Goal: Task Accomplishment & Management: Manage account settings

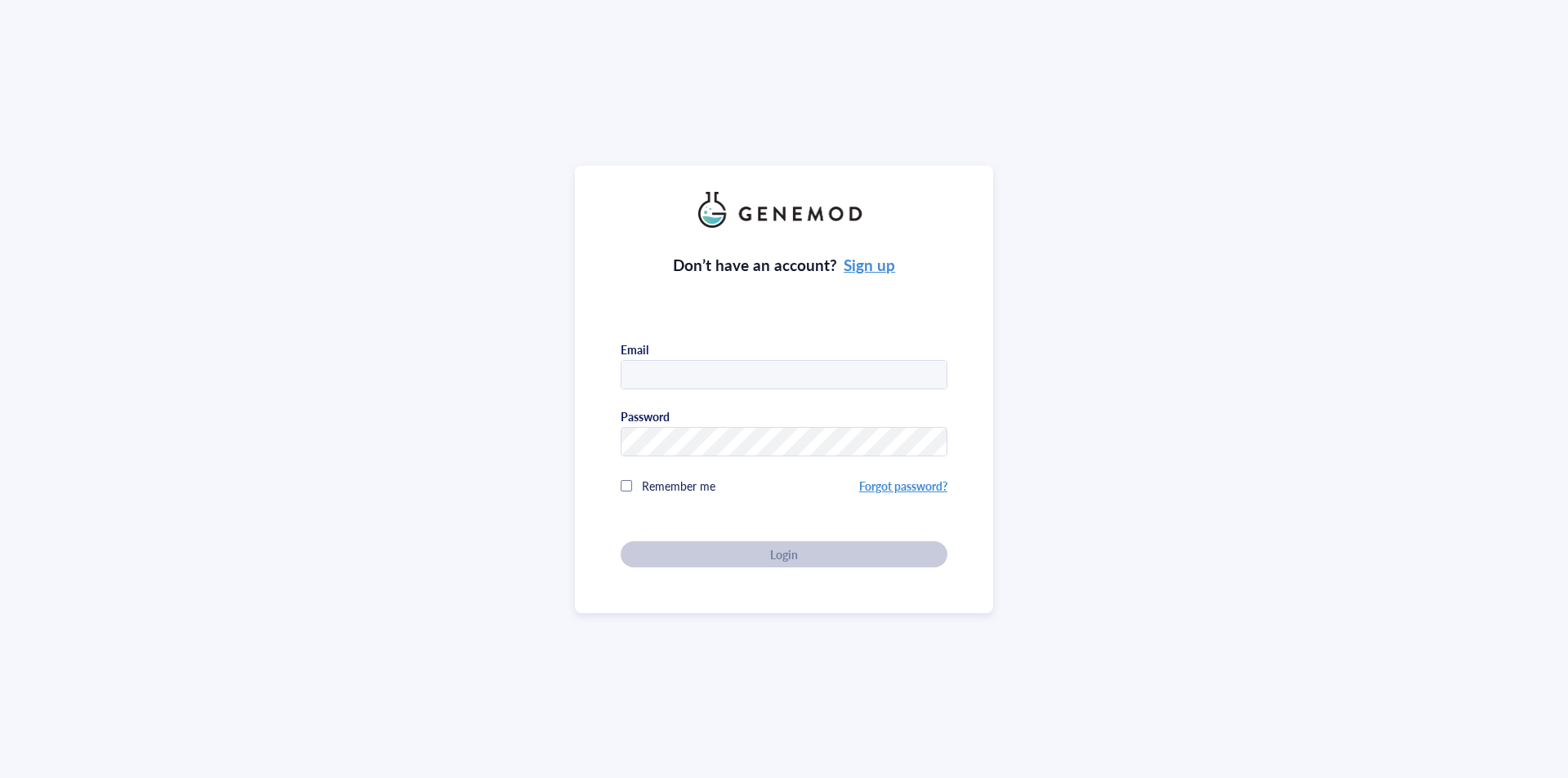
type input "[EMAIL_ADDRESS][DOMAIN_NAME]"
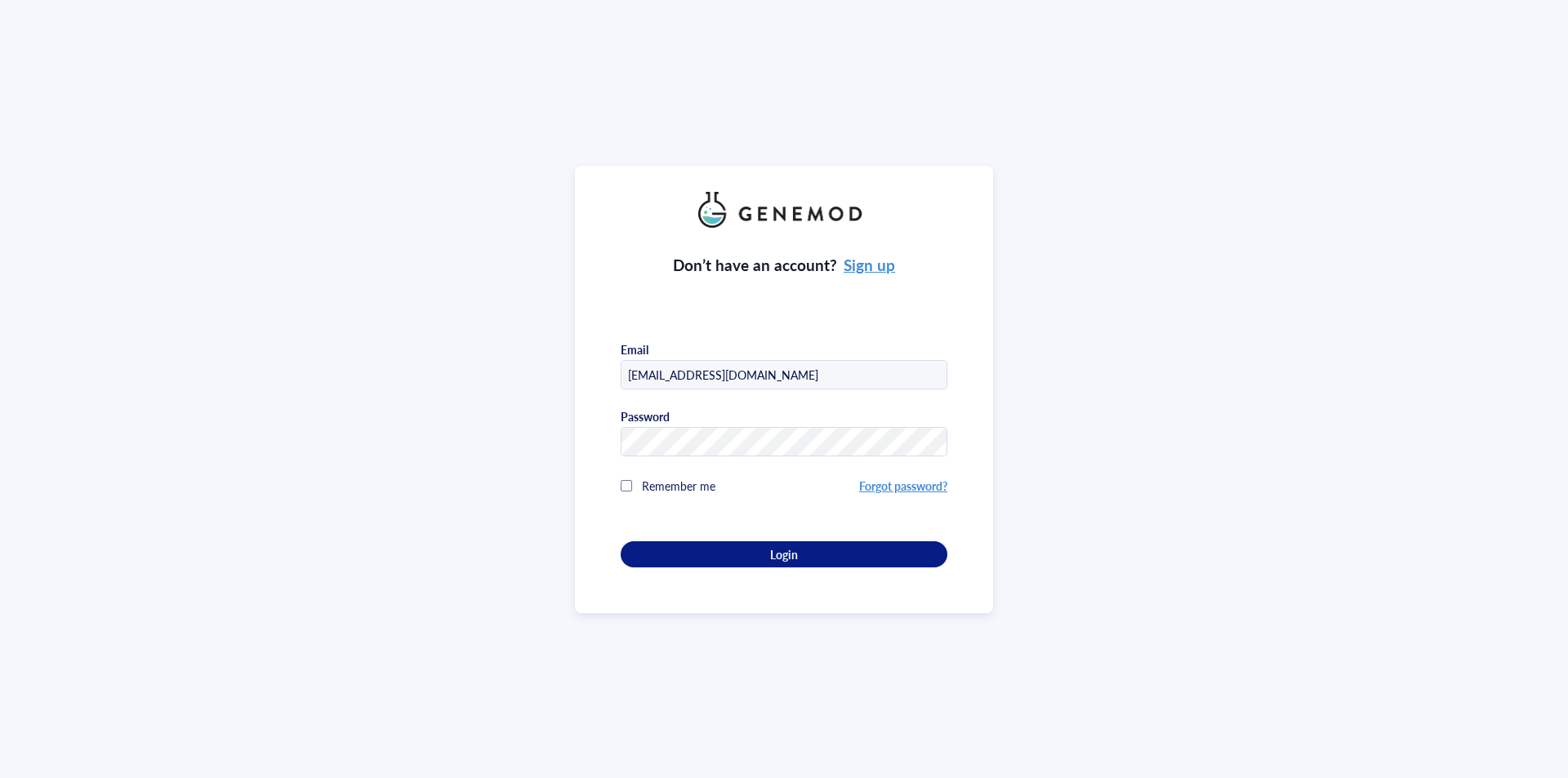
click at [849, 566] on div "Don’t have an account? Sign up Email [EMAIL_ADDRESS][DOMAIN_NAME] Password Reme…" at bounding box center [784, 389] width 418 height 448
drag, startPoint x: 854, startPoint y: 550, endPoint x: 755, endPoint y: 386, distance: 191.6
click at [855, 551] on div "Login" at bounding box center [784, 555] width 274 height 15
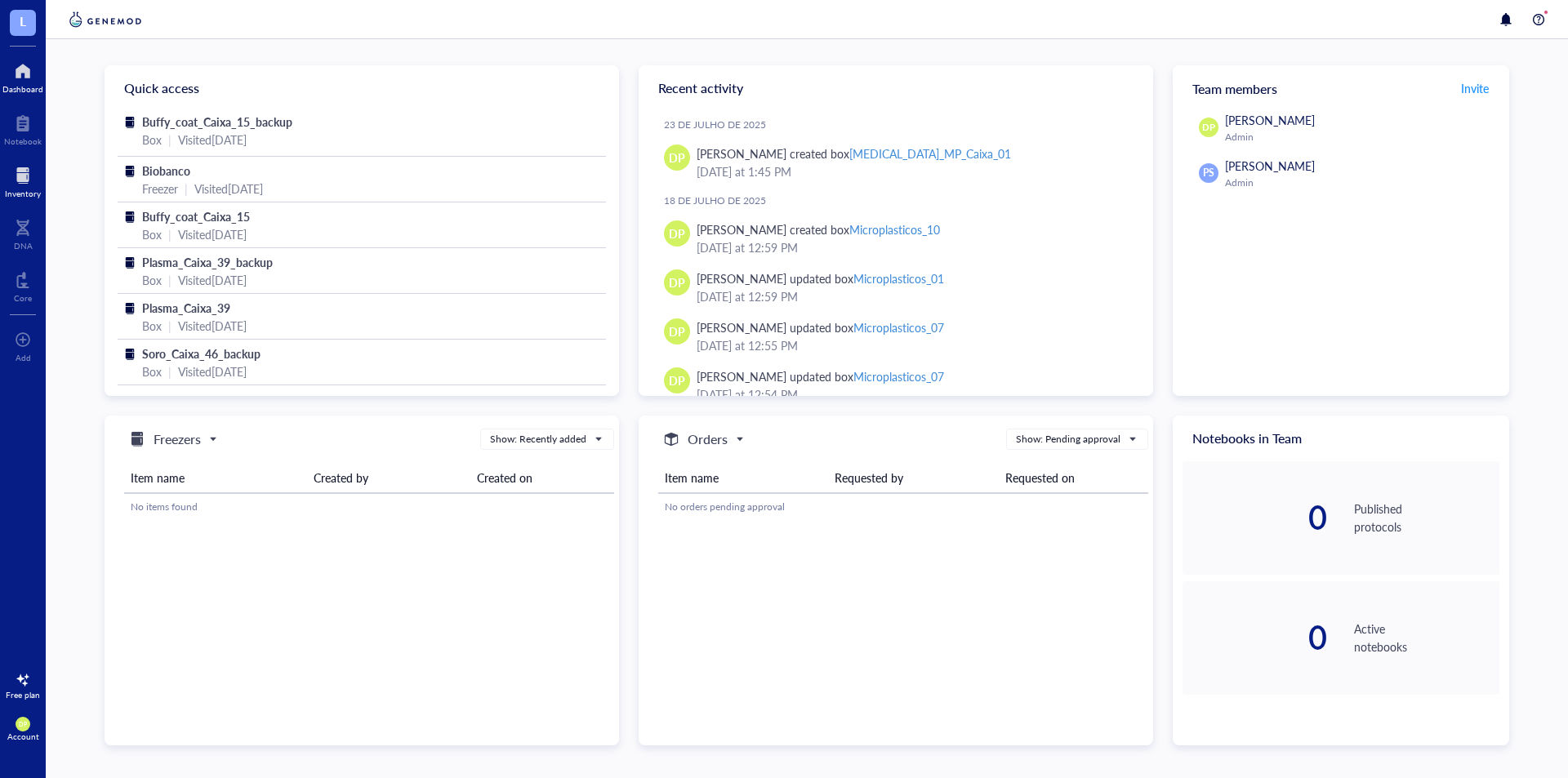
click at [19, 179] on div at bounding box center [22, 175] width 36 height 26
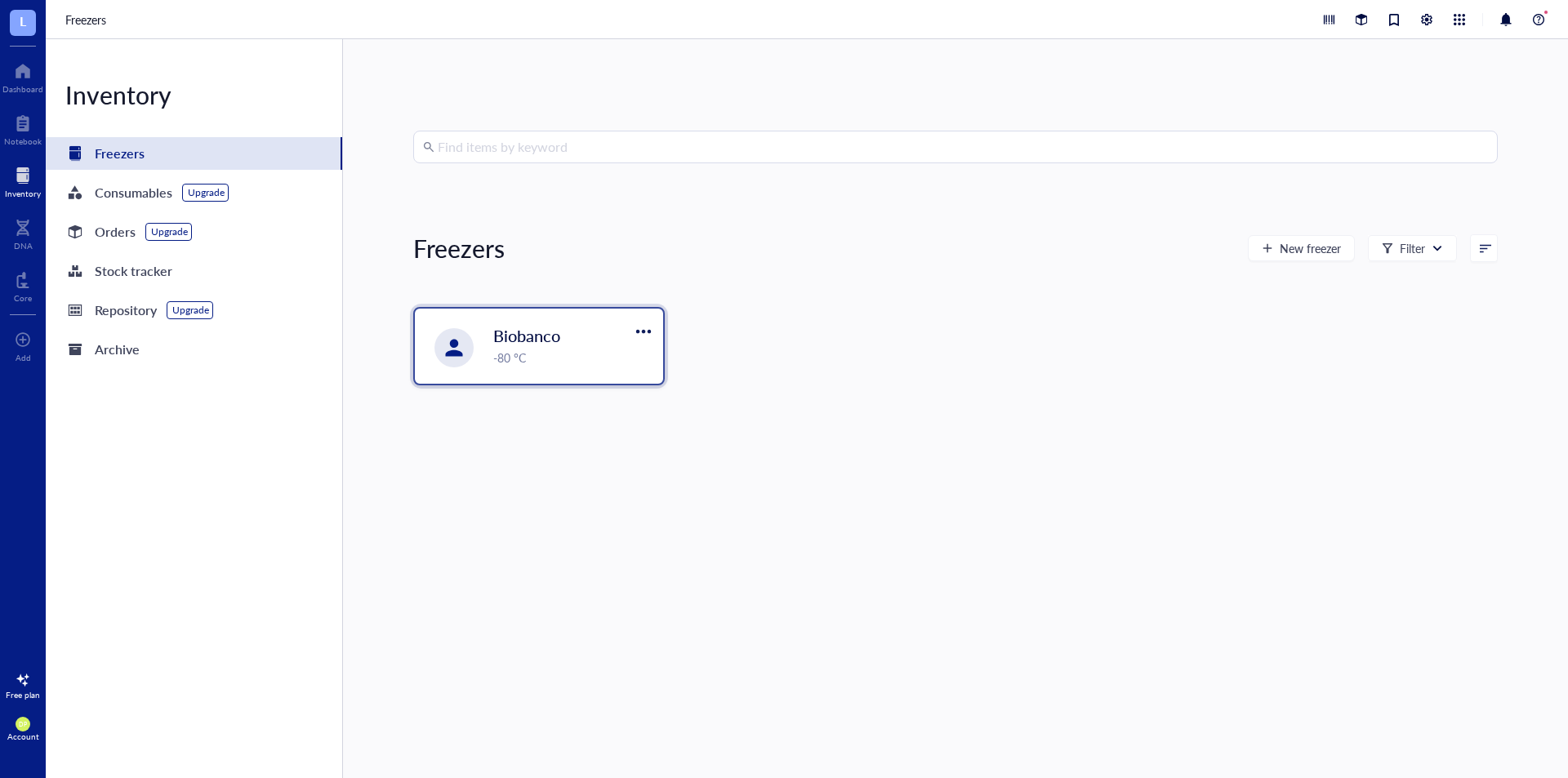
click at [546, 365] on div "-80 °C" at bounding box center [573, 357] width 160 height 18
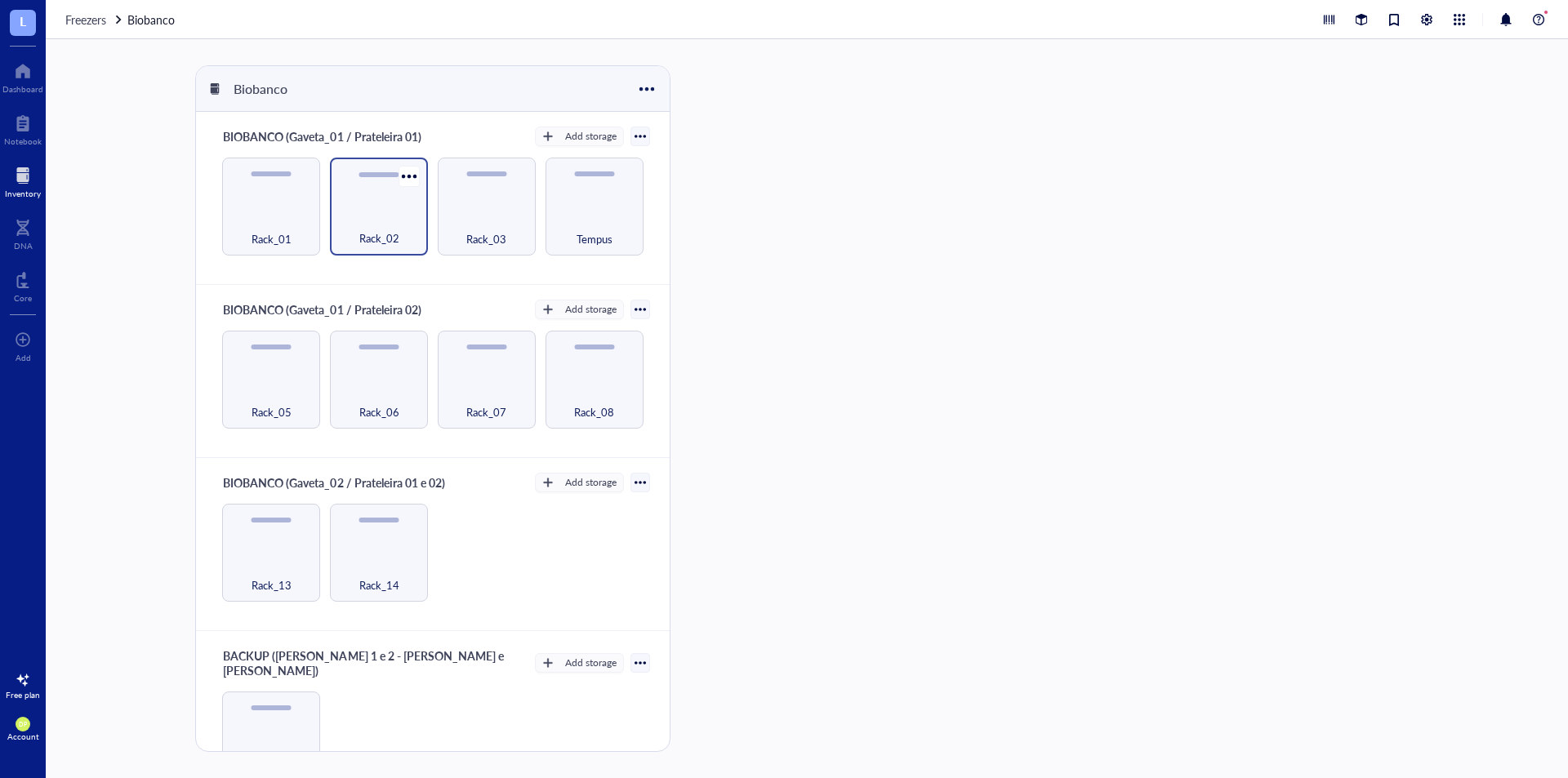
click at [381, 235] on span "Rack_02" at bounding box center [378, 238] width 40 height 18
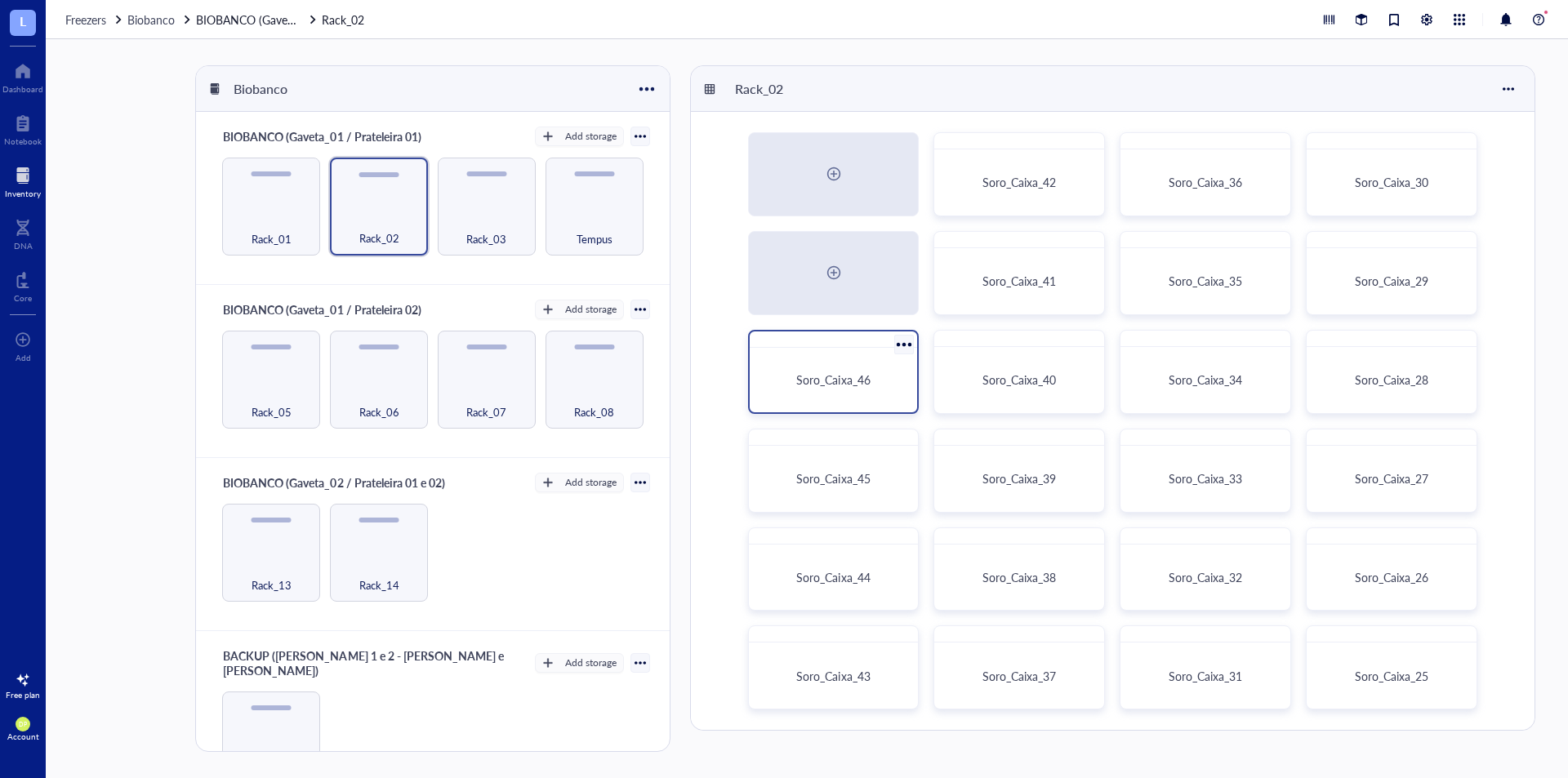
click at [807, 383] on span "Soro_Caixa_46" at bounding box center [833, 380] width 74 height 17
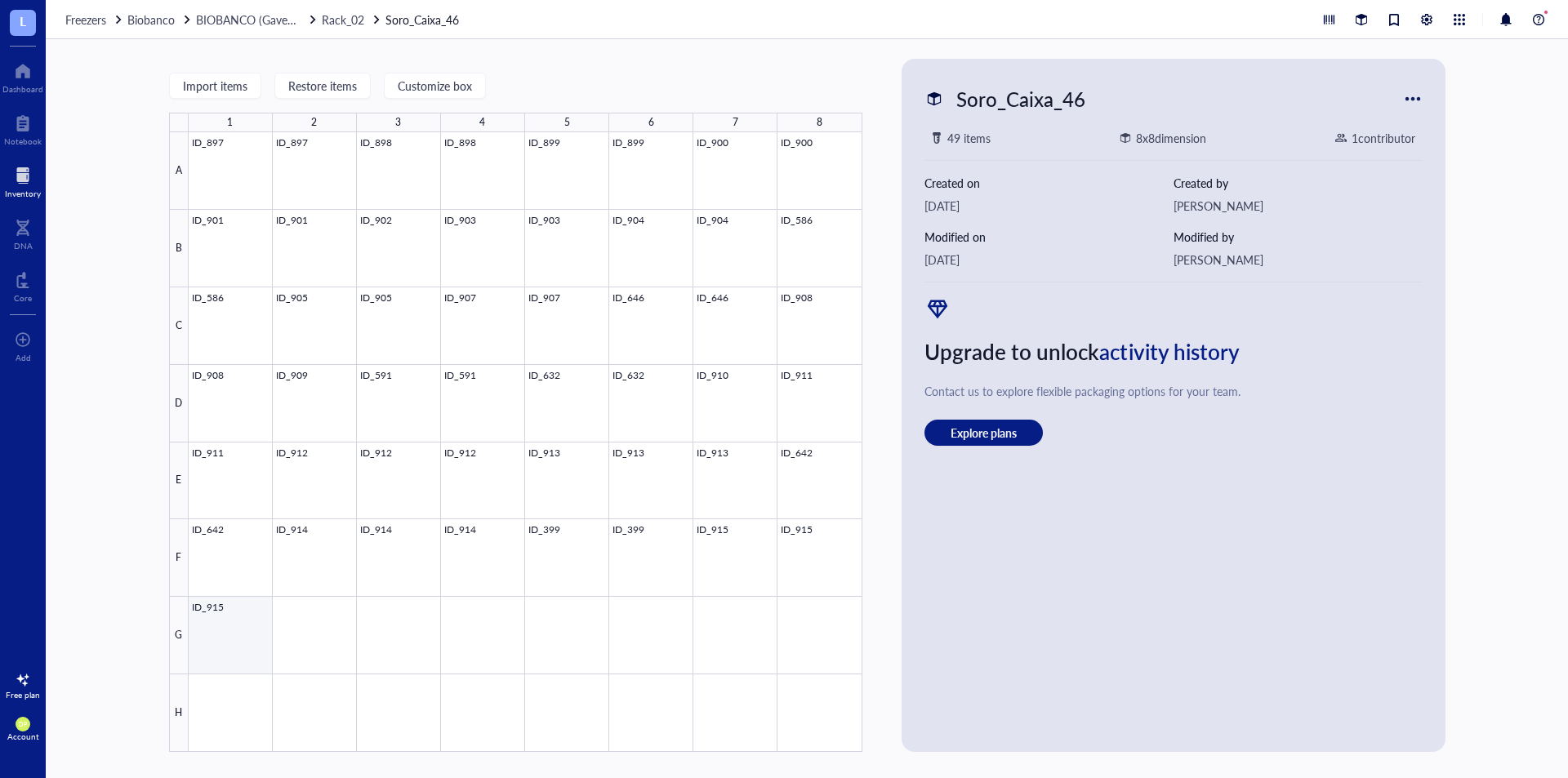
click at [196, 636] on div at bounding box center [525, 442] width 674 height 620
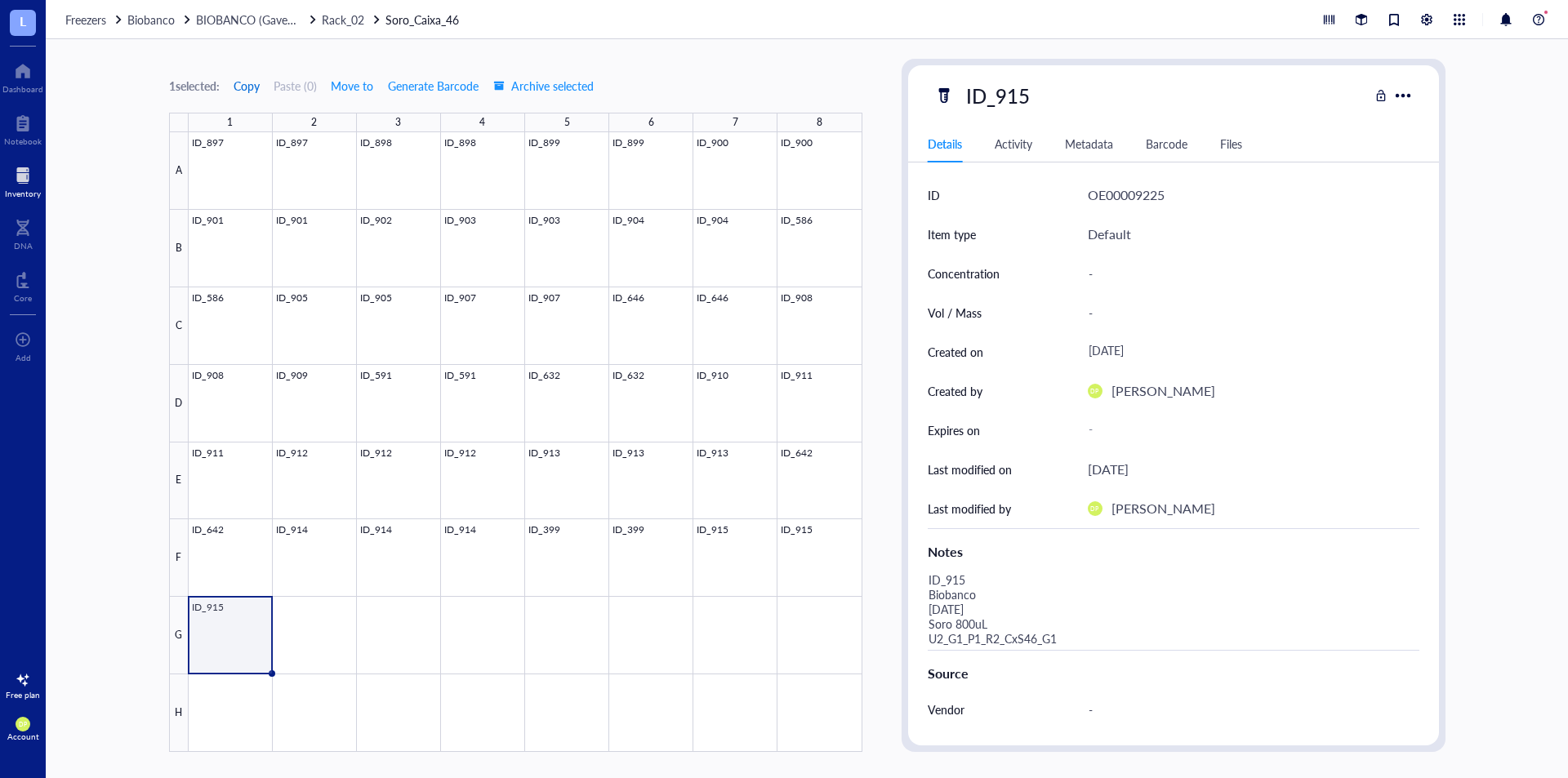
click at [245, 84] on span "Copy" at bounding box center [246, 86] width 26 height 13
click at [353, 15] on span "Rack_02" at bounding box center [343, 19] width 42 height 17
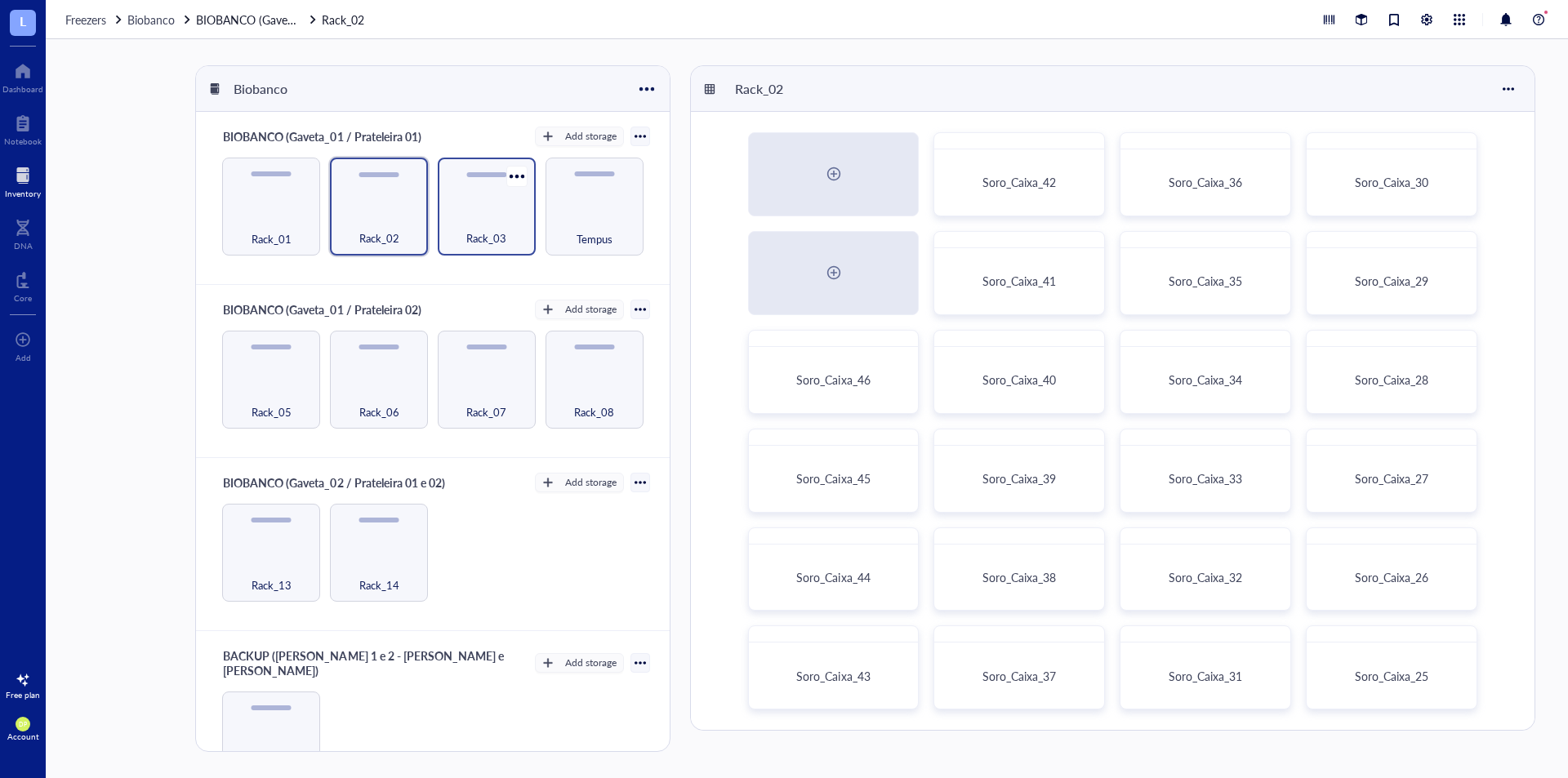
click at [516, 221] on div "Rack_03" at bounding box center [486, 229] width 82 height 36
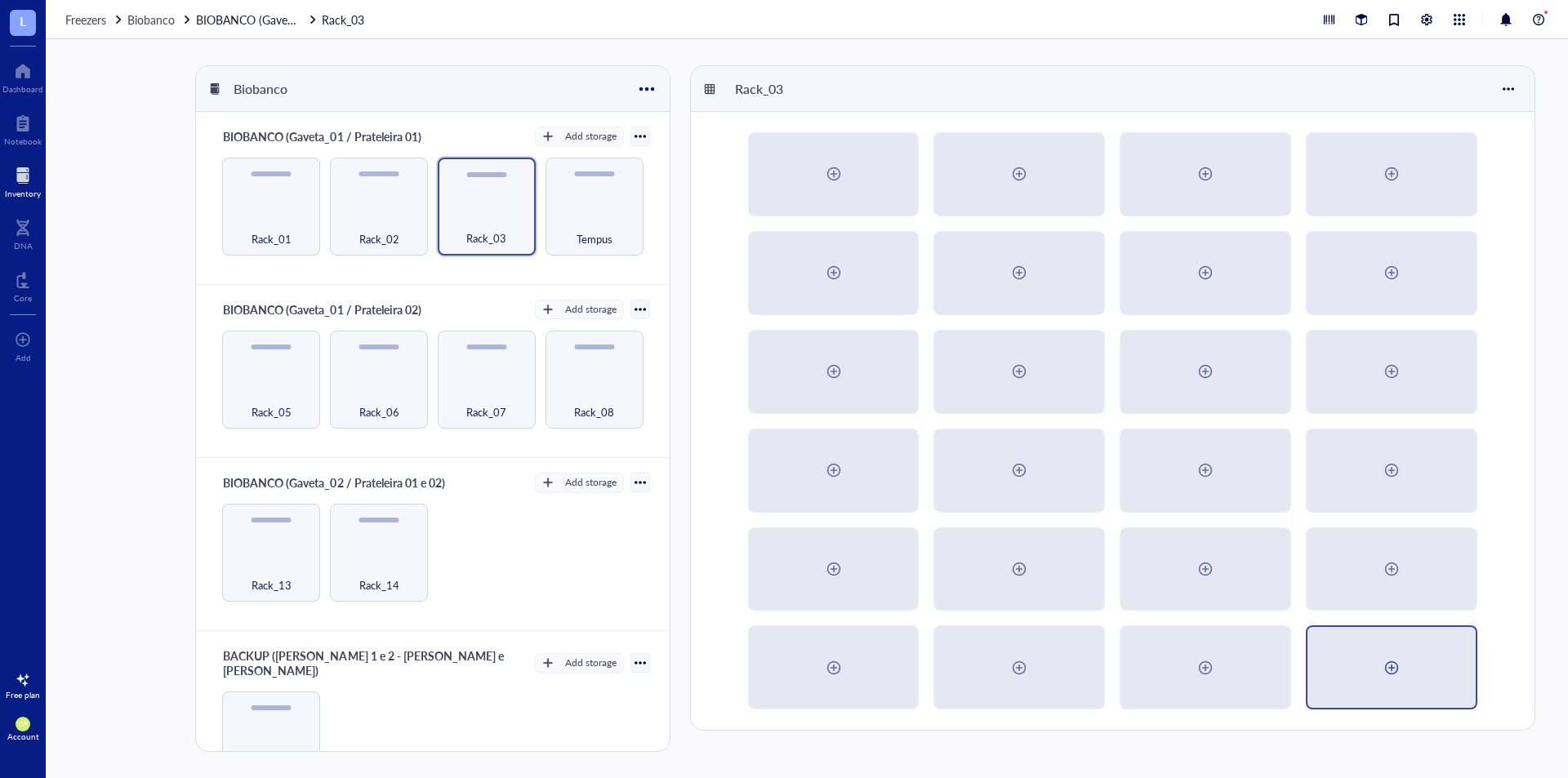
click at [1398, 670] on div at bounding box center [1392, 668] width 26 height 26
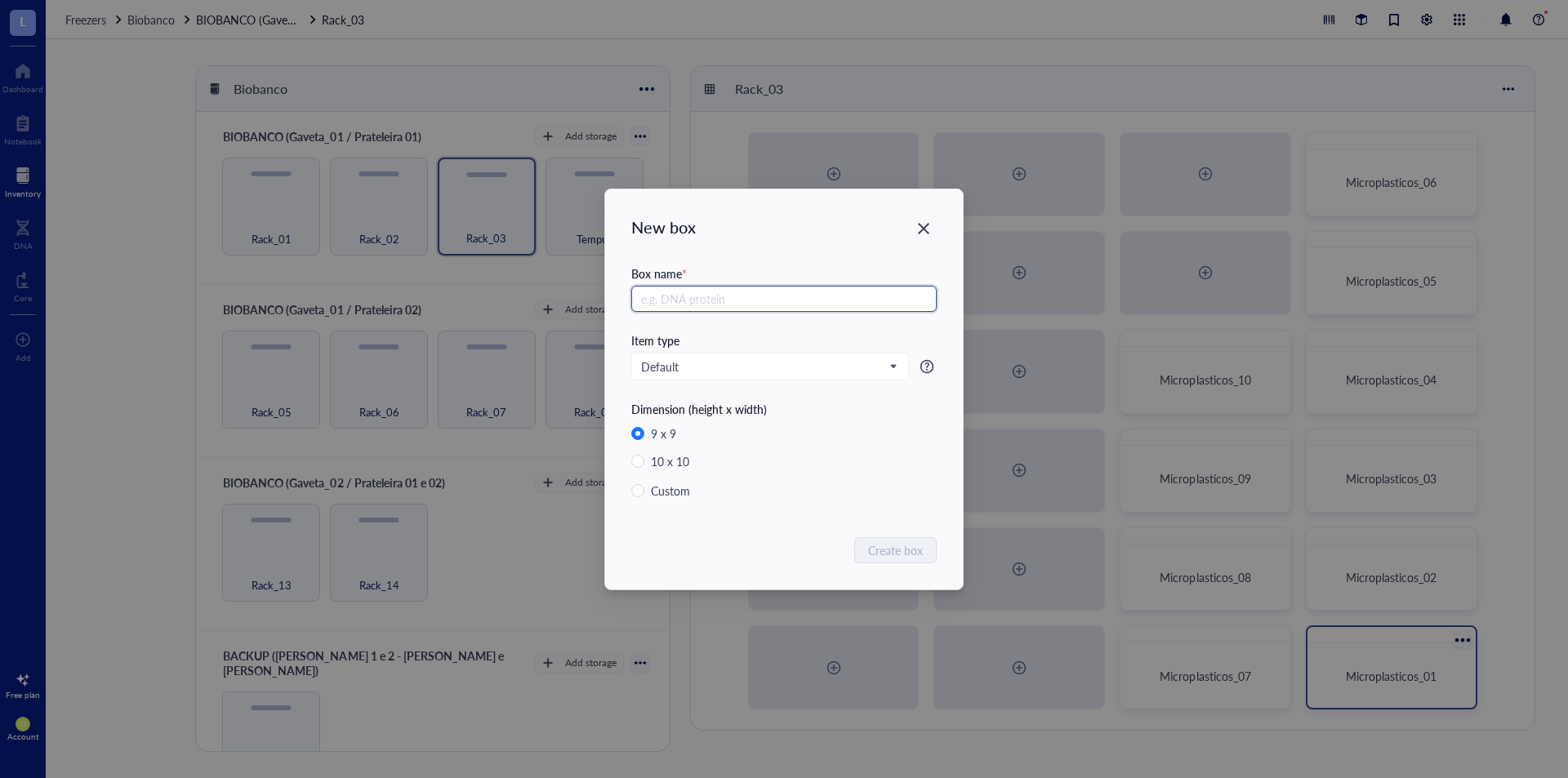
radio input "false"
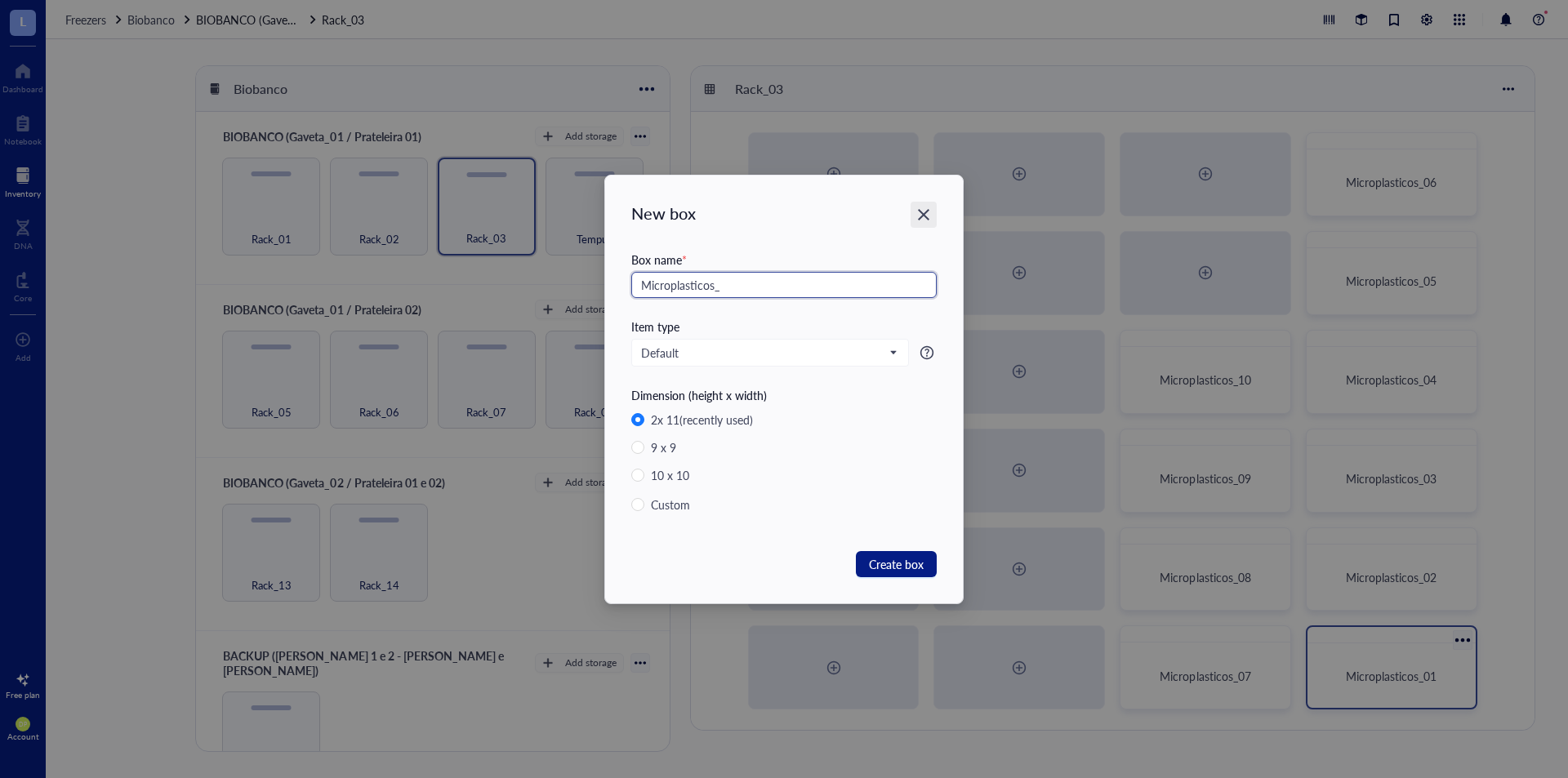
type input "Microplasticos_"
click at [926, 209] on icon "Close" at bounding box center [924, 214] width 16 height 16
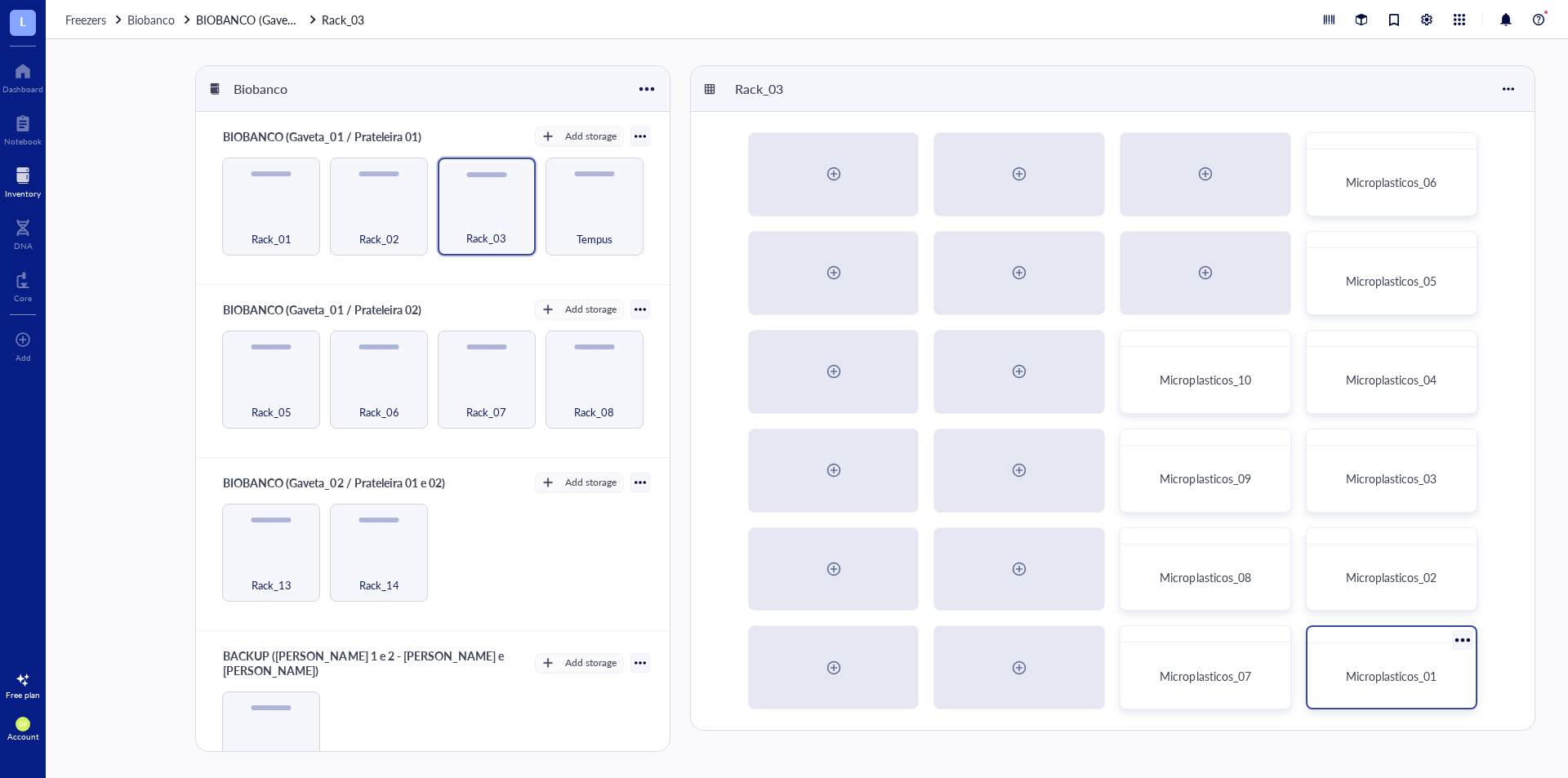
click at [1337, 649] on div "Microplasticos_01" at bounding box center [1392, 667] width 172 height 84
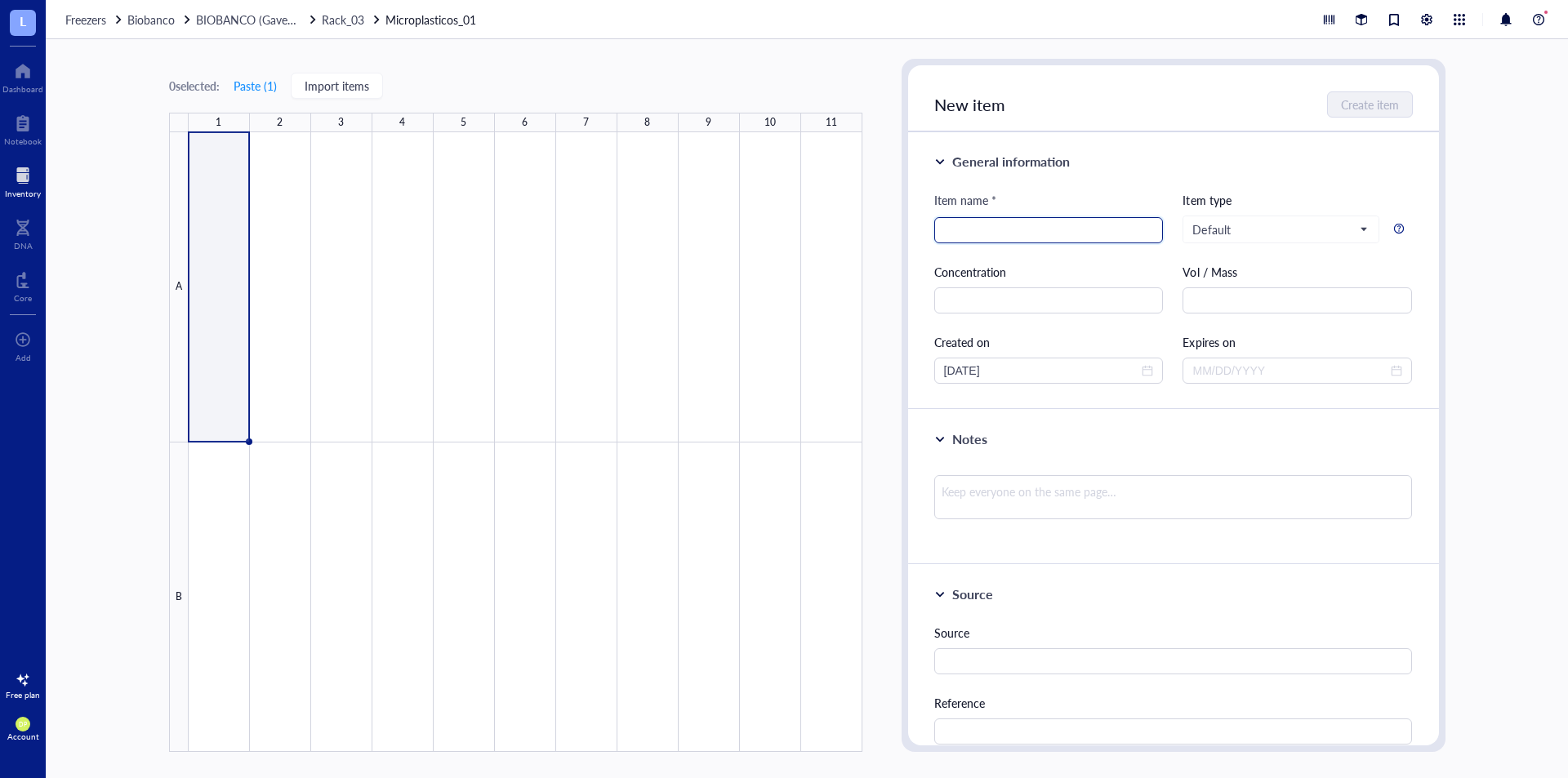
click at [1064, 238] on input "search" at bounding box center [1048, 230] width 209 height 25
type input "ID_916"
click at [1004, 515] on textarea at bounding box center [1174, 497] width 479 height 44
click at [1348, 114] on button "Create item" at bounding box center [1371, 104] width 84 height 26
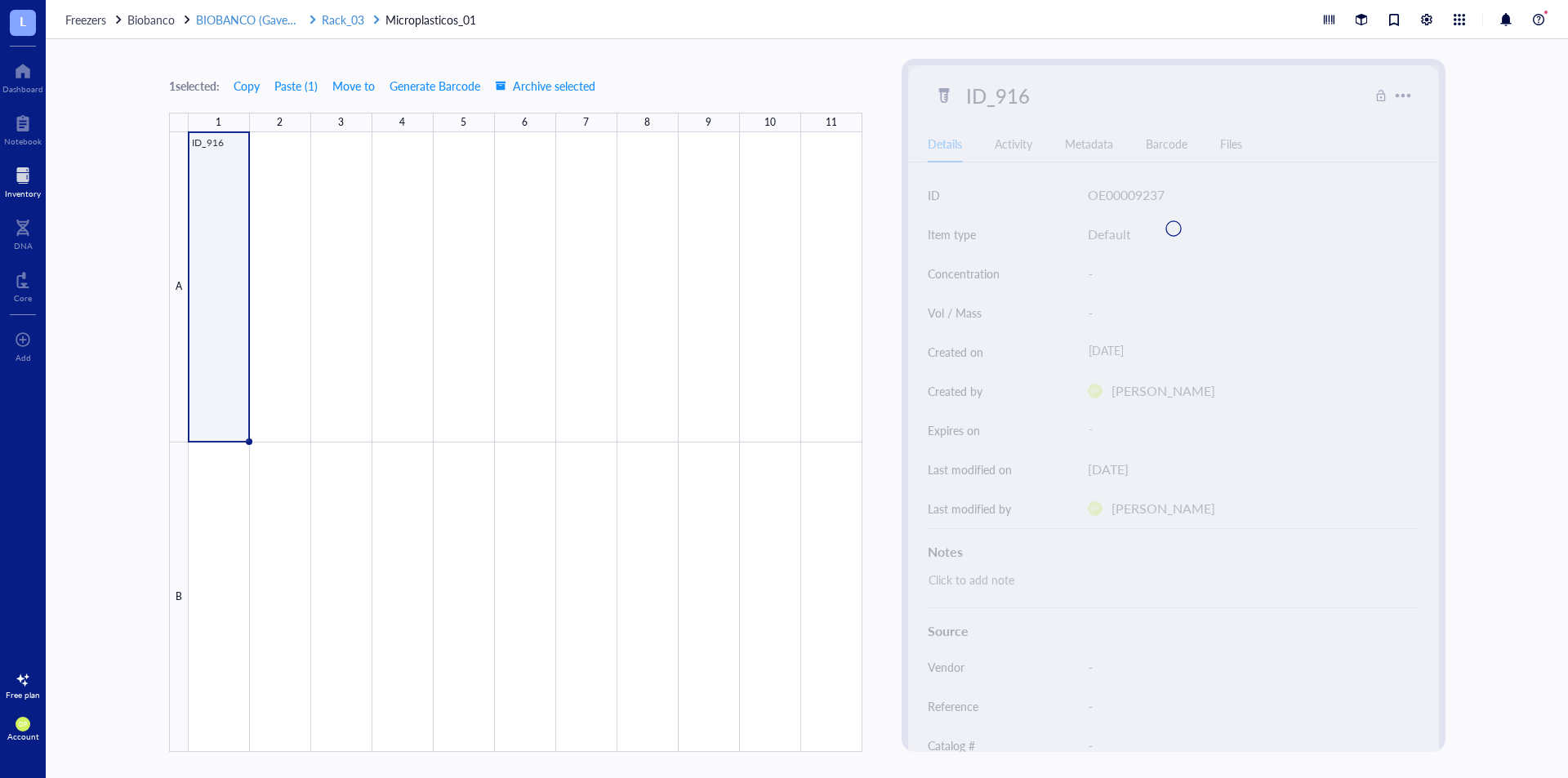
click at [366, 18] on div "Rack_03" at bounding box center [352, 19] width 60 height 18
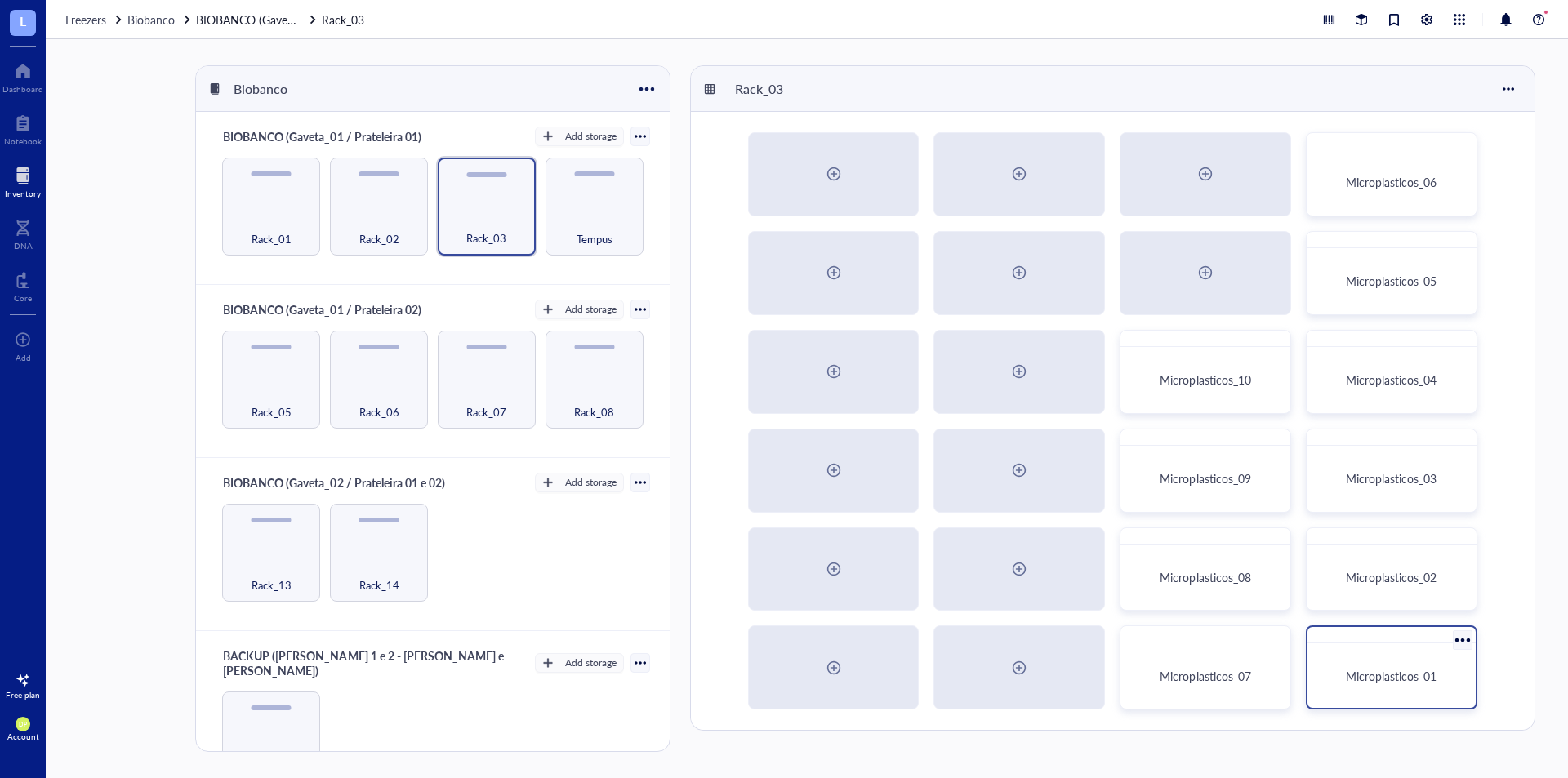
click at [1390, 676] on span "Microplasticos_01" at bounding box center [1392, 676] width 90 height 17
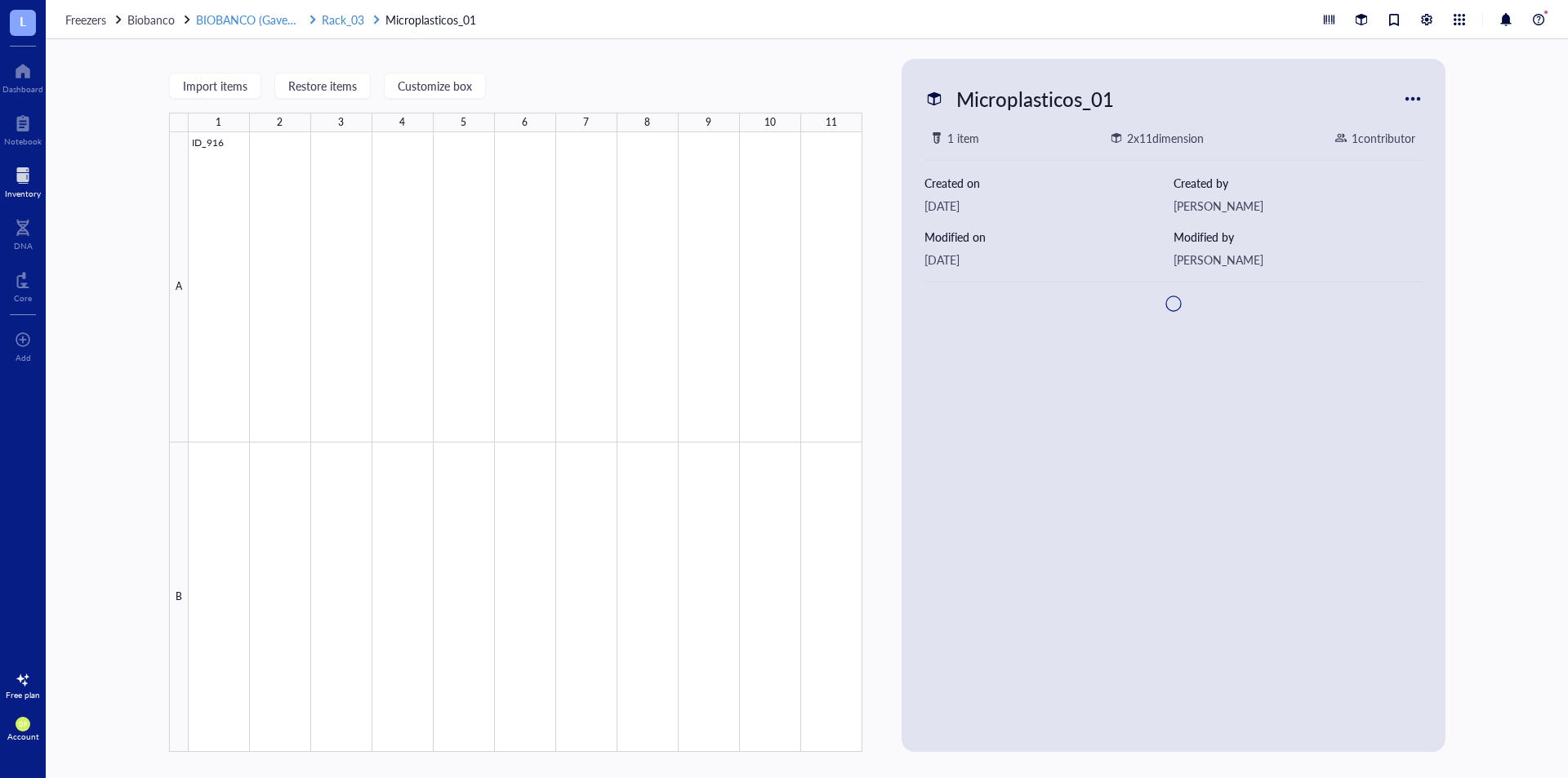
click at [356, 18] on span "Rack_03" at bounding box center [343, 19] width 42 height 17
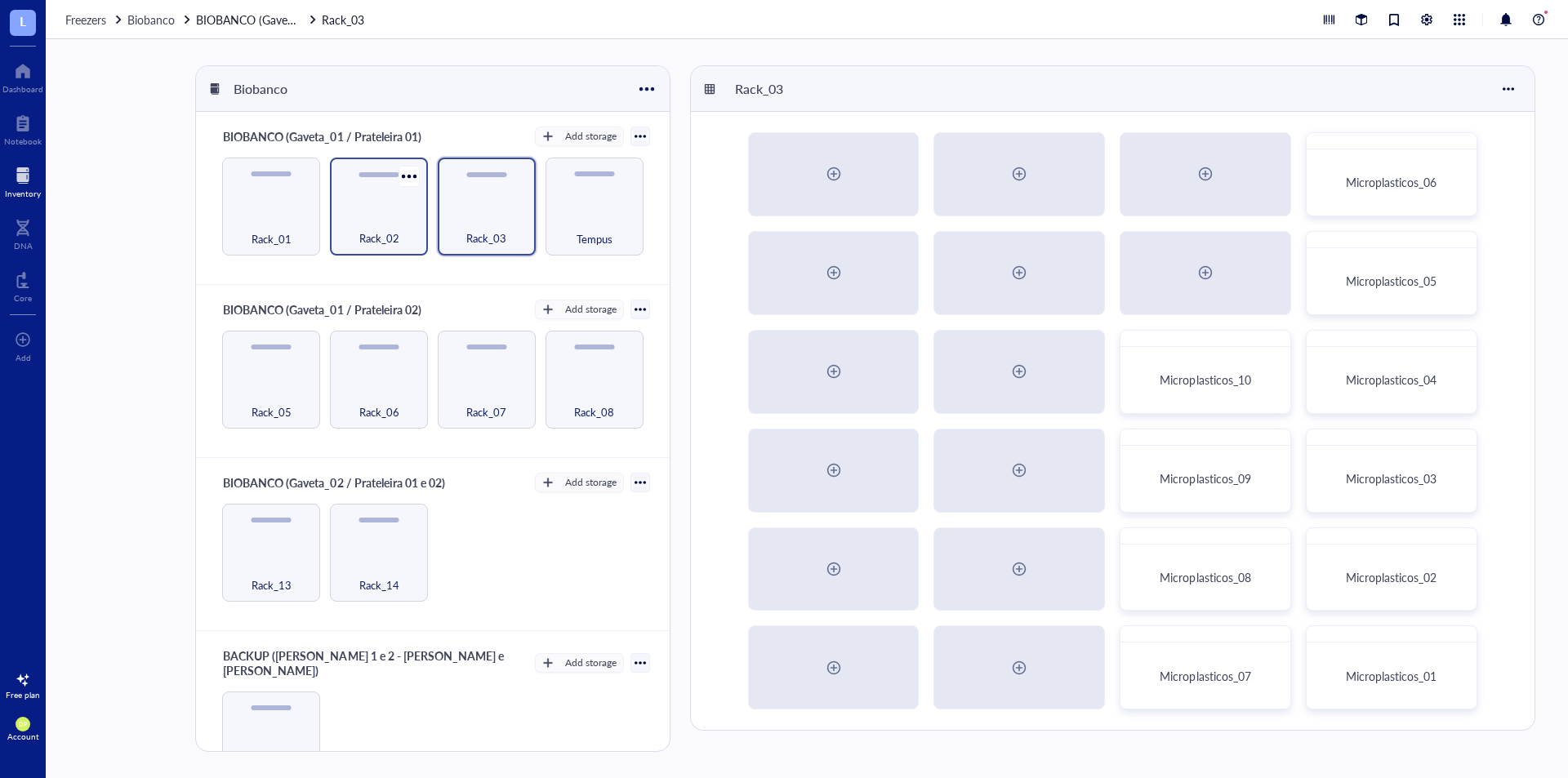
click at [388, 224] on div "Rack_02" at bounding box center [378, 229] width 82 height 36
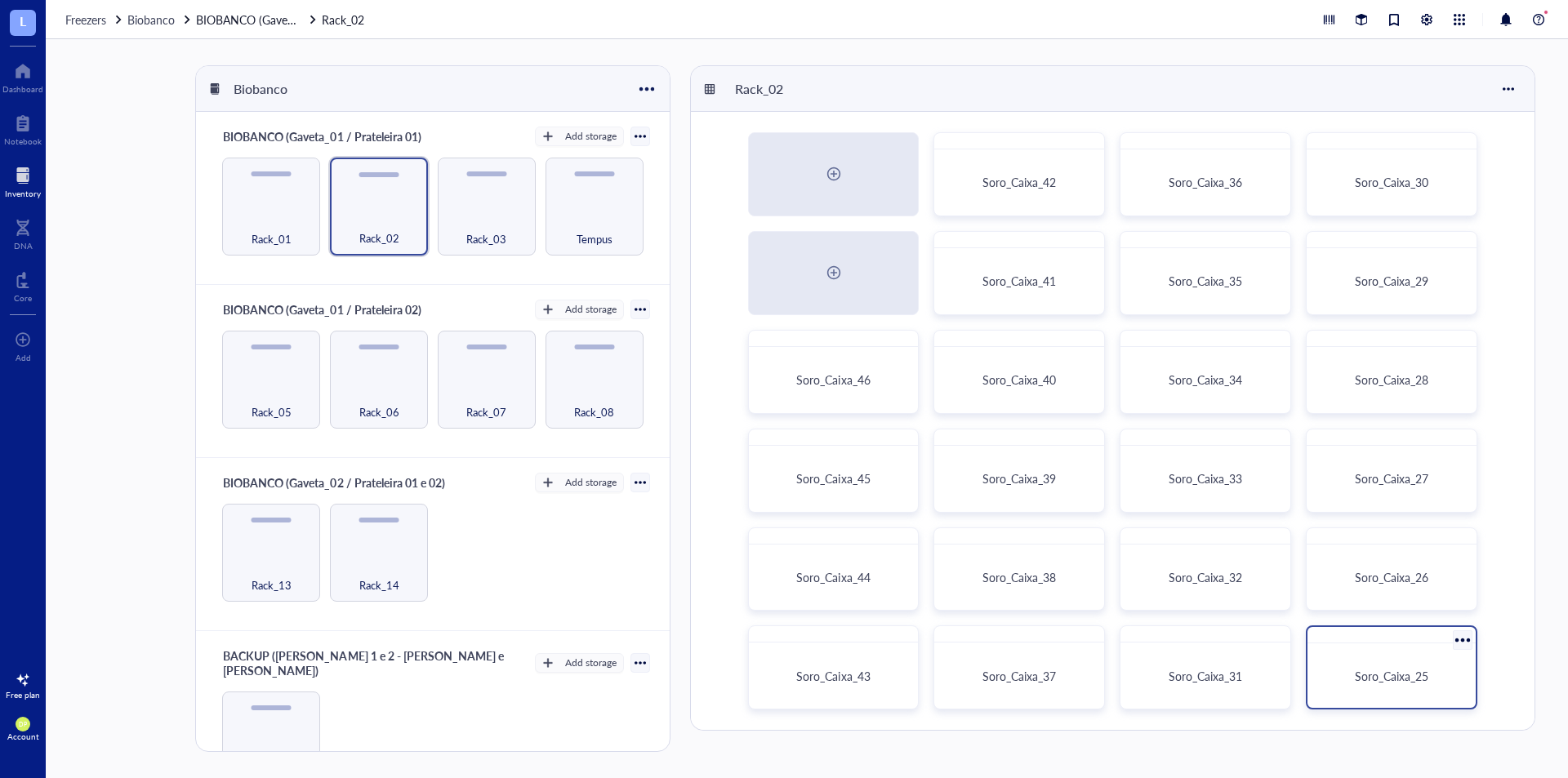
click at [1415, 668] on span "Soro_Caixa_25" at bounding box center [1392, 676] width 74 height 17
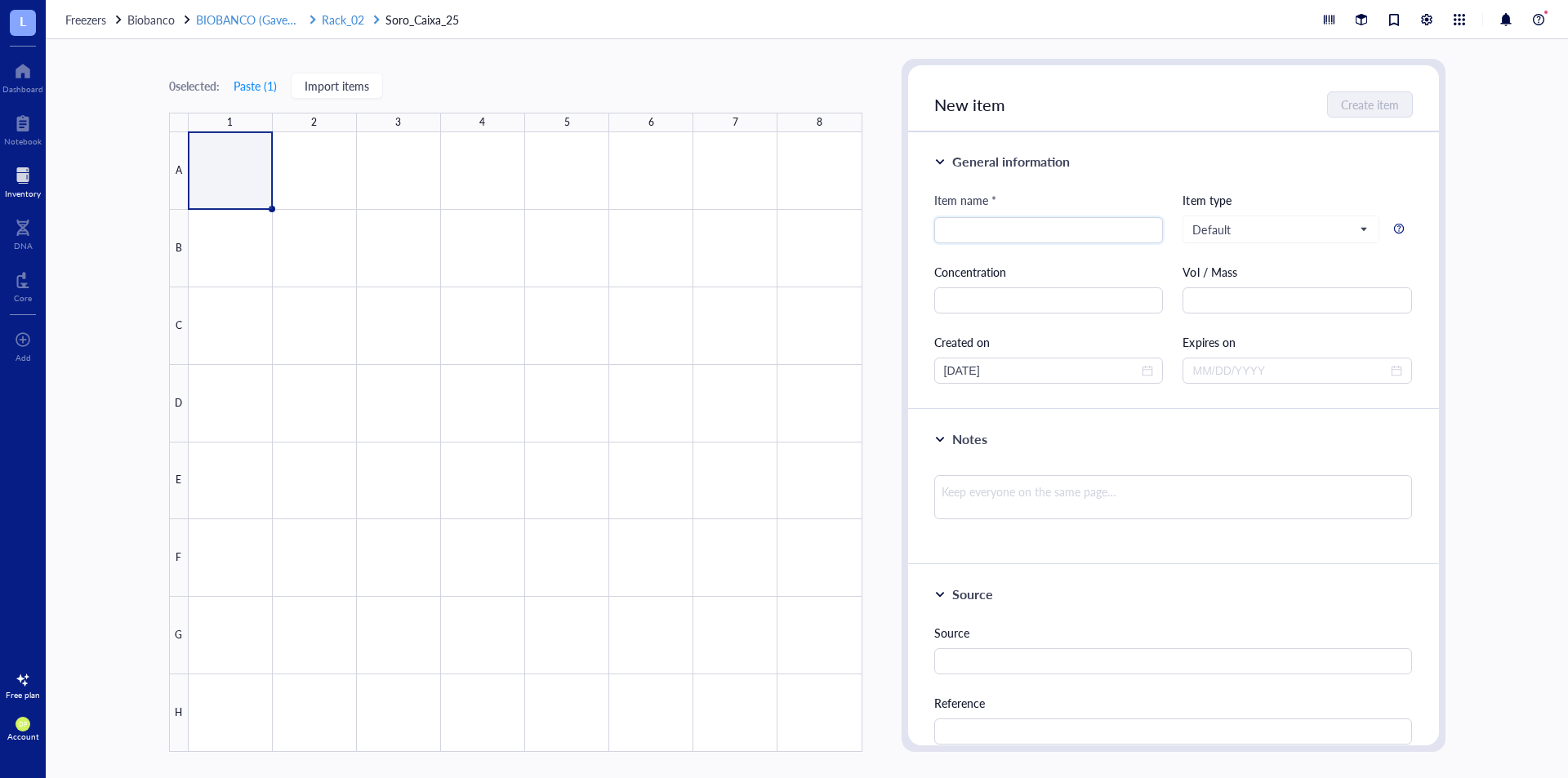
click at [332, 20] on span "Rack_02" at bounding box center [343, 19] width 42 height 17
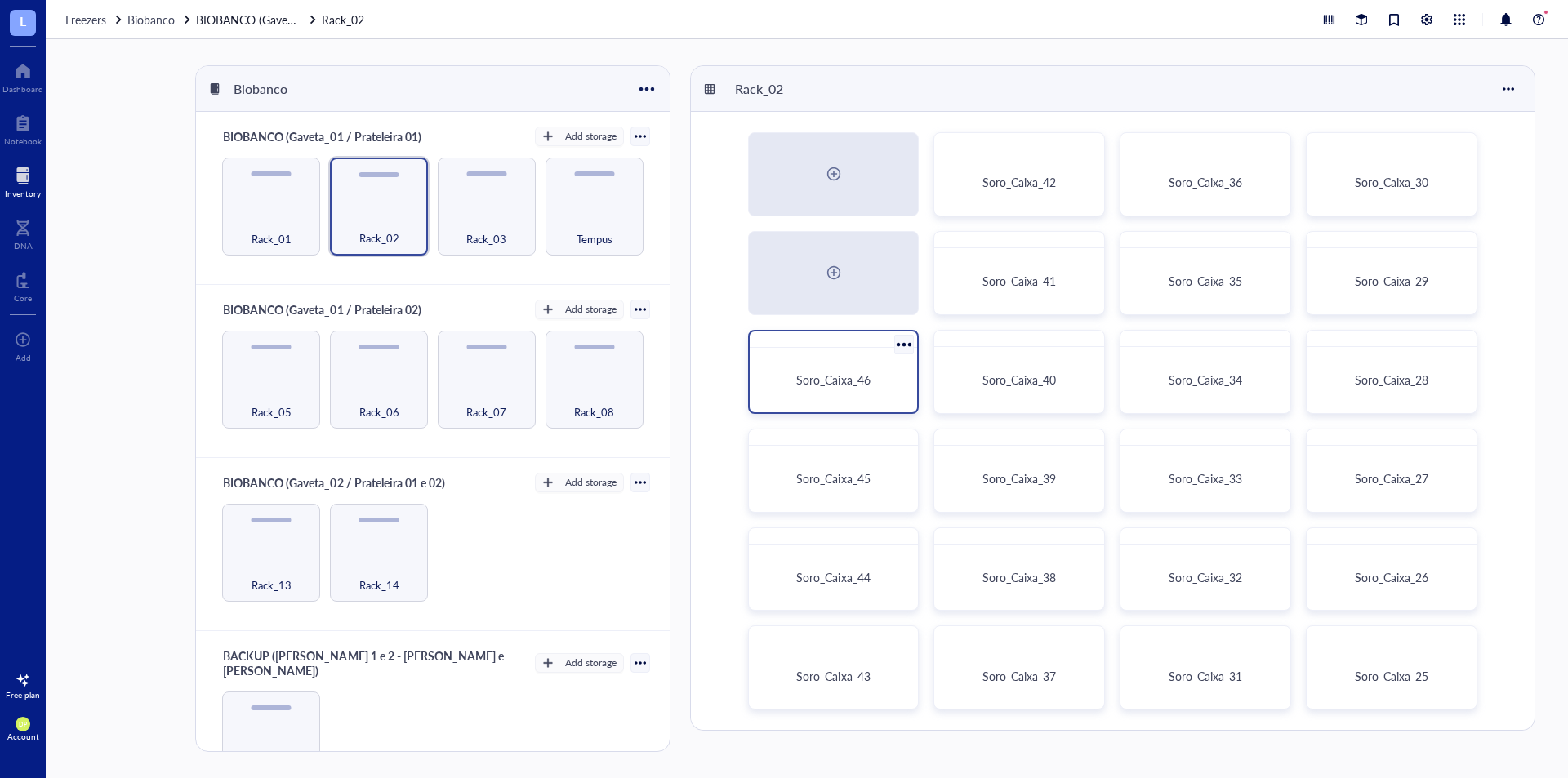
click at [860, 380] on span "Soro_Caixa_46" at bounding box center [833, 380] width 74 height 17
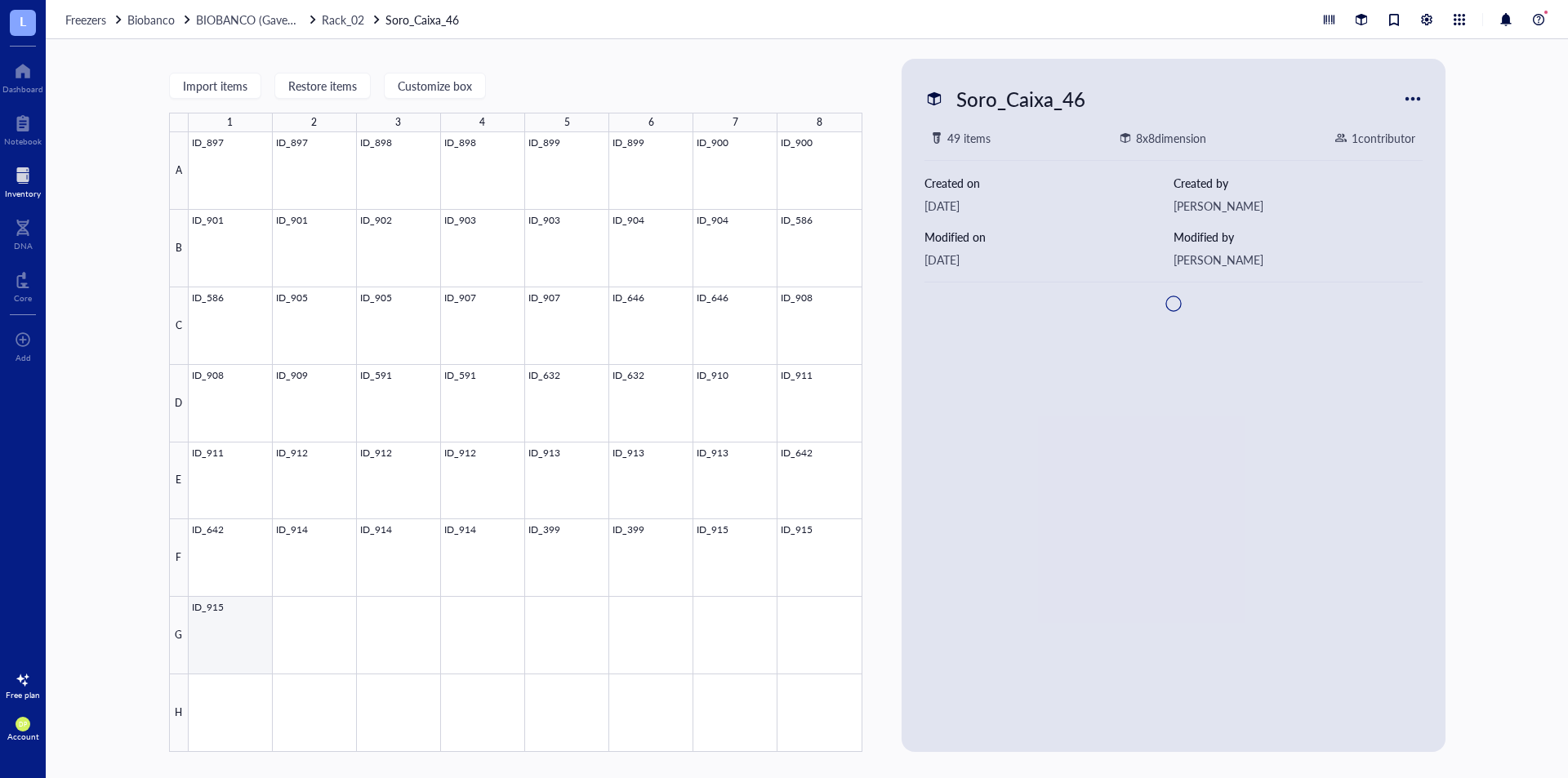
click at [231, 634] on div at bounding box center [525, 442] width 674 height 620
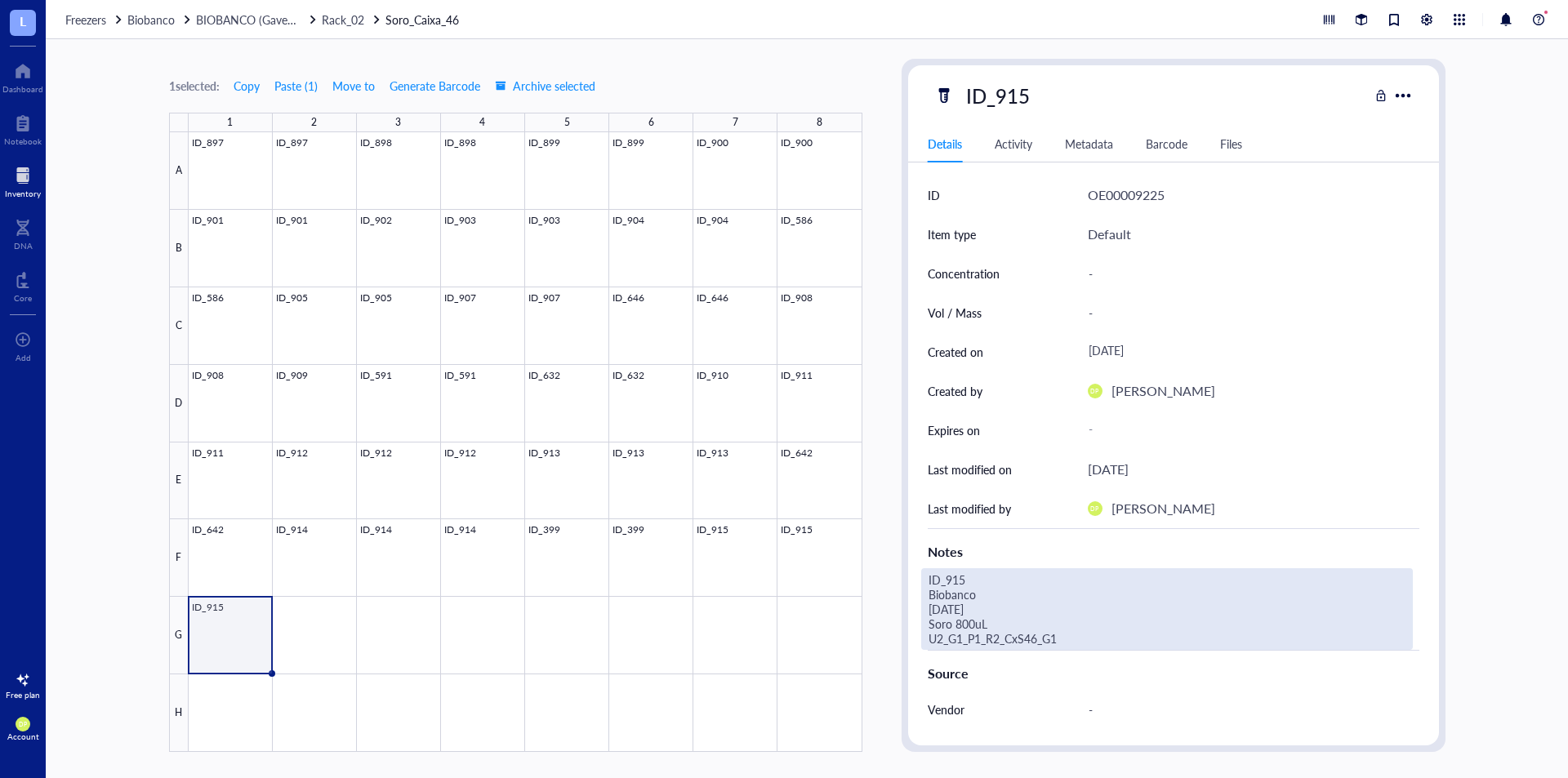
click at [1002, 632] on div "ID_915 Biobanco 26.06.25 Soro 800uL U2_G1_P1_R2_CxS46_G1" at bounding box center [1167, 609] width 492 height 82
drag, startPoint x: 980, startPoint y: 611, endPoint x: 798, endPoint y: 515, distance: 205.8
click at [798, 515] on div "1 selected: Copy Paste ( 1 ) Move to Generate Barcode Archive selected 1 2 3 4 …" at bounding box center [808, 408] width 1523 height 739
click at [260, 14] on span "BIOBANCO (Gaveta_01 / Prateleira 01)" at bounding box center [293, 19] width 197 height 17
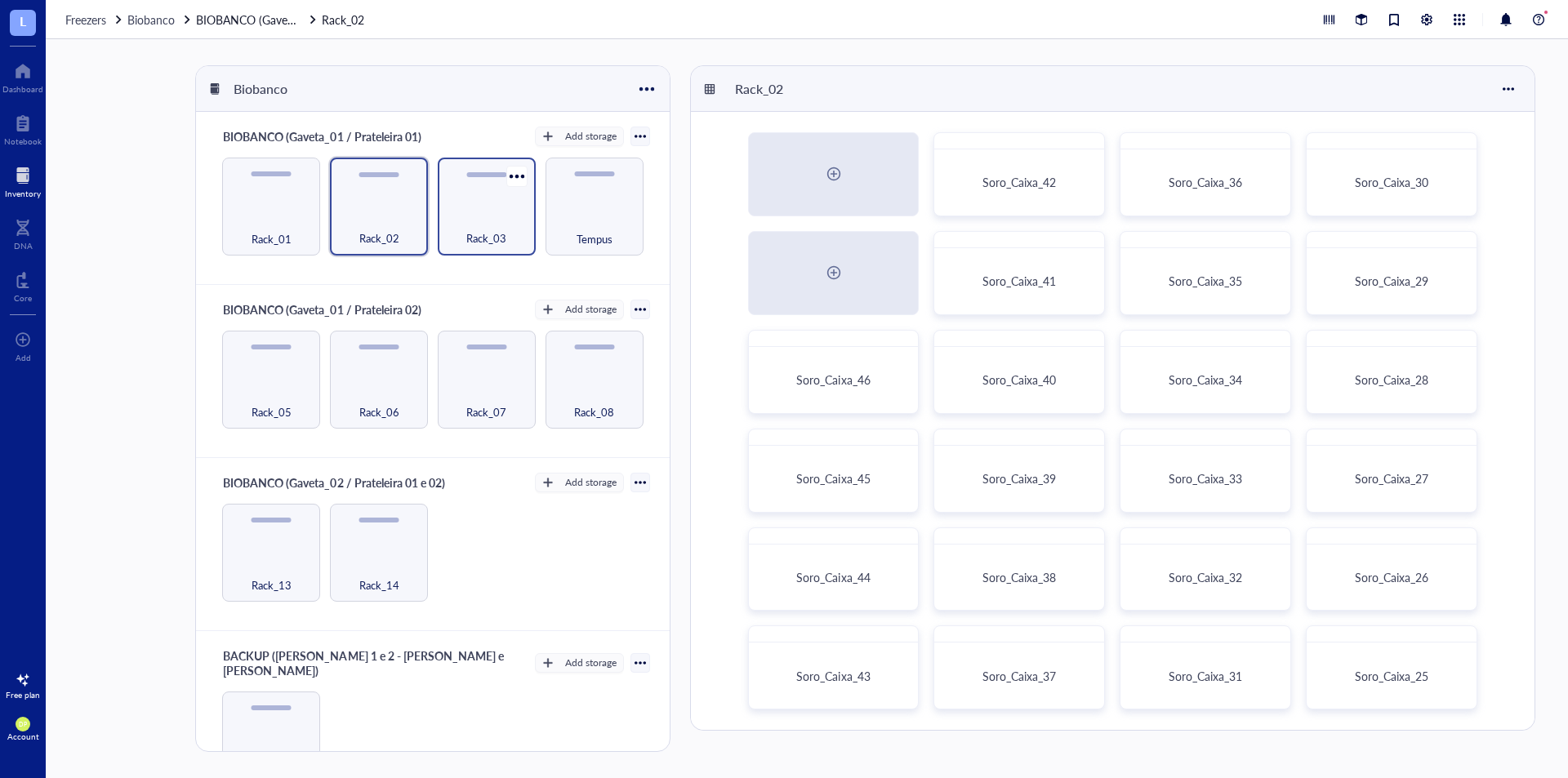
click at [493, 198] on div "Rack_03" at bounding box center [486, 207] width 98 height 98
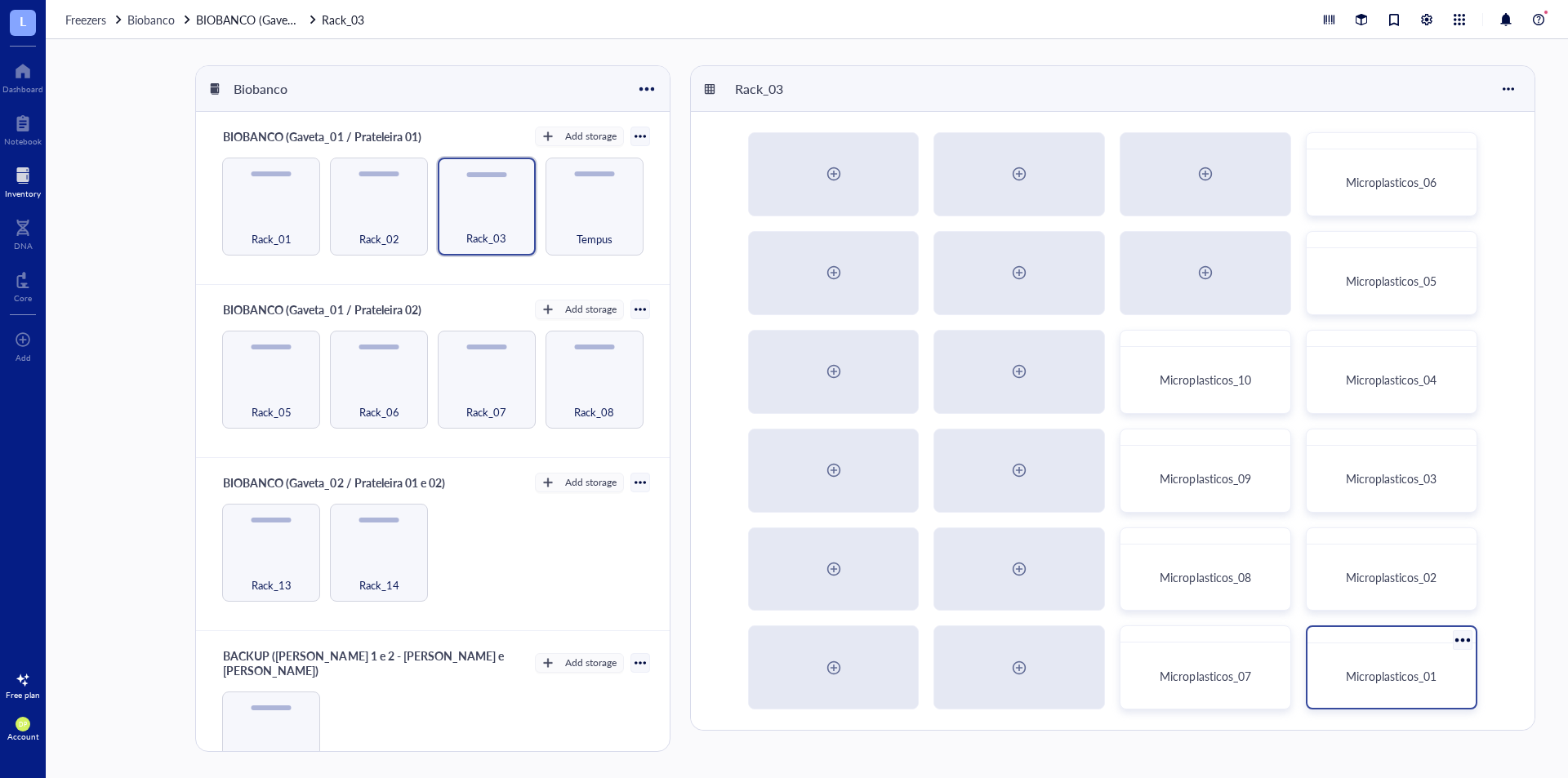
click at [1422, 655] on div "Microplasticos_01" at bounding box center [1392, 676] width 155 height 52
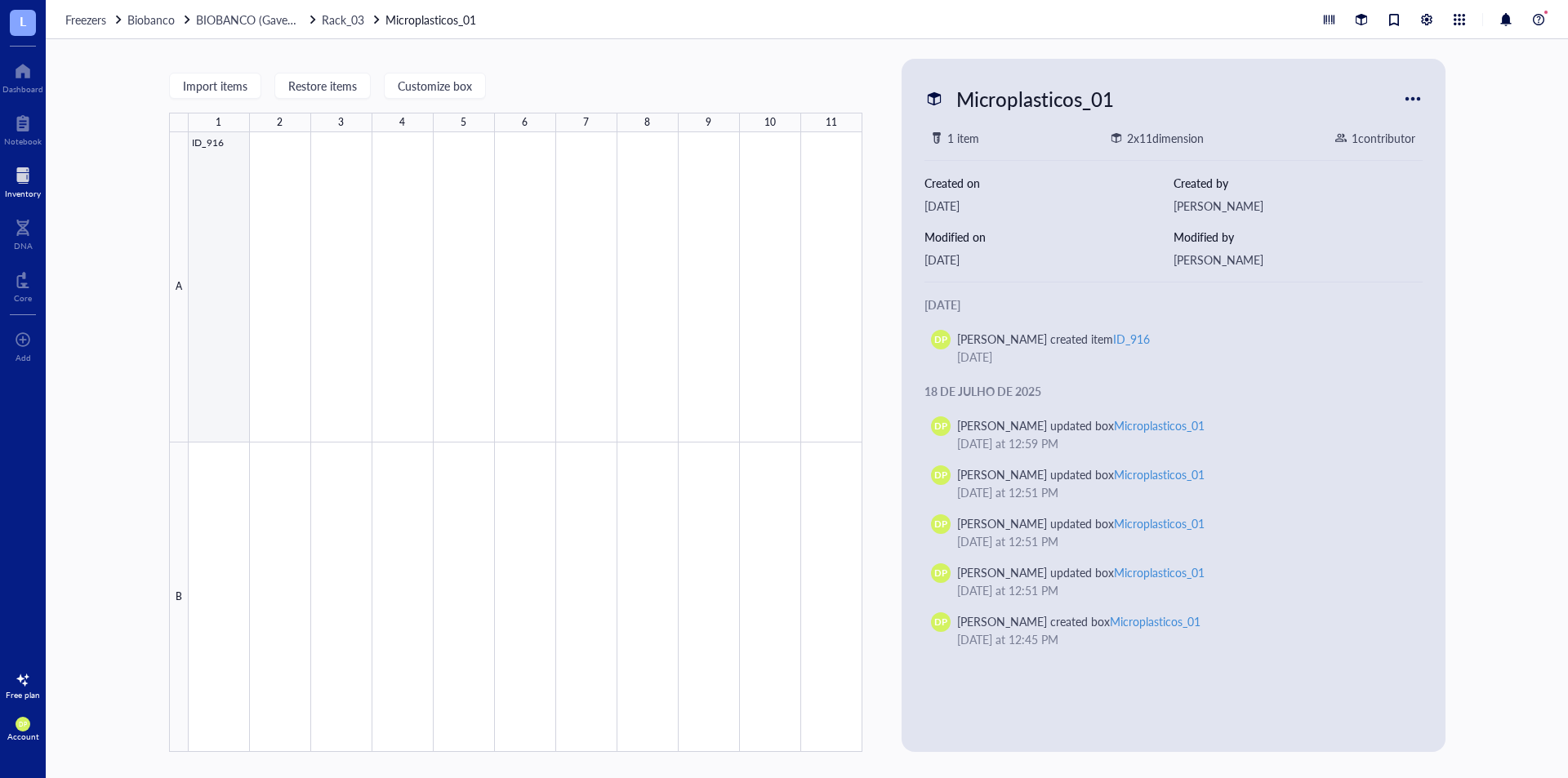
click at [227, 192] on div at bounding box center [525, 442] width 674 height 620
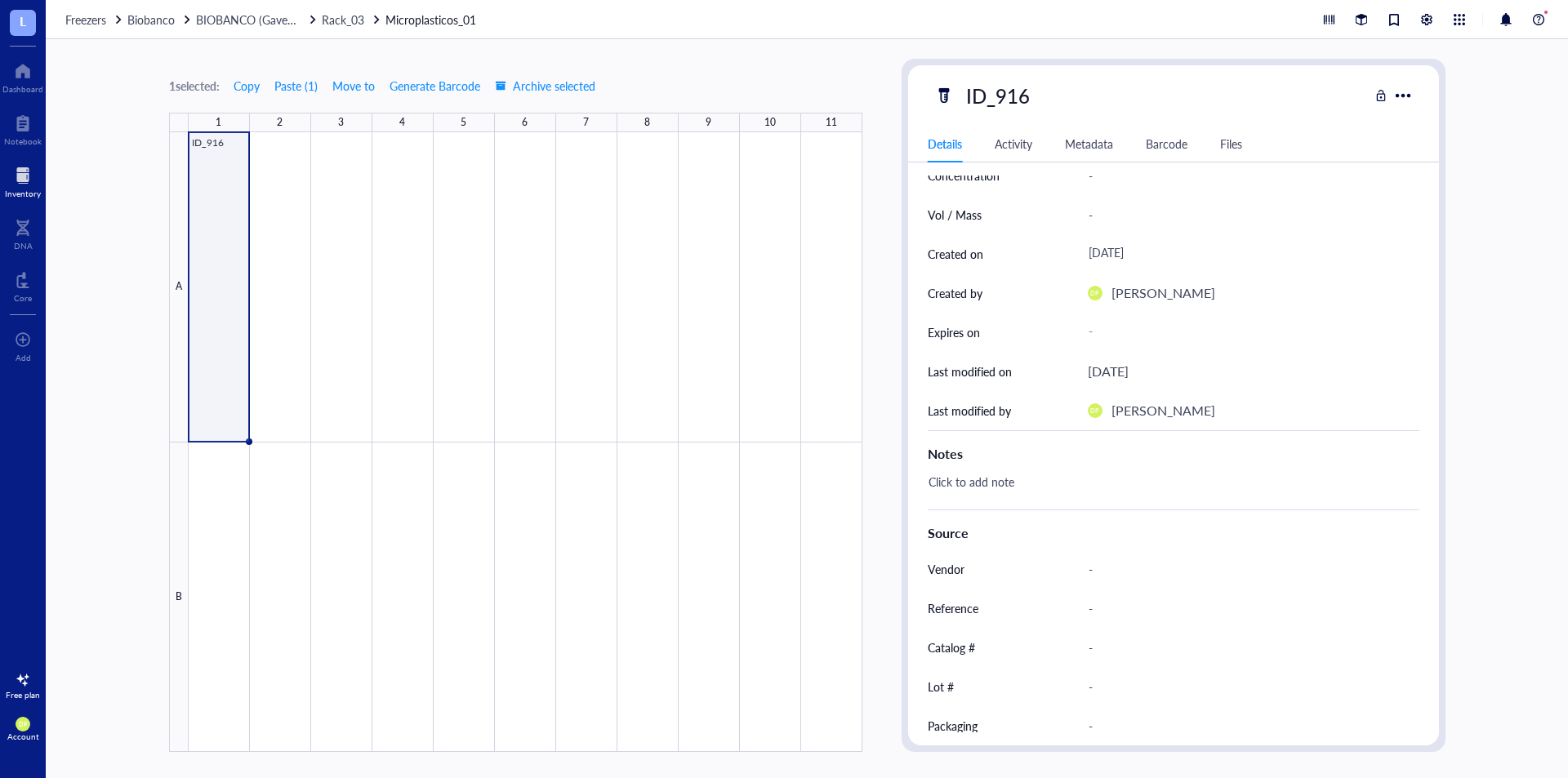
scroll to position [150, 0]
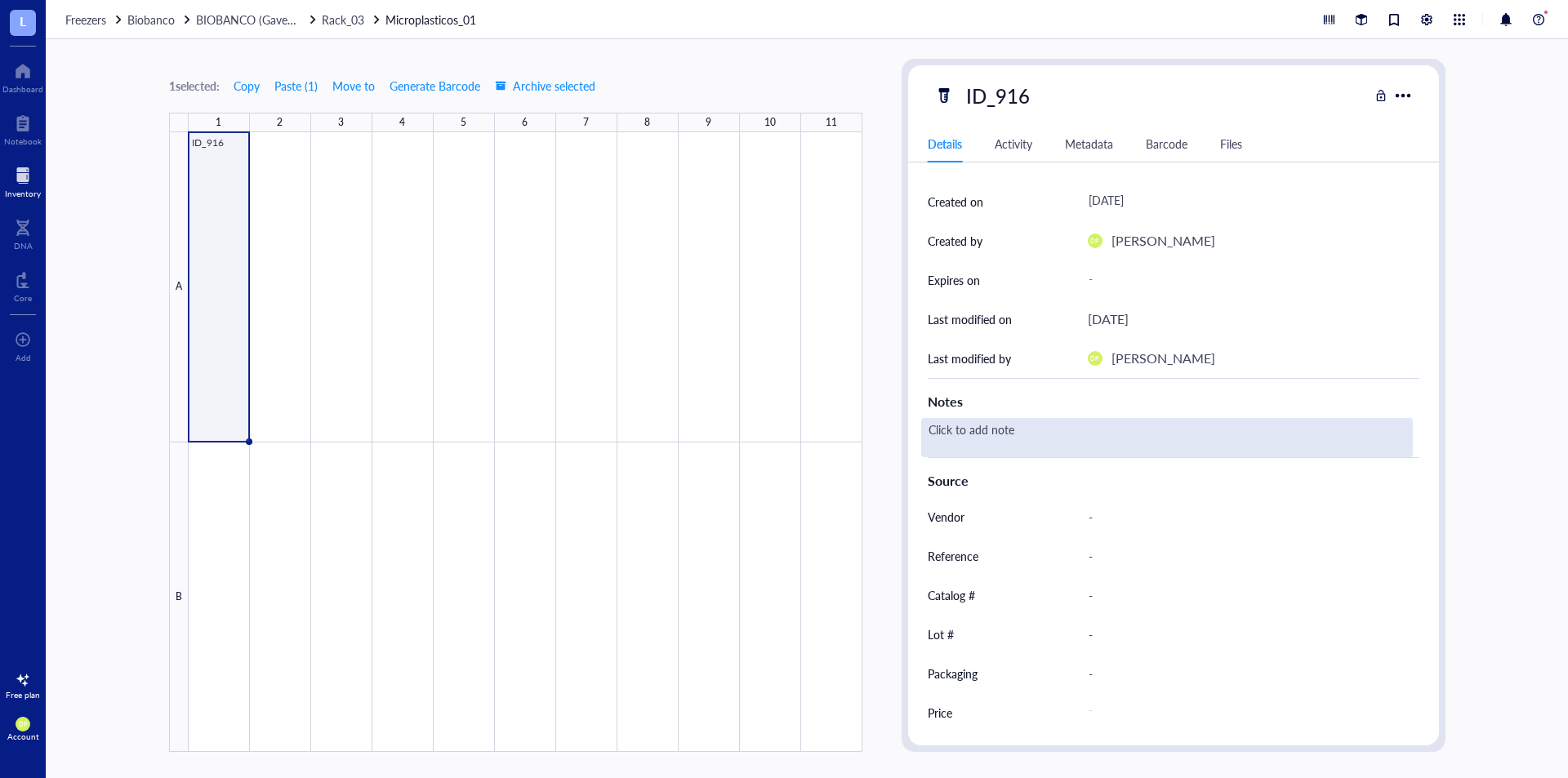
click at [987, 425] on div "Click to add note" at bounding box center [1167, 437] width 492 height 39
click at [988, 428] on textarea at bounding box center [967, 437] width 91 height 36
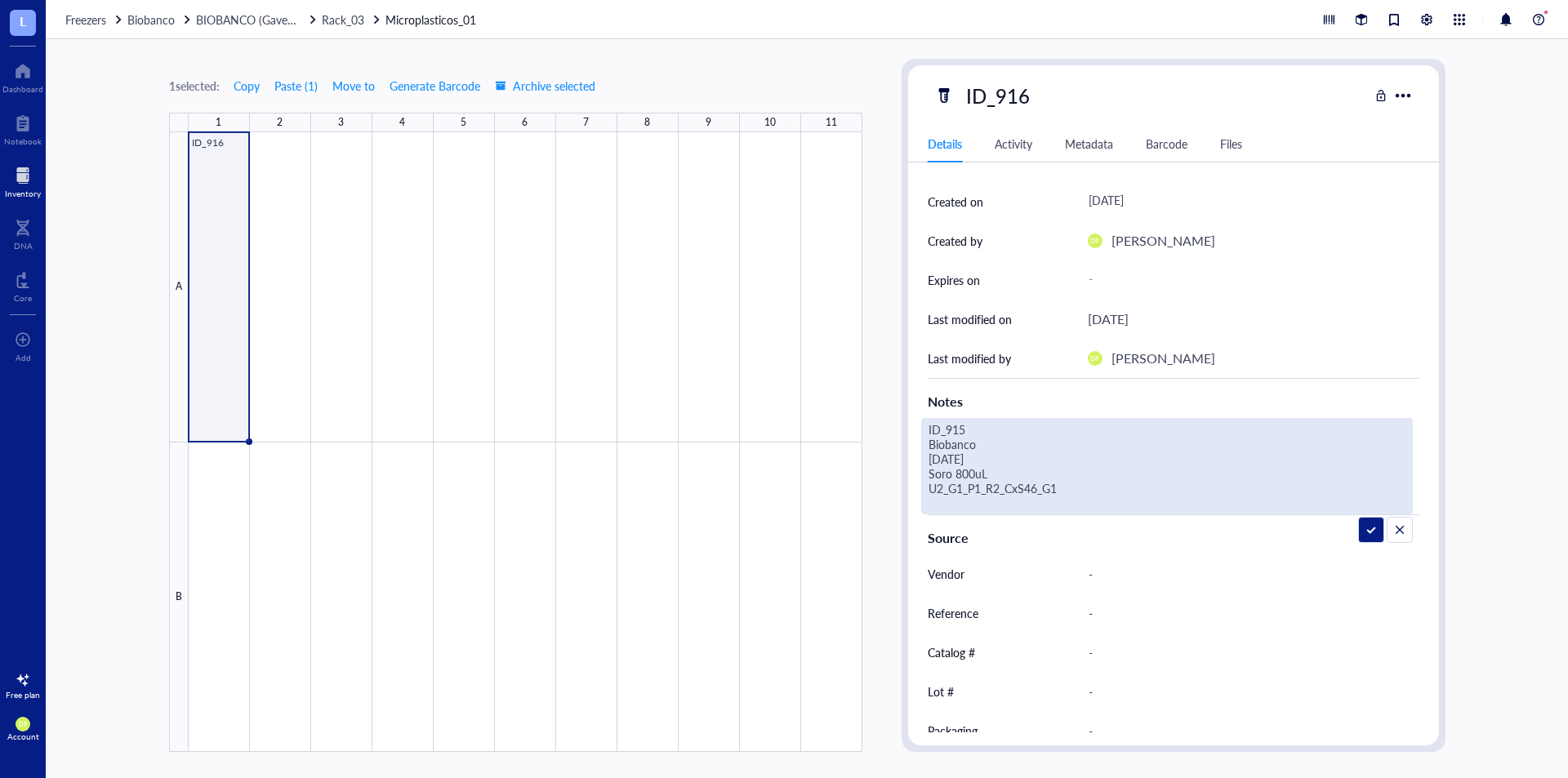
click at [1006, 426] on textarea "ID_915 Biobanco 26.06.25 Soro 800uL U2_G1_P1_R2_CxS46_G1" at bounding box center [1151, 466] width 458 height 95
drag, startPoint x: 940, startPoint y: 459, endPoint x: 907, endPoint y: 456, distance: 33.1
click at [908, 456] on div "ID OE00009237 Item type Default Concentration - Vol / Mass - Created on August …" at bounding box center [1173, 407] width 531 height 764
drag, startPoint x: 939, startPoint y: 493, endPoint x: 991, endPoint y: 488, distance: 52.2
click at [991, 488] on textarea "ID_916 Biobanco 30.06.25 Soro 800uL U2_G1_P1_R2_CxS46_G1" at bounding box center [1151, 466] width 458 height 95
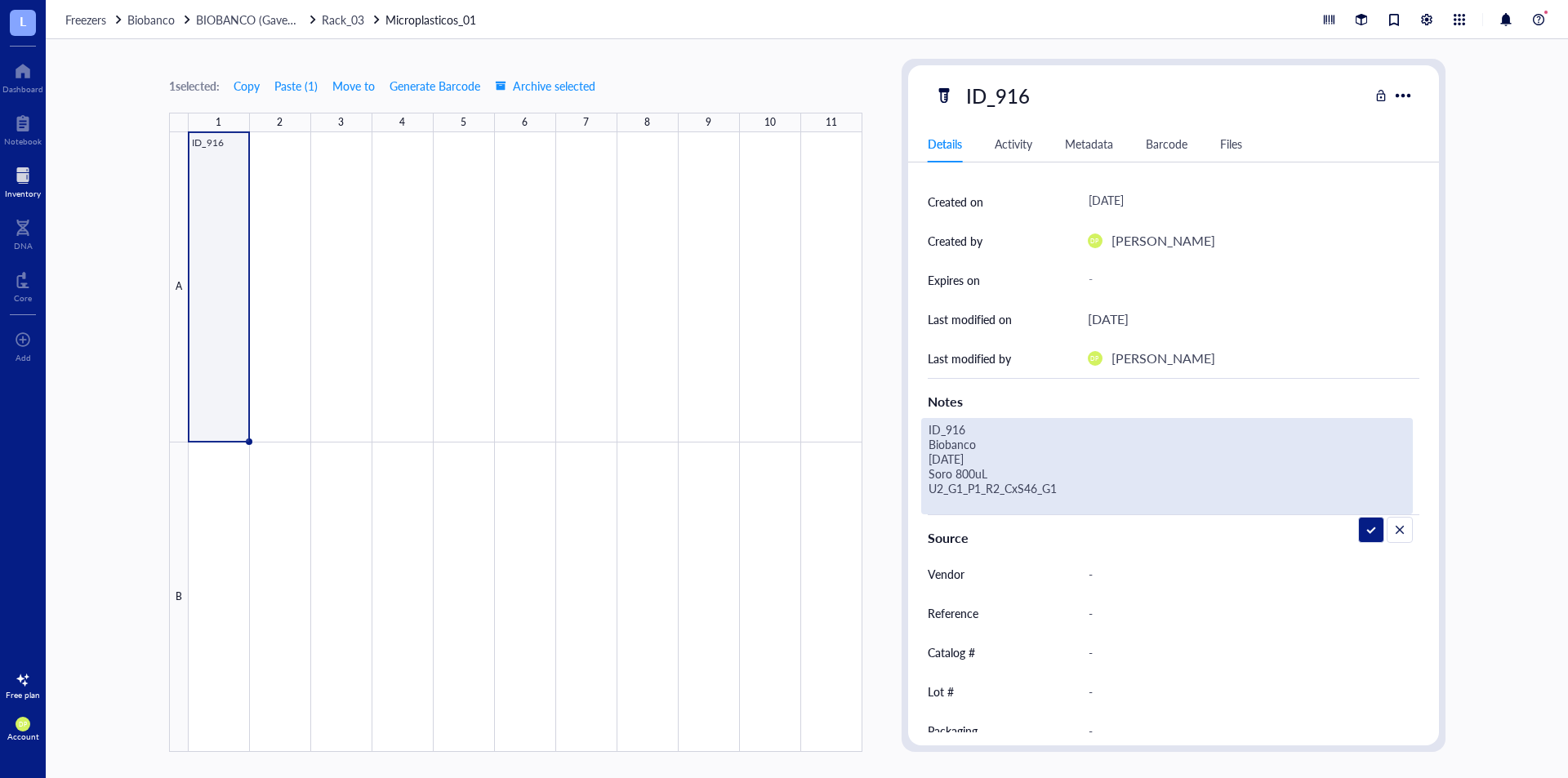
click at [977, 474] on textarea "ID_916 Biobanco 30.06.25 Soro 800uL U2_G1_P1_R2_CxS46_G1" at bounding box center [1151, 466] width 458 height 95
click at [1001, 482] on textarea "ID_916 Biobanco 30.06.25 Soro 800uL U2_G1_P1_R2_CxS46_G1" at bounding box center [1151, 466] width 458 height 95
click at [964, 470] on textarea "ID_916 Biobanco 30.06.25 Soro 800uL U2_G1_P1_R3_MicroP_Cx01" at bounding box center [1160, 466] width 477 height 95
type textarea "ID_916 Biobanco 30.06.25 Soro 500uL U2_G1_P1_R3_MicroP_Cx01"
click at [830, 82] on div "1 selected: Copy Paste ( 1 ) Move to Generate Barcode Archive selected" at bounding box center [515, 86] width 693 height 15
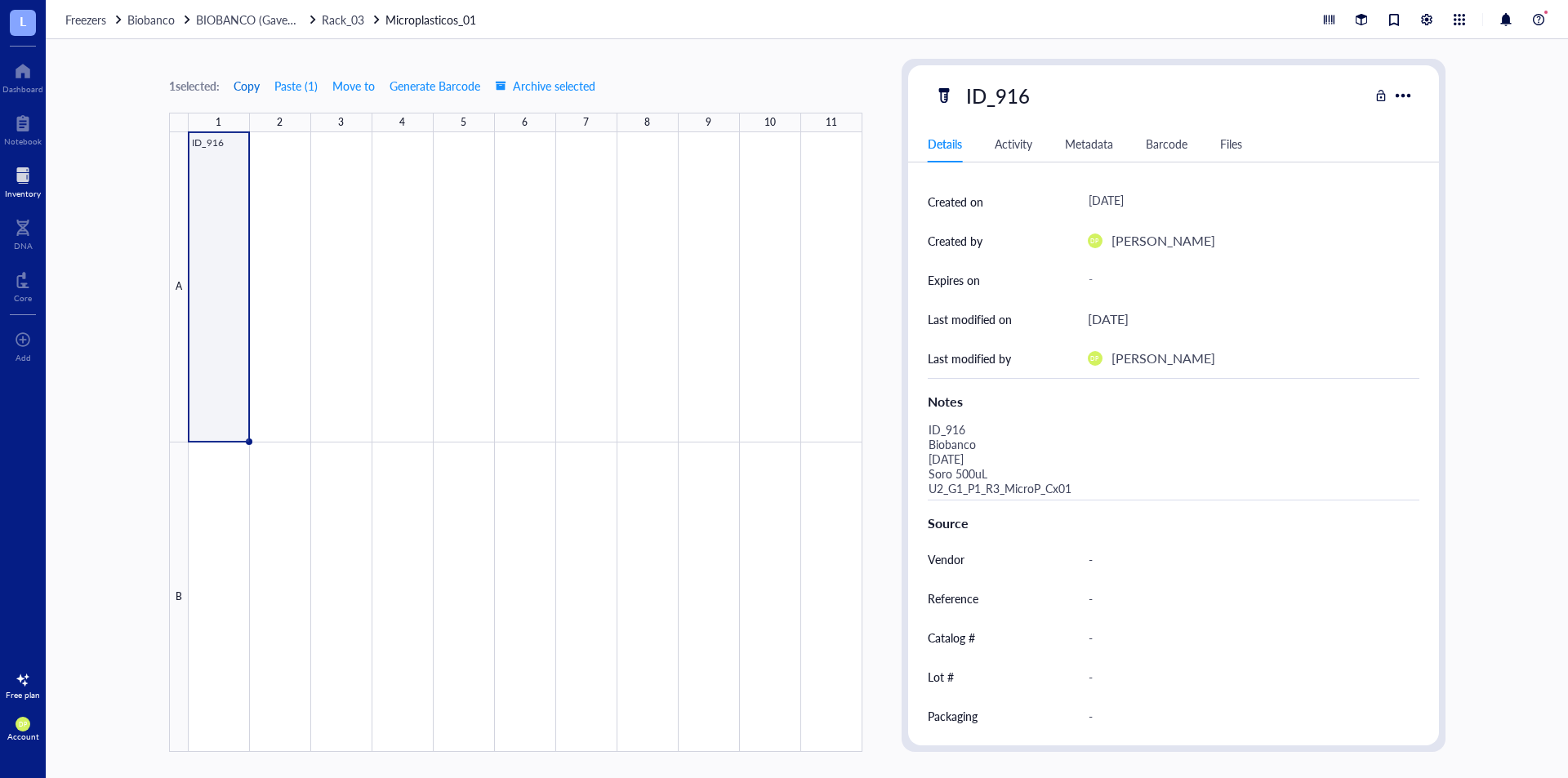
click at [259, 89] on span "Copy" at bounding box center [246, 86] width 26 height 13
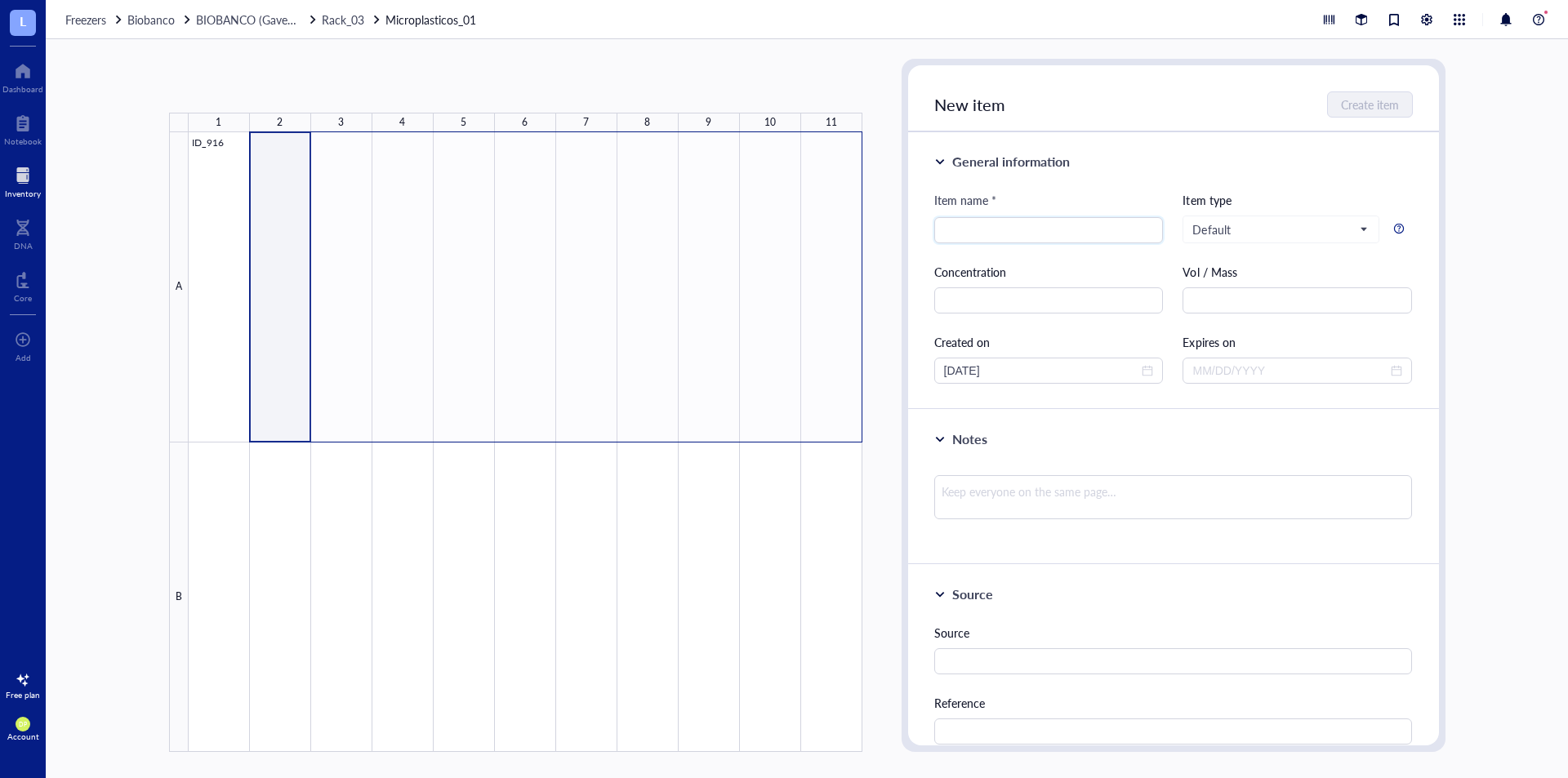
drag, startPoint x: 281, startPoint y: 224, endPoint x: 818, endPoint y: 231, distance: 537.0
click at [818, 231] on div at bounding box center [525, 442] width 674 height 620
click at [264, 82] on button "Paste ( 1 )" at bounding box center [255, 86] width 45 height 26
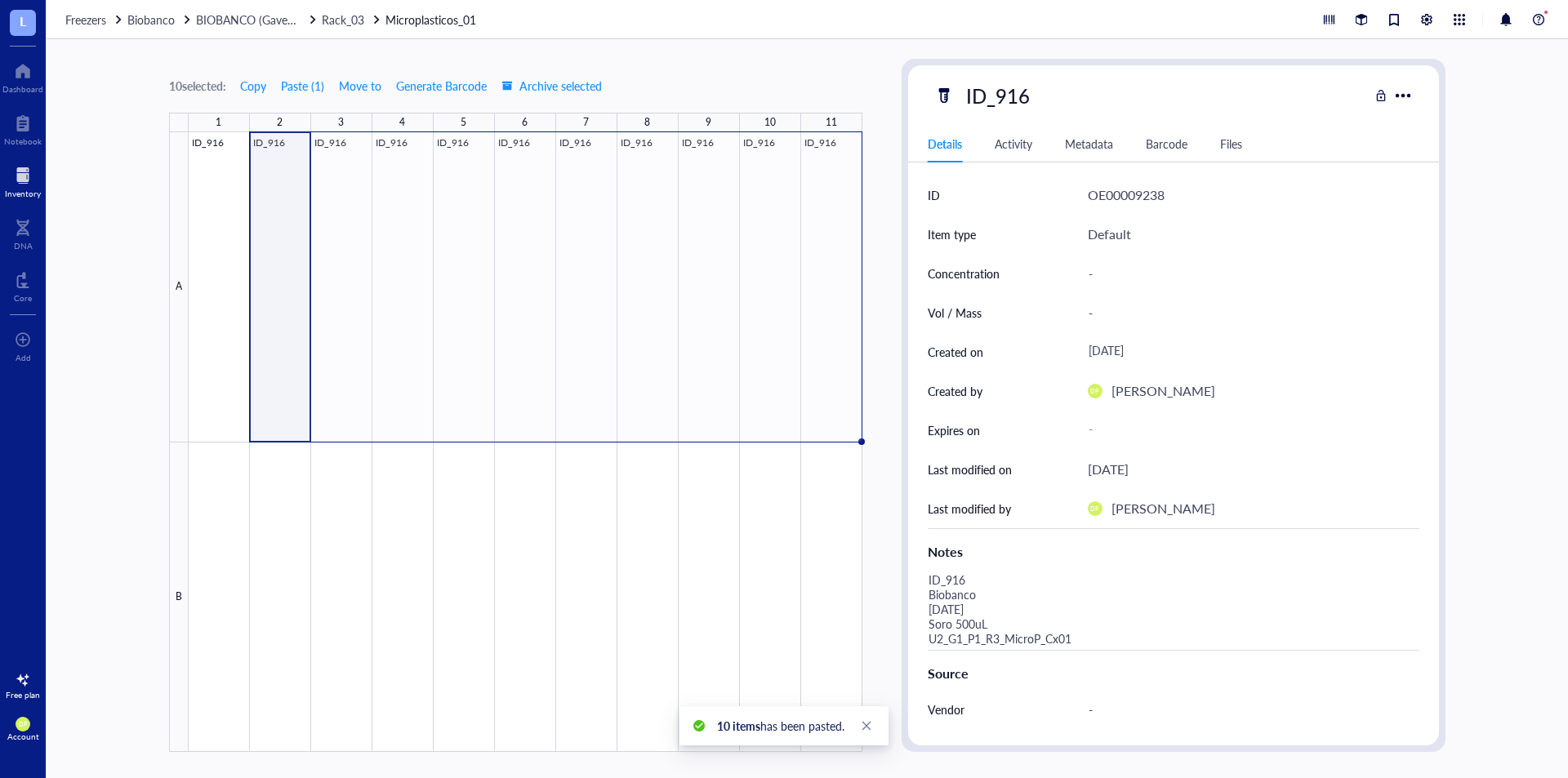
click at [274, 258] on div at bounding box center [525, 442] width 674 height 620
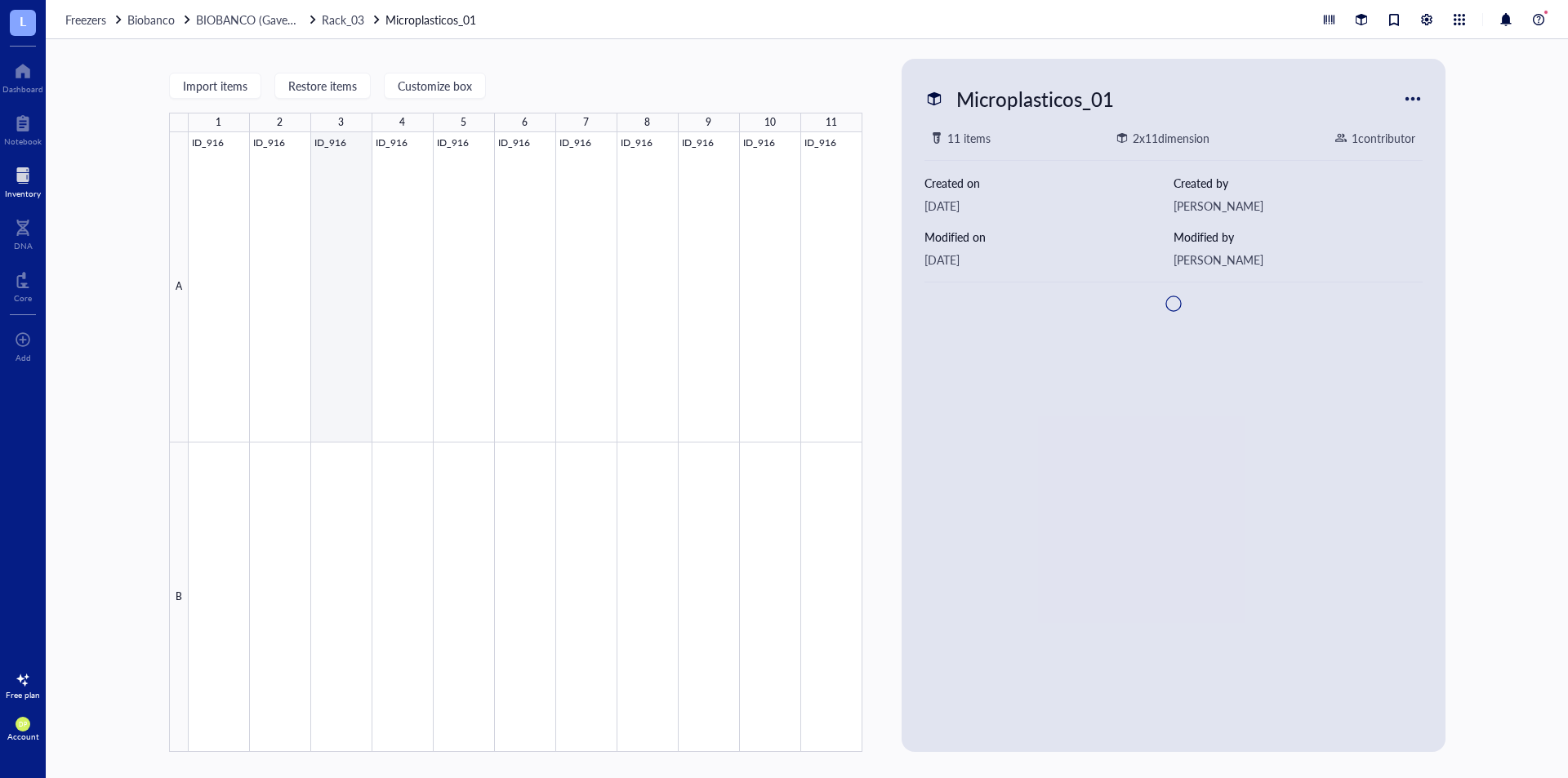
click at [348, 256] on div at bounding box center [525, 442] width 674 height 620
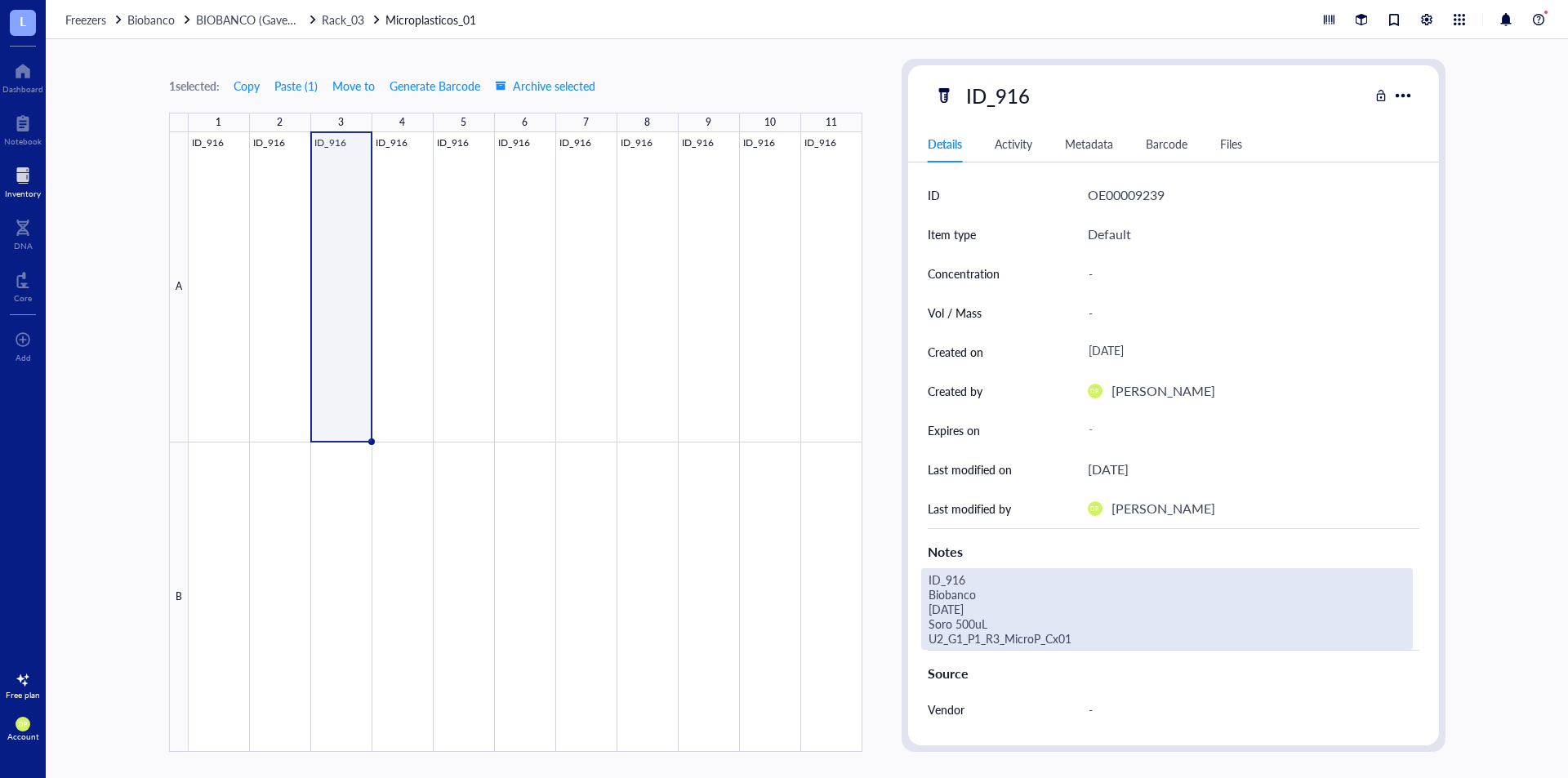
click at [985, 628] on div "ID_916 Biobanco 30.06.25 Soro 500uL U2_G1_P1_R3_MicroP_Cx01" at bounding box center [1167, 609] width 492 height 82
drag, startPoint x: 957, startPoint y: 622, endPoint x: 856, endPoint y: 622, distance: 101.0
click at [856, 622] on div "1 selected: Copy Paste ( 1 ) Move to Generate Barcode Archive selected 1 2 3 4 …" at bounding box center [808, 408] width 1523 height 739
type textarea "ID_916 Biobanco 30.06.25 Buffy coat (EDTA) 200uL U2_G1_P1_R3_MicroP_Cx01"
drag, startPoint x: 1060, startPoint y: 621, endPoint x: 856, endPoint y: 622, distance: 204.0
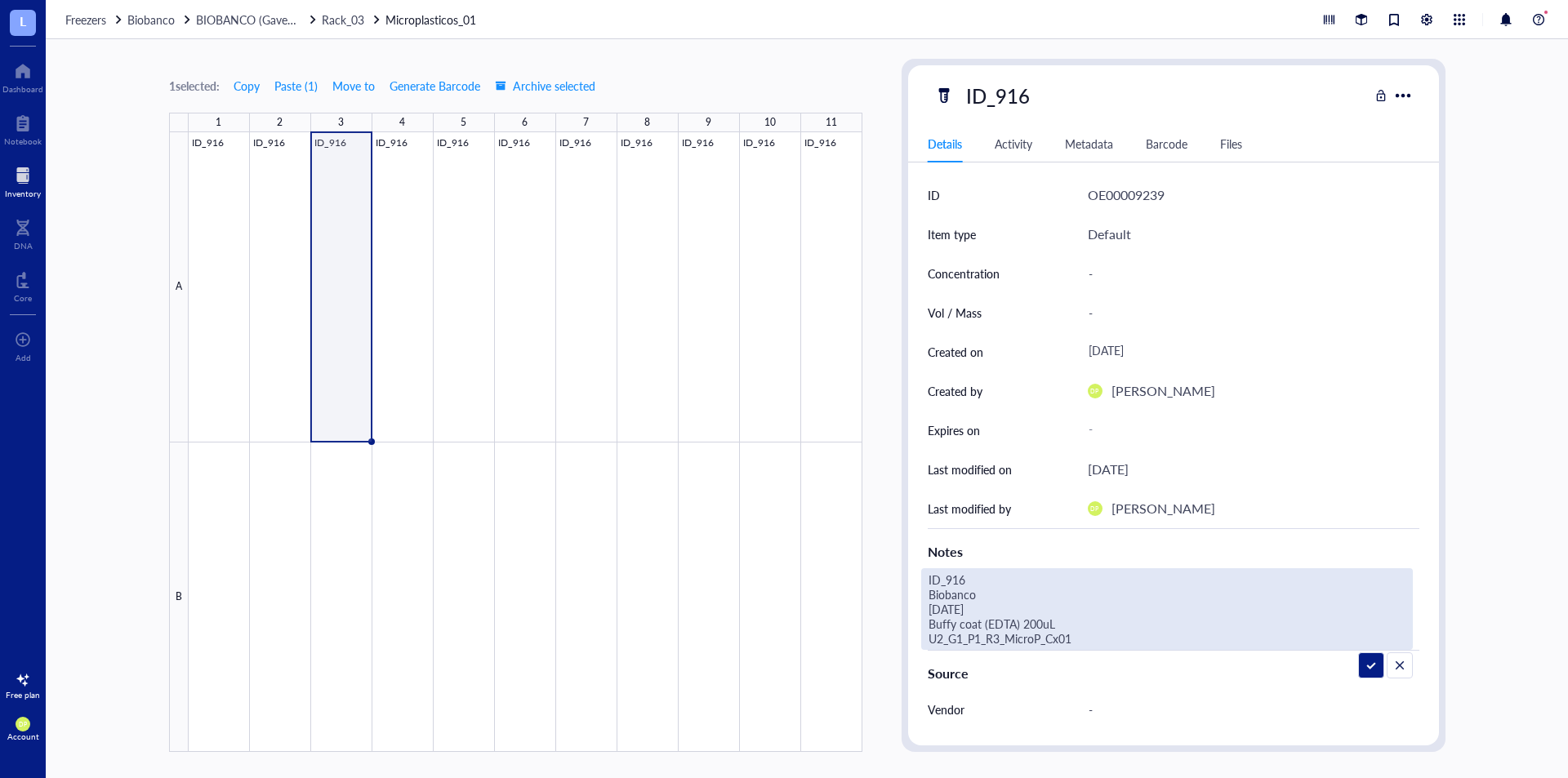
click at [856, 622] on div "1 selected: Copy Paste ( 1 ) Move to Generate Barcode Archive selected 1 2 3 4 …" at bounding box center [808, 408] width 1523 height 739
click at [877, 110] on div "1 selected: Copy Paste ( 1 ) Move to Generate Barcode Archive selected 1 2 3 4 …" at bounding box center [808, 408] width 1523 height 739
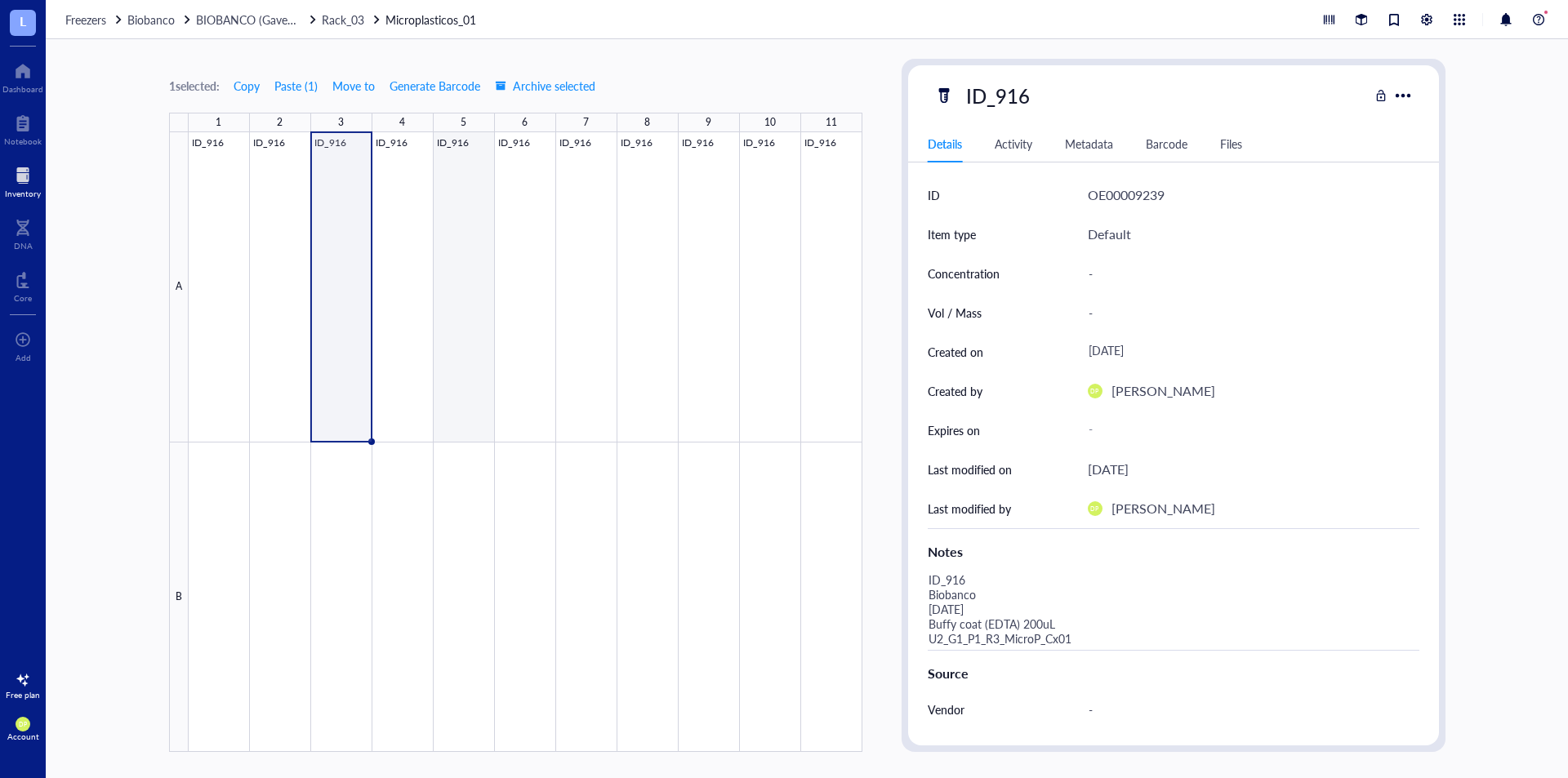
click at [441, 199] on div at bounding box center [525, 442] width 674 height 620
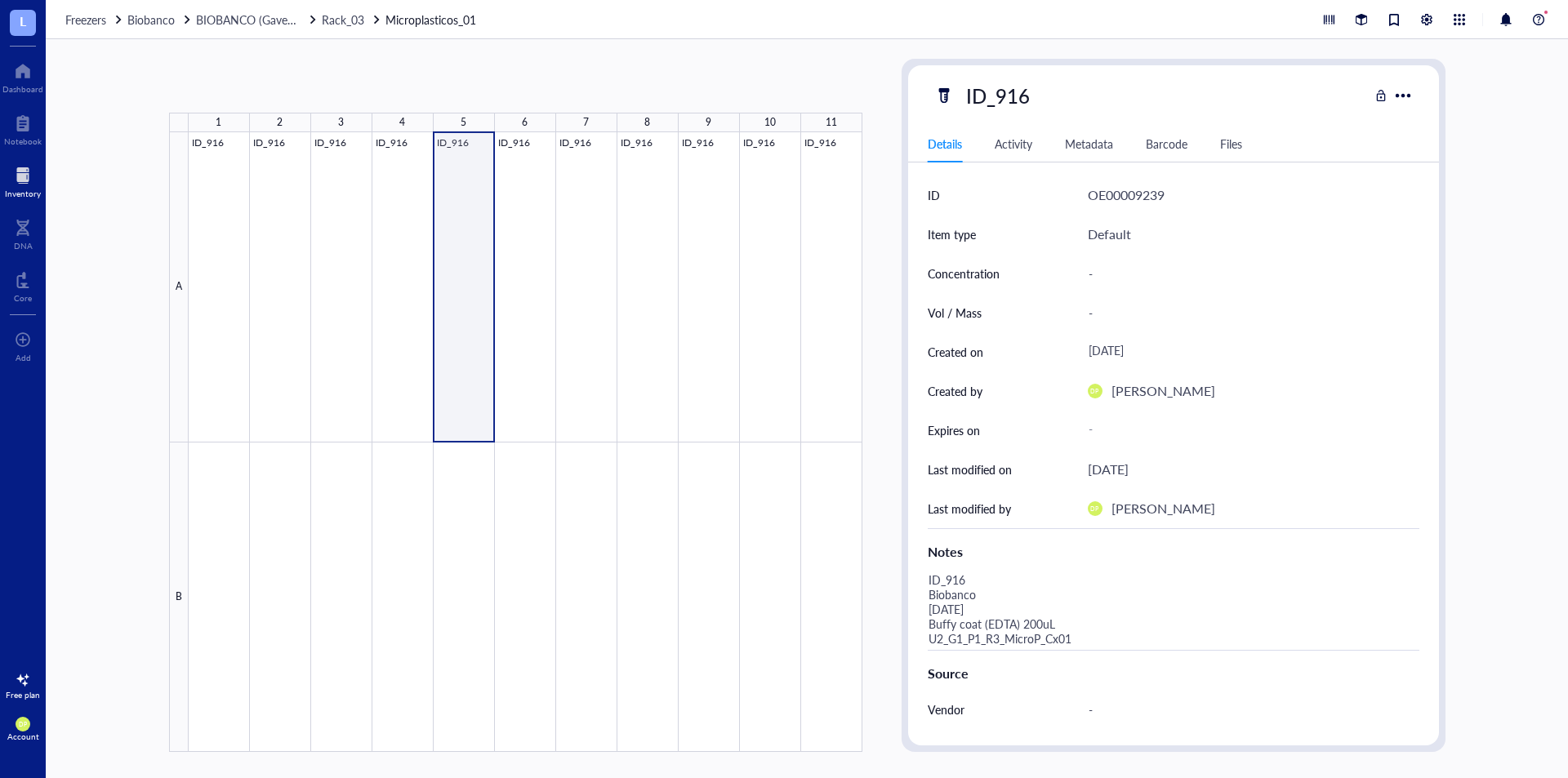
click at [400, 204] on div at bounding box center [525, 442] width 674 height 620
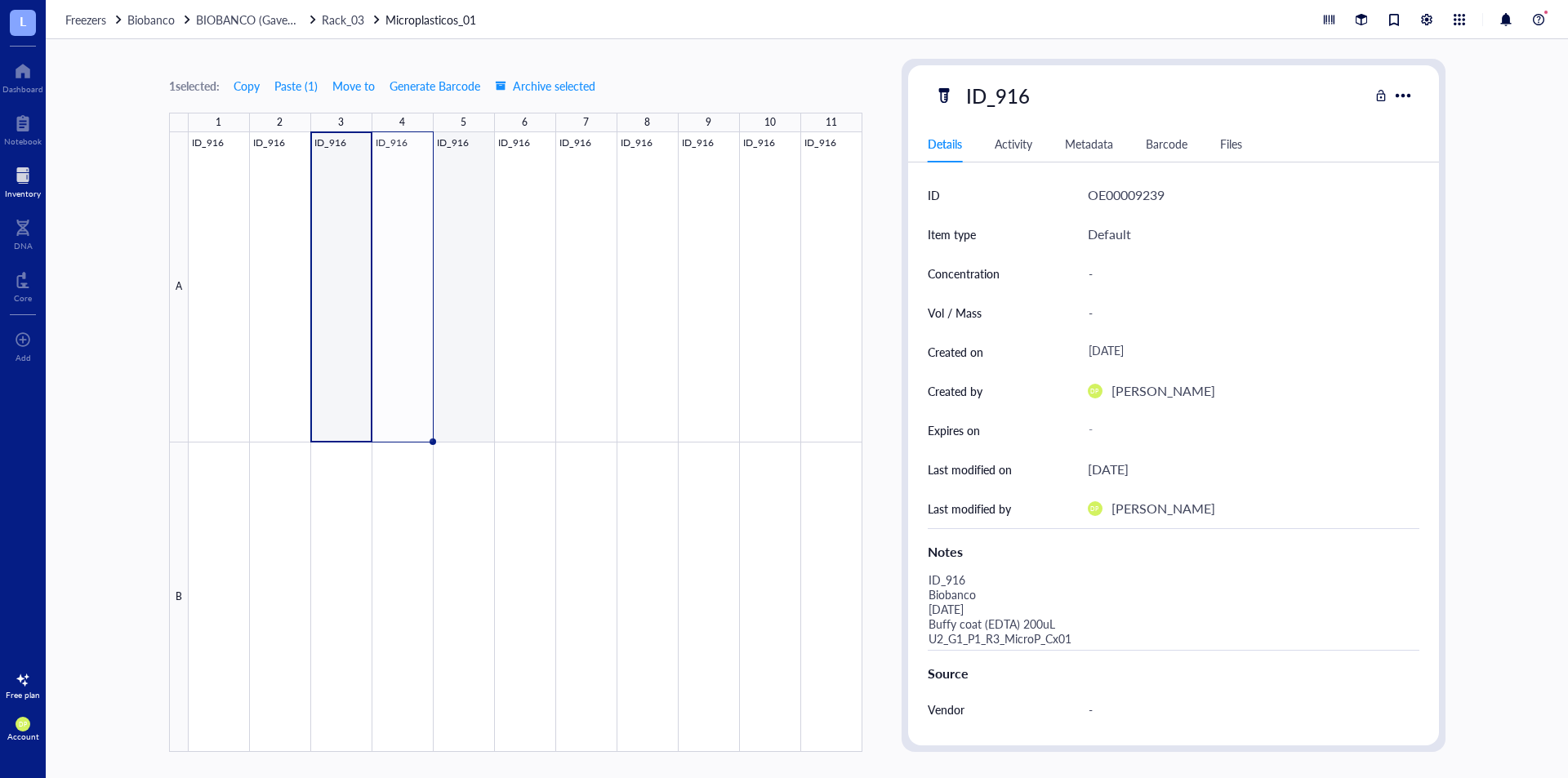
click at [413, 333] on div at bounding box center [525, 442] width 674 height 620
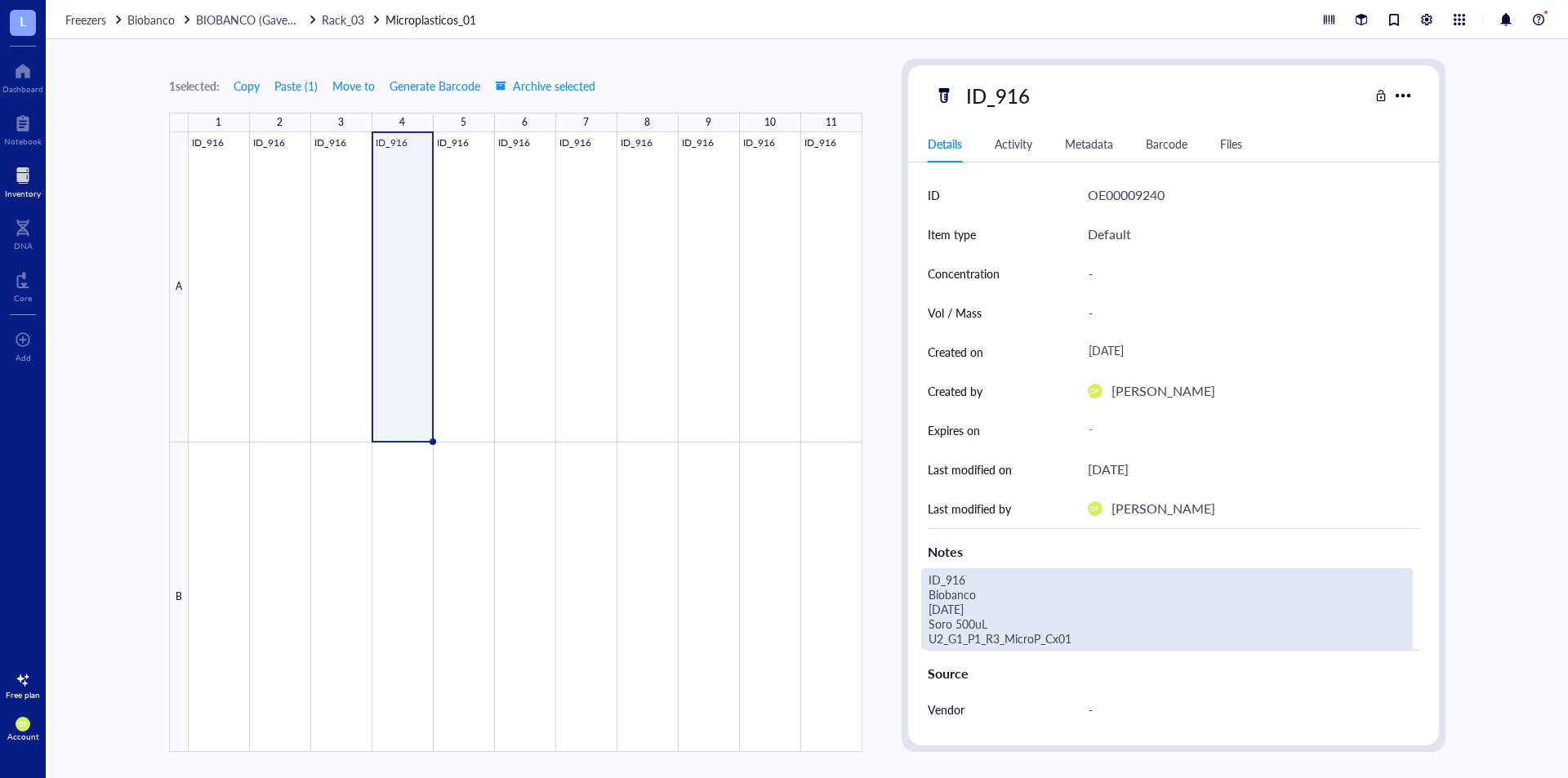
click at [1052, 629] on div "ID_916 Biobanco 30.06.25 Soro 500uL U2_G1_P1_R3_MicroP_Cx01" at bounding box center [1167, 609] width 492 height 82
drag, startPoint x: 961, startPoint y: 630, endPoint x: 834, endPoint y: 628, distance: 127.0
click at [834, 628] on div "1 selected: Copy Paste ( 1 ) Move to Generate Barcode Archive selected 1 2 3 4 …" at bounding box center [808, 408] width 1523 height 739
type textarea "ID_916 Biobanco 30.06.25 Buffy coat (EDTA) 200uL U2_G1_P1_R3_MicroP_Cx01"
click at [898, 398] on div "1 selected: Copy Paste ( 1 ) Move to Generate Barcode Archive selected 1 2 3 4 …" at bounding box center [808, 408] width 1523 height 739
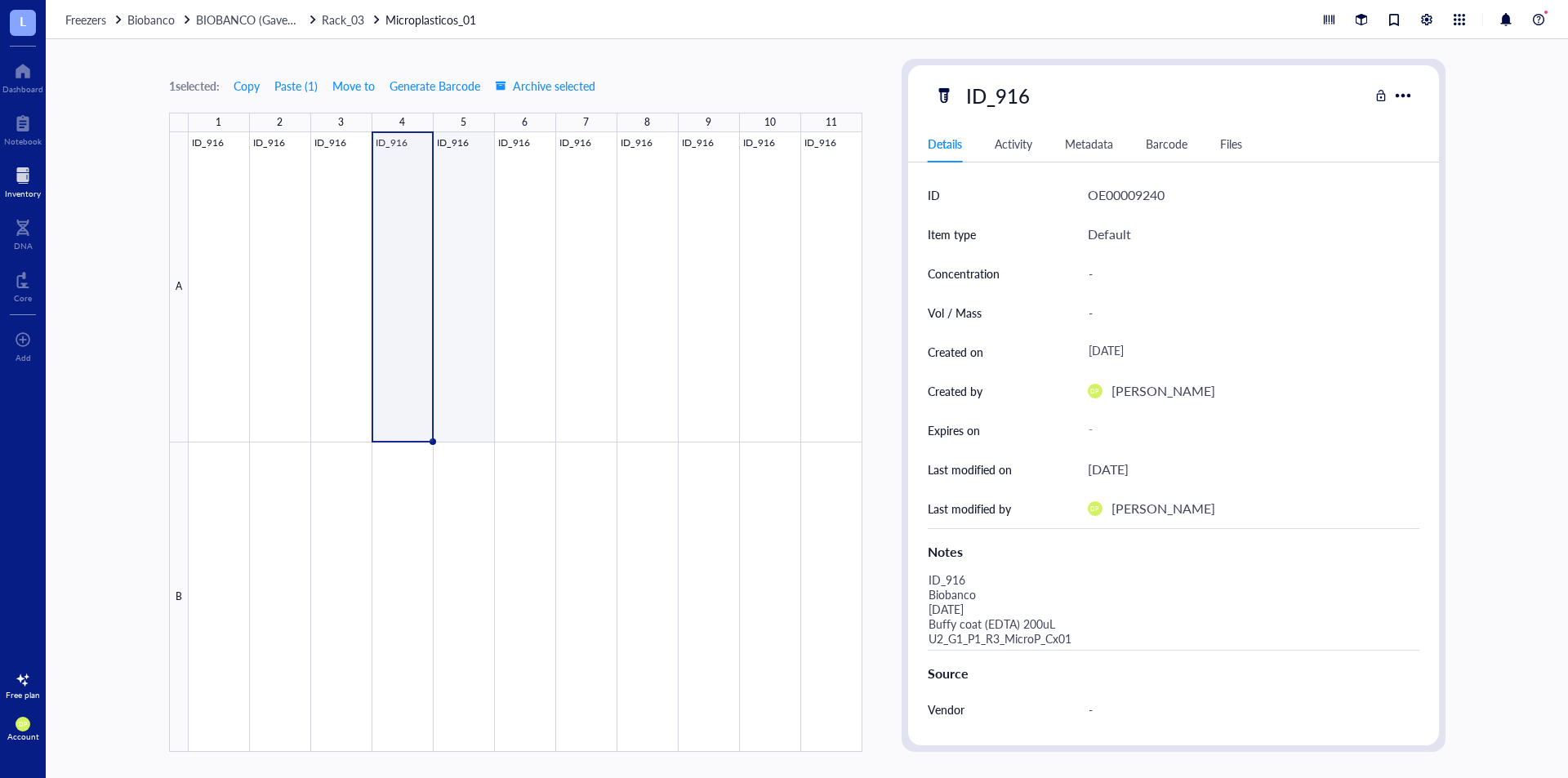
click at [454, 188] on div at bounding box center [525, 442] width 674 height 620
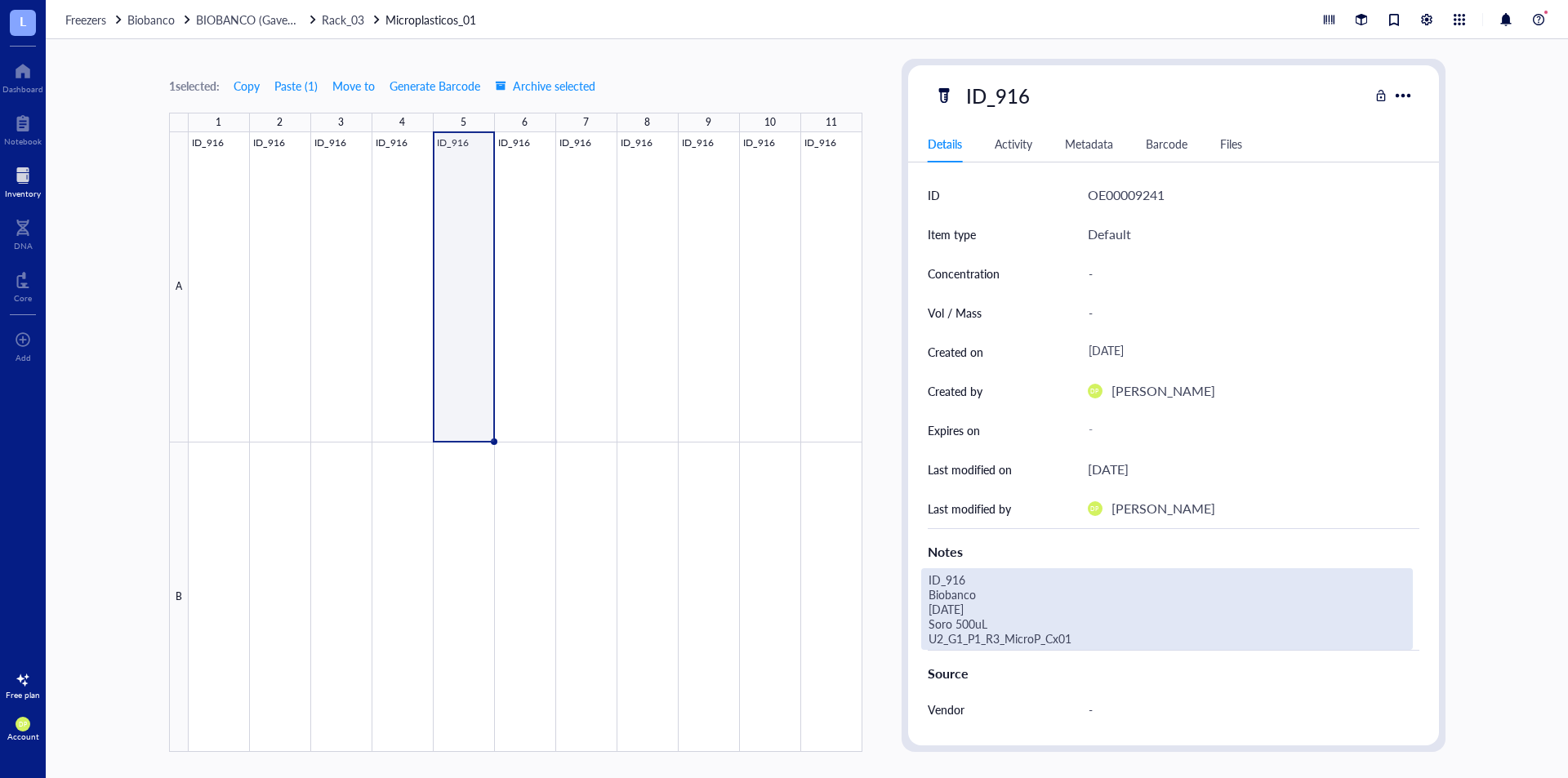
click at [971, 619] on div "ID_916 Biobanco 30.06.25 Soro 500uL U2_G1_P1_R3_MicroP_Cx01" at bounding box center [1167, 609] width 492 height 82
drag, startPoint x: 956, startPoint y: 623, endPoint x: 788, endPoint y: 627, distance: 168.0
click at [788, 627] on div "1 selected: Copy Paste ( 1 ) Move to Generate Barcode Archive selected 1 2 3 4 …" at bounding box center [808, 408] width 1523 height 739
type textarea "ID_916 Biobanco 30.06.25 Plasma (EDTA) 500uL U2_G1_P1_R3_MicroP_Cx01"
drag, startPoint x: 1039, startPoint y: 624, endPoint x: 903, endPoint y: 624, distance: 136.0
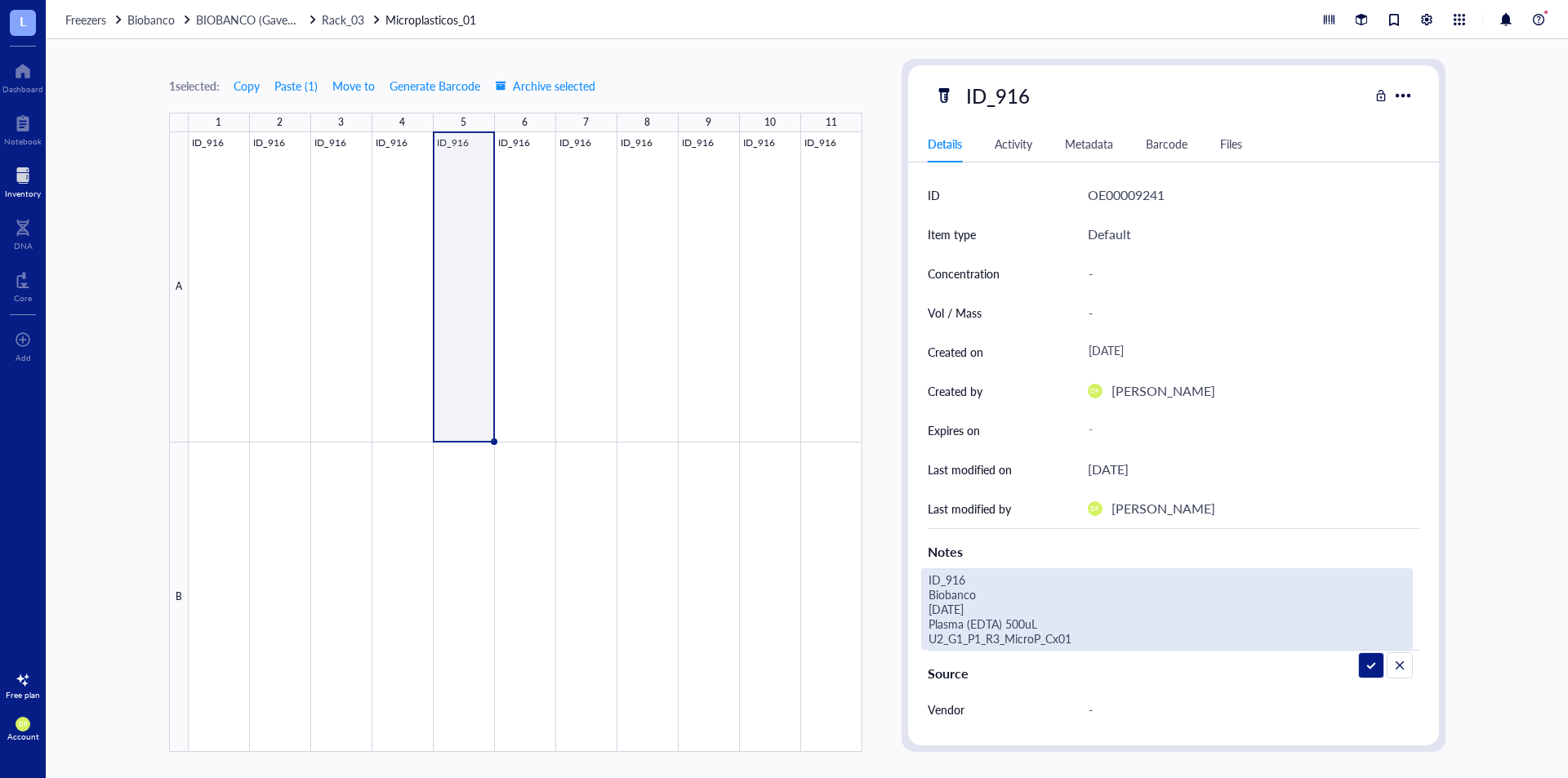
click at [903, 624] on div "ID_916 Details Activity Metadata Barcode Files ID OE00009241 Item type Default …" at bounding box center [1173, 405] width 544 height 693
click at [884, 405] on div "1 selected: Copy Paste ( 1 ) Move to Generate Barcode Archive selected 1 2 3 4 …" at bounding box center [808, 408] width 1523 height 739
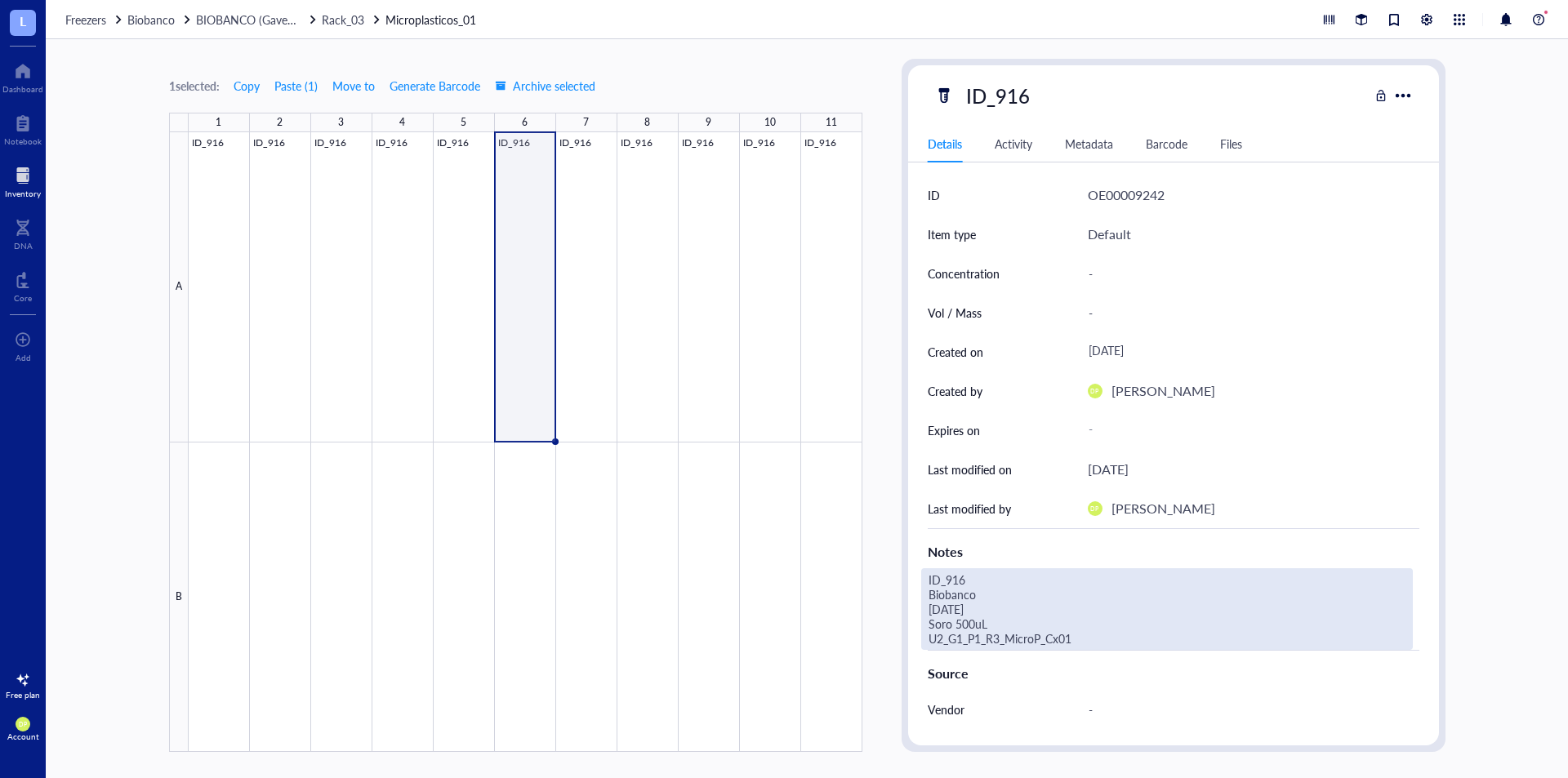
click at [994, 621] on div "ID_916 Biobanco 30.06.25 Soro 500uL U2_G1_P1_R3_MicroP_Cx01" at bounding box center [1167, 609] width 492 height 82
drag, startPoint x: 994, startPoint y: 621, endPoint x: 884, endPoint y: 622, distance: 110.0
click at [884, 622] on div "1 selected: Copy Paste ( 1 ) Move to Generate Barcode Archive selected 1 2 3 4 …" at bounding box center [808, 408] width 1523 height 739
type textarea "ID_916 Biobanco 30.06.25 Plasma (EDTA) 500uL U2_G1_P1_R3_MicroP_Cx01"
click at [885, 479] on div "1 selected: Copy Paste ( 1 ) Move to Generate Barcode Archive selected 1 2 3 4 …" at bounding box center [808, 408] width 1523 height 739
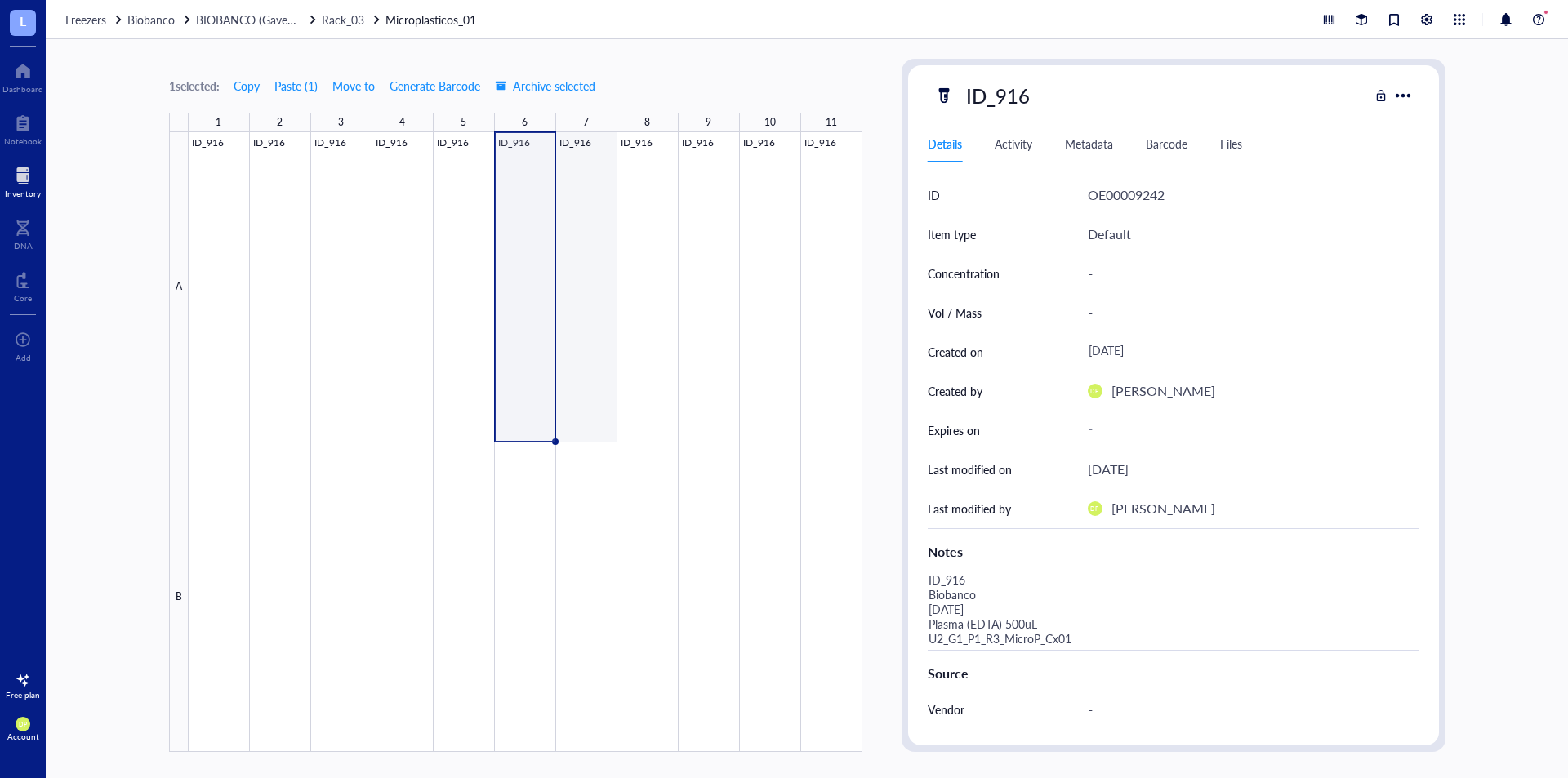
click at [568, 203] on div at bounding box center [525, 442] width 674 height 620
click at [540, 333] on div at bounding box center [525, 442] width 674 height 620
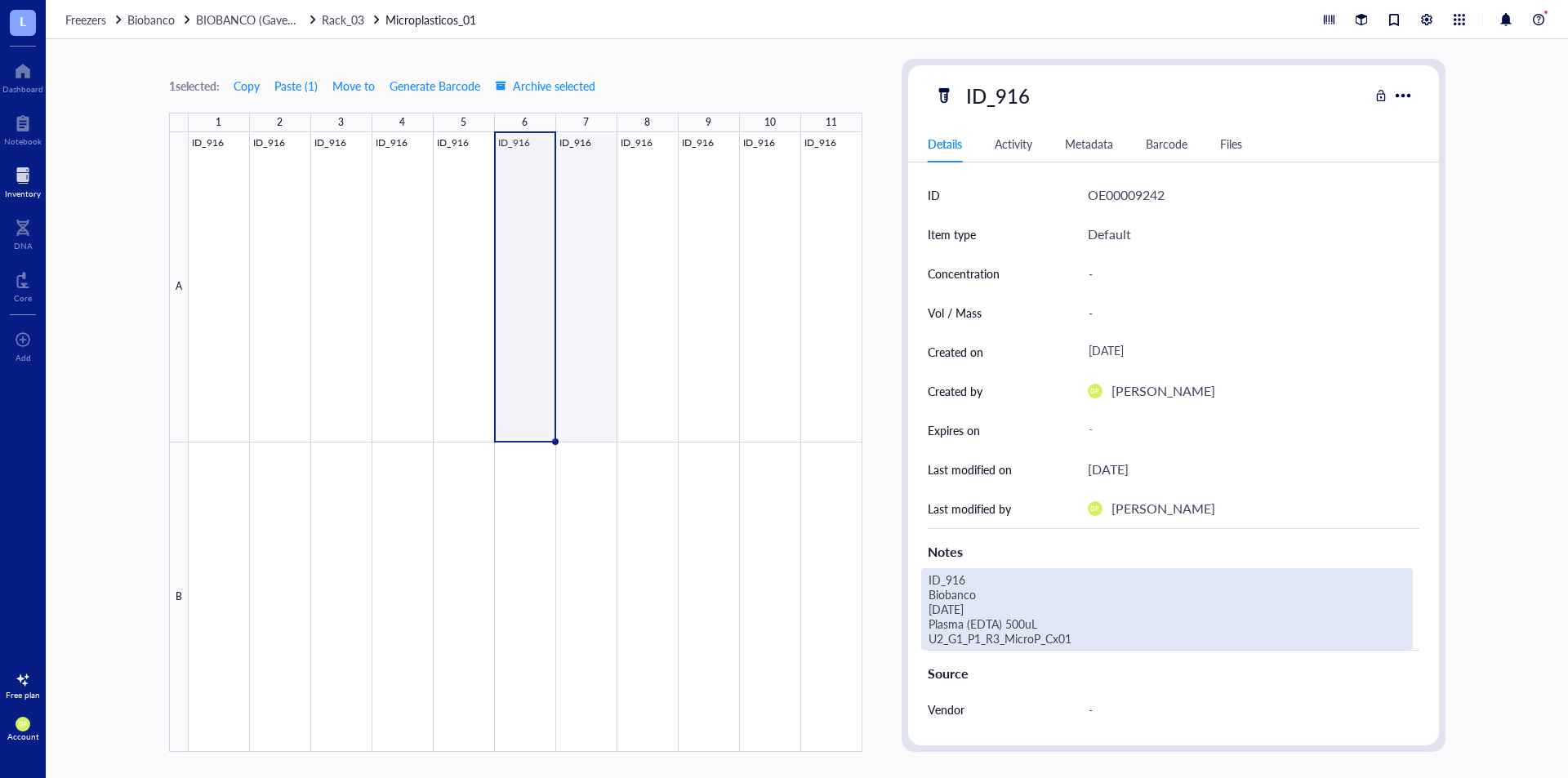
click at [582, 320] on div at bounding box center [525, 442] width 674 height 620
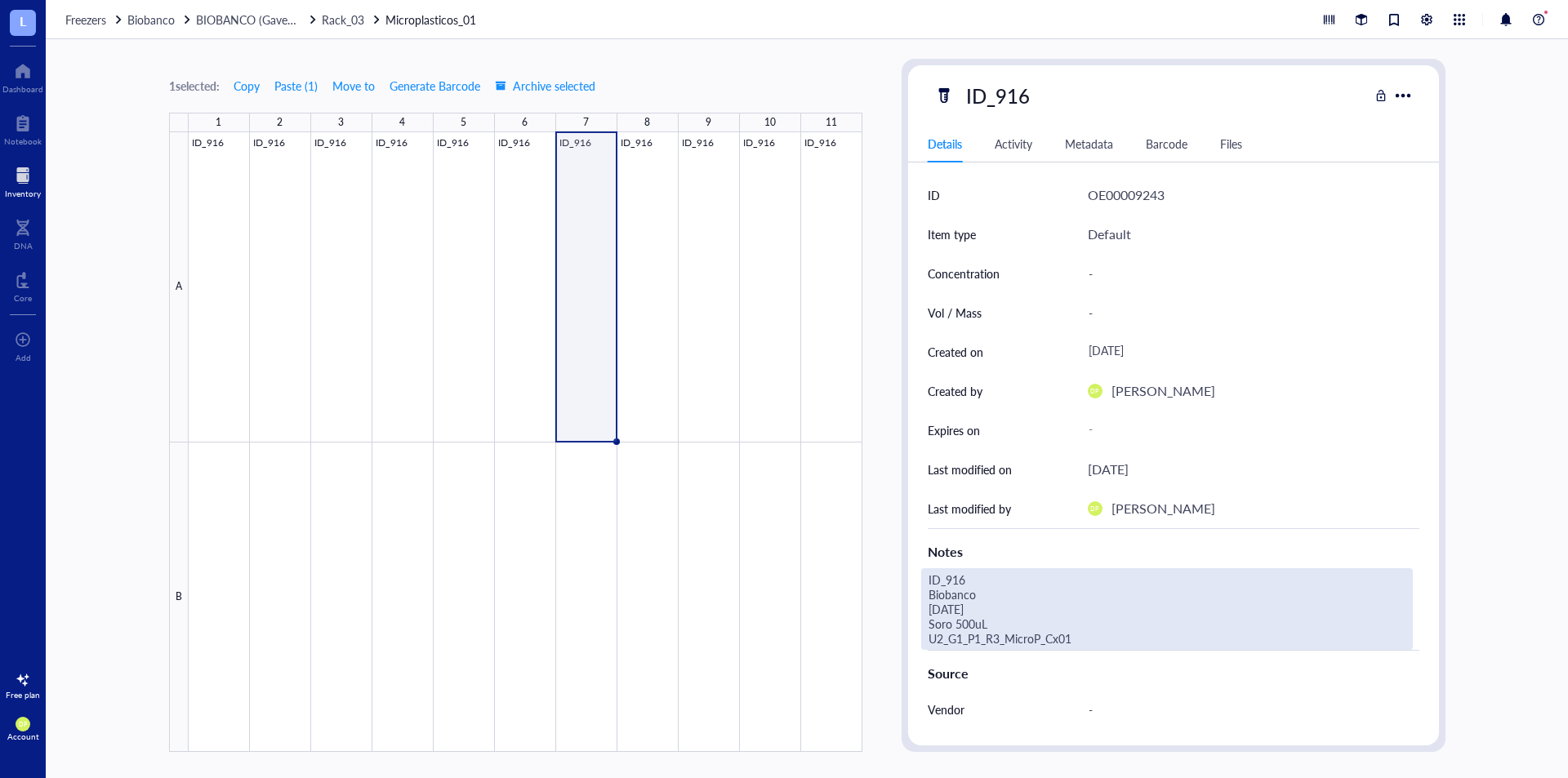
click at [979, 615] on div "ID_916 Biobanco 30.06.25 Soro 500uL U2_G1_P1_R3_MicroP_Cx01" at bounding box center [1167, 609] width 492 height 82
drag, startPoint x: 950, startPoint y: 628, endPoint x: 851, endPoint y: 616, distance: 99.7
click at [851, 616] on div "1 selected: Copy Paste ( 1 ) Move to Generate Barcode Archive selected 1 2 3 4 …" at bounding box center [808, 408] width 1523 height 739
type textarea "ID_916 Biobanco 30.06.25 Buffy coat (Heparina) 500uL U2_G1_P1_R3_MicroP_Cx01"
drag, startPoint x: 1080, startPoint y: 624, endPoint x: 839, endPoint y: 624, distance: 241.0
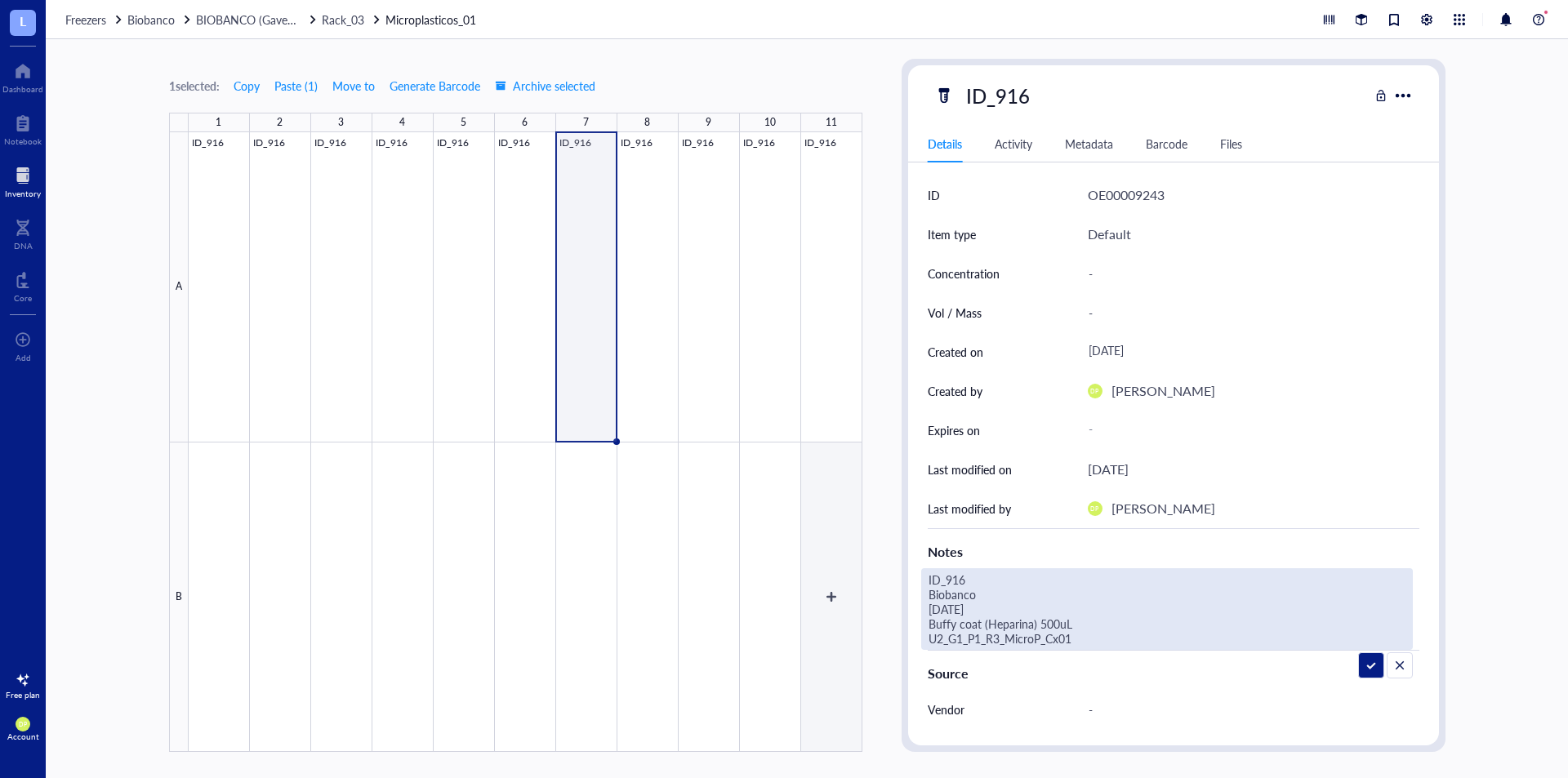
click at [839, 624] on div "1 selected: Copy Paste ( 1 ) Move to Generate Barcode Archive selected 1 2 3 4 …" at bounding box center [808, 408] width 1523 height 739
click at [891, 310] on div "1 selected: Copy Paste ( 1 ) Move to Generate Barcode Archive selected 1 2 3 4 …" at bounding box center [808, 408] width 1523 height 739
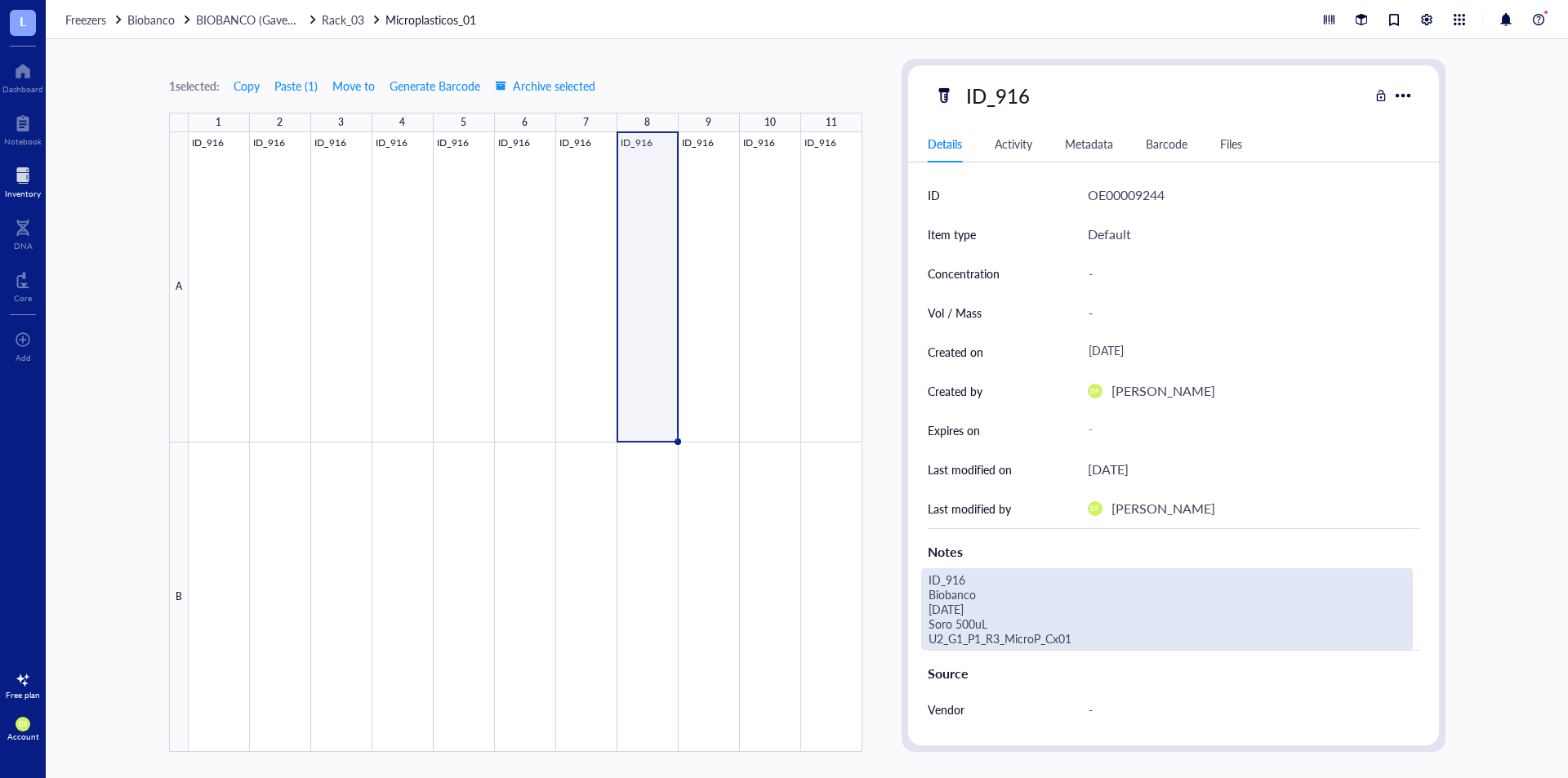
click at [964, 620] on div "ID_916 Biobanco 30.06.25 Soro 500uL U2_G1_P1_R3_MicroP_Cx01" at bounding box center [1167, 609] width 492 height 82
click at [815, 631] on div "1 selected: Copy Paste ( 1 ) Move to Generate Barcode Archive selected 1 2 3 4 …" at bounding box center [808, 408] width 1523 height 739
click at [871, 620] on div "1 selected: Copy Paste ( 1 ) Move to Generate Barcode Archive selected 1 2 3 4 …" at bounding box center [808, 408] width 1523 height 739
type textarea "ID_916 Biobanco 30.06.25 Buffy coat (Heparina) 500uL U2_G1_P1_R3_MicroP_Cx01"
click at [892, 275] on div "1 selected: Copy Paste ( 1 ) Move to Generate Barcode Archive selected 1 2 3 4 …" at bounding box center [808, 408] width 1523 height 739
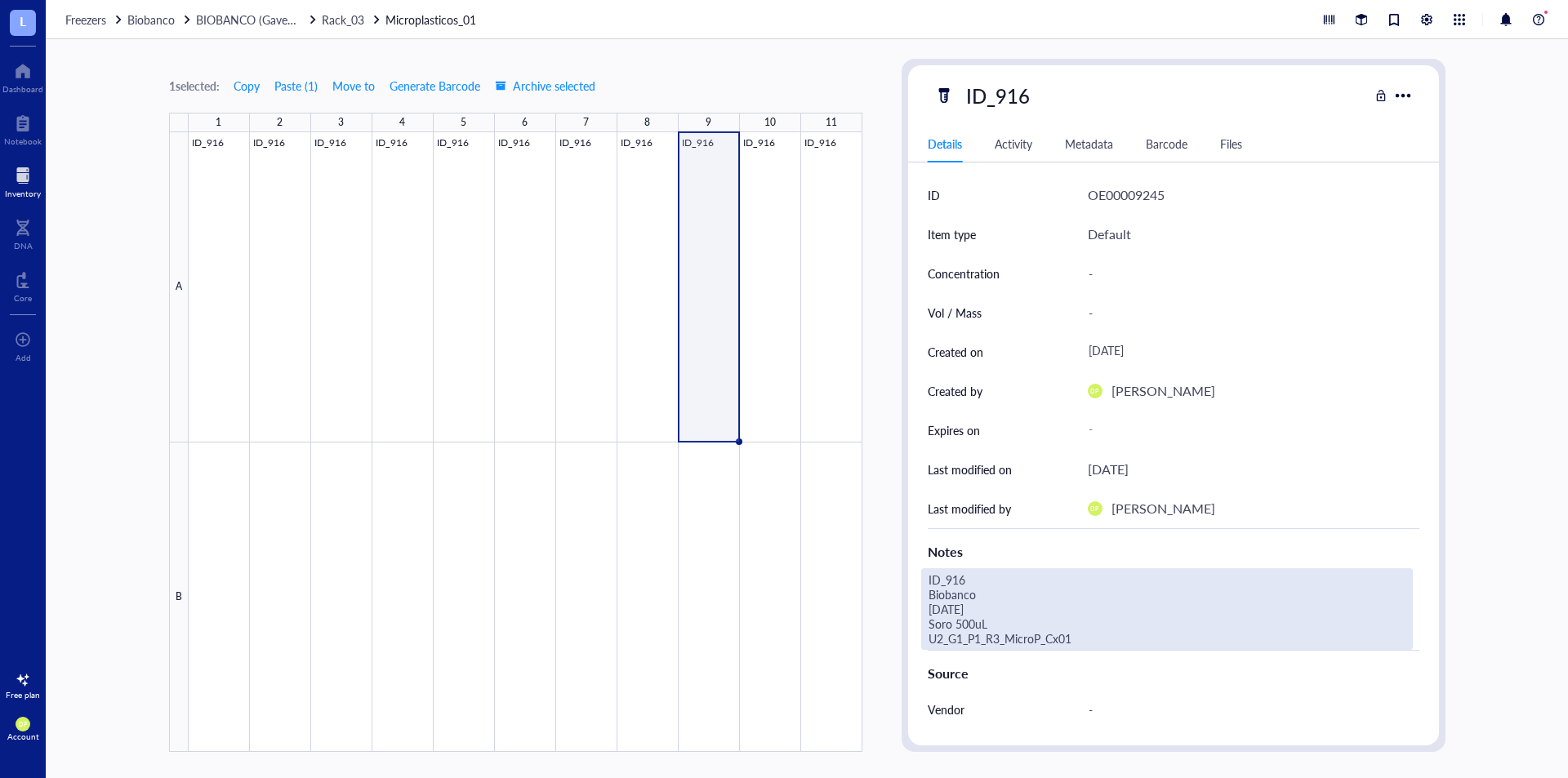
click at [1012, 630] on div "ID_916 Biobanco 30.06.25 Soro 500uL U2_G1_P1_R3_MicroP_Cx01" at bounding box center [1167, 609] width 492 height 82
drag, startPoint x: 1019, startPoint y: 624, endPoint x: 850, endPoint y: 628, distance: 169.0
click at [850, 628] on div "1 selected: Copy Paste ( 1 ) Move to Generate Barcode Archive selected 1 2 3 4 …" at bounding box center [808, 408] width 1523 height 739
drag, startPoint x: 992, startPoint y: 621, endPoint x: 879, endPoint y: 628, distance: 113.2
click at [879, 628] on div "1 selected: Copy Paste ( 1 ) Move to Generate Barcode Archive selected 1 2 3 4 …" at bounding box center [808, 408] width 1523 height 739
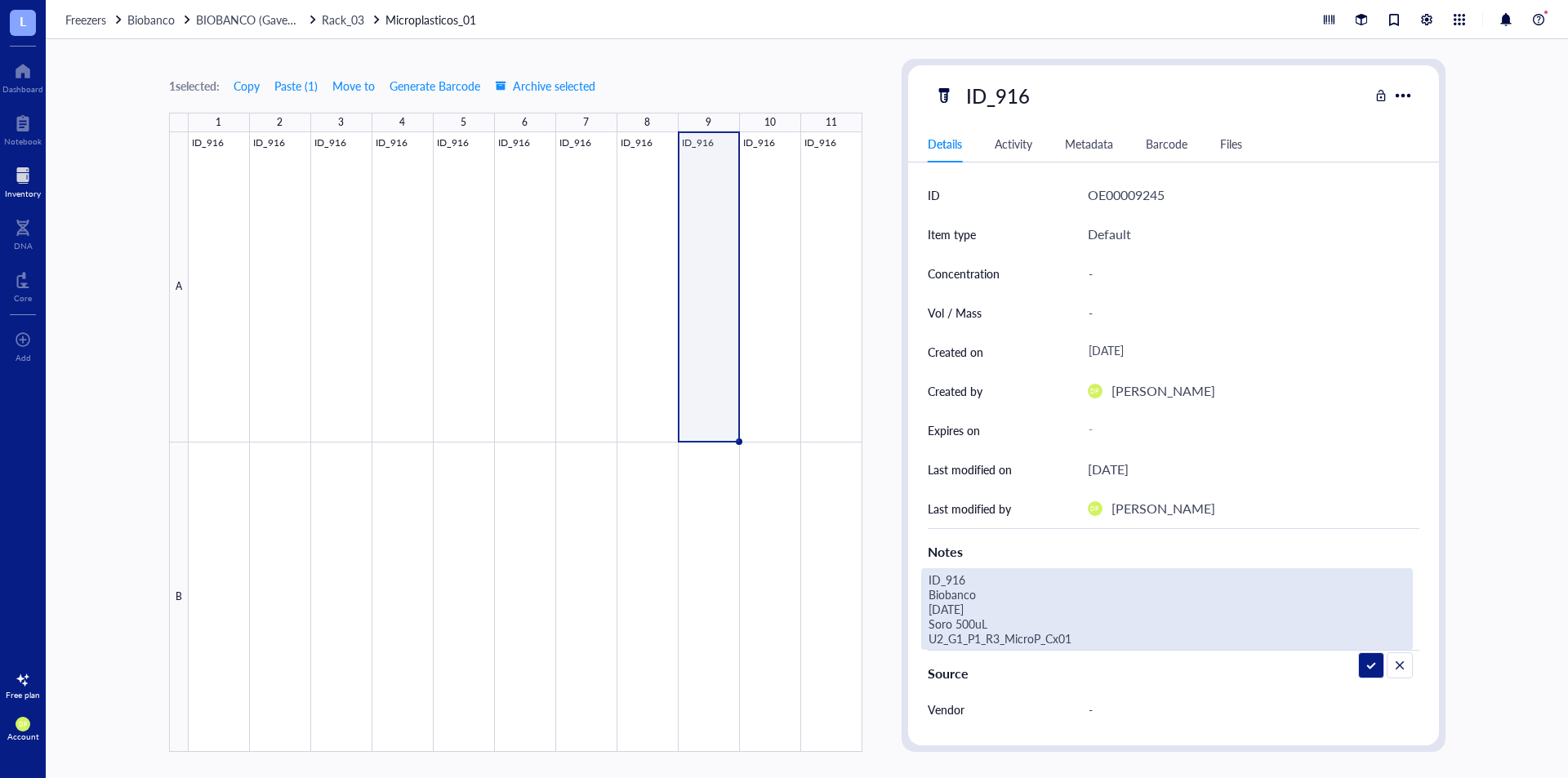
click at [880, 629] on div "1 selected: Copy Paste ( 1 ) Move to Generate Barcode Archive selected 1 2 3 4 …" at bounding box center [808, 408] width 1523 height 739
type textarea "ID_916 Biobanco 30.06.25 Plasma (Heparina) 4000uL U2_G1_P1_R3_MicroP_Cx01"
drag, startPoint x: 1074, startPoint y: 628, endPoint x: 831, endPoint y: 627, distance: 243.0
click at [831, 627] on div "1 selected: Copy Paste ( 1 ) Move to Generate Barcode Archive selected 1 2 3 4 …" at bounding box center [808, 408] width 1523 height 739
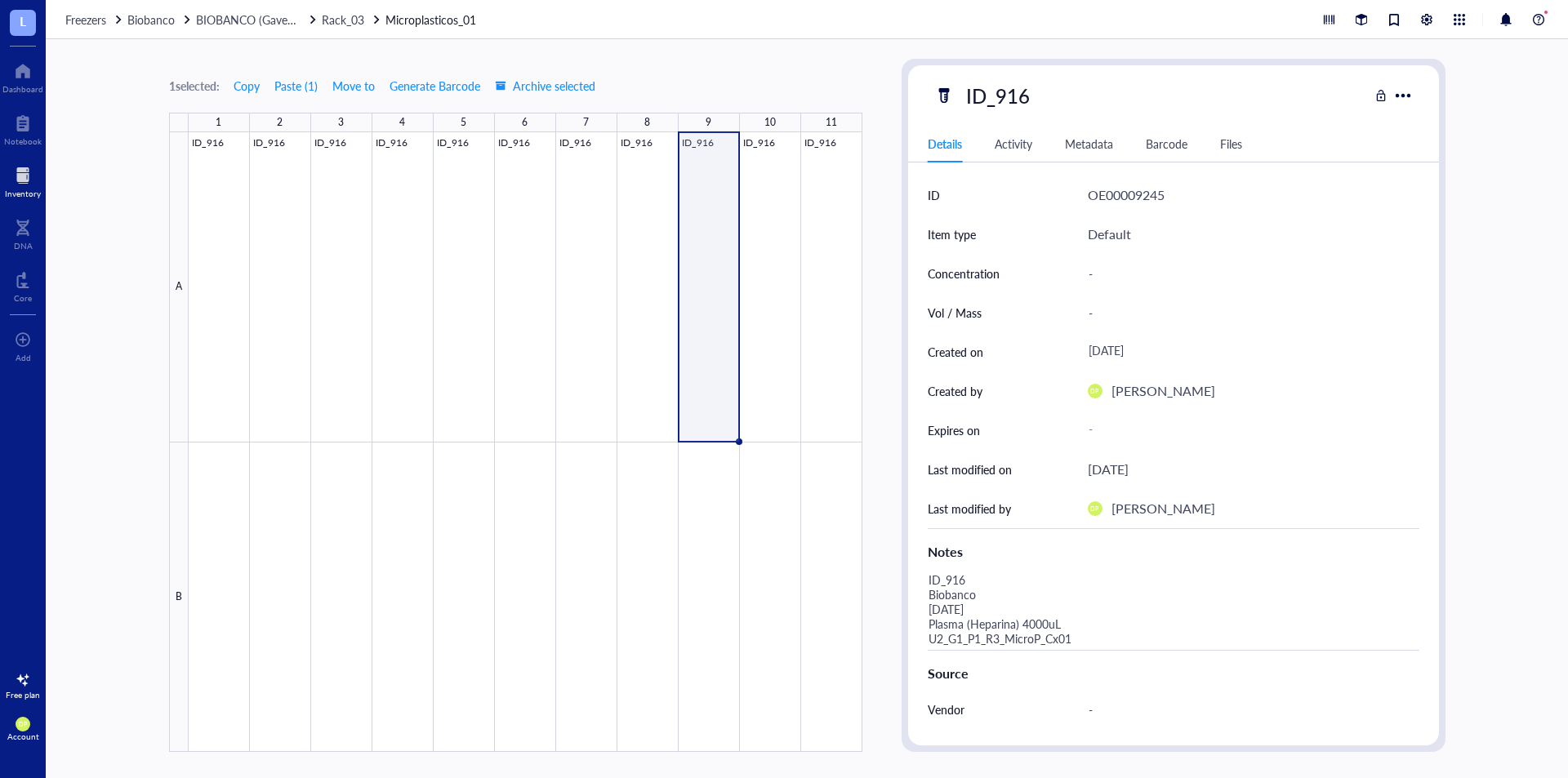
click at [892, 345] on div "1 selected: Copy Paste ( 1 ) Move to Generate Barcode Archive selected 1 2 3 4 …" at bounding box center [808, 408] width 1523 height 739
click at [770, 232] on div at bounding box center [525, 442] width 674 height 620
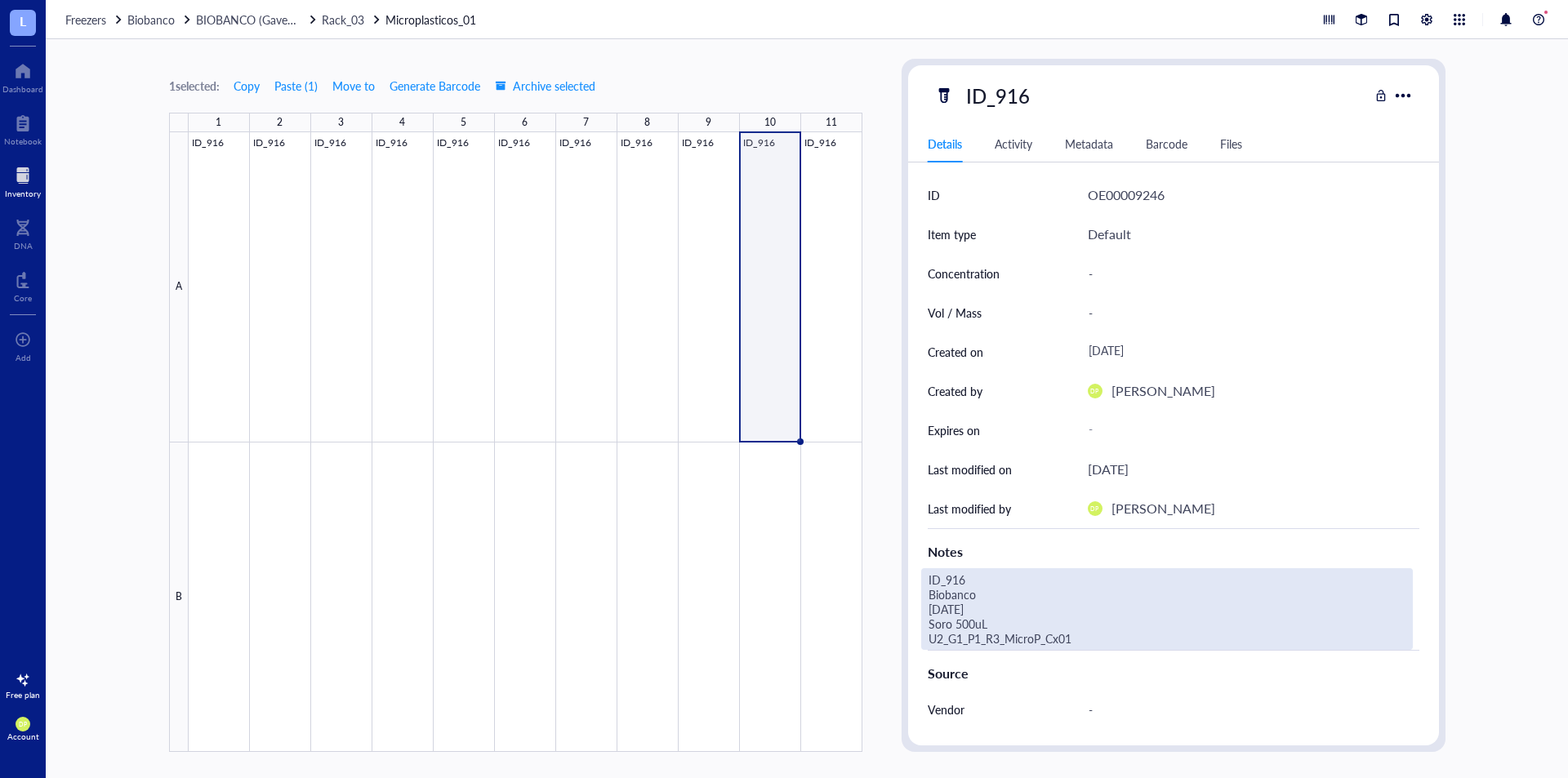
click at [1052, 628] on div "ID_916 Biobanco 30.06.25 Soro 500uL U2_G1_P1_R3_MicroP_Cx01" at bounding box center [1167, 609] width 492 height 82
drag, startPoint x: 1052, startPoint y: 628, endPoint x: 936, endPoint y: 629, distance: 116.0
click at [936, 629] on textarea "ID_916 Biobanco 30.06.25 Soro 500uL U2_G1_P1_R3_MicroP_Cx01" at bounding box center [1160, 609] width 477 height 80
click at [937, 629] on textarea "ID_916 Biobanco 30.06.25 SPlasma (Heparina) 4000uL U2_G1_P1_R3_MicroP_Cx01" at bounding box center [1167, 609] width 490 height 80
type textarea "ID_916 Biobanco 30.06.25 Plasma (Heparina) 4000uL U2_G1_P1_R3_MicroP_Cx01"
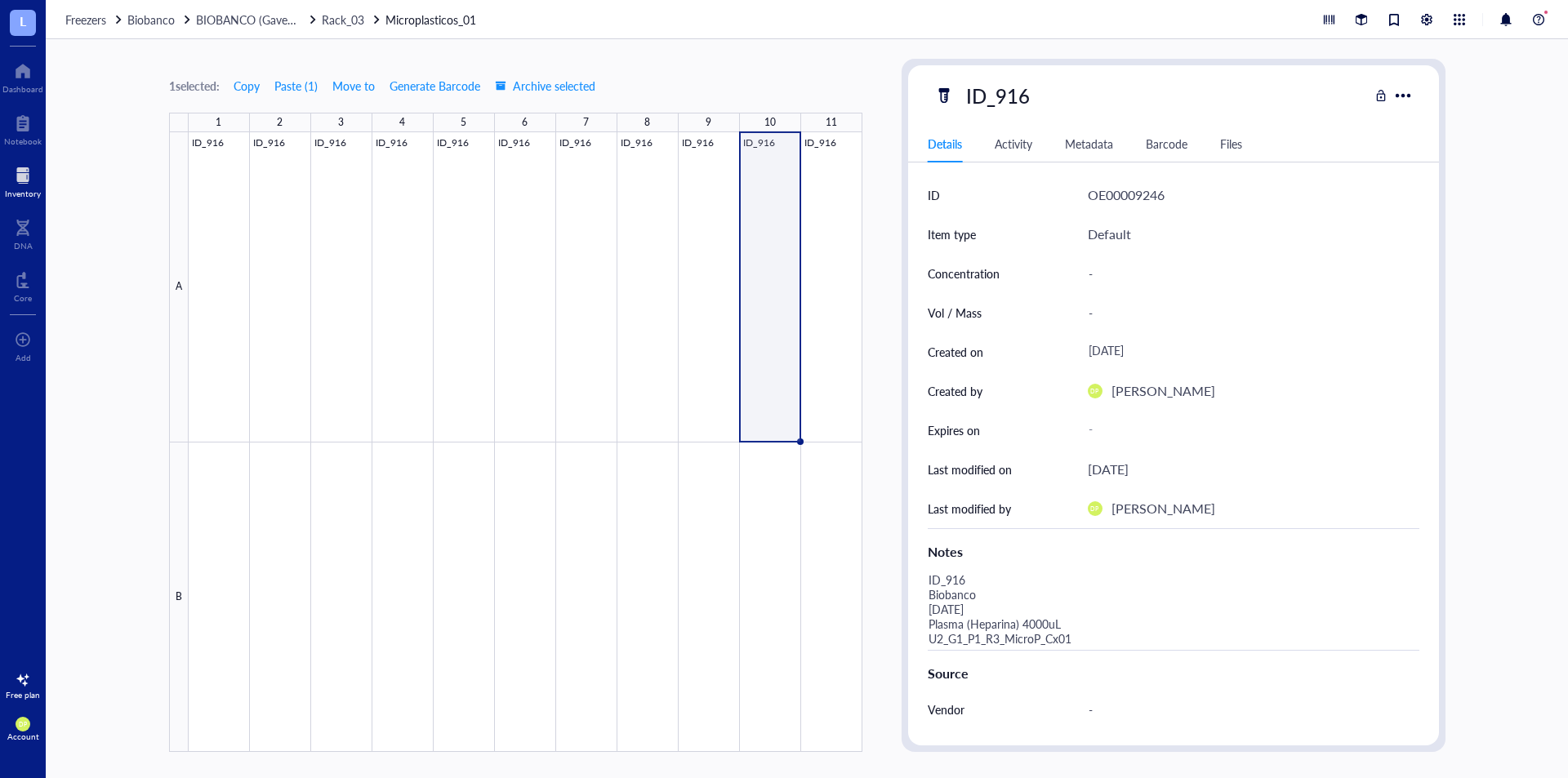
click at [892, 456] on div "1 selected: Copy Paste ( 1 ) Move to Generate Barcode Archive selected 1 2 3 4 …" at bounding box center [808, 408] width 1523 height 739
click at [849, 239] on div at bounding box center [525, 442] width 674 height 620
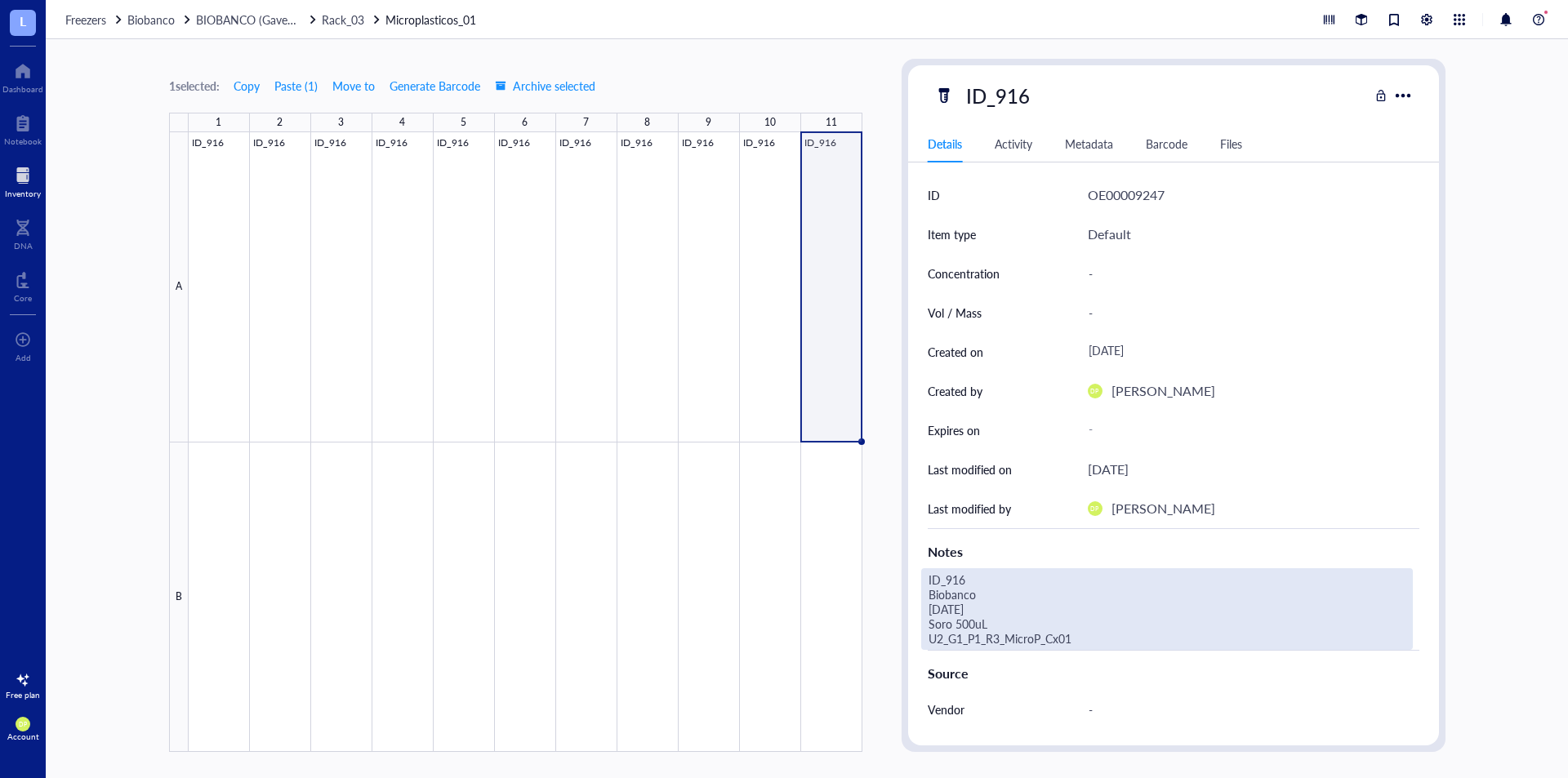
click at [1046, 621] on div "ID_916 Biobanco 30.06.25 Soro 500uL U2_G1_P1_R3_MicroP_Cx01" at bounding box center [1167, 609] width 492 height 82
drag, startPoint x: 1046, startPoint y: 621, endPoint x: 904, endPoint y: 628, distance: 142.2
click at [904, 628] on div "ID_916 Details Activity Metadata Barcode Files ID OE00009247 Item type Default …" at bounding box center [1173, 405] width 544 height 693
type textarea "ID_916 Biobanco 30.06.25 Plasma (Heparina) 4000uL U2_G1_P1_R3_MicroP_Cx01"
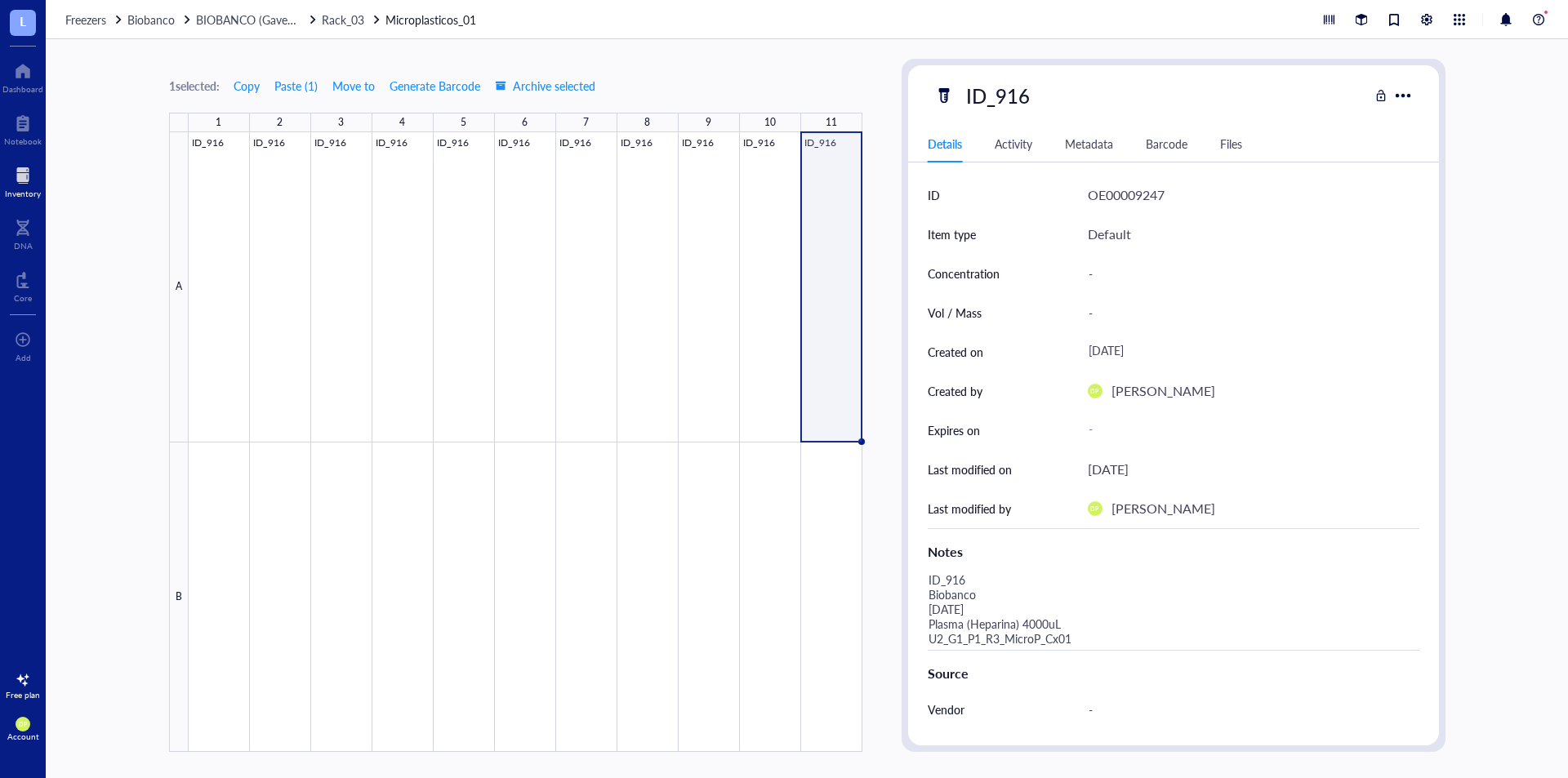
click at [894, 539] on div "1 selected: Copy Paste ( 1 ) Move to Generate Barcode Archive selected 1 2 3 4 …" at bounding box center [808, 408] width 1523 height 739
click at [252, 288] on div at bounding box center [525, 442] width 674 height 620
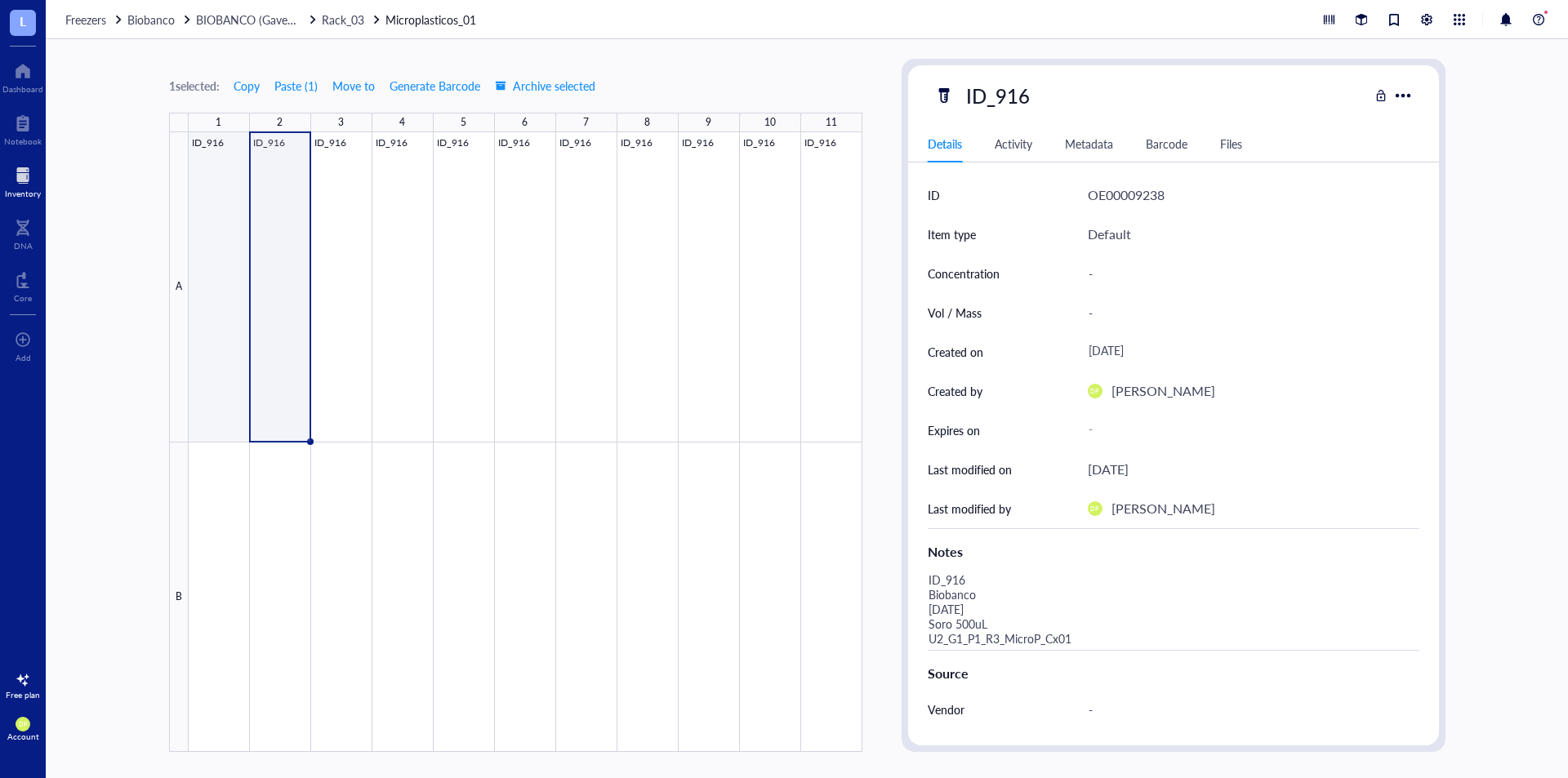
click at [225, 372] on div at bounding box center [525, 442] width 674 height 620
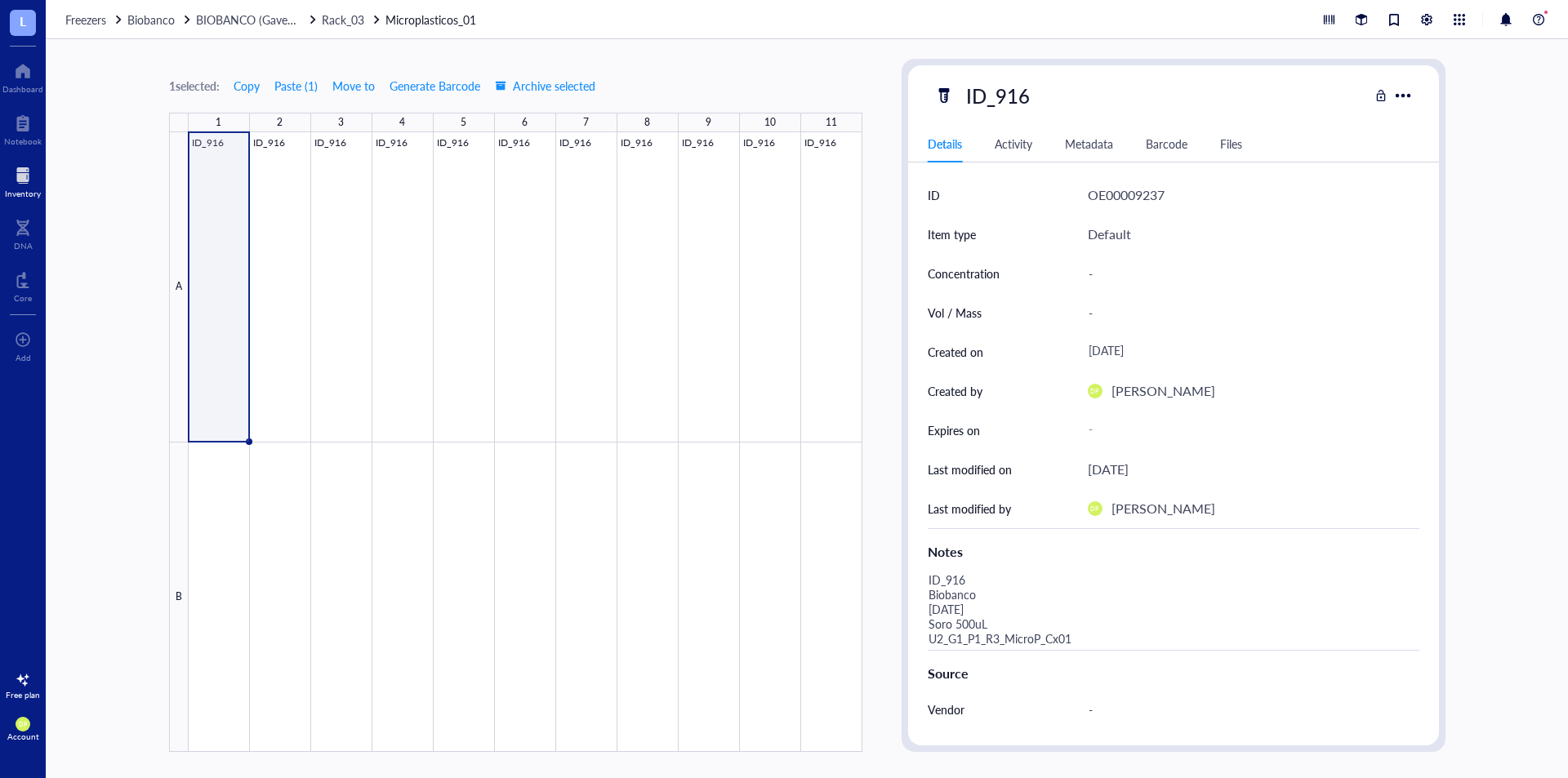
click at [259, 27] on span "BIOBANCO (Gaveta_01 / Prateleira 01)" at bounding box center [293, 19] width 197 height 17
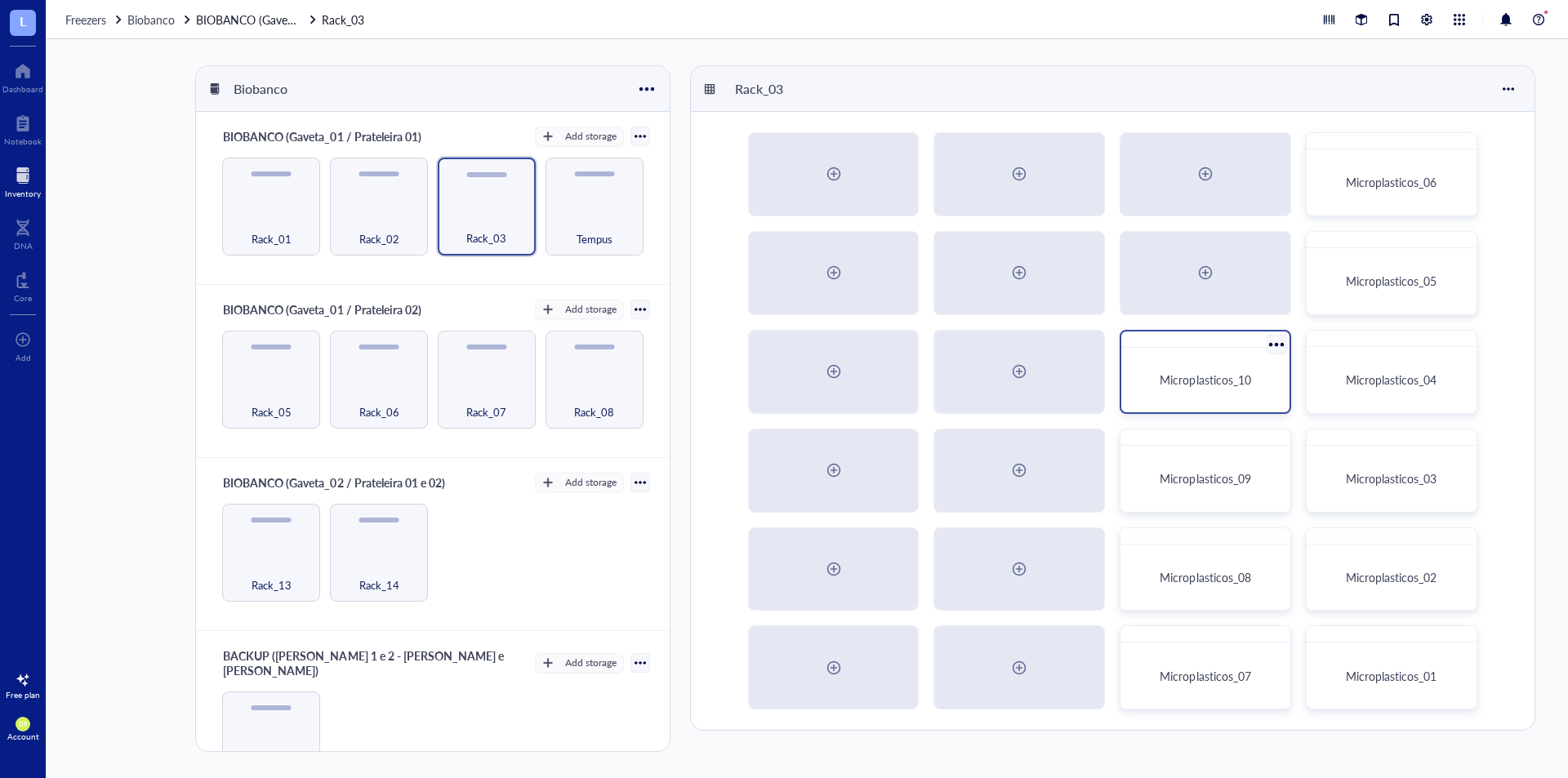
click at [1269, 366] on div "Microplasticos_10" at bounding box center [1205, 380] width 155 height 52
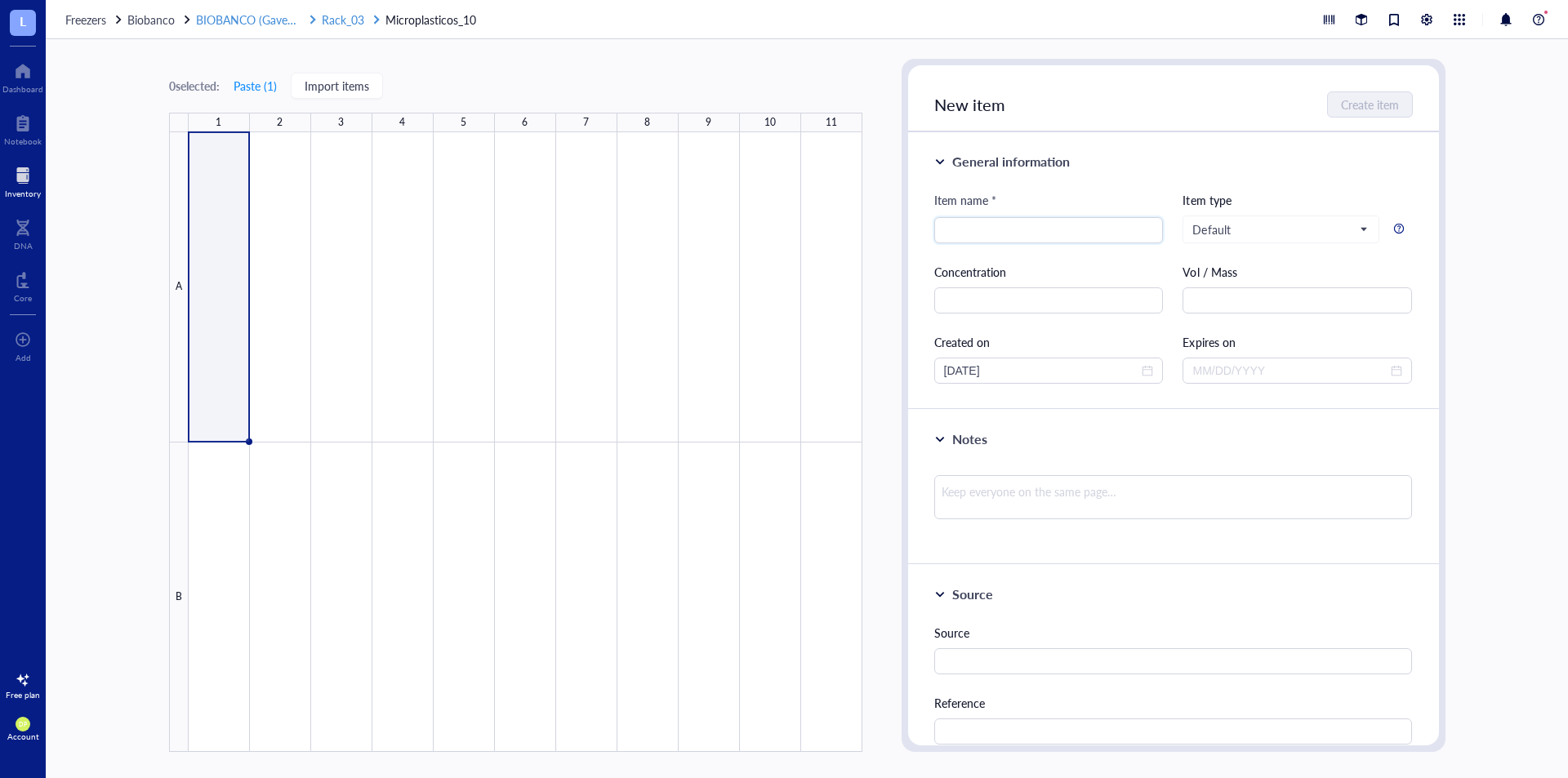
click at [333, 21] on span "Rack_03" at bounding box center [343, 19] width 42 height 17
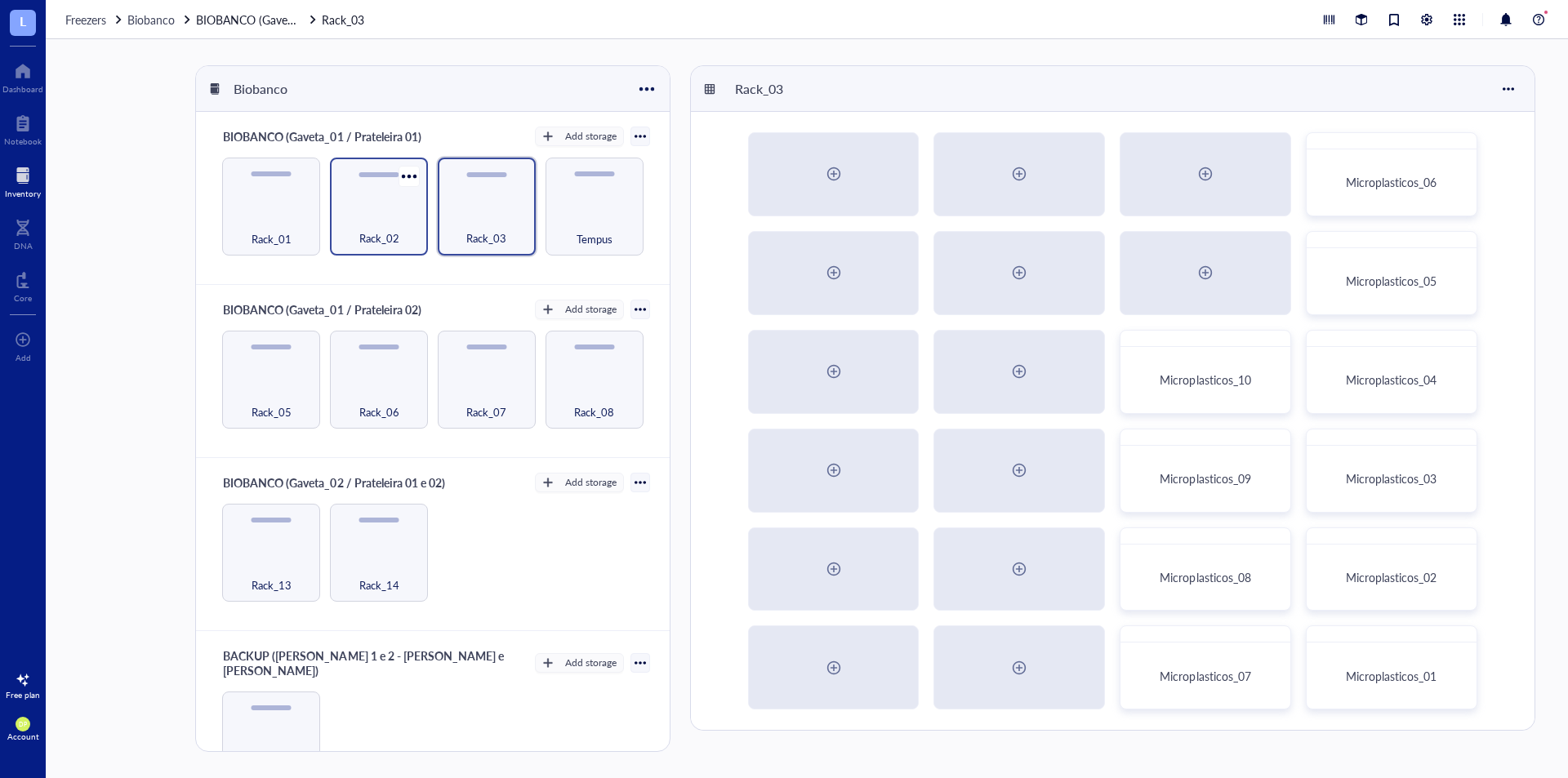
click at [382, 199] on div "Rack_02" at bounding box center [379, 207] width 98 height 98
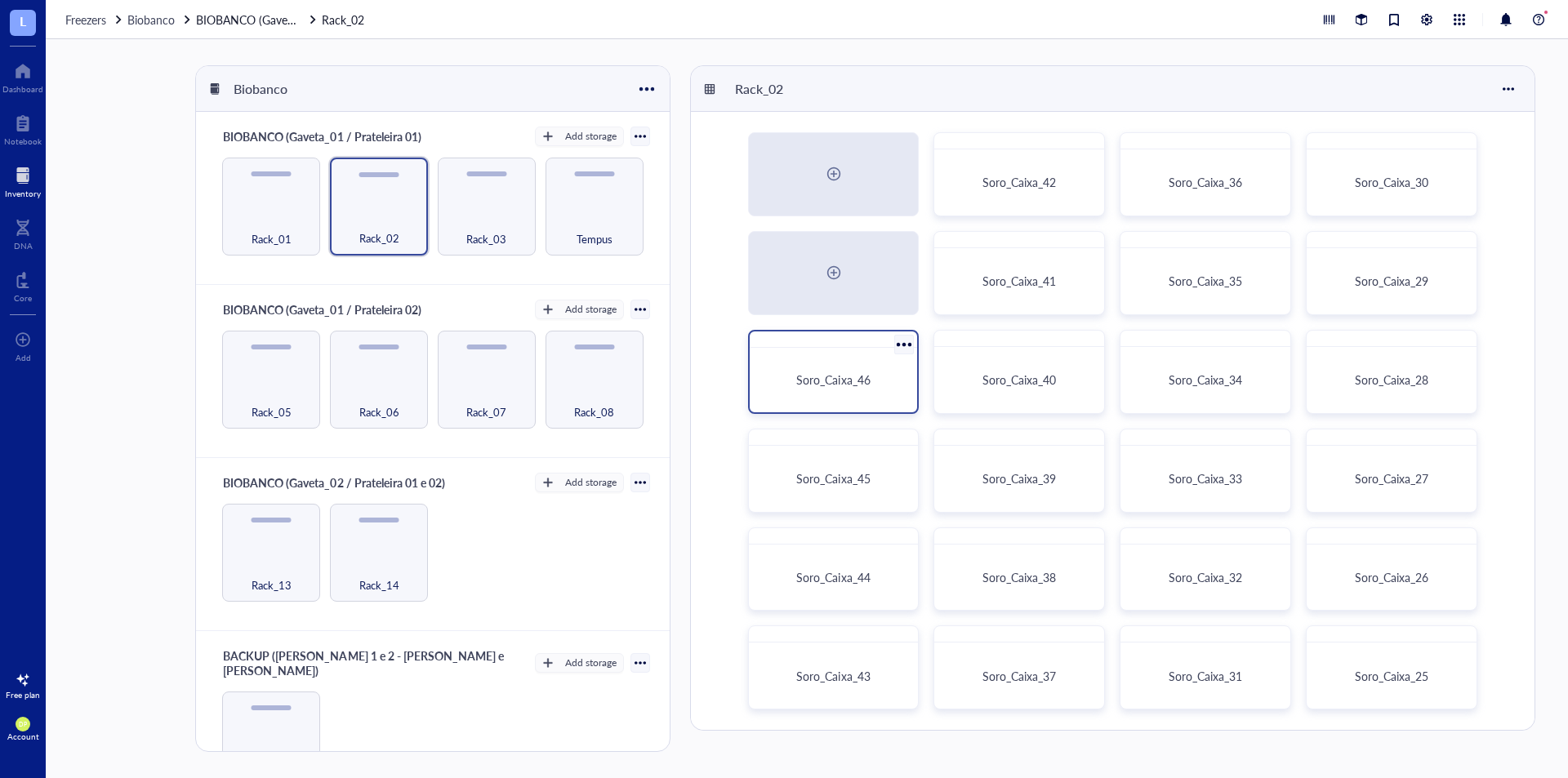
click at [880, 377] on div "Soro_Caixa_46" at bounding box center [834, 380] width 129 height 15
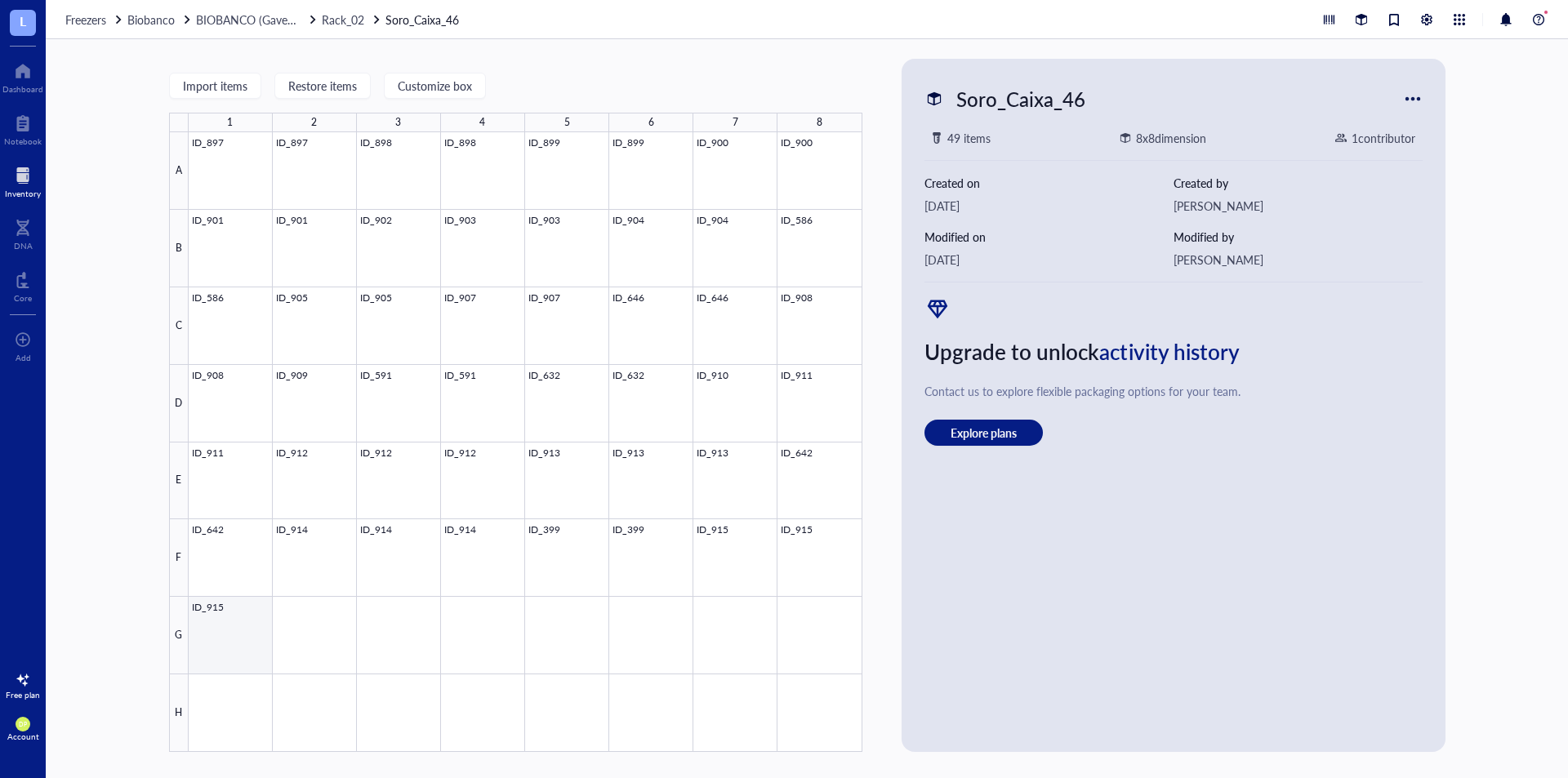
click at [264, 617] on div at bounding box center [525, 442] width 674 height 620
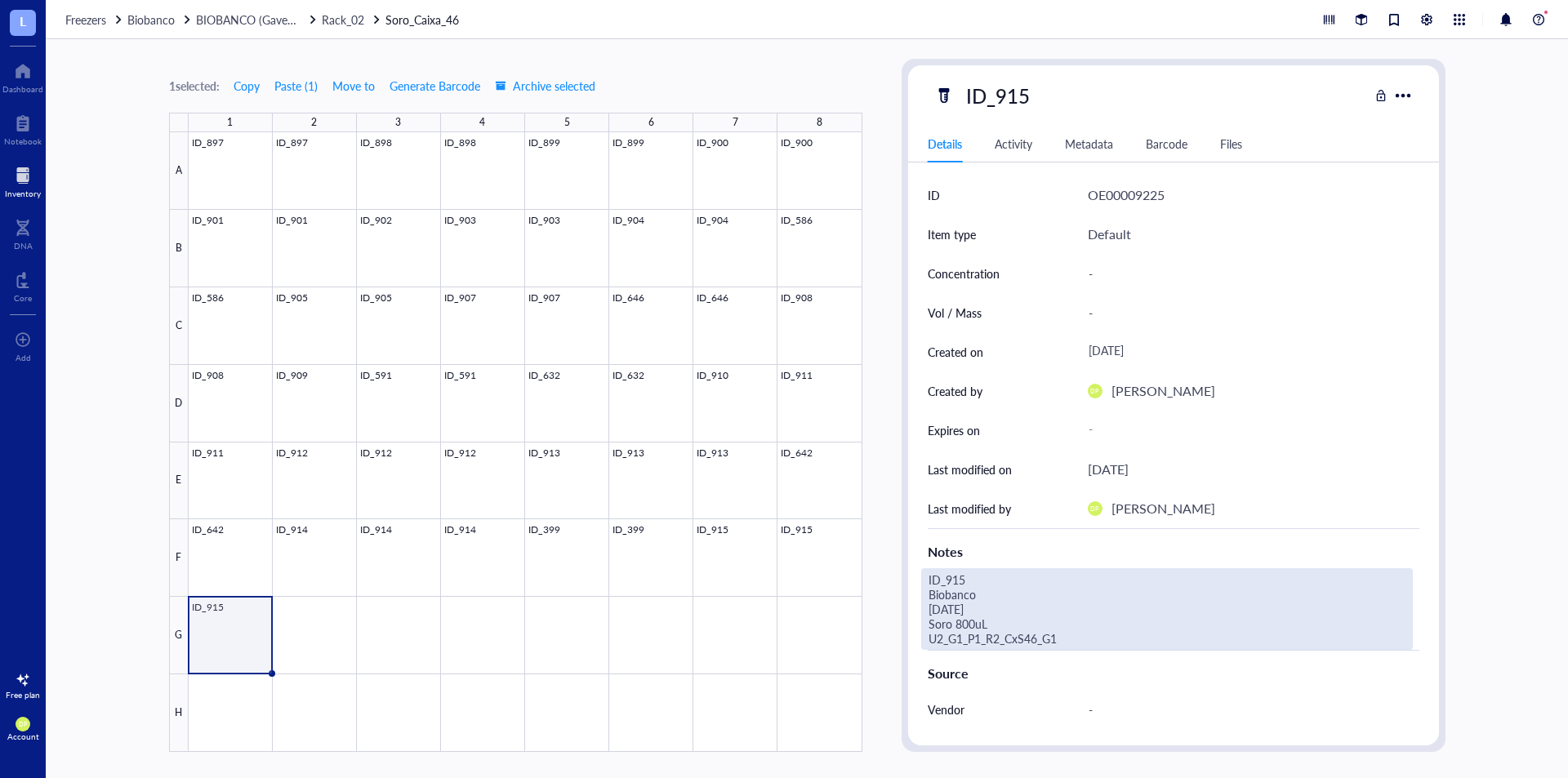
click at [1011, 630] on div "ID_915 Biobanco 26.06.25 Soro 800uL U2_G1_P1_R2_CxS46_G1" at bounding box center [1167, 609] width 492 height 82
drag, startPoint x: 1065, startPoint y: 643, endPoint x: 817, endPoint y: 537, distance: 269.7
click at [817, 537] on div "1 selected: Copy Paste ( 1 ) Move to Generate Barcode Archive selected 1 2 3 4 …" at bounding box center [808, 408] width 1523 height 739
click at [325, 616] on div at bounding box center [525, 442] width 674 height 620
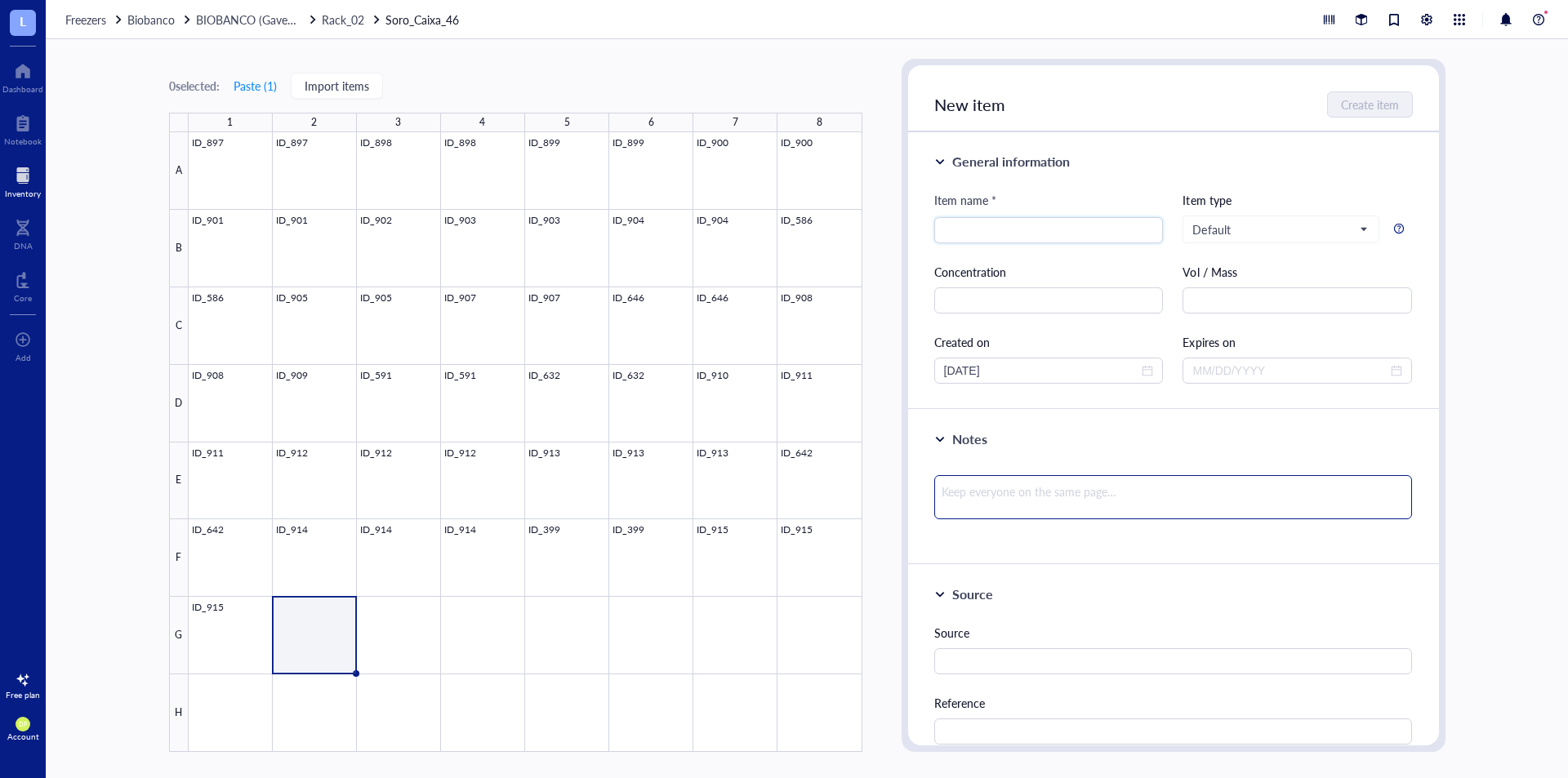
click at [1026, 492] on textarea at bounding box center [1174, 497] width 479 height 44
paste textarea "ID_915 Biobanco 26.06.25 Soro 800uL U2_G1_P1_R2_CxS46_G1"
type textarea "ID_915 Biobanco 26.06.25 Soro 800uL U2_G1_P1_R2_CxS46_G1"
click at [999, 487] on textarea "ID_915 Biobanco 26.06.25 Soro 800uL U2_G1_P1_R2_CxS46_G1" at bounding box center [1174, 529] width 479 height 107
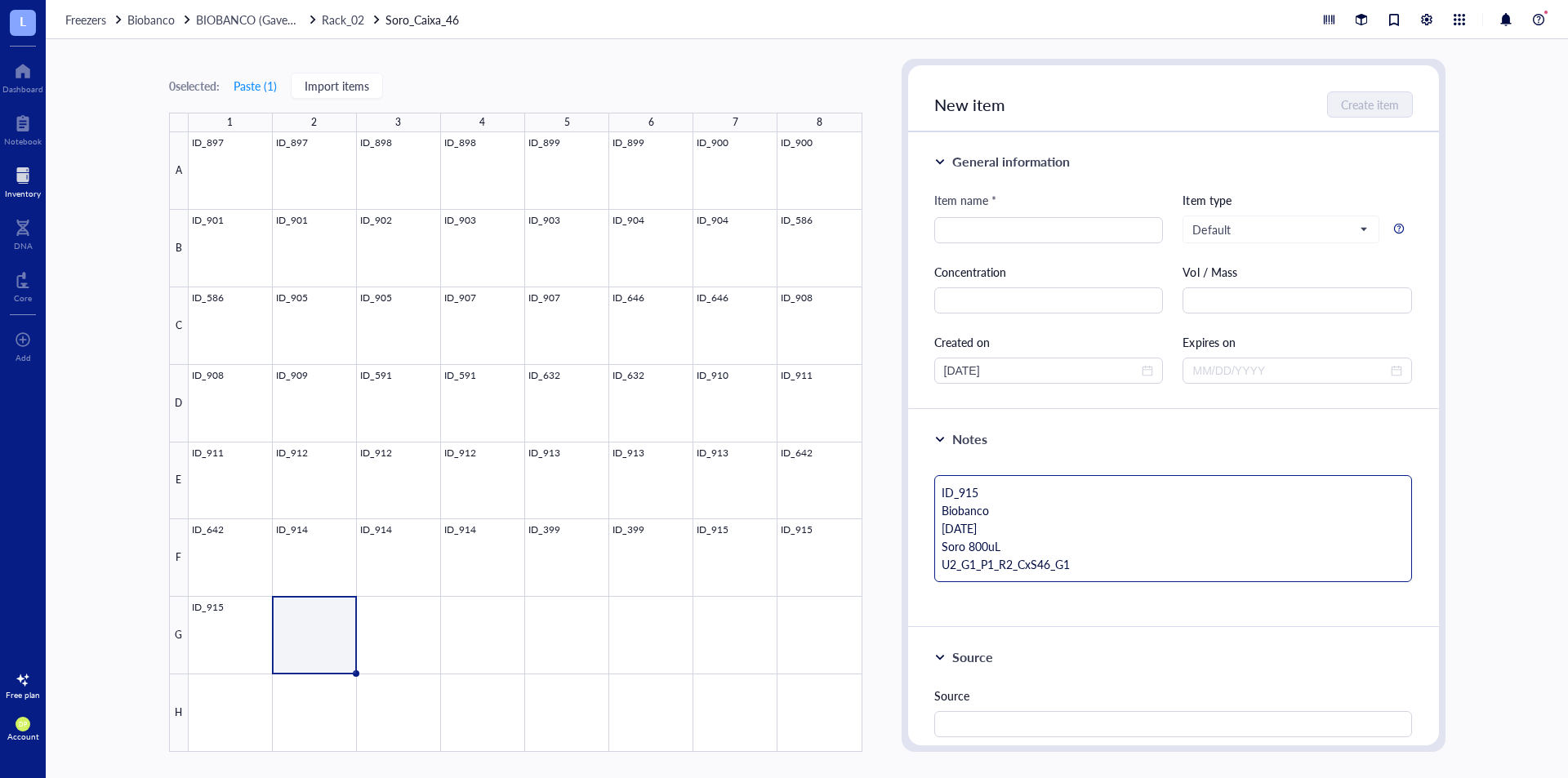
type textarea "ID_91 Biobanco 26.06.25 Soro 800uL U2_G1_P1_R2_CxS46_G1"
type textarea "ID_9 Biobanco 26.06.25 Soro 800uL U2_G1_P1_R2_CxS46_G1"
type textarea "ID_92 Biobanco 26.06.25 Soro 800uL U2_G1_P1_R2_CxS46_G1"
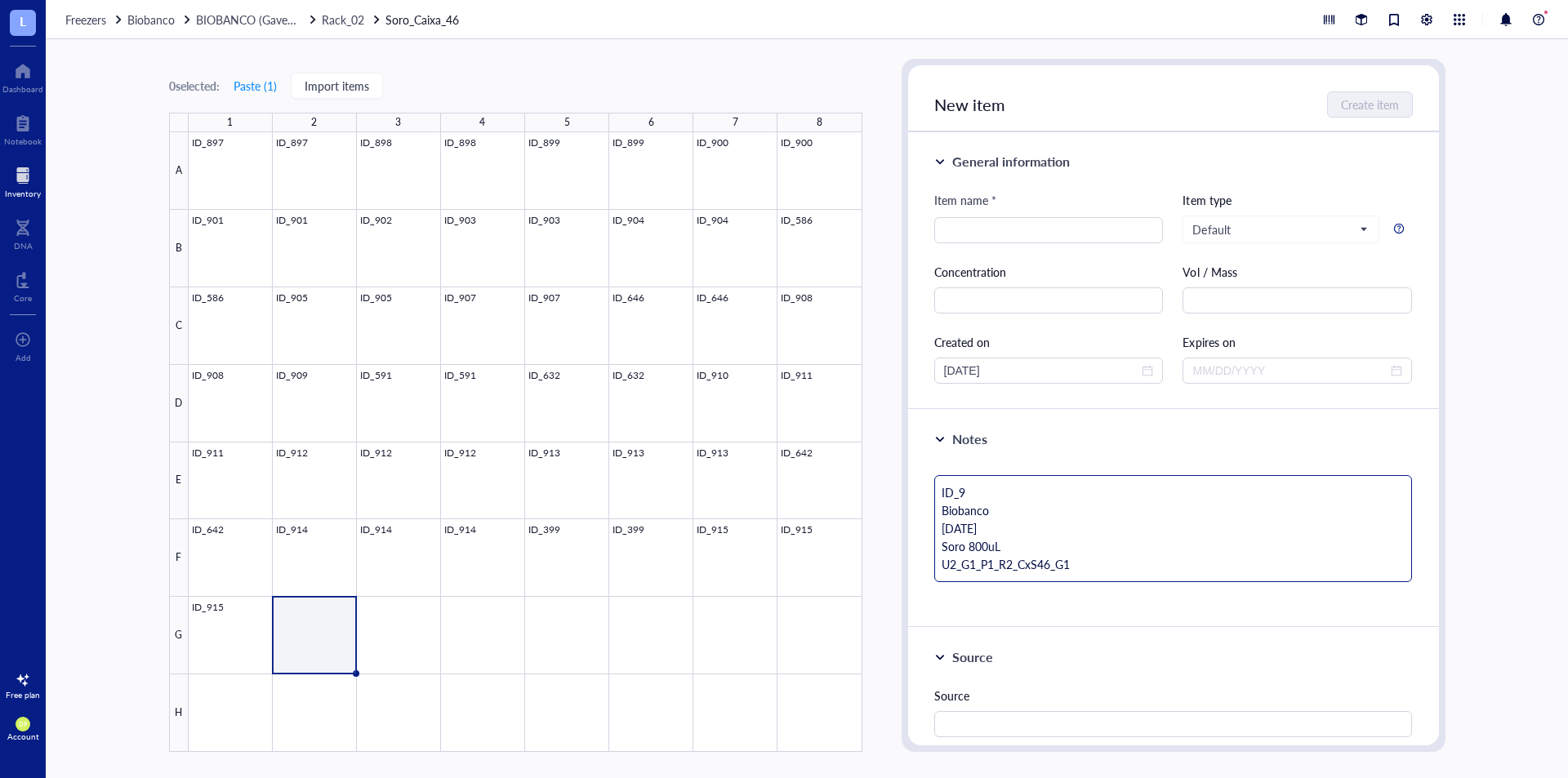
type textarea "ID_92 Biobanco 26.06.25 Soro 800uL U2_G1_P1_R2_CxS46_G1"
type textarea "ID_927 Biobanco 26.06.25 Soro 800uL U2_G1_P1_R2_CxS46_G1"
click at [1139, 564] on textarea "ID_927 Biobanco 26.06.25 Soro 800uL U2_G1_P1_R2_CxS46_G1" at bounding box center [1174, 529] width 479 height 107
type textarea "ID_927 Biobanco 26.06.25 Soro 800uL U2_G1_P1_R2_CxS46_G"
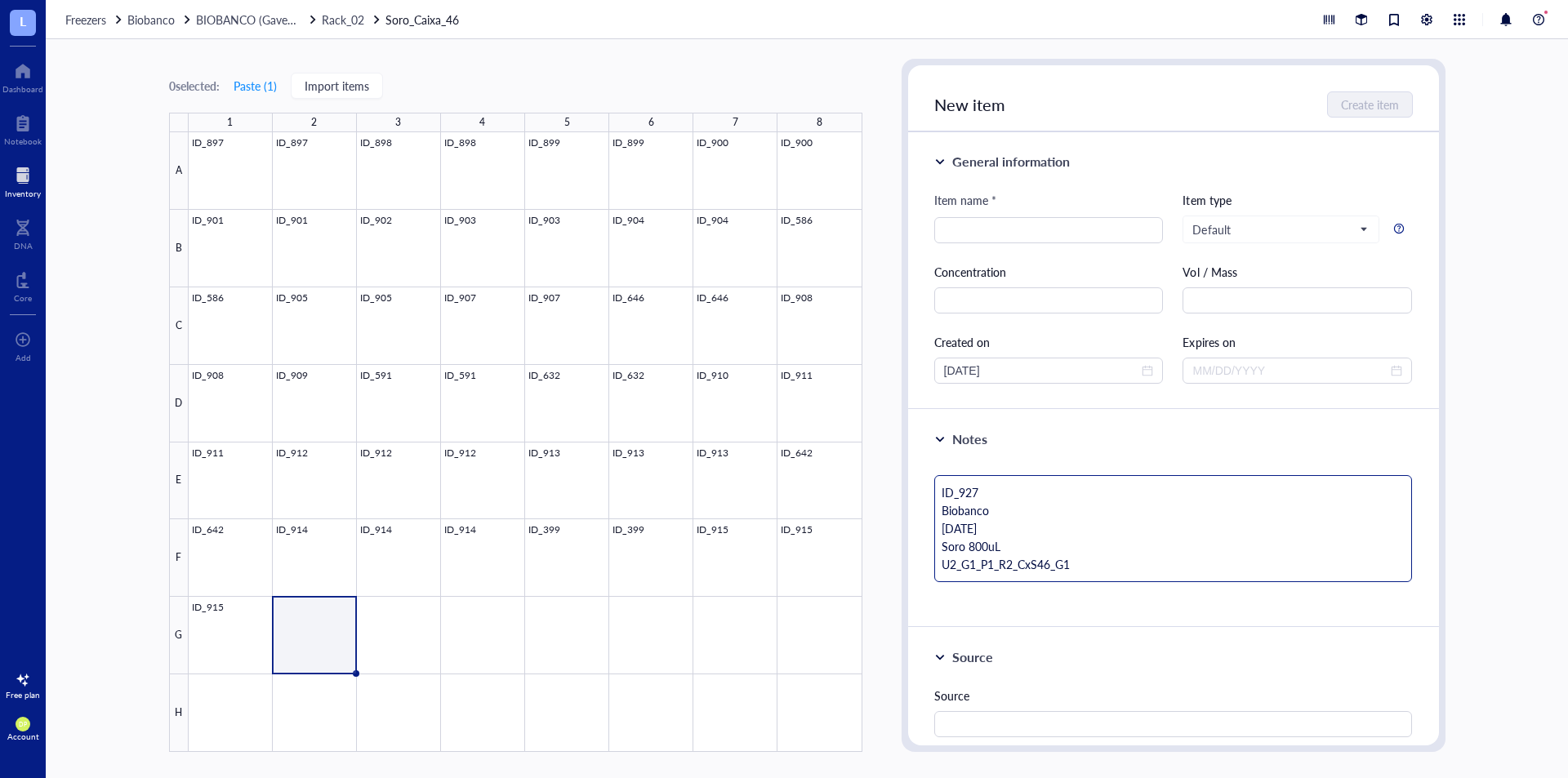
type textarea "ID_927 Biobanco 26.06.25 Soro 800uL U2_G1_P1_R2_CxS46_G"
type textarea "ID_927 Biobanco 26.06.25 Soro 800uL U2_G1_P1_R2_CxS46_G2"
click at [1030, 221] on input "search" at bounding box center [1048, 230] width 209 height 25
type input "ID_927"
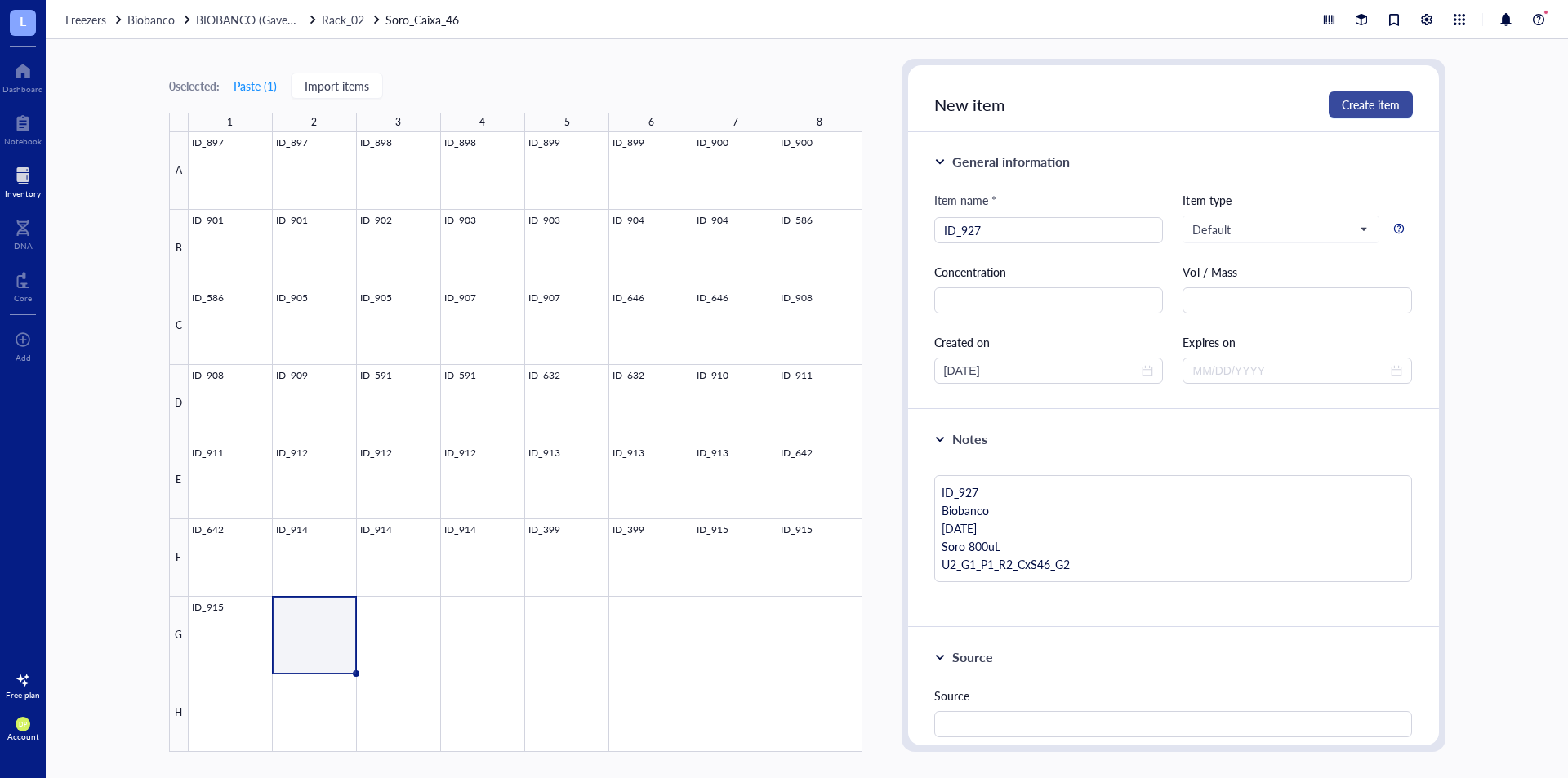
click at [1359, 103] on span "Create item" at bounding box center [1371, 104] width 58 height 13
type textarea "Keep everyone on the same page…"
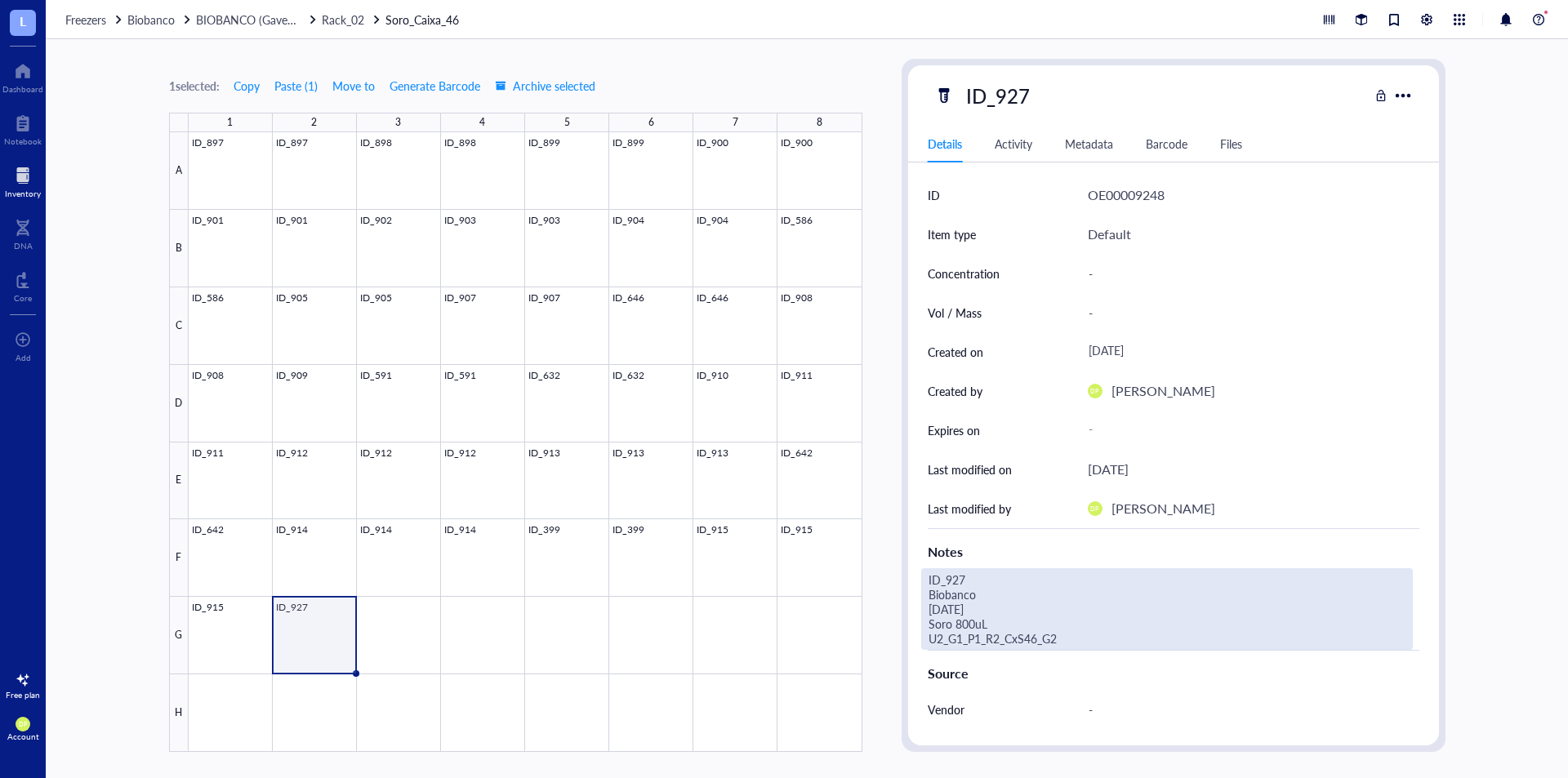
click at [953, 613] on div "ID_927 Biobanco 26.06.25 Soro 800uL U2_G1_P1_R2_CxS46_G2" at bounding box center [1167, 609] width 492 height 82
click at [962, 601] on textarea "ID_927 Biobanco 26.06.25 Soro 800uL U2_G1_P1_R2_CxS46_G2" at bounding box center [1151, 609] width 458 height 80
click at [953, 612] on textarea "ID_927 Biobanco 26.06.25 Soro 800uL U2_G1_P1_R2_CxS46_G2" at bounding box center [1151, 609] width 458 height 80
type textarea "ID_927 Biobanco 07.07.25 Soro 800uL U2_G1_P1_R2_CxS46_G2"
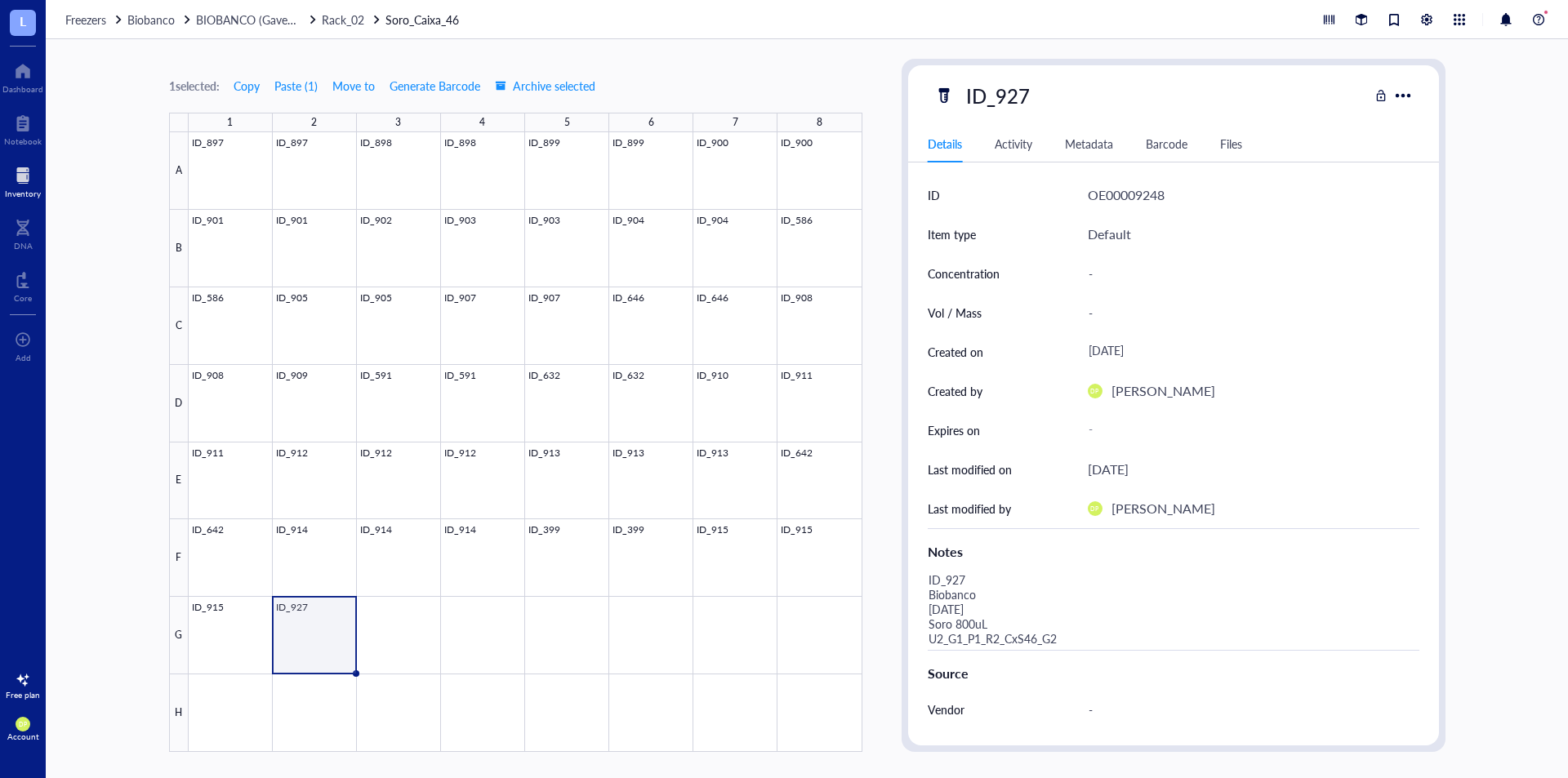
click at [894, 391] on div "1 selected: Copy Paste ( 1 ) Move to Generate Barcode Archive selected 1 2 3 4 …" at bounding box center [808, 408] width 1523 height 739
click at [252, 90] on span "Copy" at bounding box center [246, 86] width 26 height 13
click at [755, 73] on div "1 selected: Copy Paste ( 1 ) Move to Generate Barcode Archive selected 1 2 3 4 …" at bounding box center [515, 405] width 693 height 693
click at [760, 50] on div "1 selected: Copy Paste ( 1 ) Move to Generate Barcode Archive selected 1 2 3 4 …" at bounding box center [808, 408] width 1523 height 739
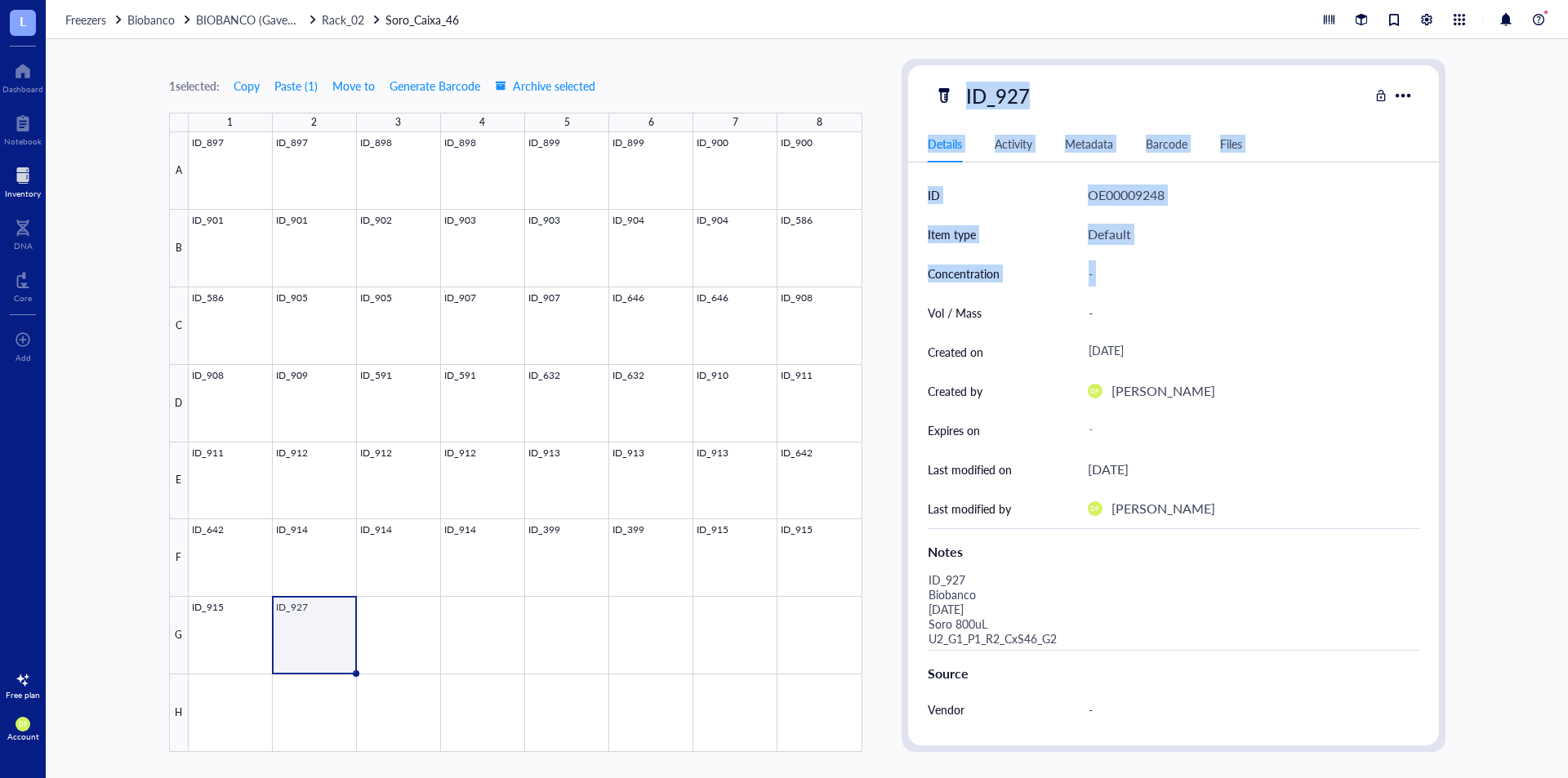
drag, startPoint x: 873, startPoint y: 108, endPoint x: 892, endPoint y: 310, distance: 202.9
click at [890, 323] on div "1 selected: Copy Paste ( 1 ) Move to Generate Barcode Archive selected 1 2 3 4 …" at bounding box center [808, 408] width 1523 height 739
click at [892, 310] on div "1 selected: Copy Paste ( 1 ) Move to Generate Barcode Archive selected 1 2 3 4 …" at bounding box center [808, 408] width 1523 height 739
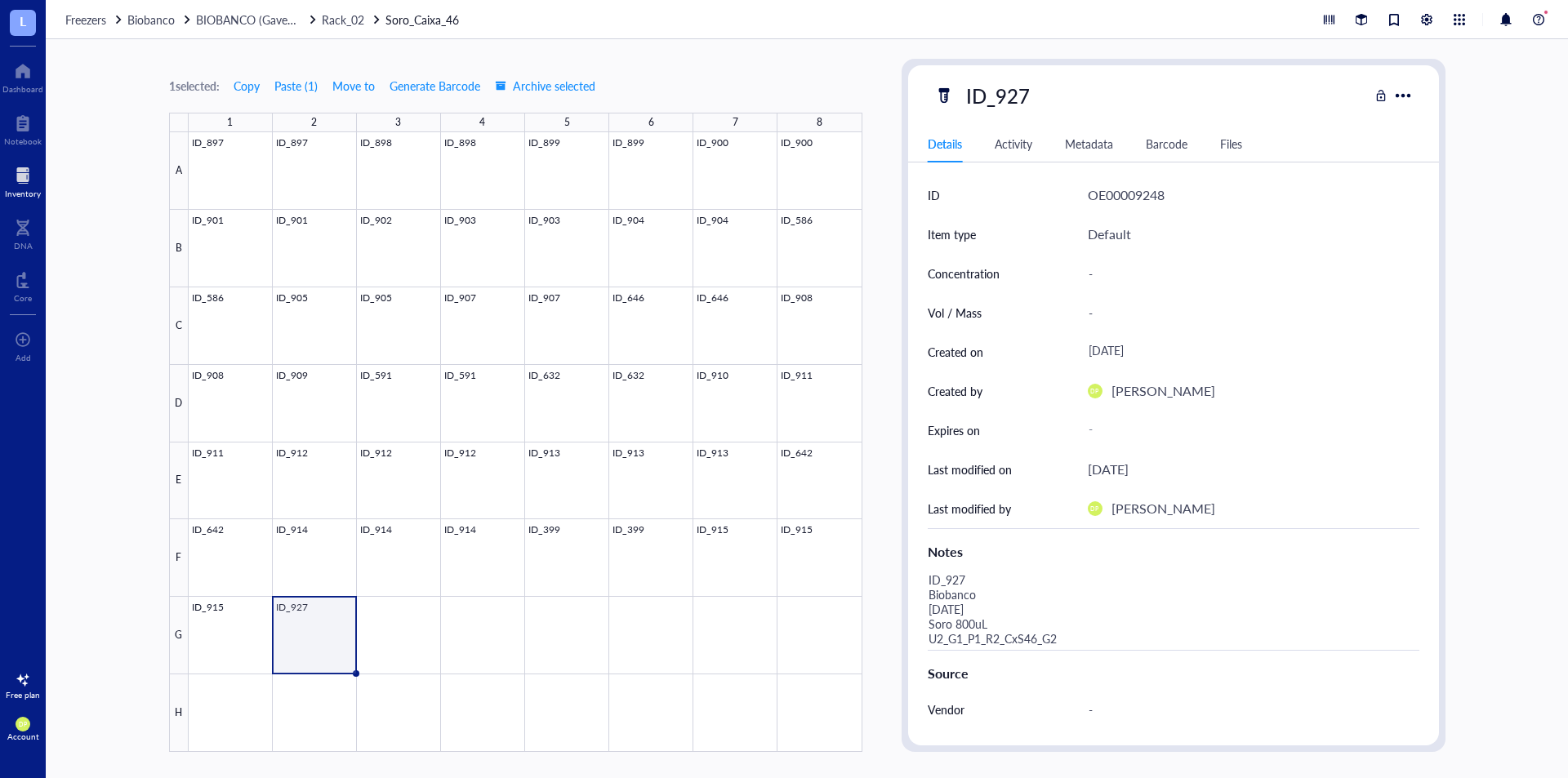
click at [856, 80] on div "1 selected: Copy Paste ( 1 ) Move to Generate Barcode Archive selected" at bounding box center [515, 86] width 693 height 15
click at [248, 95] on button "Copy" at bounding box center [246, 86] width 28 height 26
click at [412, 644] on div at bounding box center [525, 442] width 674 height 620
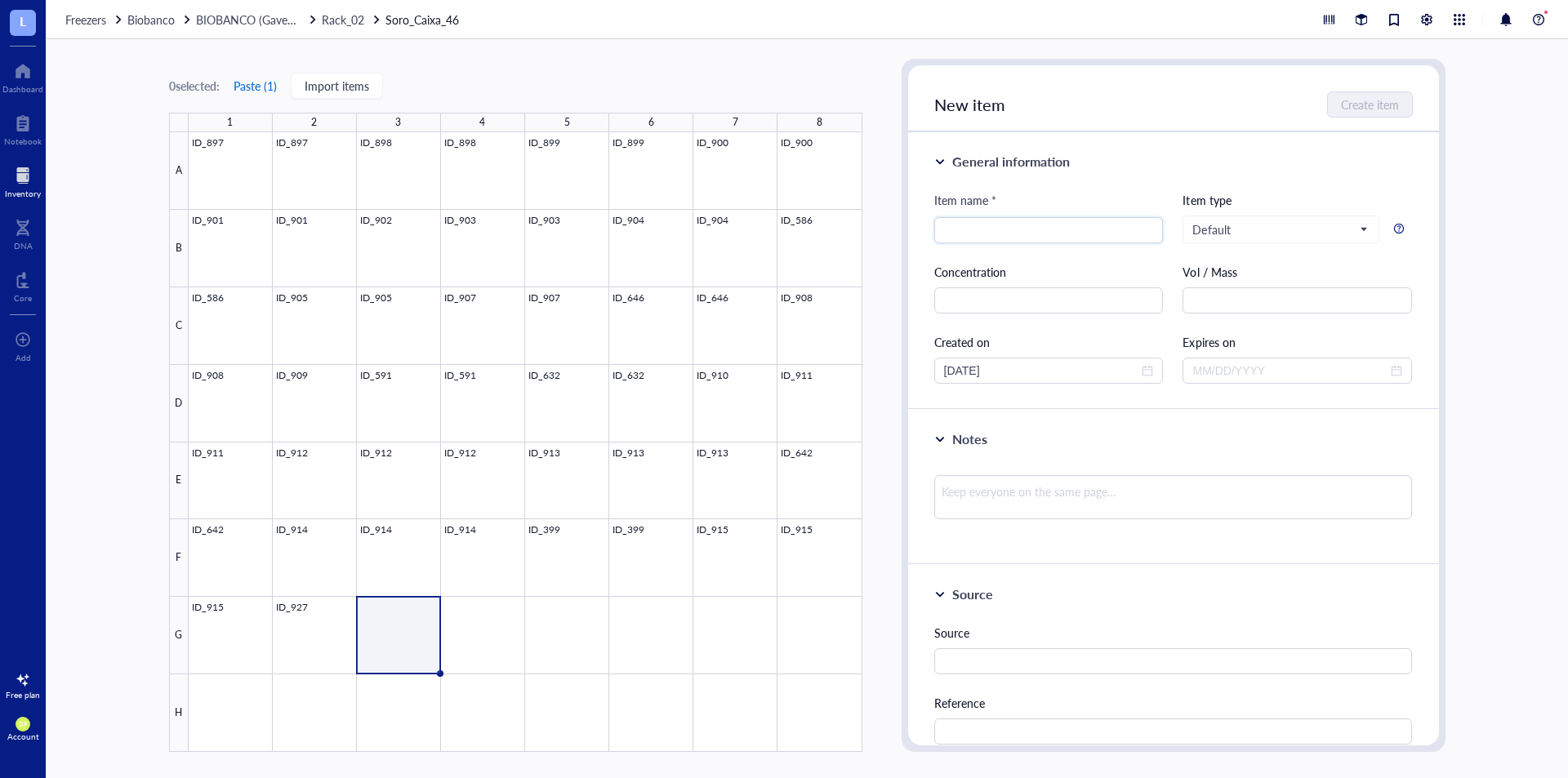
click at [253, 82] on button "Paste ( 1 )" at bounding box center [255, 86] width 45 height 26
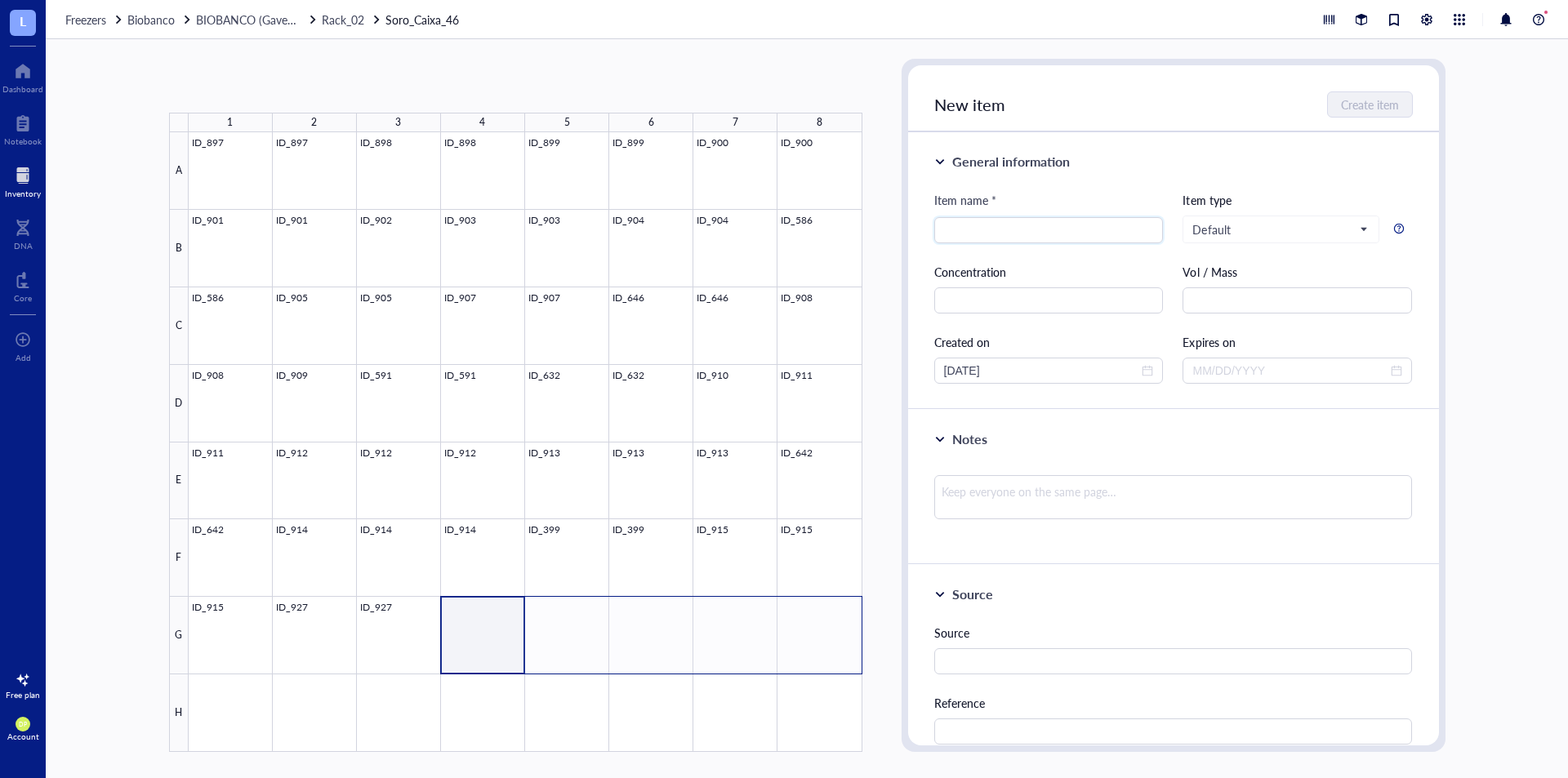
drag, startPoint x: 781, startPoint y: 628, endPoint x: 797, endPoint y: 632, distance: 16.5
click at [797, 632] on div at bounding box center [525, 442] width 674 height 620
click at [272, 78] on button "Paste ( 1 )" at bounding box center [255, 86] width 45 height 26
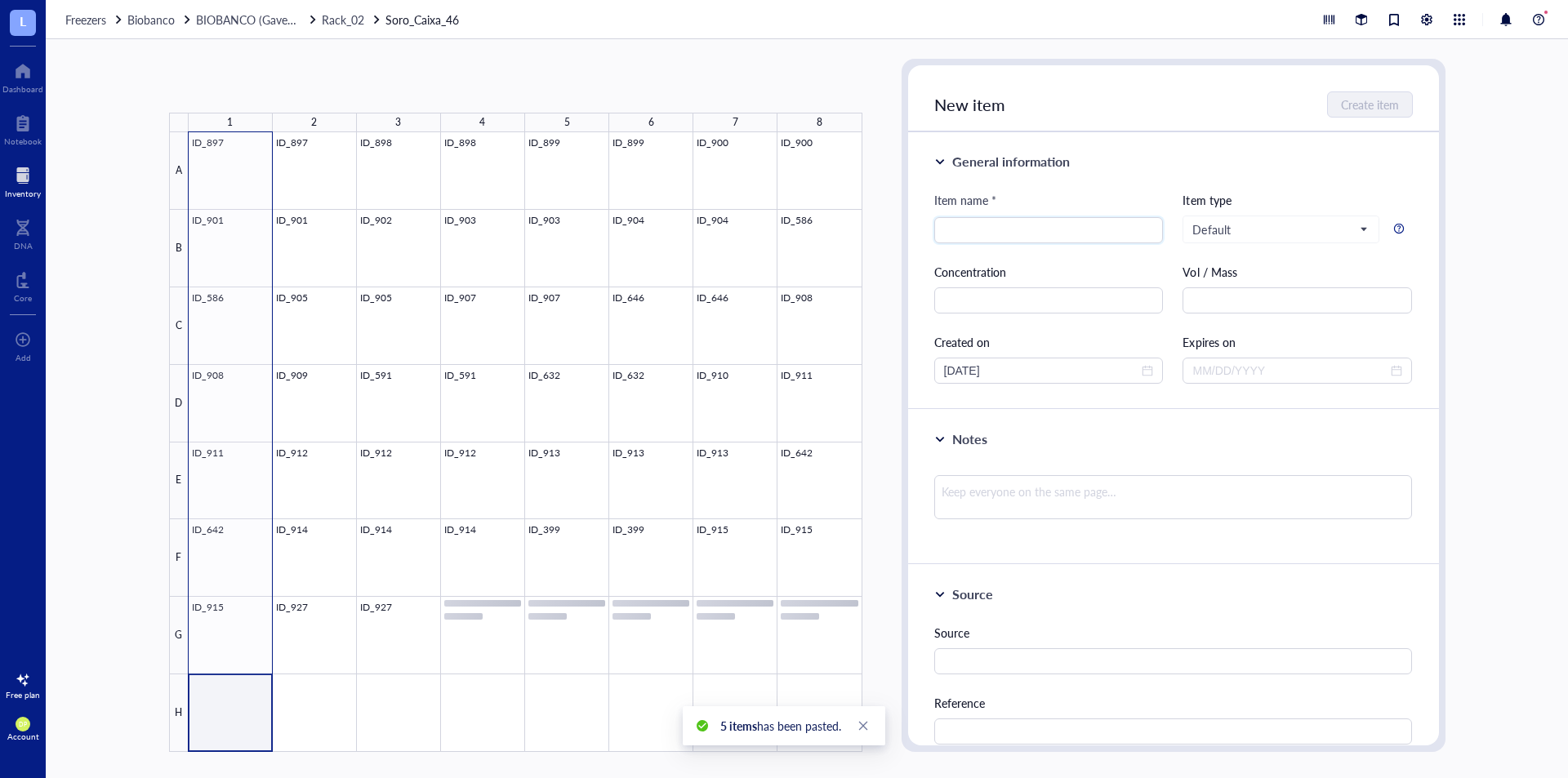
drag, startPoint x: 233, startPoint y: 710, endPoint x: 269, endPoint y: -35, distance: 745.9
click at [269, 0] on html "L Dashboard Notebook Inventory DNA Core To pick up a draggable item, press the …" at bounding box center [784, 389] width 1568 height 778
click at [317, 688] on div at bounding box center [525, 442] width 674 height 620
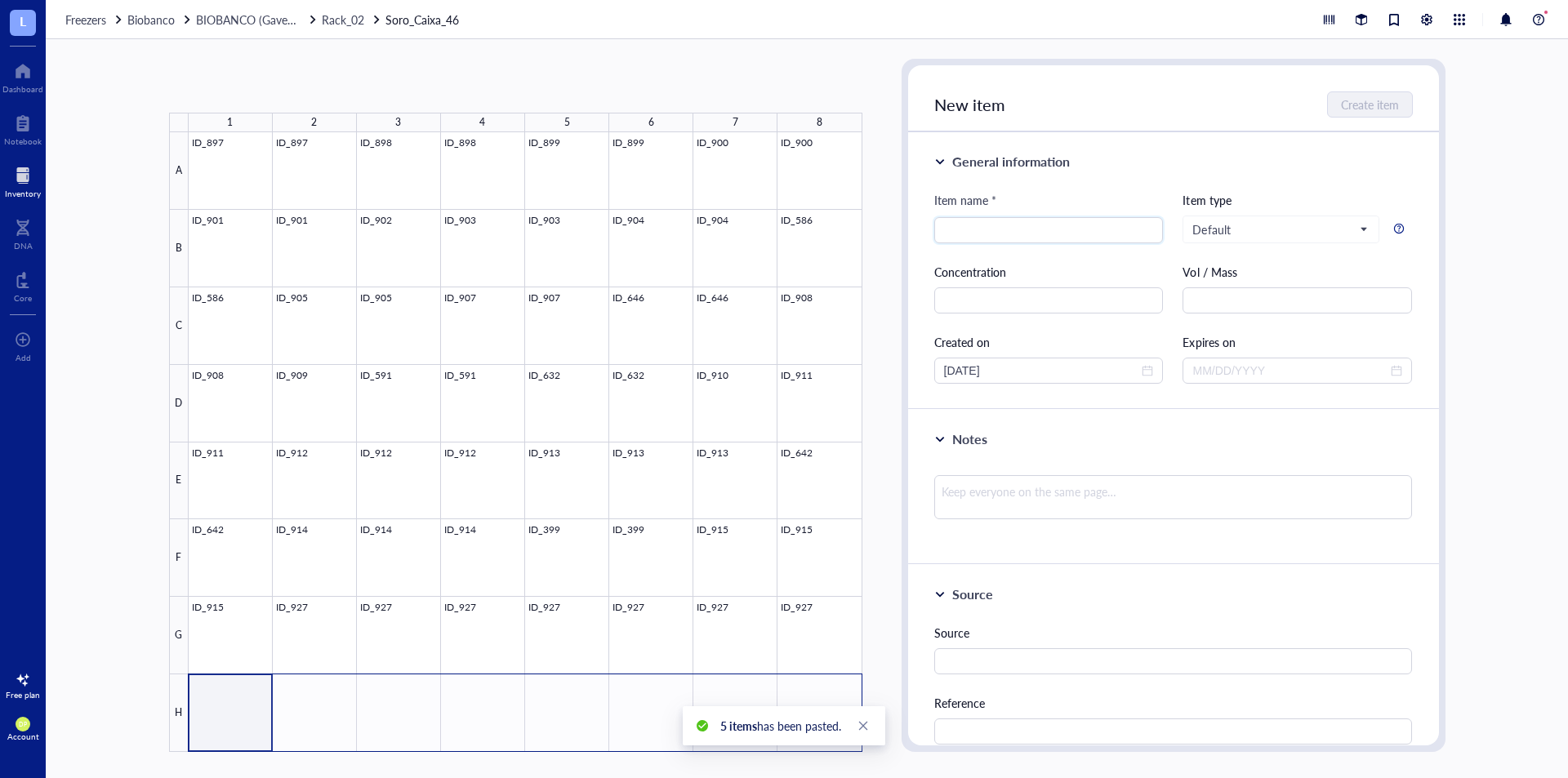
click at [833, 684] on div at bounding box center [525, 442] width 674 height 620
click at [263, 89] on button "Paste ( 1 )" at bounding box center [255, 86] width 45 height 26
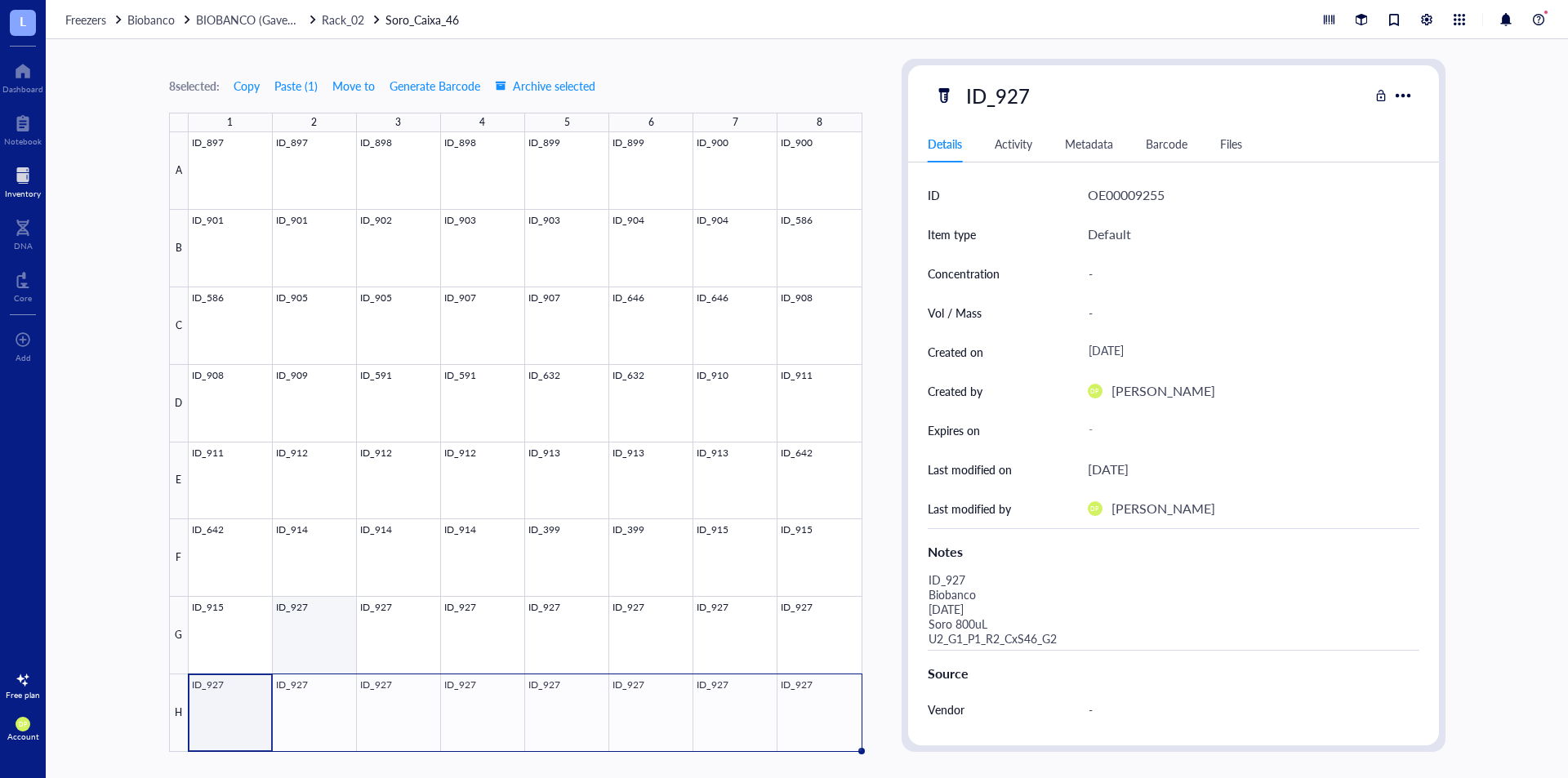
click at [338, 615] on div at bounding box center [525, 442] width 674 height 620
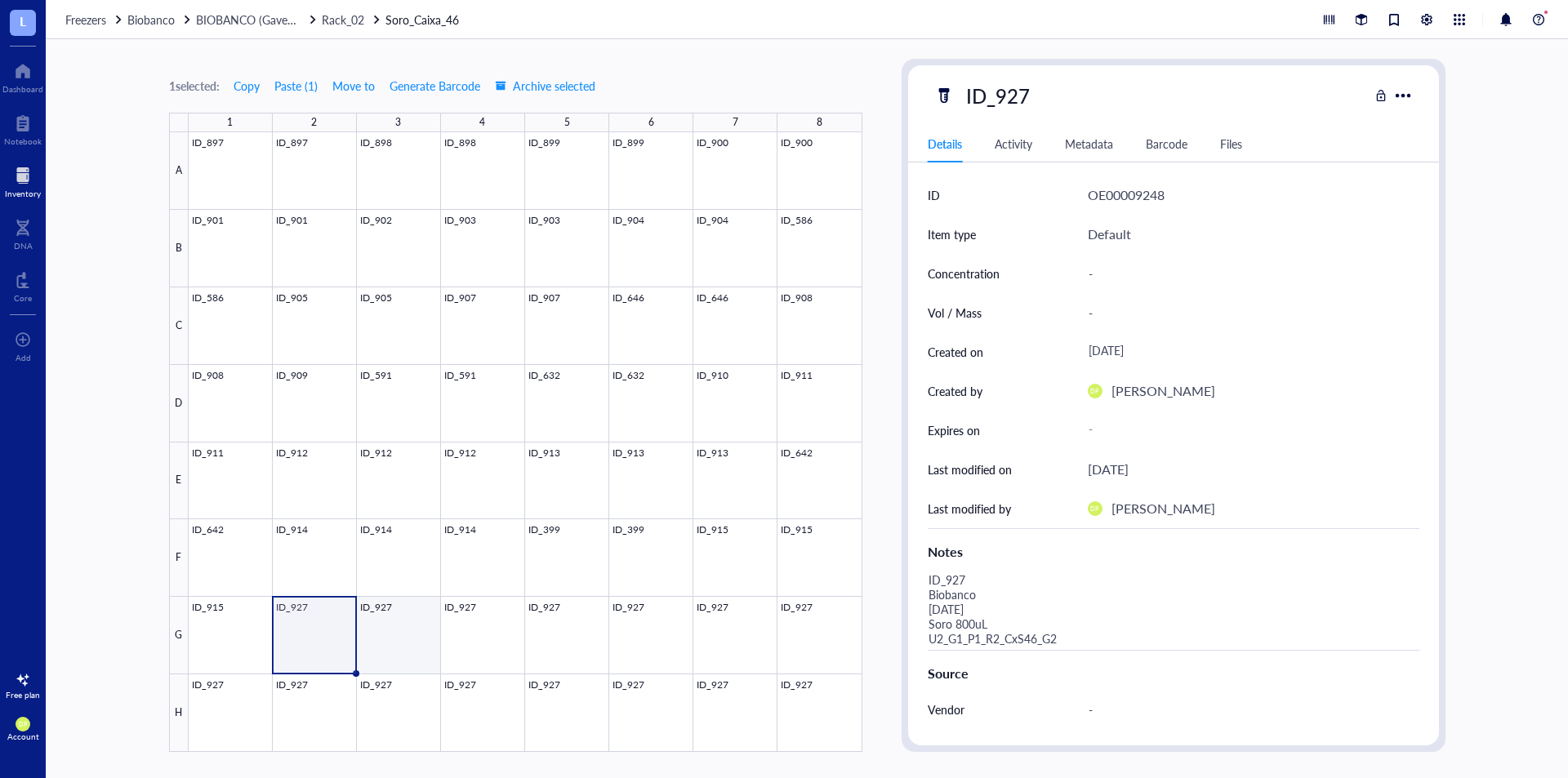
click at [421, 622] on div at bounding box center [525, 442] width 674 height 620
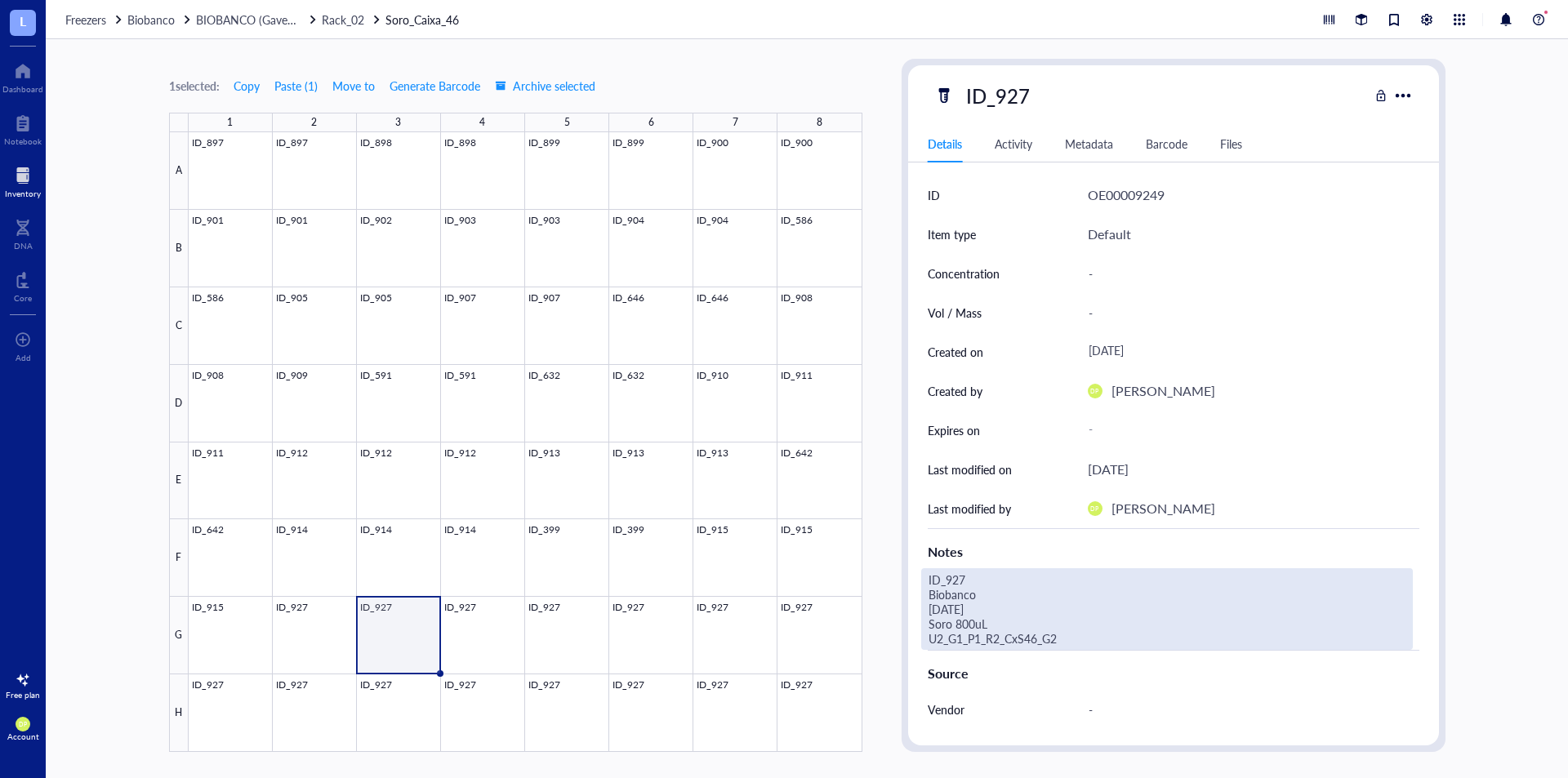
click at [1159, 643] on div "ID_927 Biobanco 07.07.25 Soro 800uL U2_G1_P1_R2_CxS46_G2" at bounding box center [1167, 609] width 492 height 82
type textarea "ID_927 Biobanco 07.07.25 Soro 800uL U2_G1_P1_R2_CxS46_G3"
click at [887, 155] on div "1 selected: Copy Paste ( 1 ) Move to Generate Barcode Archive selected 1 2 3 4 …" at bounding box center [808, 408] width 1523 height 739
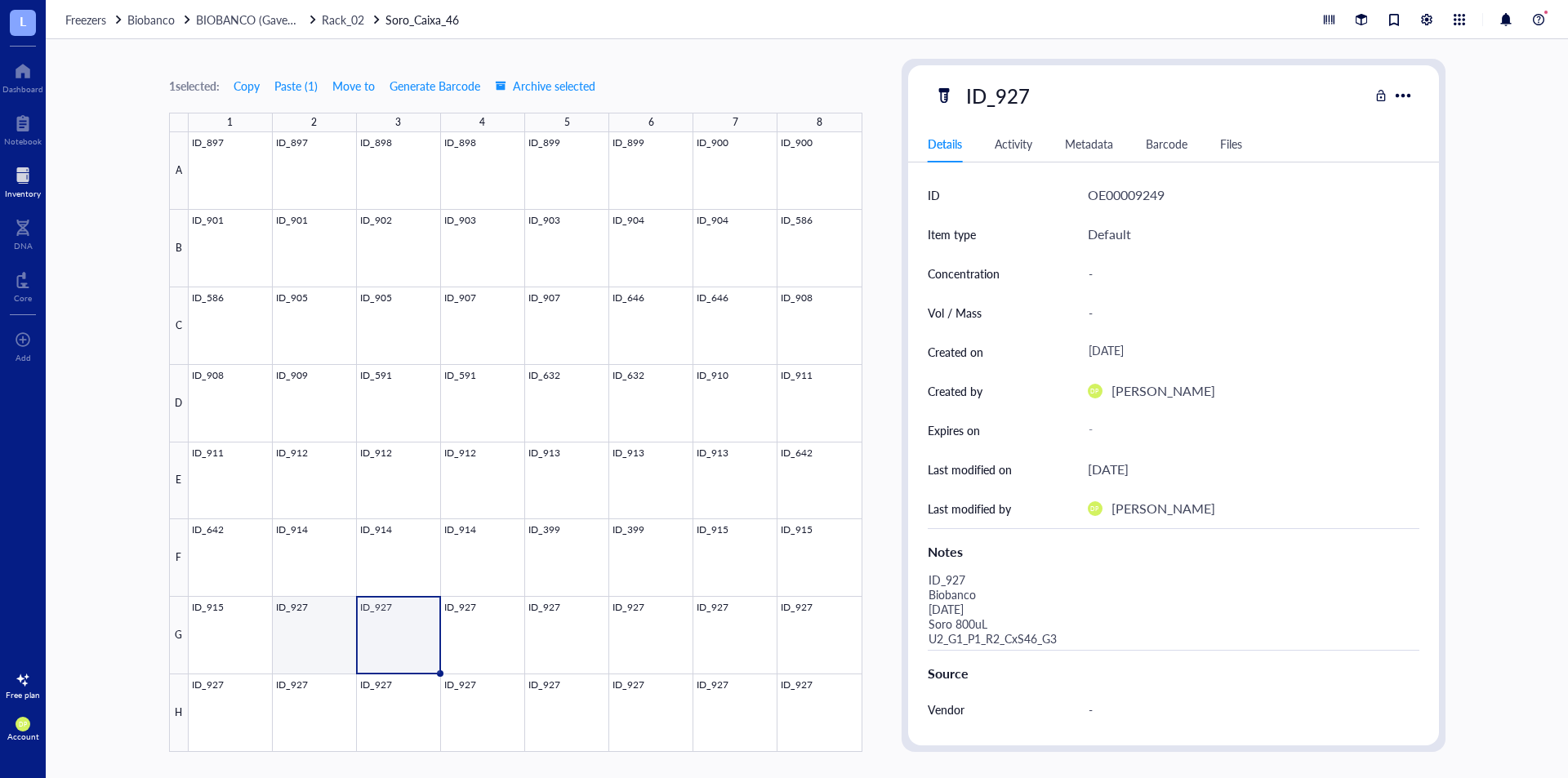
click at [305, 640] on div at bounding box center [525, 442] width 674 height 620
click at [406, 622] on div at bounding box center [525, 442] width 674 height 620
click at [292, 618] on div at bounding box center [525, 442] width 674 height 620
click at [415, 619] on div at bounding box center [525, 442] width 674 height 620
click at [504, 619] on div at bounding box center [525, 442] width 674 height 620
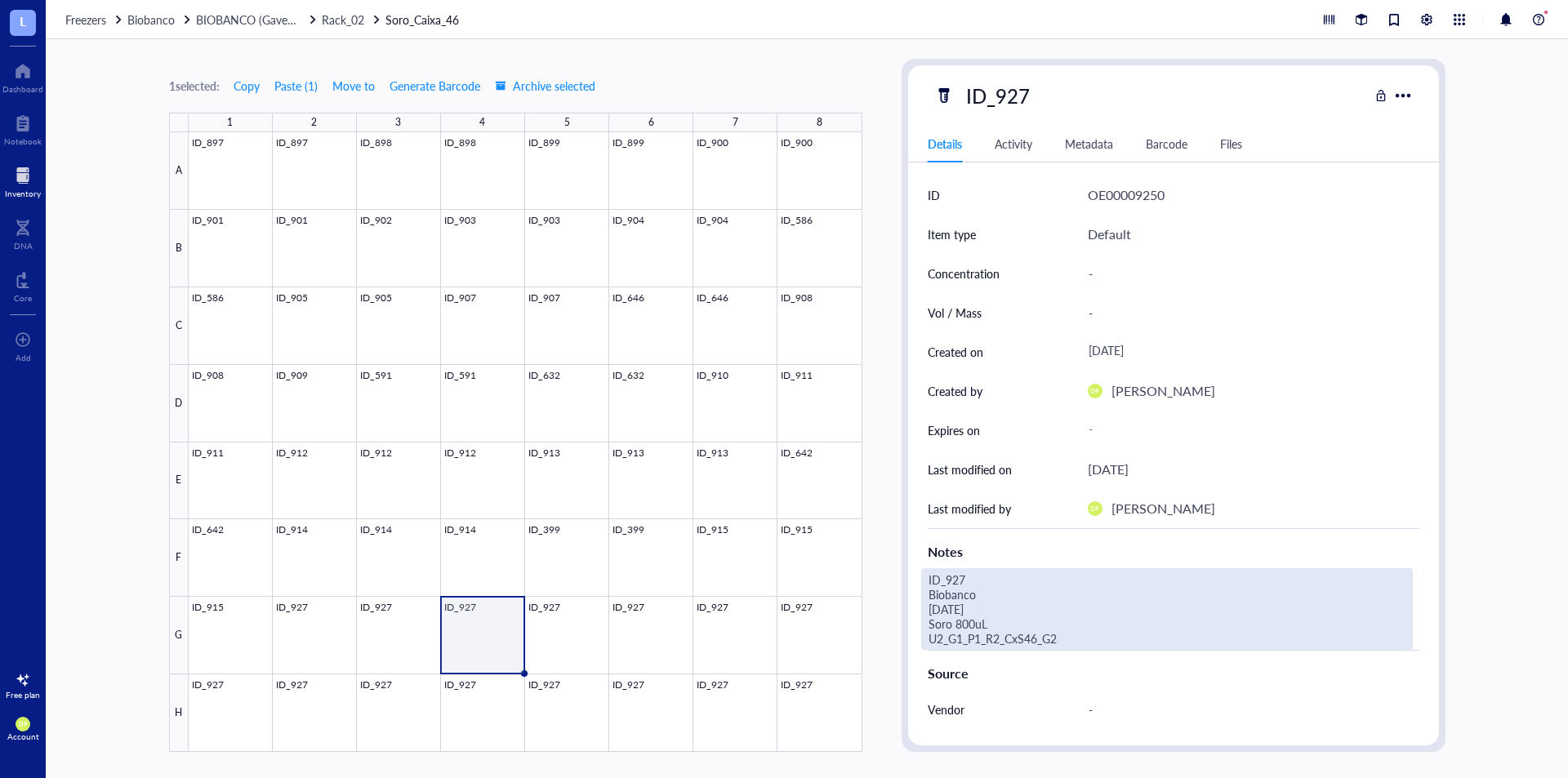
click at [1058, 644] on div "ID_927 Biobanco 07.07.25 Soro 800uL U2_G1_P1_R2_CxS46_G2" at bounding box center [1167, 609] width 492 height 82
type textarea "ID_927 Biobanco 07.07.25 Soro 800uL U2_G1_P1_R2_CxS46_G4"
click at [884, 450] on div "1 selected: Copy Paste ( 1 ) Move to Generate Barcode Archive selected 1 2 3 4 …" at bounding box center [808, 408] width 1523 height 739
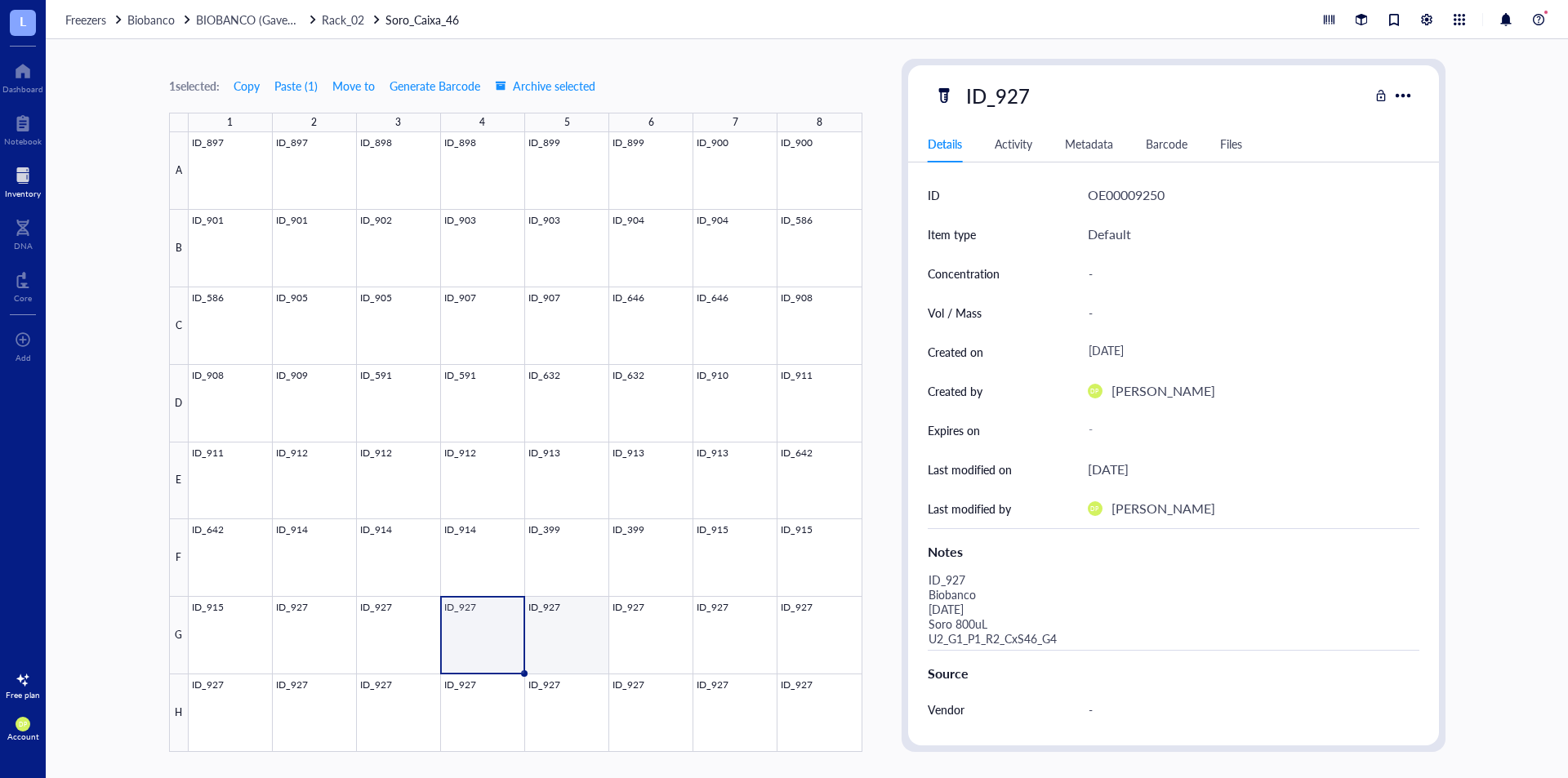
click at [564, 627] on div at bounding box center [525, 442] width 674 height 620
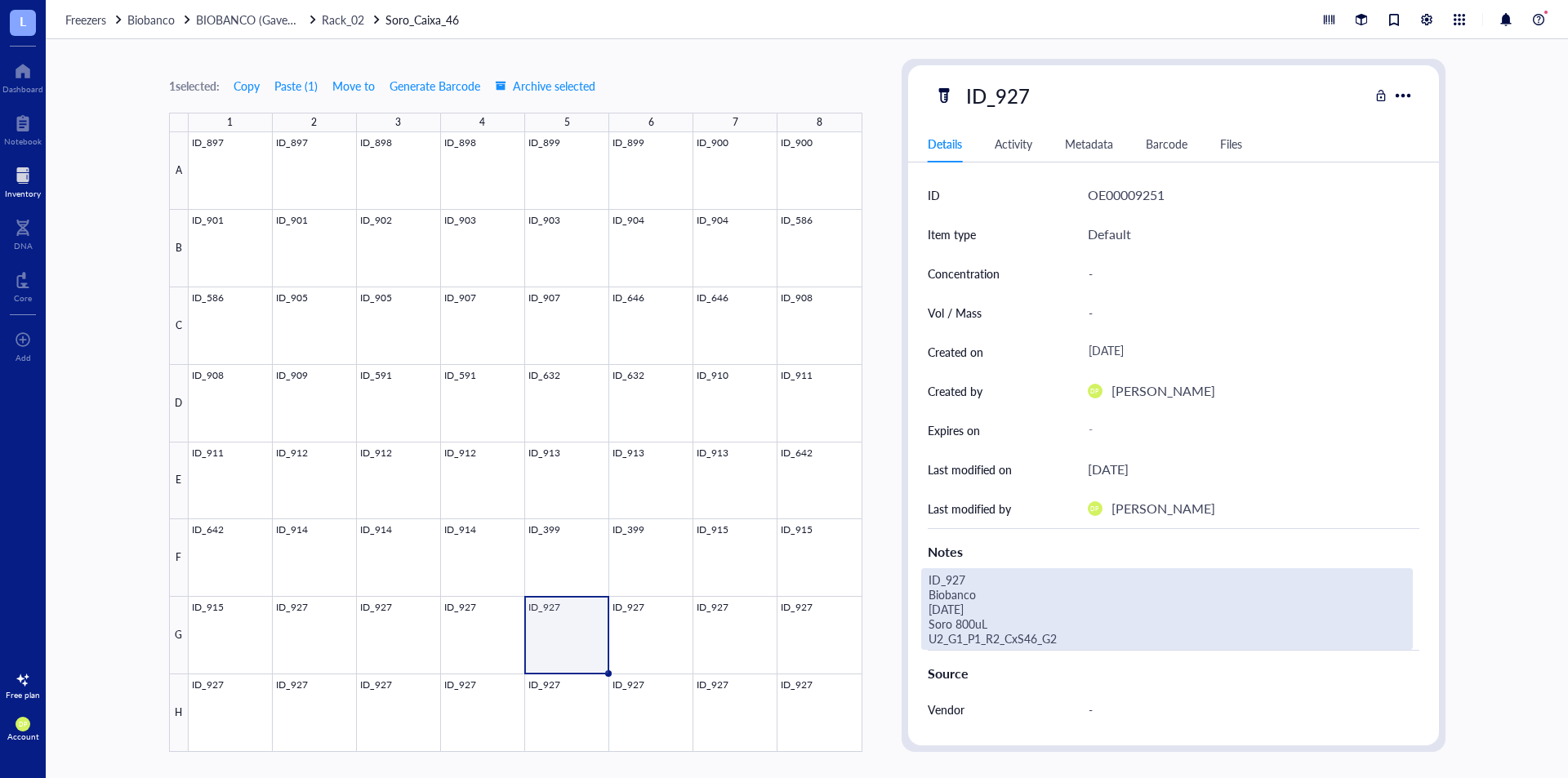
click at [1068, 630] on div "ID_927 Biobanco 07.07.25 Soro 800uL U2_G1_P1_R2_CxS46_G2" at bounding box center [1167, 609] width 492 height 82
click at [1011, 577] on textarea "ID_927 Biobanco 07.07.25 Soro 800uL U2_G1_P1_R2_CxS46_G5" at bounding box center [1151, 609] width 458 height 80
click at [938, 605] on textarea "ID_932 Biobanco 07.07.25 Soro 800uL U2_G1_P1_R2_CxS46_G5" at bounding box center [1151, 609] width 458 height 80
click at [957, 626] on textarea "ID_932 Biobanco 08.07.25 Soro 800uL U2_G1_P1_R2_CxS46_G5" at bounding box center [1151, 609] width 458 height 80
type textarea "ID_932 Biobanco 08.07.25 Soro 900uL U2_G1_P1_R2_CxS46_G5"
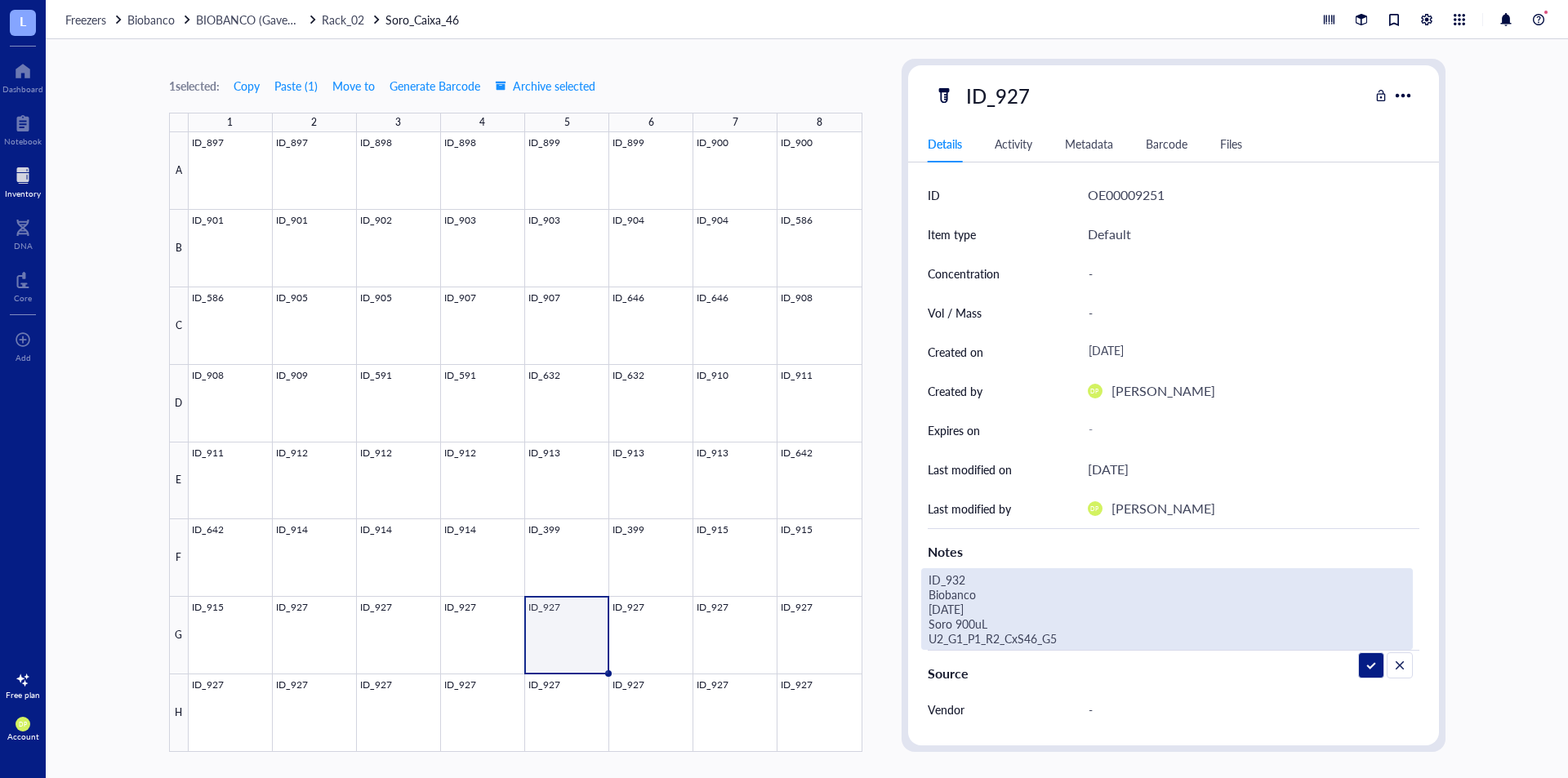
drag, startPoint x: 931, startPoint y: 607, endPoint x: 846, endPoint y: 535, distance: 111.4
click at [846, 535] on div "1 selected: Copy Paste ( 1 ) Move to Generate Barcode Archive selected 1 2 3 4 …" at bounding box center [808, 408] width 1523 height 739
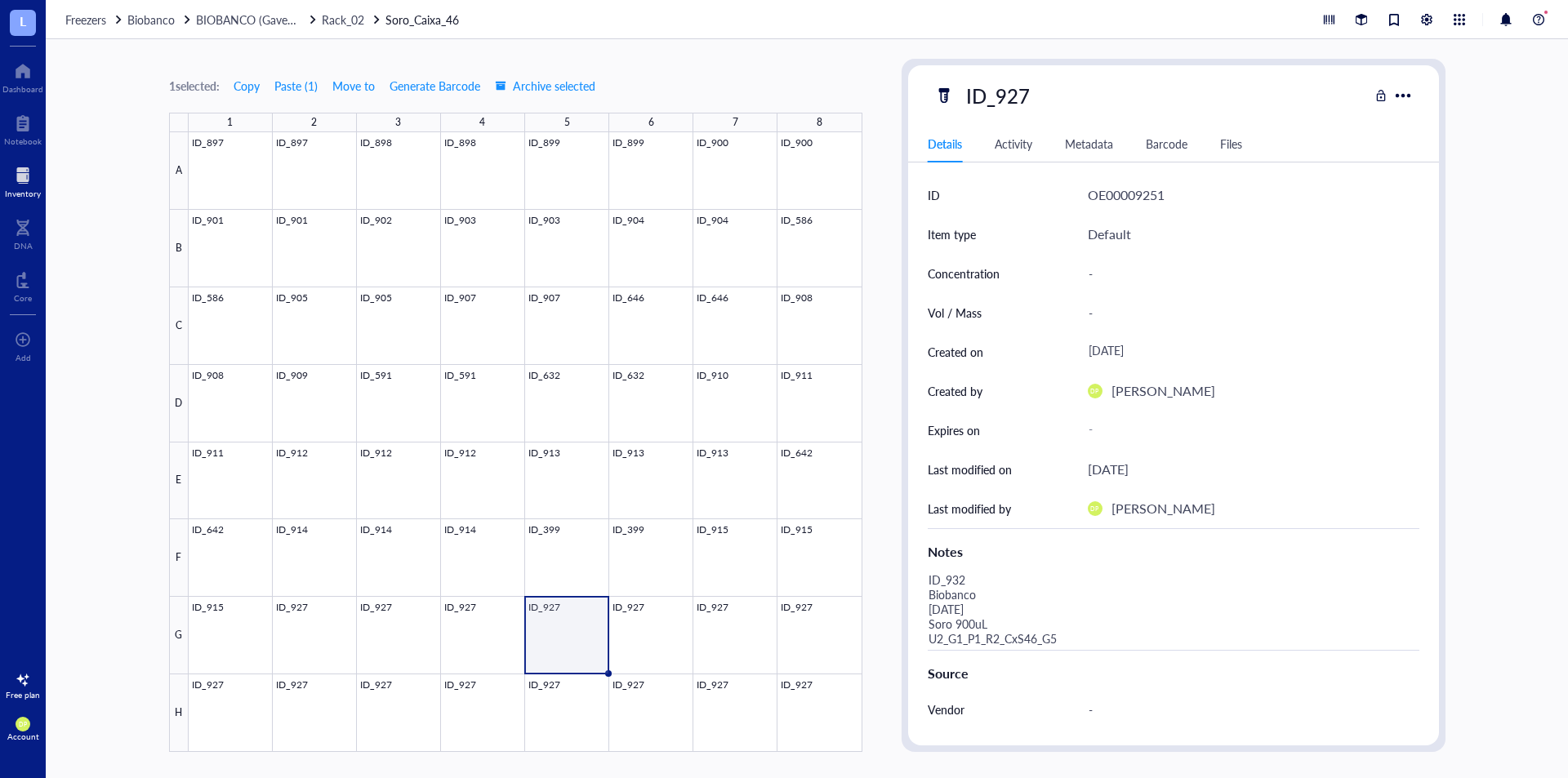
click at [892, 502] on div "1 selected: Copy Paste ( 1 ) Move to Generate Barcode Archive selected 1 2 3 4 …" at bounding box center [808, 408] width 1523 height 739
click at [652, 636] on div at bounding box center [525, 442] width 674 height 620
drag, startPoint x: 562, startPoint y: 640, endPoint x: 1098, endPoint y: 124, distance: 744.0
click at [561, 640] on div at bounding box center [525, 442] width 674 height 620
click at [1032, 99] on div "ID_927" at bounding box center [998, 95] width 78 height 34
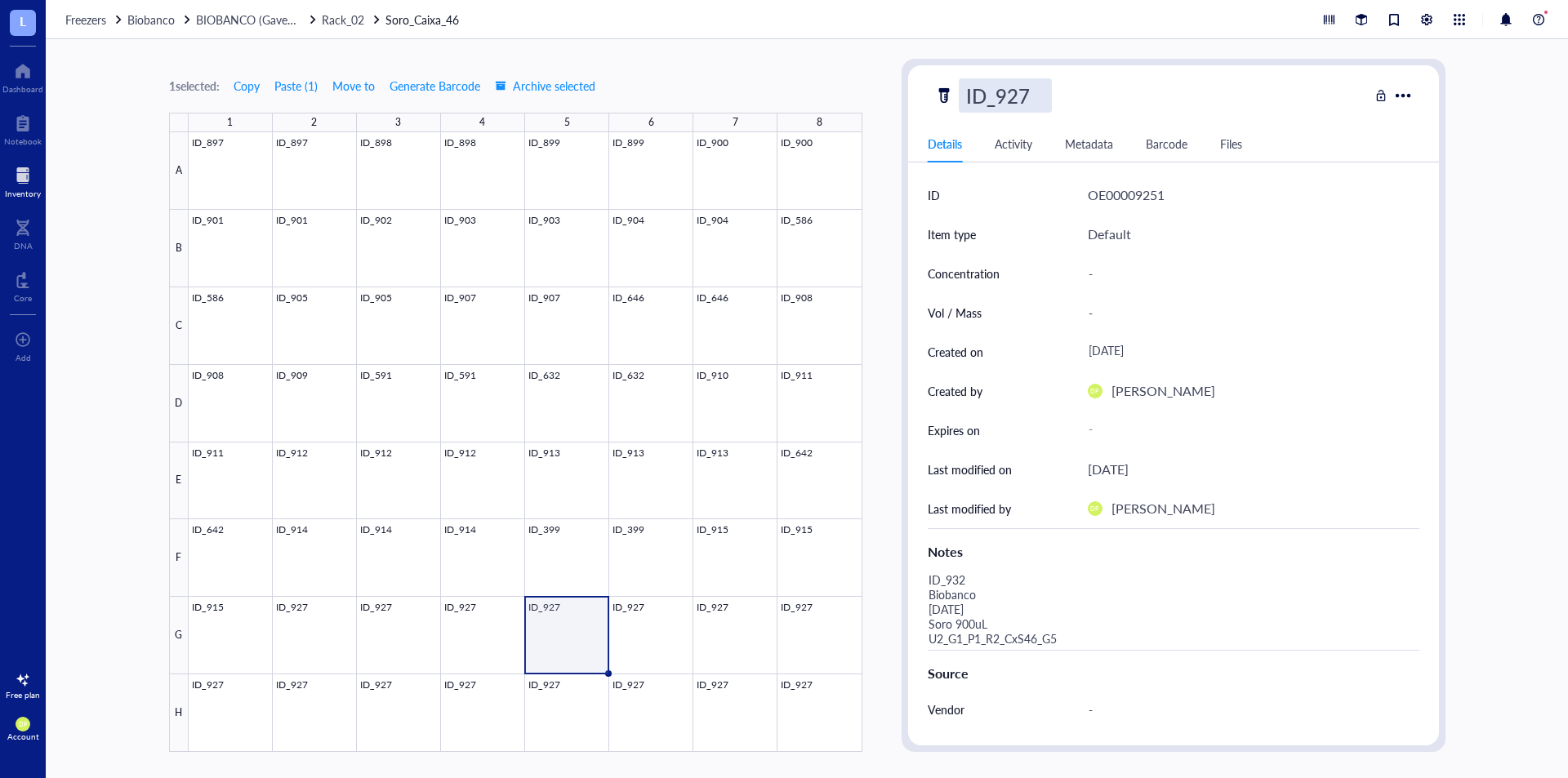
drag, startPoint x: 1032, startPoint y: 90, endPoint x: 1042, endPoint y: 90, distance: 10.0
click at [1042, 90] on input "ID_927" at bounding box center [1005, 95] width 91 height 32
type input "ID_932"
click at [856, 75] on div "1 selected: Copy Paste ( 1 ) Move to Generate Barcode Archive selected 1 2 3 4 …" at bounding box center [515, 405] width 693 height 693
click at [648, 625] on div at bounding box center [525, 442] width 674 height 620
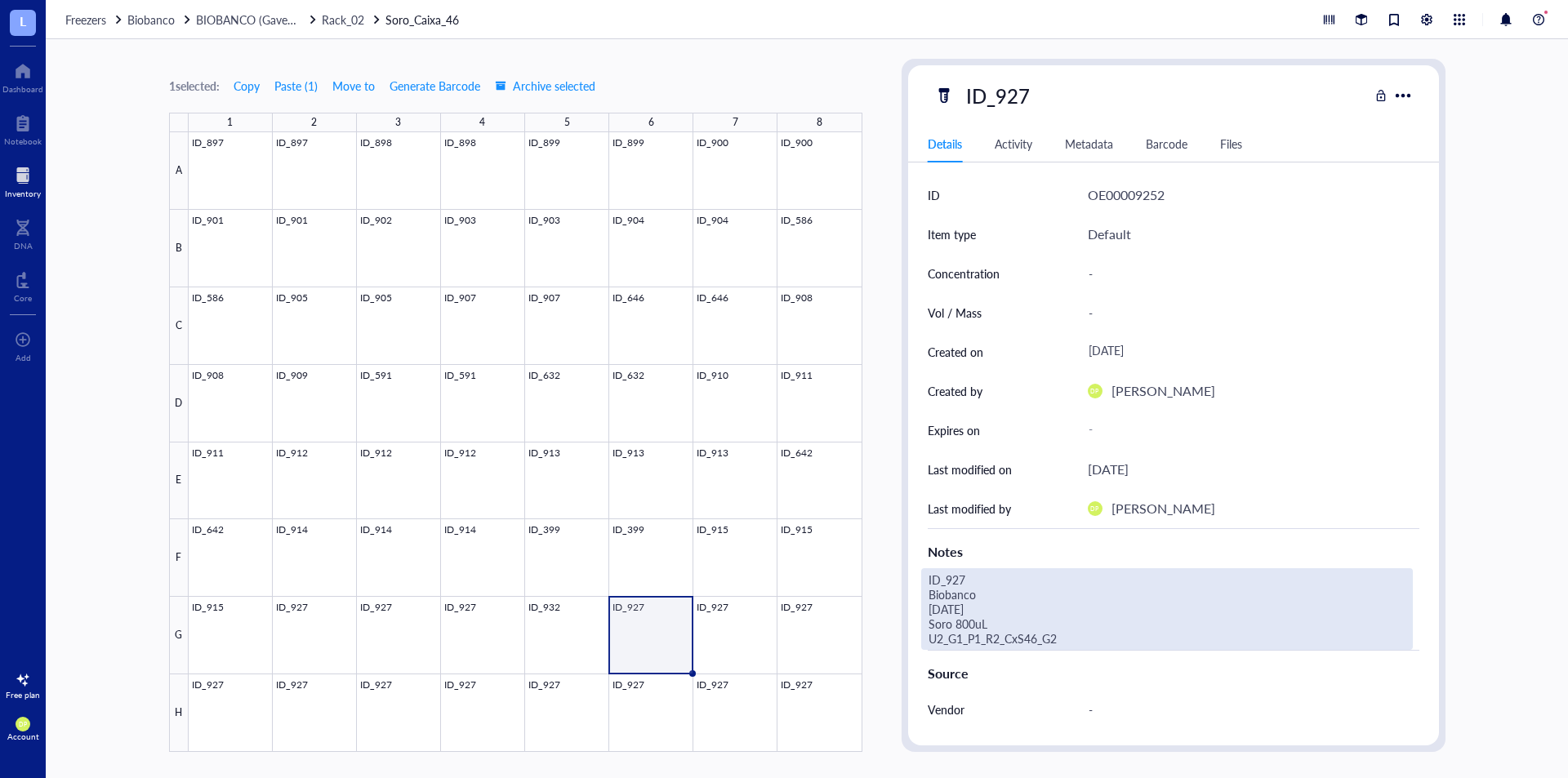
click at [1020, 637] on div "ID_927 Biobanco 07.07.25 Soro 800uL U2_G1_P1_R2_CxS46_G2" at bounding box center [1167, 609] width 492 height 82
drag, startPoint x: 1063, startPoint y: 643, endPoint x: 749, endPoint y: 501, distance: 344.6
click at [749, 501] on div "1 selected: Copy Paste ( 1 ) Move to Generate Barcode Archive selected 1 2 3 4 …" at bounding box center [808, 408] width 1523 height 739
type textarea "ID_932 Biobanco 08.07.25 Soro 900uL U2_G1_P1_R2_CxS46_G6"
click at [882, 189] on div "1 selected: Copy Paste ( 1 ) Move to Generate Barcode Archive selected 1 2 3 4 …" at bounding box center [808, 408] width 1523 height 739
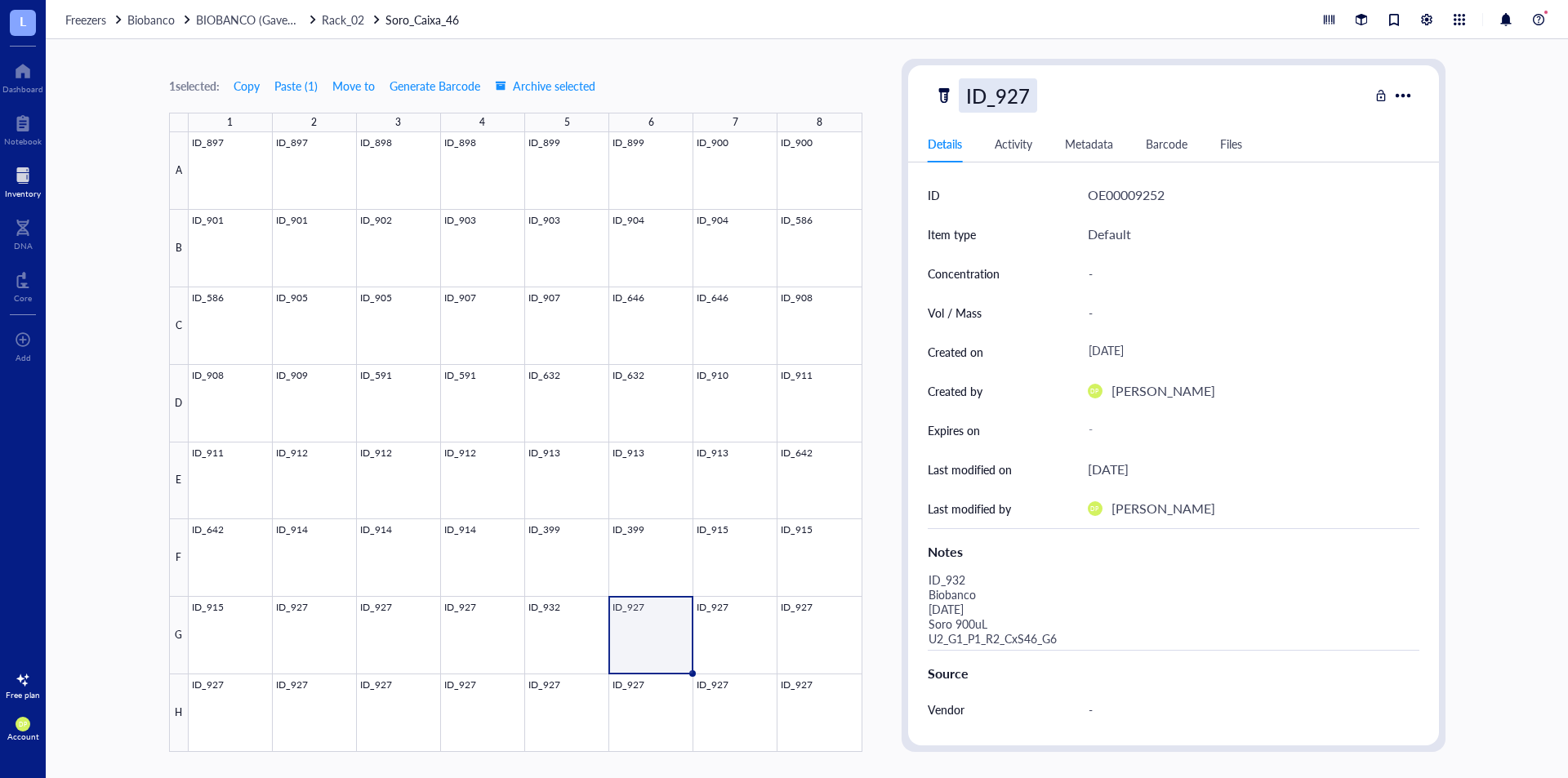
click at [1025, 107] on div "ID_927" at bounding box center [998, 95] width 78 height 34
drag, startPoint x: 1015, startPoint y: 94, endPoint x: 1042, endPoint y: 90, distance: 27.3
click at [1042, 90] on input "ID_927" at bounding box center [1005, 95] width 91 height 32
type input "ID_932"
click at [828, 75] on div "1 selected: Copy Paste ( 1 ) Move to Generate Barcode Archive selected 1 2 3 4 …" at bounding box center [515, 405] width 693 height 693
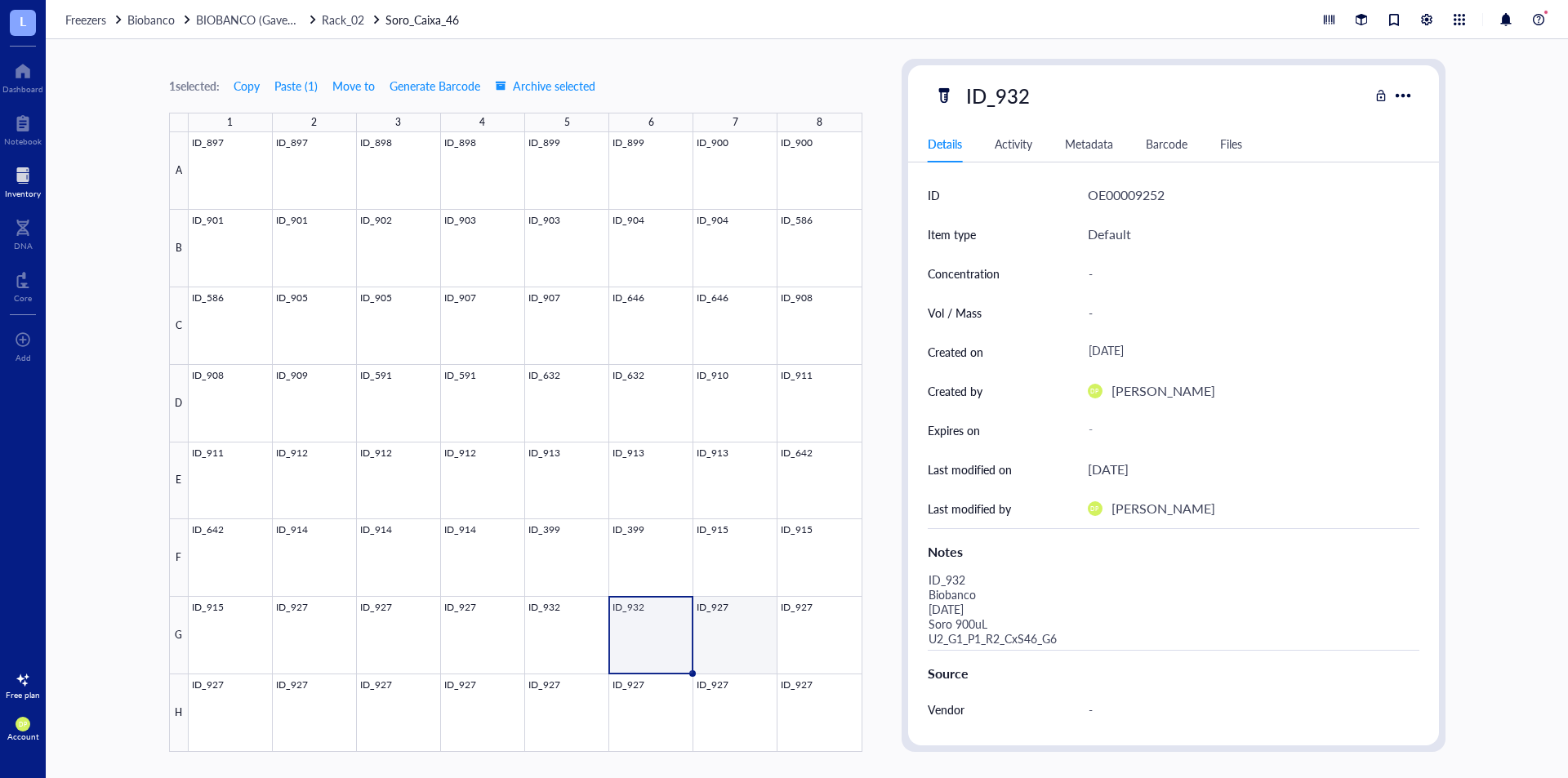
click at [748, 636] on div at bounding box center [525, 442] width 674 height 620
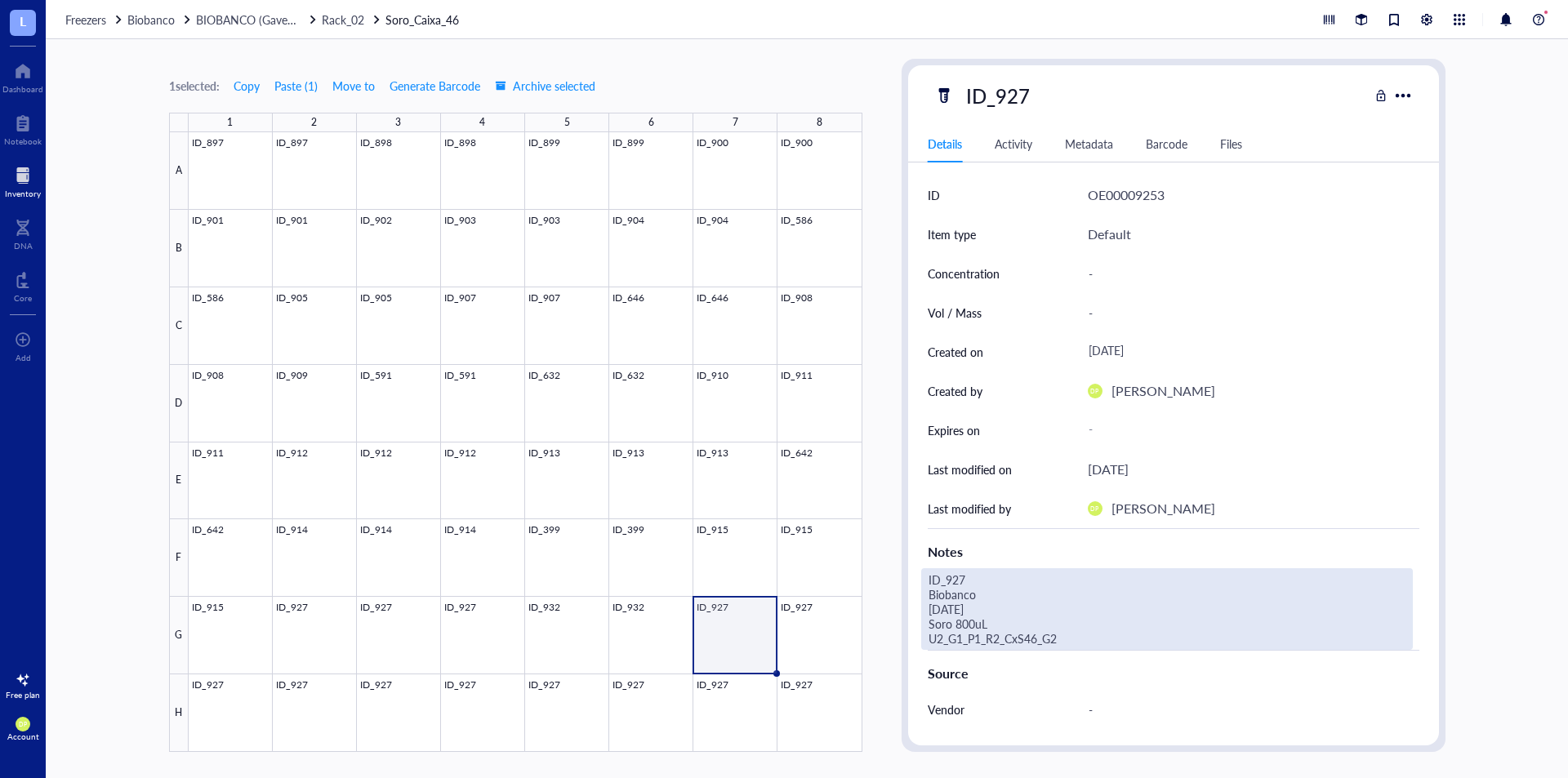
click at [1065, 640] on div "ID_927 Biobanco 07.07.25 Soro 800uL U2_G1_P1_R2_CxS46_G2" at bounding box center [1167, 609] width 492 height 82
drag, startPoint x: 1064, startPoint y: 637, endPoint x: 778, endPoint y: 497, distance: 318.4
click at [778, 497] on div "1 selected: Copy Paste ( 1 ) Move to Generate Barcode Archive selected 1 2 3 4 …" at bounding box center [808, 408] width 1523 height 739
type textarea "ID_932 Biobanco 08.07.25 Soro 900uL U2_G1_P1_R2_CxS46_G7"
click at [873, 288] on div "1 selected: Copy Paste ( 1 ) Move to Generate Barcode Archive selected 1 2 3 4 …" at bounding box center [808, 408] width 1523 height 739
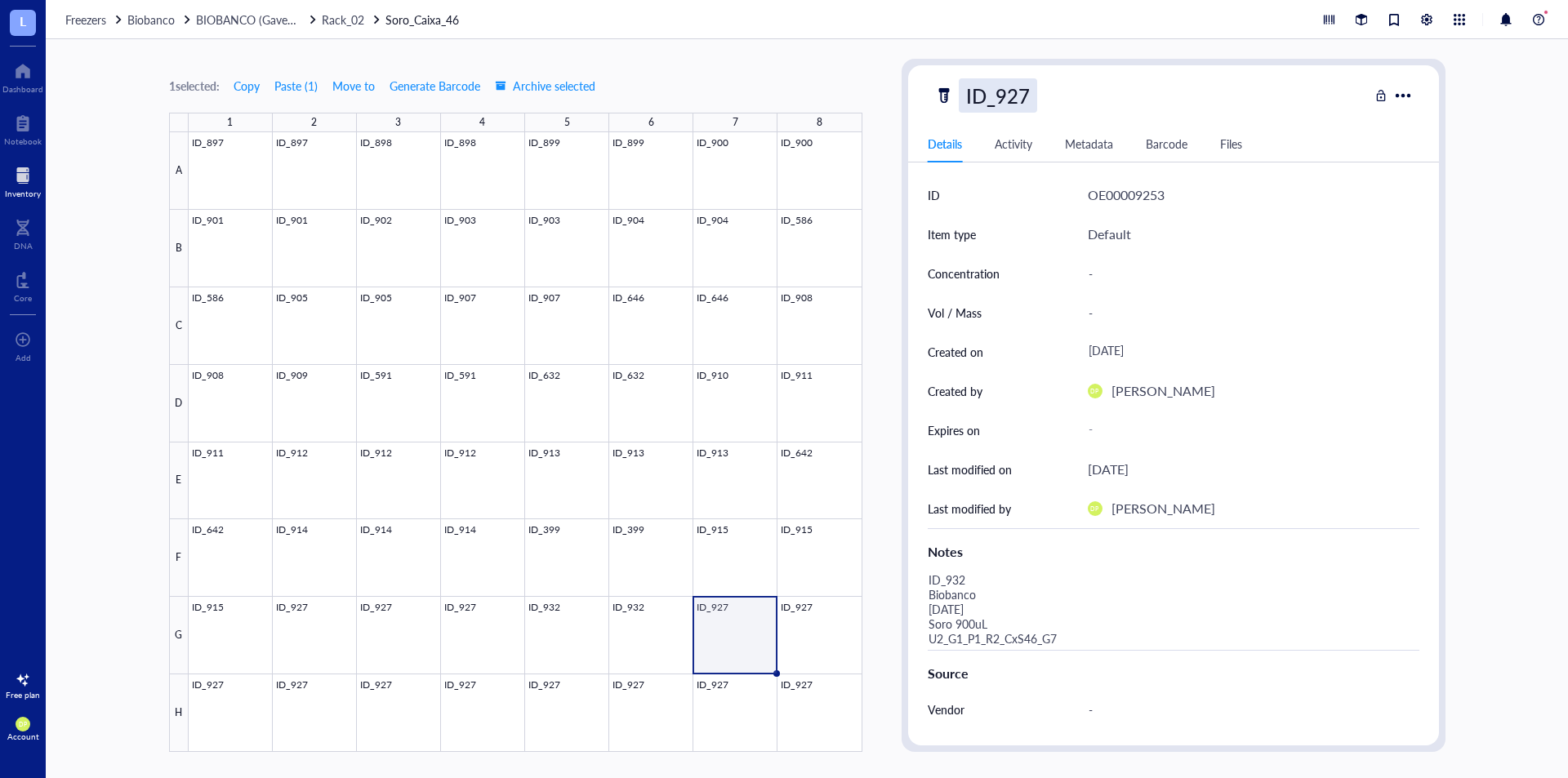
click at [1029, 94] on div "ID_927" at bounding box center [998, 95] width 78 height 34
drag, startPoint x: 1009, startPoint y: 91, endPoint x: 1152, endPoint y: 90, distance: 143.0
click at [1152, 90] on div "ID_927" at bounding box center [1152, 95] width 435 height 34
type input "ID_932"
click at [894, 74] on div "1 selected: Copy Paste ( 1 ) Move to Generate Barcode Archive selected 1 2 3 4 …" at bounding box center [808, 408] width 1523 height 739
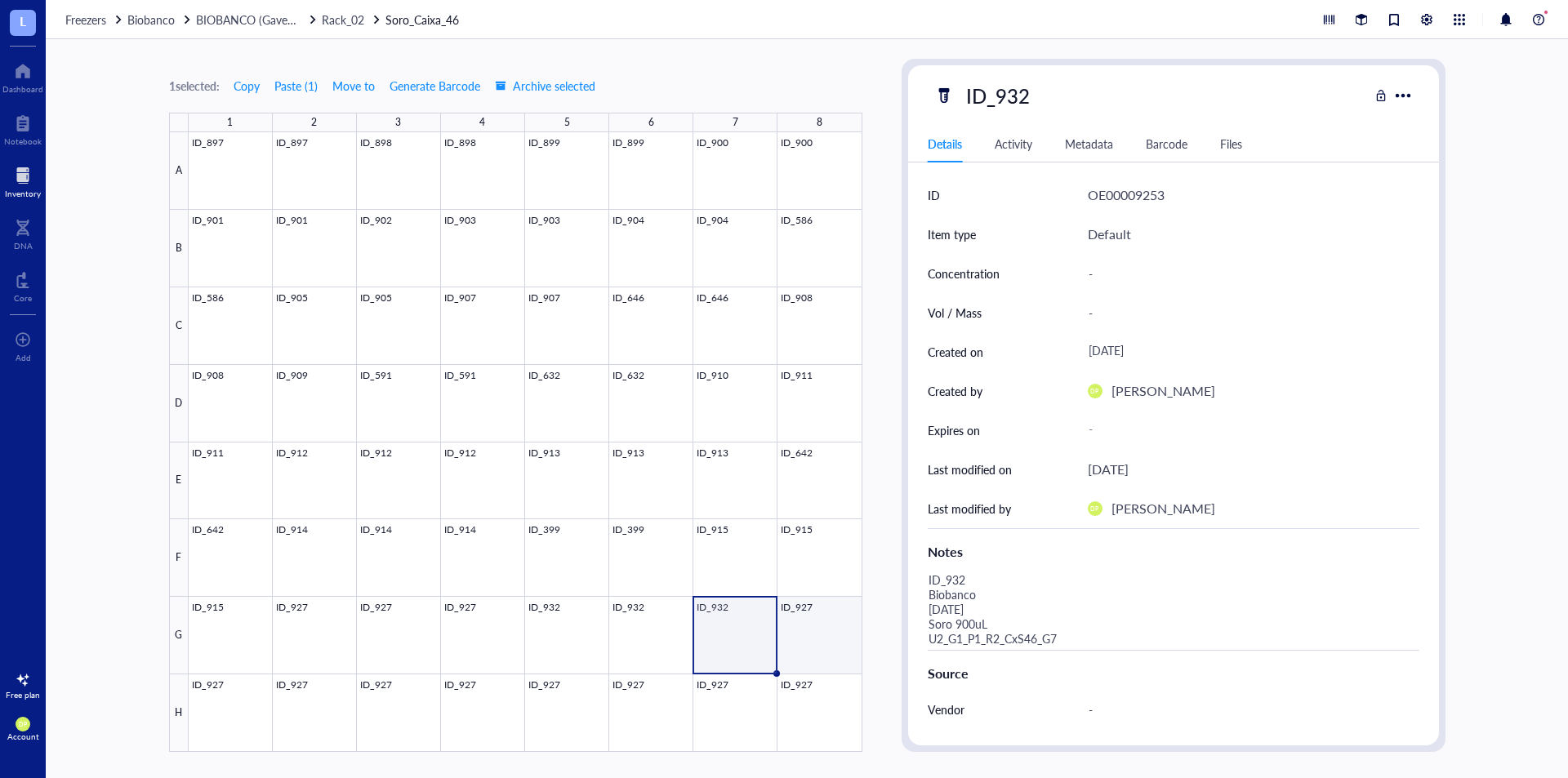
click at [848, 633] on div at bounding box center [525, 442] width 674 height 620
click at [1019, 90] on div "ID_927" at bounding box center [998, 95] width 78 height 34
drag, startPoint x: 1019, startPoint y: 90, endPoint x: 1006, endPoint y: 88, distance: 13.2
click at [1006, 88] on input "ID_927" at bounding box center [1005, 95] width 91 height 32
type input "ID_937"
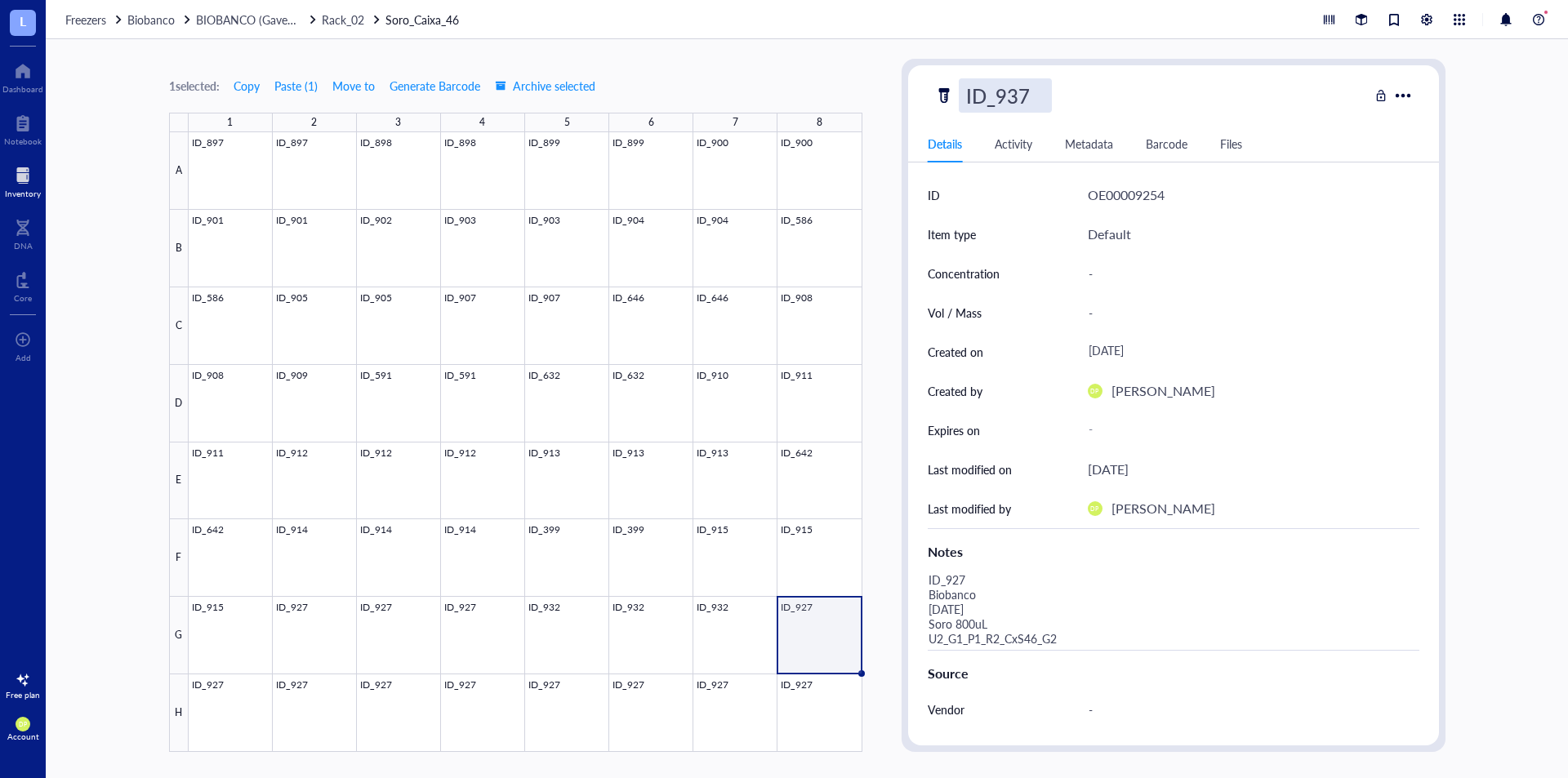
click at [847, 69] on div "1 selected: Copy Paste ( 1 ) Move to Generate Barcode Archive selected 1 2 3 4 …" at bounding box center [515, 405] width 693 height 693
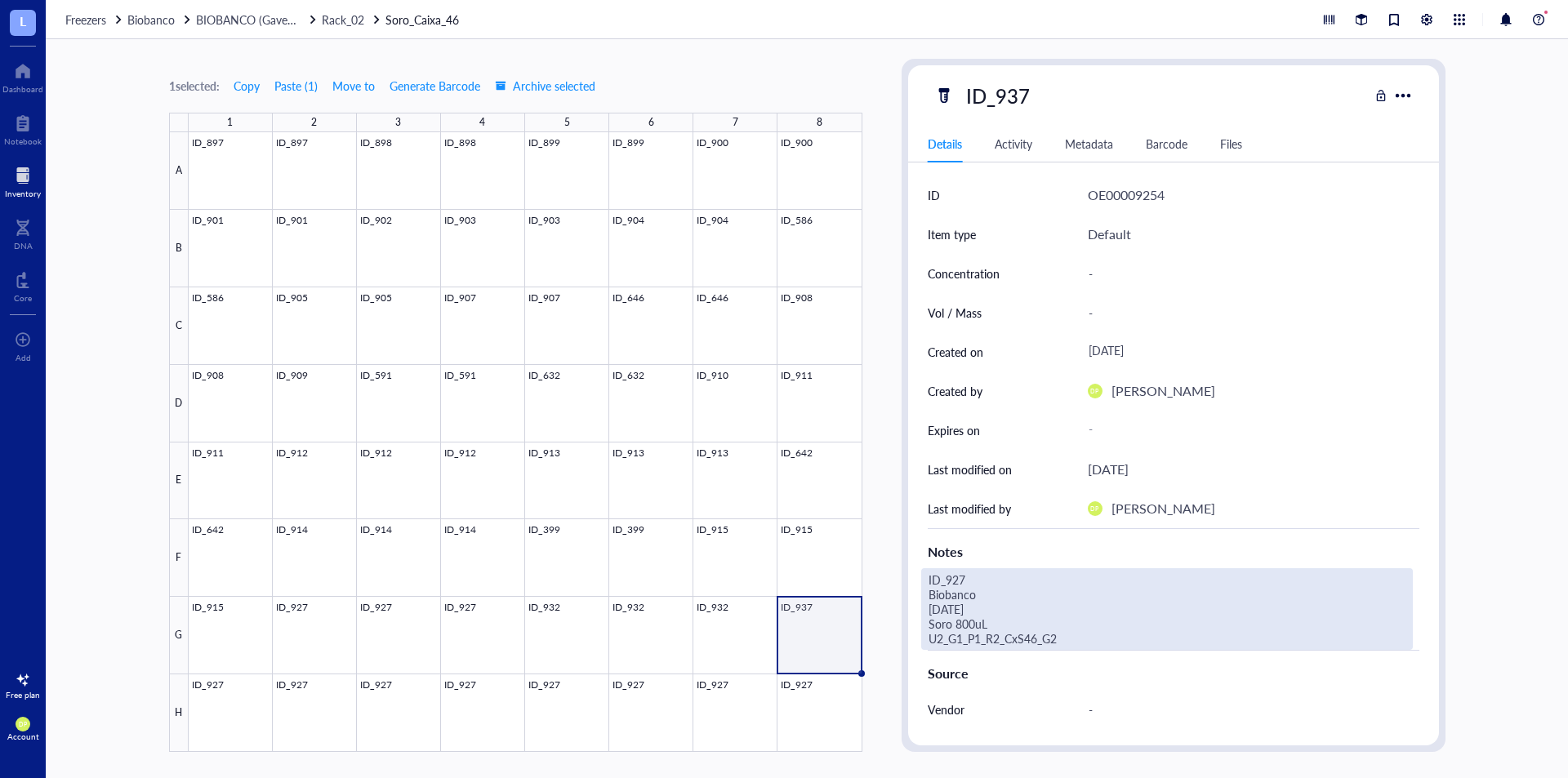
click at [959, 598] on div "ID_927 Biobanco 07.07.25 Soro 800uL U2_G1_P1_R2_CxS46_G2" at bounding box center [1167, 609] width 492 height 82
drag, startPoint x: 958, startPoint y: 573, endPoint x: 951, endPoint y: 586, distance: 14.8
click at [951, 586] on textarea "ID_927 Biobanco 07.07.25 Soro 800uL U2_G1_P1_R2_CxS46_G2" at bounding box center [1151, 609] width 458 height 80
drag, startPoint x: 940, startPoint y: 607, endPoint x: 857, endPoint y: 611, distance: 83.1
click at [857, 611] on div "1 selected: Copy Paste ( 1 ) Move to Generate Barcode Archive selected 1 2 3 4 …" at bounding box center [808, 408] width 1523 height 739
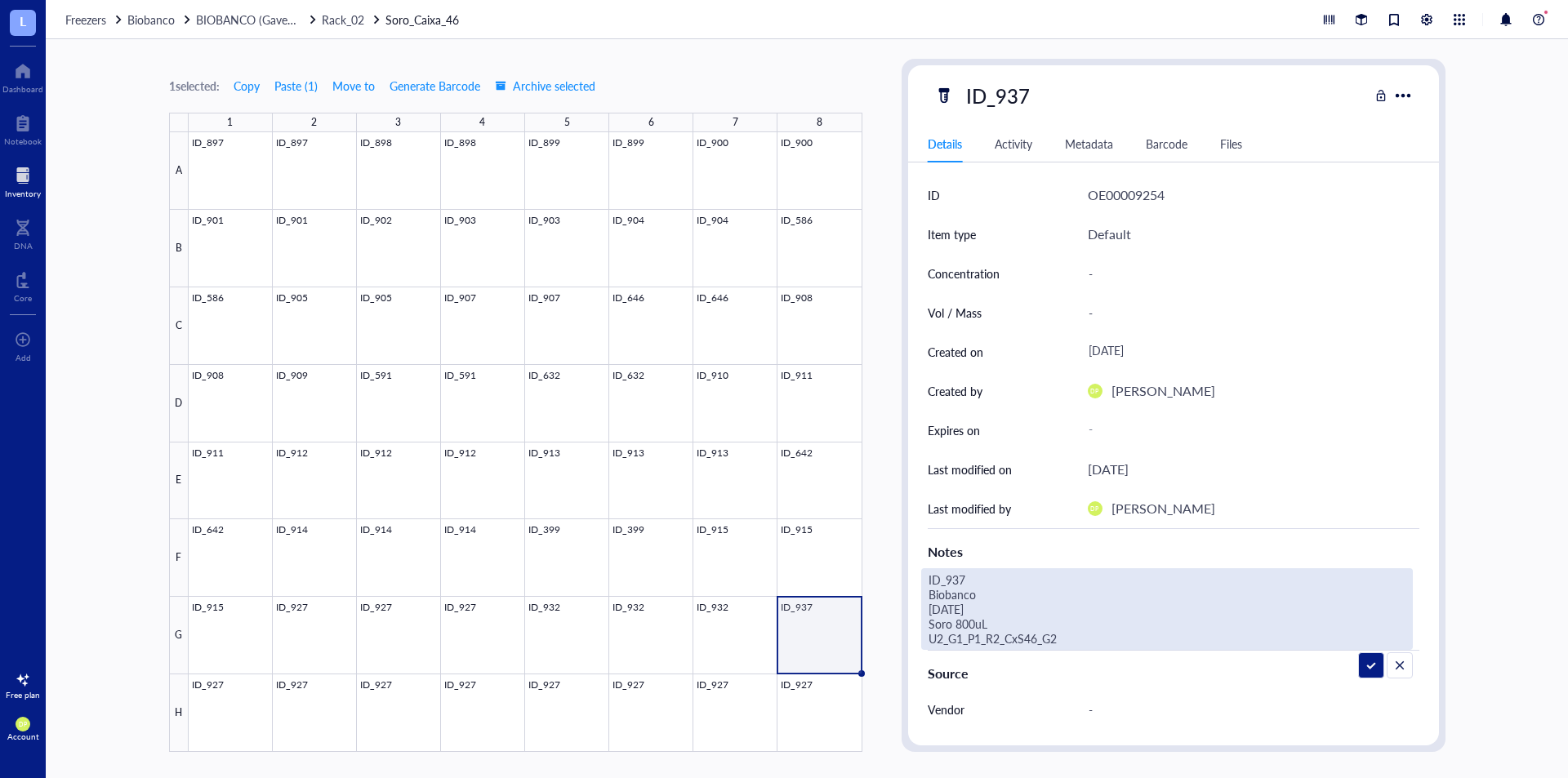
click at [960, 620] on textarea "ID_937 Biobanco 10.07.25 Soro 800uL U2_G1_P1_R2_CxS46_G2" at bounding box center [1151, 609] width 458 height 80
click at [1087, 636] on textarea "ID_937 Biobanco 10.07.25 Soro 900uL U2_G1_P1_R2_CxS46_G2" at bounding box center [1151, 609] width 458 height 80
type textarea "ID_937 Biobanco 10.07.25 Soro 900uL U2_G1_P1_R2_CxS46_G8"
click at [885, 234] on div "1 selected: Copy Paste ( 1 ) Move to Generate Barcode Archive selected 1 2 3 4 …" at bounding box center [808, 408] width 1523 height 739
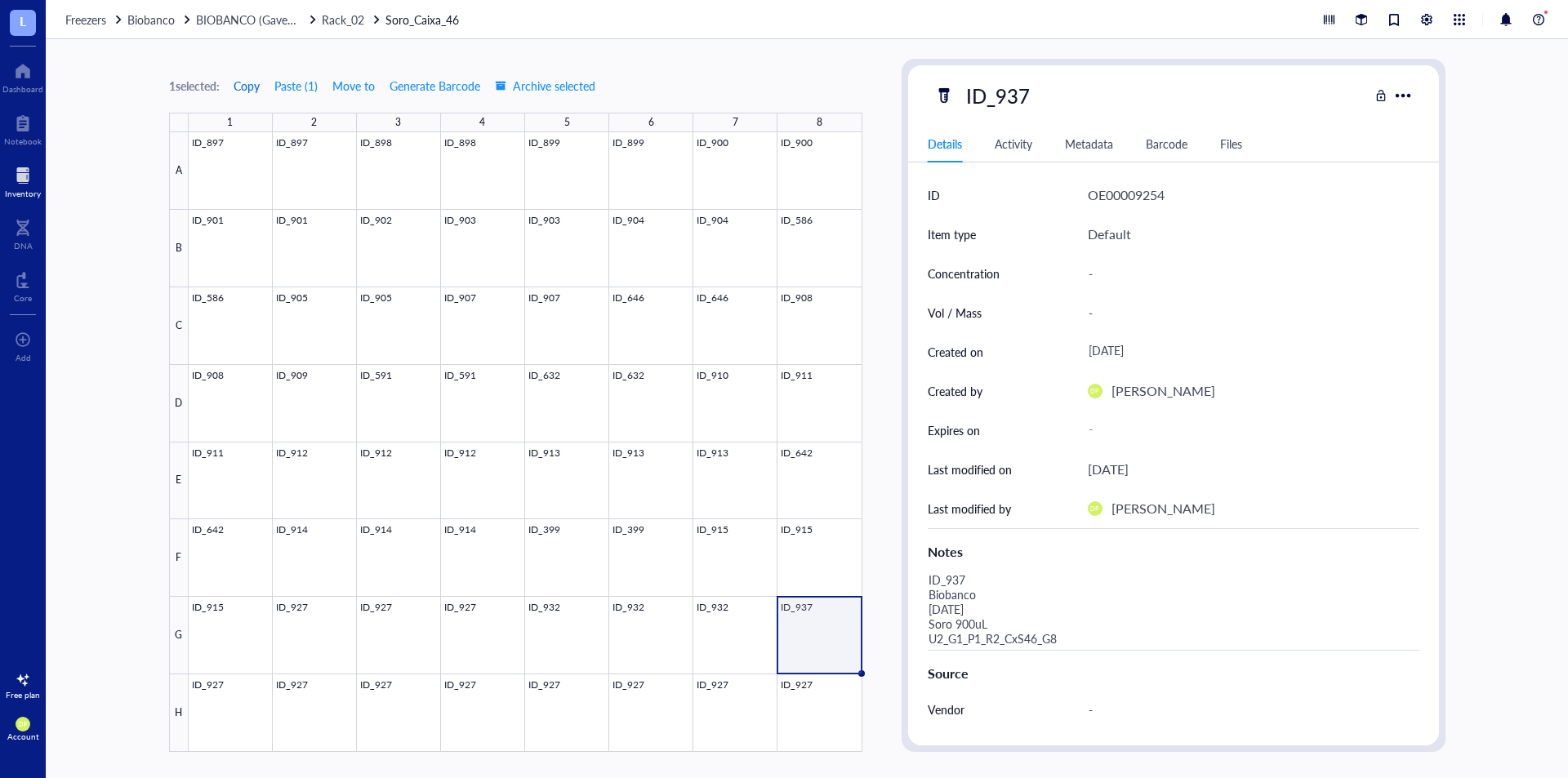
click at [256, 88] on span "Copy" at bounding box center [246, 86] width 26 height 13
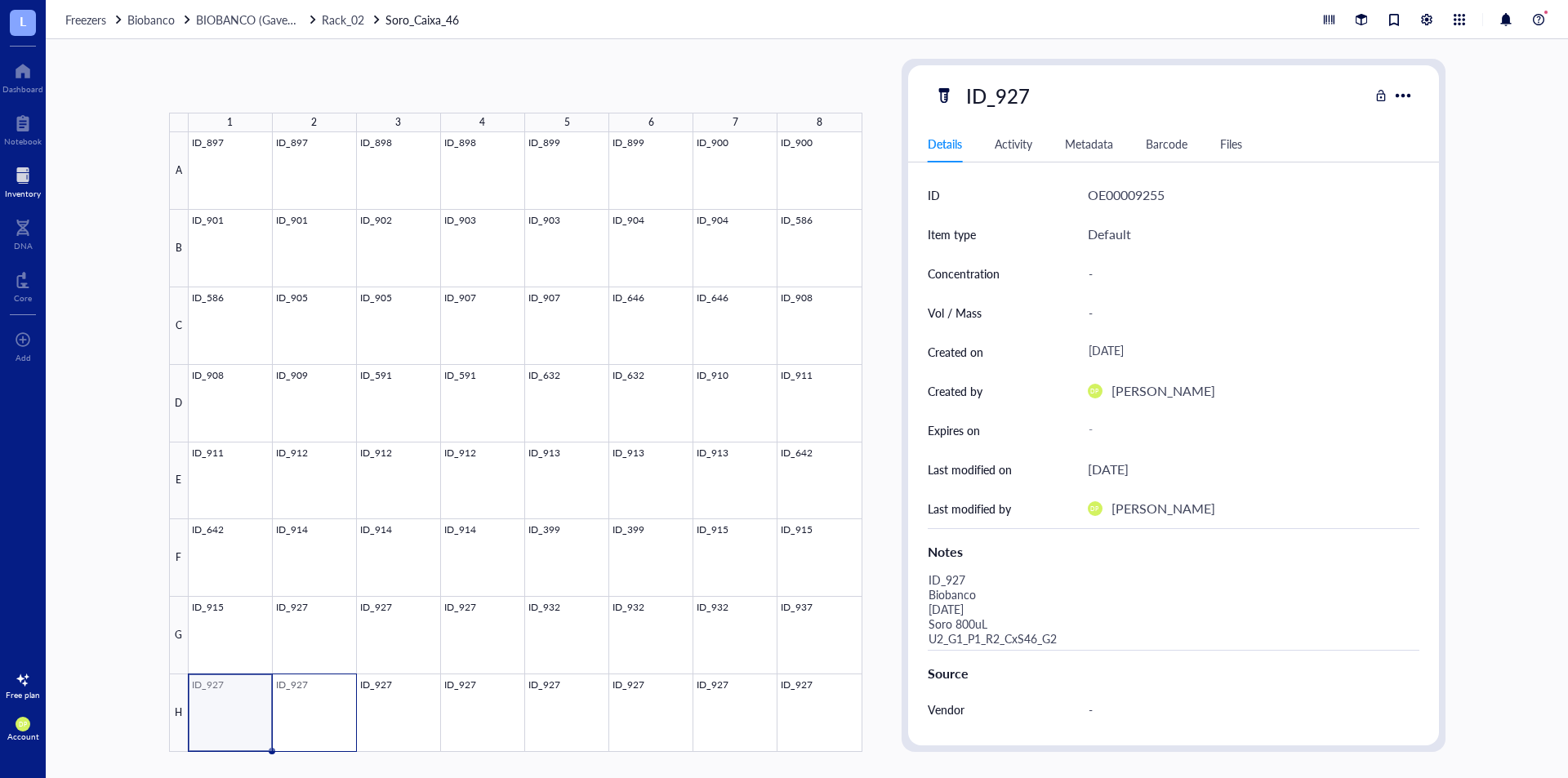
drag, startPoint x: 225, startPoint y: 700, endPoint x: 320, endPoint y: 702, distance: 95.0
click at [320, 702] on div at bounding box center [525, 442] width 674 height 620
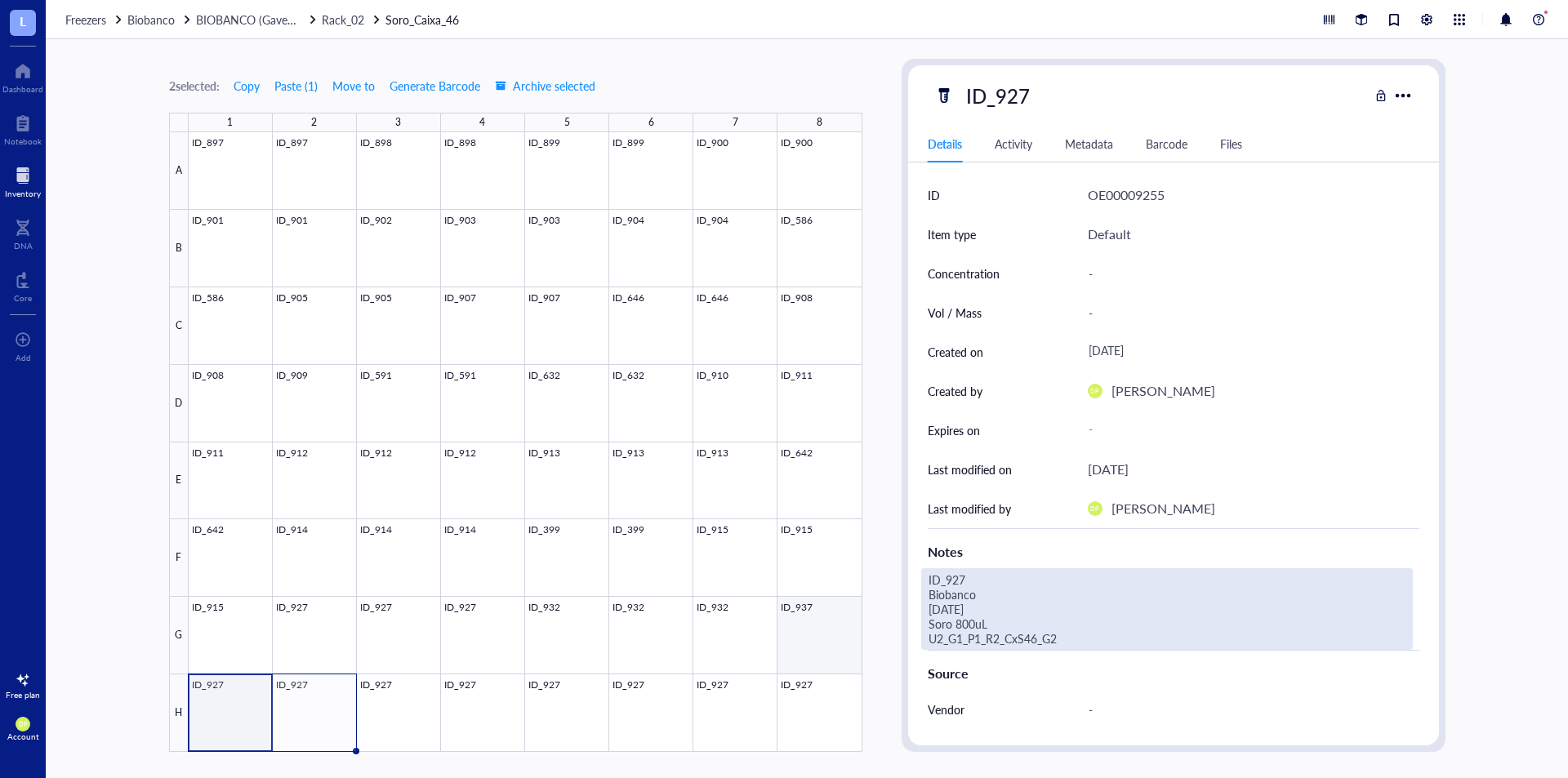
drag, startPoint x: 821, startPoint y: 626, endPoint x: 959, endPoint y: 619, distance: 138.2
click at [821, 627] on div at bounding box center [525, 442] width 674 height 620
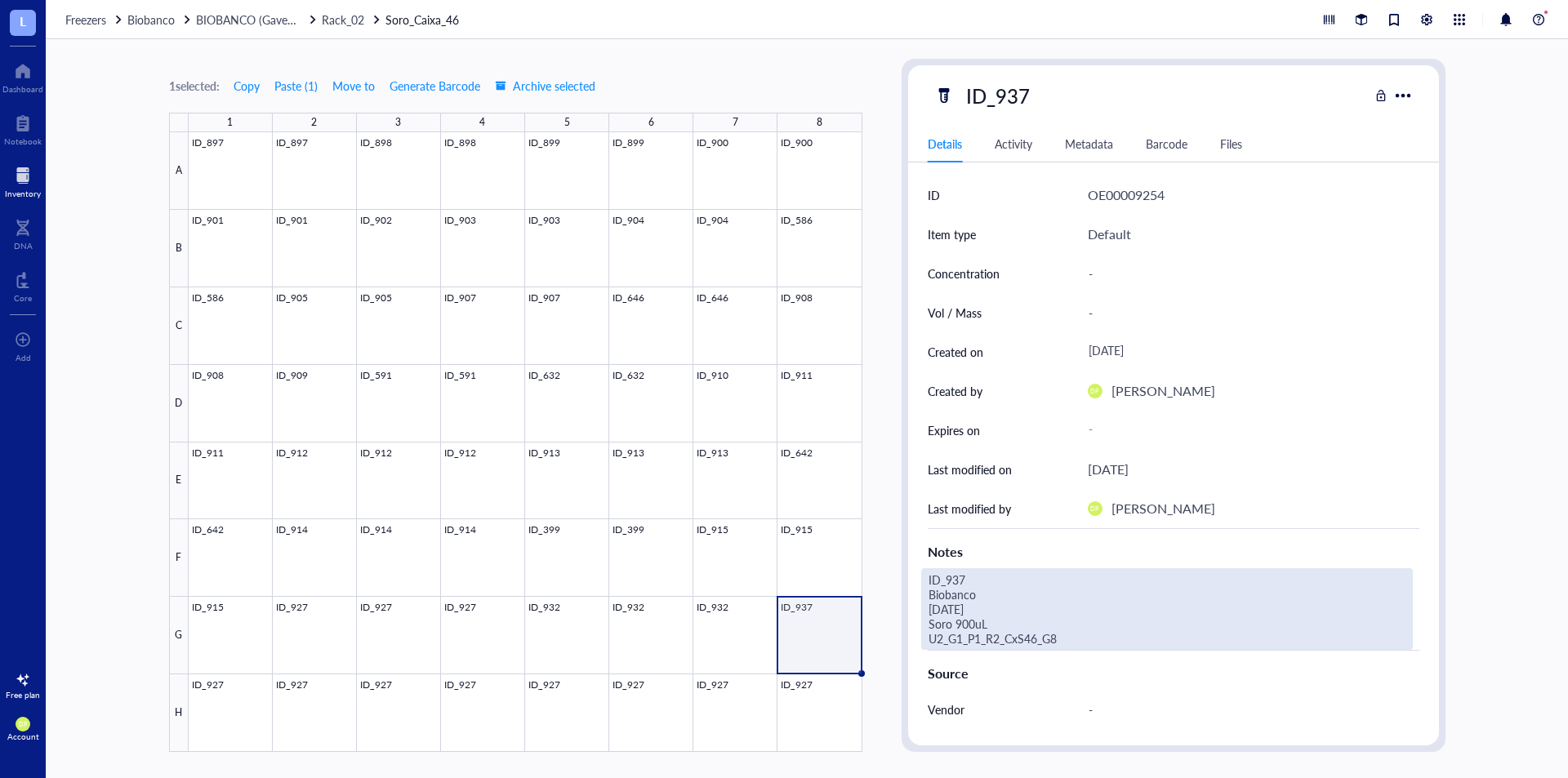
click at [958, 628] on div "ID_937 Biobanco 10.07.25 Soro 900uL U2_G1_P1_R2_CxS46_G8" at bounding box center [1167, 609] width 492 height 82
drag, startPoint x: 1006, startPoint y: 622, endPoint x: 736, endPoint y: 522, distance: 287.9
click at [736, 522] on div "1 selected: Copy Paste ( 1 ) Move to Generate Barcode Archive selected 1 2 3 4 …" at bounding box center [808, 408] width 1523 height 739
click at [230, 717] on div at bounding box center [525, 442] width 674 height 620
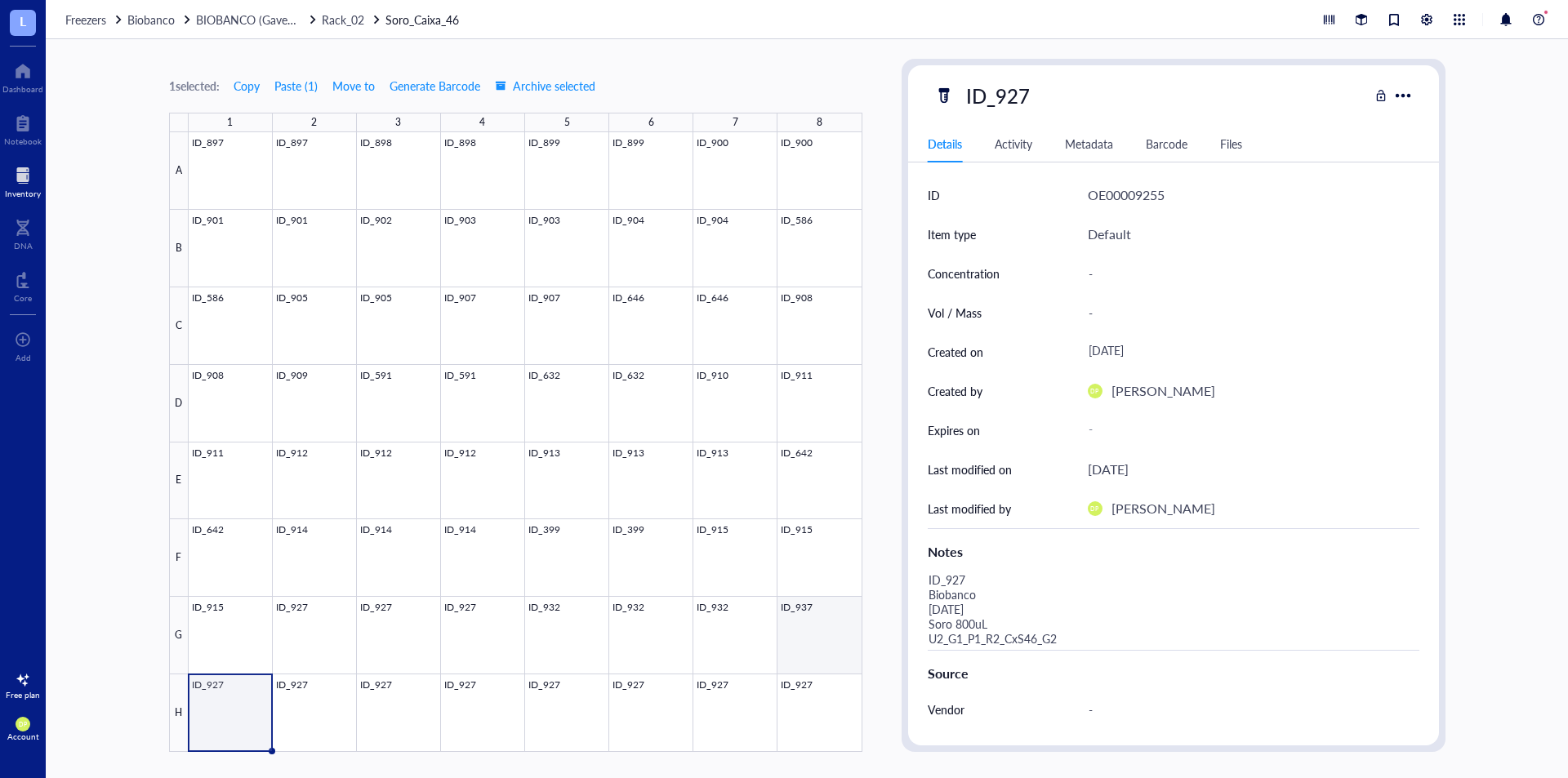
click at [827, 618] on div at bounding box center [525, 442] width 674 height 620
click at [236, 717] on div at bounding box center [525, 442] width 674 height 620
click at [999, 651] on div "Source" at bounding box center [1173, 670] width 492 height 40
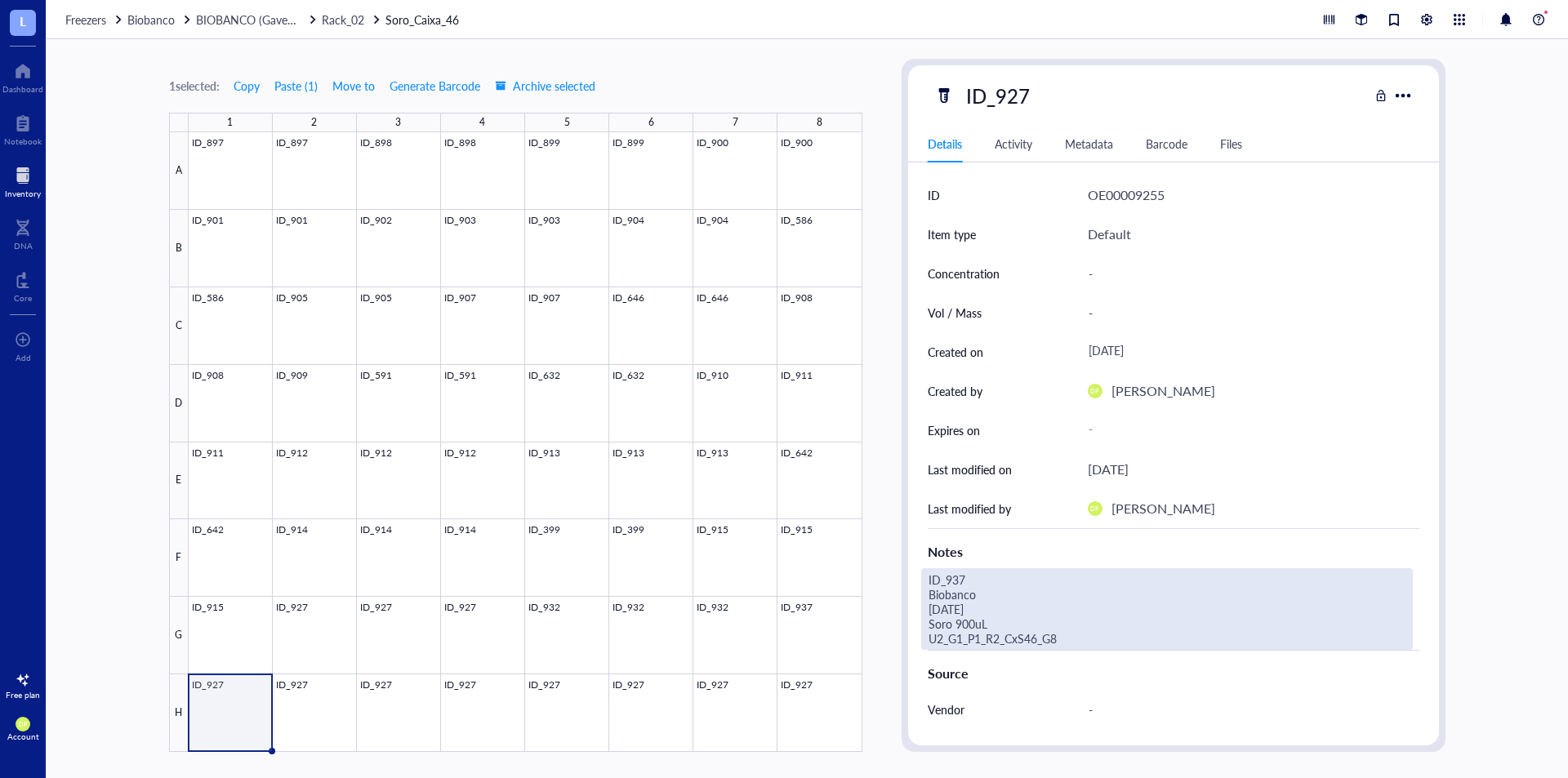
click at [1063, 640] on div "ID_937 Biobanco 10.07.25 Soro 900uL U2_G1_P1_R2_CxS46_G8" at bounding box center [1167, 609] width 492 height 82
drag, startPoint x: 1077, startPoint y: 638, endPoint x: 796, endPoint y: 506, distance: 310.5
click at [796, 506] on div "1 selected: Copy Paste ( 1 ) Move to Generate Barcode Archive selected 1 2 3 4 …" at bounding box center [808, 408] width 1523 height 739
type textarea "ID_937 Biobanco 10.07.25 Soro 900uL U2_G1_P1_R2_CxS46_H1"
drag, startPoint x: 734, startPoint y: 531, endPoint x: 731, endPoint y: 496, distance: 35.1
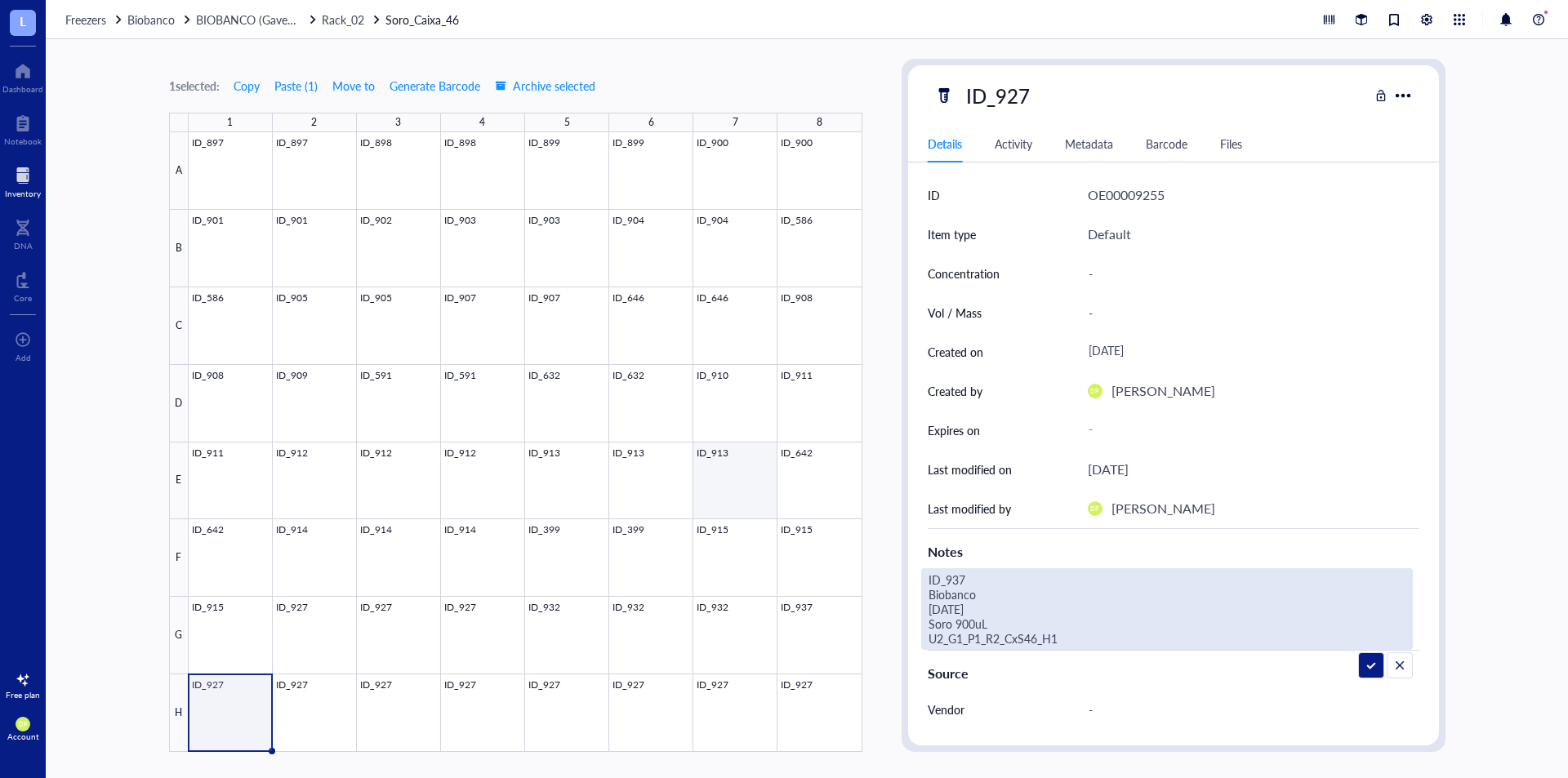
click at [731, 496] on div "1 selected: Copy Paste ( 1 ) Move to Generate Barcode Archive selected 1 2 3 4 …" at bounding box center [808, 408] width 1523 height 739
click at [1006, 93] on div "ID_927" at bounding box center [998, 95] width 78 height 34
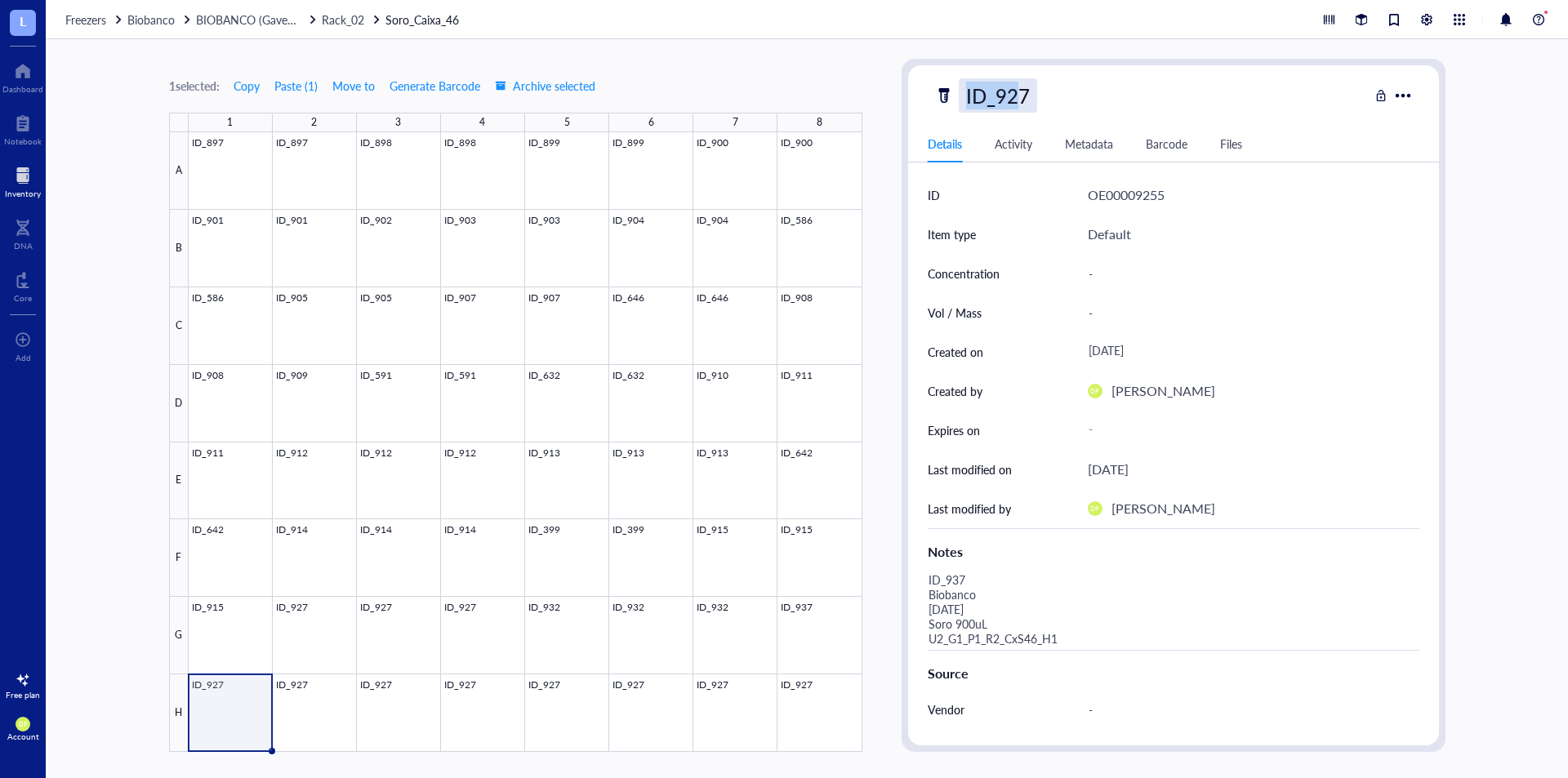
drag, startPoint x: 1009, startPoint y: 90, endPoint x: 1018, endPoint y: 93, distance: 9.5
click at [1006, 91] on div "ID_927" at bounding box center [998, 95] width 78 height 34
drag, startPoint x: 1006, startPoint y: 91, endPoint x: 1018, endPoint y: 96, distance: 13.0
click at [1018, 96] on input "ID_927" at bounding box center [1005, 95] width 91 height 32
type input "ID_937"
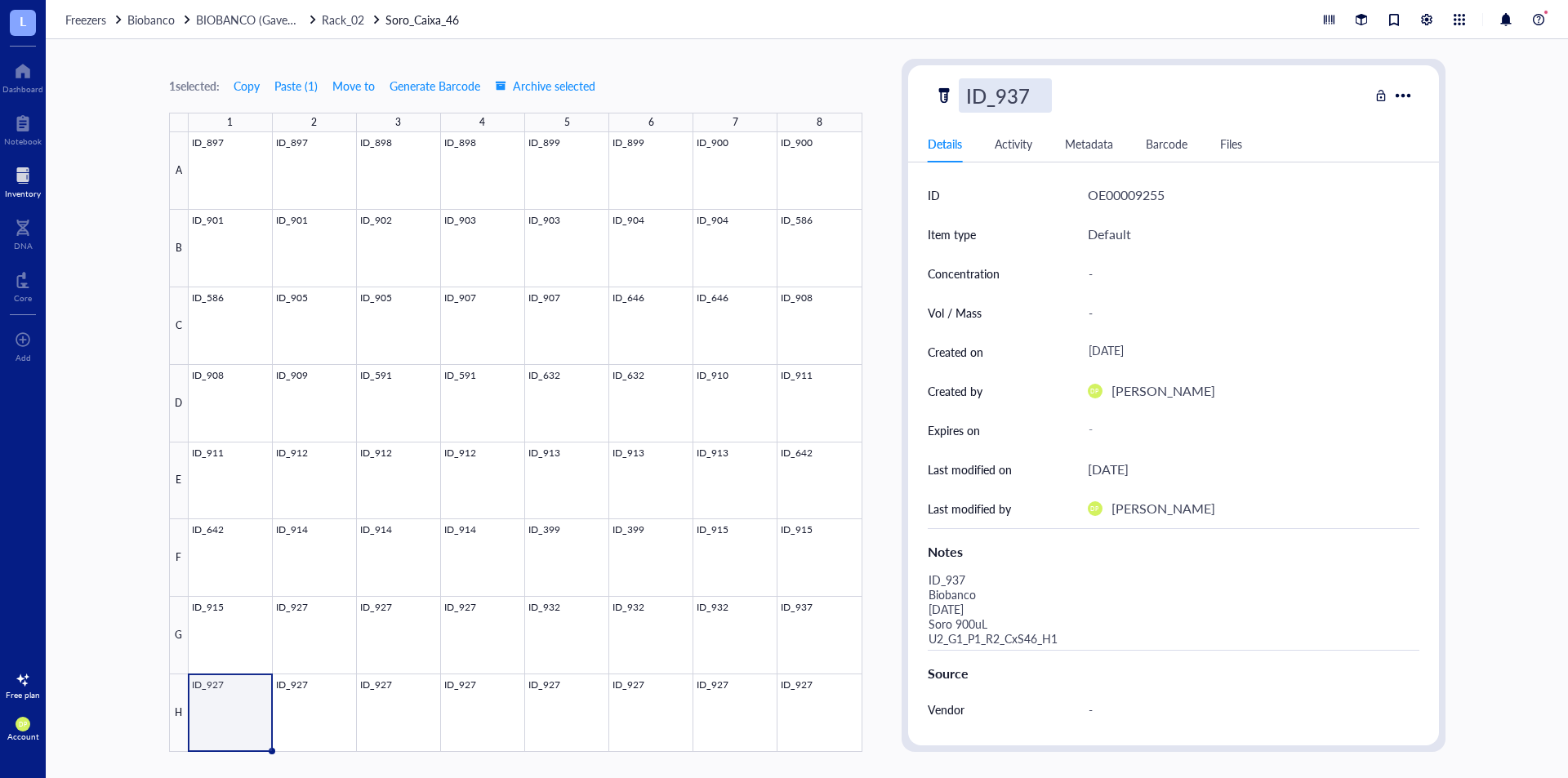
click at [797, 75] on div "1 selected: Copy Paste ( 1 ) Move to Generate Barcode Archive selected 1 2 3 4 …" at bounding box center [515, 405] width 693 height 693
click at [317, 709] on div at bounding box center [525, 442] width 674 height 620
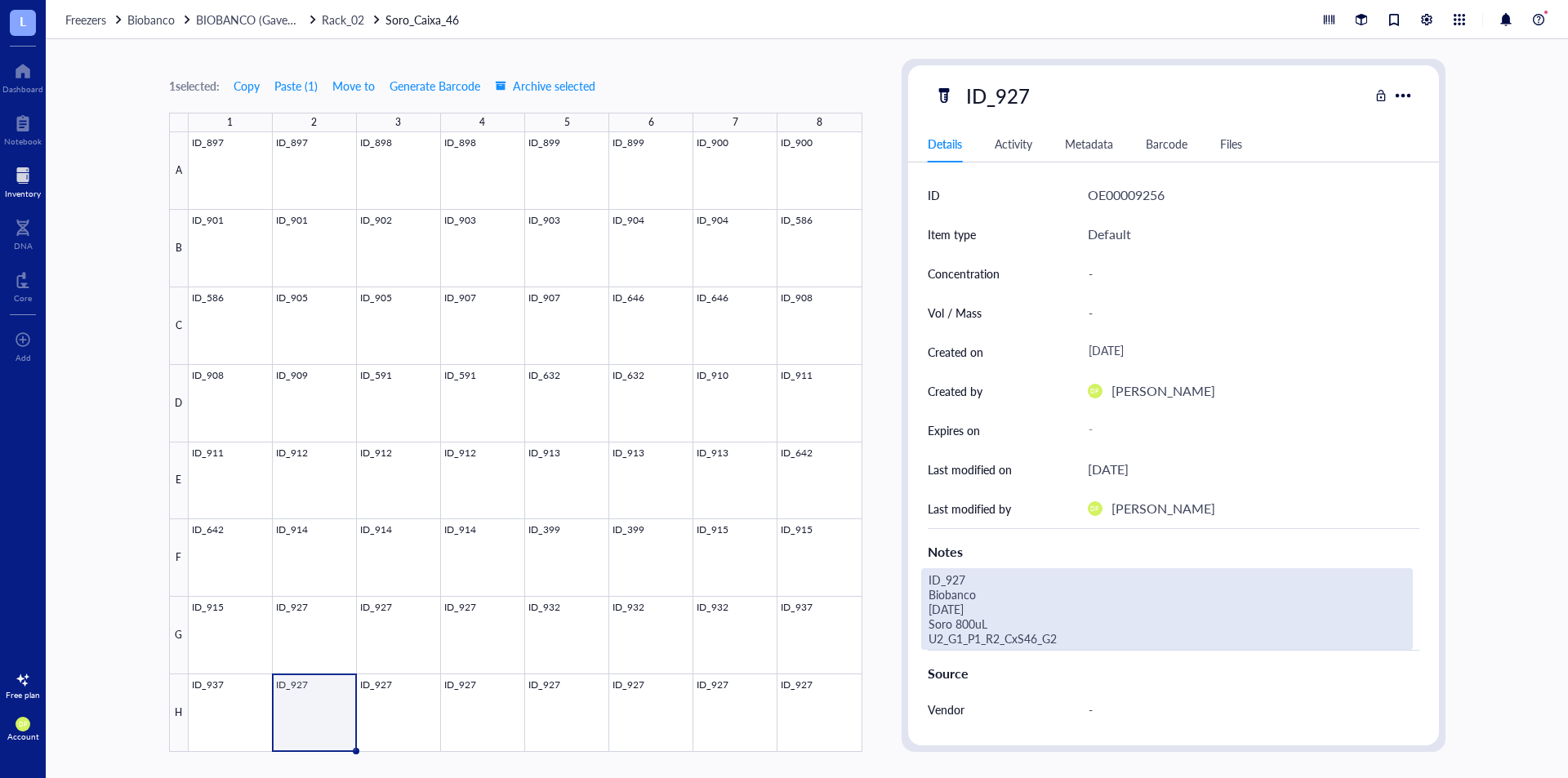
click at [1056, 644] on div "ID_927 Biobanco 07.07.25 Soro 800uL U2_G1_P1_R2_CxS46_G2" at bounding box center [1167, 609] width 492 height 82
click at [778, 491] on div "1 selected: Copy Paste ( 1 ) Move to Generate Barcode Archive selected 1 2 3 4 …" at bounding box center [808, 408] width 1523 height 739
type textarea "ID_937 Biobanco 10.07.25 Soro 900uL U2_G1_P1_R2_CxS46_H2"
click at [858, 91] on div "1 selected: Copy Paste ( 1 ) Move to Generate Barcode Archive selected" at bounding box center [515, 86] width 693 height 15
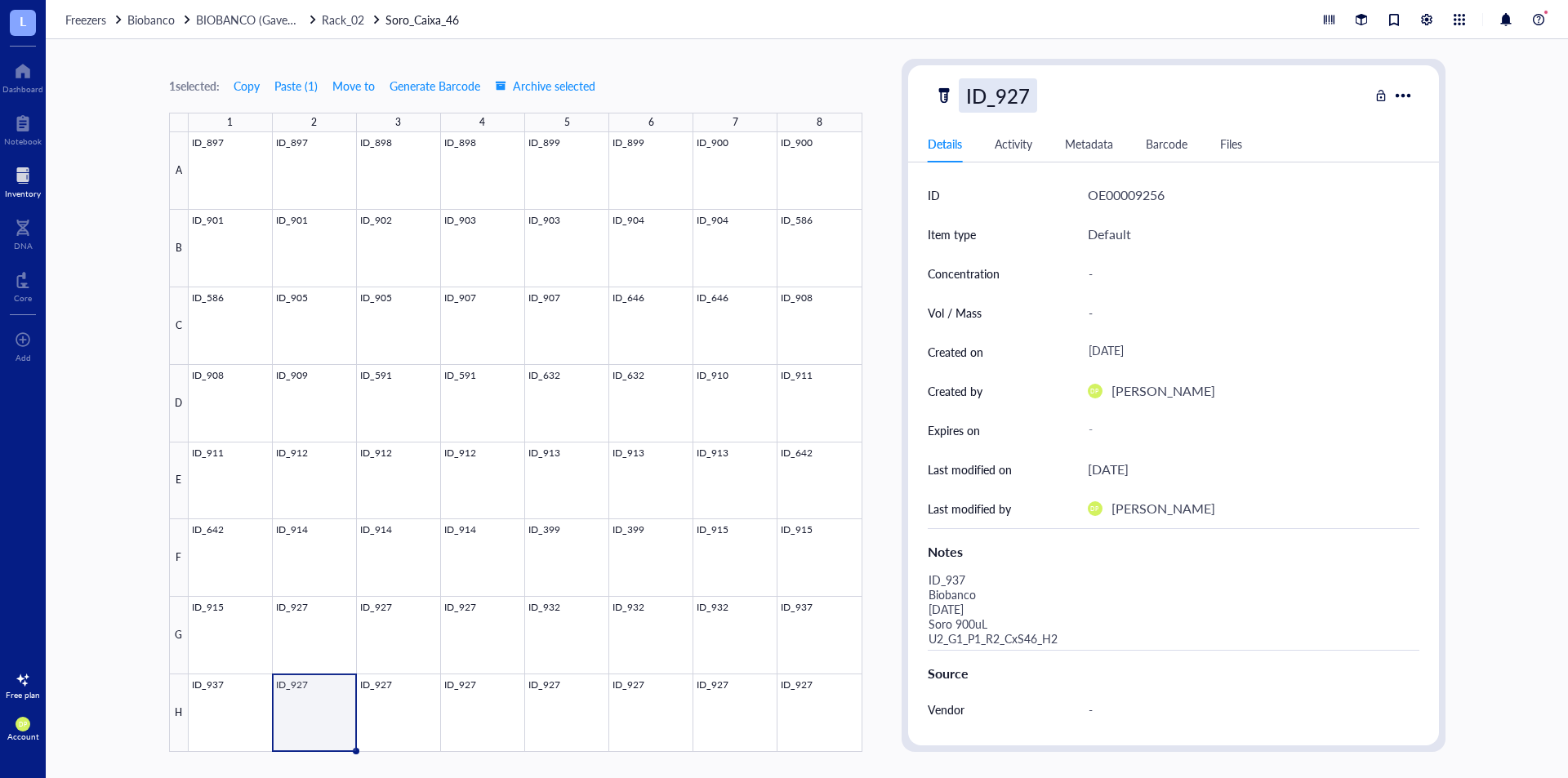
click at [1012, 89] on div "ID_927" at bounding box center [998, 95] width 78 height 34
click at [1016, 96] on input "ID_927" at bounding box center [1005, 95] width 91 height 32
type input "ID_937"
click at [813, 91] on div "1 selected: Copy Paste ( 1 ) Move to Generate Barcode Archive selected" at bounding box center [515, 86] width 693 height 15
click at [401, 712] on div at bounding box center [525, 442] width 674 height 620
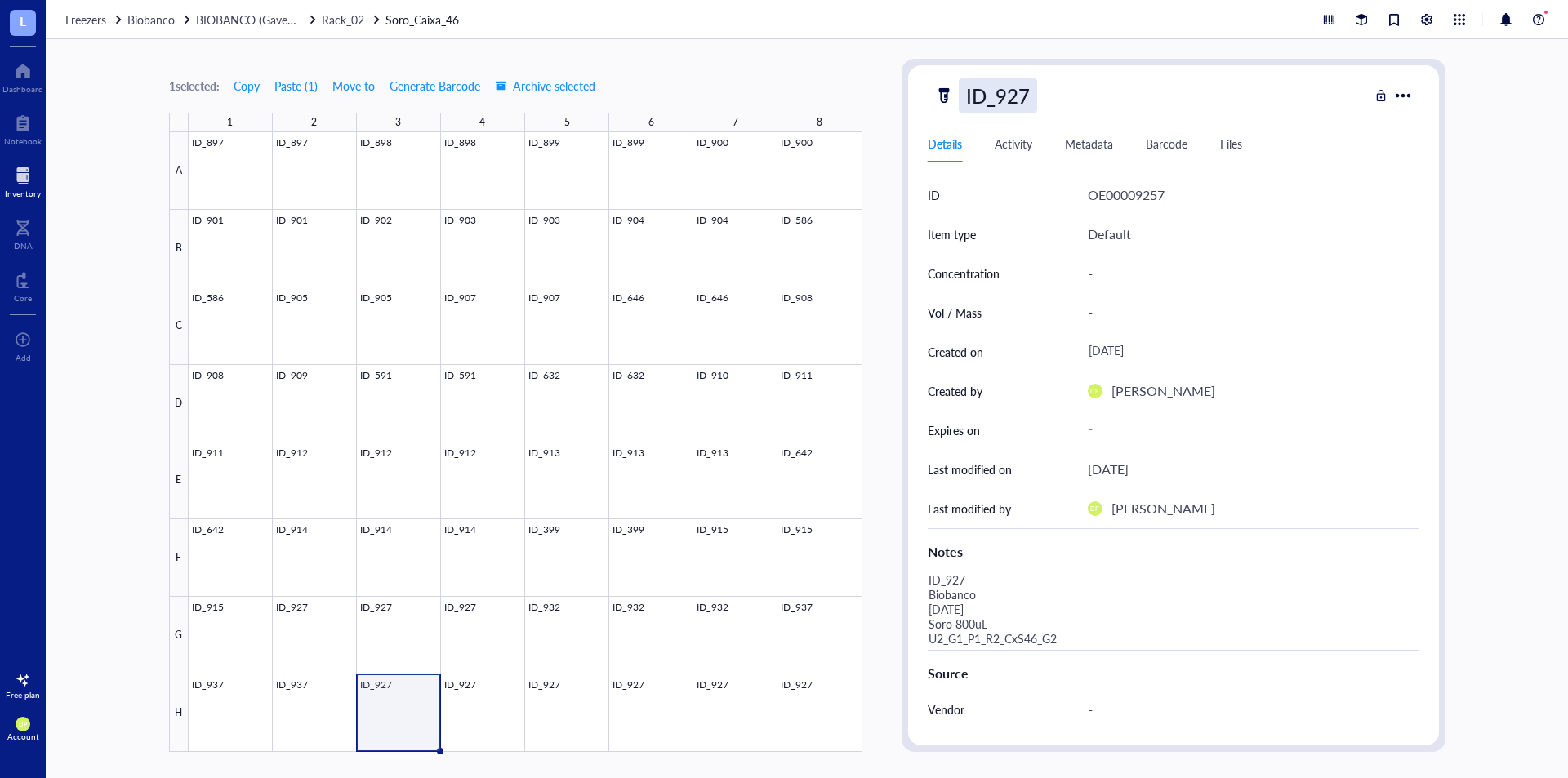
click at [1026, 90] on div "ID_927" at bounding box center [998, 95] width 78 height 34
drag, startPoint x: 1006, startPoint y: 98, endPoint x: 1050, endPoint y: 95, distance: 44.1
click at [1050, 95] on div "ID_927" at bounding box center [1005, 95] width 93 height 34
type input "ID_943"
click at [875, 80] on div "1 selected: Copy Paste ( 1 ) Move to Generate Barcode Archive selected 1 2 3 4 …" at bounding box center [808, 408] width 1523 height 739
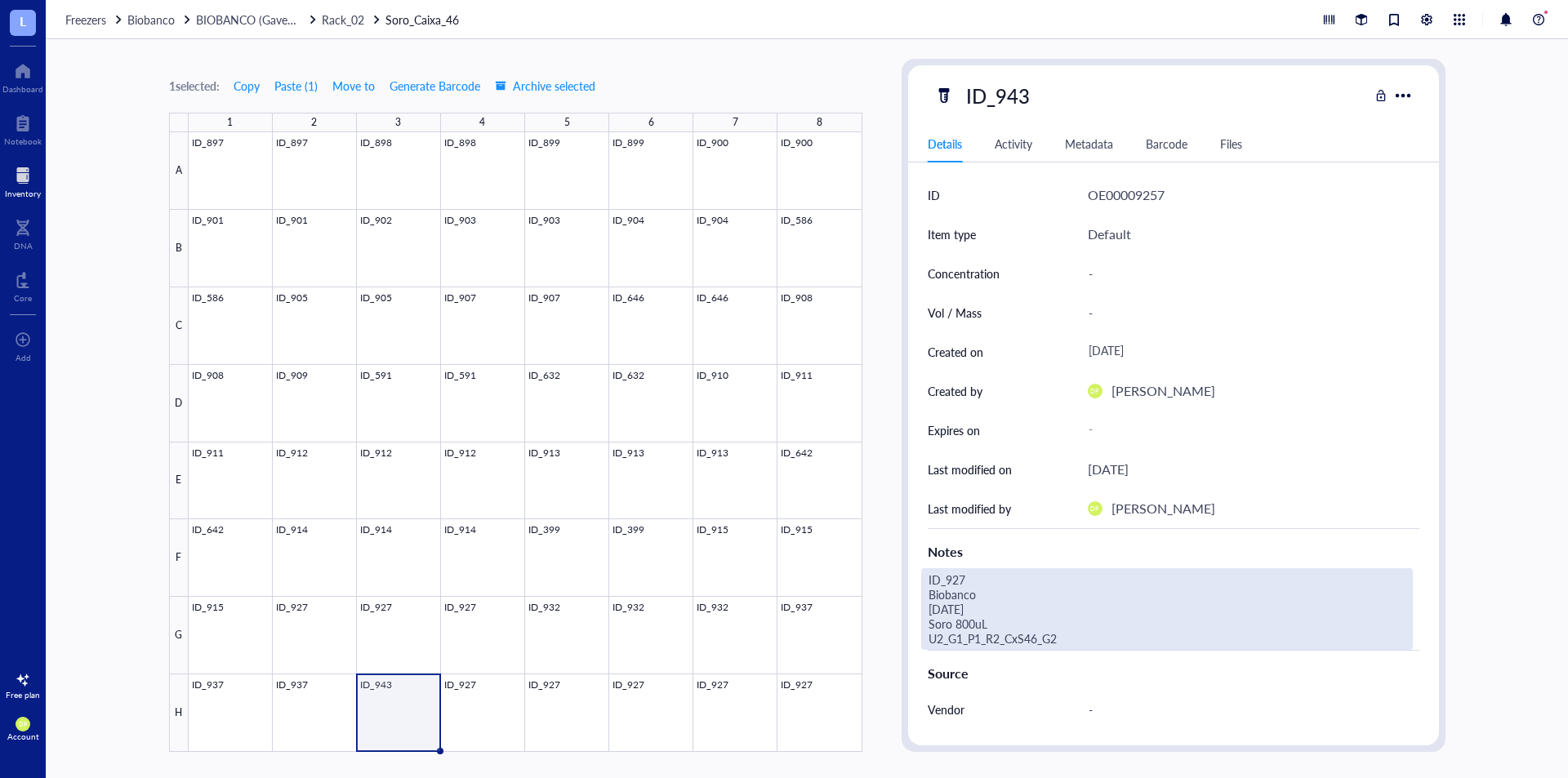
click at [994, 629] on div "ID_927 Biobanco 07.07.25 Soro 800uL U2_G1_P1_R2_CxS46_G2" at bounding box center [1167, 609] width 492 height 82
drag, startPoint x: 1099, startPoint y: 636, endPoint x: 828, endPoint y: 522, distance: 294.0
click at [828, 522] on div "1 selected: Copy Paste ( 1 ) Move to Generate Barcode Archive selected 1 2 3 4 …" at bounding box center [808, 408] width 1523 height 739
click at [1026, 581] on textarea "ID_937 Biobanco 10.07.25 Soro 900uL U2_G1_P1_R2_CxS46_H1" at bounding box center [1151, 609] width 458 height 80
click at [1106, 644] on textarea "ID_943 Biobanco 10.07.25 Soro 900uL U2_G1_P1_R2_CxS46_H1" at bounding box center [1151, 609] width 458 height 80
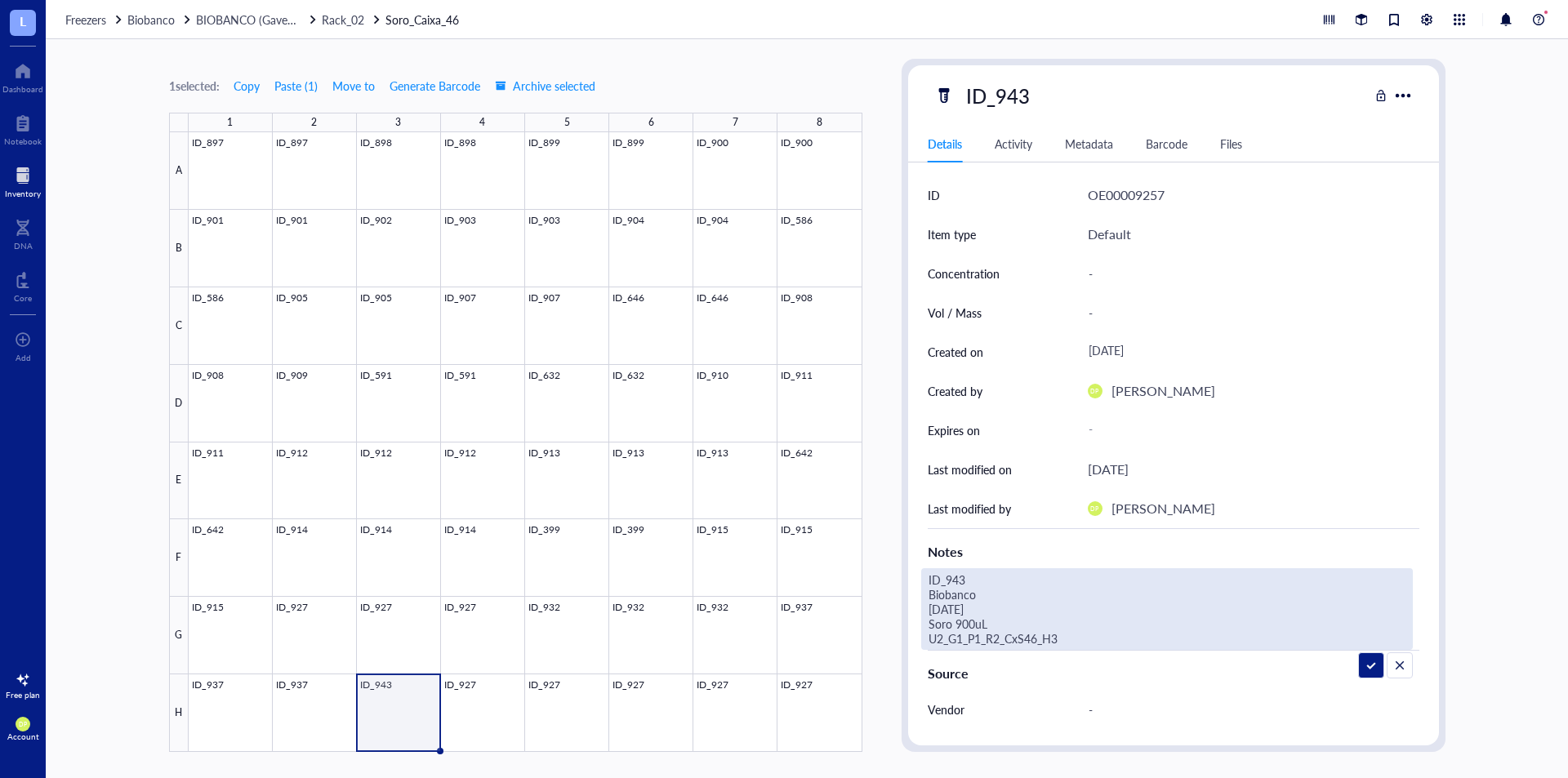
click at [947, 610] on textarea "ID_943 Biobanco 10.07.25 Soro 900uL U2_G1_P1_R2_CxS46_H3" at bounding box center [1151, 609] width 458 height 80
click at [941, 608] on textarea "ID_943 Biobanco 10.07.25 Soro 900uL U2_G1_P1_R2_CxS46_H3" at bounding box center [1151, 609] width 458 height 80
type textarea "ID_943 Biobanco 15.07.25 Soro 900uL U2_G1_P1_R2_CxS46_H3"
click at [878, 473] on div "1 selected: Copy Paste ( 1 ) Move to Generate Barcode Archive selected 1 2 3 4 …" at bounding box center [808, 408] width 1523 height 739
click at [1013, 616] on div "ID_943 Biobanco 15.07.25 Soro 900uL U2_G1_P1_R2_CxS46_H3" at bounding box center [1167, 609] width 492 height 82
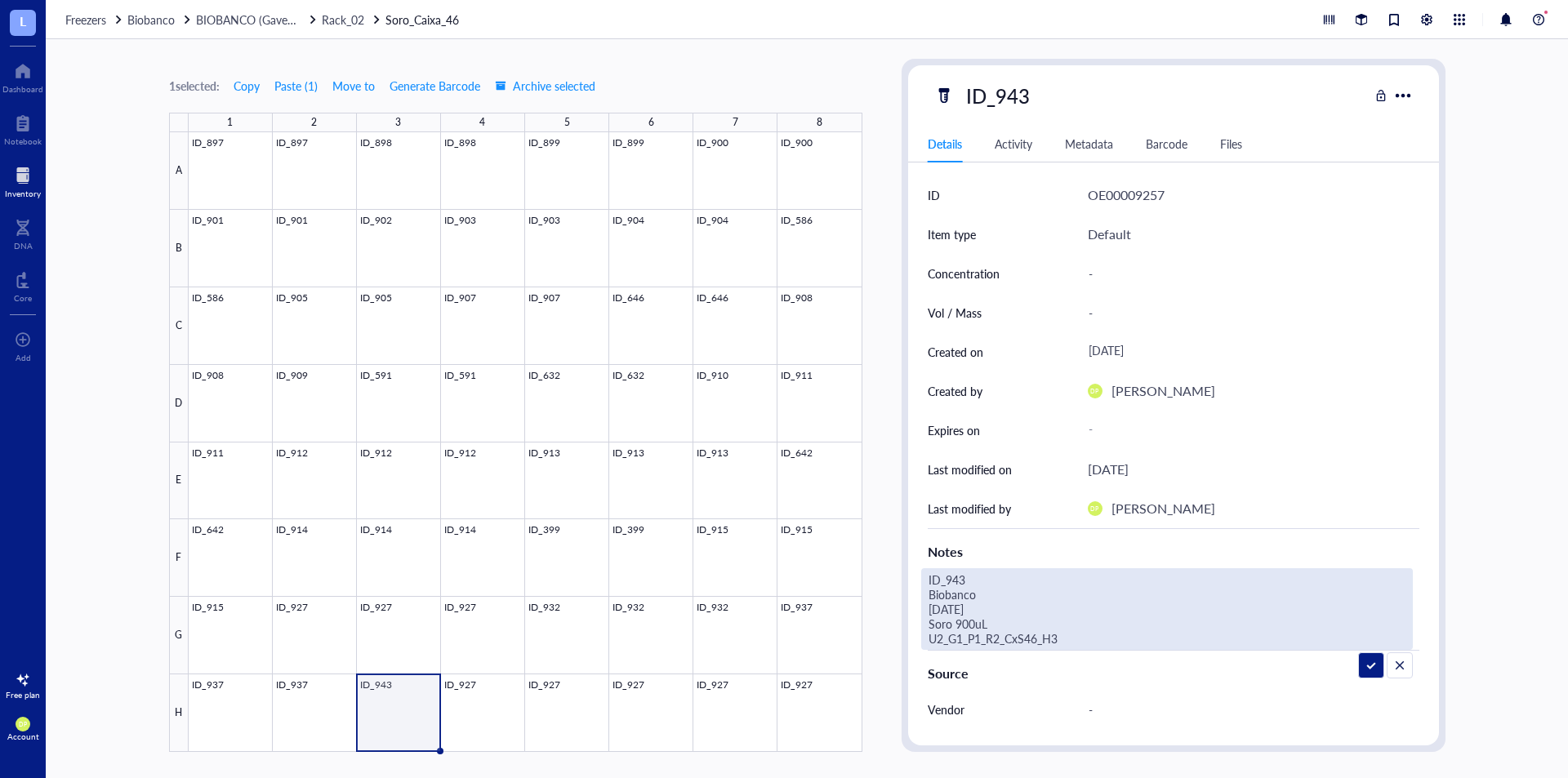
drag, startPoint x: 1079, startPoint y: 638, endPoint x: 835, endPoint y: 511, distance: 275.1
click at [835, 511] on div "1 selected: Copy Paste ( 1 ) Move to Generate Barcode Archive selected 1 2 3 4 …" at bounding box center [808, 408] width 1523 height 739
click at [883, 438] on div "1 selected: Copy Paste ( 1 ) Move to Generate Barcode Archive selected 1 2 3 4 …" at bounding box center [808, 408] width 1523 height 739
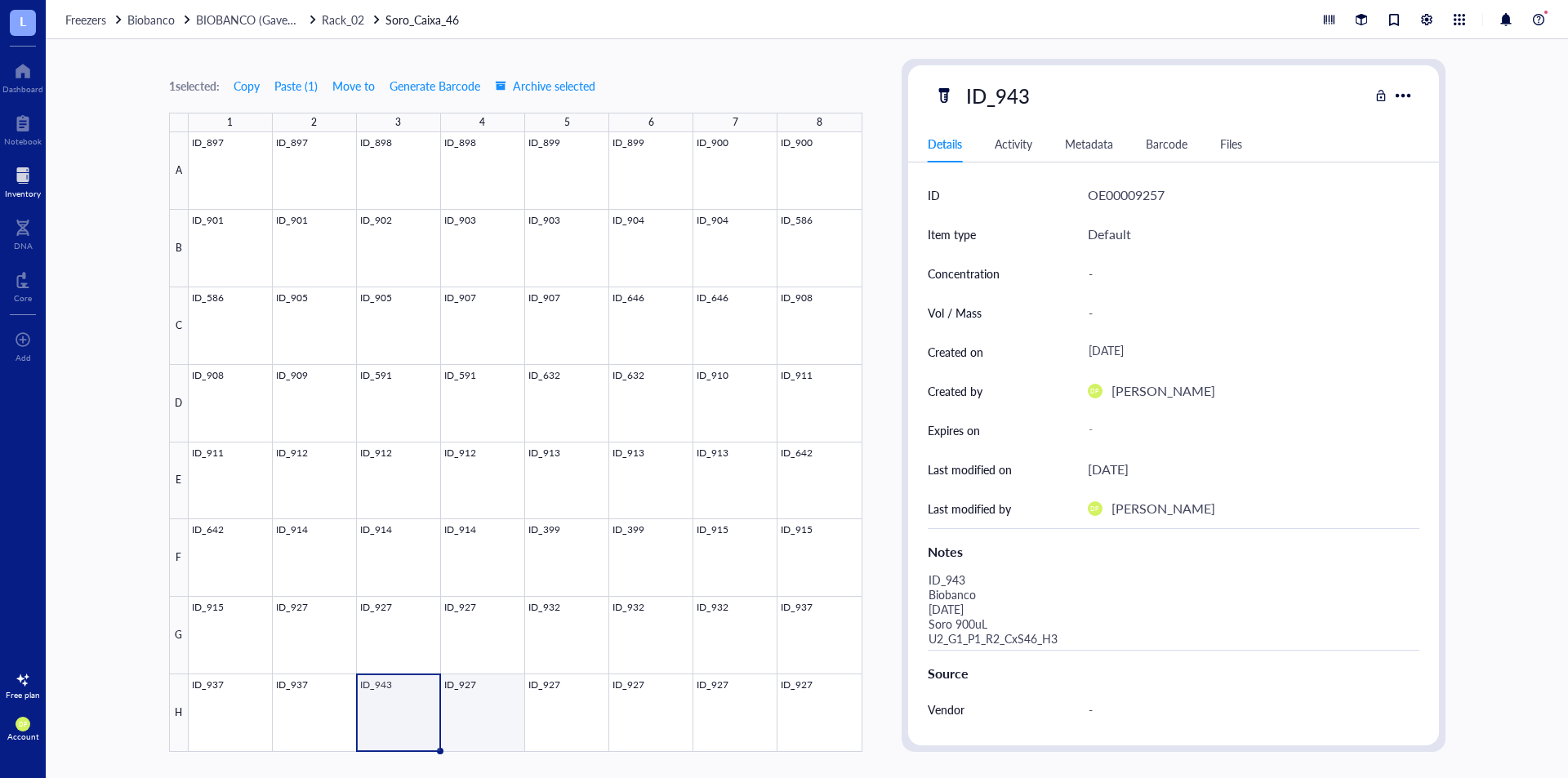
click at [497, 689] on div at bounding box center [525, 442] width 674 height 620
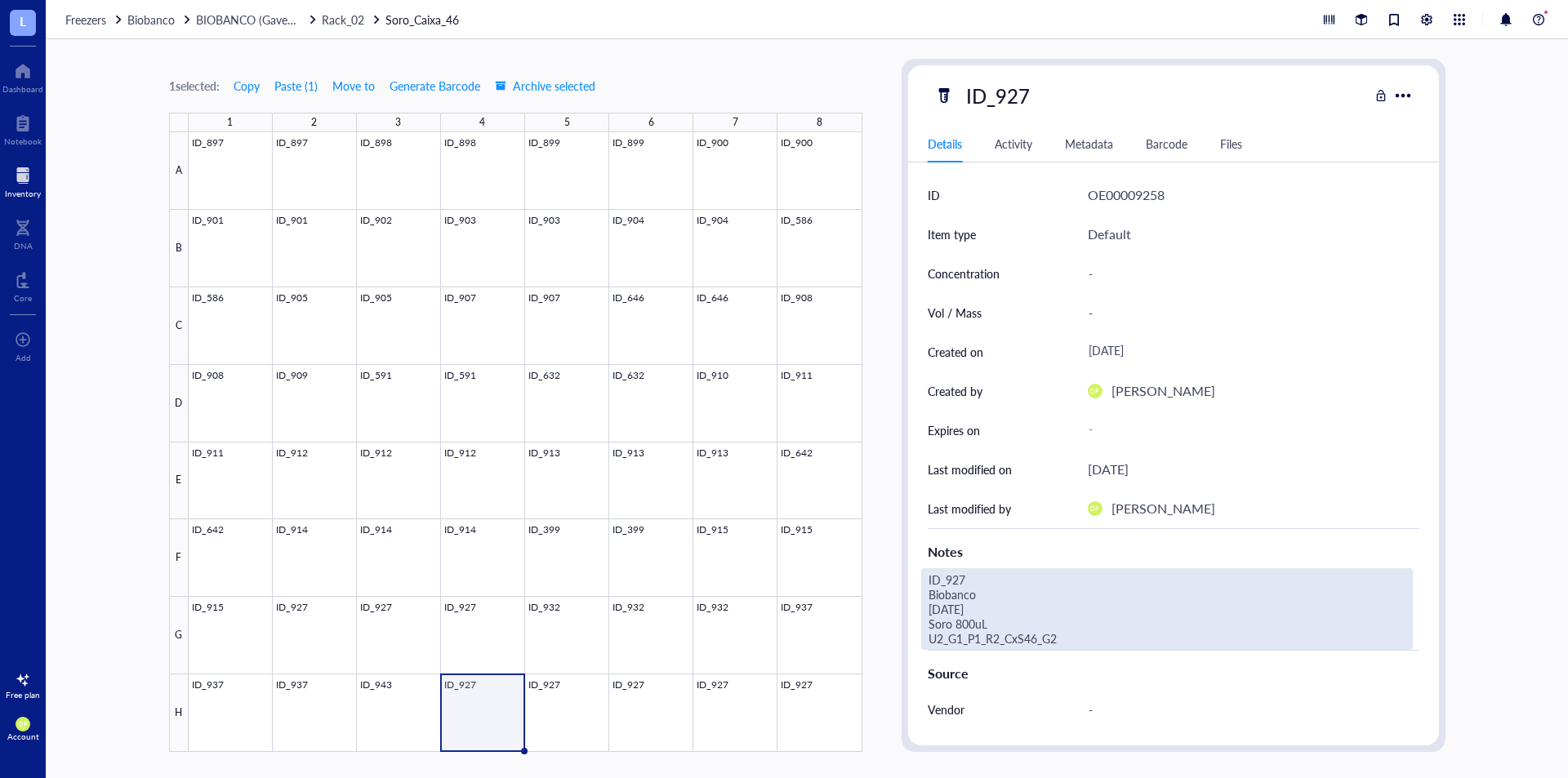
click at [989, 633] on div "ID_927 Biobanco 07.07.25 Soro 800uL U2_G1_P1_R2_CxS46_G2" at bounding box center [1167, 609] width 492 height 82
drag, startPoint x: 976, startPoint y: 620, endPoint x: 880, endPoint y: 559, distance: 113.7
click at [860, 566] on div "1 selected: Copy Paste ( 1 ) Move to Generate Barcode Archive selected 1 2 3 4 …" at bounding box center [808, 408] width 1523 height 739
type textarea "ID_943 Biobanco 15.07.25 Soro 900uL U2_G1_P1_R2_CxS46_H4"
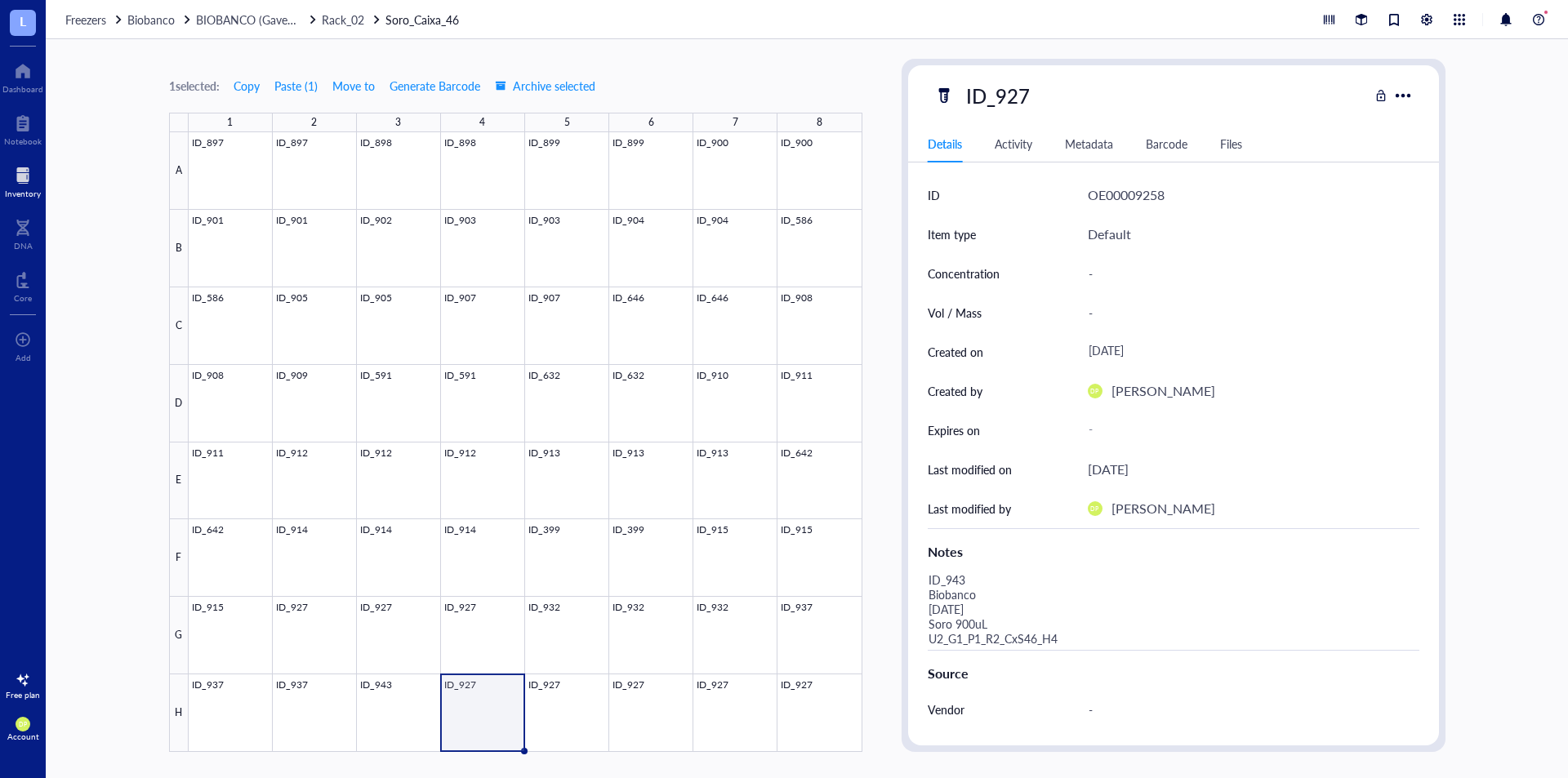
click at [895, 154] on div "1 selected: Copy Paste ( 1 ) Move to Generate Barcode Archive selected 1 2 3 4 …" at bounding box center [808, 408] width 1523 height 739
click at [1021, 97] on div "ID_927" at bounding box center [998, 95] width 78 height 34
drag, startPoint x: 1021, startPoint y: 97, endPoint x: 1098, endPoint y: 90, distance: 77.3
click at [1098, 90] on div "ID_927" at bounding box center [1152, 95] width 435 height 34
type input "ID_943"
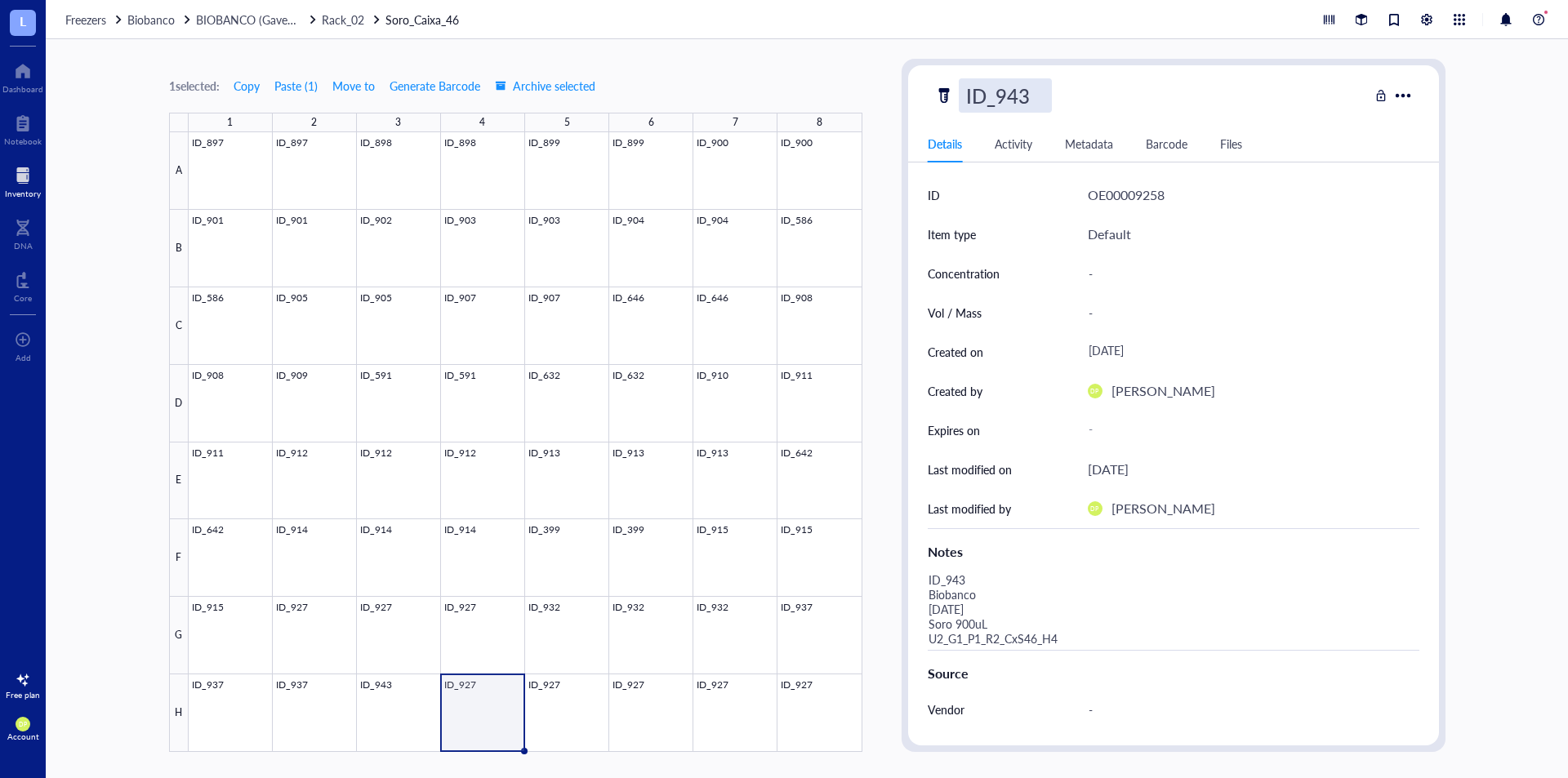
click at [827, 81] on div "1 selected: Copy Paste ( 1 ) Move to Generate Barcode Archive selected" at bounding box center [515, 86] width 693 height 15
click at [569, 714] on div at bounding box center [525, 442] width 674 height 620
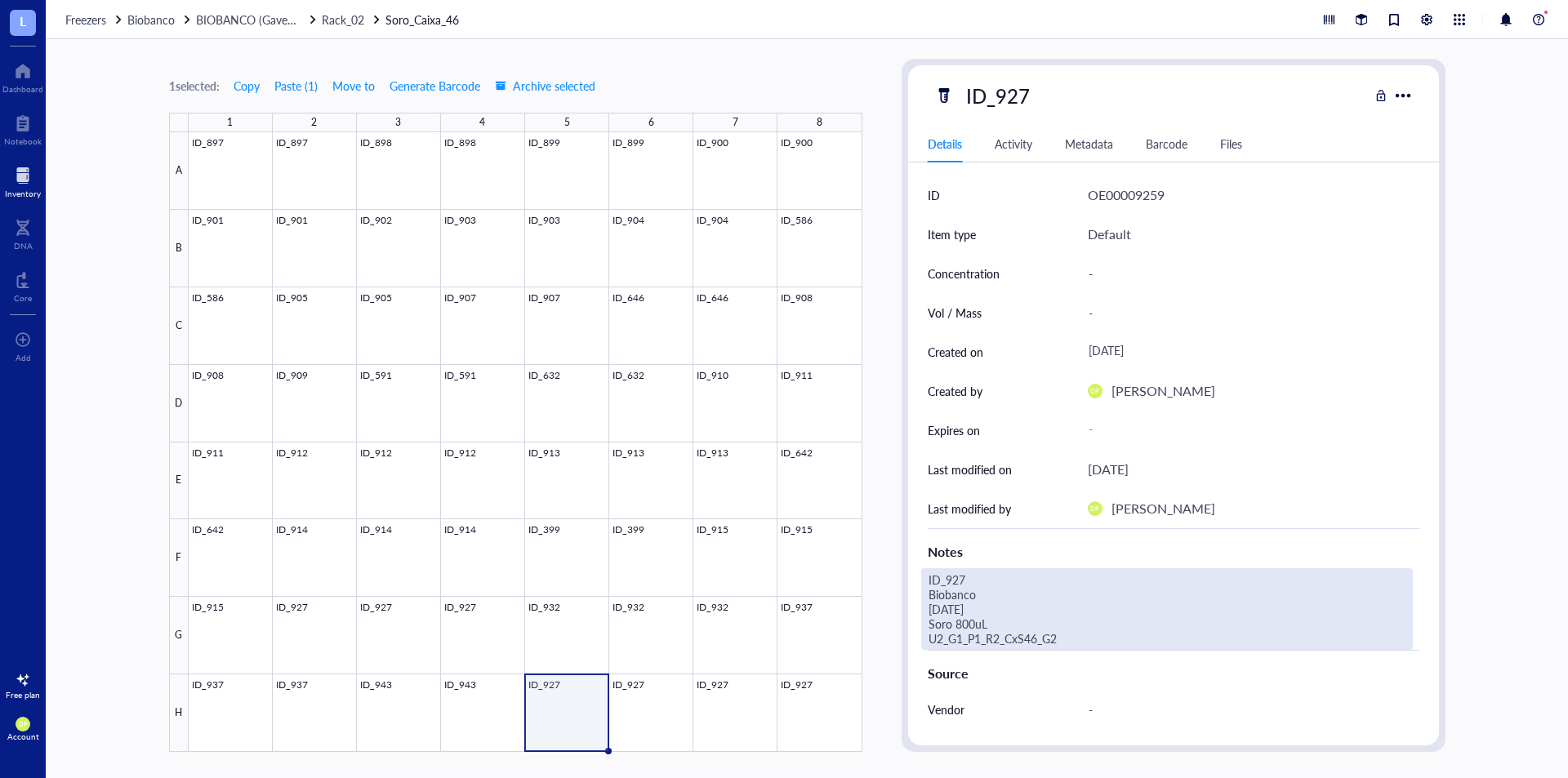
click at [1032, 629] on div "ID_927 Biobanco 07.07.25 Soro 800uL U2_G1_P1_R2_CxS46_G2" at bounding box center [1167, 609] width 492 height 82
drag, startPoint x: 1008, startPoint y: 616, endPoint x: 536, endPoint y: 447, distance: 501.3
click at [536, 447] on div "1 selected: Copy Paste ( 1 ) Move to Generate Barcode Archive selected 1 2 3 4 …" at bounding box center [808, 408] width 1523 height 739
type textarea "ID_943 Biobanco 15.07.25 Soro 900uL U2_G1_P1_R2_CxS46_H5"
click at [1008, 96] on div "ID_927" at bounding box center [998, 95] width 78 height 34
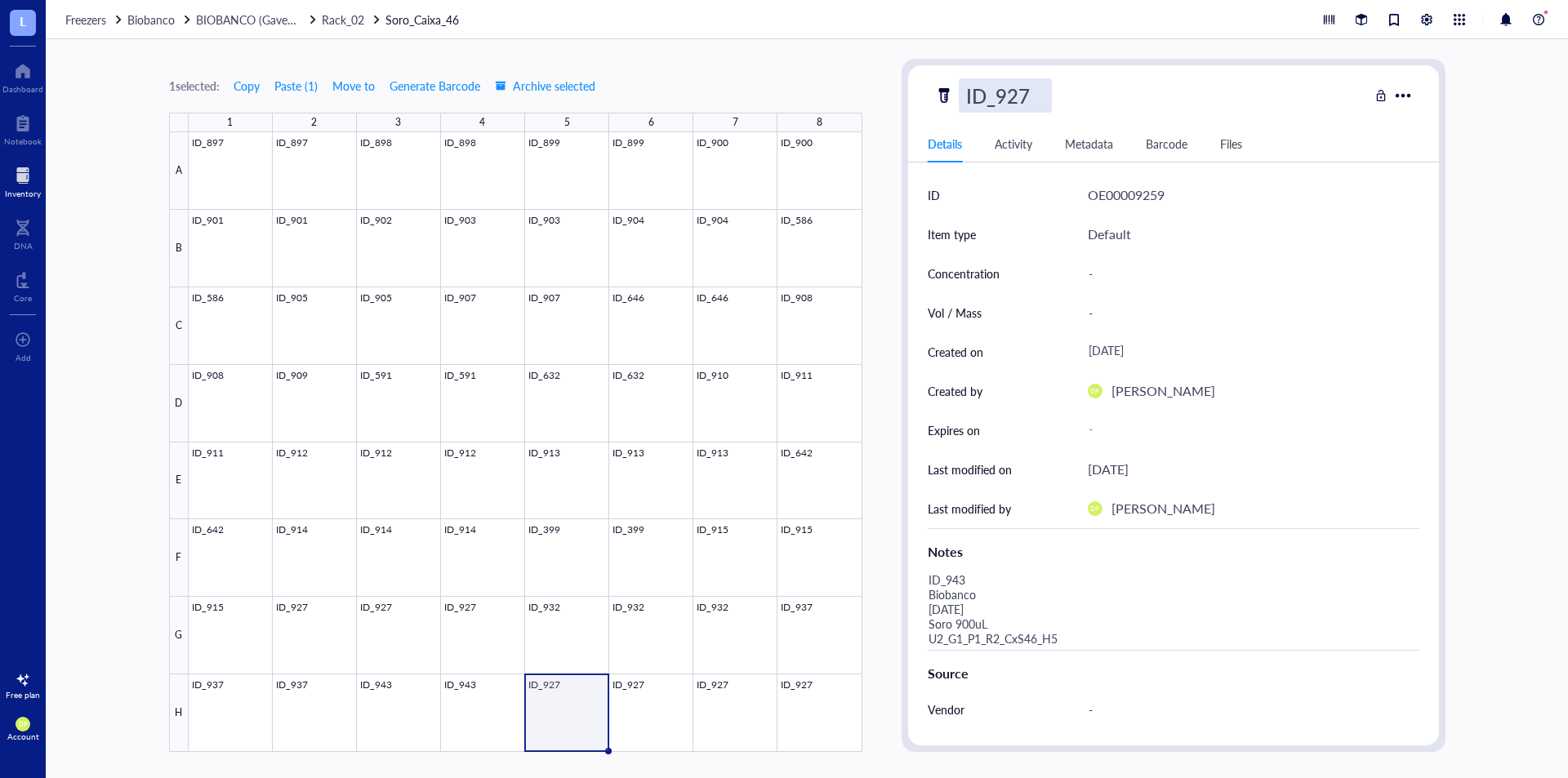
click at [1098, 95] on div "ID_927" at bounding box center [1152, 95] width 435 height 34
click at [1023, 93] on div "ID_927" at bounding box center [998, 95] width 78 height 34
drag, startPoint x: 1023, startPoint y: 93, endPoint x: 1081, endPoint y: 89, distance: 58.1
click at [1082, 89] on div "ID_927" at bounding box center [1152, 95] width 435 height 34
type input "ID_943"
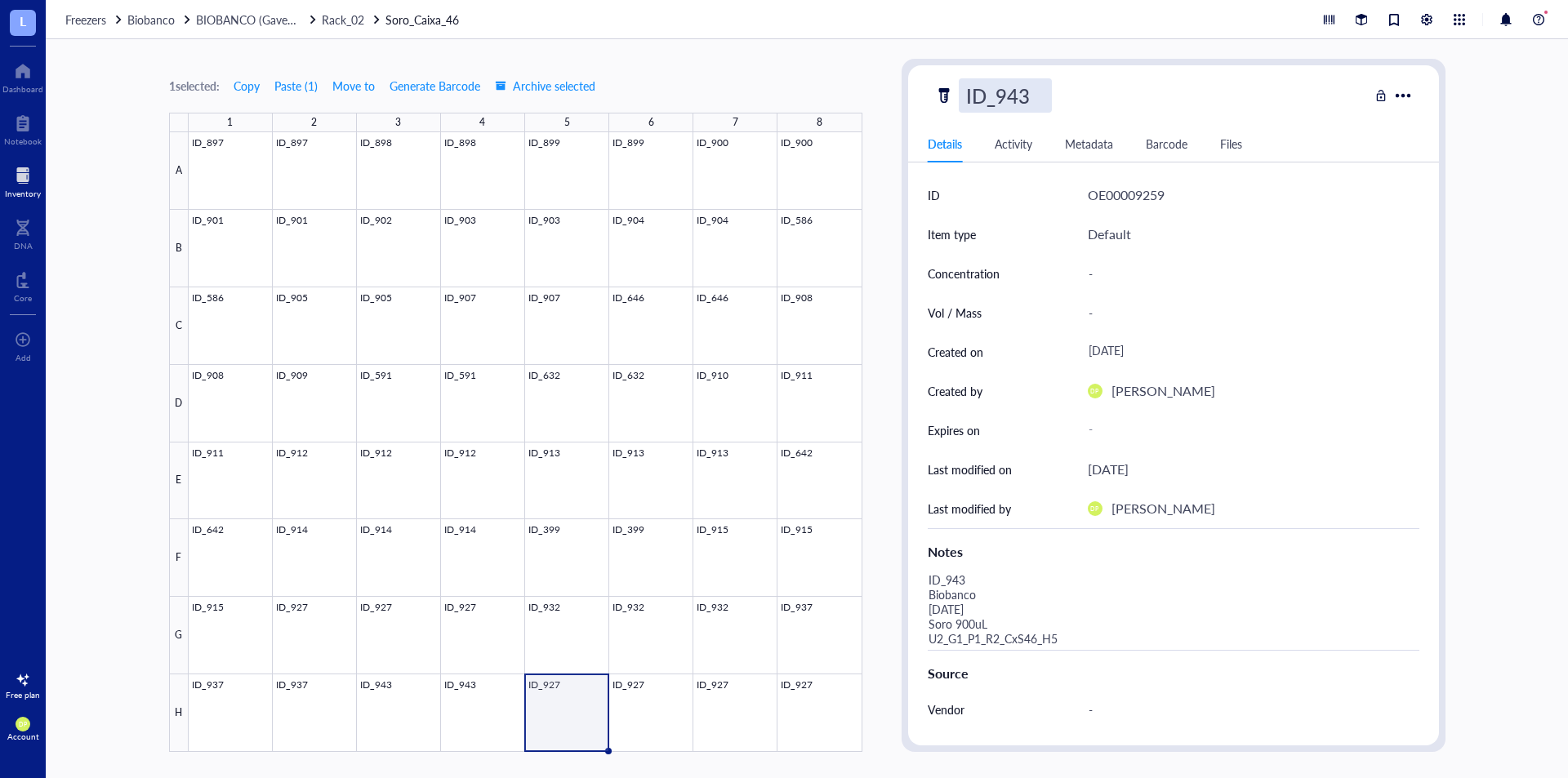
click at [878, 89] on div "1 selected: Copy Paste ( 1 ) Move to Generate Barcode Archive selected 1 2 3 4 …" at bounding box center [808, 408] width 1523 height 739
click at [664, 700] on div at bounding box center [525, 442] width 674 height 620
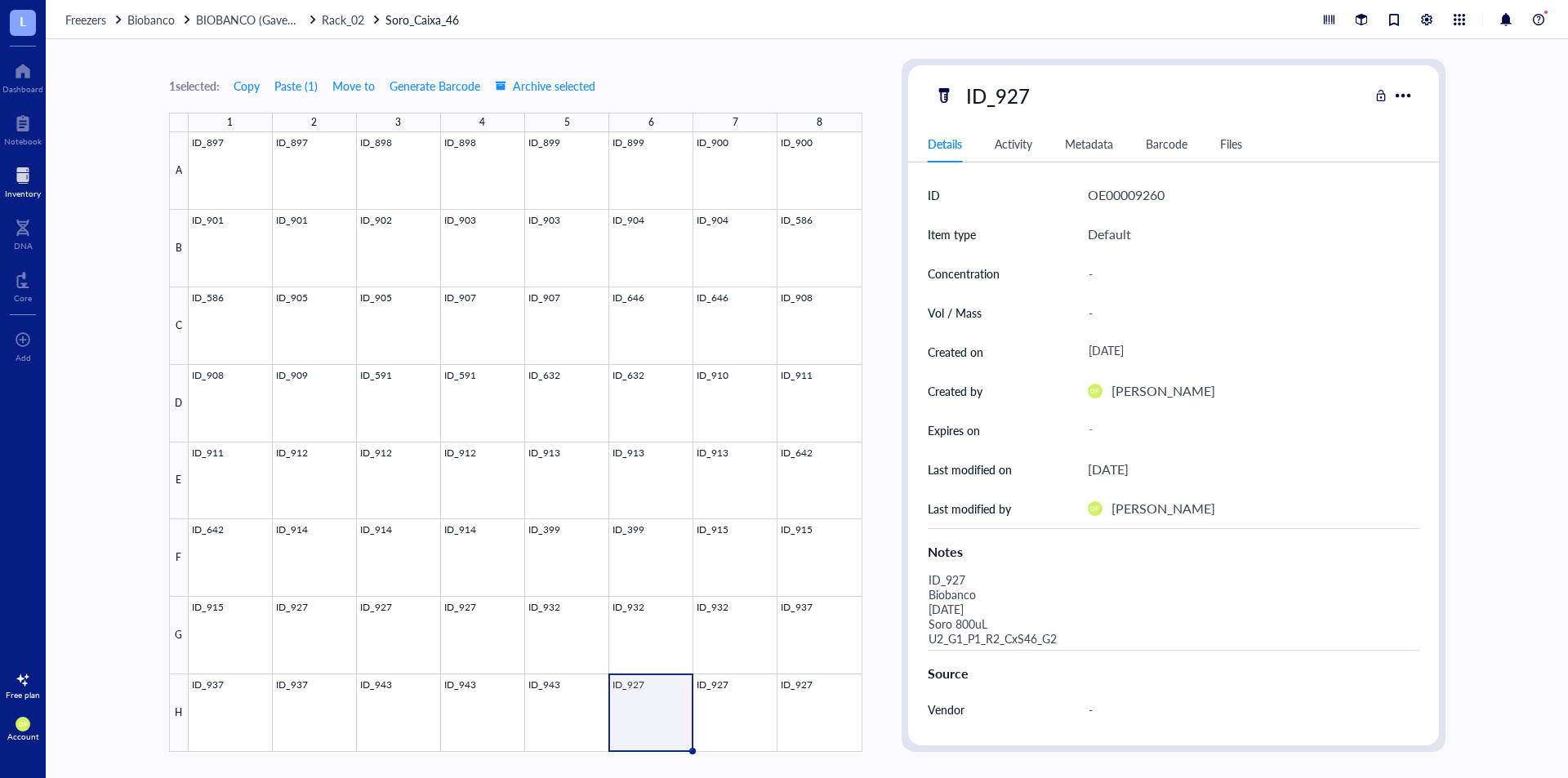
click at [1011, 652] on div "Source" at bounding box center [1173, 670] width 492 height 40
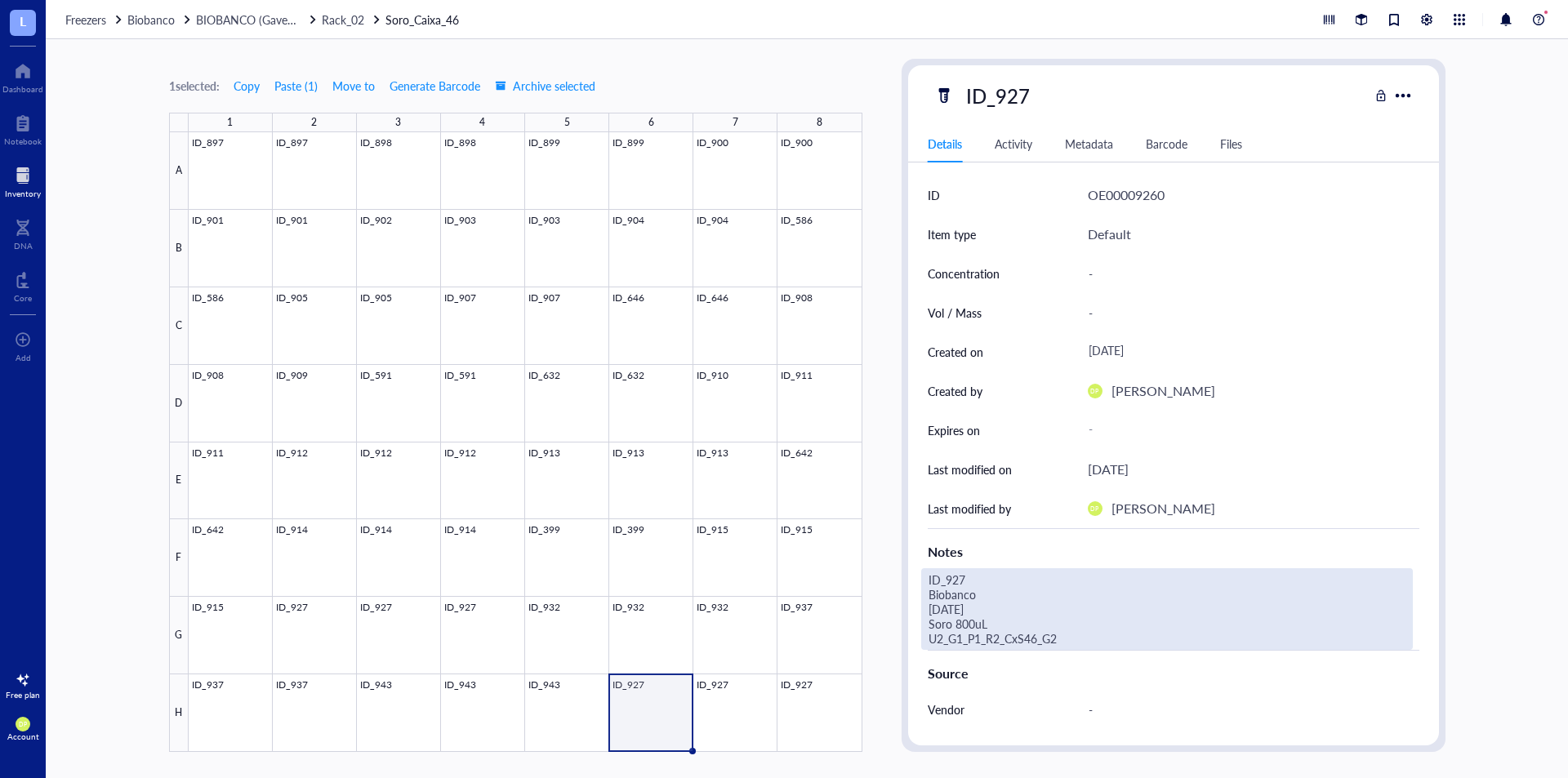
click at [1108, 643] on div "ID_927 Biobanco 07.07.25 Soro 800uL U2_G1_P1_R2_CxS46_G2" at bounding box center [1167, 609] width 492 height 82
click at [897, 575] on div "1 selected: Copy Paste ( 1 ) Move to Generate Barcode Archive selected 1 2 3 4 …" at bounding box center [808, 408] width 1523 height 739
click at [1010, 580] on textarea "ID_943 Biobanco 15.07.25 Soro 900uL U2_G1_P1_R2_CxS46_H6" at bounding box center [1151, 609] width 458 height 80
type textarea "ID_944 Biobanco 15.07.25 Soro 900uL U2_G1_P1_R2_CxS46_H6"
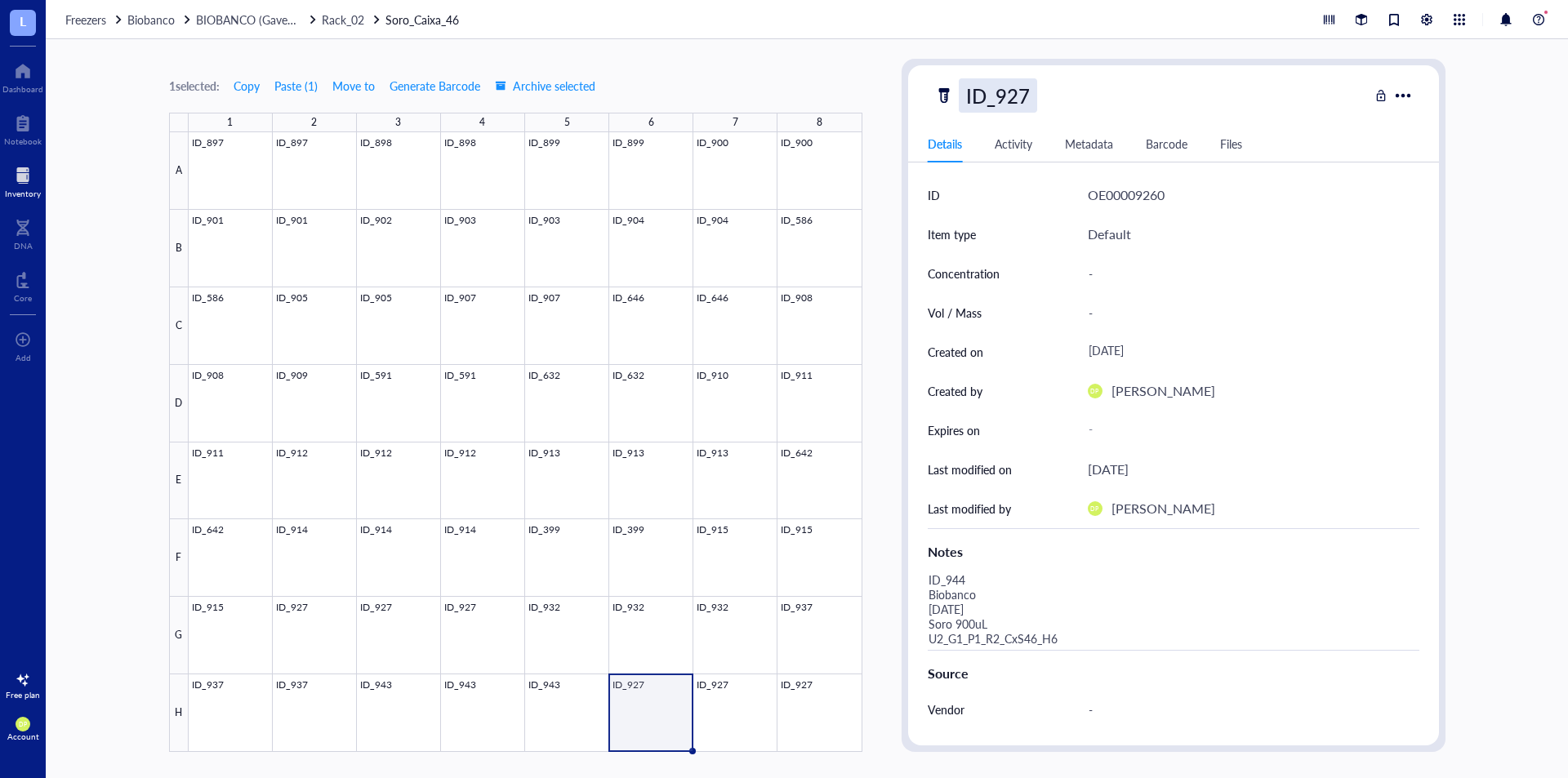
click at [1018, 110] on div "ID_927" at bounding box center [998, 95] width 78 height 34
click at [1121, 92] on div "ID_927" at bounding box center [1152, 95] width 435 height 34
click at [1023, 92] on div "ID_927" at bounding box center [998, 95] width 78 height 34
drag, startPoint x: 1011, startPoint y: 90, endPoint x: 1082, endPoint y: 93, distance: 71.1
click at [1084, 93] on div "ID_927" at bounding box center [1152, 95] width 435 height 34
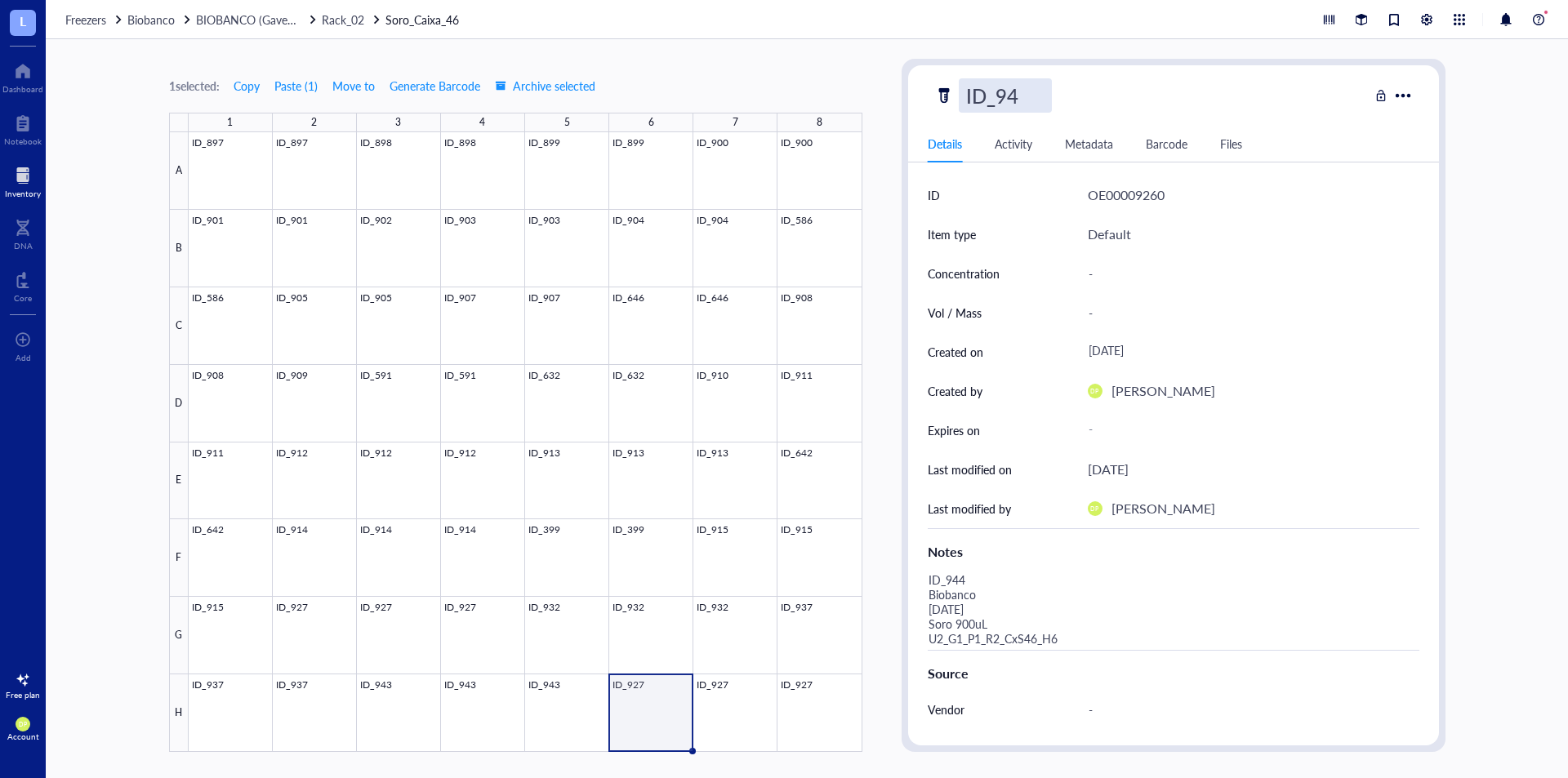
type input "ID_944"
click at [837, 86] on div "1 selected: Copy Paste ( 1 ) Move to Generate Barcode Archive selected" at bounding box center [515, 86] width 693 height 15
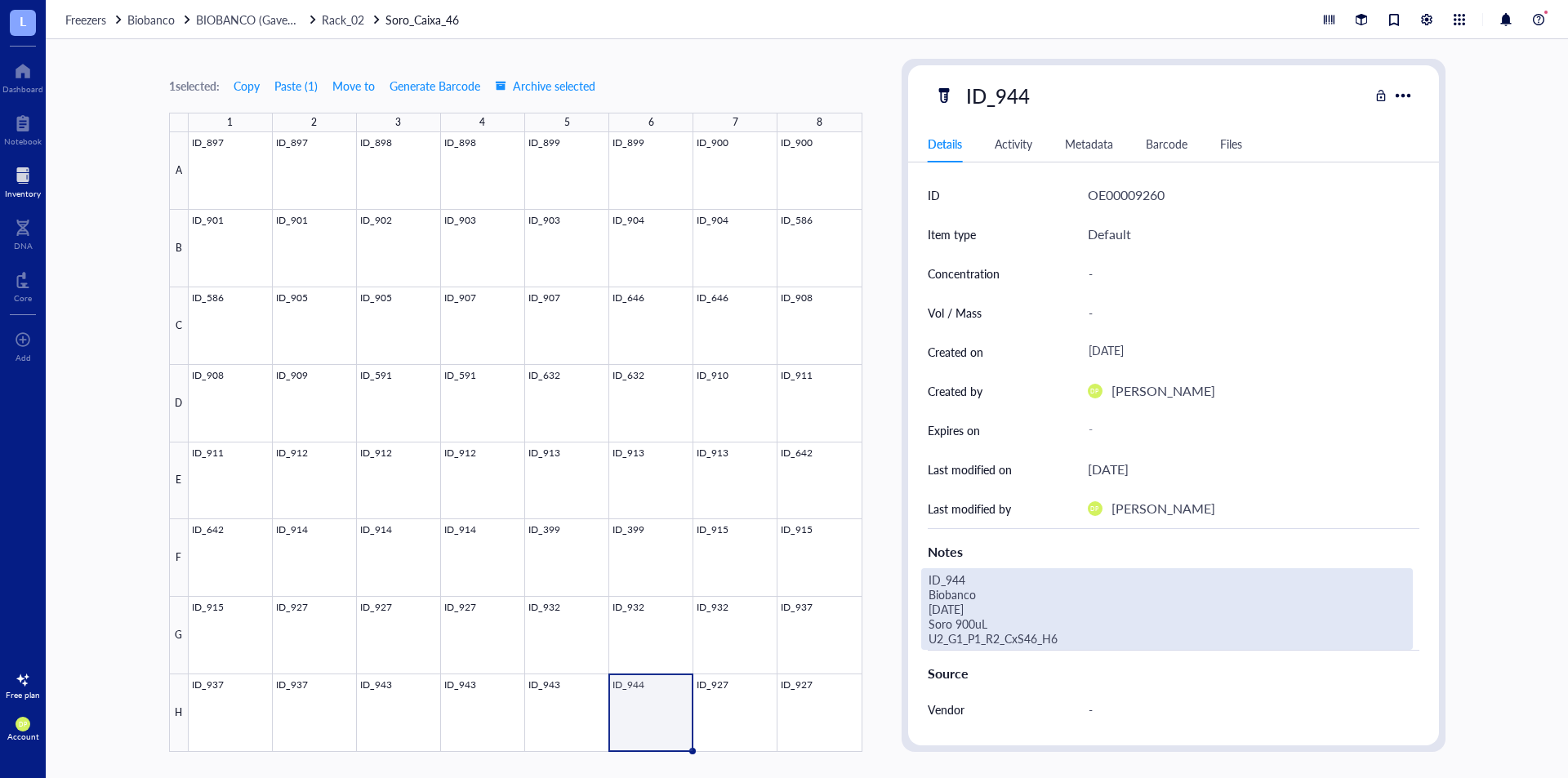
click at [1013, 640] on div "ID_944 Biobanco 15.07.25 Soro 900uL U2_G1_P1_R2_CxS46_H6" at bounding box center [1167, 609] width 492 height 82
drag, startPoint x: 1070, startPoint y: 636, endPoint x: 774, endPoint y: 507, distance: 322.9
click at [774, 507] on div "1 selected: Copy Paste ( 1 ) Move to Generate Barcode Archive selected 1 2 3 4 …" at bounding box center [808, 408] width 1523 height 739
click at [879, 459] on div "1 selected: Copy Paste ( 1 ) Move to Generate Barcode Archive selected 1 2 3 4 …" at bounding box center [808, 408] width 1523 height 739
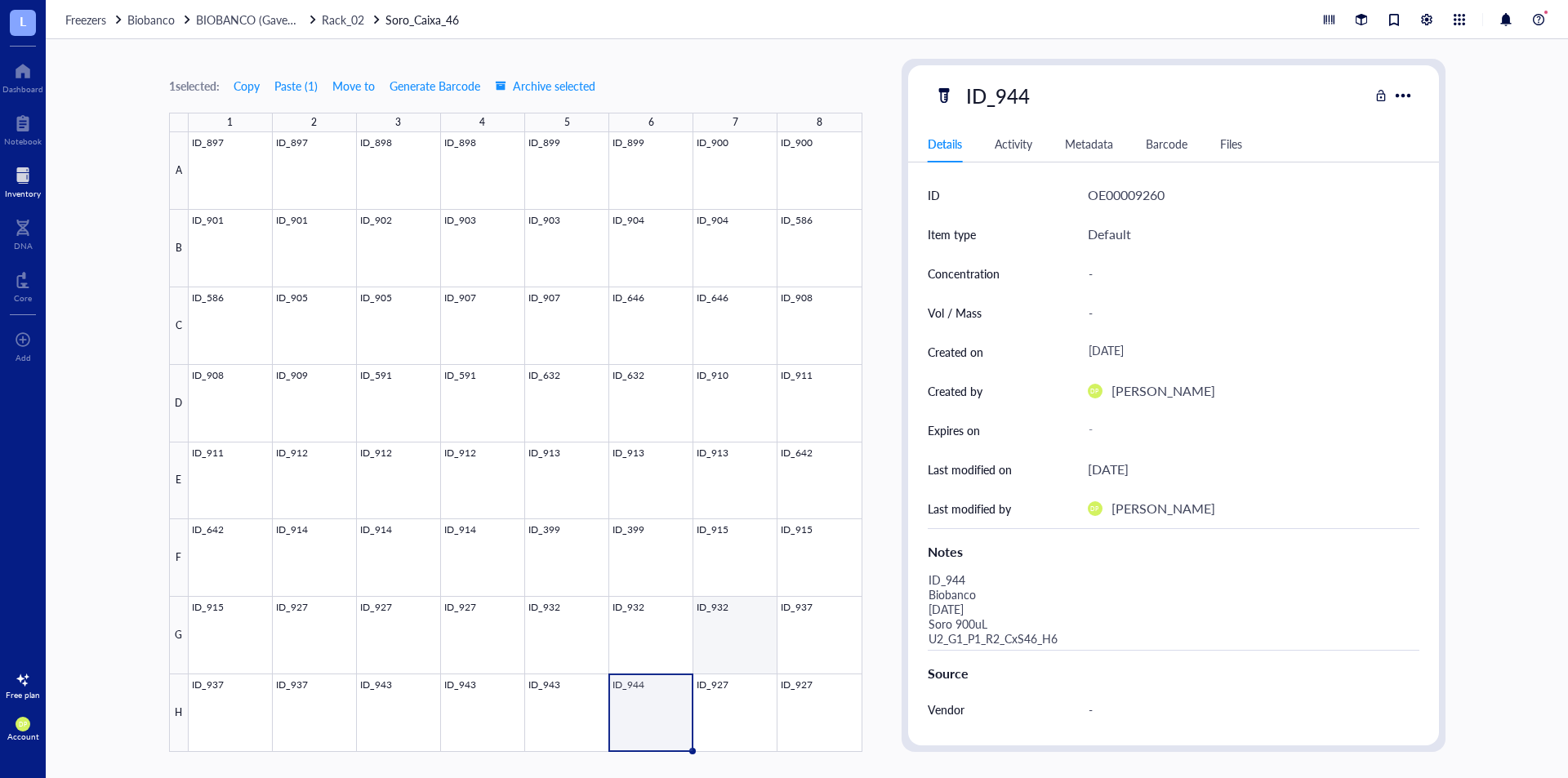
click at [750, 686] on div at bounding box center [525, 442] width 674 height 620
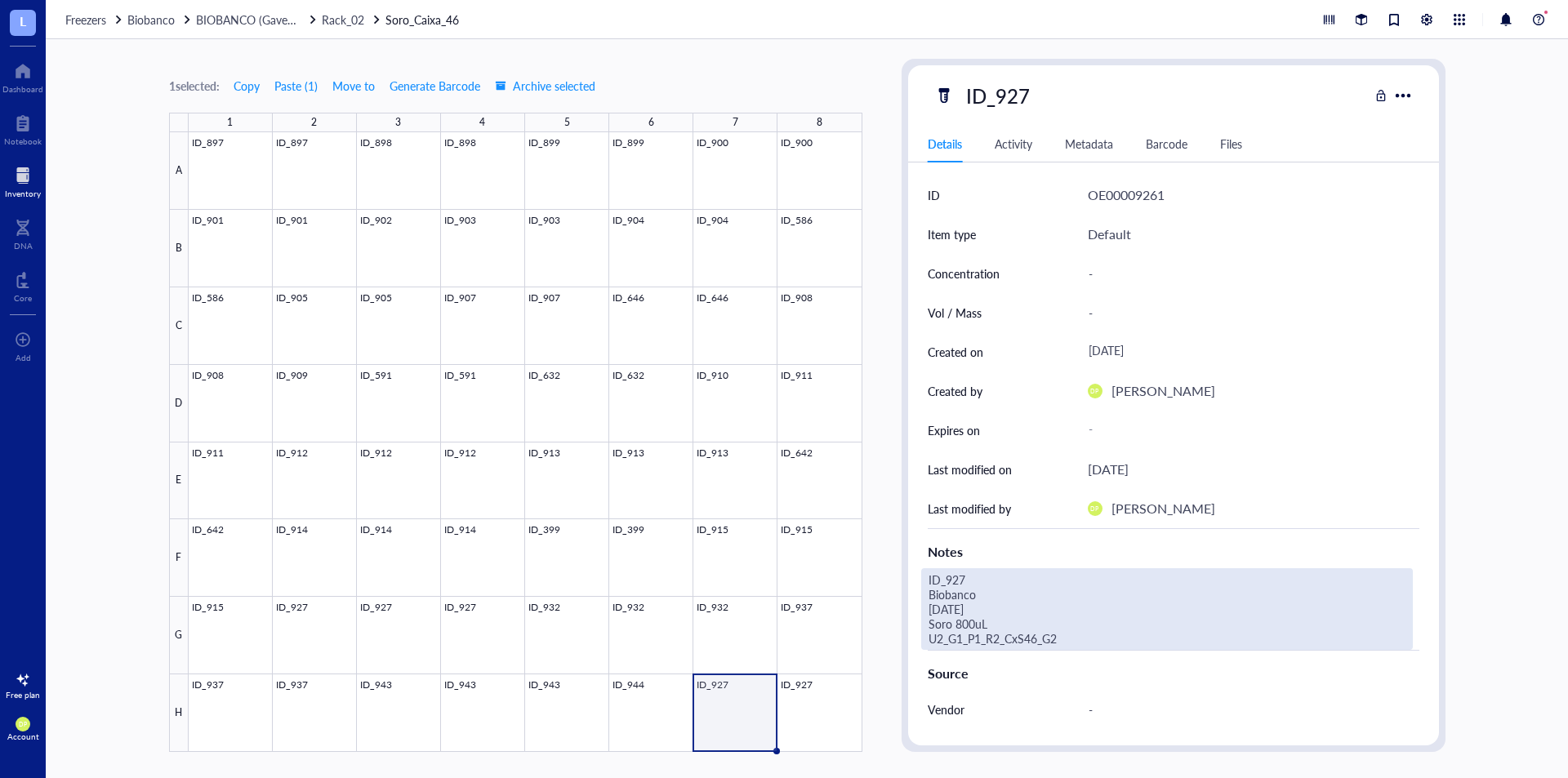
click at [1025, 629] on div "ID_927 Biobanco 07.07.25 Soro 800uL U2_G1_P1_R2_CxS46_G2" at bounding box center [1167, 609] width 492 height 82
drag, startPoint x: 1035, startPoint y: 641, endPoint x: 842, endPoint y: 515, distance: 230.5
click at [842, 516] on div "1 selected: Copy Paste ( 1 ) Move to Generate Barcode Archive selected 1 2 3 4 …" at bounding box center [808, 408] width 1523 height 739
type textarea "ID_944 Biobanco 15.07.25 Soro 900uL U2_G1_P1_R2_CxS46_H7"
click at [894, 430] on div "1 selected: Copy Paste ( 1 ) Move to Generate Barcode Archive selected 1 2 3 4 …" at bounding box center [808, 408] width 1523 height 739
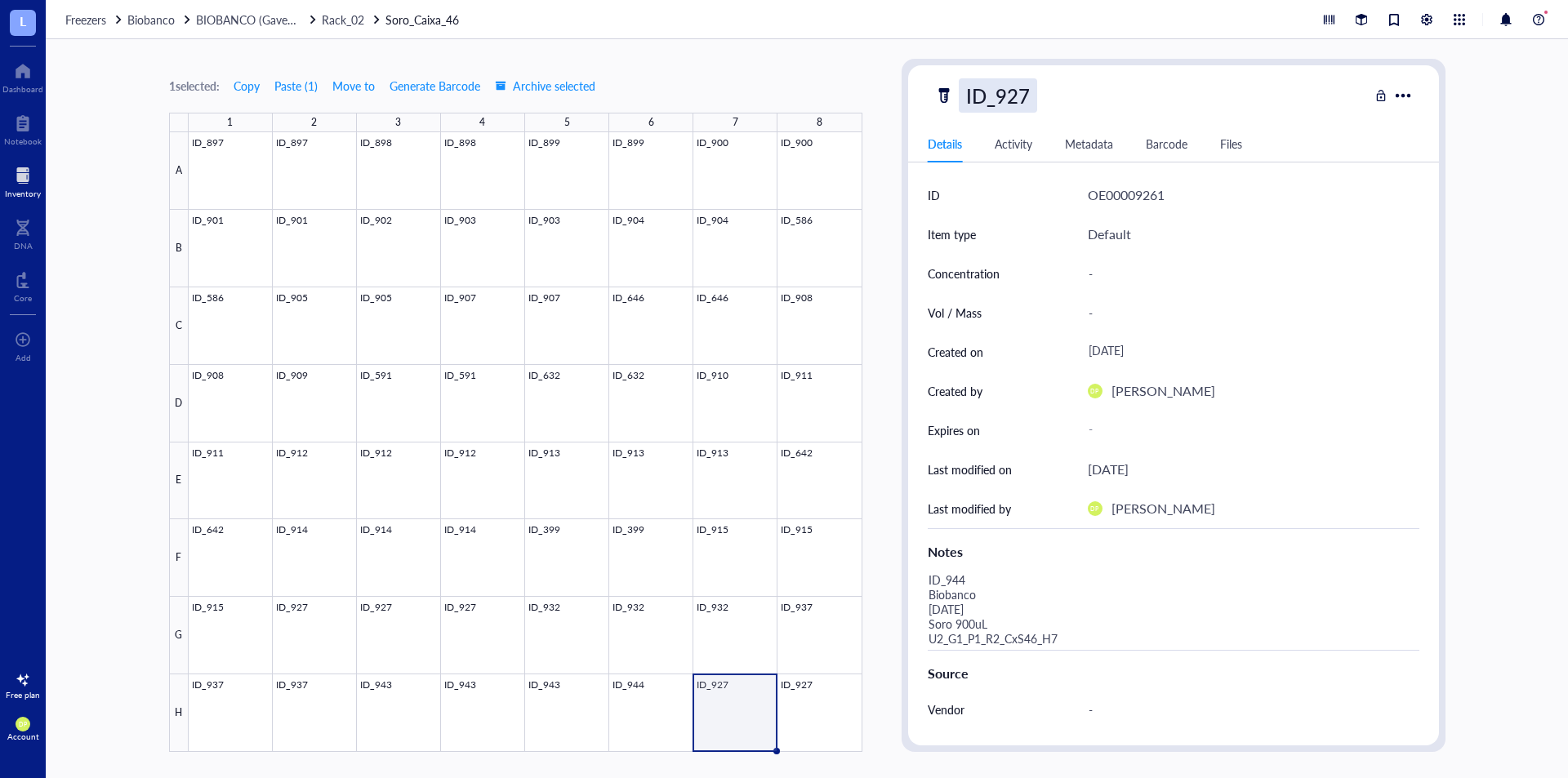
click at [1013, 89] on div "ID_927" at bounding box center [998, 95] width 78 height 34
drag, startPoint x: 1033, startPoint y: 96, endPoint x: 1063, endPoint y: 97, distance: 30.0
click at [1063, 97] on div "ID_927" at bounding box center [1152, 95] width 435 height 34
type input "ID_944"
click at [788, 90] on div "1 selected: Copy Paste ( 1 ) Move to Generate Barcode Archive selected" at bounding box center [515, 86] width 693 height 15
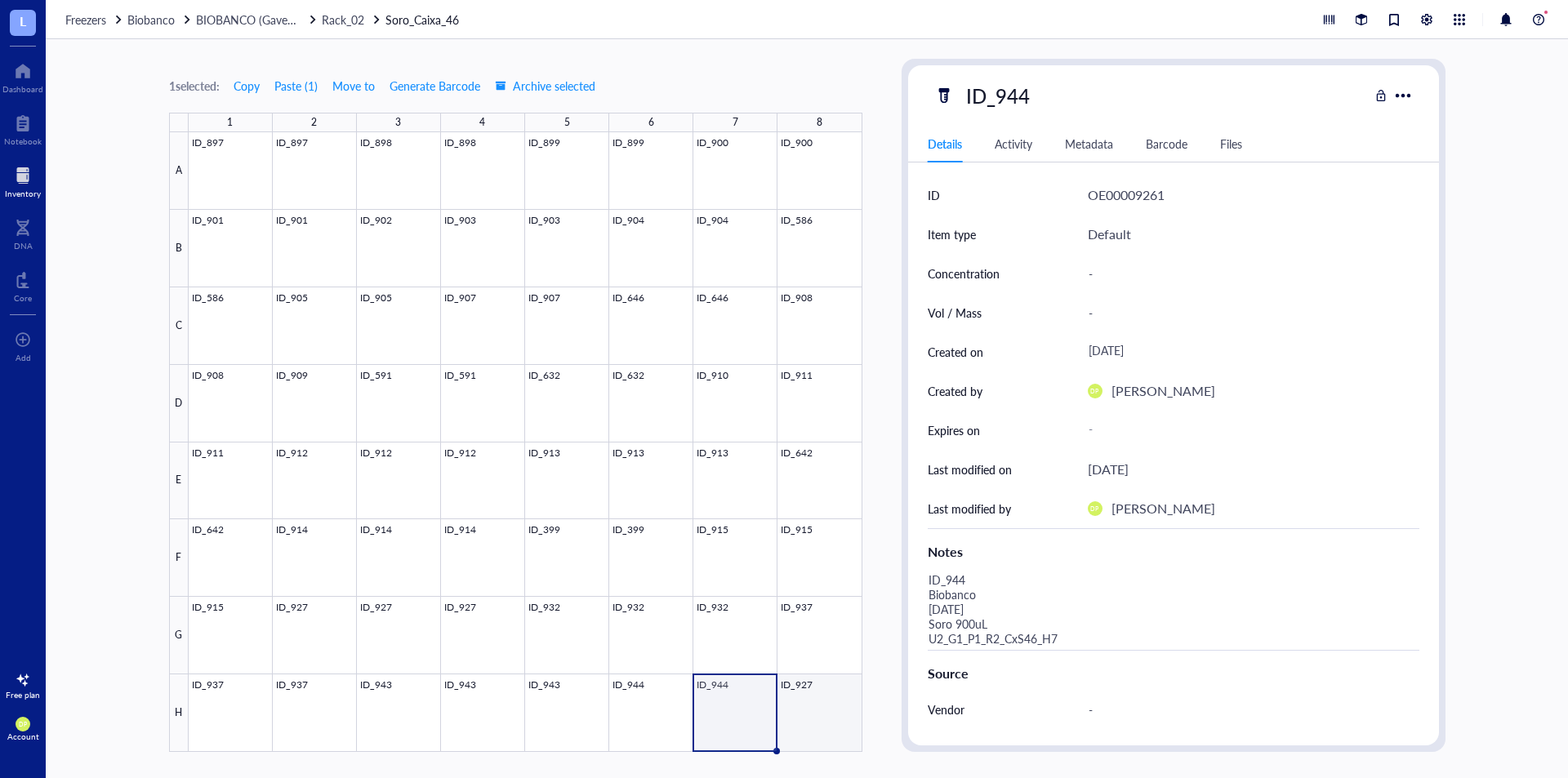
click at [849, 705] on div at bounding box center [525, 442] width 674 height 620
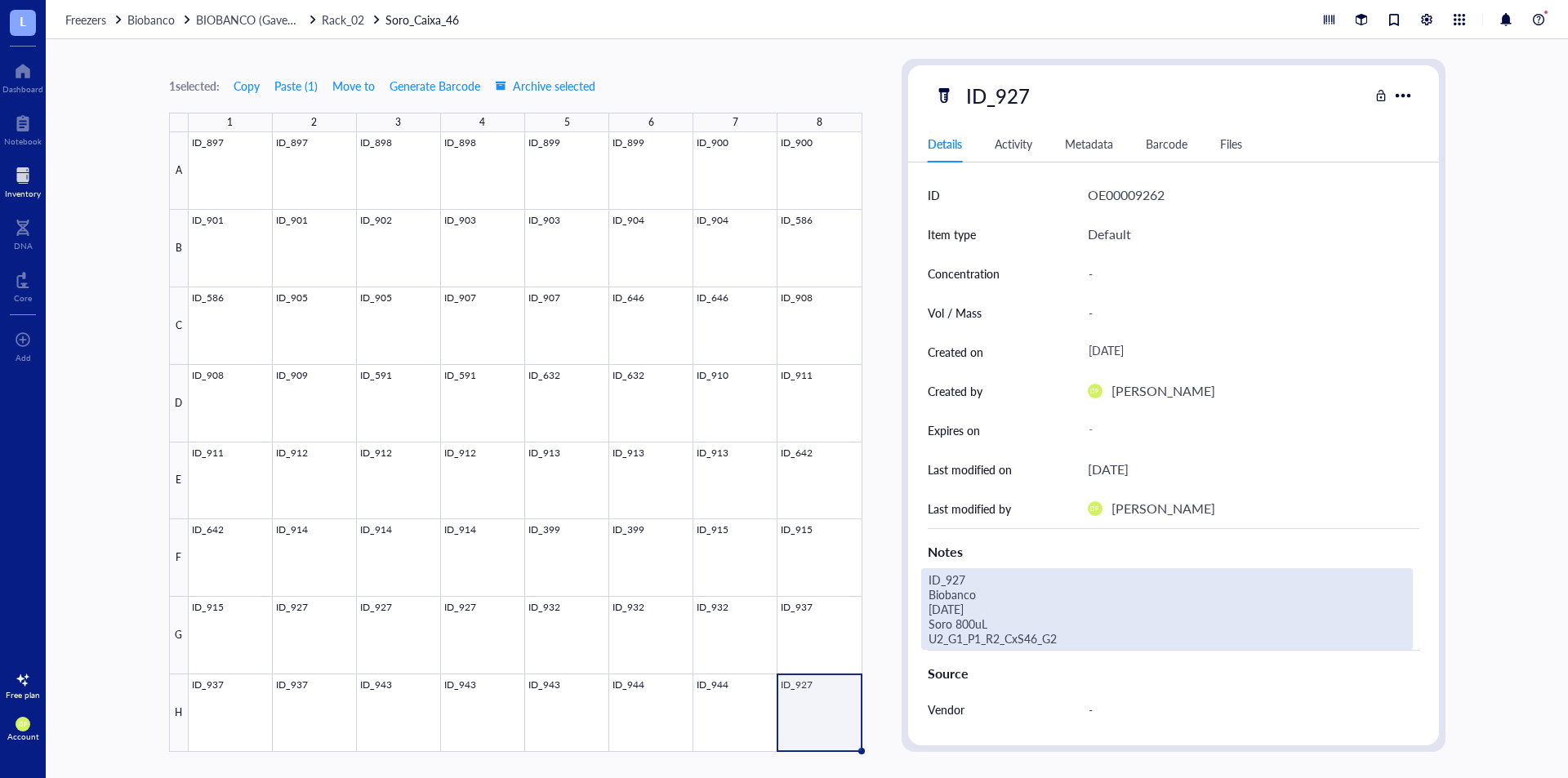
click at [1082, 636] on div "ID_927 Biobanco 07.07.25 Soro 800uL U2_G1_P1_R2_CxS46_G2" at bounding box center [1167, 609] width 492 height 82
drag, startPoint x: 1061, startPoint y: 636, endPoint x: 808, endPoint y: 493, distance: 290.6
click at [808, 493] on div "1 selected: Copy Paste ( 1 ) Move to Generate Barcode Archive selected 1 2 3 4 …" at bounding box center [808, 408] width 1523 height 739
click at [775, 688] on div at bounding box center [525, 442] width 674 height 620
click at [1014, 610] on div "ID_944 Biobanco 15.07.25 Soro 900uL U2_G1_P1_R2_CxS46_H7" at bounding box center [1167, 609] width 492 height 82
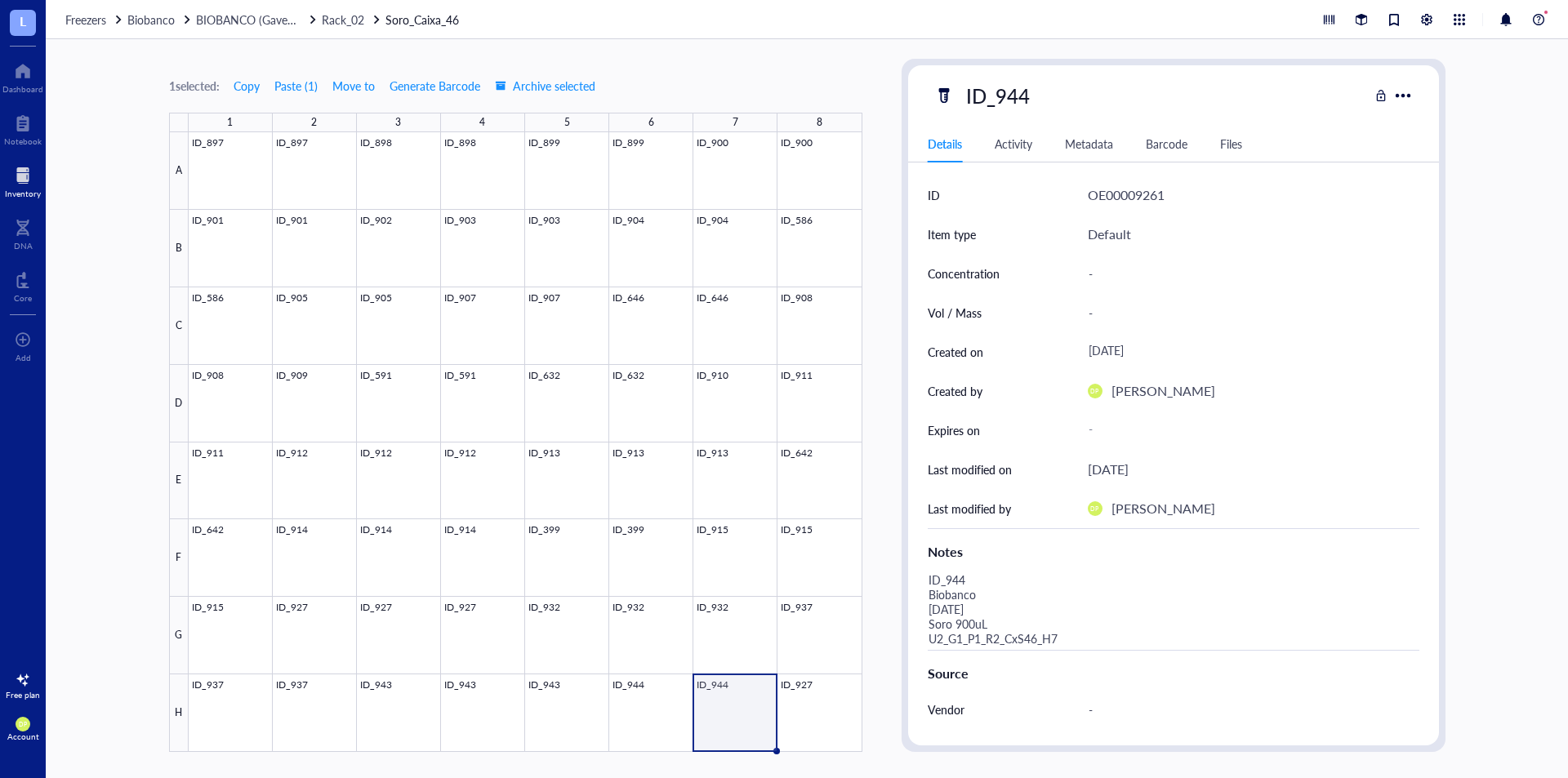
click at [843, 525] on div "1 selected: Copy Paste ( 1 ) Move to Generate Barcode Archive selected 1 2 3 4 …" at bounding box center [808, 408] width 1523 height 739
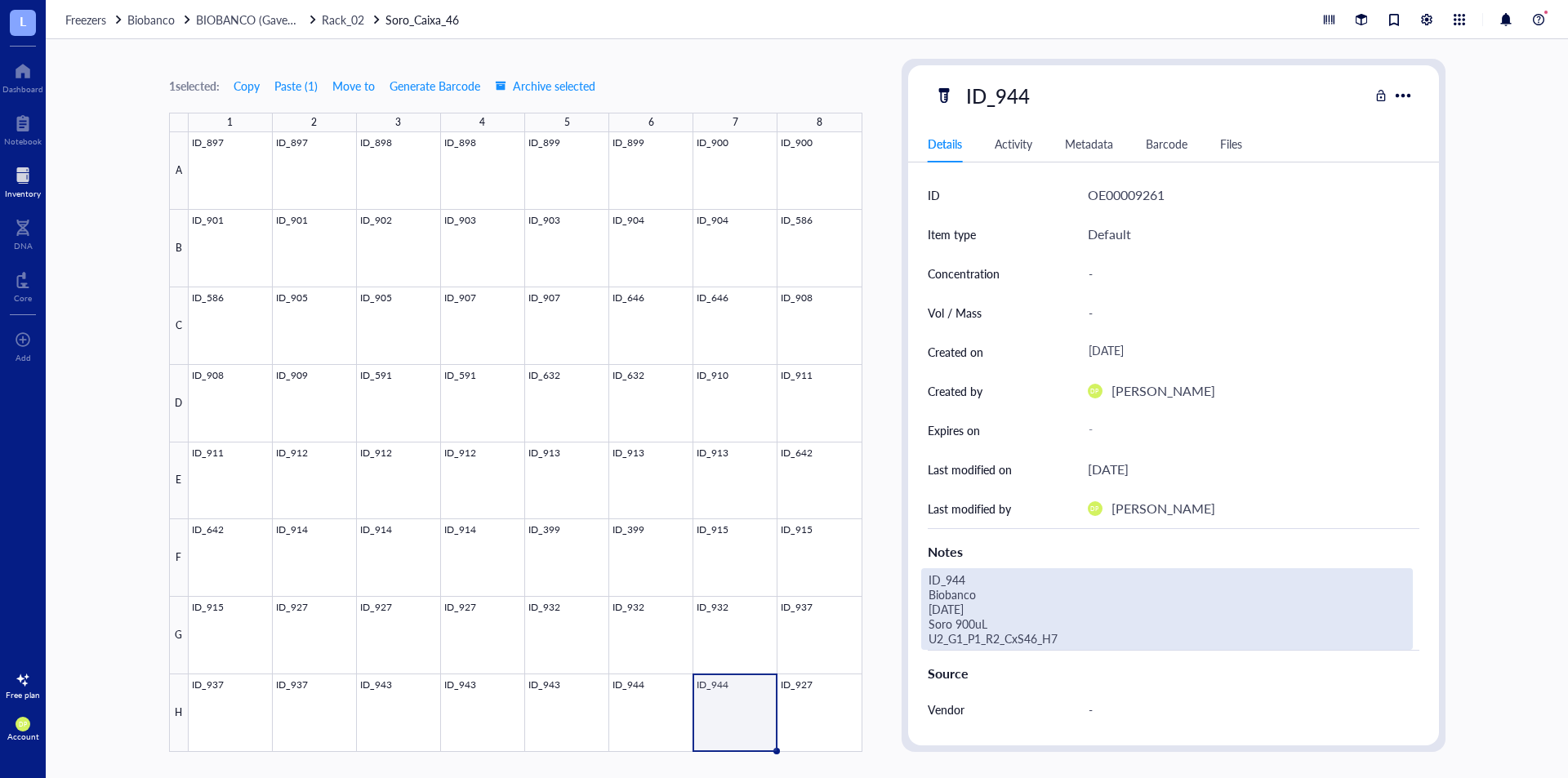
click at [952, 587] on div "ID_944 Biobanco 15.07.25 Soro 900uL U2_G1_P1_R2_CxS46_H7" at bounding box center [1167, 609] width 492 height 82
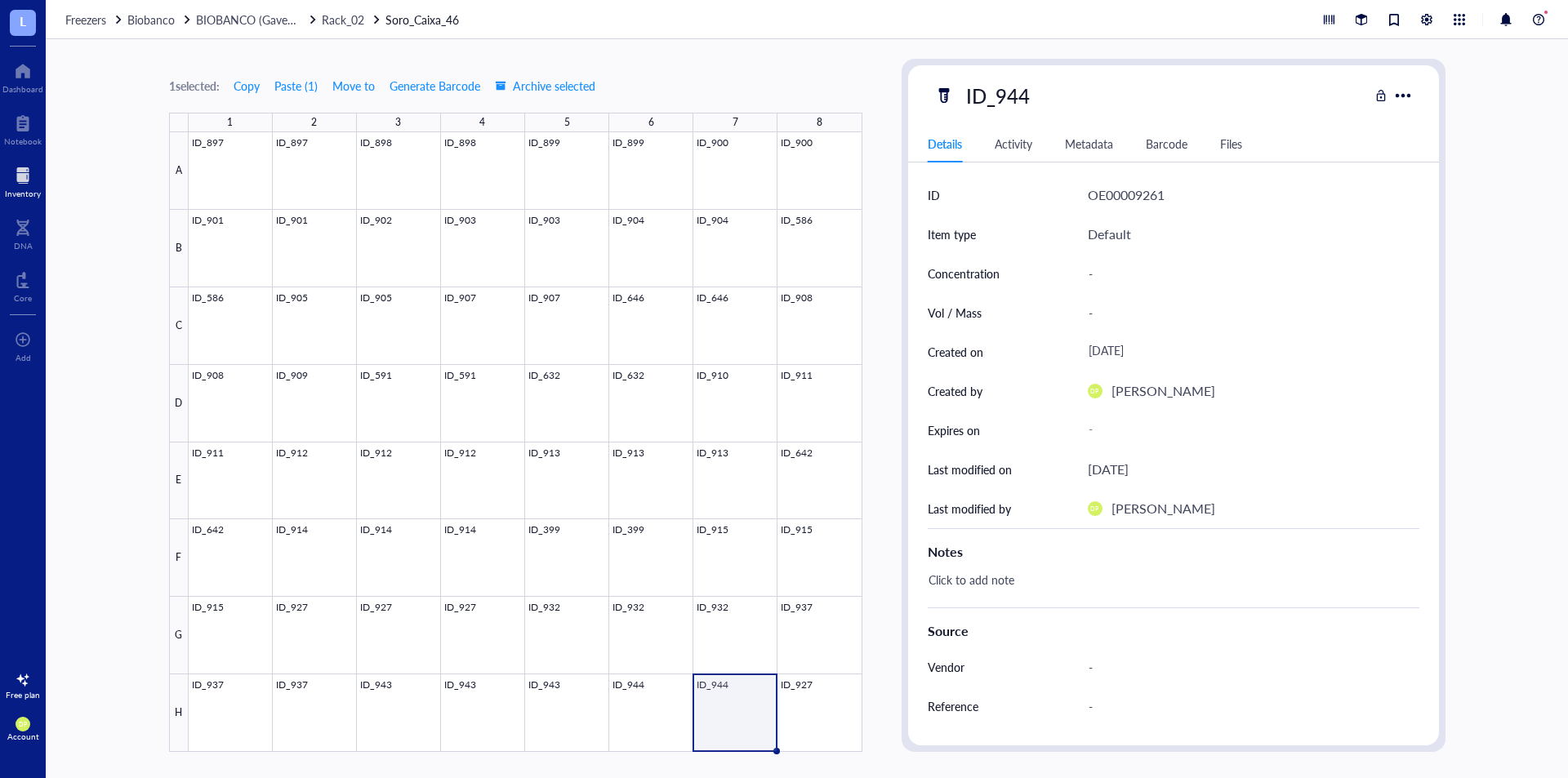
click at [620, 707] on div at bounding box center [525, 442] width 674 height 620
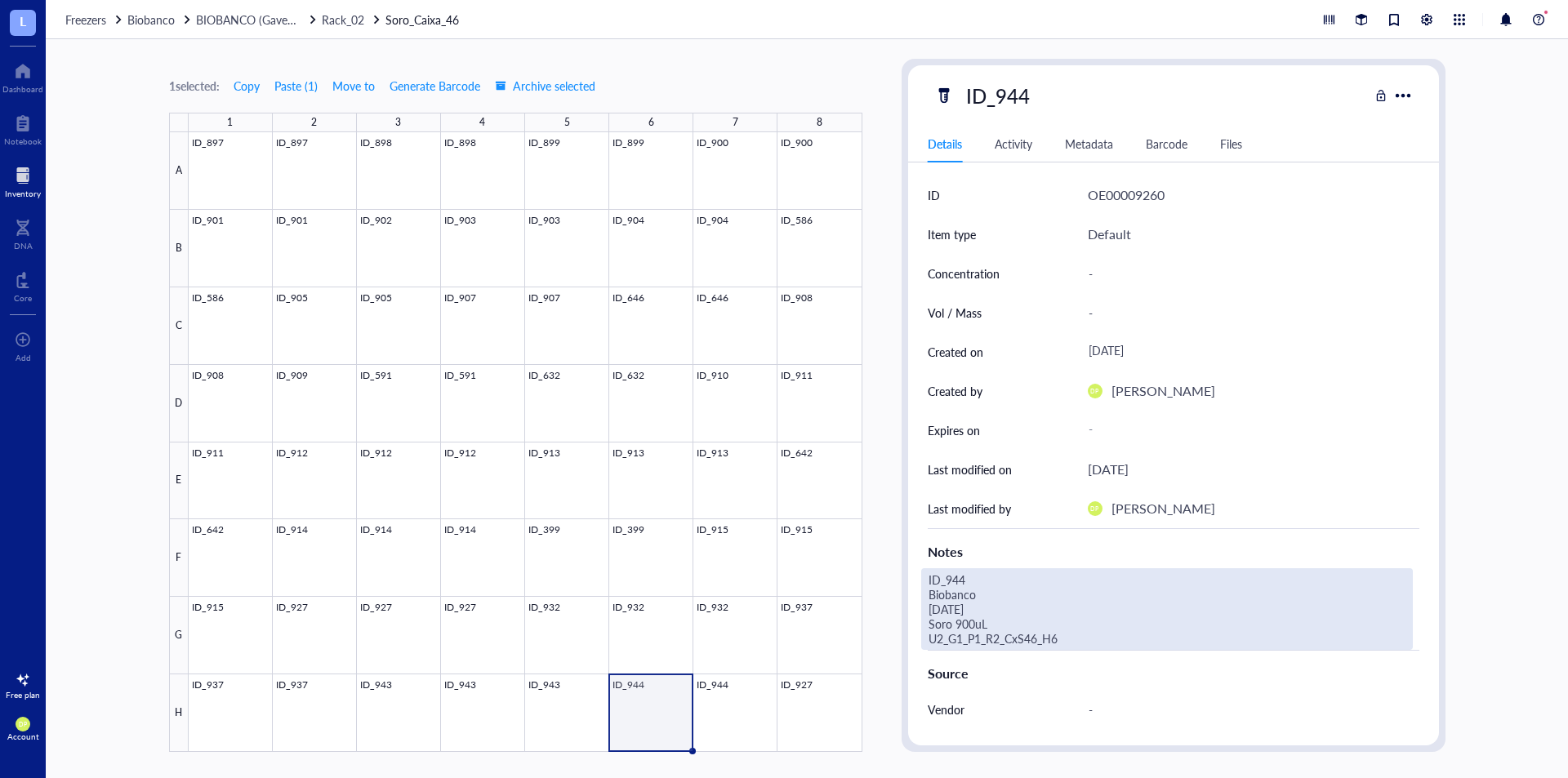
click at [977, 602] on div "ID_944 Biobanco 15.07.25 Soro 900uL U2_G1_P1_R2_CxS46_H6" at bounding box center [1167, 609] width 492 height 82
drag, startPoint x: 999, startPoint y: 634, endPoint x: 932, endPoint y: 580, distance: 86.1
click at [932, 580] on textarea "ID_944 Biobanco 15.07.25 Soro 900uL U2_G1_P1_R2_CxS46_H6" at bounding box center [1151, 609] width 458 height 80
click at [718, 724] on div at bounding box center [525, 442] width 674 height 620
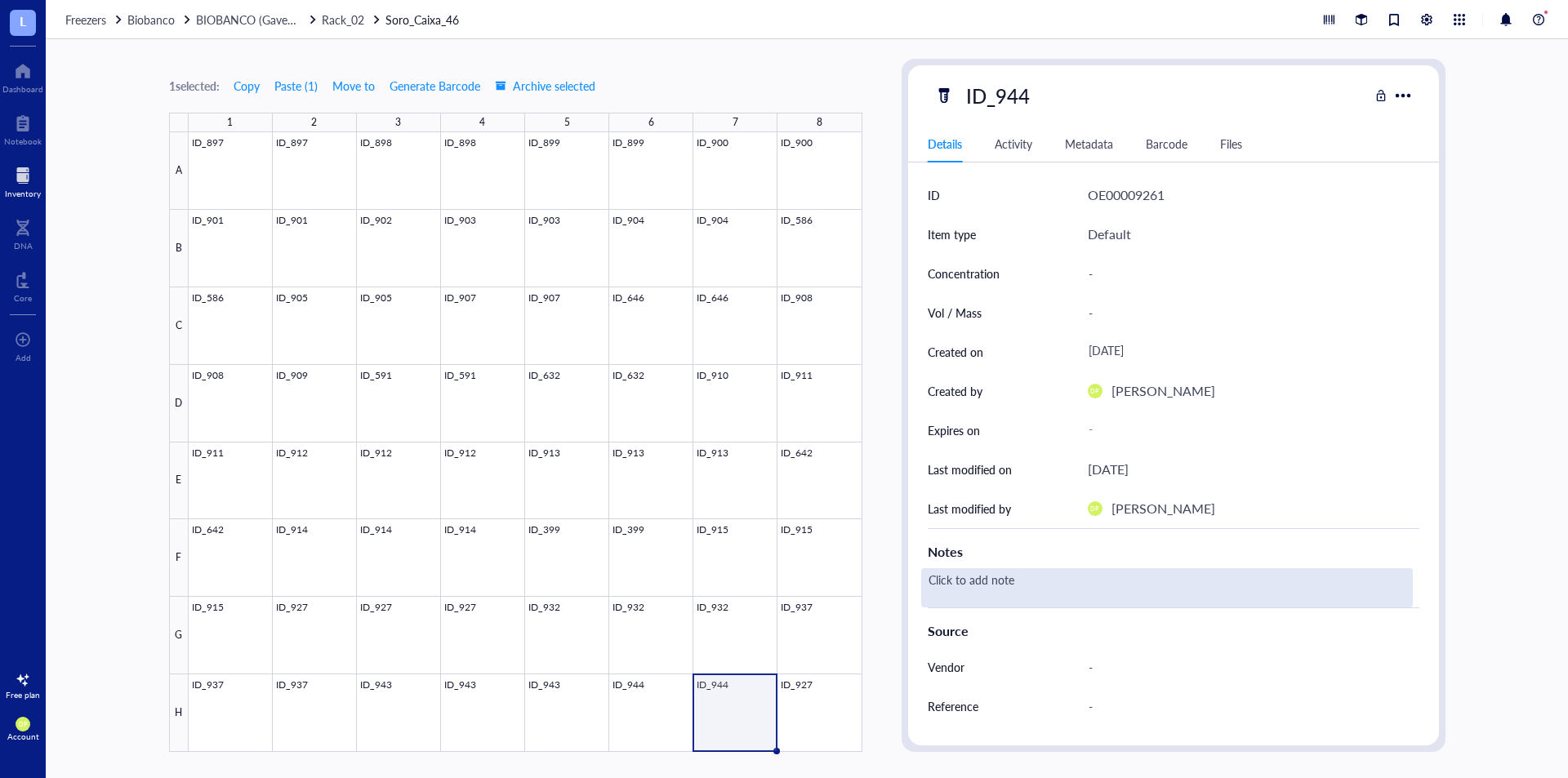
click at [1018, 593] on div "Click to add note" at bounding box center [1167, 588] width 492 height 39
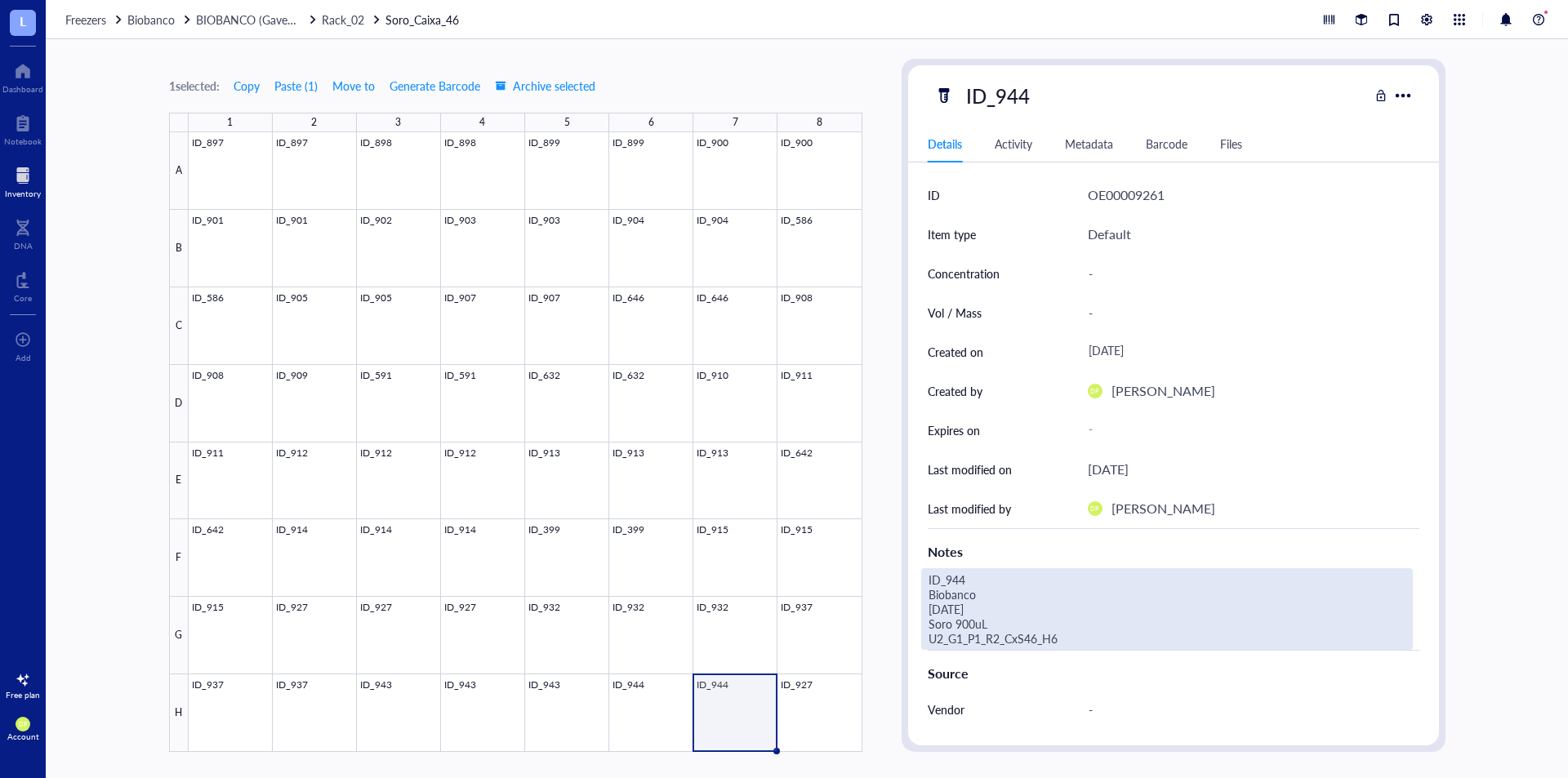
click at [969, 594] on div "ID_944 Biobanco 15.07.25 Soro 900uL U2_G1_P1_R2_CxS46_H6" at bounding box center [1167, 609] width 492 height 82
type textarea "ID_944 Biobanco 15.07.25 Soro 900uL U2_G1_P1_R2_CxS46_H7"
click at [908, 597] on div "ID OE00009261 Item type Default Concentration - Vol / Mass - Created on August …" at bounding box center [1173, 550] width 531 height 750
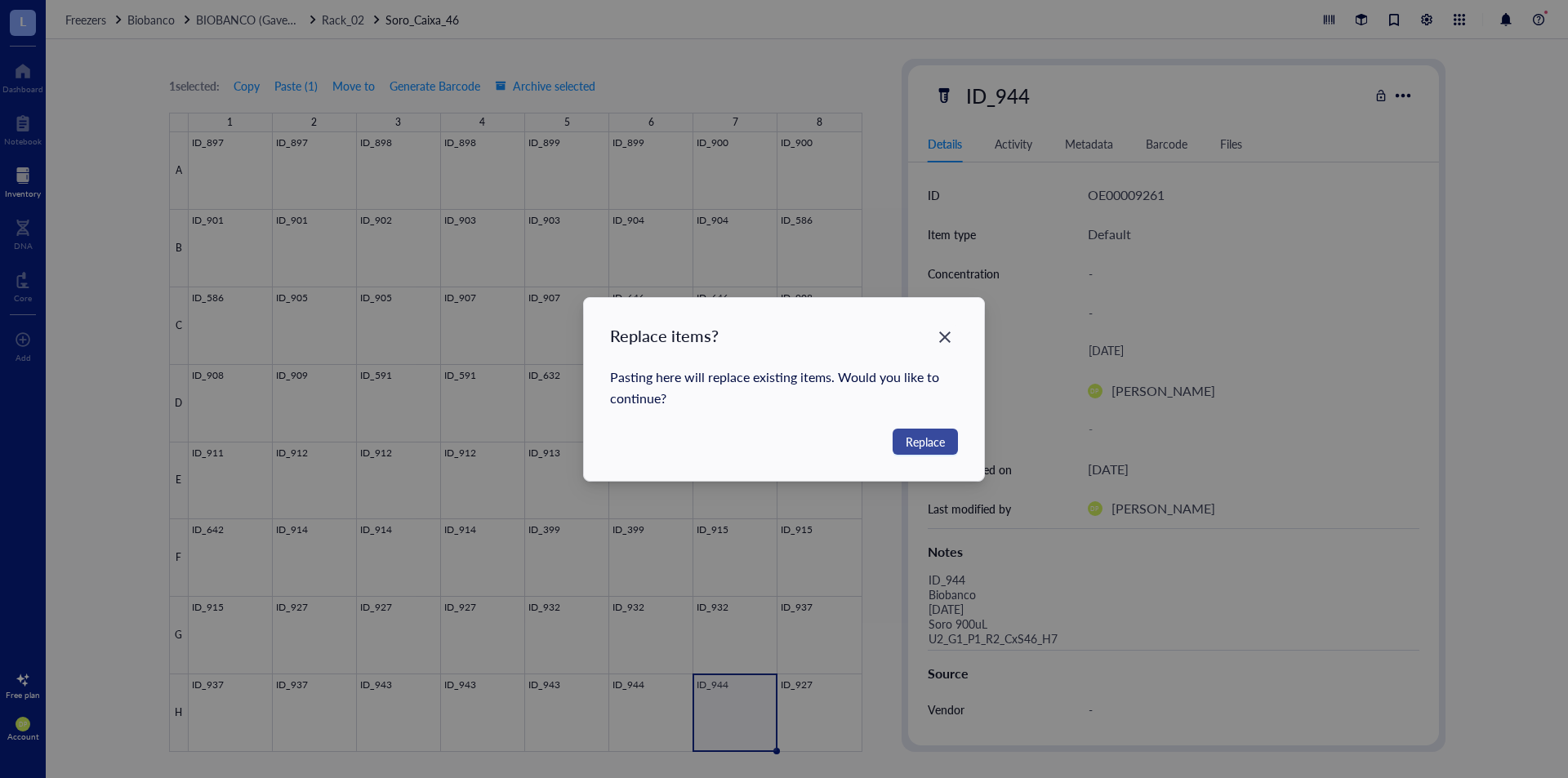
click at [923, 434] on span "Replace" at bounding box center [926, 441] width 39 height 18
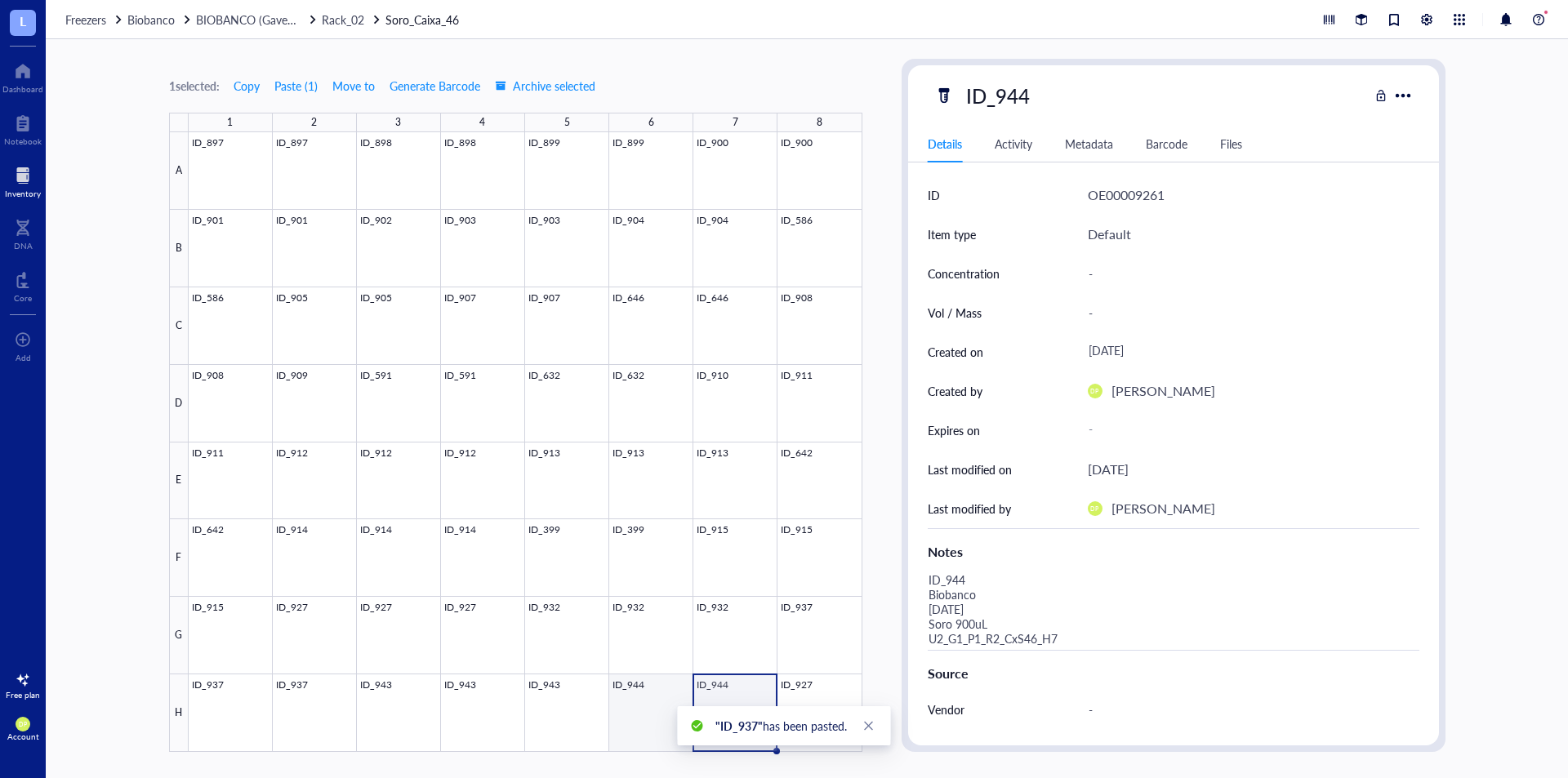
click at [647, 686] on div at bounding box center [525, 442] width 674 height 620
click at [764, 679] on div at bounding box center [525, 442] width 674 height 620
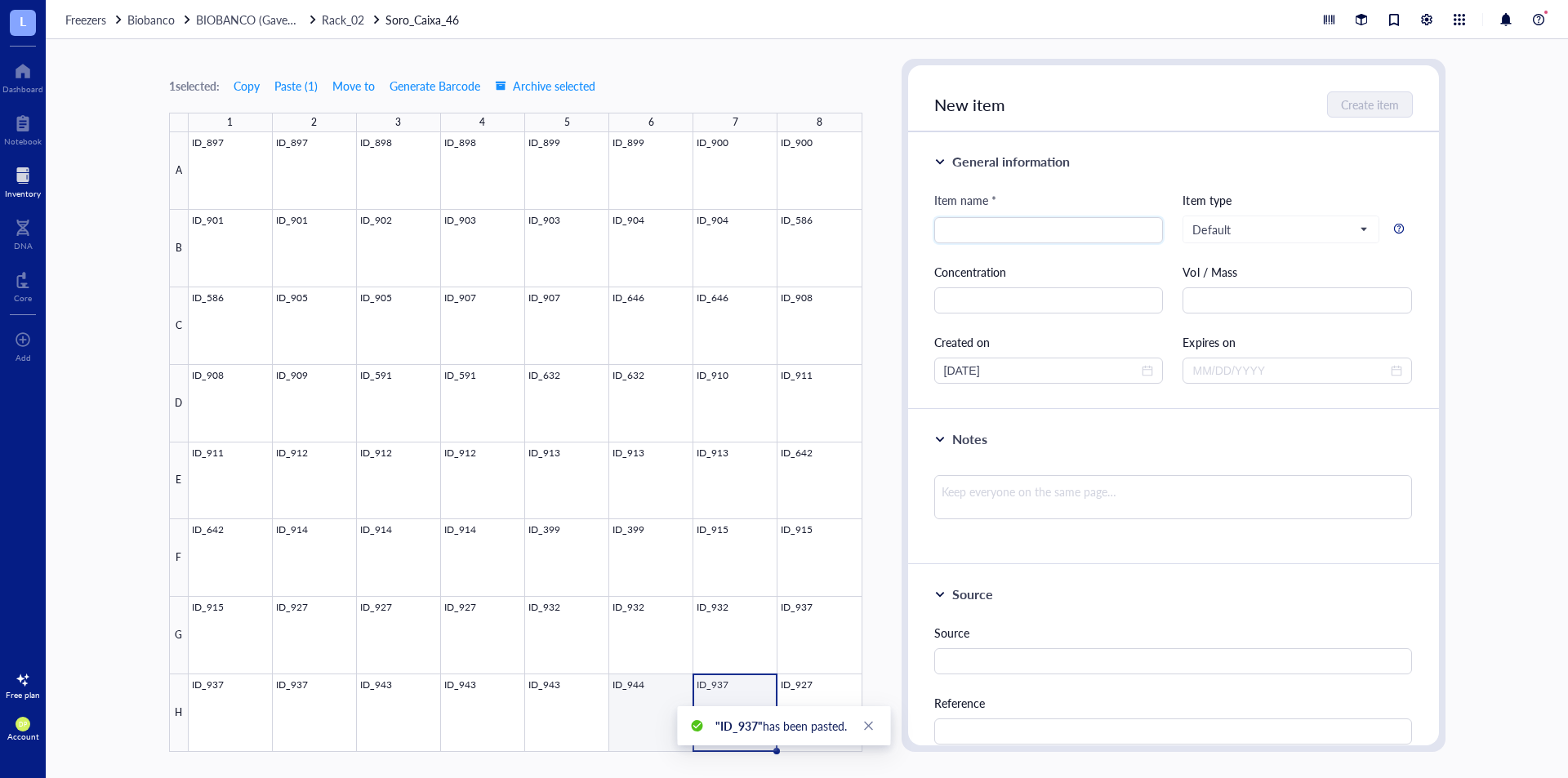
click at [669, 703] on div at bounding box center [525, 442] width 674 height 620
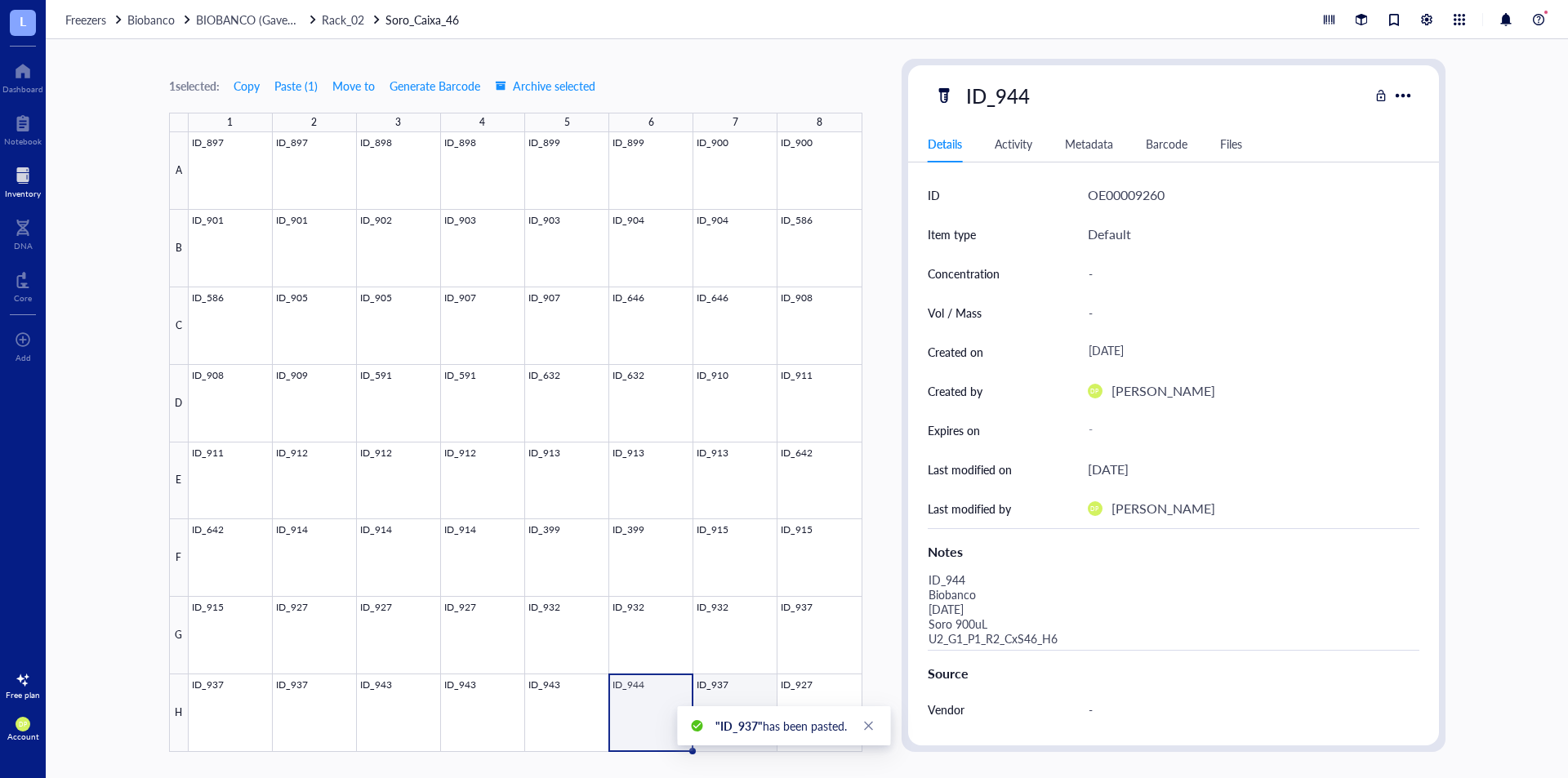
click at [745, 683] on div at bounding box center [525, 442] width 674 height 620
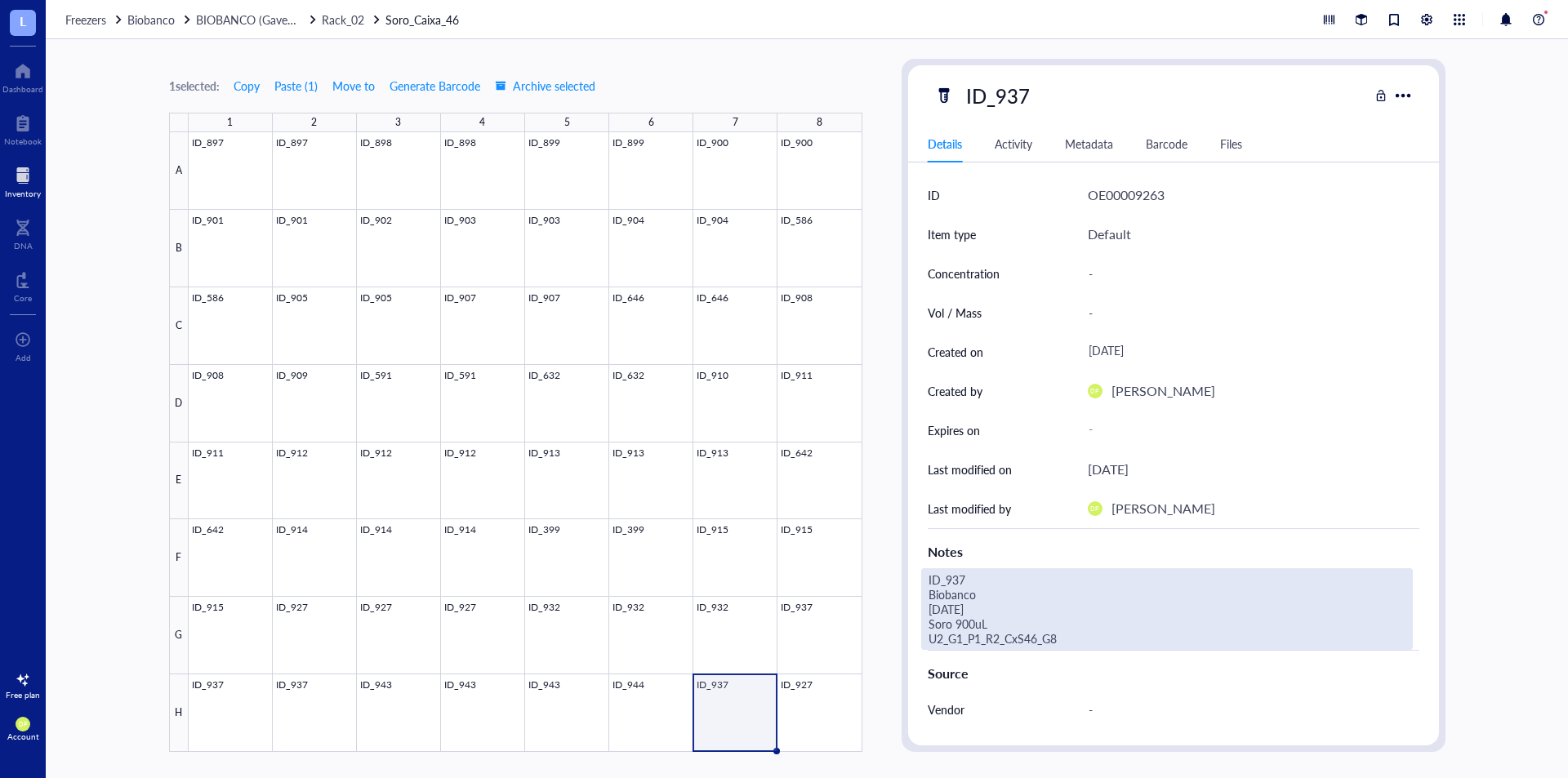
click at [982, 633] on div "ID_937 Biobanco 10.07.25 Soro 900uL U2_G1_P1_R2_CxS46_G8" at bounding box center [1167, 609] width 492 height 82
drag, startPoint x: 1077, startPoint y: 643, endPoint x: 893, endPoint y: 537, distance: 212.3
click at [893, 537] on div "1 selected: Copy Paste ( 1 ) Move to Generate Barcode Archive selected 1 2 3 4 …" at bounding box center [808, 408] width 1523 height 739
type textarea "D_944 Biobanco 15.07.25 Soro 900uL U2_G1_P1_R2_CxS46_H7"
click at [916, 319] on div "ID OE00009263 Item type Default Concentration - Vol / Mass - Created on August …" at bounding box center [1173, 550] width 531 height 750
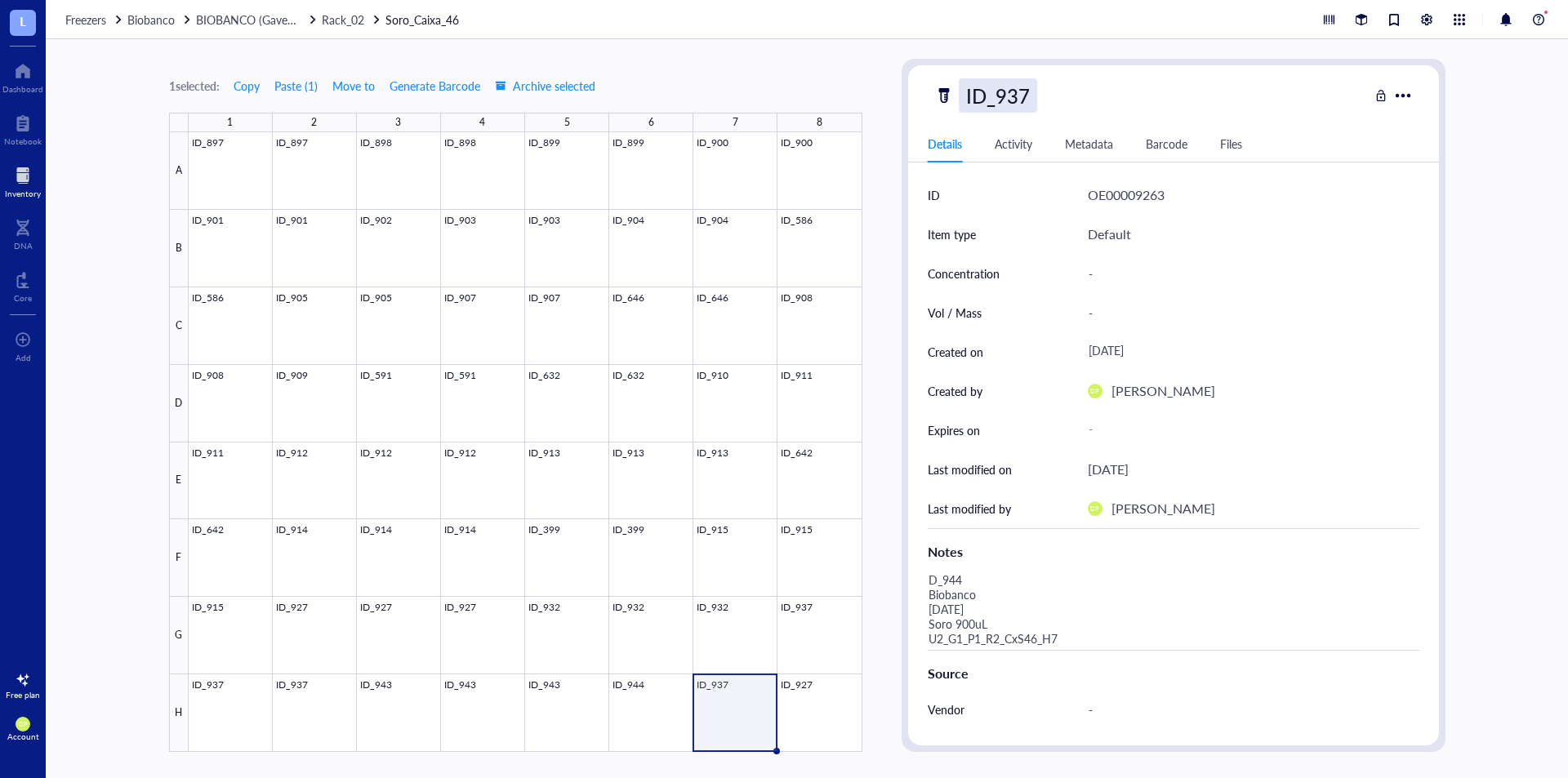
click at [1010, 103] on div "ID_937" at bounding box center [998, 95] width 78 height 34
drag, startPoint x: 1013, startPoint y: 102, endPoint x: 1033, endPoint y: 96, distance: 20.9
click at [1035, 98] on input "ID_937" at bounding box center [1005, 95] width 91 height 32
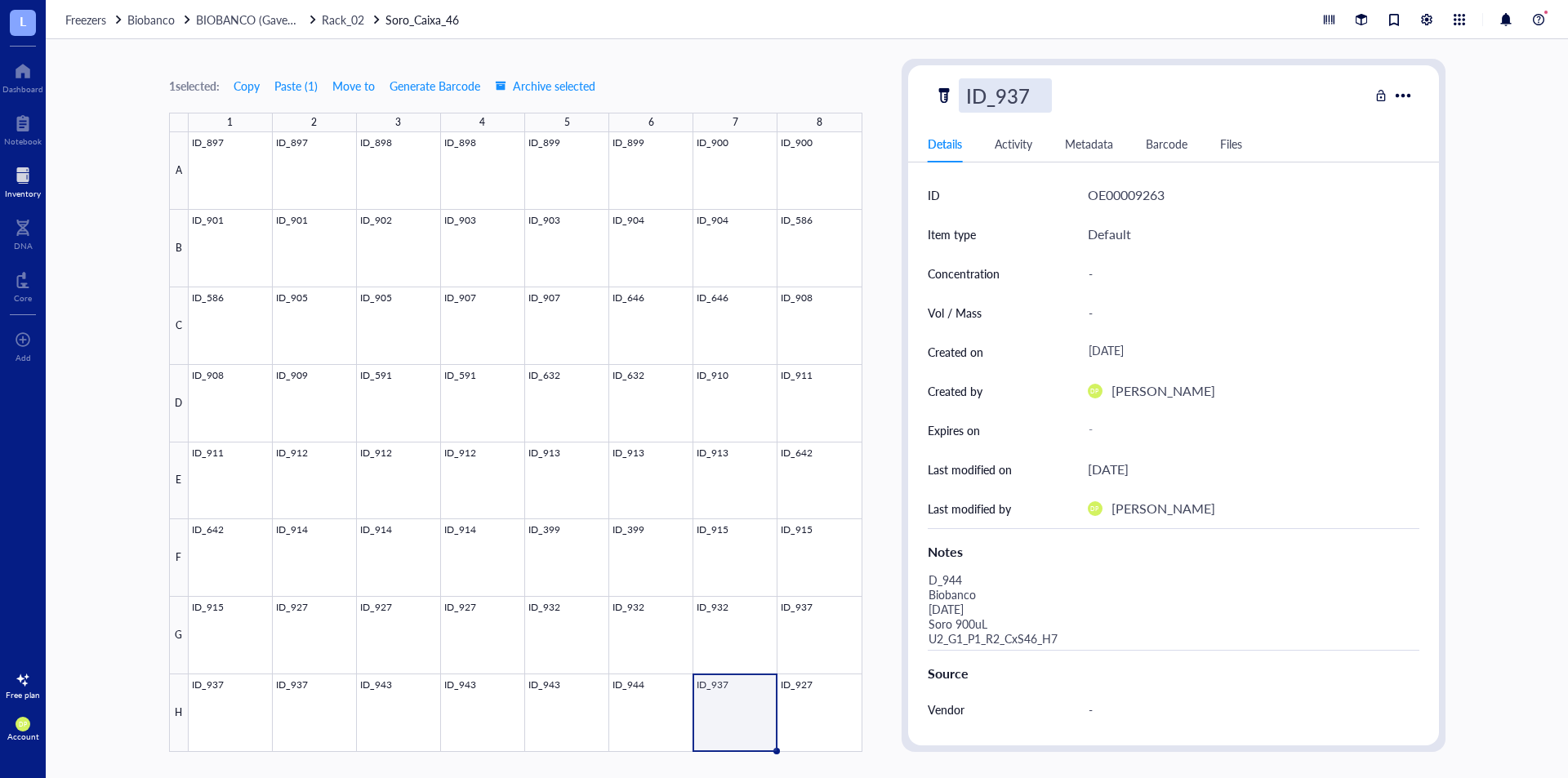
drag, startPoint x: 1009, startPoint y: 97, endPoint x: 1048, endPoint y: 96, distance: 39.0
click at [1048, 96] on input "ID_937" at bounding box center [1005, 95] width 91 height 32
type input "ID_944"
click at [842, 73] on div "1 selected: Copy Paste ( 1 ) Move to Generate Barcode Archive selected 1 2 3 4 …" at bounding box center [515, 405] width 693 height 693
click at [830, 700] on div at bounding box center [525, 442] width 674 height 620
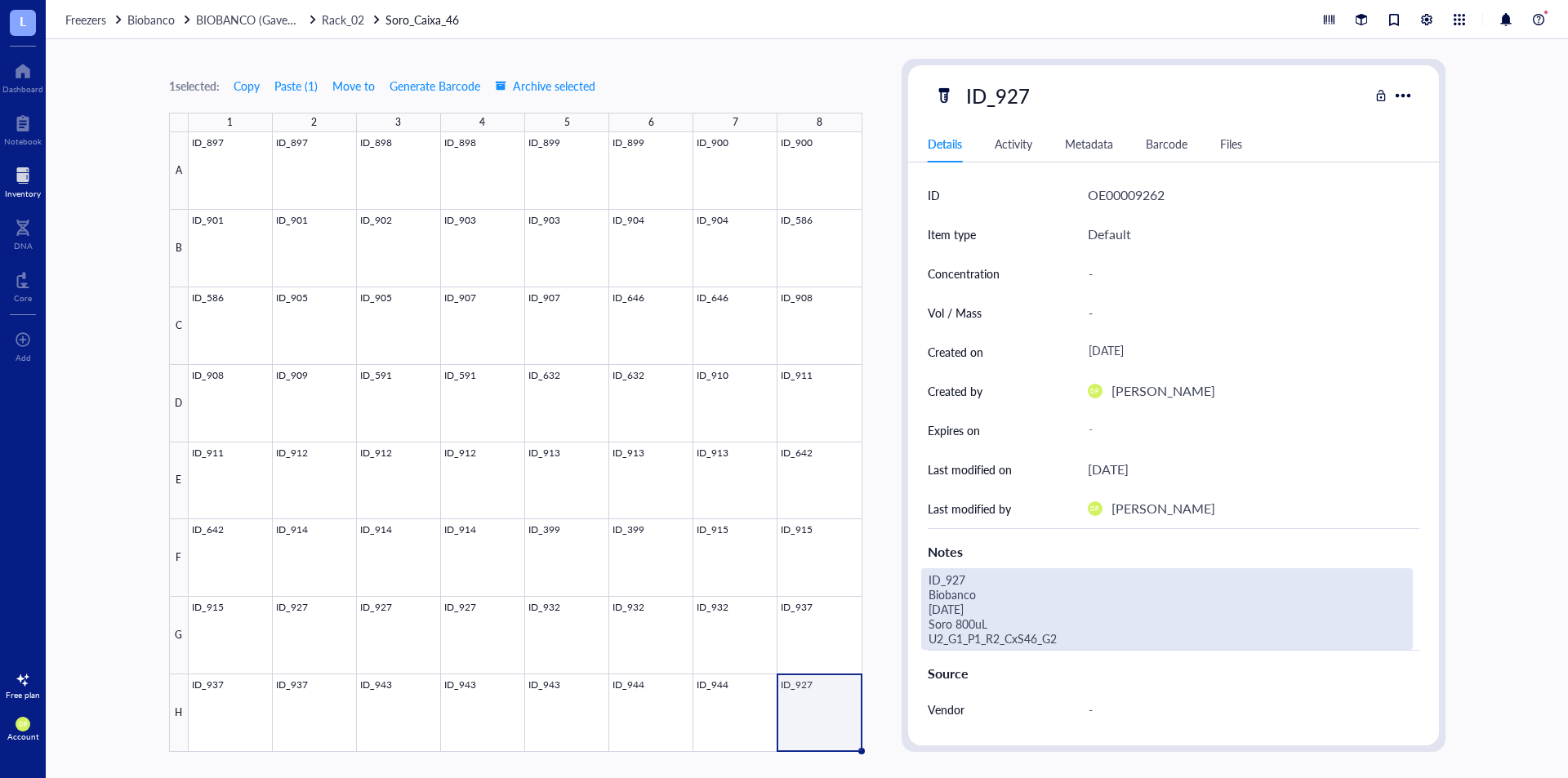
click at [1074, 633] on div "ID_927 Biobanco 07.07.25 Soro 800uL U2_G1_P1_R2_CxS46_G2" at bounding box center [1167, 609] width 492 height 82
drag, startPoint x: 1065, startPoint y: 636, endPoint x: 869, endPoint y: 544, distance: 216.5
click at [869, 544] on div "1 selected: Copy Paste ( 1 ) Move to Generate Barcode Archive selected 1 2 3 4 …" at bounding box center [808, 408] width 1523 height 739
type textarea "D_944 Biobanco [DATE] Soro 900uL U2_G1_P1_R2_CxS46_H8"
click at [876, 407] on div "1 selected: Copy Paste ( 1 ) Move to Generate Barcode Archive selected 1 2 3 4 …" at bounding box center [808, 408] width 1523 height 739
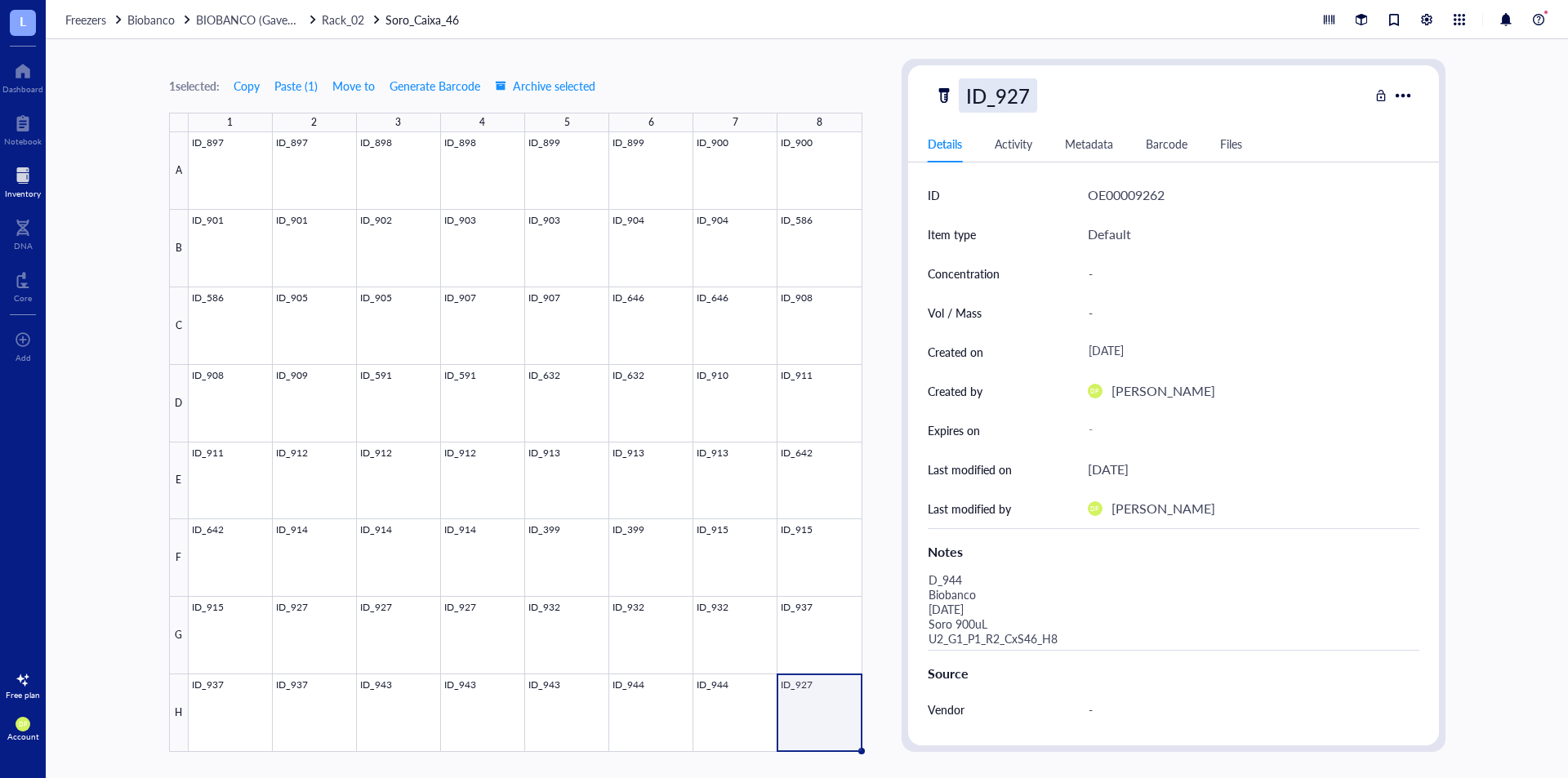
click at [1018, 101] on div "ID_927" at bounding box center [998, 95] width 78 height 34
drag, startPoint x: 1008, startPoint y: 90, endPoint x: 1056, endPoint y: 90, distance: 48.0
click at [1056, 90] on div "ID_927" at bounding box center [1152, 95] width 435 height 34
type input "ID_944"
click at [828, 89] on div "1 selected: Copy Paste ( 1 ) Move to Generate Barcode Archive selected" at bounding box center [515, 86] width 693 height 15
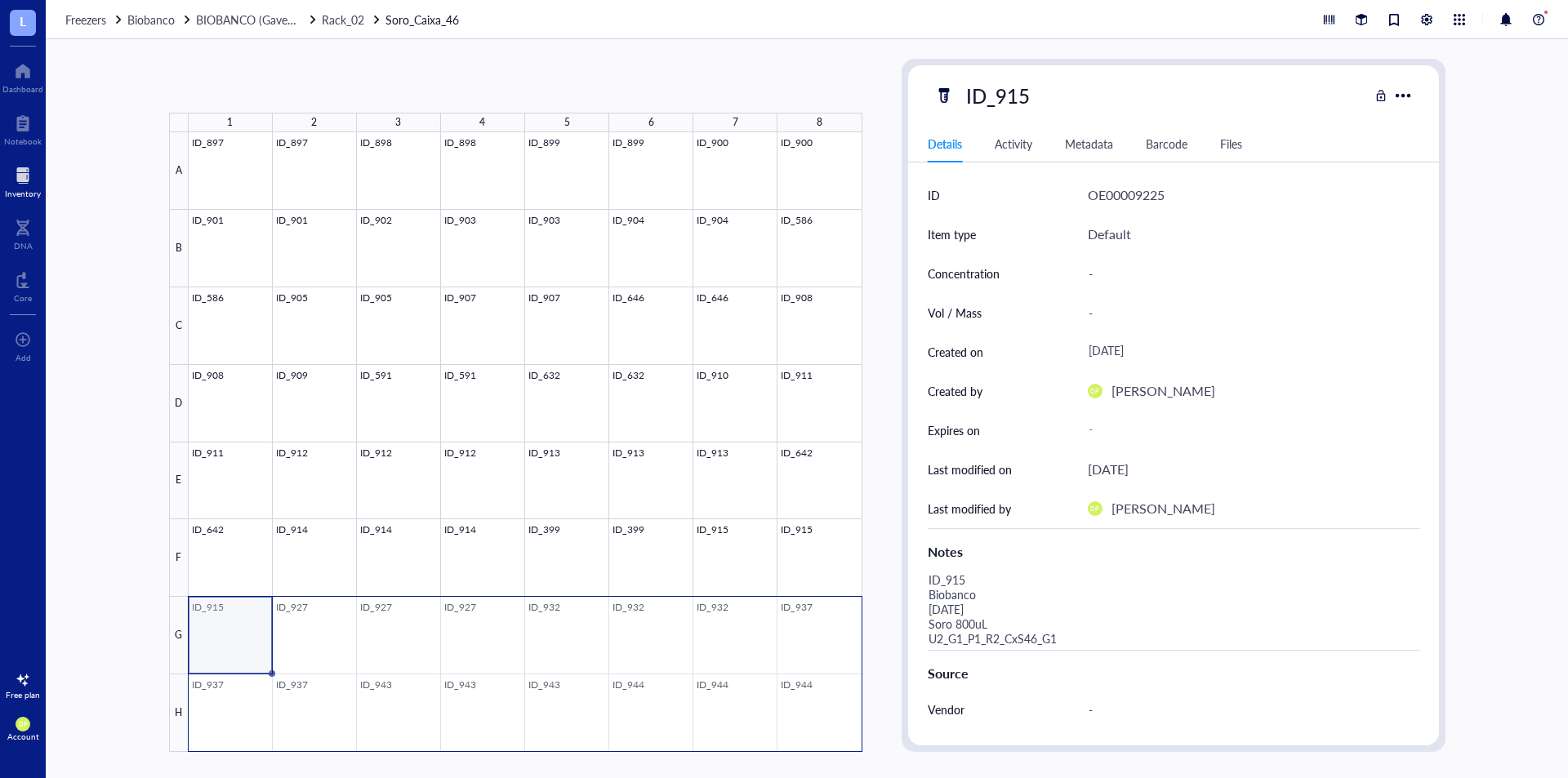
drag, startPoint x: 860, startPoint y: 700, endPoint x: 804, endPoint y: 706, distance: 56.3
click at [804, 706] on div at bounding box center [525, 442] width 674 height 620
click at [265, 83] on span "Copy" at bounding box center [253, 86] width 26 height 13
click at [257, 19] on span "BIOBANCO (Gaveta_01 / Prateleira 01)" at bounding box center [293, 19] width 197 height 17
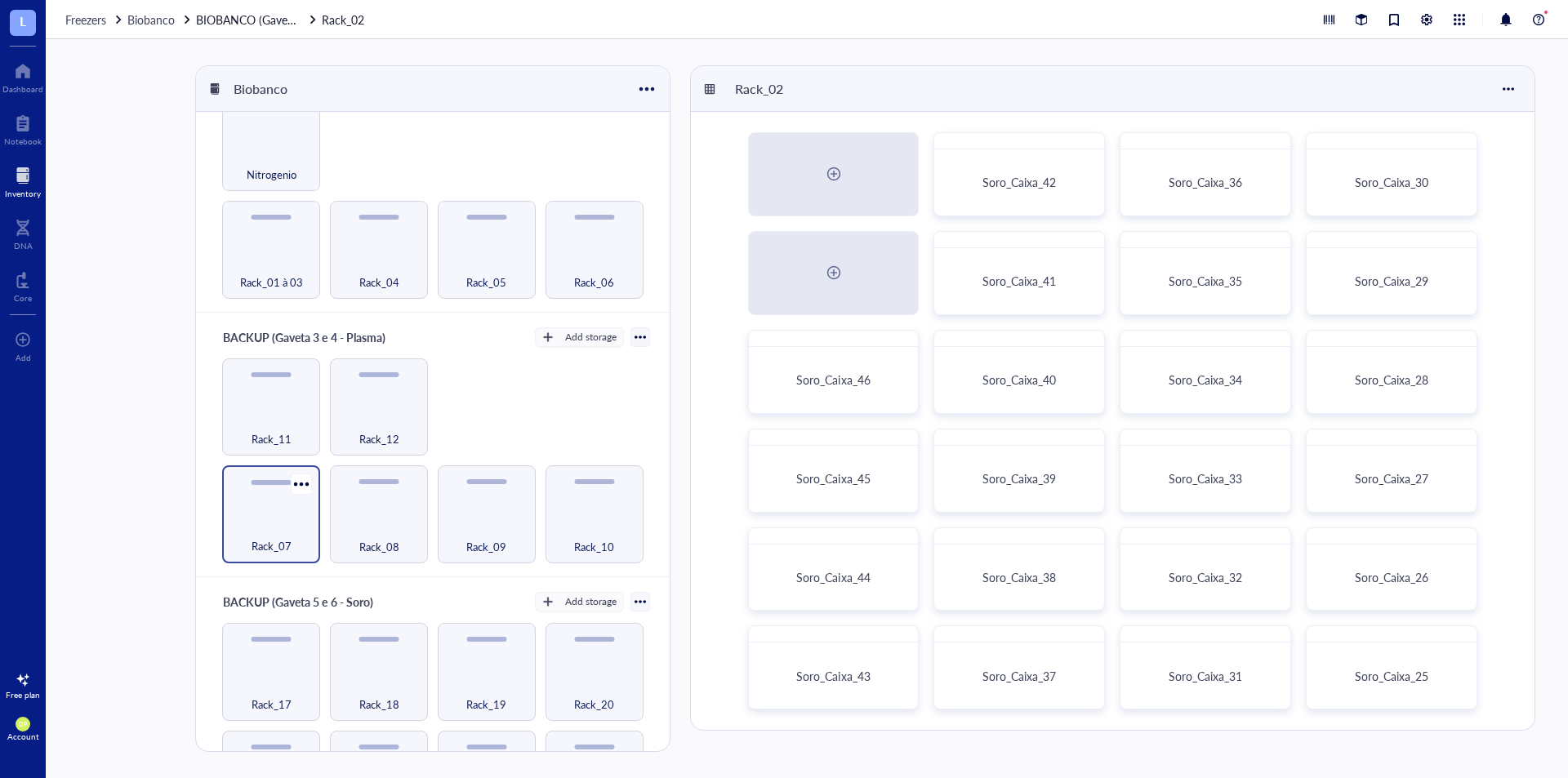
scroll to position [652, 0]
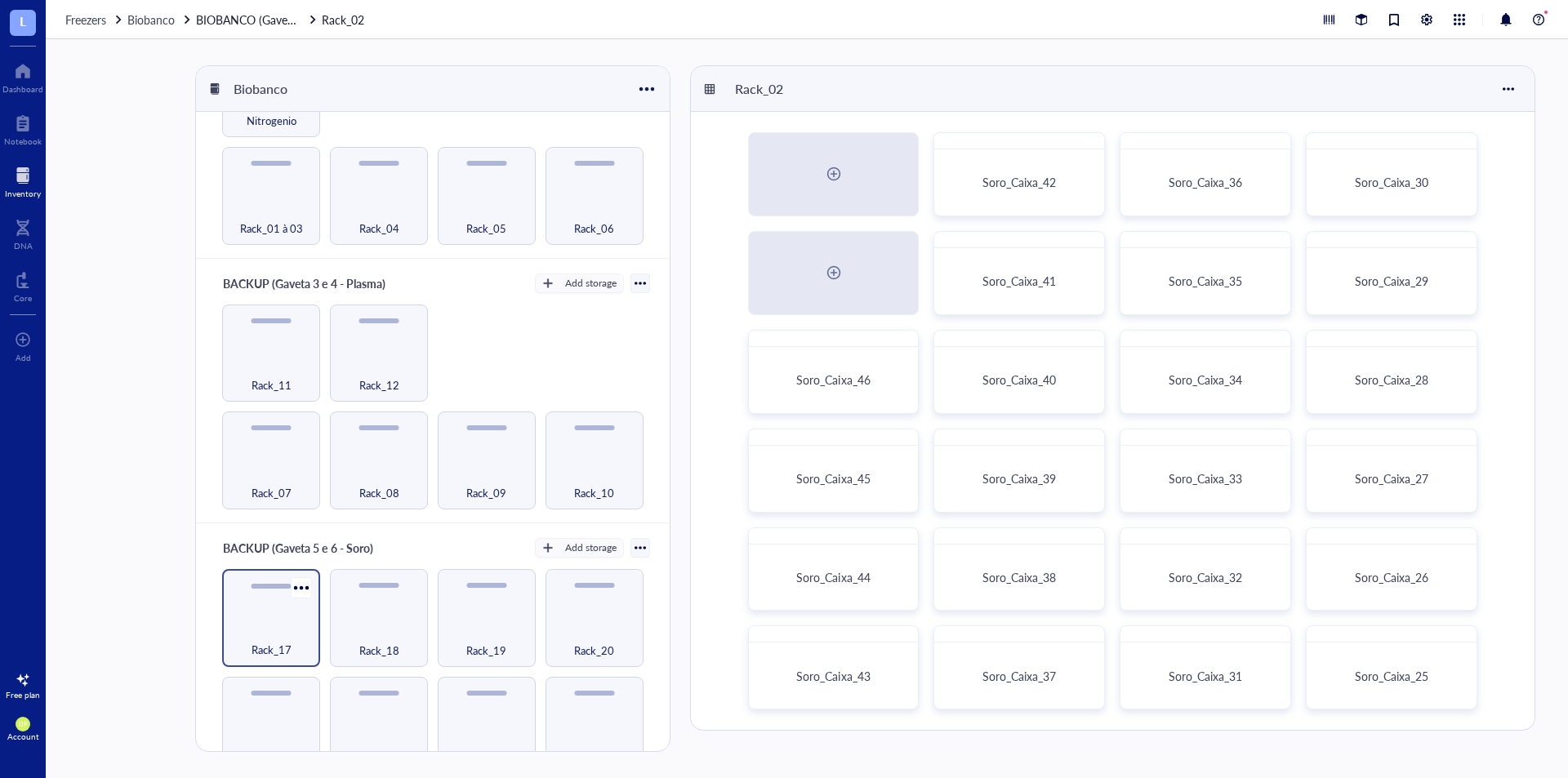
drag, startPoint x: 288, startPoint y: 625, endPoint x: 299, endPoint y: 623, distance: 11.2
click at [288, 641] on span "Rack_17" at bounding box center [271, 650] width 40 height 18
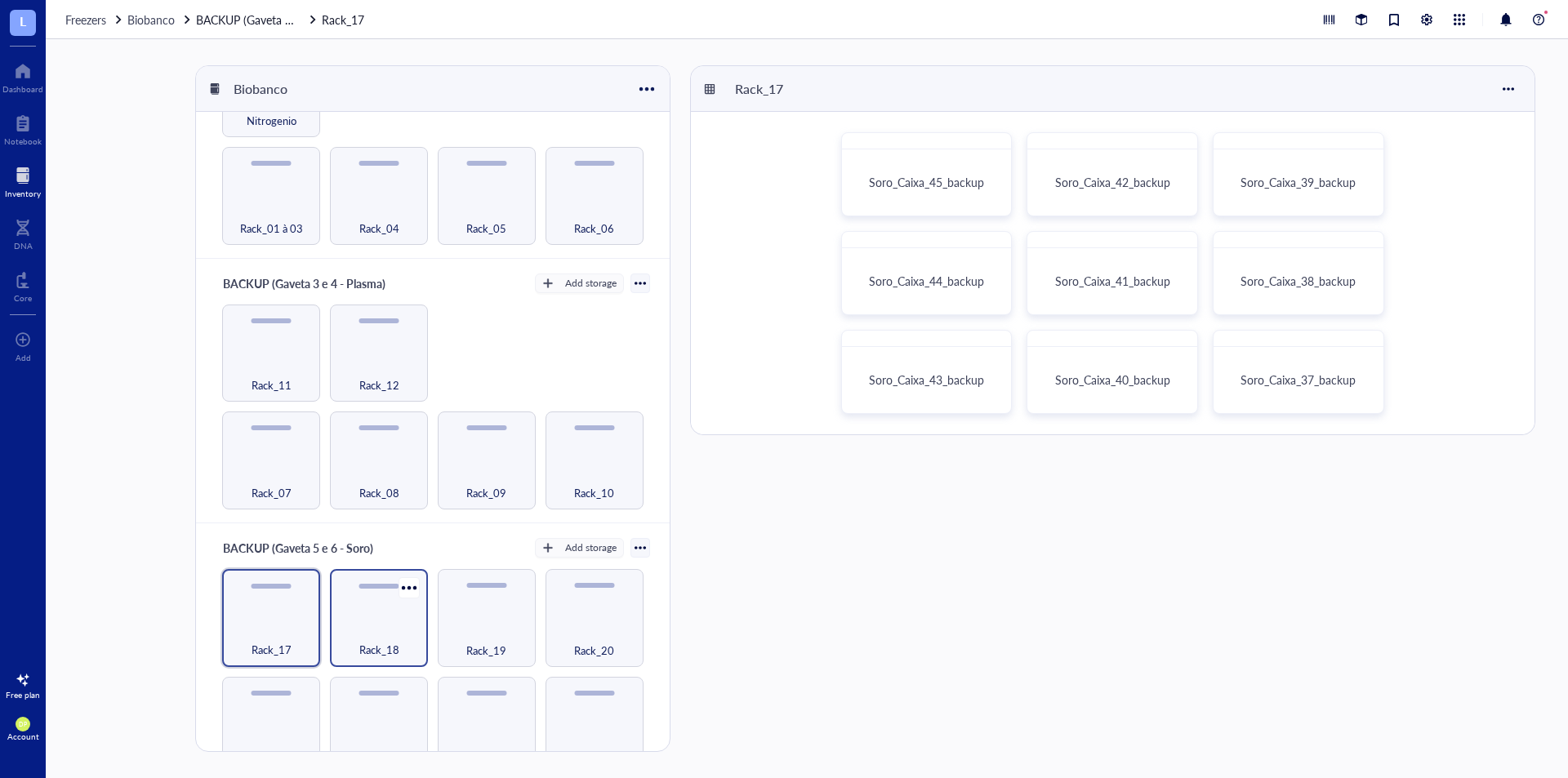
click at [357, 597] on div "Rack_18" at bounding box center [379, 618] width 98 height 98
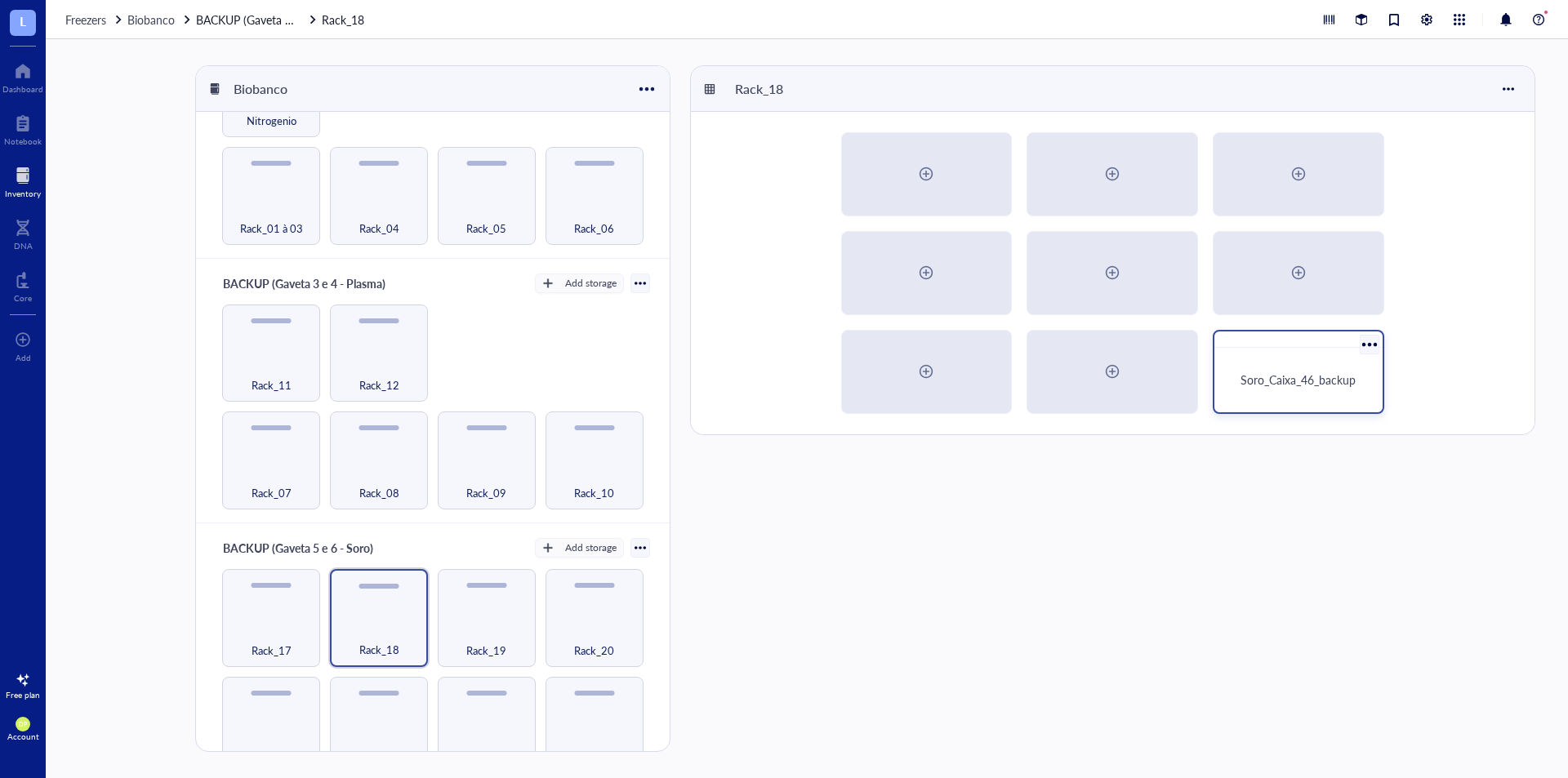
click at [1272, 405] on div "Soro_Caixa_46_backup" at bounding box center [1299, 380] width 155 height 52
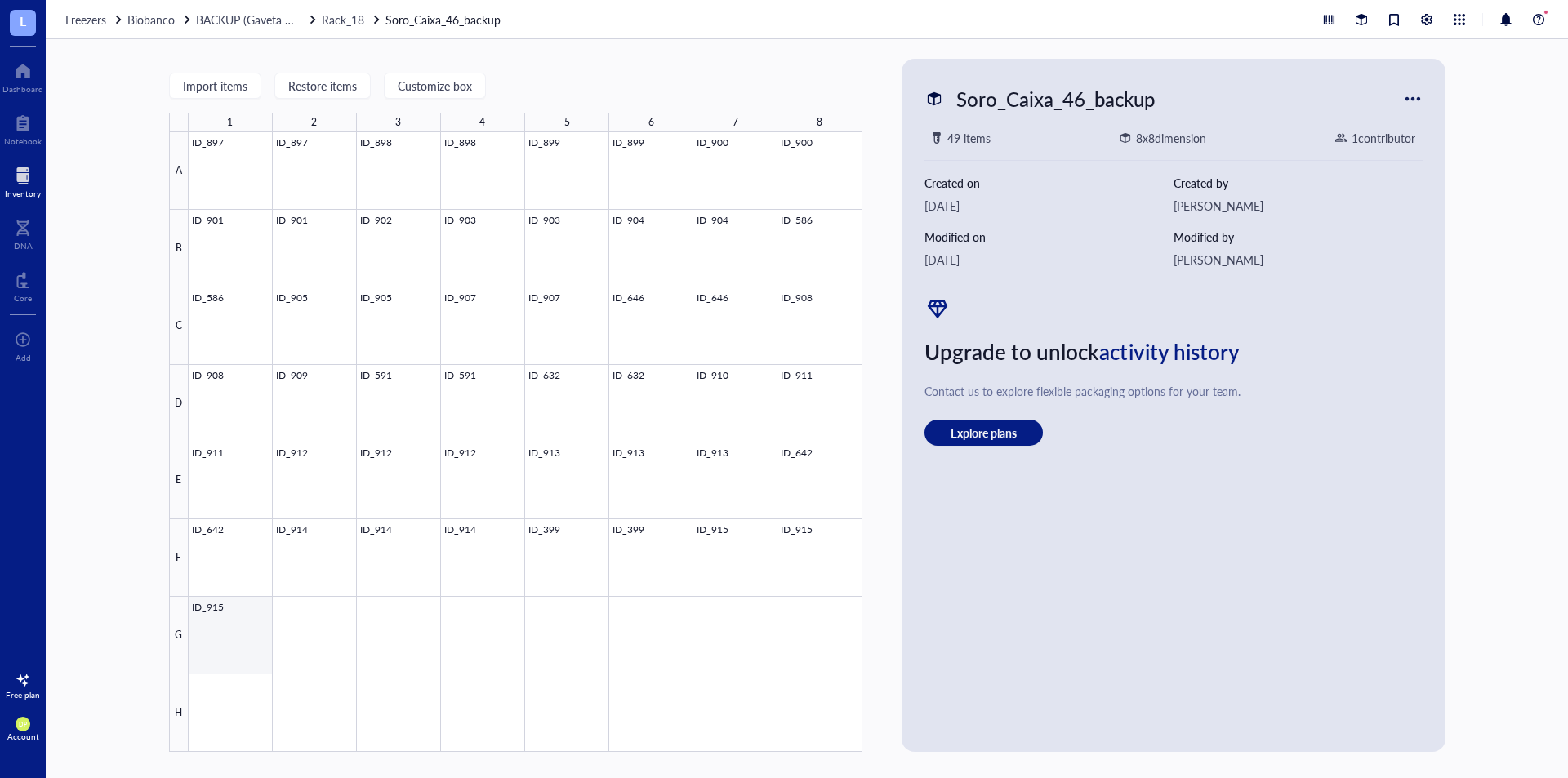
click at [203, 631] on div at bounding box center [525, 442] width 674 height 620
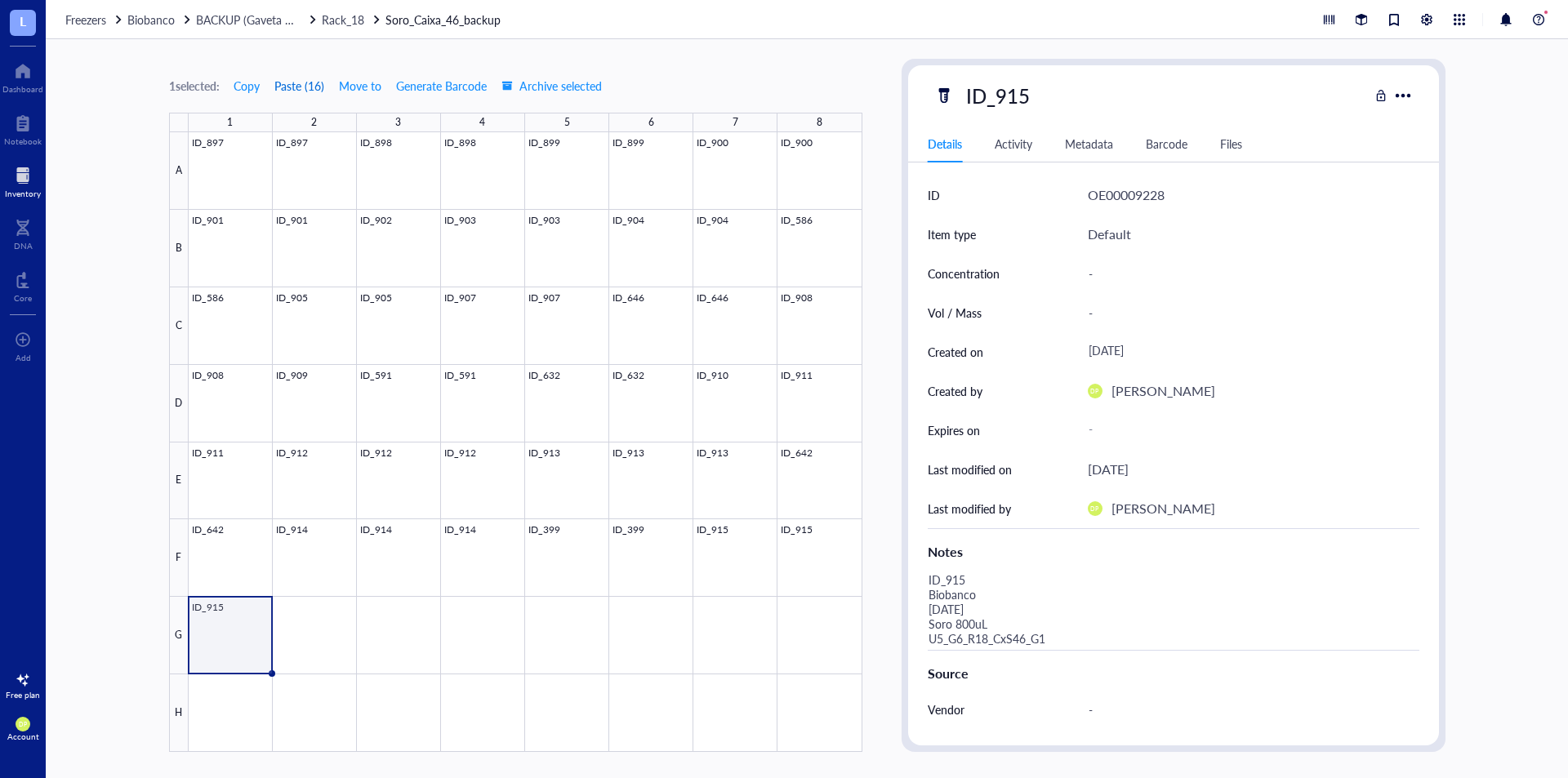
click at [305, 86] on button "Paste ( 16 )" at bounding box center [300, 86] width 52 height 26
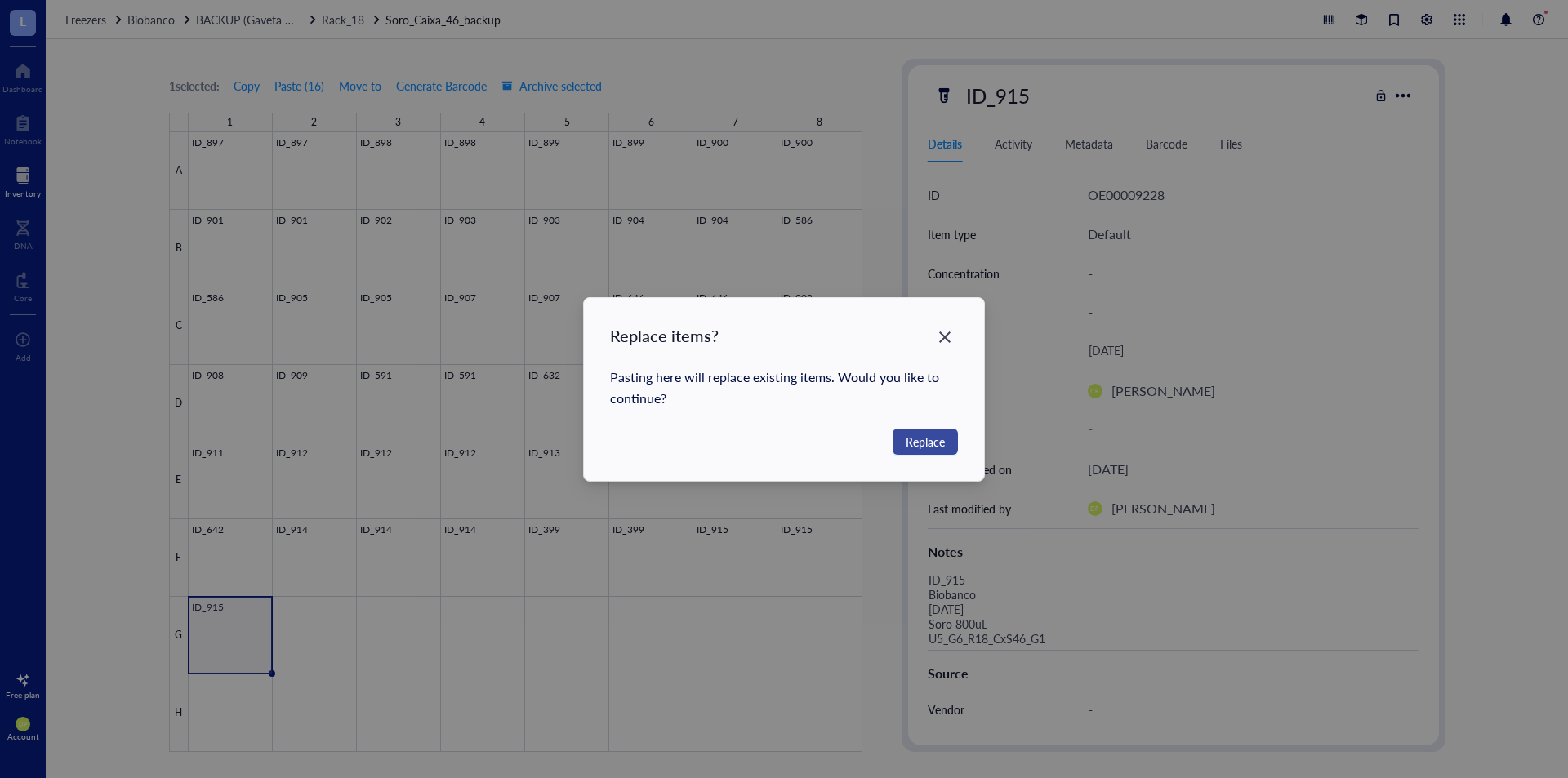
click at [944, 443] on span "Replace" at bounding box center [926, 441] width 39 height 18
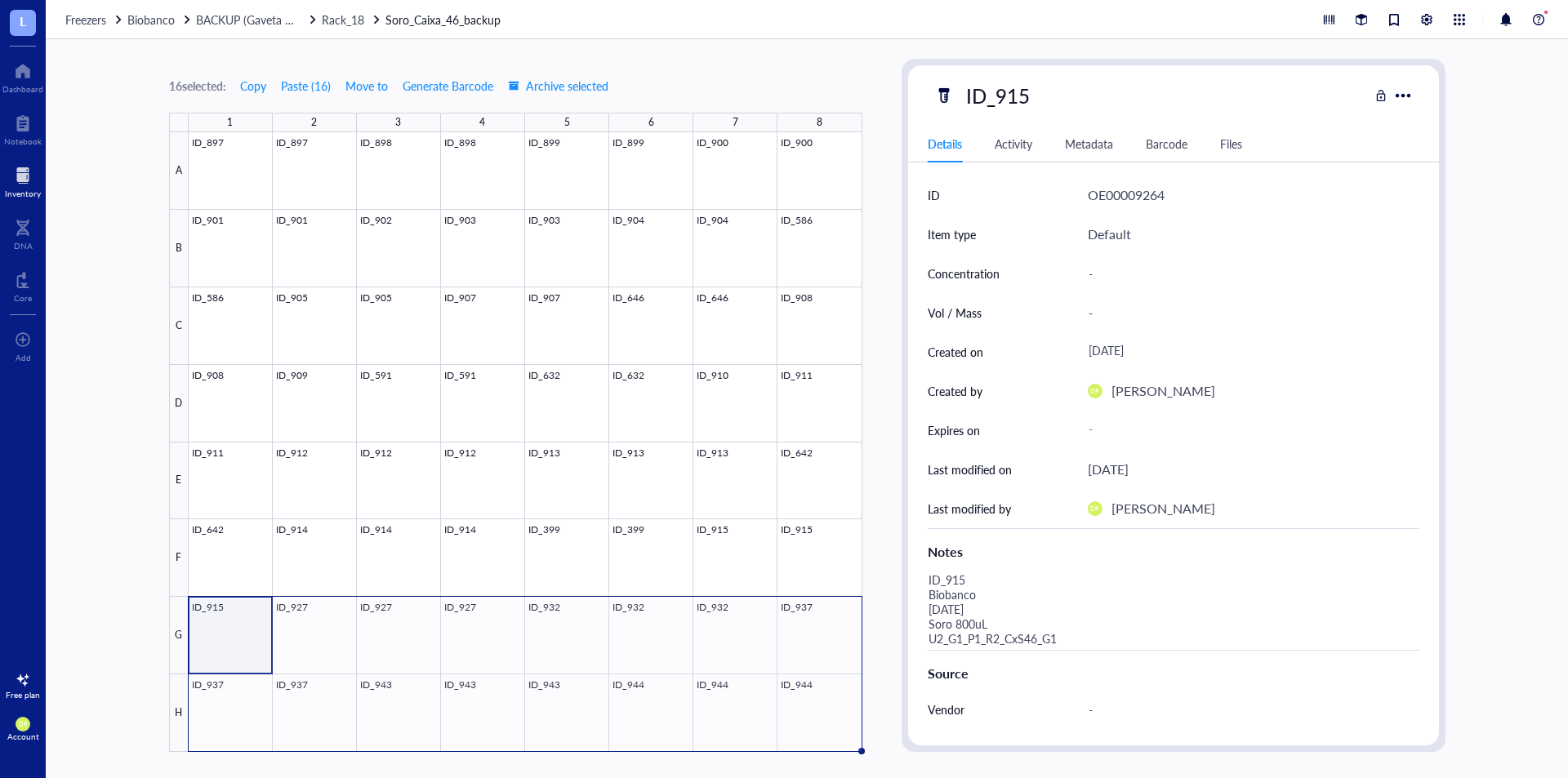
click at [205, 651] on div at bounding box center [525, 442] width 674 height 620
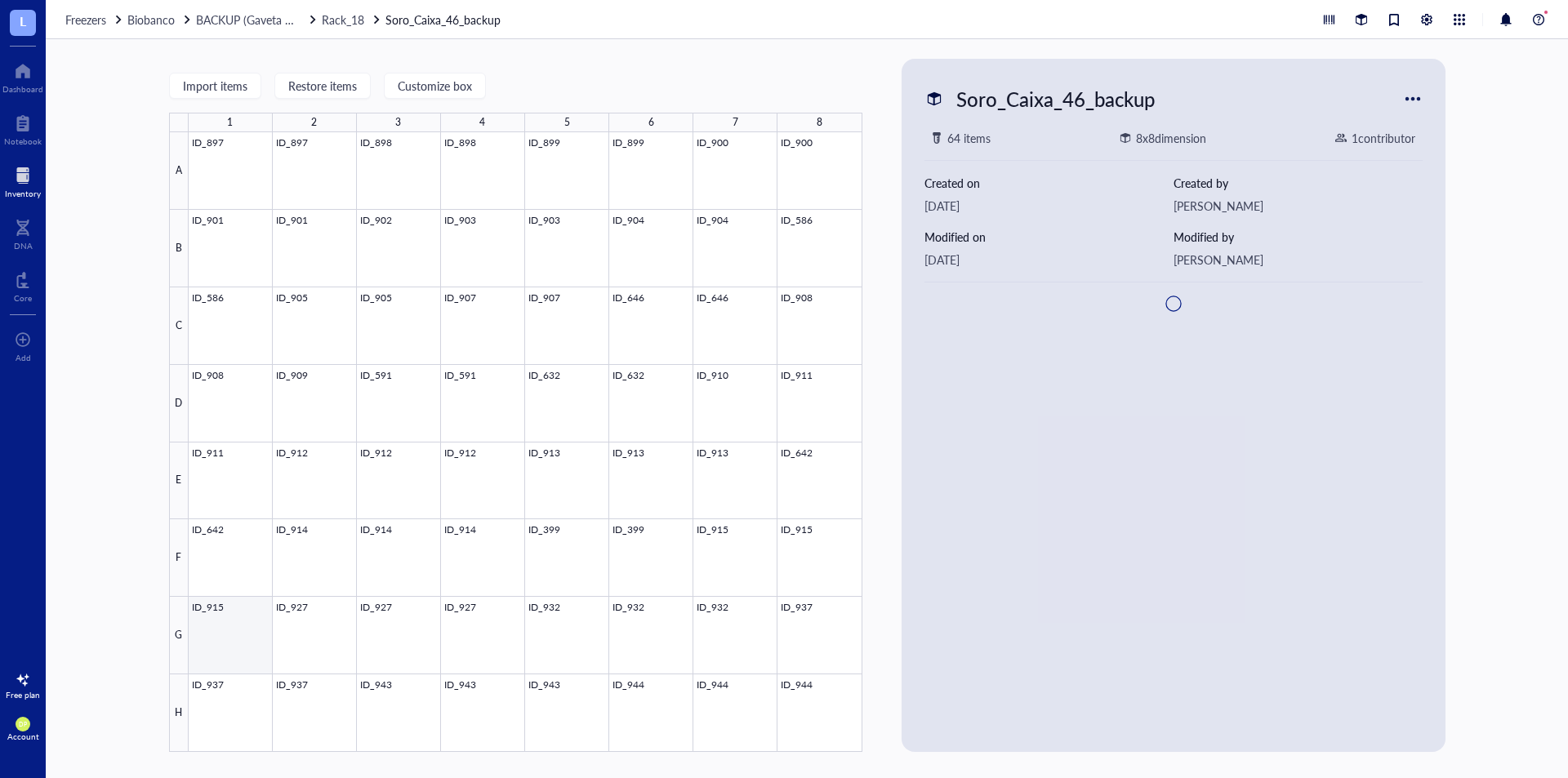
click at [231, 637] on div at bounding box center [525, 442] width 674 height 620
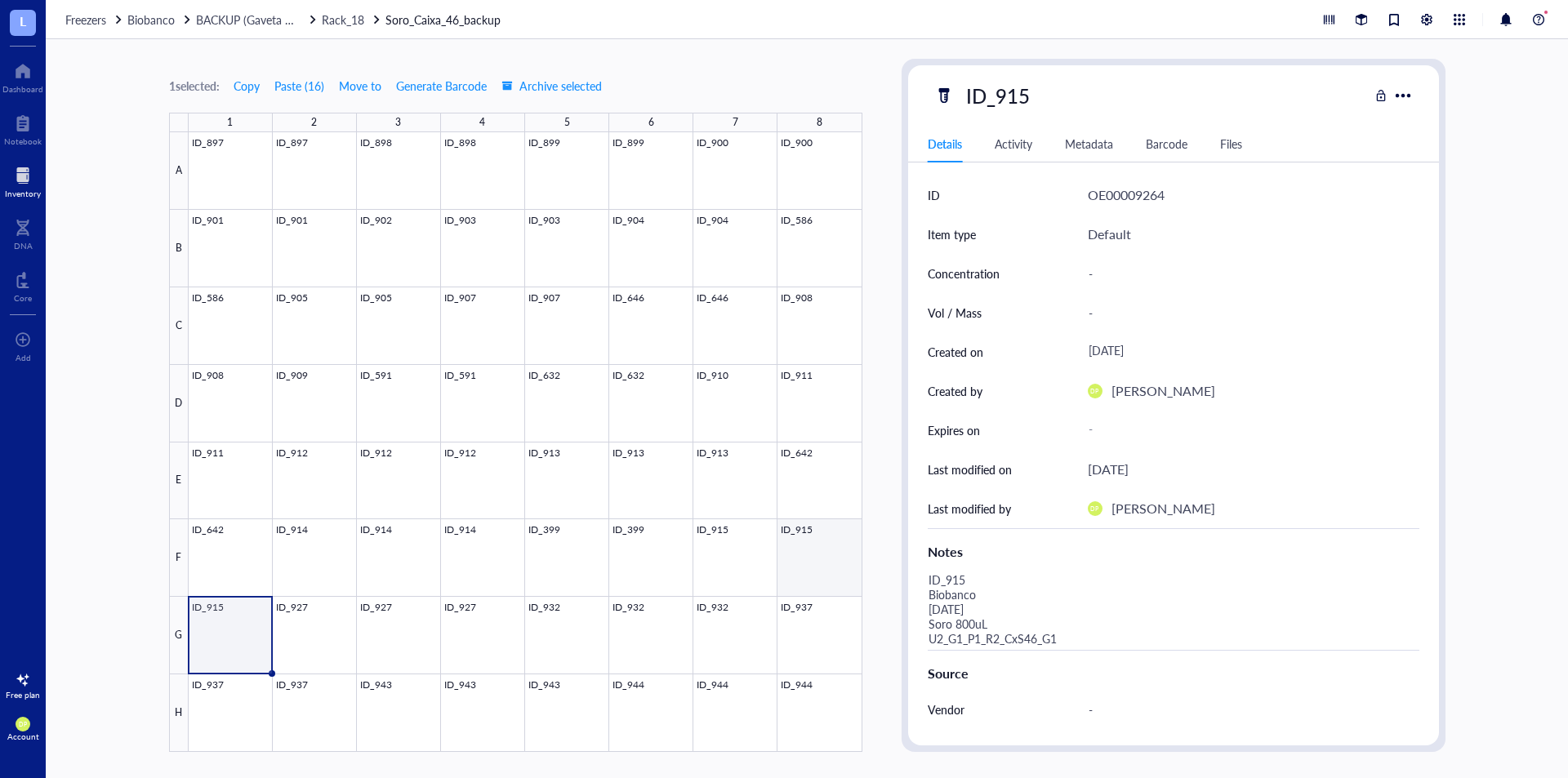
click at [806, 563] on div at bounding box center [525, 442] width 674 height 620
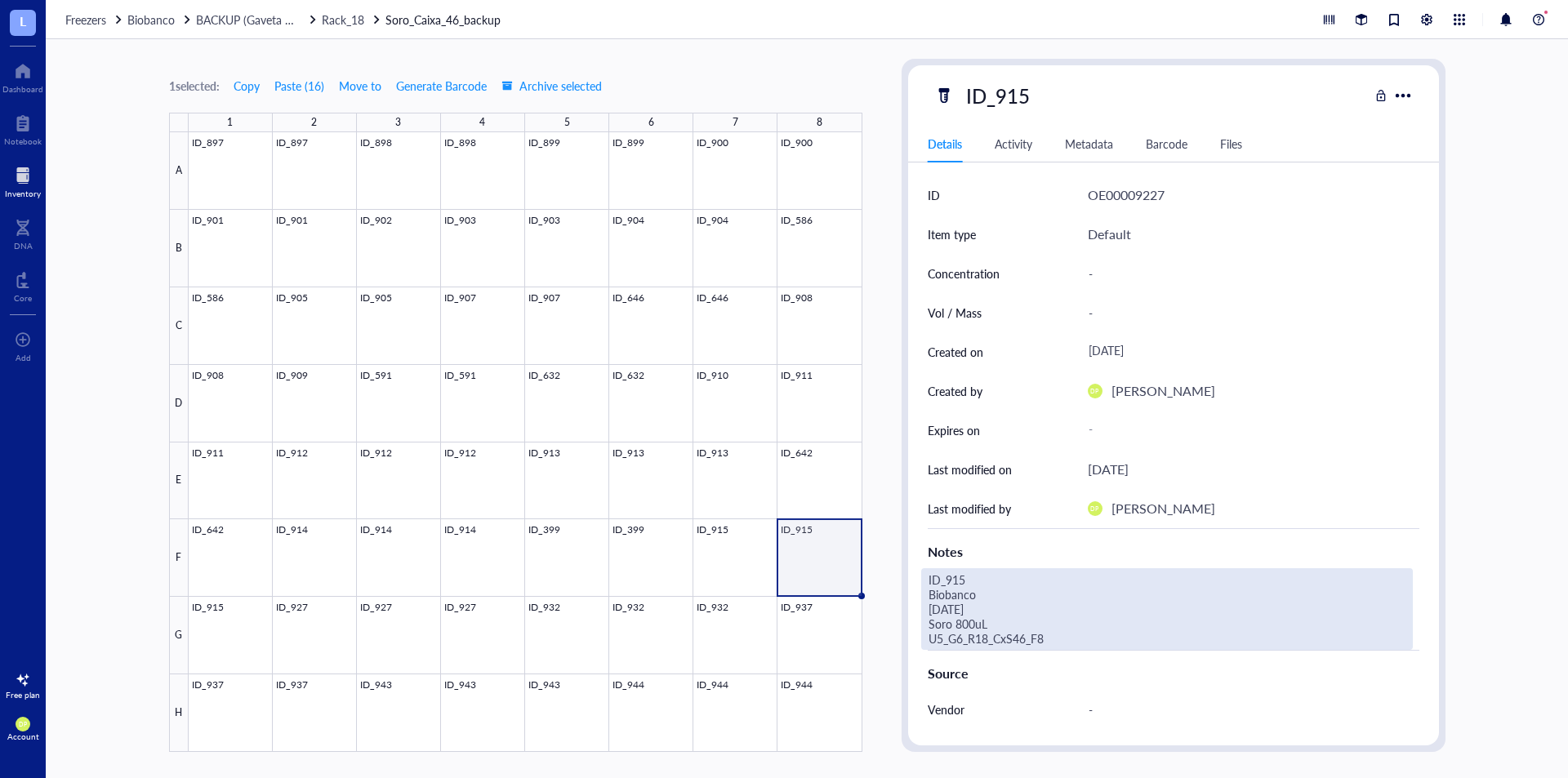
click at [1054, 640] on div "ID_915 Biobanco 26.06.25 Soro 800uL U5_G6_R18_CxS46_F8" at bounding box center [1167, 609] width 492 height 82
drag, startPoint x: 886, startPoint y: 659, endPoint x: 821, endPoint y: 660, distance: 65.0
click at [821, 660] on div "1 selected: Copy Paste ( 16 ) Move to Generate Barcode Archive selected 1 2 3 4…" at bounding box center [808, 408] width 1523 height 739
click at [206, 647] on div at bounding box center [525, 442] width 674 height 620
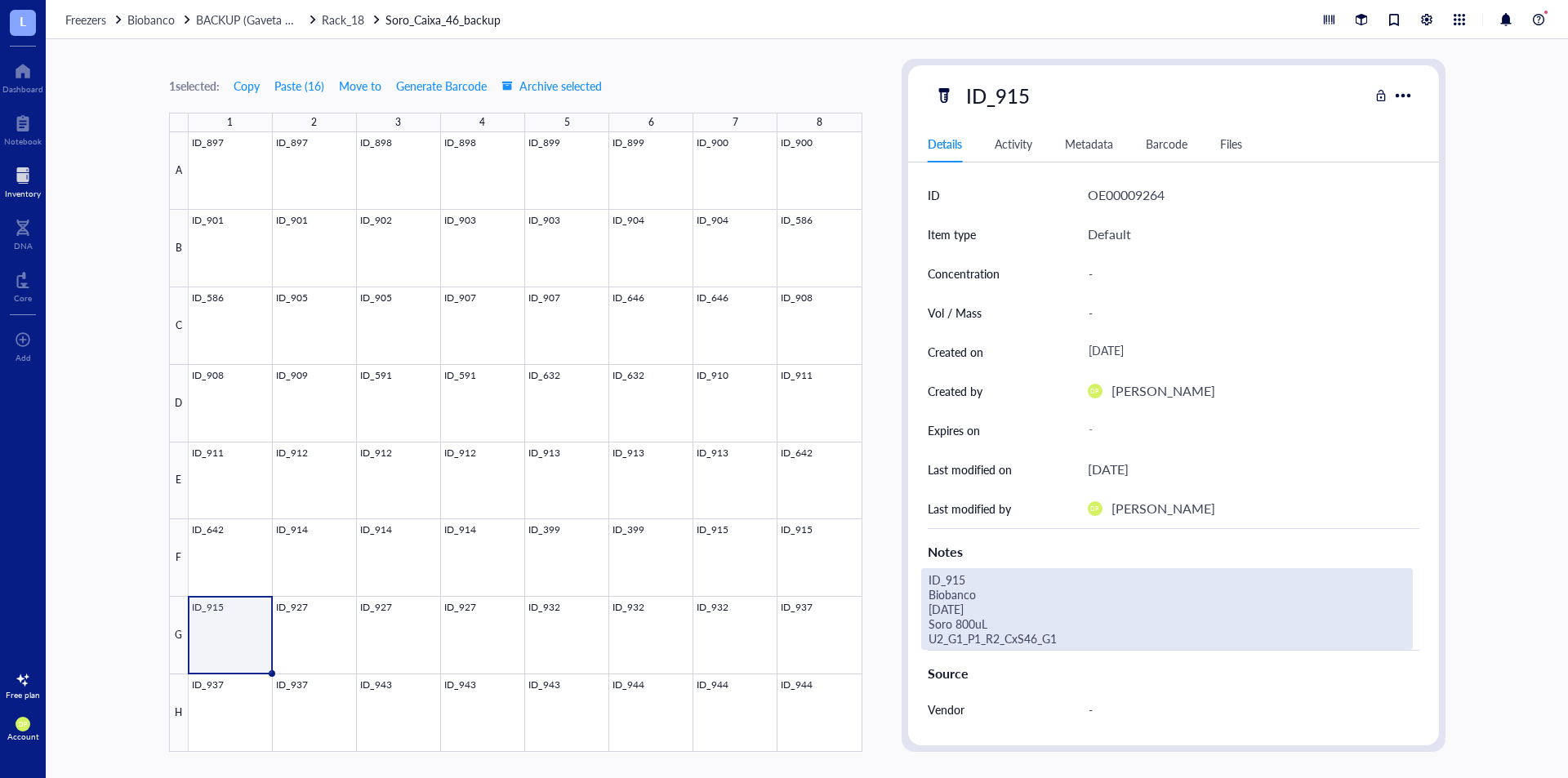
click at [1116, 633] on div "ID_915 Biobanco 26.06.25 Soro 800uL U2_G1_P1_R2_CxS46_G1" at bounding box center [1167, 609] width 492 height 82
click at [1091, 641] on div "ID_915 Biobanco 26.06.25 Soro 800uL U2_G1_P1_R2_CxS46_G1" at bounding box center [1167, 609] width 492 height 82
click at [856, 547] on div at bounding box center [525, 442] width 674 height 620
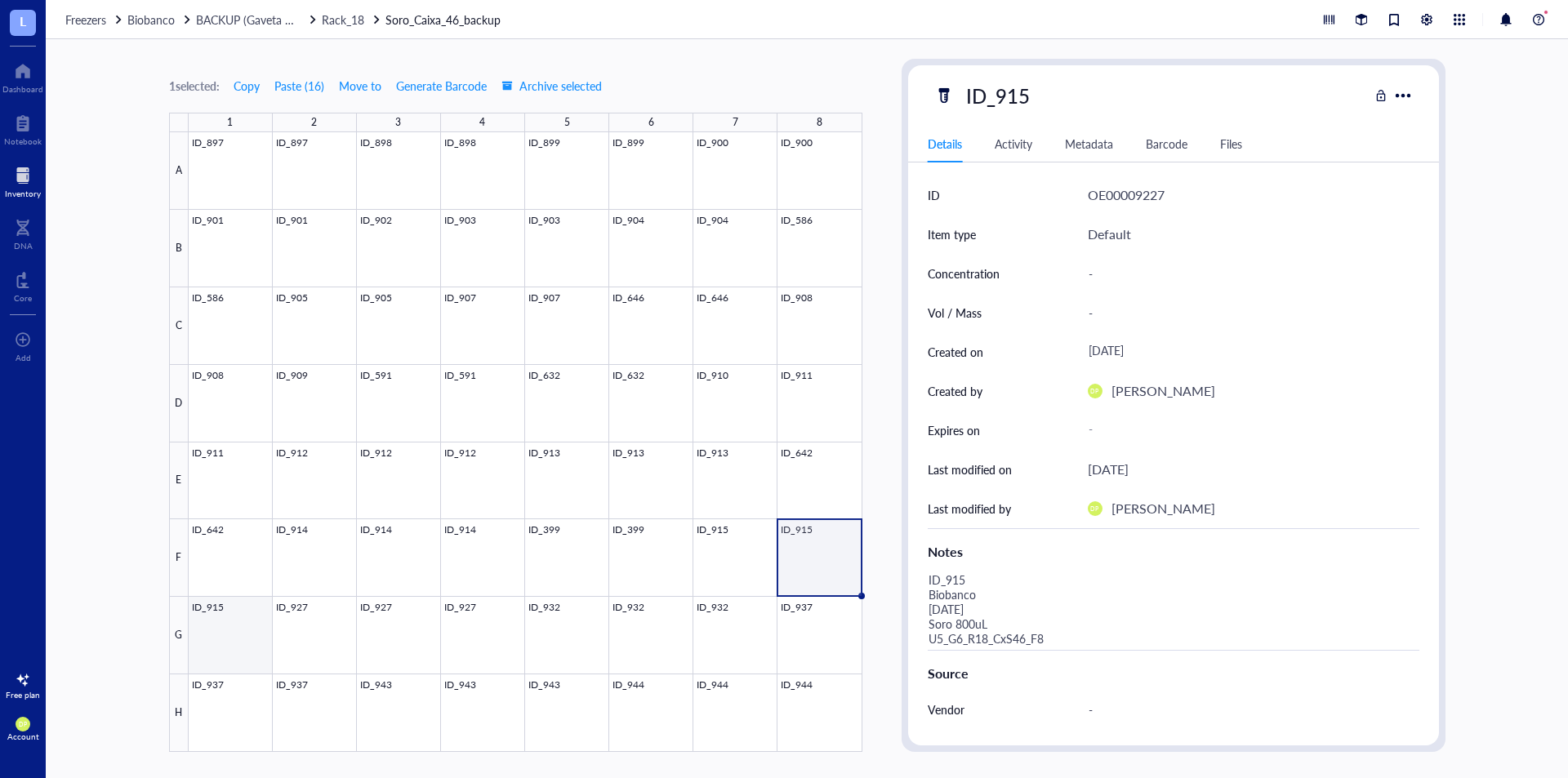
click at [197, 640] on div at bounding box center [525, 442] width 674 height 620
click at [836, 534] on div at bounding box center [525, 442] width 674 height 620
click at [237, 636] on div at bounding box center [525, 442] width 674 height 620
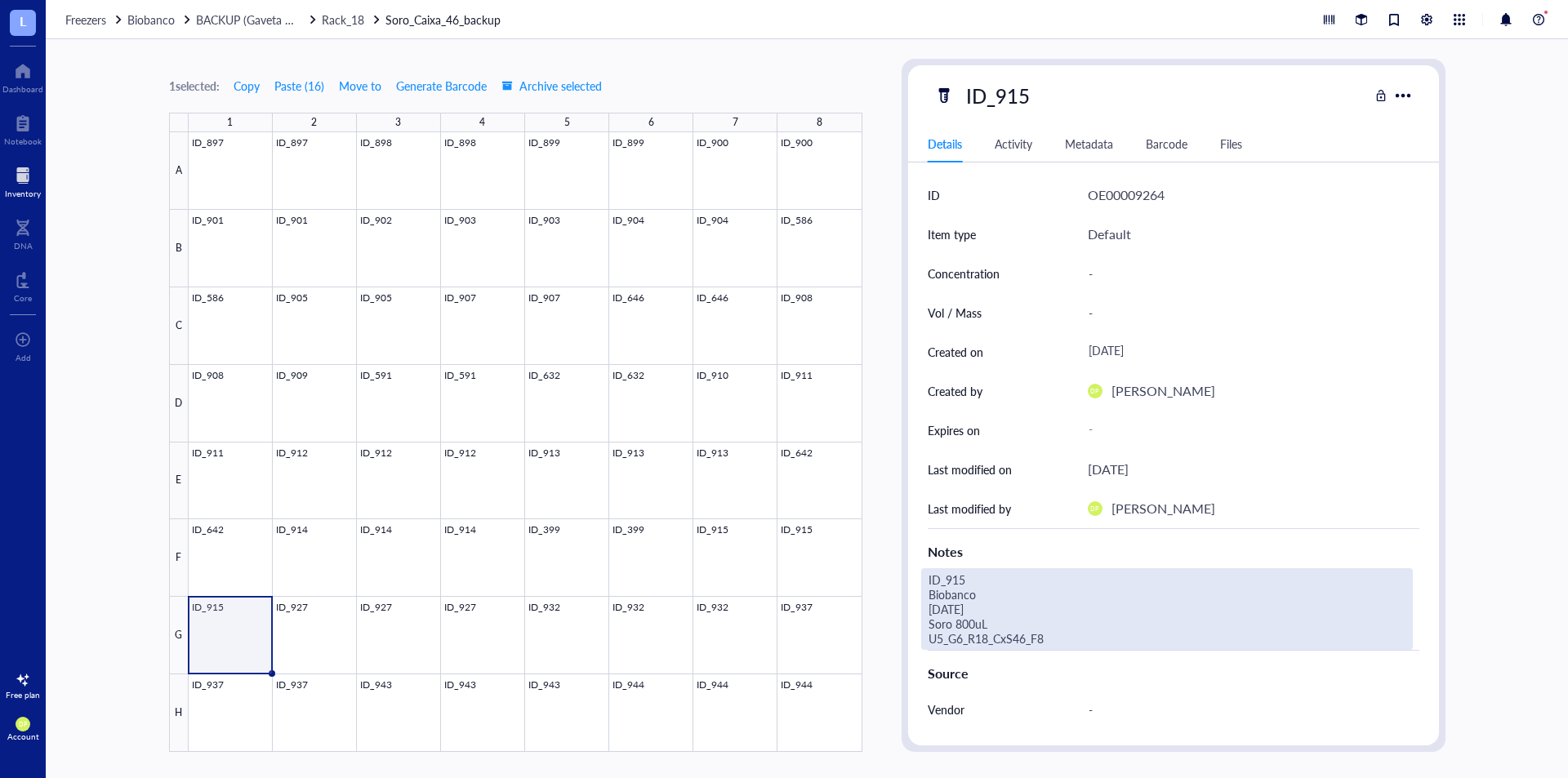
click at [1067, 635] on div "ID_915 Biobanco 26.06.25 Soro 800uL U5_G6_R18_CxS46_F8" at bounding box center [1167, 609] width 492 height 82
type textarea "ID_915 Biobanco 26.06.25 Soro 800uL U5_G6_R18_CxS46_G1"
click at [886, 563] on div "1 selected: Copy Paste ( 16 ) Move to Generate Barcode Archive selected 1 2 3 4…" at bounding box center [808, 408] width 1523 height 739
click at [1049, 640] on div "ID_915 Biobanco 26.06.25 Soro 800uL U5_G6_R18_CxS46_G1" at bounding box center [1167, 609] width 492 height 82
drag, startPoint x: 1049, startPoint y: 640, endPoint x: 929, endPoint y: 636, distance: 120.1
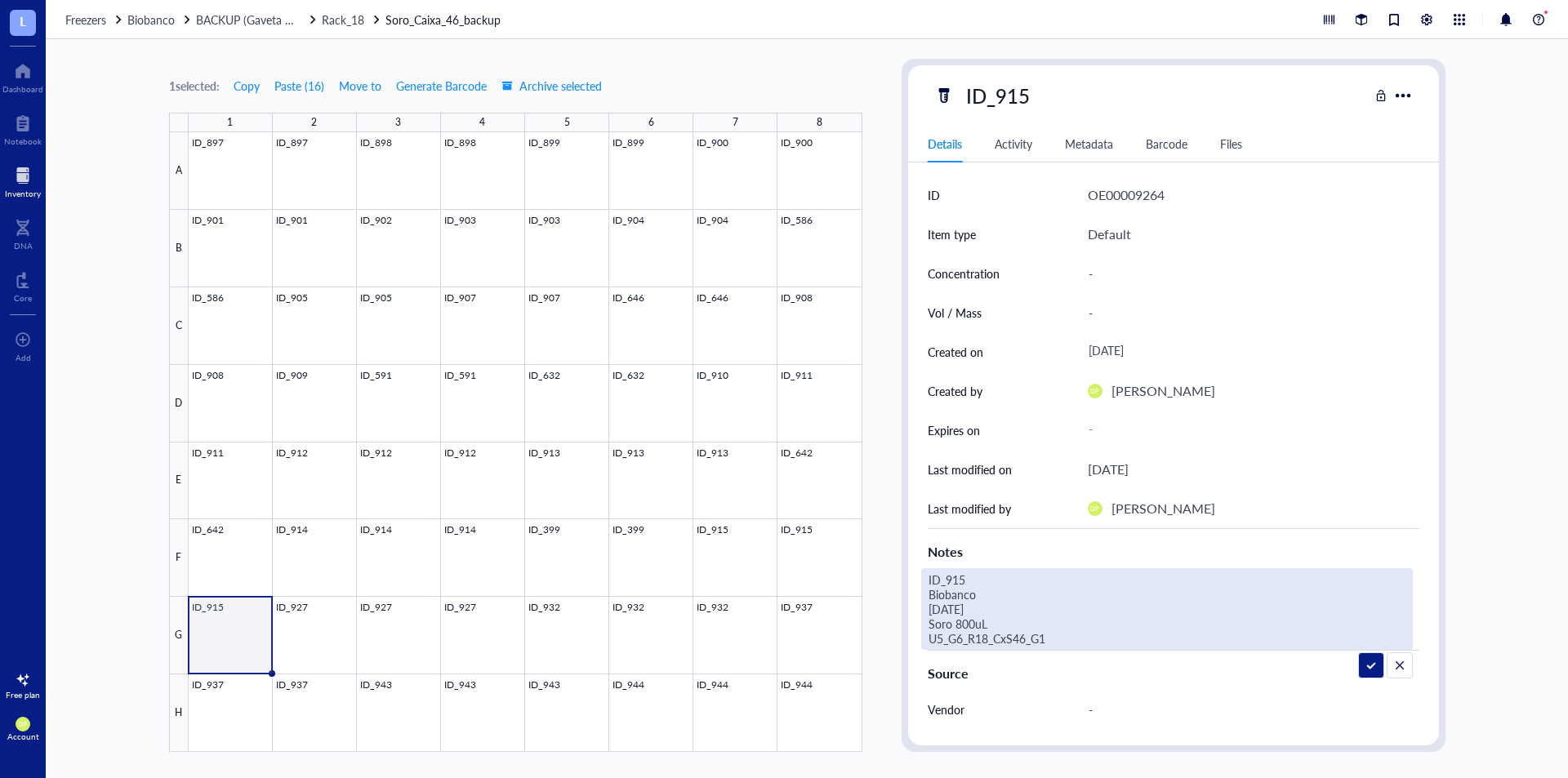
click at [929, 636] on textarea "ID_915 Biobanco 26.06.25 Soro 800uL U5_G6_R18_CxS46_G1" at bounding box center [1143, 609] width 444 height 80
click at [314, 641] on div at bounding box center [525, 442] width 674 height 620
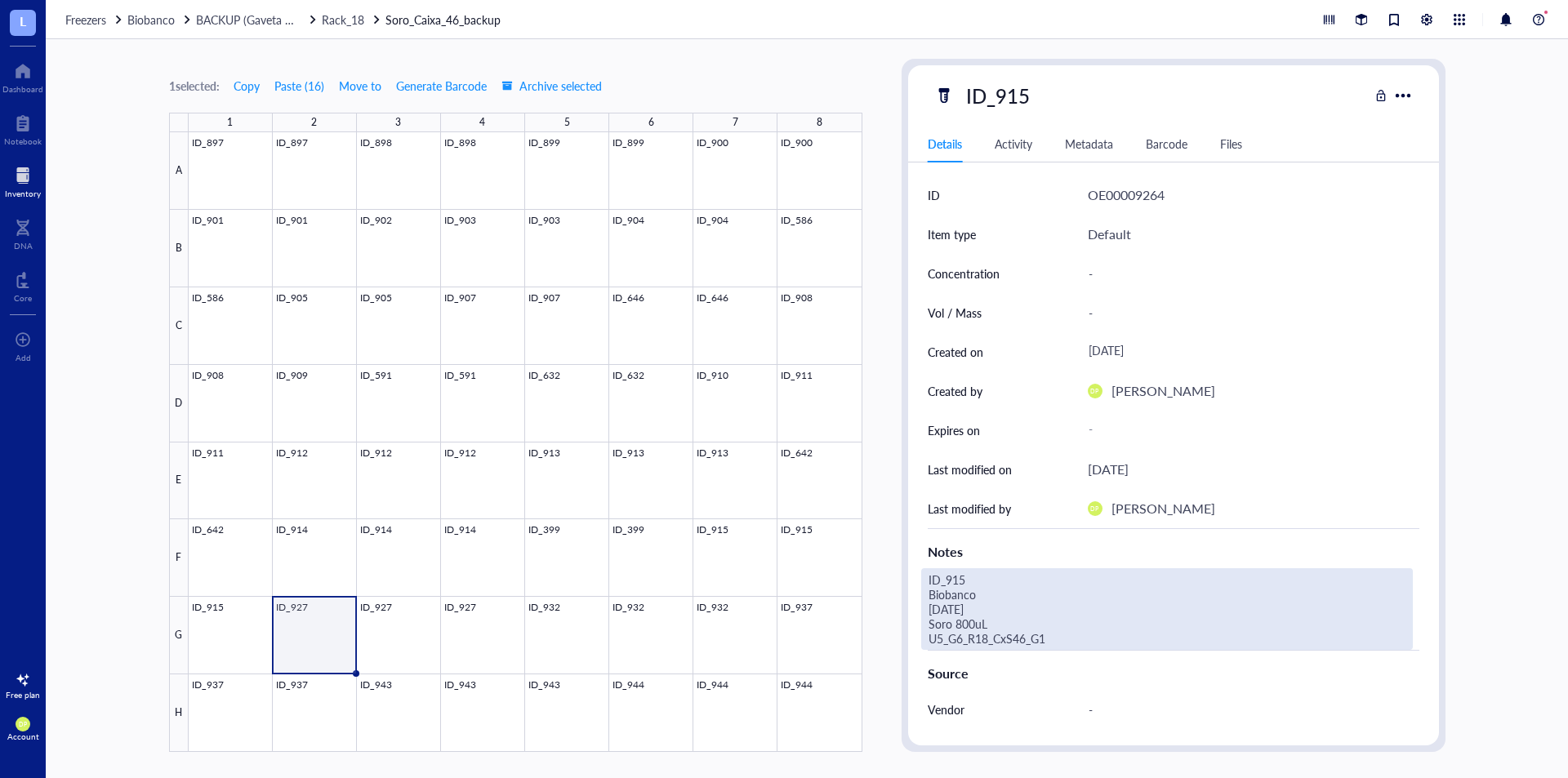
click at [1041, 636] on div "ID_915 Biobanco 26.06.25 Soro 800uL U5_G6_R18_CxS46_G1" at bounding box center [1167, 609] width 492 height 82
drag, startPoint x: 1069, startPoint y: 630, endPoint x: 985, endPoint y: 637, distance: 84.3
click at [985, 637] on textarea "ID_927 Biobanco 07.07.25 Soro 800uL U2_G1_P1_R2_CxS46_G2" at bounding box center [1151, 609] width 458 height 80
click at [1109, 643] on textarea "ID_927 Biobanco 07.07.25 Soro 800uL U2_G1_P1_R2_CxS46_G2" at bounding box center [1151, 609] width 458 height 80
drag, startPoint x: 898, startPoint y: 644, endPoint x: 903, endPoint y: 703, distance: 59.2
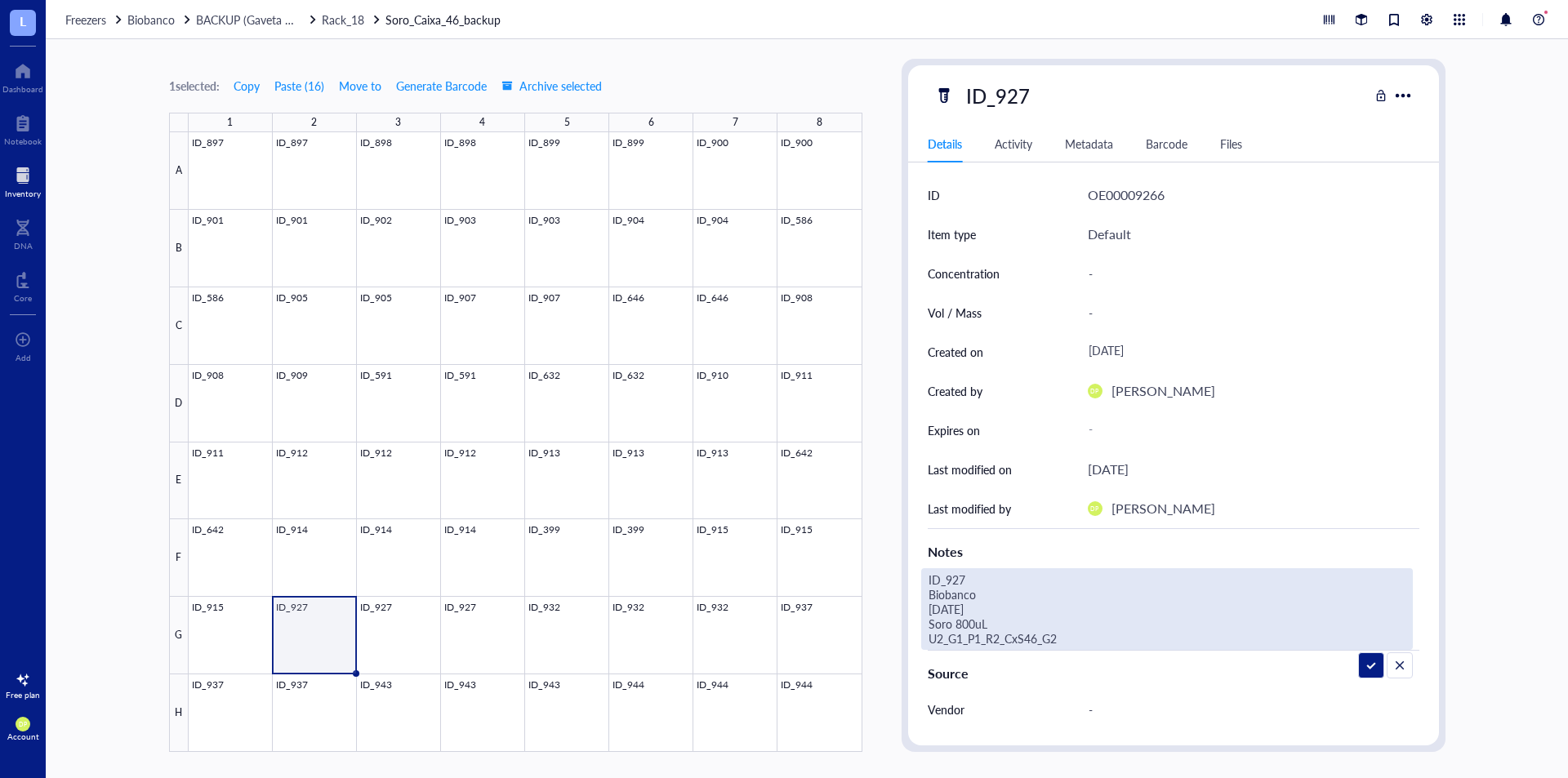
click at [903, 703] on div "ID_927 Details Activity Metadata Barcode Files ID OE00009266 Item type Default …" at bounding box center [1173, 405] width 544 height 693
type textarea "ID_927 Biobanco 07.07.25 Soro 800uL U5_G6_R18_CxS46_G2"
click at [896, 551] on div "1 selected: Copy Paste ( 16 ) Move to Generate Barcode Archive selected 1 2 3 4…" at bounding box center [808, 408] width 1523 height 739
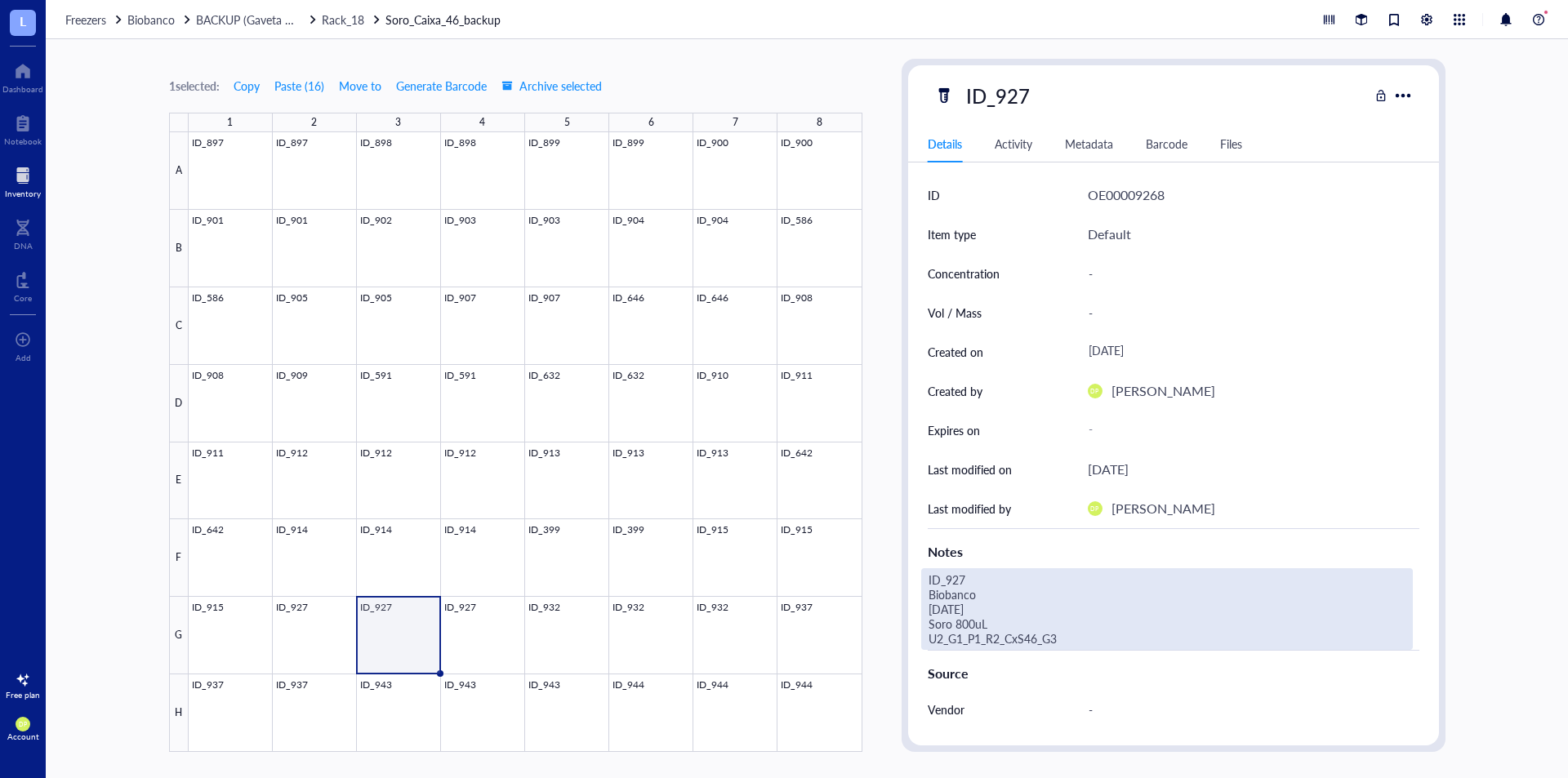
click at [1047, 642] on div "ID_927 Biobanco 07.07.25 Soro 800uL U2_G1_P1_R2_CxS46_G3" at bounding box center [1167, 609] width 492 height 82
drag, startPoint x: 1060, startPoint y: 644, endPoint x: 764, endPoint y: 643, distance: 296.0
click at [764, 643] on div "1 selected: Copy Paste ( 16 ) Move to Generate Barcode Archive selected 1 2 3 4…" at bounding box center [808, 408] width 1523 height 739
type textarea "ID_927 Biobanco 07.07.25 Soro 800uL U5_G6_R18_CxS46_G3"
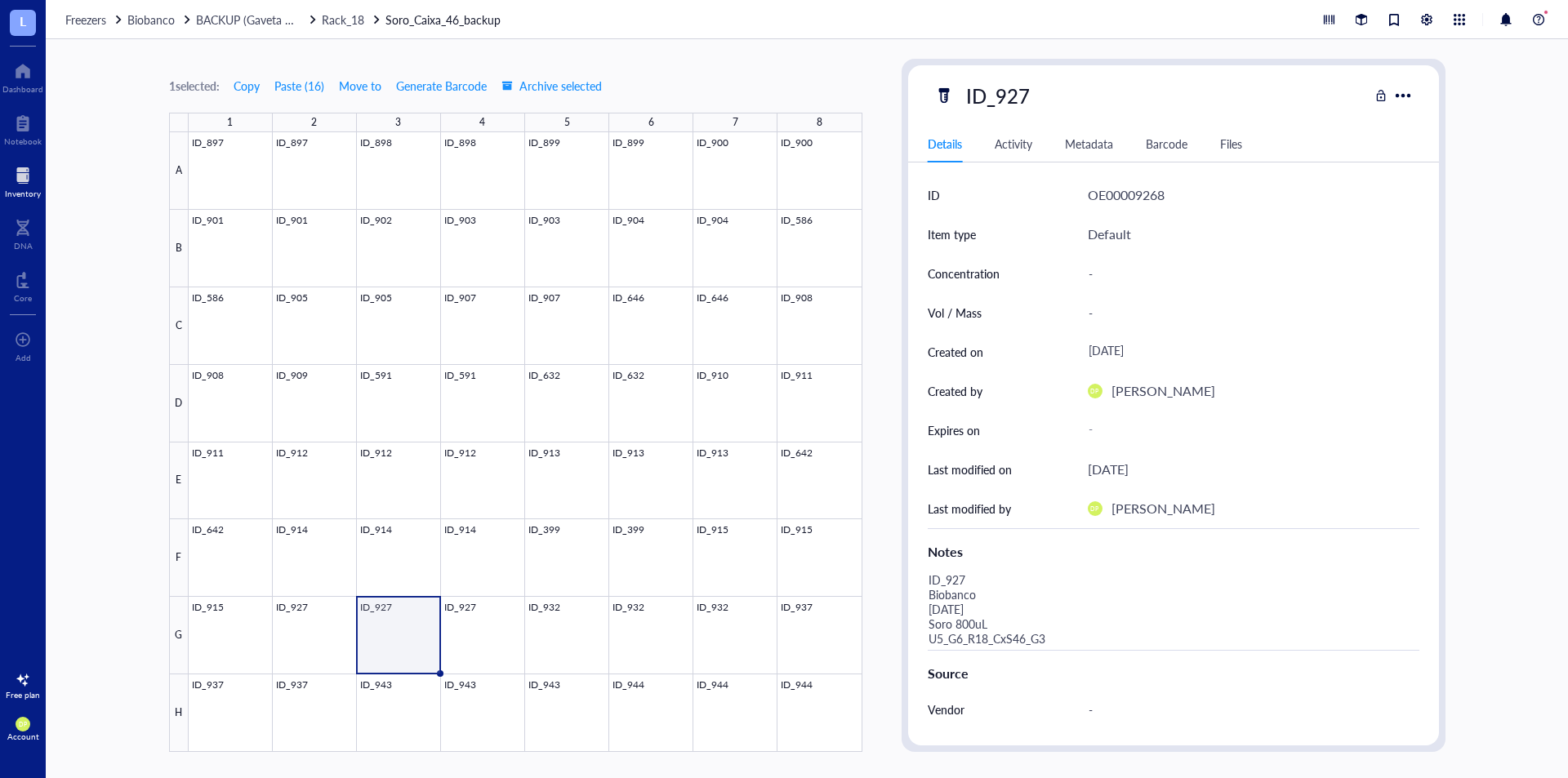
click at [866, 551] on div "1 selected: Copy Paste ( 16 ) Move to Generate Barcode Archive selected 1 2 3 4…" at bounding box center [808, 408] width 1523 height 739
click at [443, 618] on div at bounding box center [525, 442] width 674 height 620
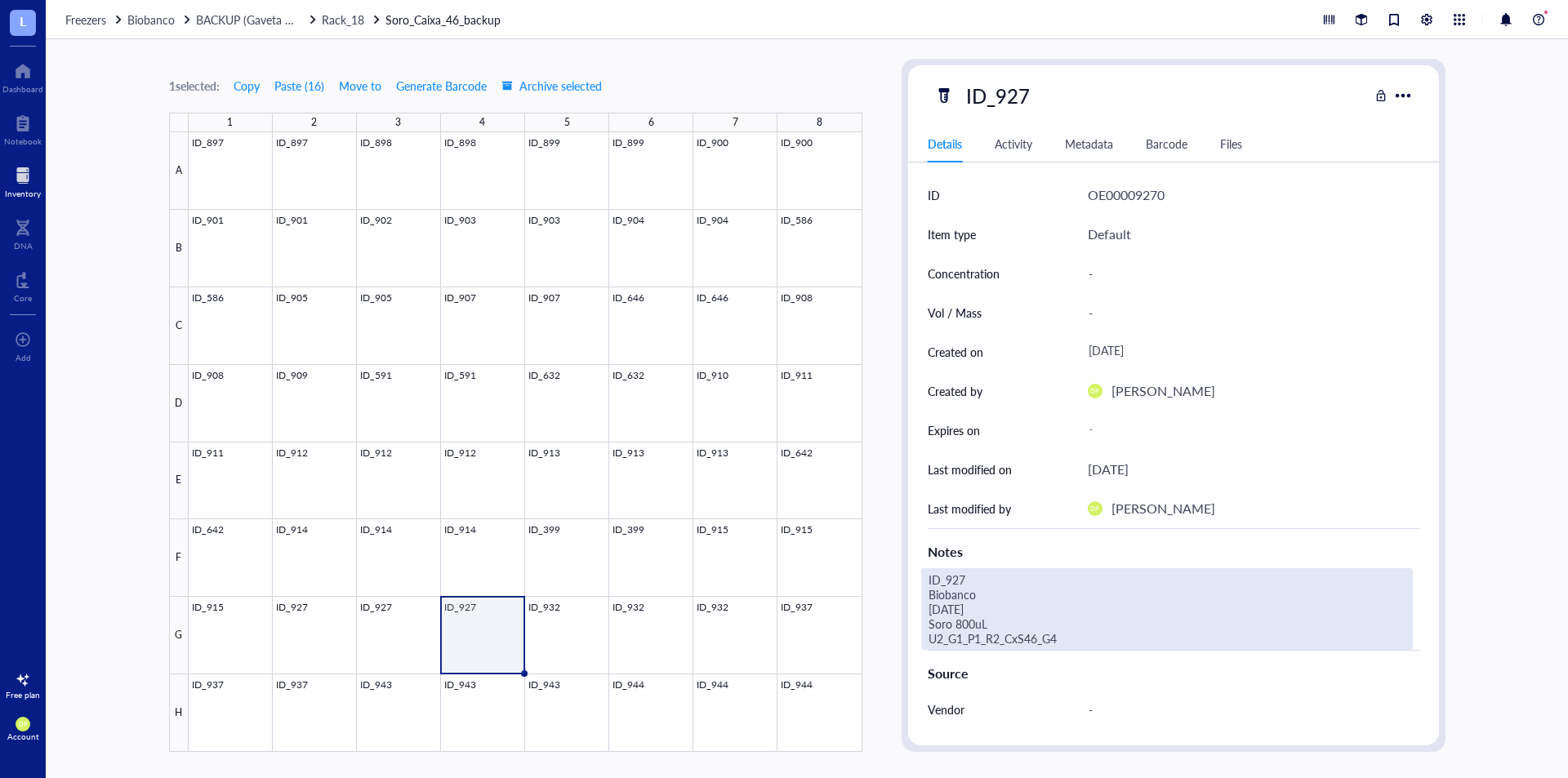
click at [1048, 635] on div "ID_927 Biobanco 07.07.25 Soro 800uL U2_G1_P1_R2_CxS46_G4" at bounding box center [1167, 609] width 492 height 82
drag, startPoint x: 1048, startPoint y: 635, endPoint x: 898, endPoint y: 642, distance: 150.2
click at [898, 642] on div "1 selected: Copy Paste ( 16 ) Move to Generate Barcode Archive selected 1 2 3 4…" at bounding box center [808, 408] width 1523 height 739
type textarea "ID_927 Biobanco 07.07.25 Soro 800uL U5_G6_R18_CxS46_G4"
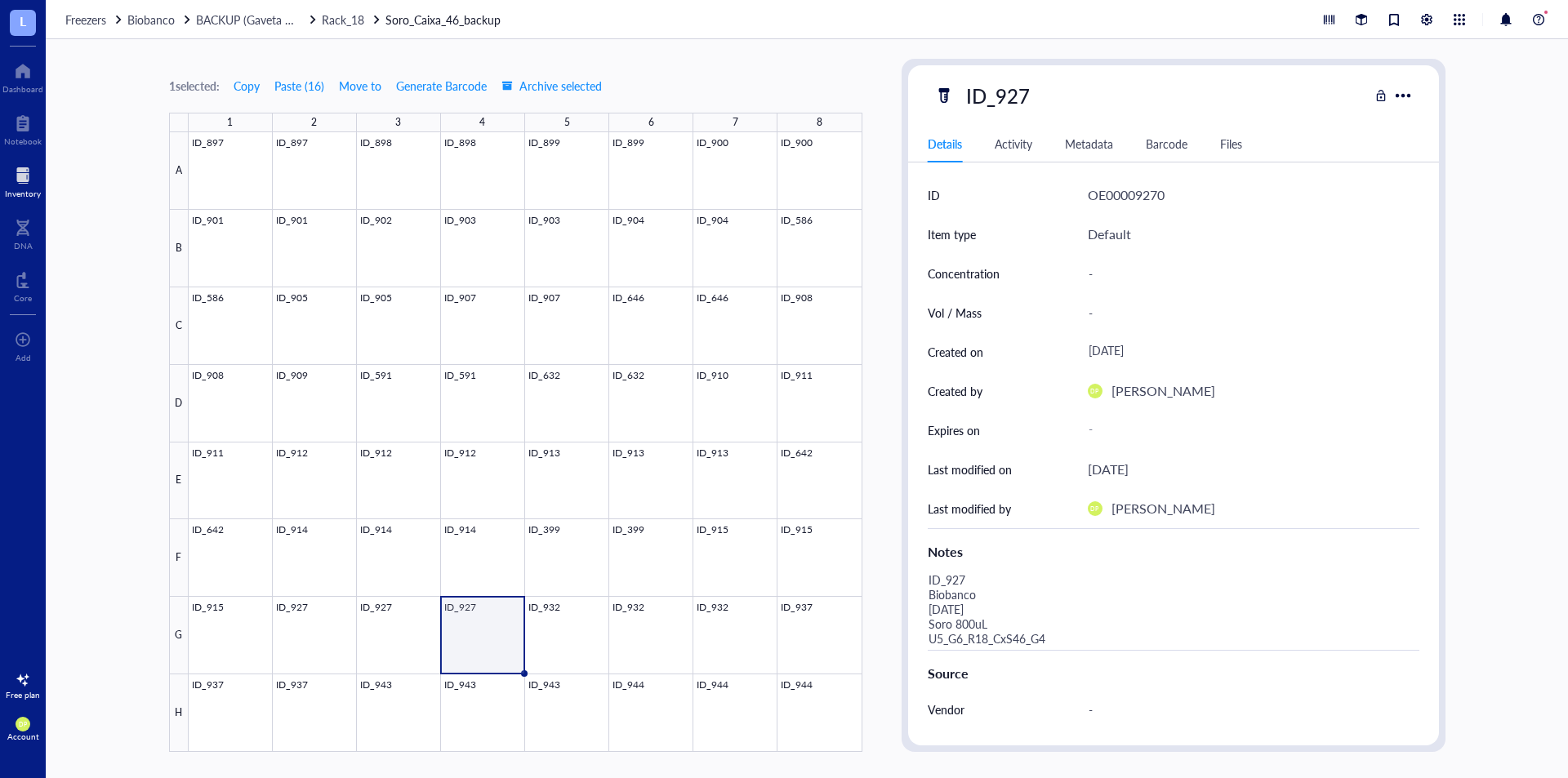
click at [898, 495] on div "1 selected: Copy Paste ( 16 ) Move to Generate Barcode Archive selected 1 2 3 4…" at bounding box center [808, 408] width 1523 height 739
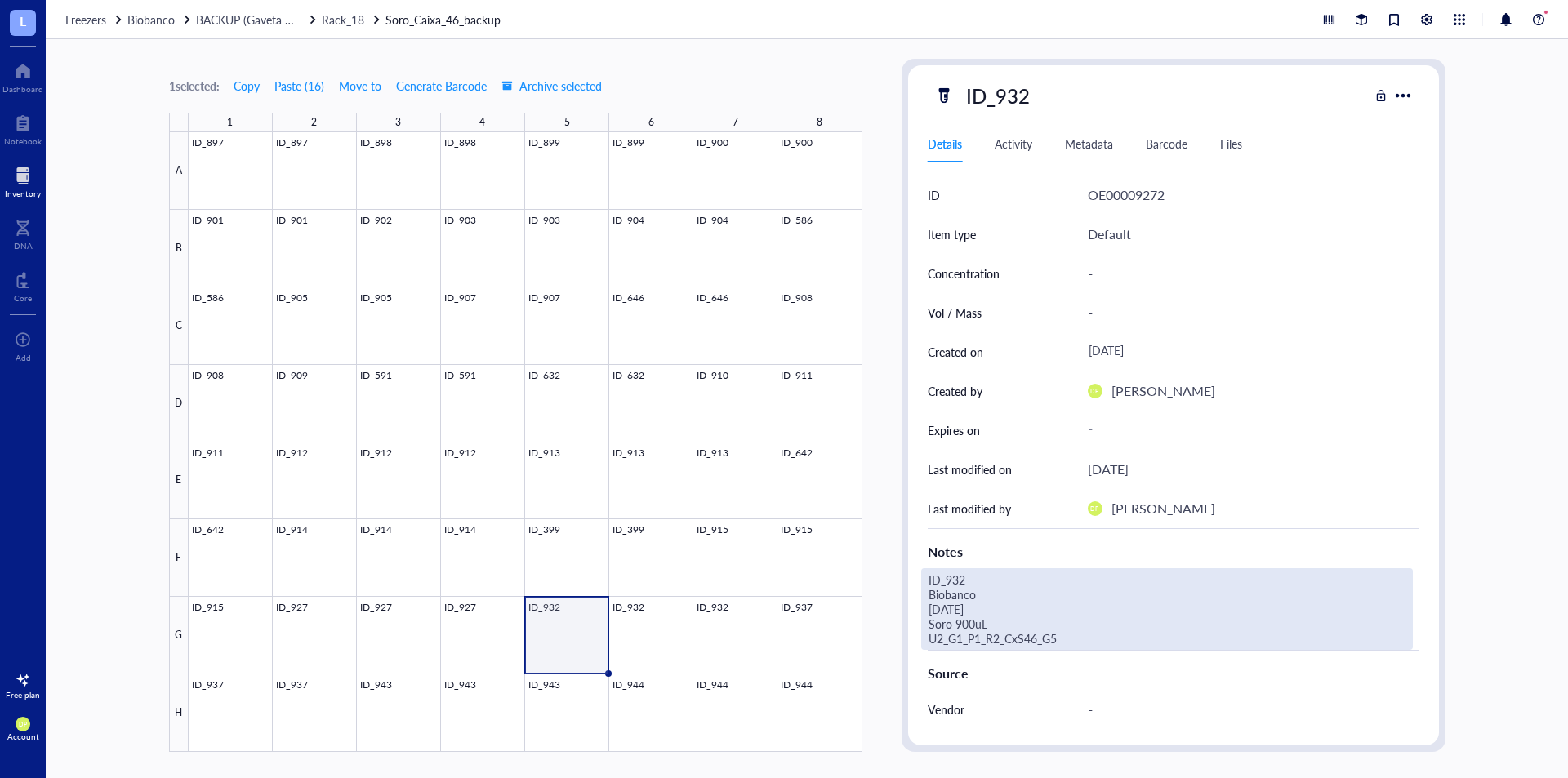
click at [1061, 650] on div "ID_932 Biobanco 08.07.25 Soro 900uL U2_G1_P1_R2_CxS46_G5" at bounding box center [1167, 609] width 492 height 82
click at [801, 640] on div "1 selected: Copy Paste ( 16 ) Move to Generate Barcode Archive selected 1 2 3 4…" at bounding box center [808, 408] width 1523 height 739
type textarea "ID_932 Biobanco 08.07.25 Soro 900uL U5_G6_R18_CxS46_G5"
click at [892, 566] on div "1 selected: Copy Paste ( 16 ) Move to Generate Barcode Archive selected 1 2 3 4…" at bounding box center [808, 408] width 1523 height 739
click at [1093, 633] on div "ID_932 Biobanco 08.07.25 Soro 900uL U2_G1_P1_R2_CxS46_G6" at bounding box center [1167, 609] width 492 height 82
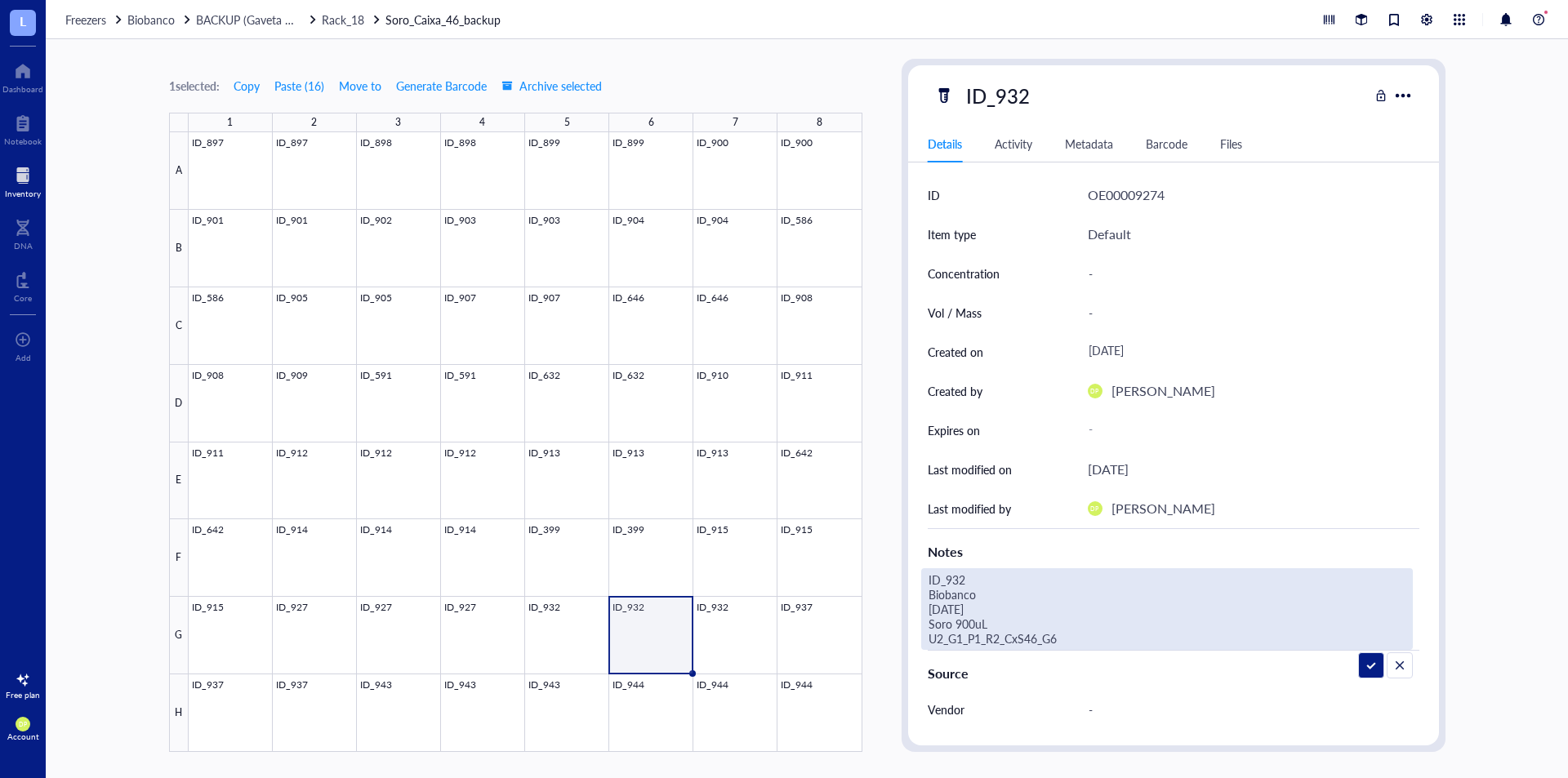
drag, startPoint x: 1079, startPoint y: 636, endPoint x: 667, endPoint y: 637, distance: 412.0
click at [667, 637] on div "1 selected: Copy Paste ( 16 ) Move to Generate Barcode Archive selected 1 2 3 4…" at bounding box center [808, 408] width 1523 height 739
type textarea "ID_932 Biobanco 08.07.25 Soro 900uL U5_G6_R18_CxS46_G6"
click at [890, 520] on div "1 selected: Copy Paste ( 16 ) Move to Generate Barcode Archive selected 1 2 3 4…" at bounding box center [808, 408] width 1523 height 739
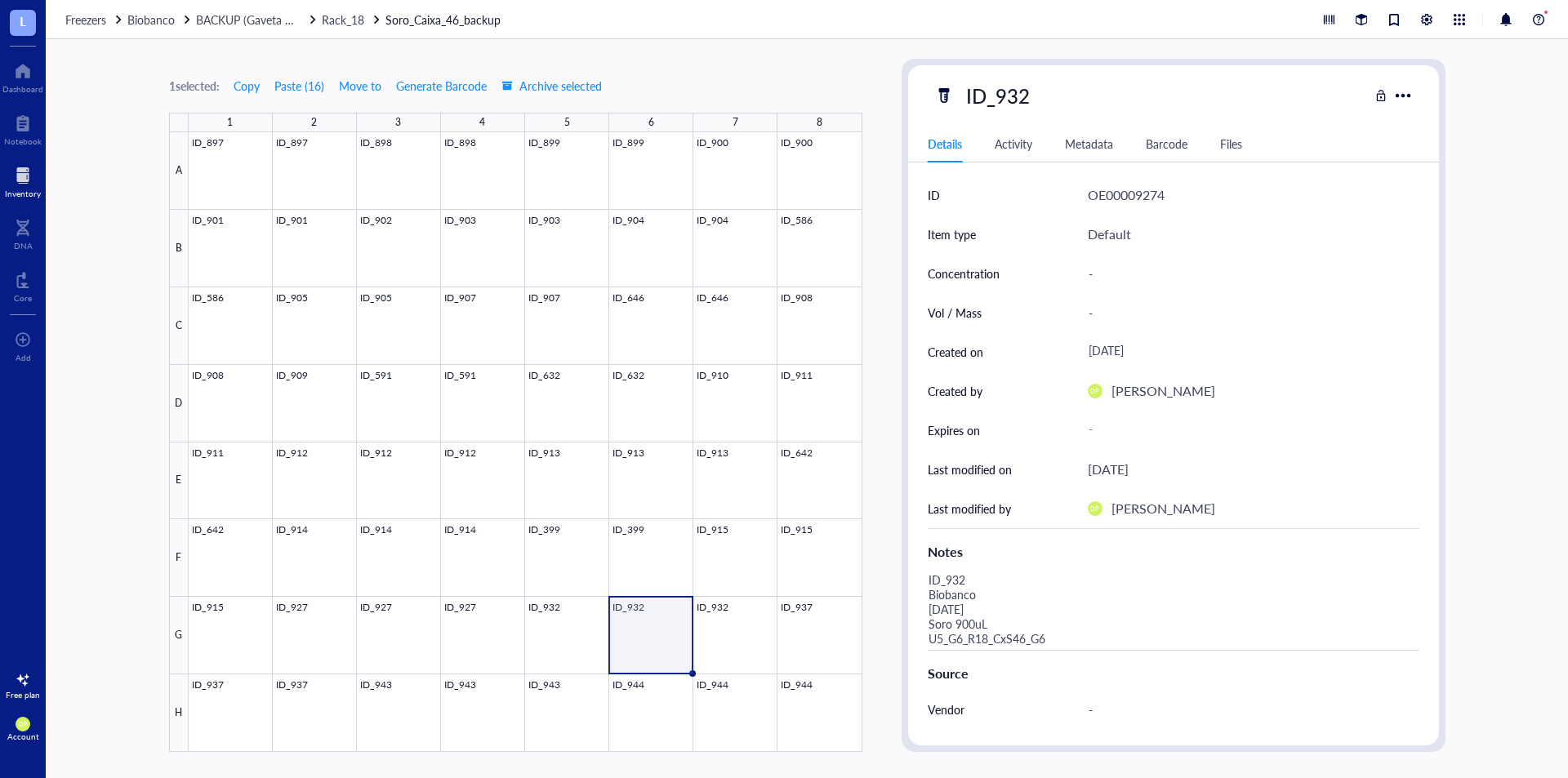
click at [714, 636] on div at bounding box center [525, 442] width 674 height 620
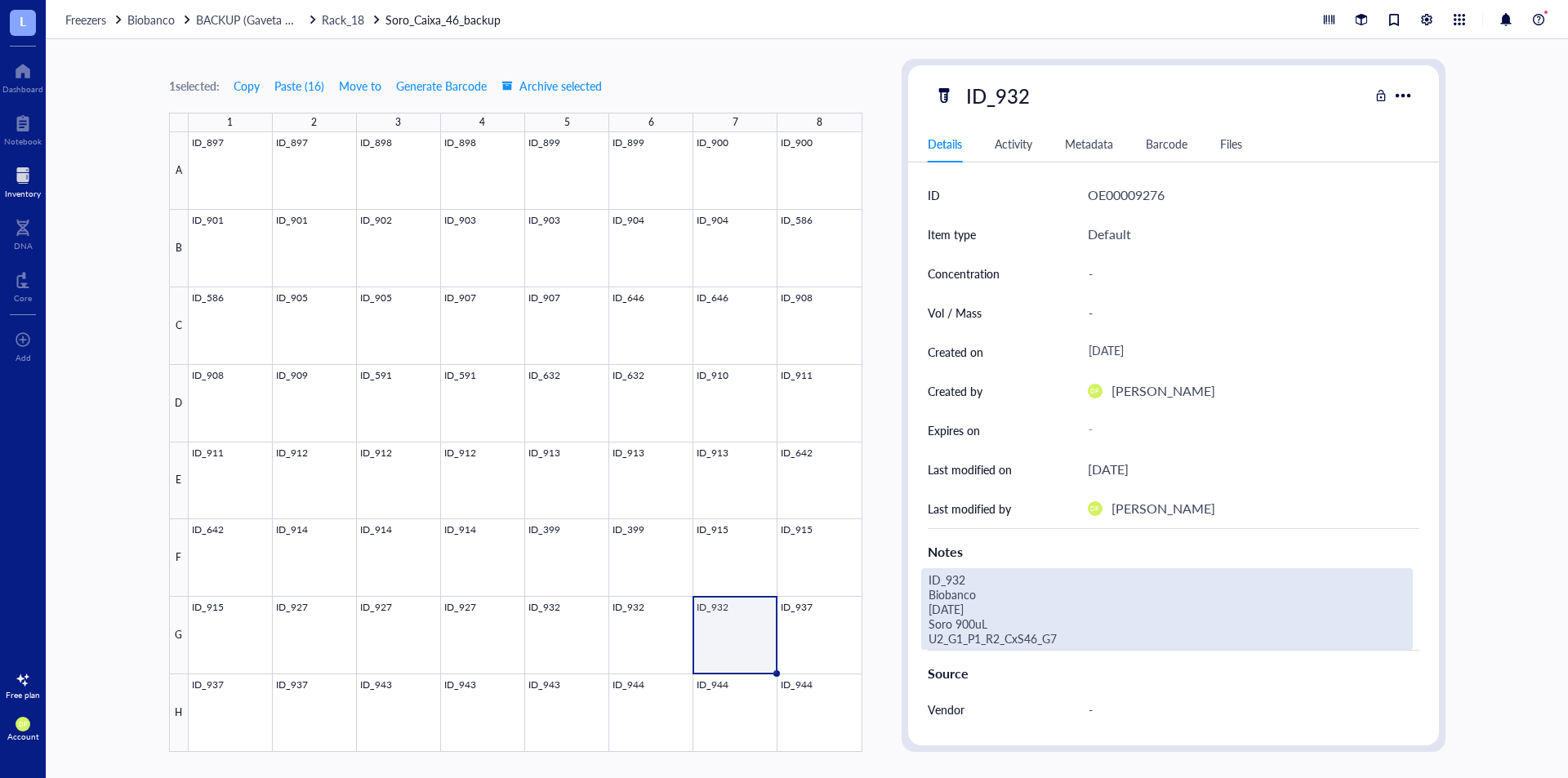
click at [1064, 637] on div "ID_932 Biobanco 08.07.25 Soro 900uL U2_G1_P1_R2_CxS46_G7" at bounding box center [1167, 609] width 492 height 82
drag, startPoint x: 1064, startPoint y: 637, endPoint x: 903, endPoint y: 641, distance: 161.0
click at [903, 641] on div "ID_932 Details Activity Metadata Barcode Files ID OE00009276 Item type Default …" at bounding box center [1173, 405] width 544 height 693
type textarea "ID_932 Biobanco 08.07.25 Soro 900uL U5_G6_R18_CxS46_G7"
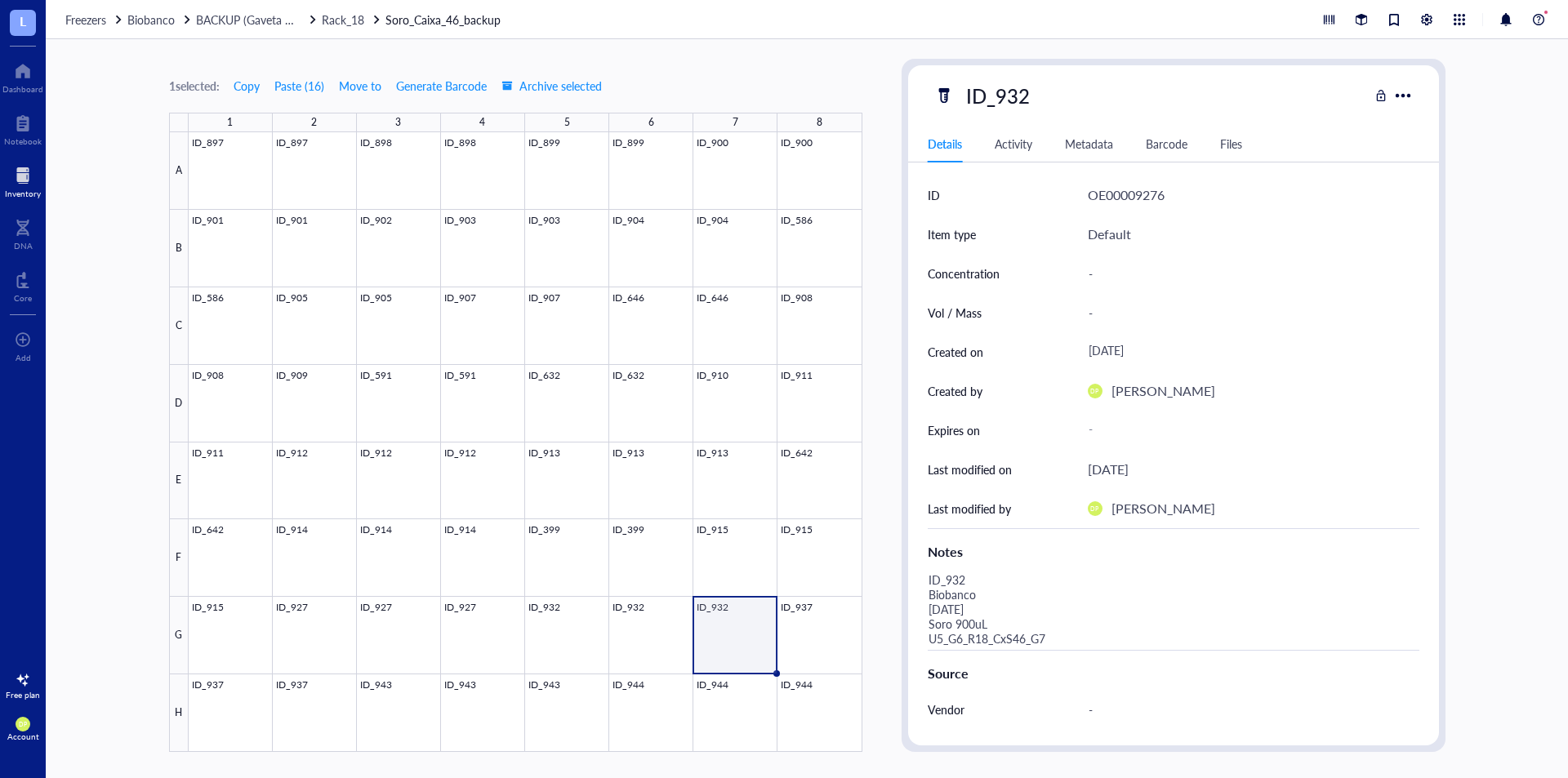
click at [881, 504] on div "1 selected: Copy Paste ( 16 ) Move to Generate Barcode Archive selected 1 2 3 4…" at bounding box center [808, 408] width 1523 height 739
click at [836, 628] on div at bounding box center [525, 442] width 674 height 620
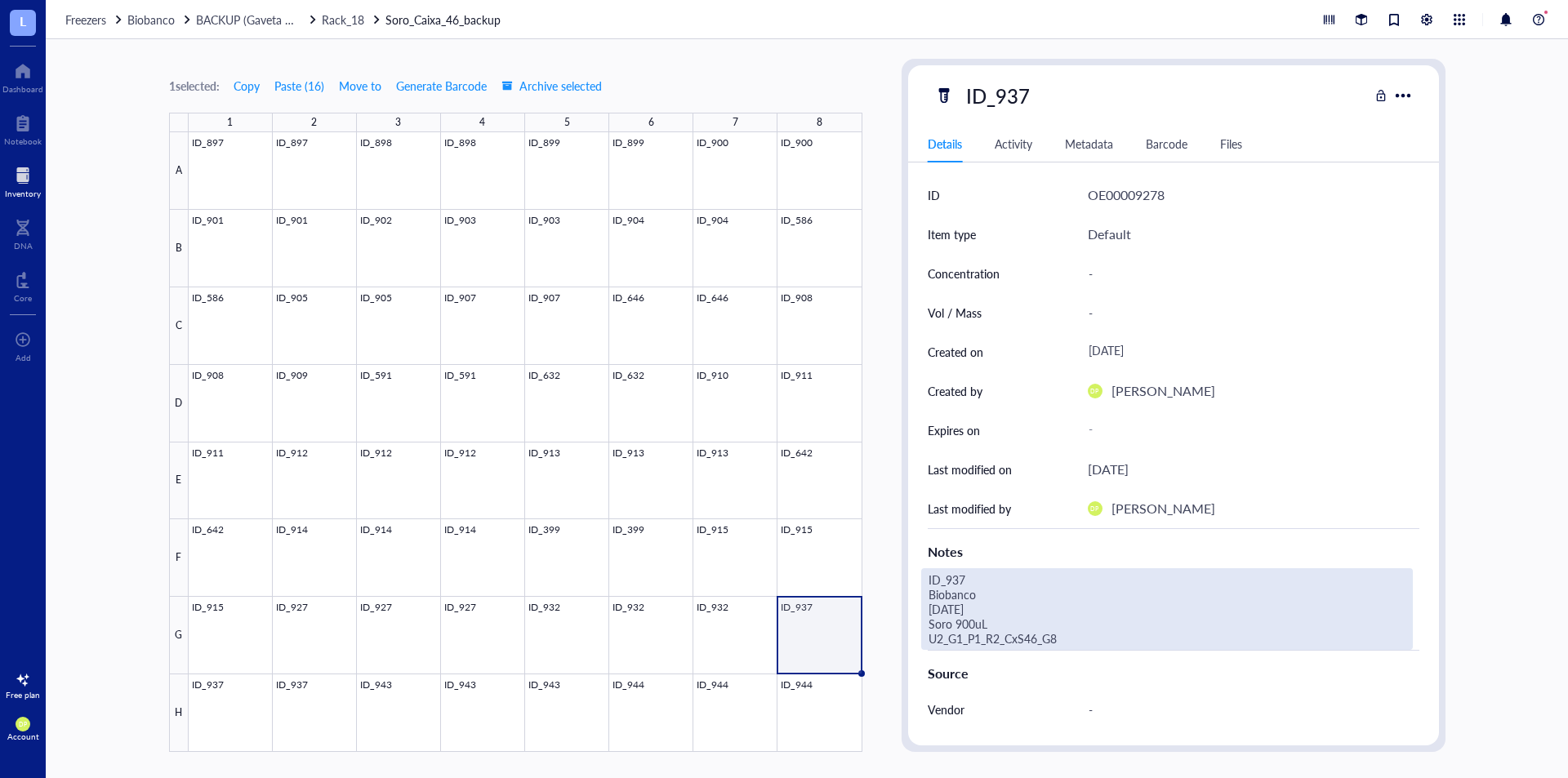
click at [1053, 626] on div "ID_937 Biobanco 10.07.25 Soro 900uL U2_G1_P1_R2_CxS46_G8" at bounding box center [1167, 609] width 492 height 82
drag, startPoint x: 1073, startPoint y: 628, endPoint x: 1089, endPoint y: 641, distance: 20.6
click at [1089, 641] on textarea "ID_937 Biobanco 10.07.25 Soro 900uL U2_G1_P1_R2_CxS46_G8" at bounding box center [1151, 609] width 458 height 80
click at [1089, 642] on textarea "ID_937 Biobanco 10.07.25 Soro 900uL U2_G1_P1_R2_CxS46_G8" at bounding box center [1151, 609] width 458 height 80
drag, startPoint x: 1073, startPoint y: 639, endPoint x: 921, endPoint y: 641, distance: 152.0
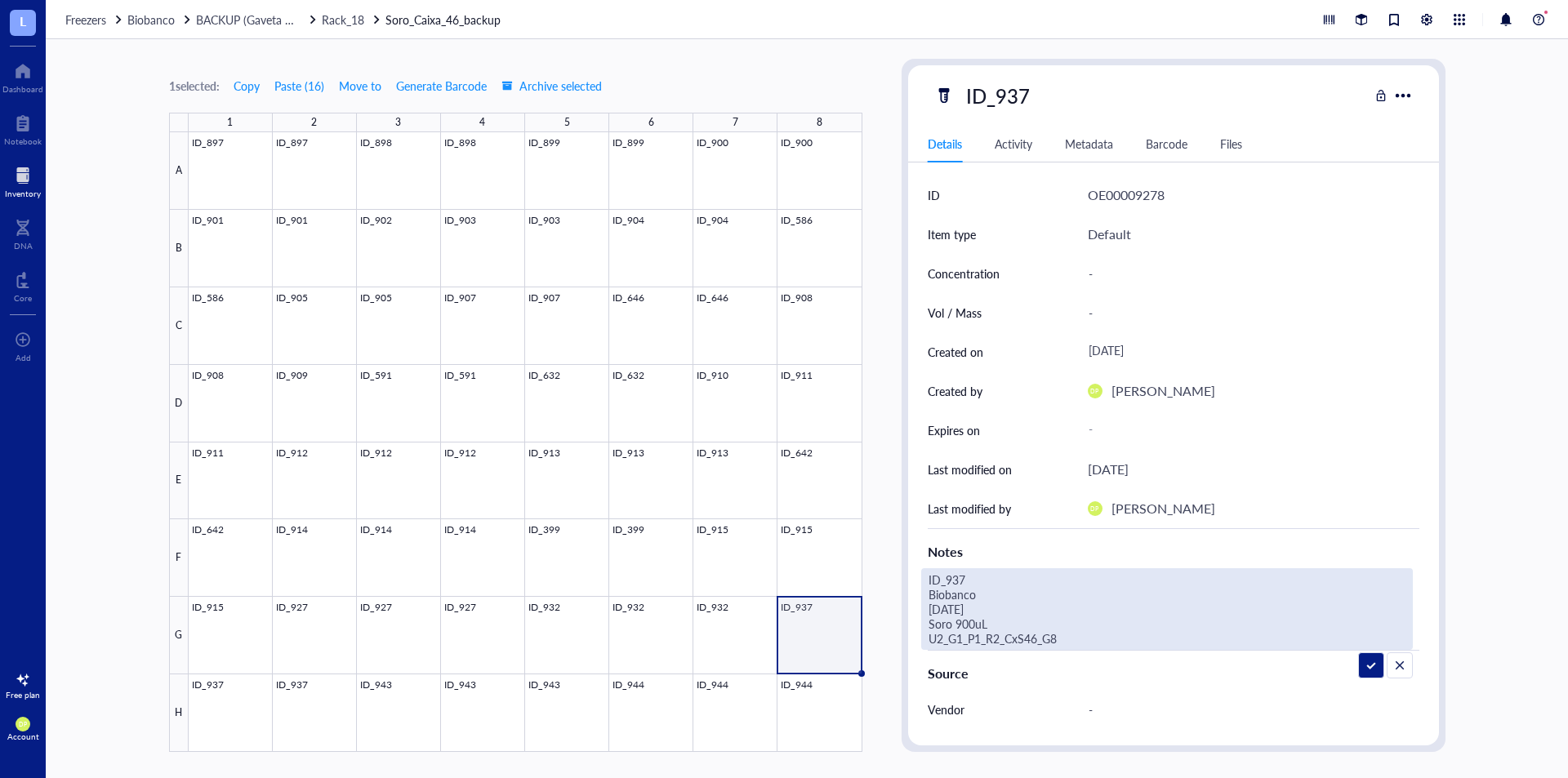
click at [921, 641] on div "ID_937 Biobanco 10.07.25 Soro 900uL U2_G1_P1_R2_CxS46_G8" at bounding box center [1167, 609] width 492 height 82
type textarea "ID_937 Biobanco 10.07.25 Soro 900uL U5_G6_R18_CxS46_G8"
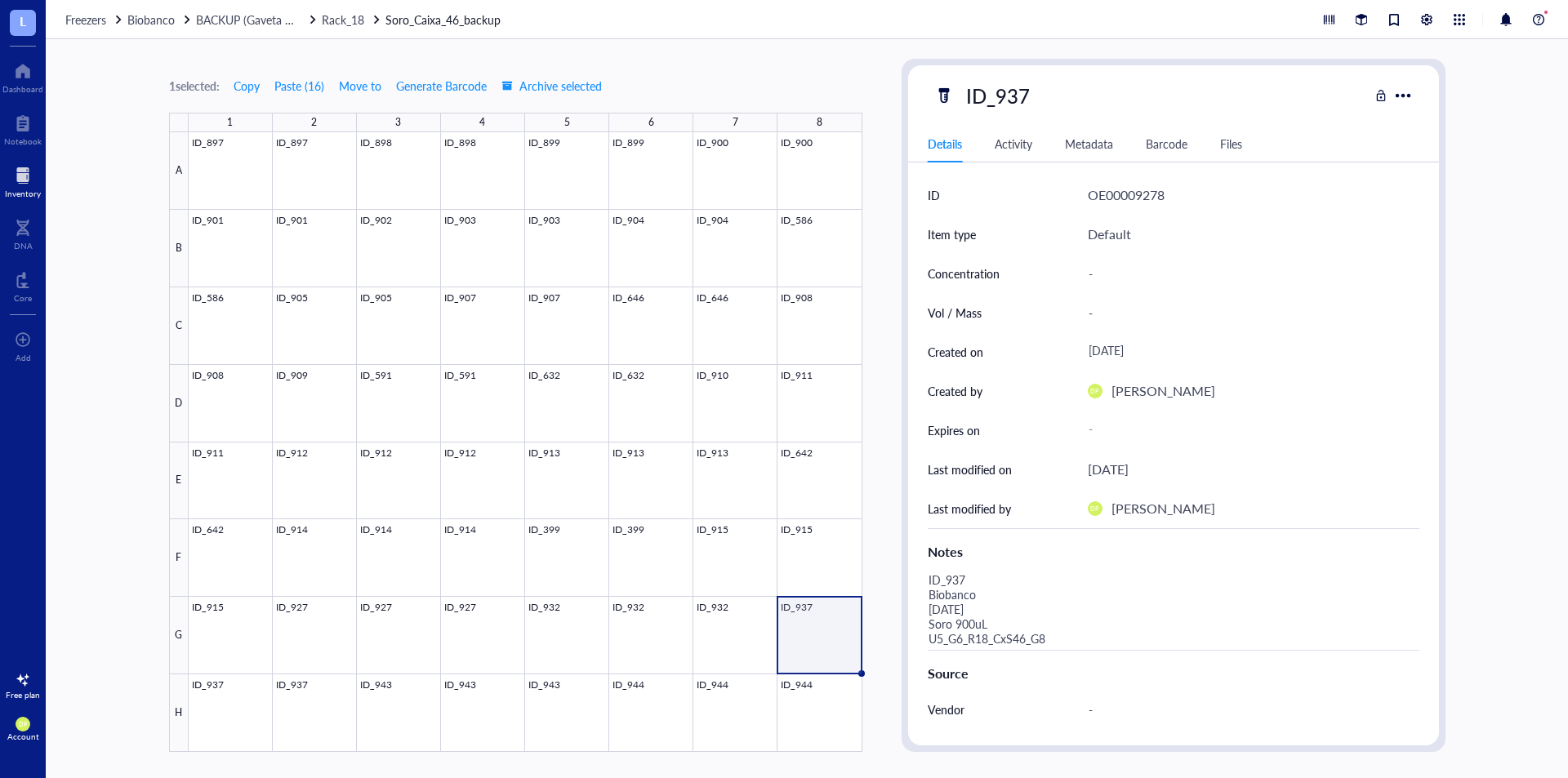
click at [880, 360] on div "1 selected: Copy Paste ( 16 ) Move to Generate Barcode Archive selected 1 2 3 4…" at bounding box center [808, 408] width 1523 height 739
click at [224, 711] on div at bounding box center [525, 442] width 674 height 620
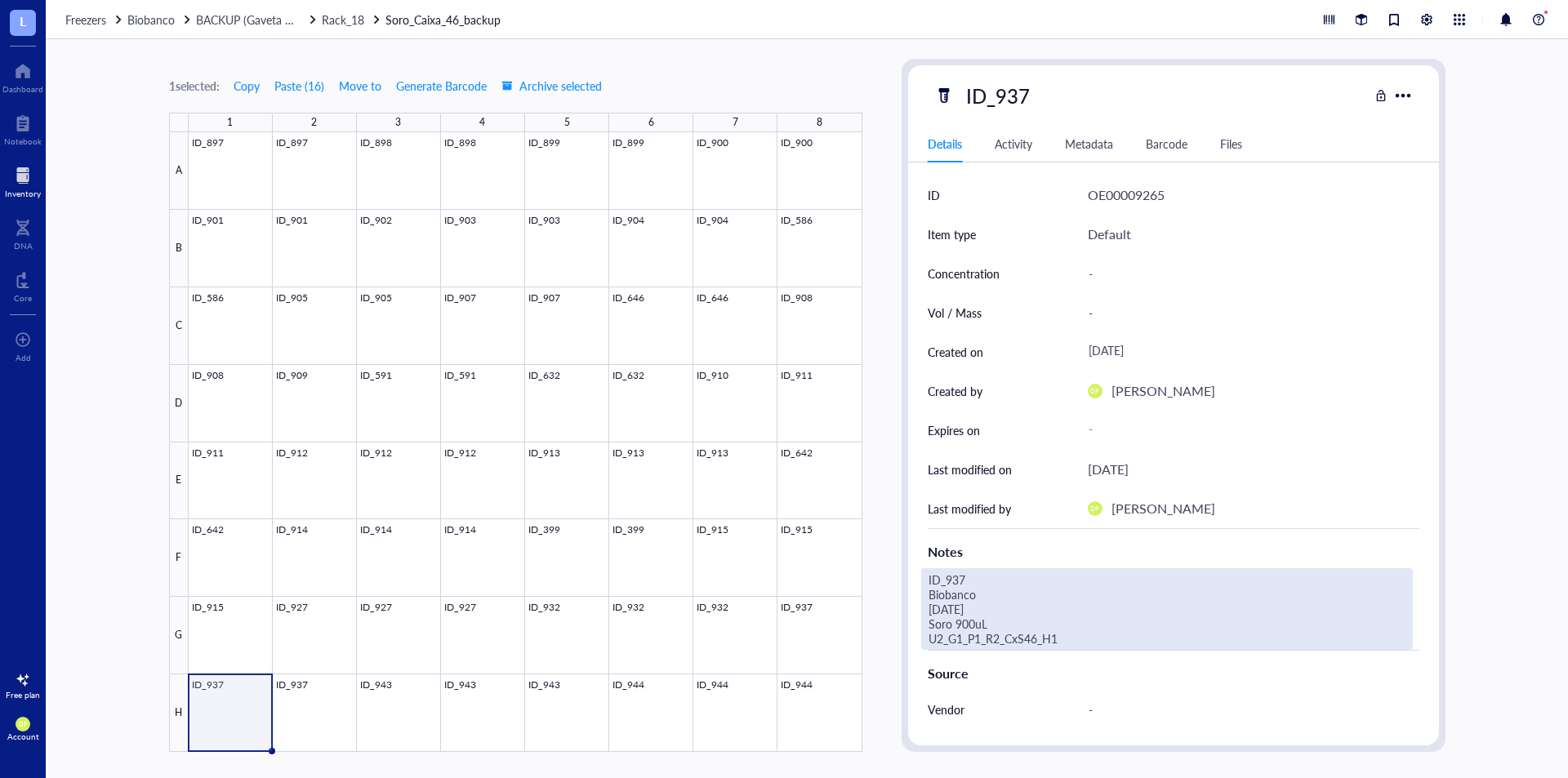
click at [1040, 640] on div "ID_937 Biobanco 10.07.25 Soro 900uL U2_G1_P1_R2_CxS46_H1" at bounding box center [1167, 609] width 492 height 82
drag, startPoint x: 1040, startPoint y: 640, endPoint x: 832, endPoint y: 640, distance: 208.0
click at [832, 640] on div "1 selected: Copy Paste ( 16 ) Move to Generate Barcode Archive selected 1 2 3 4…" at bounding box center [808, 408] width 1523 height 739
type textarea "ID_937 Biobanco 10.07.25 Soro 900uL U5_G6_R18_CxS46_H1"
drag, startPoint x: 1055, startPoint y: 646, endPoint x: 916, endPoint y: 633, distance: 139.6
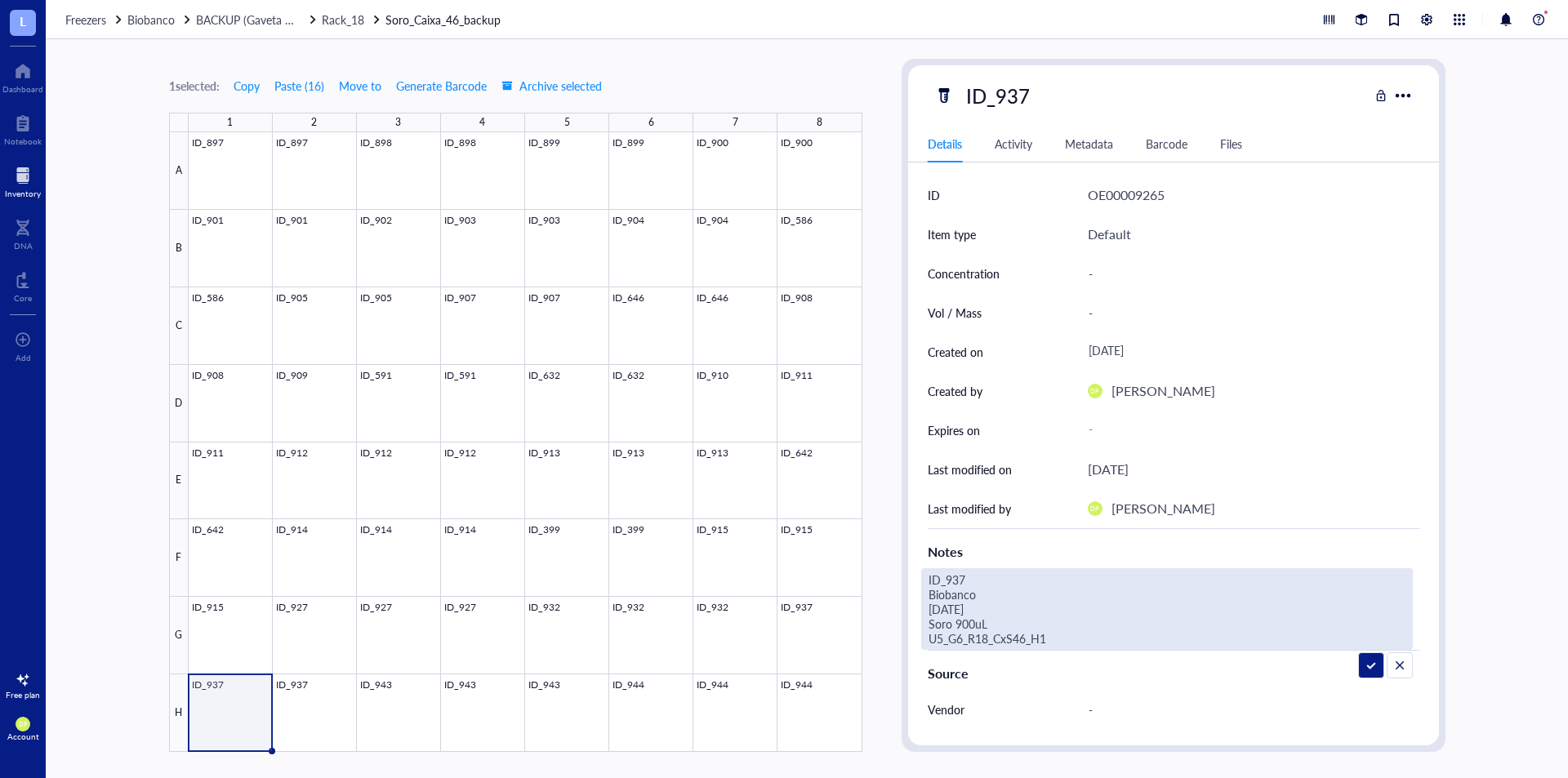
click at [916, 633] on div "ID OE00009265 Item type Default Concentration - Vol / Mass - Created on August …" at bounding box center [1173, 550] width 531 height 750
click at [878, 462] on div "1 selected: Copy Paste ( 16 ) Move to Generate Barcode Archive selected 1 2 3 4…" at bounding box center [808, 408] width 1523 height 739
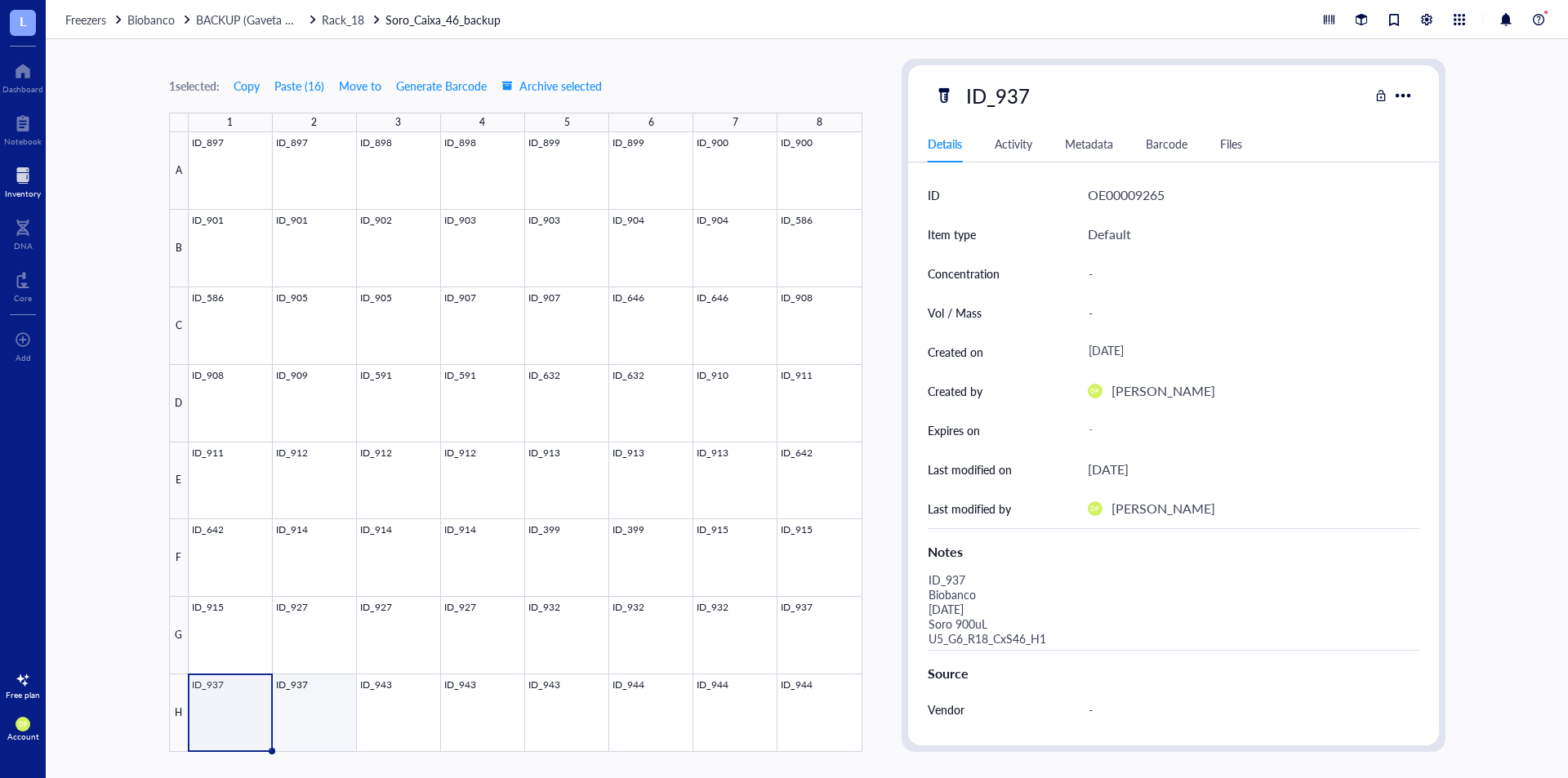
click at [327, 701] on div at bounding box center [525, 442] width 674 height 620
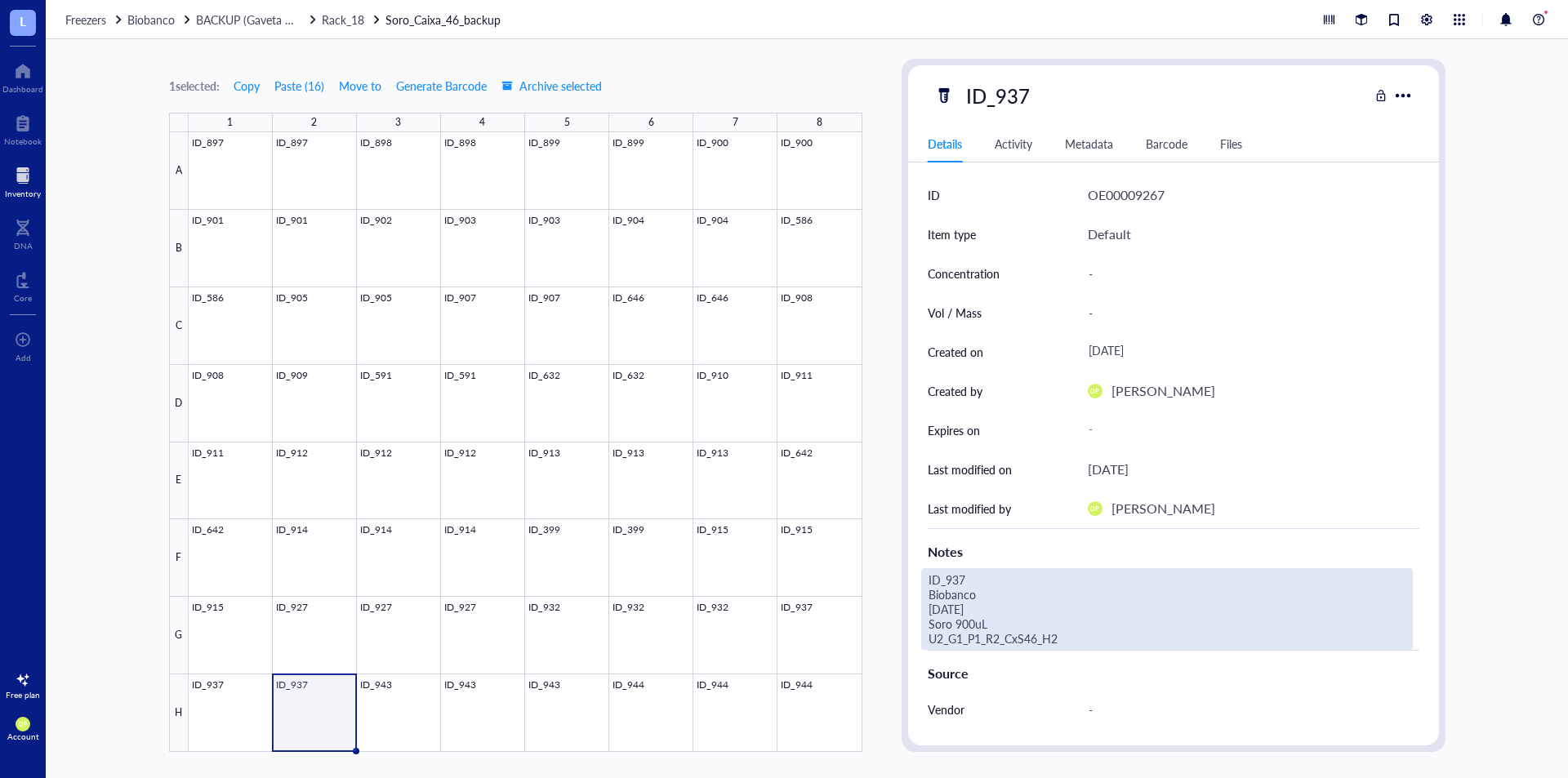
click at [1047, 643] on div "ID_937 Biobanco 10.07.25 Soro 900uL U2_G1_P1_R2_CxS46_H2" at bounding box center [1167, 609] width 492 height 82
drag, startPoint x: 1047, startPoint y: 643, endPoint x: 822, endPoint y: 641, distance: 225.0
click at [822, 641] on div "1 selected: Copy Paste ( 16 ) Move to Generate Barcode Archive selected 1 2 3 4…" at bounding box center [808, 408] width 1523 height 739
type textarea "ID_937 Biobanco 10.07.25 Soro 900uL U5_G6_R18_CxS46_H2"
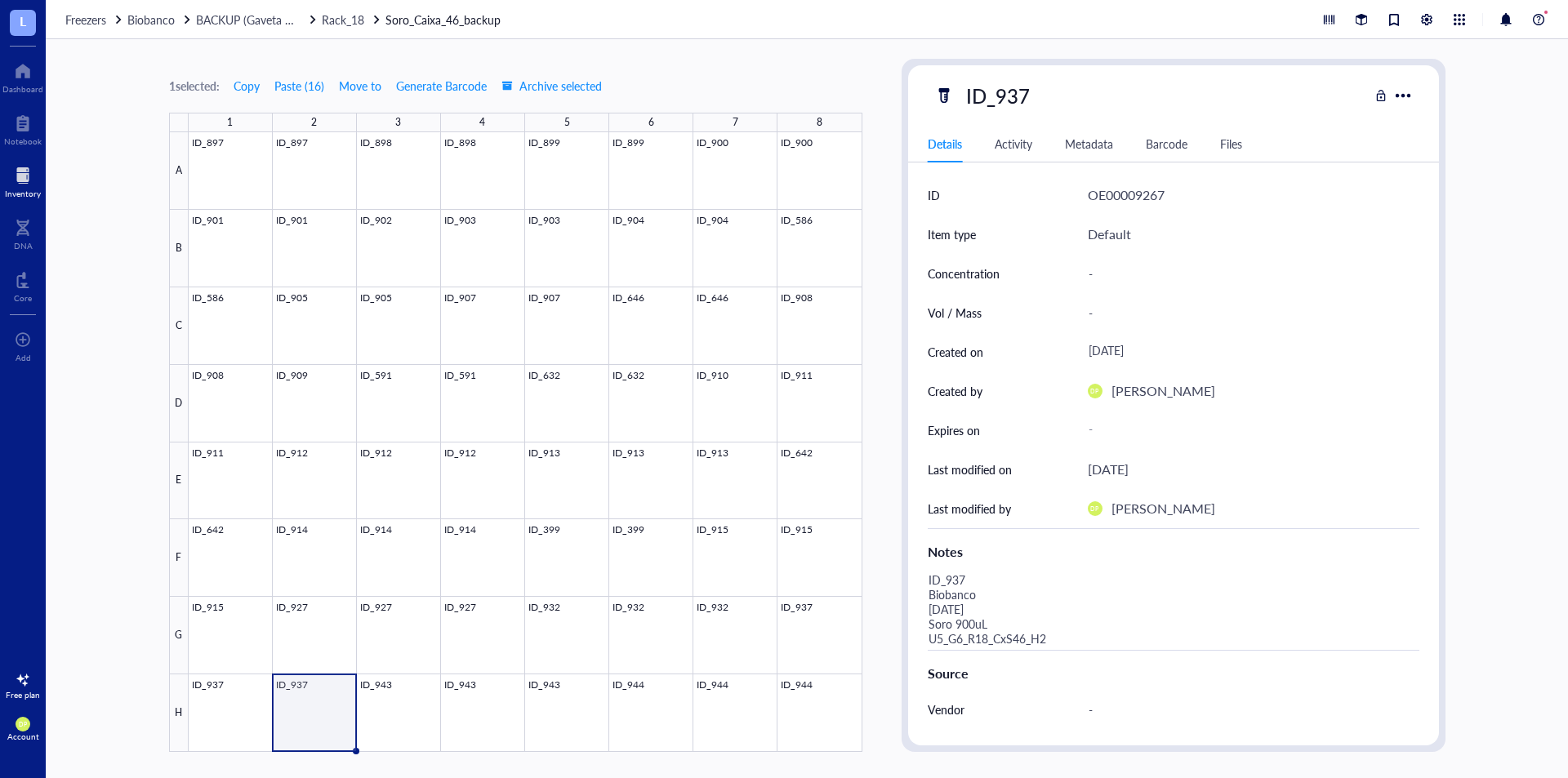
click at [879, 506] on div "1 selected: Copy Paste ( 16 ) Move to Generate Barcode Archive selected 1 2 3 4…" at bounding box center [808, 408] width 1523 height 739
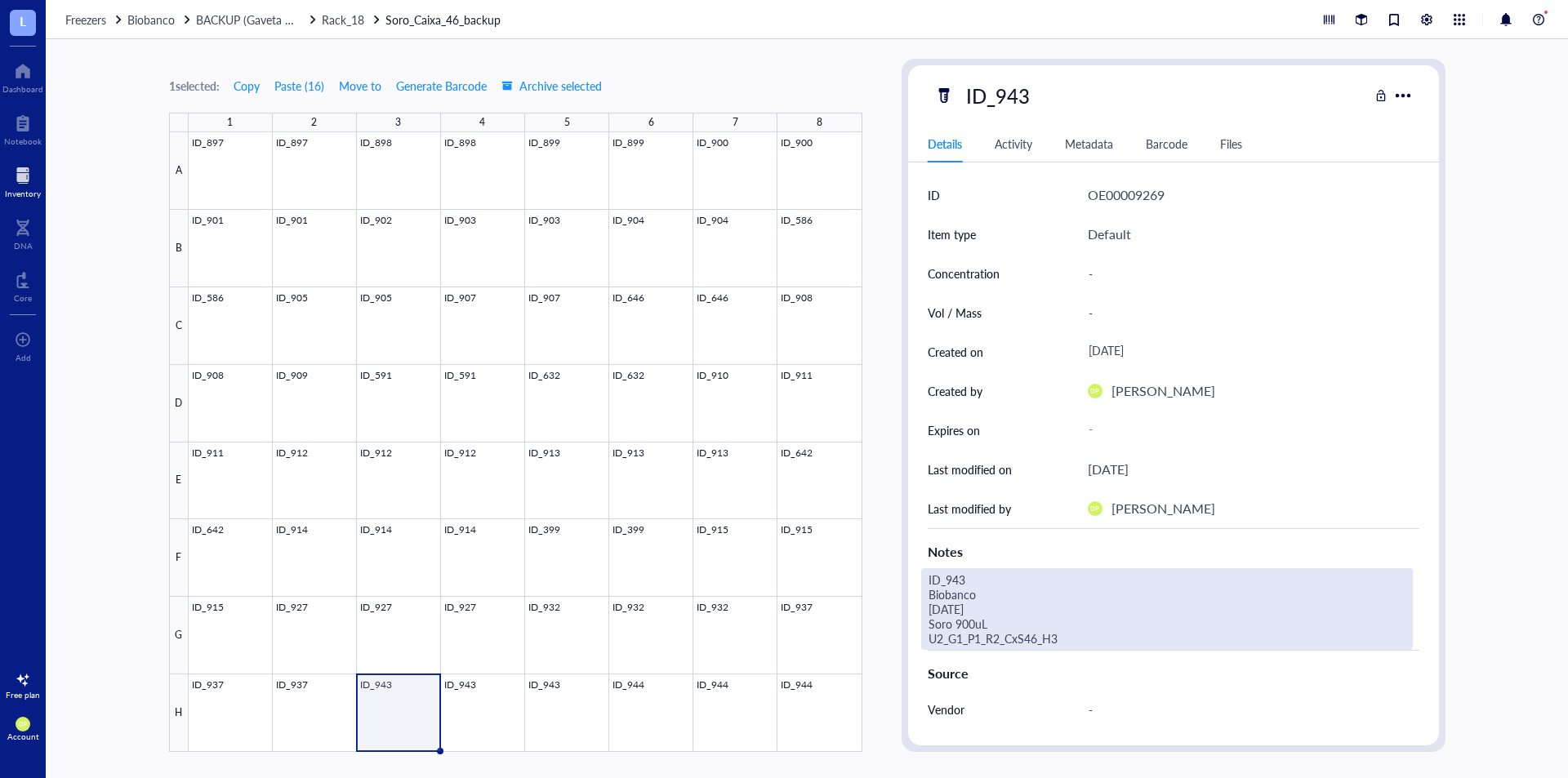
click at [1043, 632] on div "ID_943 Biobanco 15.07.25 Soro 900uL U2_G1_P1_R2_CxS46_H3" at bounding box center [1167, 609] width 492 height 82
drag, startPoint x: 1080, startPoint y: 638, endPoint x: 919, endPoint y: 635, distance: 161.0
click at [919, 635] on div "ID OE00009269 Item type Default Concentration - Vol / Mass - Created on August …" at bounding box center [1173, 550] width 531 height 750
type textarea "ID_943 Biobanco 15.07.25 Soro 900uL U5_G6_R18_CxS46_H3"
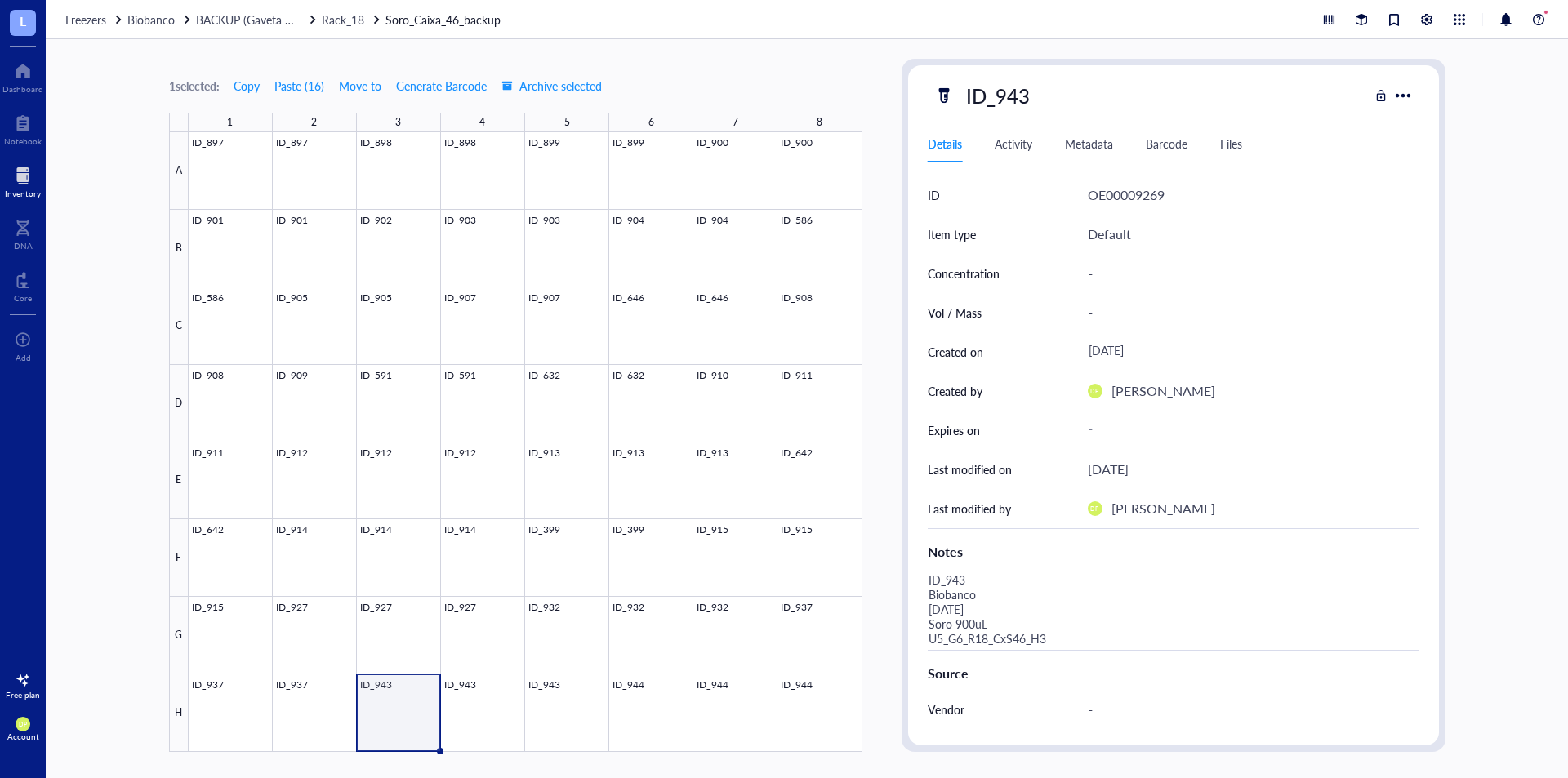
click at [892, 510] on div "1 selected: Copy Paste ( 16 ) Move to Generate Barcode Archive selected 1 2 3 4…" at bounding box center [808, 408] width 1523 height 739
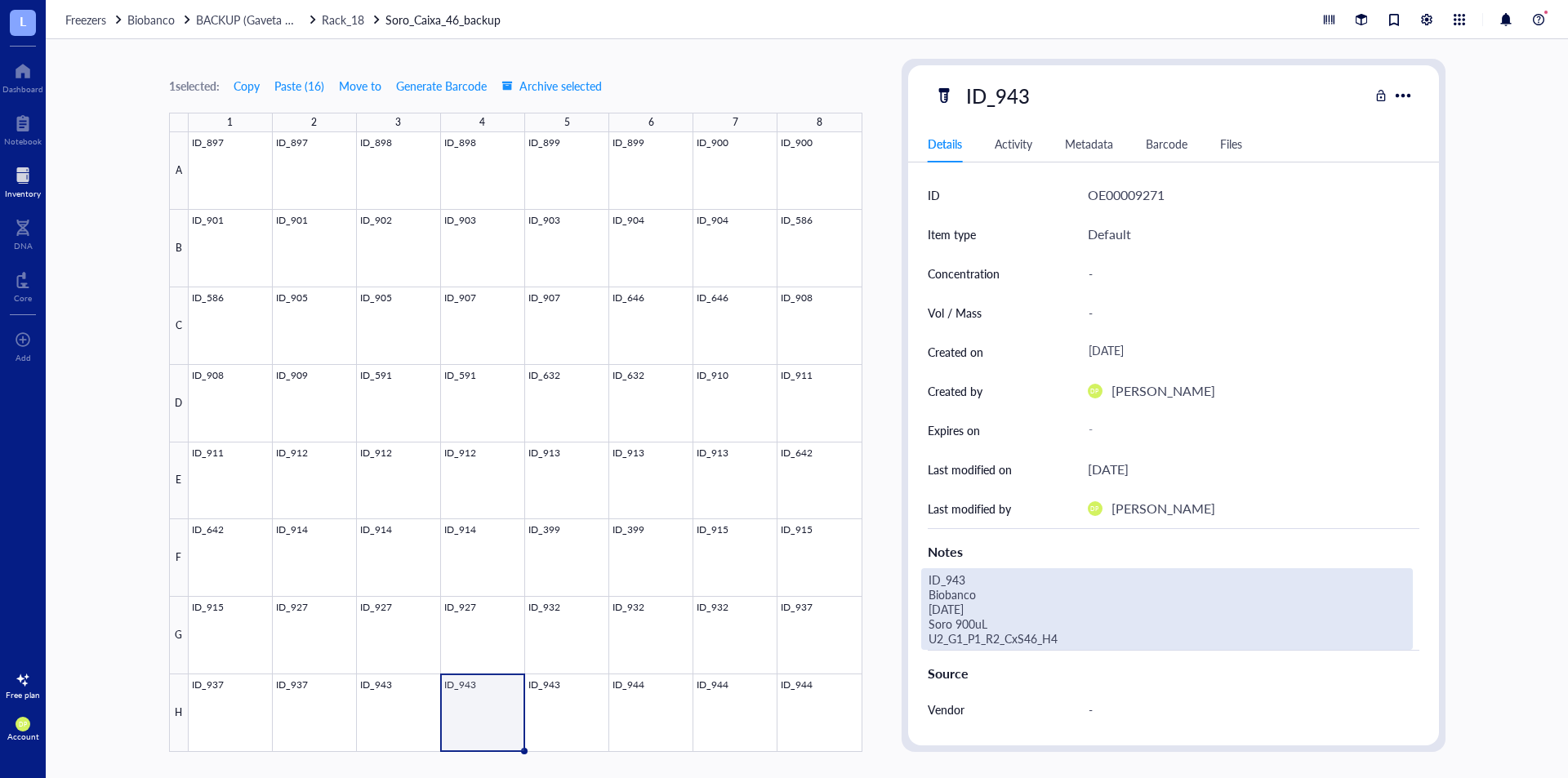
click at [1058, 643] on div "ID_943 Biobanco 15.07.25 Soro 900uL U2_G1_P1_R2_CxS46_H4" at bounding box center [1167, 609] width 492 height 82
drag, startPoint x: 1058, startPoint y: 643, endPoint x: 869, endPoint y: 652, distance: 189.2
click at [869, 652] on div "1 selected: Copy Paste ( 16 ) Move to Generate Barcode Archive selected 1 2 3 4…" at bounding box center [808, 408] width 1523 height 739
type textarea "ID_943 Biobanco 15.07.25 Soro 900uL U5_G6_R18_CxS46_H4"
click at [890, 617] on div "1 selected: Copy Paste ( 16 ) Move to Generate Barcode Archive selected 1 2 3 4…" at bounding box center [808, 408] width 1523 height 739
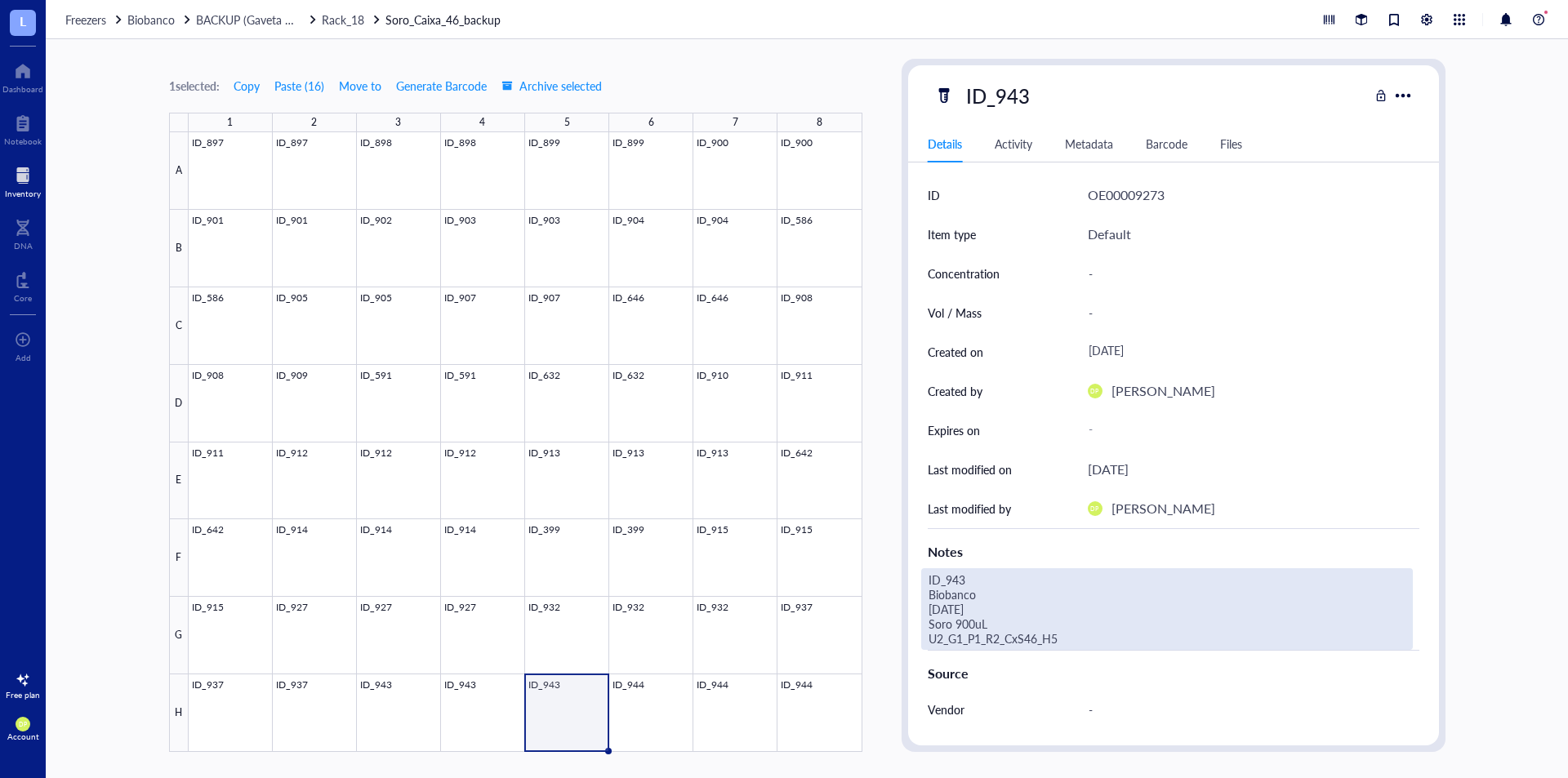
click at [1009, 635] on div "ID_943 Biobanco 15.07.25 Soro 900uL U2_G1_P1_R2_CxS46_H5" at bounding box center [1167, 609] width 492 height 82
drag, startPoint x: 1106, startPoint y: 637, endPoint x: 849, endPoint y: 639, distance: 257.0
click at [849, 639] on div "1 selected: Copy Paste ( 16 ) Move to Generate Barcode Archive selected 1 2 3 4…" at bounding box center [808, 408] width 1523 height 739
type textarea "ID_943 Biobanco 15.07.25 Soro 900uL U5_G6_R18_CxS46_H5"
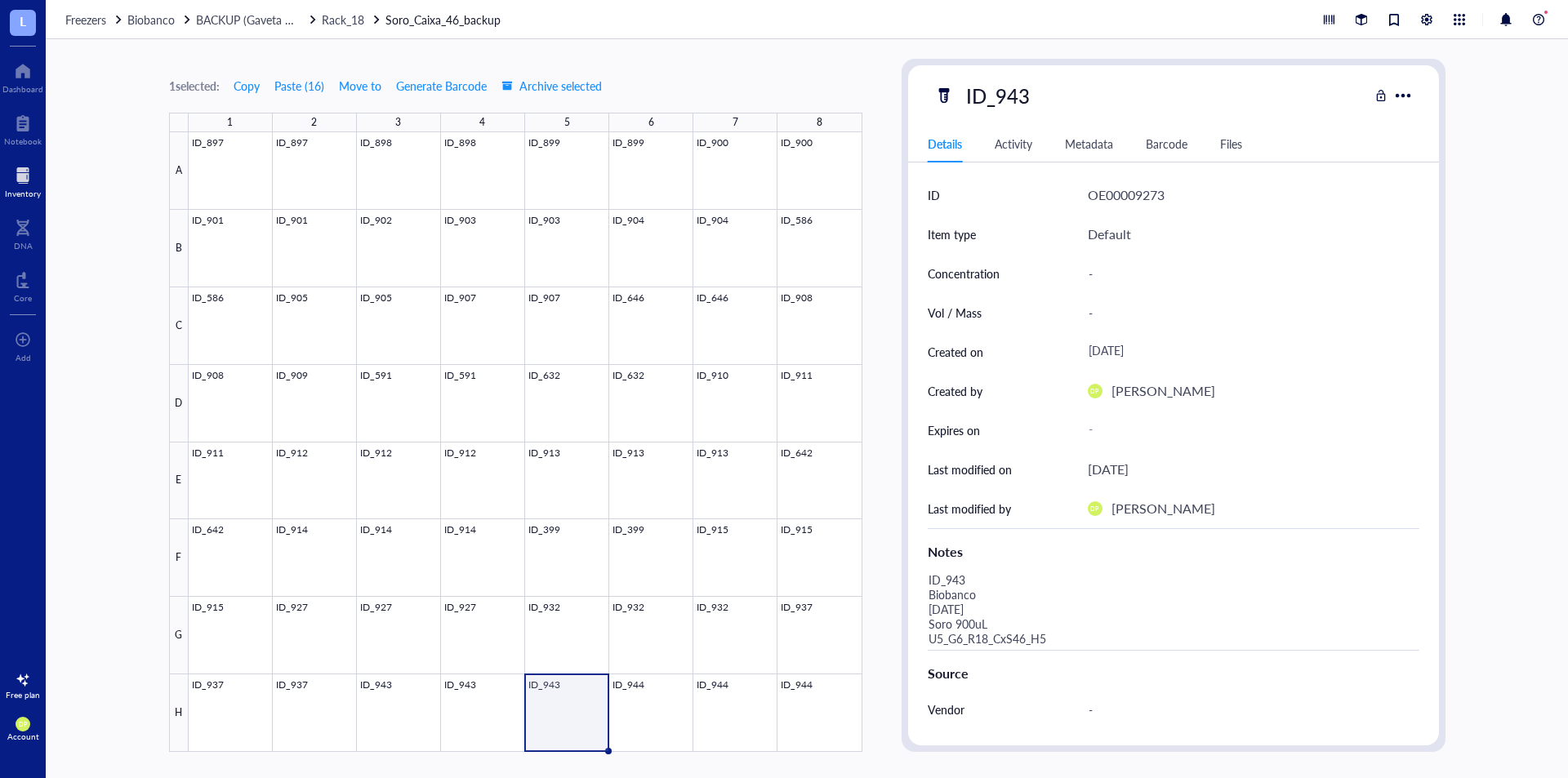
click at [878, 593] on div "1 selected: Copy Paste ( 16 ) Move to Generate Barcode Archive selected 1 2 3 4…" at bounding box center [808, 408] width 1523 height 739
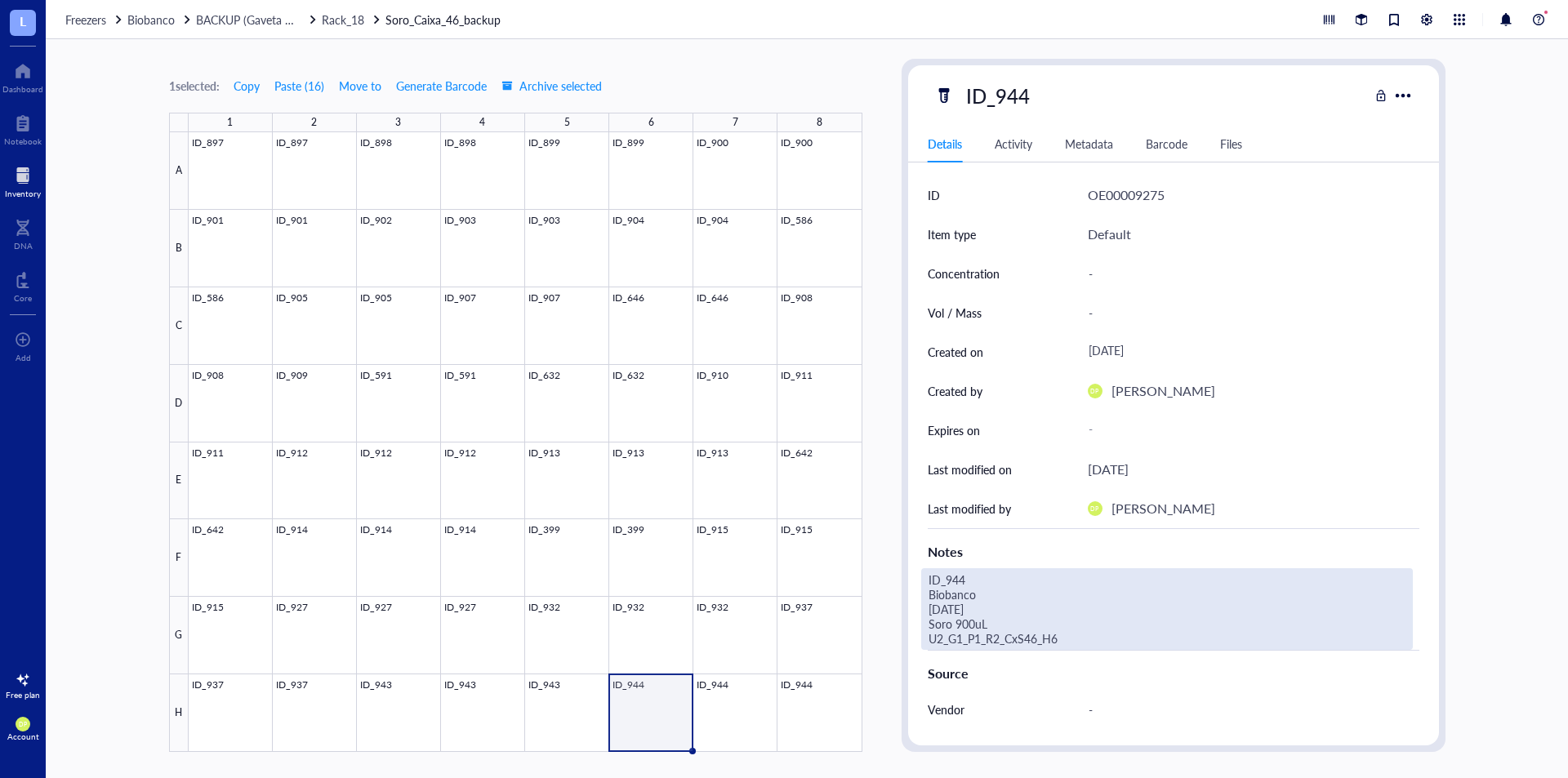
click at [1041, 642] on div "ID_944 Biobanco 15.07.25 Soro 900uL U2_G1_P1_R2_CxS46_H6" at bounding box center [1167, 609] width 492 height 82
drag, startPoint x: 1041, startPoint y: 642, endPoint x: 748, endPoint y: 642, distance: 293.0
click at [748, 642] on div "1 selected: Copy Paste ( 16 ) Move to Generate Barcode Archive selected 1 2 3 4…" at bounding box center [808, 408] width 1523 height 739
type textarea "ID_944 Biobanco 15.07.25 Soro 900uL U5_G6_R18_CxS46_H6"
click at [892, 448] on div "1 selected: Copy Paste ( 16 ) Move to Generate Barcode Archive selected 1 2 3 4…" at bounding box center [808, 408] width 1523 height 739
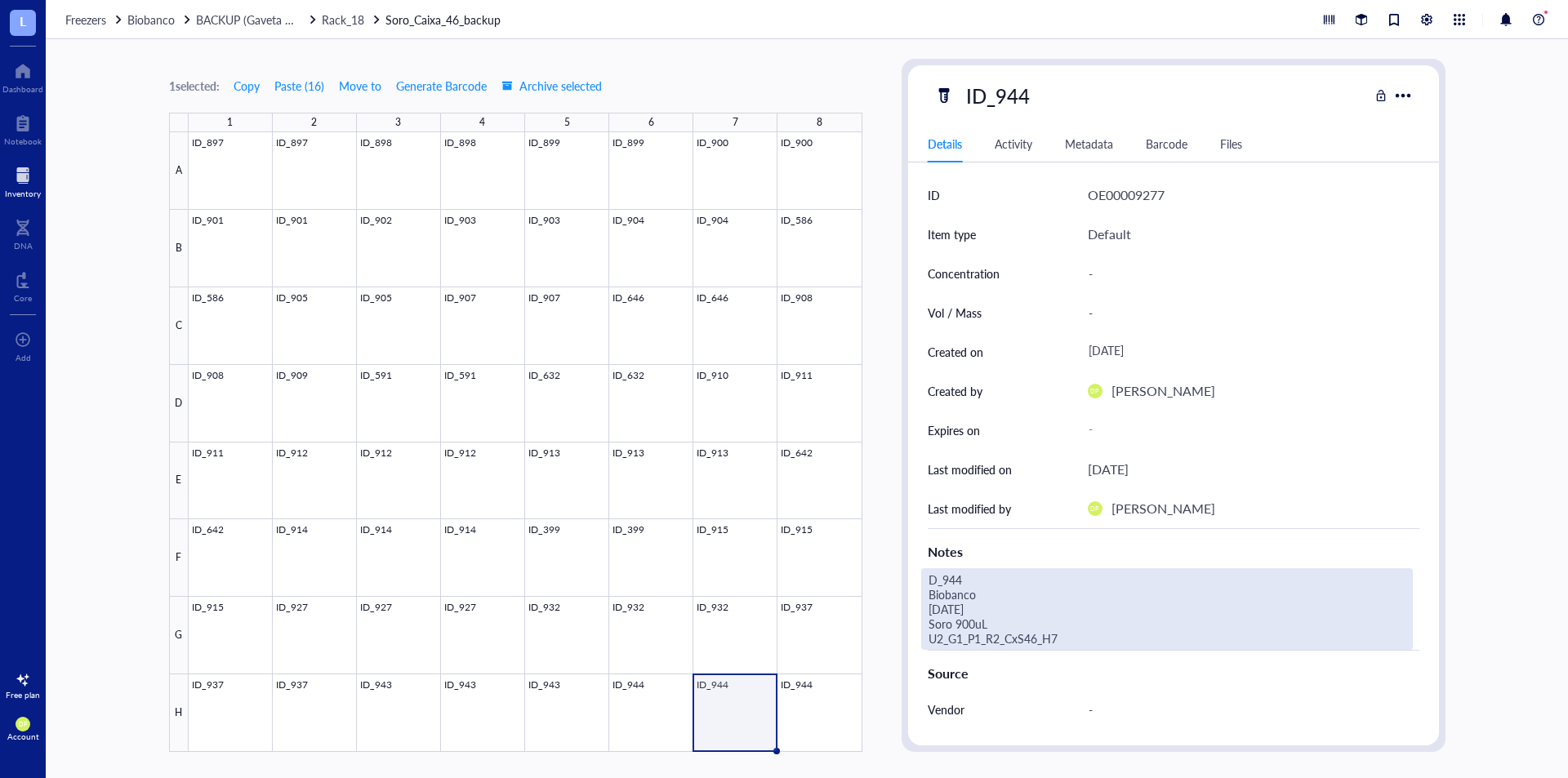
click at [1050, 637] on div "D_944 Biobanco 15.07.25 Soro 900uL U2_G1_P1_R2_CxS46_H7" at bounding box center [1167, 609] width 492 height 82
drag, startPoint x: 1059, startPoint y: 642, endPoint x: 788, endPoint y: 642, distance: 271.0
click at [788, 642] on div "1 selected: Copy Paste ( 16 ) Move to Generate Barcode Archive selected 1 2 3 4…" at bounding box center [808, 408] width 1523 height 739
type textarea "D_944 Biobanco 15.07.25 Soro 900uL U5_G6_R18_CxS46_H7"
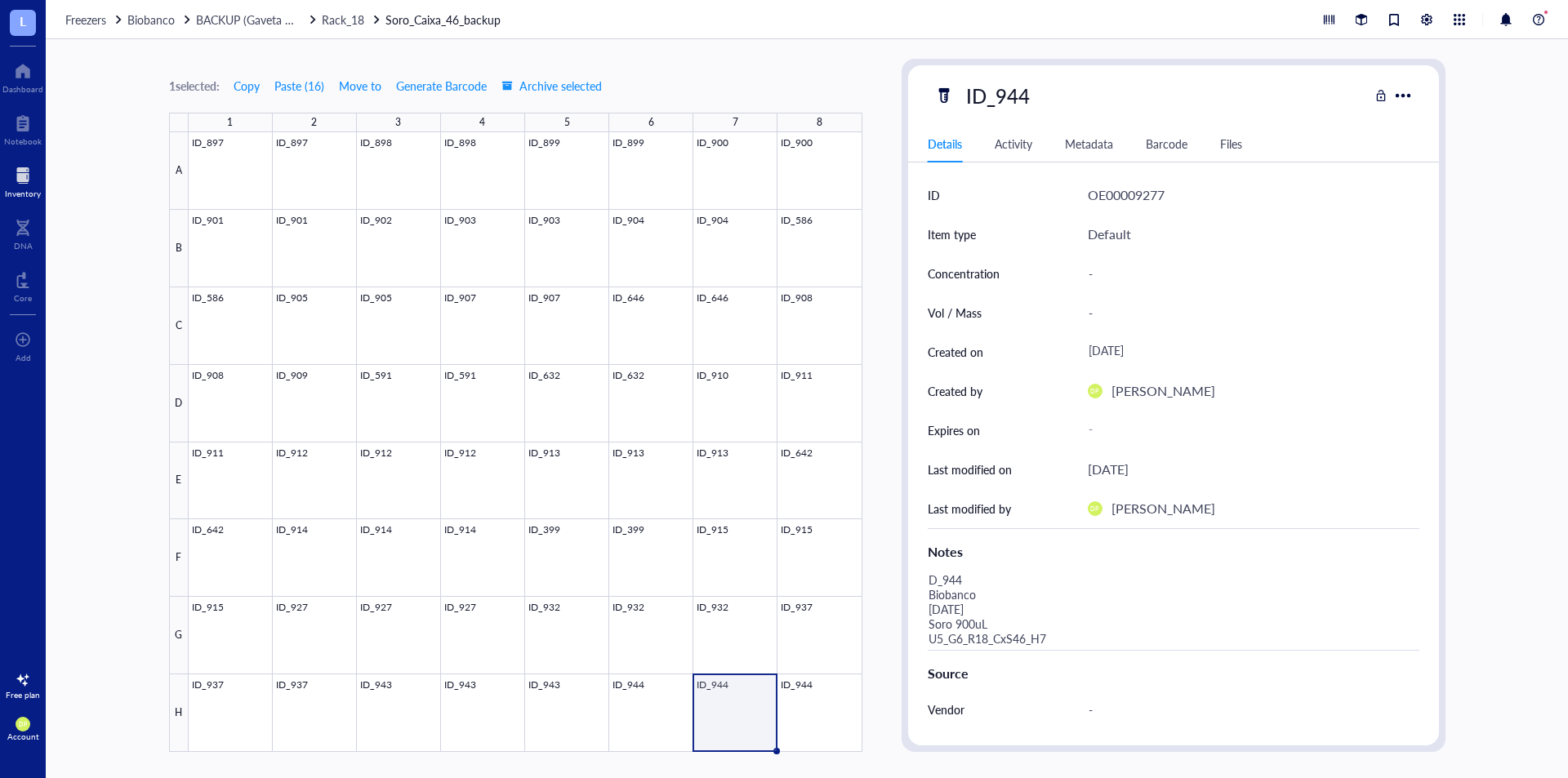
click at [896, 415] on div "1 selected: Copy Paste ( 16 ) Move to Generate Barcode Archive selected 1 2 3 4…" at bounding box center [808, 408] width 1523 height 739
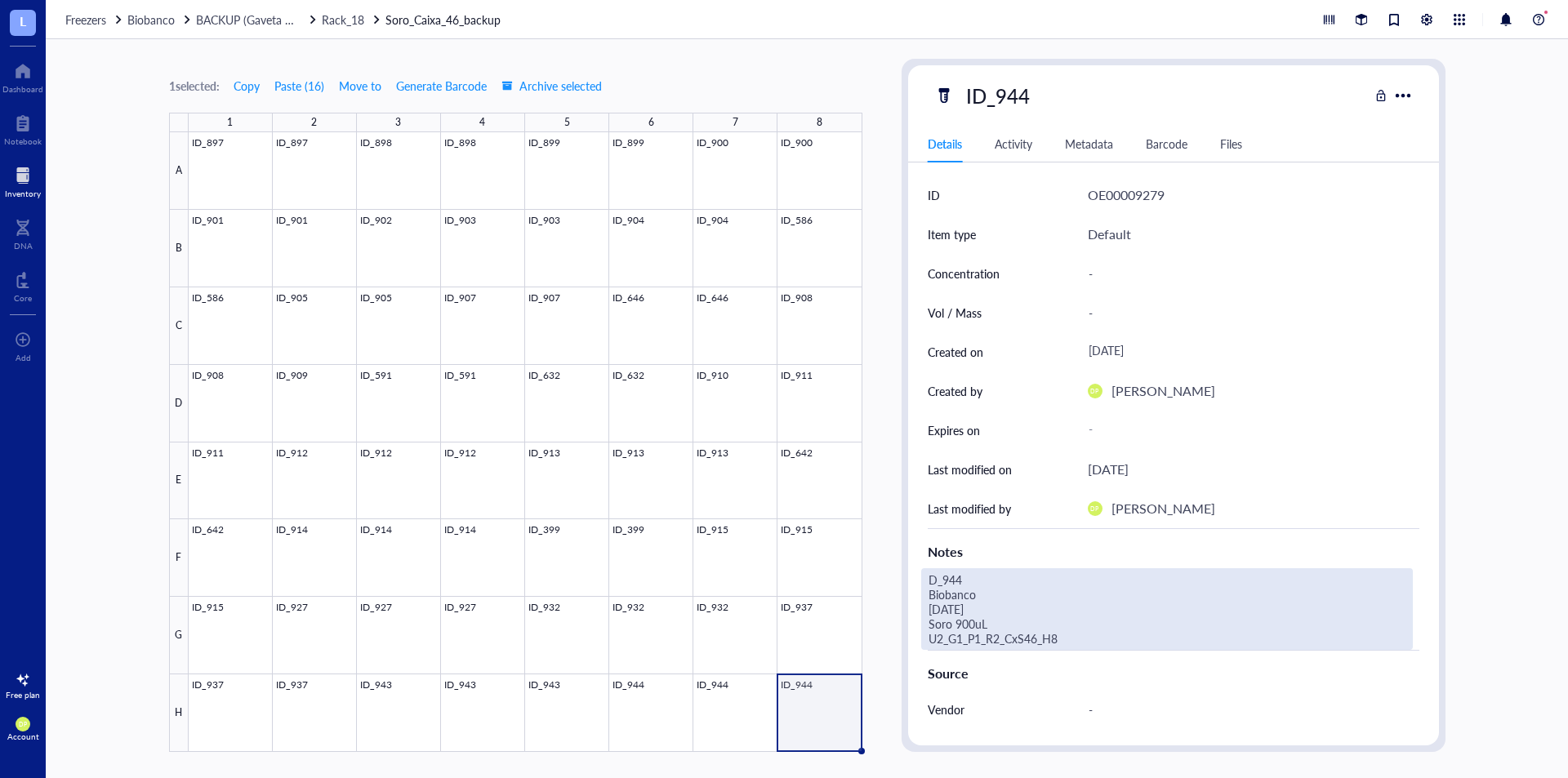
click at [1052, 640] on div "D_944 Biobanco [DATE] Soro 900uL U2_G1_P1_R2_CxS46_H8" at bounding box center [1167, 609] width 492 height 82
drag, startPoint x: 1052, startPoint y: 640, endPoint x: 721, endPoint y: 638, distance: 331.0
click at [721, 638] on div "1 selected: Copy Paste ( 16 ) Move to Generate Barcode Archive selected 1 2 3 4…" at bounding box center [808, 408] width 1523 height 739
type textarea "D_944 Biobanco [DATE] Soro 900uL U5_G6_R18_CxS46_H8"
click at [882, 263] on div "1 selected: Copy Paste ( 16 ) Move to Generate Barcode Archive selected 1 2 3 4…" at bounding box center [808, 408] width 1523 height 739
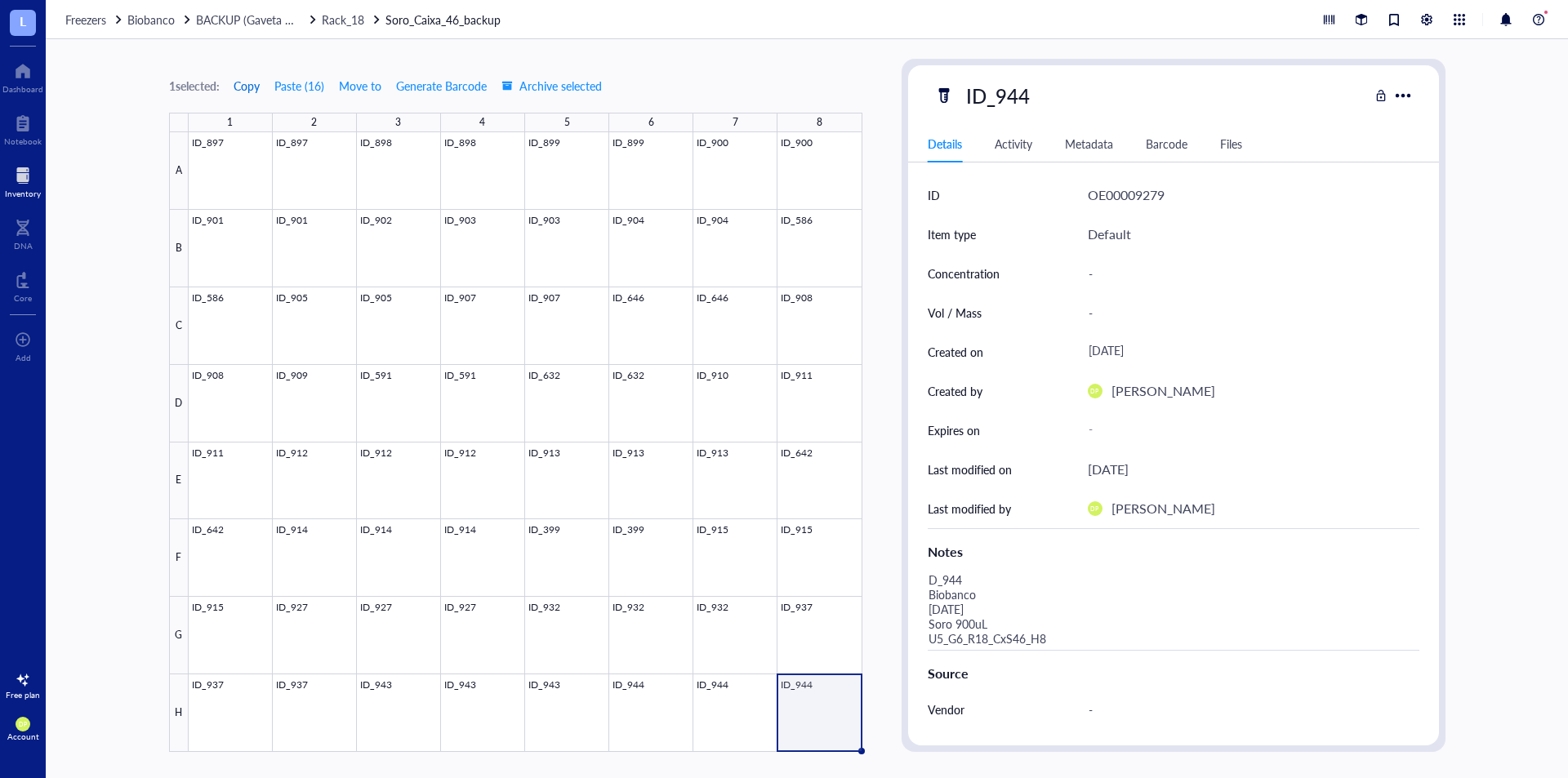
click at [259, 87] on span "Copy" at bounding box center [246, 86] width 26 height 13
click at [353, 13] on span "Rack_18" at bounding box center [343, 19] width 42 height 17
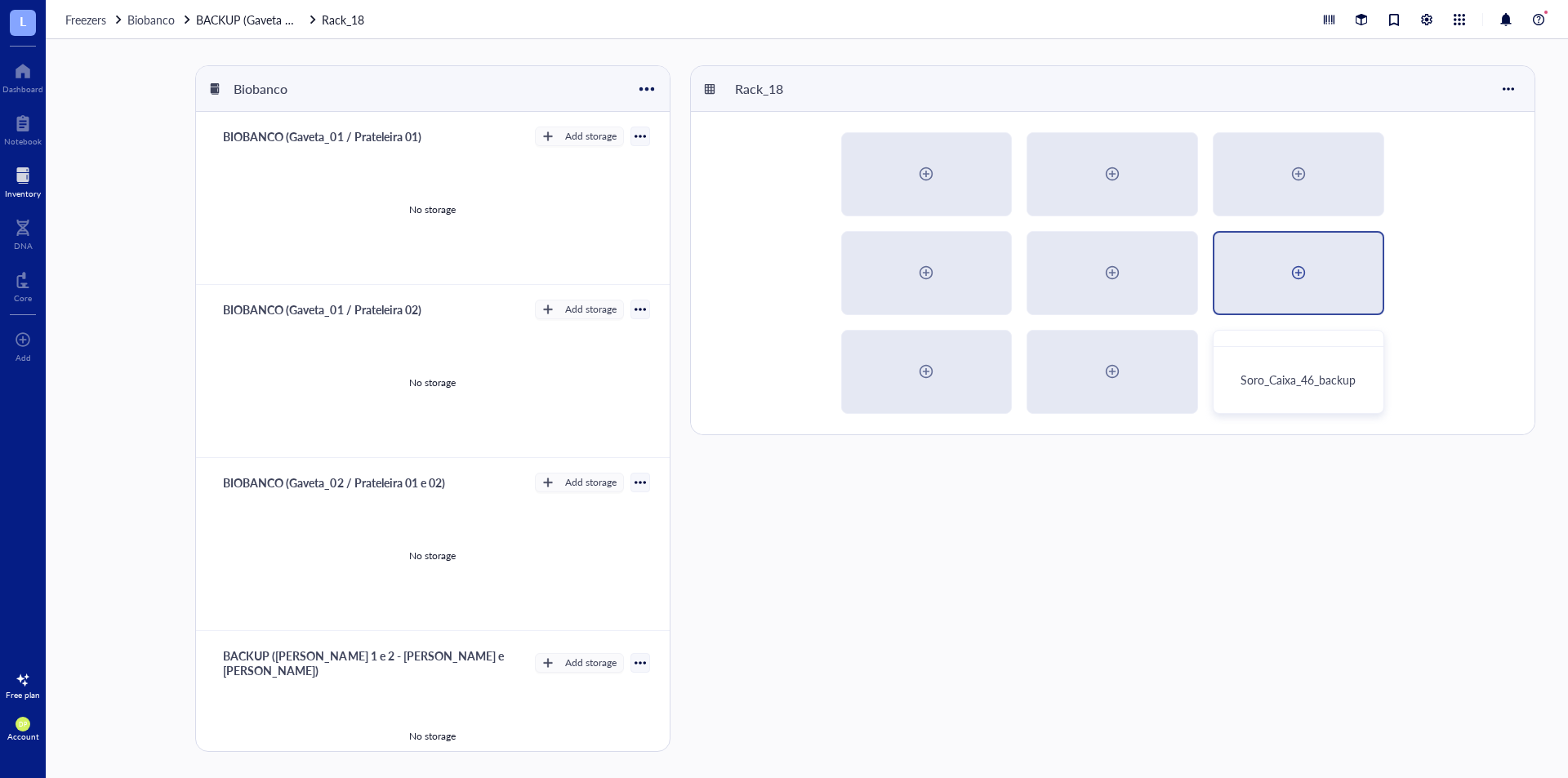
click at [1311, 282] on div at bounding box center [1299, 272] width 26 height 26
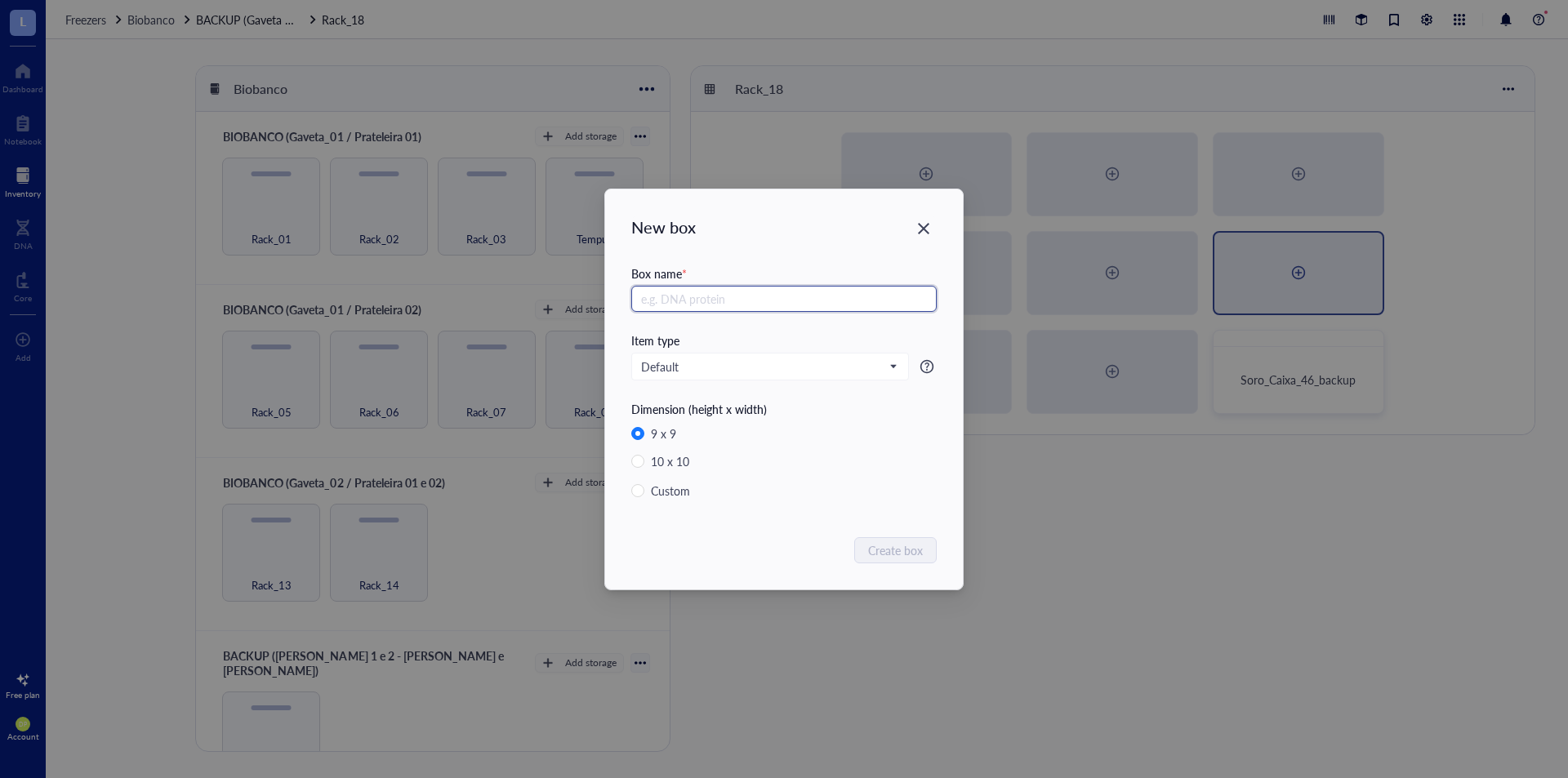
radio input "false"
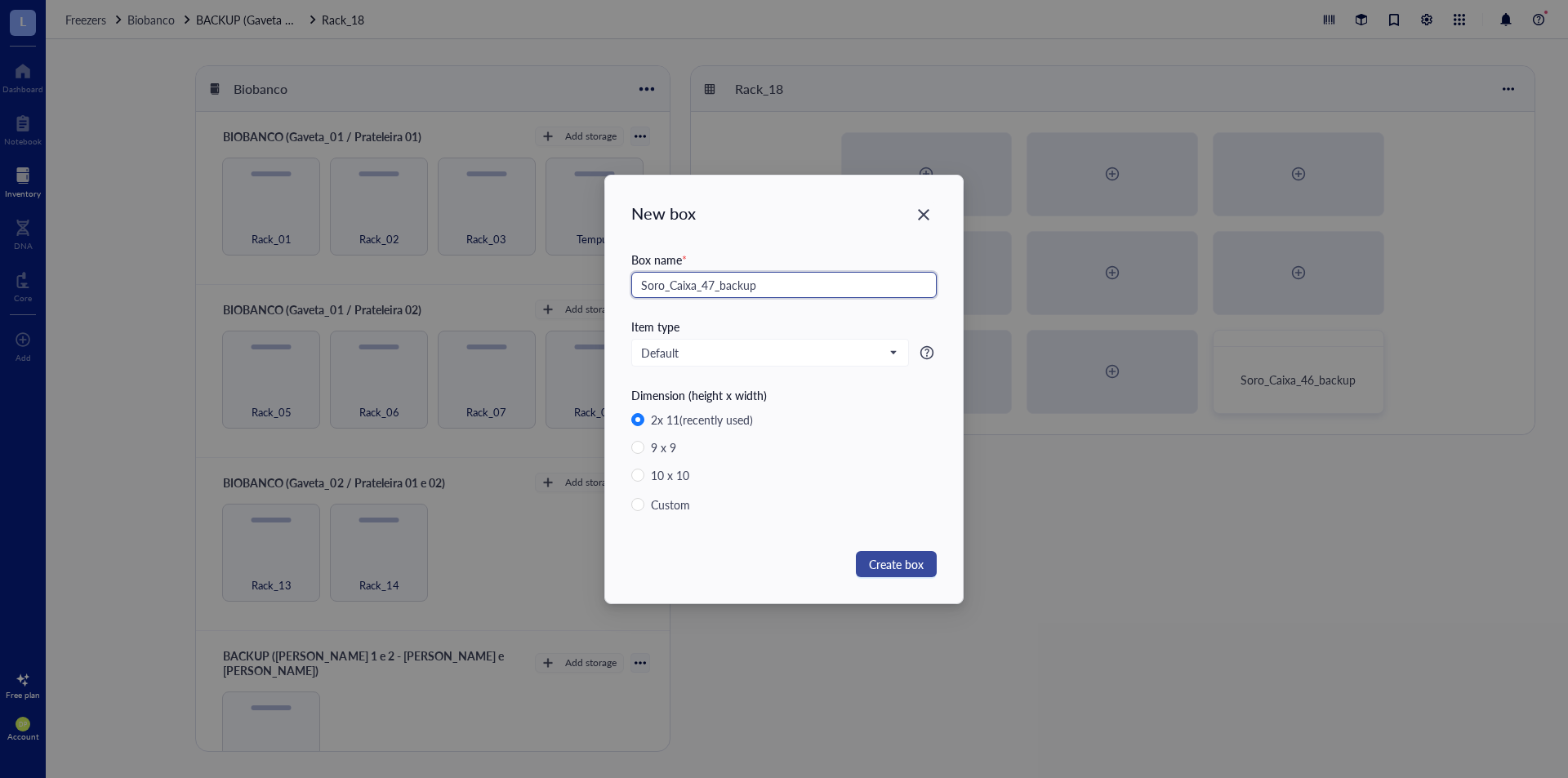
type input "Soro_Caixa_47_backup"
click at [905, 569] on span "Create box" at bounding box center [896, 564] width 54 height 18
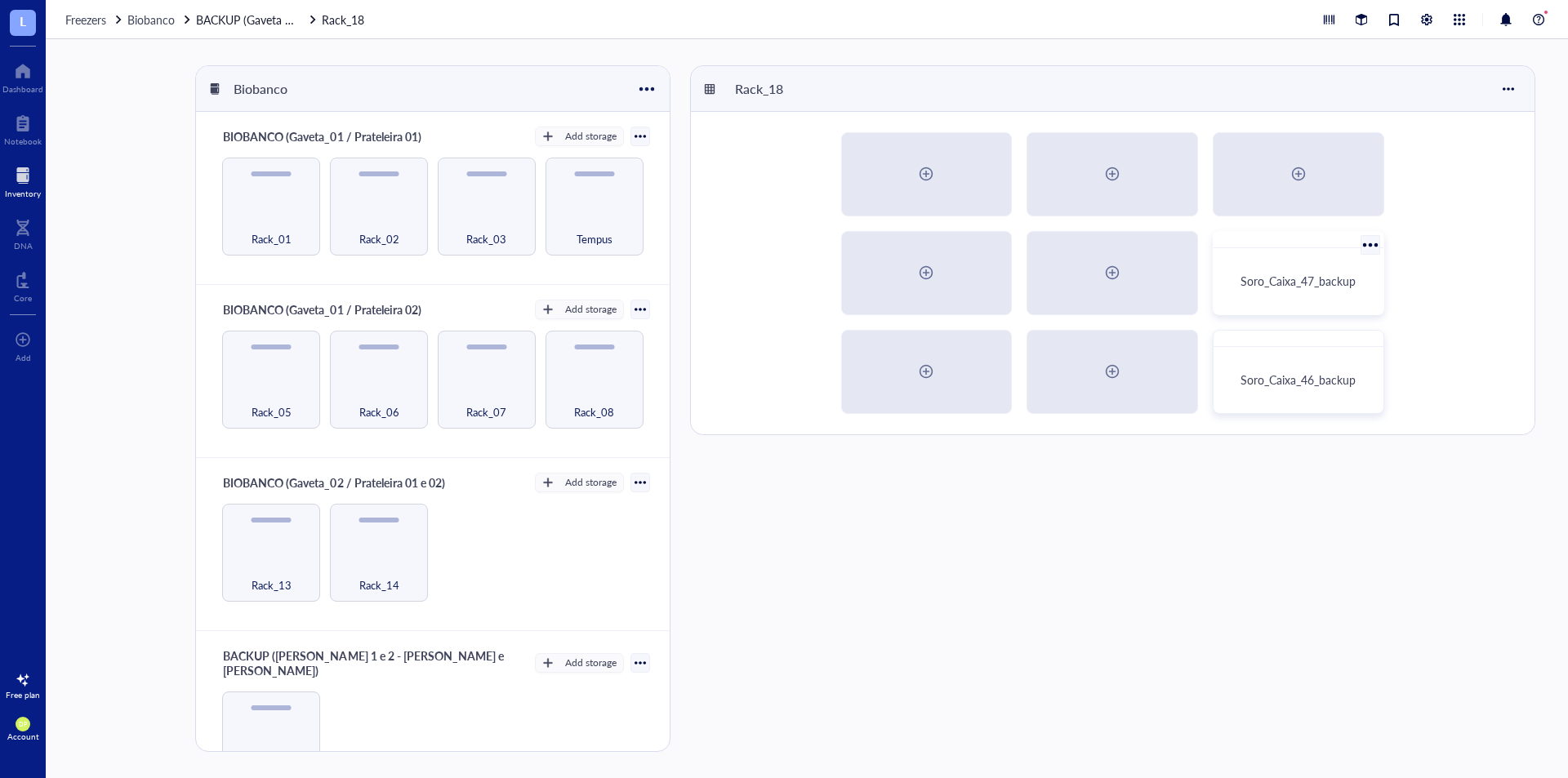
click at [1370, 245] on div at bounding box center [1371, 245] width 24 height 24
click at [1434, 296] on div "Customize box" at bounding box center [1428, 299] width 75 height 15
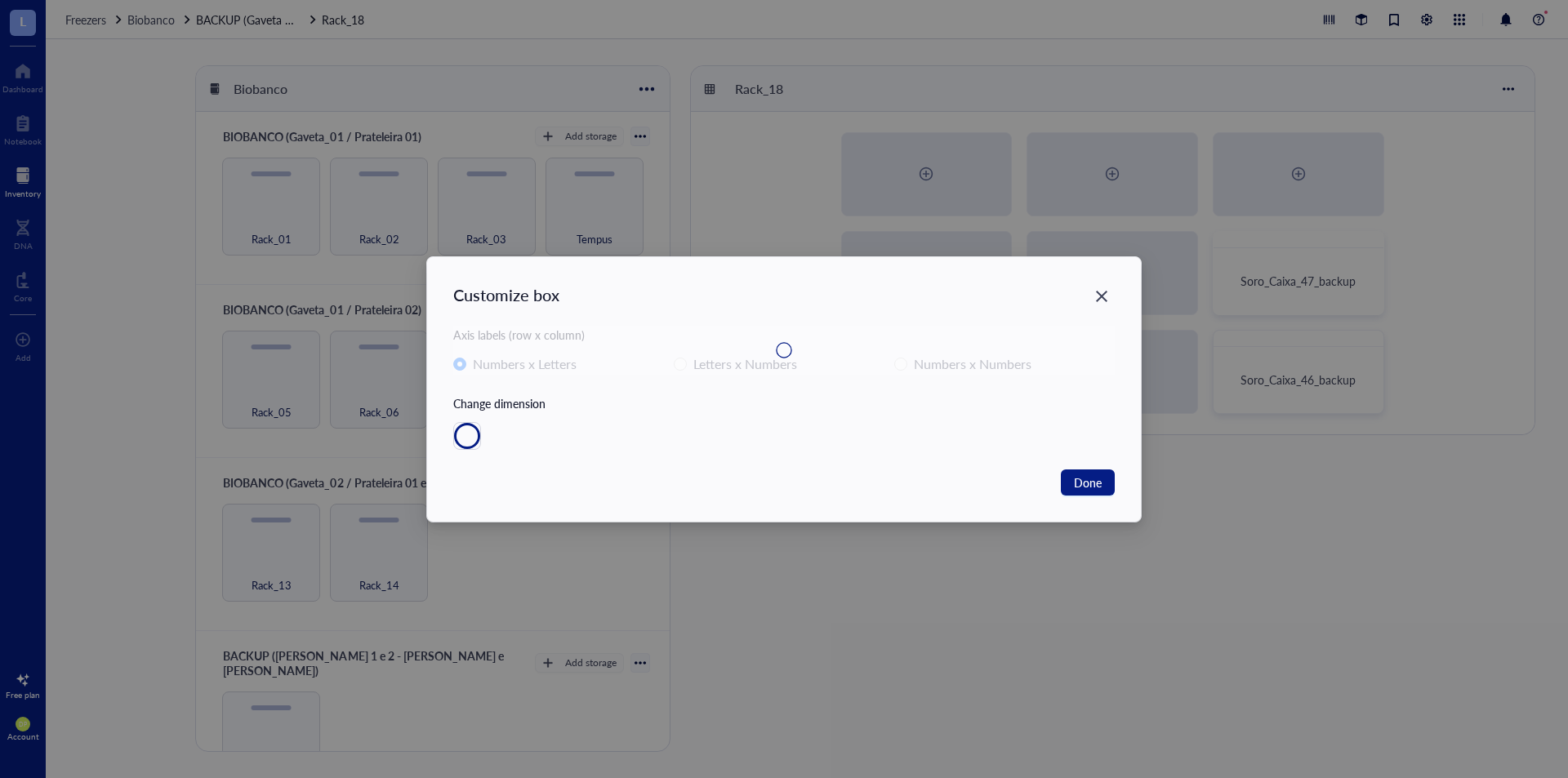
radio input "false"
radio input "true"
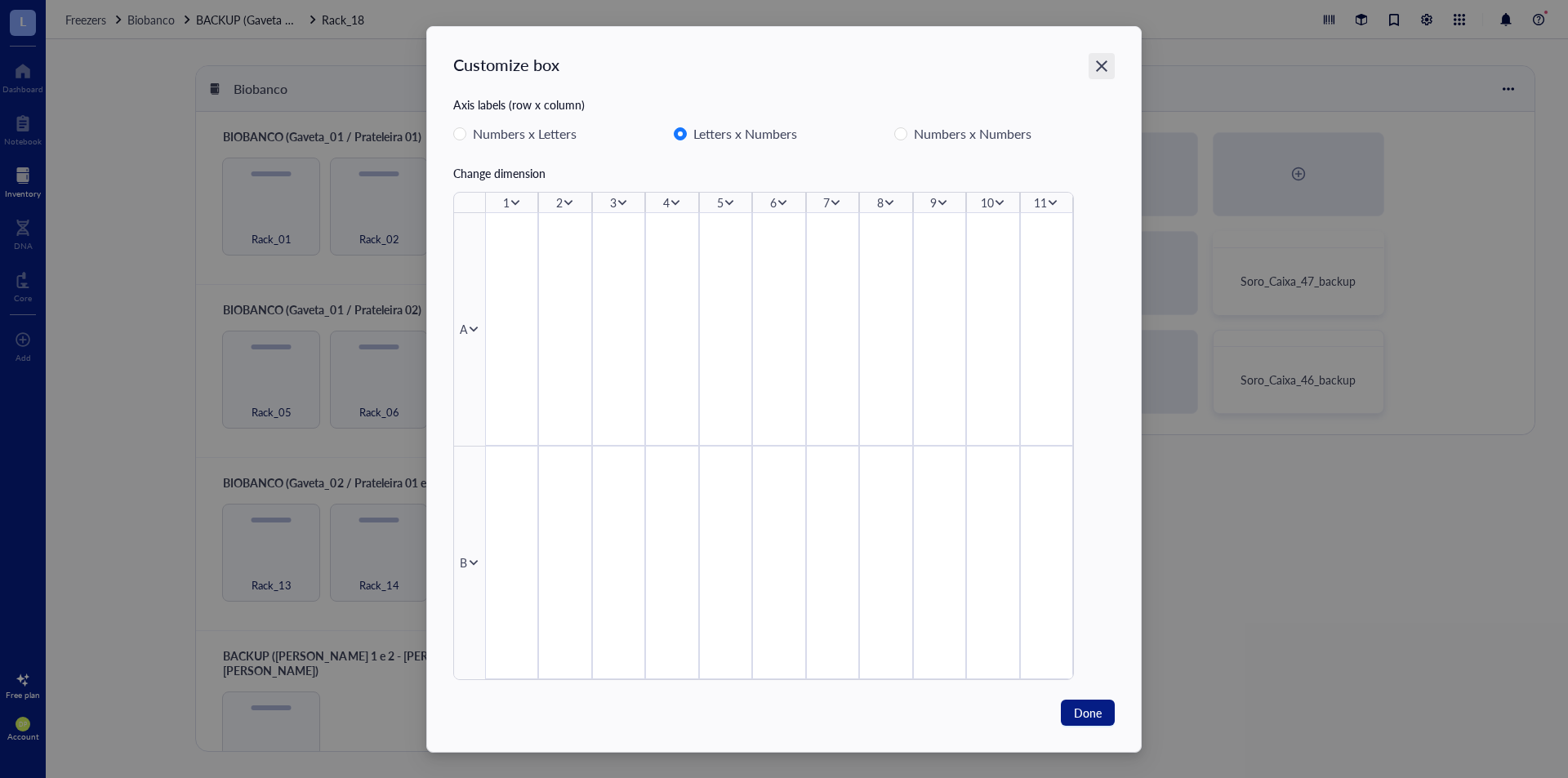
click at [1095, 73] on icon "Close" at bounding box center [1102, 66] width 16 height 16
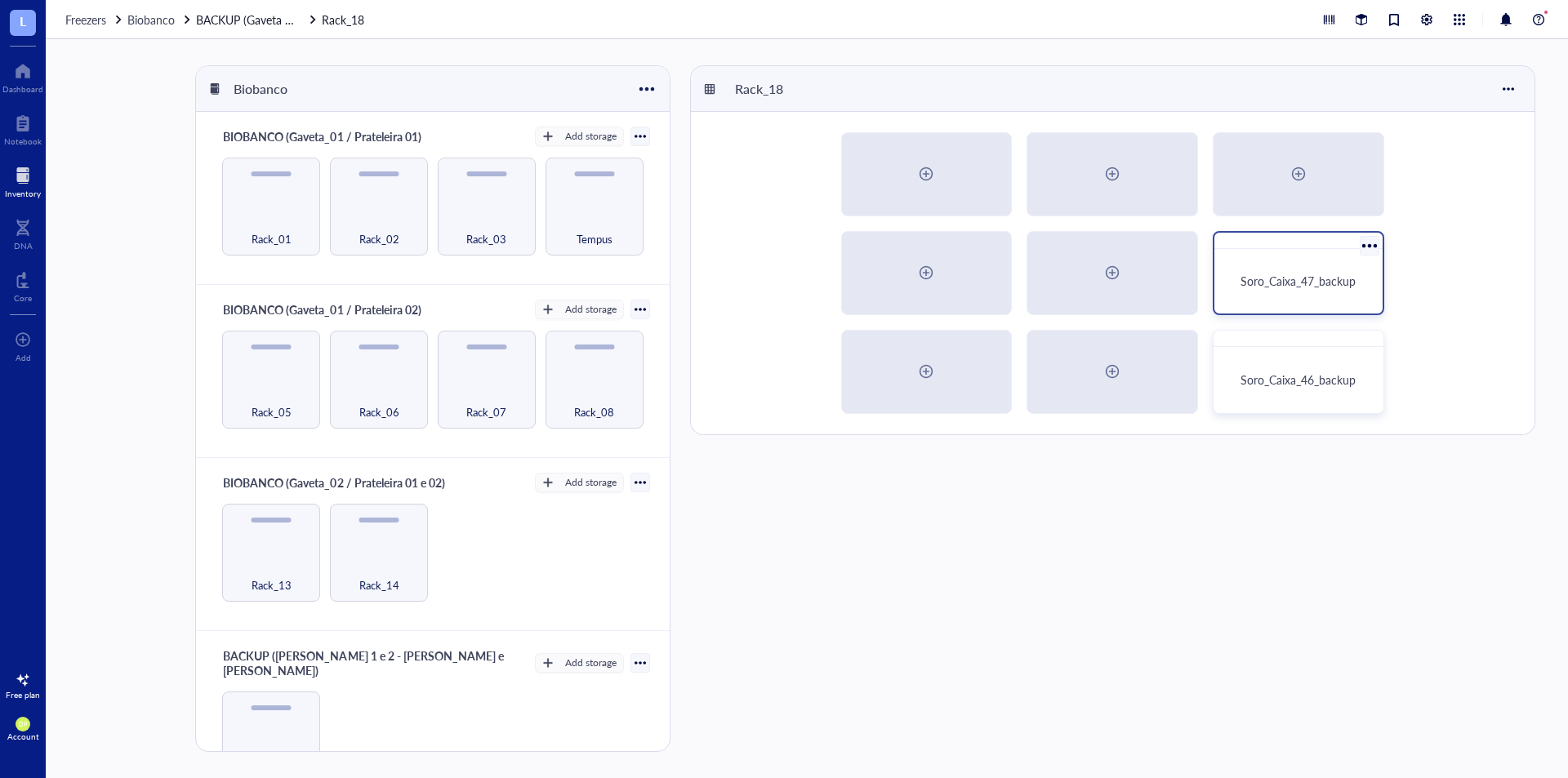
click at [1373, 245] on div at bounding box center [1370, 245] width 24 height 24
drag, startPoint x: 1276, startPoint y: 268, endPoint x: 1410, endPoint y: 238, distance: 137.3
click at [1410, 238] on div "Soro_Caixa_47_backup Soro_Caixa_46_backup" at bounding box center [1113, 273] width 844 height 323
click at [1514, 90] on div at bounding box center [1509, 89] width 26 height 26
click at [1475, 125] on div "Settings" at bounding box center [1463, 120] width 93 height 15
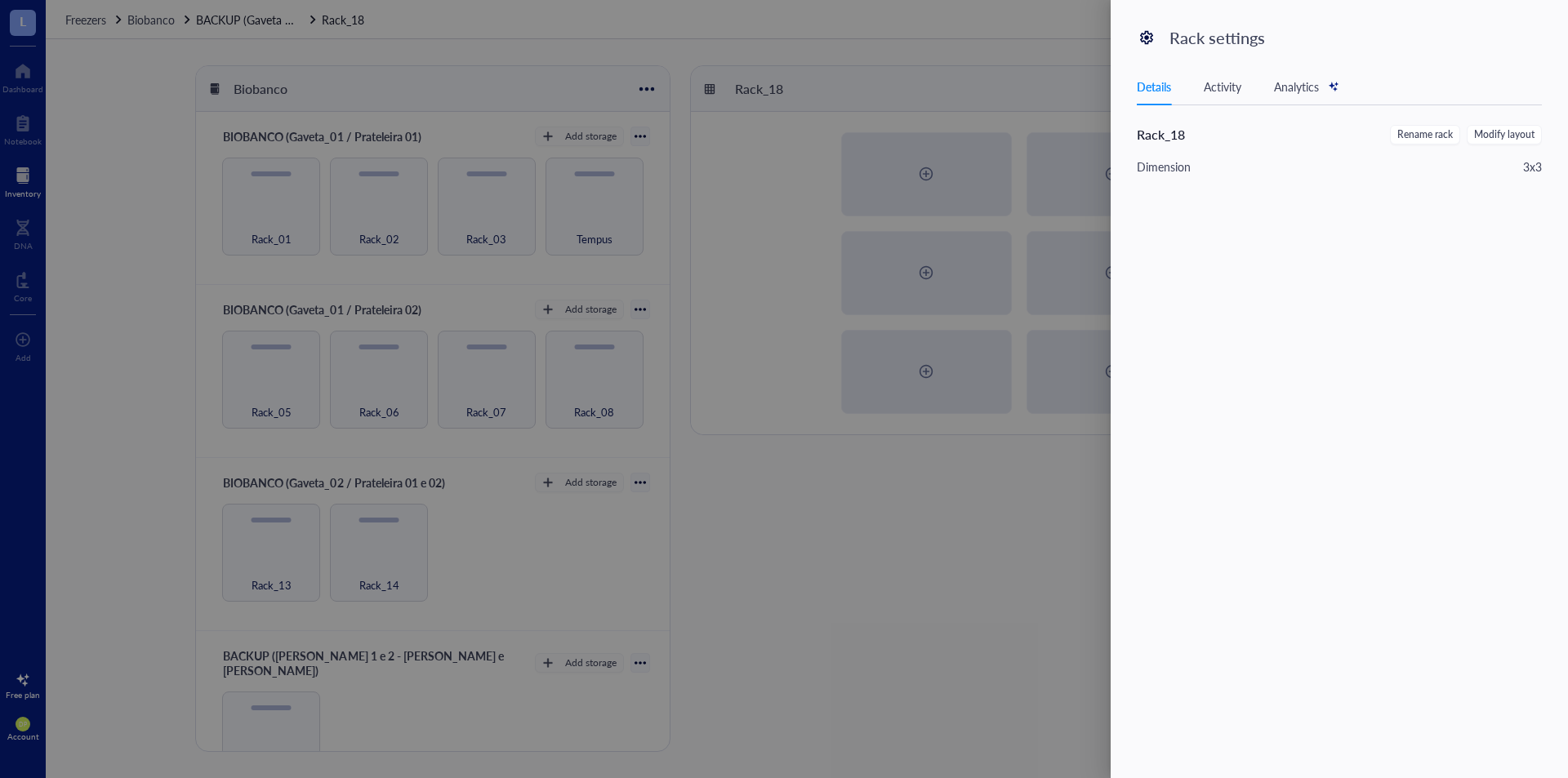
drag, startPoint x: 947, startPoint y: 588, endPoint x: 967, endPoint y: 565, distance: 30.5
click at [948, 588] on div at bounding box center [784, 389] width 1568 height 778
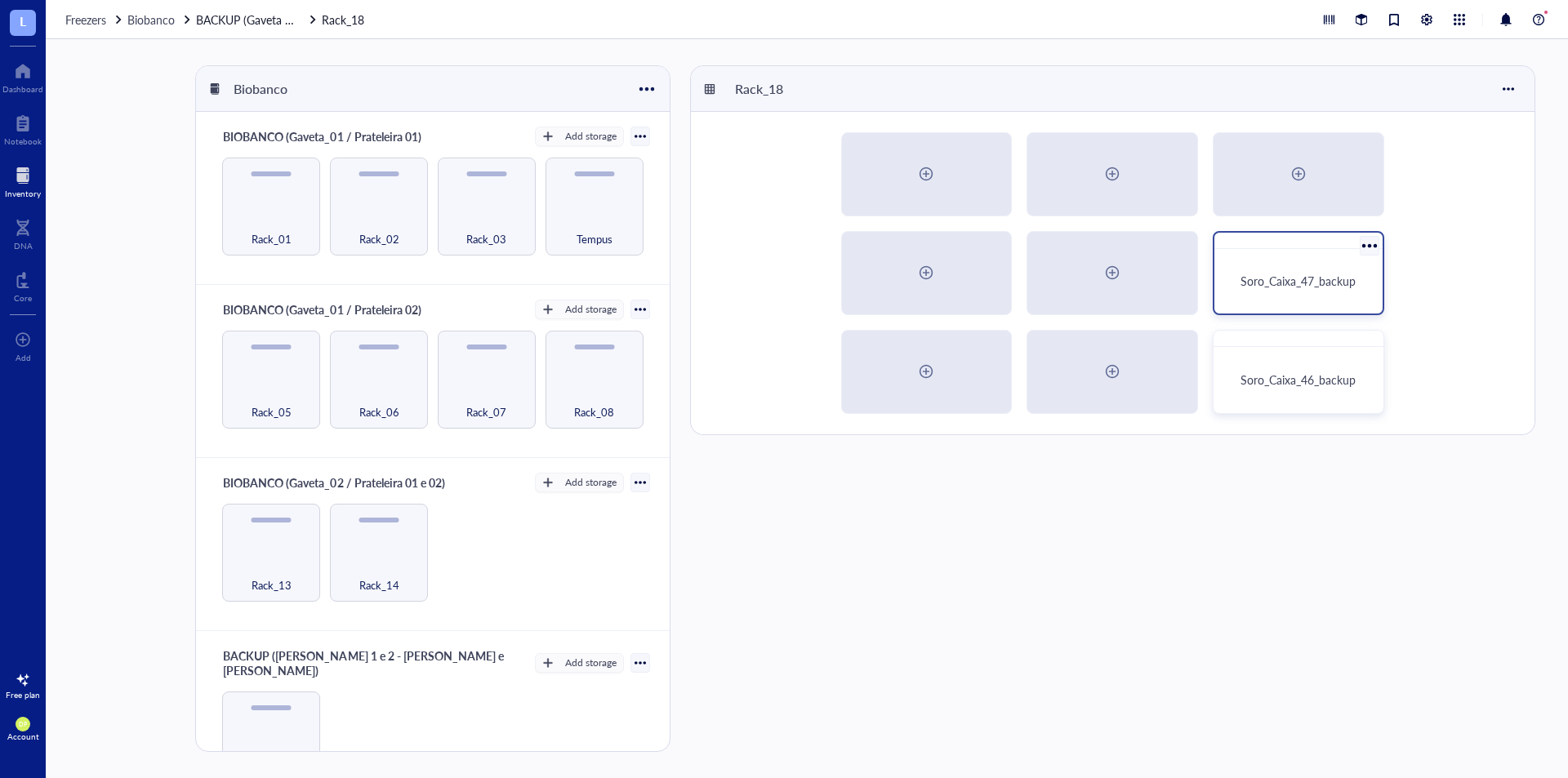
click at [1365, 249] on div at bounding box center [1370, 245] width 24 height 24
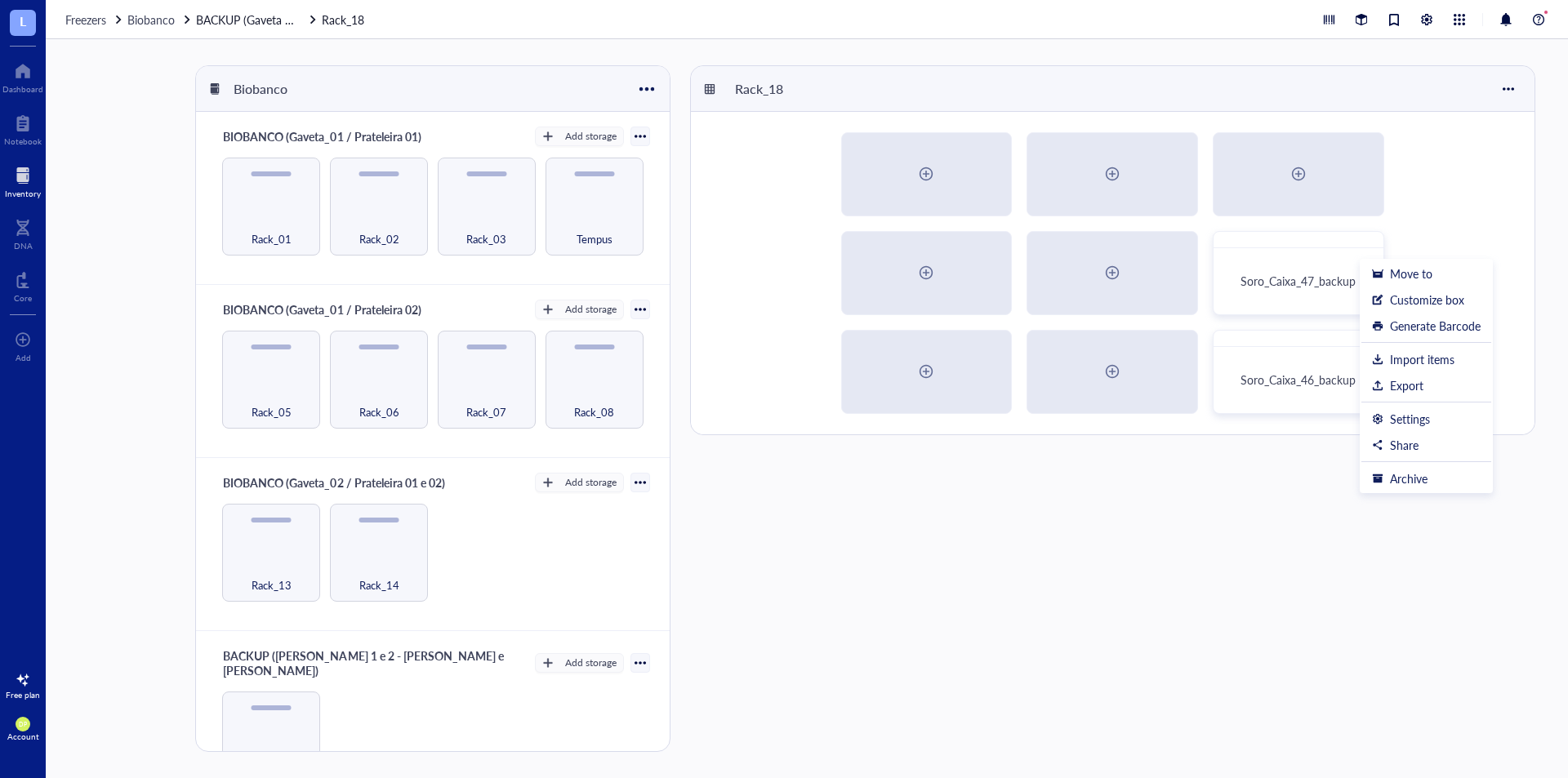
click at [1421, 217] on div "Soro_Caixa_47_backup Soro_Caixa_46_backup" at bounding box center [1113, 273] width 844 height 323
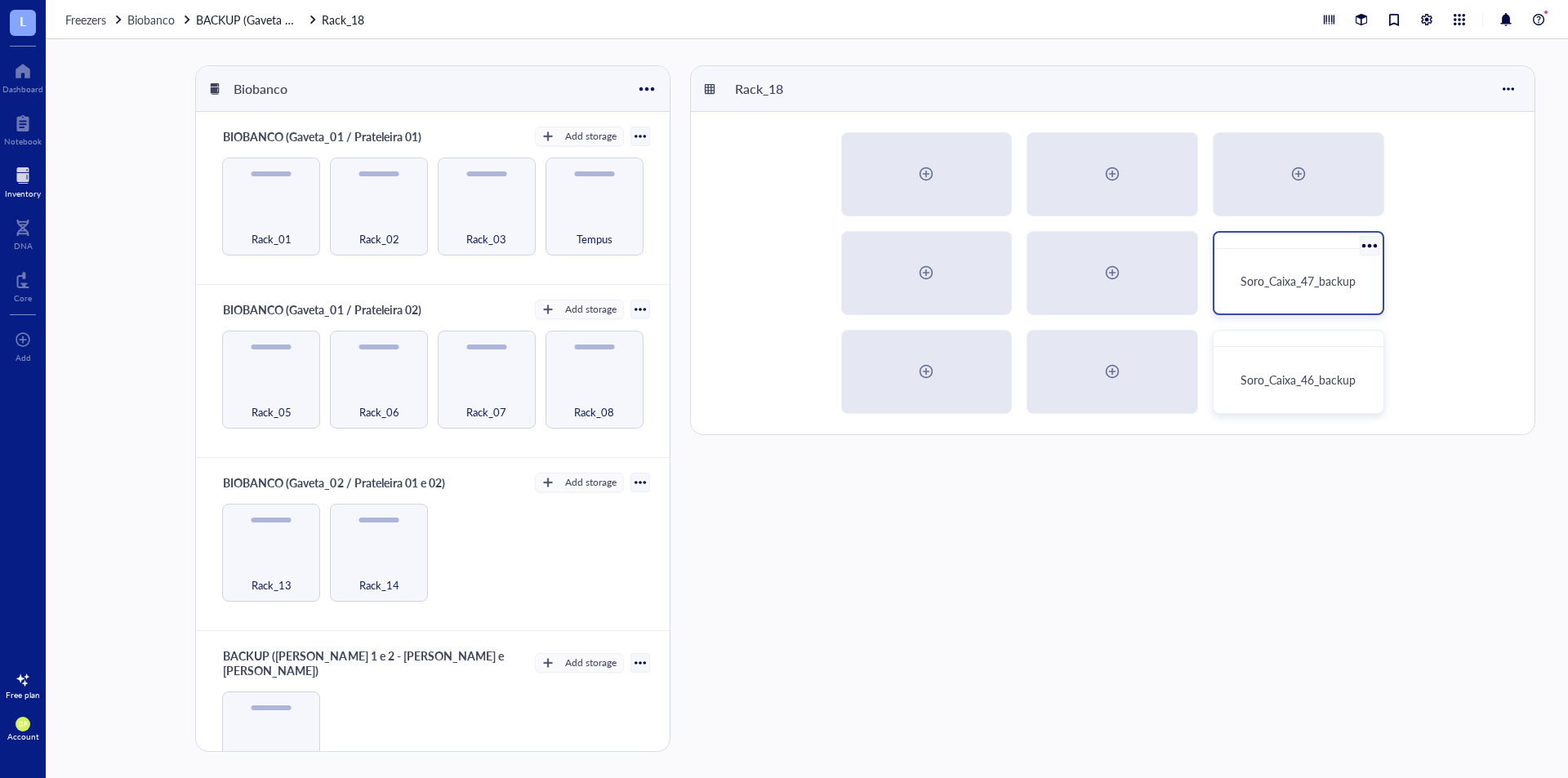
click at [1303, 252] on div "Soro_Caixa_47_backup" at bounding box center [1299, 272] width 172 height 84
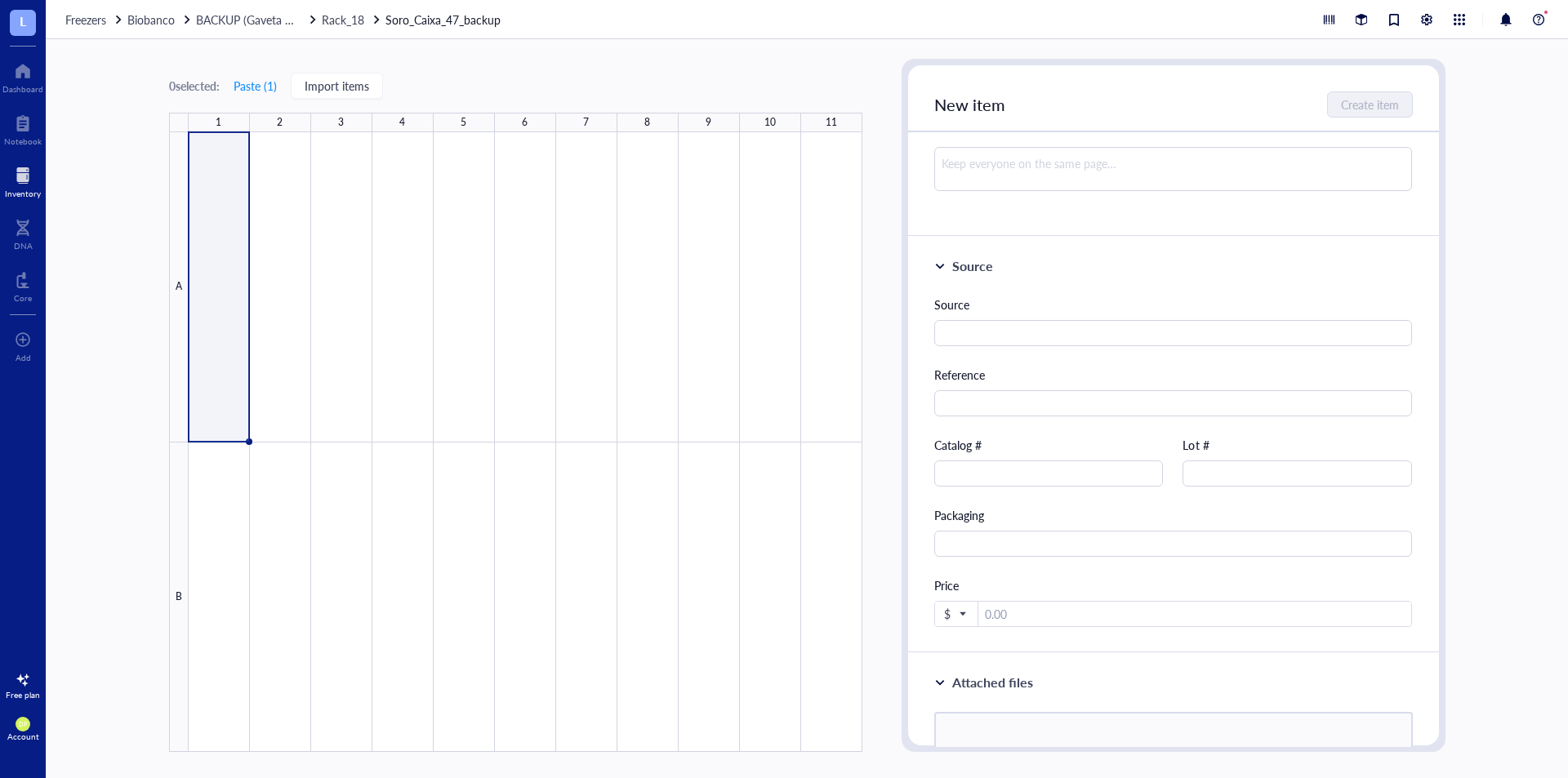
scroll to position [489, 0]
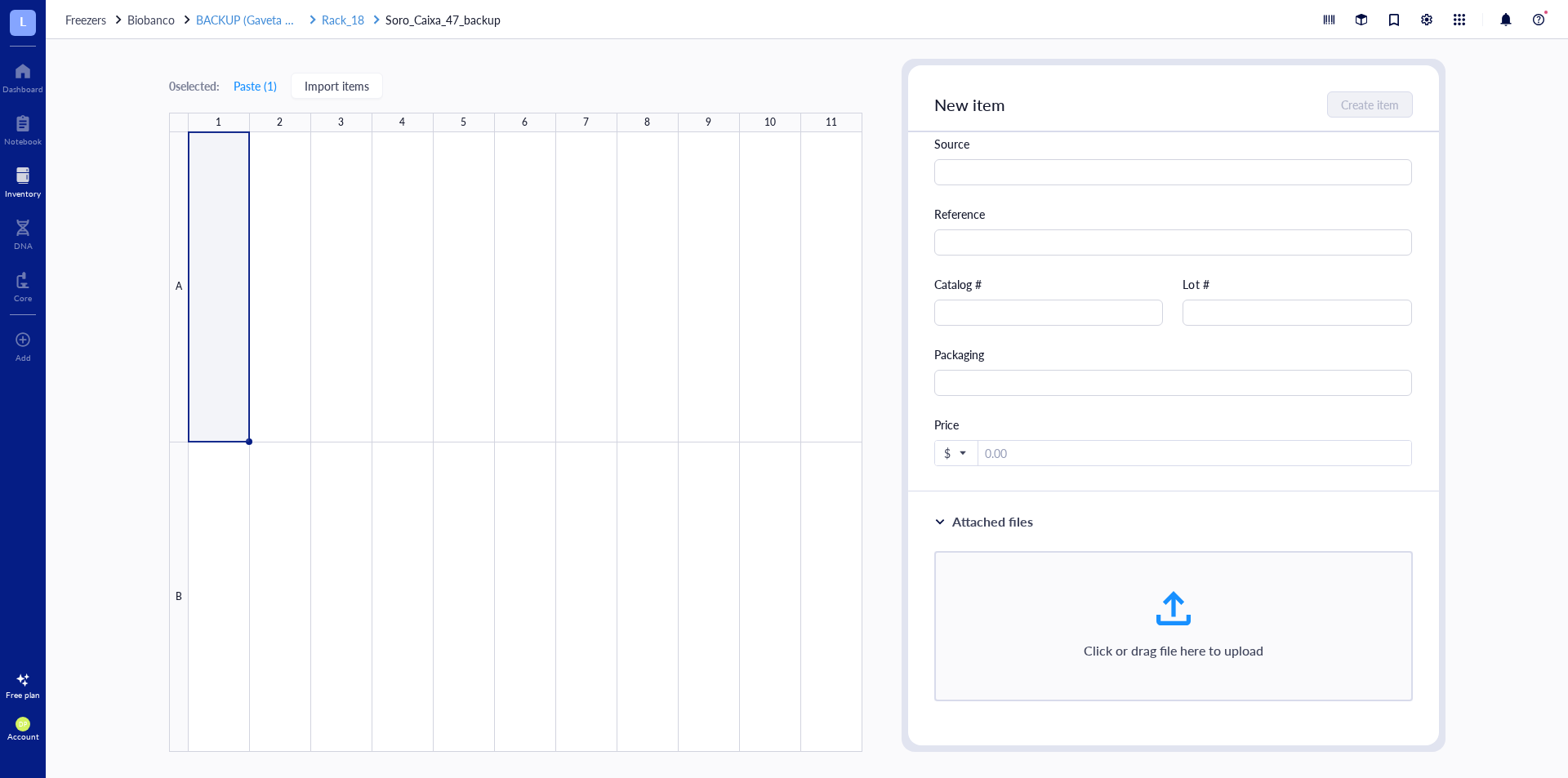
click at [368, 18] on div "Rack_18" at bounding box center [352, 19] width 60 height 18
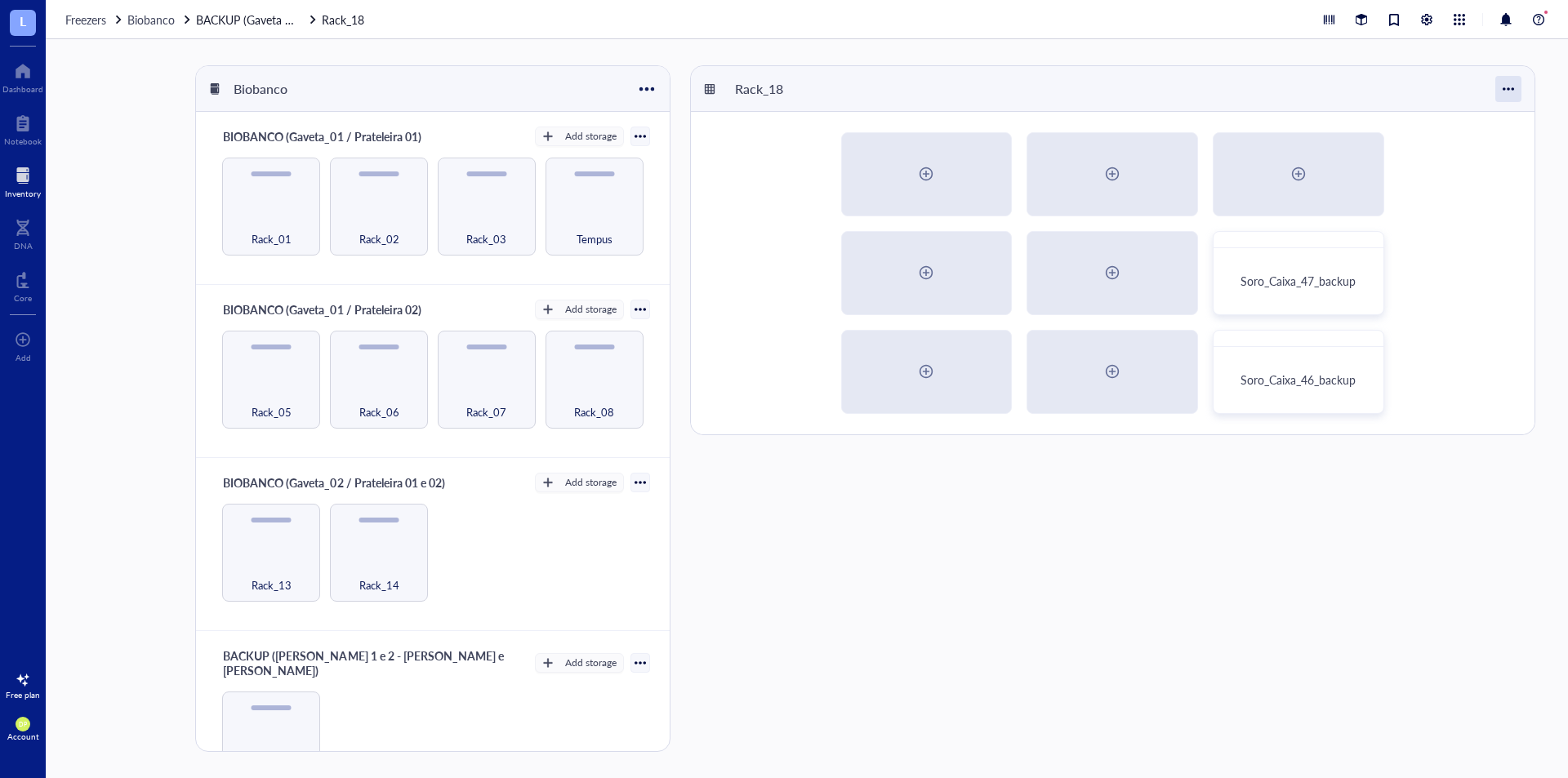
click at [1510, 83] on div at bounding box center [1509, 89] width 26 height 26
click at [1488, 125] on div "Settings" at bounding box center [1463, 120] width 93 height 15
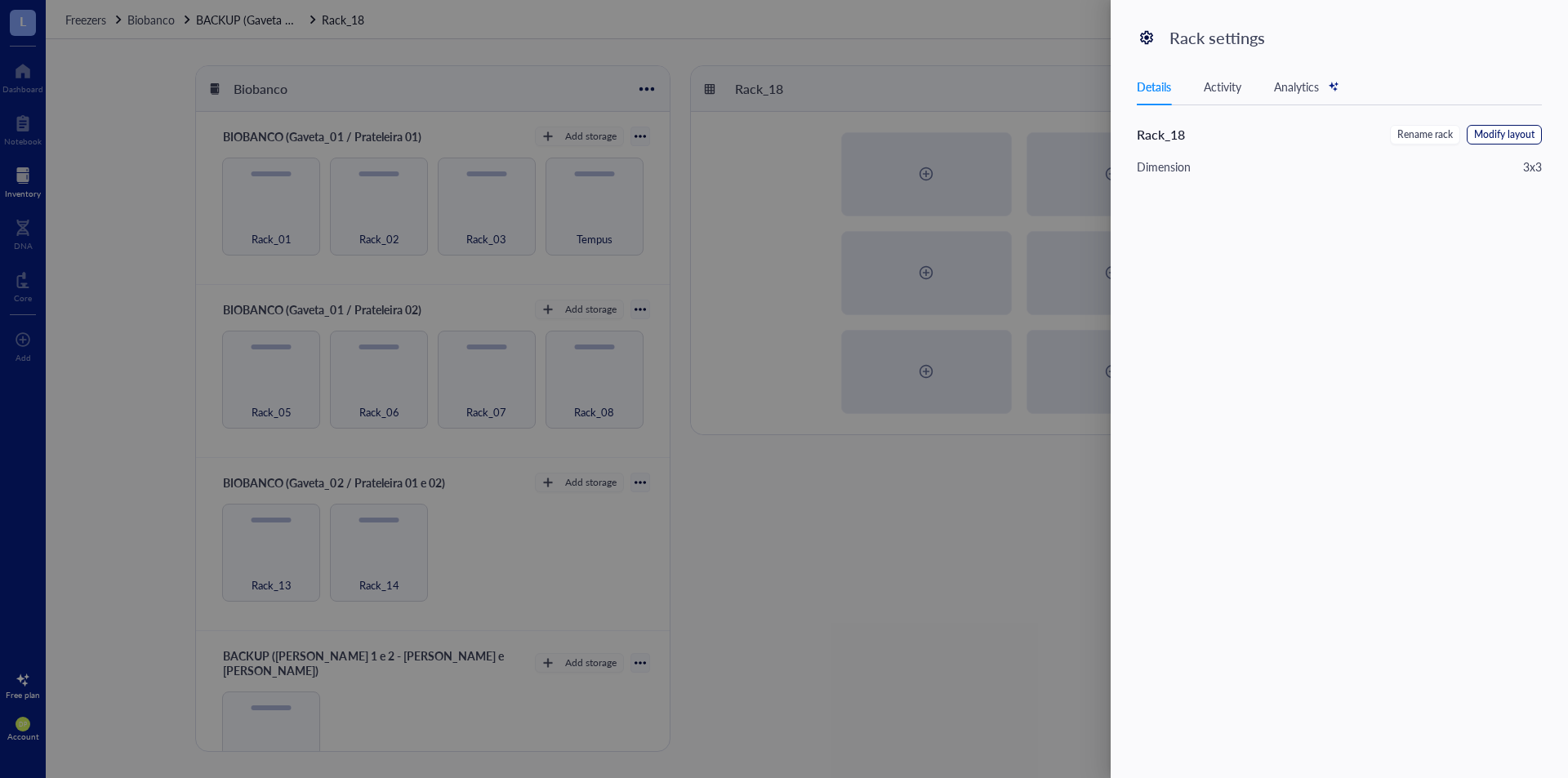
click at [1524, 133] on span "Modify layout" at bounding box center [1504, 135] width 60 height 16
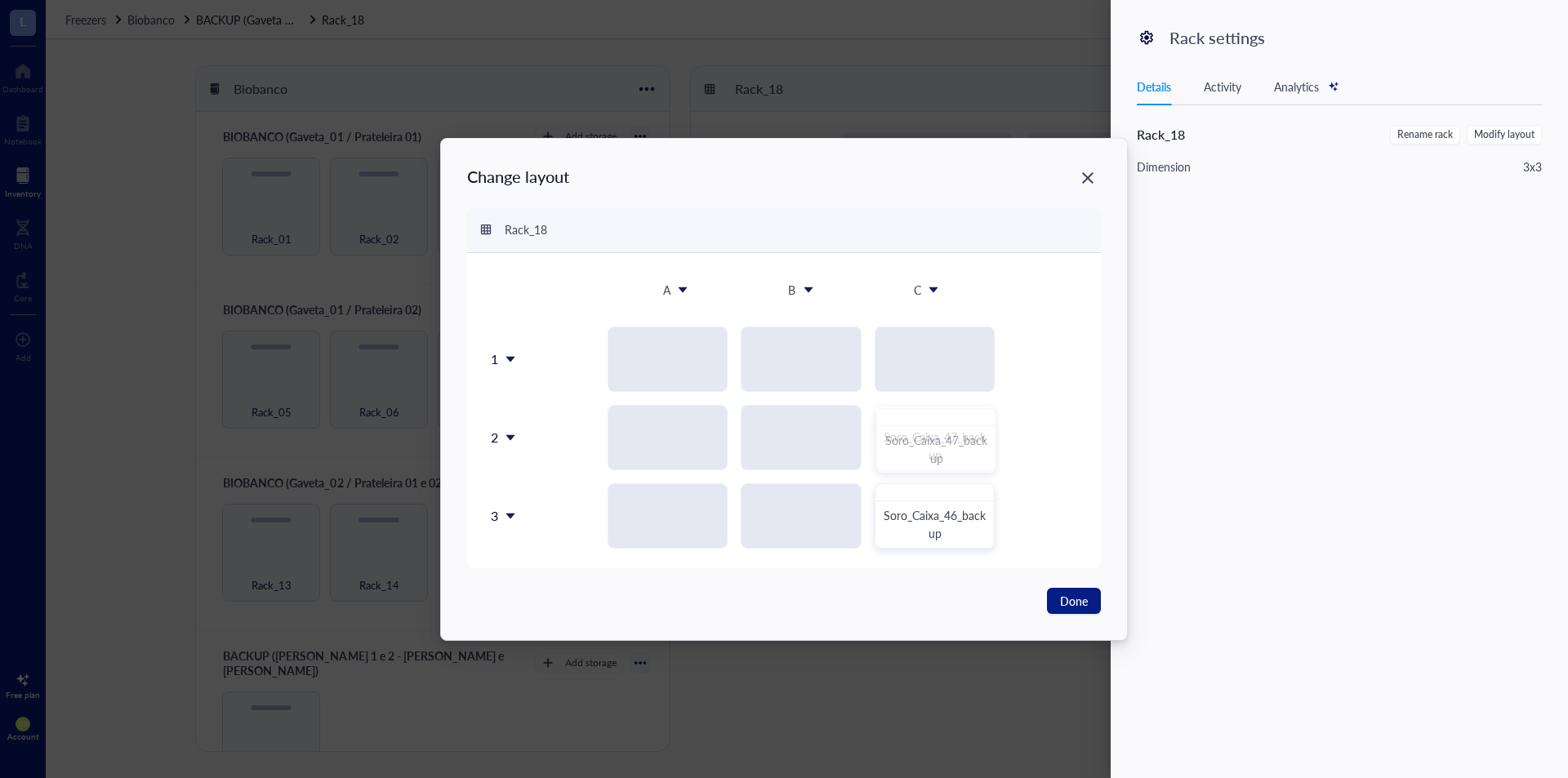
click at [950, 445] on div "1 2 3 Soro_Caixa_47_backup Soro_Caixa_46_backup Soro_Caixa_47_backup To pick up…" at bounding box center [784, 428] width 595 height 242
click at [942, 439] on div "1 2 3 Soro_Caixa_47_backup Soro_Caixa_46_backup To pick up a draggable item, pr…" at bounding box center [784, 428] width 595 height 242
click at [911, 447] on div "1 2 3 Soro_Caixa_47_backup Soro_Caixa_46_backup To pick up a draggable item, pr…" at bounding box center [784, 428] width 595 height 242
drag, startPoint x: 911, startPoint y: 447, endPoint x: 972, endPoint y: 427, distance: 64.2
drag, startPoint x: 1087, startPoint y: 433, endPoint x: 1047, endPoint y: 408, distance: 47.2
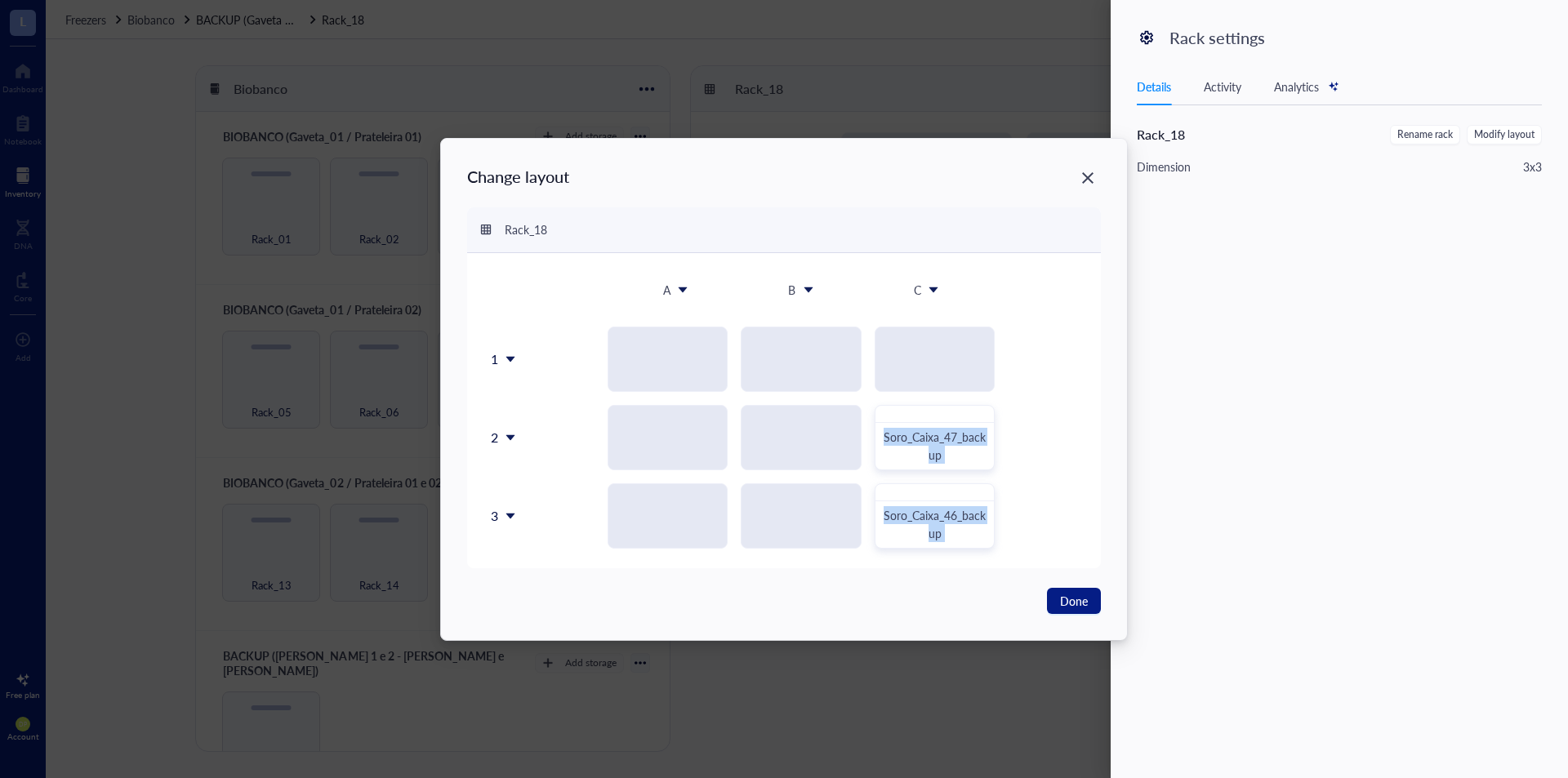
click at [1086, 433] on div "A B C 1 2 3 Soro_Caixa_47_backup Soro_Caixa_46_backup To pick up a draggable it…" at bounding box center [784, 411] width 635 height 316
drag, startPoint x: 1041, startPoint y: 369, endPoint x: 989, endPoint y: 423, distance: 75.0
click at [1041, 371] on div "Soro_Caixa_47_backup Soro_Caixa_46_backup" at bounding box center [802, 437] width 561 height 222
click at [515, 432] on icon at bounding box center [510, 437] width 11 height 11
click at [563, 551] on div "Delete row" at bounding box center [545, 548] width 93 height 15
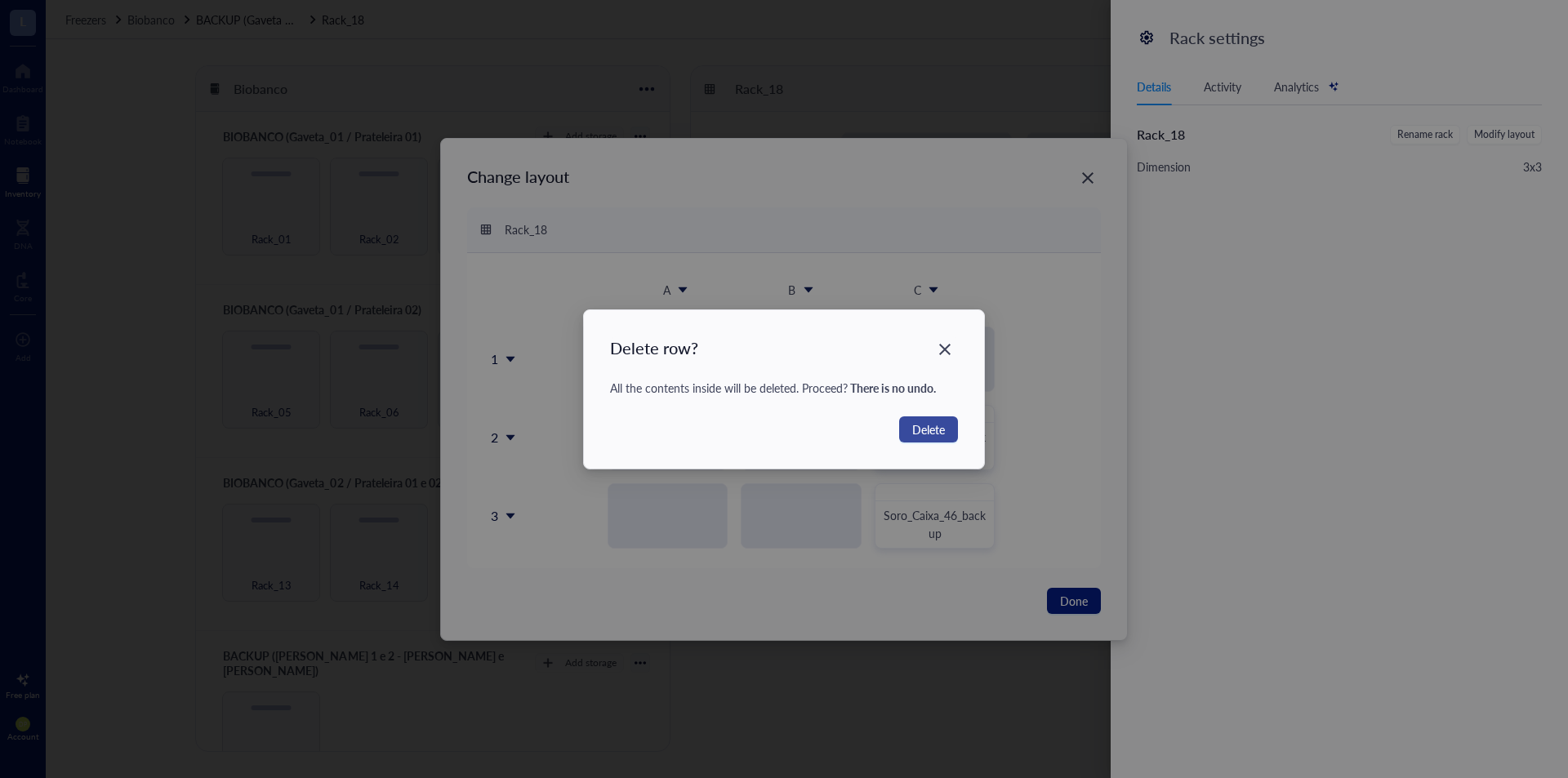
click at [940, 430] on span "Delete" at bounding box center [928, 429] width 32 height 18
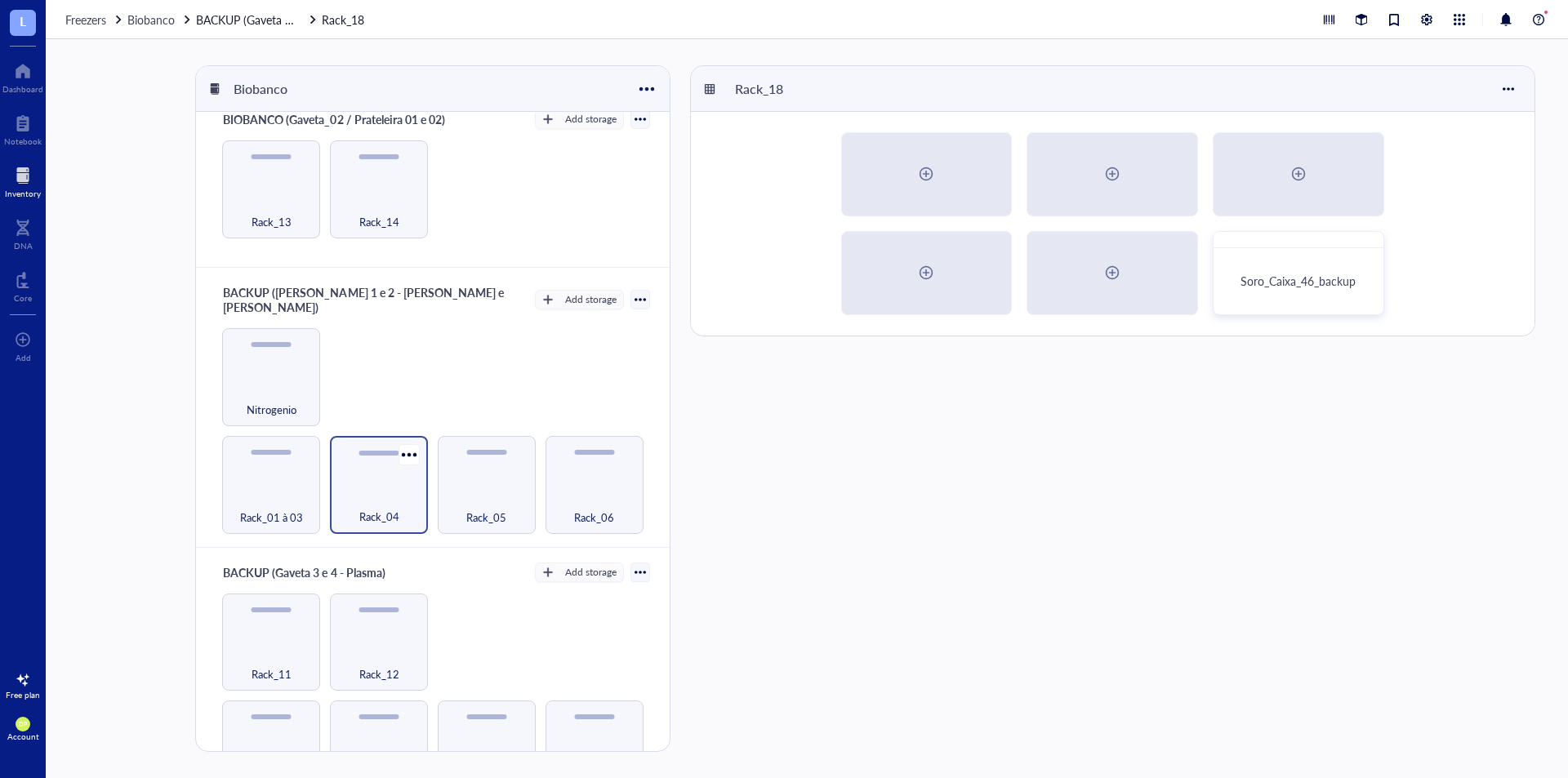
scroll to position [572, 0]
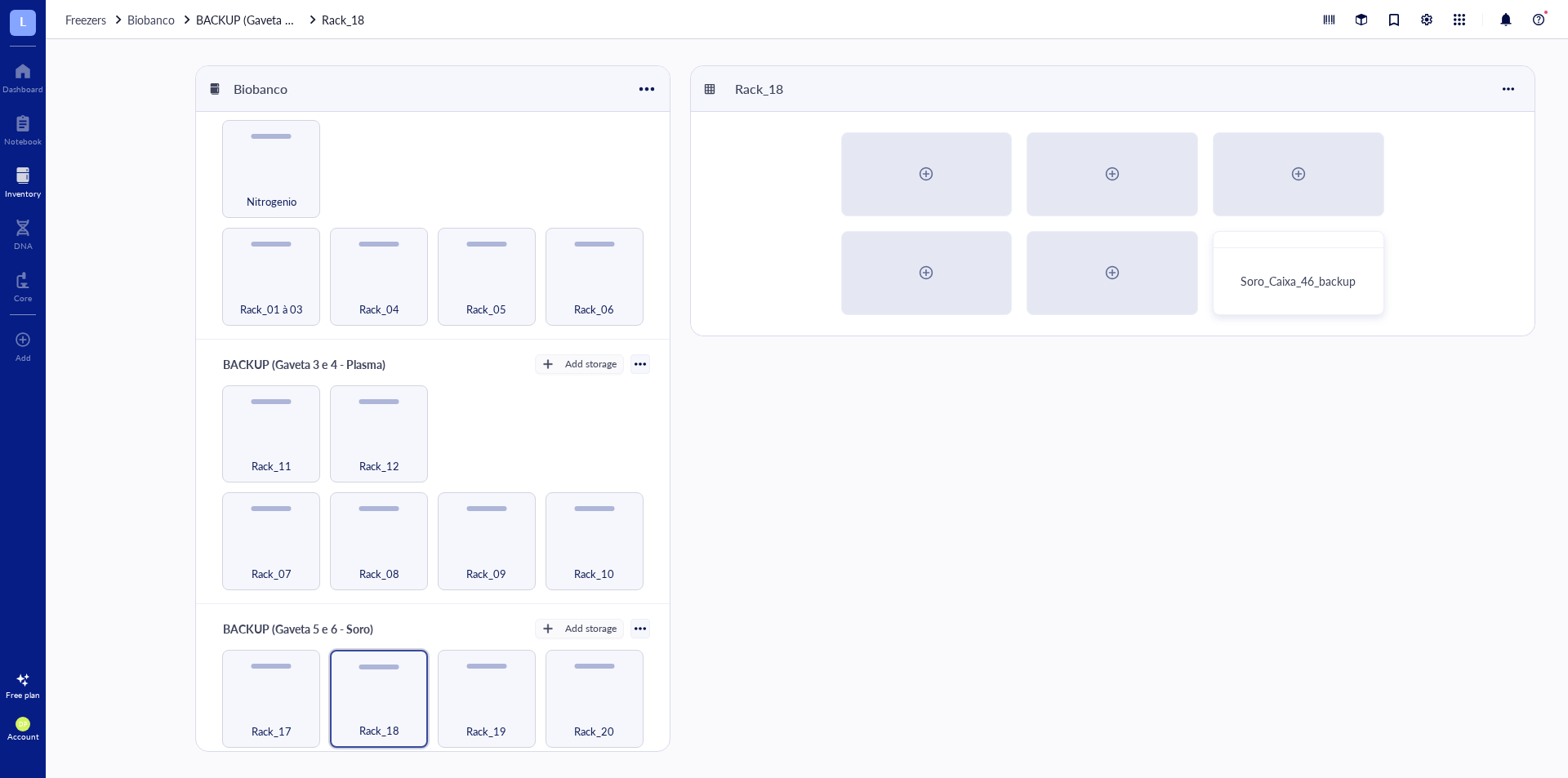
click at [1528, 88] on div "Rack_18" at bounding box center [1113, 90] width 844 height 46
click at [1502, 89] on div at bounding box center [1509, 89] width 26 height 26
click at [1462, 117] on div "Settings" at bounding box center [1454, 120] width 40 height 15
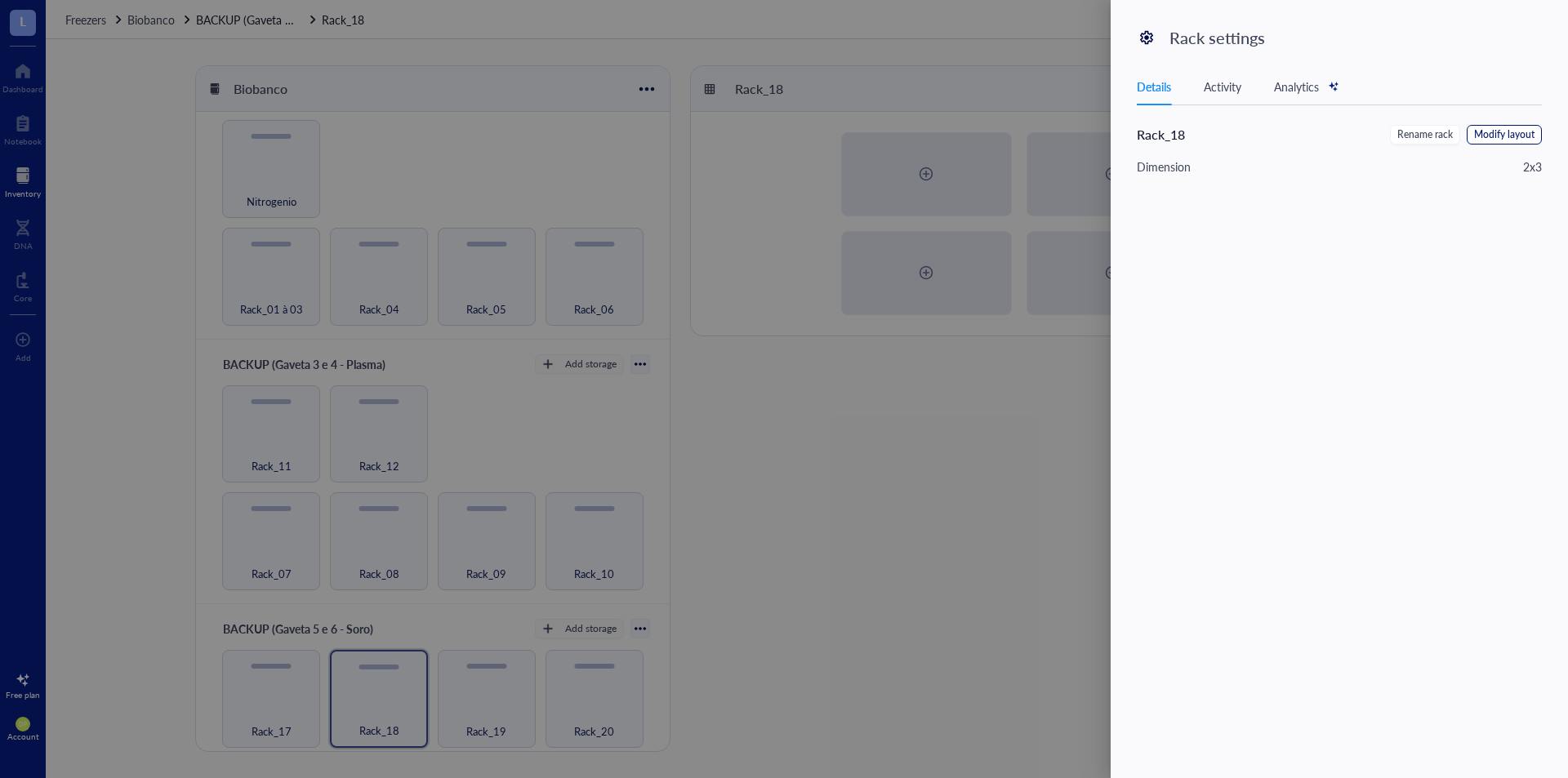
click at [1501, 137] on span "Modify layout" at bounding box center [1504, 135] width 60 height 16
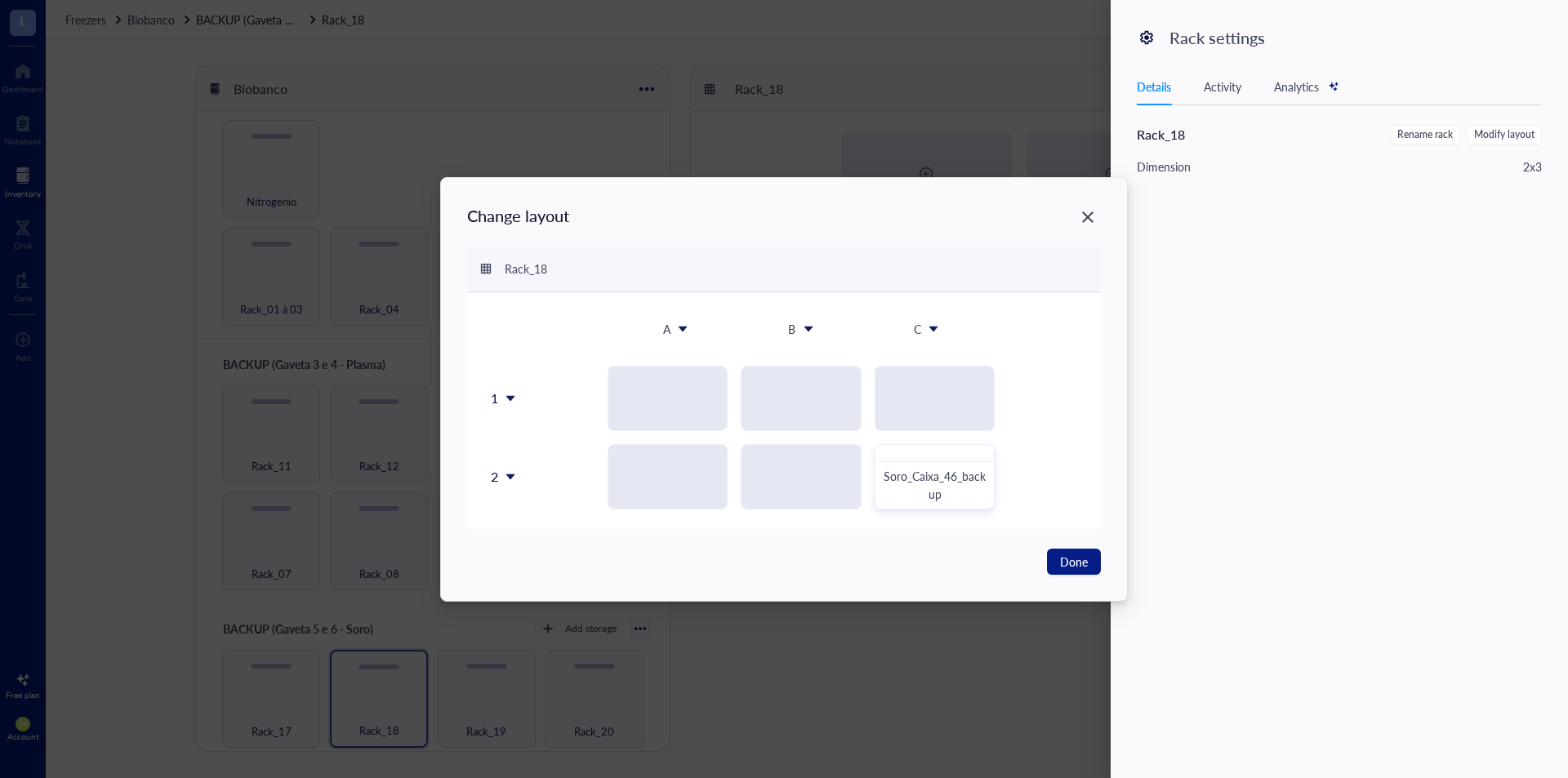
click at [513, 399] on icon at bounding box center [510, 399] width 11 height 11
click at [576, 450] on div "Insert 1 above" at bounding box center [545, 449] width 93 height 15
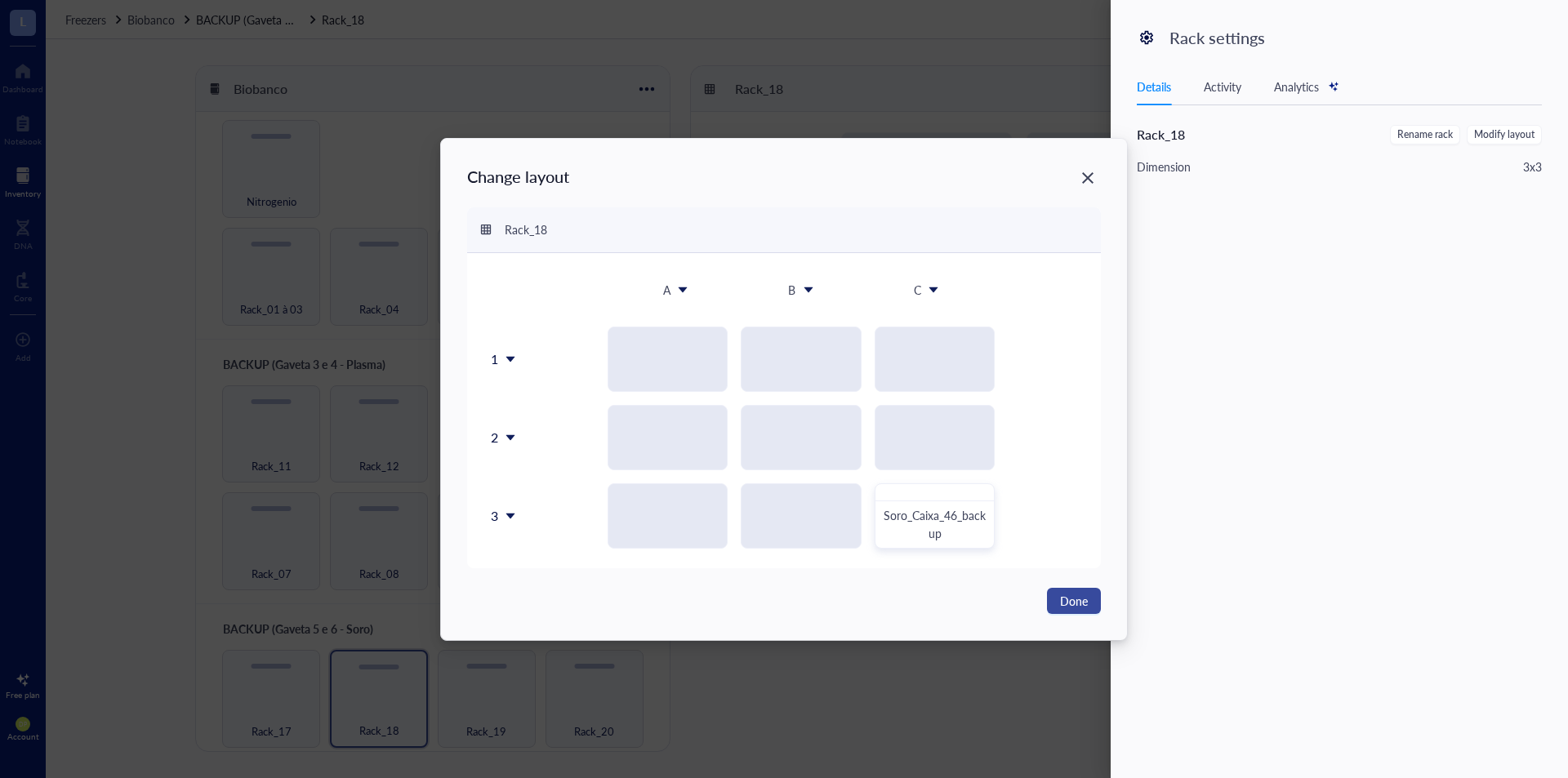
click at [1075, 604] on span "Done" at bounding box center [1074, 601] width 28 height 18
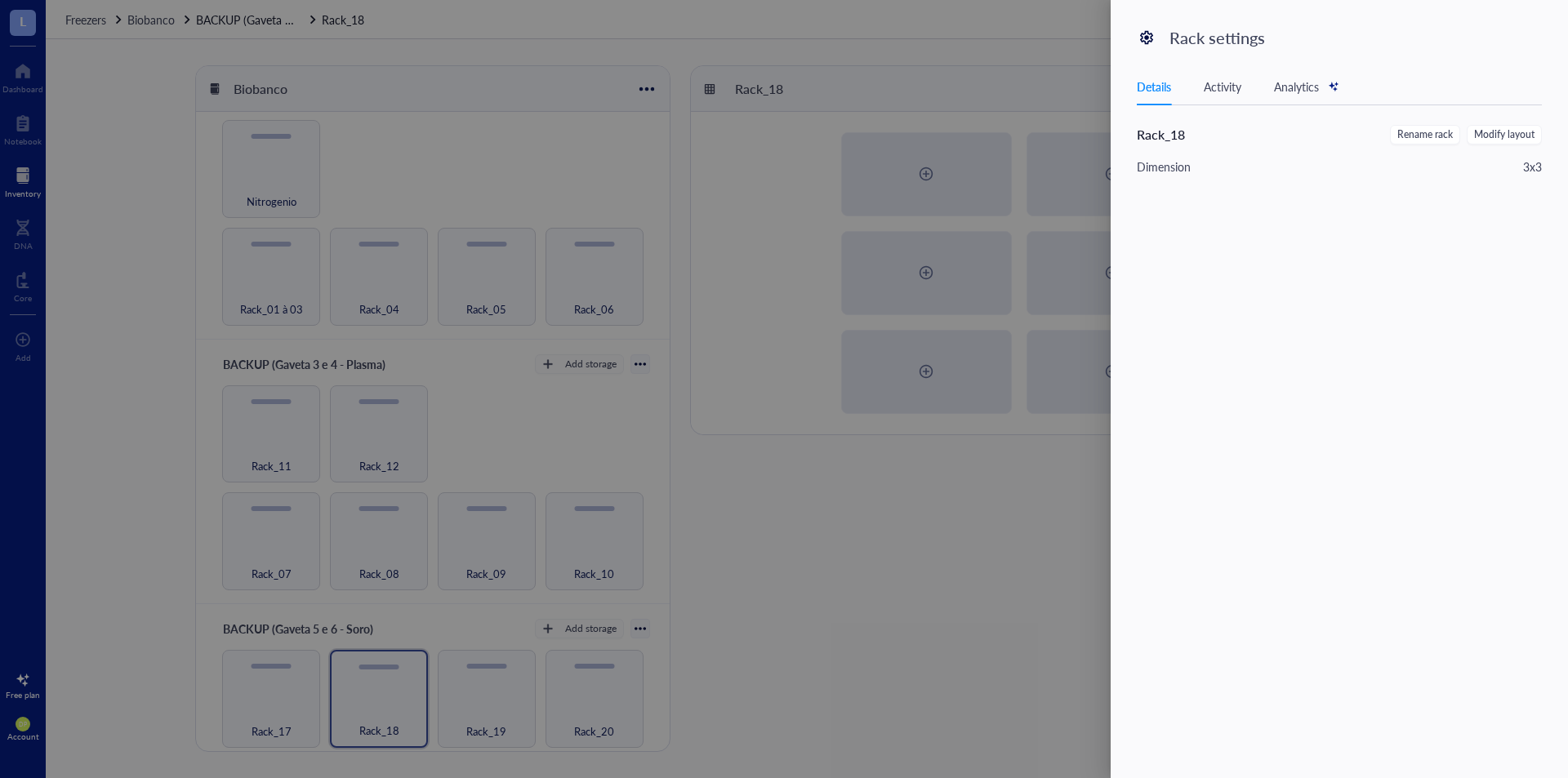
drag, startPoint x: 954, startPoint y: 445, endPoint x: 971, endPoint y: 425, distance: 26.2
click at [955, 445] on div at bounding box center [784, 389] width 1568 height 778
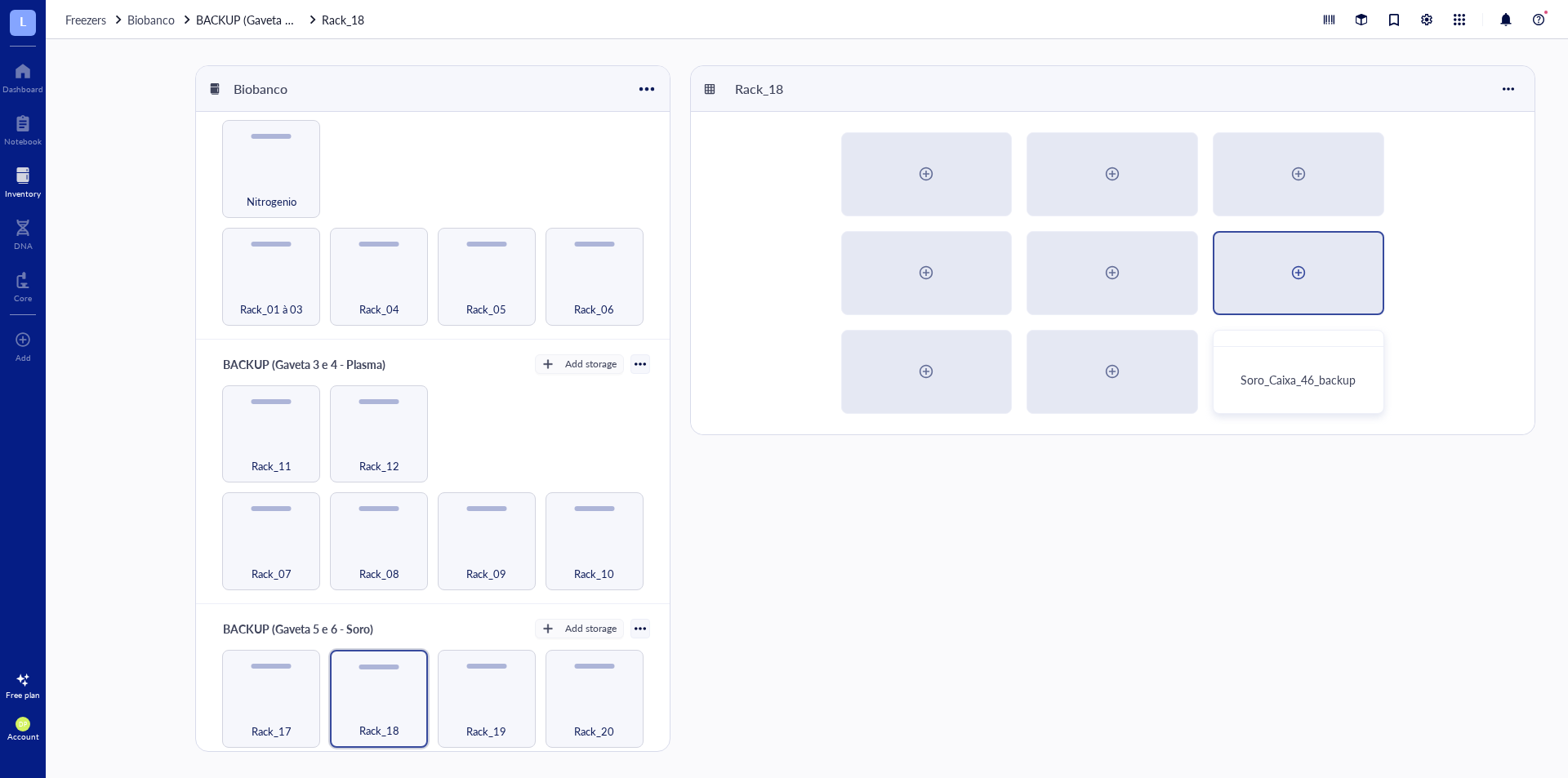
click at [1292, 283] on div at bounding box center [1299, 272] width 26 height 26
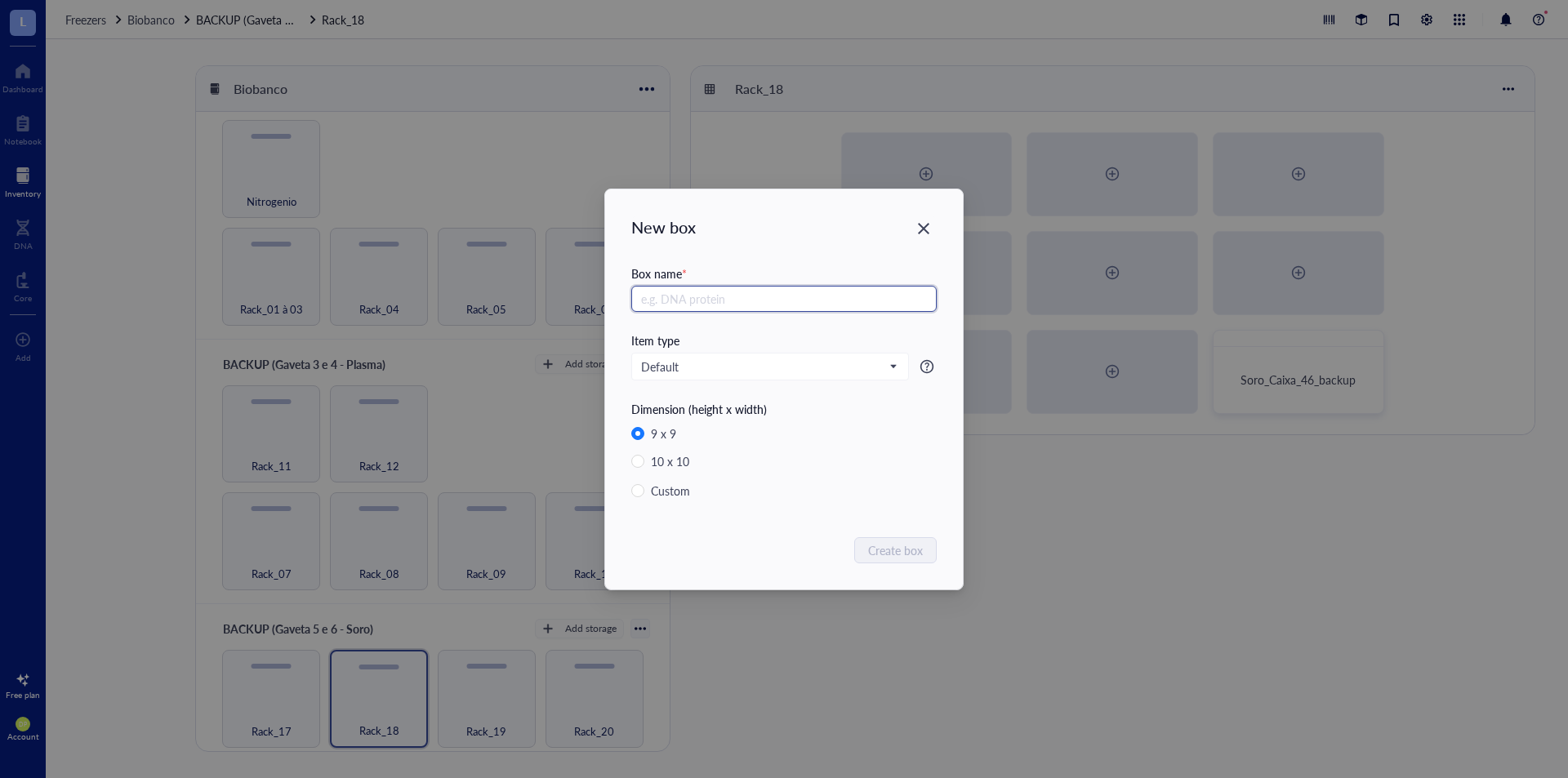
radio input "false"
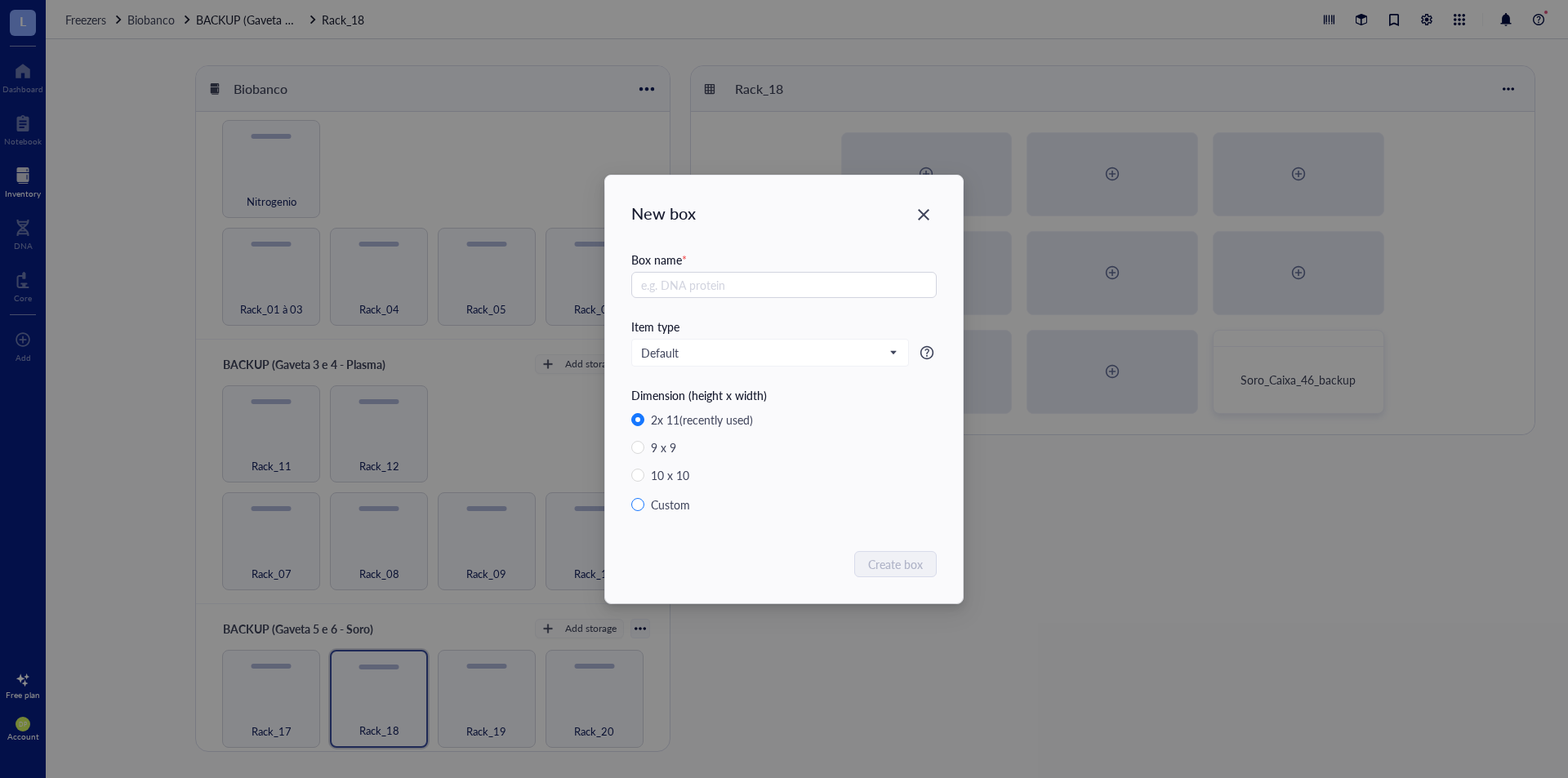
click at [676, 503] on div "Custom" at bounding box center [670, 504] width 39 height 18
click at [644, 503] on input "Custom" at bounding box center [638, 505] width 13 height 13
radio input "true"
radio input "false"
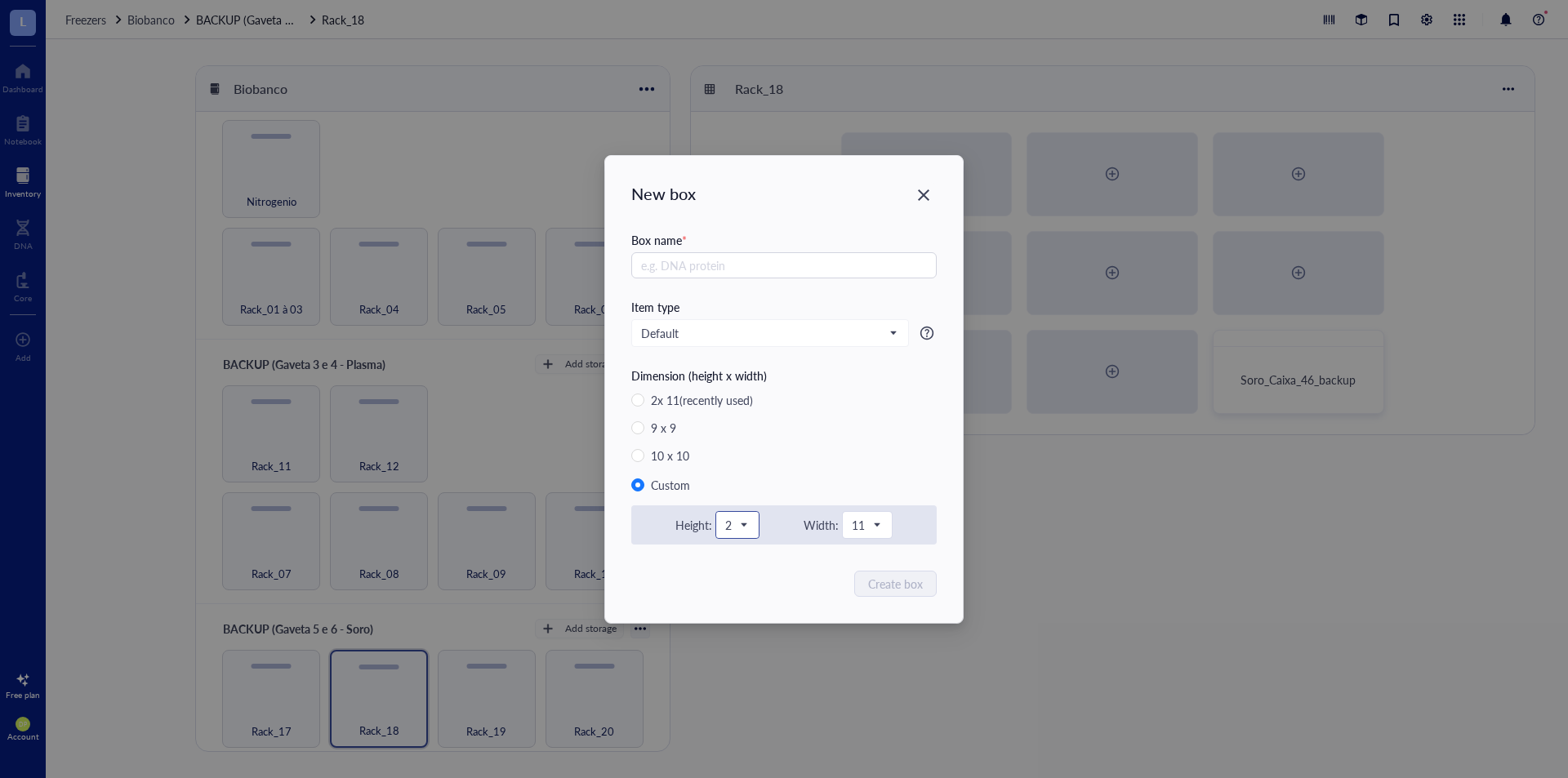
click at [749, 529] on span at bounding box center [737, 525] width 25 height 25
click at [744, 652] on div "8" at bounding box center [737, 657] width 41 height 34
click at [863, 527] on span "11" at bounding box center [866, 525] width 28 height 15
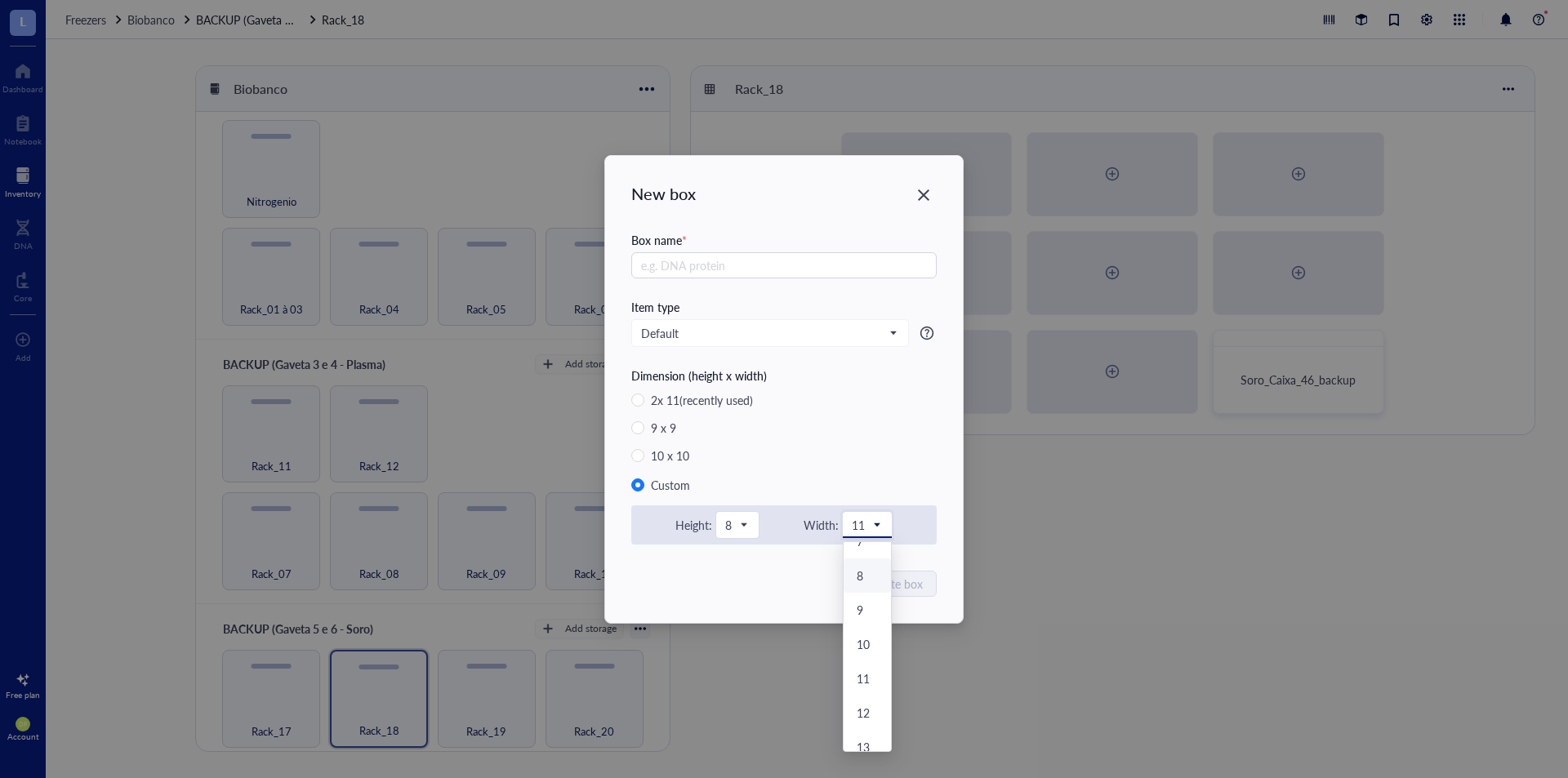
click at [867, 576] on div "8" at bounding box center [867, 576] width 21 height 15
click at [774, 270] on input "text" at bounding box center [784, 265] width 305 height 26
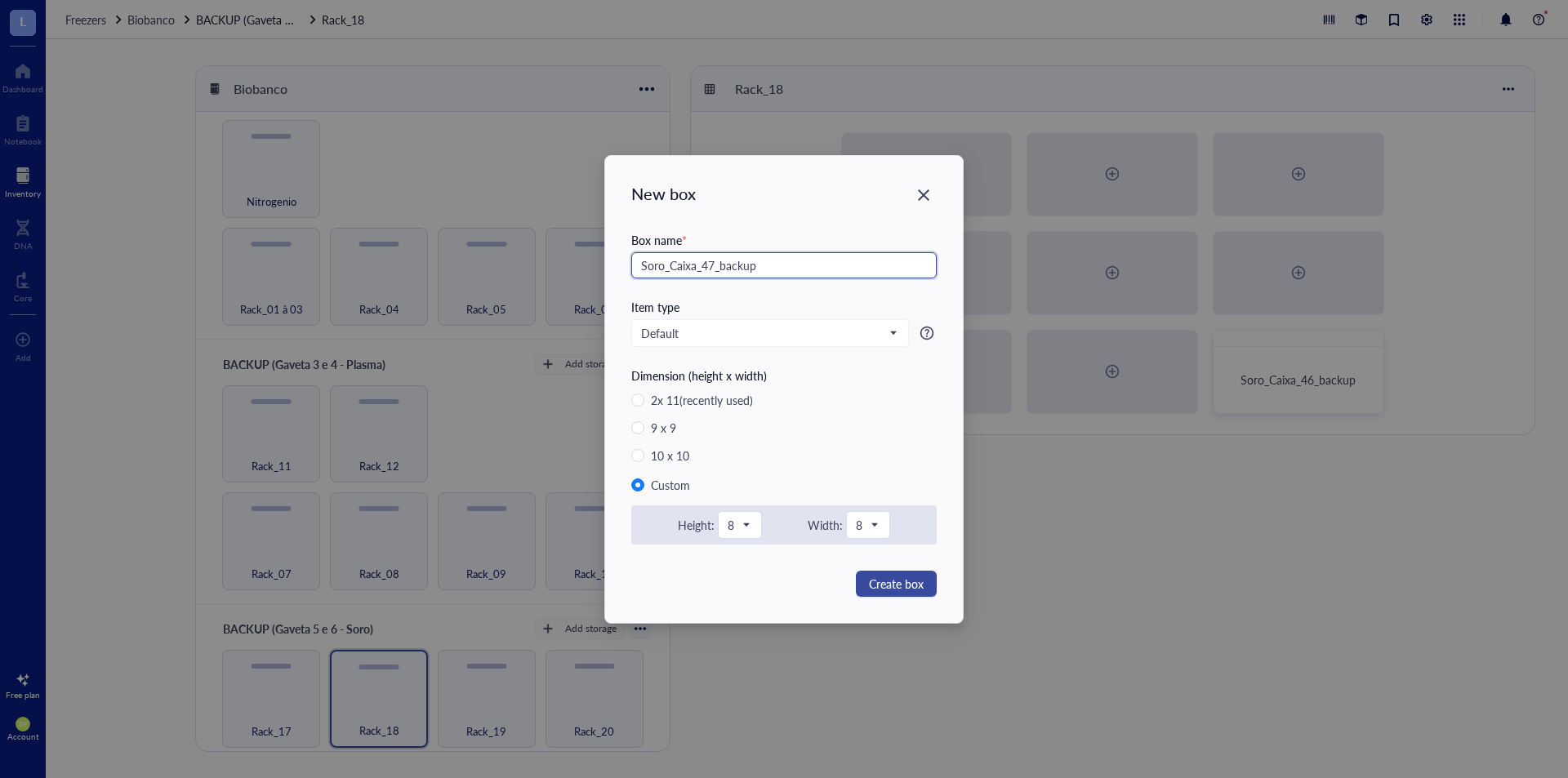
type input "Soro_Caixa_47_backup"
click at [895, 584] on span "Create box" at bounding box center [896, 583] width 54 height 18
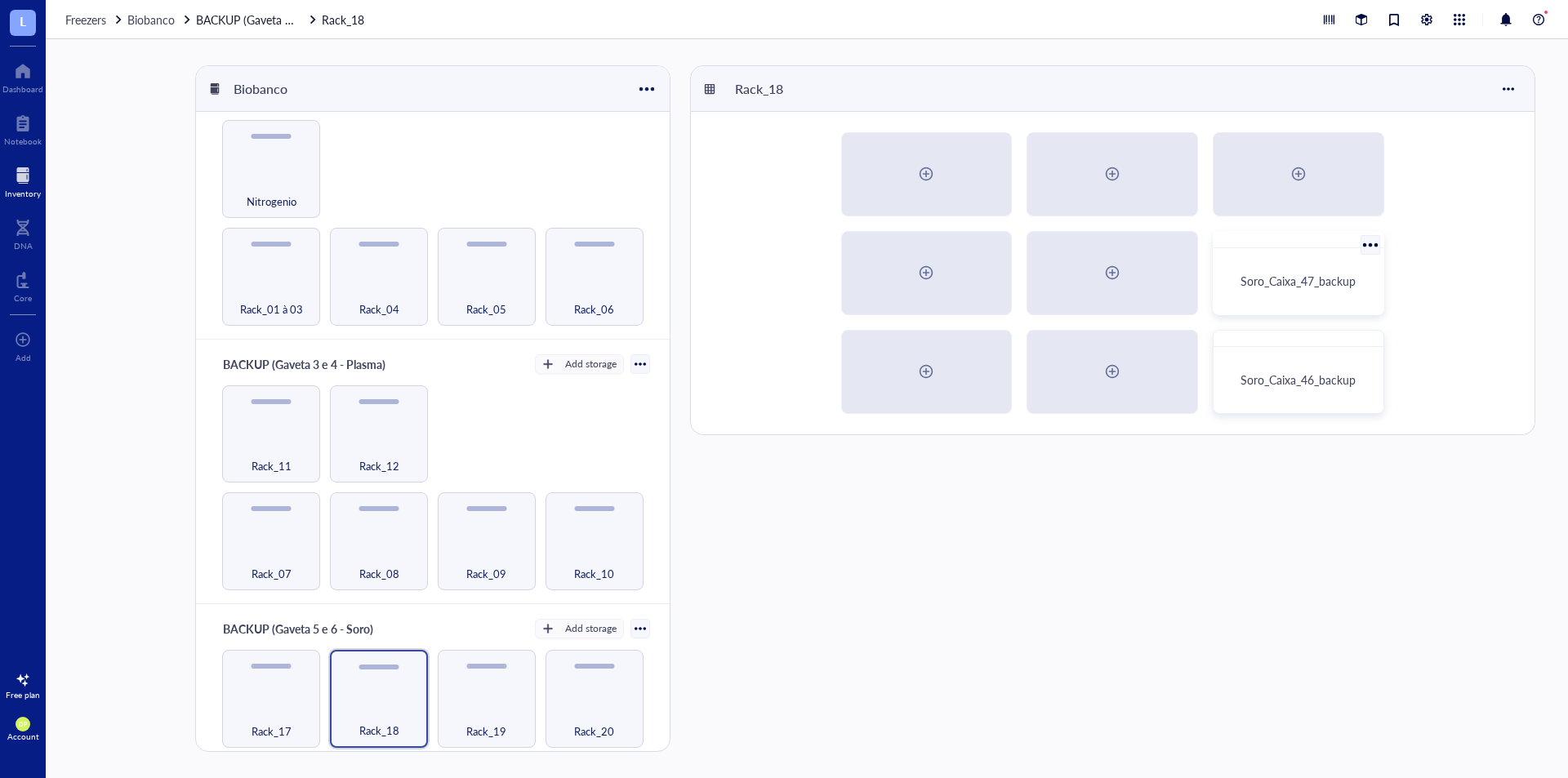
click at [1272, 281] on span "Soro_Caixa_47_backup" at bounding box center [1298, 281] width 115 height 17
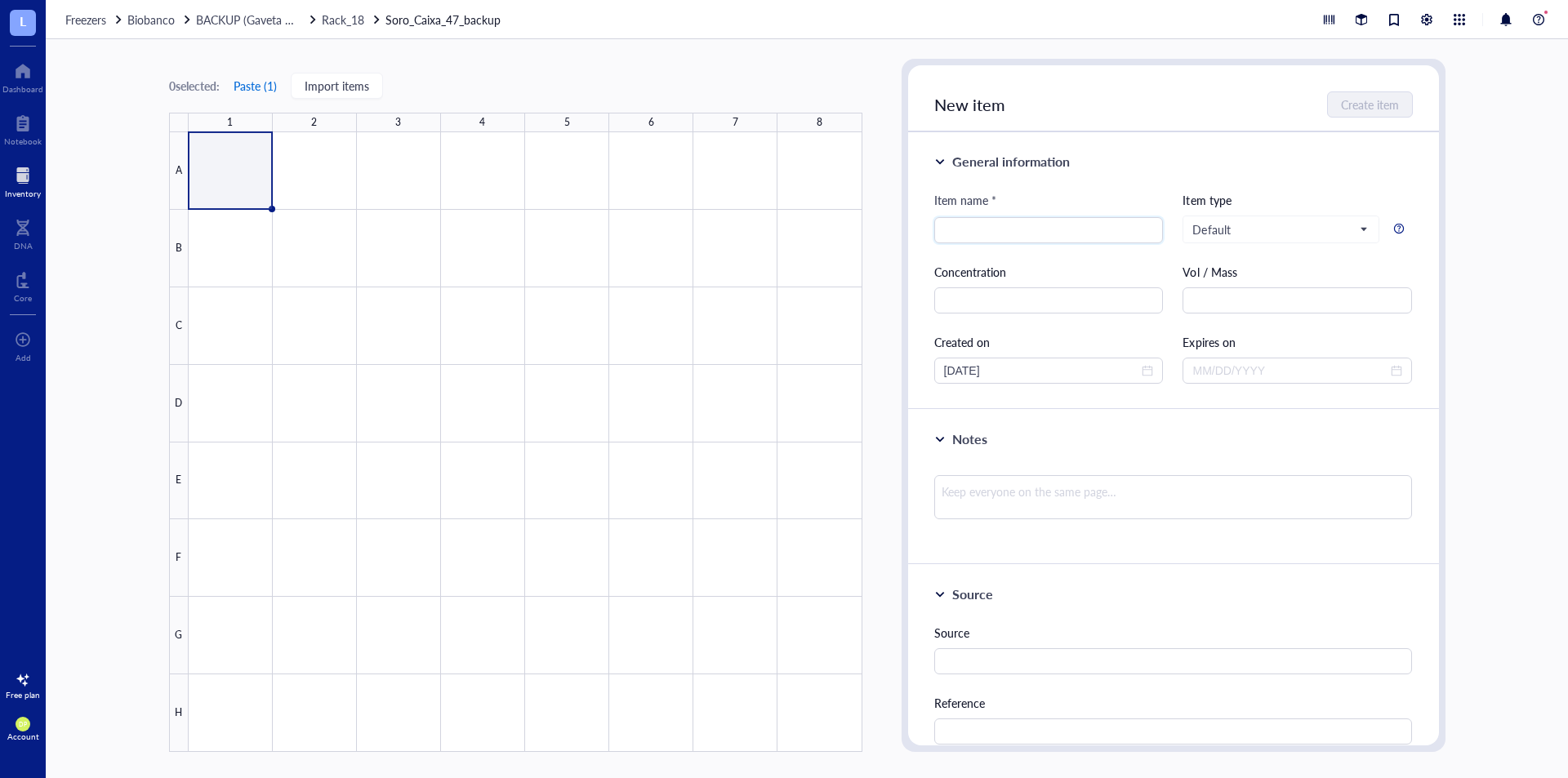
click at [252, 89] on button "Paste ( 1 )" at bounding box center [255, 86] width 45 height 26
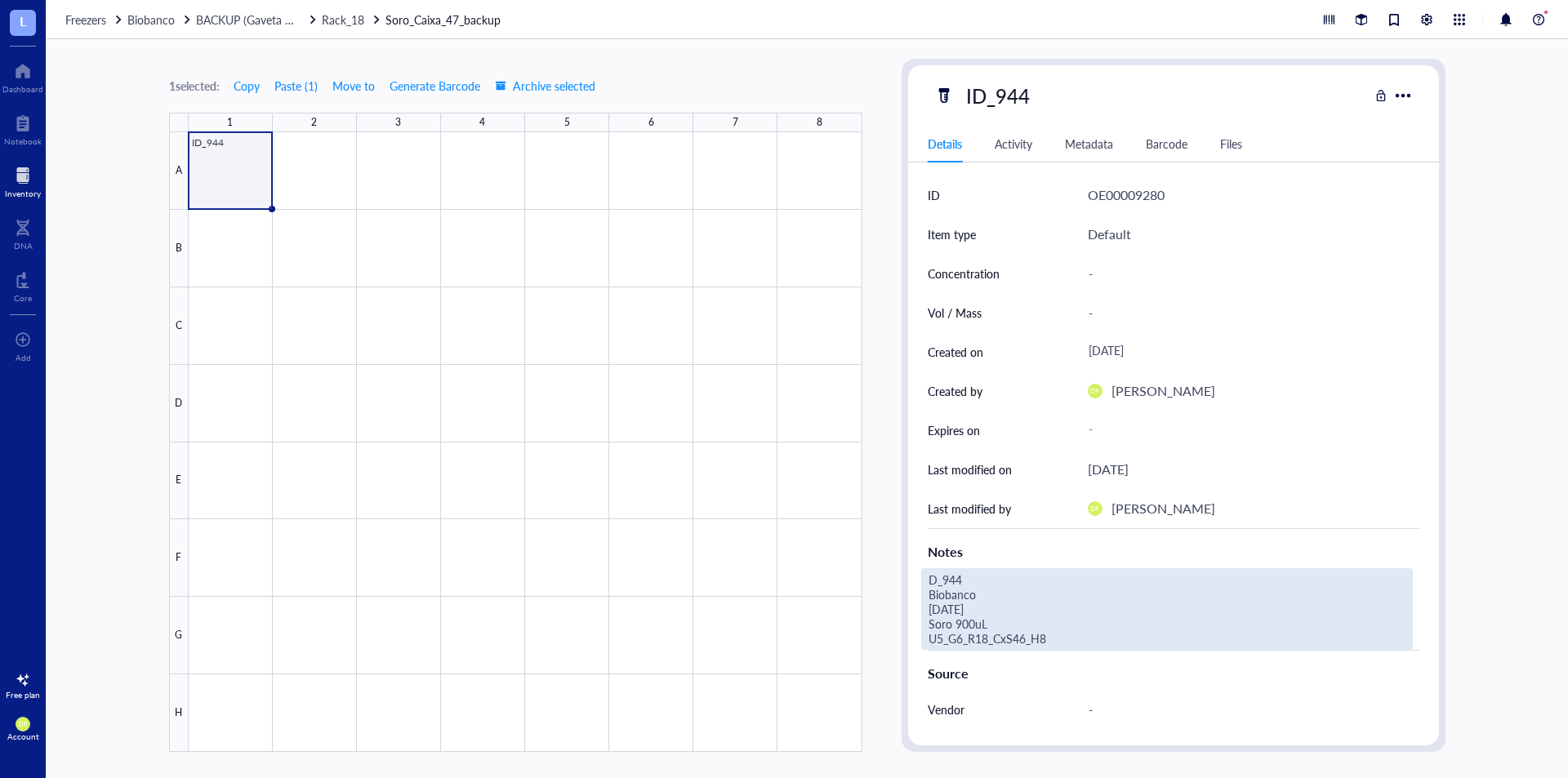
click at [955, 577] on div "D_944 Biobanco [DATE] Soro 900uL U5_G6_R18_CxS46_H8" at bounding box center [1167, 609] width 492 height 82
drag, startPoint x: 943, startPoint y: 578, endPoint x: 1022, endPoint y: 576, distance: 79.0
click at [1022, 576] on textarea "D_944 Biobanco [DATE] Soro 900uL U5_G6_R18_CxS46_H8" at bounding box center [1141, 609] width 437 height 80
click at [927, 581] on textarea "D_944 Biobanco [DATE] Soro 900uL U5_G6_R18_CxS46_H8" at bounding box center [1141, 609] width 437 height 80
click at [973, 585] on textarea "ID_944 Biobanco [DATE] Soro 900uL U5_G6_R18_CxS46_H8" at bounding box center [1143, 609] width 444 height 80
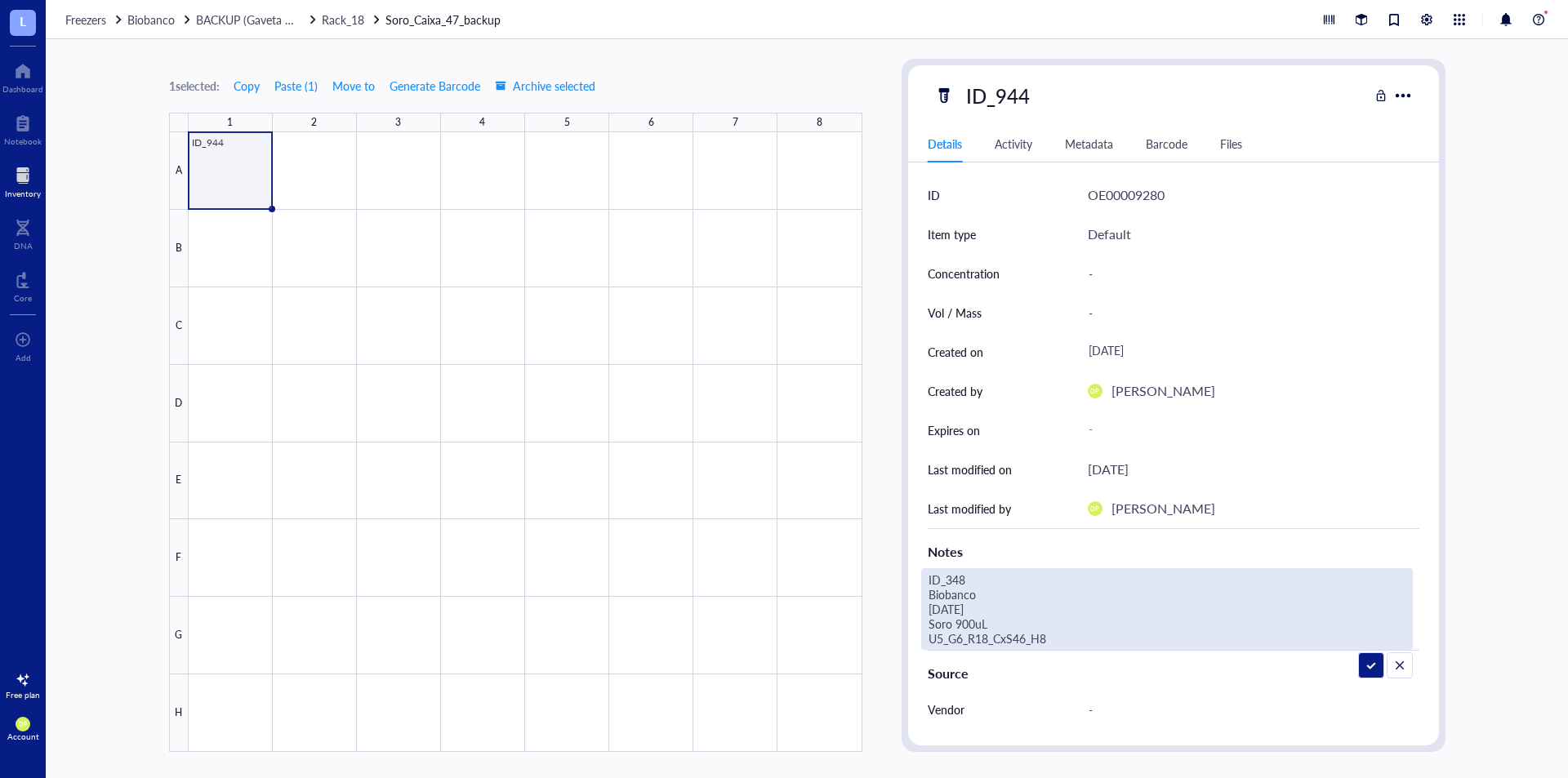
click at [1001, 624] on textarea "ID_348 Biobanco [DATE] Soro 900uL U5_G6_R18_CxS46_H8" at bounding box center [1143, 609] width 444 height 80
click at [961, 626] on textarea "ID_348 Biobanco [DATE] Soro 900uL U5_G6_R18_CxS46_H8" at bounding box center [1143, 609] width 444 height 80
click at [1026, 639] on textarea "ID_348 Biobanco [DATE] Soro 500uL U5_G6_R18_CxS46_H8" at bounding box center [1143, 609] width 444 height 80
type textarea "ID_348 Biobanco [DATE] Soro 500uL U5_G6_R18_CxS47_A1"
click at [1009, 626] on div "D_944 Biobanco [DATE] Soro 900uL U5_G6_R18_CxS46_H8" at bounding box center [1167, 609] width 492 height 82
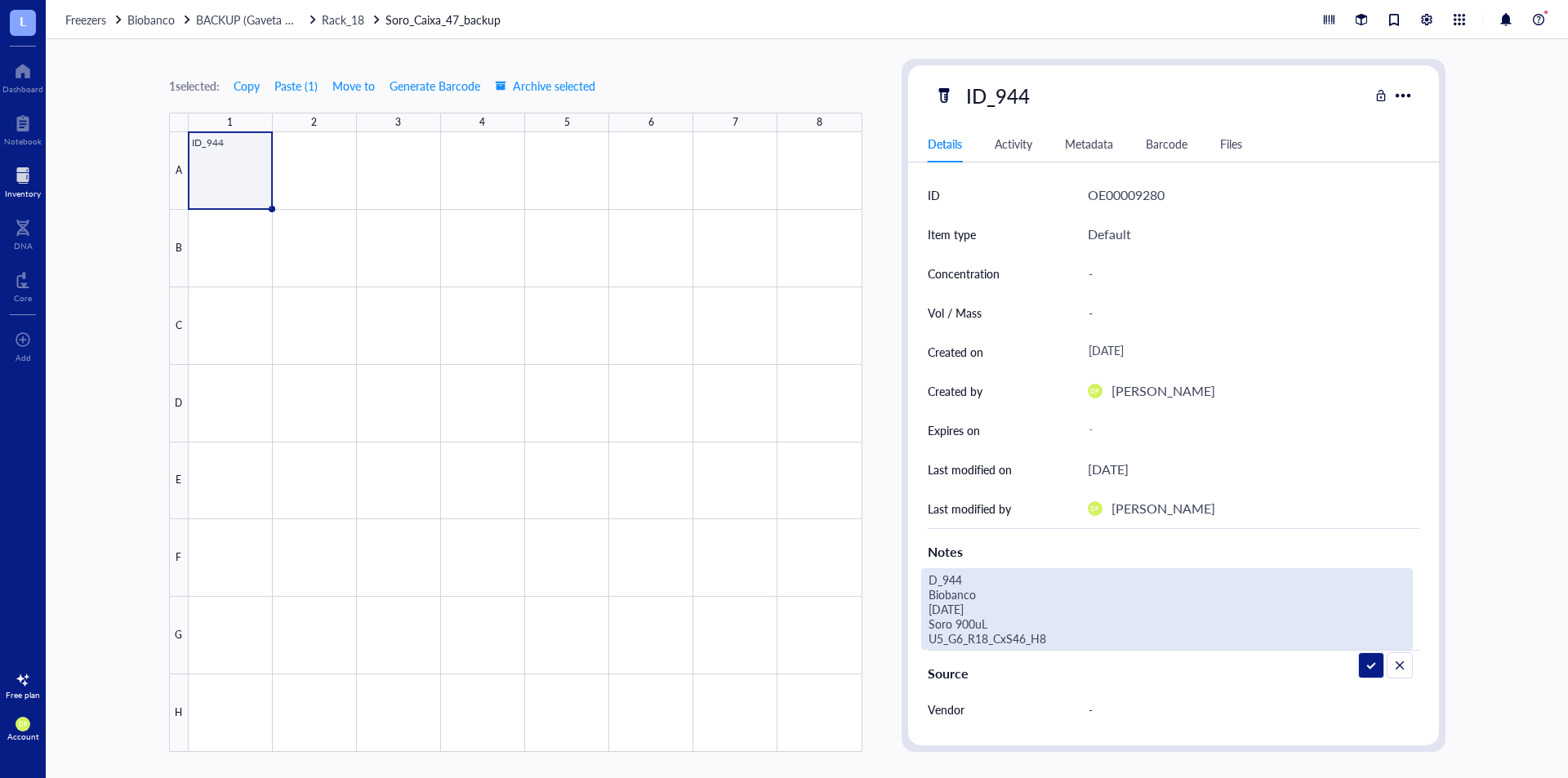
click at [984, 578] on textarea "D_944 Biobanco [DATE] Soro 900uL U5_G6_R18_CxS46_H8" at bounding box center [1141, 609] width 437 height 80
type textarea "ID_348 Biobanco [DATE] Soro 500uL U5_G6_R18_CxS47_A1"
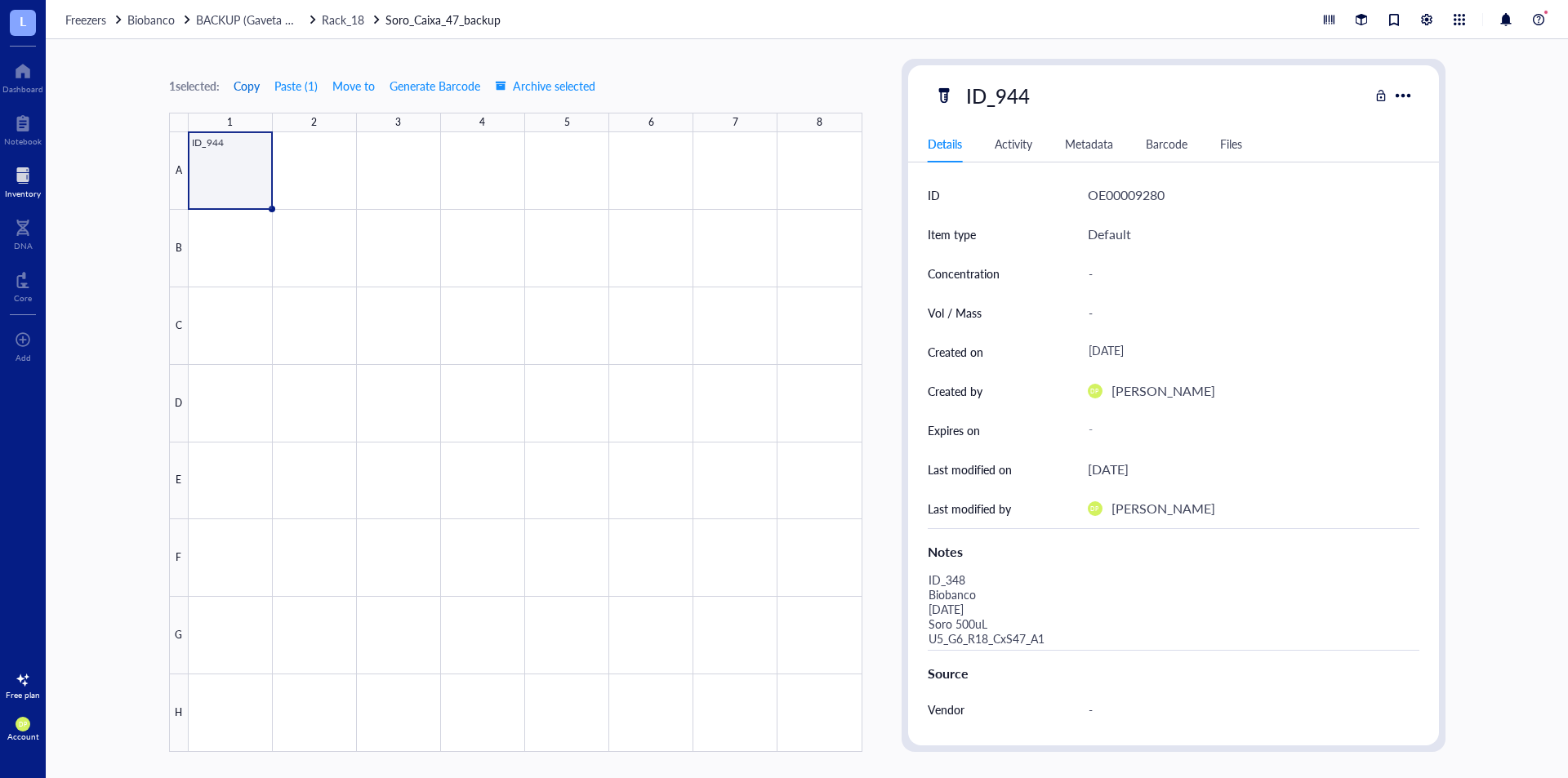
click at [252, 90] on span "Copy" at bounding box center [246, 86] width 26 height 13
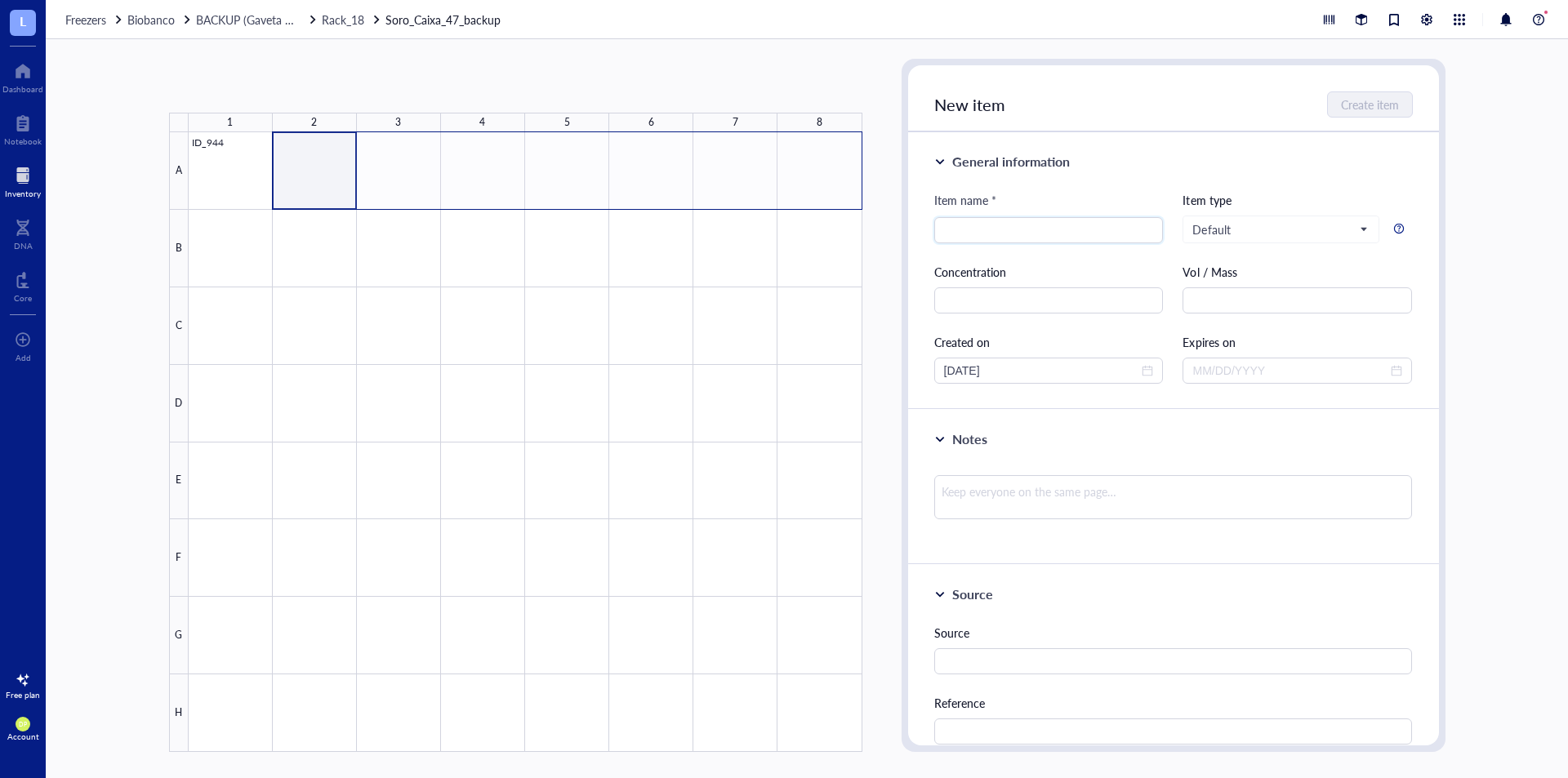
drag, startPoint x: 875, startPoint y: 163, endPoint x: 849, endPoint y: 166, distance: 26.2
click at [849, 166] on div at bounding box center [525, 442] width 674 height 620
click at [263, 78] on button "Paste ( 1 )" at bounding box center [255, 86] width 45 height 26
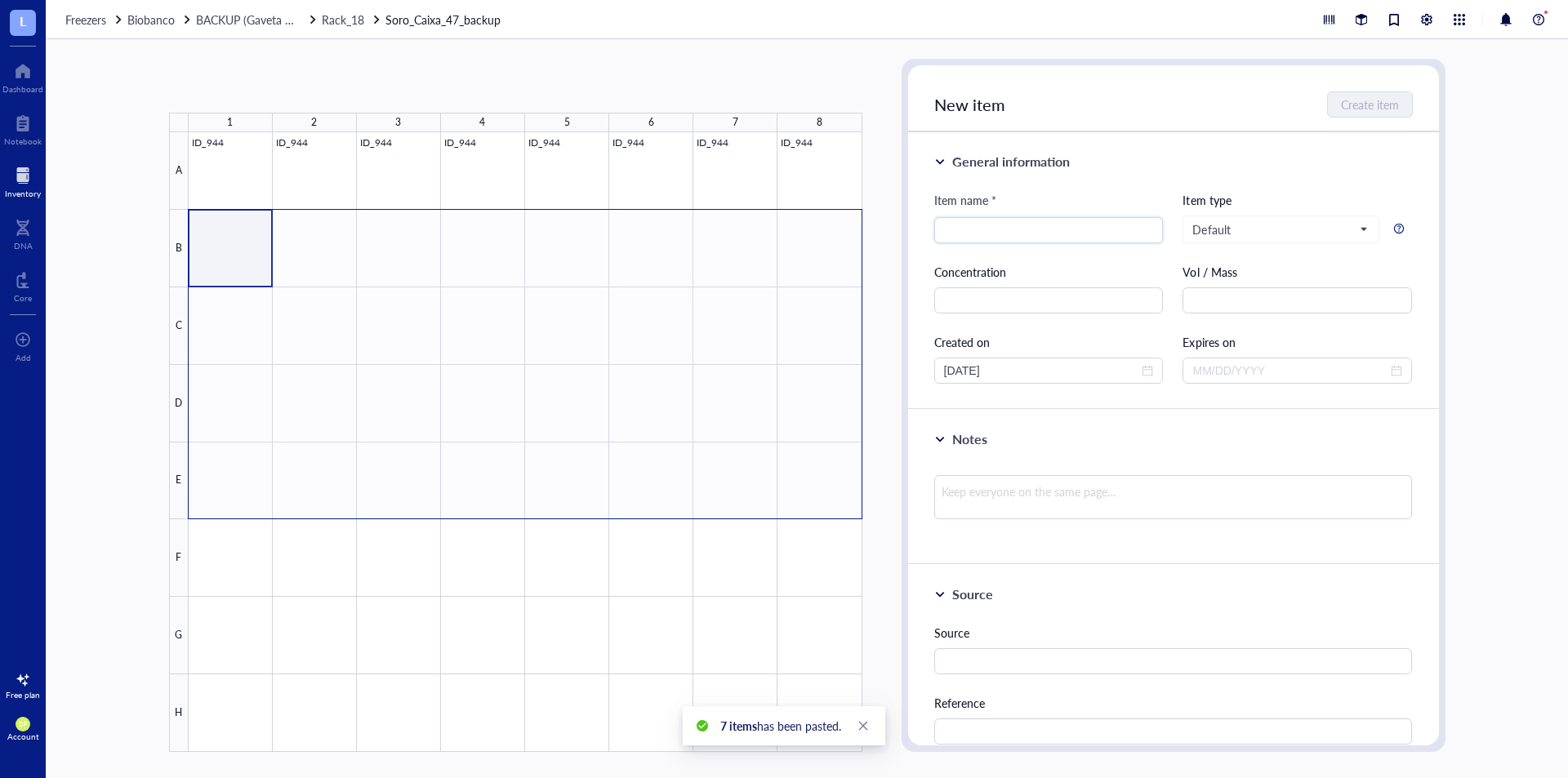
drag, startPoint x: 716, startPoint y: 379, endPoint x: 820, endPoint y: 482, distance: 146.4
click at [820, 482] on div at bounding box center [525, 442] width 674 height 620
click at [261, 94] on button "Paste ( 1 )" at bounding box center [255, 86] width 45 height 26
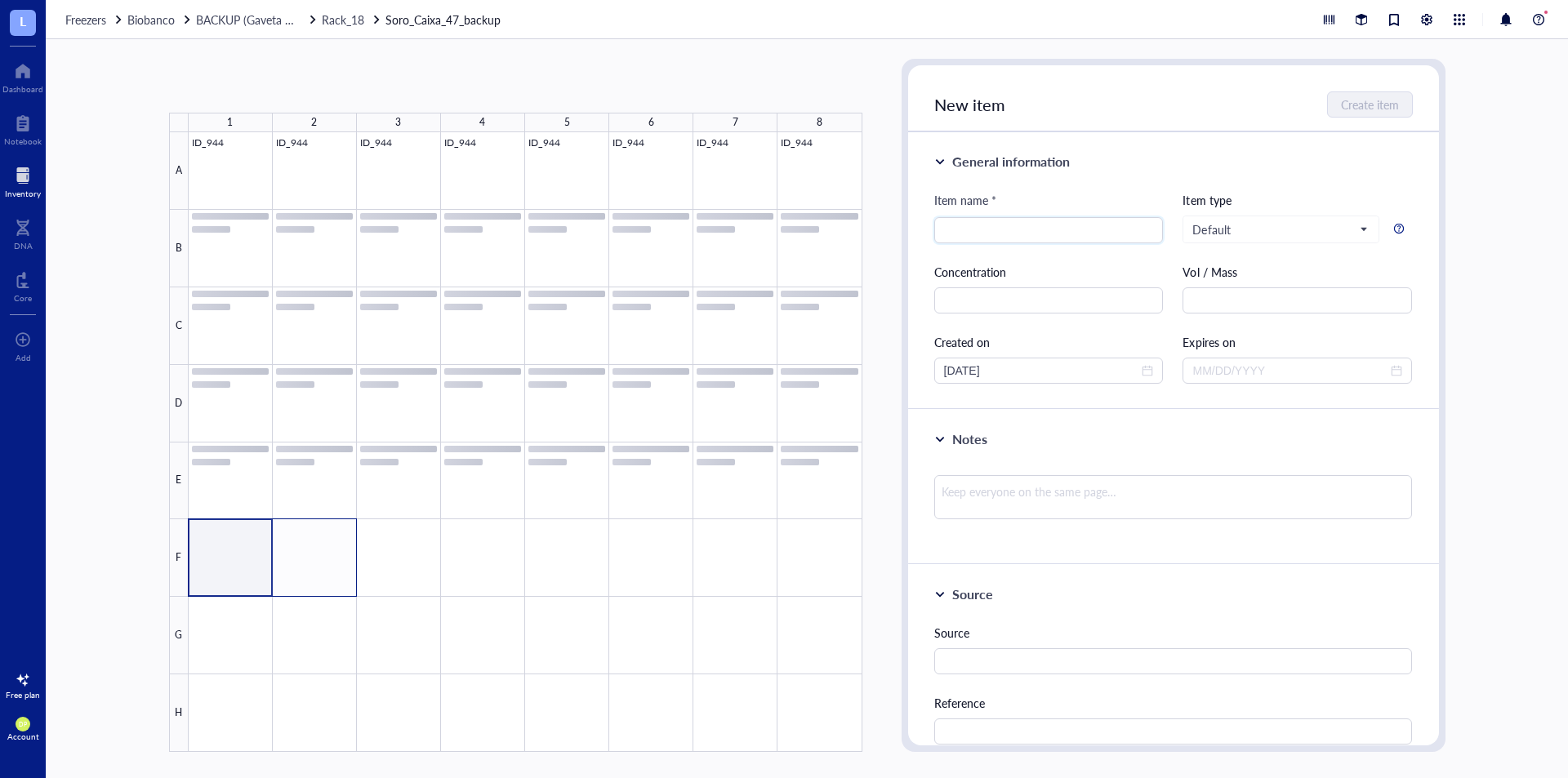
drag, startPoint x: 239, startPoint y: 546, endPoint x: 306, endPoint y: 552, distance: 67.3
click at [306, 552] on div at bounding box center [525, 442] width 674 height 620
click at [260, 90] on button "Paste ( 1 )" at bounding box center [255, 86] width 45 height 26
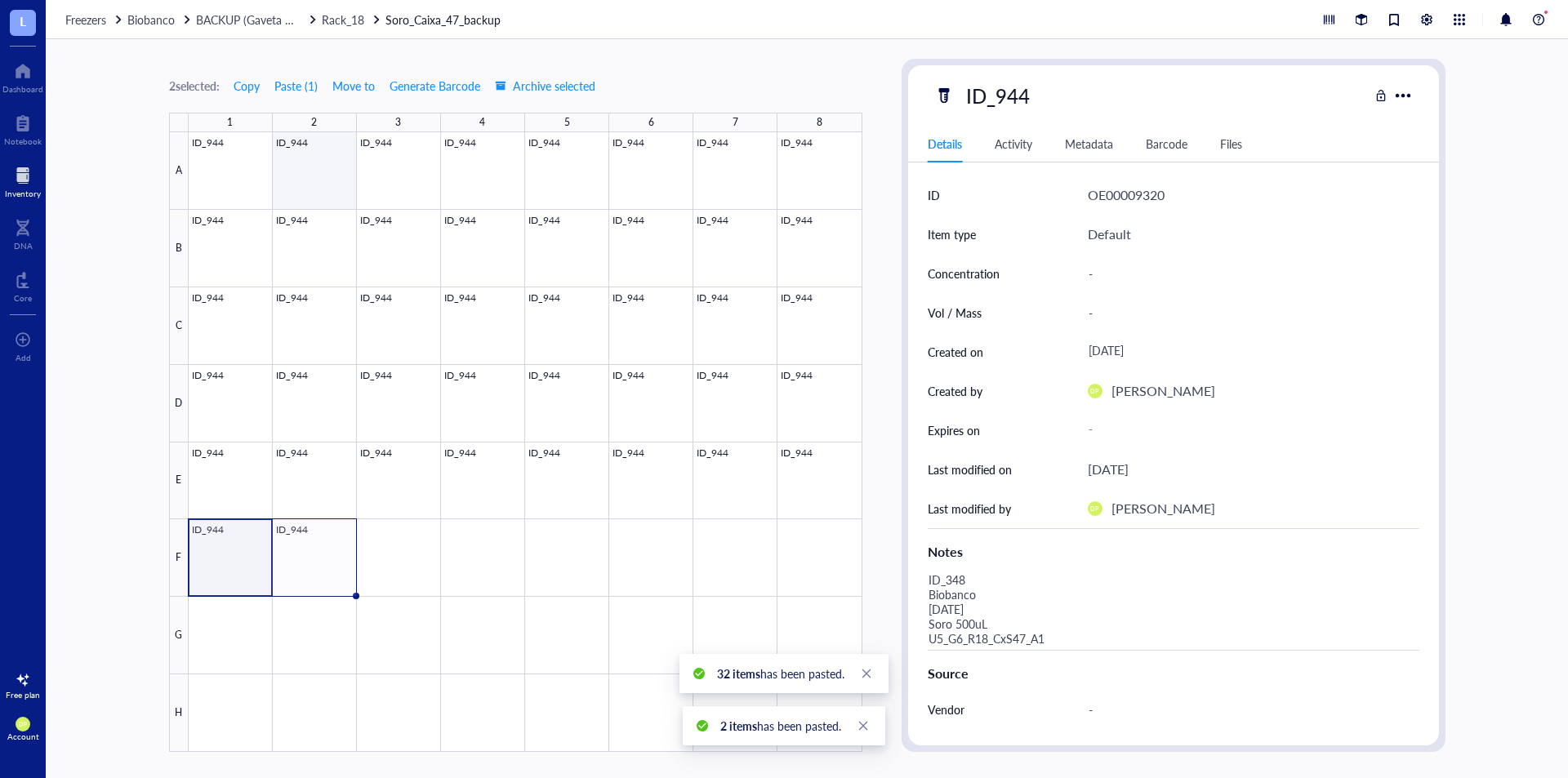
click at [322, 174] on div at bounding box center [525, 442] width 674 height 620
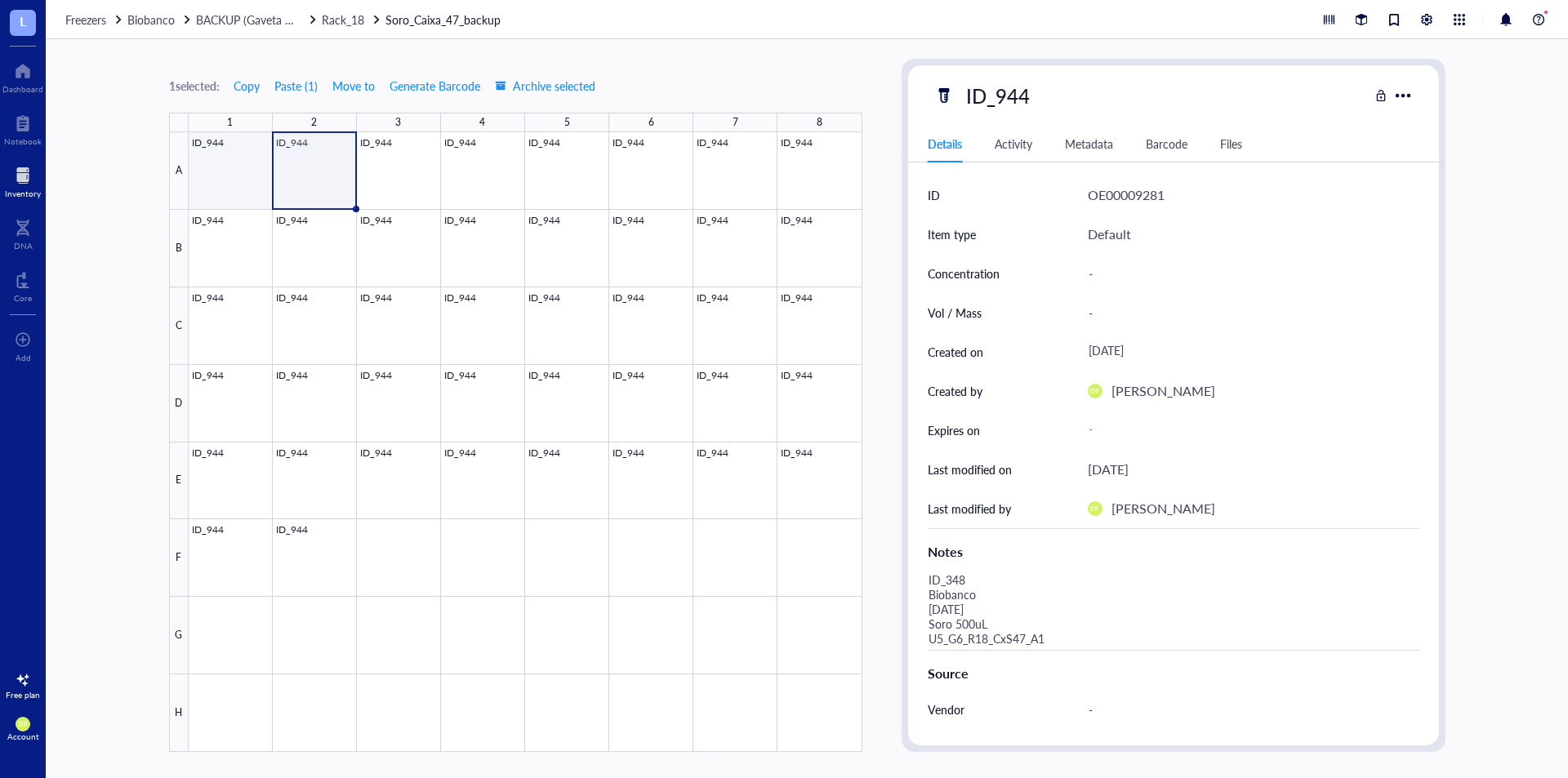
click at [259, 195] on div at bounding box center [525, 442] width 674 height 620
click at [999, 108] on div "ID_944" at bounding box center [998, 95] width 78 height 34
drag, startPoint x: 997, startPoint y: 89, endPoint x: 1090, endPoint y: 88, distance: 93.0
click at [1090, 88] on div "ID_944" at bounding box center [1152, 95] width 435 height 34
type input "ID_348"
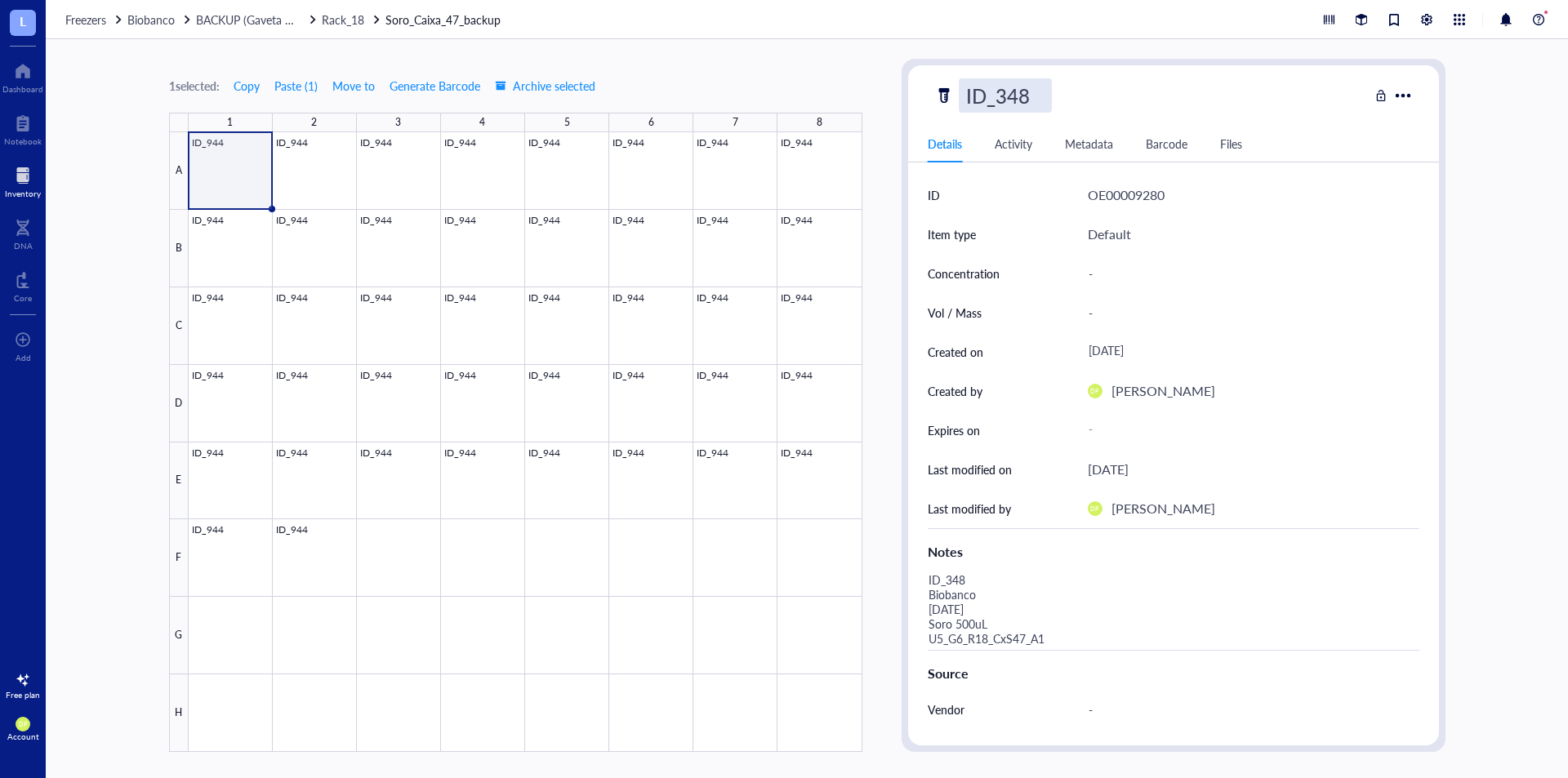
click at [837, 94] on div "1 selected: Copy Paste ( 1 ) Move to Generate Barcode Archive selected 1 2 3 4 …" at bounding box center [515, 405] width 693 height 693
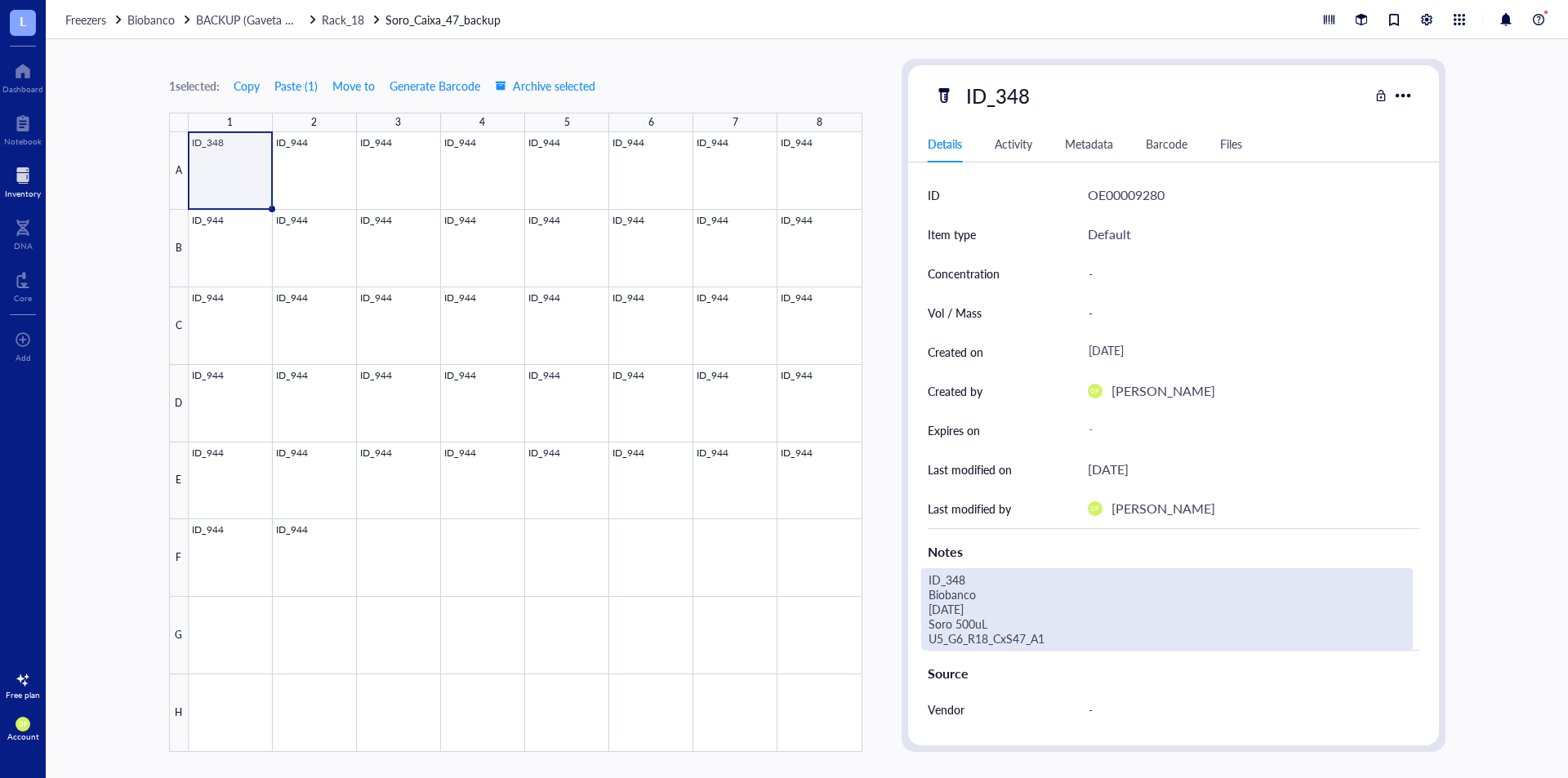
click at [1027, 643] on div "ID_348 Biobanco [DATE] Soro 500uL U5_G6_R18_CxS47_A1" at bounding box center [1167, 609] width 492 height 82
drag, startPoint x: 1092, startPoint y: 639, endPoint x: 838, endPoint y: 569, distance: 263.5
click at [838, 569] on div "1 selected: Copy Paste ( 1 ) Move to Generate Barcode Archive selected 1 2 3 4 …" at bounding box center [808, 408] width 1523 height 739
click at [299, 165] on div at bounding box center [525, 442] width 674 height 620
click at [1012, 635] on div "ID_348 Biobanco [DATE] Soro 500uL U5_G6_R18_CxS47_A1" at bounding box center [1167, 609] width 492 height 82
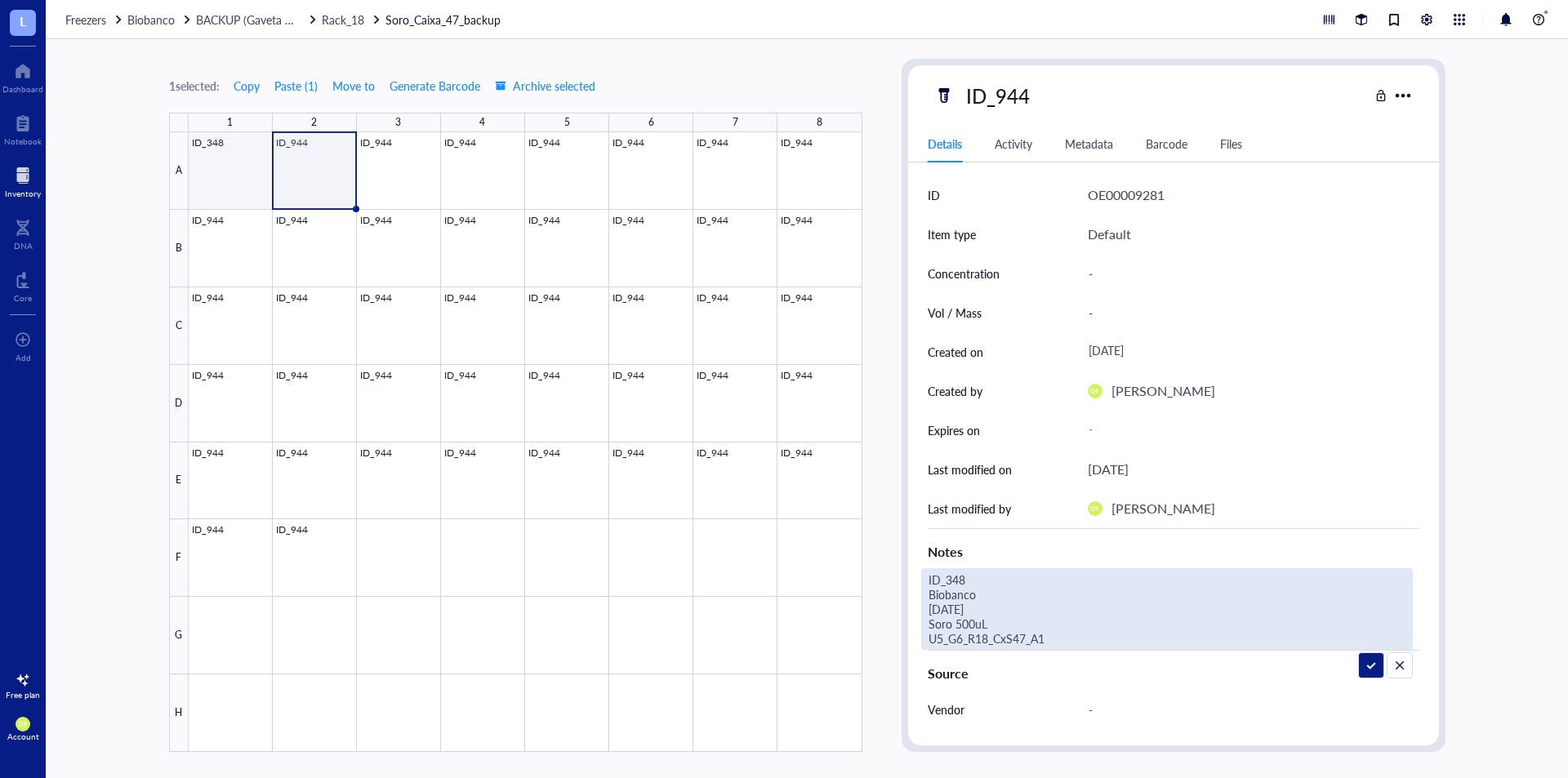
click at [209, 163] on div at bounding box center [525, 442] width 674 height 620
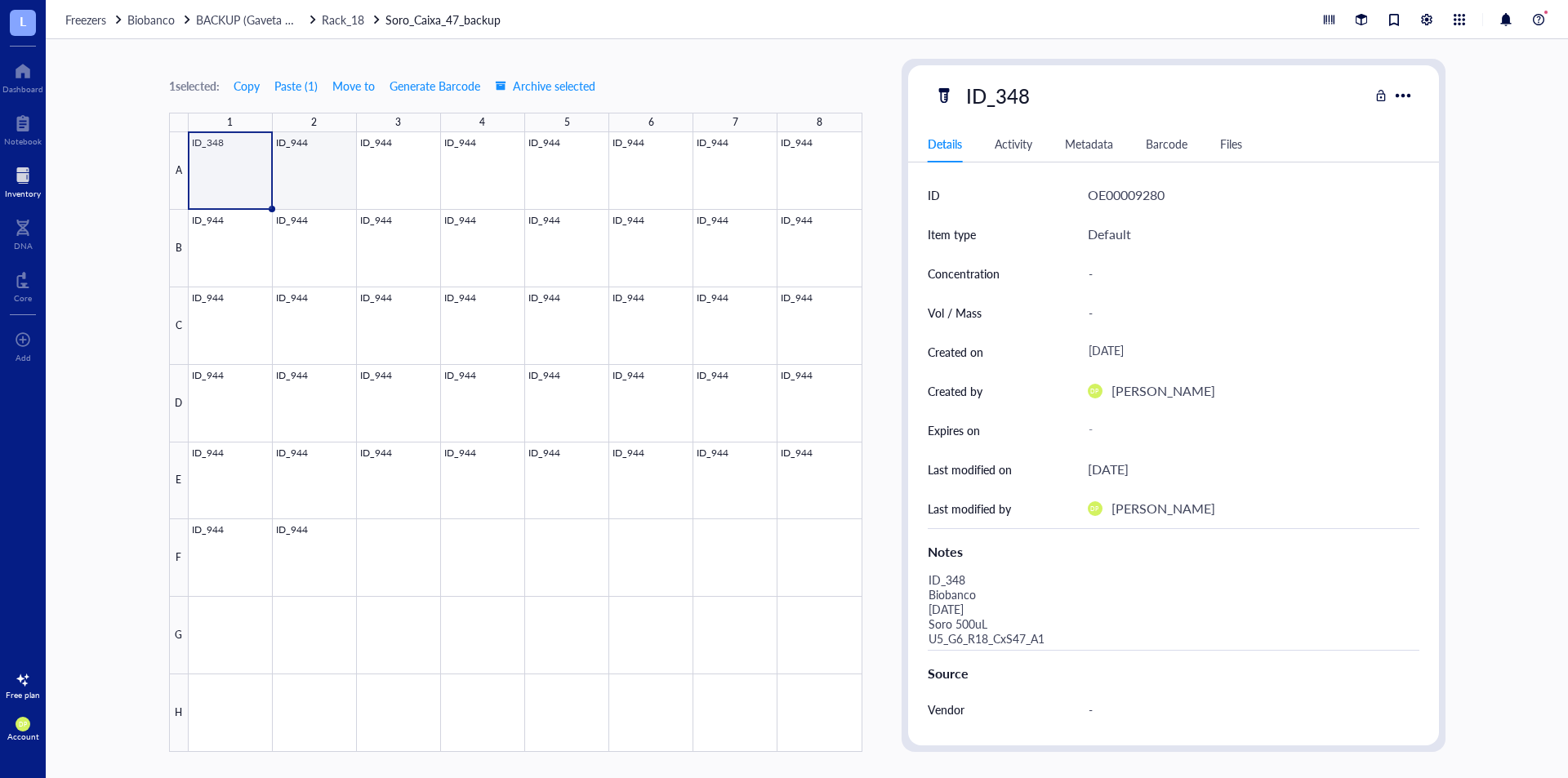
click at [310, 161] on div at bounding box center [525, 442] width 674 height 620
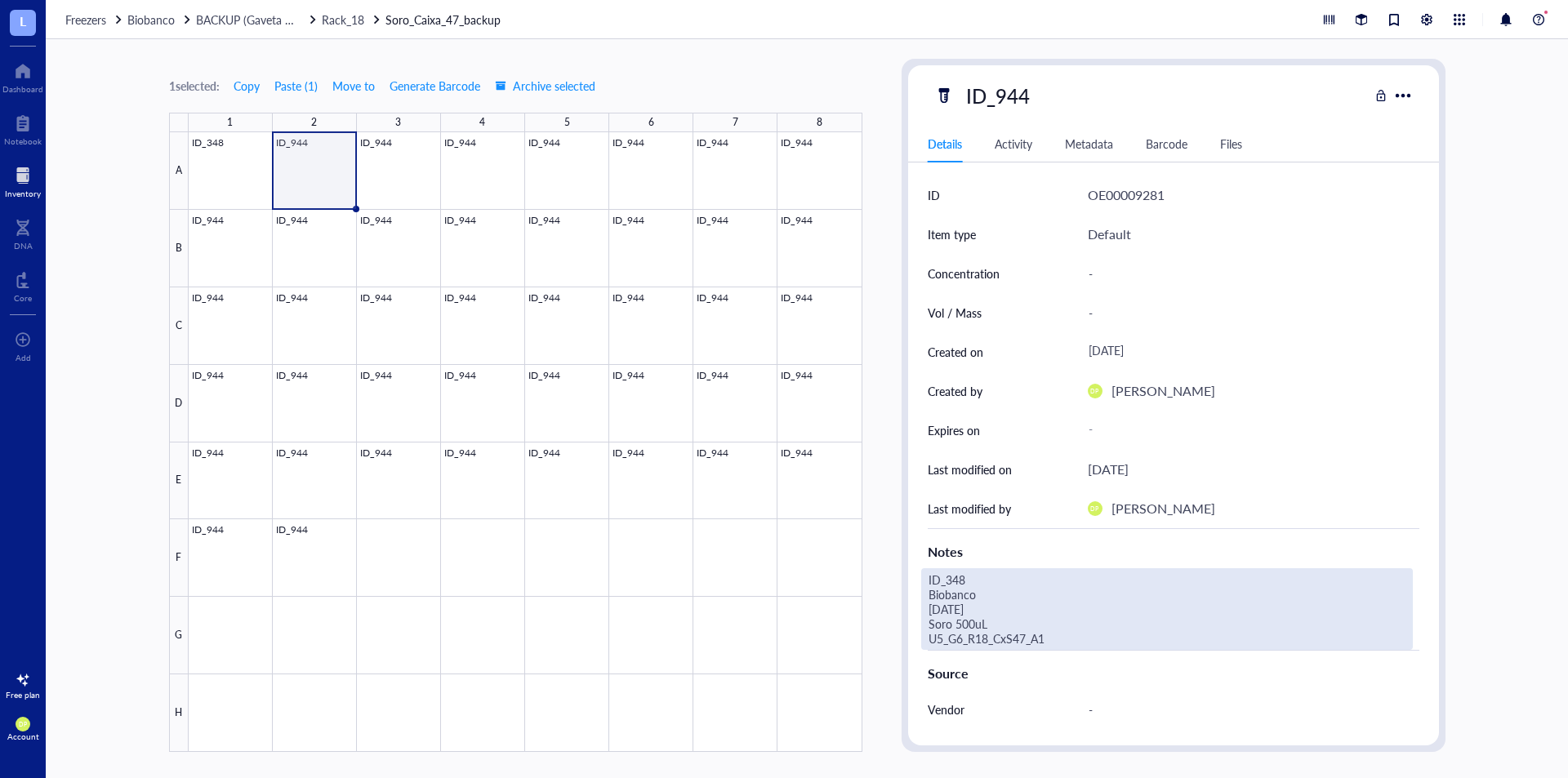
click at [999, 633] on div "ID_348 Biobanco [DATE] Soro 500uL U5_G6_R18_CxS47_A1" at bounding box center [1167, 609] width 492 height 82
type textarea "ID_348 Biobanco [DATE] Soro 500uL U5_G6_R18_CxS47_A2"
click at [992, 93] on div "ID_944" at bounding box center [998, 95] width 78 height 34
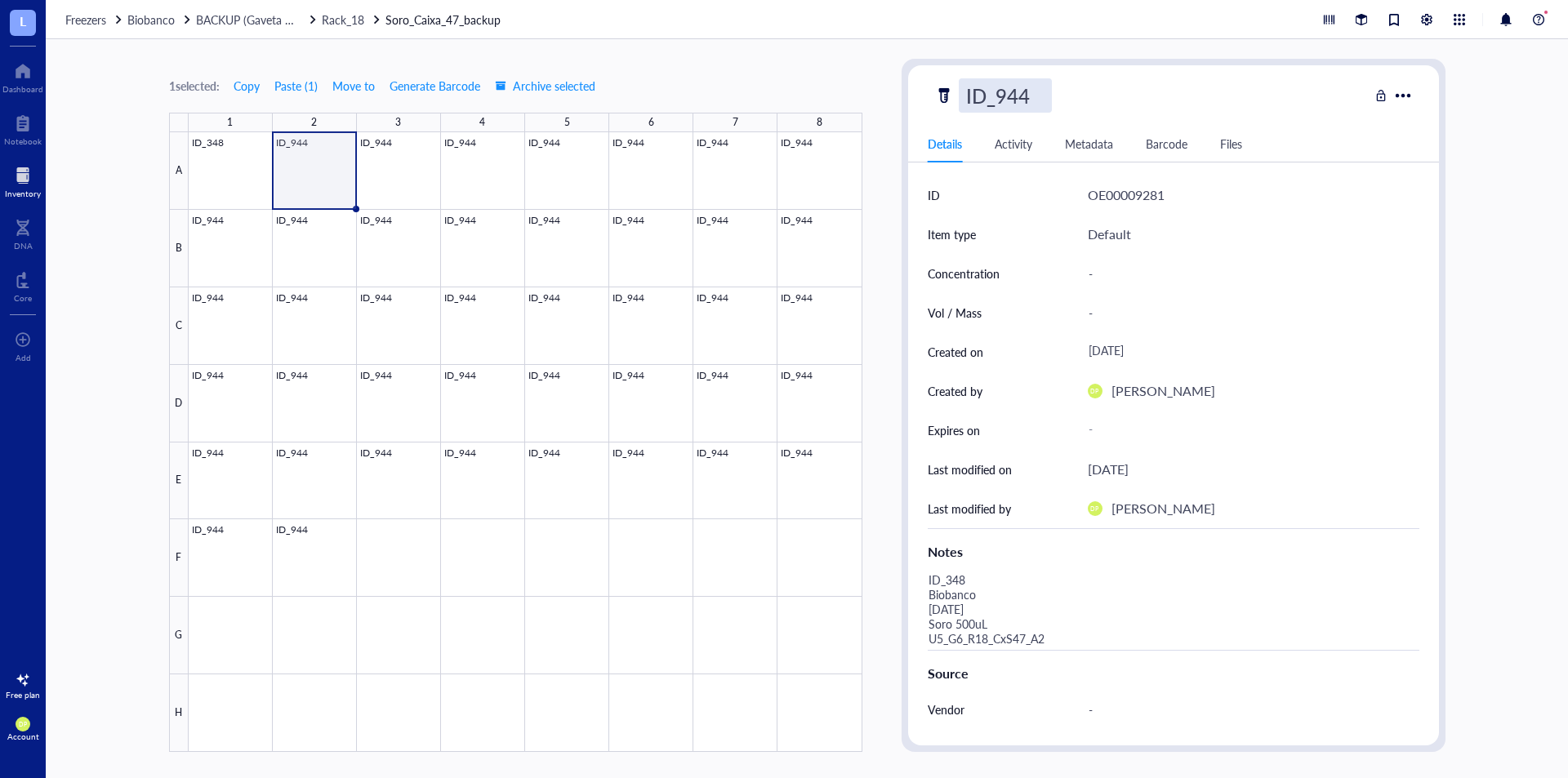
drag, startPoint x: 1011, startPoint y: 95, endPoint x: 1127, endPoint y: 93, distance: 116.0
click at [1127, 93] on div "ID_944" at bounding box center [1152, 95] width 435 height 34
click at [1016, 96] on div "ID_944" at bounding box center [998, 95] width 78 height 34
drag, startPoint x: 1001, startPoint y: 88, endPoint x: 1145, endPoint y: 91, distance: 144.0
click at [1145, 91] on div "ID_944" at bounding box center [1152, 95] width 435 height 34
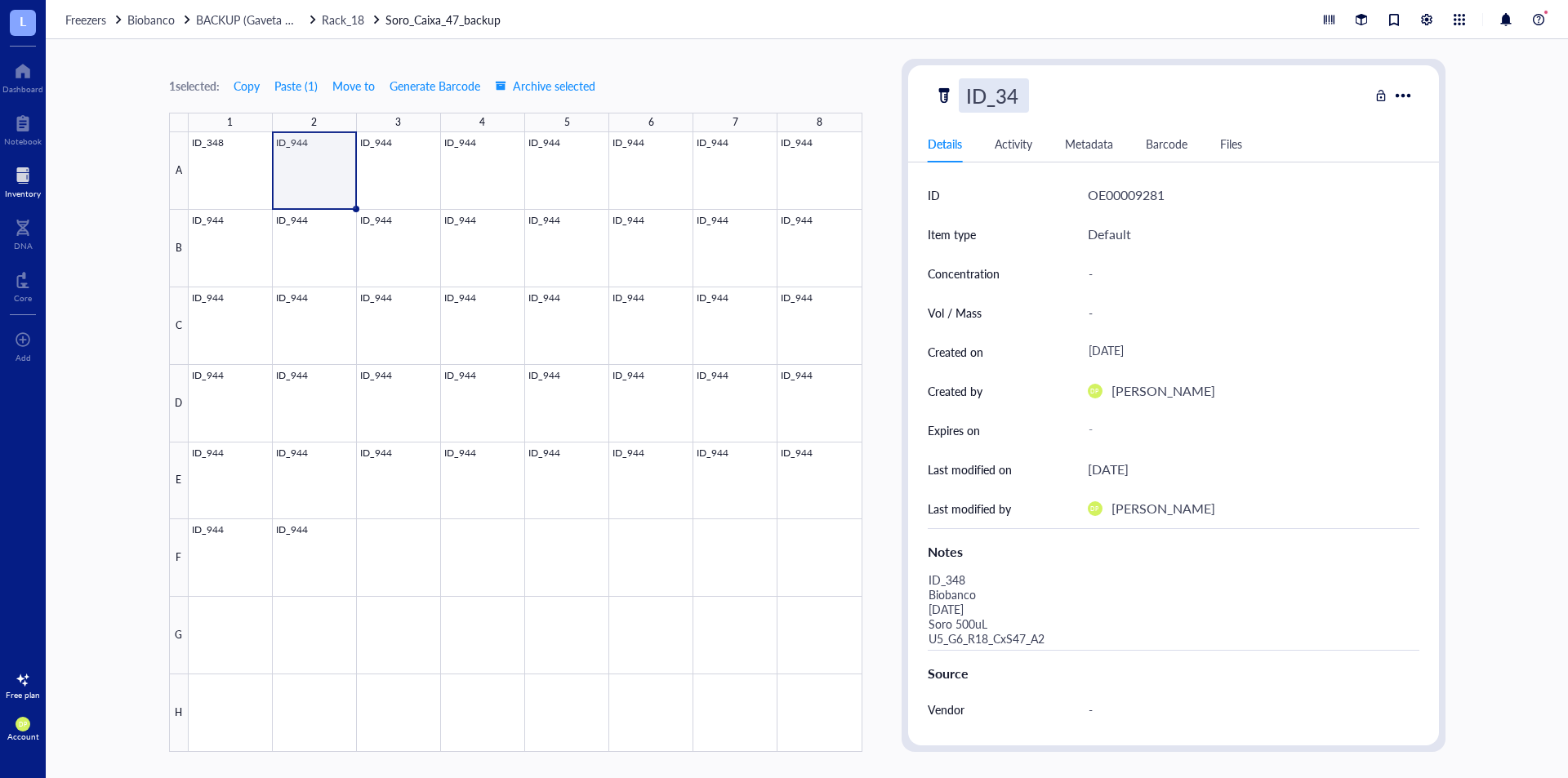
type input "ID_348"
click at [814, 52] on div "1 selected: Copy Paste ( 1 ) Move to Generate Barcode Archive selected 1 2 3 4 …" at bounding box center [808, 408] width 1523 height 739
click at [428, 154] on div at bounding box center [525, 442] width 674 height 620
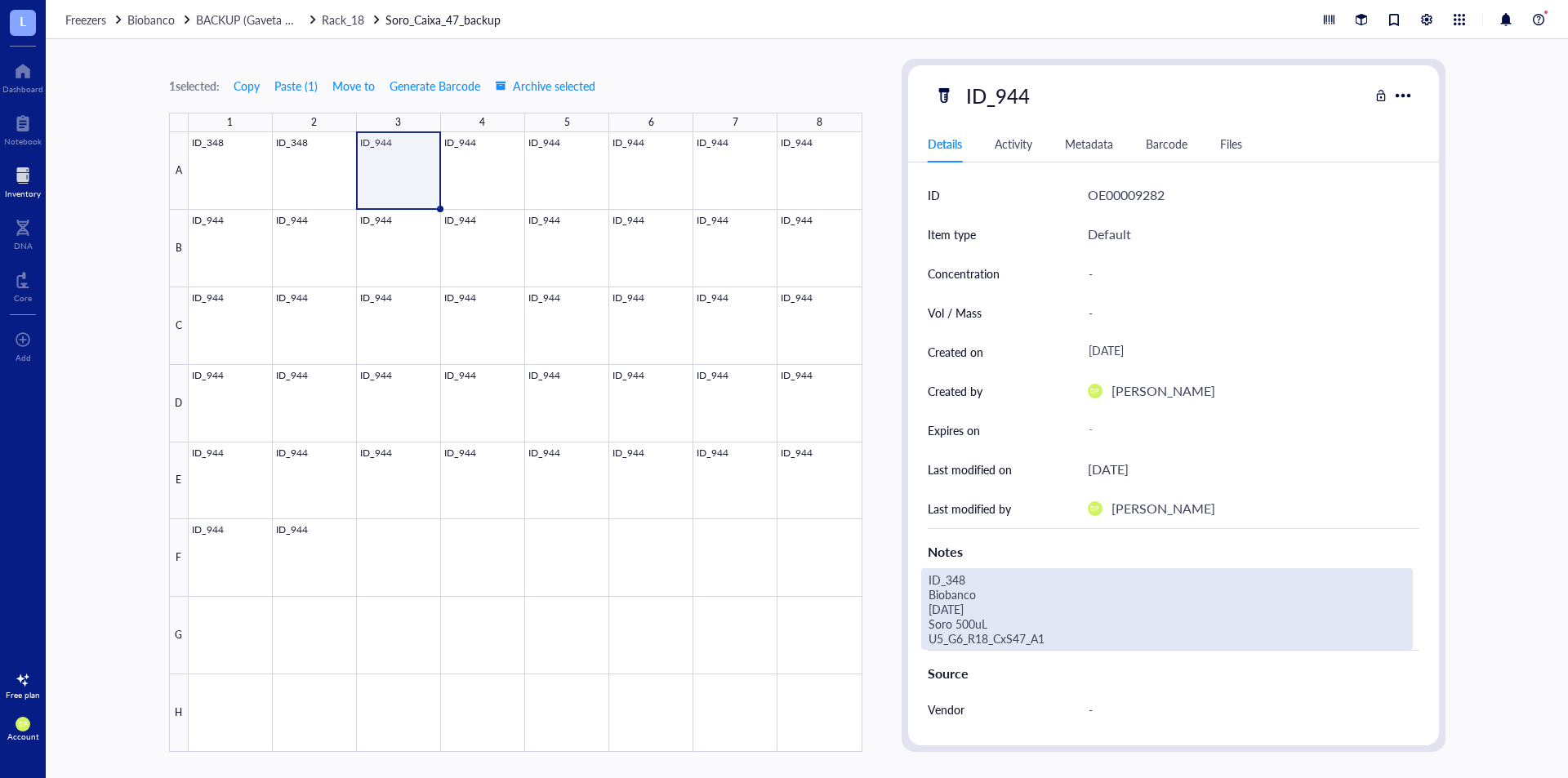
click at [1071, 637] on div "ID_348 Biobanco [DATE] Soro 500uL U5_G6_R18_CxS47_A1" at bounding box center [1167, 609] width 492 height 82
click at [956, 575] on textarea "ID_348 Biobanco [DATE] Soro 500uL U5_G6_R18_CxS47_A3" at bounding box center [1143, 609] width 444 height 80
click at [940, 607] on textarea "ID_338 Biobanco [DATE] Soro 500uL U5_G6_R18_CxS47_A3" at bounding box center [1143, 609] width 444 height 80
type textarea "ID_338 Biobanco [DATE] Soro 500uL U5_G6_R18_CxS47_A3"
click at [892, 326] on div "1 selected: Copy Paste ( 1 ) Move to Generate Barcode Archive selected 1 2 3 4 …" at bounding box center [808, 408] width 1523 height 739
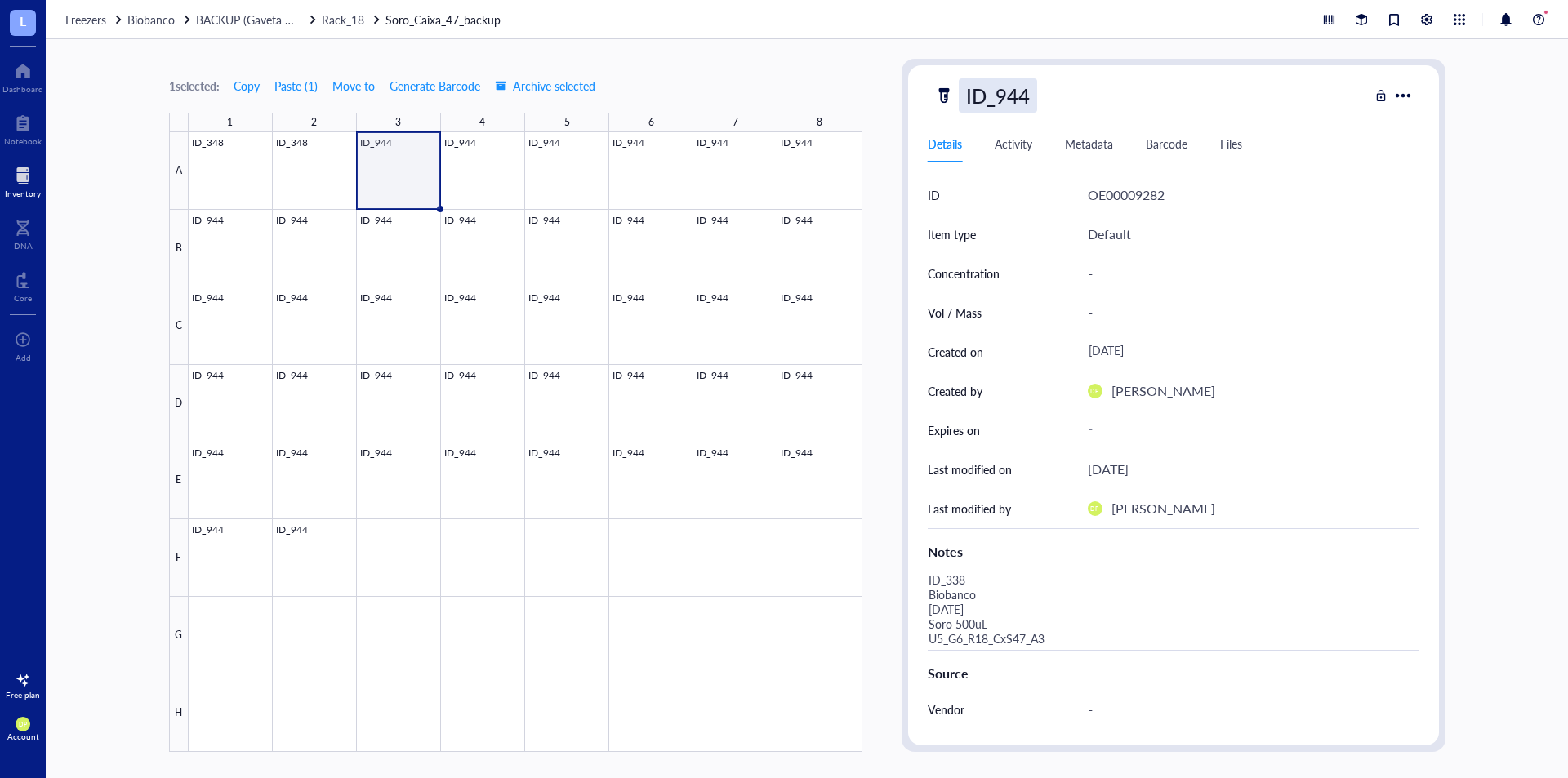
click at [1007, 94] on div "ID_944" at bounding box center [998, 95] width 78 height 34
drag, startPoint x: 999, startPoint y: 98, endPoint x: 1103, endPoint y: 95, distance: 104.0
click at [1103, 95] on div "ID_944" at bounding box center [1152, 95] width 435 height 34
type input "ID_338"
click at [783, 104] on div "1 selected: Copy Paste ( 1 ) Move to Generate Barcode Archive selected 1 2 3 4 …" at bounding box center [515, 405] width 693 height 693
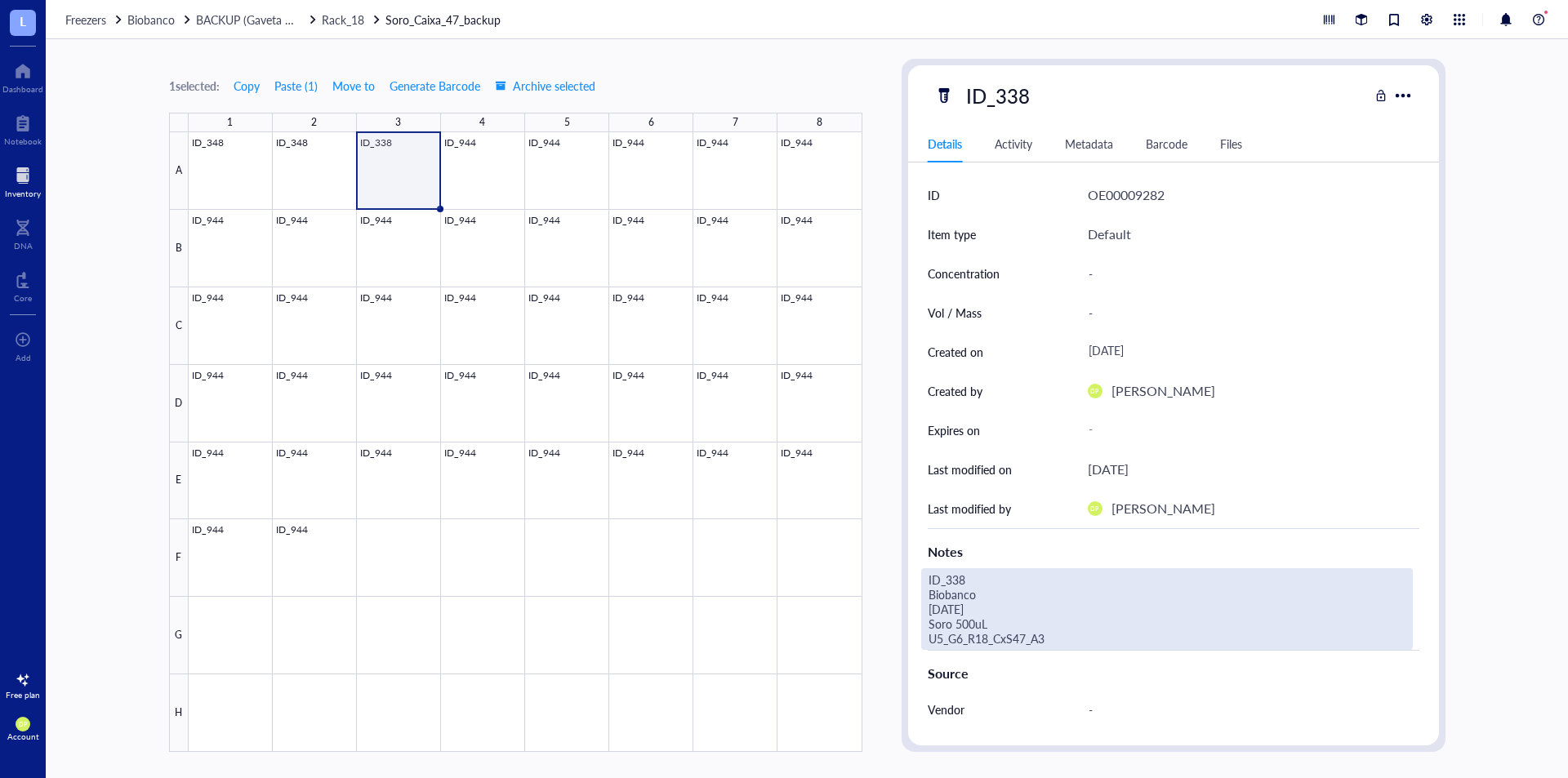
click at [1035, 628] on div "ID_338 Biobanco [DATE] Soro 500uL U5_G6_R18_CxS47_A3" at bounding box center [1167, 609] width 492 height 82
drag, startPoint x: 921, startPoint y: 595, endPoint x: 852, endPoint y: 545, distance: 85.2
click at [852, 545] on div "1 selected: Copy Paste ( 1 ) Move to Generate Barcode Archive selected 1 2 3 4 …" at bounding box center [808, 408] width 1523 height 739
click at [499, 170] on div at bounding box center [525, 442] width 674 height 620
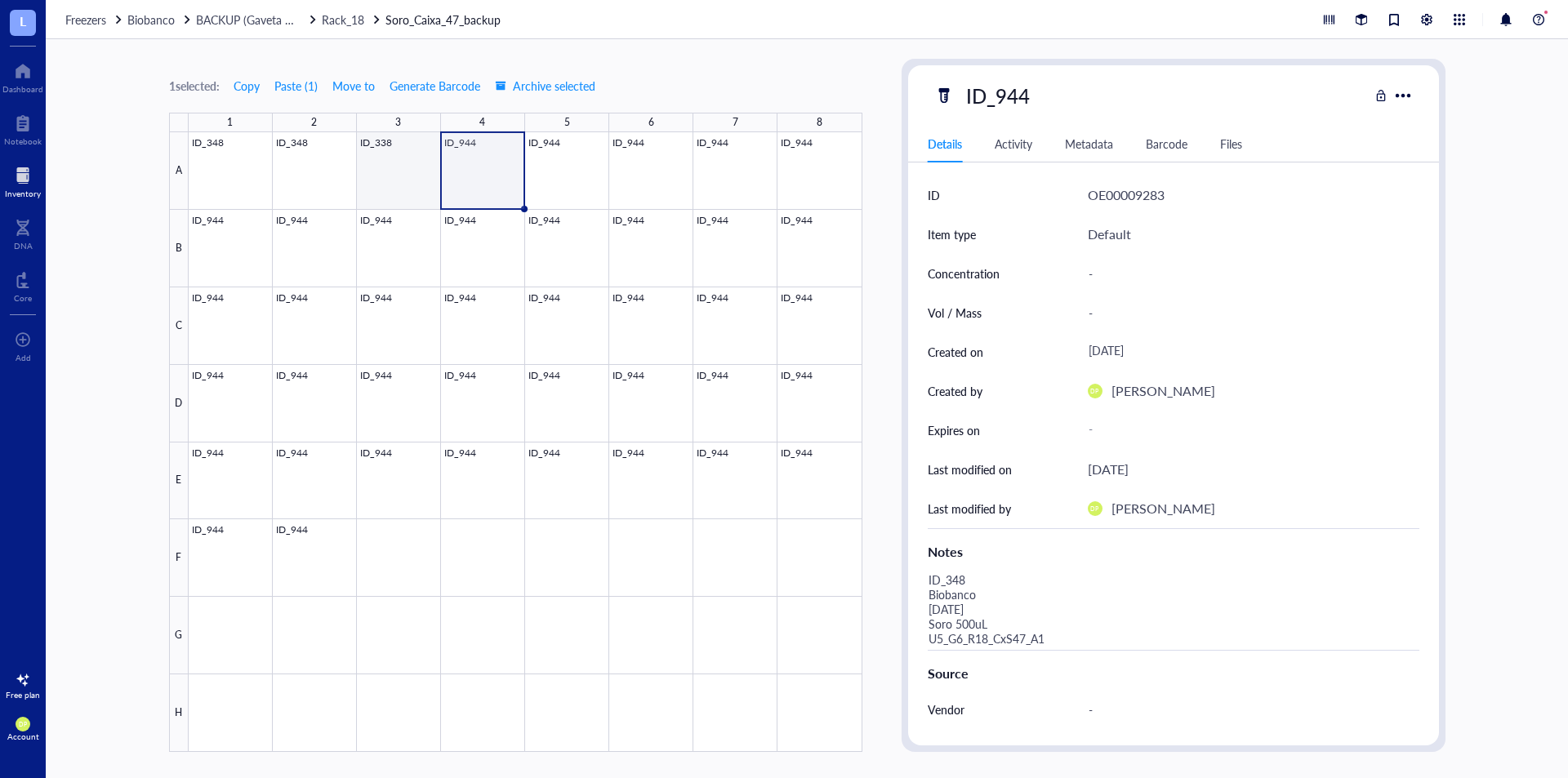
click at [401, 145] on div at bounding box center [525, 442] width 674 height 620
click at [474, 158] on div at bounding box center [525, 442] width 674 height 620
click at [401, 159] on div at bounding box center [525, 442] width 674 height 620
click at [461, 158] on div at bounding box center [525, 442] width 674 height 620
click at [411, 162] on div at bounding box center [525, 442] width 674 height 620
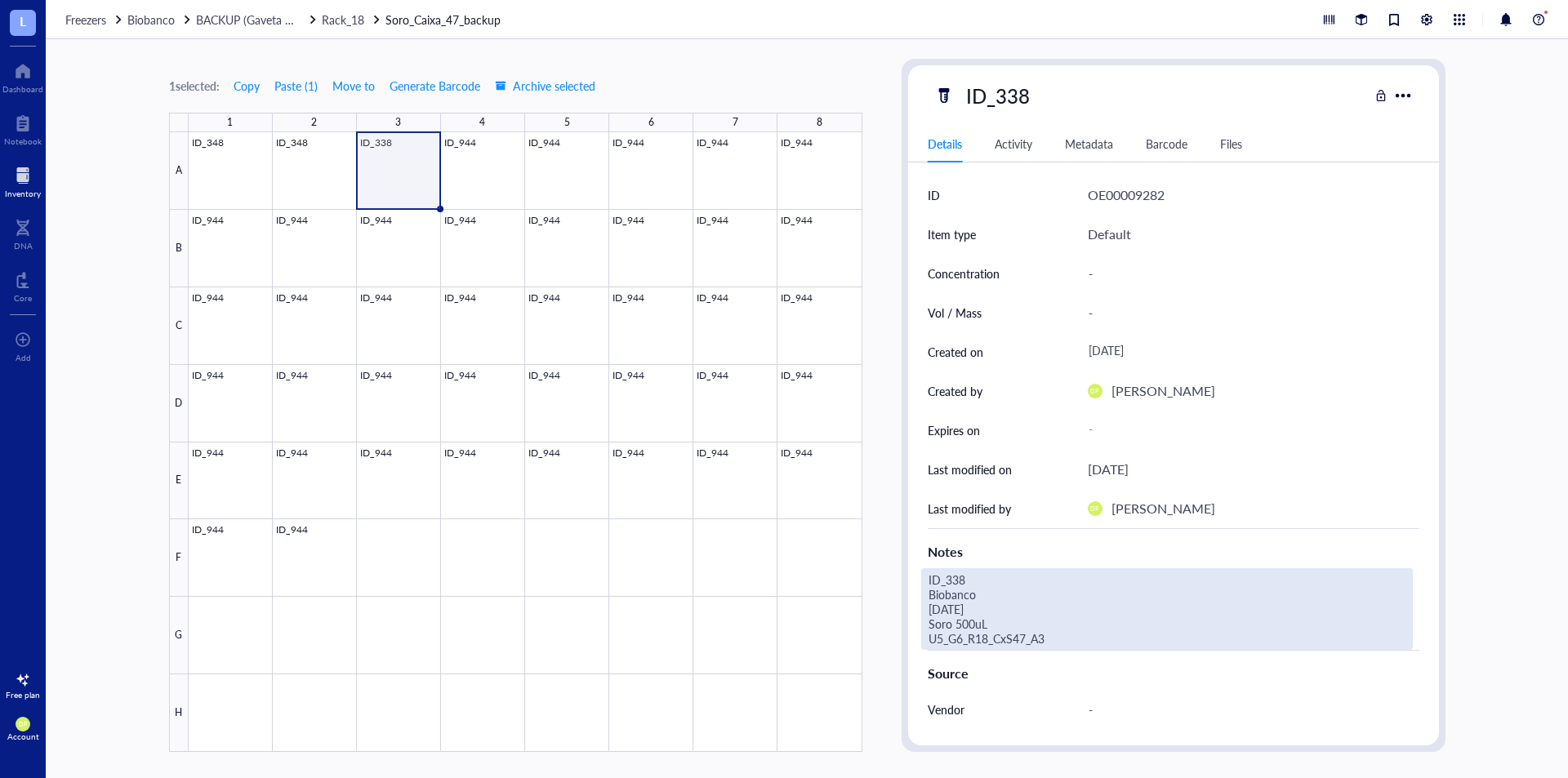
click at [1027, 641] on div "ID_338 Biobanco [DATE] Soro 500uL U5_G6_R18_CxS47_A3" at bounding box center [1167, 609] width 492 height 82
drag, startPoint x: 1056, startPoint y: 641, endPoint x: 902, endPoint y: 557, distance: 175.4
click at [902, 557] on div "ID_338 Details Activity Metadata Barcode Files ID OE00009282 Item type Default …" at bounding box center [1173, 405] width 544 height 693
click at [500, 170] on div at bounding box center [525, 442] width 674 height 620
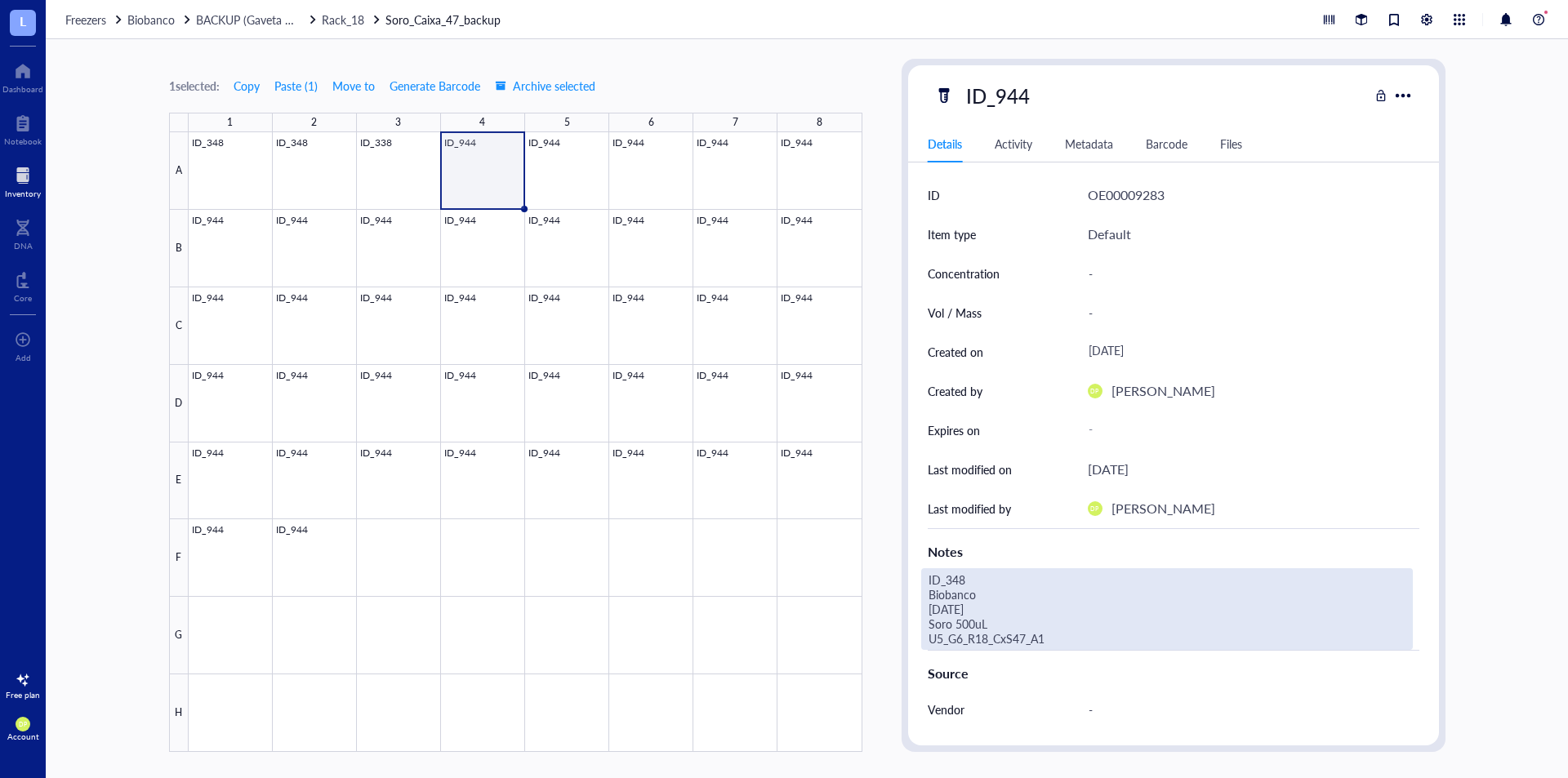
click at [1086, 629] on div "ID_348 Biobanco [DATE] Soro 500uL U5_G6_R18_CxS47_A1" at bounding box center [1167, 609] width 492 height 82
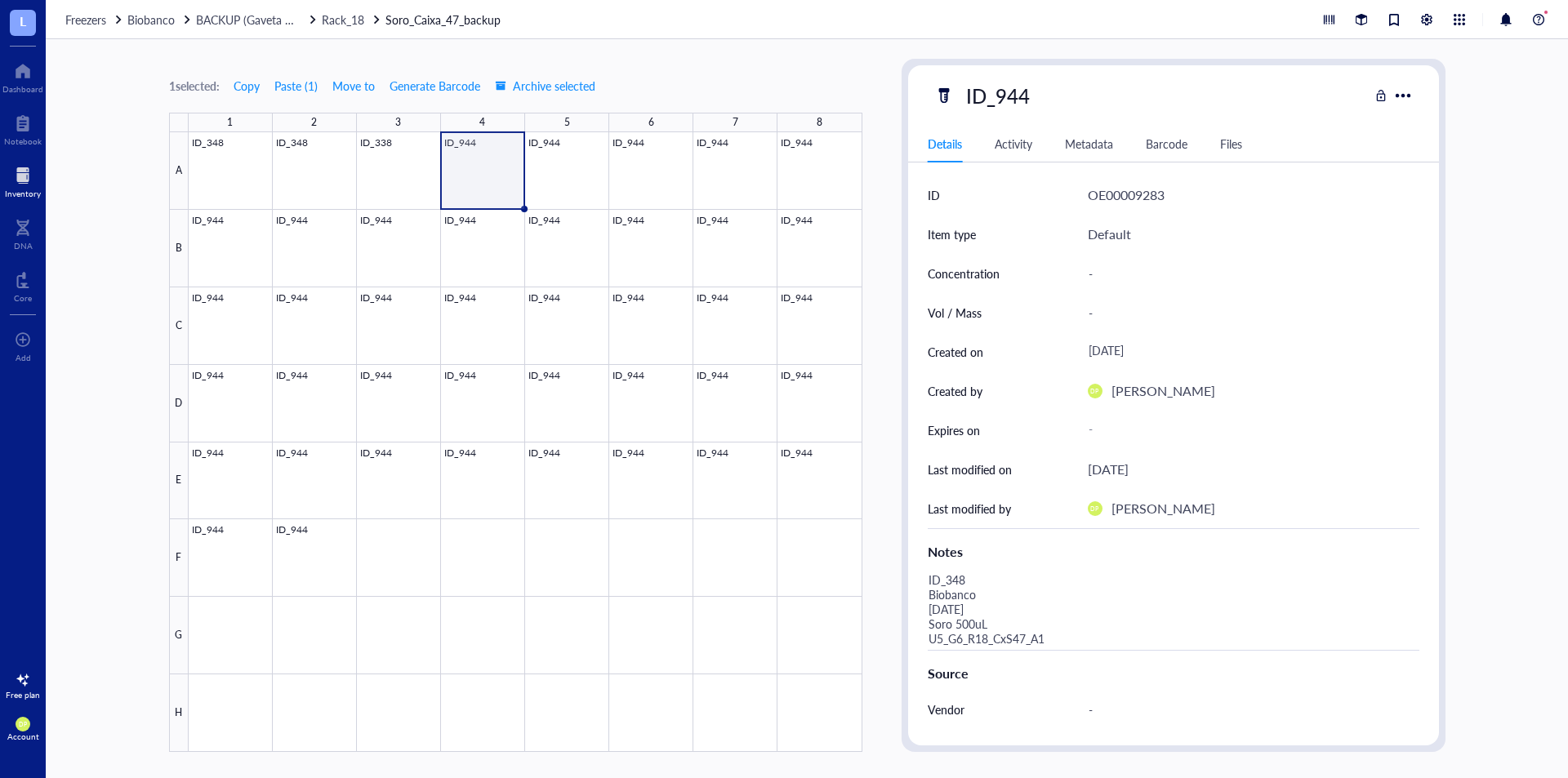
drag, startPoint x: 1065, startPoint y: 636, endPoint x: 867, endPoint y: 551, distance: 215.5
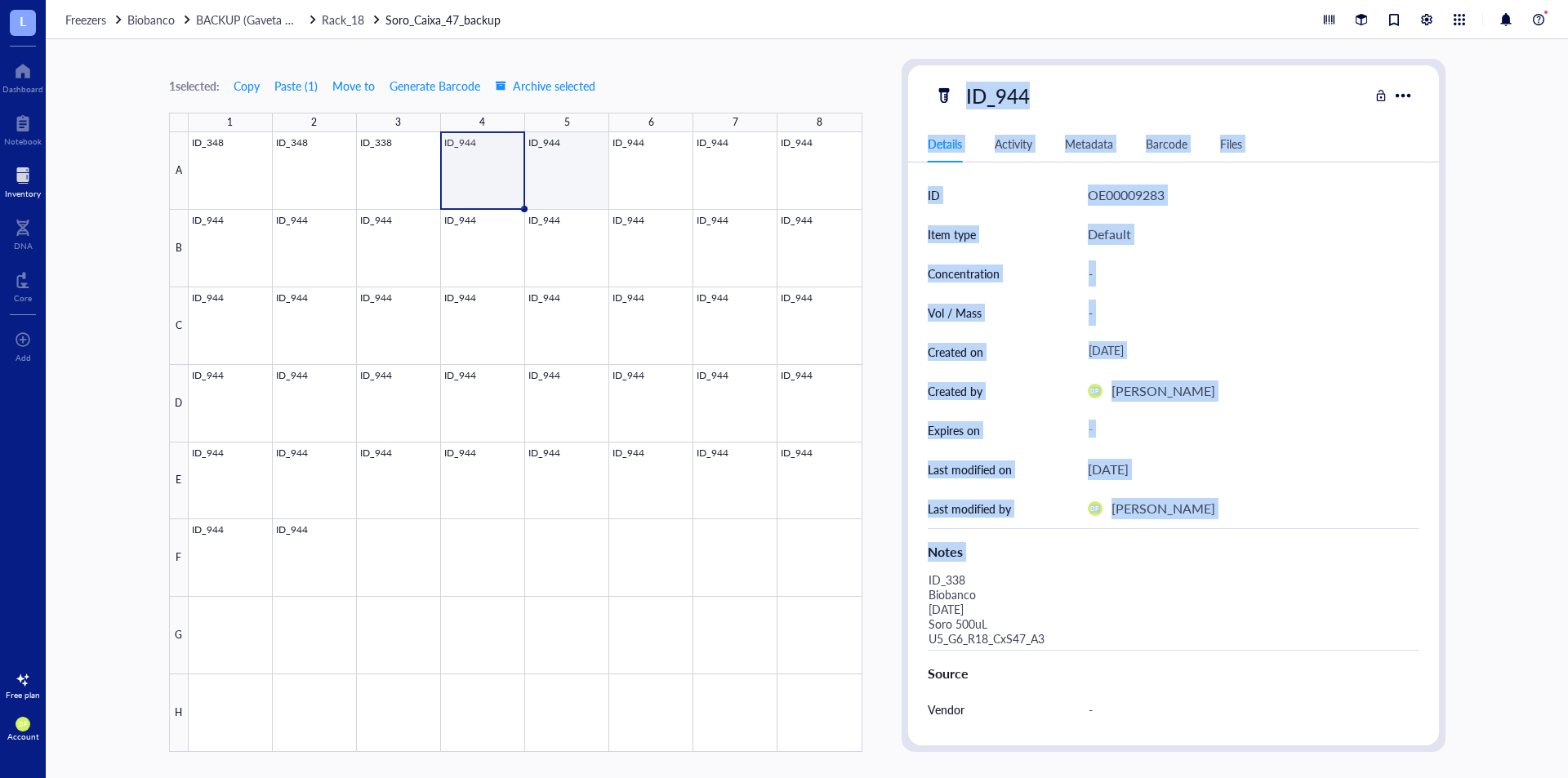
click at [561, 147] on div at bounding box center [525, 442] width 674 height 620
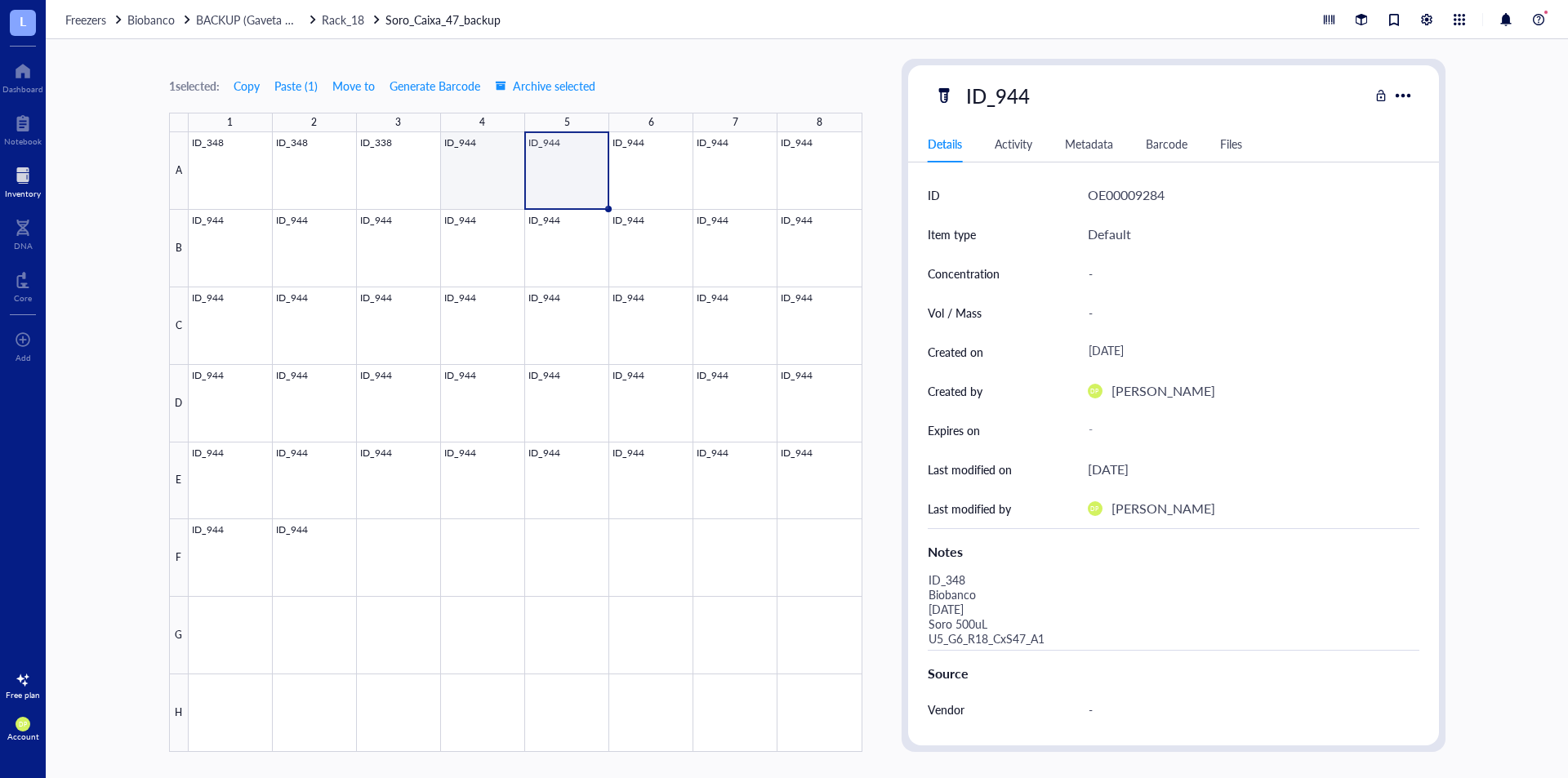
click at [502, 159] on div at bounding box center [525, 442] width 674 height 620
click at [400, 175] on div at bounding box center [525, 442] width 674 height 620
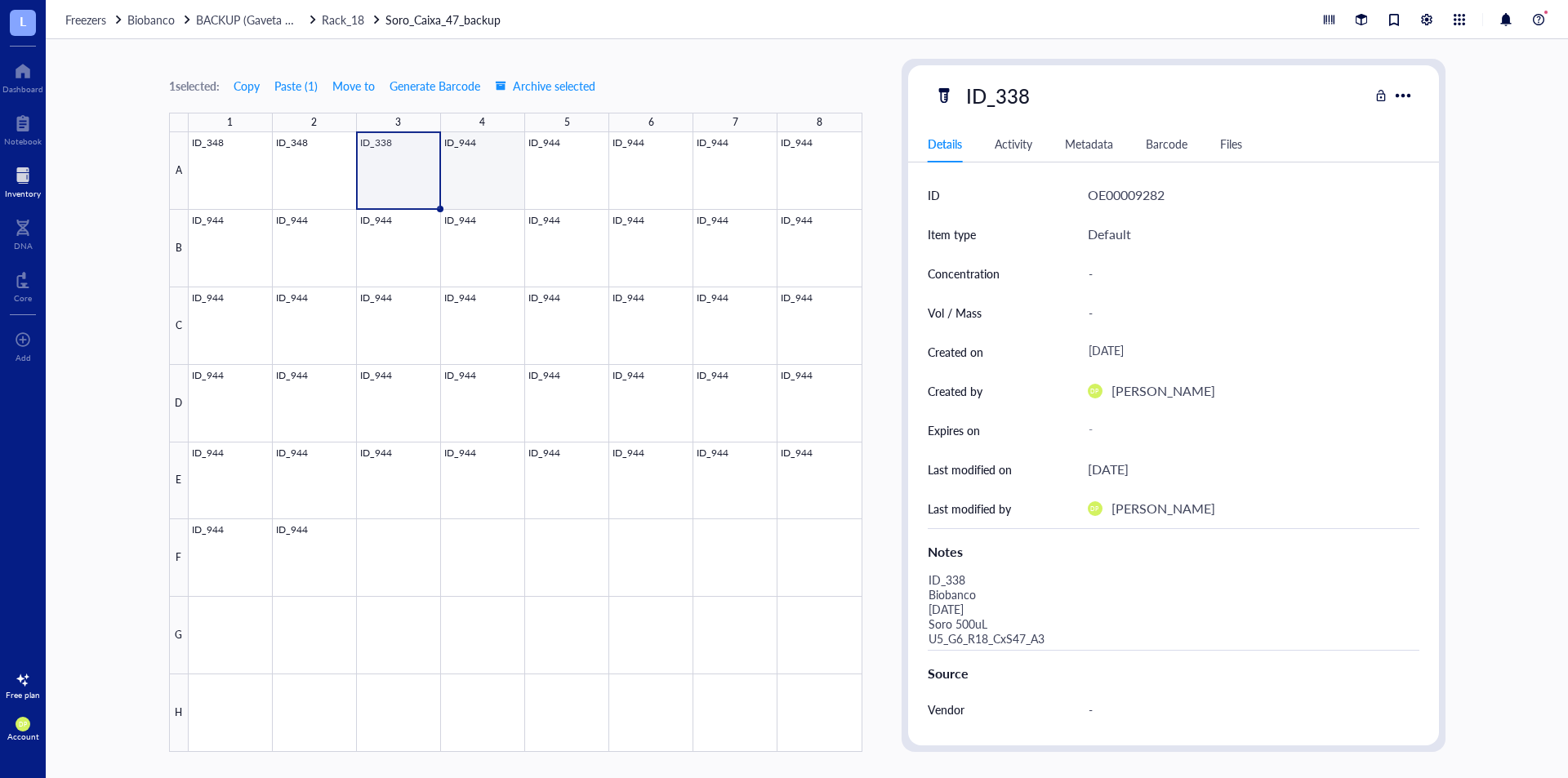
click at [491, 185] on div at bounding box center [525, 442] width 674 height 620
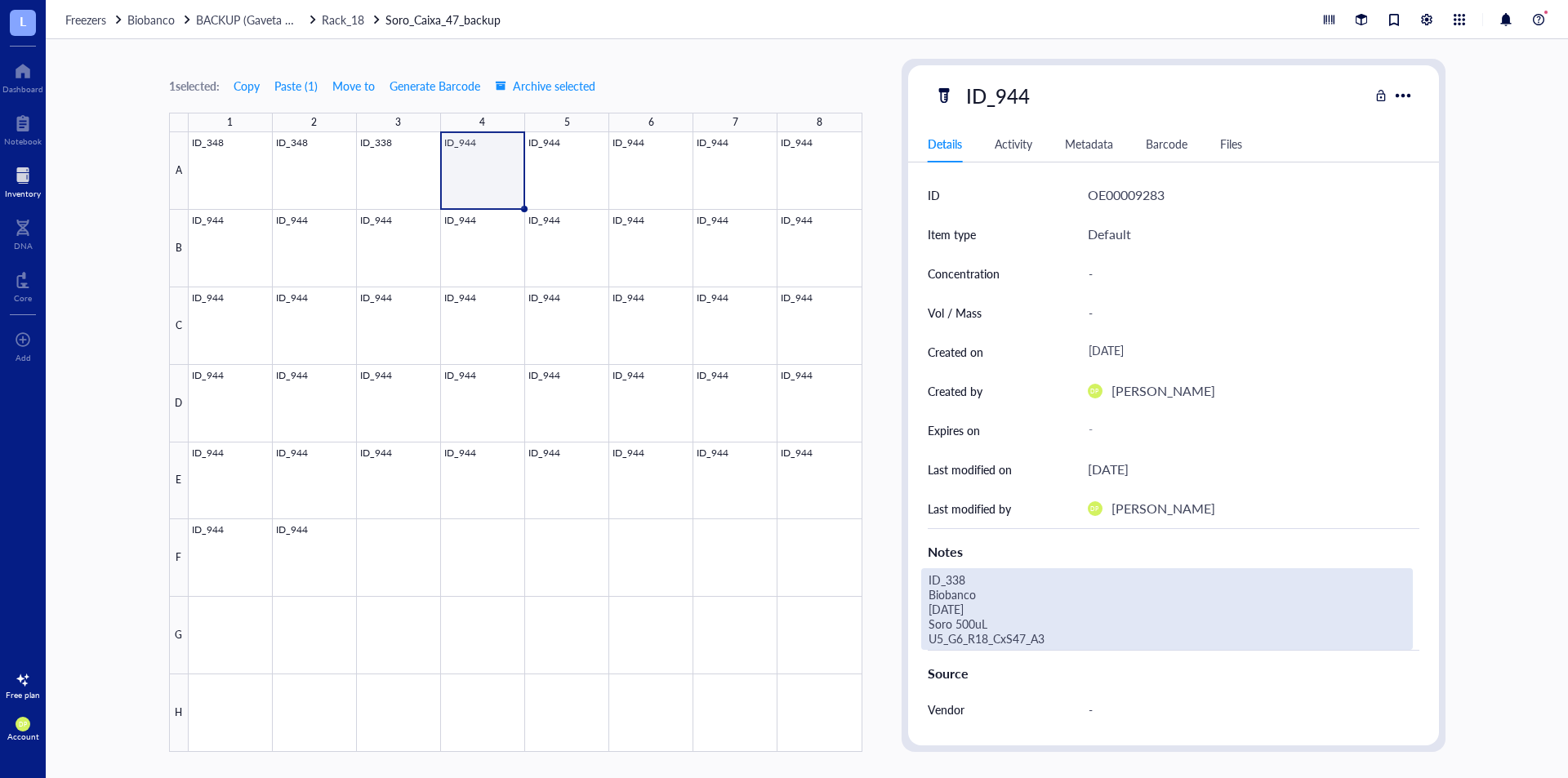
click at [1028, 635] on div "ID_338 Biobanco [DATE] Soro 500uL U5_G6_R18_CxS47_A3" at bounding box center [1167, 609] width 492 height 82
drag, startPoint x: 897, startPoint y: 597, endPoint x: 841, endPoint y: 550, distance: 73.1
click at [841, 550] on div "1 selected: Copy Paste ( 1 ) Move to Generate Barcode Archive selected 1 2 3 4 …" at bounding box center [808, 408] width 1523 height 739
type textarea "ID_338 Biobanco [DATE] Soro 500uL U5_G6_R18_CxS47_A4"
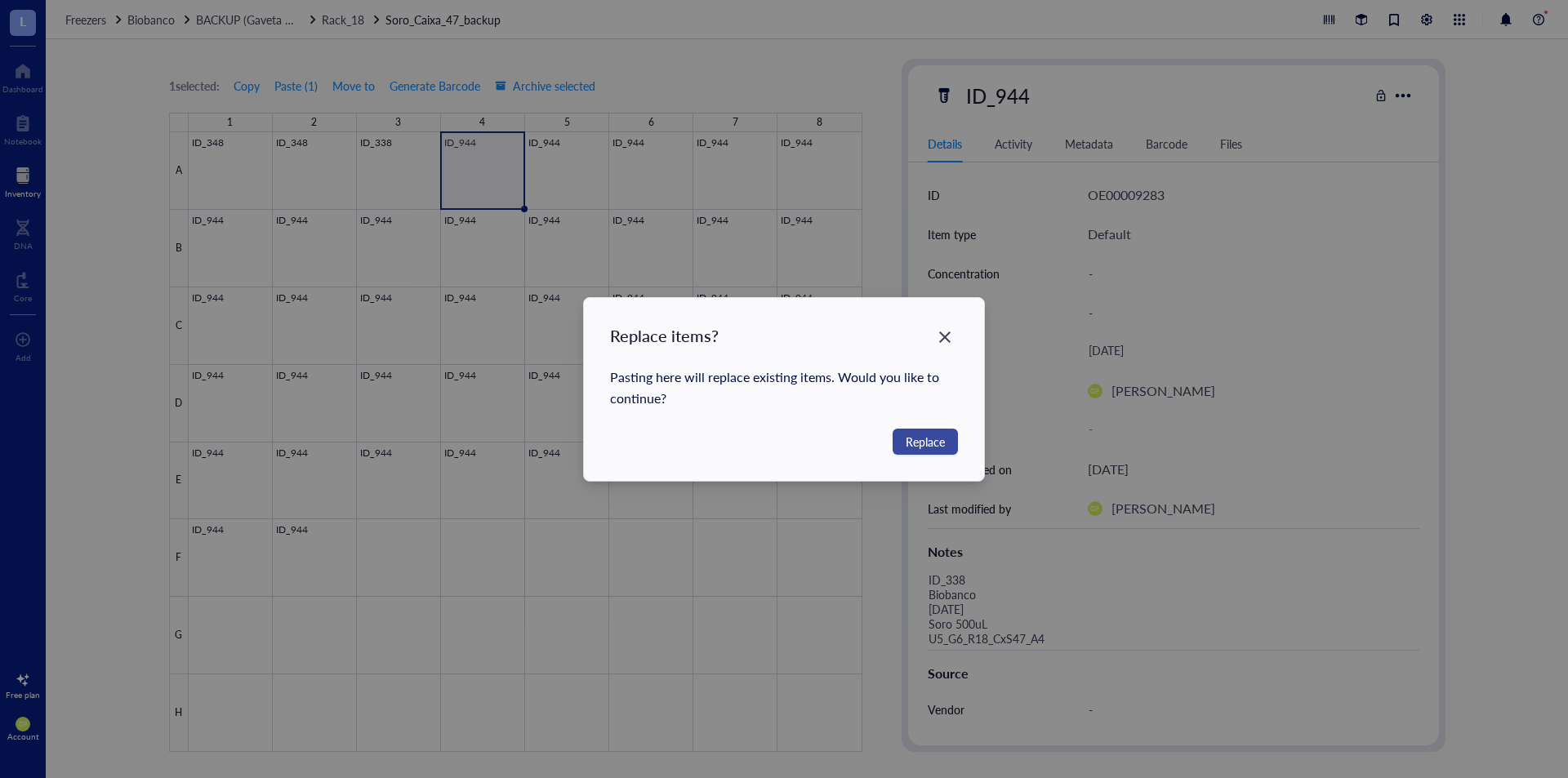
click at [934, 441] on span "Replace" at bounding box center [926, 441] width 39 height 18
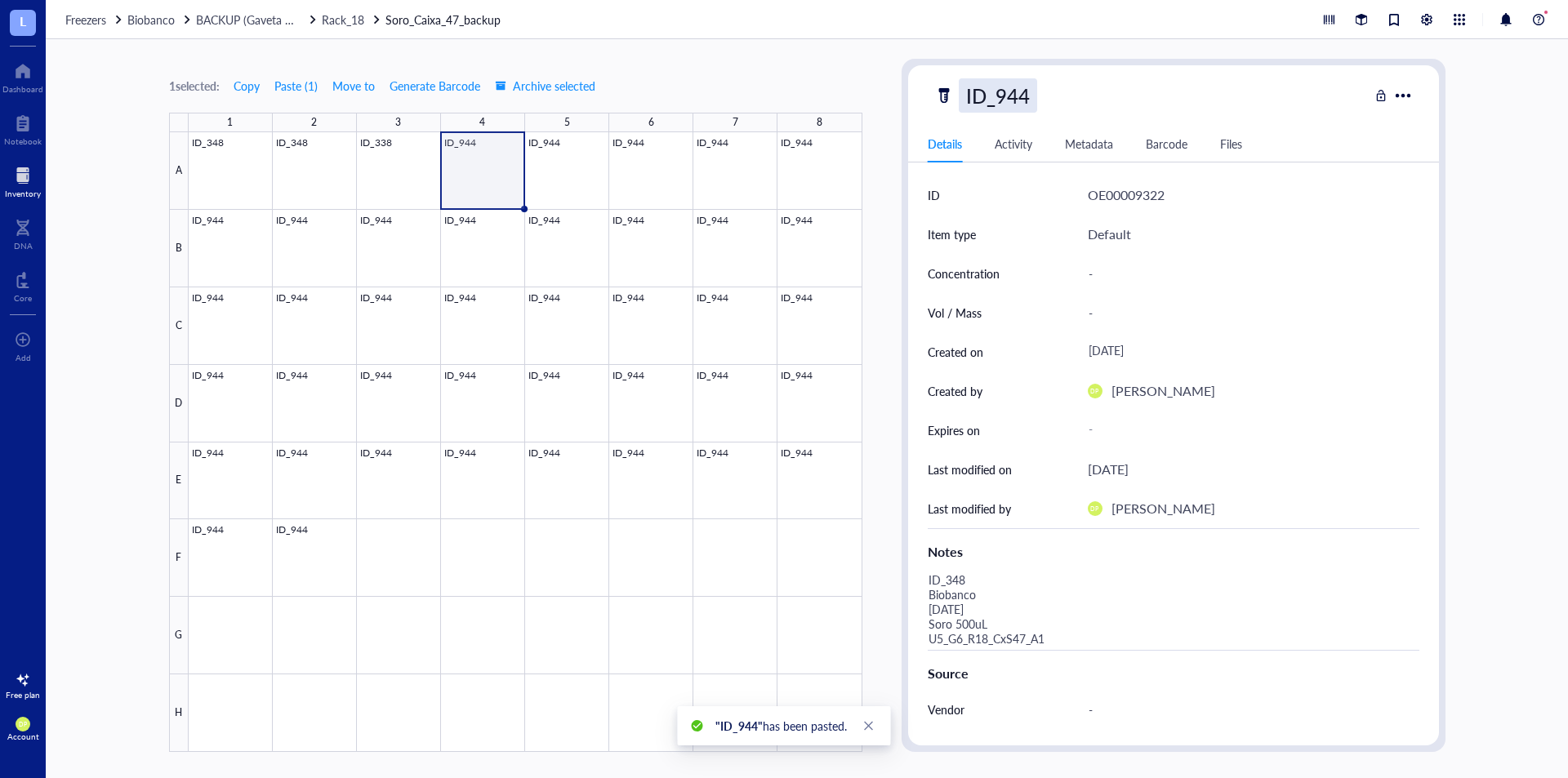
click at [1011, 79] on div "ID_944" at bounding box center [998, 95] width 78 height 34
drag, startPoint x: 1010, startPoint y: 96, endPoint x: 1077, endPoint y: 96, distance: 67.0
click at [1077, 96] on div "ID_944" at bounding box center [1152, 95] width 435 height 34
drag, startPoint x: 995, startPoint y: 90, endPoint x: 1126, endPoint y: 94, distance: 131.1
click at [1126, 94] on div "ID_944" at bounding box center [1152, 95] width 435 height 34
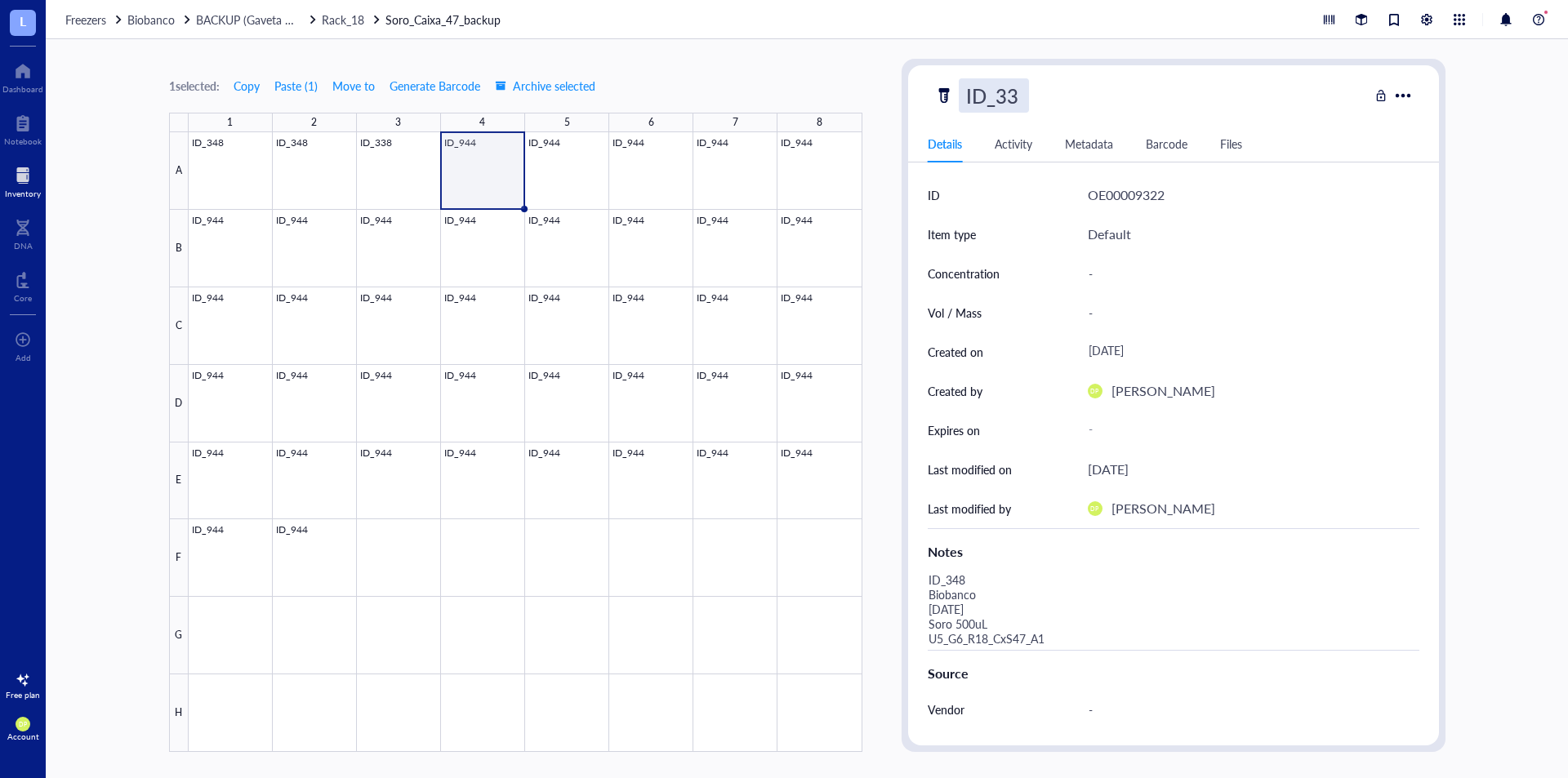
type input "ID_338"
click at [875, 73] on div "1 selected: Copy Paste ( 1 ) Move to Generate Barcode Archive selected 1 2 3 4 …" at bounding box center [808, 408] width 1523 height 739
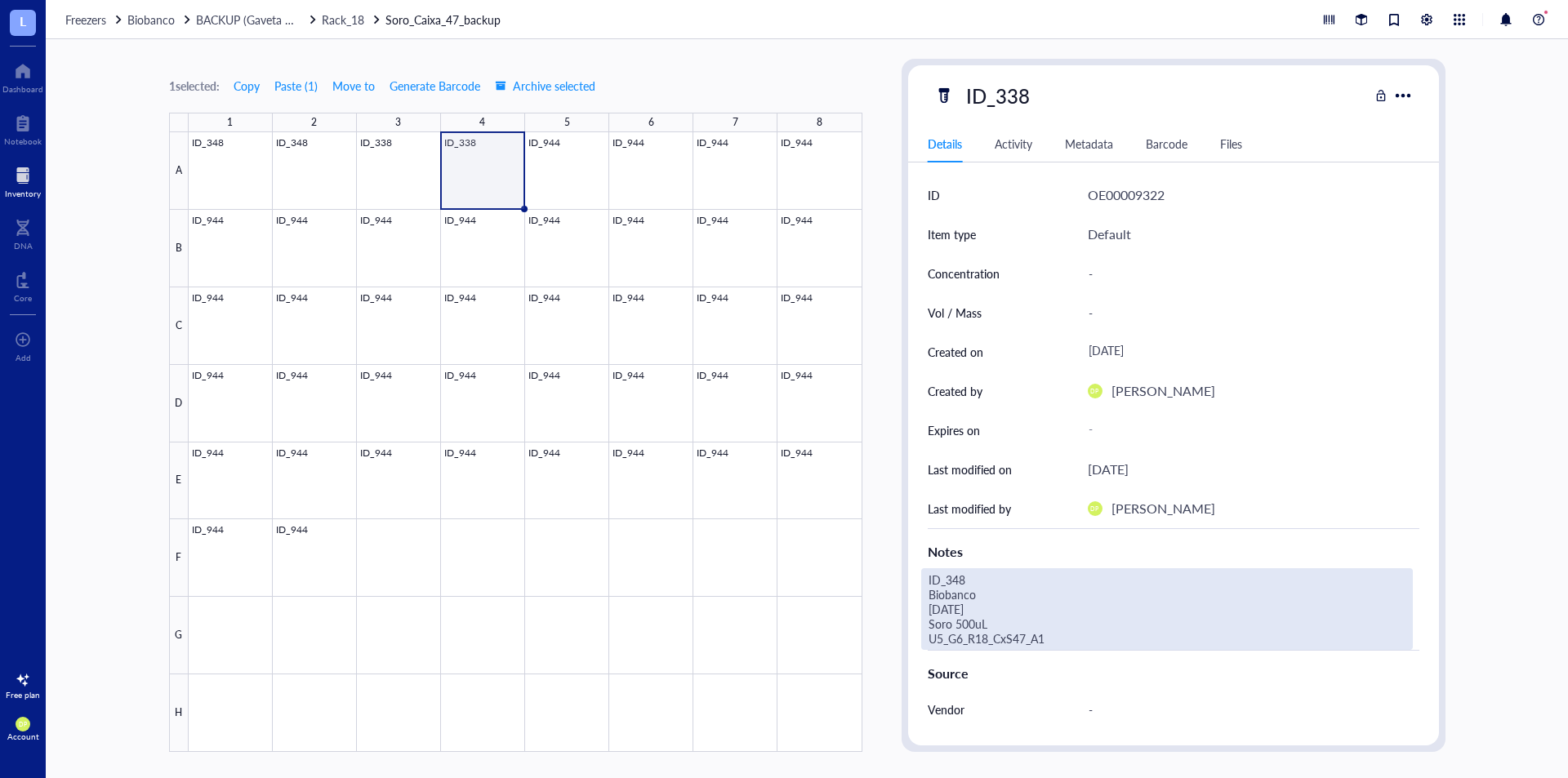
click at [1031, 629] on div "ID_348 Biobanco [DATE] Soro 500uL U5_G6_R18_CxS47_A1" at bounding box center [1167, 609] width 492 height 82
drag, startPoint x: 969, startPoint y: 587, endPoint x: 922, endPoint y: 579, distance: 47.7
click at [922, 579] on textarea "ID_348 Biobanco [DATE] Soro 500uL U5_G6_R18_CxS47_A1" at bounding box center [1143, 609] width 444 height 80
type textarea "ID_338 Biobanco [DATE] Soro 500uL U5_G6_R18_CxS47_A4"
click at [892, 350] on div "1 selected: Copy Paste ( 1 ) Move to Generate Barcode Archive selected 1 2 3 4 …" at bounding box center [808, 408] width 1523 height 739
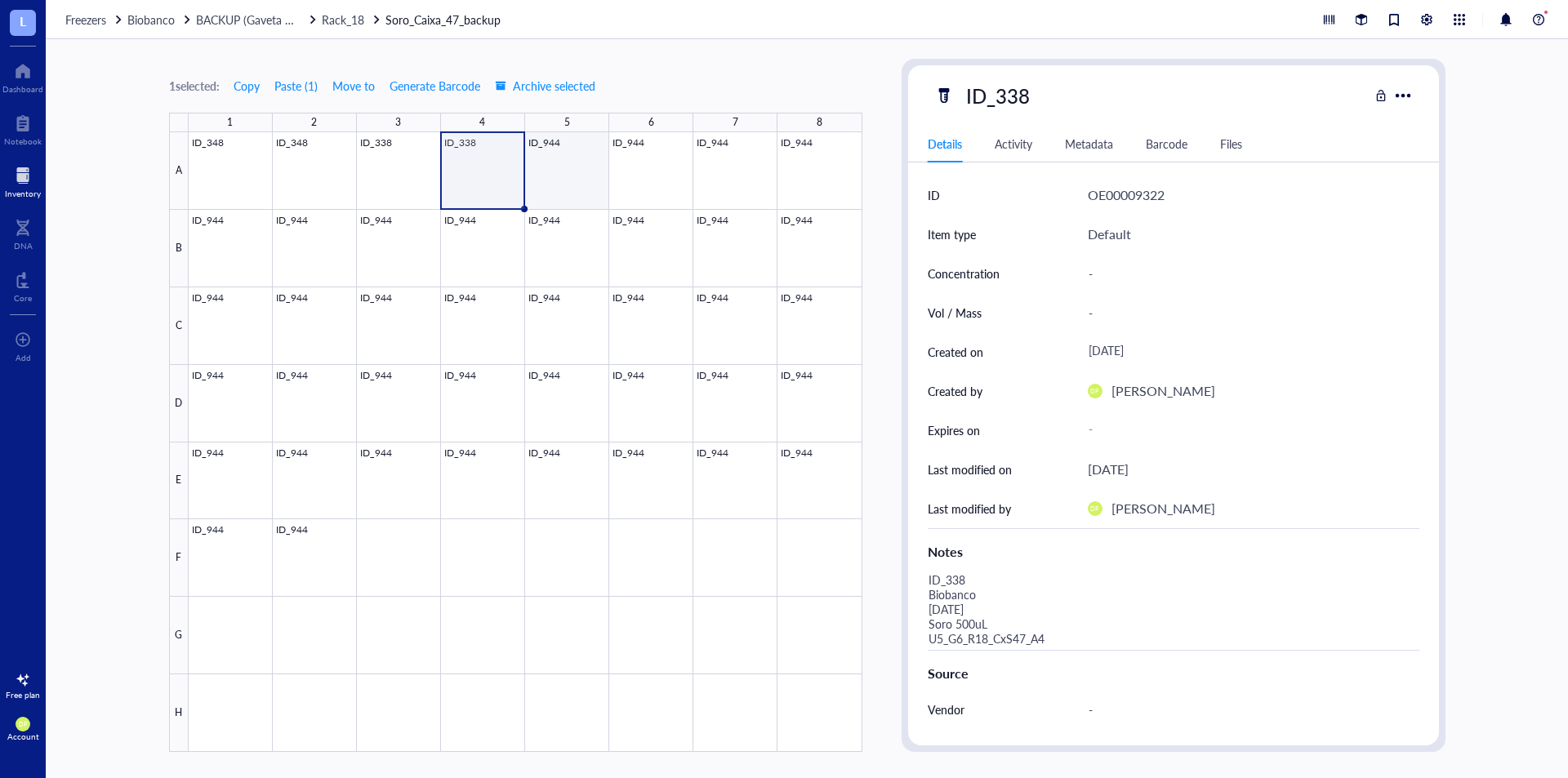
click at [558, 151] on div at bounding box center [525, 442] width 674 height 620
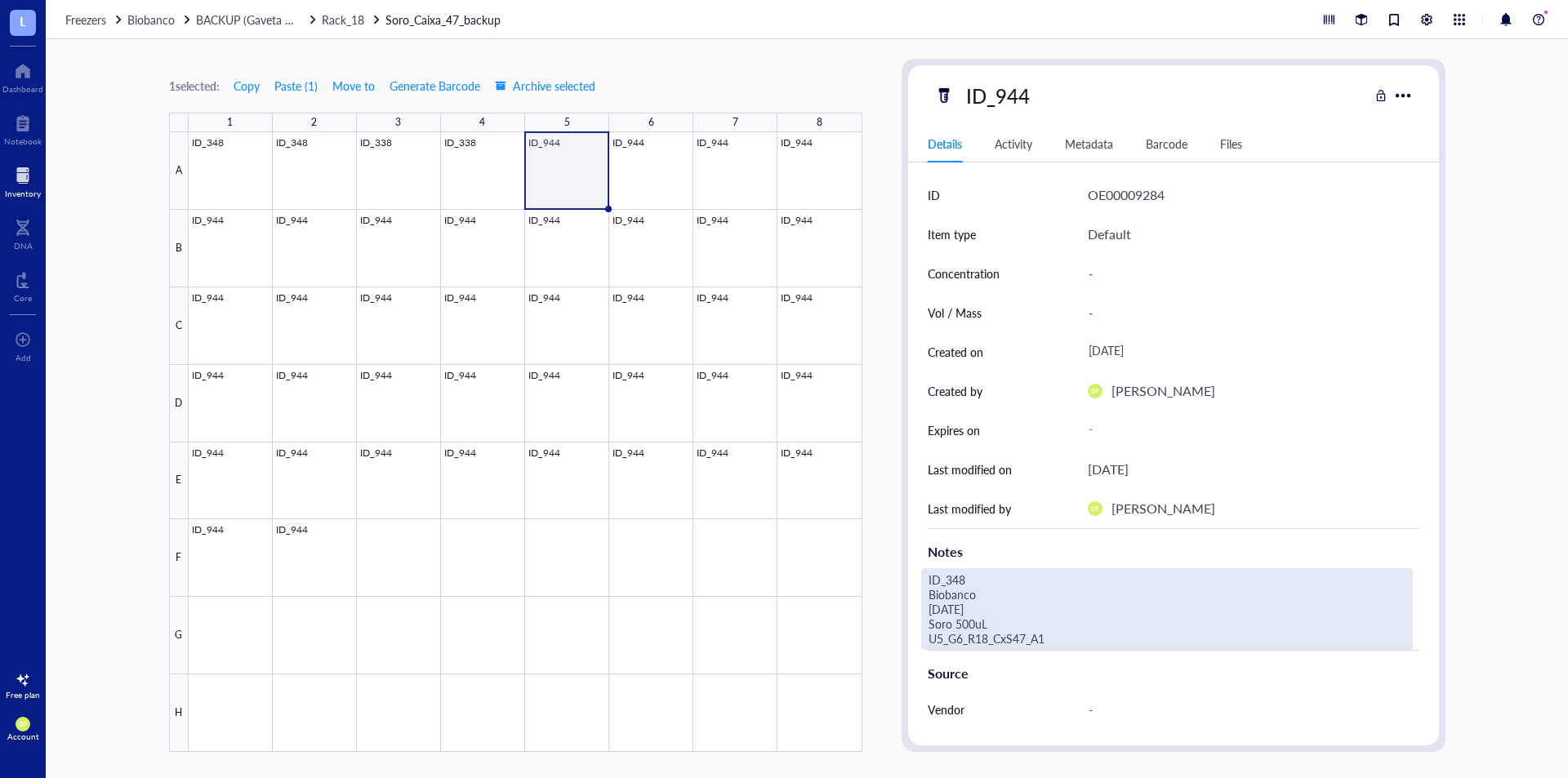
click at [952, 598] on div "ID_348 Biobanco [DATE] Soro 500uL U5_G6_R18_CxS47_A1" at bounding box center [1167, 609] width 492 height 82
click at [965, 576] on textarea "ID_348 Biobanco [DATE] Soro 500uL U5_G6_R18_CxS47_A1" at bounding box center [1143, 609] width 444 height 80
click at [942, 614] on textarea "ID_948 Biobanco [DATE] Soro 500uL U5_G6_R18_CxS47_A1" at bounding box center [1143, 609] width 444 height 80
click at [960, 623] on textarea "ID_948 Biobanco [DATE] Soro 500uL U5_G6_R18_CxS47_A1" at bounding box center [1143, 609] width 444 height 80
click at [1077, 635] on textarea "ID_948 Biobanco [DATE] Soro 400uL U5_G6_R18_CxS47_A1" at bounding box center [1143, 609] width 444 height 80
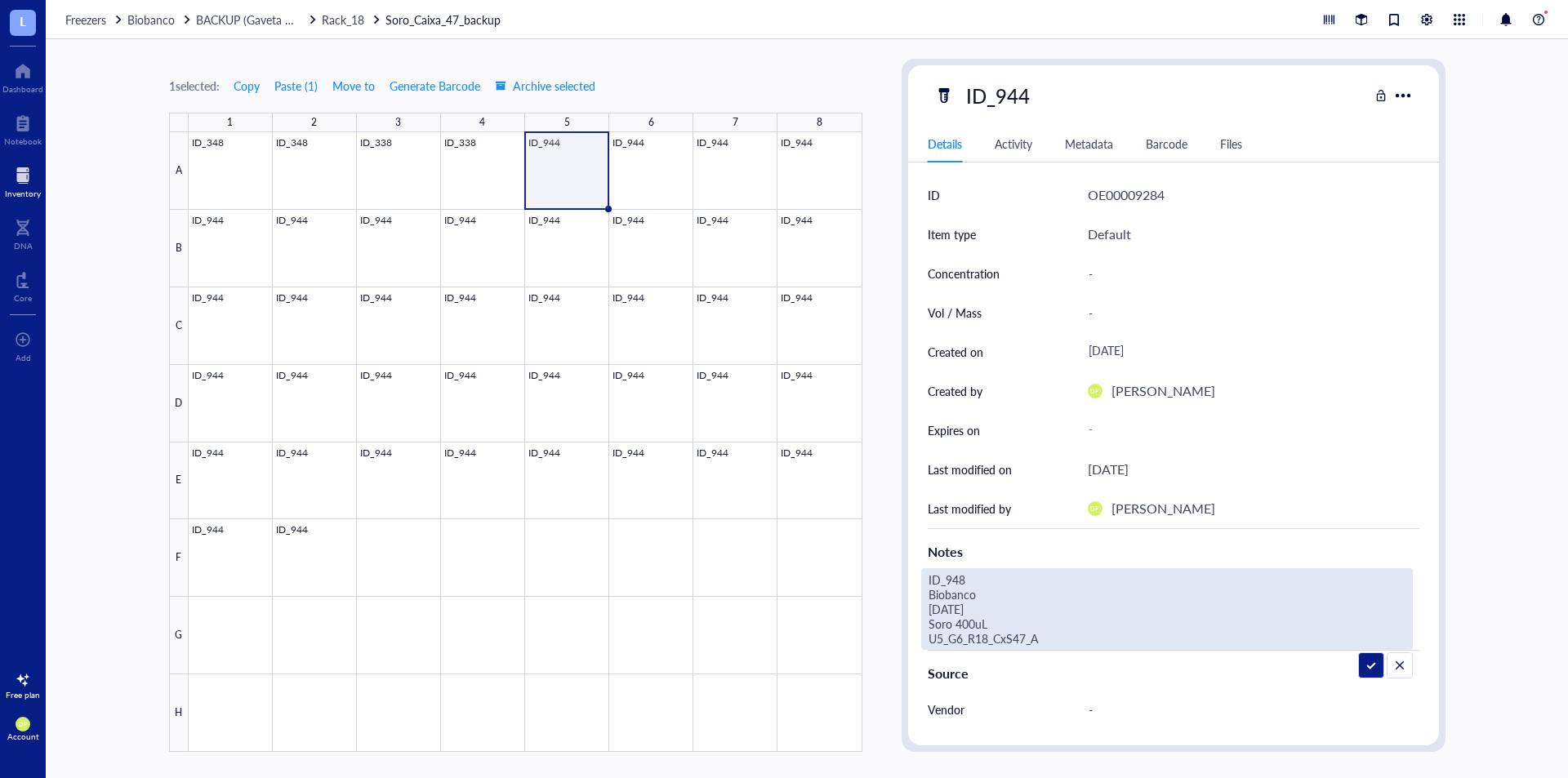
type textarea "ID_948 Biobanco [DATE] Soro 400uL U5_G6_R18_CxS47_A5"
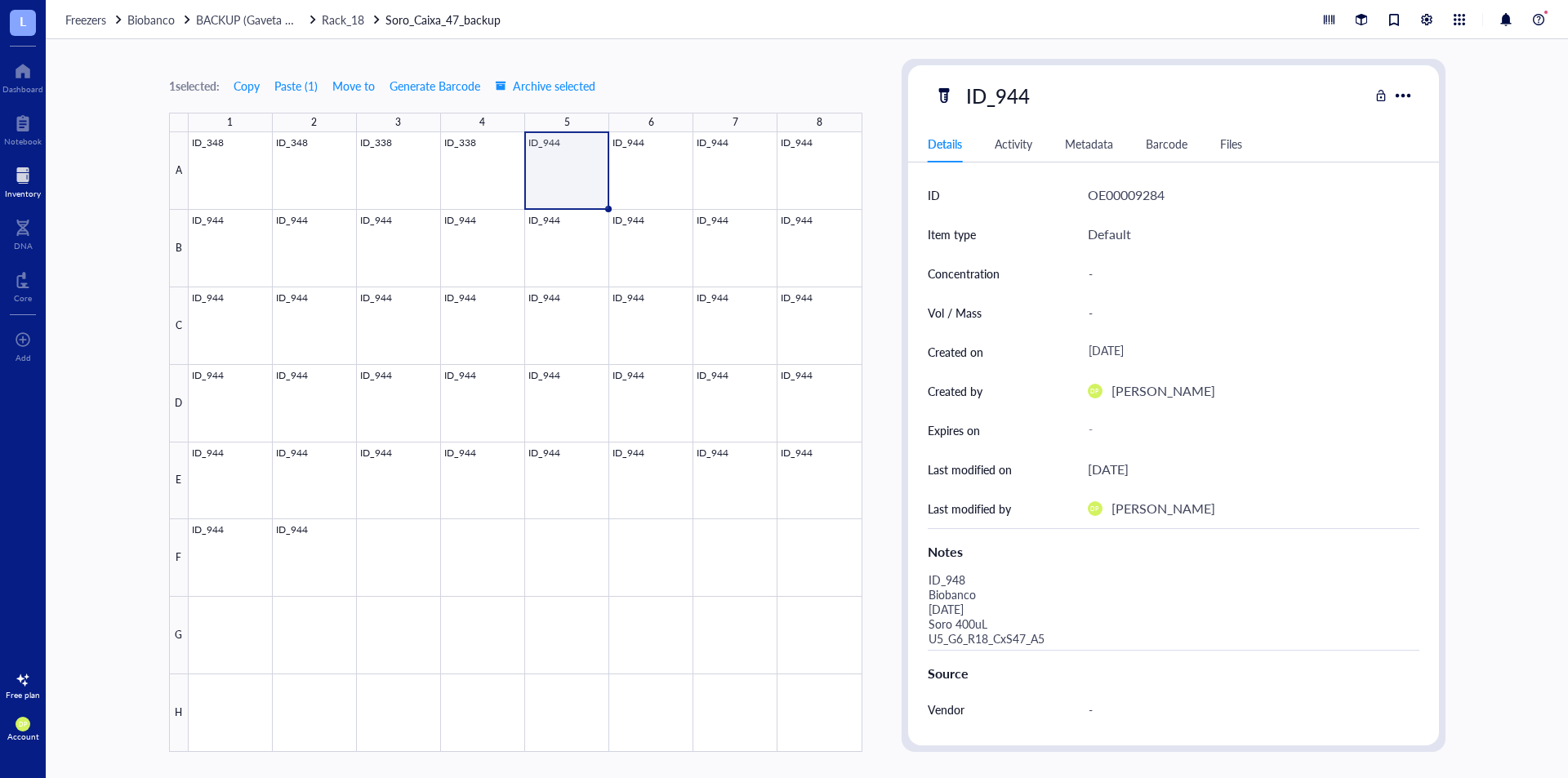
click at [902, 403] on div "ID_944 Details Activity Metadata Barcode Files ID OE00009284 Item type Default …" at bounding box center [1173, 405] width 544 height 693
click at [1016, 96] on div "ID_944" at bounding box center [998, 95] width 78 height 34
drag, startPoint x: 1005, startPoint y: 89, endPoint x: 1035, endPoint y: 96, distance: 30.8
click at [1035, 96] on input "ID_944" at bounding box center [1005, 95] width 91 height 32
type input "ID_948"
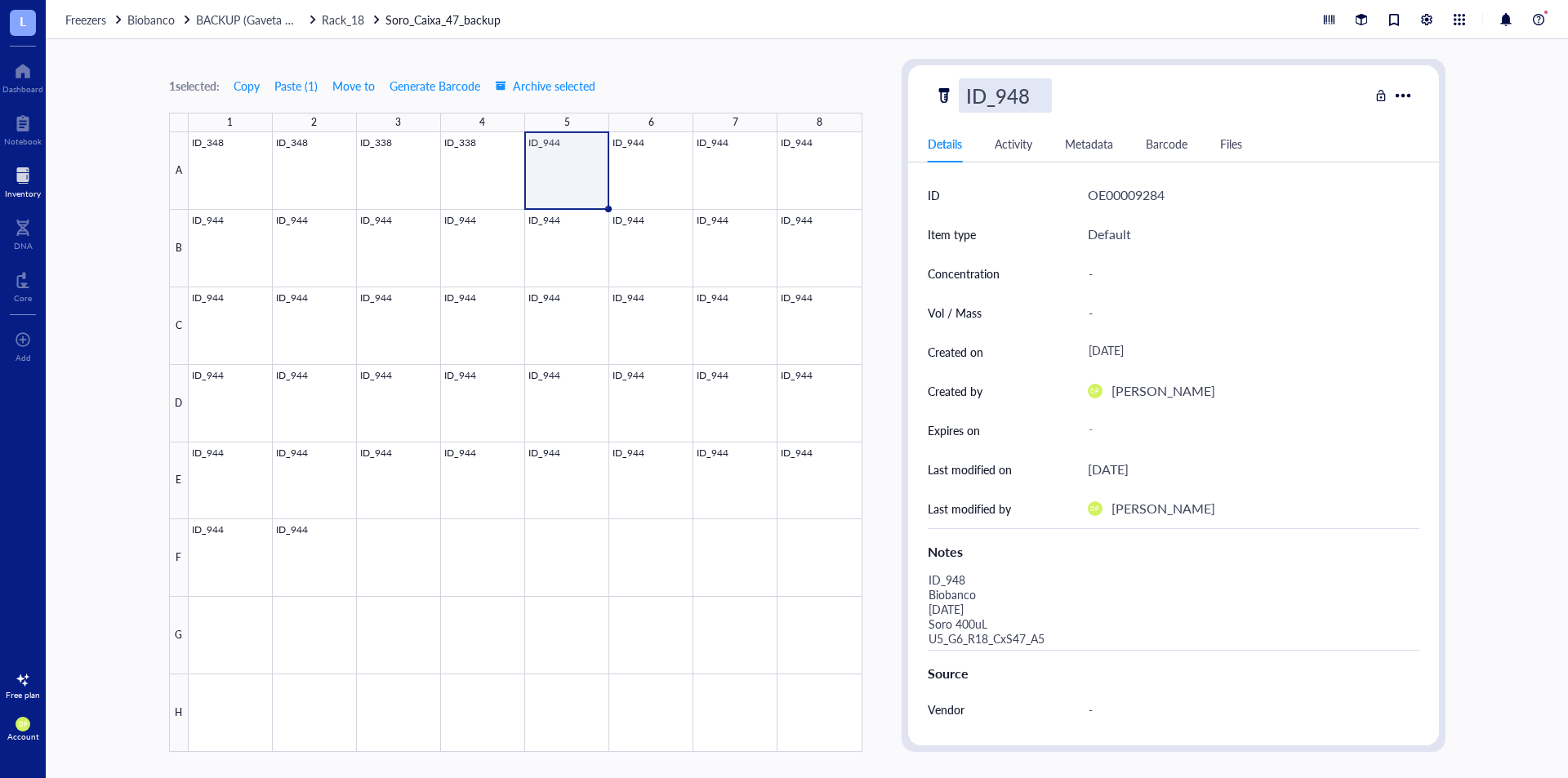
click at [880, 69] on div "1 selected: Copy Paste ( 1 ) Move to Generate Barcode Archive selected 1 2 3 4 …" at bounding box center [808, 408] width 1523 height 739
click at [660, 161] on div at bounding box center [525, 442] width 674 height 620
click at [1013, 99] on div "ID_944" at bounding box center [998, 95] width 78 height 34
drag, startPoint x: 1012, startPoint y: 99, endPoint x: 1108, endPoint y: 94, distance: 96.1
click at [1108, 94] on div "ID_944" at bounding box center [1152, 95] width 435 height 34
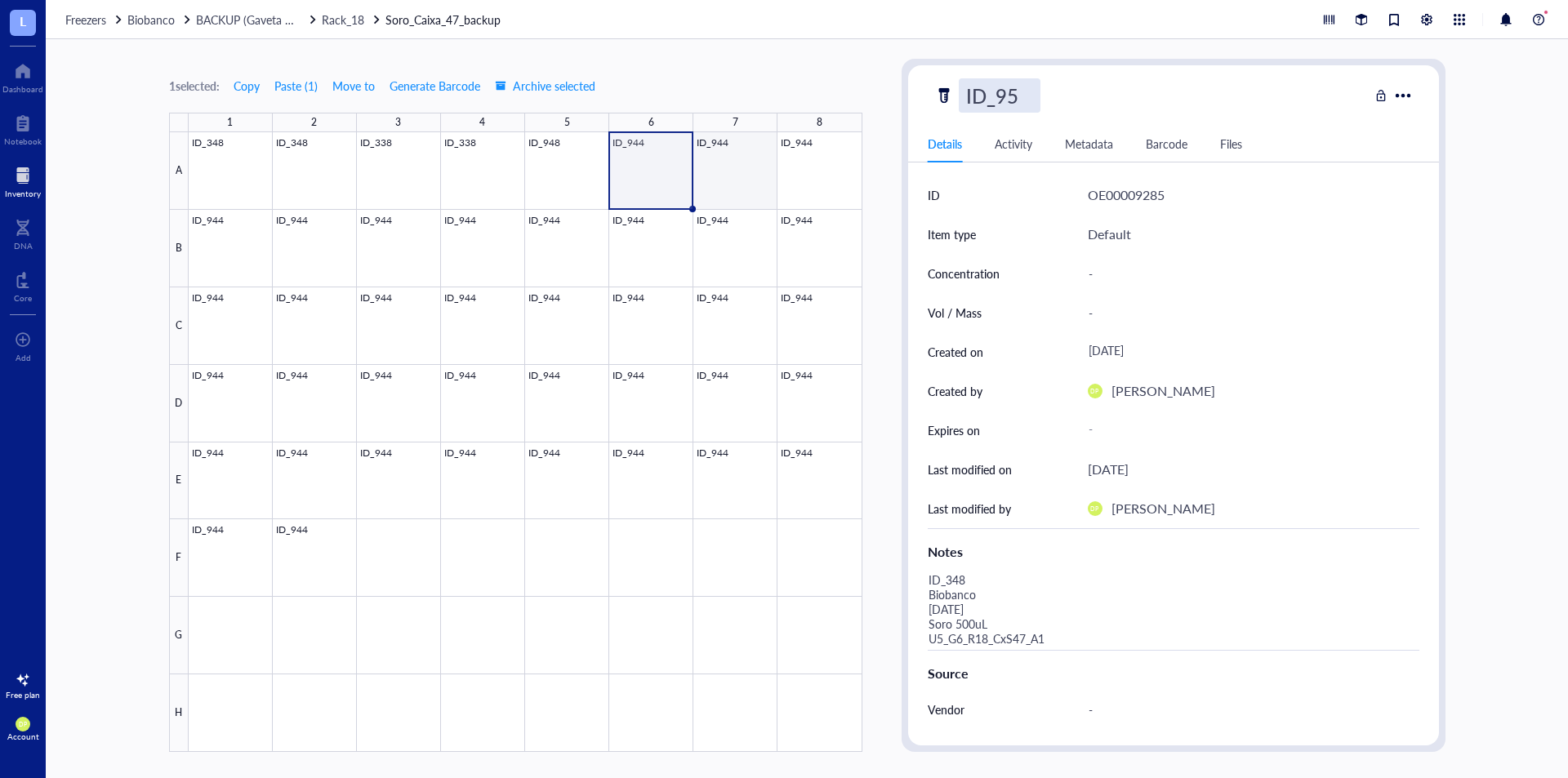
type input "ID_950"
click at [708, 65] on div "1 selected: Copy Paste ( 1 ) Move to Generate Barcode Archive selected 1 2 3 4 …" at bounding box center [515, 405] width 693 height 693
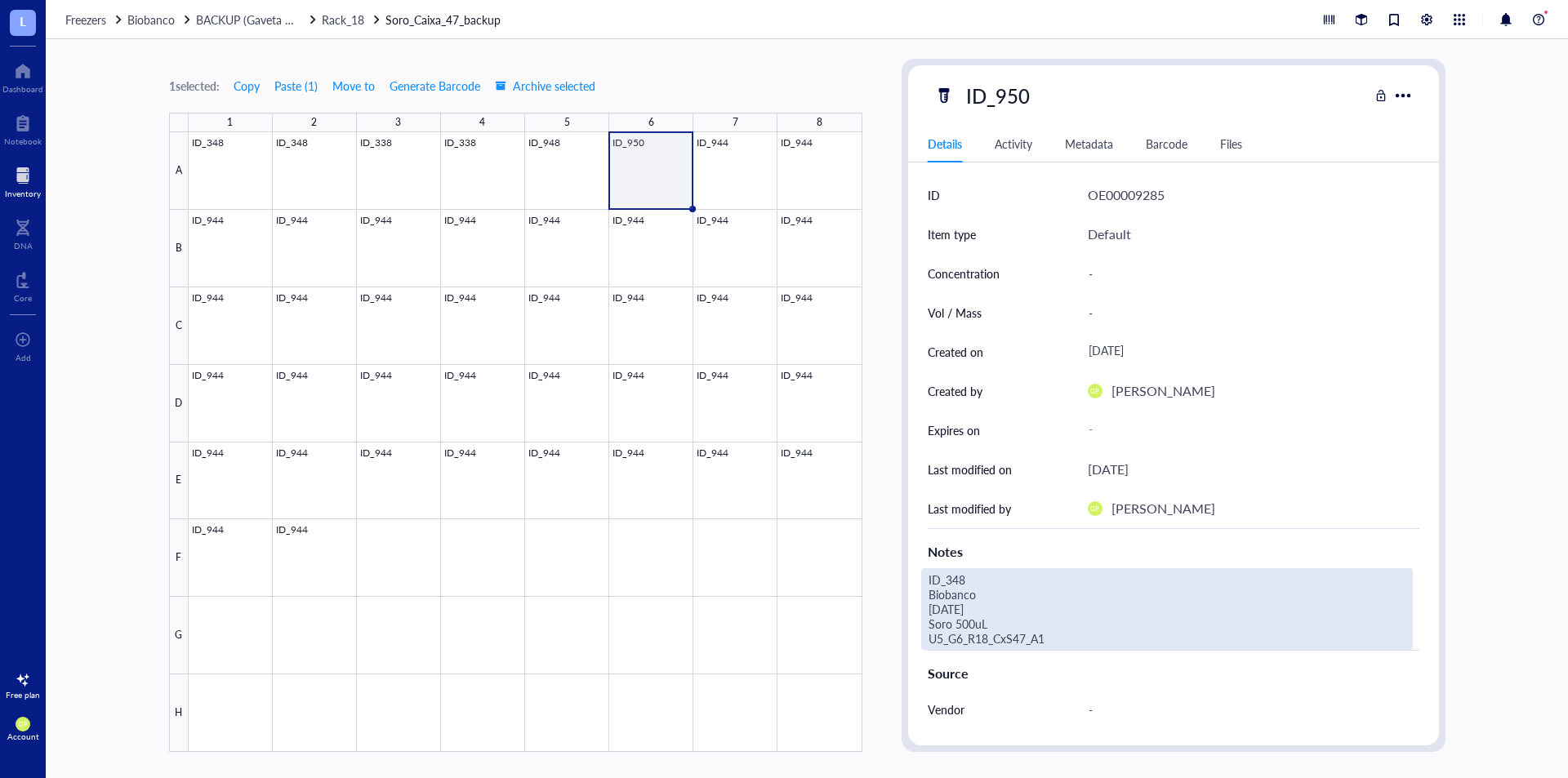
click at [989, 605] on div "ID_348 Biobanco [DATE] Soro 500uL U5_G6_R18_CxS47_A1" at bounding box center [1167, 609] width 492 height 82
drag, startPoint x: 995, startPoint y: 572, endPoint x: 1013, endPoint y: 570, distance: 18.1
click at [1013, 570] on textarea "ID_348 Biobanco [DATE] Soro 500uL U5_G6_R18_CxS47_A1" at bounding box center [1143, 609] width 444 height 80
click at [933, 608] on textarea "ID_950 Biobanco [DATE] Soro 500uL U5_G6_R18_CxS47_A1" at bounding box center [1143, 609] width 444 height 80
click at [1063, 632] on textarea "ID_950 Biobanco [DATE] Soro 500uL U5_G6_R18_CxS47_A1" at bounding box center [1143, 609] width 444 height 80
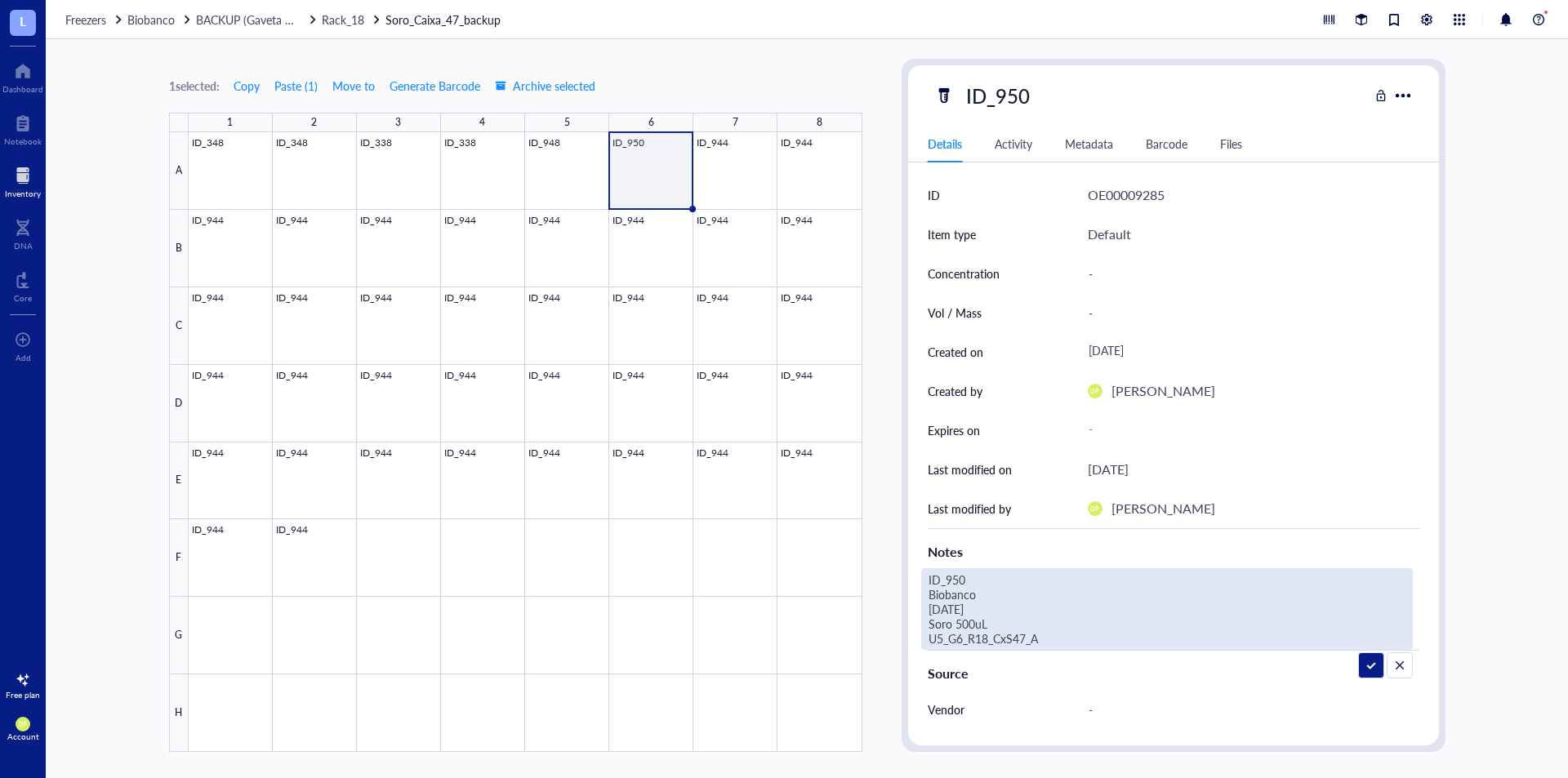
type textarea "ID_950 Biobanco [DATE] Soro 500uL U5_G6_R18_CxS47_A6"
click at [882, 331] on div "1 selected: Copy Paste ( 1 ) Move to Generate Barcode Archive selected 1 2 3 4 …" at bounding box center [808, 408] width 1523 height 739
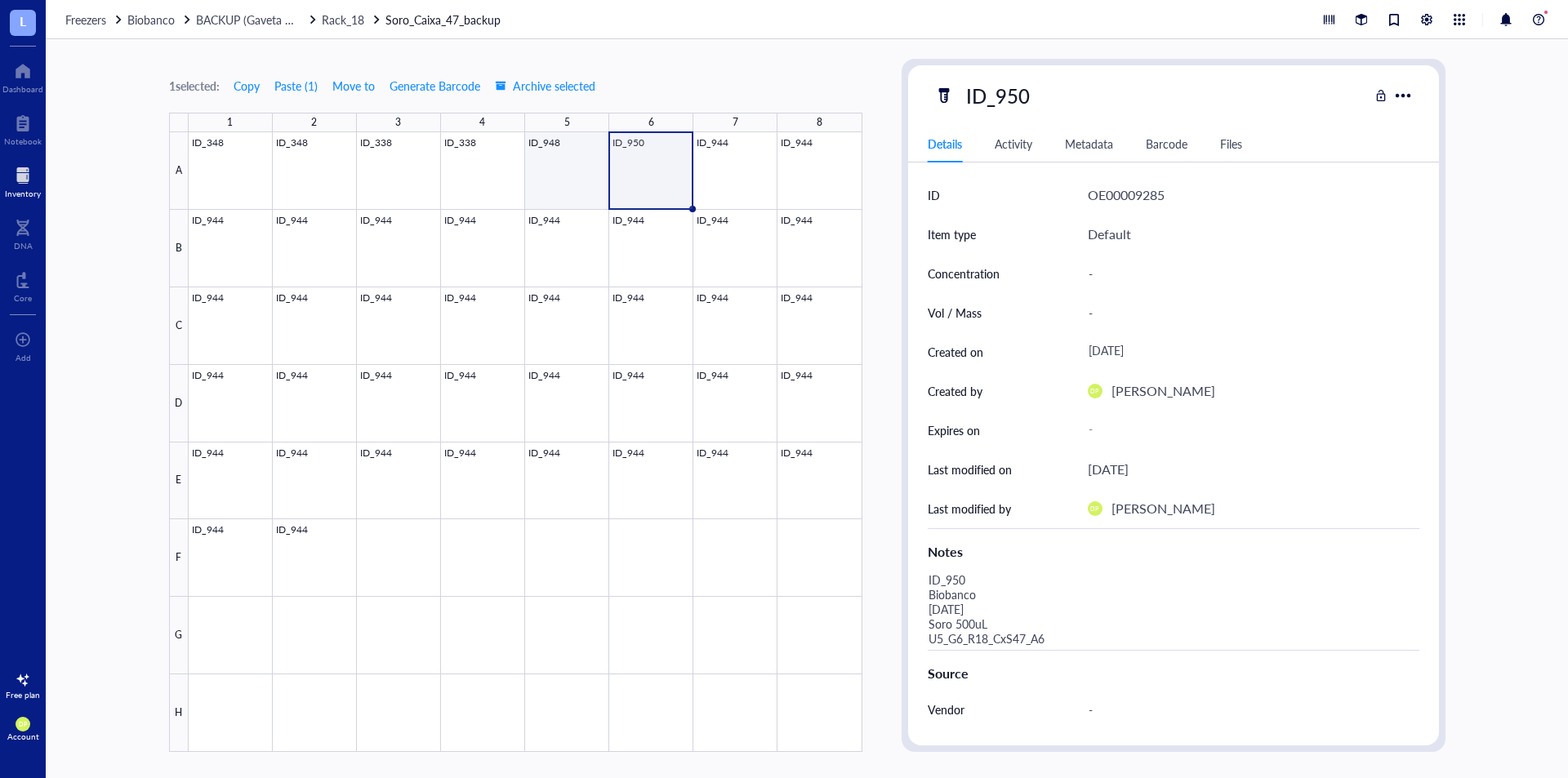
click at [590, 162] on div at bounding box center [525, 442] width 674 height 620
click at [632, 166] on div at bounding box center [525, 442] width 674 height 620
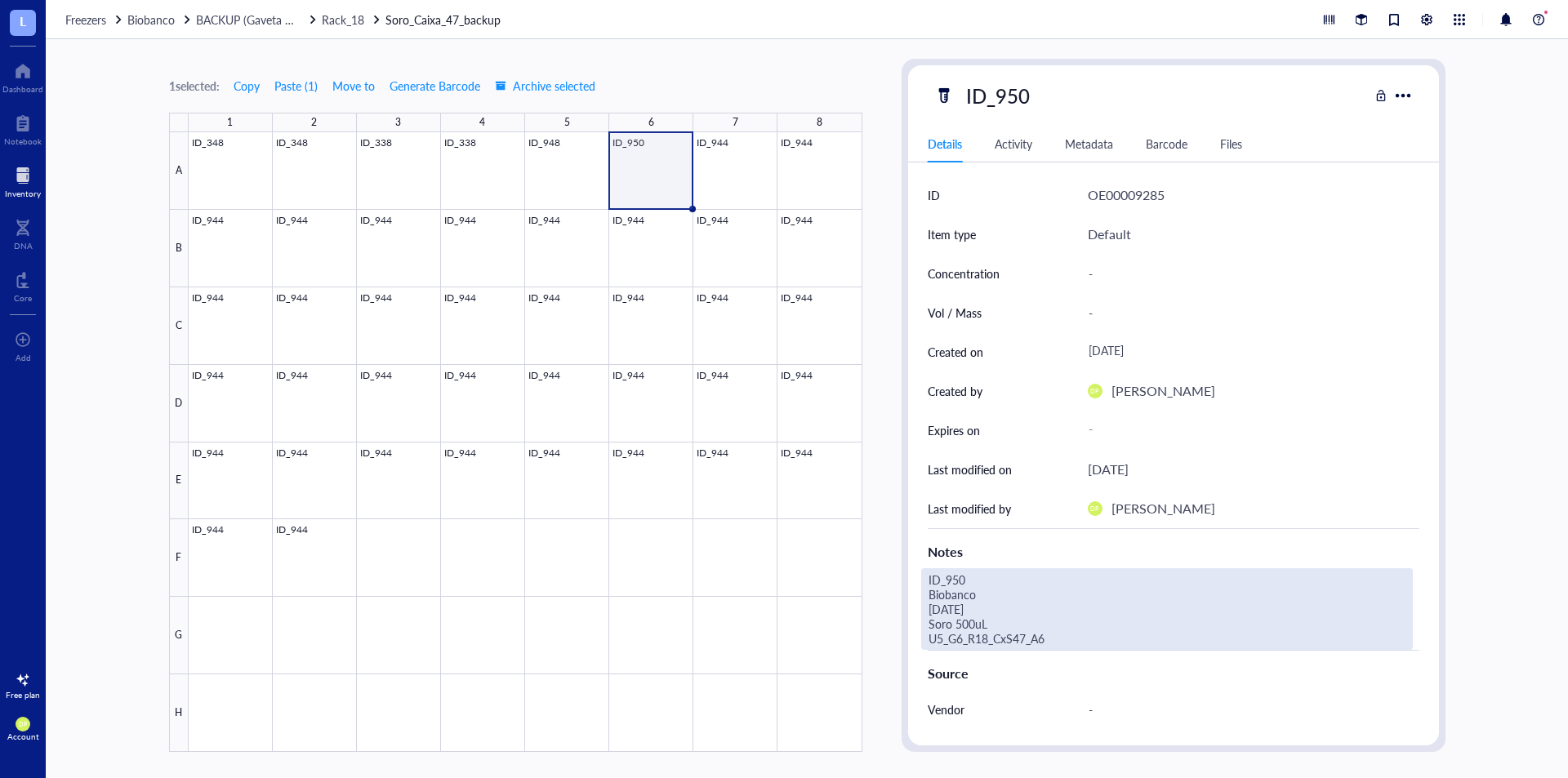
click at [1047, 640] on div "ID_950 Biobanco [DATE] Soro 500uL U5_G6_R18_CxS47_A6" at bounding box center [1167, 609] width 492 height 82
click at [842, 550] on div "1 selected: Copy Paste ( 1 ) Move to Generate Barcode Archive selected 1 2 3 4 …" at bounding box center [808, 408] width 1523 height 739
click at [880, 172] on div "1 selected: Copy Paste ( 1 ) Move to Generate Barcode Archive selected 1 2 3 4 …" at bounding box center [808, 408] width 1523 height 739
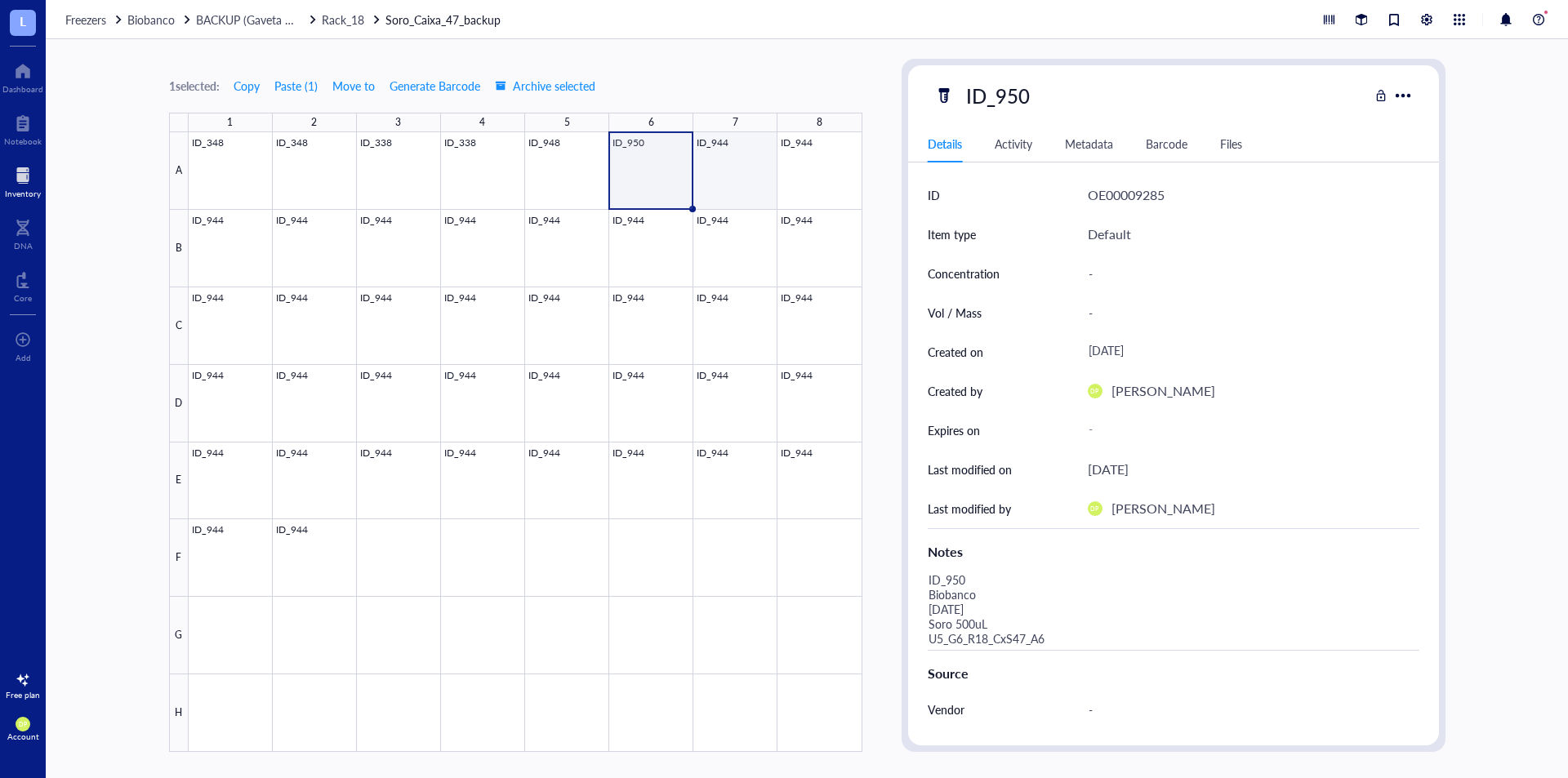
click at [712, 153] on div at bounding box center [525, 442] width 674 height 620
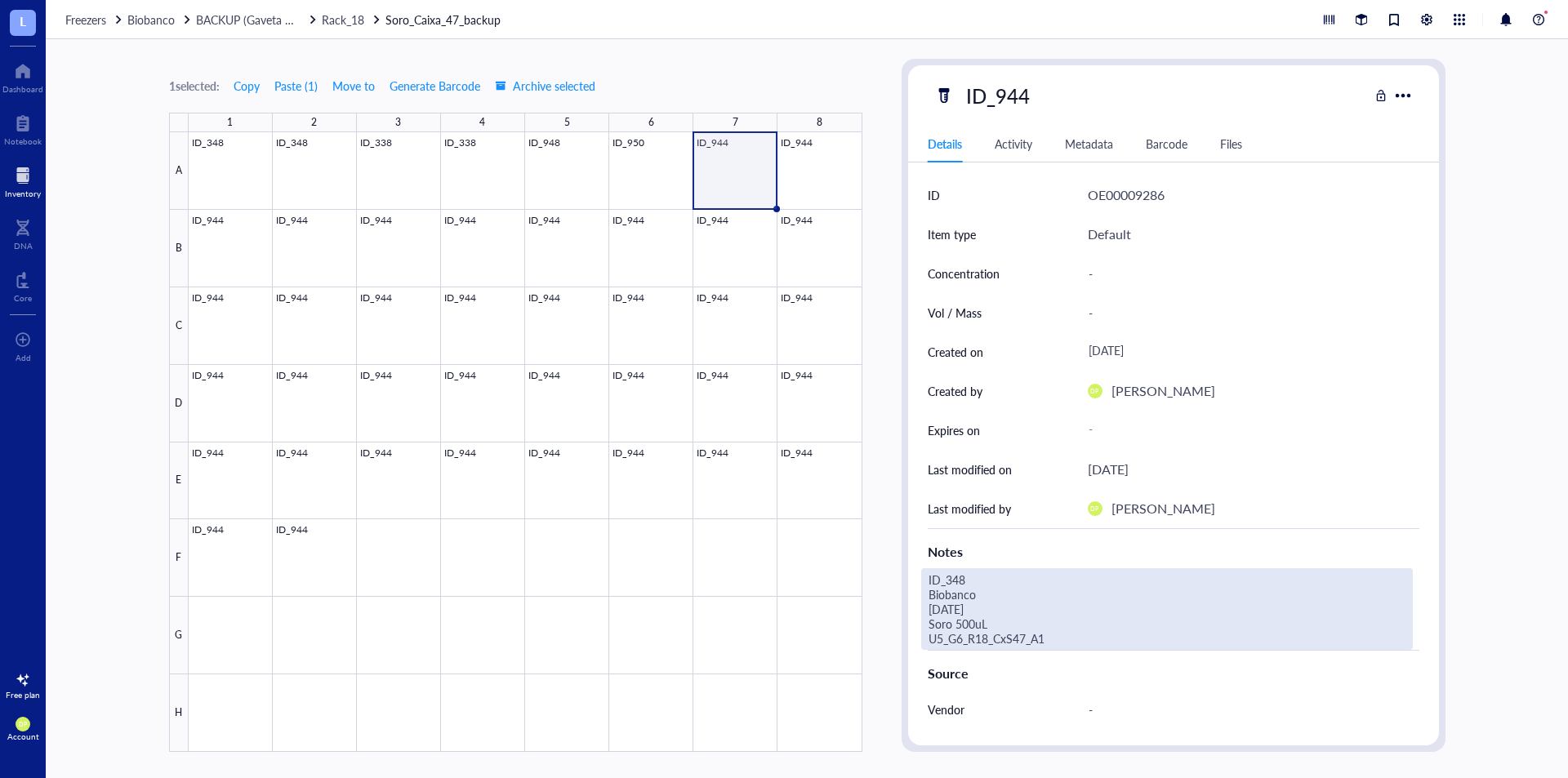
click at [1003, 643] on div "ID_348 Biobanco [DATE] Soro 500uL U5_G6_R18_CxS47_A1" at bounding box center [1167, 609] width 492 height 82
drag, startPoint x: 934, startPoint y: 610, endPoint x: 918, endPoint y: 581, distance: 33.1
click at [918, 581] on div "ID OE00009286 Item type Default Concentration - Vol / Mass - Created on [DATE] …" at bounding box center [1173, 550] width 531 height 750
type textarea "ID_950 Biobanco [DATE] Soro 500uL U5_G6_R18_CxS47_A7"
click at [884, 264] on div "1 selected: Copy Paste ( 1 ) Move to Generate Barcode Archive selected 1 2 3 4 …" at bounding box center [808, 408] width 1523 height 739
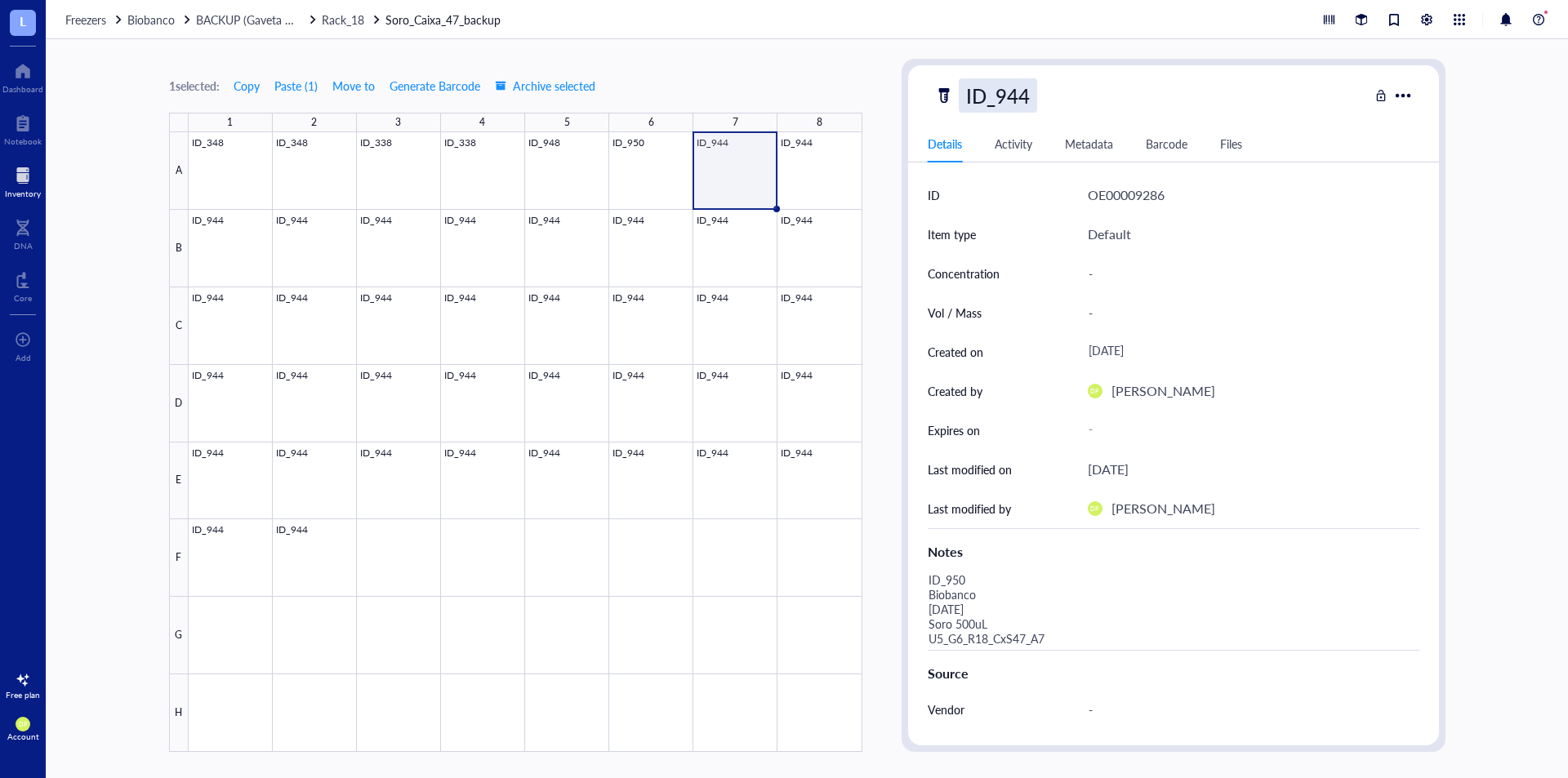
click at [1023, 100] on div "ID_944" at bounding box center [998, 95] width 78 height 34
drag, startPoint x: 1009, startPoint y: 89, endPoint x: 1059, endPoint y: 92, distance: 50.1
click at [1059, 92] on div "ID_944" at bounding box center [1152, 95] width 435 height 34
type input "ID_950"
click at [823, 78] on div "1 selected: Copy Paste ( 1 ) Move to Generate Barcode Archive selected 1 2 3 4 …" at bounding box center [515, 405] width 693 height 693
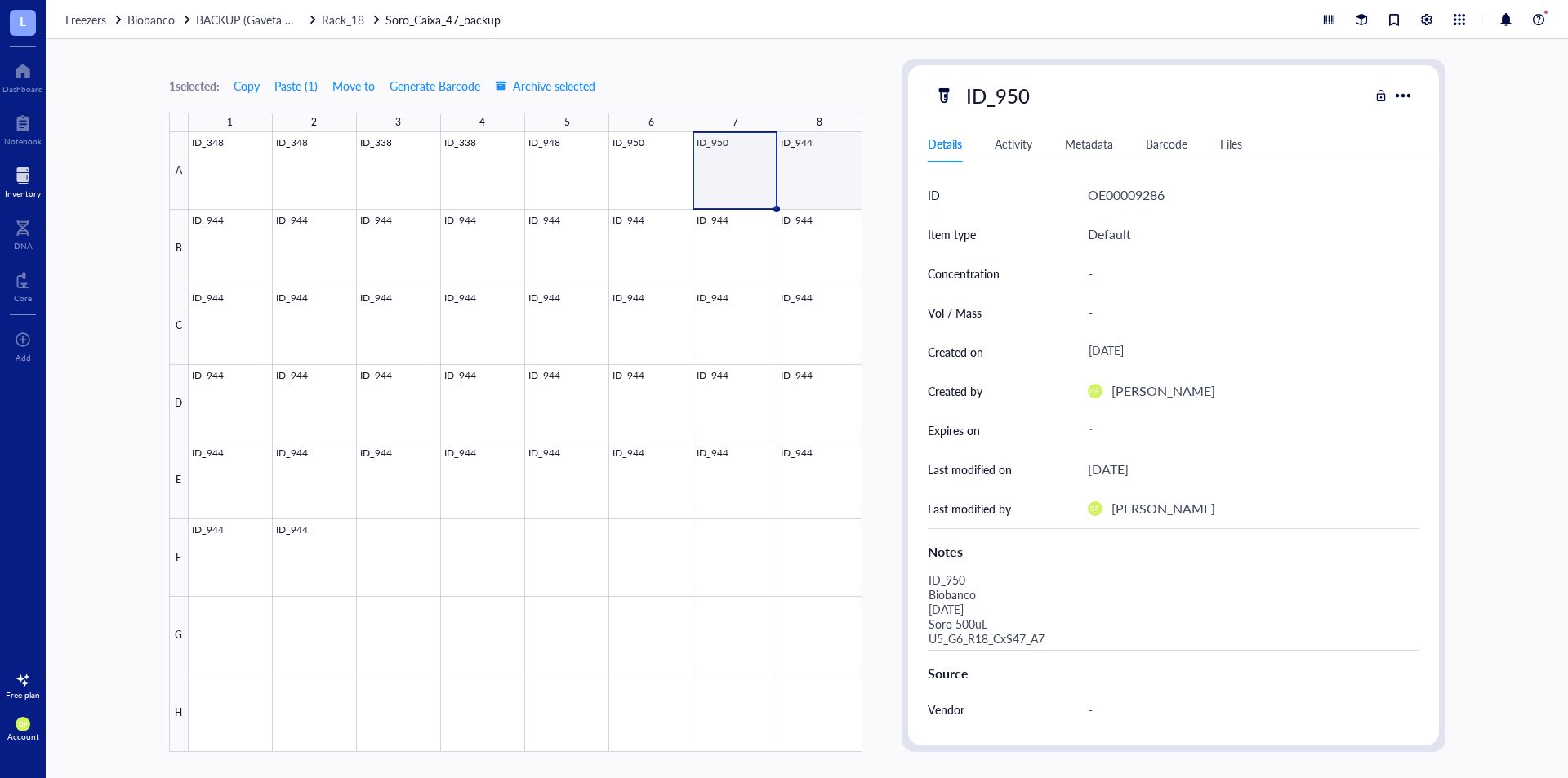
click at [808, 162] on div at bounding box center [525, 442] width 674 height 620
click at [1006, 105] on div "ID_944" at bounding box center [998, 95] width 78 height 34
drag, startPoint x: 1018, startPoint y: 94, endPoint x: 1059, endPoint y: 95, distance: 41.0
click at [1059, 95] on div "ID_944" at bounding box center [1152, 95] width 435 height 34
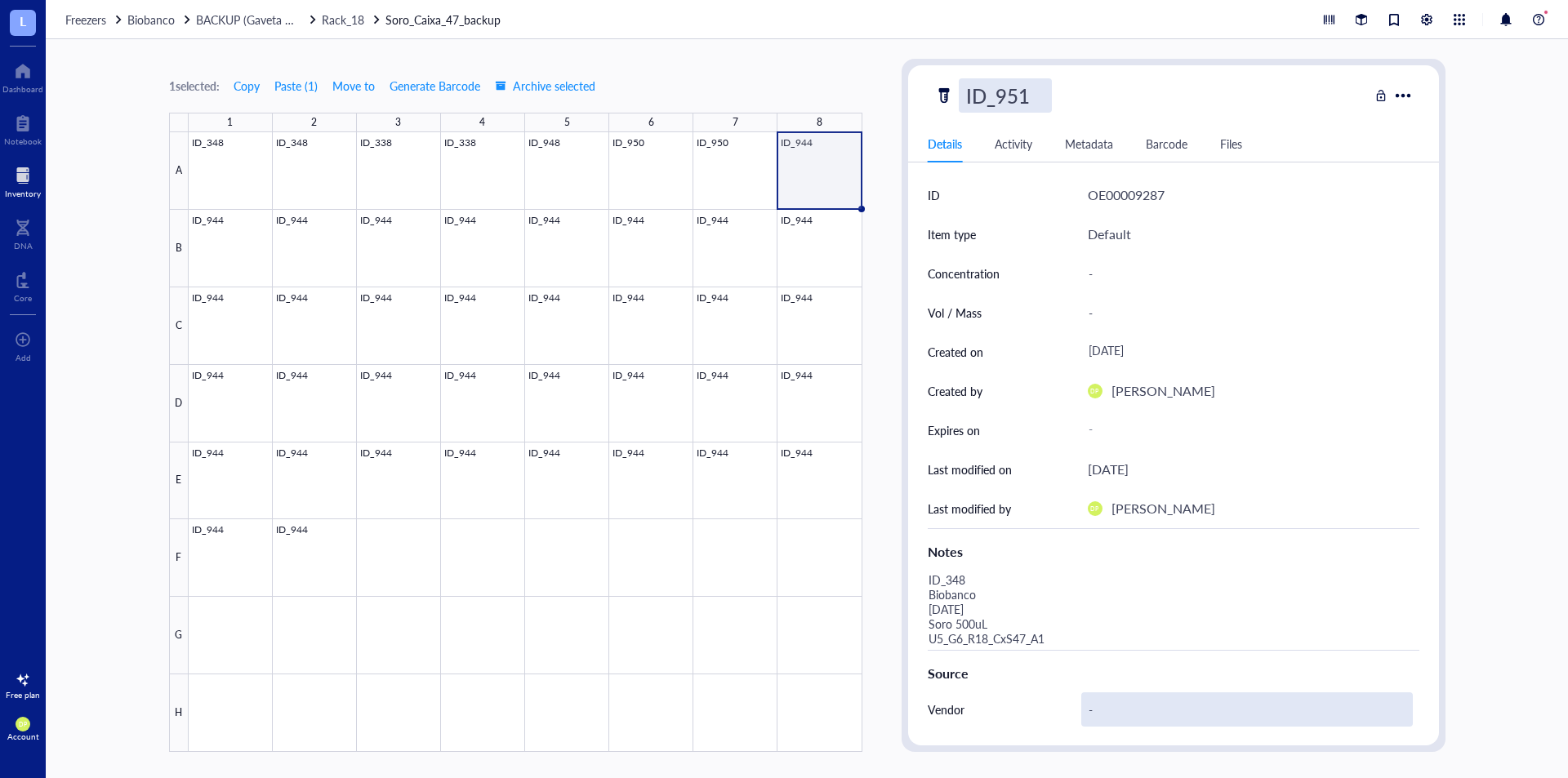
type input "ID_951"
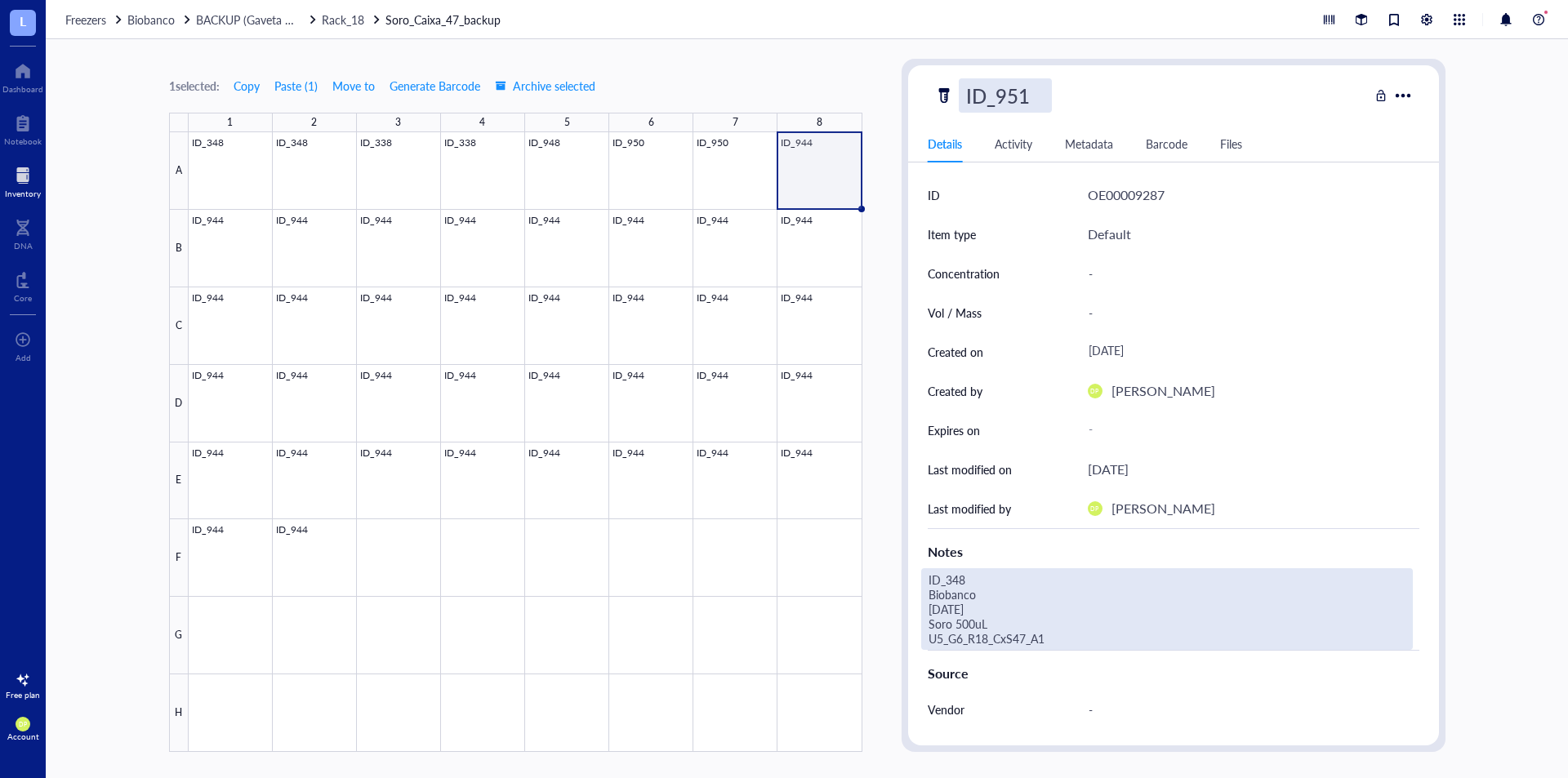
click at [1012, 597] on div "ID_348 Biobanco [DATE] Soro 500uL U5_G6_R18_CxS47_A1" at bounding box center [1167, 609] width 492 height 82
click at [983, 572] on textarea "ID_348 Biobanco [DATE] Soro 500uL U5_G6_R18_CxS47_A1" at bounding box center [1143, 609] width 444 height 80
type textarea "ID_ Biobanco [DATE] Soro 500uL U5_G6_R18_CxS47_A1"
click at [985, 591] on div "ID_ Biobanco [DATE] Soro 500uL U5_G6_R18_CxS47_A1" at bounding box center [1167, 609] width 492 height 82
click at [966, 576] on textarea "ID_ Biobanco [DATE] Soro 500uL U5_G6_R18_CxS47_A1" at bounding box center [1134, 609] width 425 height 80
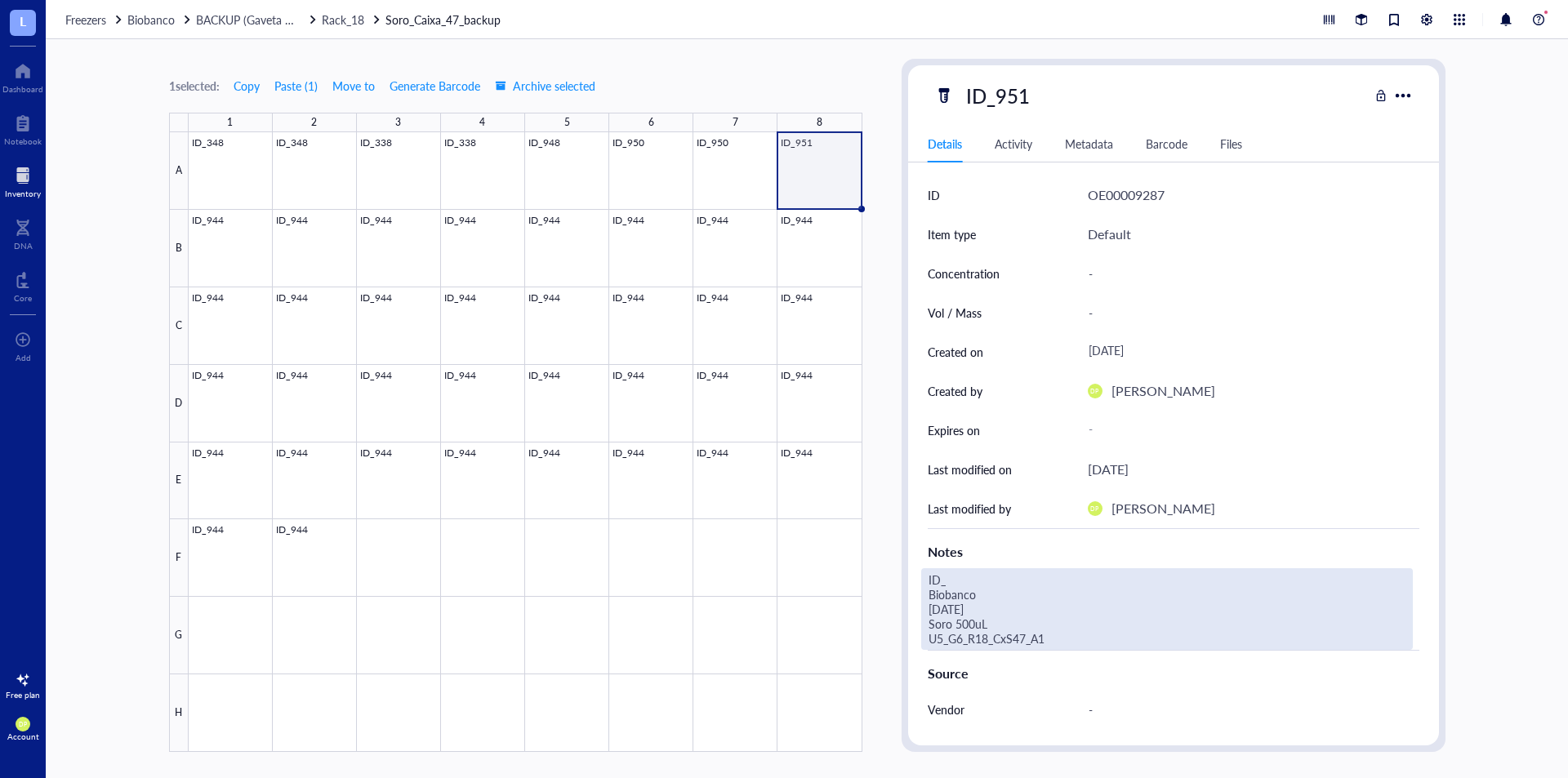
click at [975, 580] on div "ID_ Biobanco [DATE] Soro 500uL U5_G6_R18_CxS47_A1" at bounding box center [1167, 609] width 492 height 82
click at [974, 580] on textarea "ID_ Biobanco [DATE] Soro 500uL U5_G6_R18_CxS47_A1" at bounding box center [1134, 609] width 425 height 80
click at [940, 609] on textarea "ID_951 Biobanco [DATE] Soro 500uL U5_G6_R18_CxS47_A1" at bounding box center [1143, 609] width 444 height 80
click at [961, 618] on textarea "ID_951 Biobanco [DATE] Soro 500uL U5_G6_R18_CxS47_A1" at bounding box center [1143, 609] width 444 height 80
click at [1111, 636] on textarea "ID_951 Biobanco [DATE] Soro 900uL U5_G6_R18_CxS47_A1" at bounding box center [1143, 609] width 444 height 80
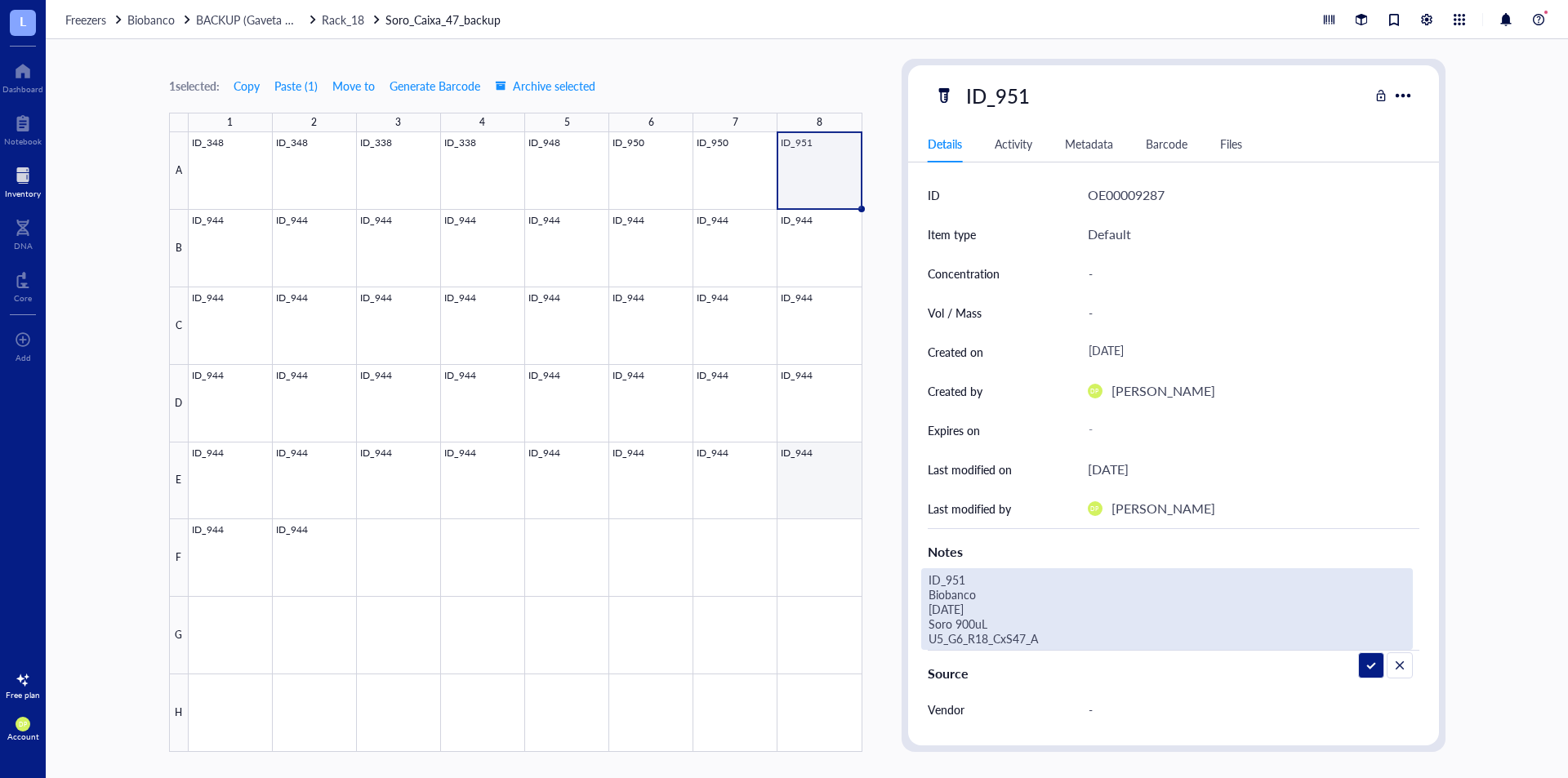
type textarea "ID_951 Biobanco [DATE] Soro 900uL U5_G6_R18_CxS47_A8"
click at [885, 397] on div "1 selected: Copy Paste ( 1 ) Move to Generate Barcode Archive selected 1 2 3 4 …" at bounding box center [808, 408] width 1523 height 739
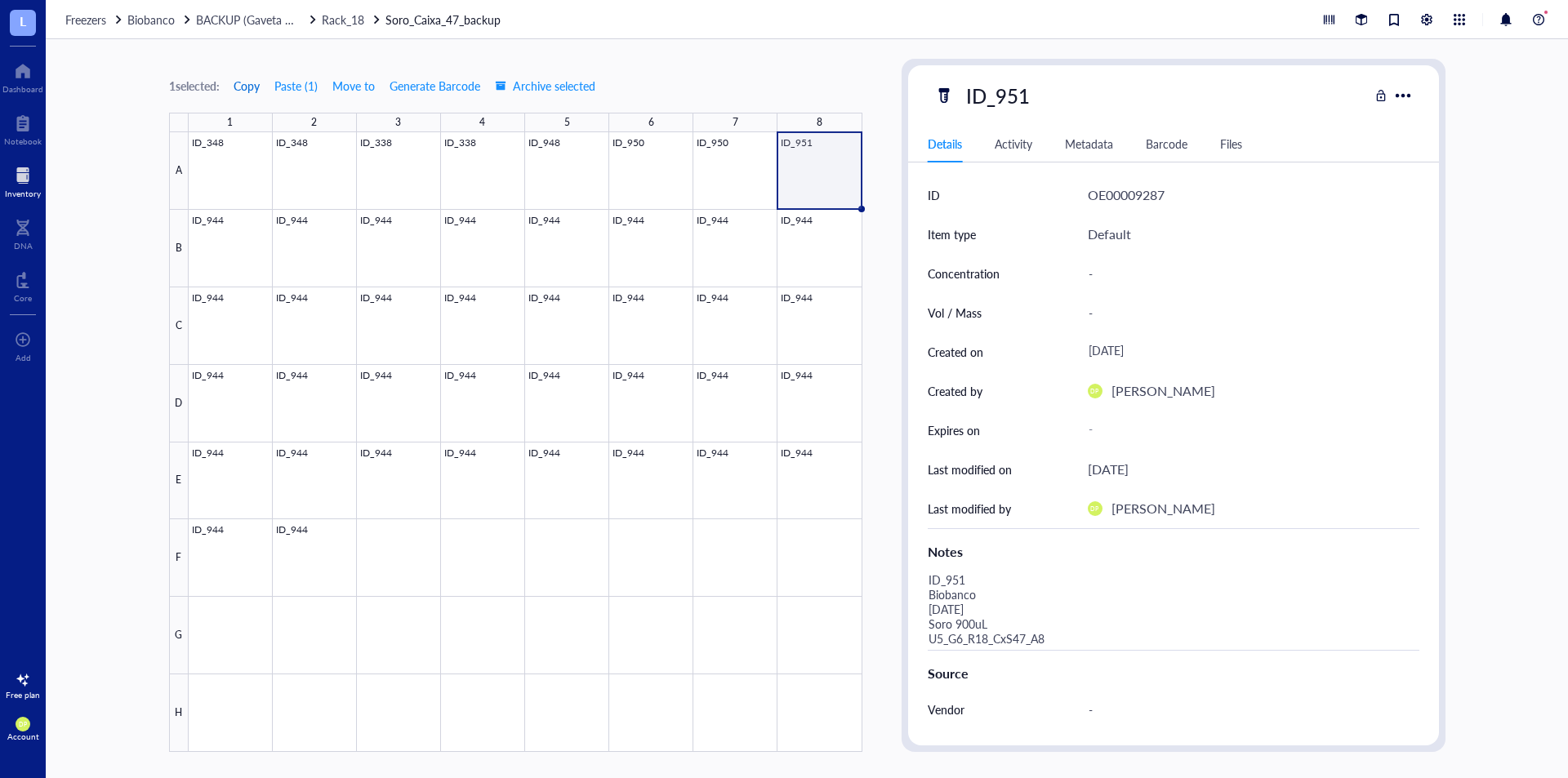
click at [250, 92] on span "Copy" at bounding box center [246, 86] width 26 height 13
click at [250, 89] on span "Copy" at bounding box center [246, 86] width 26 height 13
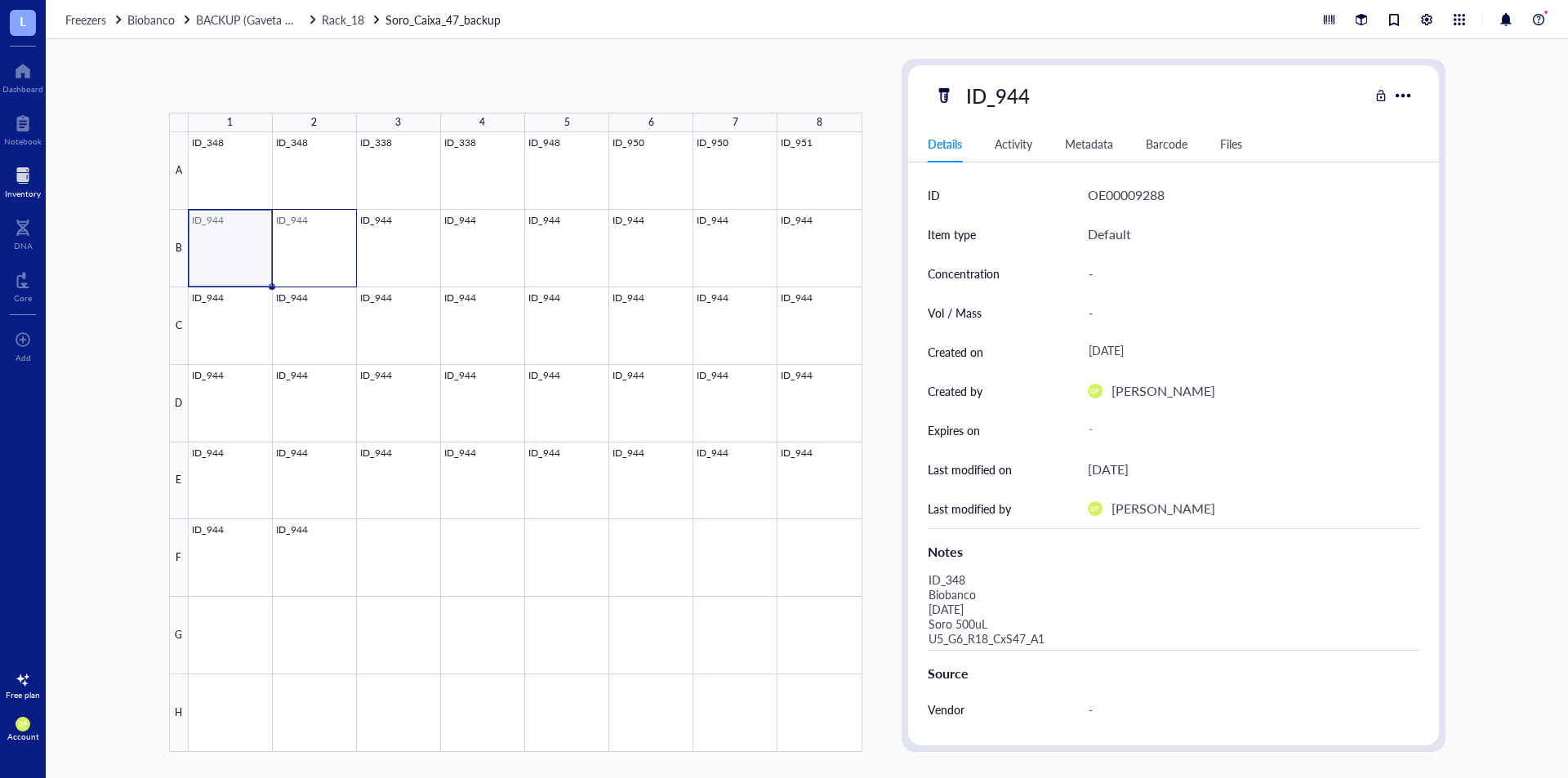
drag, startPoint x: 242, startPoint y: 220, endPoint x: 317, endPoint y: 270, distance: 90.1
click at [317, 270] on div at bounding box center [525, 442] width 674 height 620
click at [293, 82] on button "Paste ( 1 )" at bounding box center [296, 86] width 45 height 26
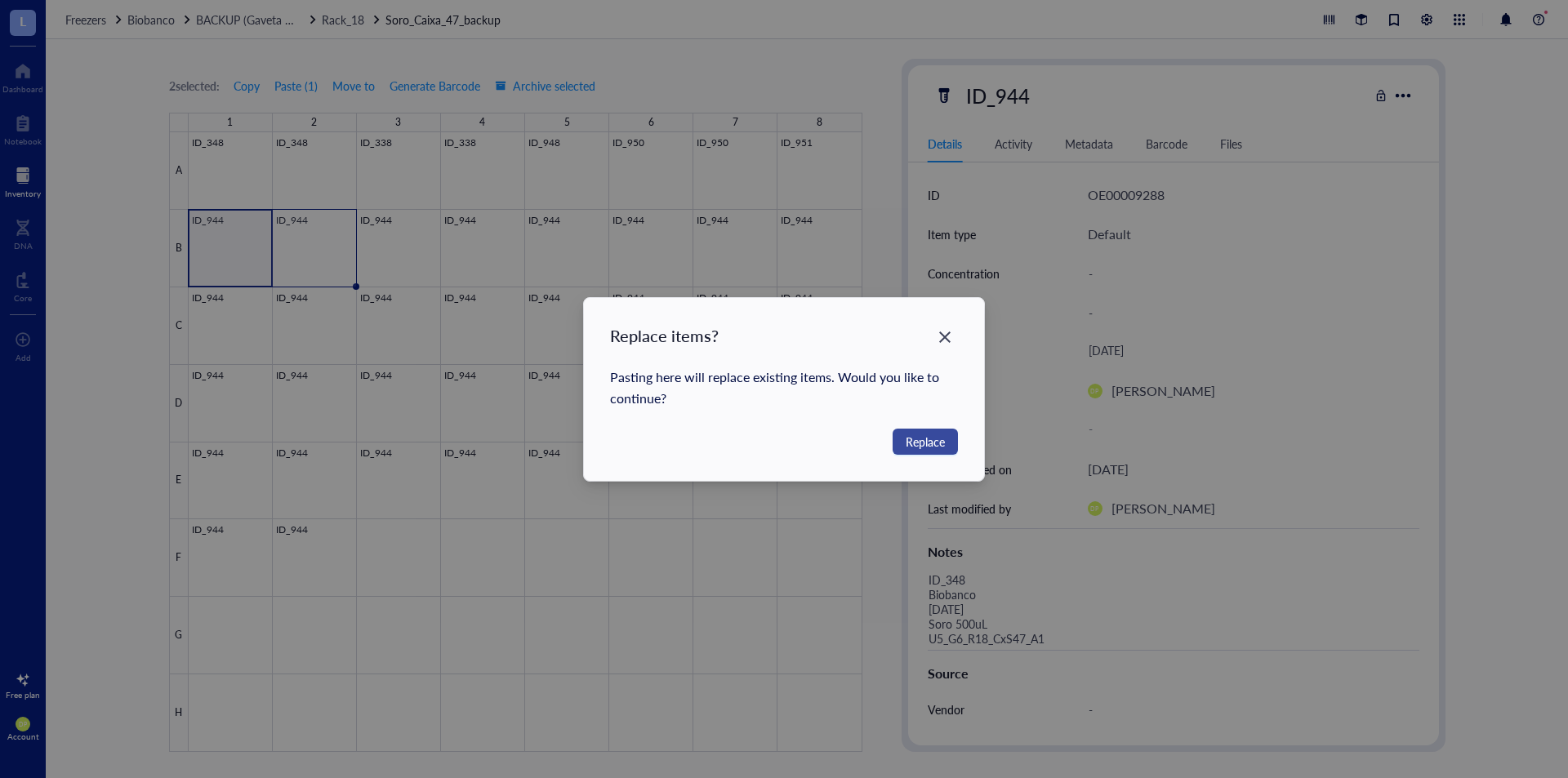
click at [912, 434] on span "Replace" at bounding box center [926, 441] width 39 height 18
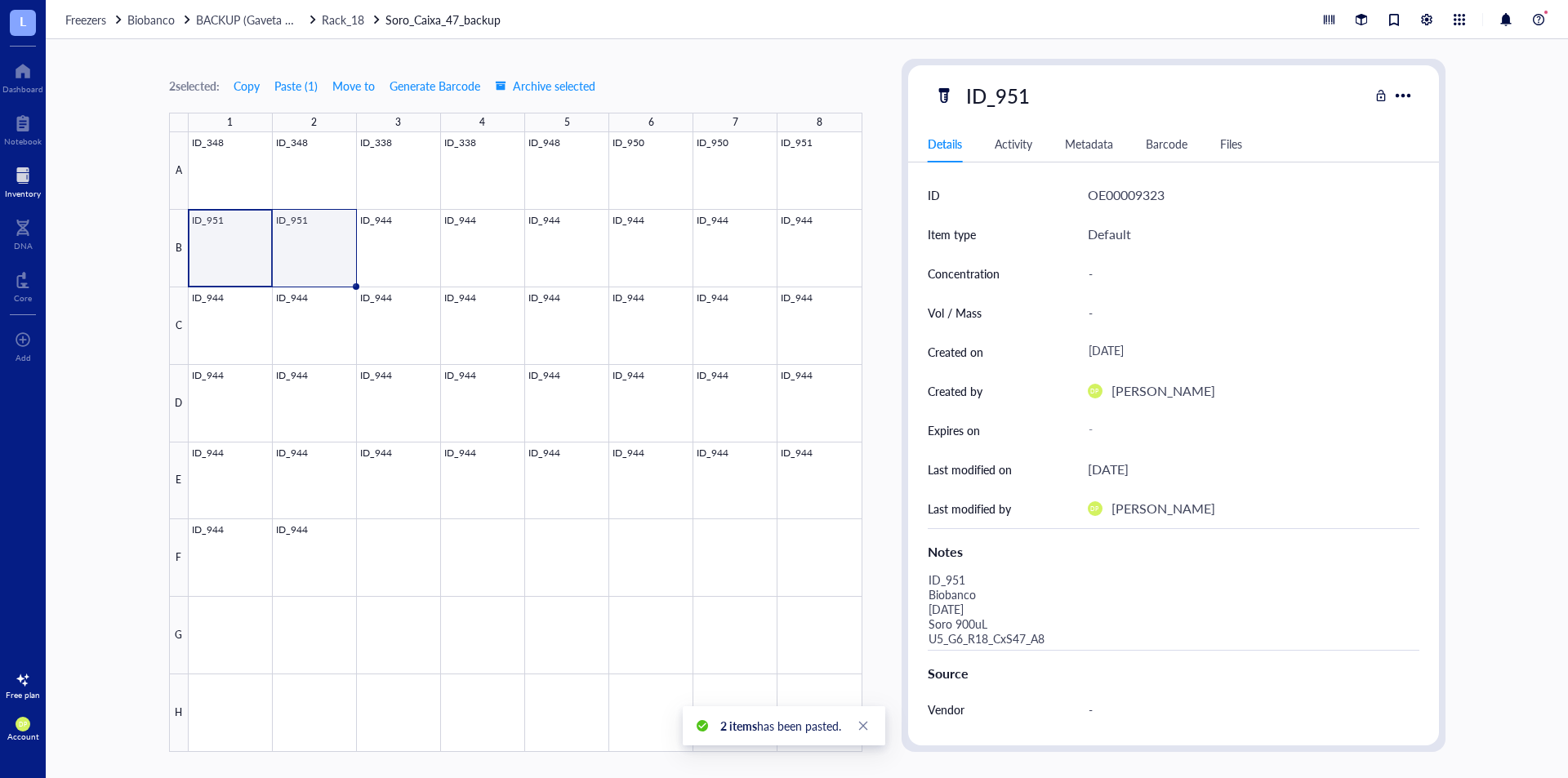
click at [346, 238] on div at bounding box center [525, 442] width 674 height 620
click at [249, 245] on div at bounding box center [525, 442] width 674 height 620
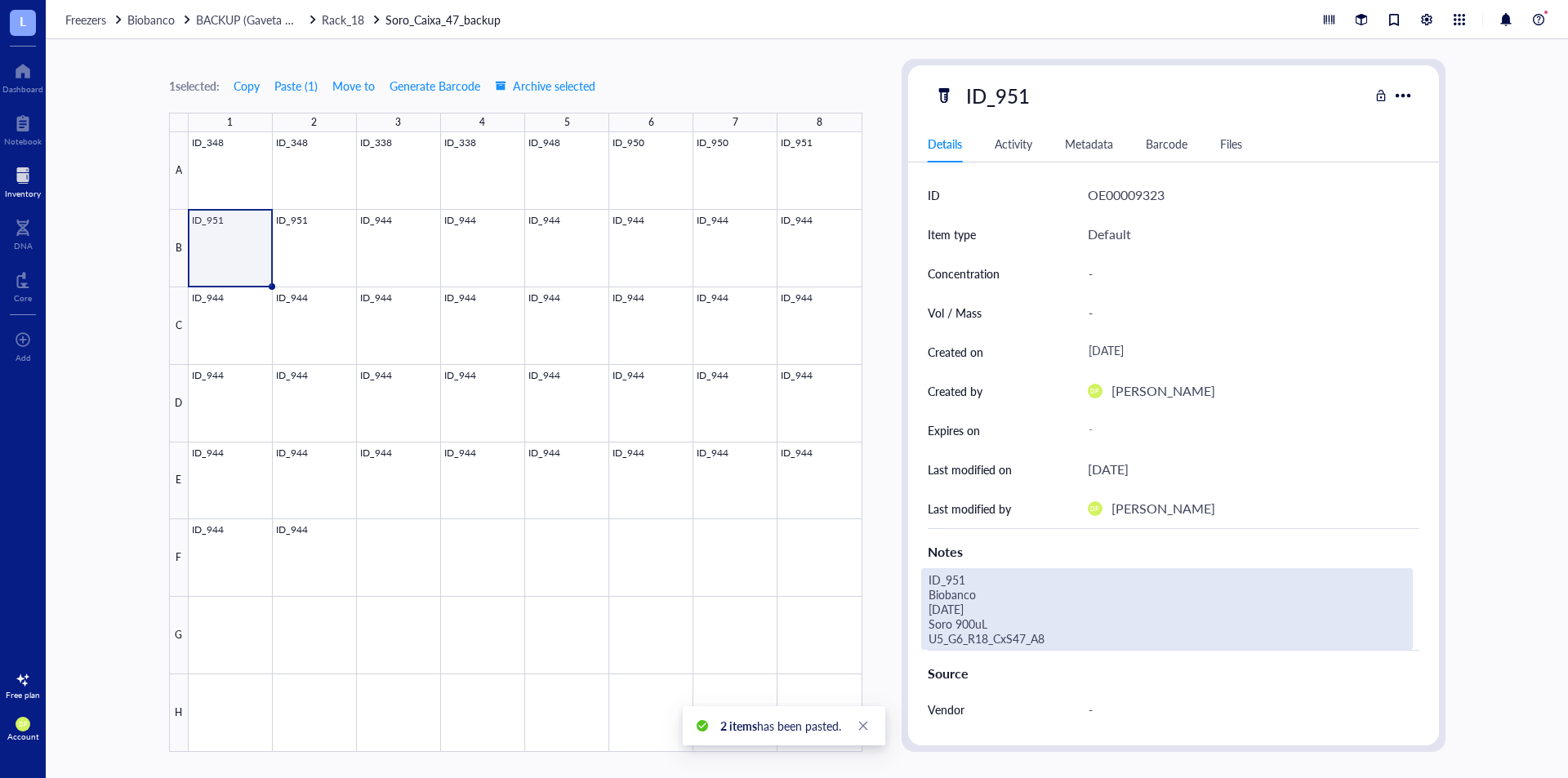
click at [1060, 637] on div "ID_951 Biobanco [DATE] Soro 900uL U5_G6_R18_CxS47_A8" at bounding box center [1167, 609] width 492 height 82
type textarea "ID_951 Biobanco [DATE] Soro 900uL U5_G6_R18_CxS47_B1"
click at [888, 363] on div "1 selected: Copy Paste ( 1 ) Move to Generate Barcode Archive selected 1 2 3 4 …" at bounding box center [808, 408] width 1523 height 739
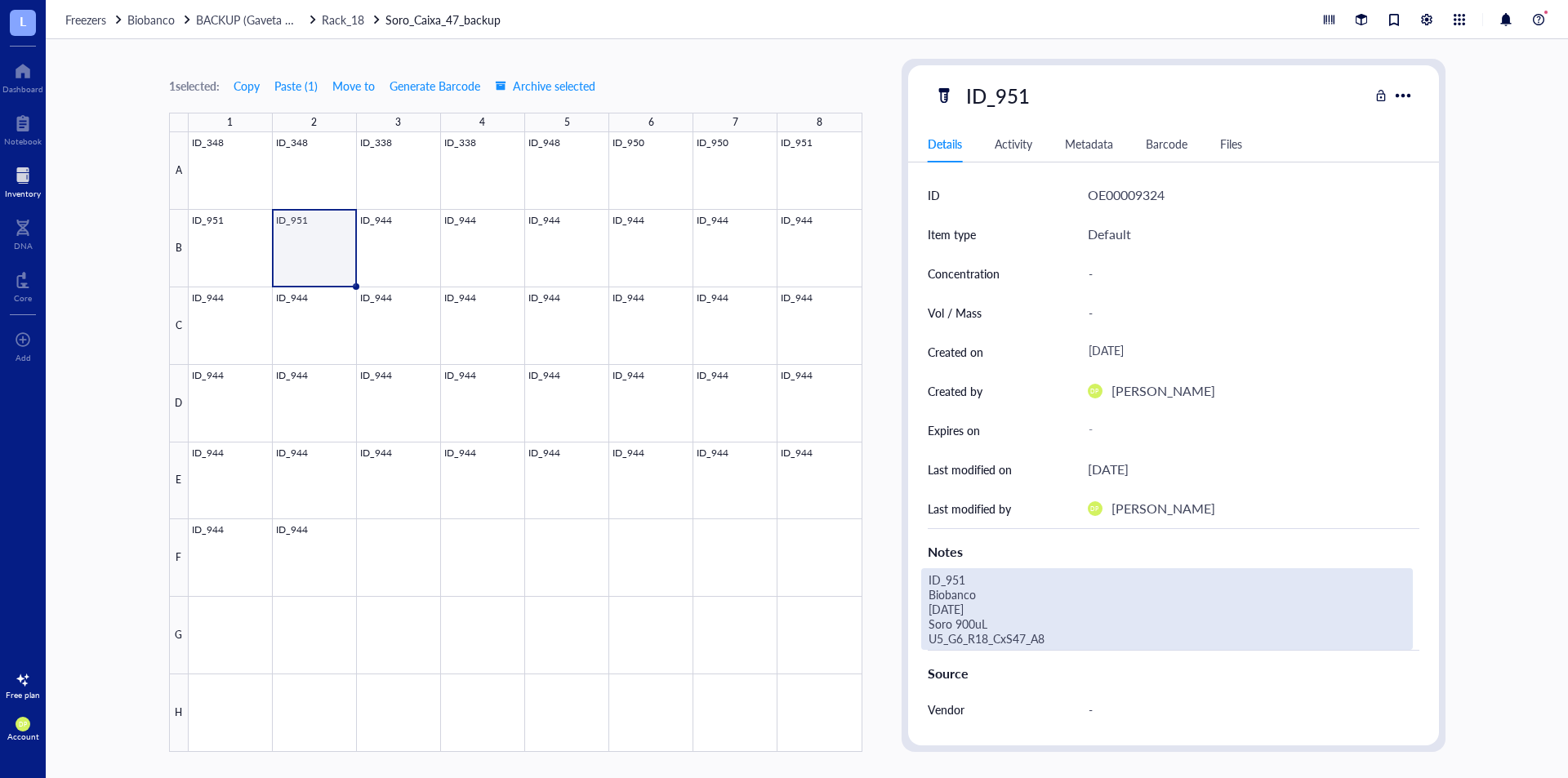
click at [1054, 636] on div "ID_951 Biobanco [DATE] Soro 900uL U5_G6_R18_CxS47_A8" at bounding box center [1167, 609] width 492 height 82
type textarea "ID_951 Biobanco [DATE] Soro 900uL U5_G6_R18_CxS47_B2"
click at [879, 330] on div "1 selected: Copy Paste ( 1 ) Move to Generate Barcode Archive selected 1 2 3 4 …" at bounding box center [808, 408] width 1523 height 739
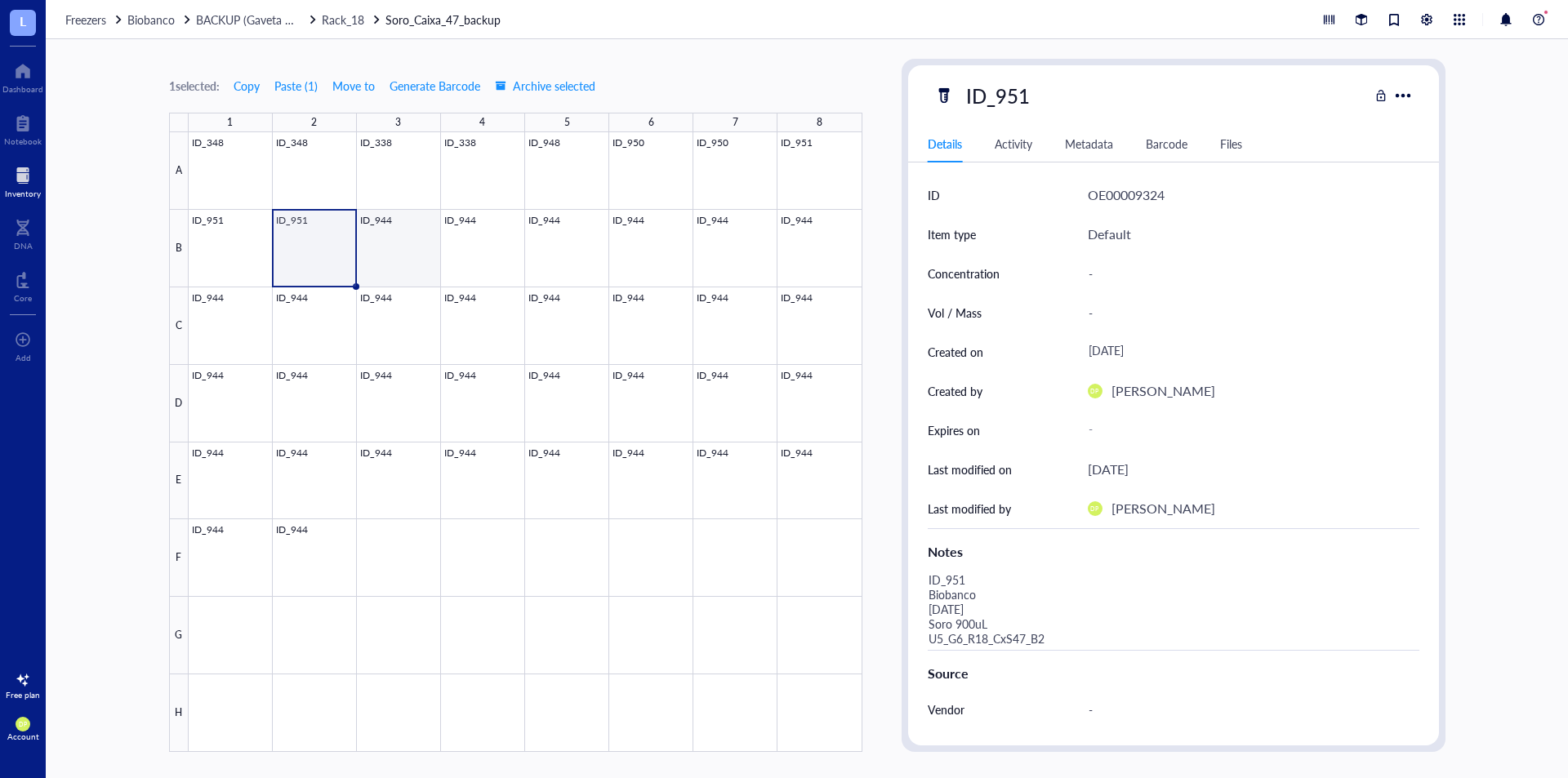
click at [394, 245] on div at bounding box center [525, 442] width 674 height 620
click at [295, 238] on div at bounding box center [525, 442] width 674 height 620
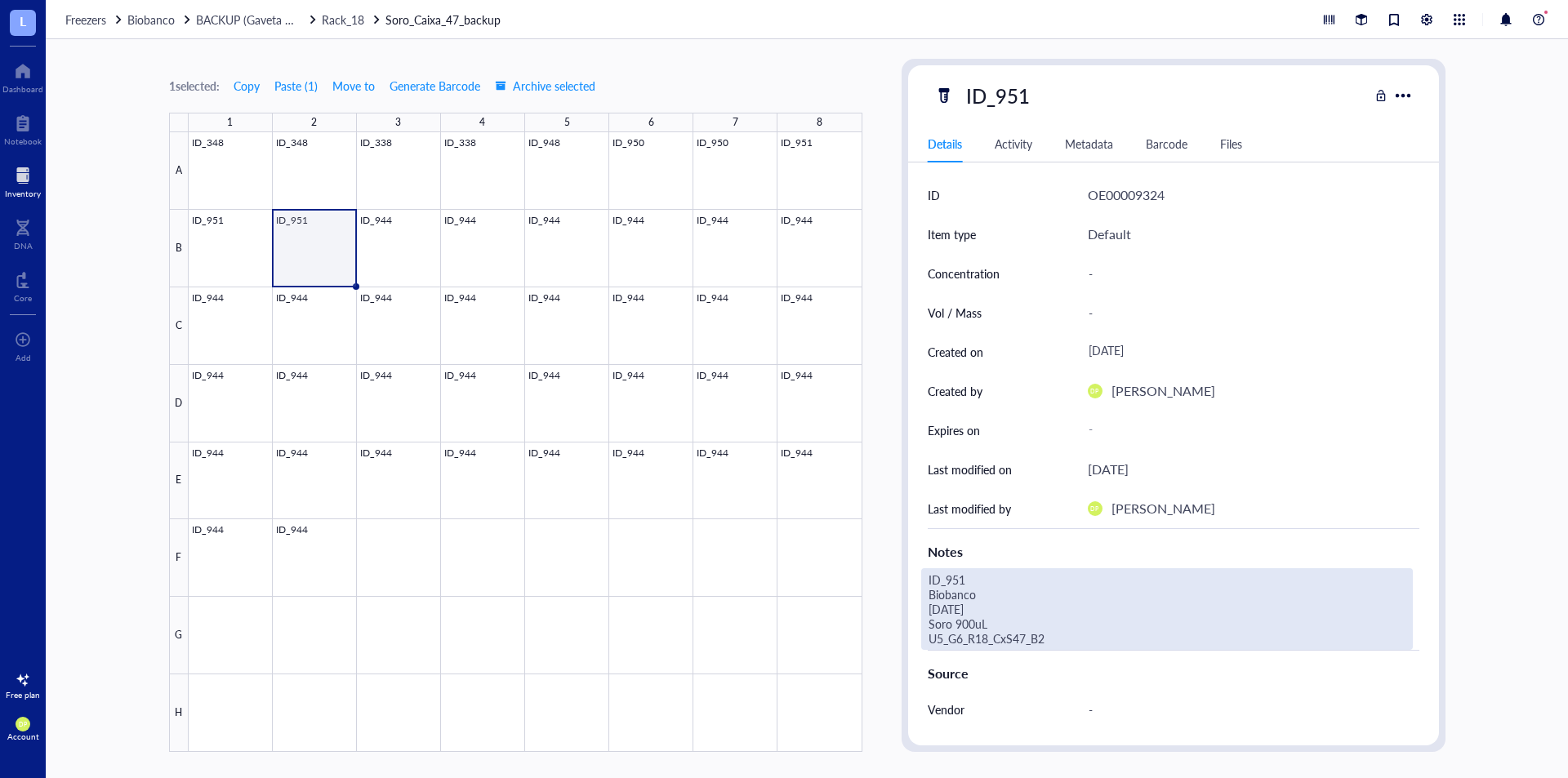
click at [1095, 640] on div "ID_951 Biobanco [DATE] Soro 900uL U5_G6_R18_CxS47_B2" at bounding box center [1167, 609] width 492 height 82
drag, startPoint x: 1041, startPoint y: 648, endPoint x: 878, endPoint y: 543, distance: 193.9
click at [878, 543] on div "1 selected: Copy Paste ( 1 ) Move to Generate Barcode Archive selected 1 2 3 4 …" at bounding box center [808, 408] width 1523 height 739
click at [393, 252] on div at bounding box center [525, 442] width 674 height 620
click at [976, 622] on div "ID_348 Biobanco [DATE] Soro 500uL U5_G6_R18_CxS47_A1" at bounding box center [1167, 609] width 492 height 82
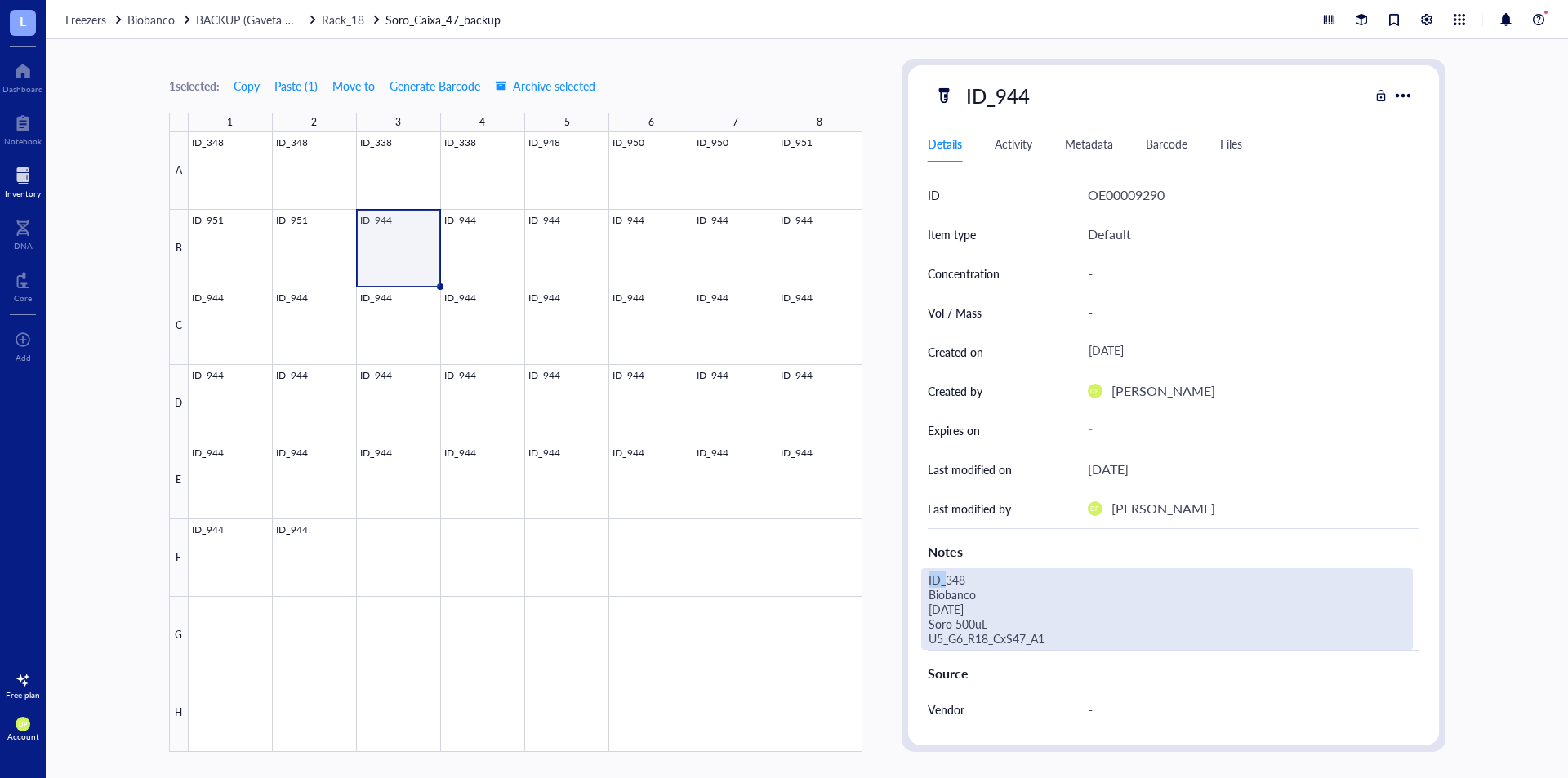
drag, startPoint x: 1049, startPoint y: 644, endPoint x: 947, endPoint y: 587, distance: 116.8
click at [998, 624] on div "ID_951 Biobanco [DATE] Soro 900uL U5_G6_R18_CxS47_B2" at bounding box center [1167, 609] width 492 height 82
click at [411, 235] on div at bounding box center [525, 442] width 674 height 620
click at [447, 235] on div at bounding box center [525, 442] width 674 height 620
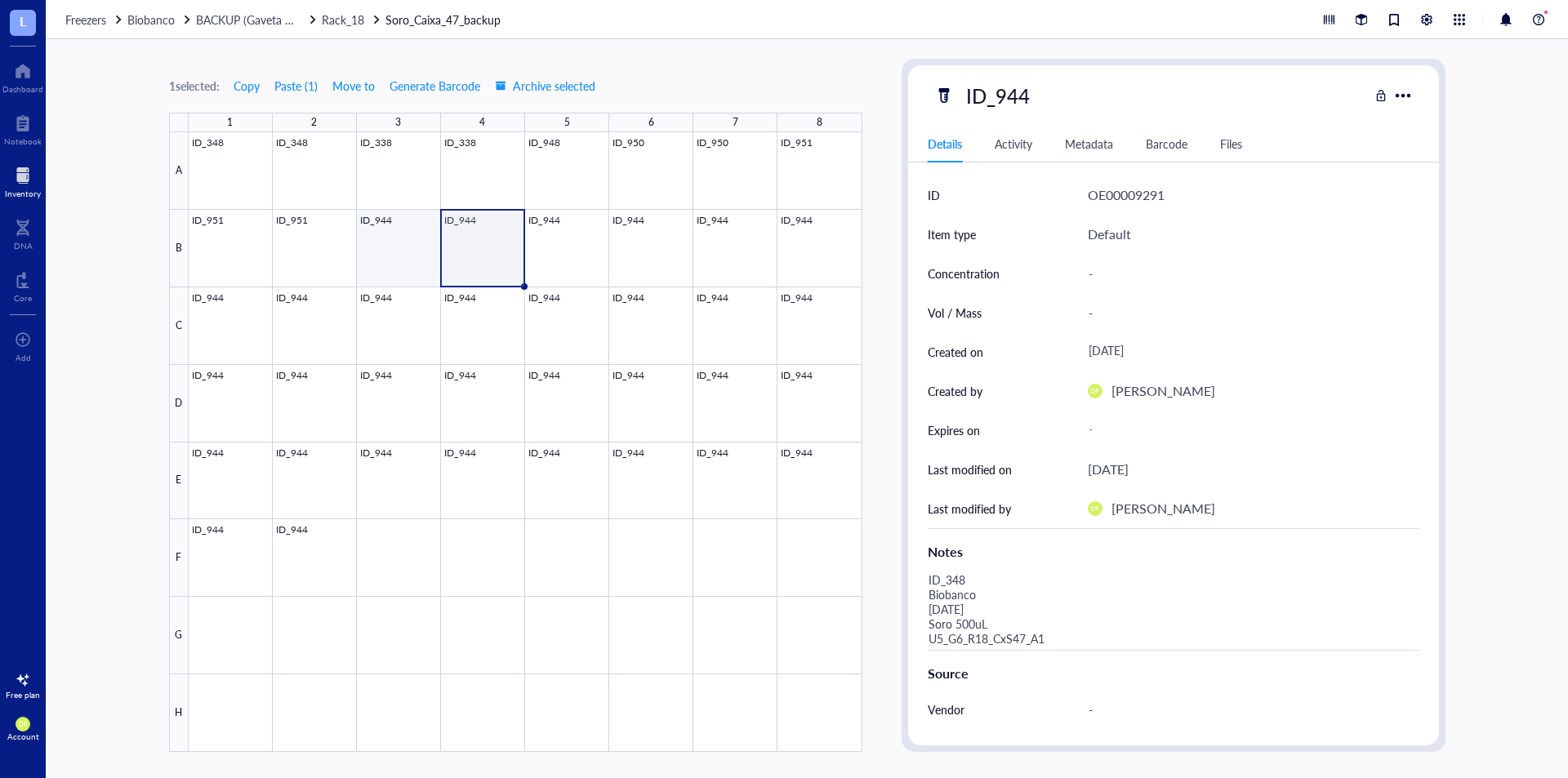
click at [389, 239] on div at bounding box center [525, 442] width 674 height 620
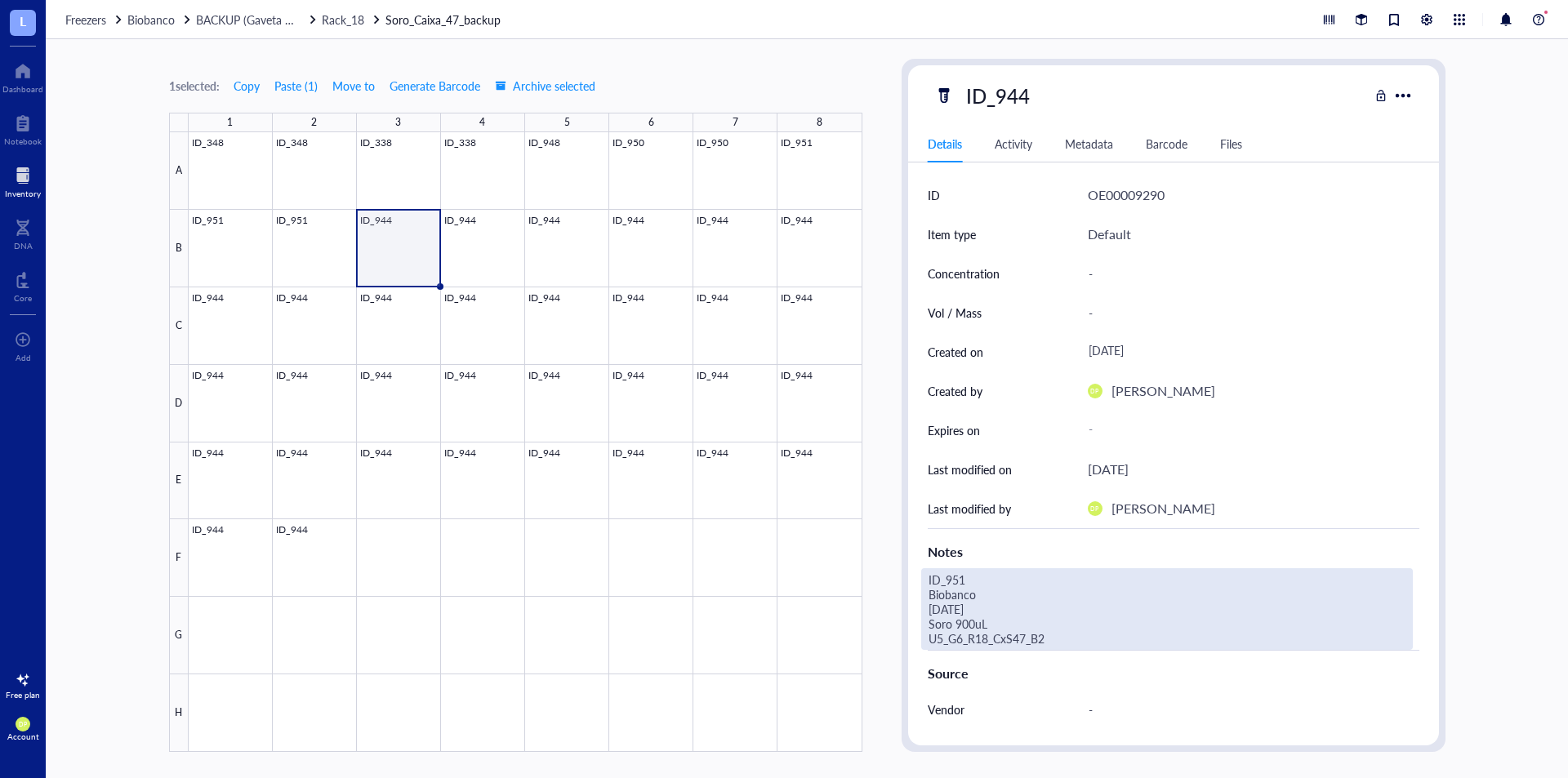
click at [1025, 641] on div "ID_951 Biobanco [DATE] Soro 900uL U5_G6_R18_CxS47_B2" at bounding box center [1167, 609] width 492 height 82
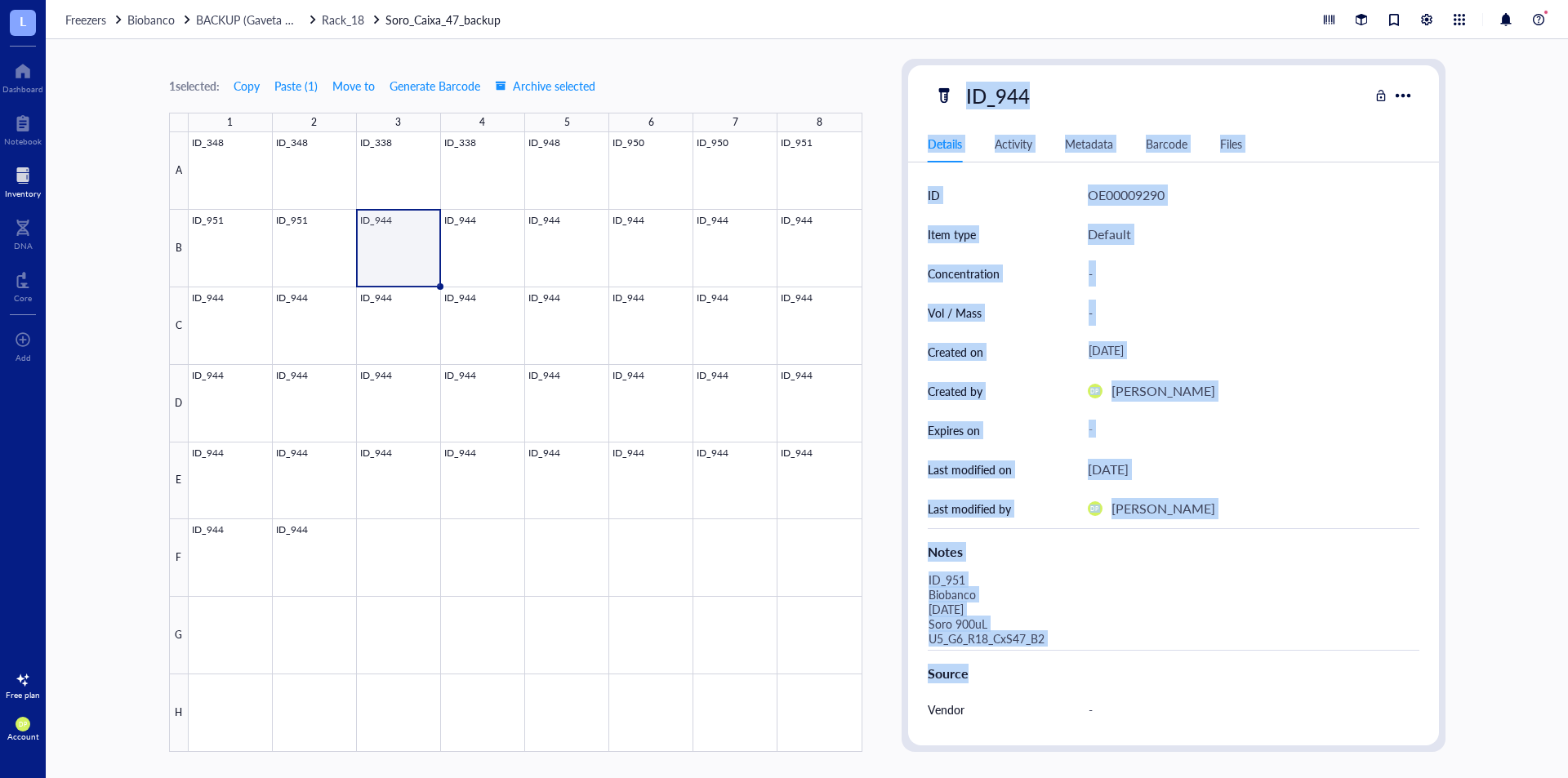
drag, startPoint x: 1047, startPoint y: 651, endPoint x: 1040, endPoint y: 616, distance: 35.7
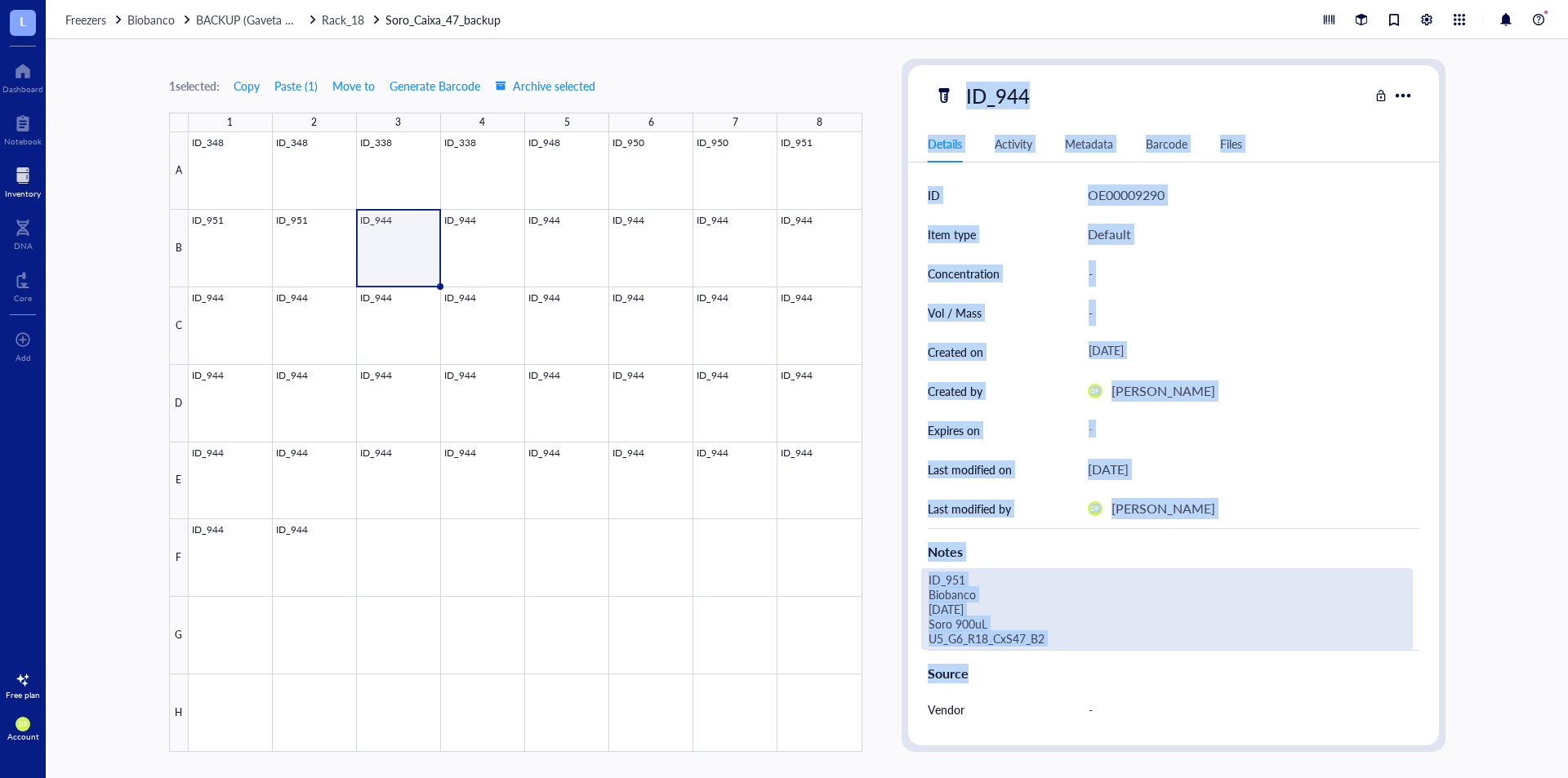
click at [864, 553] on div "1 selected: Copy Paste ( 1 ) Move to Generate Barcode Archive selected 1 2 3 4 …" at bounding box center [808, 408] width 1523 height 739
click at [1049, 639] on div "ID_951 Biobanco [DATE] Soro 900uL U5_G6_R18_CxS47_B2" at bounding box center [1167, 609] width 492 height 82
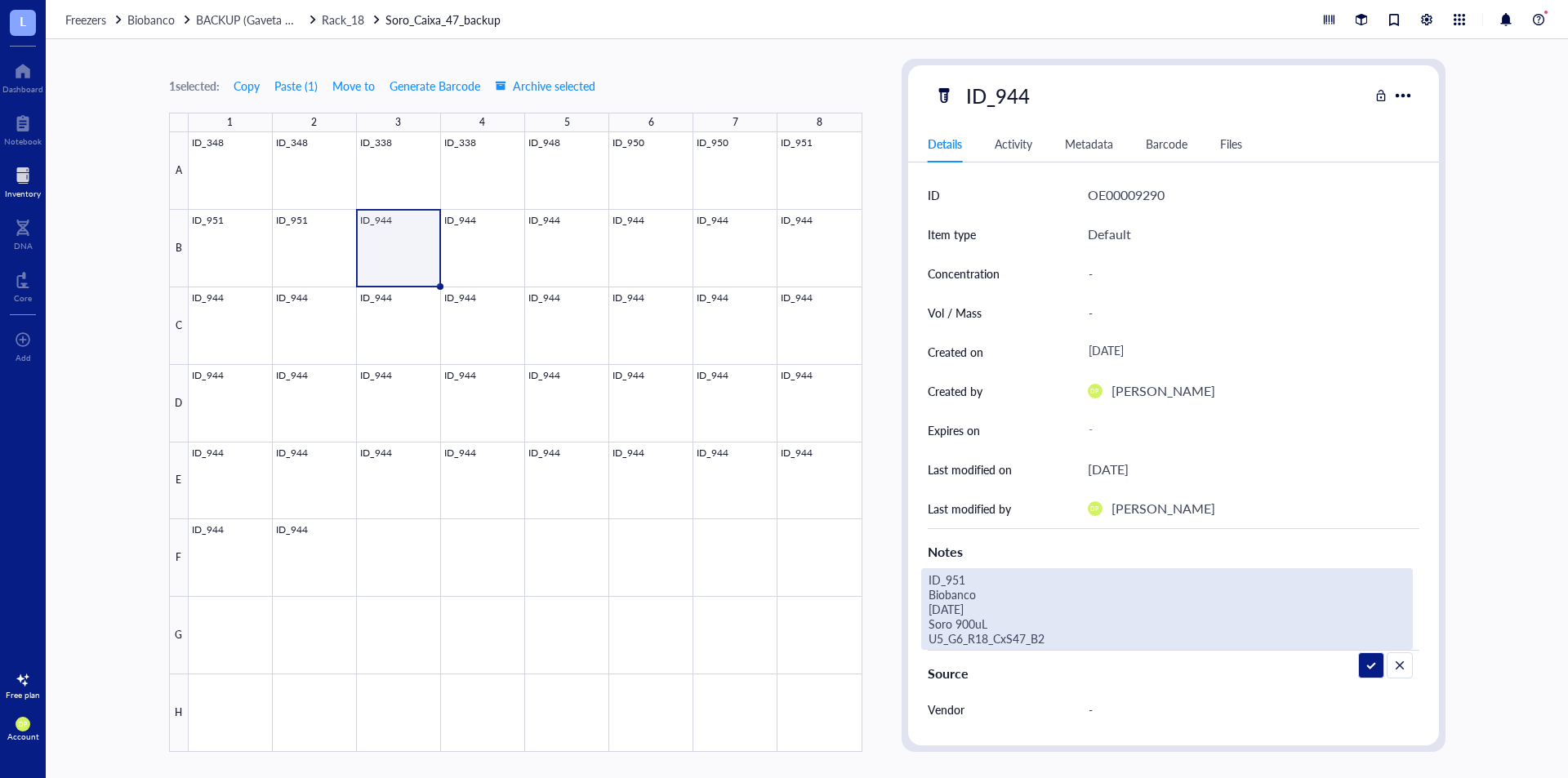
click at [925, 580] on textarea "ID_951 Biobanco [DATE] Soro 900uL U5_G6_R18_CxS47_B2" at bounding box center [1143, 609] width 444 height 80
type textarea "ID_951 Biobanco [DATE] Soro 900uL U5_G6_R18_CxS47_B2"
click at [891, 275] on div "1 selected: Copy Paste ( 1 ) Move to Generate Barcode Archive selected 1 2 3 4 …" at bounding box center [808, 408] width 1523 height 739
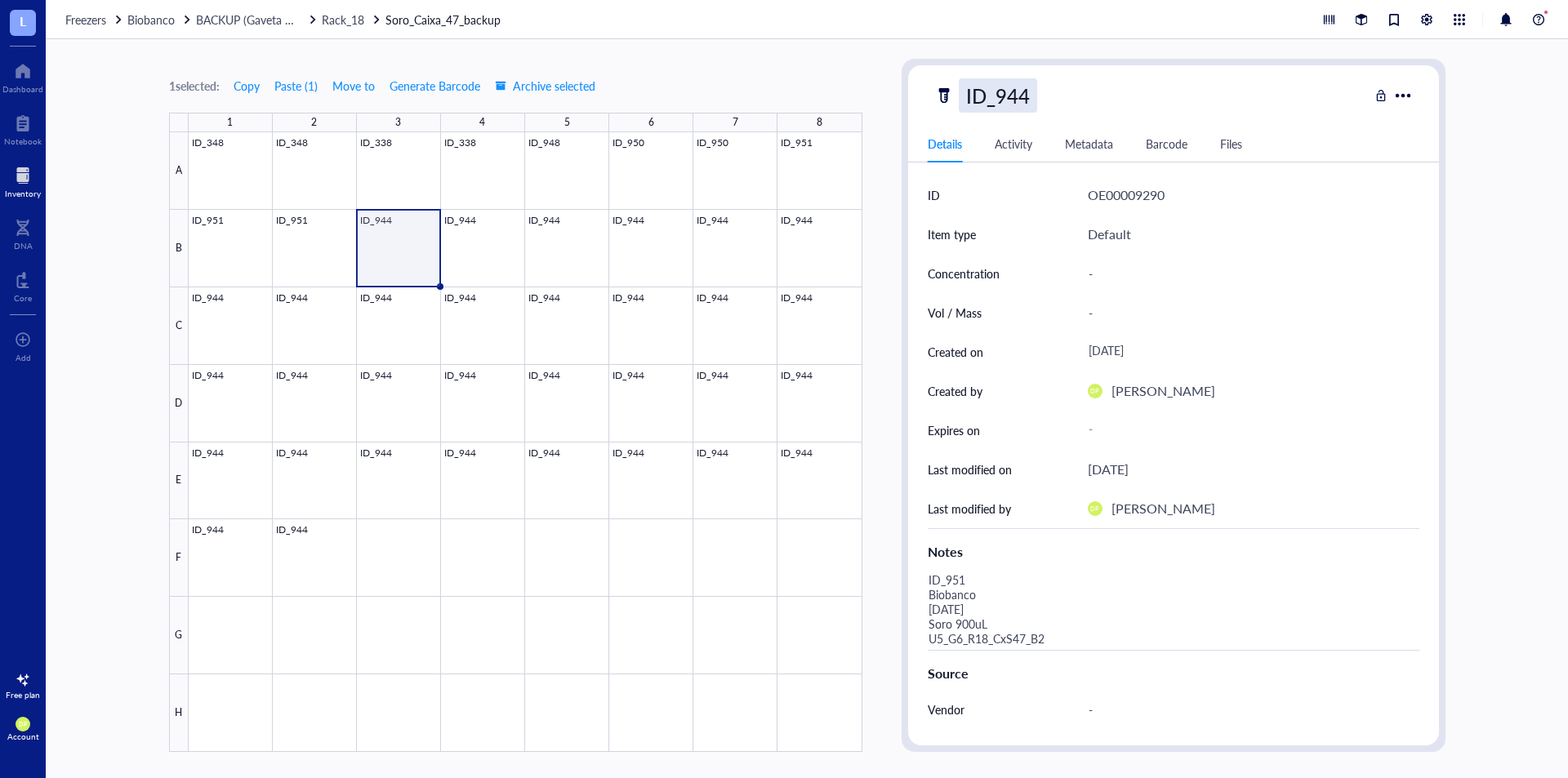
click at [1016, 103] on div "ID_944" at bounding box center [998, 95] width 78 height 34
drag, startPoint x: 1007, startPoint y: 103, endPoint x: 1045, endPoint y: 97, distance: 38.5
click at [1045, 97] on input "ID_944" at bounding box center [1005, 95] width 91 height 32
type input "ID_951"
click at [827, 69] on div "1 selected: Copy Paste ( 1 ) Move to Generate Barcode Archive selected 1 2 3 4 …" at bounding box center [515, 405] width 693 height 693
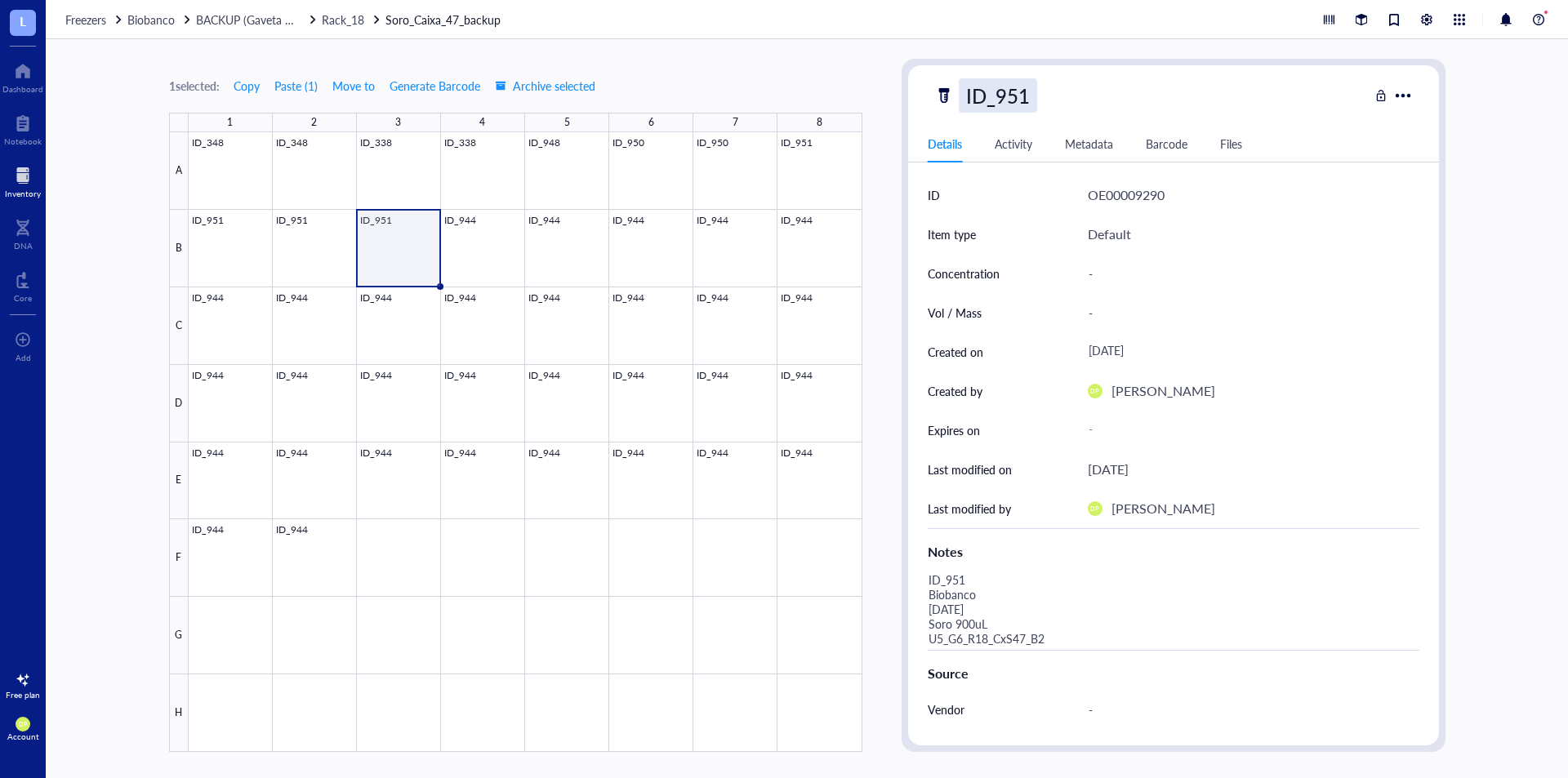
click at [995, 94] on div "ID_951" at bounding box center [998, 95] width 78 height 34
click at [1027, 104] on input "ID_951" at bounding box center [1005, 95] width 91 height 32
type input "ID_952"
click at [866, 66] on div "1 selected: Copy Paste ( 1 ) Move to Generate Barcode Archive selected 1 2 3 4 …" at bounding box center [808, 408] width 1523 height 739
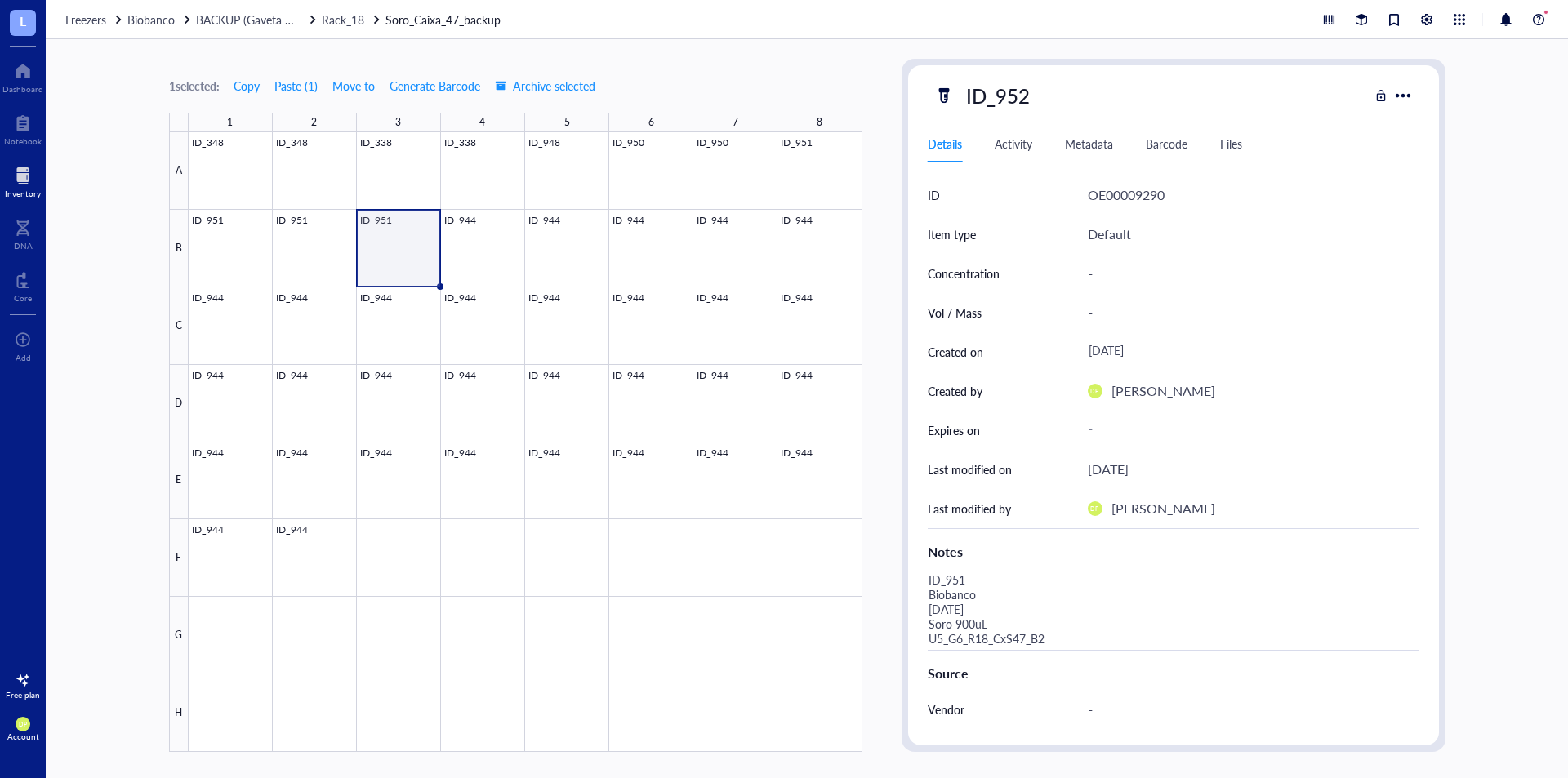
click at [1051, 655] on div "Source" at bounding box center [1173, 670] width 492 height 40
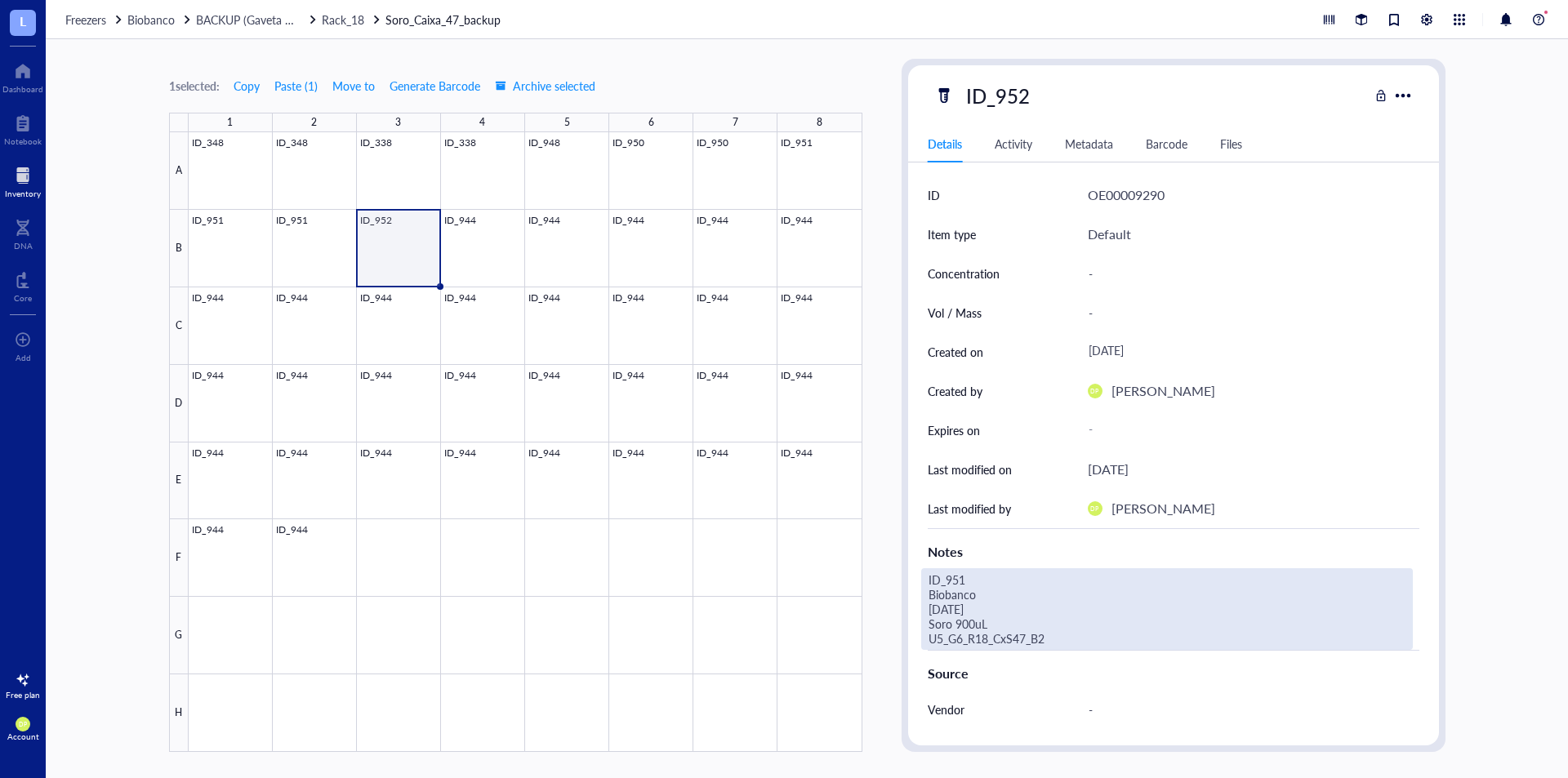
click at [1045, 622] on div "ID_951 Biobanco [DATE] Soro 900uL U5_G6_R18_CxS47_B2" at bounding box center [1167, 609] width 492 height 82
click at [1048, 640] on textarea "ID_951 Biobanco [DATE] Soro 900uL U5_G6_R18_CxS47_B2" at bounding box center [1143, 609] width 444 height 80
click at [1010, 582] on textarea "ID_951 Biobanco [DATE] Soro 900uL U5_G6_R18_CxS47_B3" at bounding box center [1143, 609] width 444 height 80
type textarea "ID_952 Biobanco [DATE] Soro 900uL U5_G6_R18_CxS47_B3"
click at [892, 131] on div "1 selected: Copy Paste ( 1 ) Move to Generate Barcode Archive selected 1 2 3 4 …" at bounding box center [808, 408] width 1523 height 739
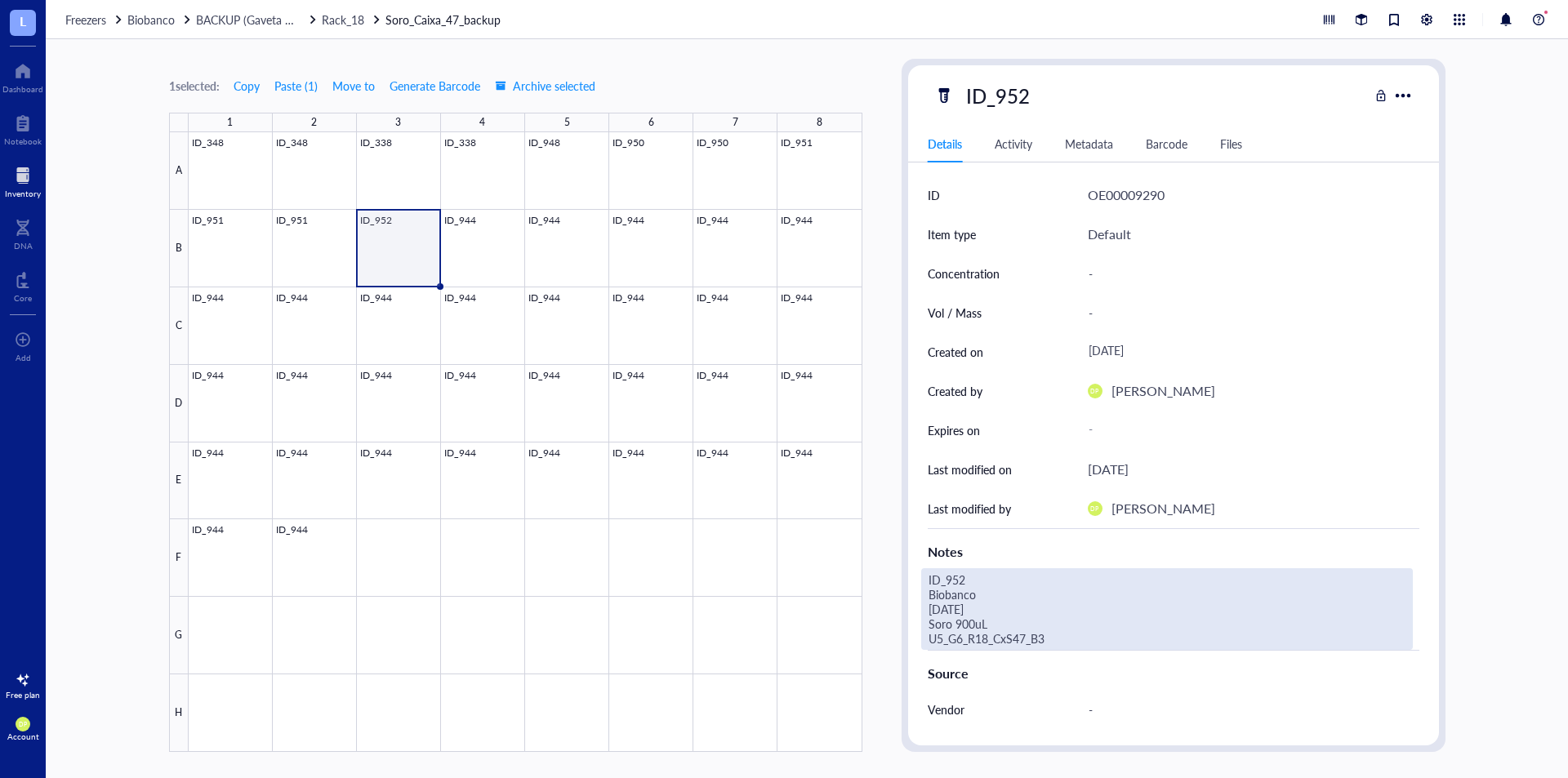
click at [990, 626] on div "ID_952 Biobanco [DATE] Soro 900uL U5_G6_R18_CxS47_B3" at bounding box center [1167, 609] width 492 height 82
drag, startPoint x: 972, startPoint y: 622, endPoint x: 928, endPoint y: 569, distance: 68.9
click at [928, 569] on textarea "ID_952 Biobanco [DATE] Soro 900uL U5_G6_R18_CxS47_B3" at bounding box center [1143, 609] width 444 height 80
click at [490, 224] on div at bounding box center [525, 442] width 674 height 620
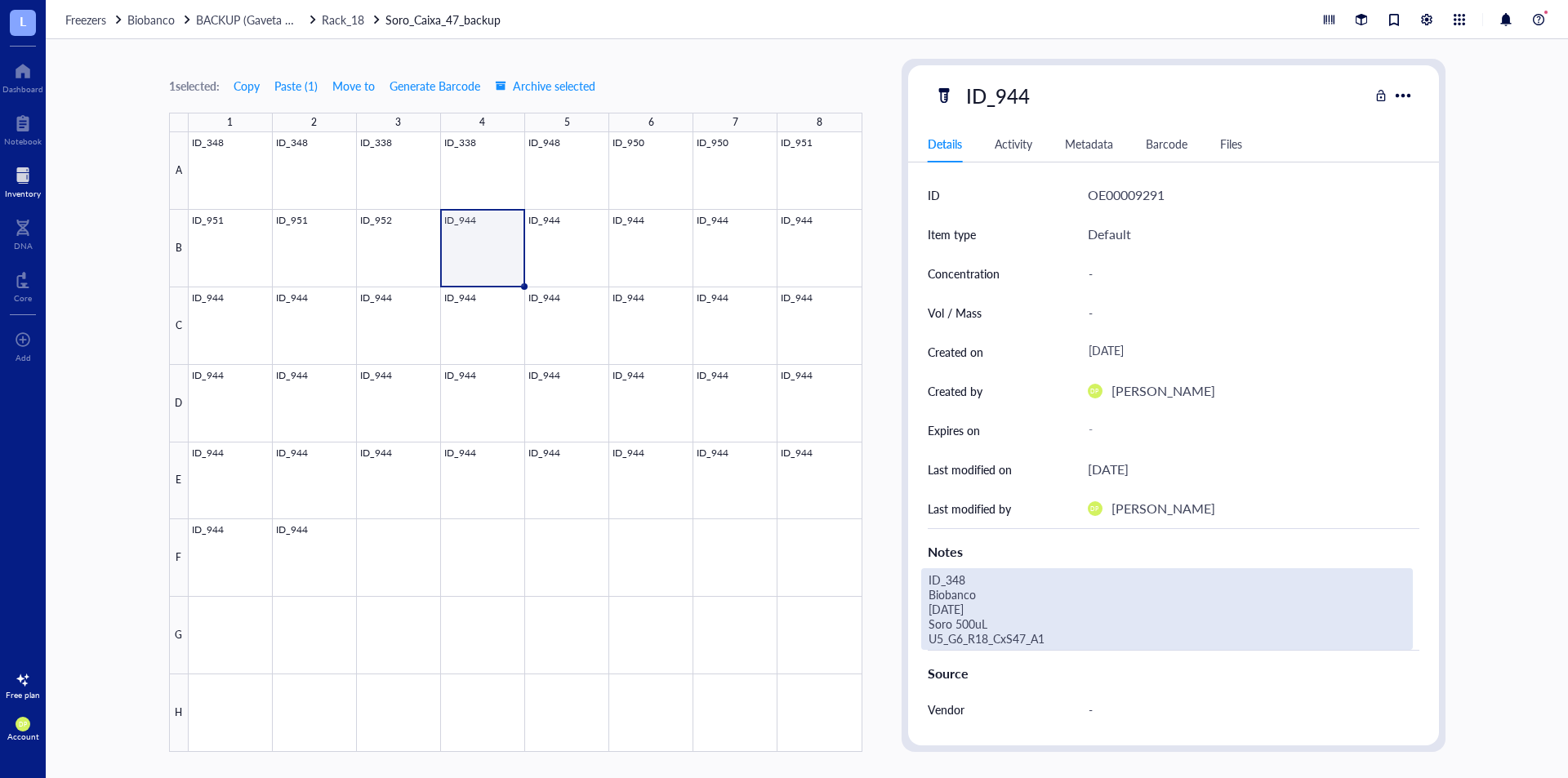
click at [979, 615] on div "ID_348 Biobanco [DATE] Soro 500uL U5_G6_R18_CxS47_A1" at bounding box center [1167, 609] width 492 height 82
drag, startPoint x: 1006, startPoint y: 629, endPoint x: 1059, endPoint y: 626, distance: 53.1
click at [1058, 636] on div "ID_952 Biobanco [DATE] Soro 900uL U5_G6_R18_CxS47_B3" at bounding box center [1167, 609] width 492 height 82
drag, startPoint x: 970, startPoint y: 623, endPoint x: 933, endPoint y: 577, distance: 59.0
click at [933, 577] on textarea "ID_952 Biobanco [DATE] Soro 900uL U5_G6_R18_CxS47_B3" at bounding box center [1143, 609] width 444 height 80
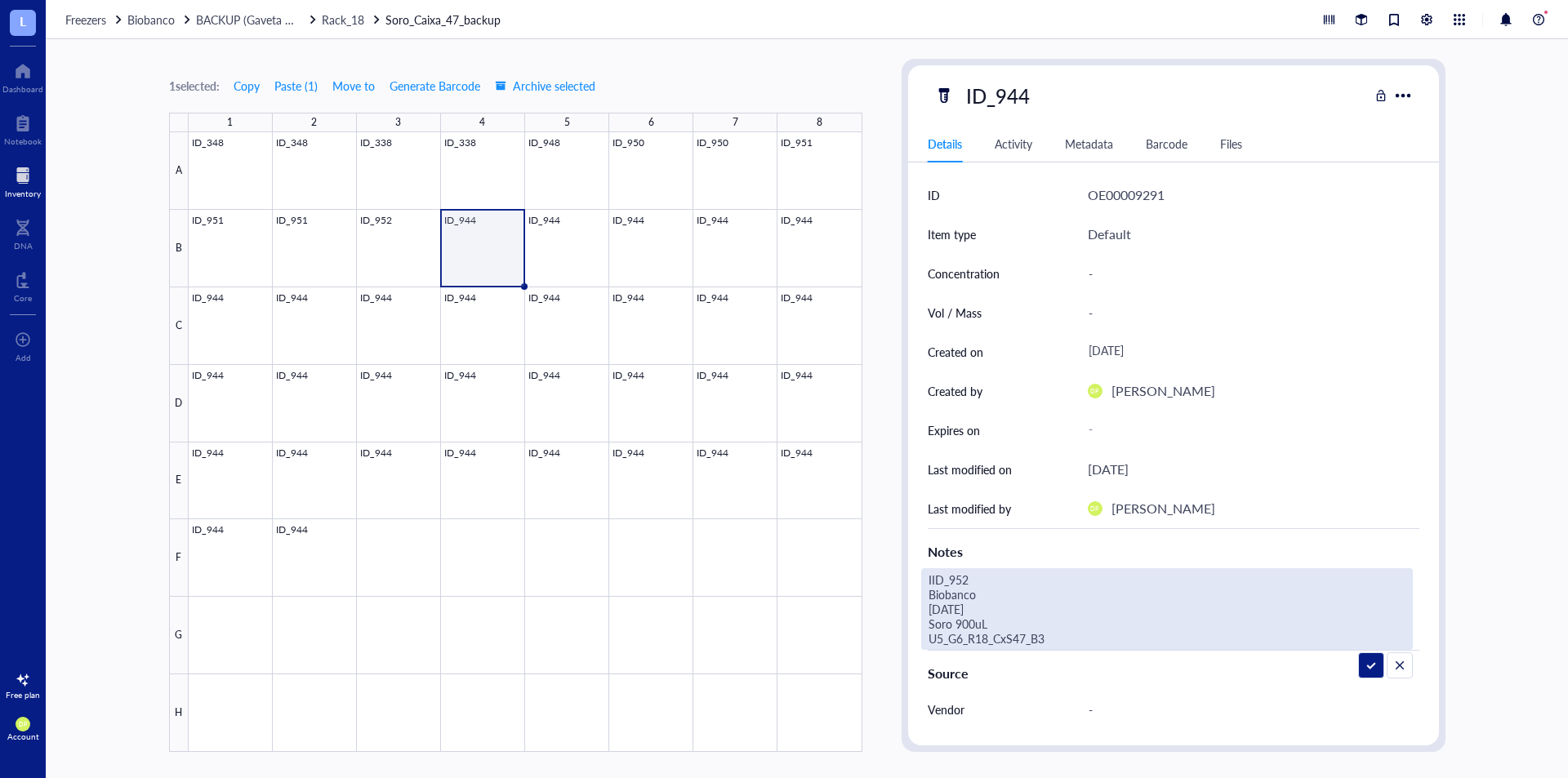
click at [936, 584] on textarea "IID_952 Biobanco [DATE] Soro 900uL U5_G6_R18_CxS47_B3" at bounding box center [1147, 609] width 451 height 80
drag, startPoint x: 1066, startPoint y: 628, endPoint x: 1068, endPoint y: 636, distance: 8.2
click at [1068, 630] on textarea "ID_952 Biobanco [DATE] Soro 900uL U5_G6_R18_CxS47_B3" at bounding box center [1143, 609] width 444 height 80
click at [1068, 636] on textarea "ID_952 Biobanco [DATE] Soro 900uL U5_G6_R18_CxS47_B3" at bounding box center [1143, 609] width 444 height 80
type textarea "ID_952 Biobanco [DATE] Soro 900uL U5_G6_R18_CxS47_B4"
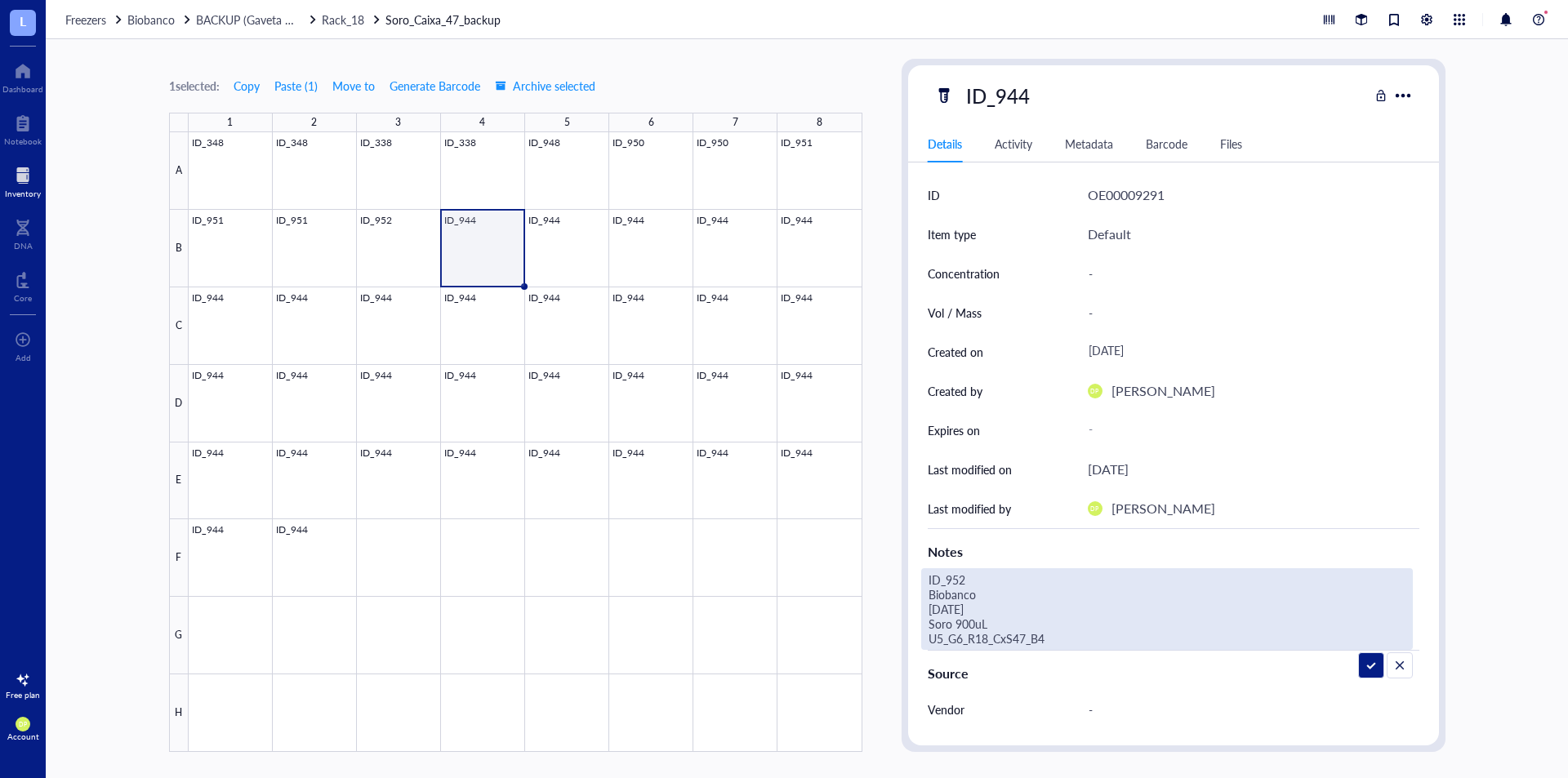
click at [818, 65] on div "1 selected: Copy Paste ( 1 ) Move to Generate Barcode Archive selected 1 2 3 4 …" at bounding box center [515, 405] width 693 height 693
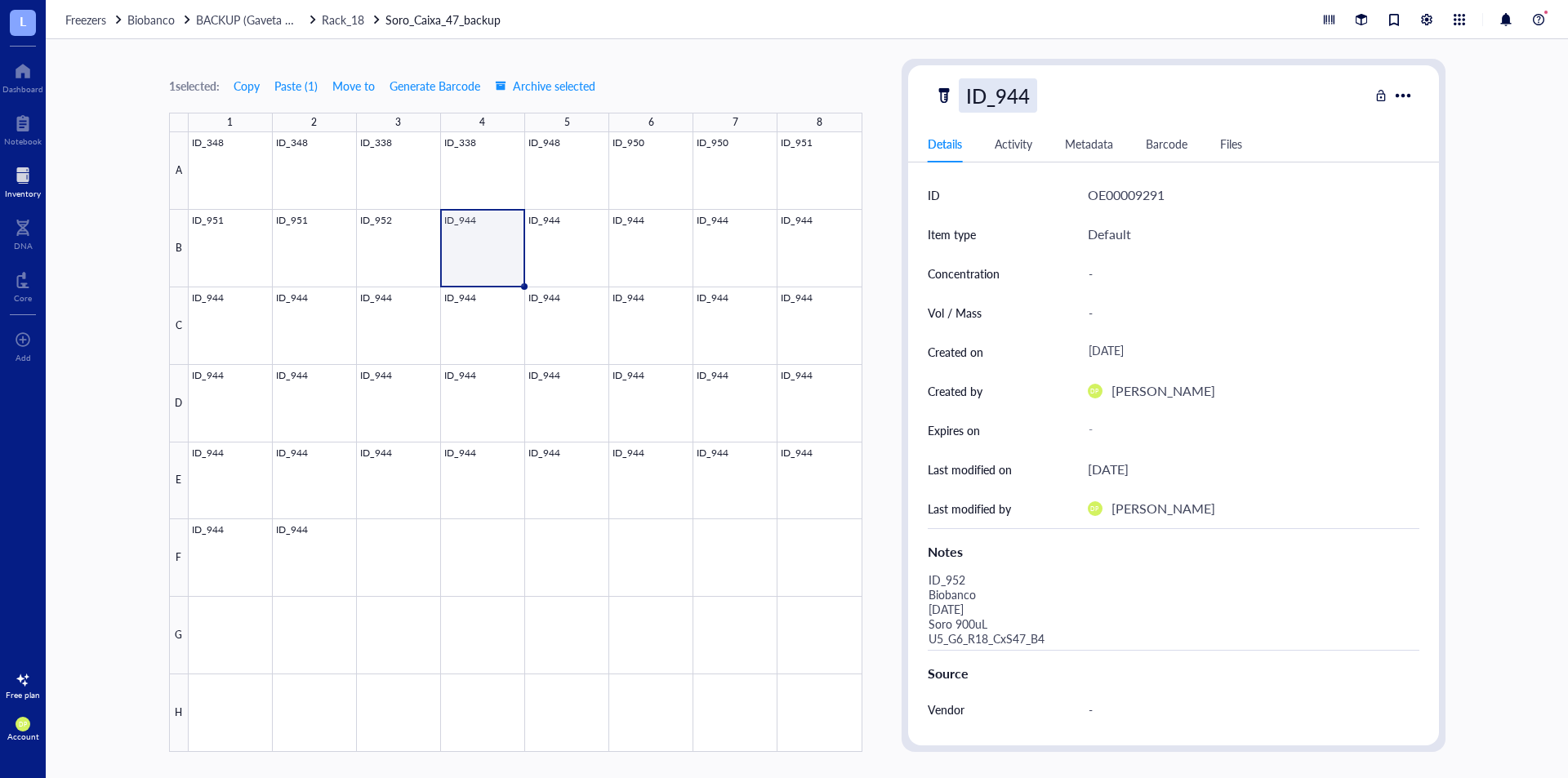
click at [1025, 96] on div "ID_944" at bounding box center [998, 95] width 78 height 34
drag, startPoint x: 1036, startPoint y: 100, endPoint x: 1051, endPoint y: 102, distance: 15.1
click at [1051, 102] on div "ID_944" at bounding box center [1152, 95] width 435 height 34
type input "ID_952"
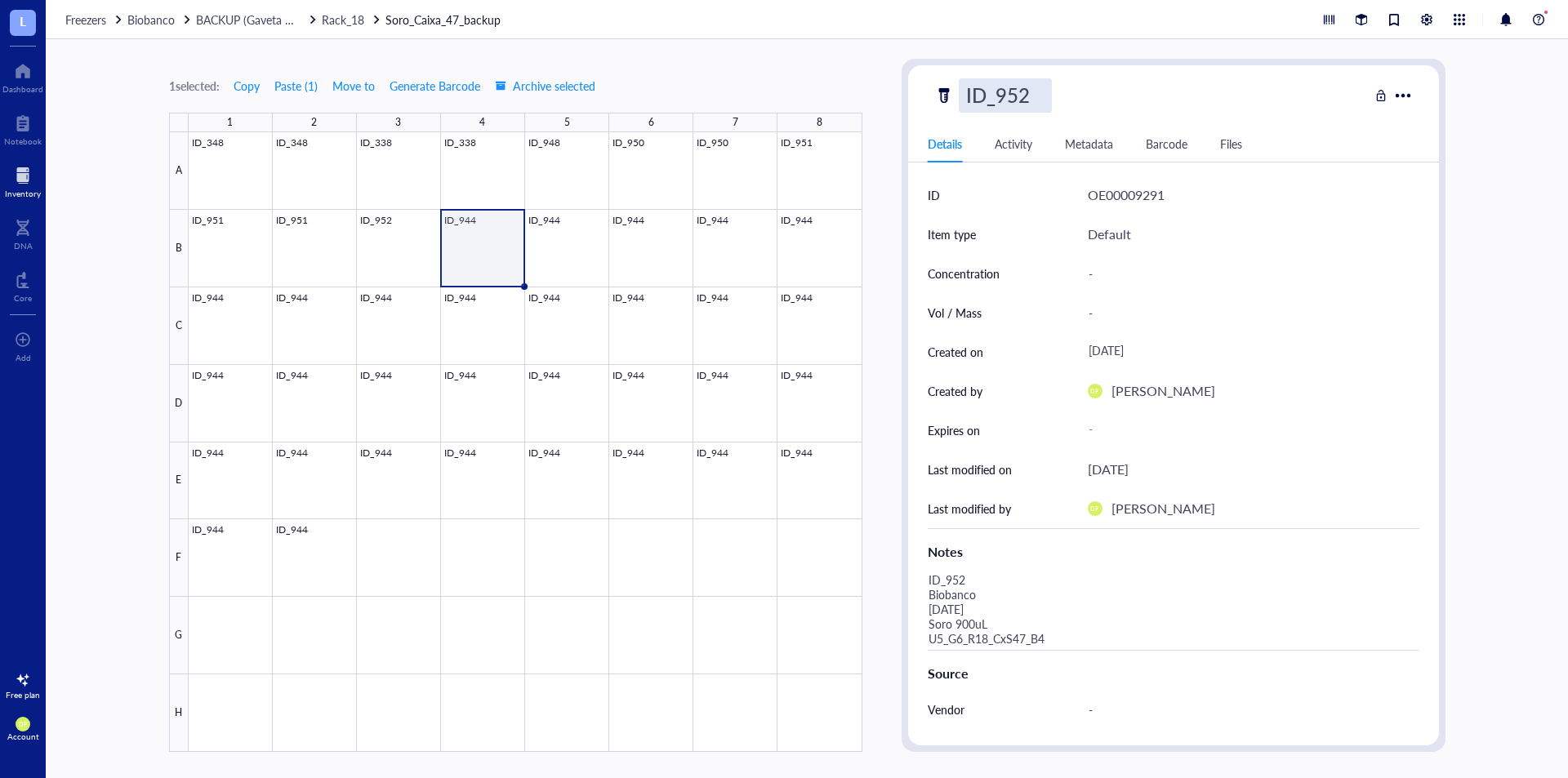
click at [895, 594] on div "1 selected: Copy Paste ( 1 ) Move to Generate Barcode Archive selected 1 2 3 4 …" at bounding box center [808, 408] width 1523 height 739
click at [419, 248] on div at bounding box center [525, 442] width 674 height 620
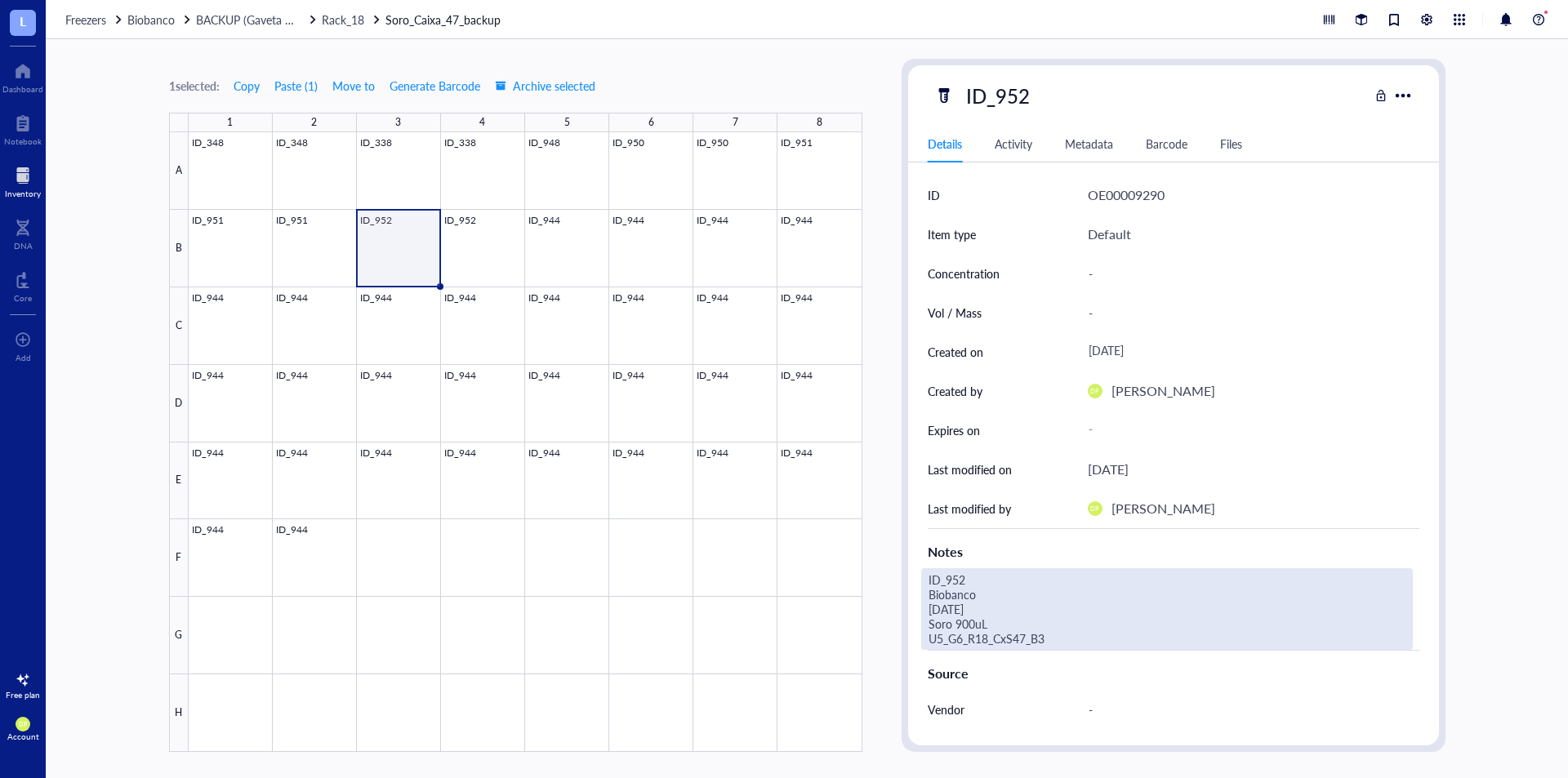
click at [983, 622] on div "ID_952 Biobanco [DATE] Soro 900uL U5_G6_R18_CxS47_B3" at bounding box center [1167, 609] width 492 height 82
click at [960, 617] on textarea "ID_952 Biobanco [DATE] Soro 900uL U5_G6_R18_CxS47_B3" at bounding box center [1143, 609] width 444 height 80
type textarea "ID_952 Biobanco [DATE] Soro 500uL U5_G6_R18_CxS47_B3"
click at [880, 255] on div "1 selected: Copy Paste ( 1 ) Move to Generate Barcode Archive selected 1 2 3 4 …" at bounding box center [808, 408] width 1523 height 739
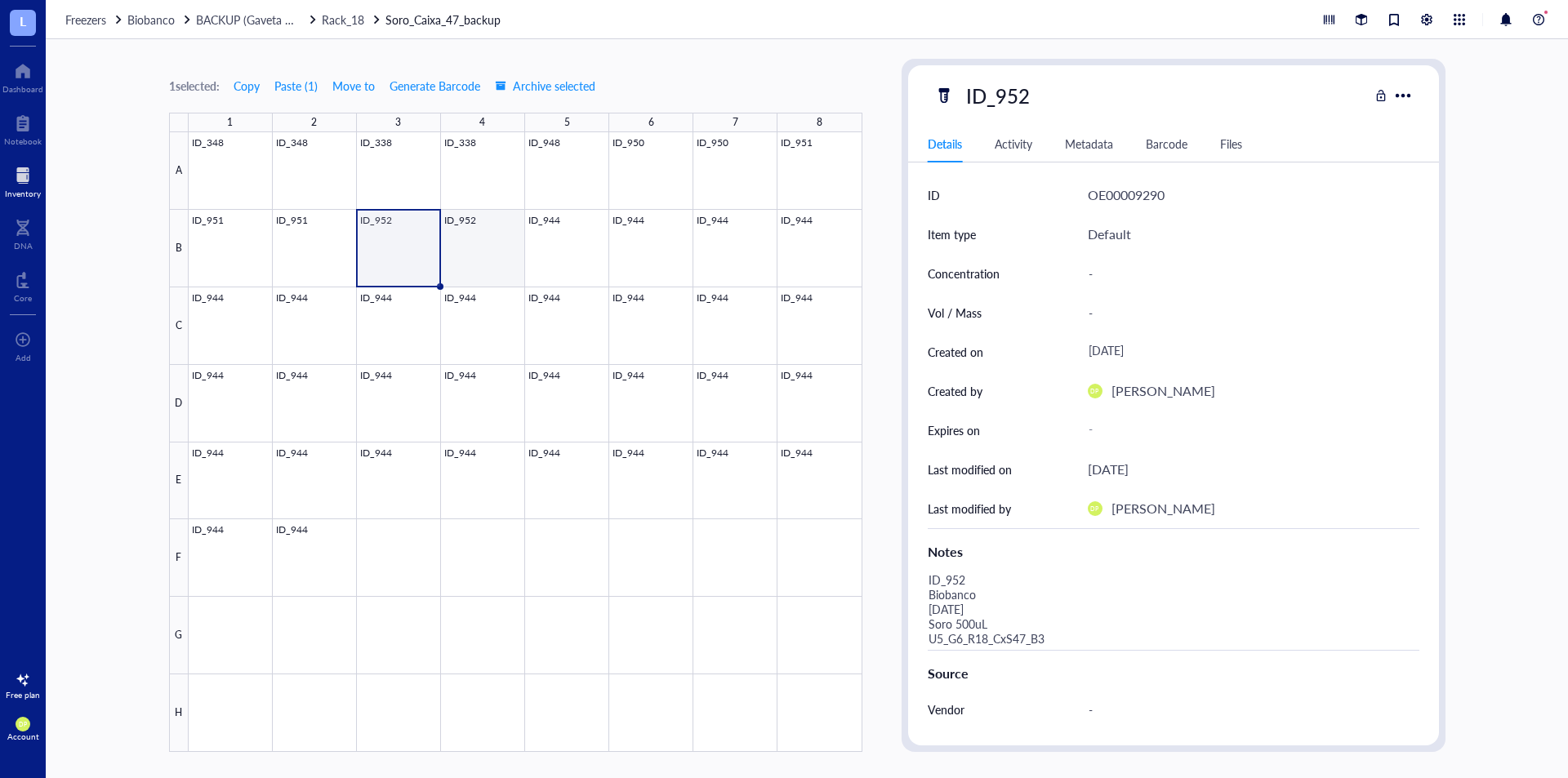
click at [487, 245] on div at bounding box center [525, 442] width 674 height 620
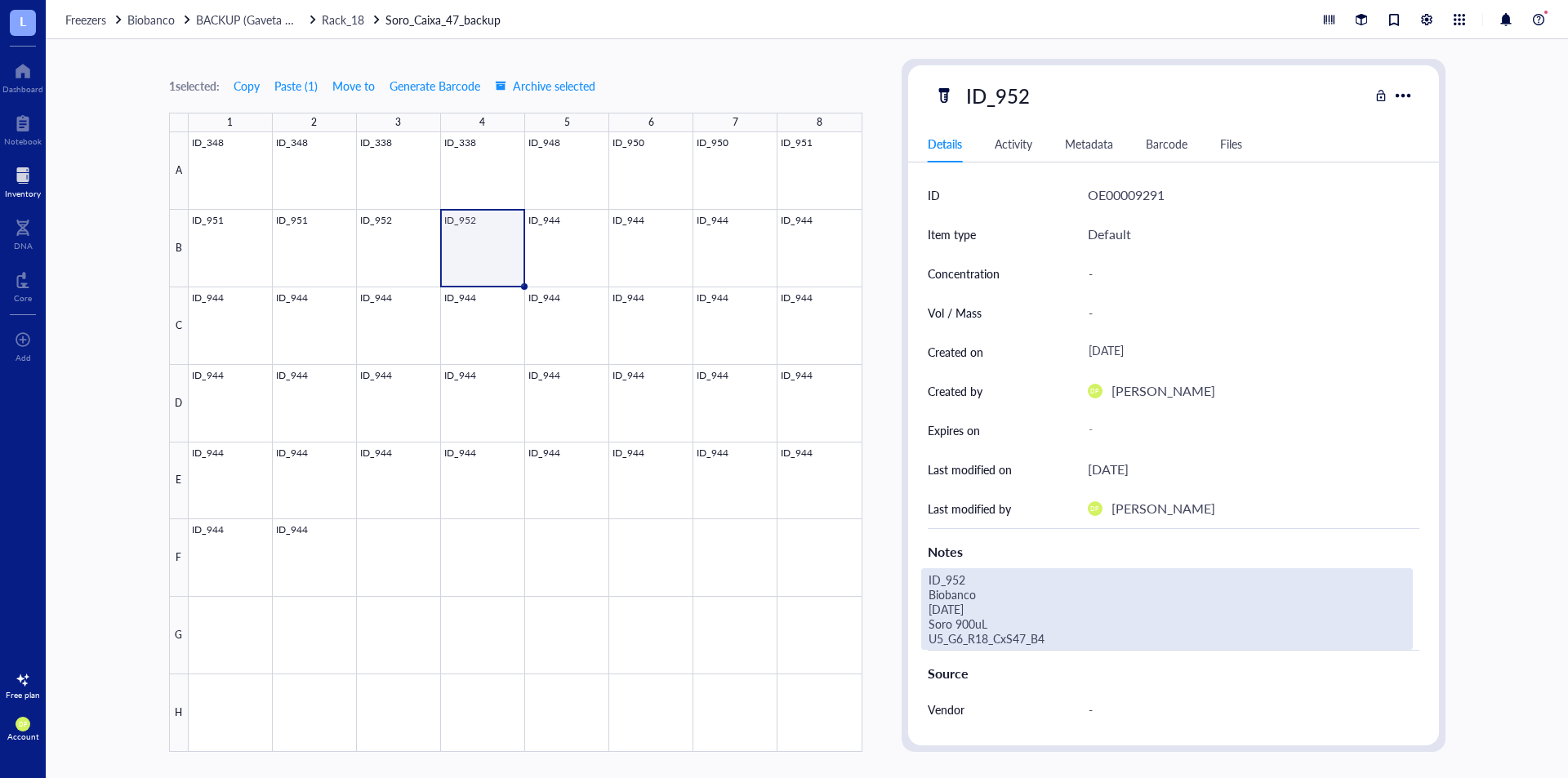
click at [976, 626] on div "ID_952 Biobanco [DATE] Soro 900uL U5_G6_R18_CxS47_B4" at bounding box center [1167, 609] width 492 height 82
click at [957, 616] on textarea "ID_952 Biobanco [DATE] Soro 900uL U5_G6_R18_CxS47_B4" at bounding box center [1143, 609] width 444 height 80
type textarea "ID_952 Biobanco [DATE] Soro 500uL U5_G6_R18_CxS47_B4"
click at [899, 447] on div "1 selected: Copy Paste ( 1 ) Move to Generate Barcode Archive selected 1 2 3 4 …" at bounding box center [808, 408] width 1523 height 739
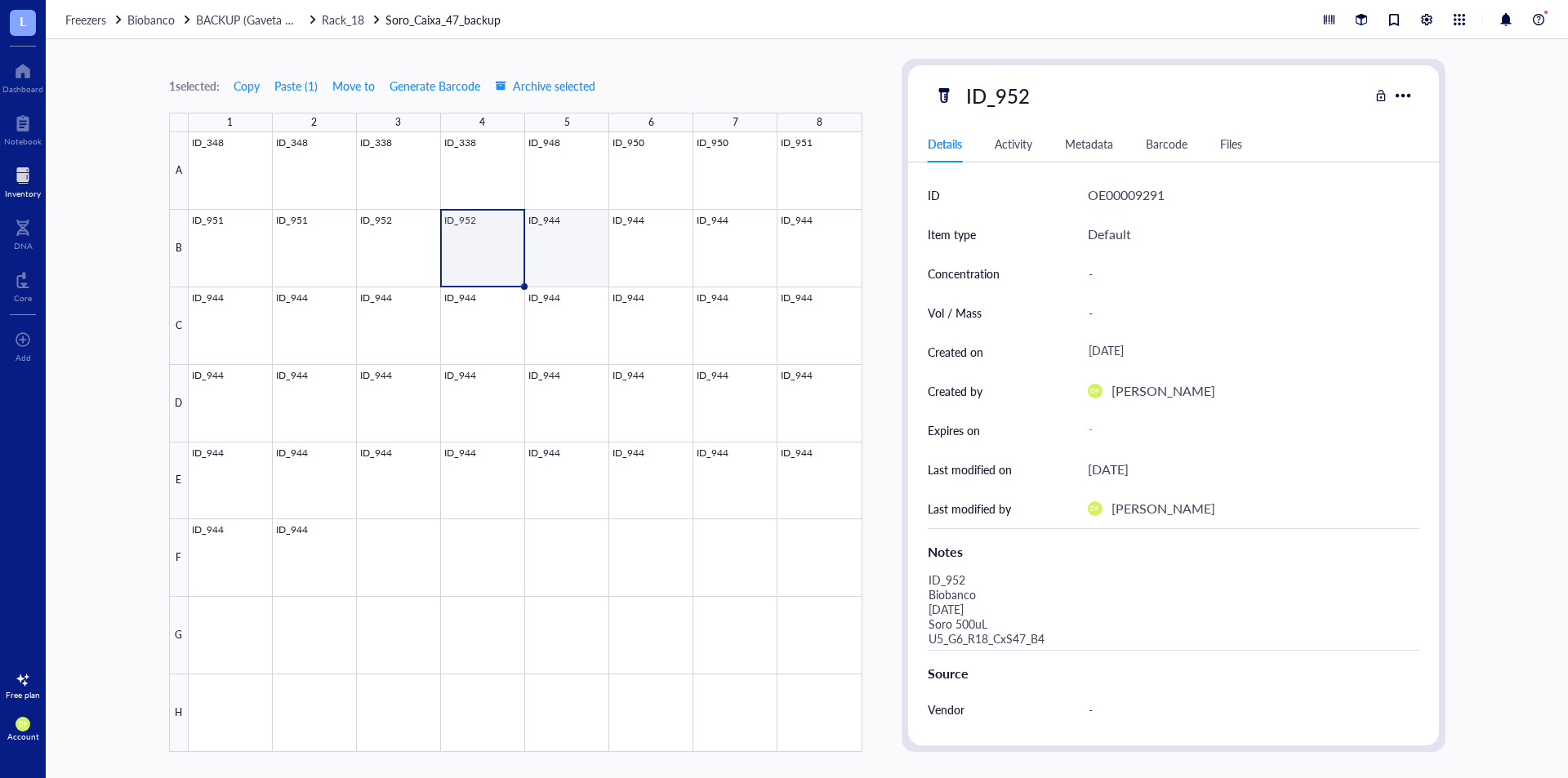
click at [567, 238] on div at bounding box center [525, 442] width 674 height 620
click at [991, 93] on div "ID_944" at bounding box center [998, 95] width 78 height 34
drag, startPoint x: 1008, startPoint y: 98, endPoint x: 1065, endPoint y: 94, distance: 57.1
click at [1065, 94] on div "ID_944" at bounding box center [1152, 95] width 435 height 34
type input "ID_955"
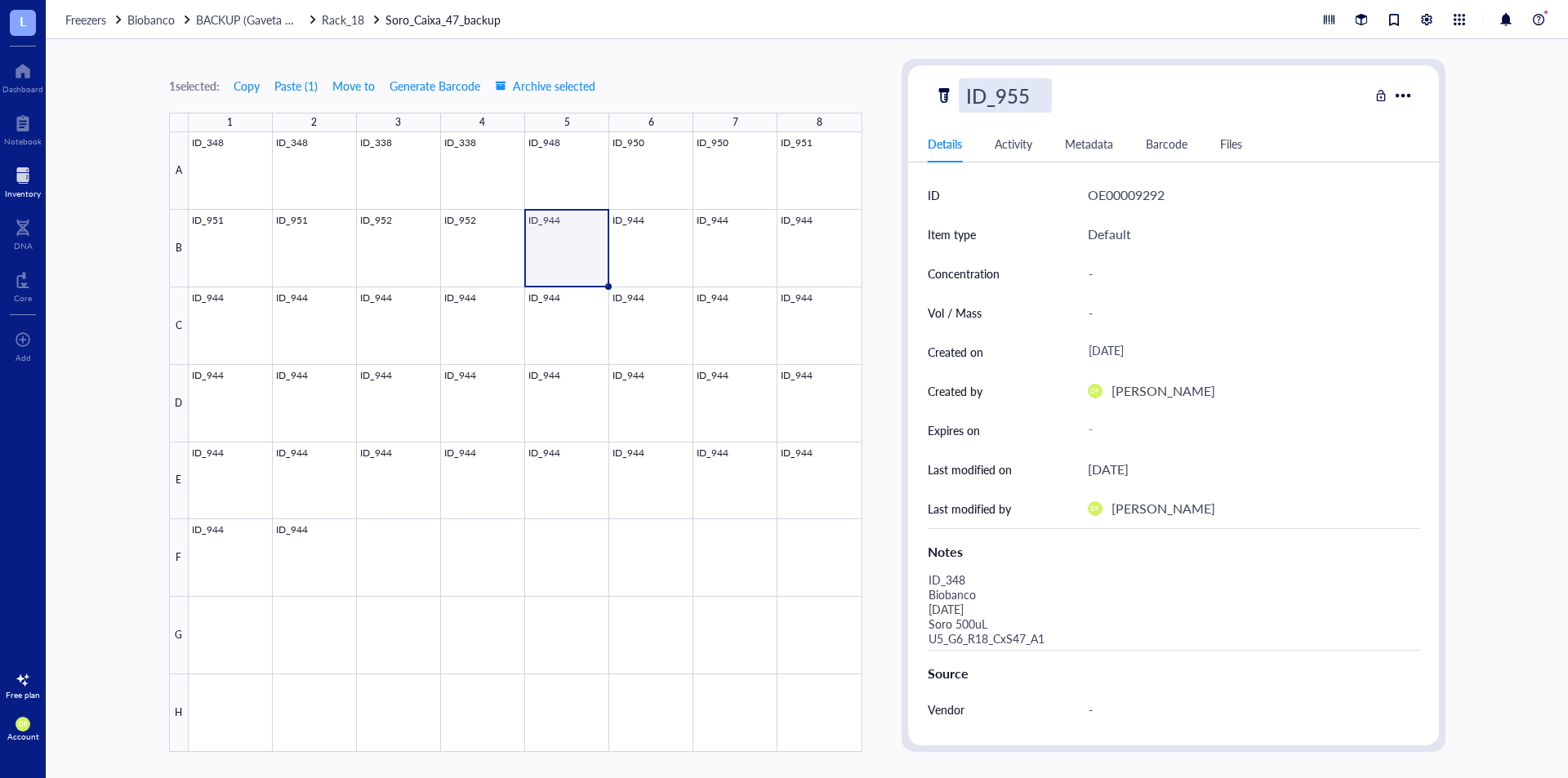
click at [865, 73] on div "1 selected: Copy Paste ( 1 ) Move to Generate Barcode Archive selected 1 2 3 4 …" at bounding box center [808, 408] width 1523 height 739
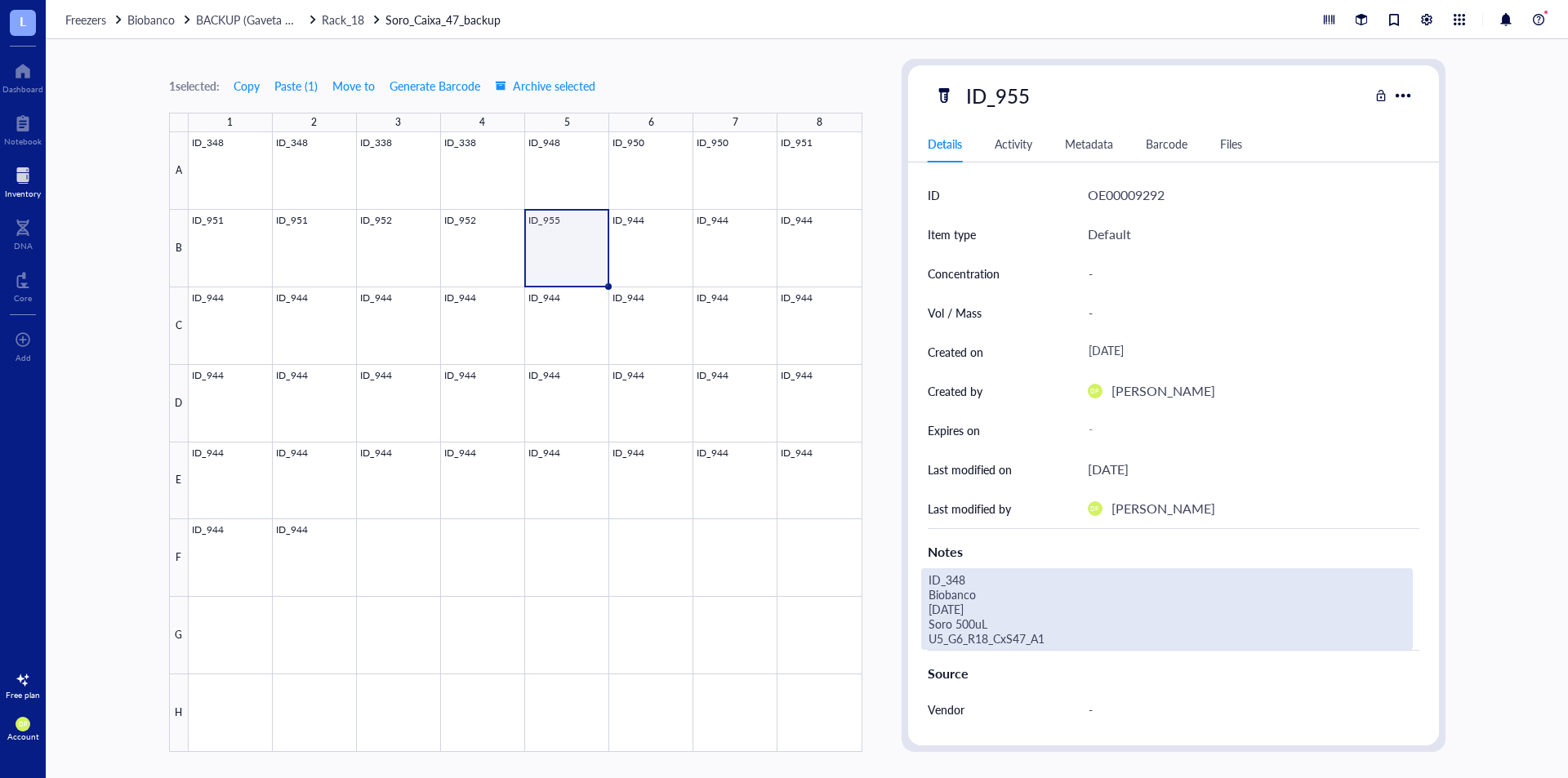
click at [966, 587] on div "ID_348 Biobanco [DATE] Soro 500uL U5_G6_R18_CxS47_A1" at bounding box center [1167, 609] width 492 height 82
drag, startPoint x: 950, startPoint y: 580, endPoint x: 969, endPoint y: 580, distance: 19.0
click at [969, 580] on textarea "ID_348 Biobanco [DATE] Soro 500uL U5_G6_R18_CxS47_A1" at bounding box center [1143, 609] width 444 height 80
click at [940, 606] on textarea "ID_955 Biobanco [DATE] Soro 500uL U5_G6_R18_CxS47_A1" at bounding box center [1143, 609] width 444 height 80
click at [1073, 640] on textarea "ID_955 Biobanco [DATE] Soro 500uL U5_G6_R18_CxS47_A1" at bounding box center [1143, 609] width 444 height 80
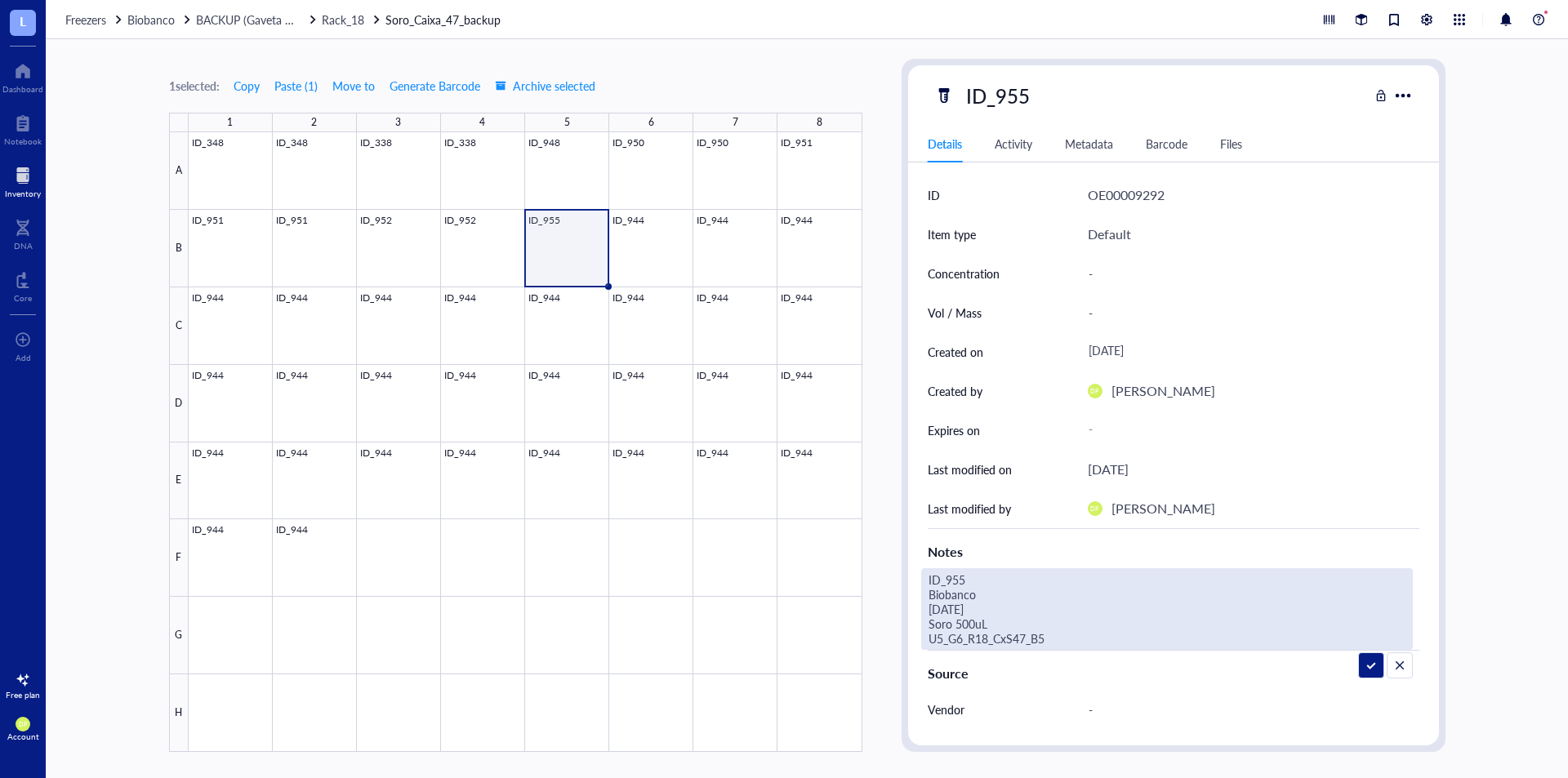
click at [963, 623] on textarea "ID_955 Biobanco [DATE] Soro 500uL U5_G6_R18_CxS47_B5" at bounding box center [1143, 609] width 444 height 80
type textarea "ID_955 Biobanco [DATE] Soro 400uL U5_G6_R18_CxS47_B5"
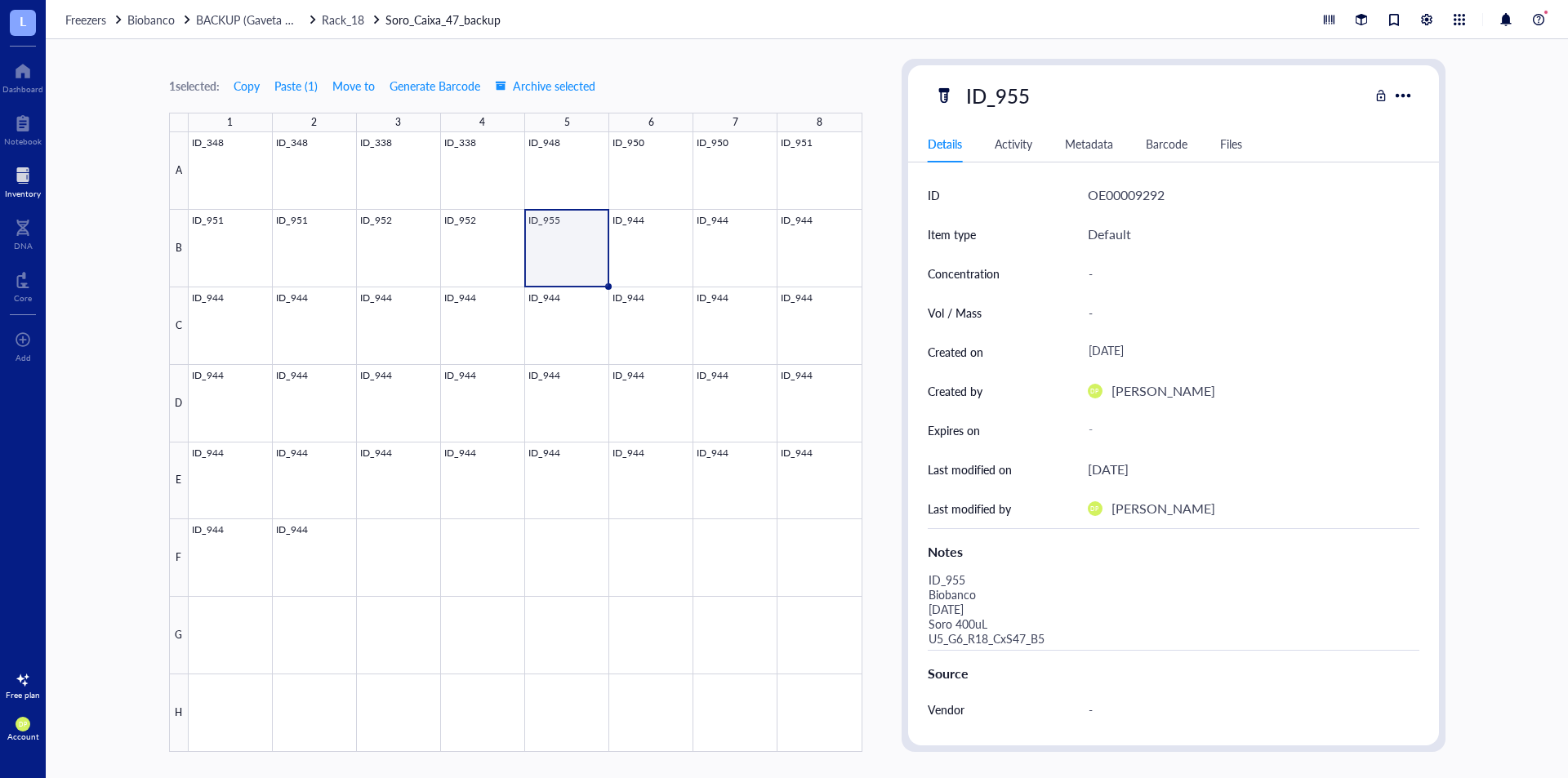
click at [882, 328] on div "1 selected: Copy Paste ( 1 ) Move to Generate Barcode Archive selected 1 2 3 4 …" at bounding box center [808, 408] width 1523 height 739
click at [674, 237] on div at bounding box center [525, 442] width 674 height 620
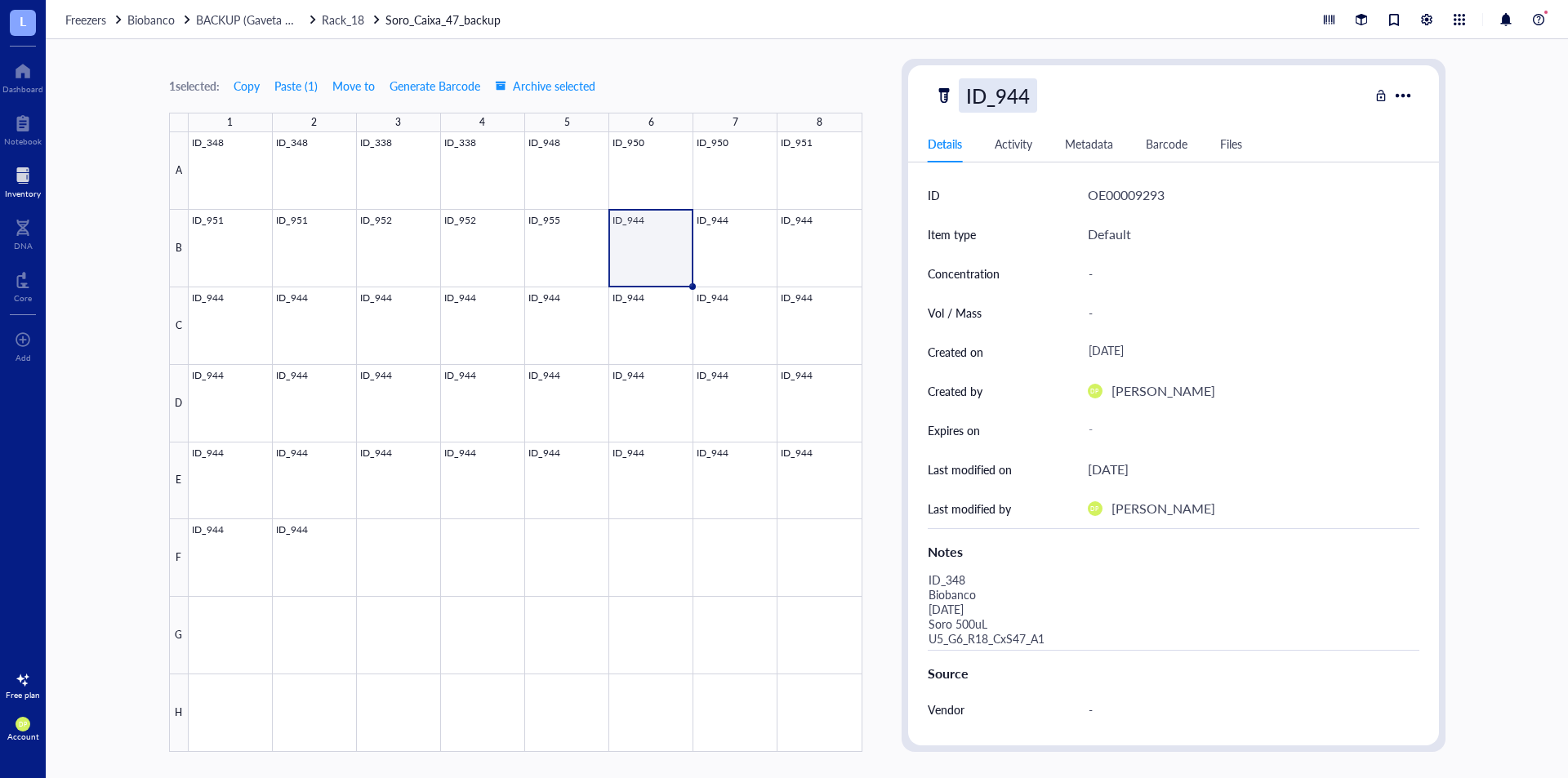
click at [1013, 110] on div "ID_944" at bounding box center [998, 95] width 78 height 34
drag, startPoint x: 1013, startPoint y: 110, endPoint x: 1077, endPoint y: 101, distance: 64.6
click at [1077, 101] on div "ID_944" at bounding box center [1152, 95] width 435 height 34
type input "ID_956"
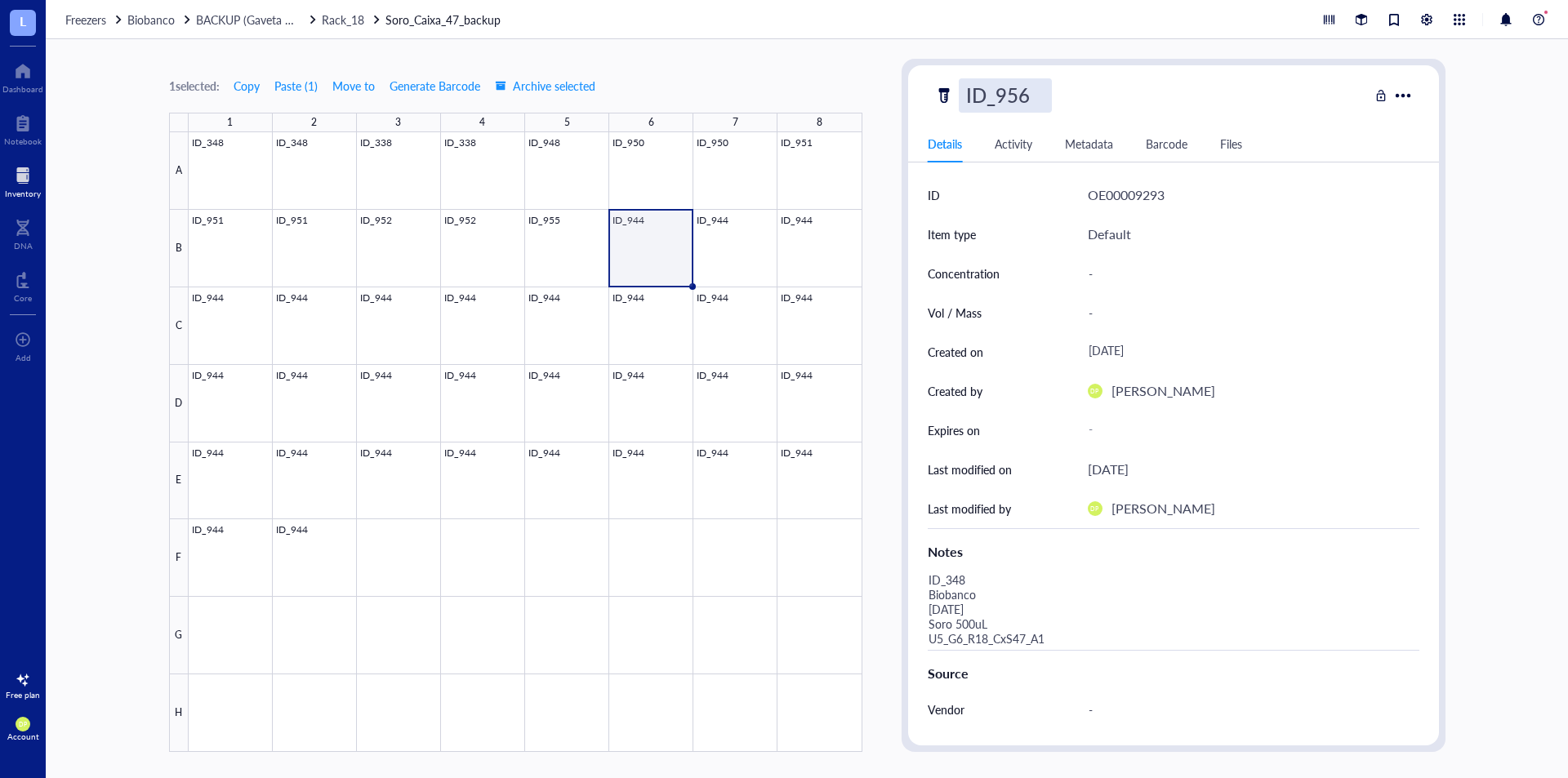
click at [806, 70] on div "1 selected: Copy Paste ( 1 ) Move to Generate Barcode Archive selected 1 2 3 4 …" at bounding box center [515, 405] width 693 height 693
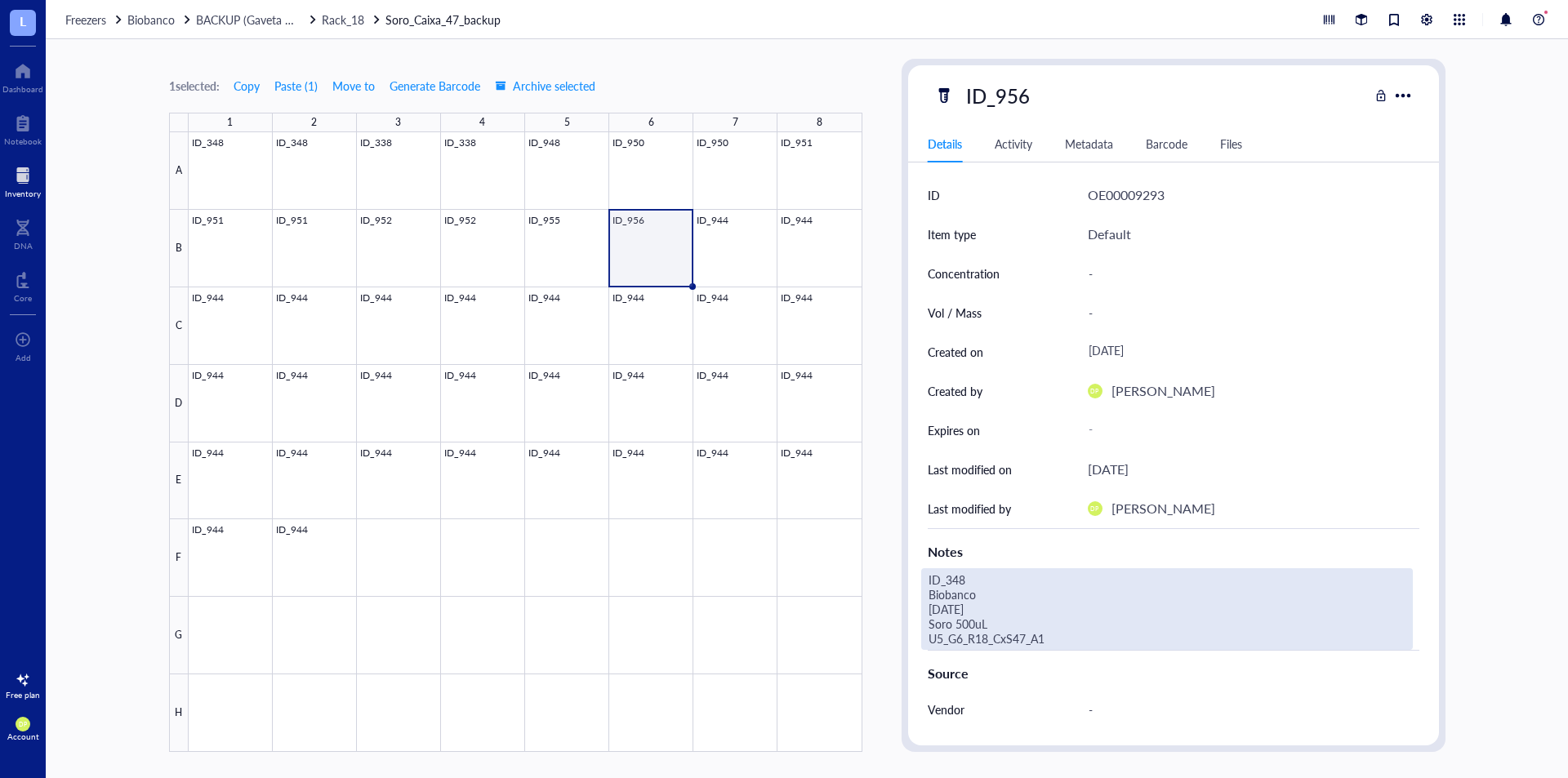
click at [963, 583] on div "ID_348 Biobanco [DATE] Soro 500uL U5_G6_R18_CxS47_A1" at bounding box center [1167, 609] width 492 height 82
click at [1033, 577] on textarea "ID_348 Biobanco [DATE] Soro 500uL U5_G6_R18_CxS47_A1" at bounding box center [1143, 609] width 444 height 80
click at [942, 612] on textarea "ID_956 Biobanco [DATE] Soro 500uL U5_G6_R18_CxS47_A1" at bounding box center [1143, 609] width 444 height 80
click at [962, 628] on textarea "ID_956 Biobanco [DATE] Soro 500uL U5_G6_R18_CxS47_A1" at bounding box center [1143, 609] width 444 height 80
click at [1063, 641] on textarea "ID_956 Biobanco [DATE] Soro 900uL U5_G6_R18_CxS47_A1" at bounding box center [1143, 609] width 444 height 80
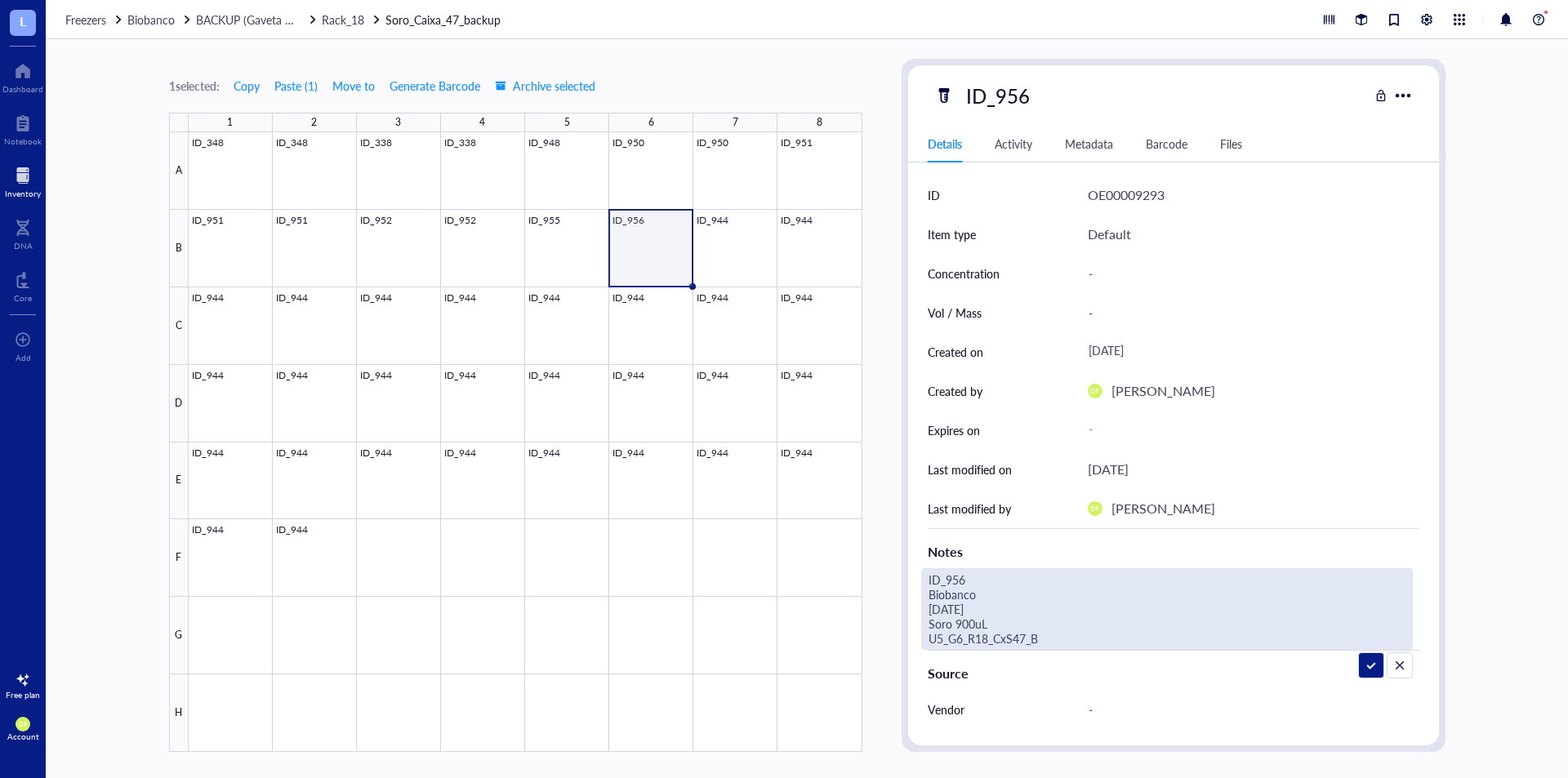
type textarea "ID_956 Biobanco [DATE] Soro 900uL U5_G6_R18_CxS47_B6"
click at [884, 189] on div "1 selected: Copy Paste ( 1 ) Move to Generate Barcode Archive selected 1 2 3 4 …" at bounding box center [808, 408] width 1523 height 739
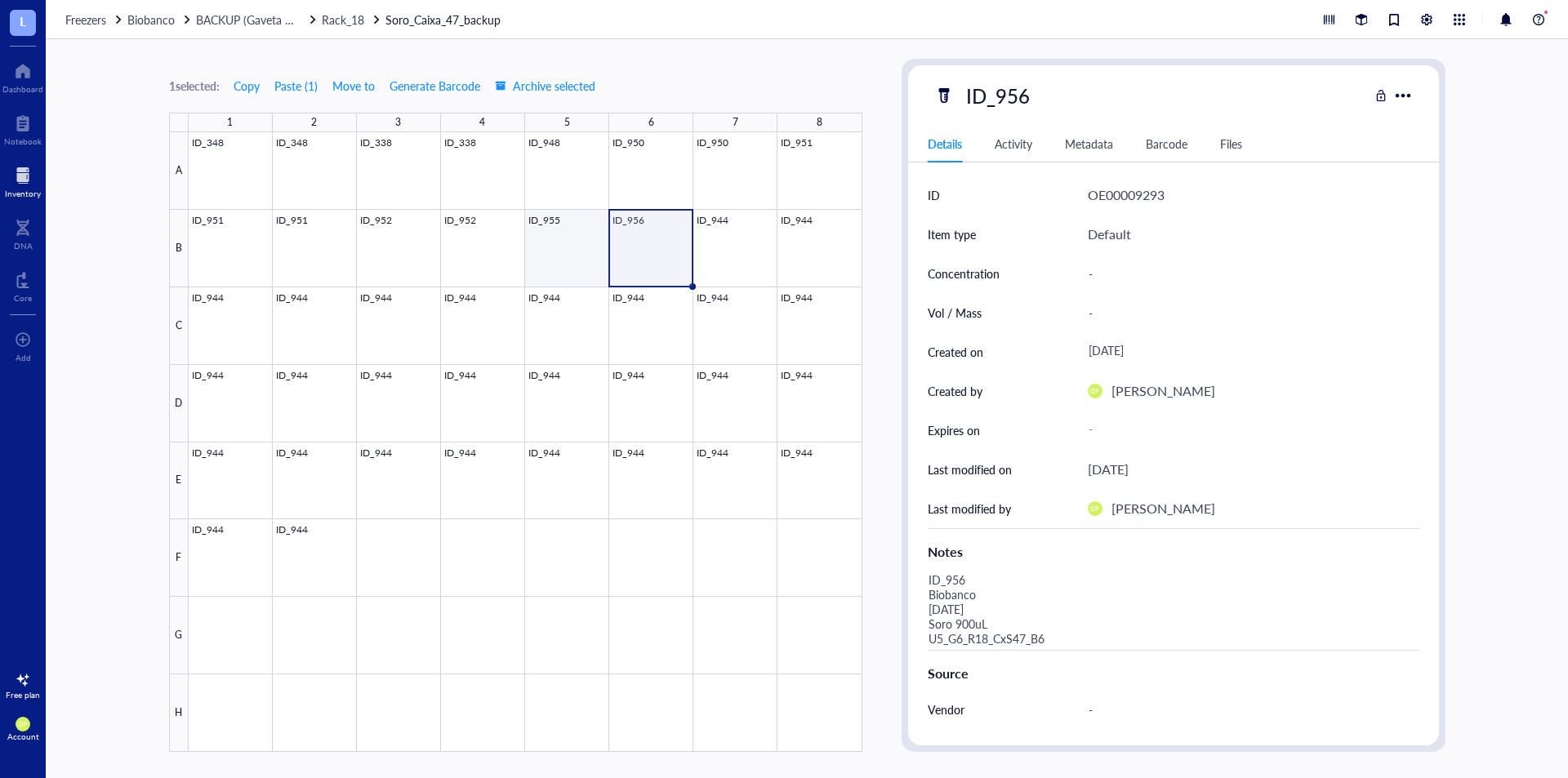
click at [576, 239] on div at bounding box center [525, 442] width 674 height 620
click at [639, 246] on div at bounding box center [525, 442] width 674 height 620
click at [247, 94] on button "Copy" at bounding box center [246, 86] width 28 height 26
click at [247, 90] on span "Copy" at bounding box center [246, 86] width 26 height 13
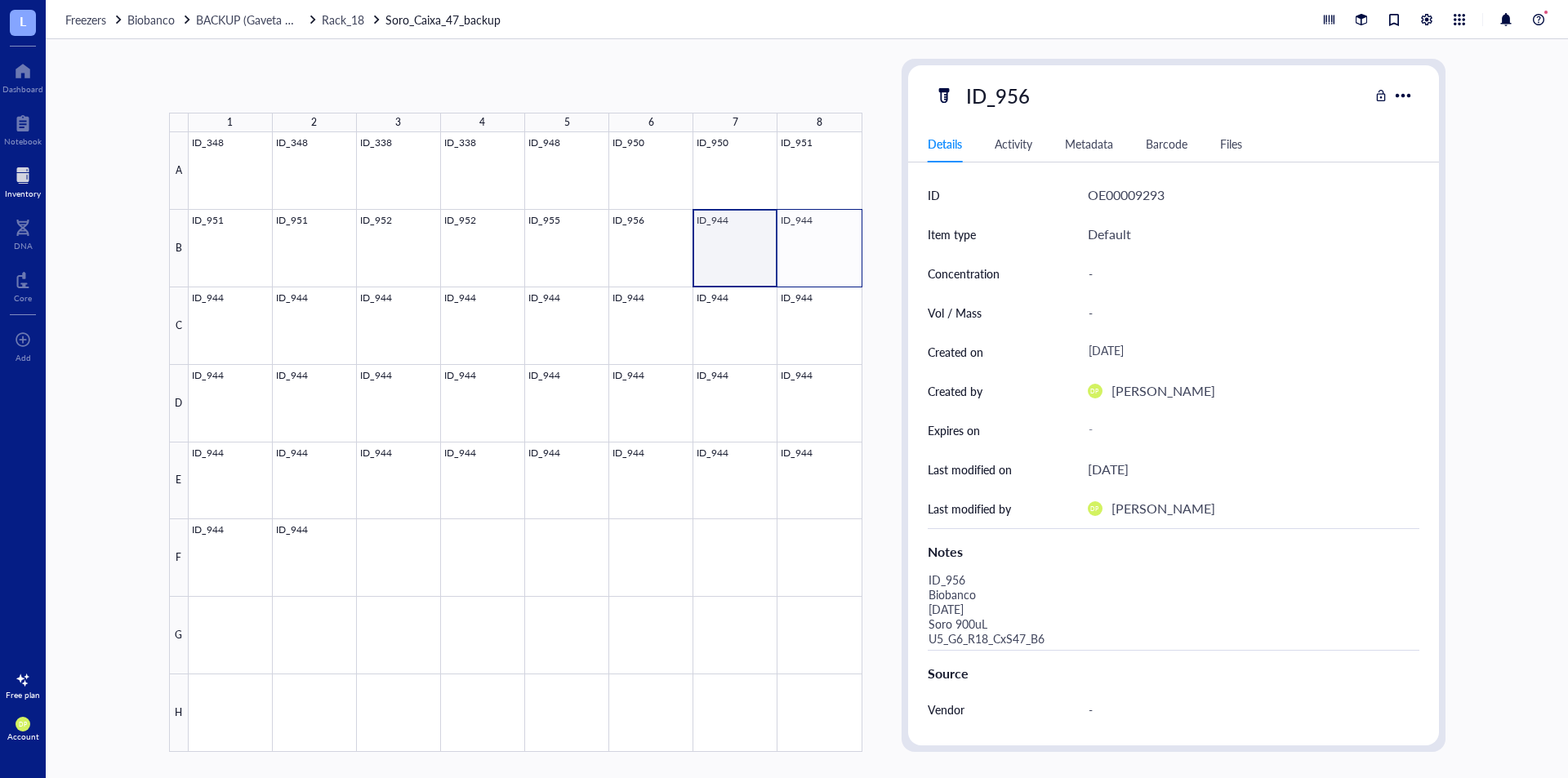
drag, startPoint x: 721, startPoint y: 254, endPoint x: 839, endPoint y: 259, distance: 118.1
click at [839, 259] on div at bounding box center [525, 442] width 674 height 620
click at [295, 90] on button "Paste ( 1 )" at bounding box center [296, 86] width 45 height 26
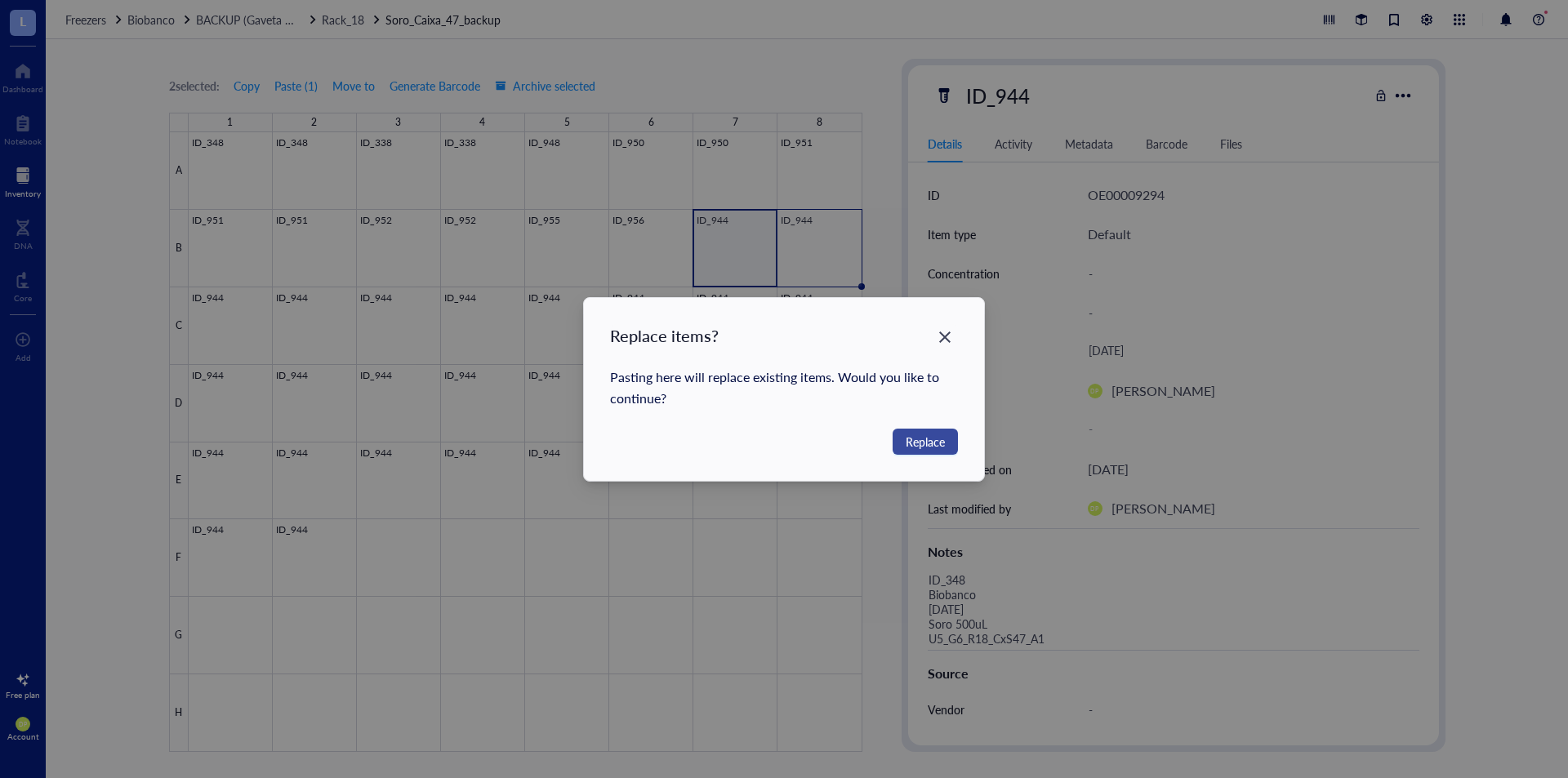
click at [926, 435] on span "Replace" at bounding box center [926, 441] width 39 height 18
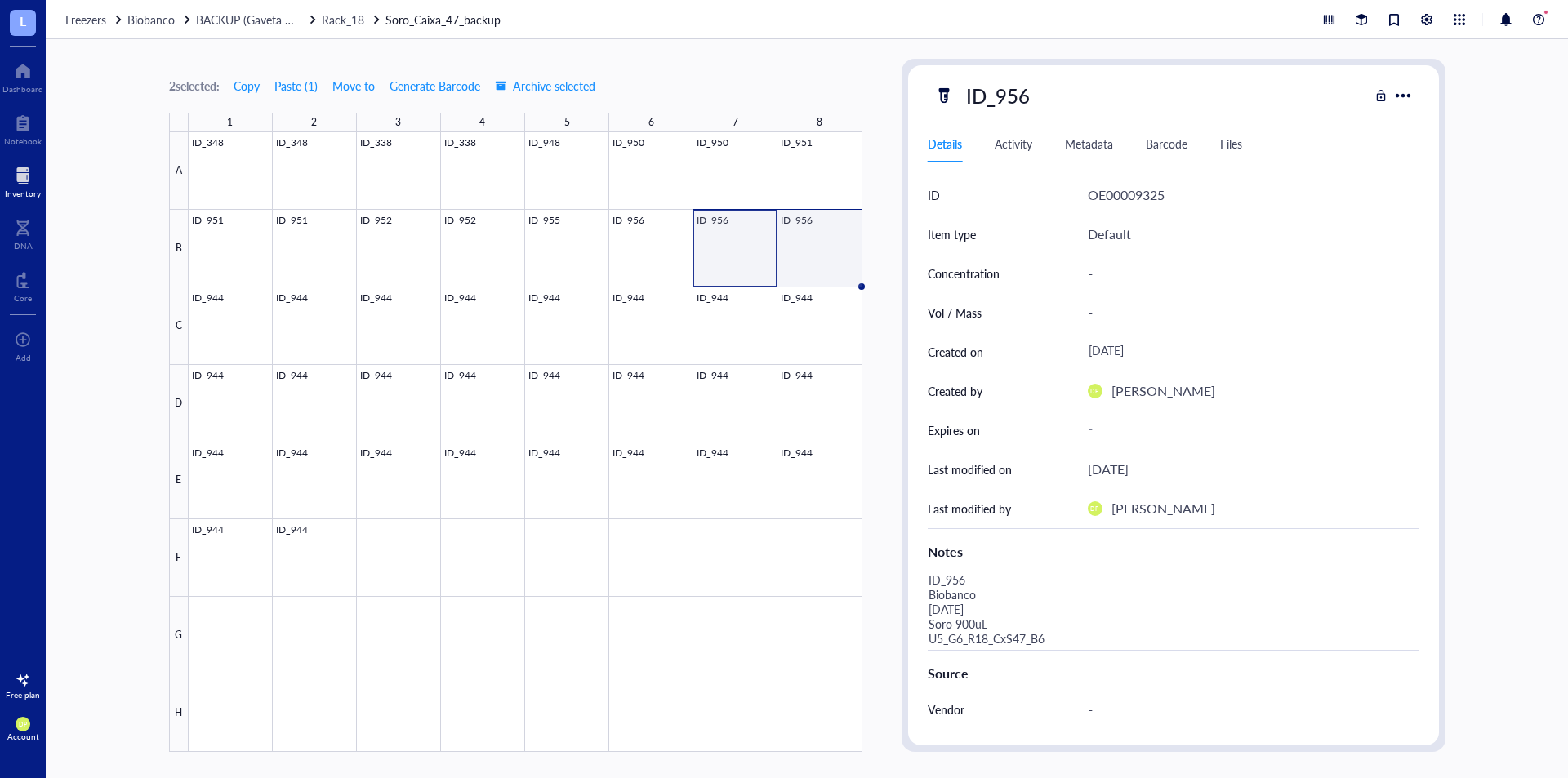
click at [844, 245] on div at bounding box center [525, 442] width 674 height 620
click at [724, 245] on div at bounding box center [525, 442] width 674 height 620
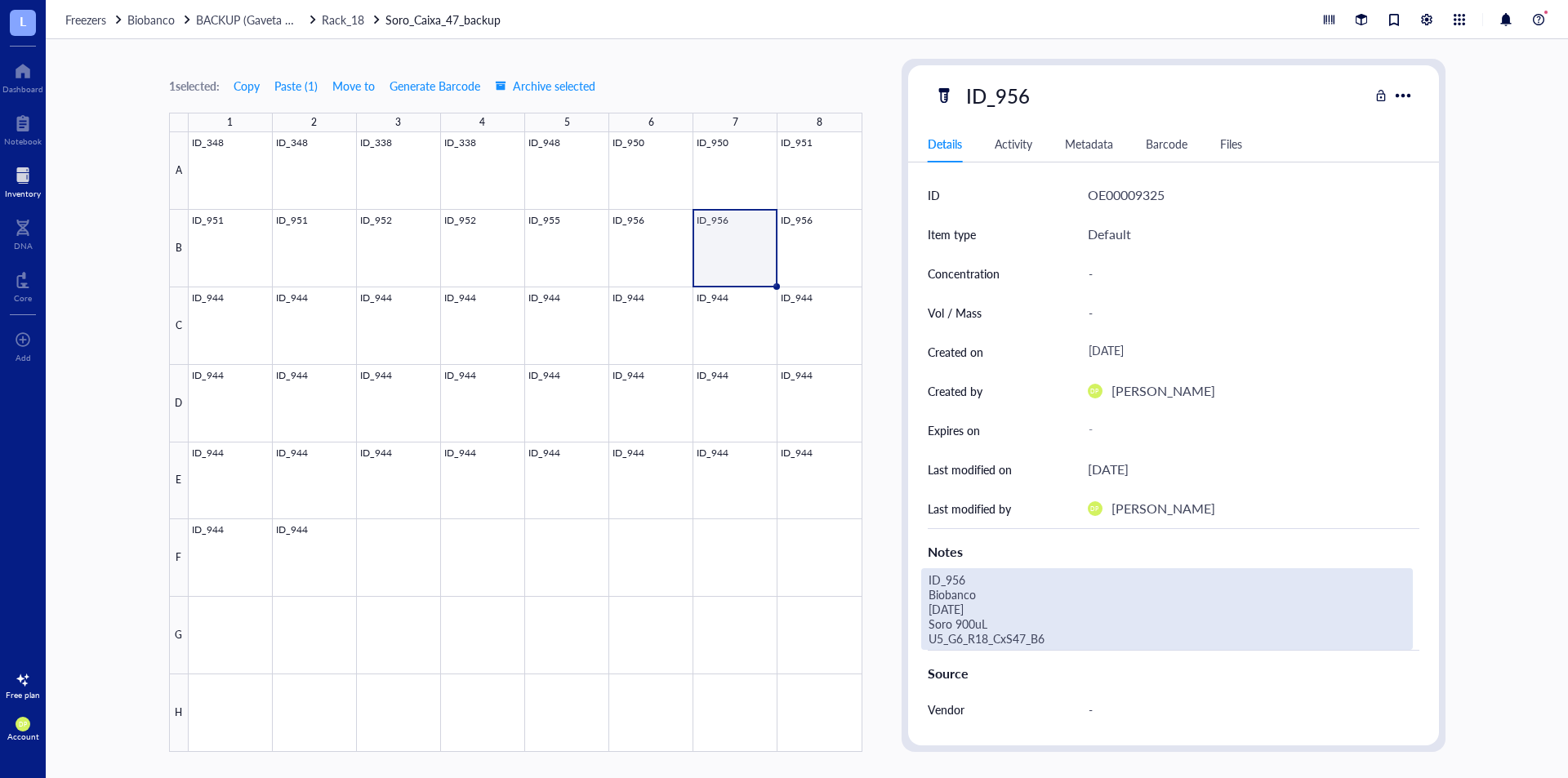
click at [1070, 650] on div "ID_956 Biobanco [DATE] Soro 900uL U5_G6_R18_CxS47_B6" at bounding box center [1167, 609] width 492 height 82
type textarea "ID_956 Biobanco [DATE] Soro 900uL U5_G6_R18_CxS47_B7"
click at [902, 425] on div "ID_956 Details Activity Metadata Barcode Files ID OE00009325 Item type Default …" at bounding box center [1173, 405] width 544 height 693
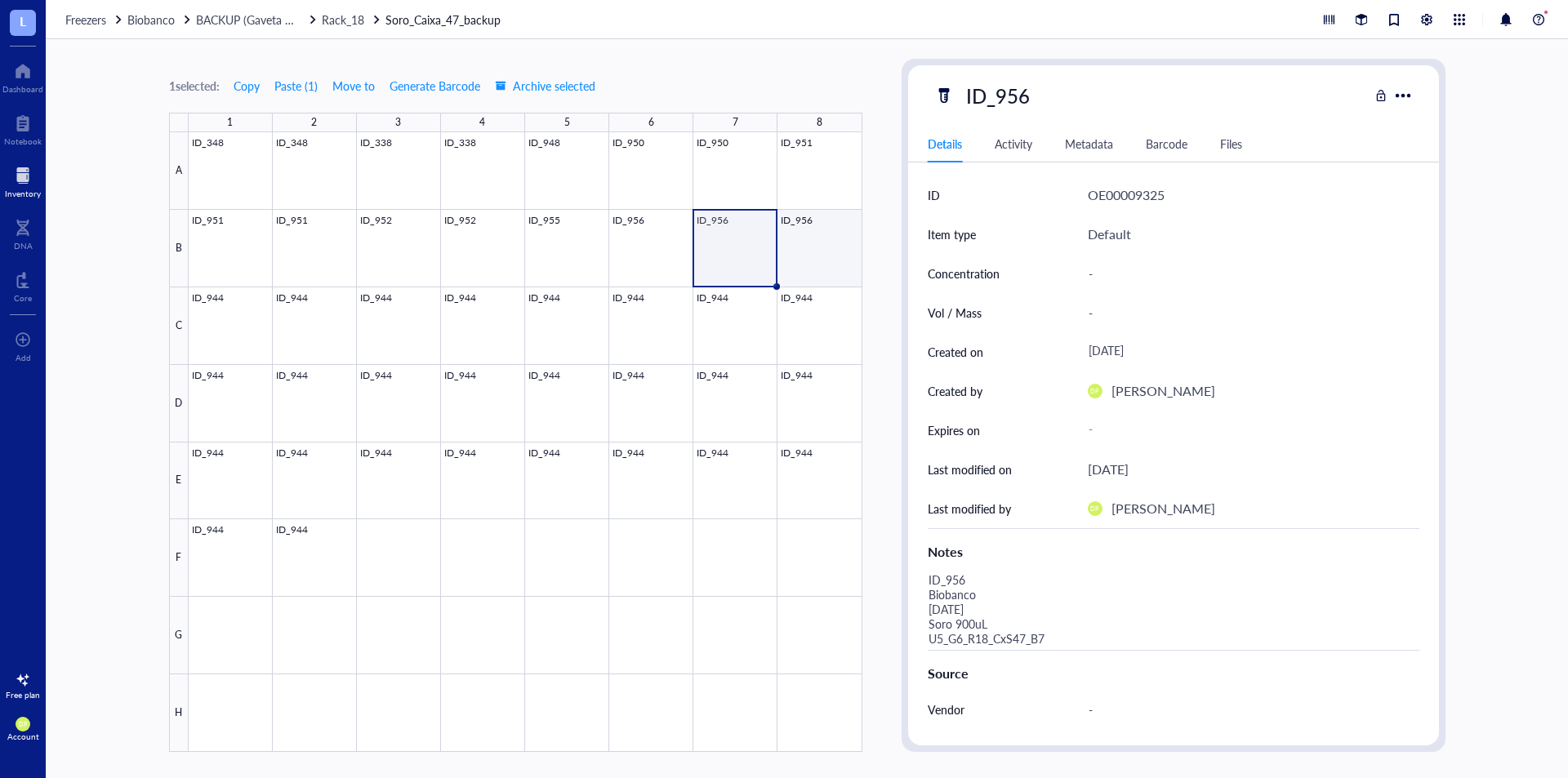
click at [823, 225] on div at bounding box center [525, 442] width 674 height 620
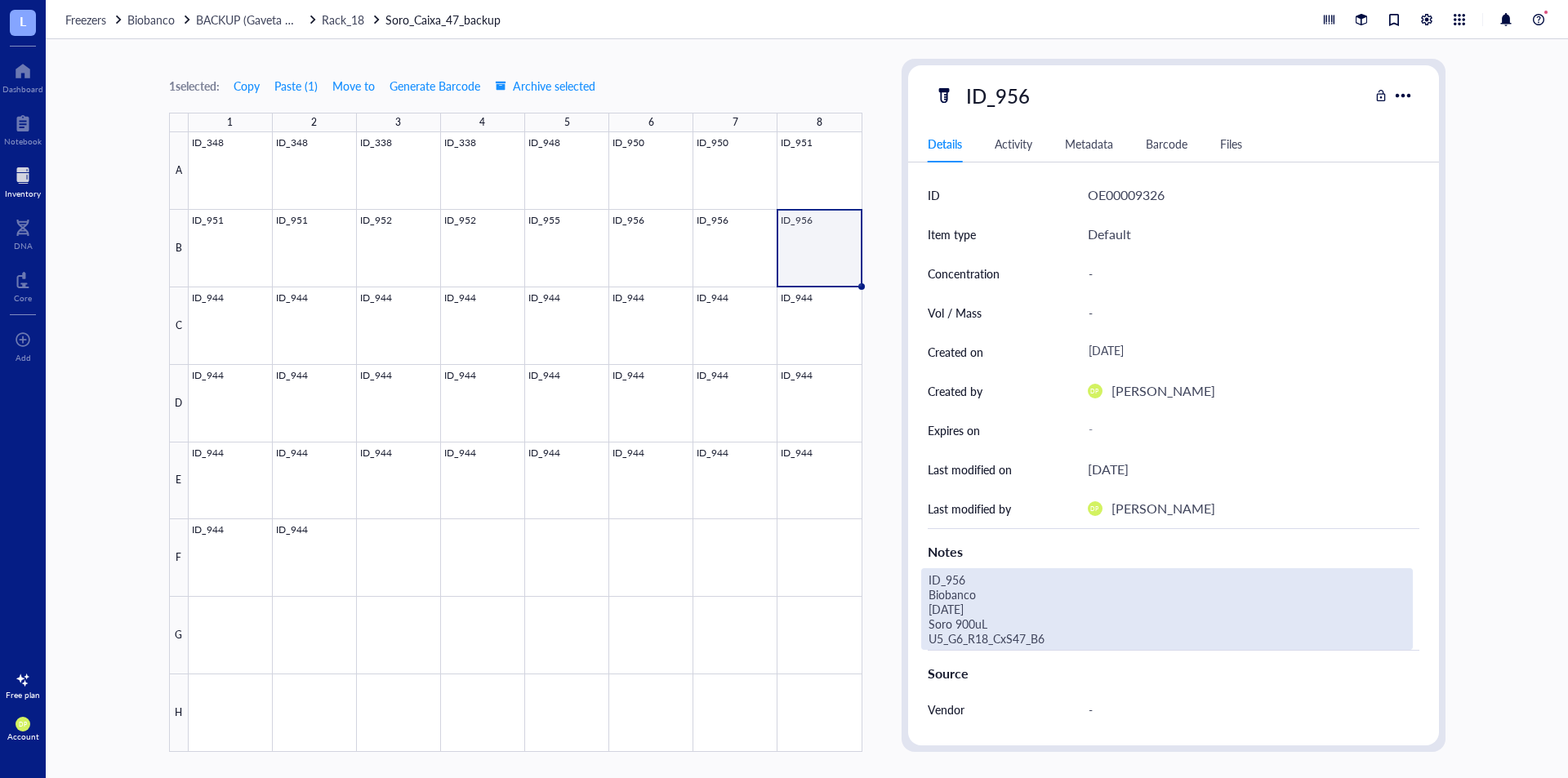
click at [1081, 640] on div "ID_956 Biobanco [DATE] Soro 900uL U5_G6_R18_CxS47_B6" at bounding box center [1167, 609] width 492 height 82
type textarea "ID_956 Biobanco [DATE] Soro 900uL U5_G6_R18_CxS47_B8"
click at [891, 363] on div "1 selected: Copy Paste ( 1 ) Move to Generate Barcode Archive selected 1 2 3 4 …" at bounding box center [808, 408] width 1523 height 739
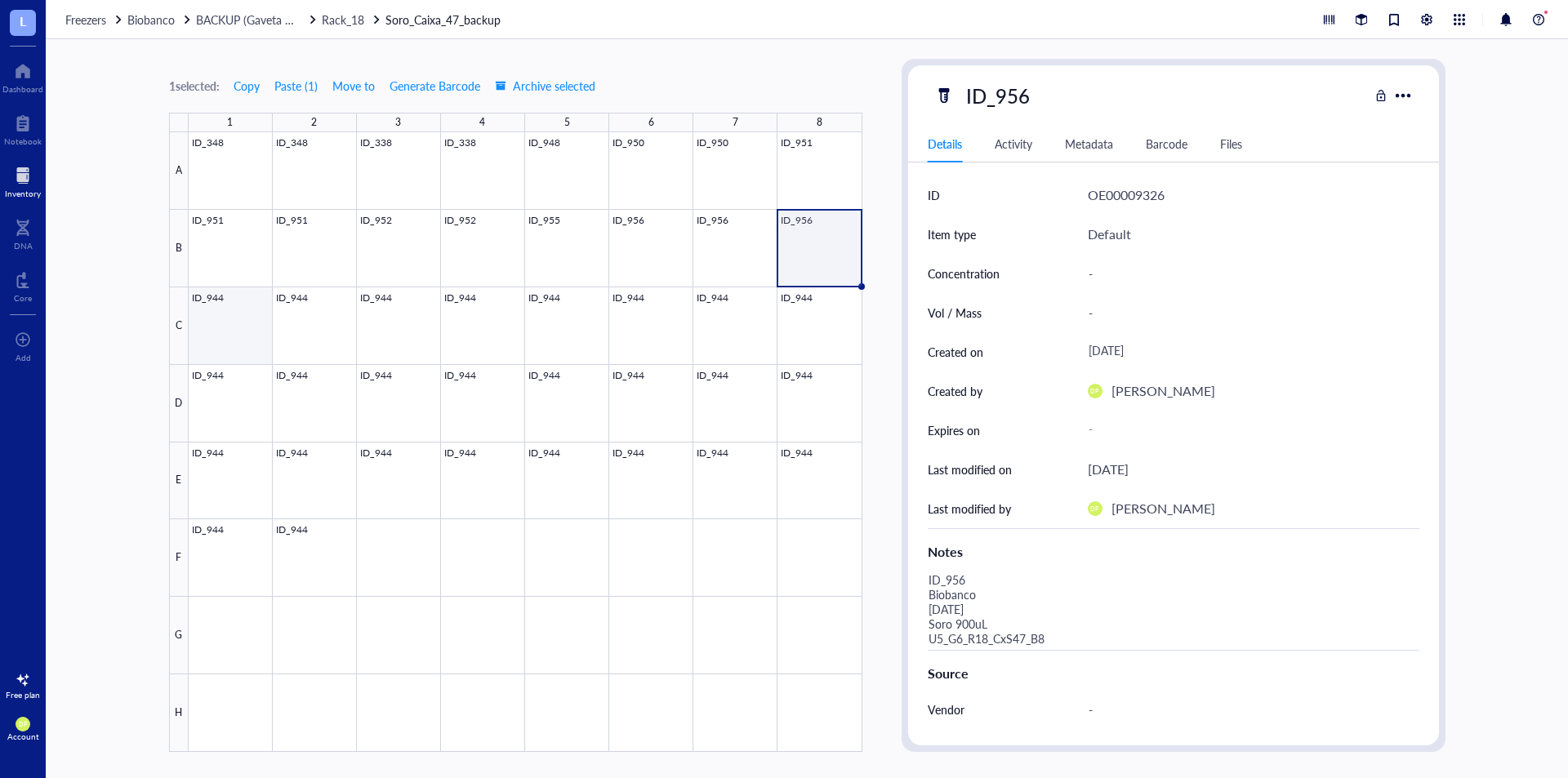
click at [221, 310] on div at bounding box center [525, 442] width 674 height 620
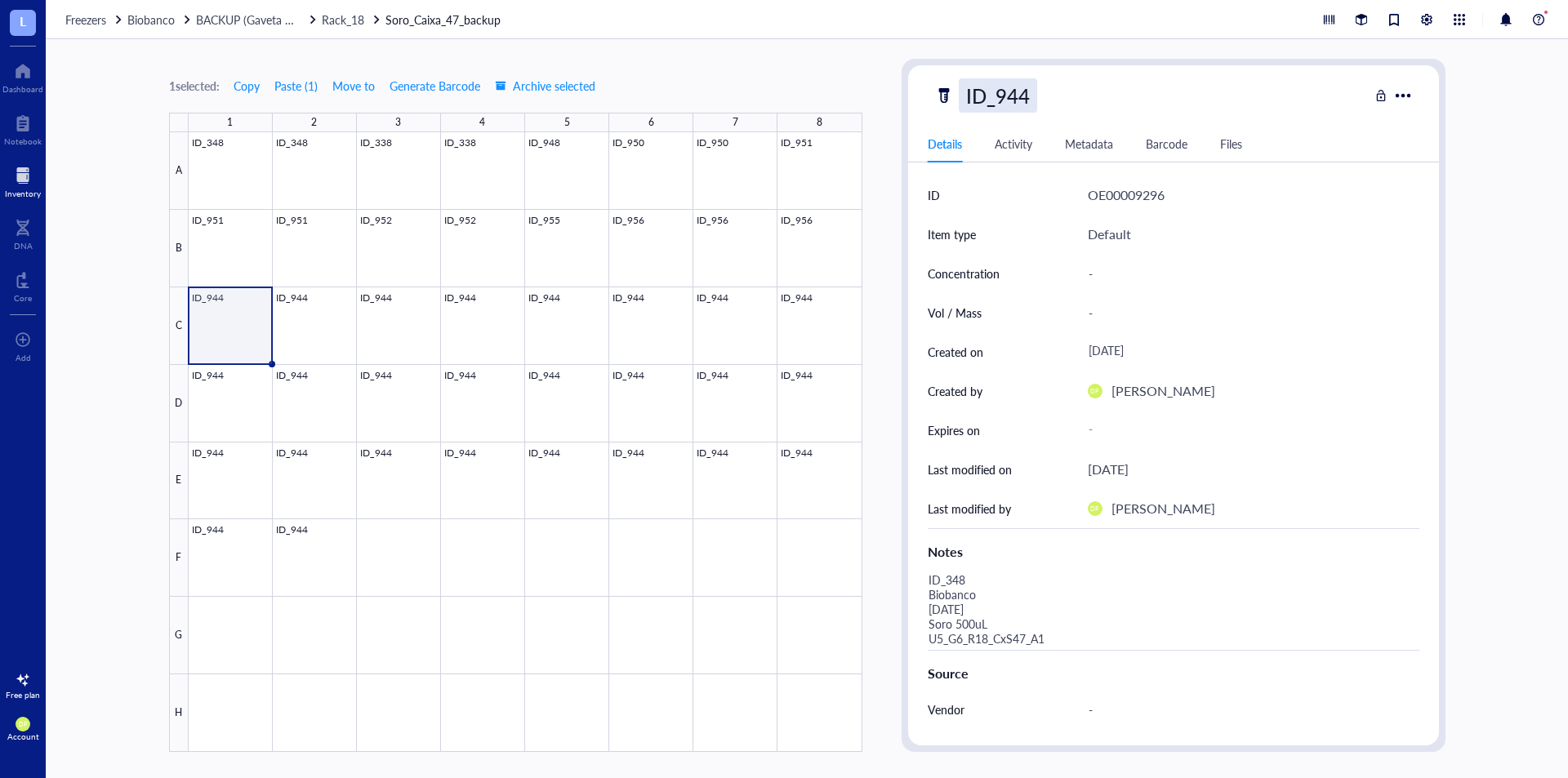
click at [1011, 102] on div "ID_944" at bounding box center [998, 95] width 78 height 34
drag, startPoint x: 1011, startPoint y: 96, endPoint x: 1044, endPoint y: 102, distance: 33.5
click at [1044, 102] on input "ID_944" at bounding box center [1005, 95] width 91 height 32
type input "ID_913"
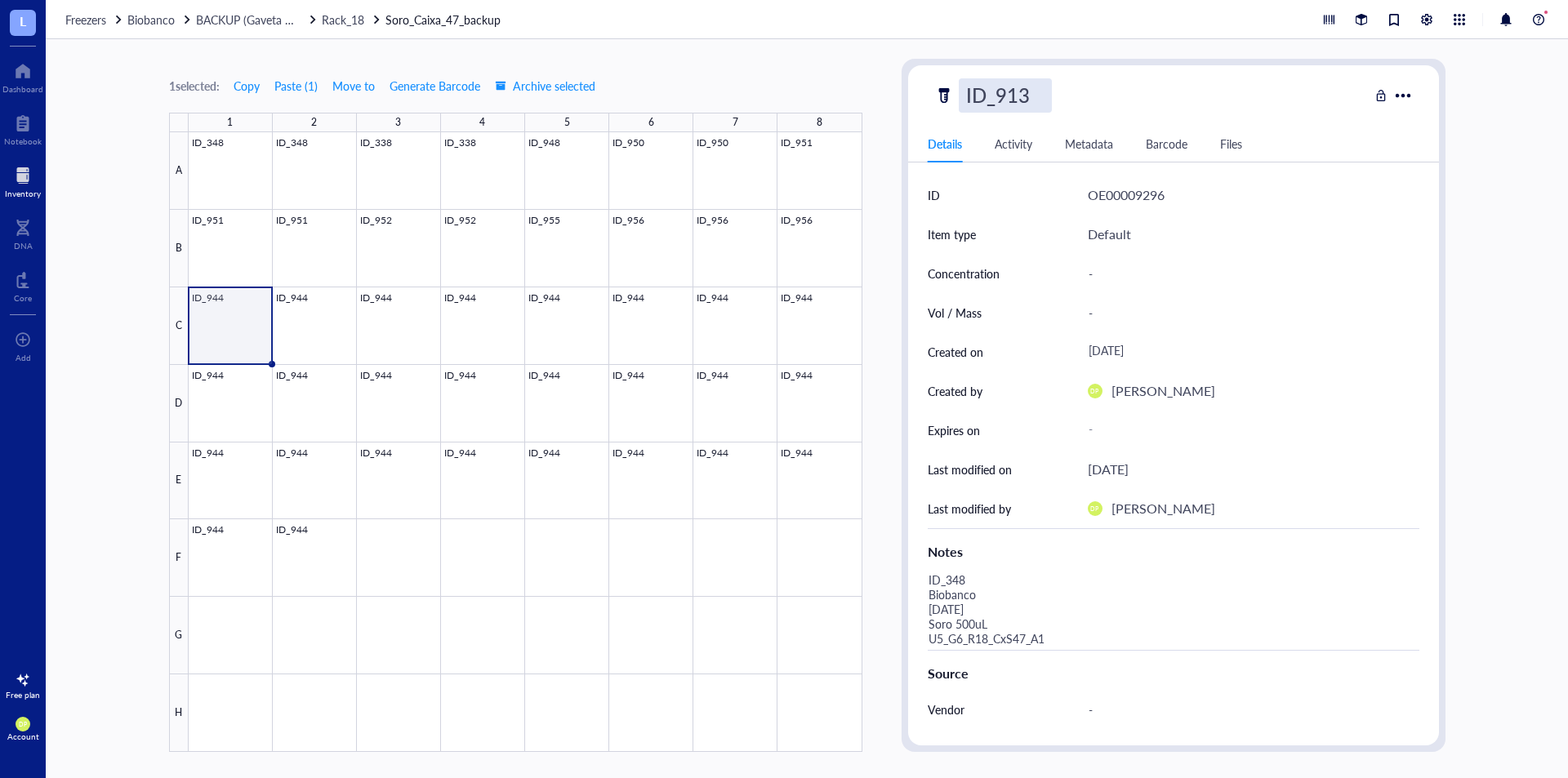
click at [854, 76] on div "1 selected: Copy Paste ( 1 ) Move to Generate Barcode Archive selected 1 2 3 4 …" at bounding box center [515, 405] width 693 height 693
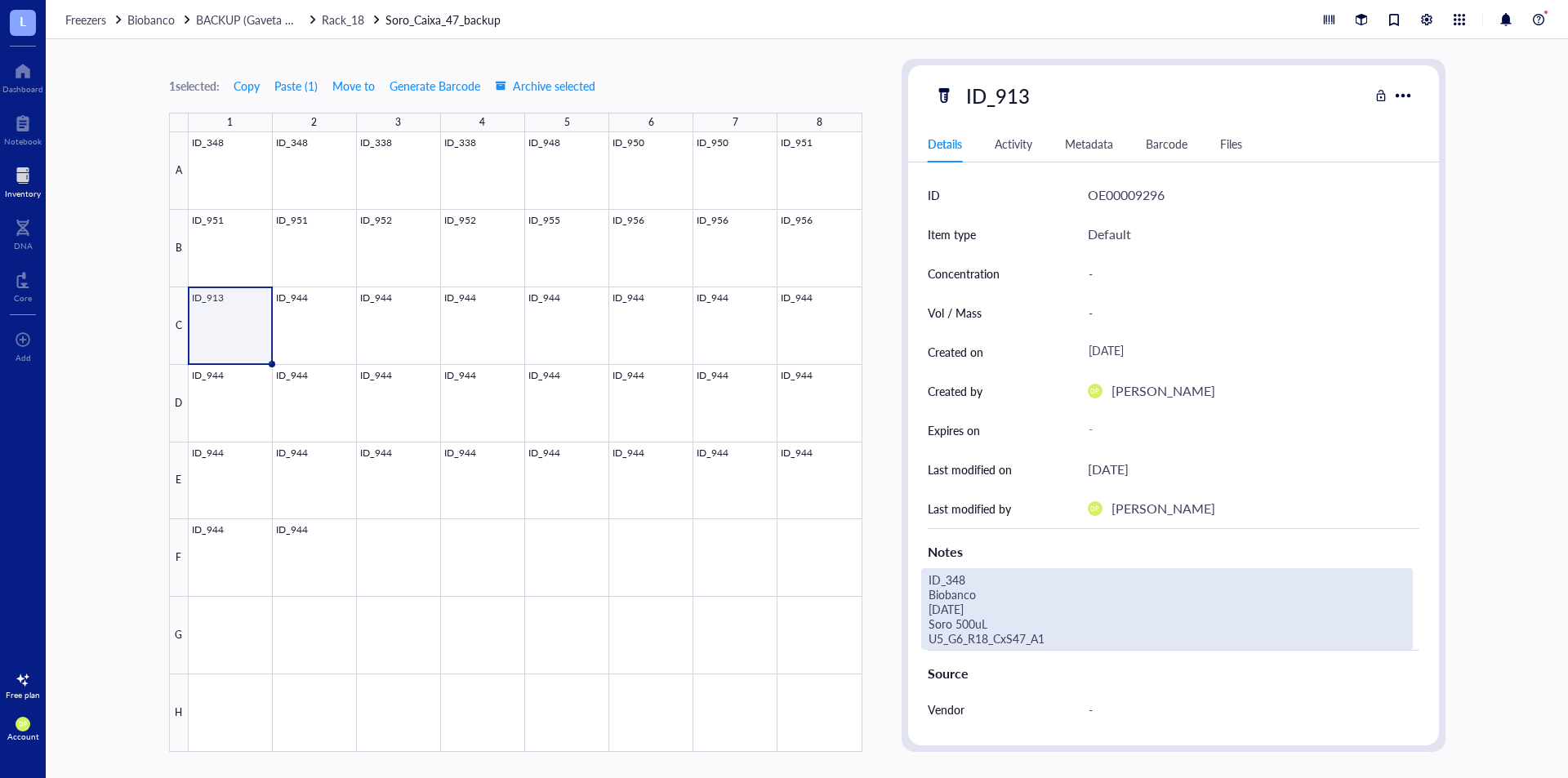
click at [954, 581] on div "ID_348 Biobanco [DATE] Soro 500uL U5_G6_R18_CxS47_A1" at bounding box center [1167, 609] width 492 height 82
drag, startPoint x: 945, startPoint y: 579, endPoint x: 1008, endPoint y: 581, distance: 63.0
click at [1008, 581] on textarea "ID_348 Biobanco [DATE] Soro 500uL U5_G6_R18_CxS47_A1" at bounding box center [1143, 609] width 444 height 80
drag, startPoint x: 935, startPoint y: 606, endPoint x: 914, endPoint y: 608, distance: 21.1
click at [914, 608] on div "ID OE00009296 Item type Default Concentration - Vol / Mass - Created on [DATE] …" at bounding box center [1173, 550] width 531 height 750
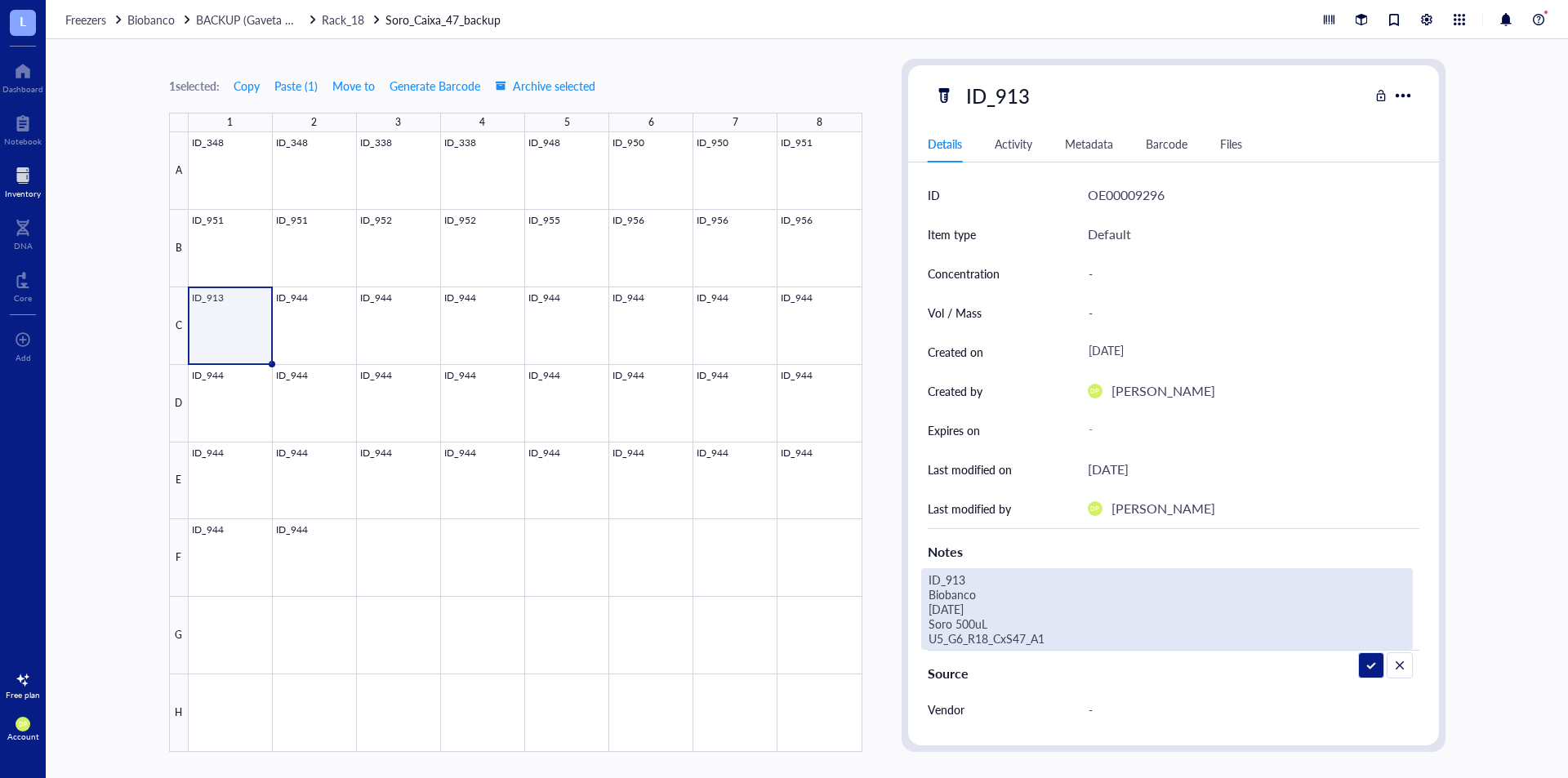
click at [1078, 646] on textarea "ID_913 Biobanco [DATE] Soro 500uL U5_G6_R18_CxS47_A1" at bounding box center [1143, 609] width 444 height 80
click at [1077, 637] on textarea "ID_913 Biobanco [DATE] Soro 500uL U5_G6_R18_CxS47_A1" at bounding box center [1143, 609] width 444 height 80
click at [960, 618] on textarea "ID_913 Biobanco [DATE] Soro 500uL U5_G6_R18_CxS47_C1" at bounding box center [1143, 609] width 444 height 80
type textarea "ID_913 Biobanco [DATE] Soro 900uL U5_G6_R18_CxS47_C1"
click at [885, 83] on div "1 selected: Copy Paste ( 1 ) Move to Generate Barcode Archive selected 1 2 3 4 …" at bounding box center [808, 408] width 1523 height 739
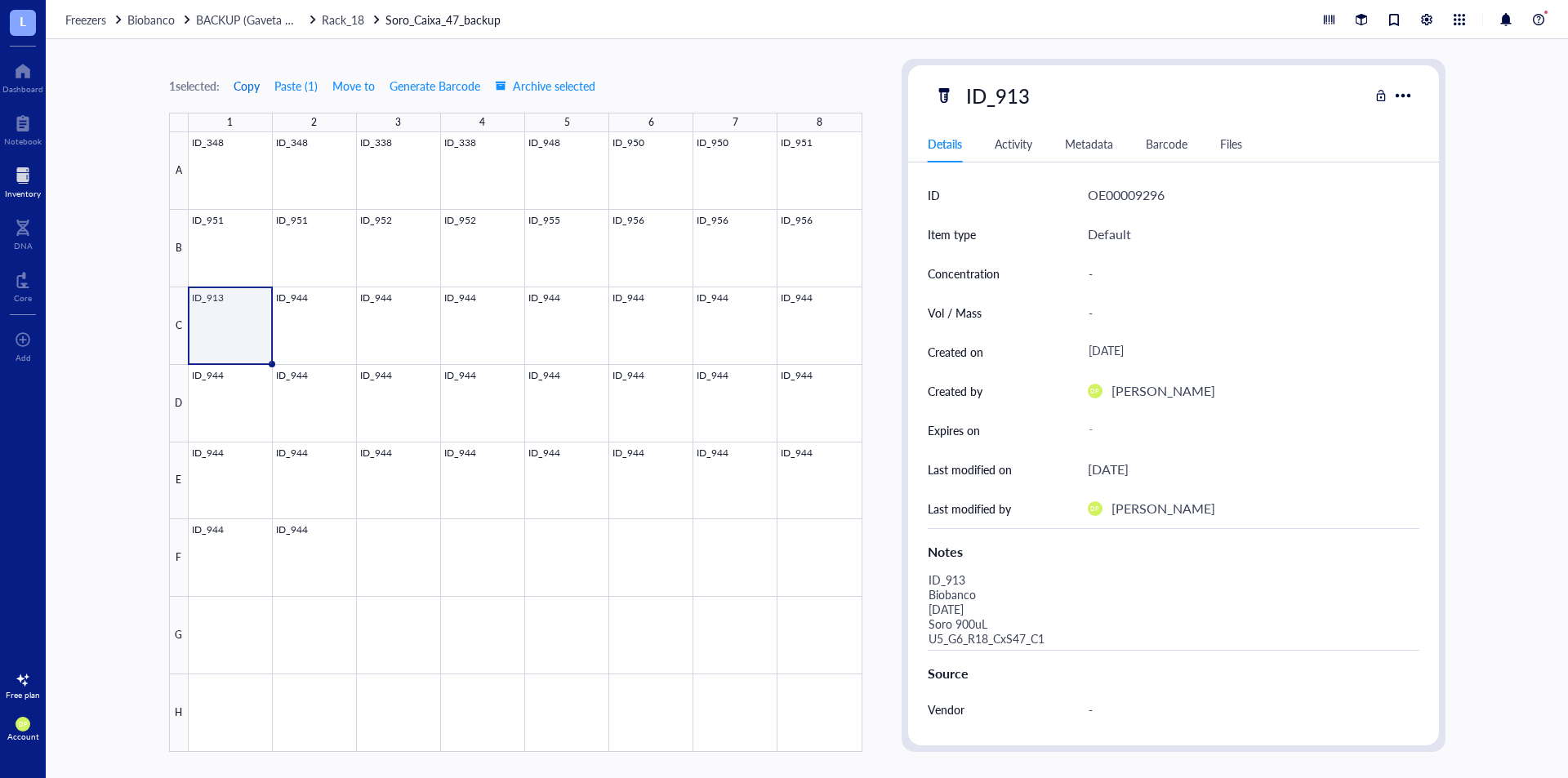
click at [246, 87] on span "Copy" at bounding box center [246, 86] width 26 height 13
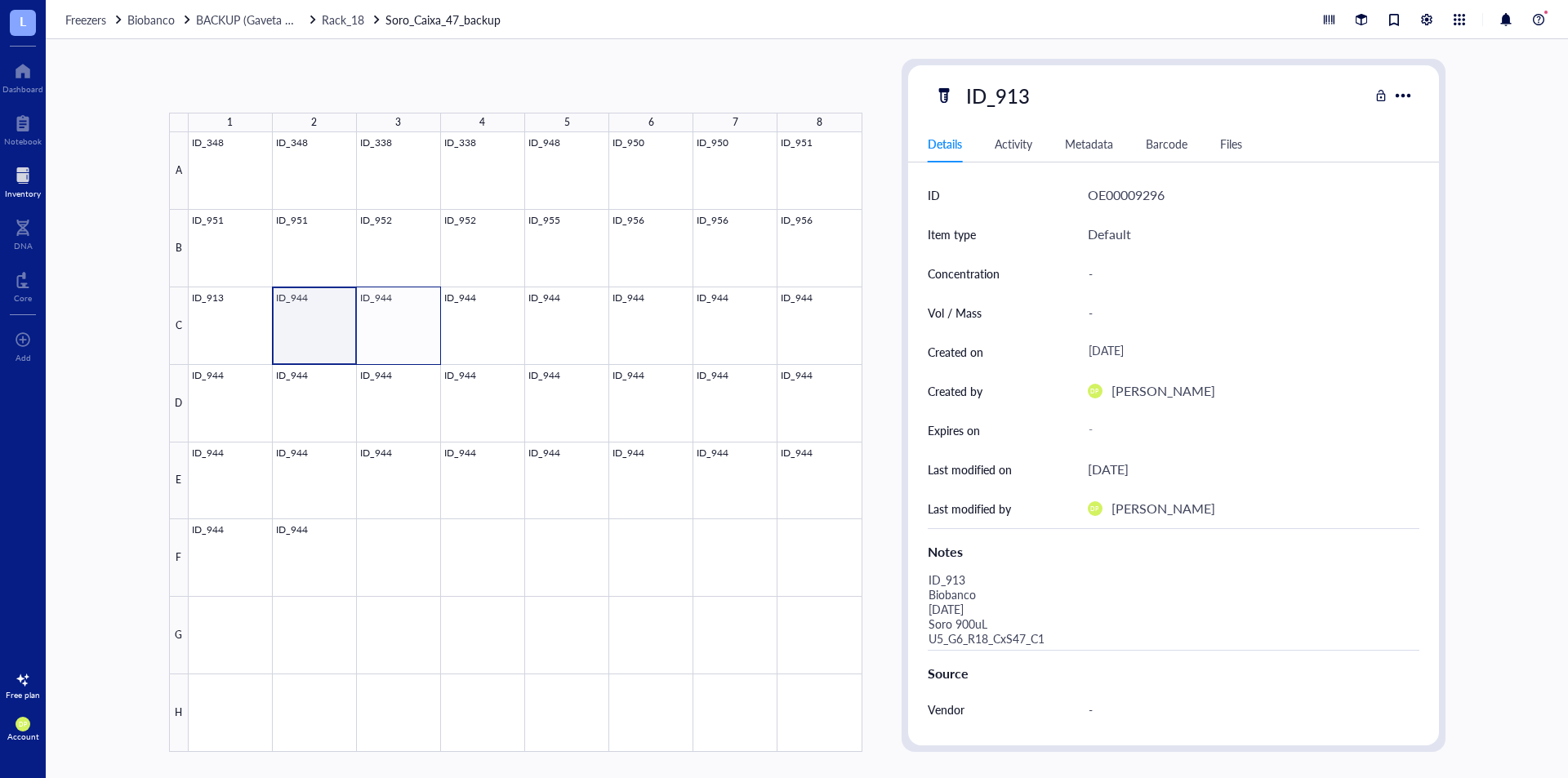
click at [396, 334] on div at bounding box center [525, 442] width 674 height 620
click at [312, 81] on button "Paste ( 1 )" at bounding box center [296, 86] width 45 height 26
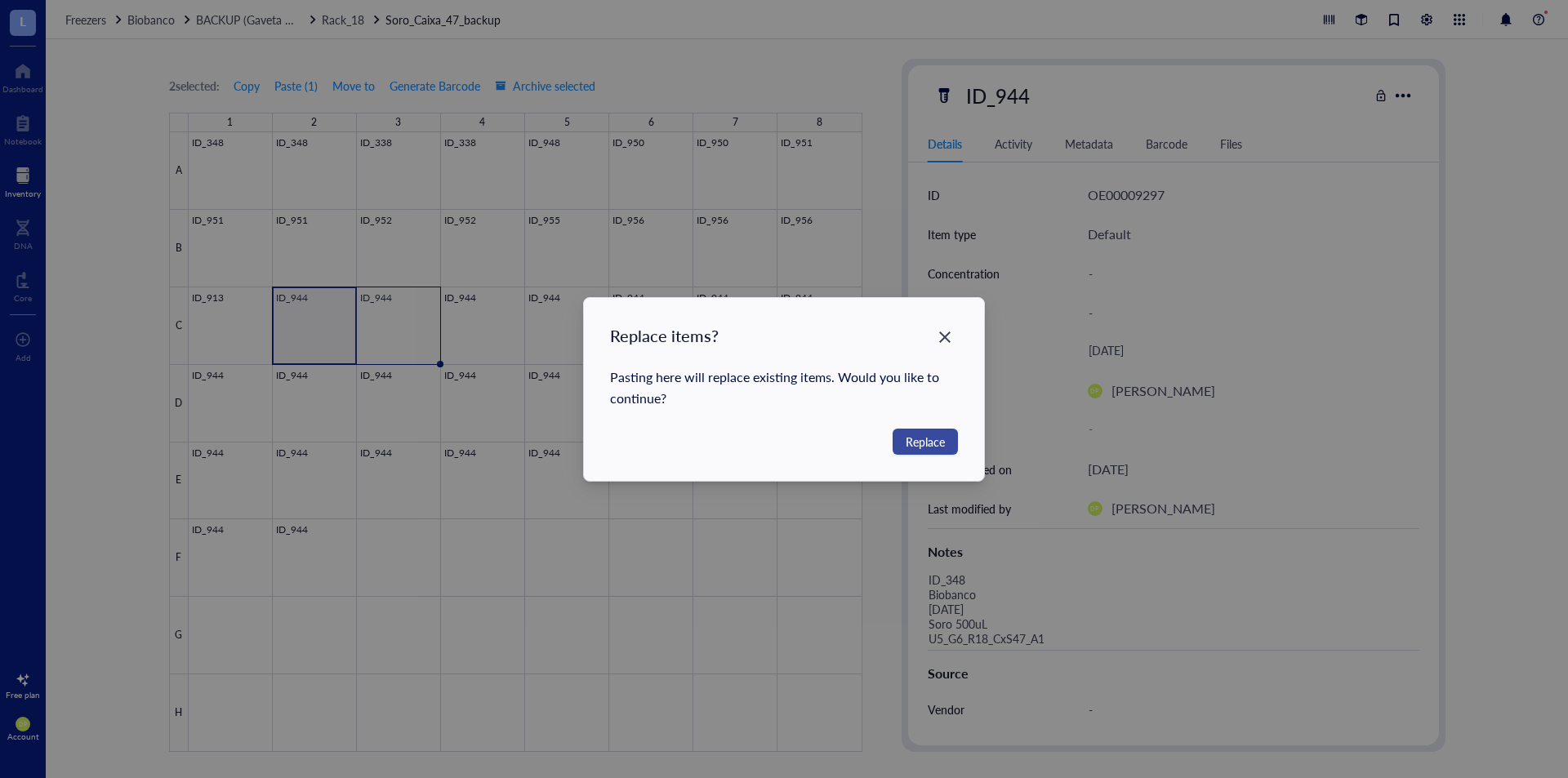
click at [922, 441] on span "Replace" at bounding box center [926, 441] width 39 height 18
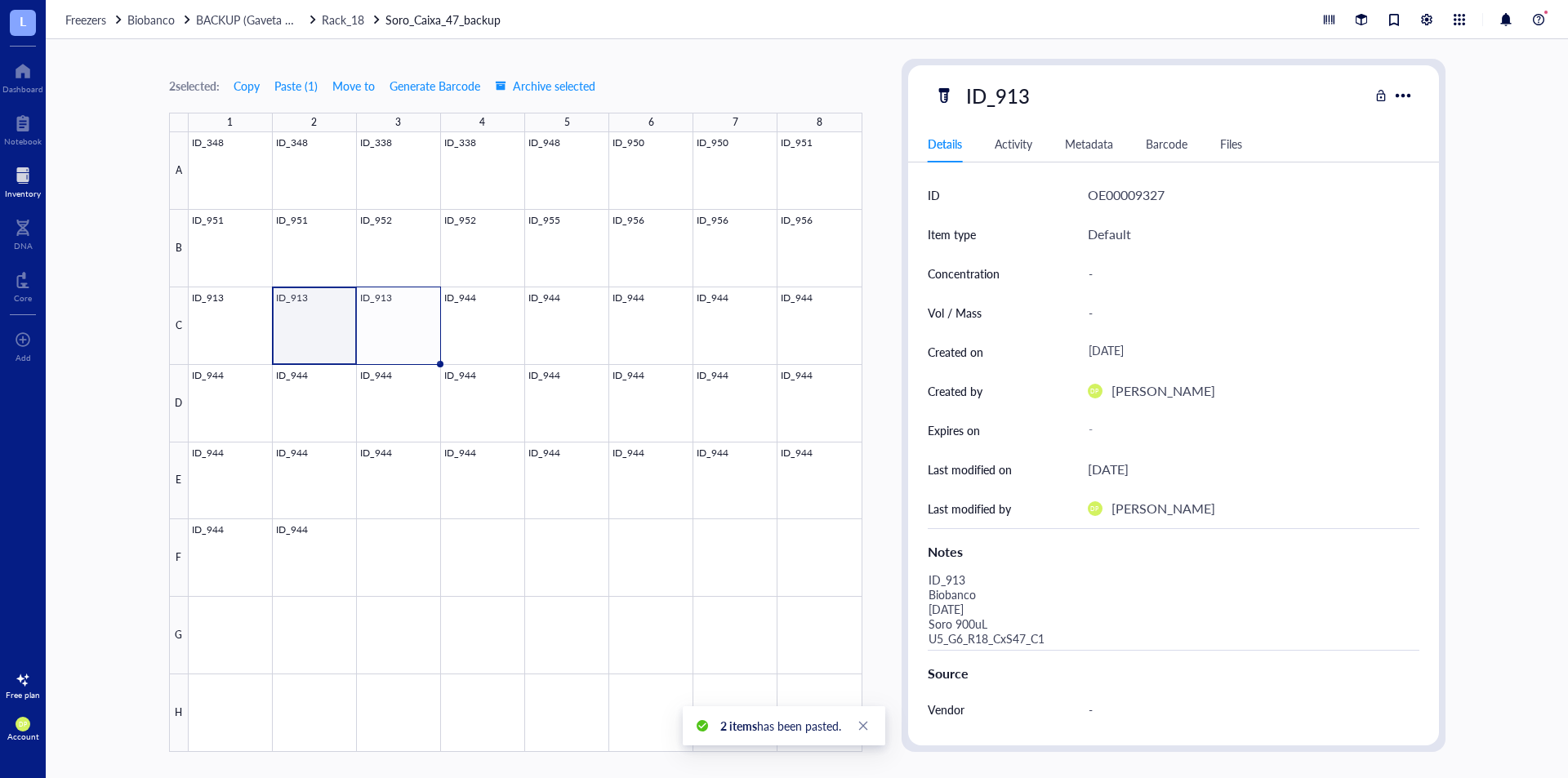
click at [319, 317] on div at bounding box center [525, 442] width 674 height 620
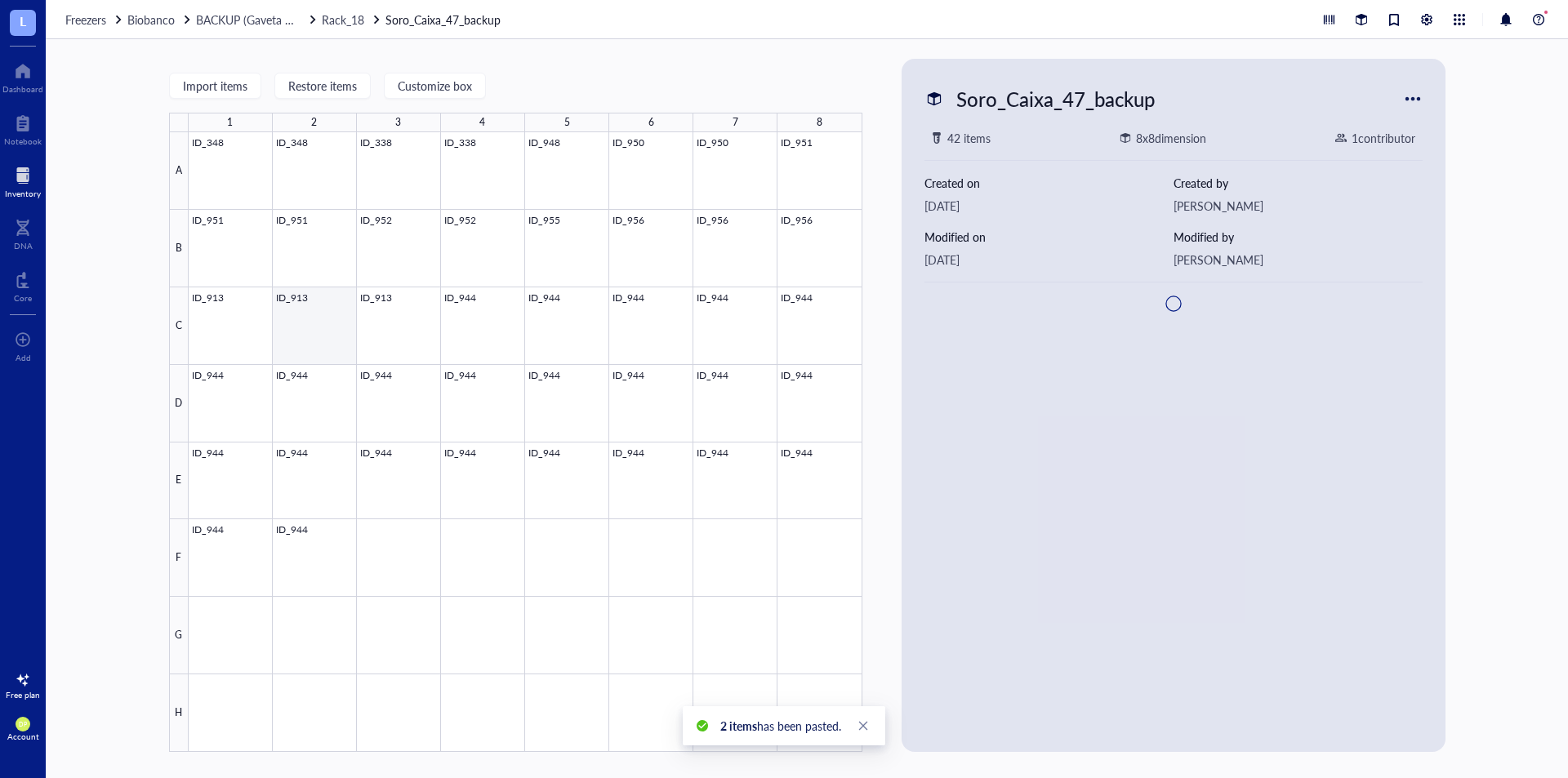
drag, startPoint x: 319, startPoint y: 317, endPoint x: 377, endPoint y: 330, distance: 59.4
click at [320, 317] on div at bounding box center [525, 442] width 674 height 620
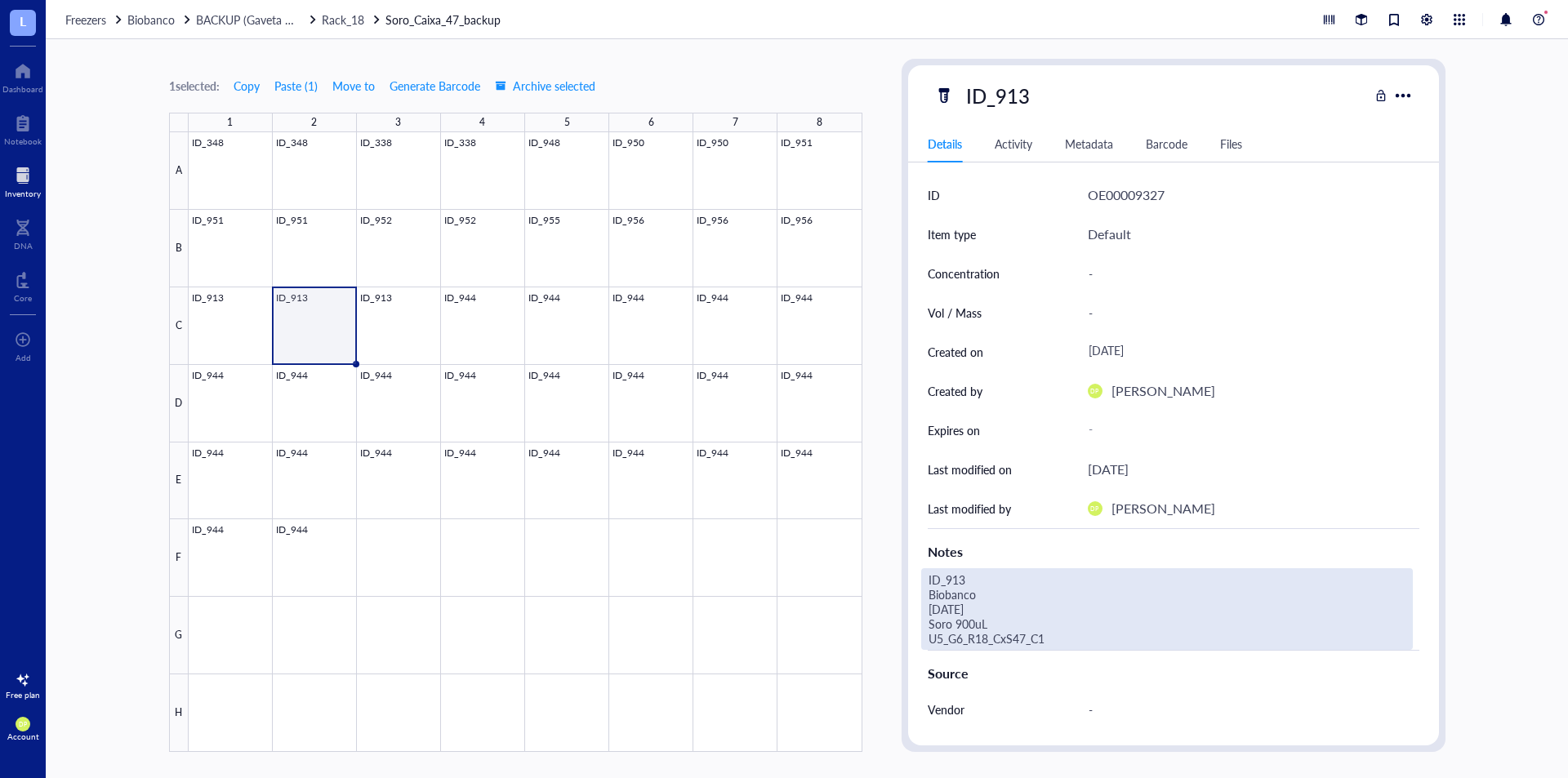
click at [1065, 643] on div "ID_913 Biobanco [DATE] Soro 900uL U5_G6_R18_CxS47_C1" at bounding box center [1167, 609] width 492 height 82
type textarea "ID_913 Biobanco [DATE] Soro 900uL U5_G6_R18_CxS47_C2"
click at [871, 330] on div "1 selected: Copy Paste ( 1 ) Move to Generate Barcode Archive selected 1 2 3 4 …" at bounding box center [808, 408] width 1523 height 739
click at [1069, 636] on div "ID_913 Biobanco [DATE] Soro 900uL U5_G6_R18_CxS47_C1" at bounding box center [1167, 609] width 492 height 82
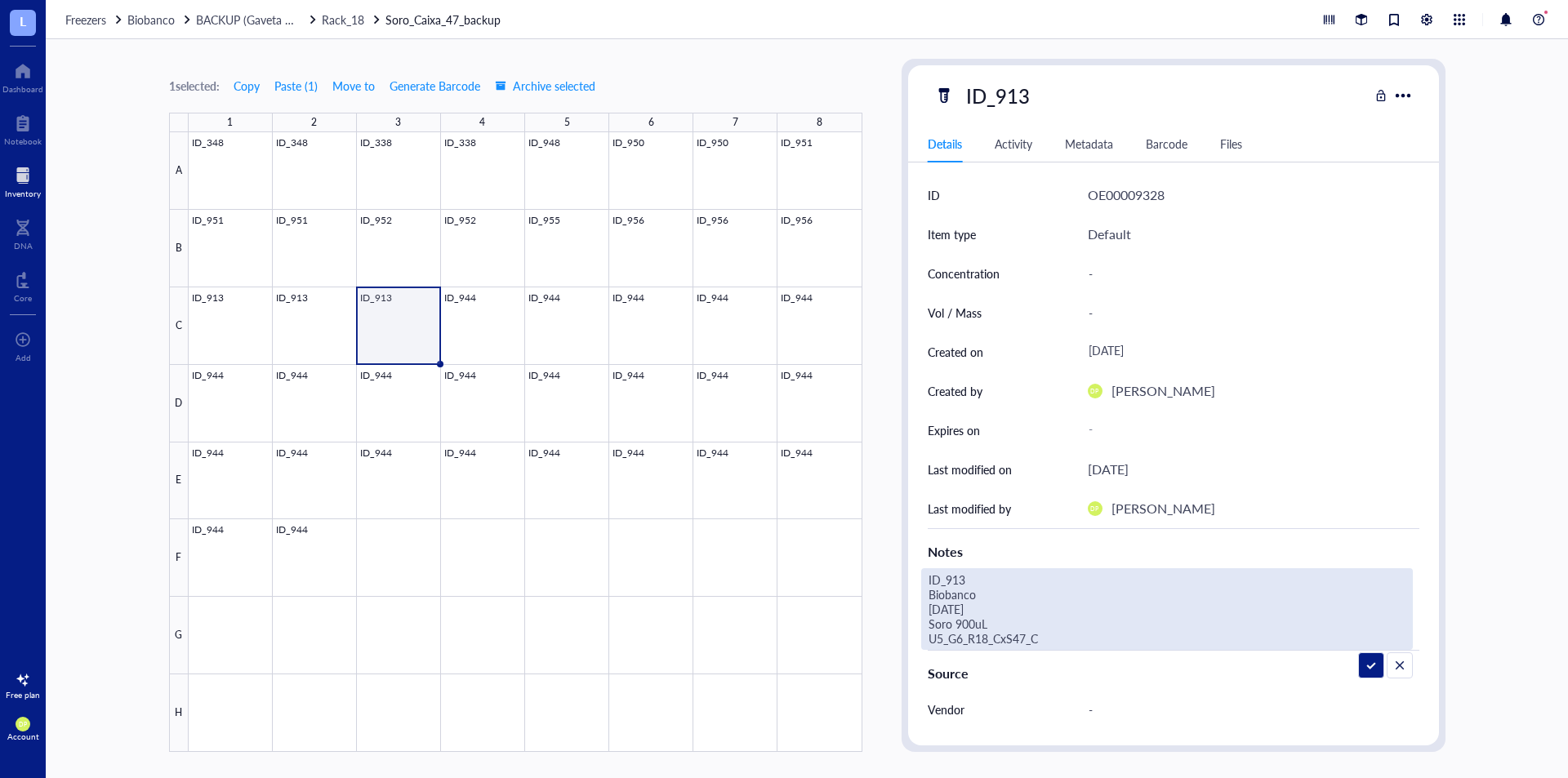
type textarea "ID_913 Biobanco [DATE] Soro 900uL U5_G6_R18_CxS47_C3"
click at [896, 355] on div "1 selected: Copy Paste ( 1 ) Move to Generate Barcode Archive selected 1 2 3 4 …" at bounding box center [808, 408] width 1523 height 739
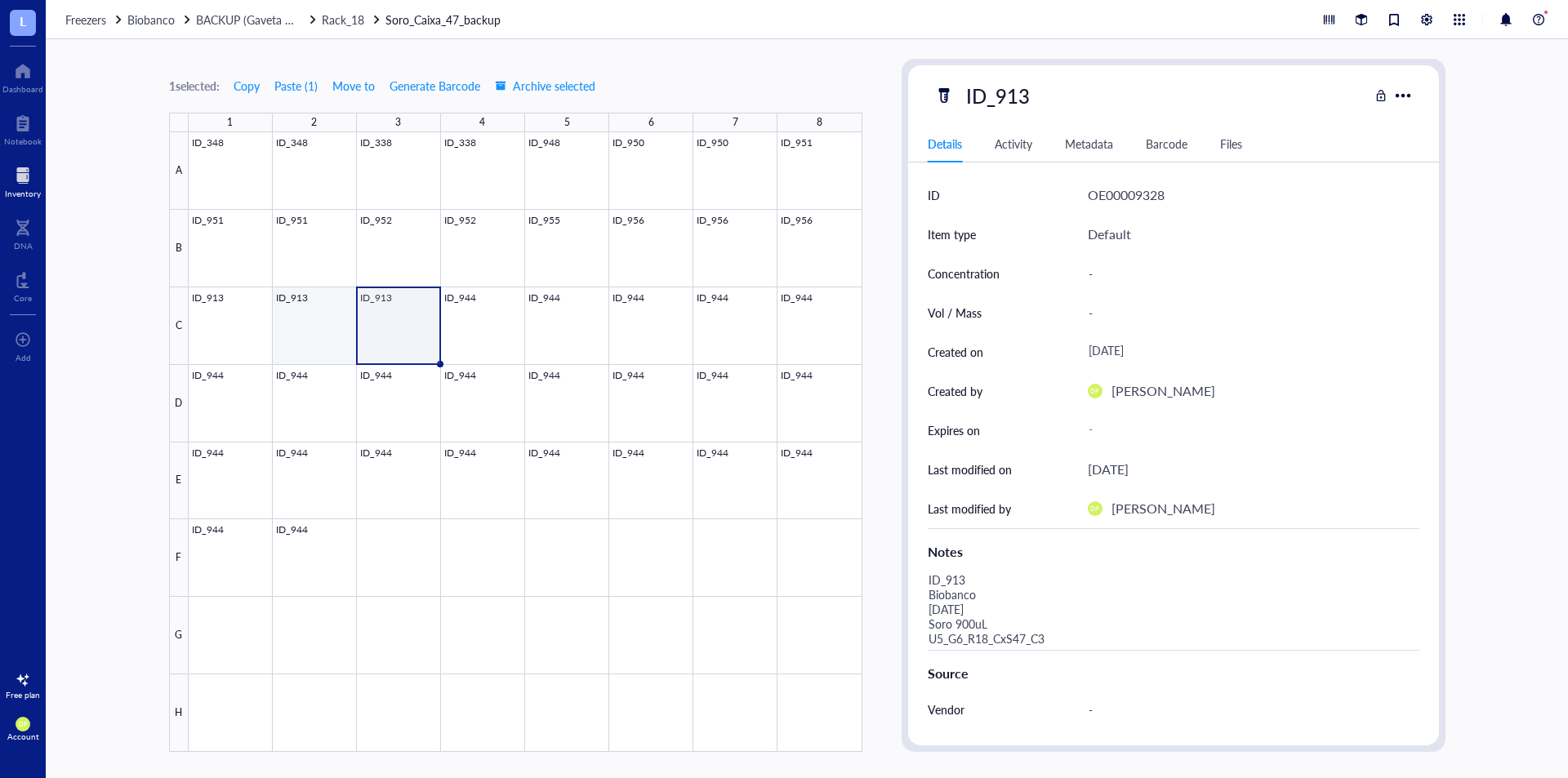
click at [304, 318] on div at bounding box center [525, 442] width 674 height 620
drag, startPoint x: 395, startPoint y: 322, endPoint x: 492, endPoint y: 324, distance: 97.0
click at [396, 324] on div at bounding box center [525, 442] width 674 height 620
click at [503, 324] on div at bounding box center [525, 442] width 674 height 620
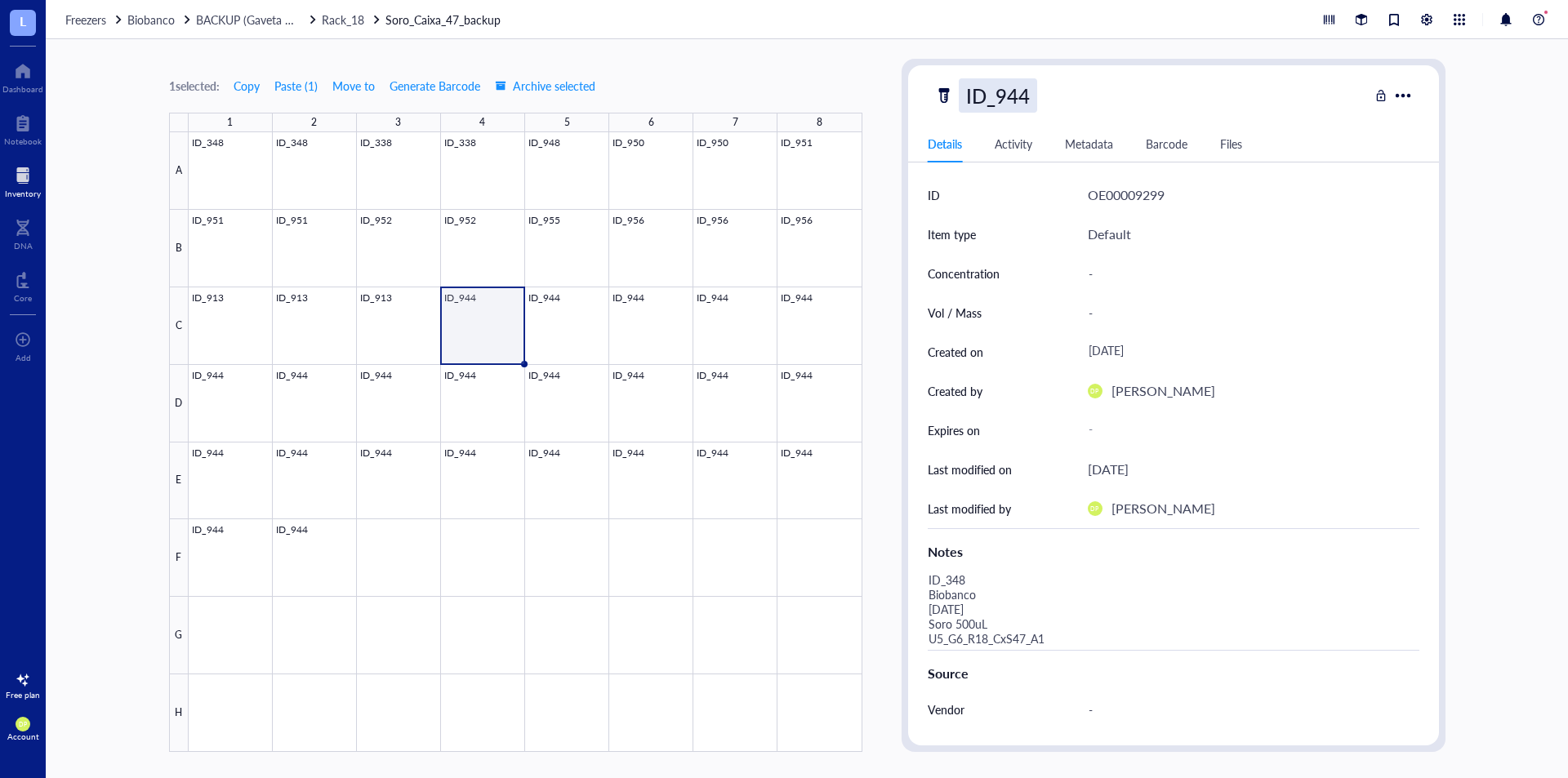
click at [999, 107] on div "ID_944" at bounding box center [998, 95] width 78 height 34
drag, startPoint x: 1000, startPoint y: 90, endPoint x: 1095, endPoint y: 90, distance: 95.0
click at [1095, 90] on div "ID_944" at bounding box center [1152, 95] width 435 height 34
type input "ID_594"
click at [800, 96] on div "1 selected: Copy Paste ( 1 ) Move to Generate Barcode Archive selected 1 2 3 4 …" at bounding box center [515, 405] width 693 height 693
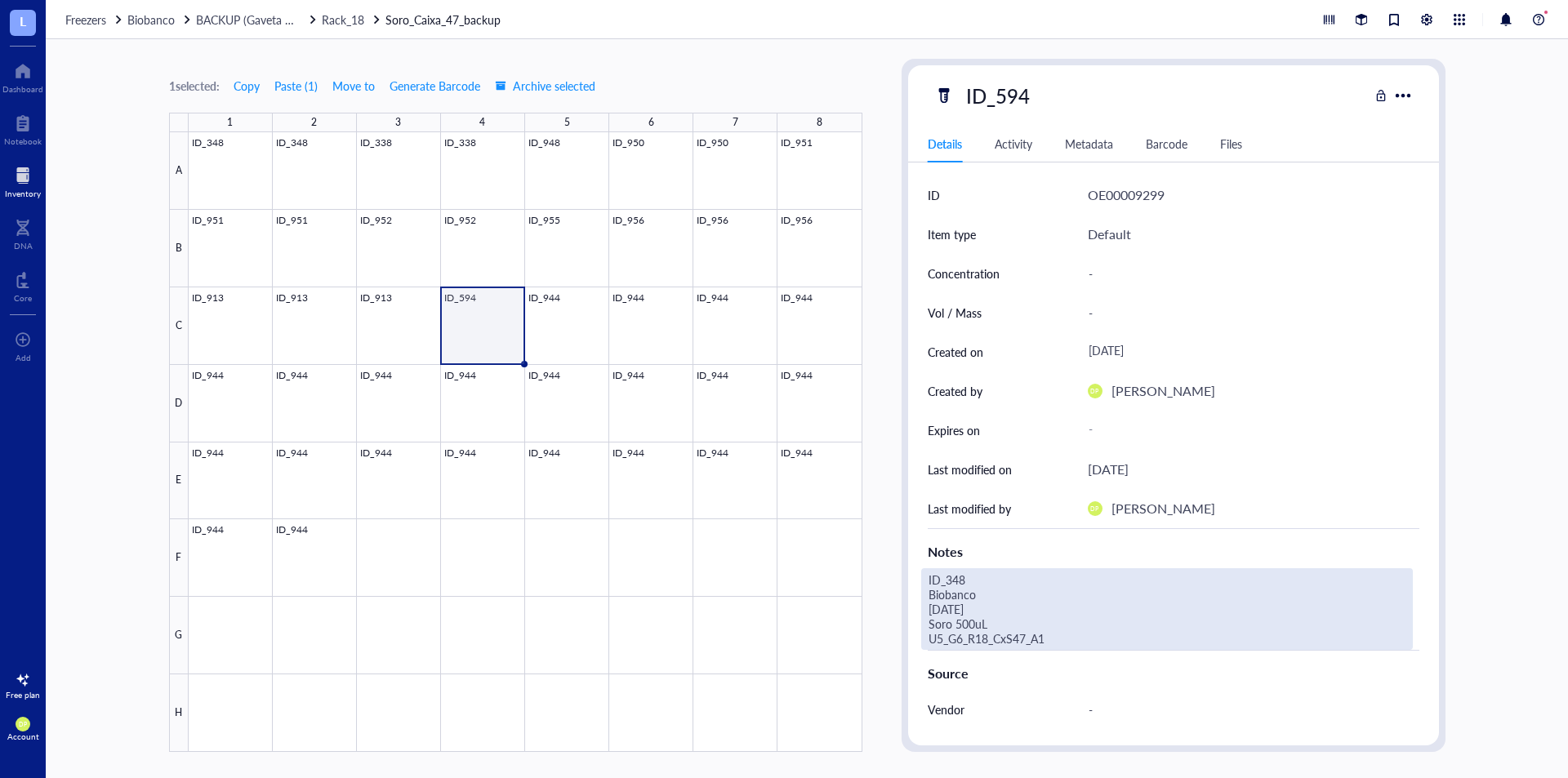
click at [958, 591] on div "ID_348 Biobanco [DATE] Soro 500uL U5_G6_R18_CxS47_A1" at bounding box center [1167, 609] width 492 height 82
click at [1009, 569] on textarea "ID_348 Biobanco [DATE] Soro 500uL U5_G6_R18_CxS47_A1" at bounding box center [1143, 609] width 444 height 80
click at [947, 604] on textarea "ID_594 Biobanco [DATE] Soro 500uL U5_G6_R18_CxS47_A1" at bounding box center [1143, 609] width 444 height 80
click at [1087, 635] on textarea "ID_594 Biobanco [DATE] Soro 500uL U5_G6_R18_CxS47_A1" at bounding box center [1143, 609] width 444 height 80
type textarea "ID_594 Biobanco [DATE] Soro 500uL U5_G6_R18_CxS47_C4"
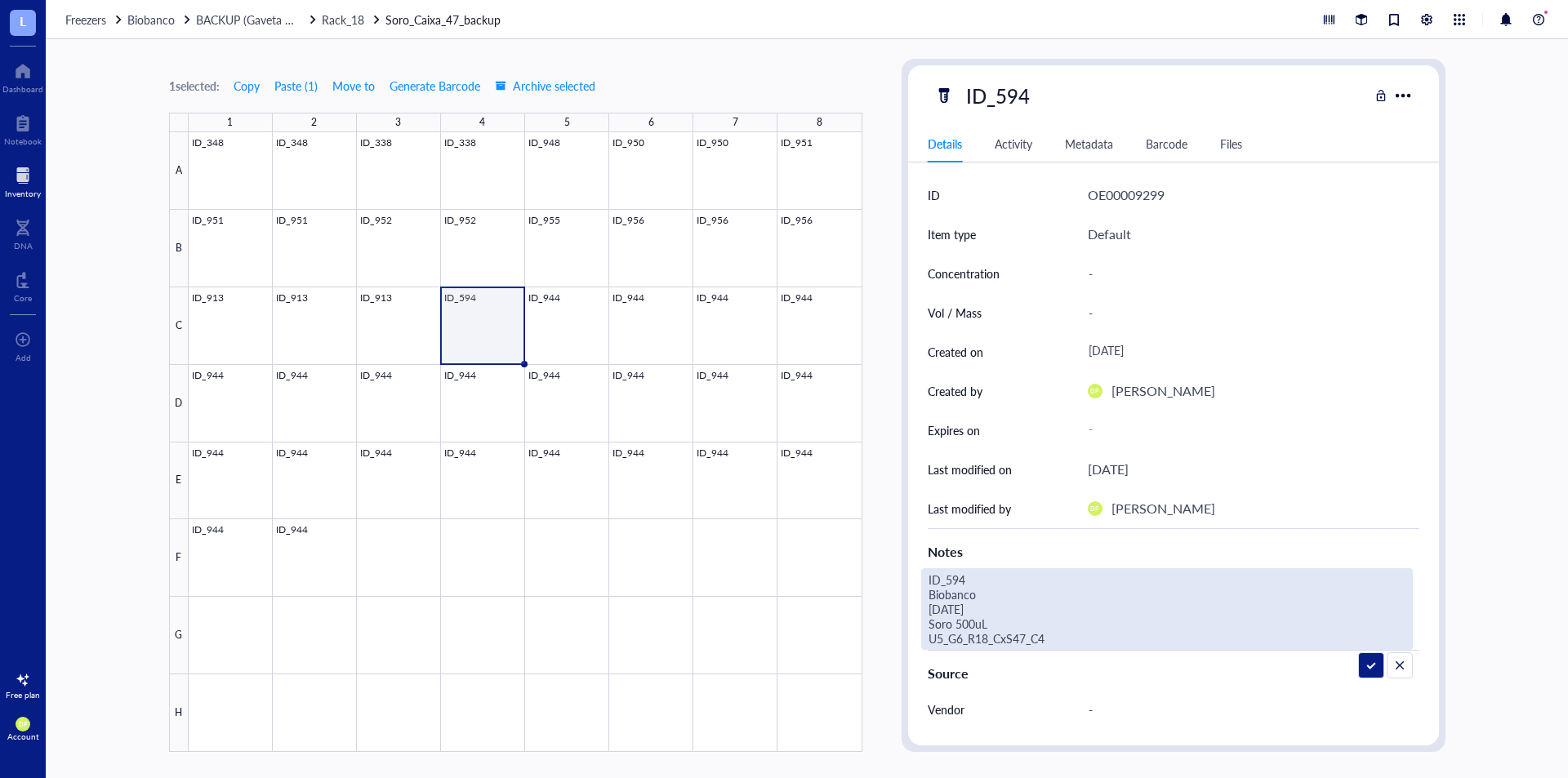
drag, startPoint x: 1056, startPoint y: 640, endPoint x: 914, endPoint y: 580, distance: 154.2
click at [914, 580] on div "ID OE00009299 Item type Default Concentration - Vol / Mass - Created on [DATE] …" at bounding box center [1173, 550] width 531 height 750
click at [877, 362] on div "1 selected: Copy Paste ( 1 ) Move to Generate Barcode Archive selected 1 2 3 4 …" at bounding box center [808, 408] width 1523 height 739
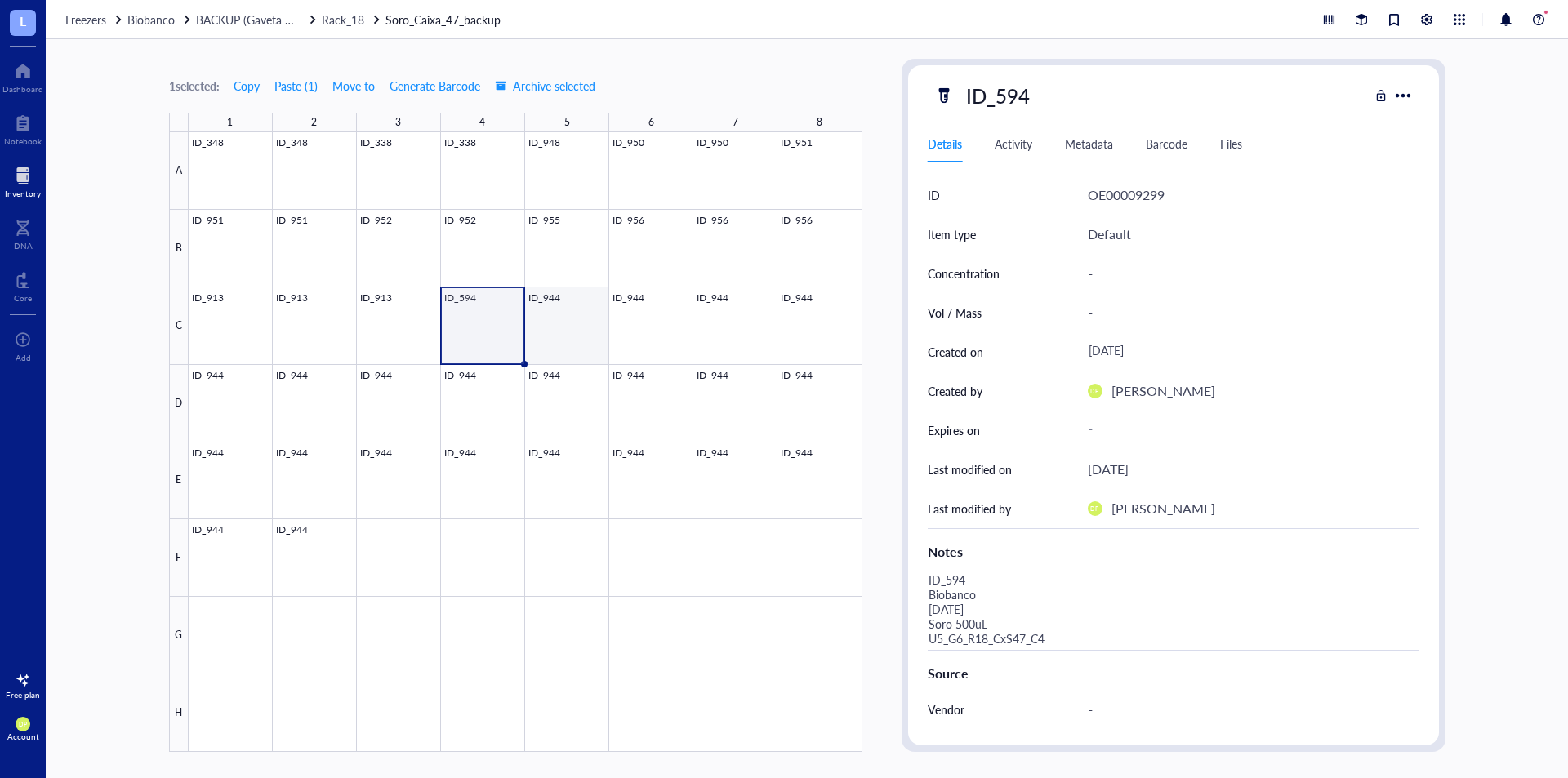
click at [547, 318] on div at bounding box center [525, 442] width 674 height 620
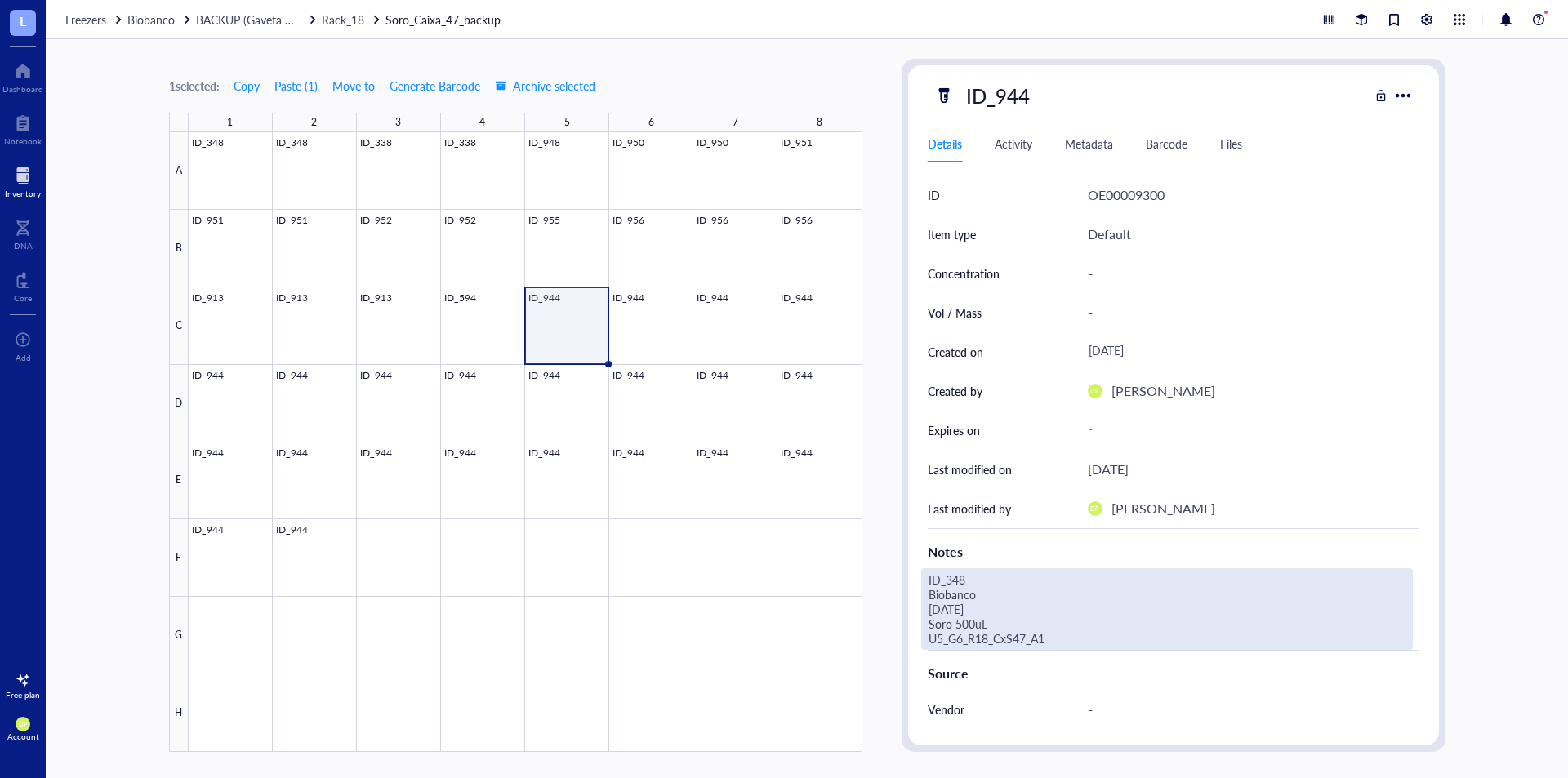
click at [1077, 630] on div "ID_348 Biobanco [DATE] Soro 500uL U5_G6_R18_CxS47_A1" at bounding box center [1167, 609] width 492 height 82
drag, startPoint x: 1067, startPoint y: 642, endPoint x: 928, endPoint y: 586, distance: 149.9
click at [928, 586] on textarea "ID_348 Biobanco [DATE] Soro 500uL U5_G6_R18_CxS47_A1" at bounding box center [1143, 609] width 444 height 80
type textarea "ID_594 Biobanco [DATE] Soro 500uL U5_G6_R18_CxS47_C5"
click at [888, 277] on div "1 selected: Copy Paste ( 1 ) Move to Generate Barcode Archive selected 1 2 3 4 …" at bounding box center [808, 408] width 1523 height 739
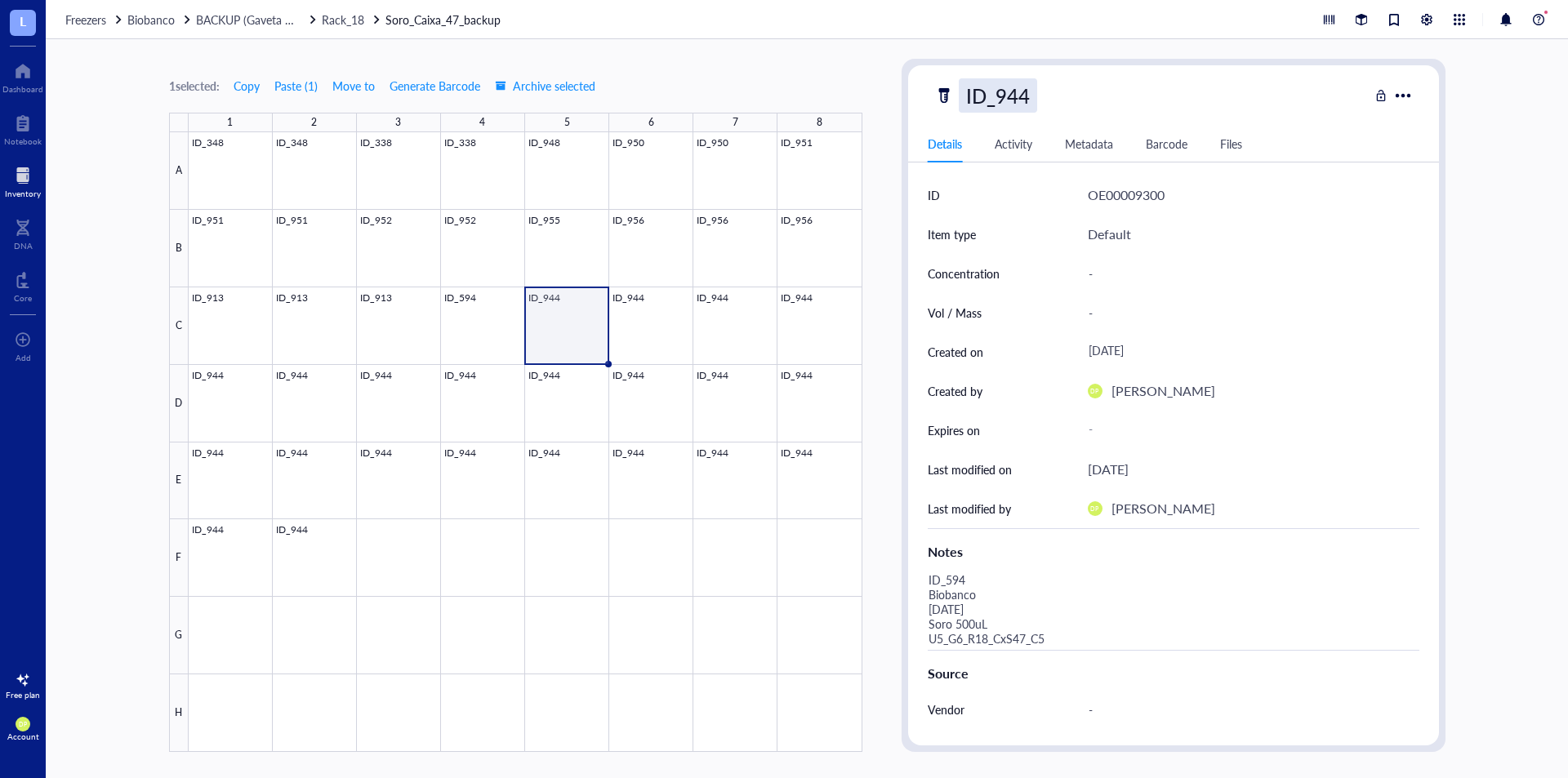
click at [1024, 95] on div "ID_944" at bounding box center [998, 95] width 78 height 34
drag, startPoint x: 1007, startPoint y: 91, endPoint x: 1204, endPoint y: 97, distance: 197.1
click at [1204, 97] on div "ID_944" at bounding box center [1152, 95] width 435 height 34
type input "ID_594"
click at [816, 56] on div "1 selected: Copy Paste ( 1 ) Move to Generate Barcode Archive selected 1 2 3 4 …" at bounding box center [808, 408] width 1523 height 739
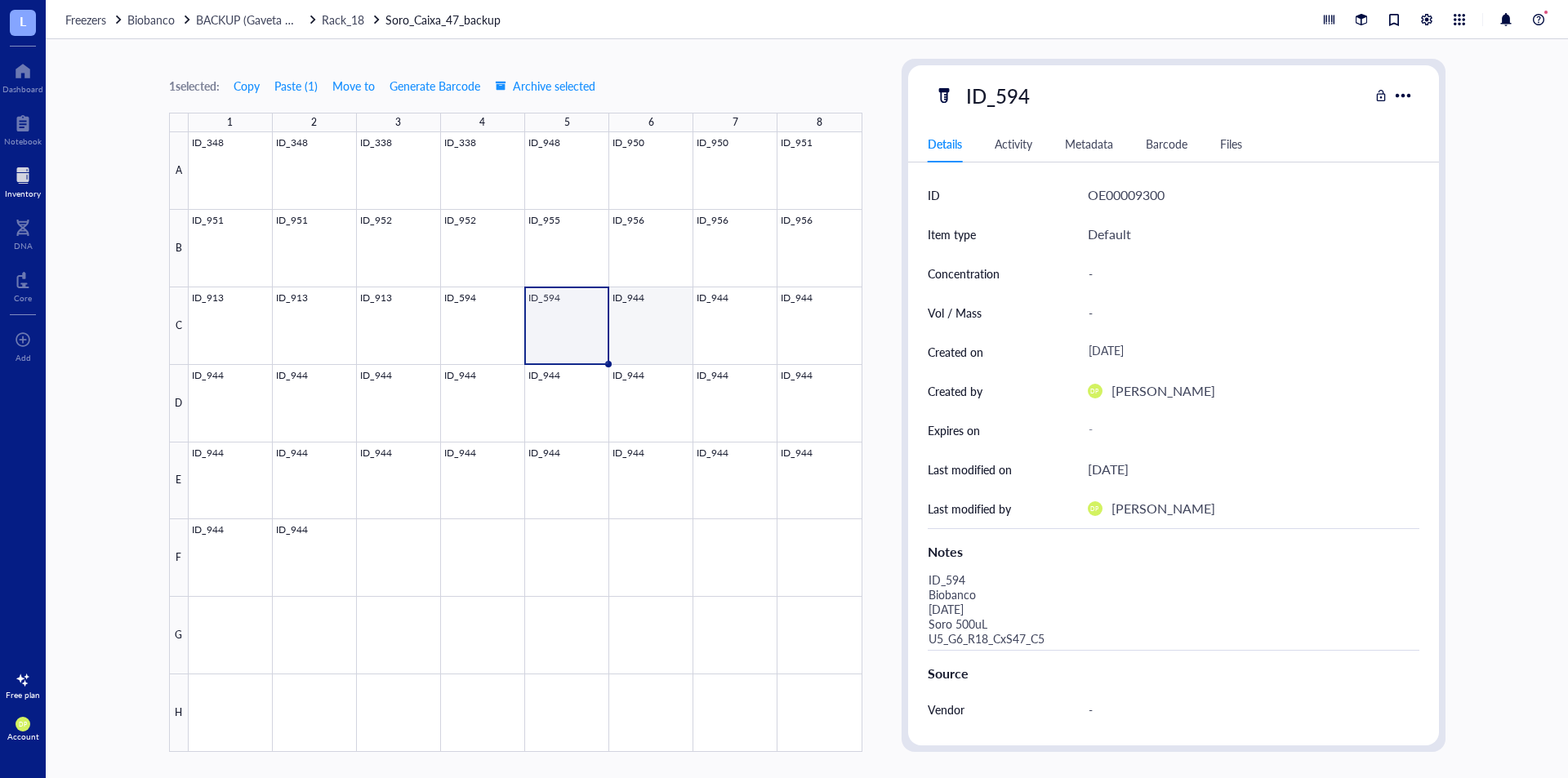
click at [644, 310] on div at bounding box center [525, 442] width 674 height 620
click at [1025, 89] on div "ID_944" at bounding box center [998, 95] width 78 height 34
drag, startPoint x: 1020, startPoint y: 96, endPoint x: 1064, endPoint y: 98, distance: 44.0
click at [1064, 98] on div "ID_944" at bounding box center [1152, 95] width 435 height 34
type input "ID_960"
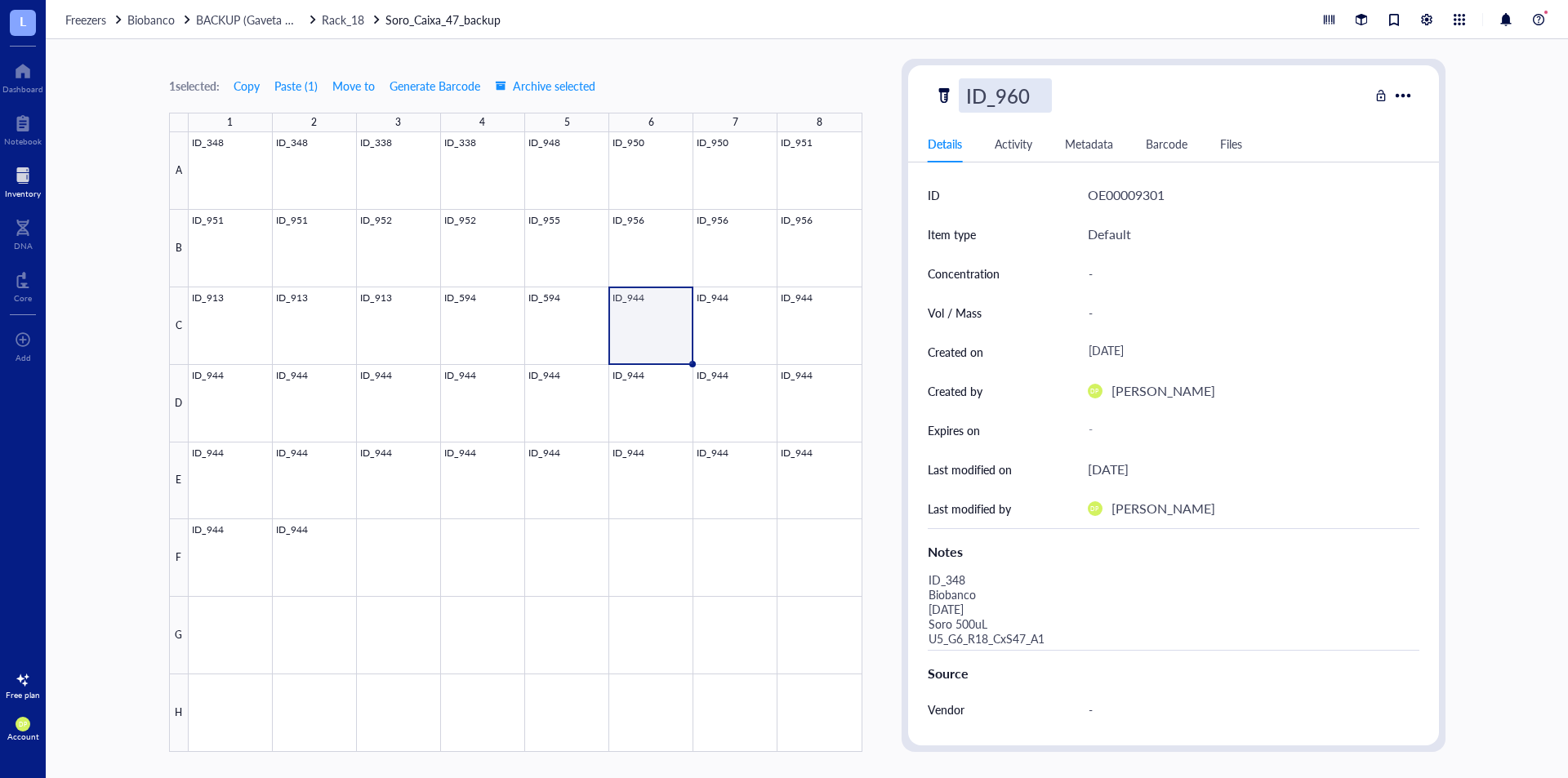
click at [884, 71] on div "1 selected: Copy Paste ( 1 ) Move to Generate Barcode Archive selected 1 2 3 4 …" at bounding box center [808, 408] width 1523 height 739
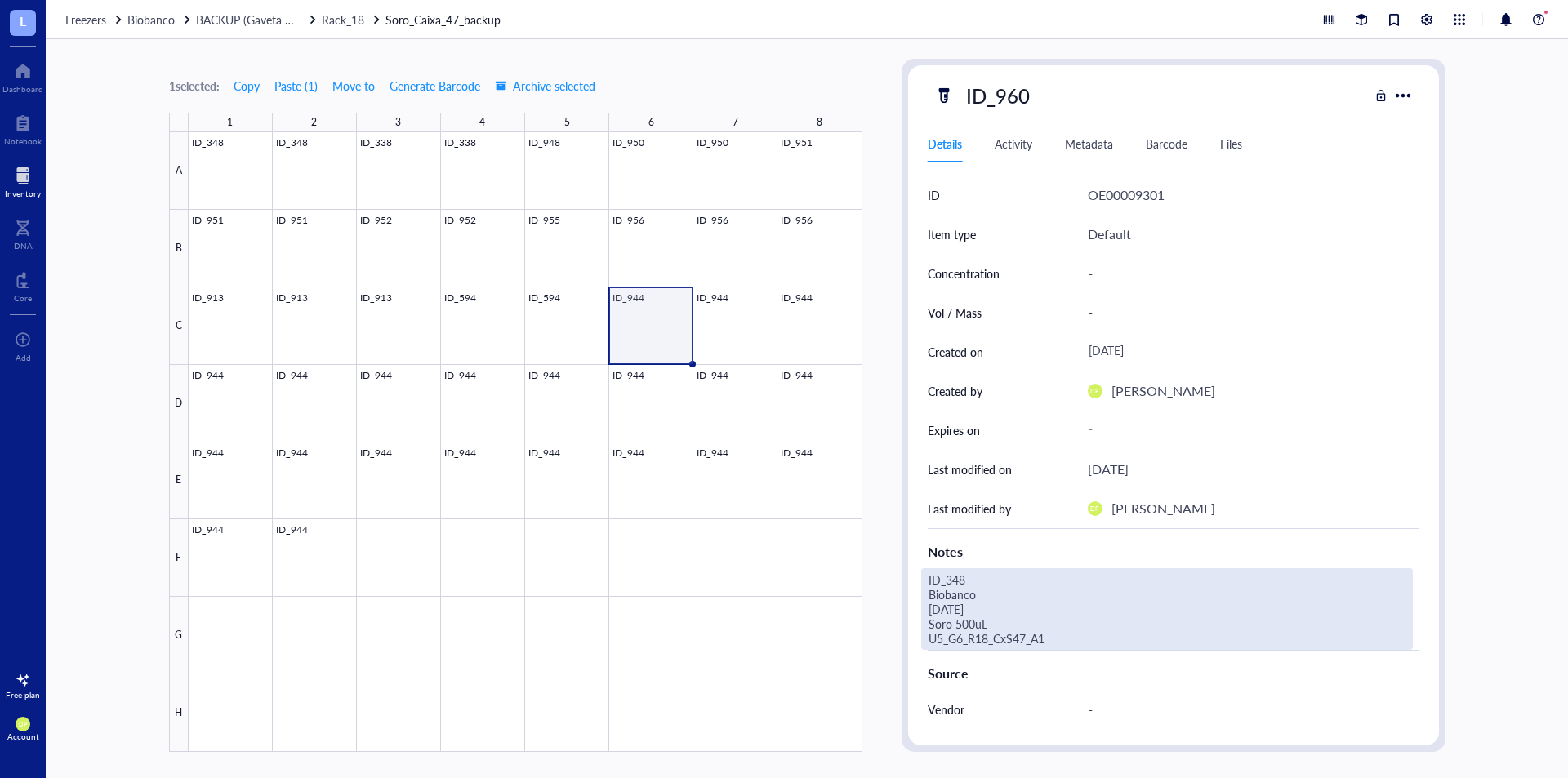
click at [964, 587] on div "ID_348 Biobanco [DATE] Soro 500uL U5_G6_R18_CxS47_A1" at bounding box center [1167, 609] width 492 height 82
drag, startPoint x: 952, startPoint y: 576, endPoint x: 1041, endPoint y: 575, distance: 89.0
click at [1041, 575] on textarea "ID_348 Biobanco [DATE] Soro 500uL U5_G6_R18_CxS47_A1" at bounding box center [1143, 609] width 444 height 80
click at [942, 605] on textarea "ID_960 Biobanco [DATE] Soro 500uL U5_G6_R18_CxS47_A1" at bounding box center [1143, 609] width 444 height 80
click at [964, 622] on textarea "ID_960 Biobanco [DATE] Soro 500uL U5_G6_R18_CxS47_A1" at bounding box center [1143, 609] width 444 height 80
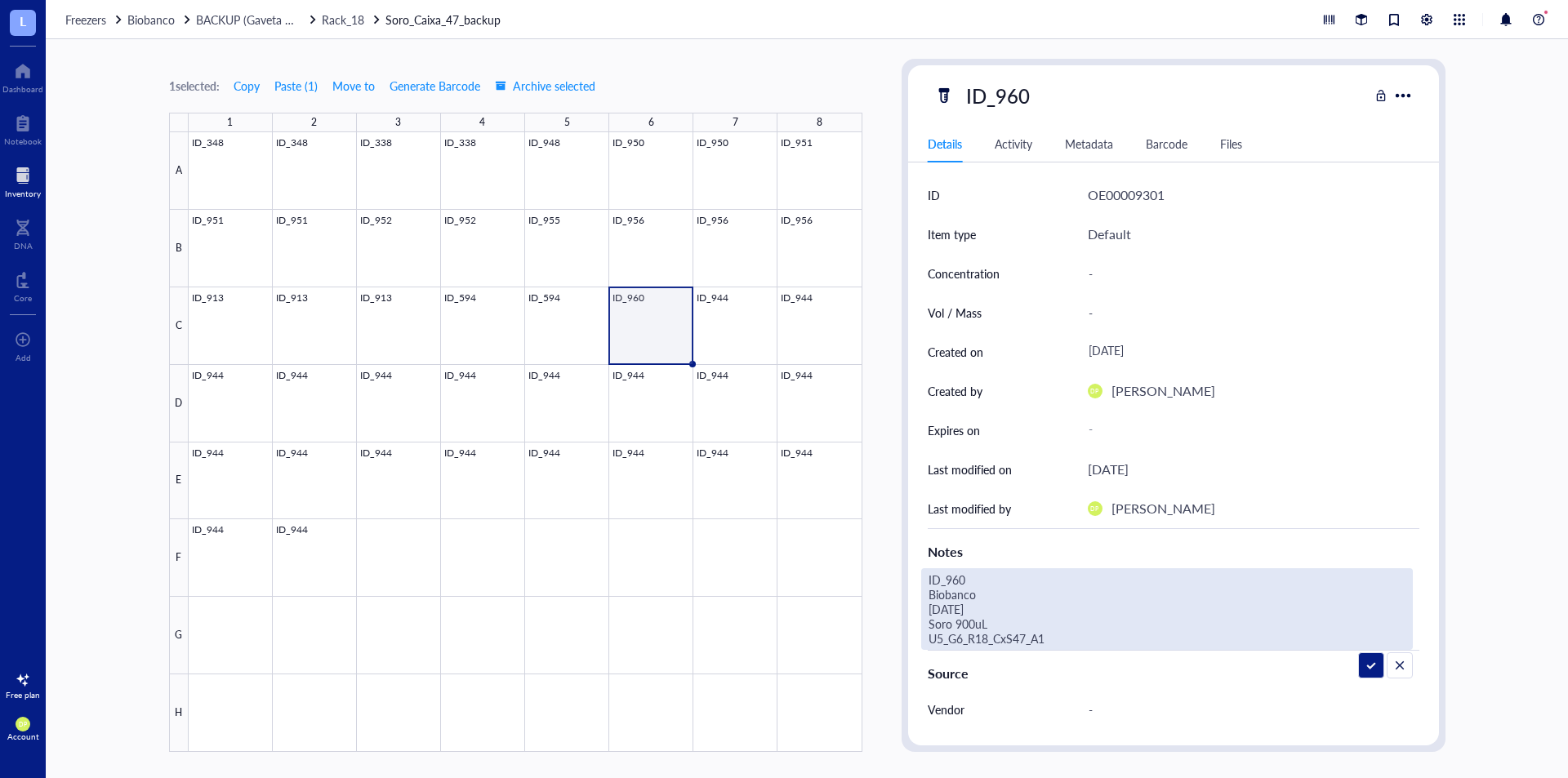
click at [1089, 645] on textarea "ID_960 Biobanco [DATE] Soro 900uL U5_G6_R18_CxS47_A1" at bounding box center [1143, 609] width 444 height 80
type textarea "ID_960 Biobanco [DATE] Soro 900uL U5_G6_R18_CxS47_C6"
click at [895, 188] on div "1 selected: Copy Paste ( 1 ) Move to Generate Barcode Archive selected 1 2 3 4 …" at bounding box center [808, 408] width 1523 height 739
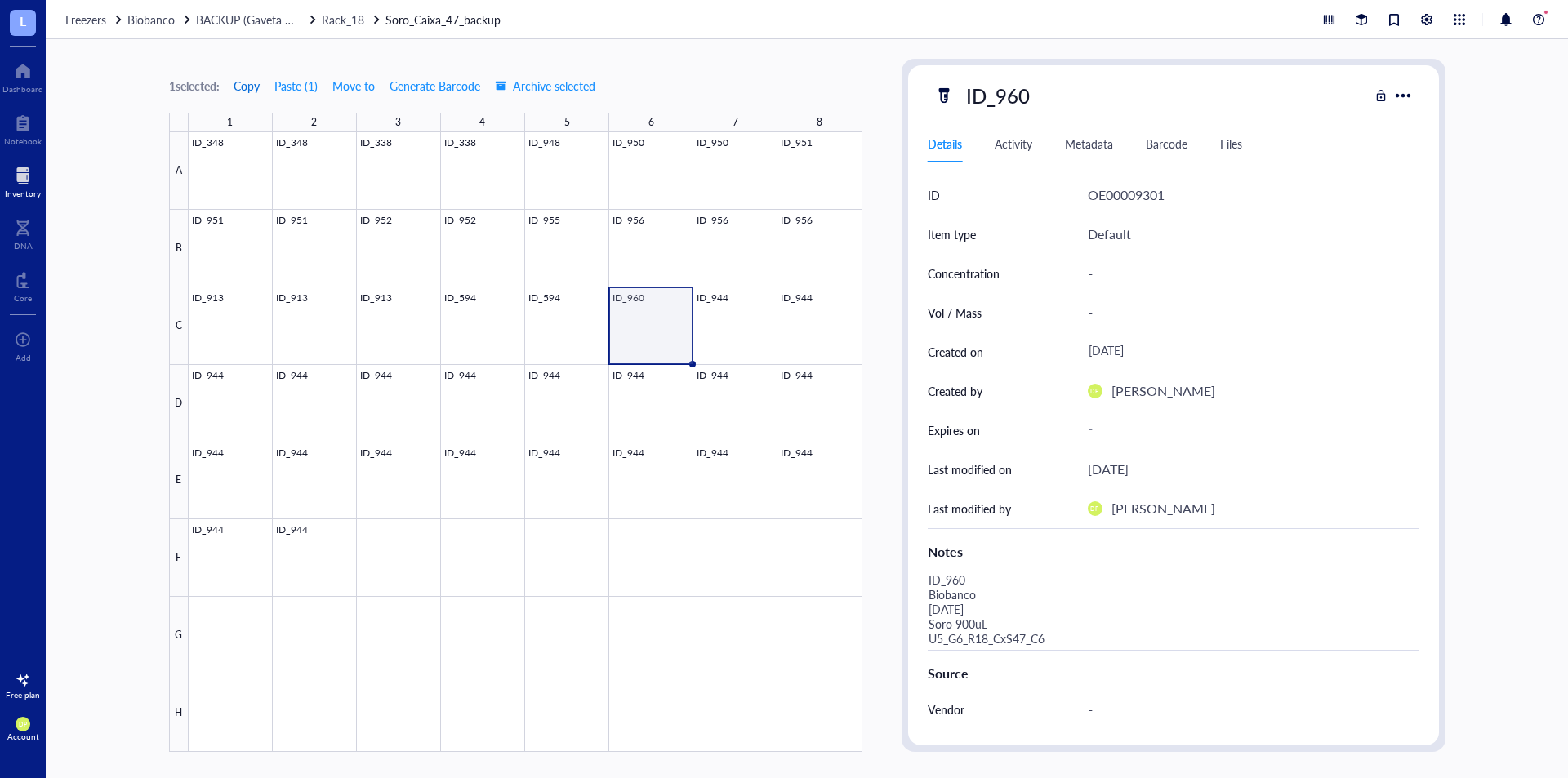
click at [257, 90] on span "Copy" at bounding box center [246, 86] width 26 height 13
click at [256, 89] on span "Copy" at bounding box center [246, 86] width 26 height 13
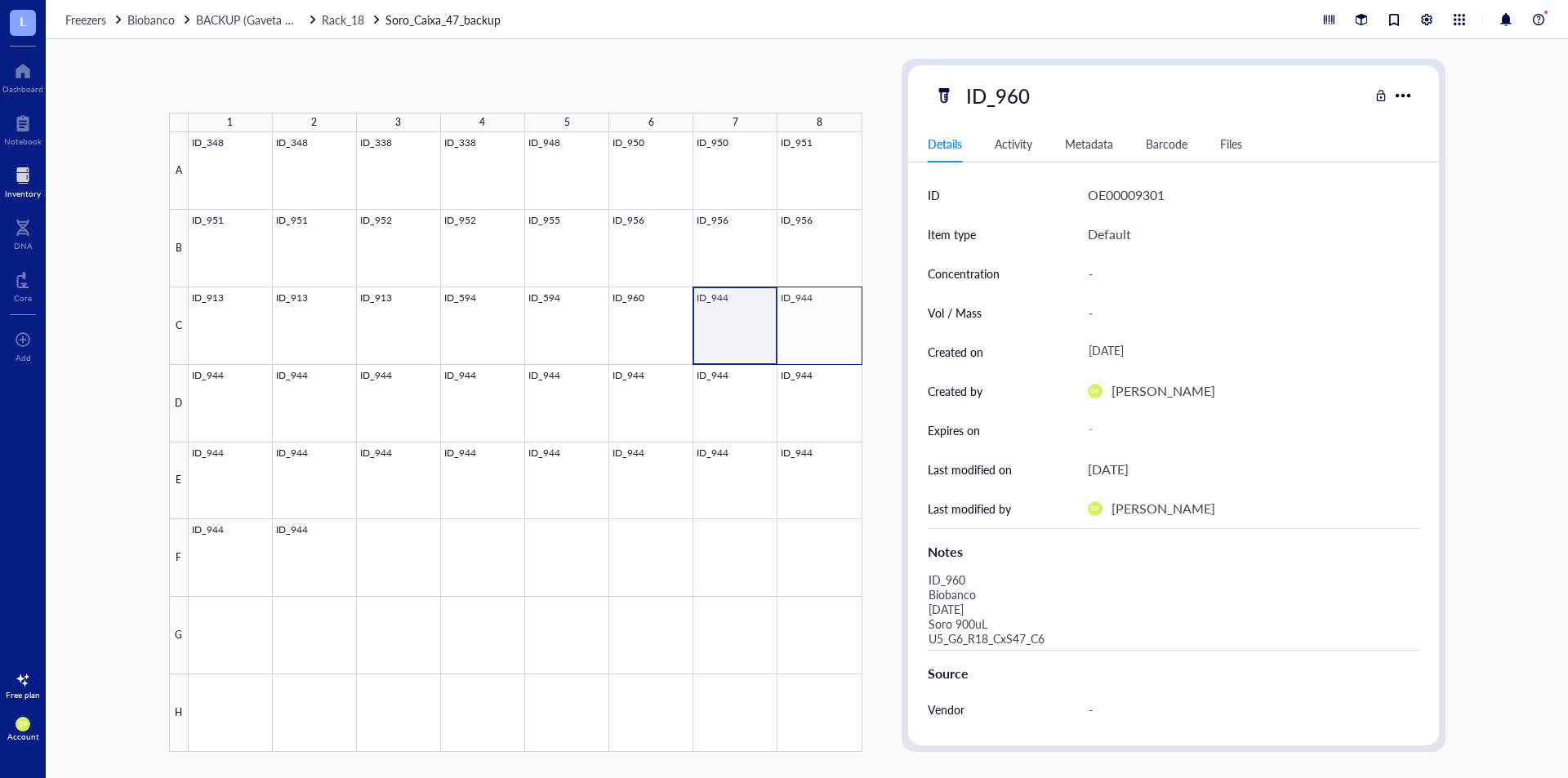
drag, startPoint x: 707, startPoint y: 320, endPoint x: 850, endPoint y: 323, distance: 143.0
click at [850, 323] on div at bounding box center [525, 442] width 674 height 620
click at [305, 83] on button "Paste ( 1 )" at bounding box center [296, 86] width 45 height 26
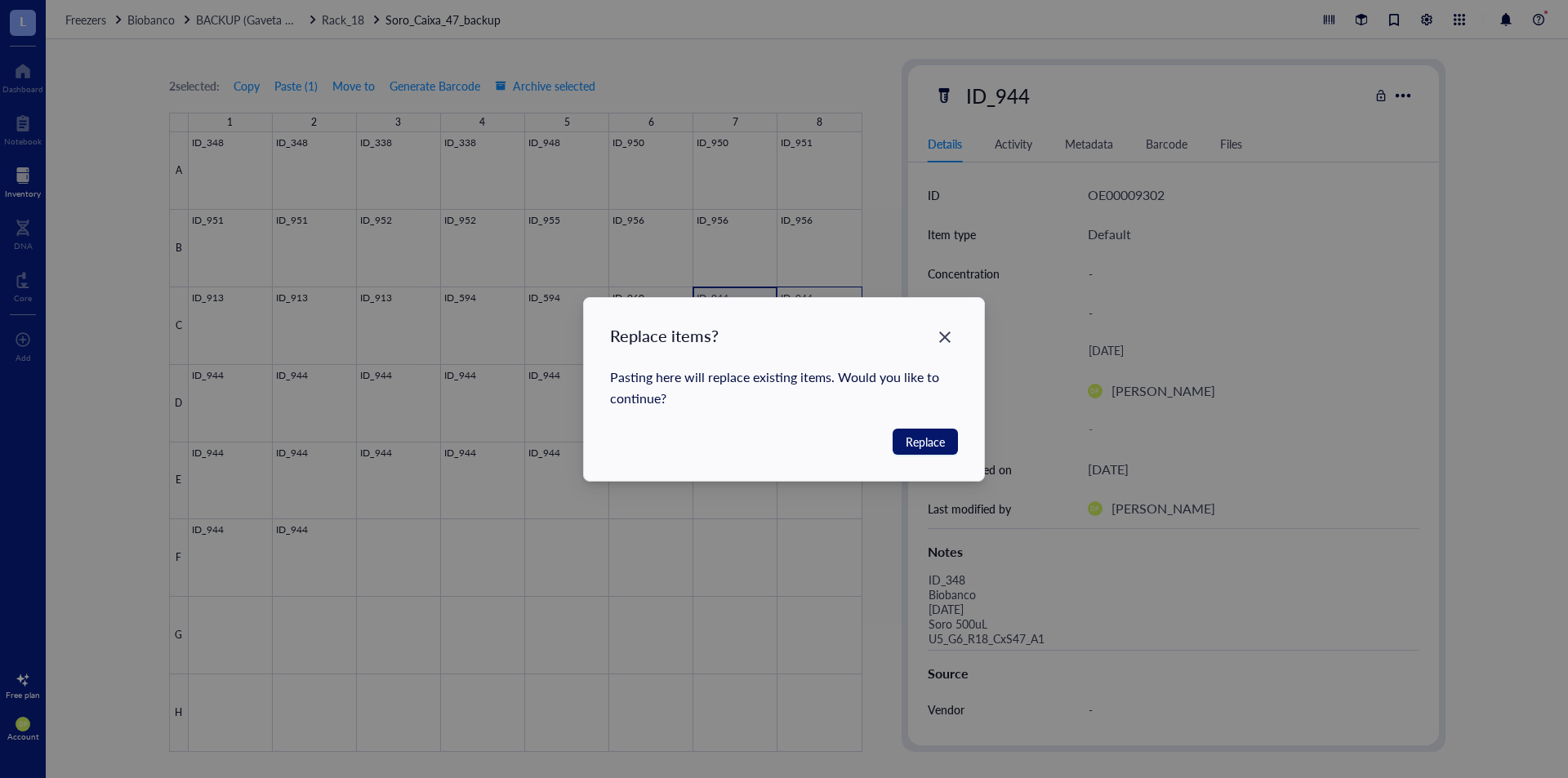
click at [947, 439] on button "Replace" at bounding box center [925, 442] width 66 height 26
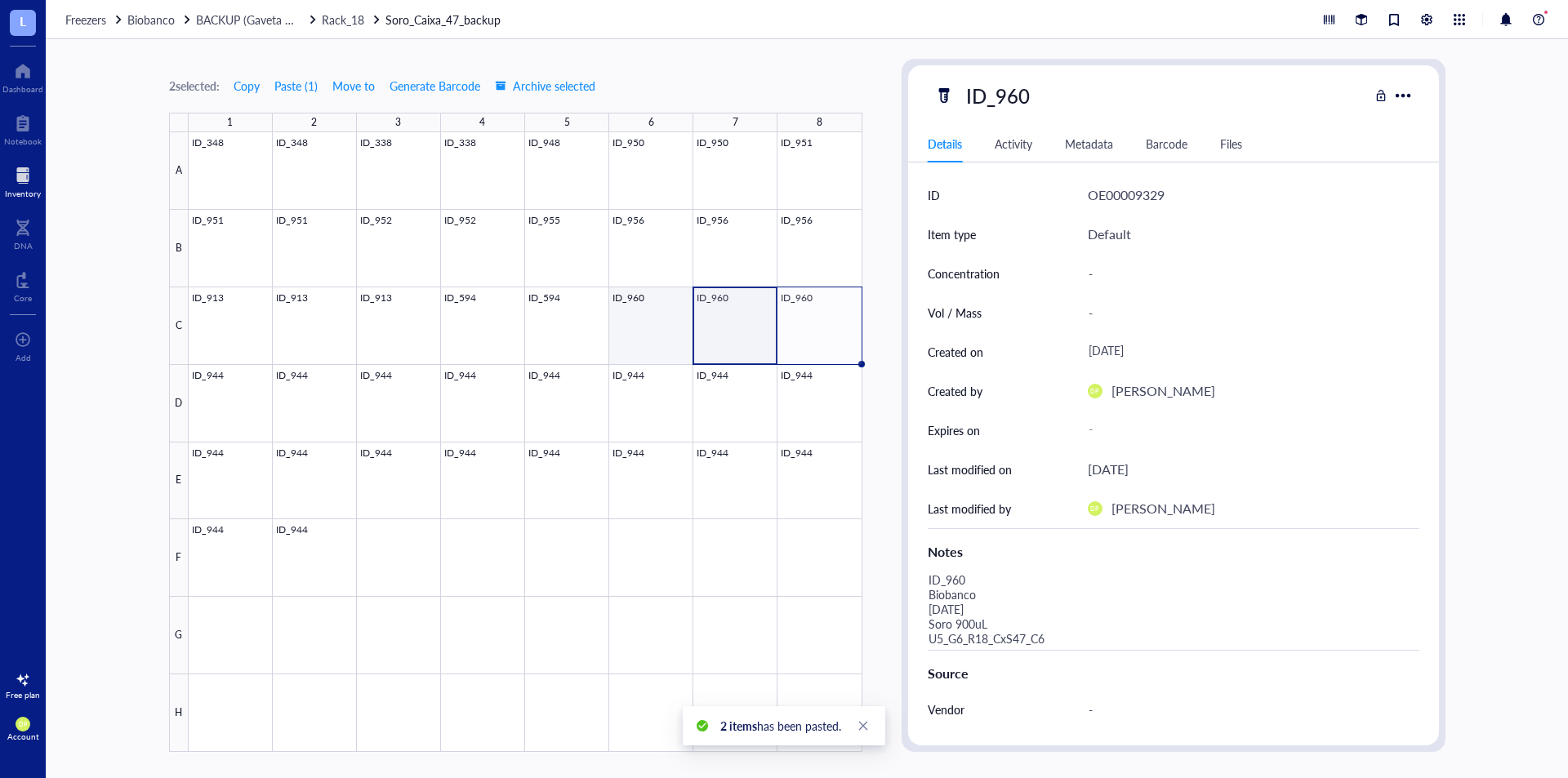
click at [667, 329] on div at bounding box center [525, 442] width 674 height 620
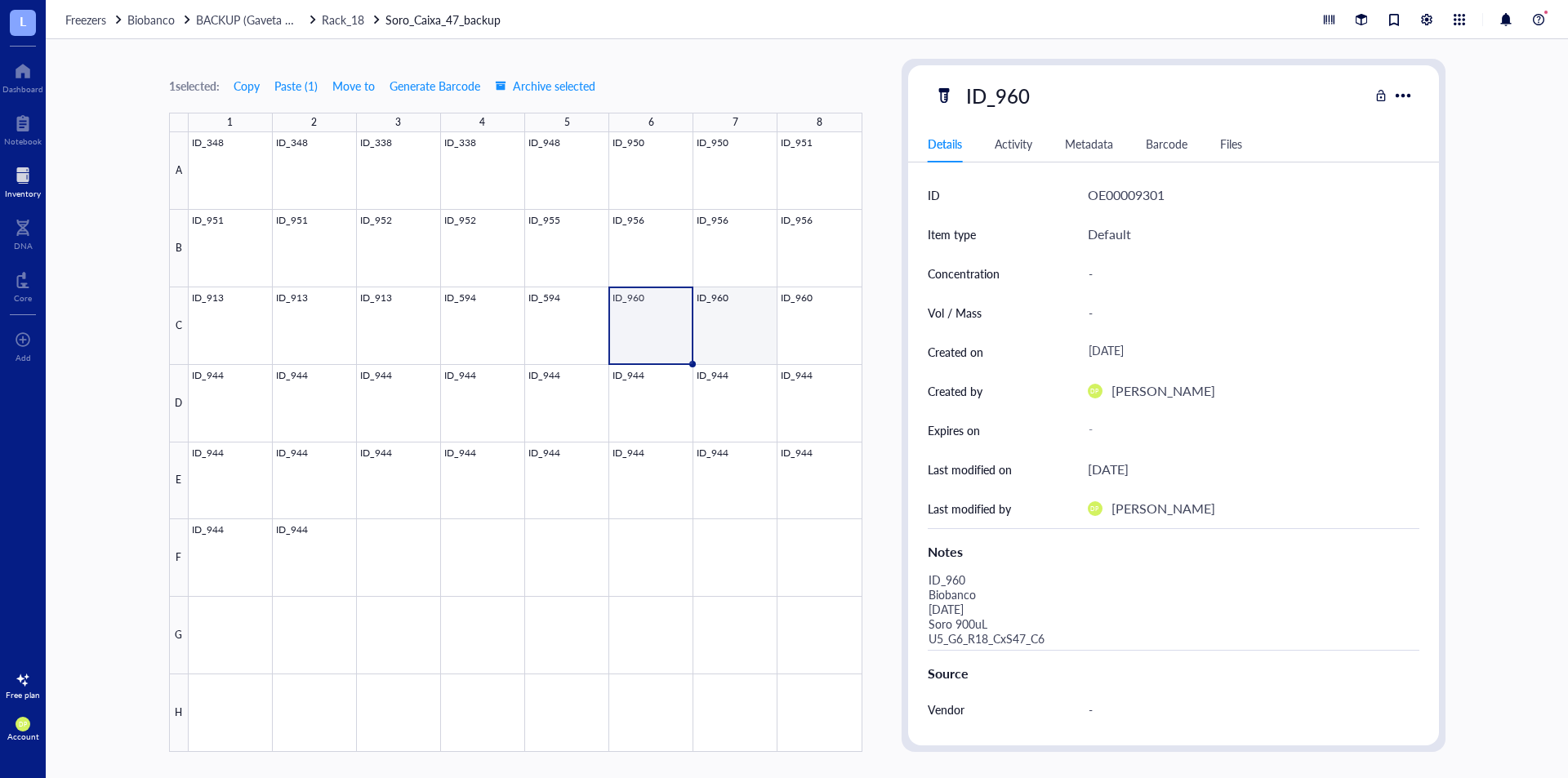
click at [748, 323] on div at bounding box center [525, 442] width 674 height 620
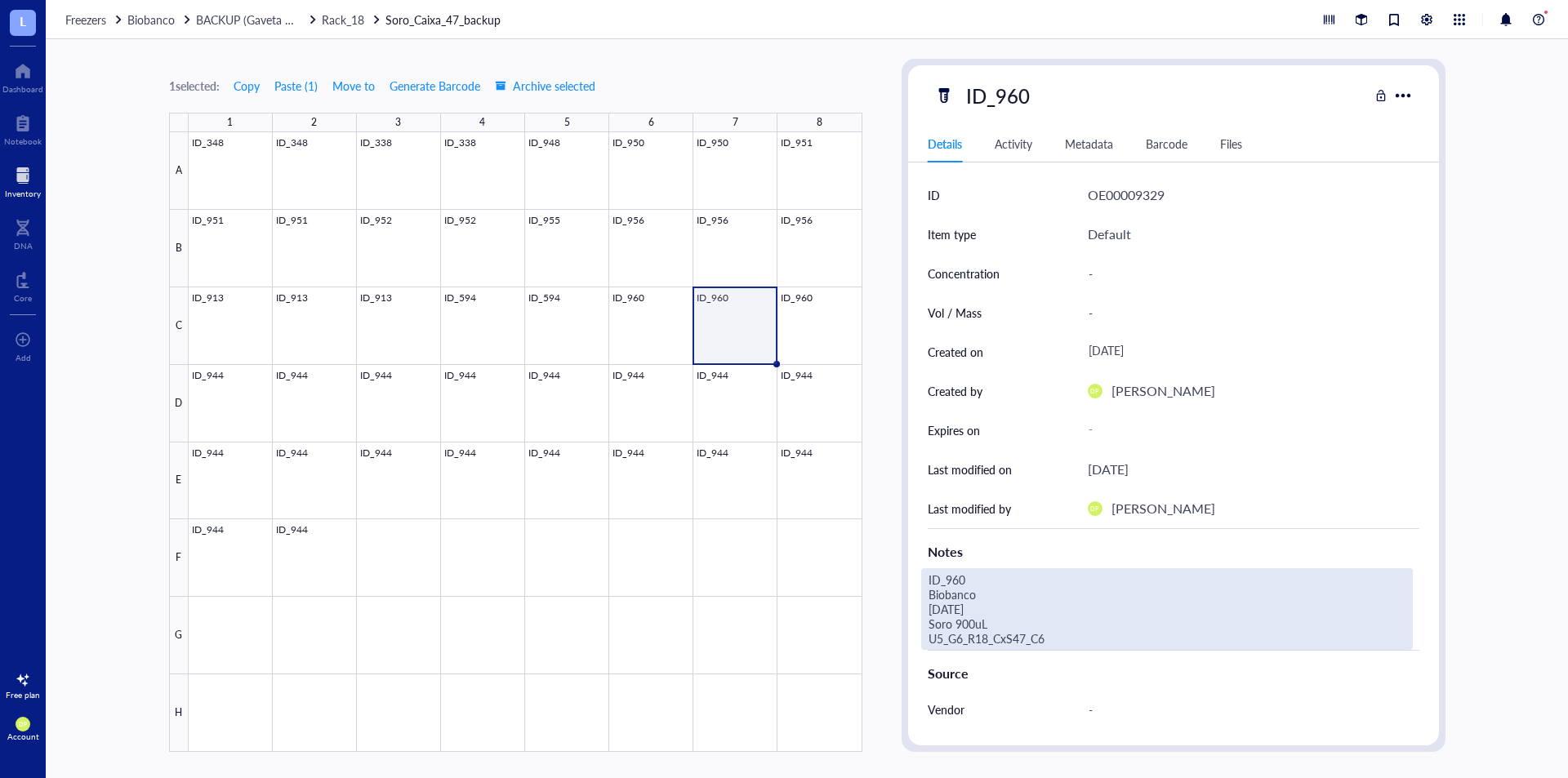
click at [1065, 636] on div "ID_960 Biobanco [DATE] Soro 900uL U5_G6_R18_CxS47_C6" at bounding box center [1167, 609] width 492 height 82
type textarea "ID_960 Biobanco [DATE] Soro 900uL U5_G6_R18_CxS47_C7"
click at [869, 392] on div "1 selected: Copy Paste ( 1 ) Move to Generate Barcode Archive selected 1 2 3 4 …" at bounding box center [808, 408] width 1523 height 739
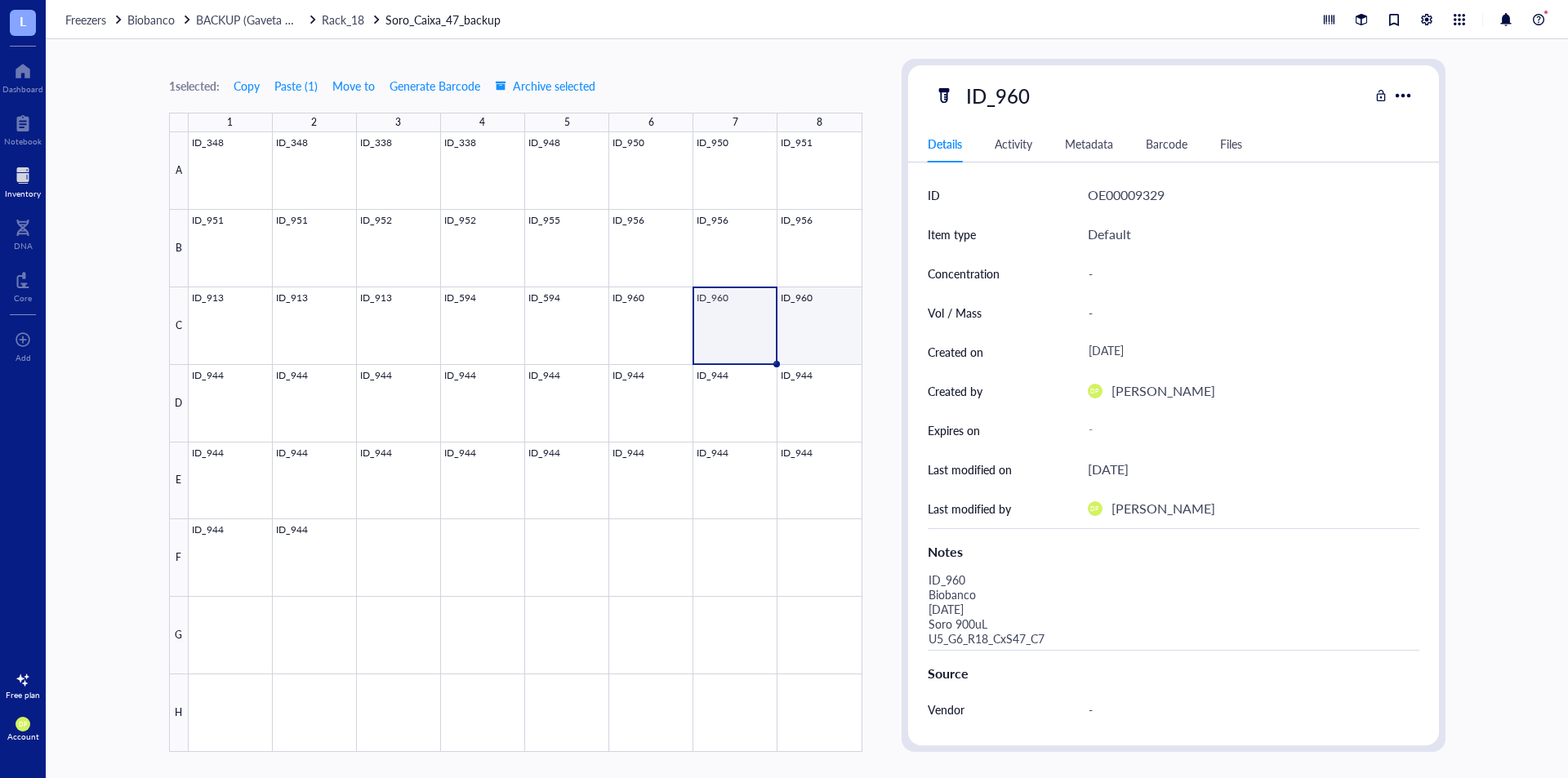
click at [837, 312] on div at bounding box center [525, 442] width 674 height 620
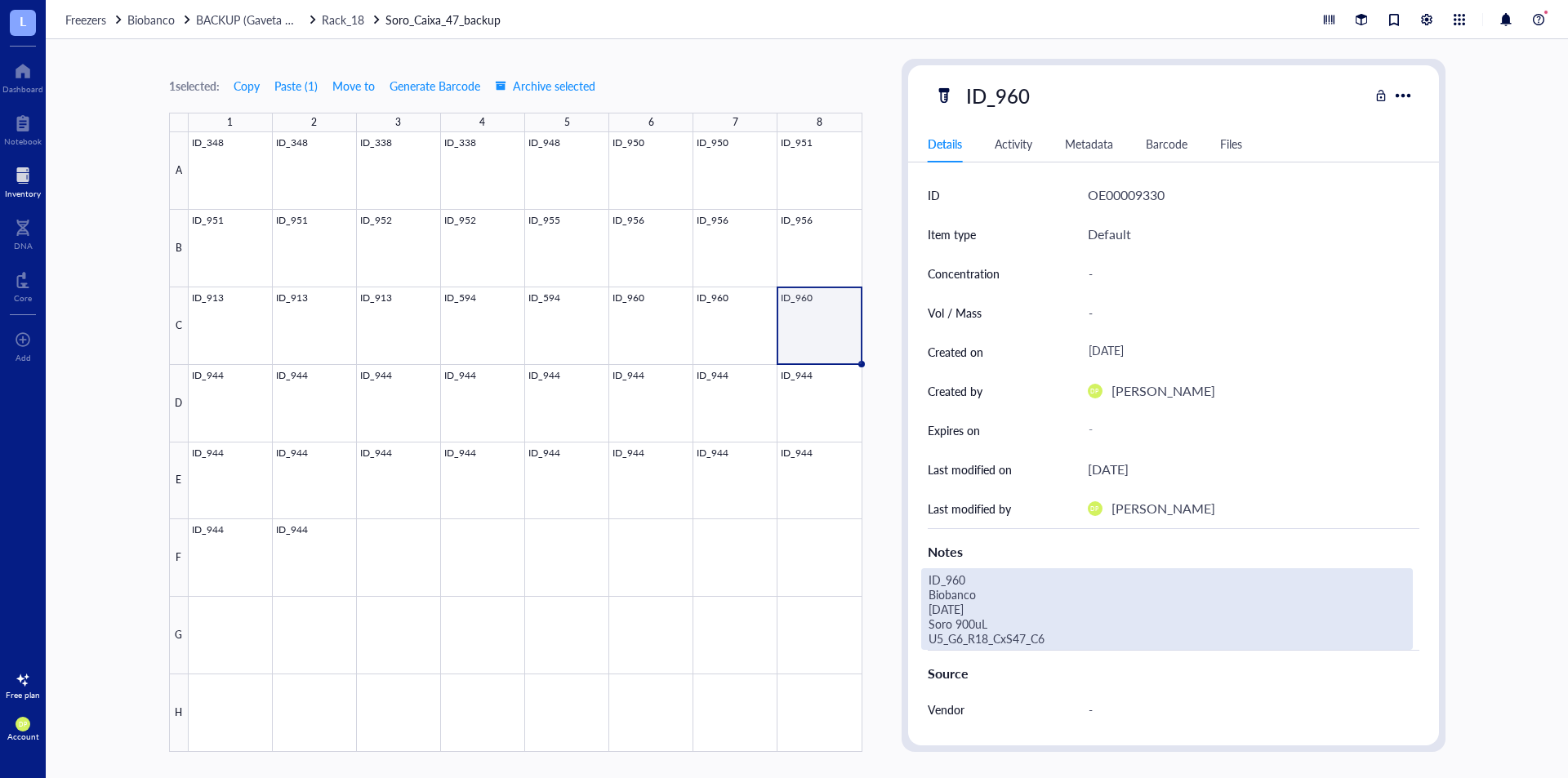
click at [1077, 641] on div "ID_960 Biobanco [DATE] Soro 900uL U5_G6_R18_CxS47_C6" at bounding box center [1167, 609] width 492 height 82
type textarea "ID_960 Biobanco [DATE] Soro 900uL U5_G6_R18_CxS47_C8"
click at [902, 379] on div "ID_960 Details Activity Metadata Barcode Files ID OE00009330 Item type Default …" at bounding box center [1173, 405] width 544 height 693
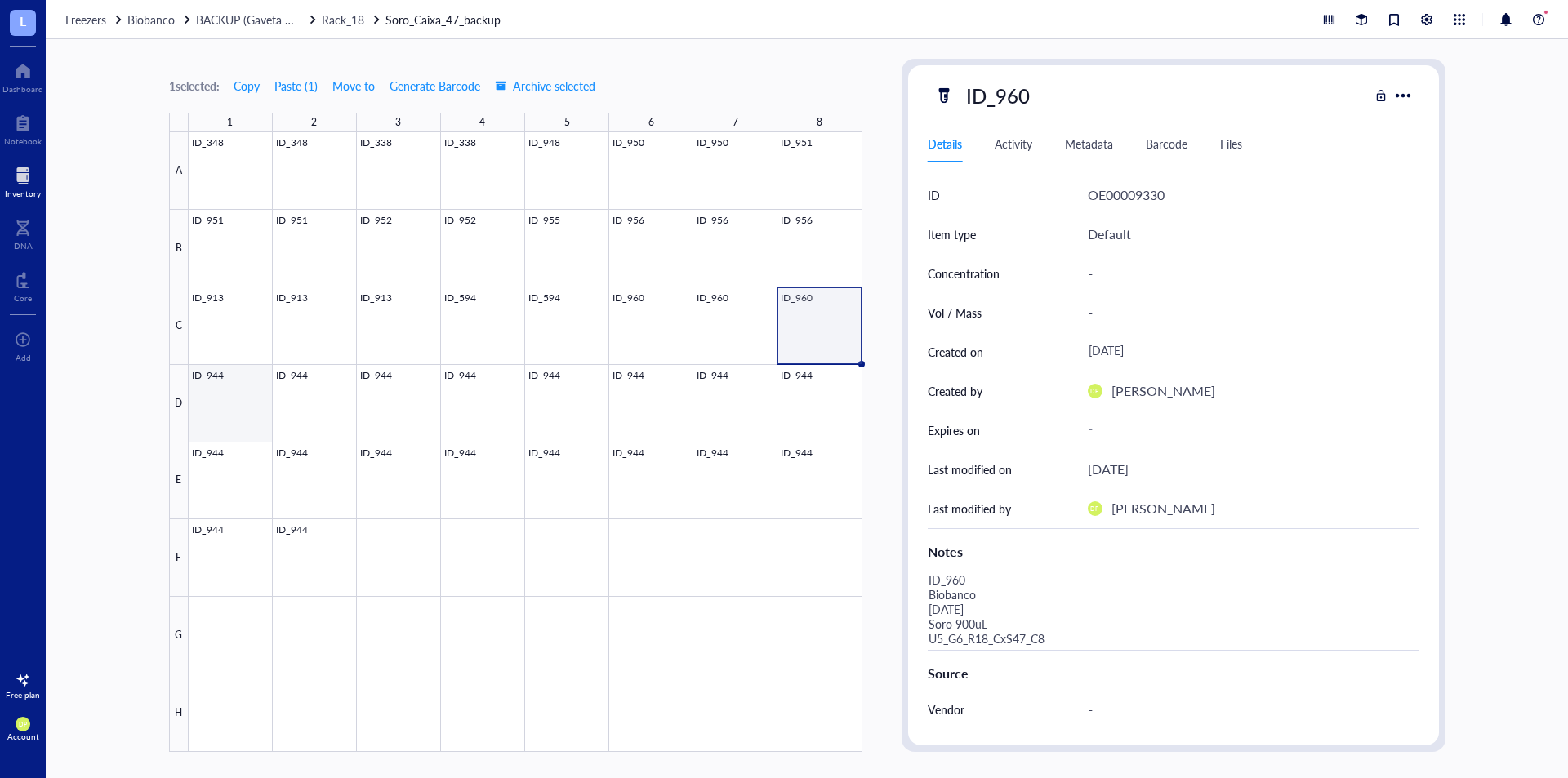
click at [269, 410] on div at bounding box center [525, 442] width 674 height 620
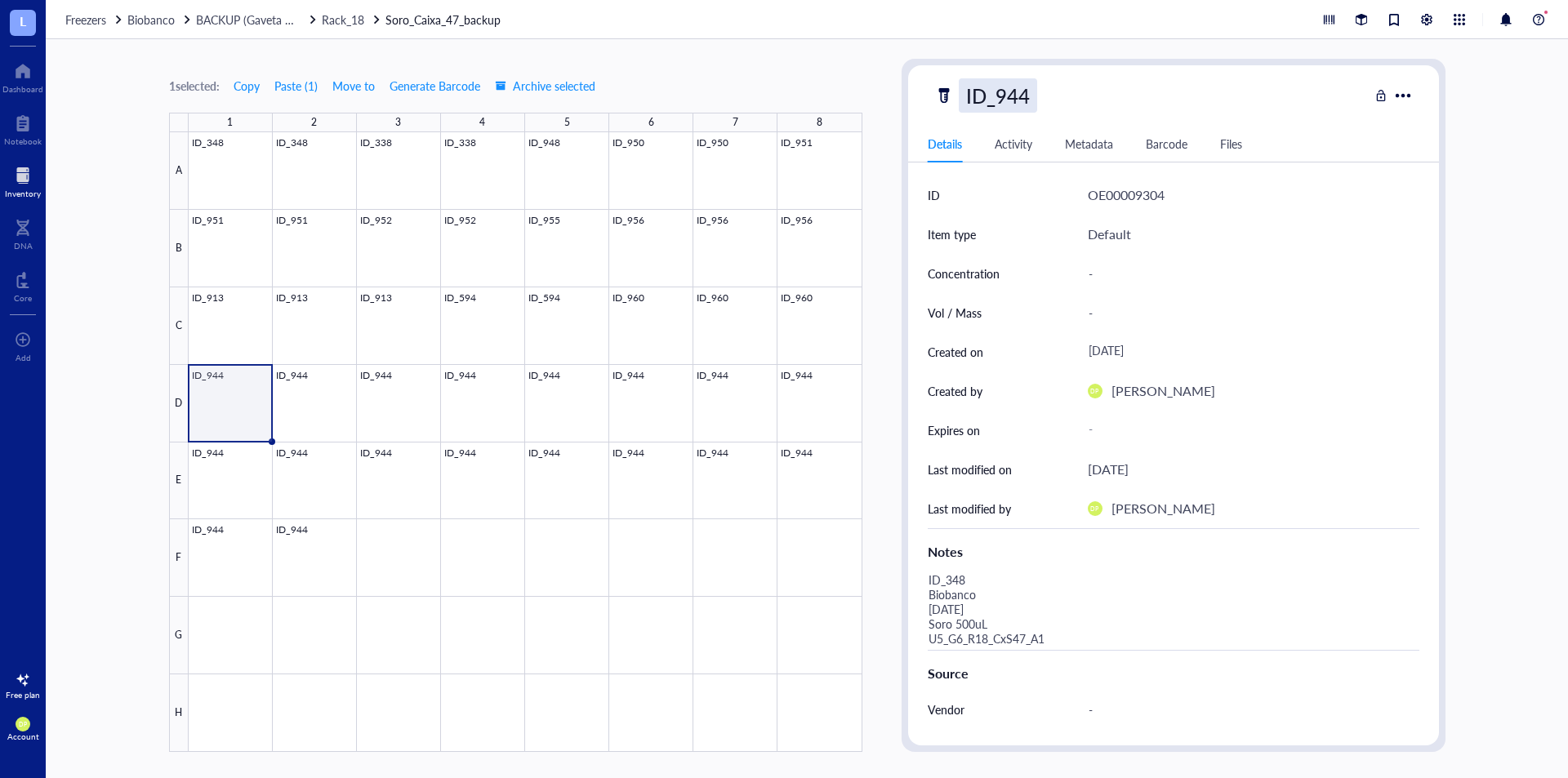
click at [1017, 90] on div "ID_944" at bounding box center [998, 95] width 78 height 34
drag, startPoint x: 1037, startPoint y: 90, endPoint x: 1072, endPoint y: 86, distance: 35.2
click at [1072, 86] on div "ID_944" at bounding box center [1152, 95] width 435 height 34
type input "ID_967"
click at [793, 67] on div "1 selected: Copy Paste ( 1 ) Move to Generate Barcode Archive selected 1 2 3 4 …" at bounding box center [515, 405] width 693 height 693
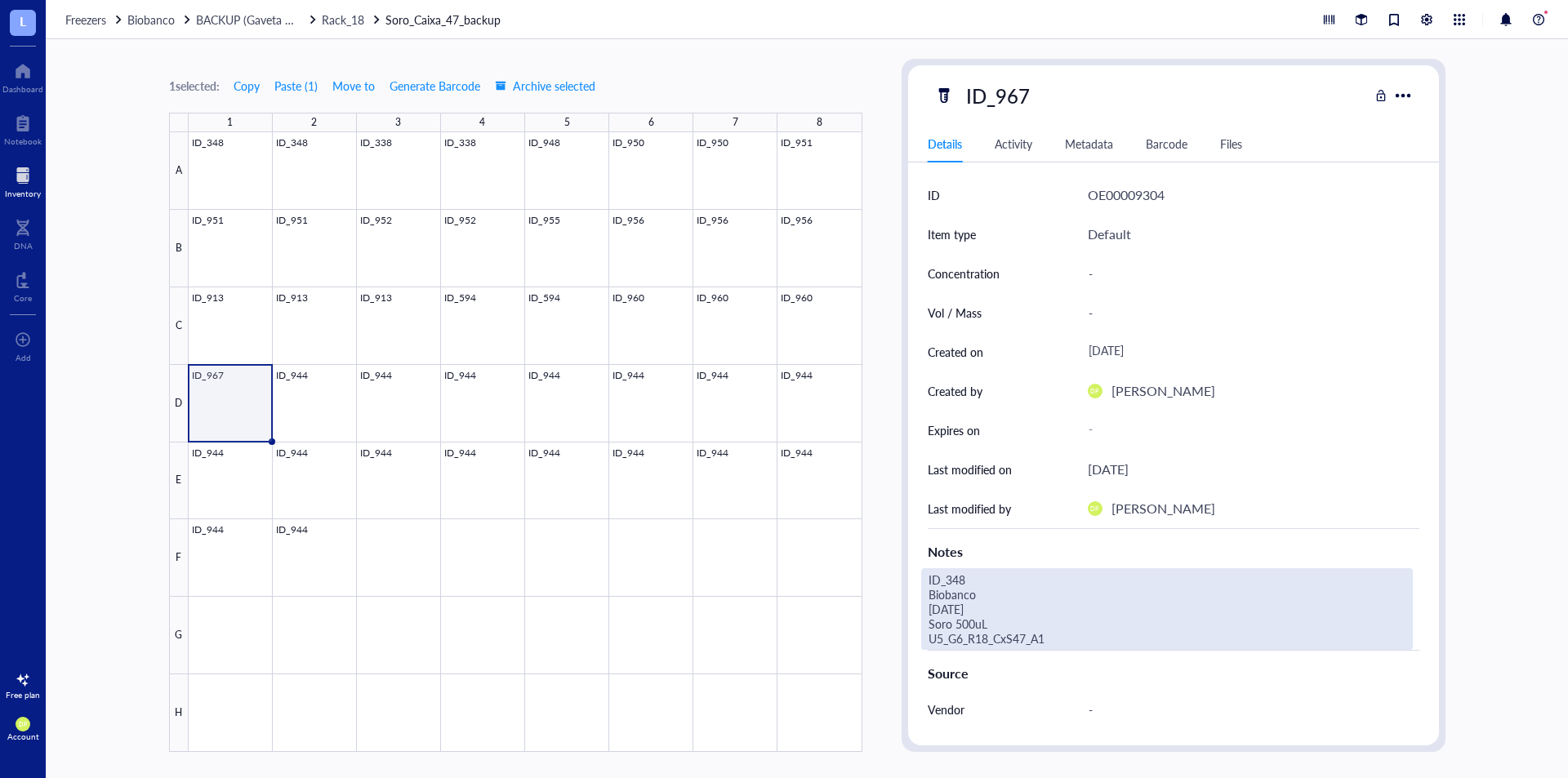
click at [970, 594] on div "ID_348 Biobanco [DATE] Soro 500uL U5_G6_R18_CxS47_A1" at bounding box center [1167, 609] width 492 height 82
drag, startPoint x: 942, startPoint y: 579, endPoint x: 1091, endPoint y: 572, distance: 149.2
click at [1091, 572] on textarea "ID_348 Biobanco [DATE] Soro 500uL U5_G6_R18_CxS47_A1" at bounding box center [1143, 609] width 444 height 80
click at [1016, 583] on textarea "ID_348 Biobanco [DATE] Soro 500uL U5_G6_R18_CxS47_A1" at bounding box center [1143, 609] width 444 height 80
drag, startPoint x: 946, startPoint y: 580, endPoint x: 1056, endPoint y: 580, distance: 110.0
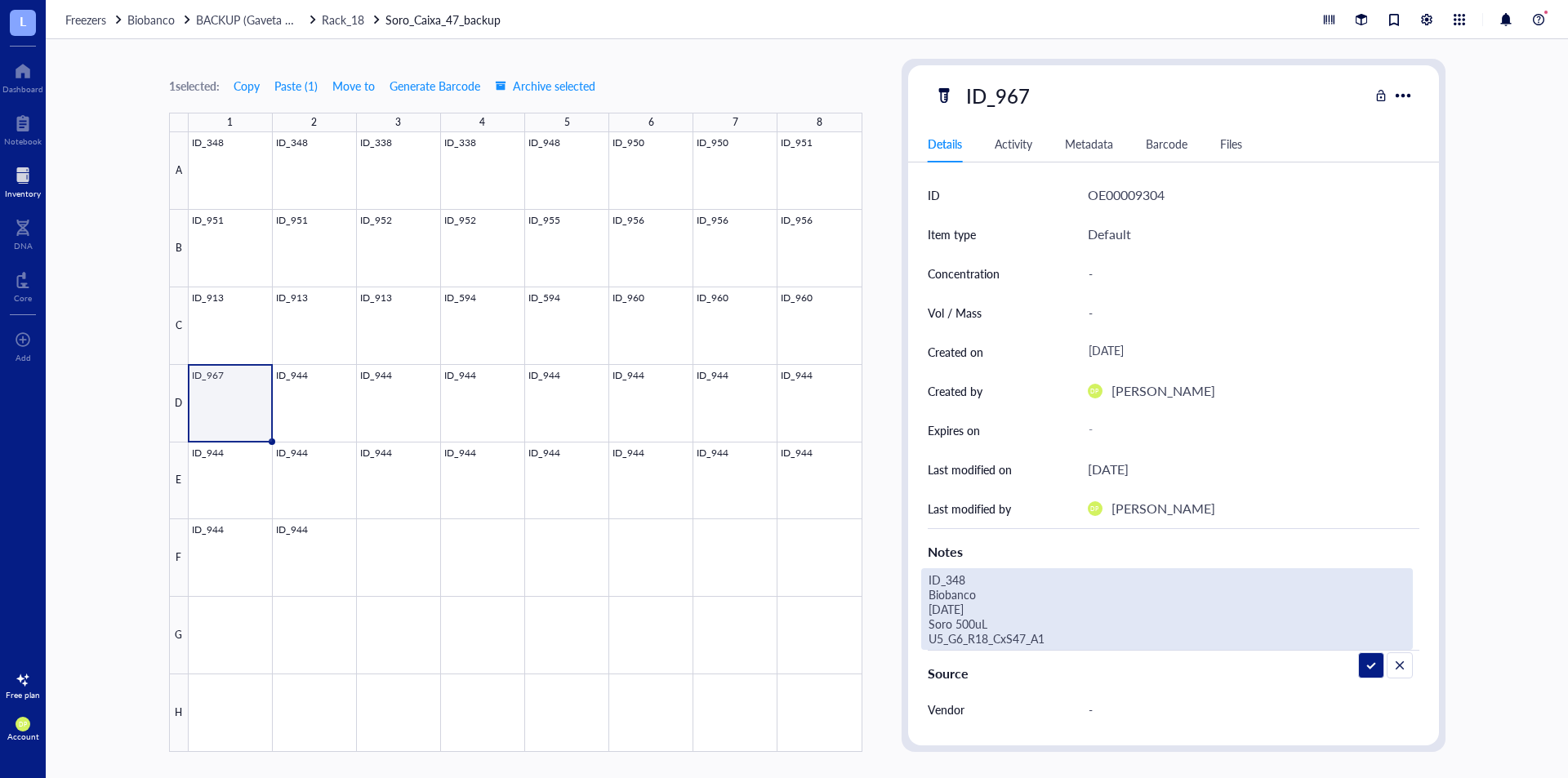
click at [1056, 580] on textarea "ID_348 Biobanco [DATE] Soro 500uL U5_G6_R18_CxS47_A1" at bounding box center [1143, 609] width 444 height 80
click at [942, 608] on textarea "ID_967 Biobanco [DATE] Soro 500uL U5_G6_R18_CxS47_A1" at bounding box center [1143, 609] width 444 height 80
click at [960, 622] on textarea "ID_967 Biobanco [DATE] Soro 500uL U5_G6_R18_CxS47_A1" at bounding box center [1143, 609] width 444 height 80
click at [1153, 639] on textarea "ID_967 Biobanco [DATE] Soro 900uL U5_G6_R18_CxS47_A1" at bounding box center [1143, 609] width 444 height 80
type textarea "ID_967 Biobanco [DATE] Soro 900uL U5_G6_R18_CxS47_D1"
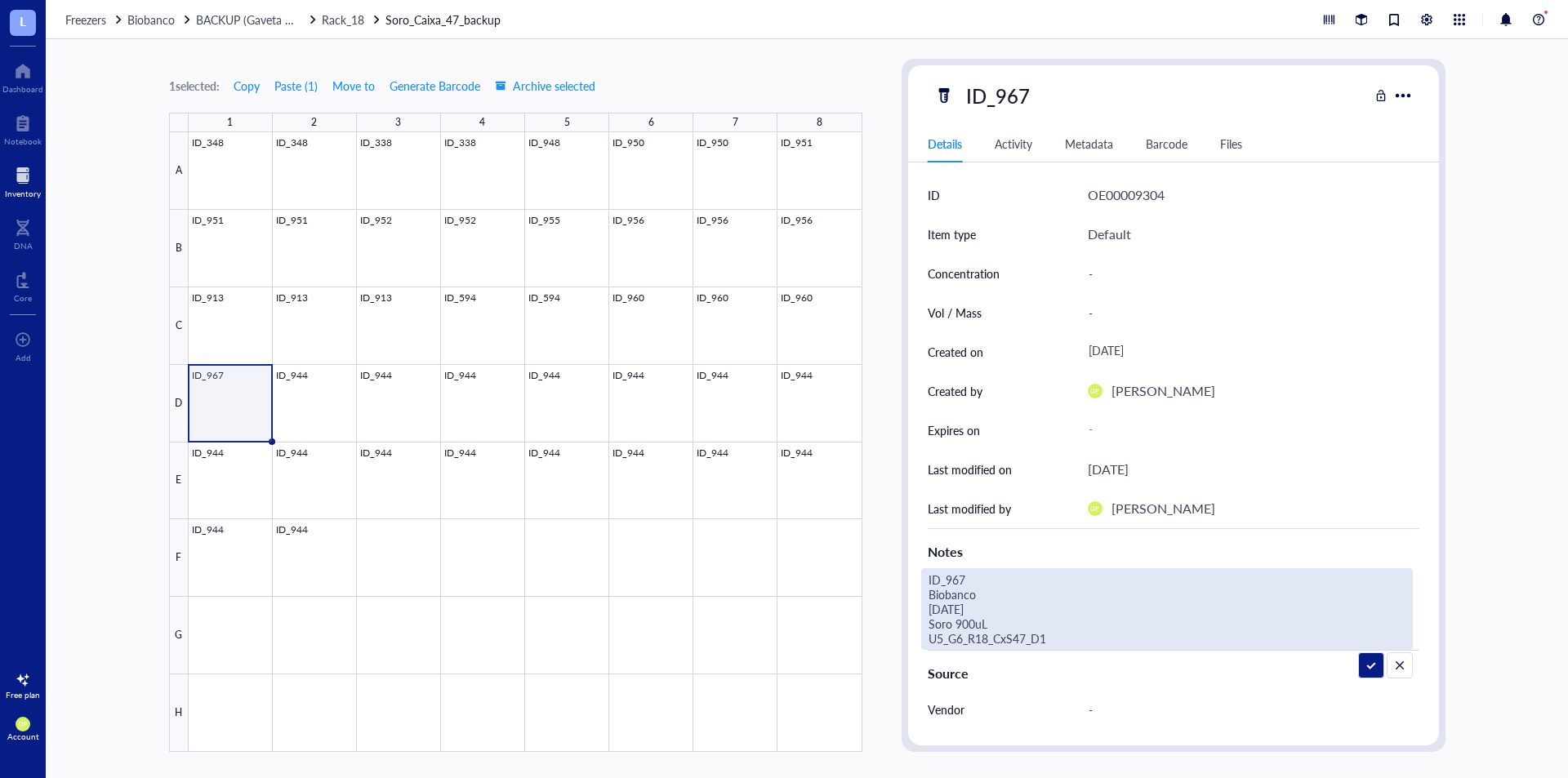
click at [863, 55] on div "1 selected: Copy Paste ( 1 ) Move to Generate Barcode Archive selected 1 2 3 4 …" at bounding box center [808, 408] width 1523 height 739
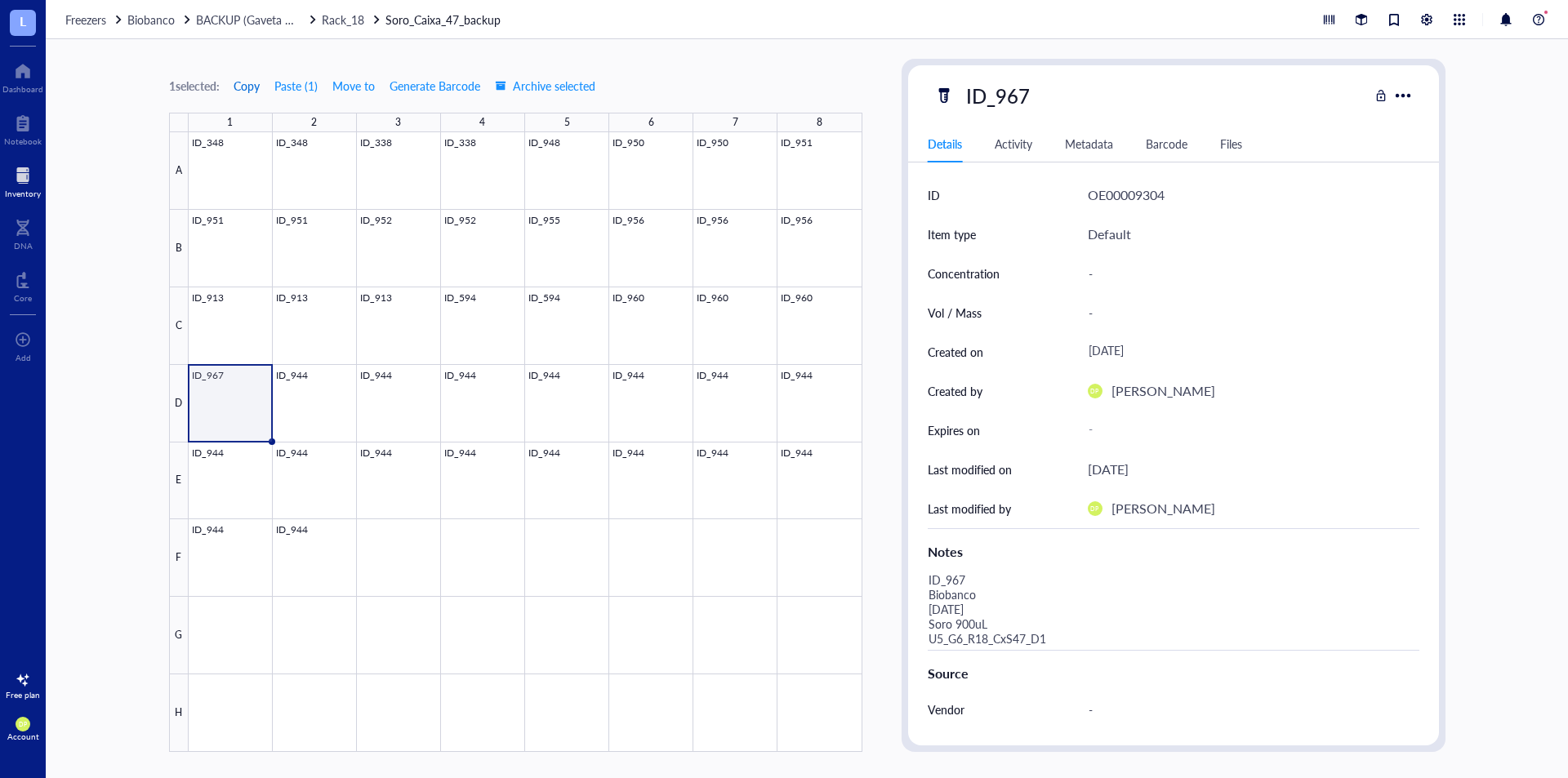
click at [249, 88] on span "Copy" at bounding box center [246, 86] width 26 height 13
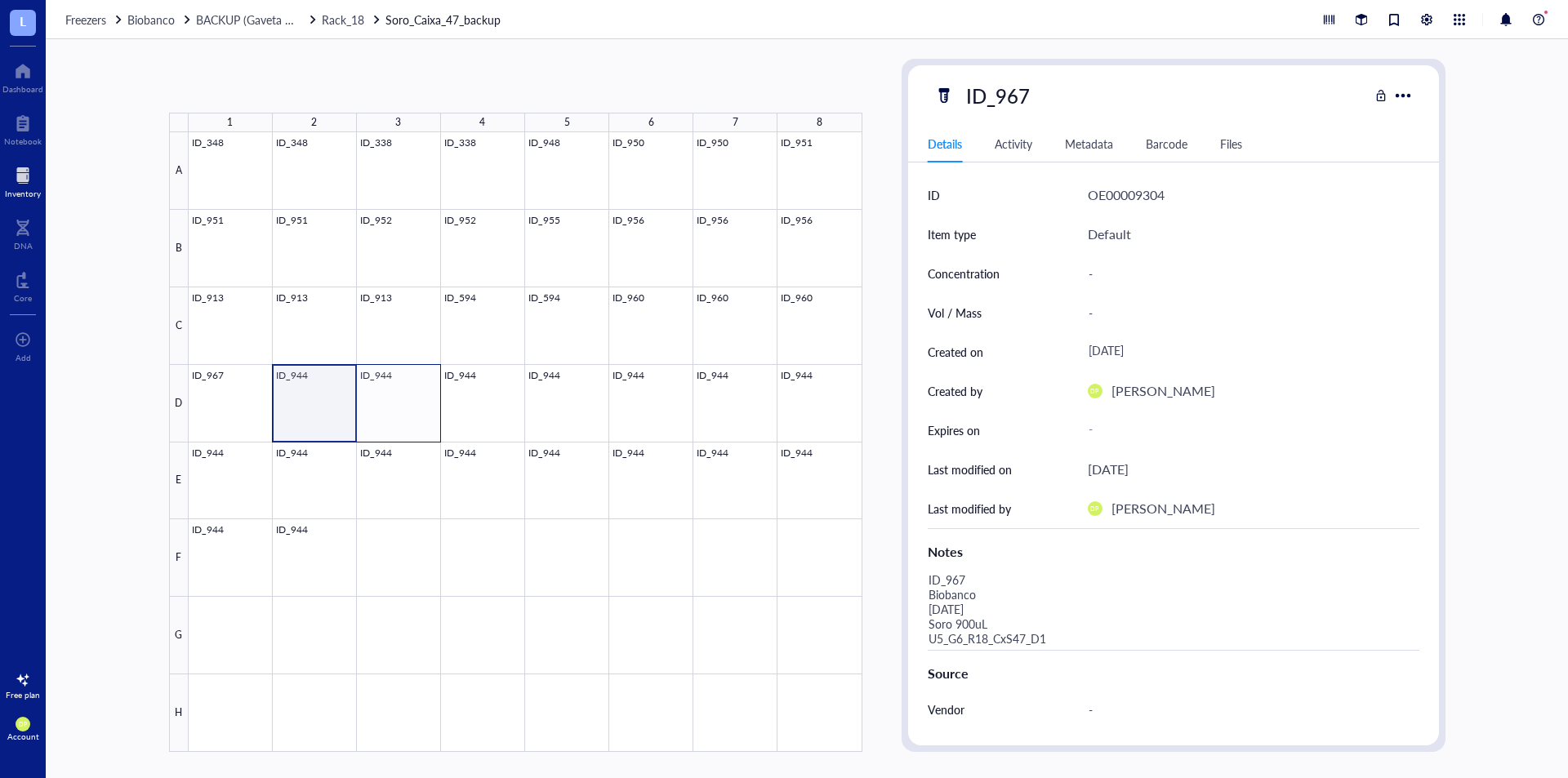
drag, startPoint x: 316, startPoint y: 396, endPoint x: 430, endPoint y: 405, distance: 114.4
click at [430, 405] on div at bounding box center [525, 442] width 674 height 620
click at [291, 96] on button "Paste ( 1 )" at bounding box center [296, 86] width 45 height 26
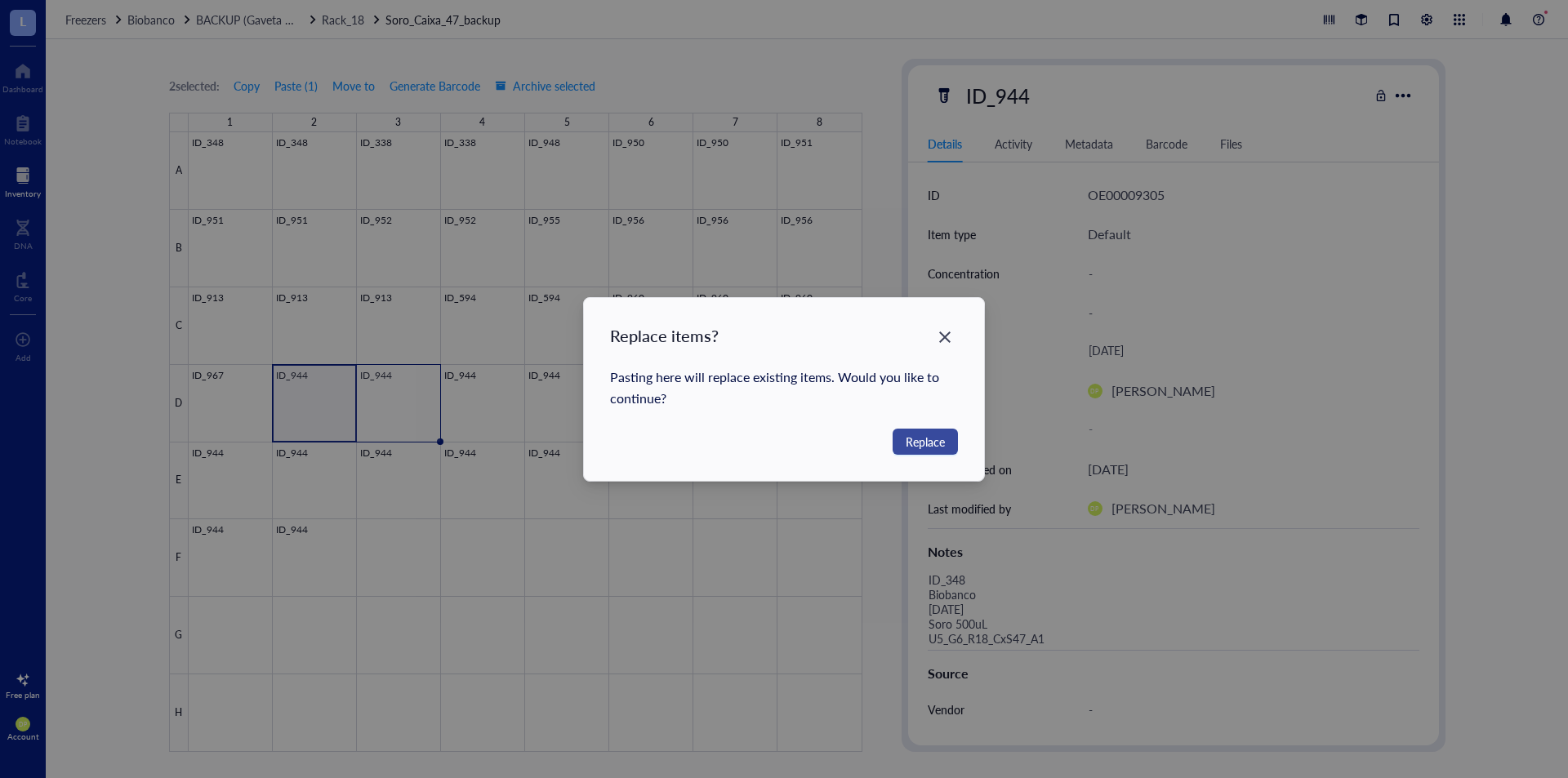
click at [917, 449] on span "Replace" at bounding box center [926, 441] width 39 height 18
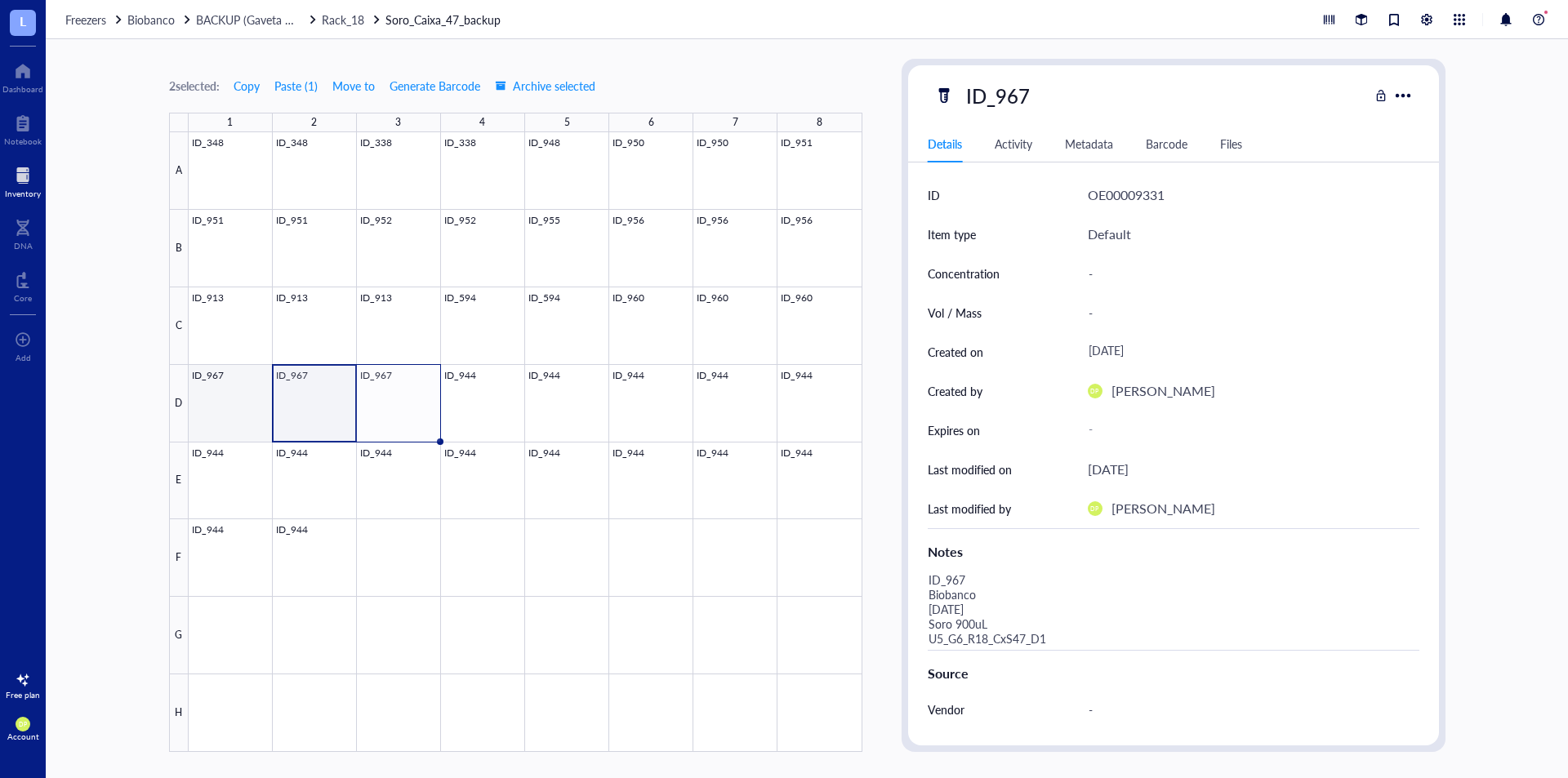
click at [234, 390] on div at bounding box center [525, 442] width 674 height 620
click at [329, 384] on div at bounding box center [525, 442] width 674 height 620
click at [246, 413] on div at bounding box center [525, 442] width 674 height 620
click at [317, 405] on div at bounding box center [525, 442] width 674 height 620
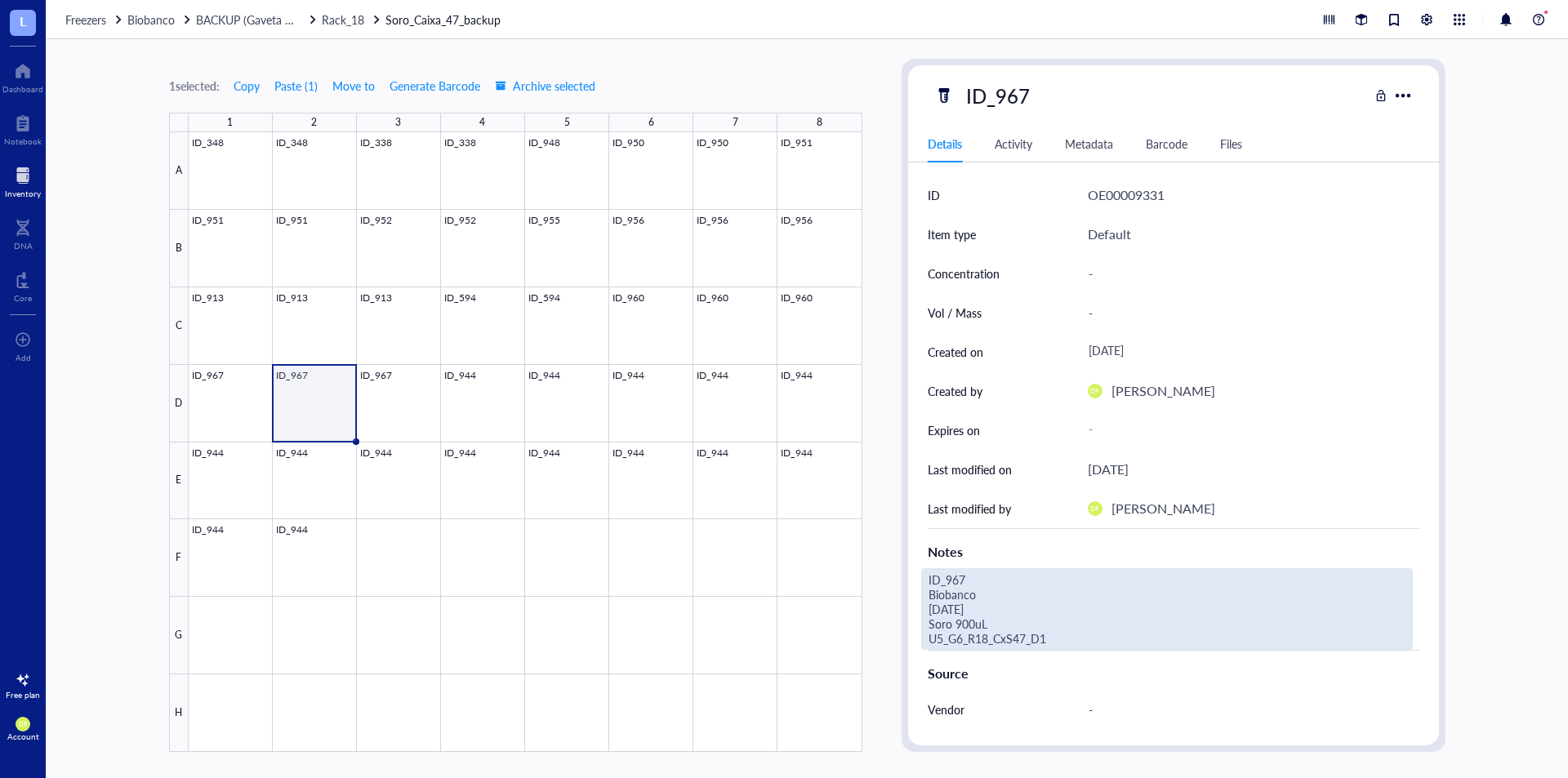
click at [1084, 641] on div "ID_967 Biobanco [DATE] Soro 900uL U5_G6_R18_CxS47_D1" at bounding box center [1167, 609] width 492 height 82
type textarea "ID_967 Biobanco [DATE] Soro 900uL U5_G6_R18_CxS47_D2"
click at [873, 323] on div "1 selected: Copy Paste ( 1 ) Move to Generate Barcode Archive selected 1 2 3 4 …" at bounding box center [808, 408] width 1523 height 739
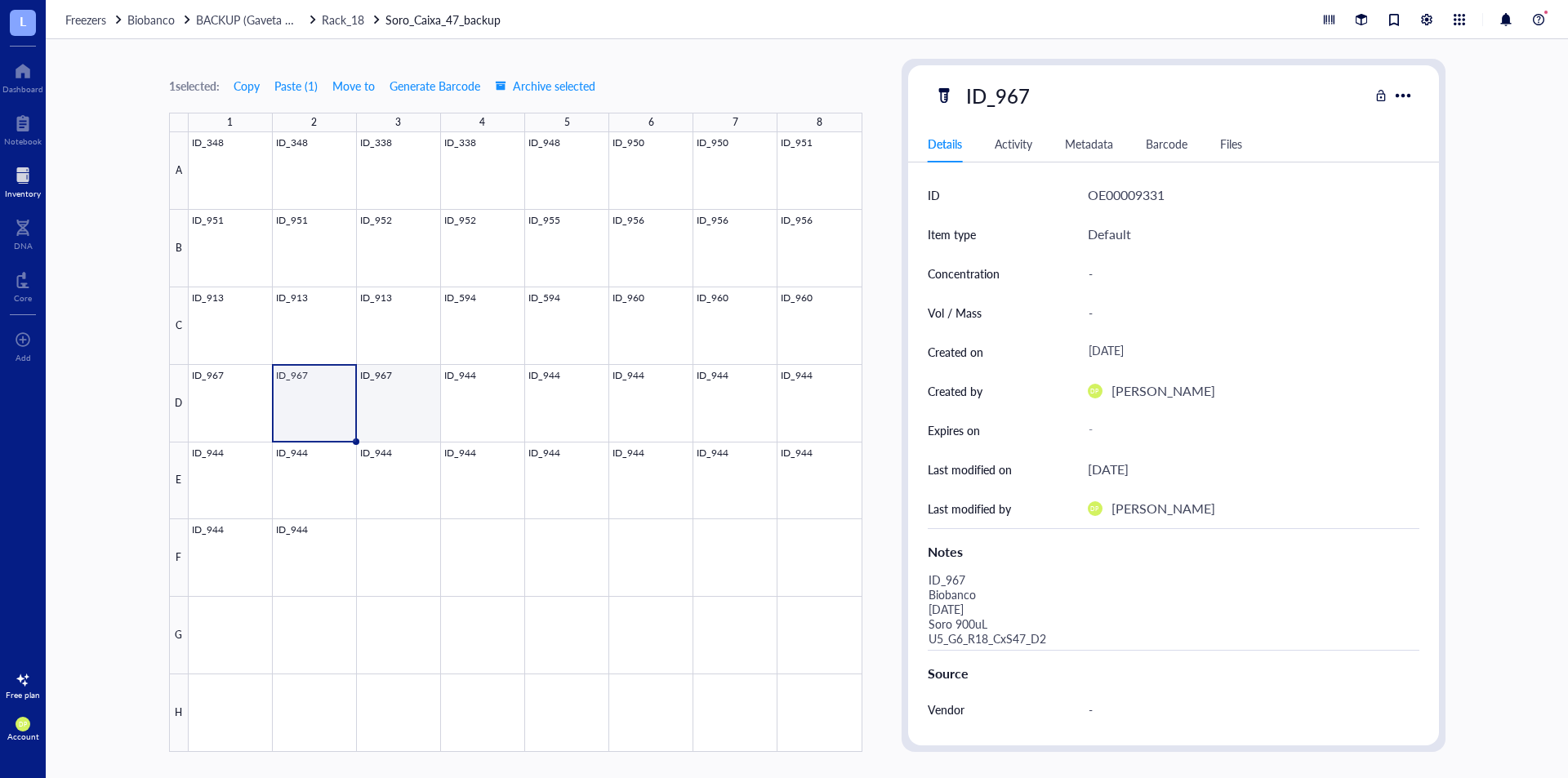
click at [405, 395] on div at bounding box center [525, 442] width 674 height 620
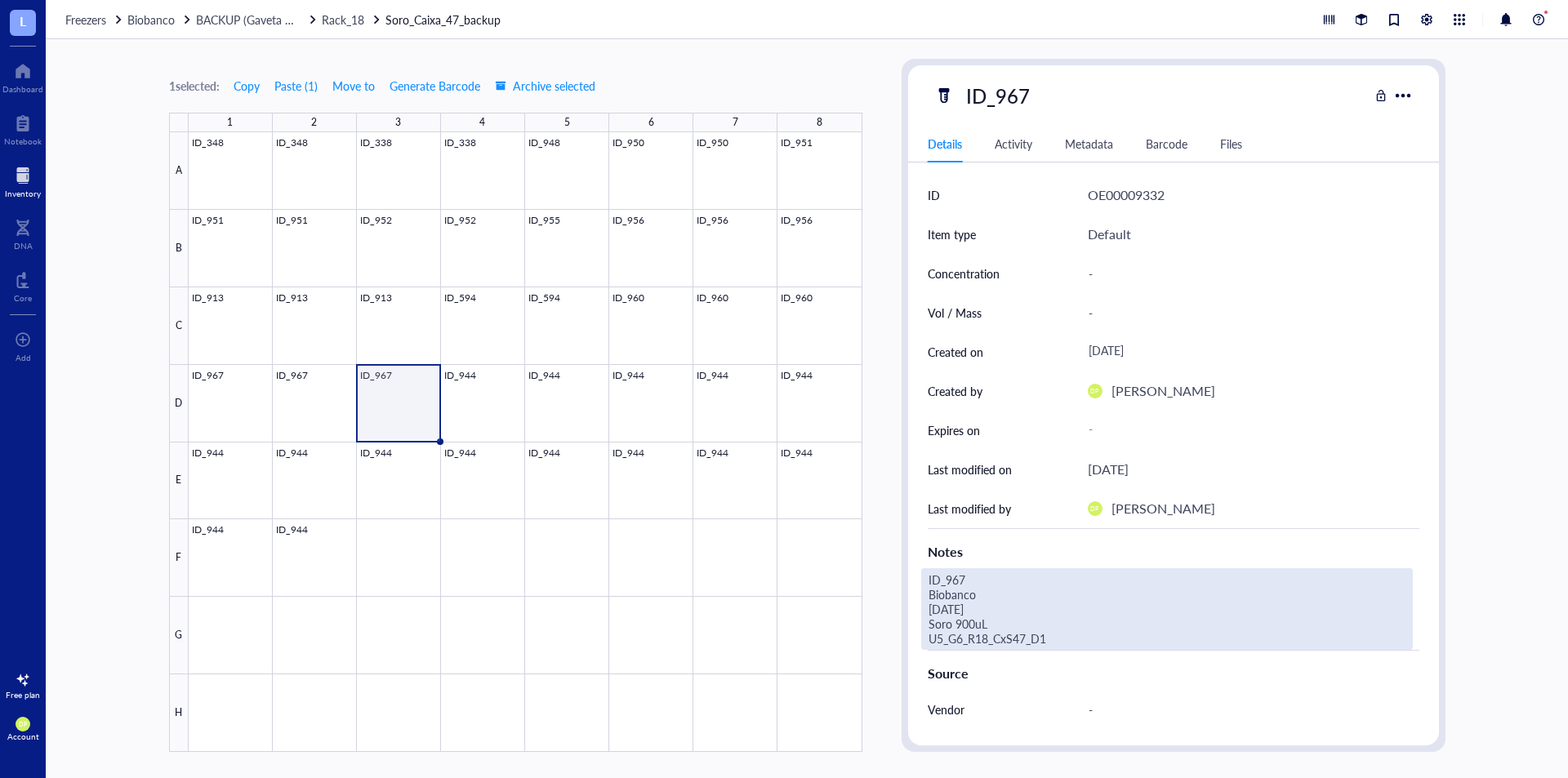
click at [1056, 635] on div "ID_967 Biobanco [DATE] Soro 900uL U5_G6_R18_CxS47_D1" at bounding box center [1167, 609] width 492 height 82
type textarea "ID_967 Biobanco [DATE] Soro 900uL U5_G6_R18_CxS47_D3"
click at [887, 421] on div "1 selected: Copy Paste ( 1 ) Move to Generate Barcode Archive selected 1 2 3 4 …" at bounding box center [808, 408] width 1523 height 739
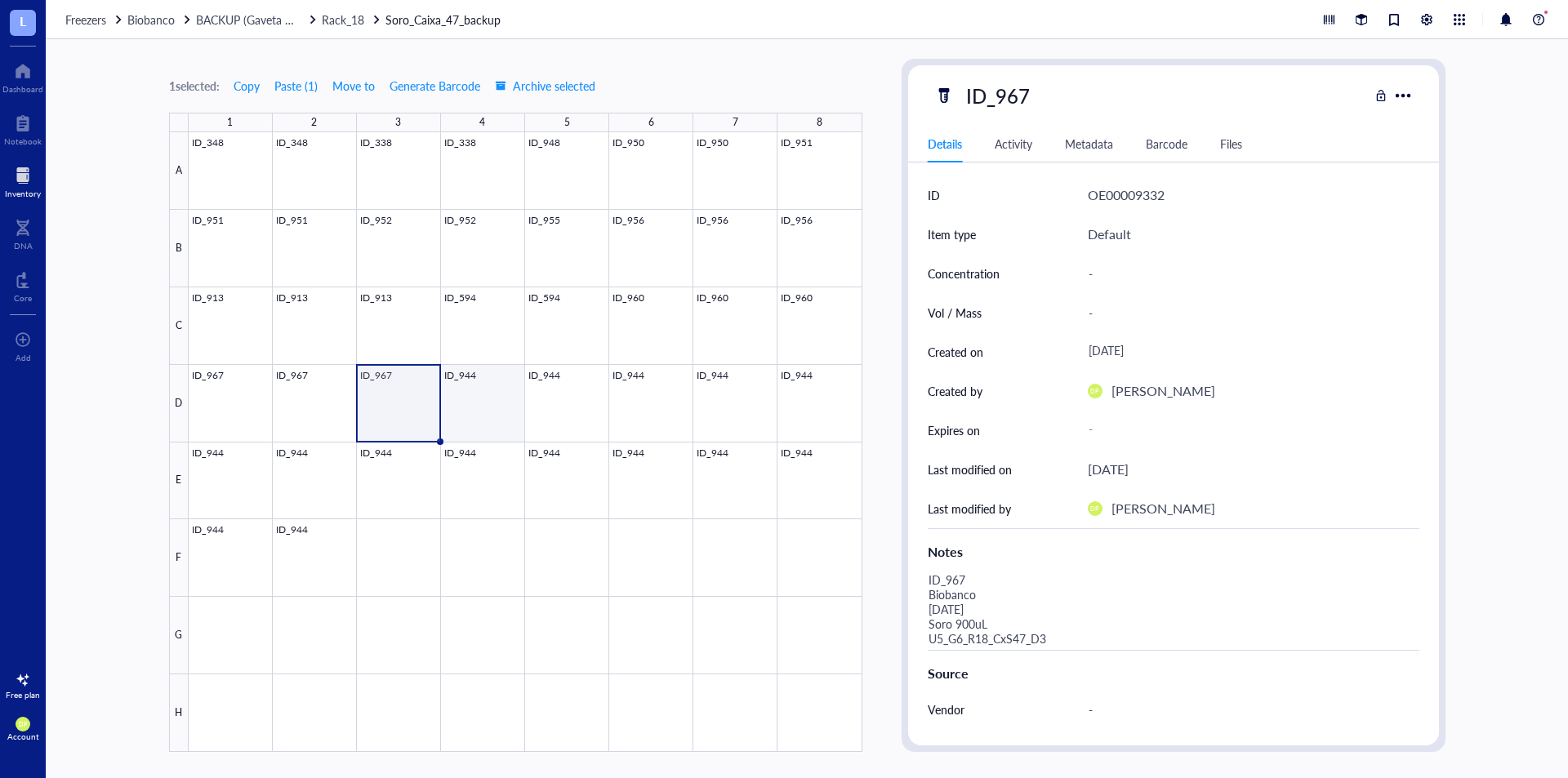
click at [452, 398] on div at bounding box center [525, 442] width 674 height 620
click at [1000, 93] on div "ID_944" at bounding box center [998, 95] width 78 height 34
drag, startPoint x: 1007, startPoint y: 92, endPoint x: 1035, endPoint y: 92, distance: 28.0
click at [1035, 92] on input "ID_944" at bounding box center [1005, 95] width 91 height 32
type input "ID_974"
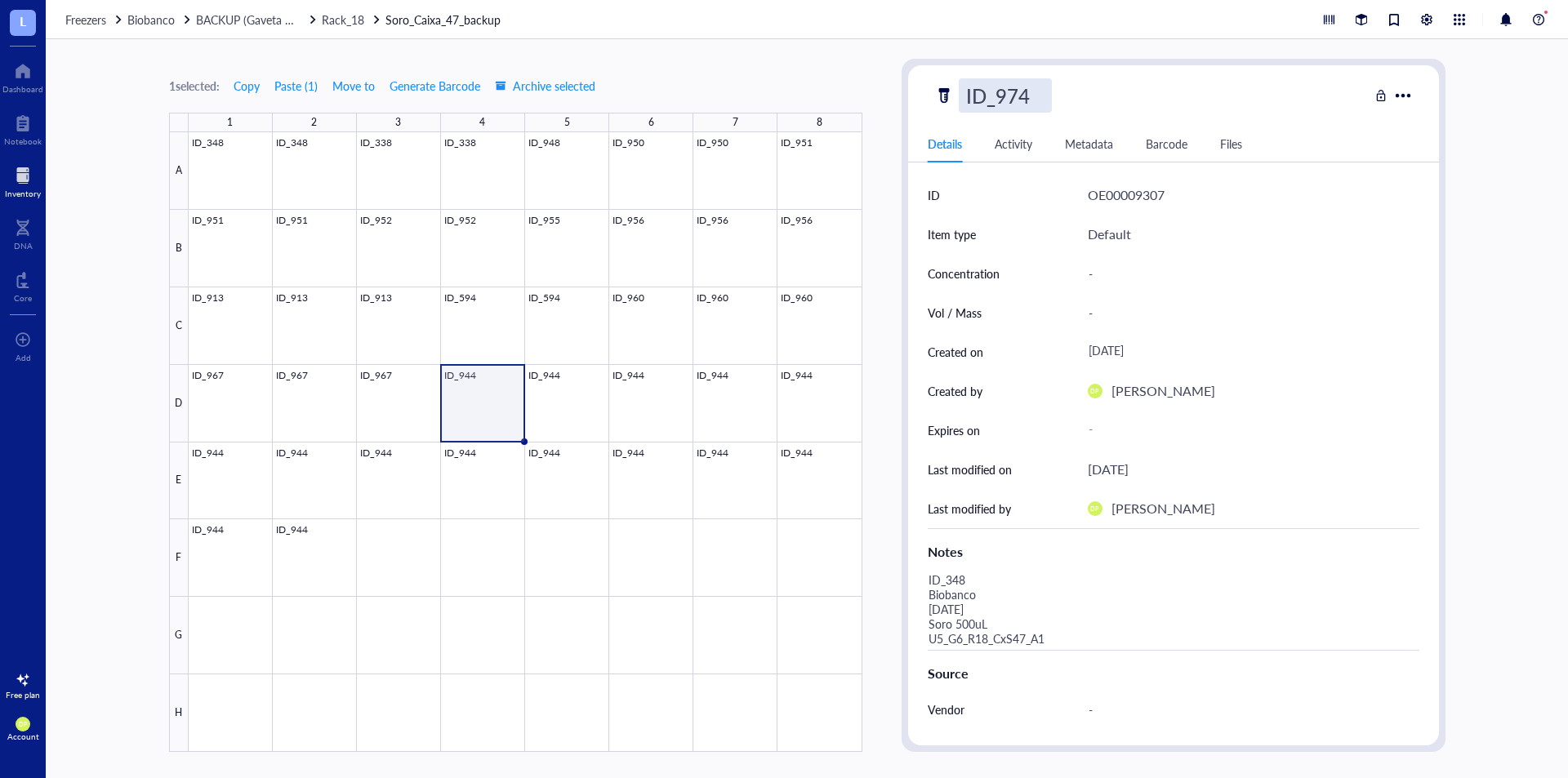
click at [873, 91] on div "1 selected: Copy Paste ( 1 ) Move to Generate Barcode Archive selected 1 2 3 4 …" at bounding box center [808, 408] width 1523 height 739
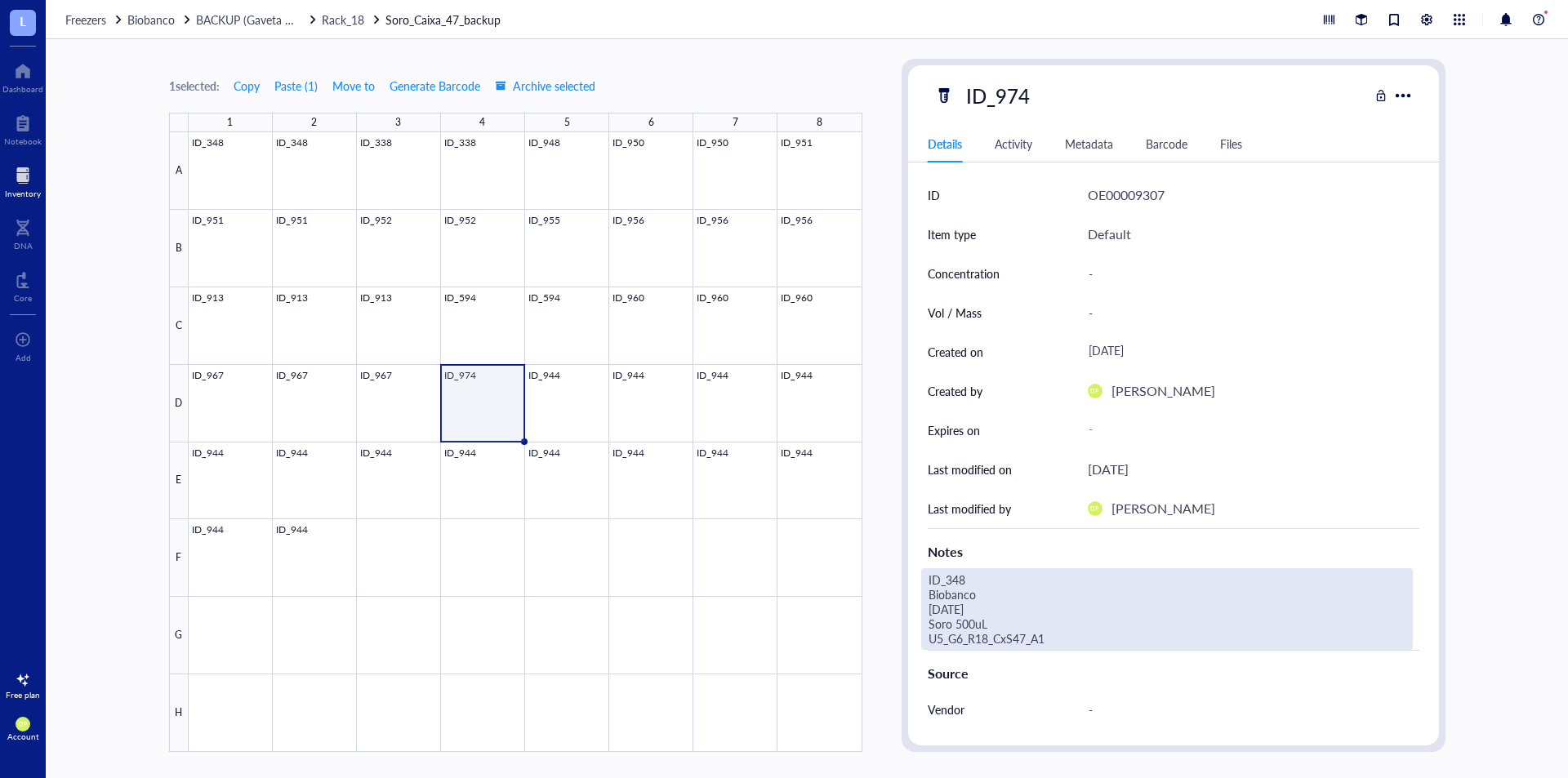
click at [970, 578] on div "ID_348 Biobanco [DATE] Soro 500uL U5_G6_R18_CxS47_A1" at bounding box center [1167, 609] width 492 height 82
drag, startPoint x: 949, startPoint y: 580, endPoint x: 1063, endPoint y: 570, distance: 114.4
click at [1063, 570] on textarea "ID_348 Biobanco [DATE] Soro 500uL U5_G6_R18_CxS47_A1" at bounding box center [1143, 609] width 444 height 80
drag, startPoint x: 940, startPoint y: 610, endPoint x: 913, endPoint y: 610, distance: 27.0
click at [913, 610] on div "ID OE00009307 Item type Default Concentration - Vol / Mass - Created on [DATE] …" at bounding box center [1173, 550] width 531 height 750
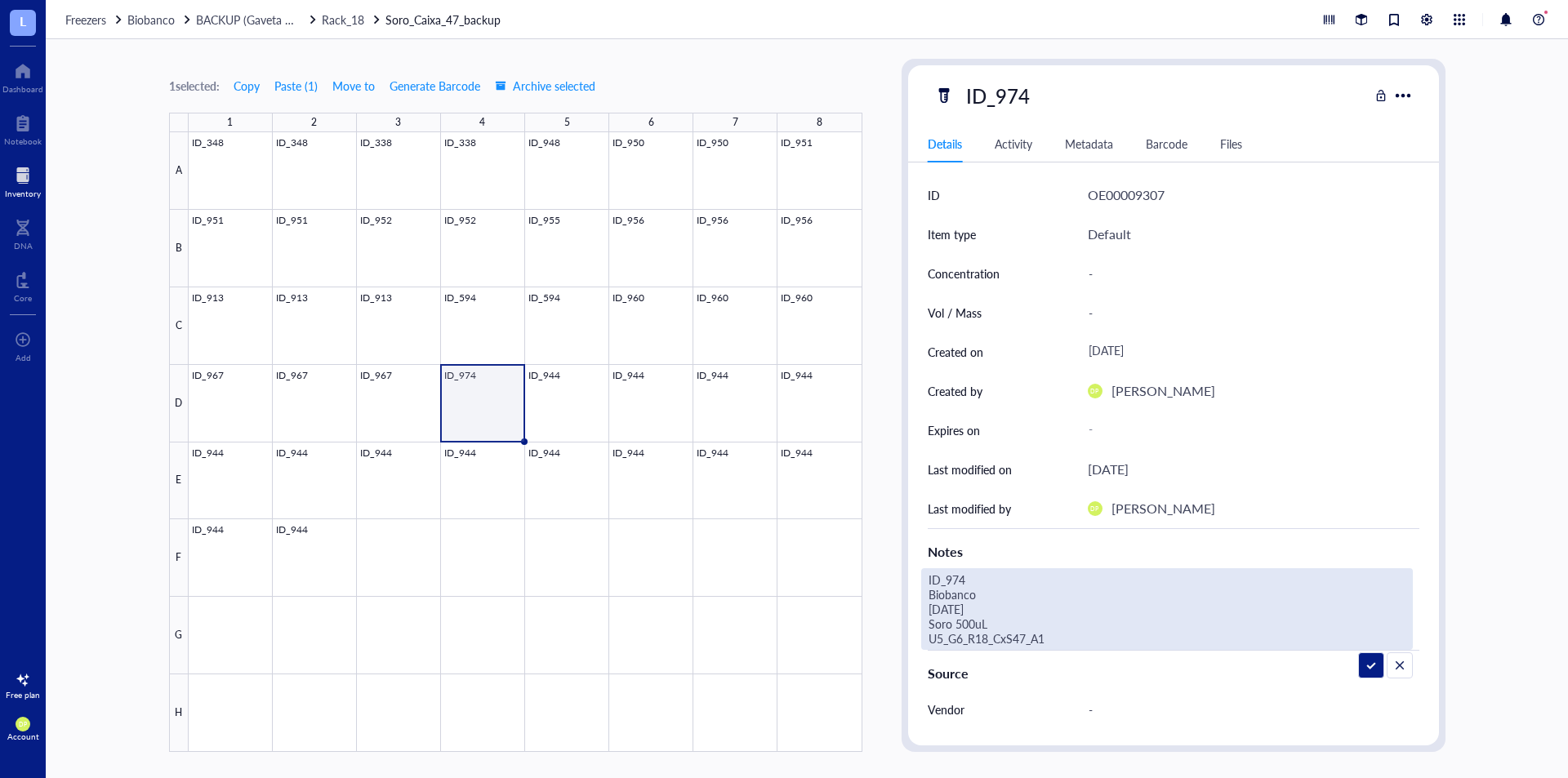
click at [1063, 639] on textarea "ID_974 Biobanco [DATE] Soro 500uL U5_G6_R18_CxS47_A1" at bounding box center [1143, 609] width 444 height 80
click at [964, 616] on textarea "ID_974 Biobanco [DATE] Soro 500uL U5_G6_R18_CxS47_D4" at bounding box center [1143, 609] width 444 height 80
type textarea "ID_974 Biobanco [DATE] Soro 400uL U5_G6_R18_CxS47_D4"
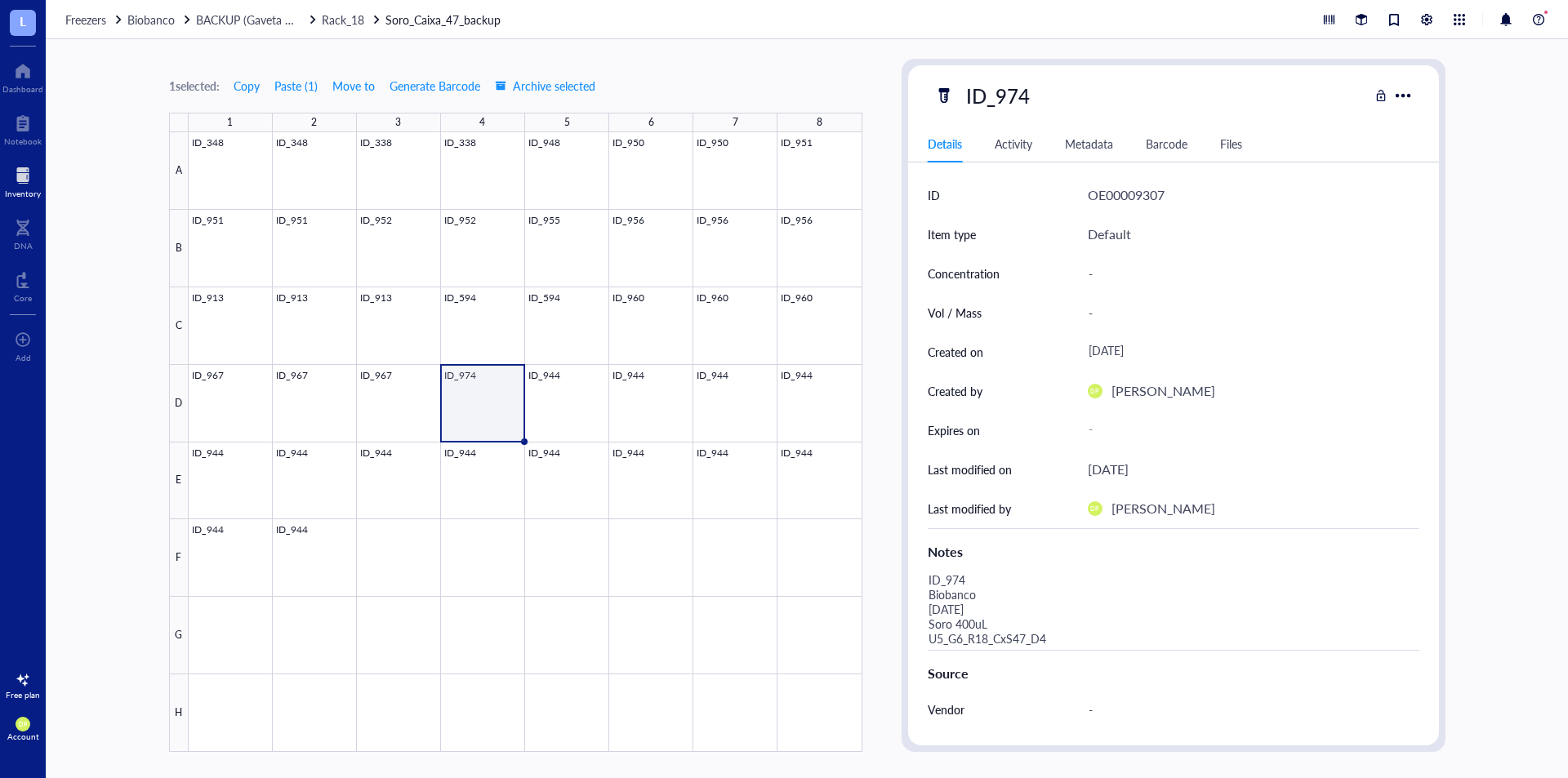
click at [877, 247] on div "1 selected: Copy Paste ( 1 ) Move to Generate Barcode Archive selected 1 2 3 4 …" at bounding box center [808, 408] width 1523 height 739
click at [243, 90] on span "Copy" at bounding box center [246, 86] width 26 height 13
click at [551, 418] on div at bounding box center [525, 442] width 674 height 620
click at [508, 426] on div at bounding box center [525, 442] width 674 height 620
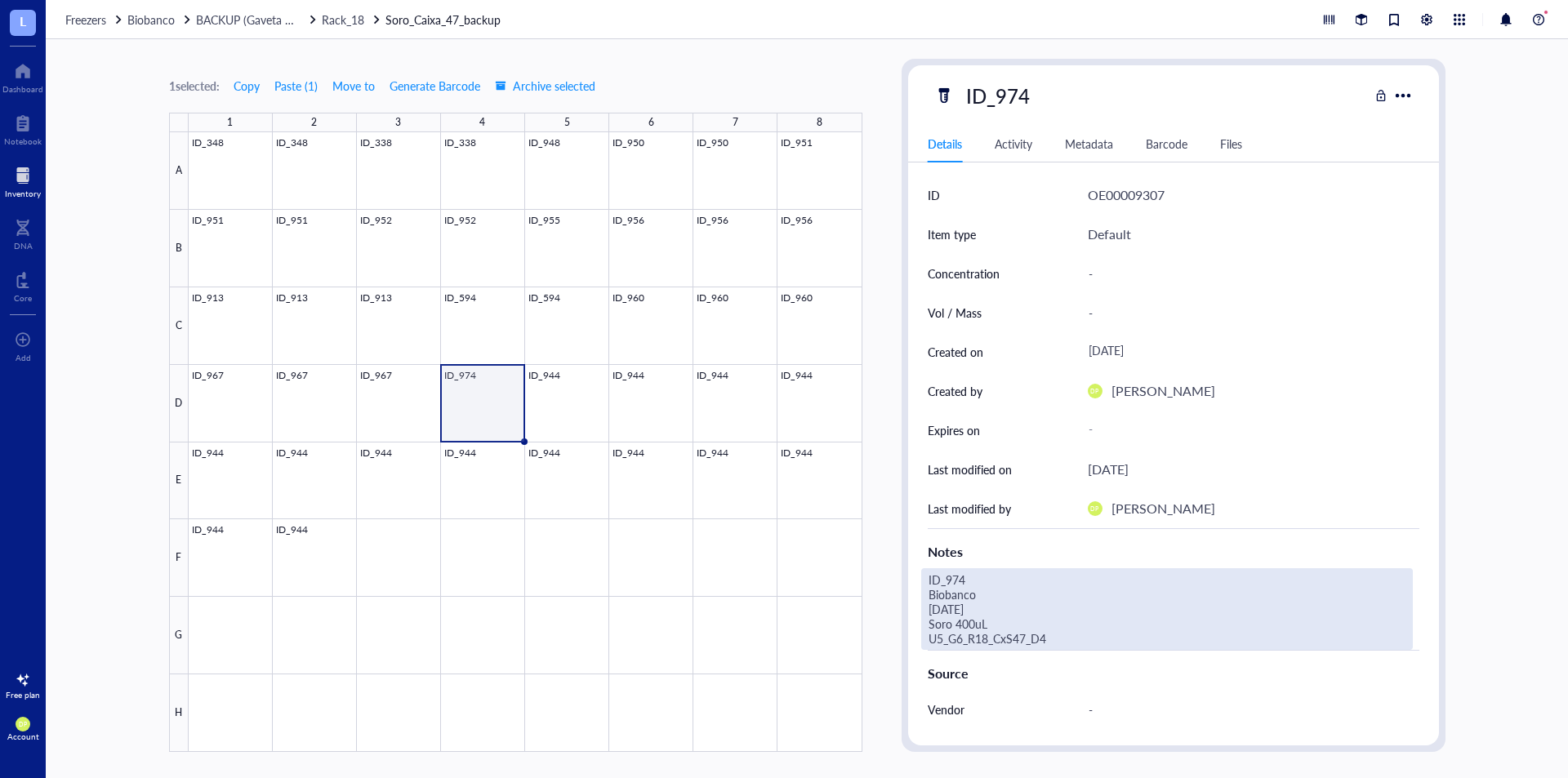
click at [1044, 632] on div "ID_974 Biobanco [DATE] Soro 400uL U5_G6_R18_CxS47_D4" at bounding box center [1167, 609] width 492 height 82
drag, startPoint x: 976, startPoint y: 628, endPoint x: 924, endPoint y: 584, distance: 68.1
click at [924, 584] on textarea "ID_974 Biobanco [DATE] Soro 400uL U5_G6_R18_CxS47_D4" at bounding box center [1143, 609] width 444 height 80
click at [561, 395] on div at bounding box center [525, 442] width 674 height 620
click at [983, 624] on div "ID_348 Biobanco [DATE] Soro 500uL U5_G6_R18_CxS47_A1" at bounding box center [1167, 609] width 492 height 82
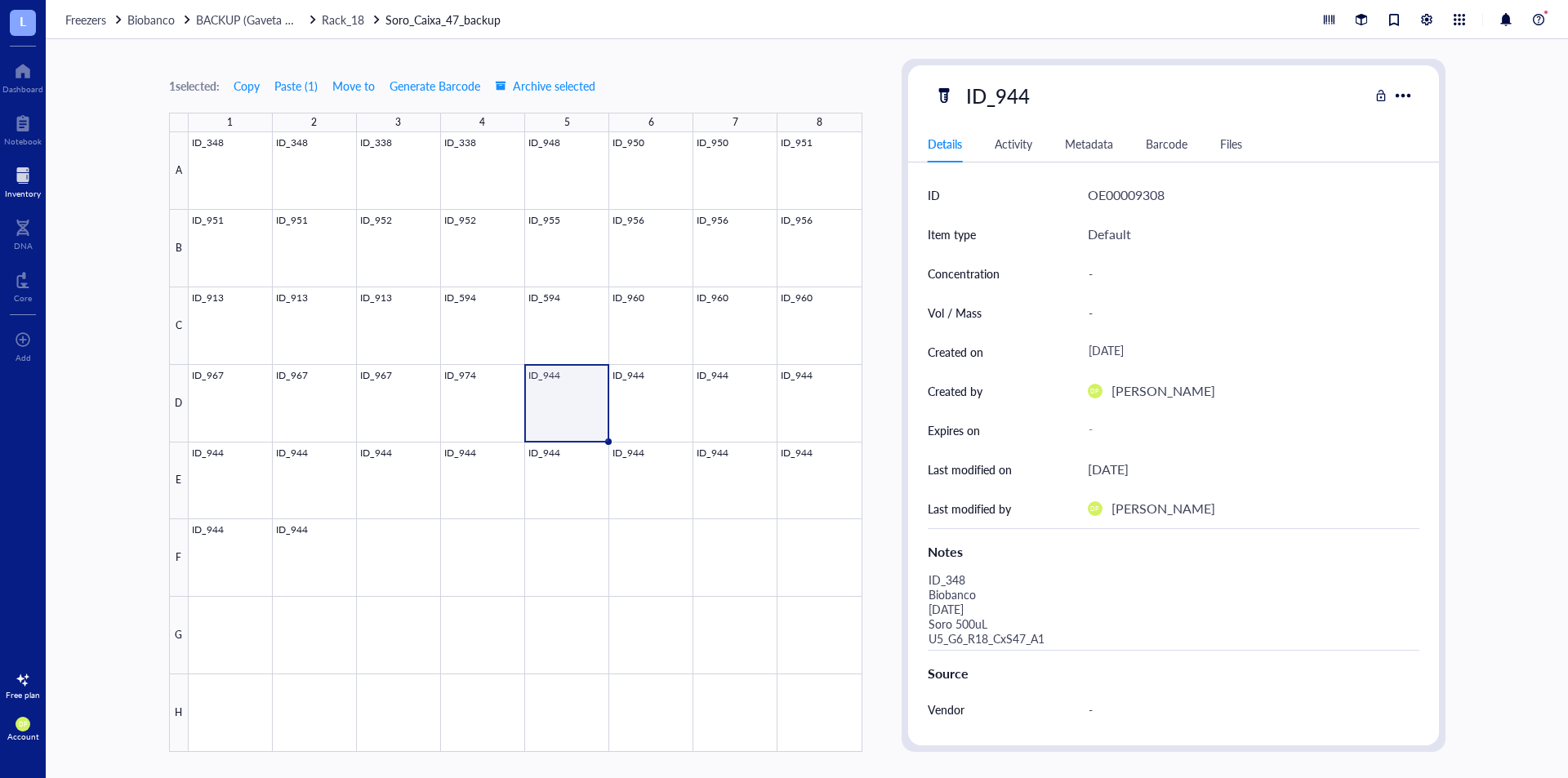
drag, startPoint x: 1058, startPoint y: 635, endPoint x: 912, endPoint y: 572, distance: 159.0
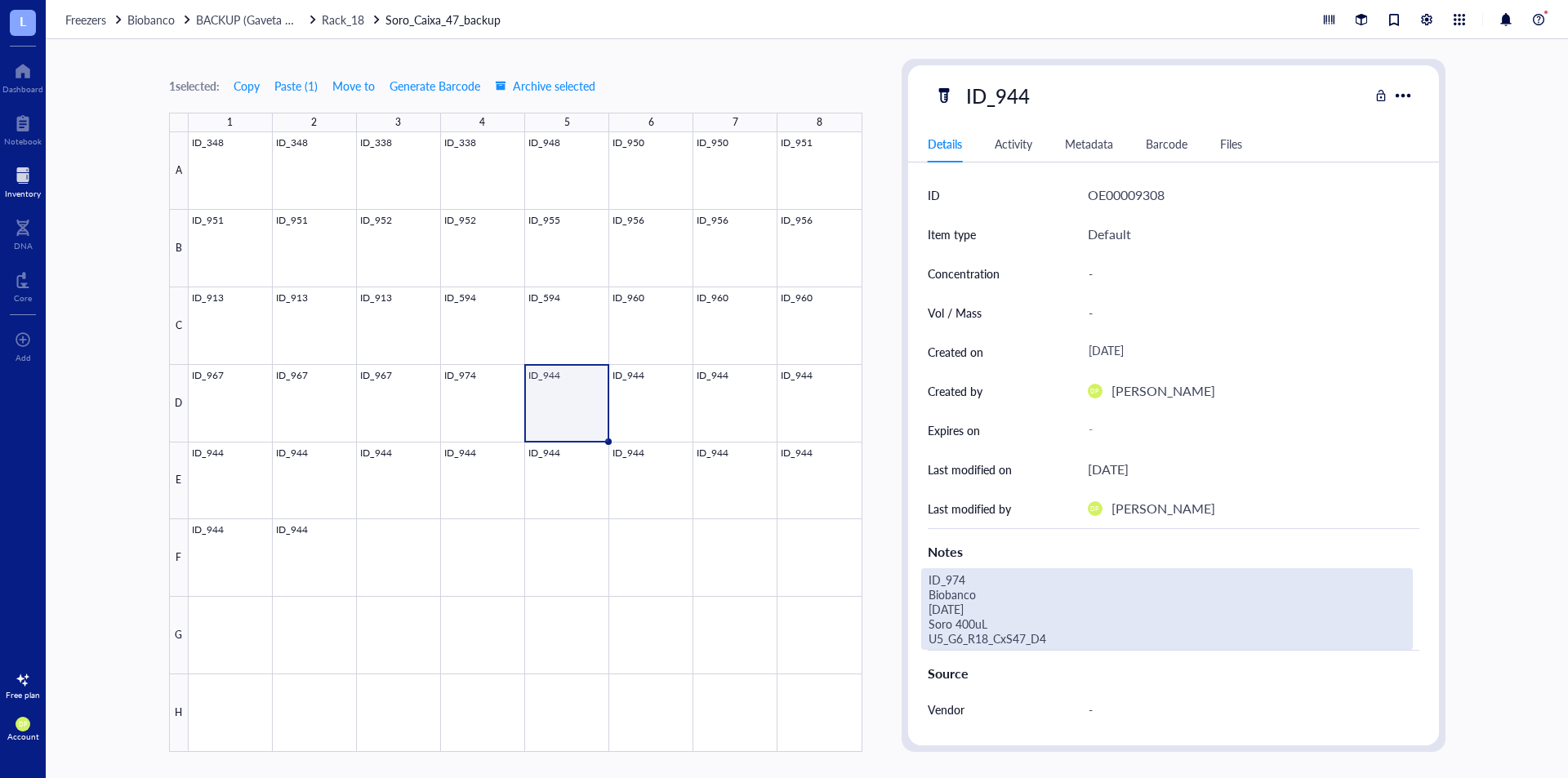
click at [1020, 608] on div "ID_974 Biobanco [DATE] Soro 400uL U5_G6_R18_CxS47_D4" at bounding box center [1167, 609] width 492 height 82
drag, startPoint x: 1049, startPoint y: 647, endPoint x: 938, endPoint y: 603, distance: 119.4
click at [938, 603] on textarea "ID_974 Biobanco [DATE] Soro 400uL U5_G6_R18_CxS47_D4" at bounding box center [1143, 609] width 444 height 80
drag, startPoint x: 938, startPoint y: 601, endPoint x: 991, endPoint y: 585, distance: 55.4
click at [938, 601] on textarea "ID_974 Biobanco [DATE] Soro 400uL U5_G6_R18_CxS47_D4" at bounding box center [1143, 609] width 444 height 80
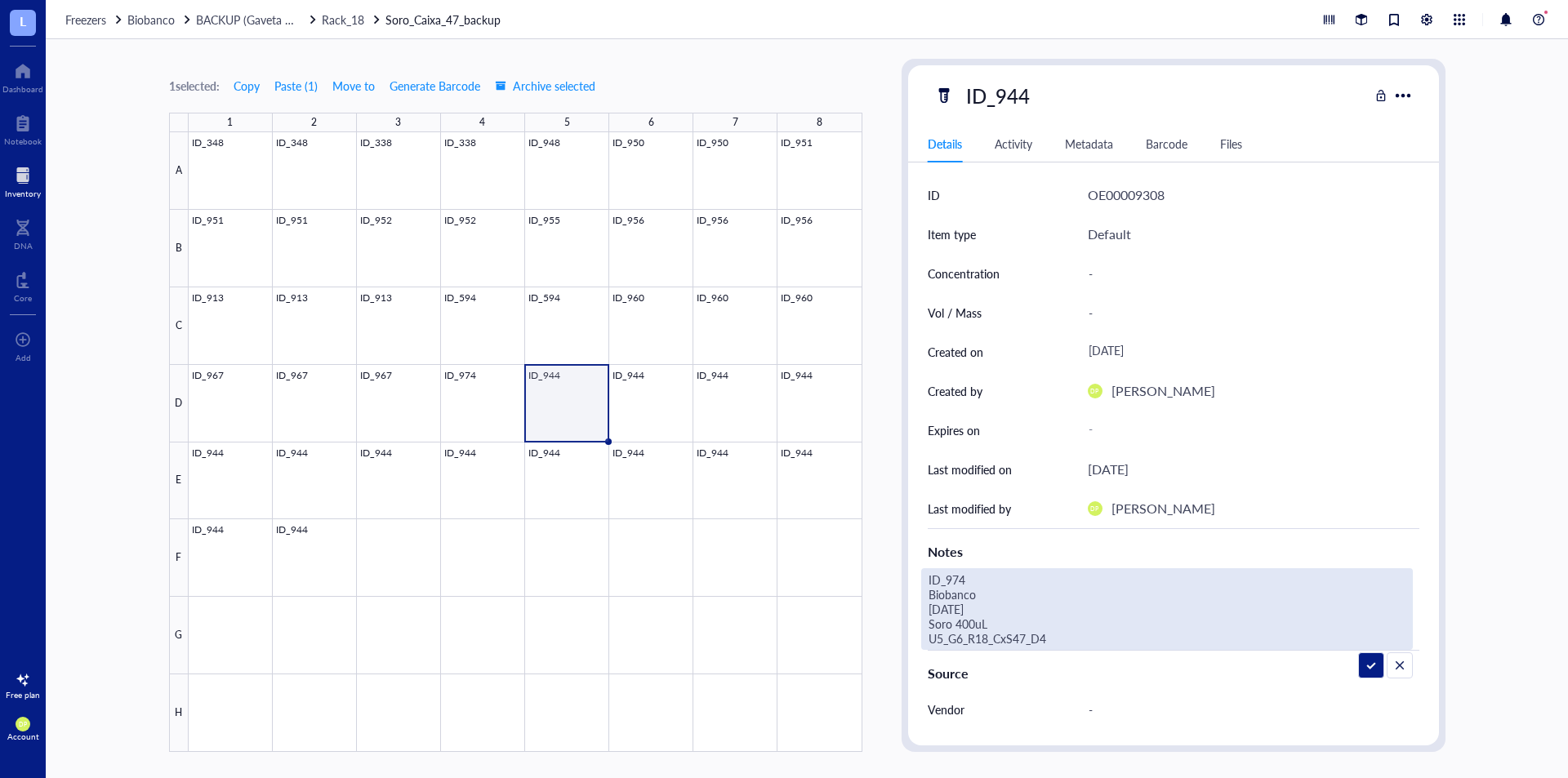
click at [1057, 607] on textarea "ID_974 Biobanco [DATE] Soro 400uL U5_G6_R18_CxS47_D4" at bounding box center [1143, 609] width 444 height 80
drag, startPoint x: 1059, startPoint y: 639, endPoint x: 904, endPoint y: 580, distance: 165.8
click at [904, 580] on div "ID_944 Details Activity Metadata Barcode Files ID OE00009308 Item type Default …" at bounding box center [1173, 405] width 544 height 693
click at [1028, 581] on textarea "ID_974 Biobanco [DATE] Soro 400uL U5_G6_R18_CxS47_D4" at bounding box center [1143, 609] width 444 height 80
click at [1112, 640] on textarea "ID_982 Biobanco [DATE] Soro 400uL U5_G6_R18_CxS47_D4" at bounding box center [1143, 609] width 444 height 80
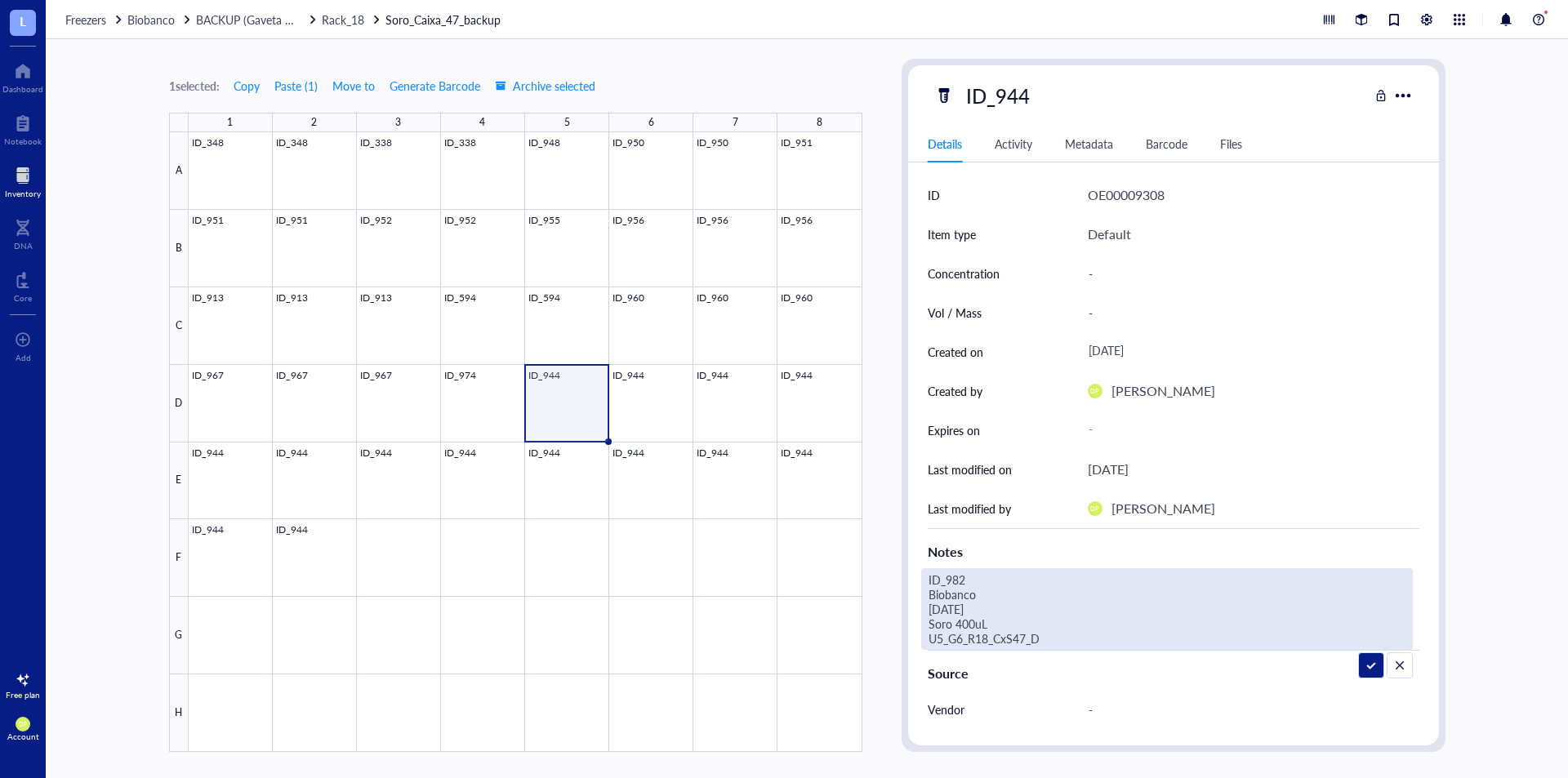
type textarea "ID_982 Biobanco [DATE] Soro 400uL U5_G6_R18_CxS47_D5"
click at [1490, 401] on div "1 selected: Copy Paste ( 1 ) Move to Generate Barcode Archive selected 1 2 3 4 …" at bounding box center [808, 408] width 1523 height 739
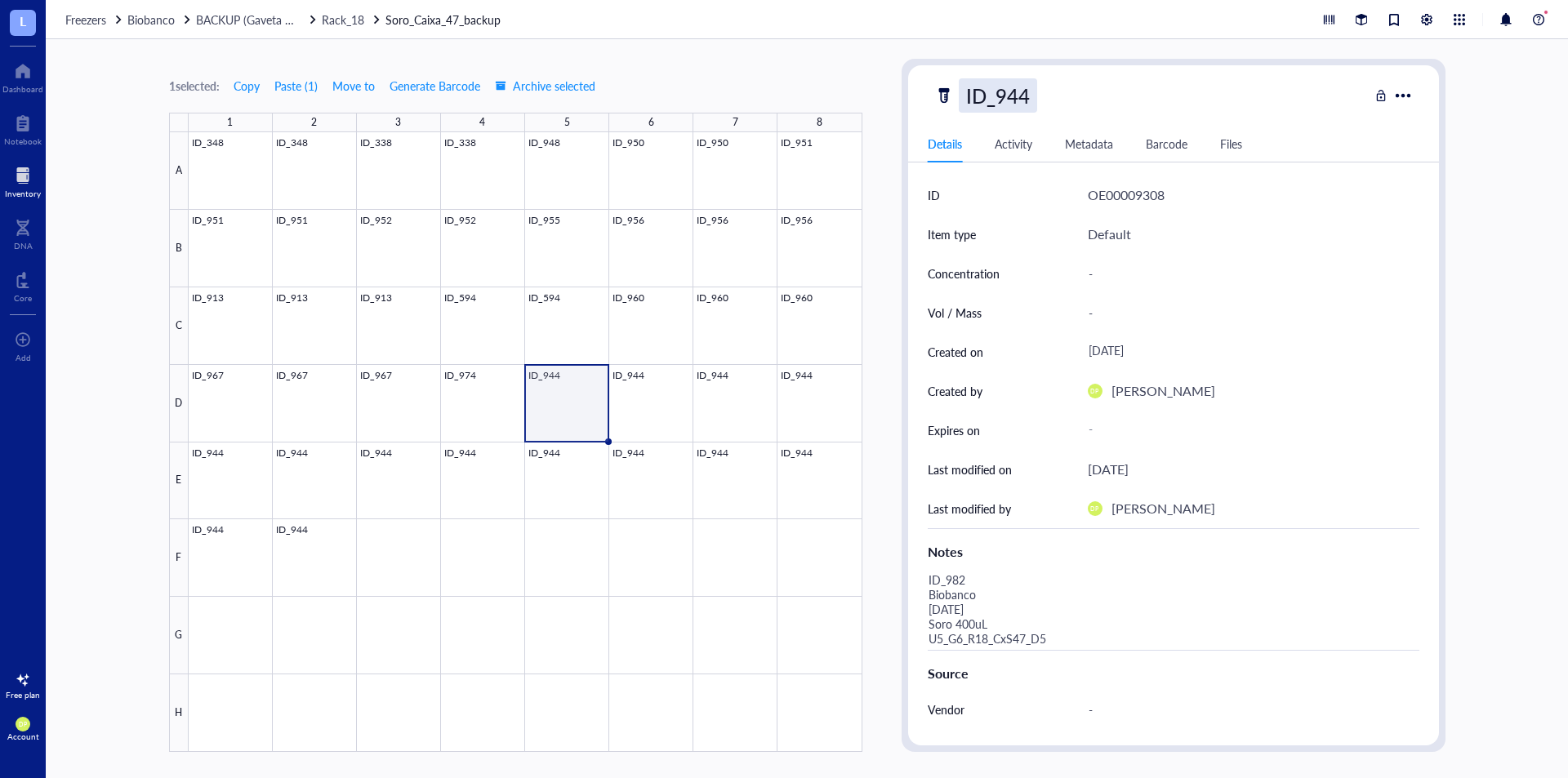
click at [1016, 103] on div "ID_944" at bounding box center [998, 95] width 78 height 34
drag, startPoint x: 1015, startPoint y: 95, endPoint x: 1041, endPoint y: 89, distance: 26.7
click at [1041, 89] on input "ID_944" at bounding box center [1005, 95] width 91 height 32
type input "ID_982"
click at [1458, 146] on div "1 selected: Copy Paste ( 1 ) Move to Generate Barcode Archive selected 1 2 3 4 …" at bounding box center [808, 408] width 1523 height 739
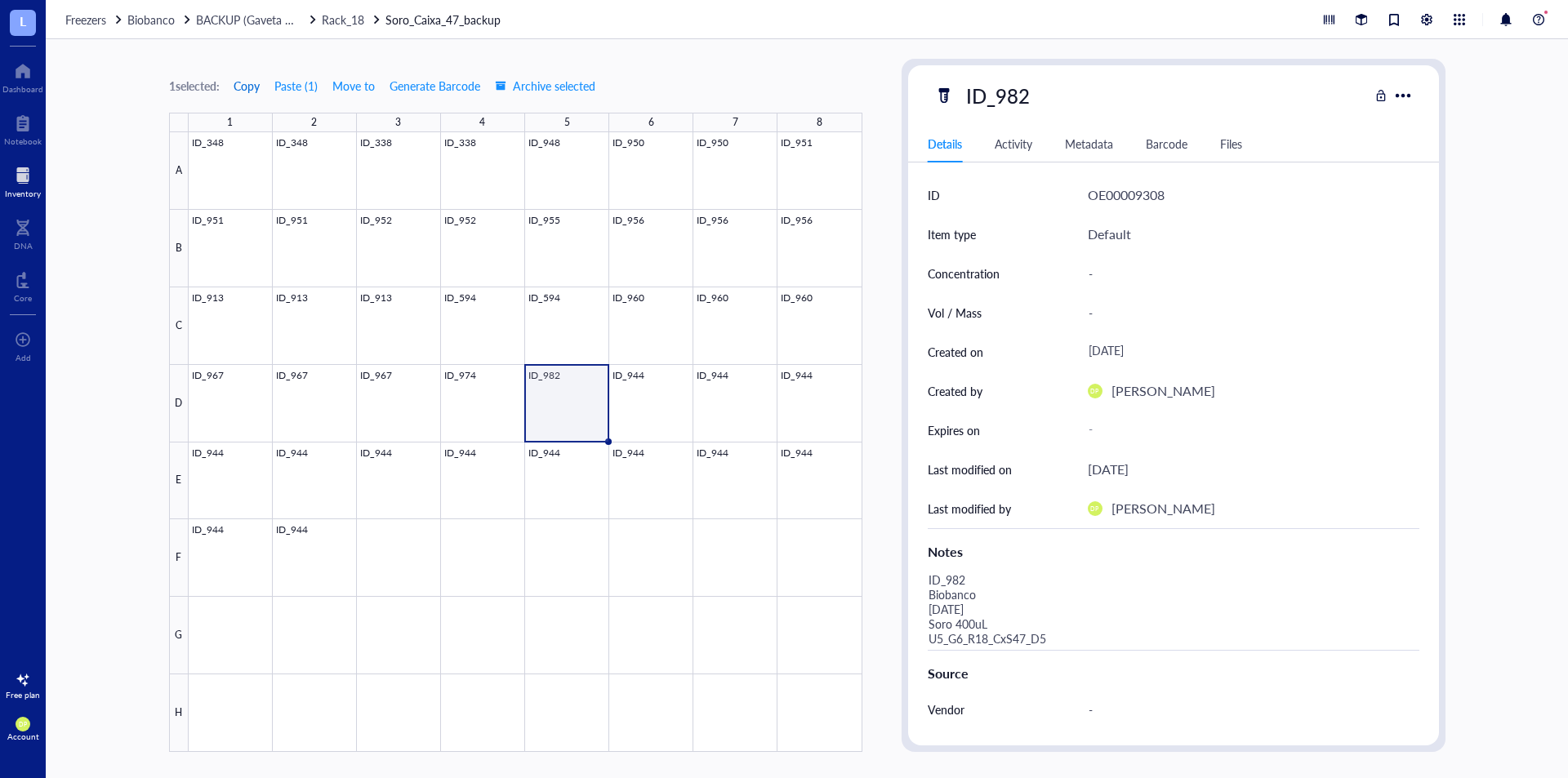
click at [252, 90] on span "Copy" at bounding box center [246, 86] width 26 height 13
click at [251, 92] on span "Copy" at bounding box center [246, 86] width 26 height 13
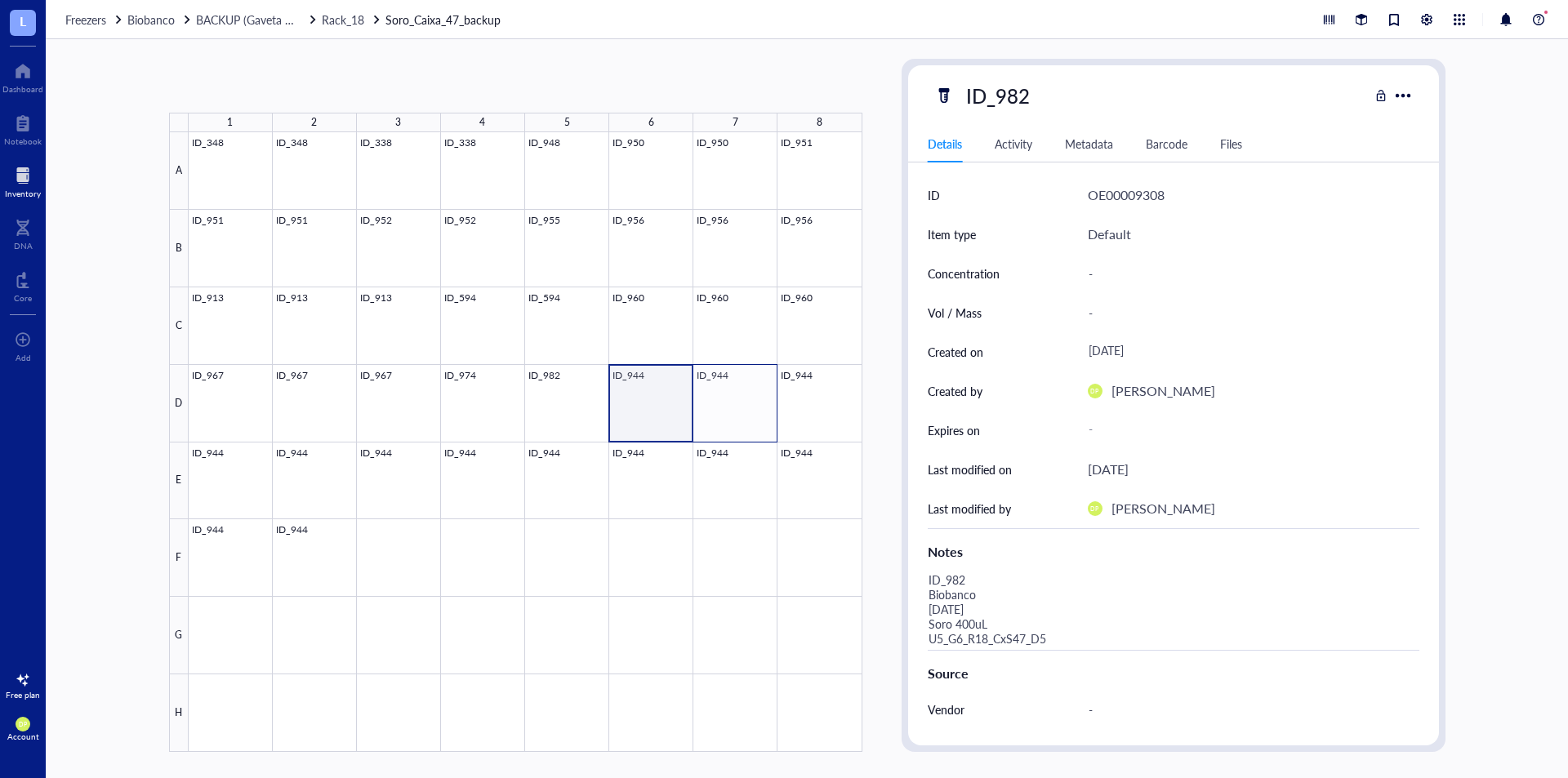
click at [736, 402] on div at bounding box center [525, 442] width 674 height 620
click at [588, 399] on div at bounding box center [525, 442] width 674 height 620
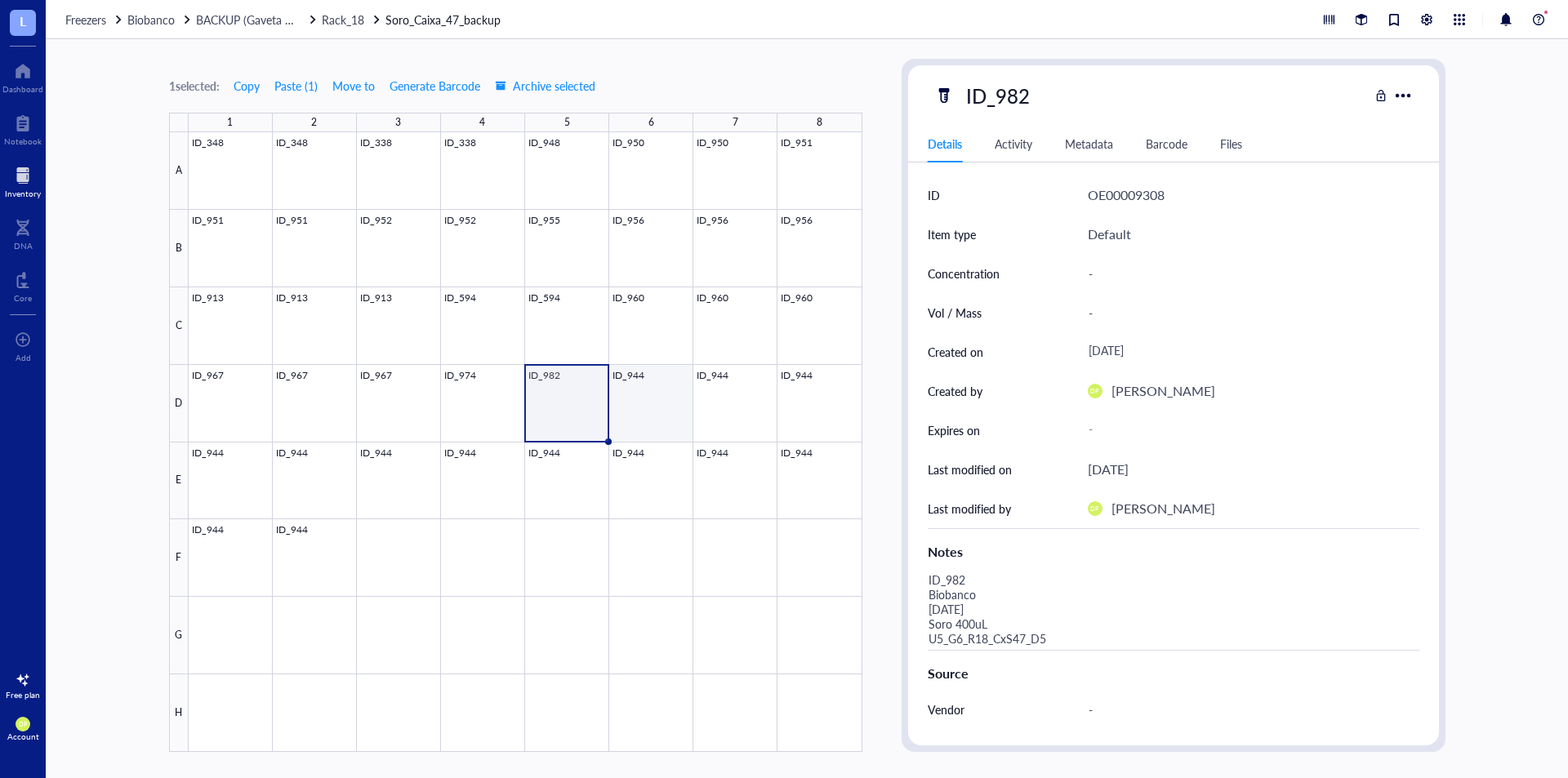
click at [658, 384] on div at bounding box center [525, 442] width 674 height 620
click at [1006, 96] on div "ID_944" at bounding box center [998, 95] width 78 height 34
drag, startPoint x: 1014, startPoint y: 93, endPoint x: 1095, endPoint y: 94, distance: 81.0
click at [1095, 94] on div "ID_944" at bounding box center [1152, 95] width 435 height 34
type input "ID_983"
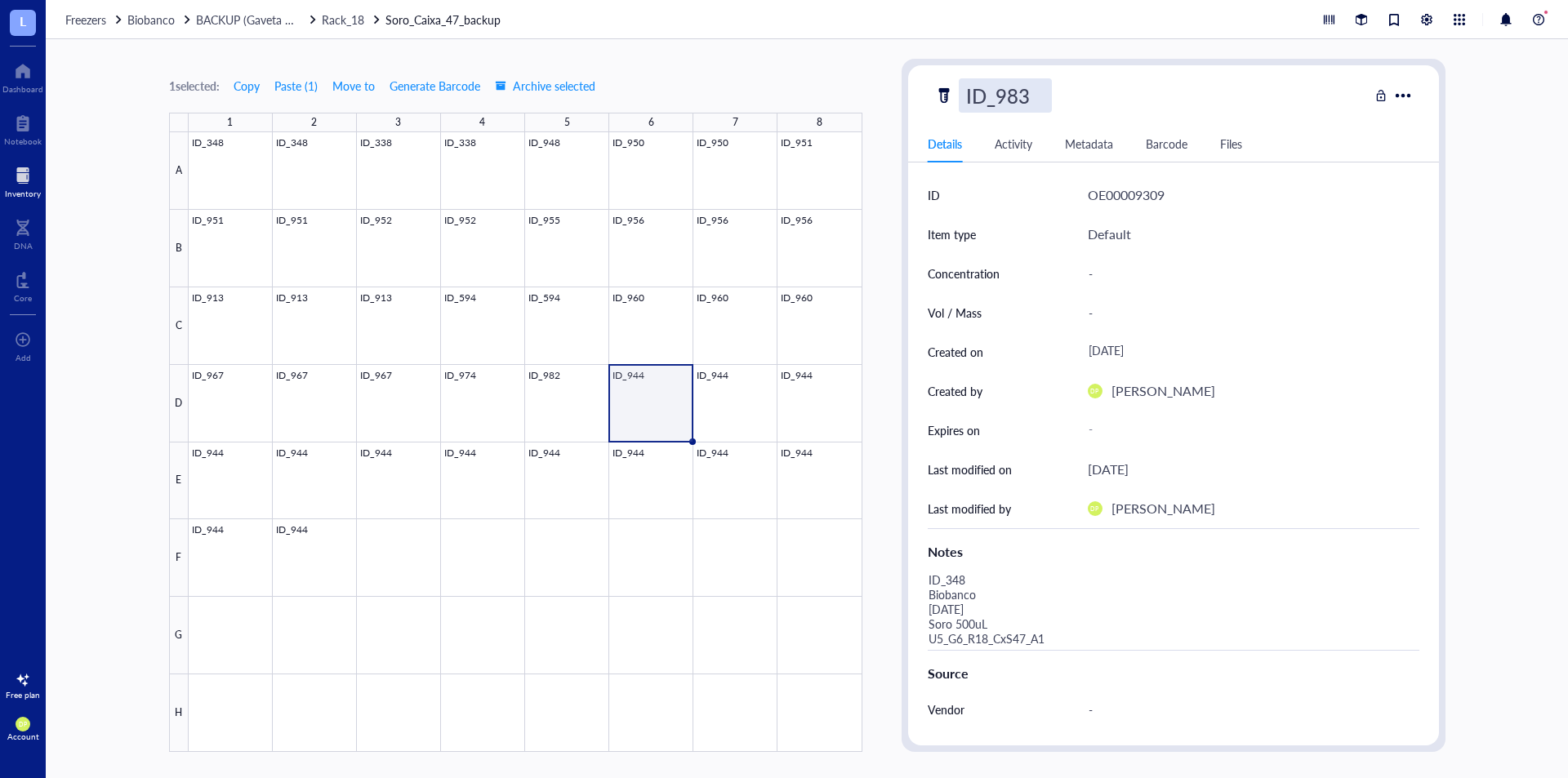
click at [908, 627] on div "ID OE00009309 Item type Default Concentration - Vol / Mass - Created on [DATE] …" at bounding box center [1173, 550] width 531 height 750
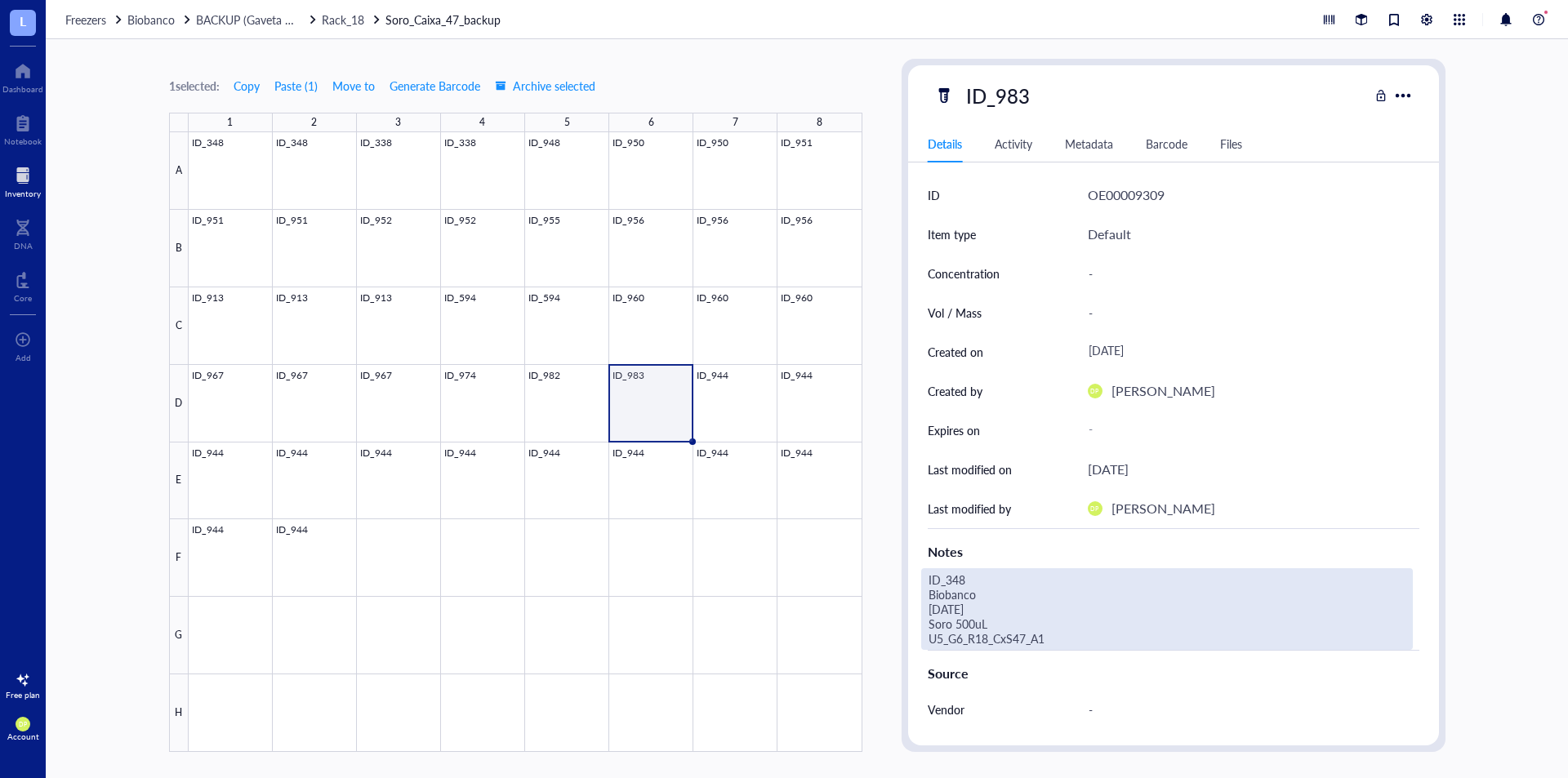
click at [981, 586] on div "ID_348 Biobanco [DATE] Soro 500uL U5_G6_R18_CxS47_A1" at bounding box center [1167, 609] width 492 height 82
drag, startPoint x: 947, startPoint y: 573, endPoint x: 1035, endPoint y: 575, distance: 88.0
click at [1035, 575] on textarea "ID_348 Biobanco [DATE] Soro 500uL U5_G6_R18_CxS47_A1" at bounding box center [1143, 609] width 444 height 80
click at [941, 608] on textarea "ID_983 Biobanco [DATE] Soro 500uL U5_G6_R18_CxS47_A1" at bounding box center [1143, 609] width 444 height 80
click at [1099, 628] on textarea "ID_983 Biobanco [DATE] Soro 500uL U5_G6_R18_CxS47_A1" at bounding box center [1143, 609] width 444 height 80
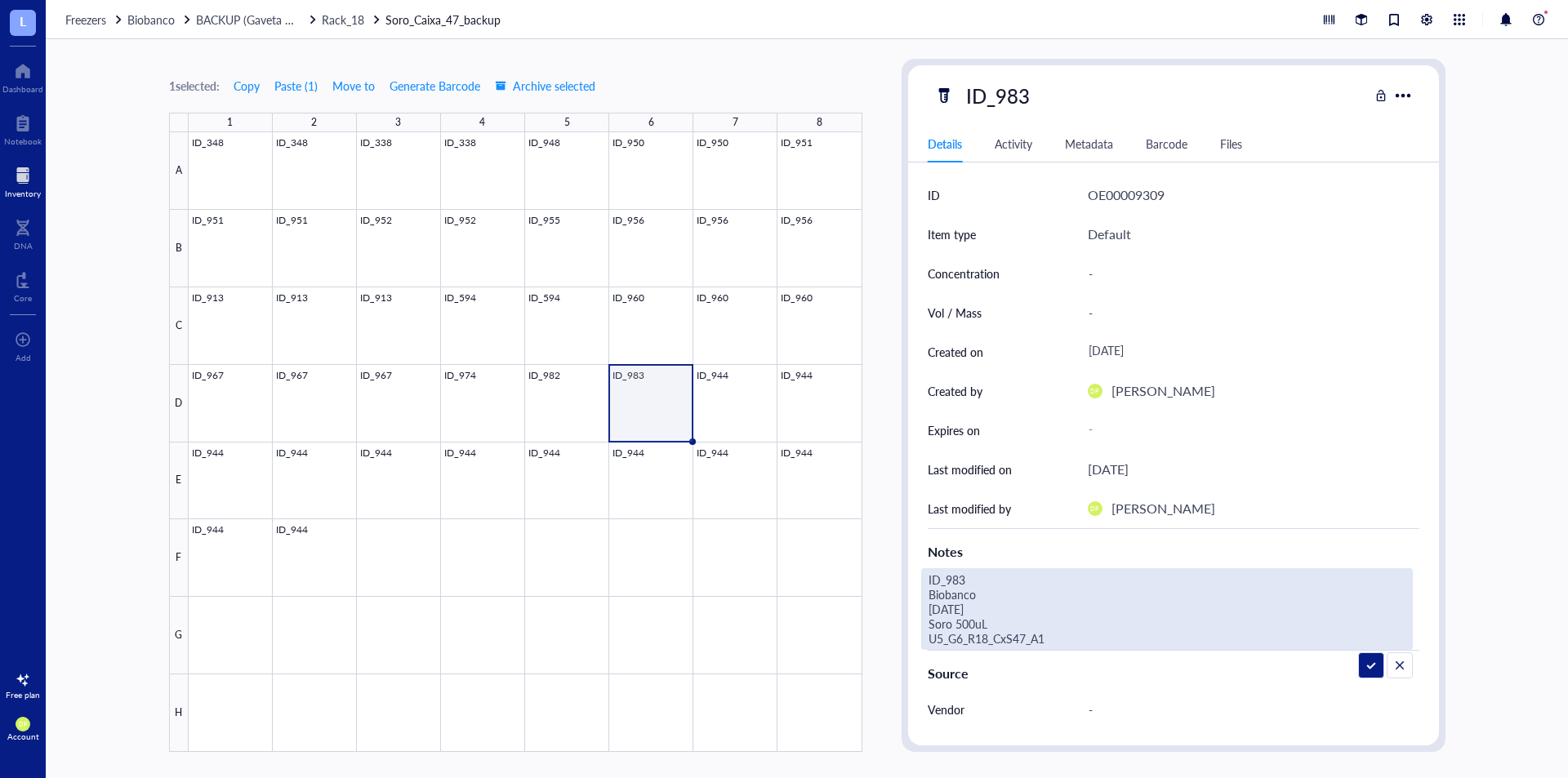
click at [1094, 638] on textarea "ID_983 Biobanco [DATE] Soro 500uL U5_G6_R18_CxS47_A1" at bounding box center [1143, 609] width 444 height 80
type textarea "ID_983 Biobanco [DATE] Soro 500uL U5_G6_R18_CxS47_D6"
drag, startPoint x: 1065, startPoint y: 644, endPoint x: 921, endPoint y: 575, distance: 159.7
click at [921, 575] on div "ID_983 Biobanco [DATE] Soro 500uL U5_G6_R18_CxS47_D6" at bounding box center [1167, 609] width 492 height 82
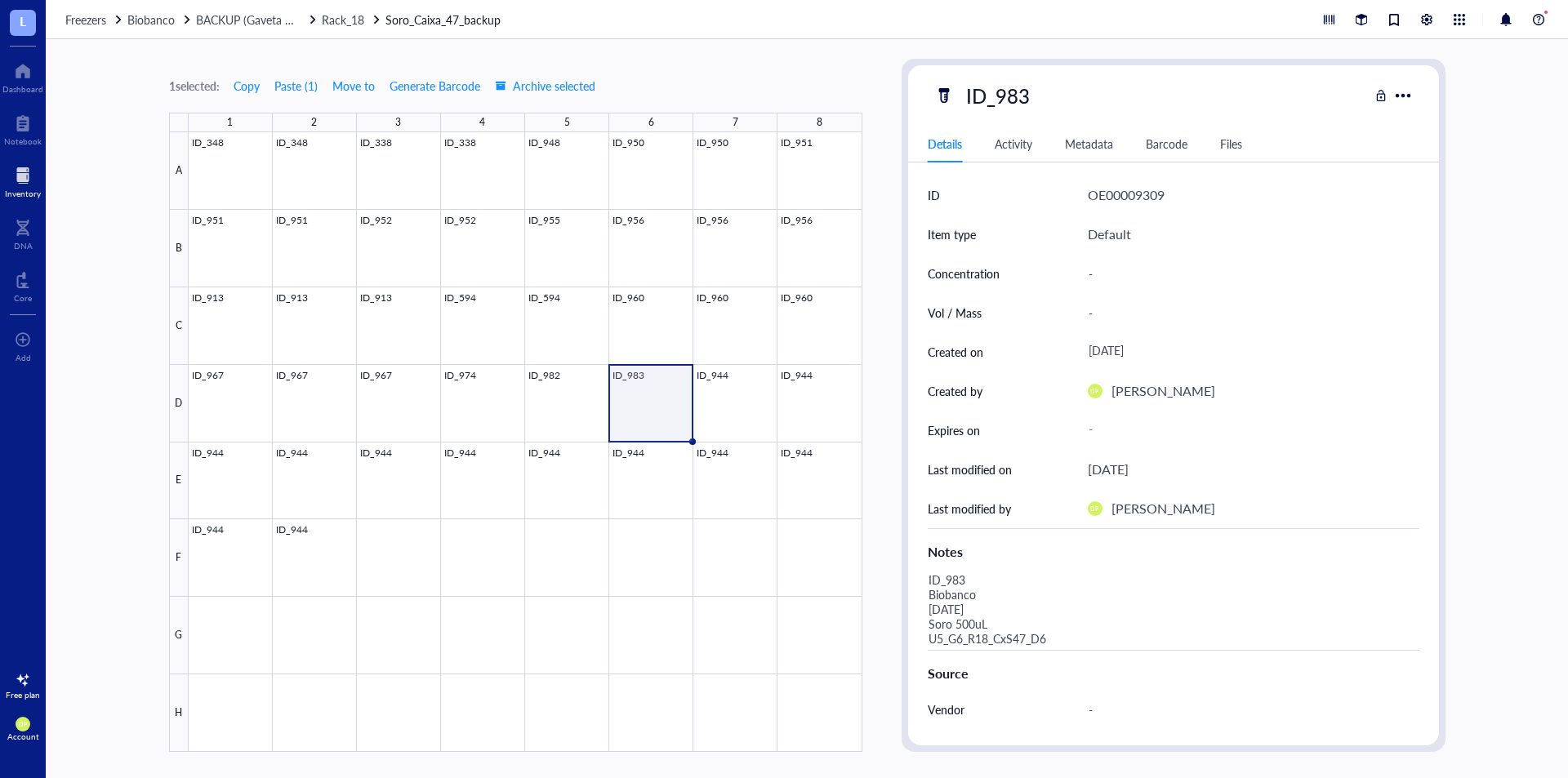
click at [895, 403] on div "1 selected: Copy Paste ( 1 ) Move to Generate Barcode Archive selected 1 2 3 4 …" at bounding box center [808, 408] width 1523 height 739
click at [731, 388] on div at bounding box center [525, 442] width 674 height 620
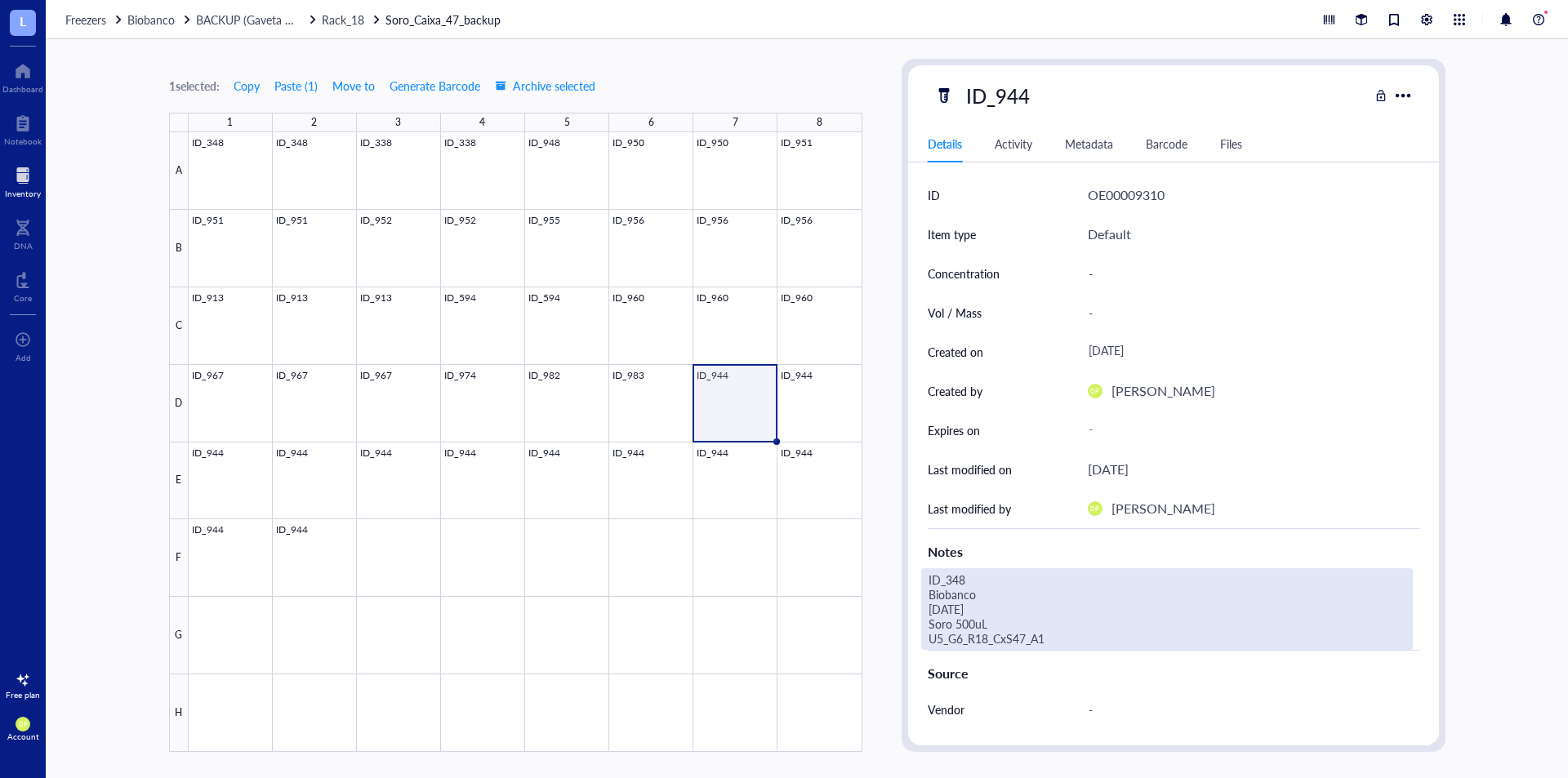
click at [995, 634] on div "ID_348 Biobanco [DATE] Soro 500uL U5_G6_R18_CxS47_A1" at bounding box center [1167, 609] width 492 height 82
drag, startPoint x: 898, startPoint y: 591, endPoint x: 824, endPoint y: 561, distance: 79.8
click at [824, 561] on div "1 selected: Copy Paste ( 1 ) Move to Generate Barcode Archive selected 1 2 3 4 …" at bounding box center [808, 408] width 1523 height 739
type textarea "ID_983 Biobanco [DATE] Soro 500uL U5_G6_R18_CxS47_D7"
click at [875, 437] on div "1 selected: Copy Paste ( 1 ) Move to Generate Barcode Archive selected 1 2 3 4 …" at bounding box center [808, 408] width 1523 height 739
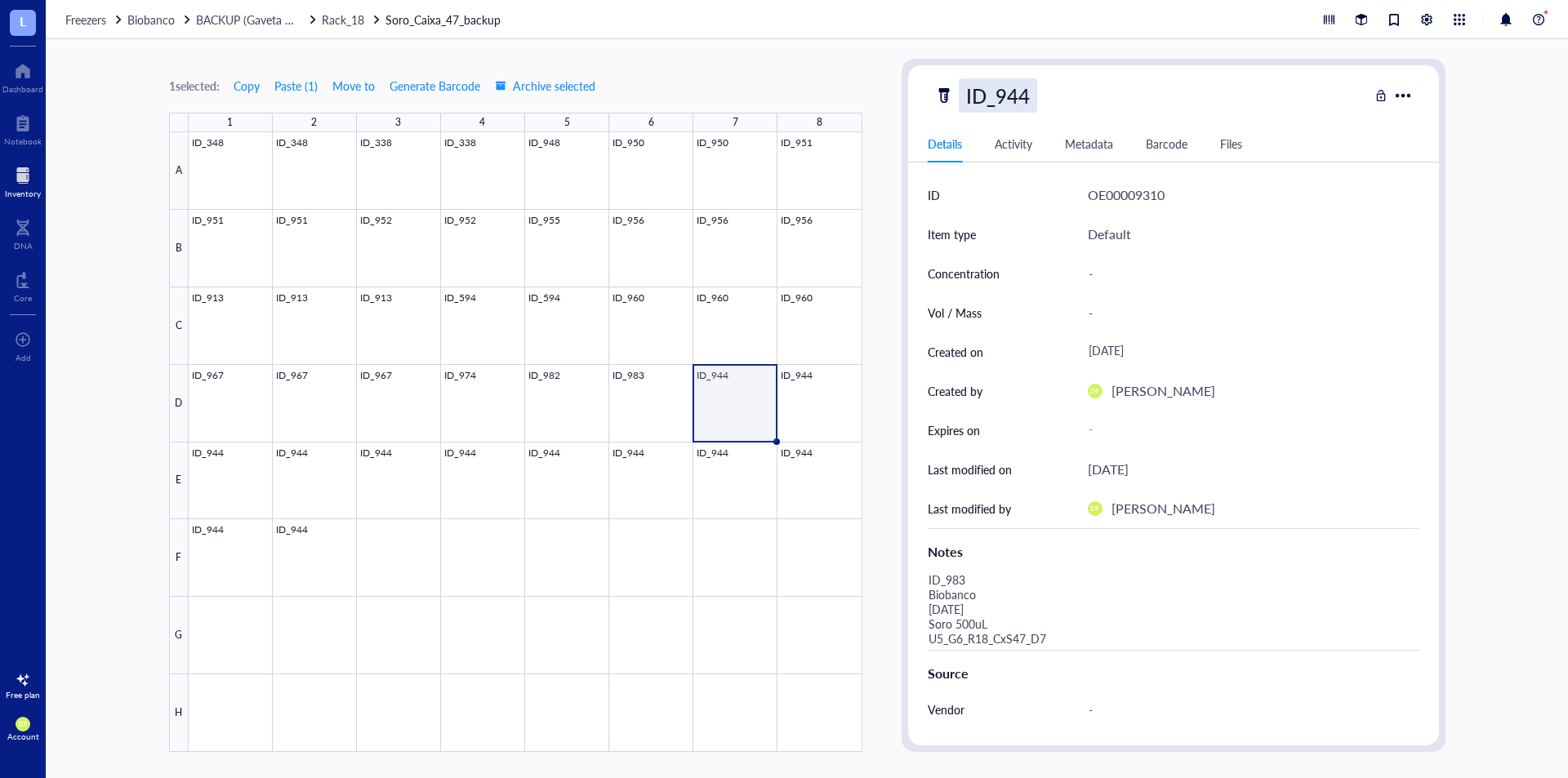
click at [1014, 90] on div "ID_944" at bounding box center [998, 95] width 78 height 34
drag, startPoint x: 1007, startPoint y: 92, endPoint x: 1074, endPoint y: 88, distance: 67.1
click at [1074, 88] on div "ID_944" at bounding box center [1152, 95] width 435 height 34
type input "ID_983"
click at [899, 125] on div "1 selected: Copy Paste ( 1 ) Move to Generate Barcode Archive selected 1 2 3 4 …" at bounding box center [808, 408] width 1523 height 739
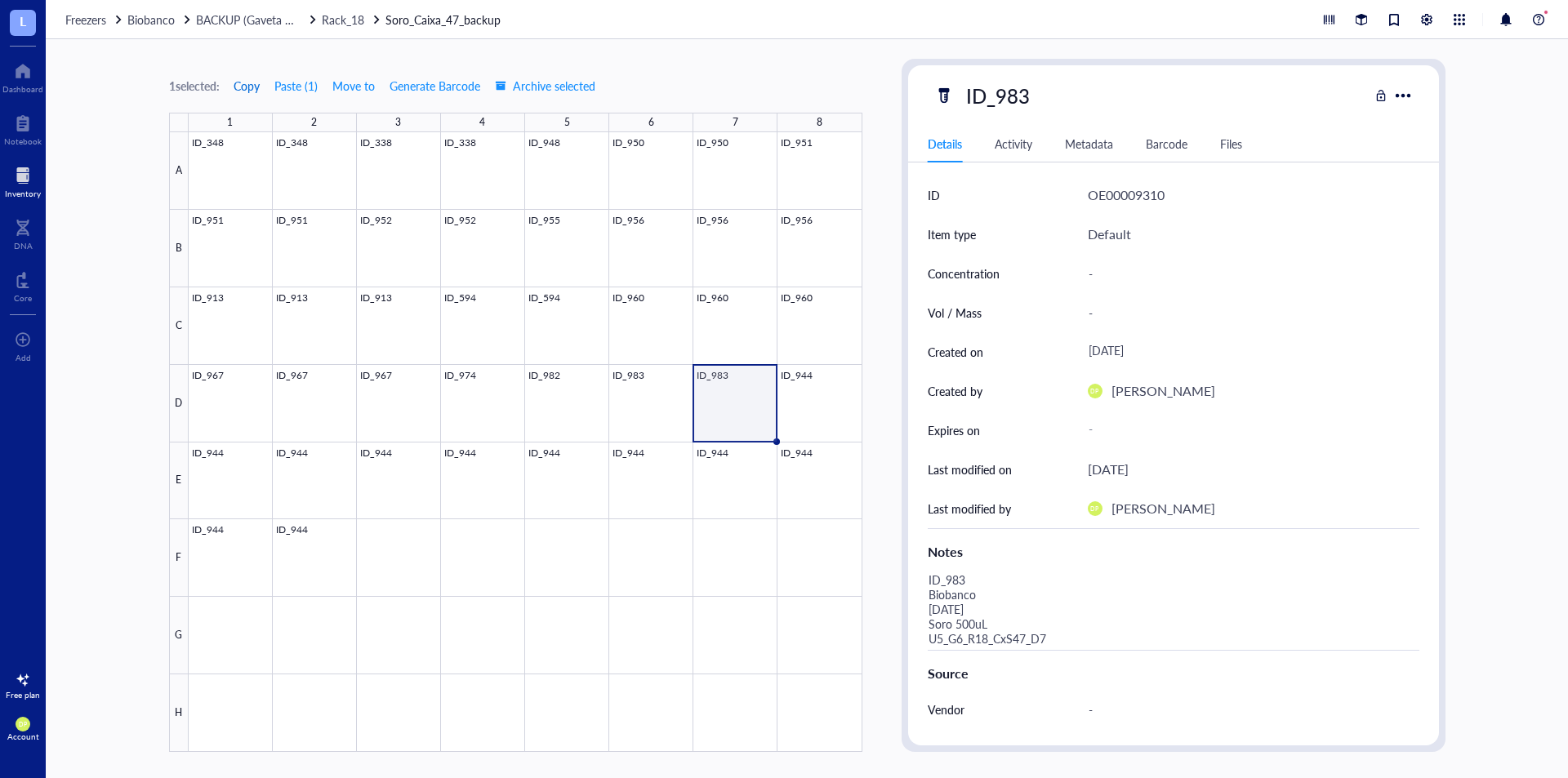
click at [257, 90] on span "Copy" at bounding box center [246, 86] width 26 height 13
click at [804, 388] on div at bounding box center [525, 442] width 674 height 620
click at [295, 82] on button "Paste ( 1 )" at bounding box center [296, 86] width 45 height 26
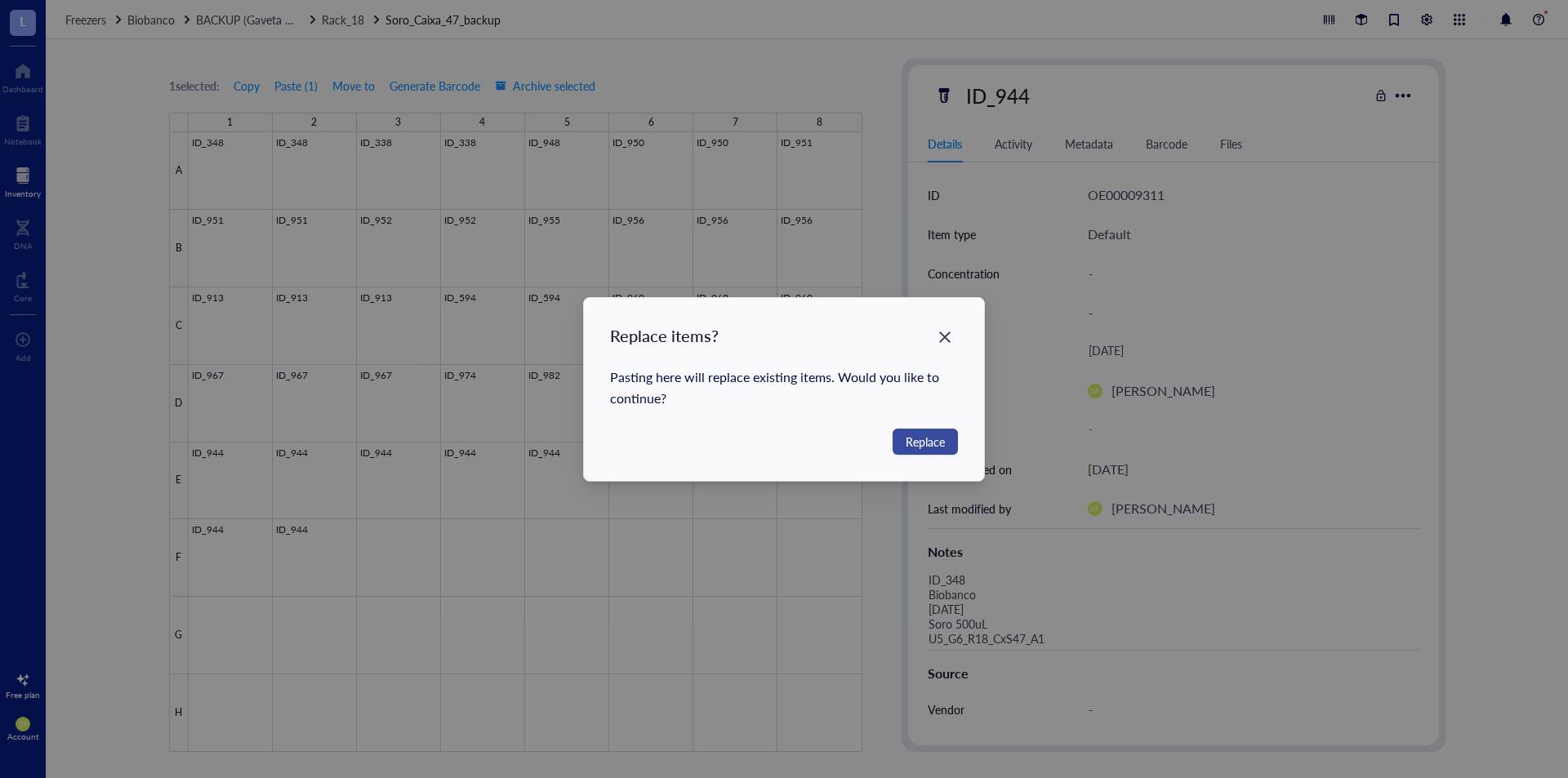
click at [941, 447] on span "Replace" at bounding box center [926, 441] width 39 height 18
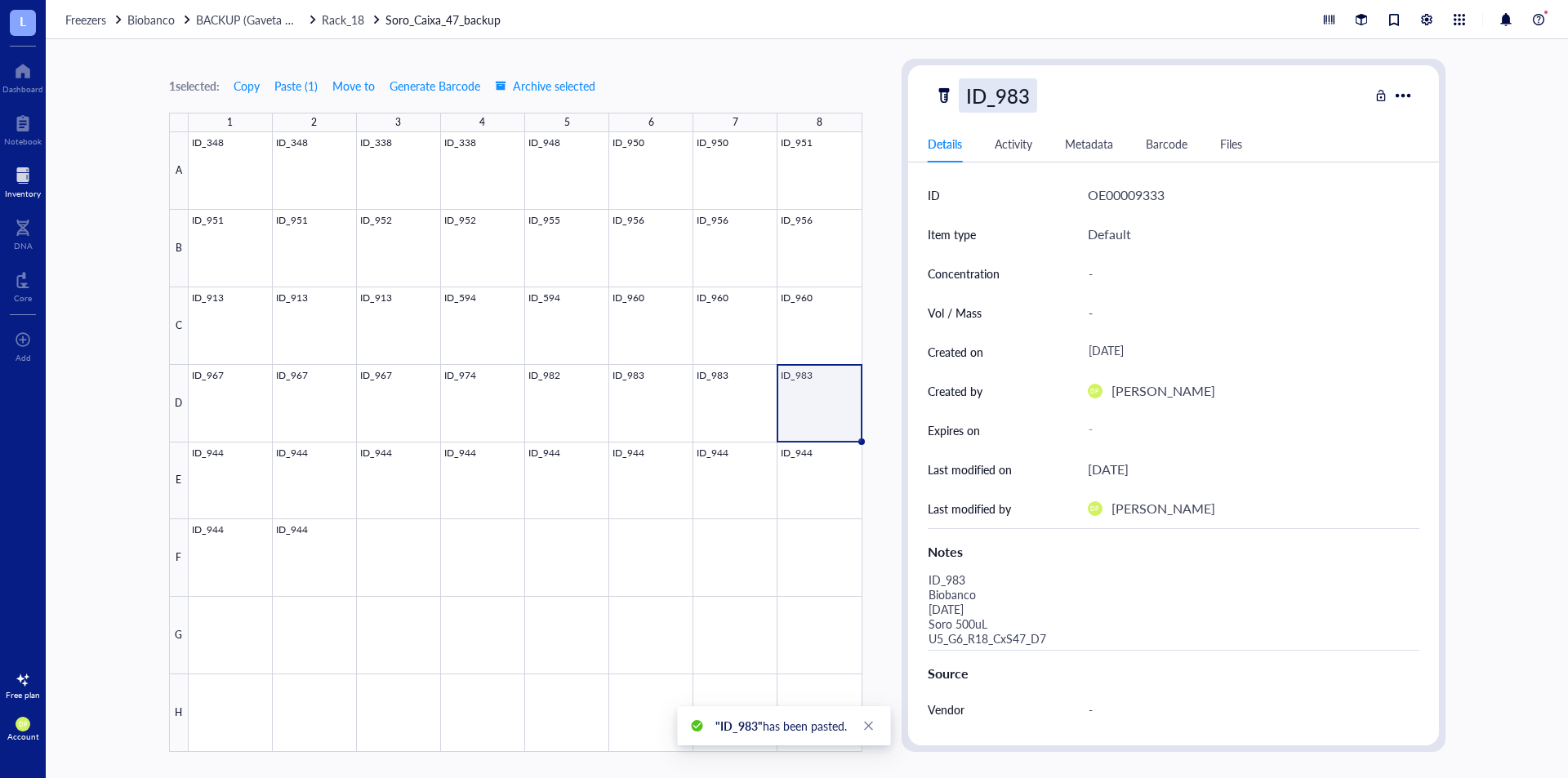
click at [996, 105] on div "ID_983" at bounding box center [998, 95] width 78 height 34
drag, startPoint x: 1059, startPoint y: 92, endPoint x: 1076, endPoint y: 92, distance: 17.0
click at [1076, 92] on div "ID_983" at bounding box center [1152, 95] width 435 height 34
click at [991, 86] on div "ID_983" at bounding box center [998, 95] width 78 height 34
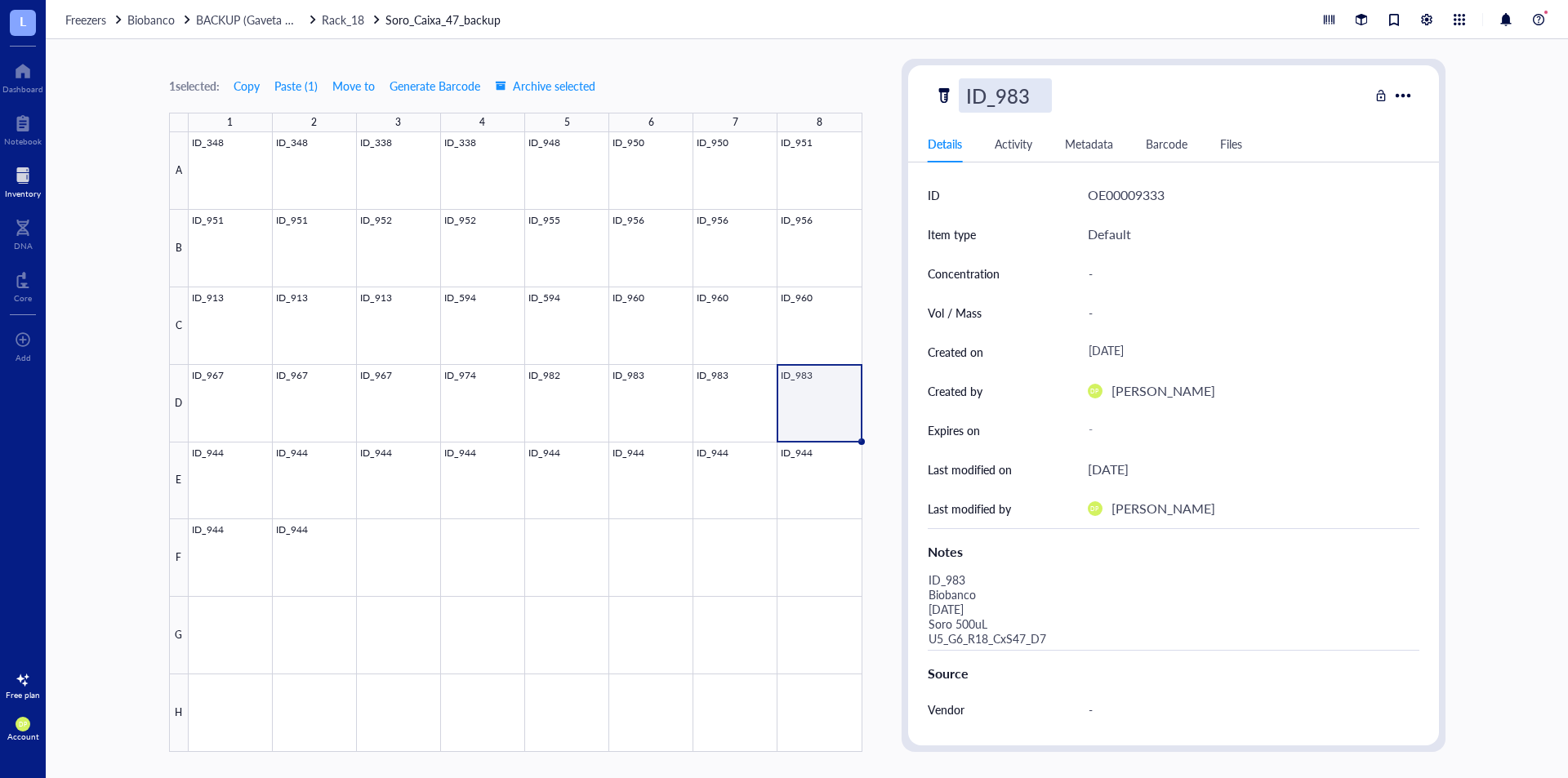
drag, startPoint x: 997, startPoint y: 93, endPoint x: 1180, endPoint y: 92, distance: 183.0
click at [1180, 92] on div "ID_983" at bounding box center [1152, 95] width 435 height 34
type input "ID_334"
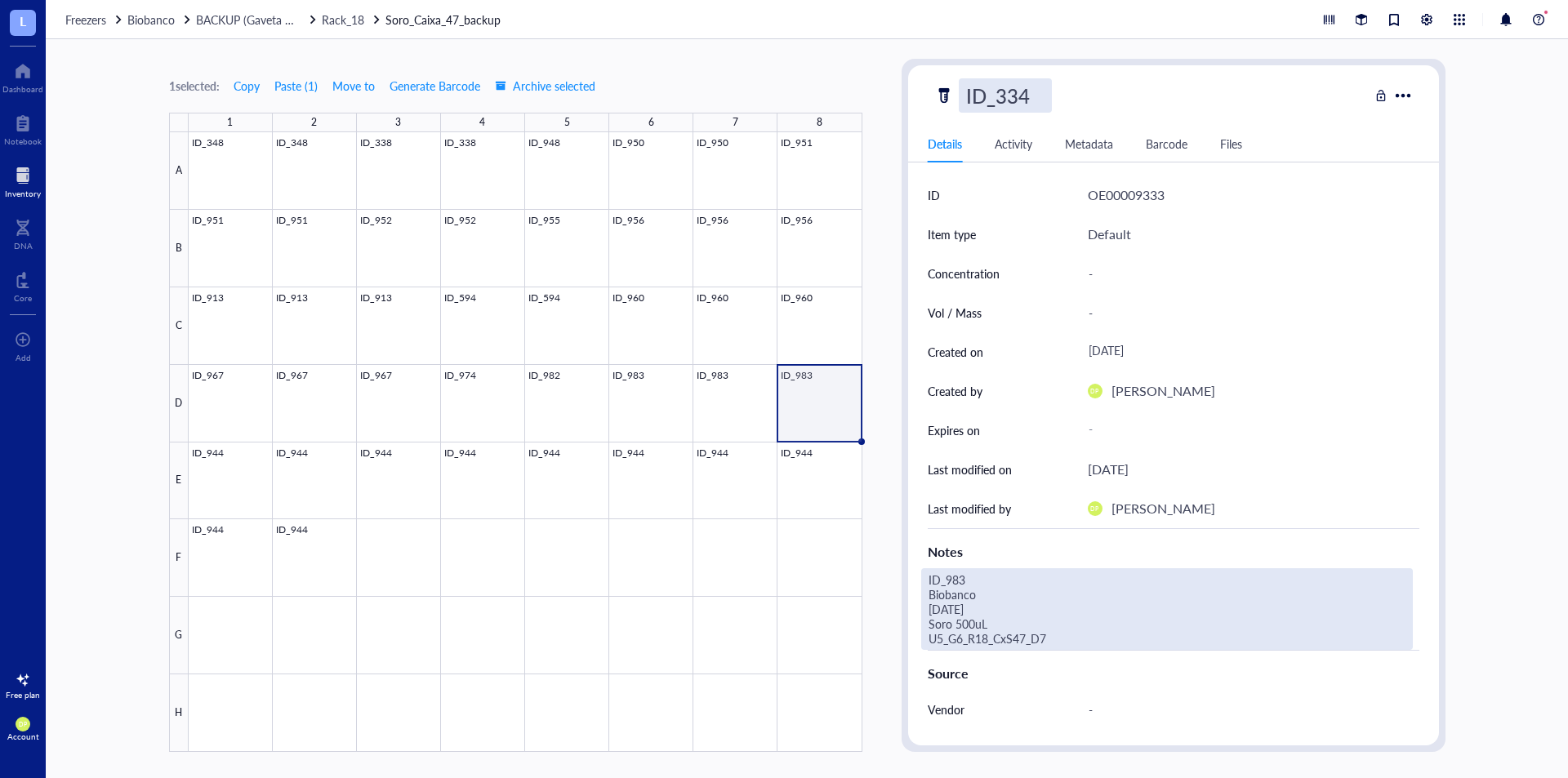
click at [989, 576] on div "ID_983 Biobanco [DATE] Soro 500uL U5_G6_R18_CxS47_D7" at bounding box center [1167, 609] width 492 height 82
click at [999, 584] on div "ID_983 Biobanco [DATE] Soro 500uL U5_G6_R18_CxS47_D7" at bounding box center [1167, 609] width 492 height 82
drag, startPoint x: 952, startPoint y: 608, endPoint x: 952, endPoint y: 594, distance: 14.0
click at [952, 605] on textarea "ID_983 Biobanco [DATE] Soro 500uL U5_G6_R18_CxS47_D7" at bounding box center [1143, 609] width 444 height 80
drag, startPoint x: 982, startPoint y: 571, endPoint x: 1205, endPoint y: 558, distance: 223.4
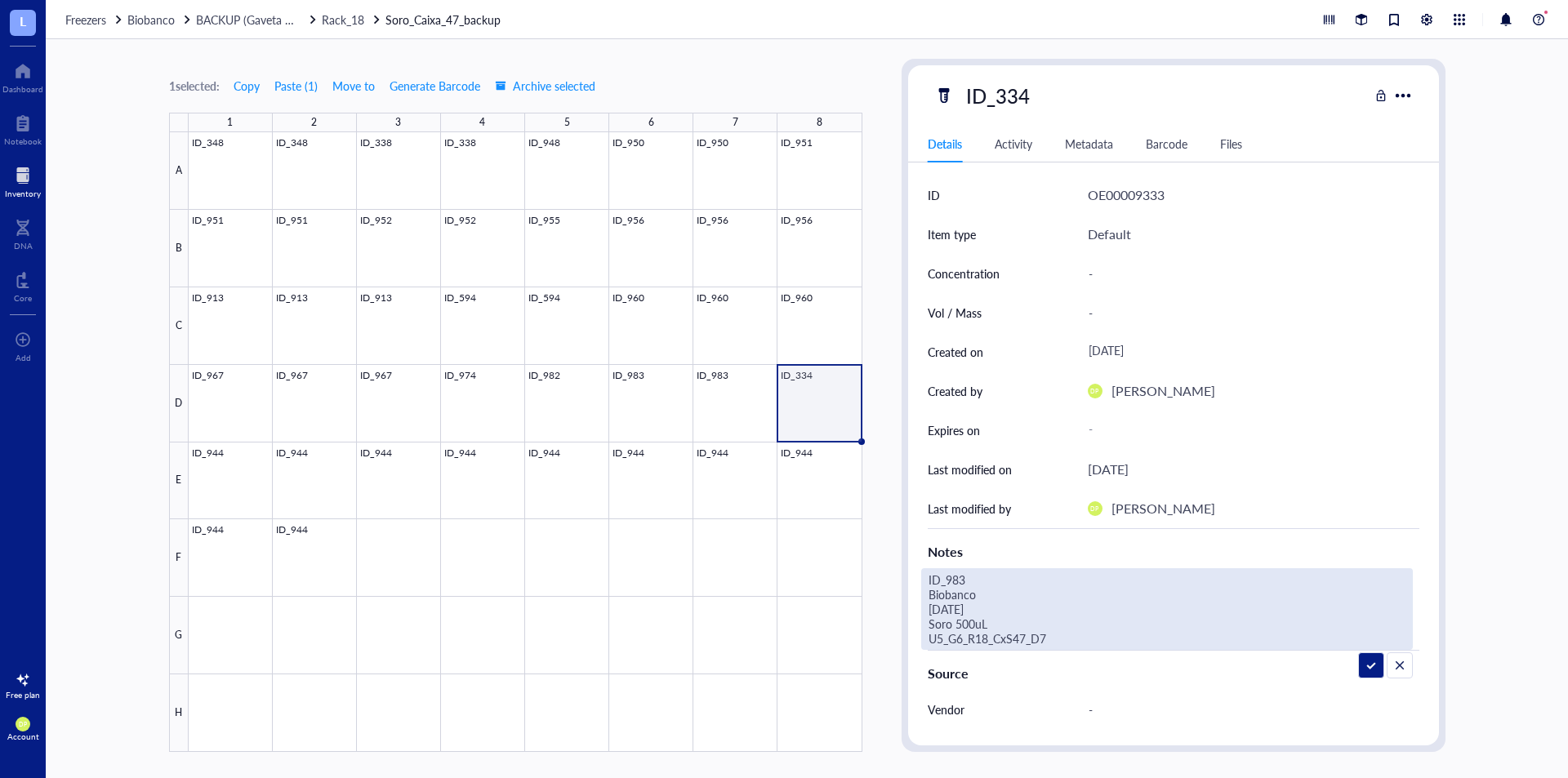
click at [1205, 558] on div "Notes ID_983 Biobanco [DATE] Soro 500uL U5_G6_R18_CxS47_D7" at bounding box center [1173, 590] width 492 height 122
click at [1069, 633] on textarea "ID_334 Biobanco [DATE] Soro 500uL U5_G6_R18_CxS47_D7" at bounding box center [1143, 609] width 444 height 80
type textarea "ID_334 Biobanco [DATE] Soro 500uL U5_G6_R18_CxS47_D8"
drag, startPoint x: 1082, startPoint y: 645, endPoint x: 904, endPoint y: 579, distance: 189.8
click at [904, 579] on div "ID_334 Details Activity Metadata Barcode Files ID OE00009333 Item type Default …" at bounding box center [1173, 405] width 544 height 693
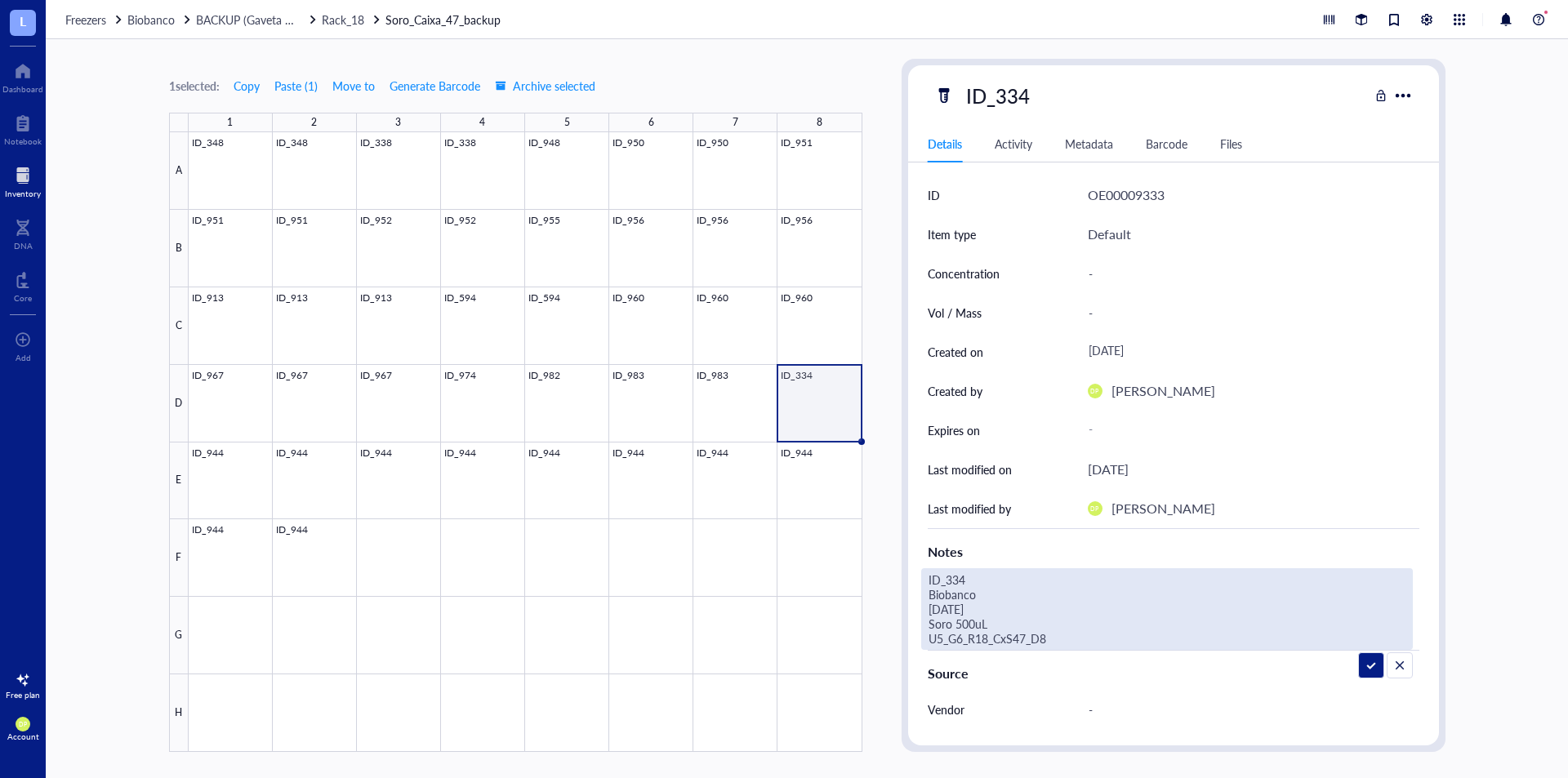
click at [902, 433] on div "ID_334 Details Activity Metadata Barcode Files ID OE00009333 Item type Default …" at bounding box center [1173, 405] width 544 height 693
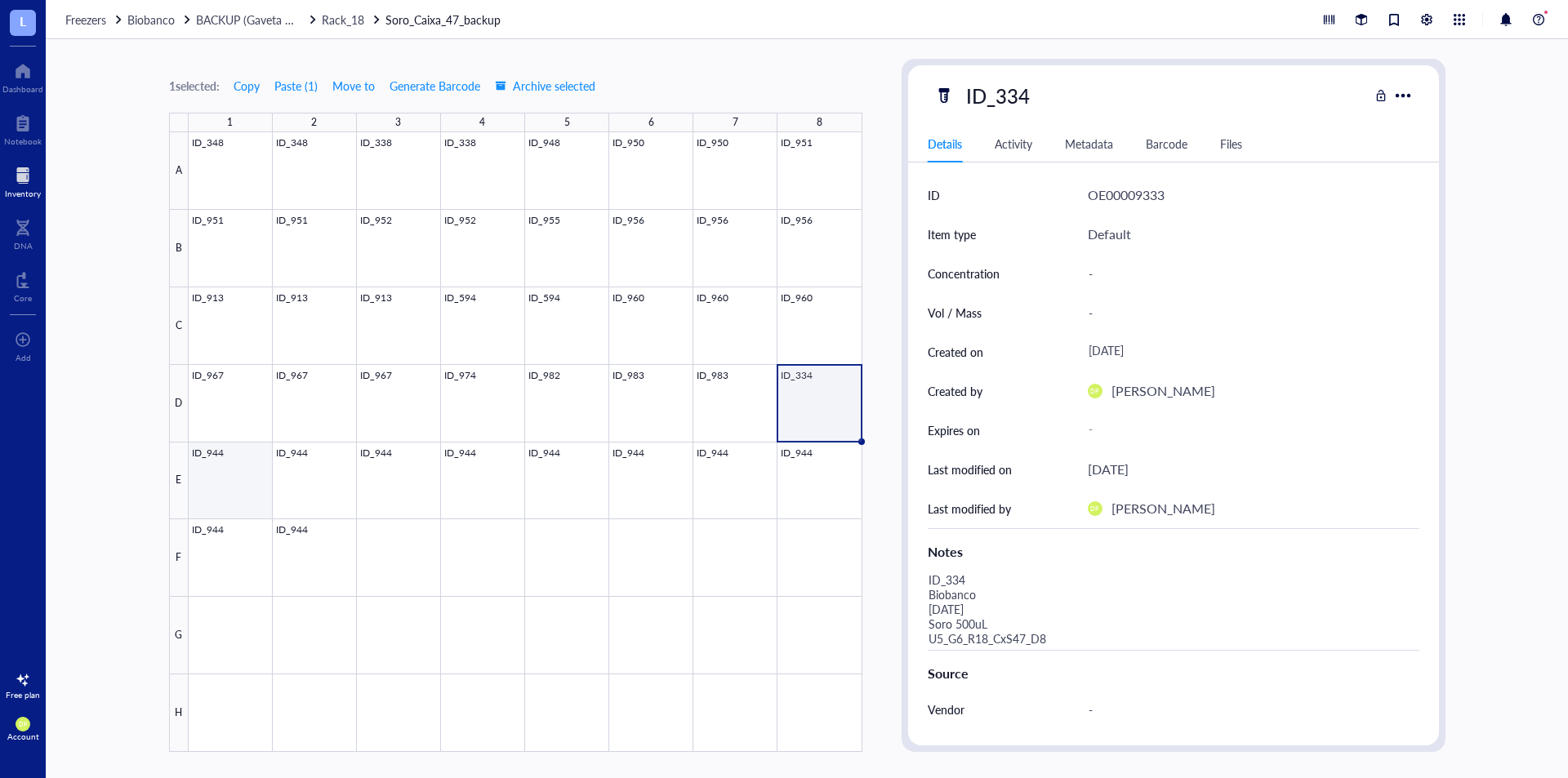
click at [222, 474] on div at bounding box center [525, 442] width 674 height 620
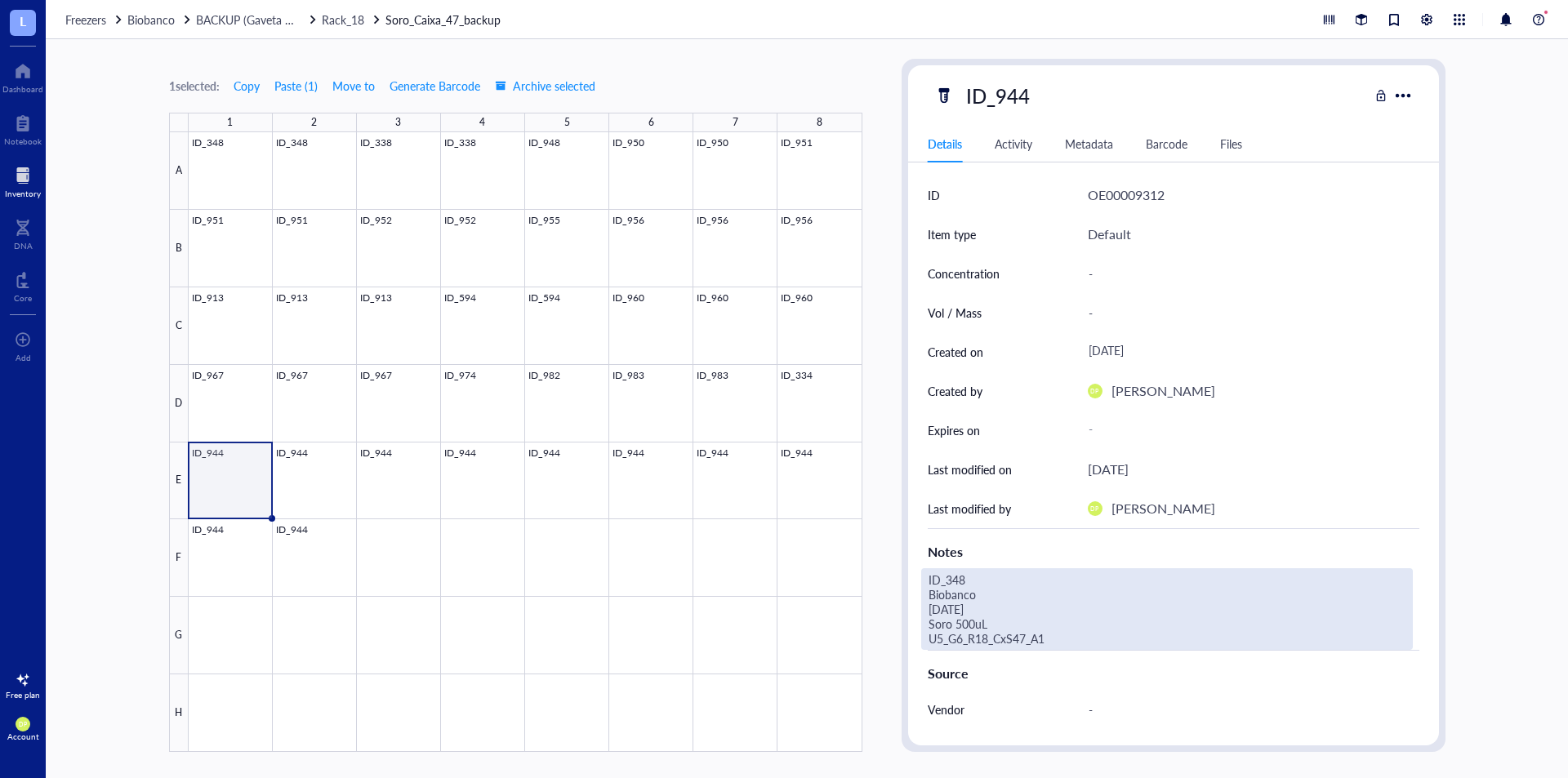
click at [1012, 633] on div "ID_348 Biobanco [DATE] Soro 500uL U5_G6_R18_CxS47_A1" at bounding box center [1167, 609] width 492 height 82
drag, startPoint x: 875, startPoint y: 584, endPoint x: 873, endPoint y: 558, distance: 26.1
click at [873, 558] on div "1 selected: Copy Paste ( 1 ) Move to Generate Barcode Archive selected 1 2 3 4 …" at bounding box center [808, 408] width 1523 height 739
type textarea "ID_334 Biobanco [DATE] Soro 500uL U5_G6_R18_CxS47_E1"
click at [888, 387] on div "1 selected: Copy Paste ( 1 ) Move to Generate Barcode Archive selected 1 2 3 4 …" at bounding box center [808, 408] width 1523 height 739
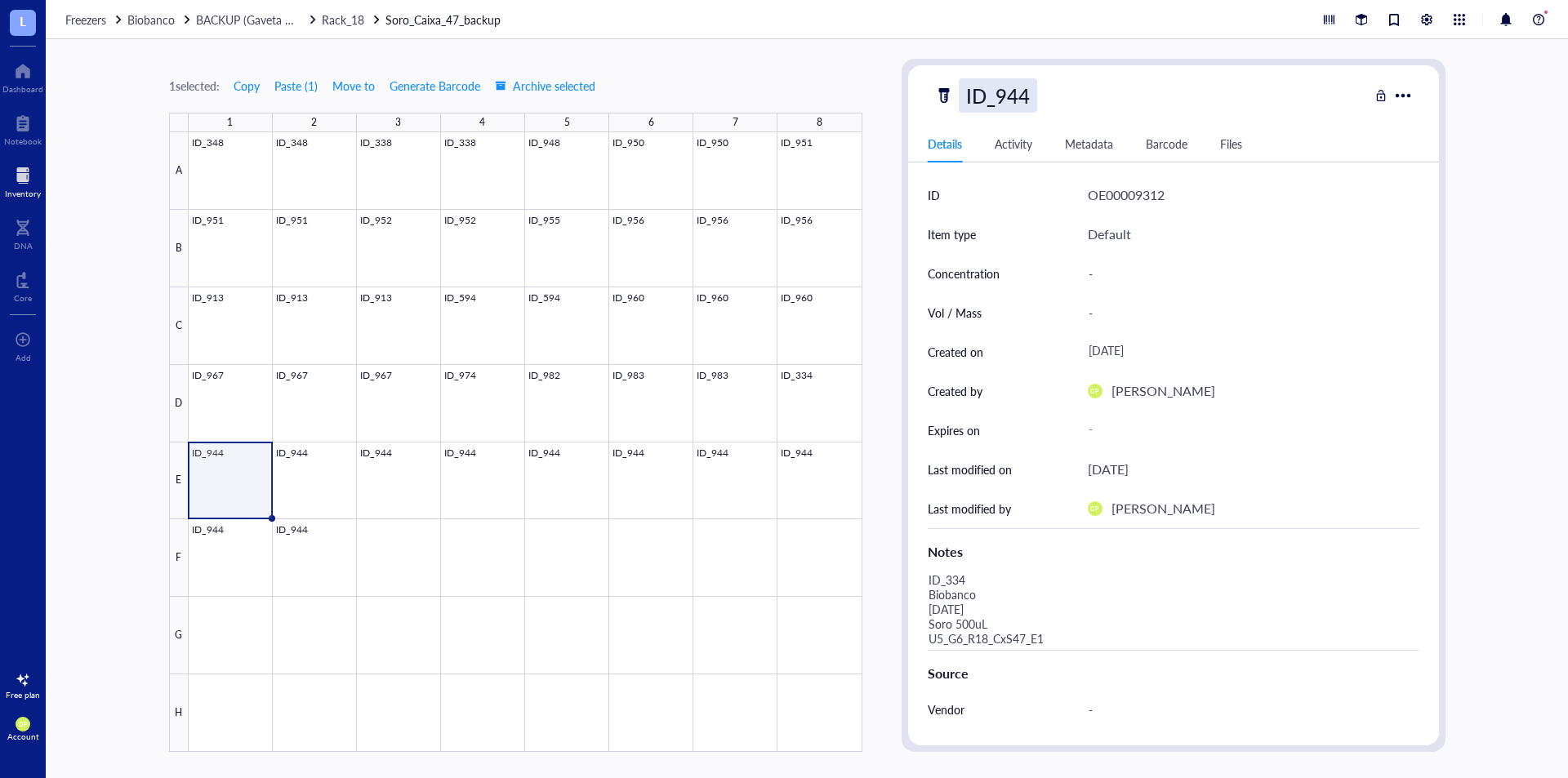
click at [1011, 102] on div "ID_944" at bounding box center [998, 95] width 78 height 34
drag, startPoint x: 1001, startPoint y: 94, endPoint x: 1206, endPoint y: 86, distance: 205.2
click at [1206, 85] on div "ID_944" at bounding box center [1152, 95] width 435 height 34
type input "ID_334"
click at [784, 85] on div "1 selected: Copy Paste ( 1 ) Move to Generate Barcode Archive selected" at bounding box center [515, 86] width 693 height 15
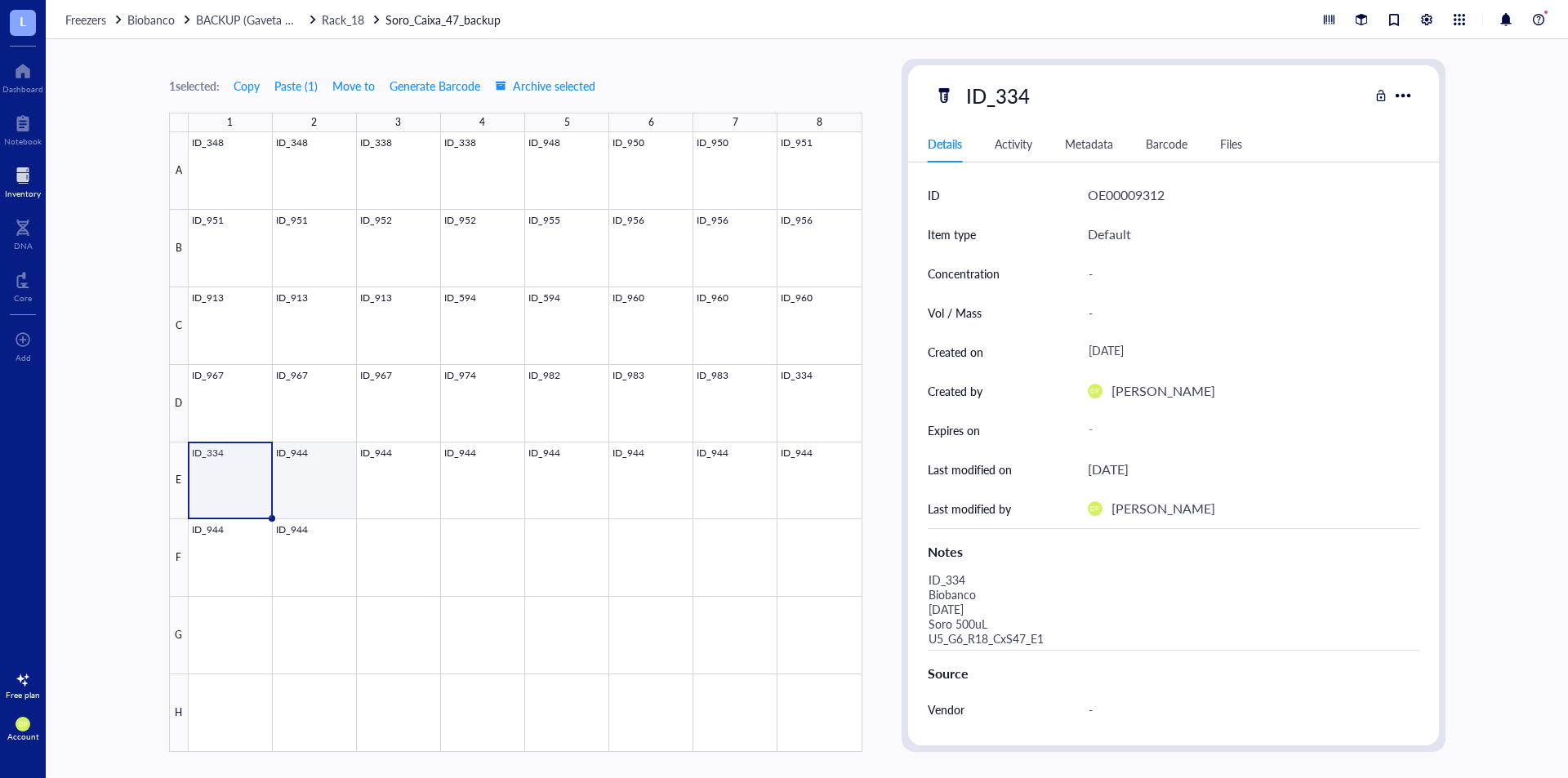
click at [319, 473] on div at bounding box center [525, 442] width 674 height 620
click at [259, 467] on div at bounding box center [525, 442] width 674 height 620
click at [321, 485] on div at bounding box center [525, 442] width 674 height 620
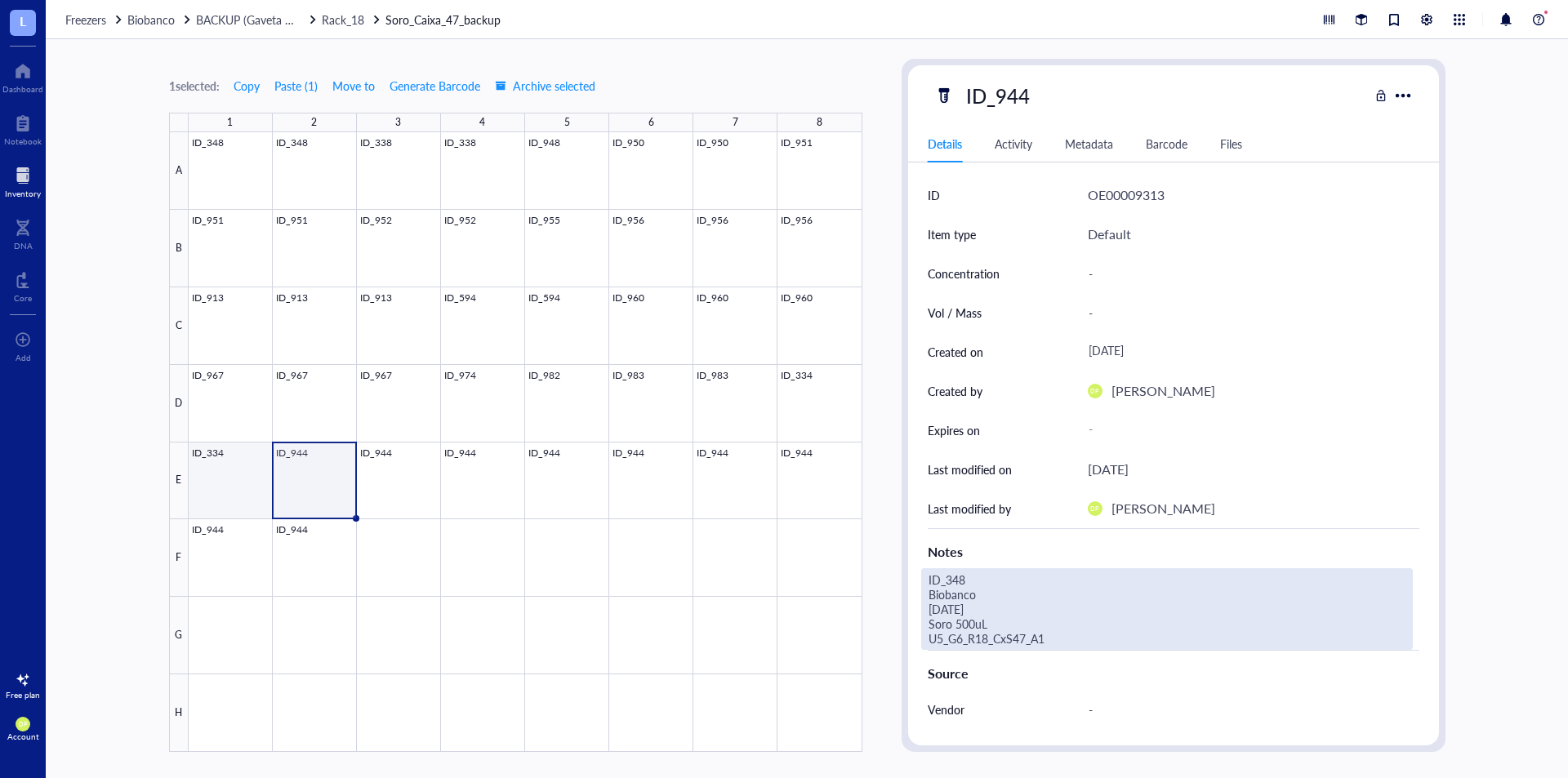
click at [237, 489] on div at bounding box center [525, 442] width 674 height 620
click at [1026, 626] on div "ID_334 Biobanco [DATE] Soro 500uL U5_G6_R18_CxS47_E1" at bounding box center [1167, 609] width 492 height 82
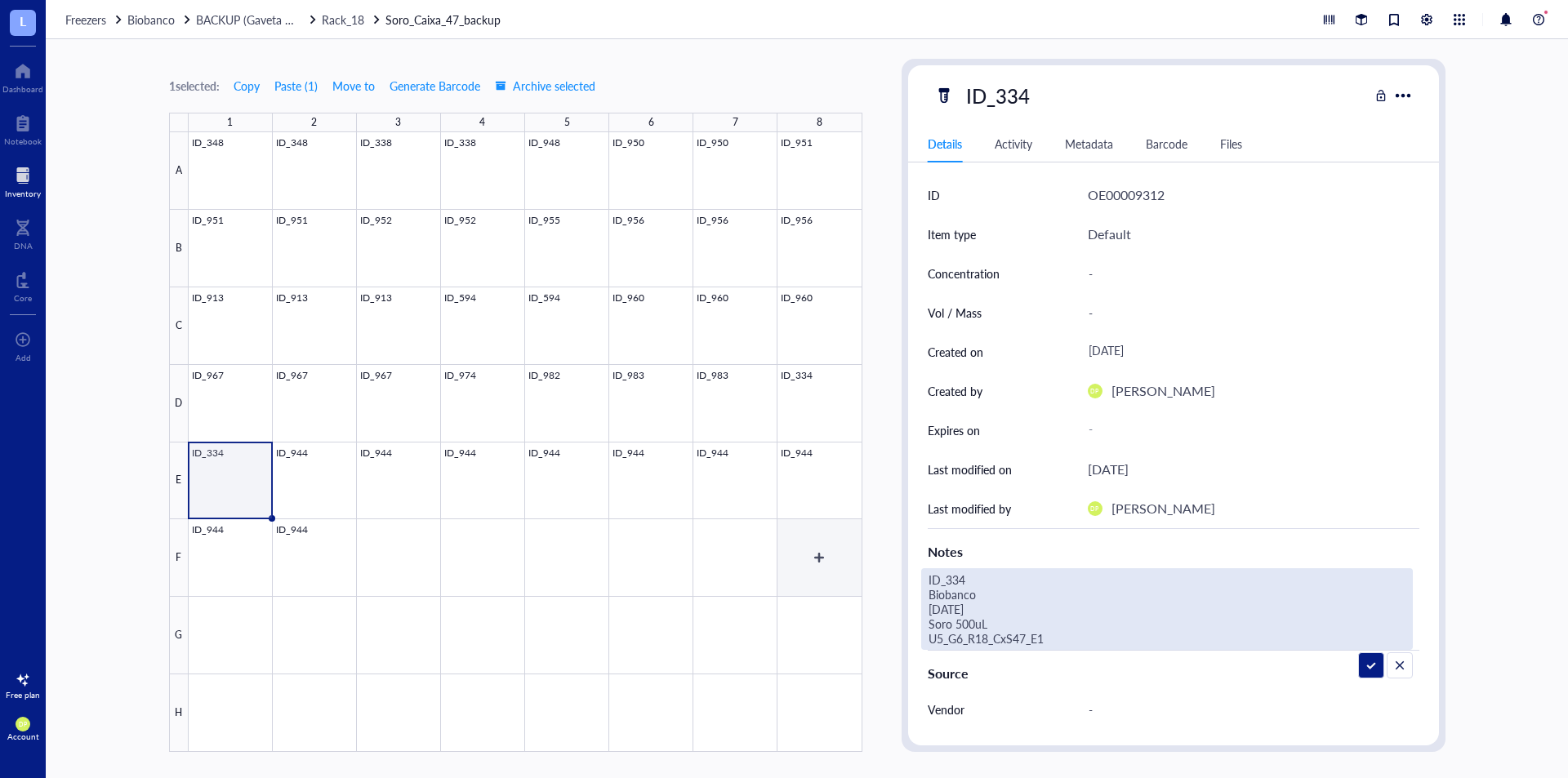
drag, startPoint x: 1059, startPoint y: 643, endPoint x: 856, endPoint y: 553, distance: 222.1
click at [856, 553] on div "1 selected: Copy Paste ( 1 ) Move to Generate Barcode Archive selected 1 2 3 4 …" at bounding box center [808, 408] width 1523 height 739
click at [307, 466] on div at bounding box center [525, 442] width 674 height 620
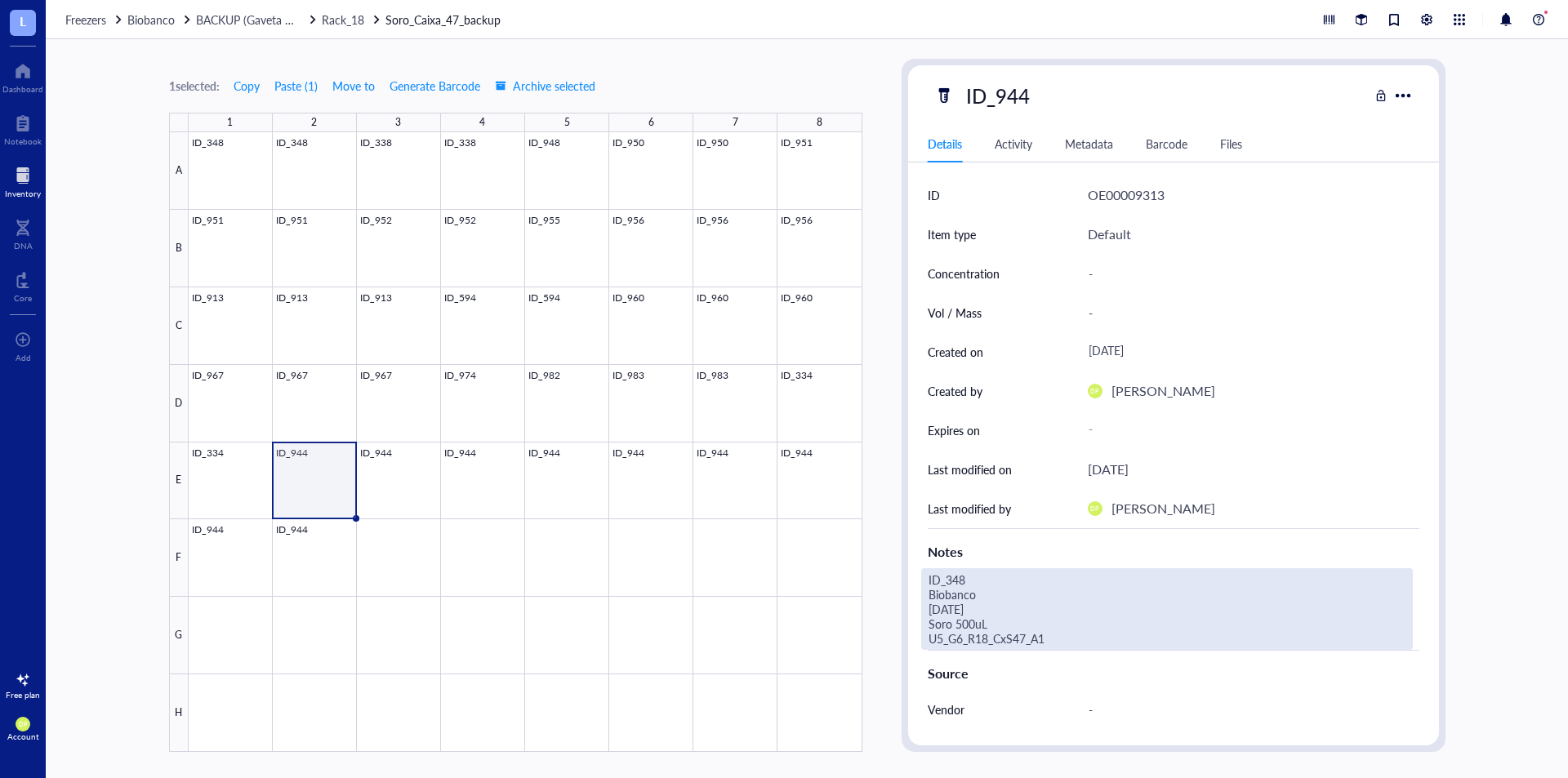
click at [968, 620] on div "ID_348 Biobanco [DATE] Soro 500uL U5_G6_R18_CxS47_A1" at bounding box center [1167, 609] width 492 height 82
drag, startPoint x: 1088, startPoint y: 647, endPoint x: 923, endPoint y: 586, distance: 175.9
click at [976, 592] on div "ID_348 Biobanco [DATE] Soro 500uL U5_G6_R18_CxS47_A1" at bounding box center [1167, 609] width 492 height 82
drag, startPoint x: 992, startPoint y: 617, endPoint x: 878, endPoint y: 583, distance: 119.0
click at [878, 583] on div "1 selected: Copy Paste ( 1 ) Move to Generate Barcode Archive selected 1 2 3 4 …" at bounding box center [808, 408] width 1523 height 739
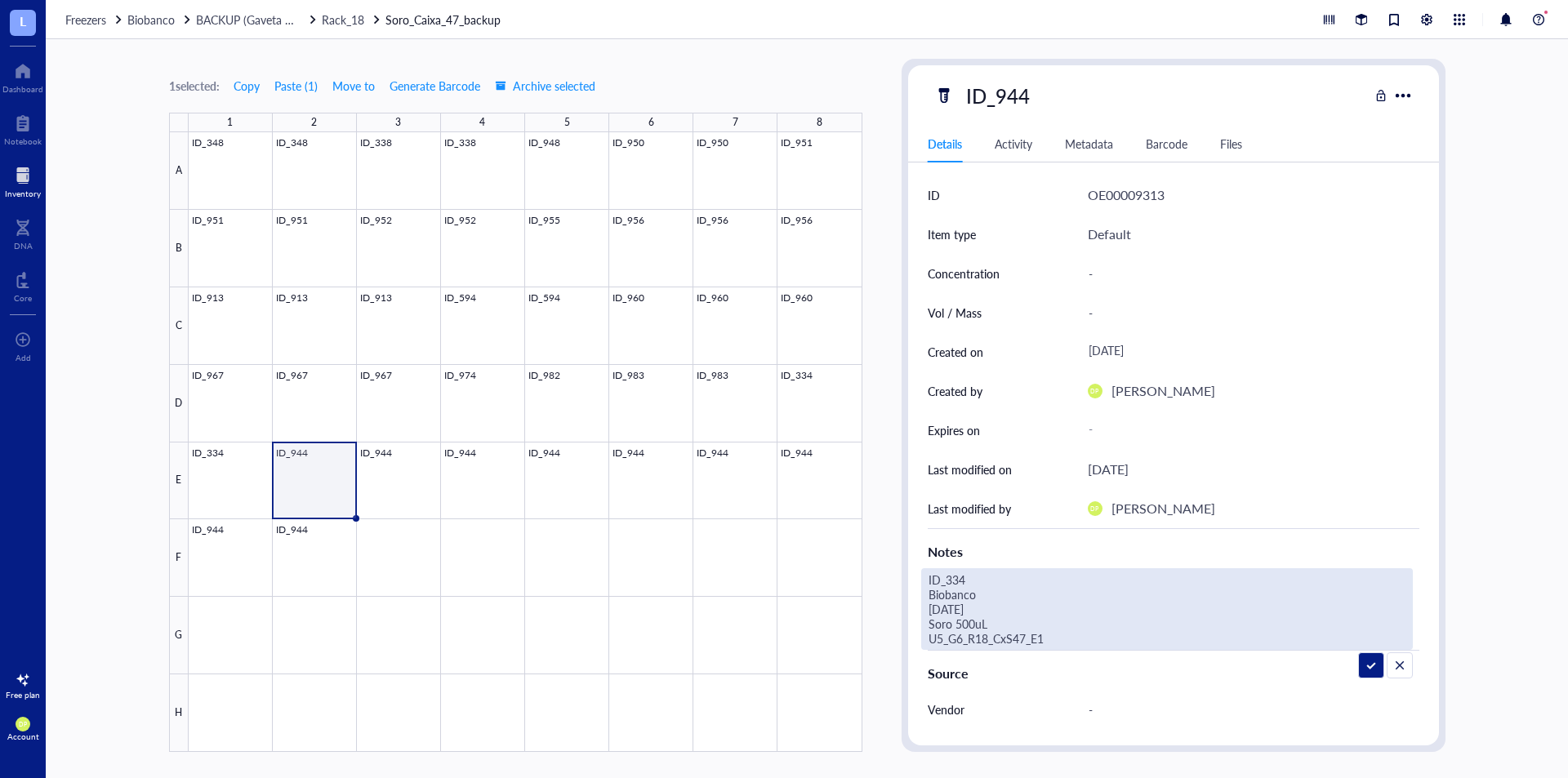
click at [1041, 581] on textarea "ID_334 Biobanco [DATE] Soro 500uL U5_G6_R18_CxS47_E1" at bounding box center [1143, 609] width 444 height 80
click at [940, 611] on textarea "ID_343 Biobanco [DATE] Soro 500uL U5_G6_R18_CxS47_E1" at bounding box center [1143, 609] width 444 height 80
click at [1071, 633] on textarea "ID_343 Biobanco [DATE] Soro 500uL U5_G6_R18_CxS47_E1" at bounding box center [1143, 609] width 444 height 80
type textarea "ID_343 Biobanco [DATE] Soro 500uL U5_G6_R18_CxS47_E2"
drag, startPoint x: 1069, startPoint y: 640, endPoint x: 907, endPoint y: 581, distance: 172.4
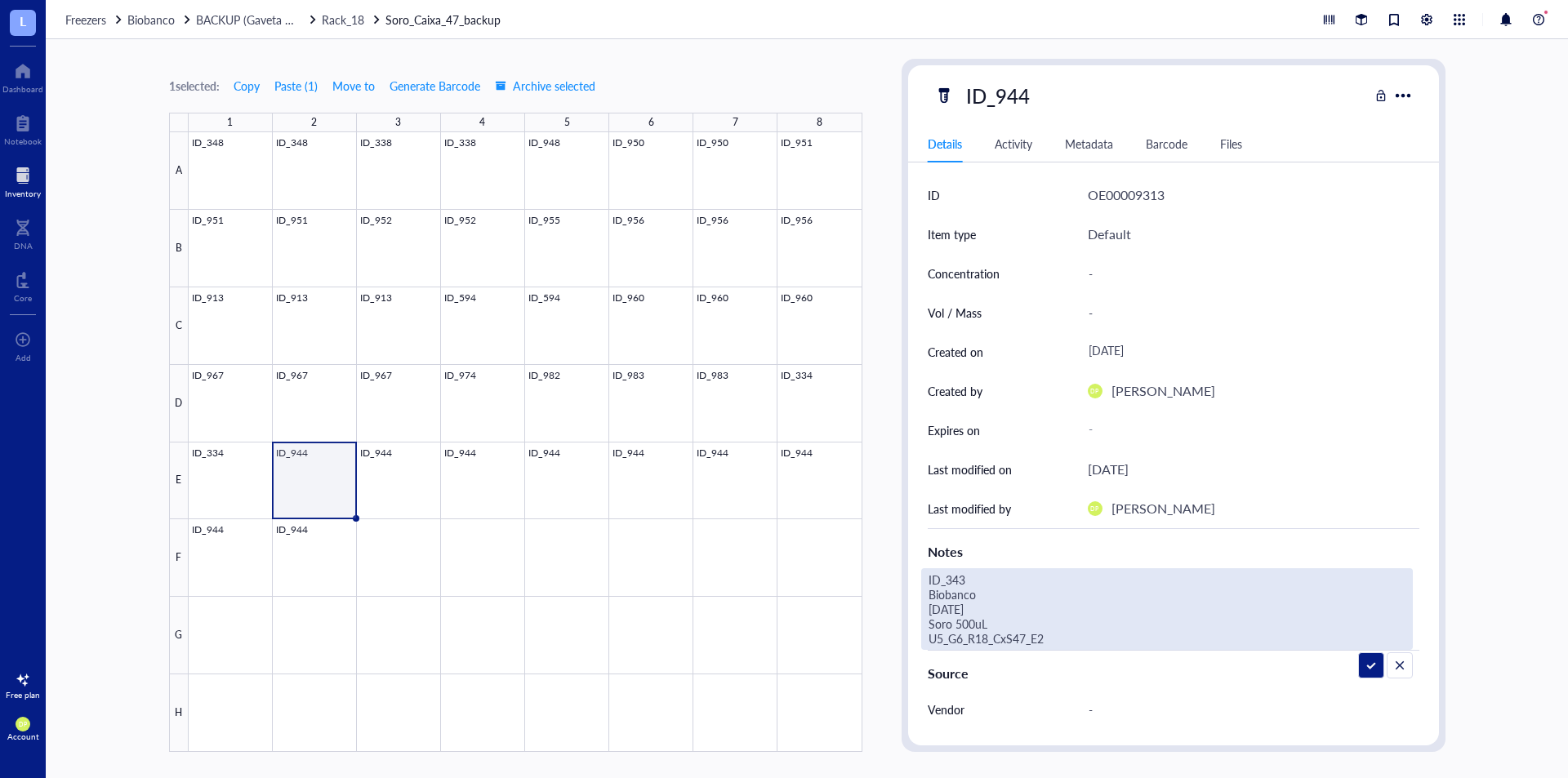
click at [908, 581] on div "ID OE00009313 Item type Default Concentration - Vol / Mass - Created on [DATE] …" at bounding box center [1173, 550] width 531 height 750
click at [888, 336] on div "1 selected: Copy Paste ( 1 ) Move to Generate Barcode Archive selected 1 2 3 4 …" at bounding box center [808, 408] width 1523 height 739
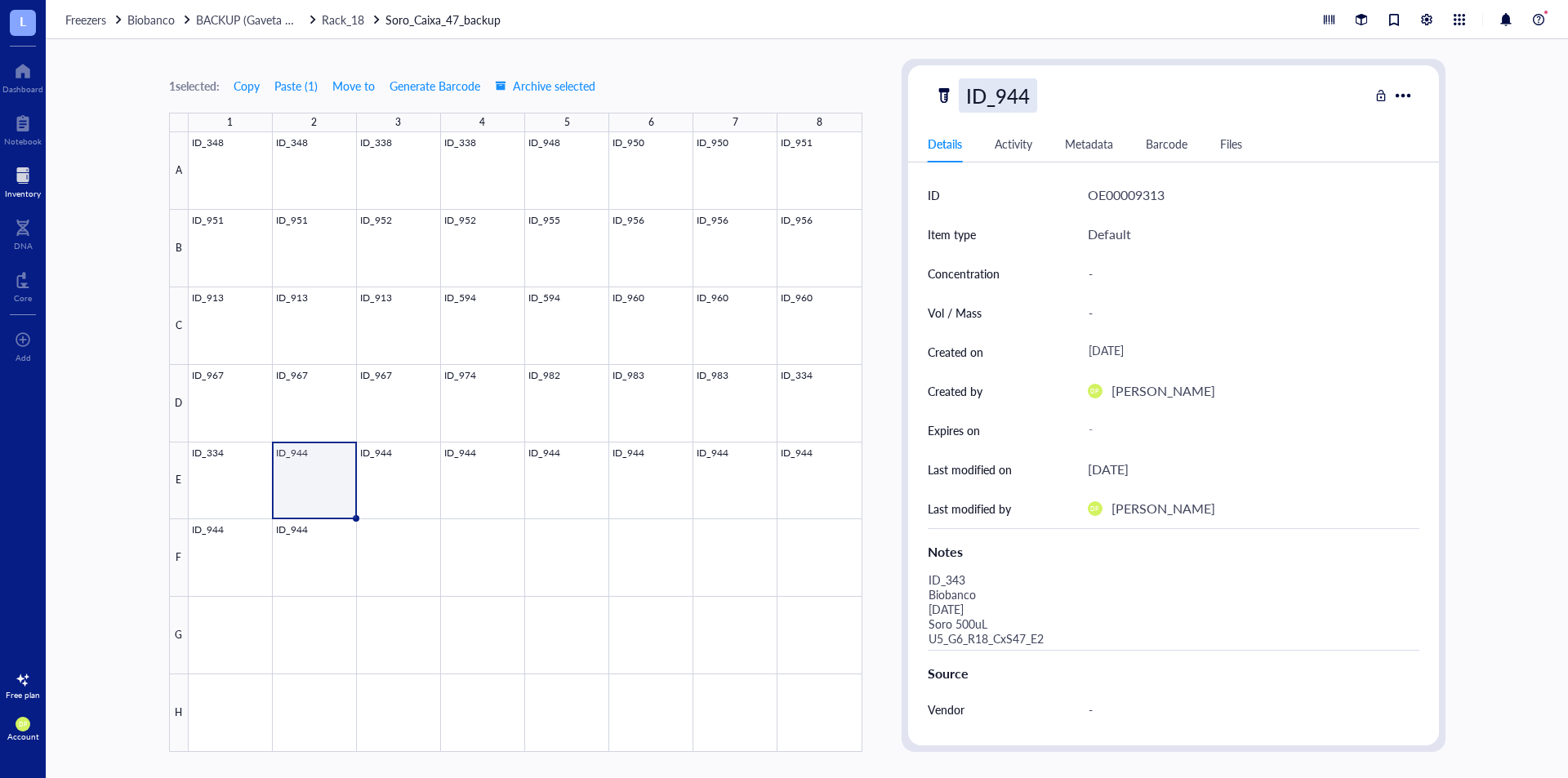
click at [999, 97] on div "ID_944" at bounding box center [998, 95] width 78 height 34
drag, startPoint x: 999, startPoint y: 93, endPoint x: 1301, endPoint y: 96, distance: 302.0
click at [1301, 96] on div "ID_944" at bounding box center [1152, 95] width 435 height 34
type input "ID_343"
click at [772, 119] on div "7" at bounding box center [735, 122] width 84 height 19
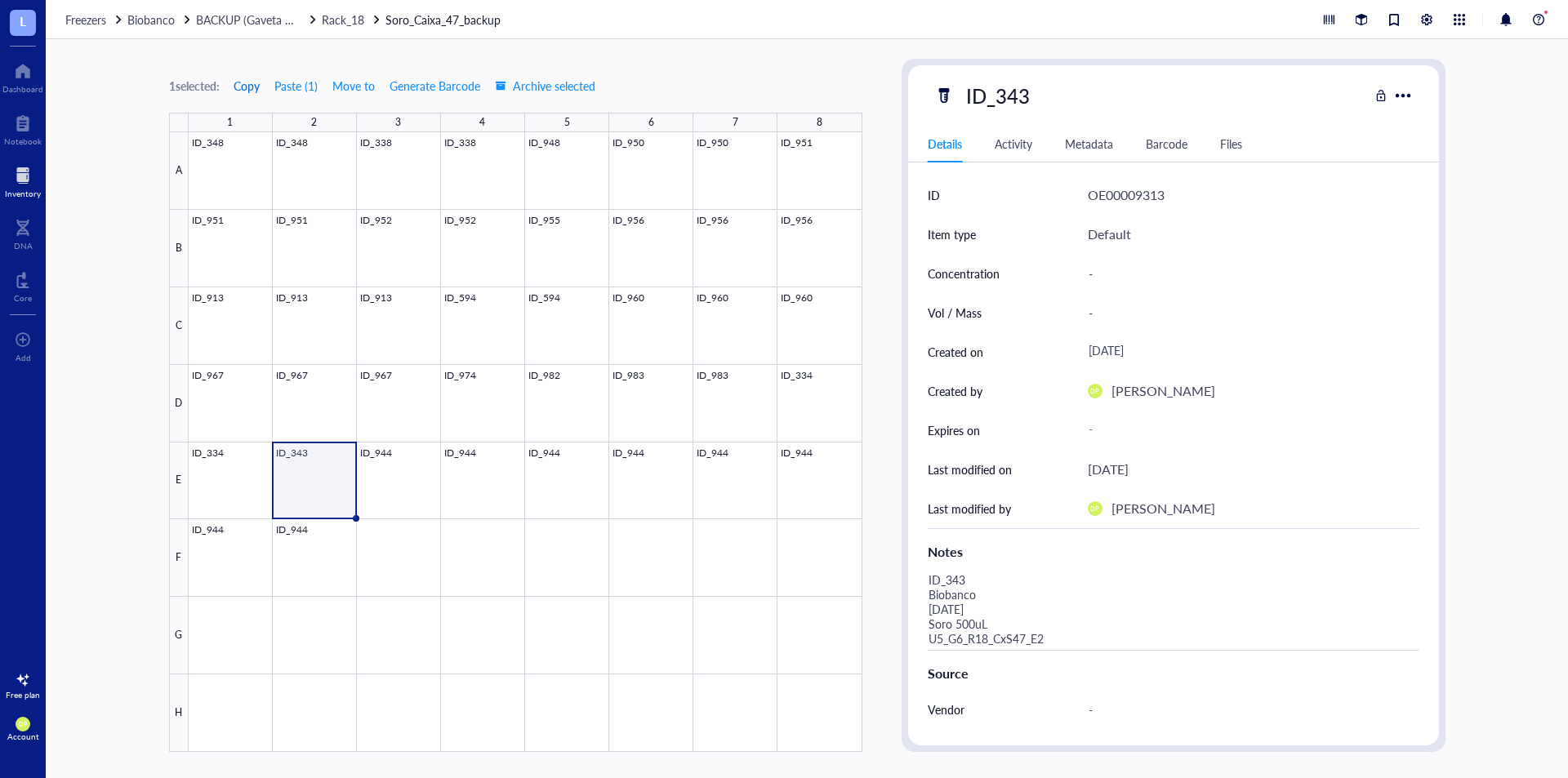
click at [245, 88] on span "Copy" at bounding box center [246, 86] width 26 height 13
click at [419, 490] on div at bounding box center [525, 442] width 674 height 620
click at [310, 80] on button "Paste ( 1 )" at bounding box center [296, 86] width 45 height 26
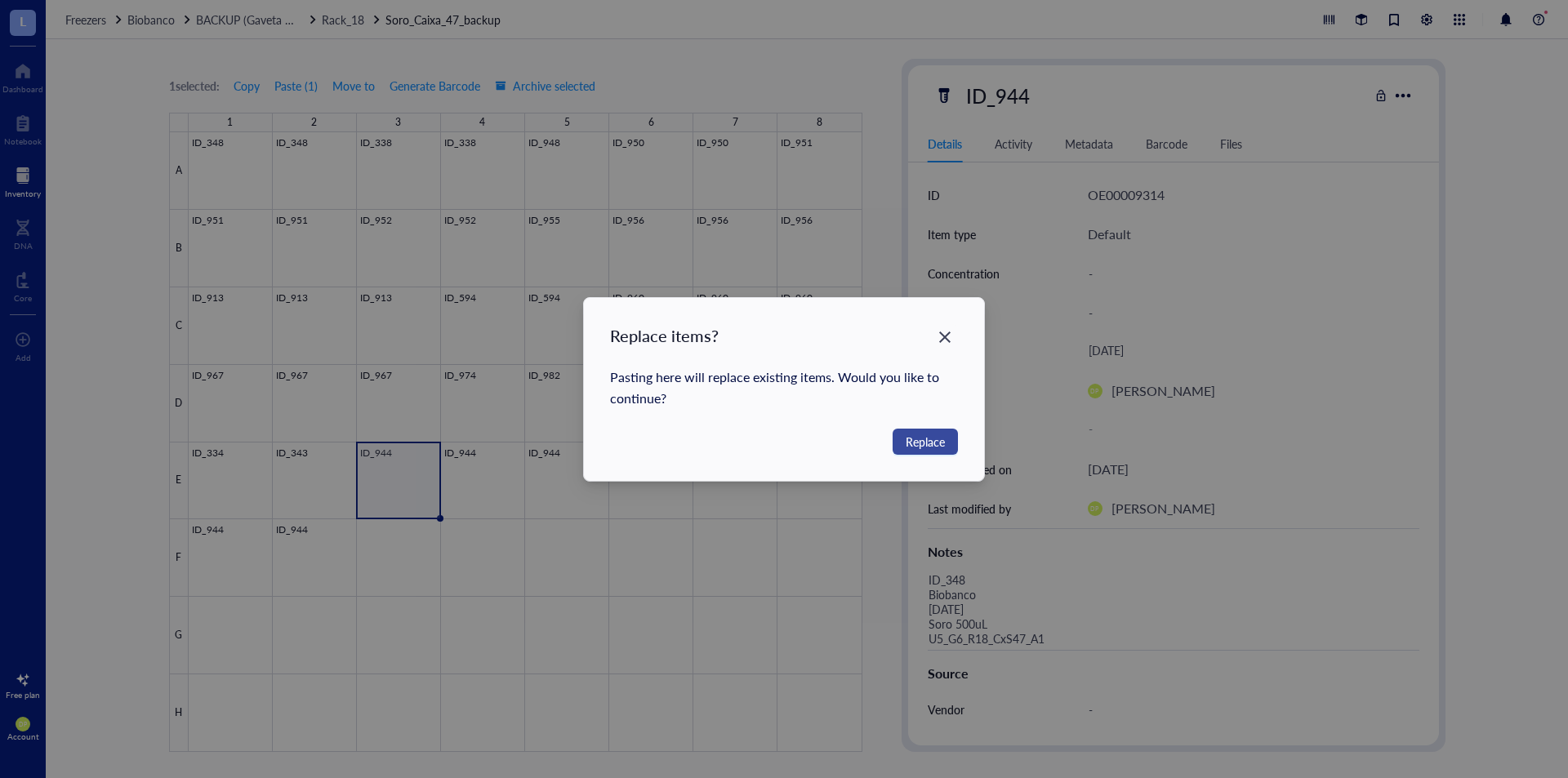
click at [916, 430] on button "Replace" at bounding box center [925, 442] width 66 height 26
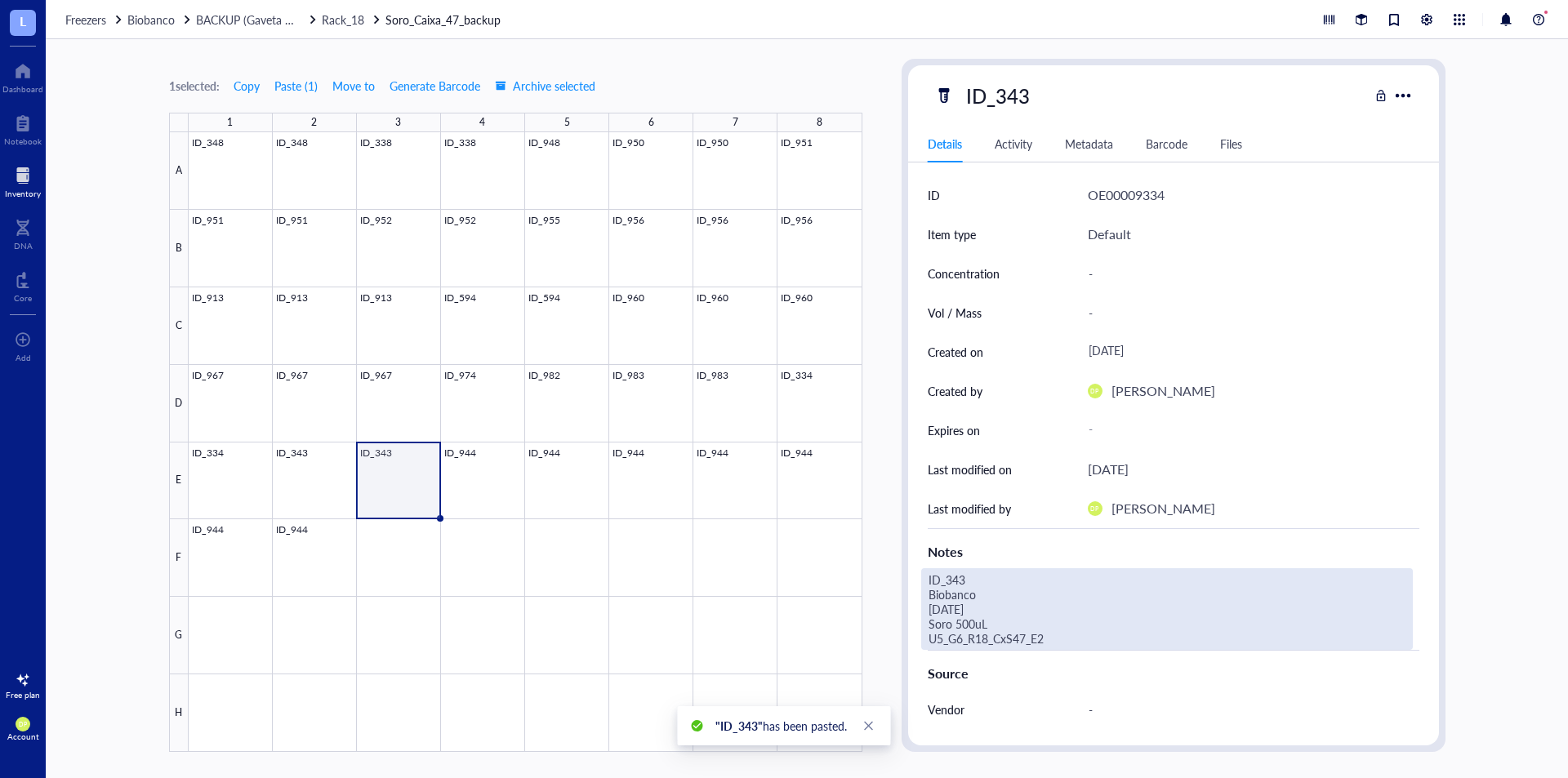
click at [1064, 637] on div "ID_343 Biobanco [DATE] Soro 500uL U5_G6_R18_CxS47_E2" at bounding box center [1167, 609] width 492 height 82
type textarea "ID_343 Biobanco [DATE] Soro 500uL U5_G6_R18_CxS47_E3"
click at [902, 428] on div "ID_343 Details Activity Metadata Barcode Files ID OE00009334 Item type Default …" at bounding box center [1173, 405] width 544 height 693
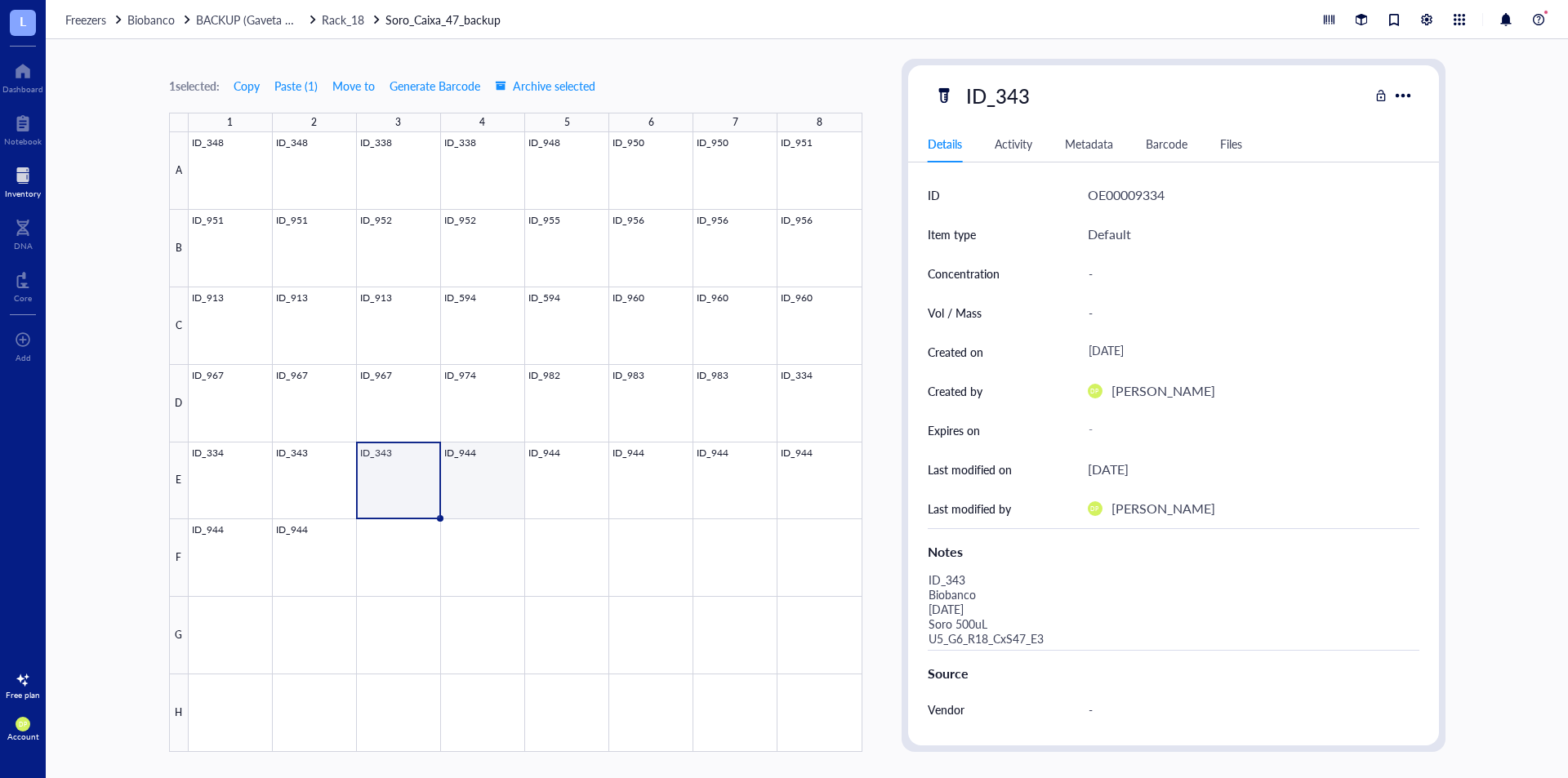
click at [475, 474] on div at bounding box center [525, 442] width 674 height 620
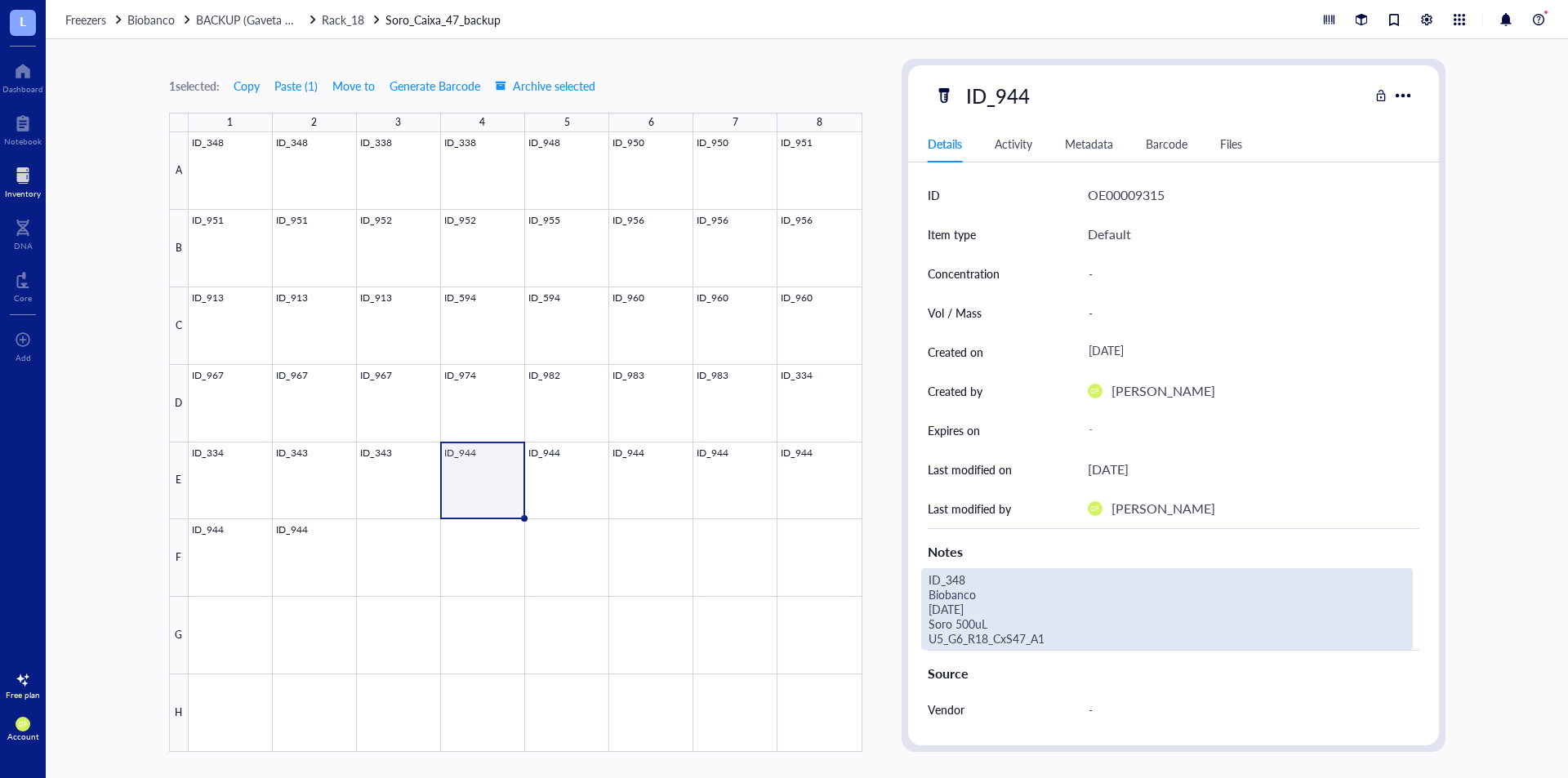
click at [990, 614] on div "ID_348 Biobanco [DATE] Soro 500uL U5_G6_R18_CxS47_A1" at bounding box center [1167, 609] width 492 height 82
drag, startPoint x: 1059, startPoint y: 639, endPoint x: 921, endPoint y: 575, distance: 152.1
click at [921, 575] on div "ID_348 Biobanco [DATE] Soro 500uL U5_G6_R18_CxS47_A1" at bounding box center [1167, 609] width 492 height 82
click at [977, 572] on textarea "ID_343 Biobanco [DATE] Soro 500uL U5_G6_R18_CxS47_E2" at bounding box center [1143, 609] width 444 height 80
click at [1065, 642] on textarea "ID_662 Biobanco [DATE] Soro 500uL U5_G6_R18_CxS47_E2" at bounding box center [1143, 609] width 444 height 80
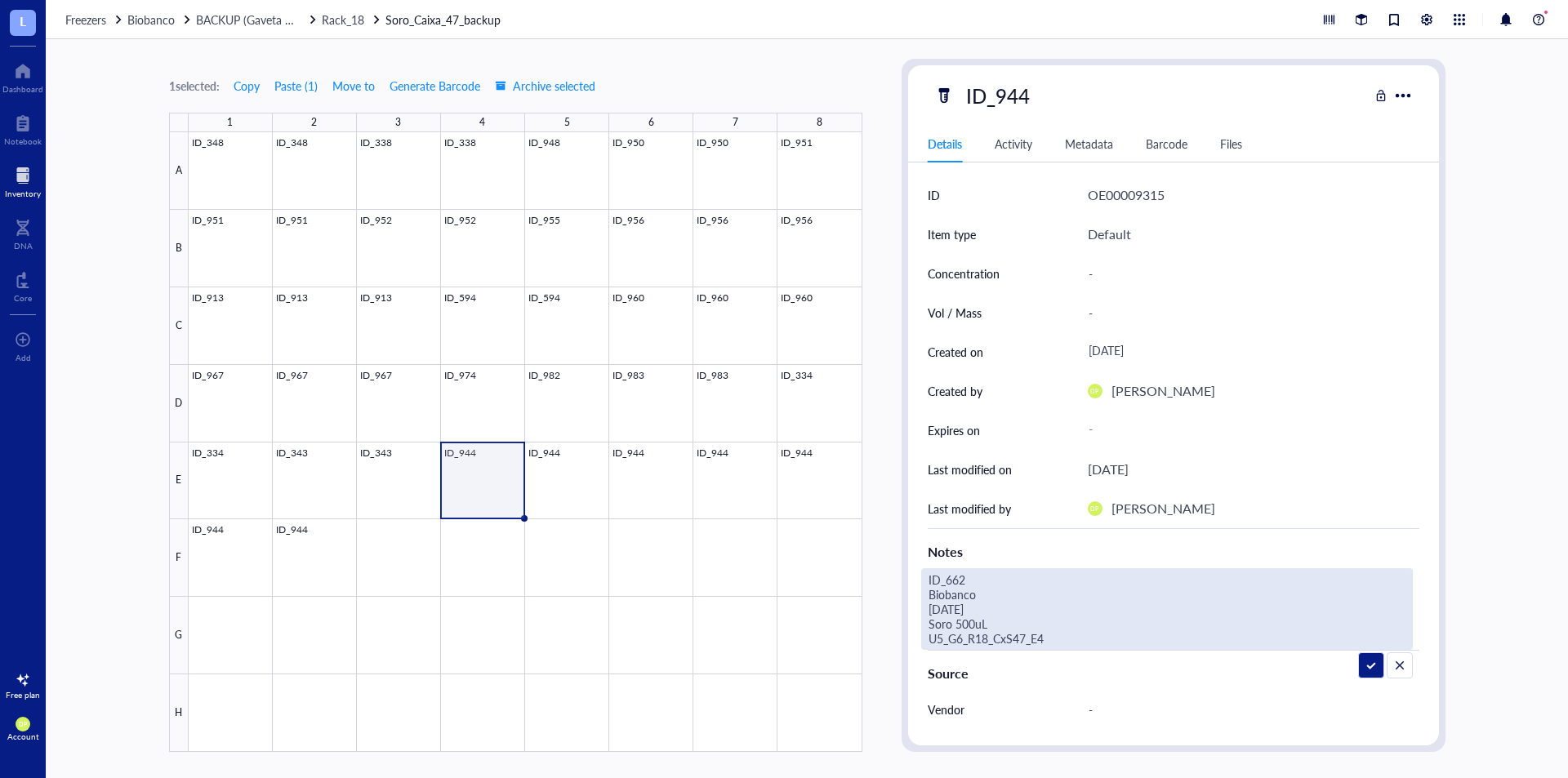
click at [937, 611] on textarea "ID_662 Biobanco [DATE] Soro 500uL U5_G6_R18_CxS47_E4" at bounding box center [1143, 609] width 444 height 80
type textarea "ID_662 Biobanco [DATE] Soro 500uL U5_G6_R18_CxS47_E4"
click at [902, 383] on div "ID_944 Details Activity Metadata Barcode Files ID OE00009315 Item type Default …" at bounding box center [1173, 405] width 544 height 693
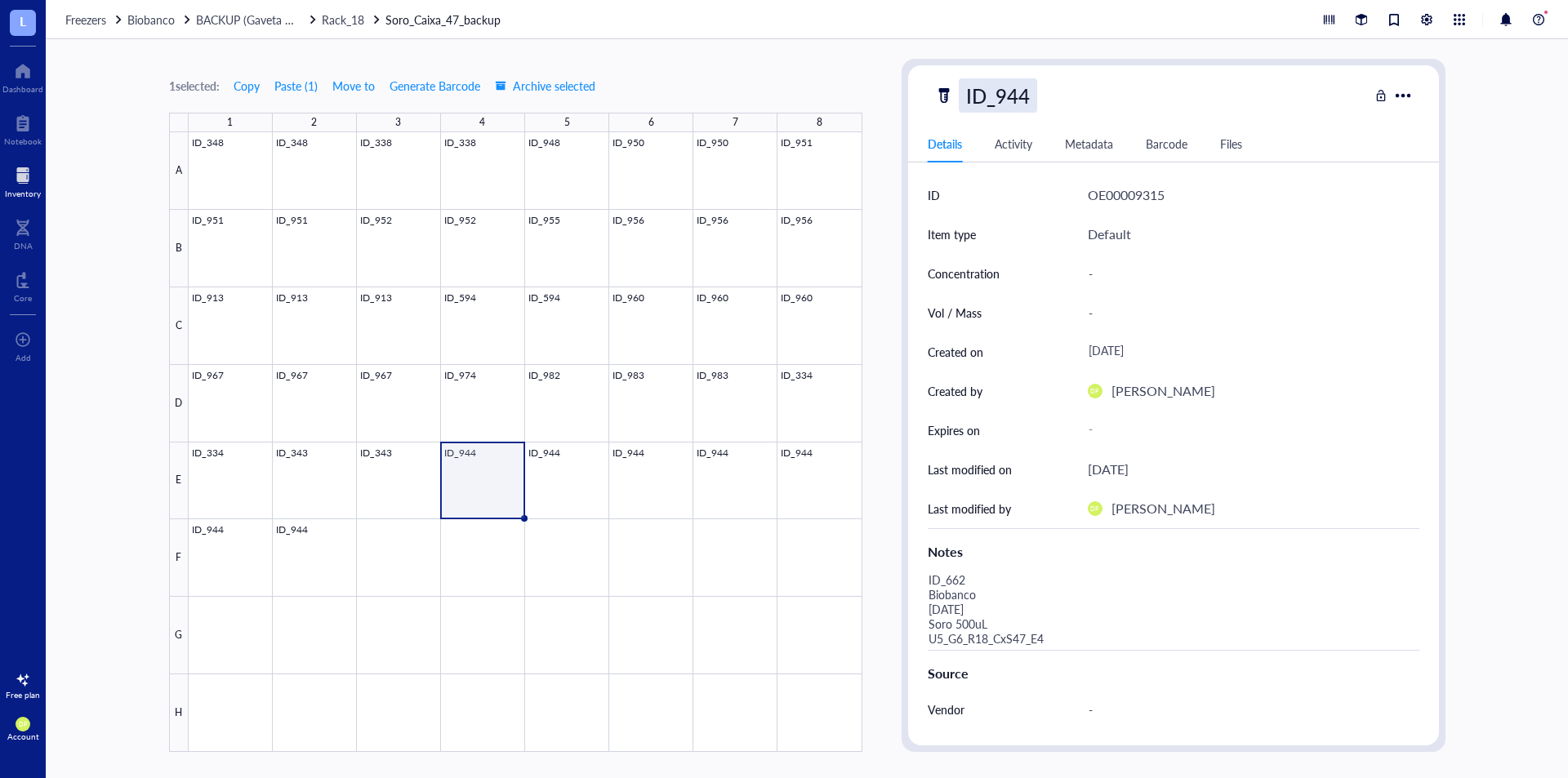
click at [999, 89] on div "ID_944" at bounding box center [998, 95] width 78 height 34
drag, startPoint x: 999, startPoint y: 89, endPoint x: 1118, endPoint y: 95, distance: 119.2
click at [1118, 95] on div "ID_944" at bounding box center [1152, 95] width 435 height 34
click at [1023, 96] on input "ID_944" at bounding box center [1005, 95] width 91 height 32
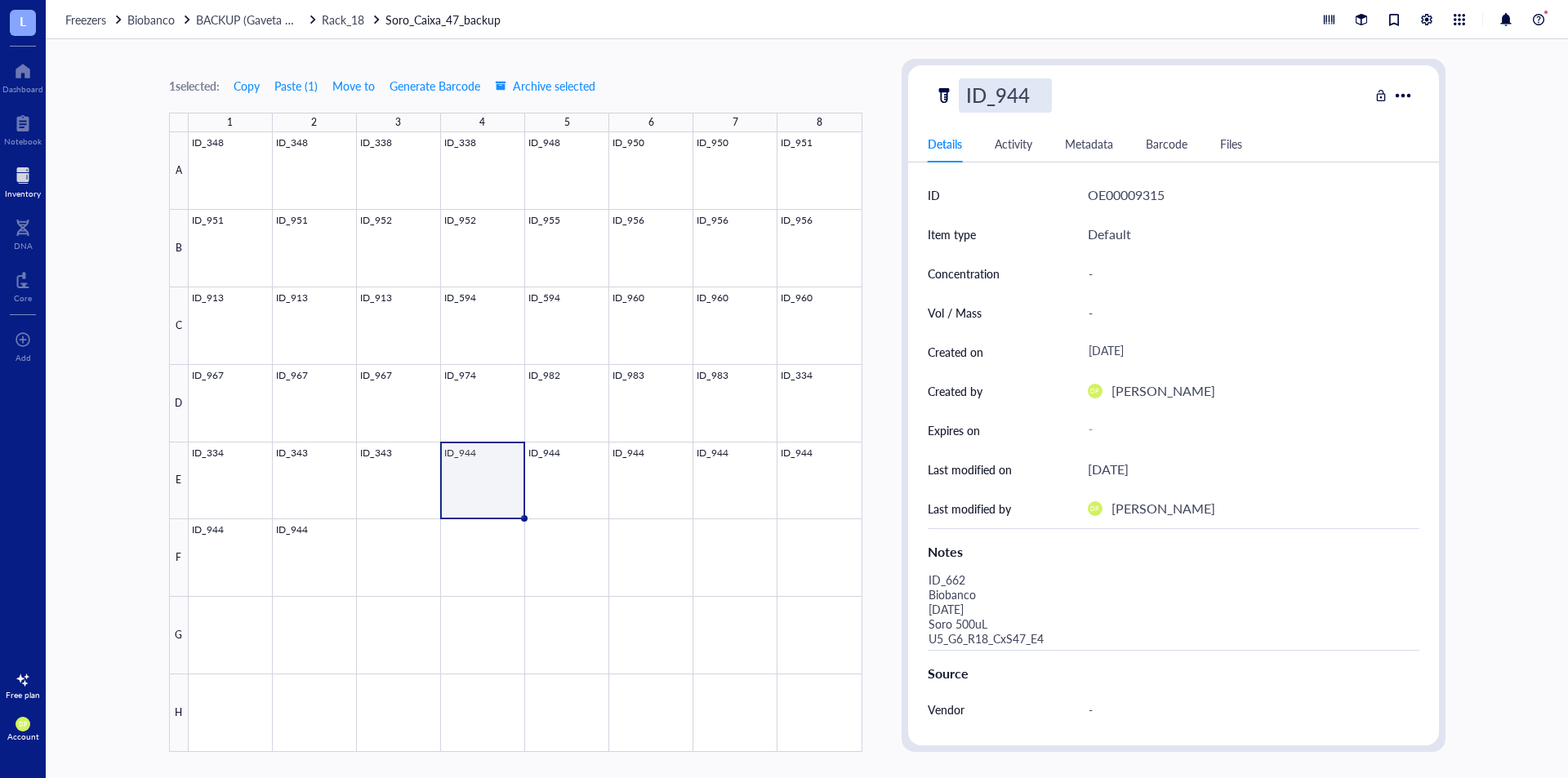
drag, startPoint x: 999, startPoint y: 89, endPoint x: 1059, endPoint y: 99, distance: 60.8
click at [1059, 99] on div "ID_944" at bounding box center [1152, 95] width 435 height 34
type input "ID_662"
click at [789, 92] on div "1 selected: Copy Paste ( 1 ) Move to Generate Barcode Archive selected" at bounding box center [515, 86] width 693 height 15
click at [258, 85] on span "Copy" at bounding box center [246, 86] width 26 height 13
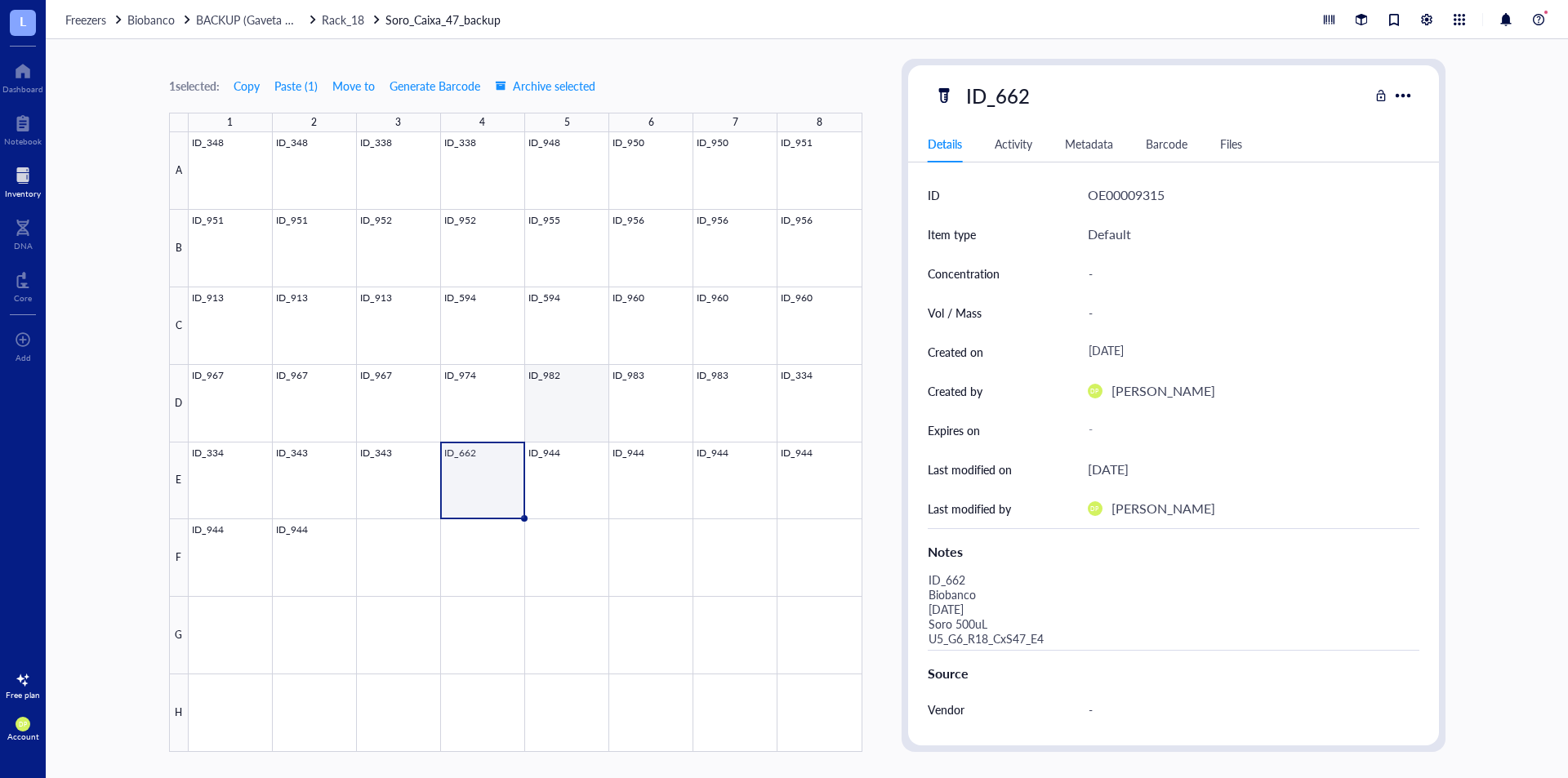
click at [545, 471] on div at bounding box center [525, 442] width 674 height 620
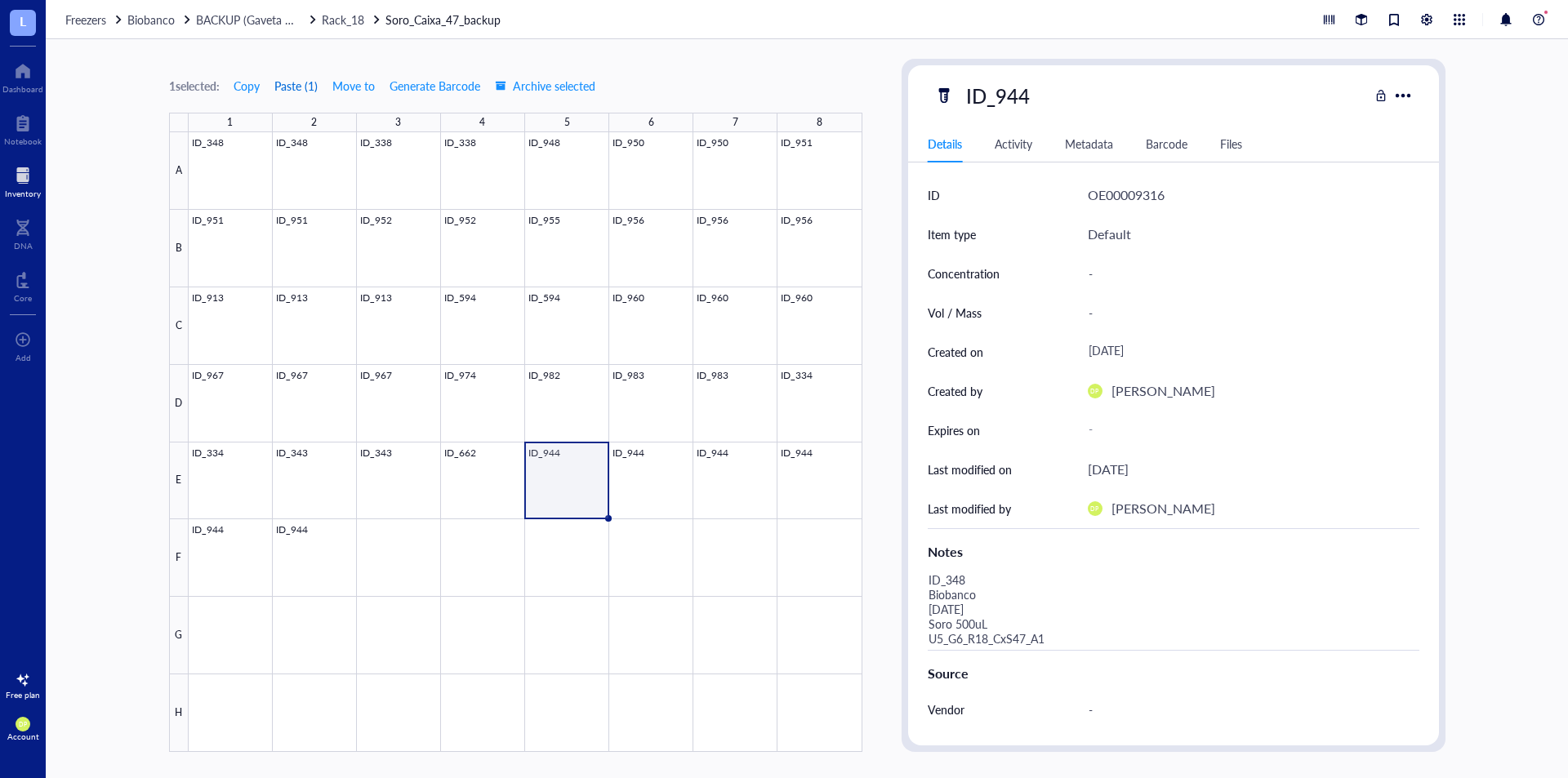
click at [306, 83] on button "Paste ( 1 )" at bounding box center [296, 86] width 45 height 26
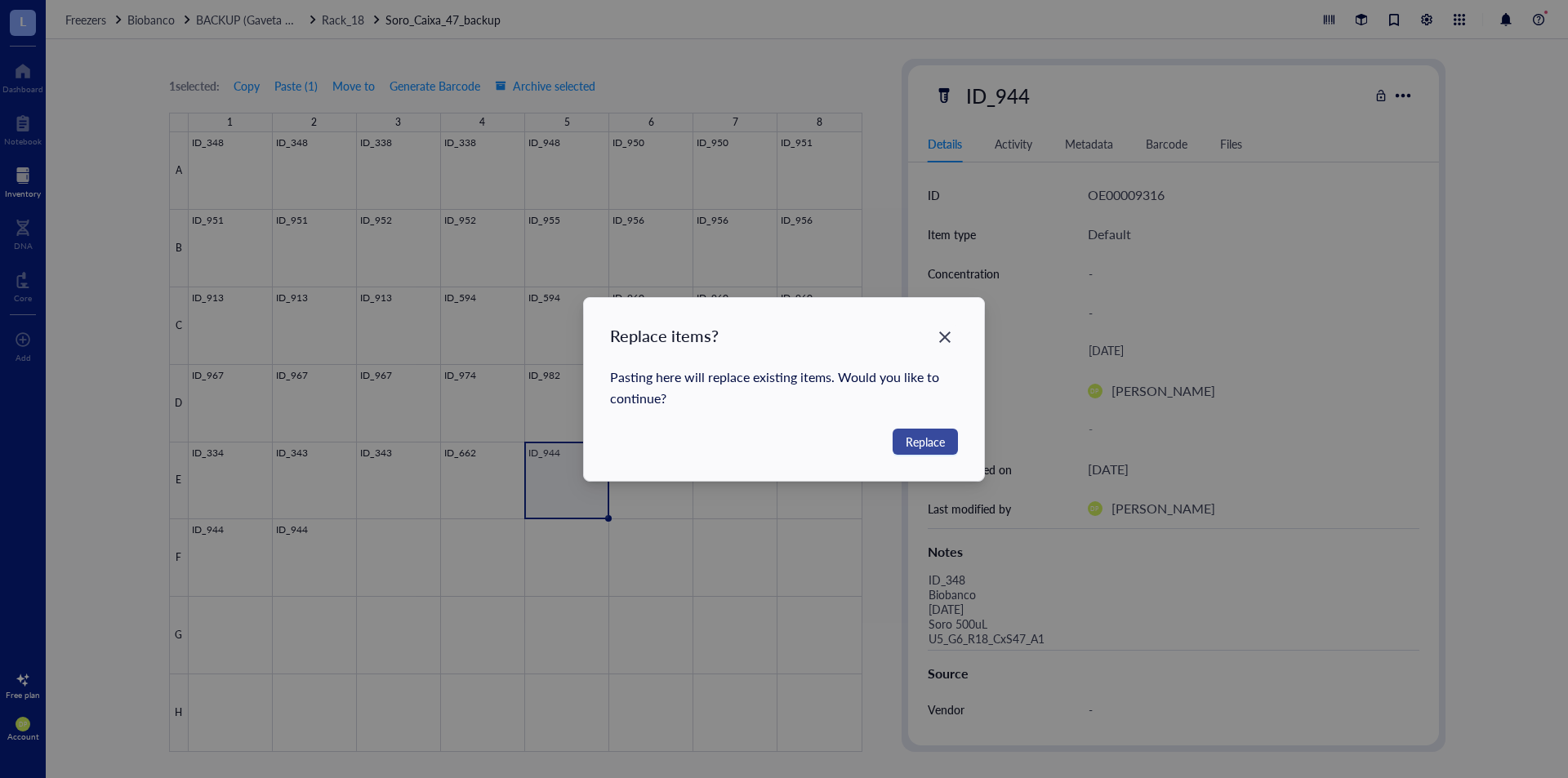
click at [931, 447] on span "Replace" at bounding box center [926, 441] width 39 height 18
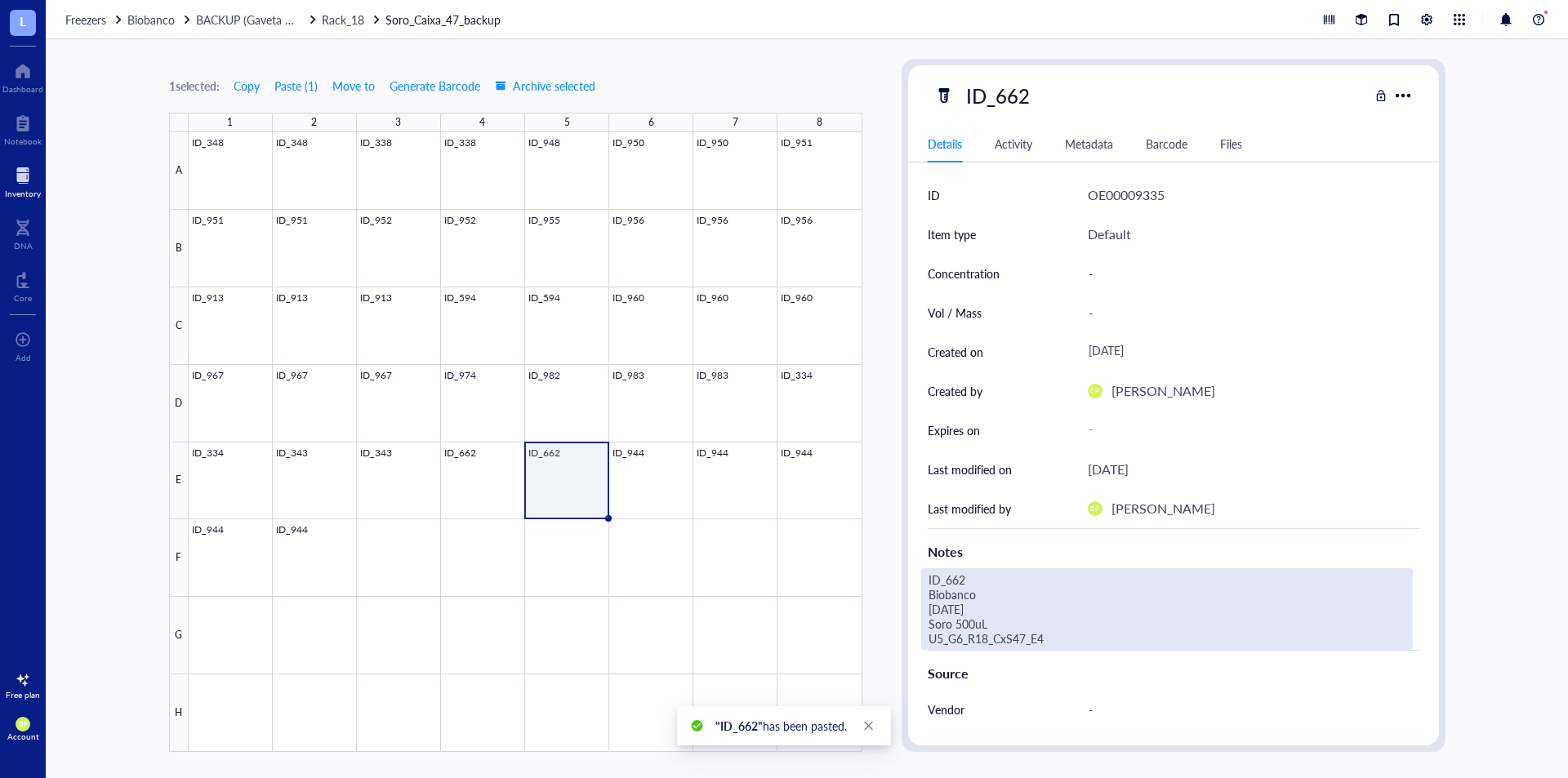
click at [1087, 640] on div "ID_662 Biobanco [DATE] Soro 500uL U5_G6_R18_CxS47_E4" at bounding box center [1167, 609] width 492 height 82
type textarea "ID_662 Biobanco [DATE] Soro 500uL U5_G6_R18_CxS47_E5"
click at [900, 465] on div "1 selected: Copy Paste ( 1 ) Move to Generate Barcode Archive selected 1 2 3 4 …" at bounding box center [808, 408] width 1523 height 739
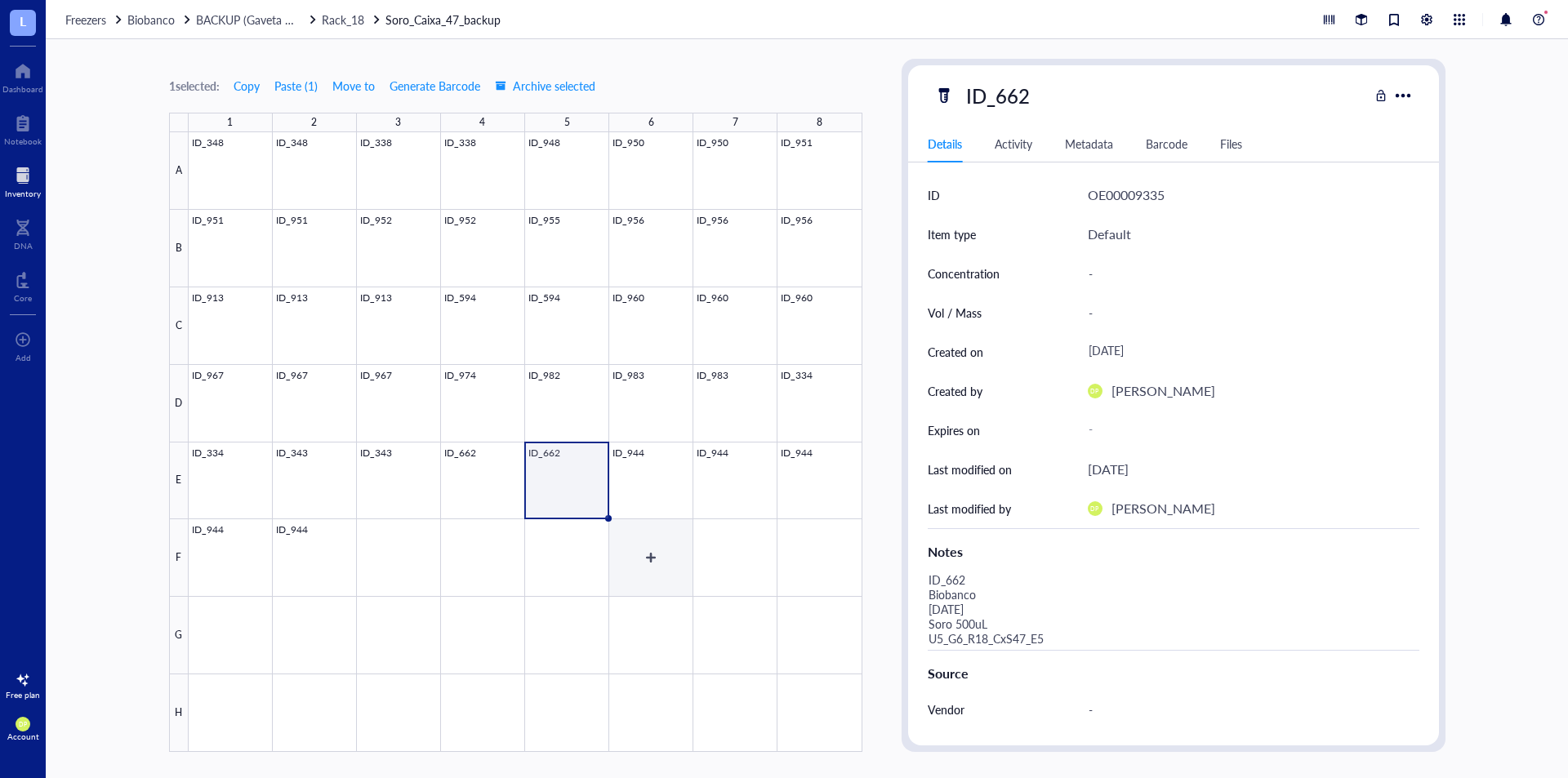
click at [640, 448] on div at bounding box center [525, 442] width 674 height 620
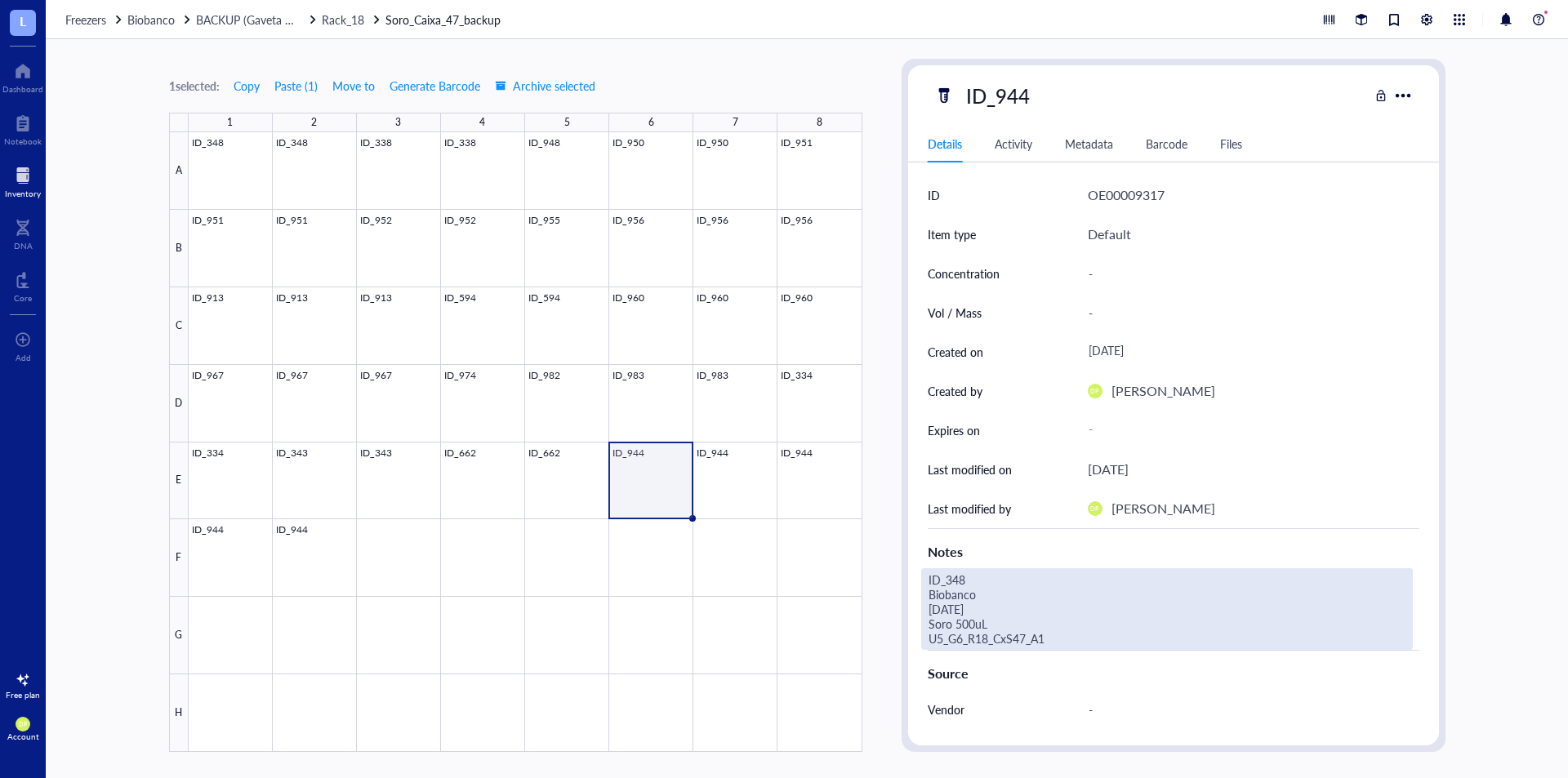
click at [1047, 650] on div "ID_348 Biobanco [DATE] Soro 500uL U5_G6_R18_CxS47_A1" at bounding box center [1167, 609] width 492 height 82
click at [856, 569] on div "1 selected: Copy Paste ( 1 ) Move to Generate Barcode Archive selected 1 2 3 4 …" at bounding box center [808, 408] width 1523 height 739
click at [1007, 583] on textarea "ID_343 Biobanco [DATE] Soro 500uL U5_G6_R18_CxS47_E6" at bounding box center [1143, 609] width 444 height 80
click at [940, 608] on textarea "ID_984 Biobanco [DATE] Soro 500uL U5_G6_R18_CxS47_E6" at bounding box center [1143, 609] width 444 height 80
type textarea "ID_984 Biobanco [DATE] Soro 500uL U5_G6_R18_CxS47_E6"
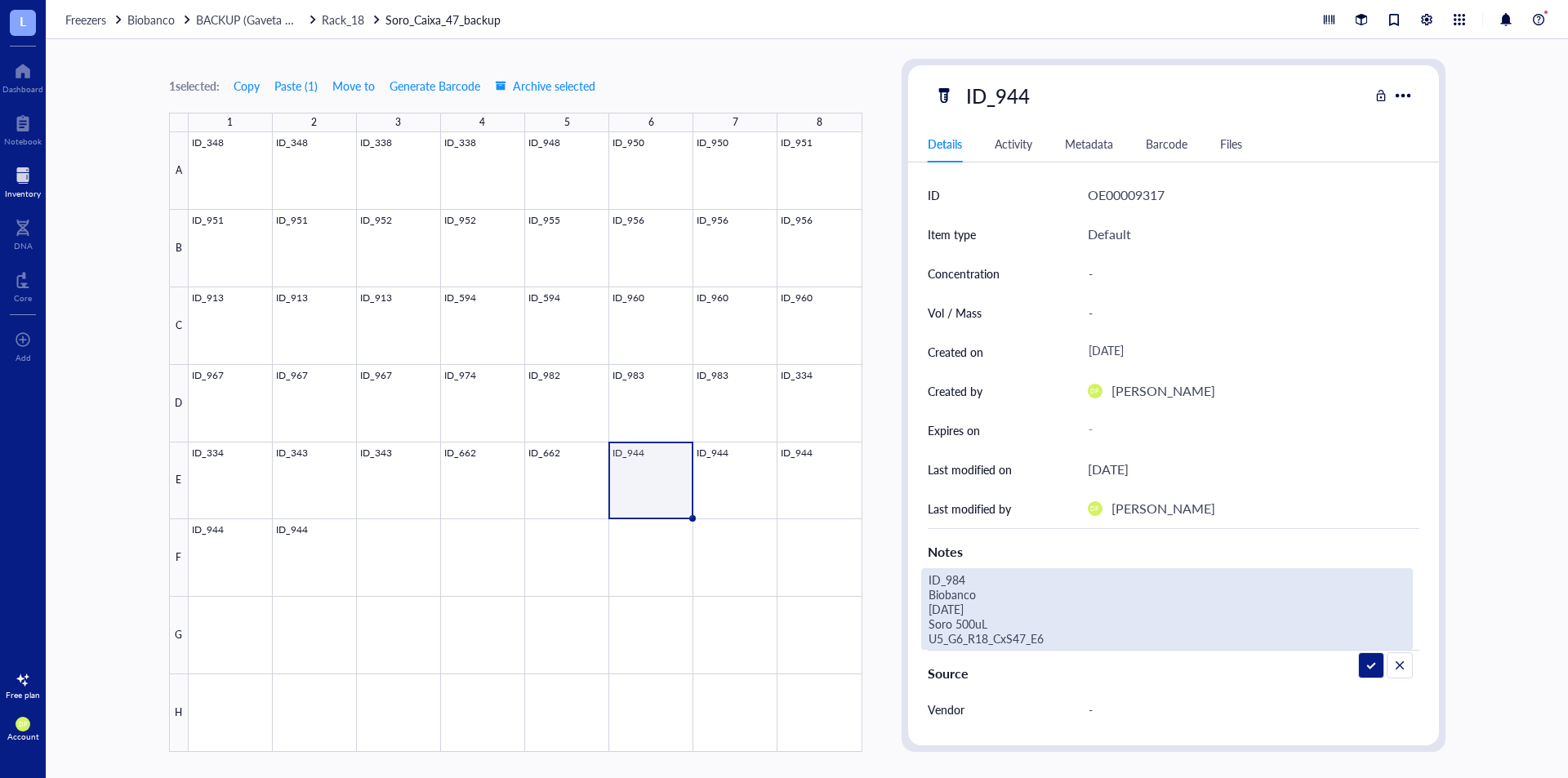
drag, startPoint x: 1091, startPoint y: 637, endPoint x: 900, endPoint y: 581, distance: 199.0
click at [900, 581] on div "1 selected: Copy Paste ( 1 ) Move to Generate Barcode Archive selected 1 2 3 4 …" at bounding box center [808, 408] width 1523 height 739
click at [889, 360] on div "1 selected: Copy Paste ( 1 ) Move to Generate Barcode Archive selected 1 2 3 4 …" at bounding box center [808, 408] width 1523 height 739
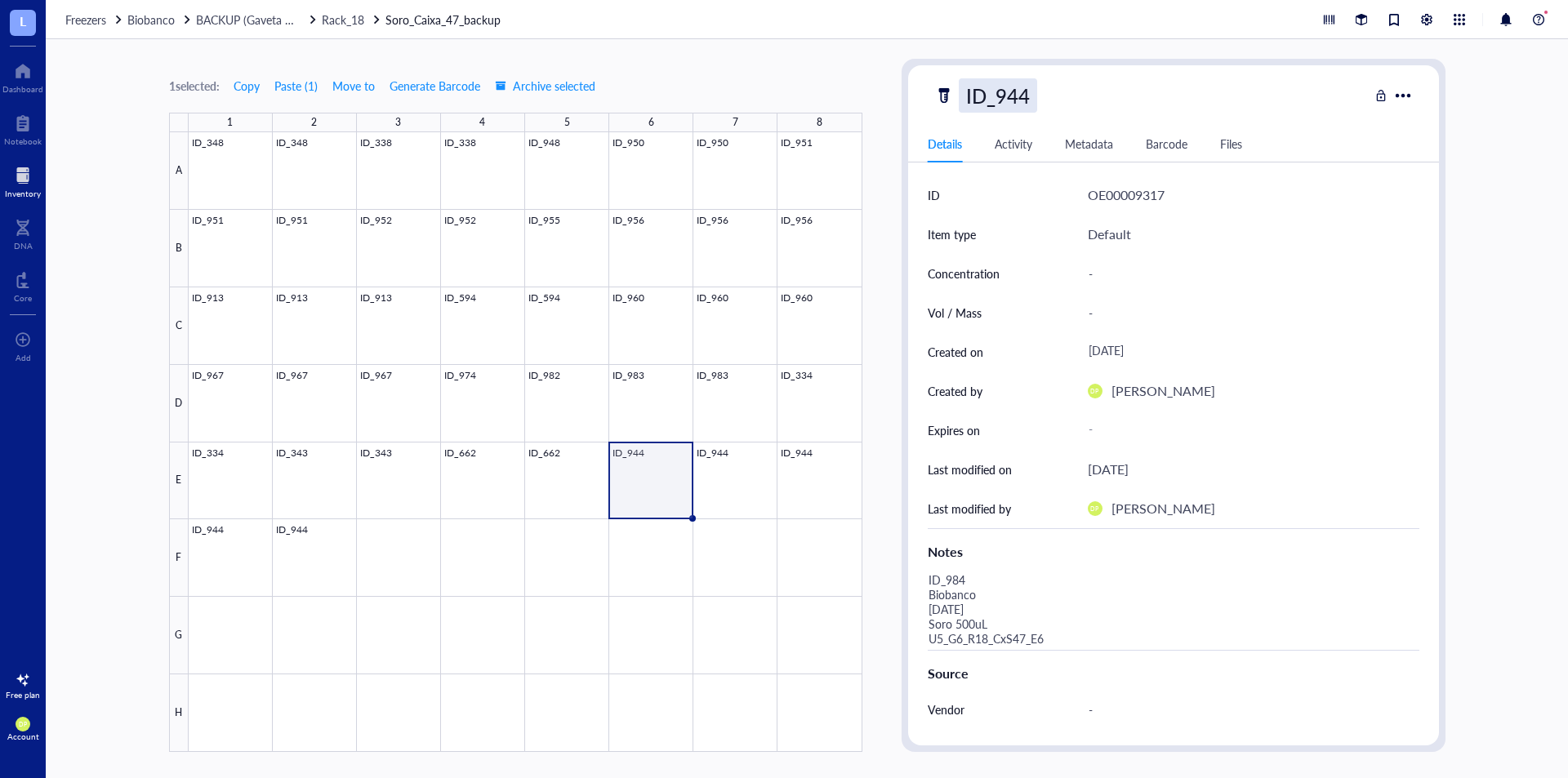
click at [1007, 105] on div "ID_944" at bounding box center [998, 95] width 78 height 34
click at [1009, 96] on div "ID_944" at bounding box center [998, 95] width 78 height 34
drag, startPoint x: 1009, startPoint y: 96, endPoint x: 1027, endPoint y: 103, distance: 19.3
click at [1027, 103] on input "ID_944" at bounding box center [1005, 95] width 91 height 32
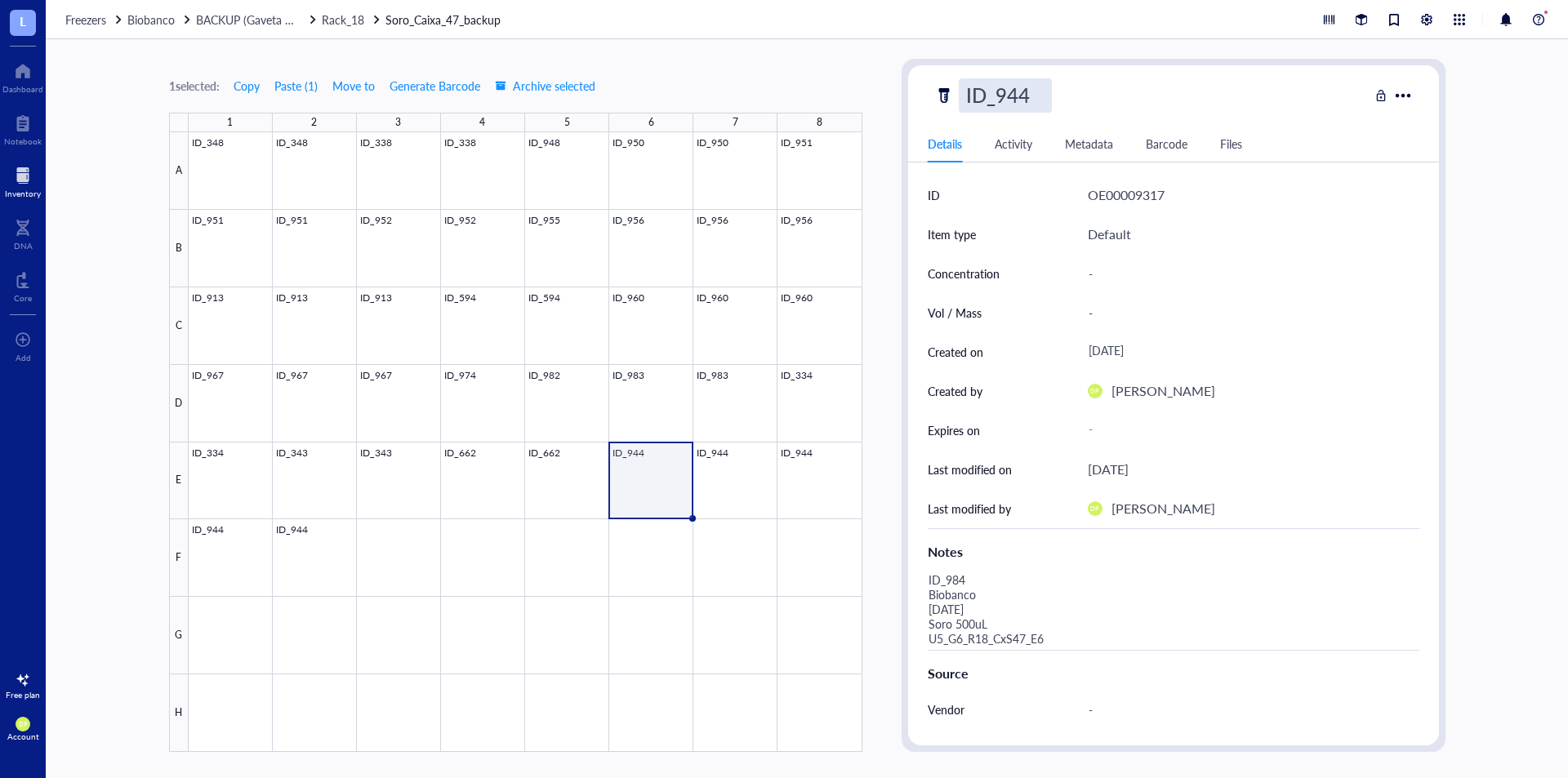
click at [1027, 102] on input "ID_944" at bounding box center [1005, 95] width 91 height 32
drag, startPoint x: 1007, startPoint y: 93, endPoint x: 1029, endPoint y: 98, distance: 22.6
click at [1029, 98] on input "ID_944" at bounding box center [1005, 95] width 91 height 32
type input "ID_984"
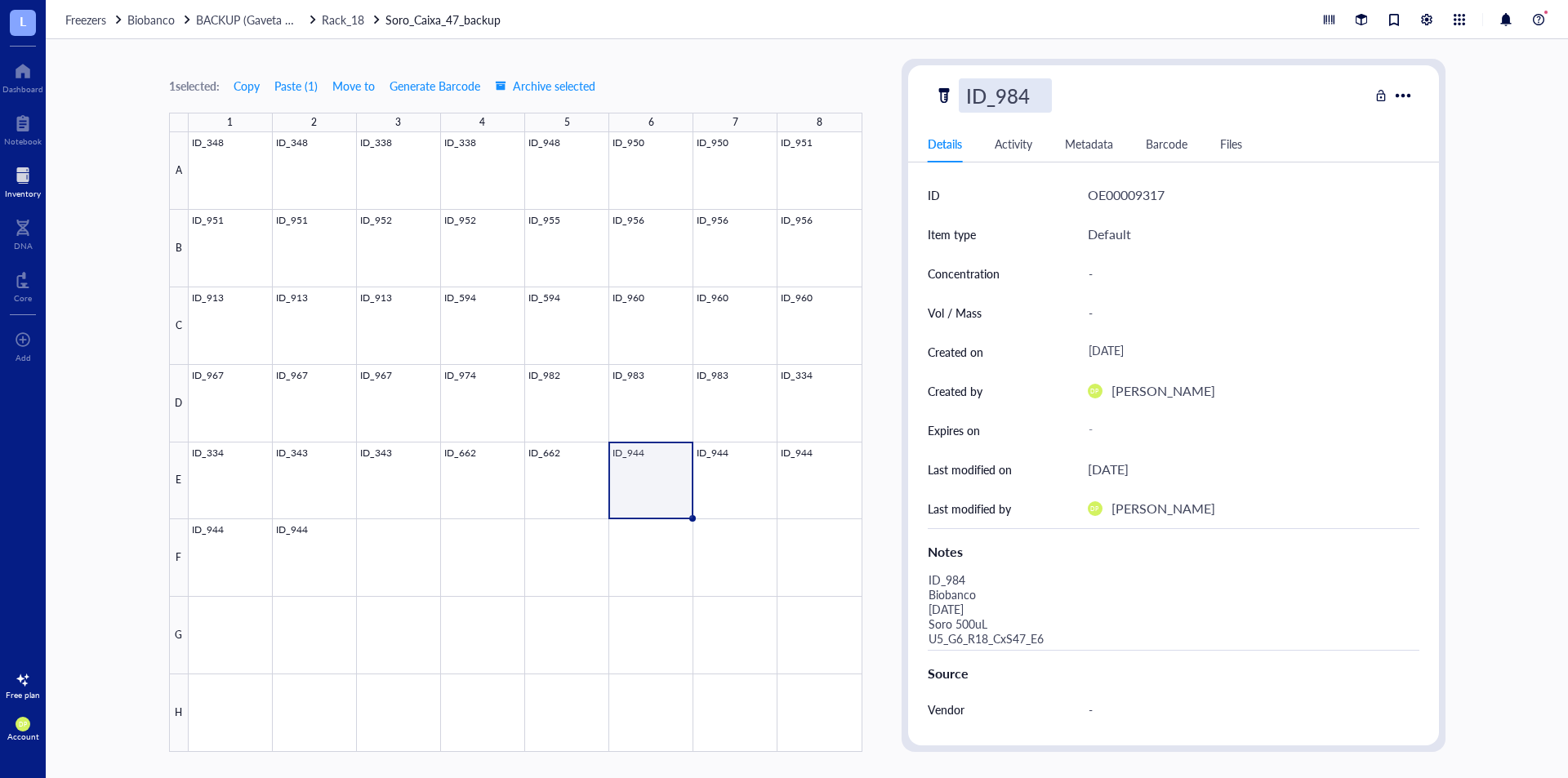
click at [895, 203] on div "1 selected: Copy Paste ( 1 ) Move to Generate Barcode Archive selected 1 2 3 4 …" at bounding box center [808, 408] width 1523 height 739
click at [750, 472] on div at bounding box center [525, 442] width 674 height 620
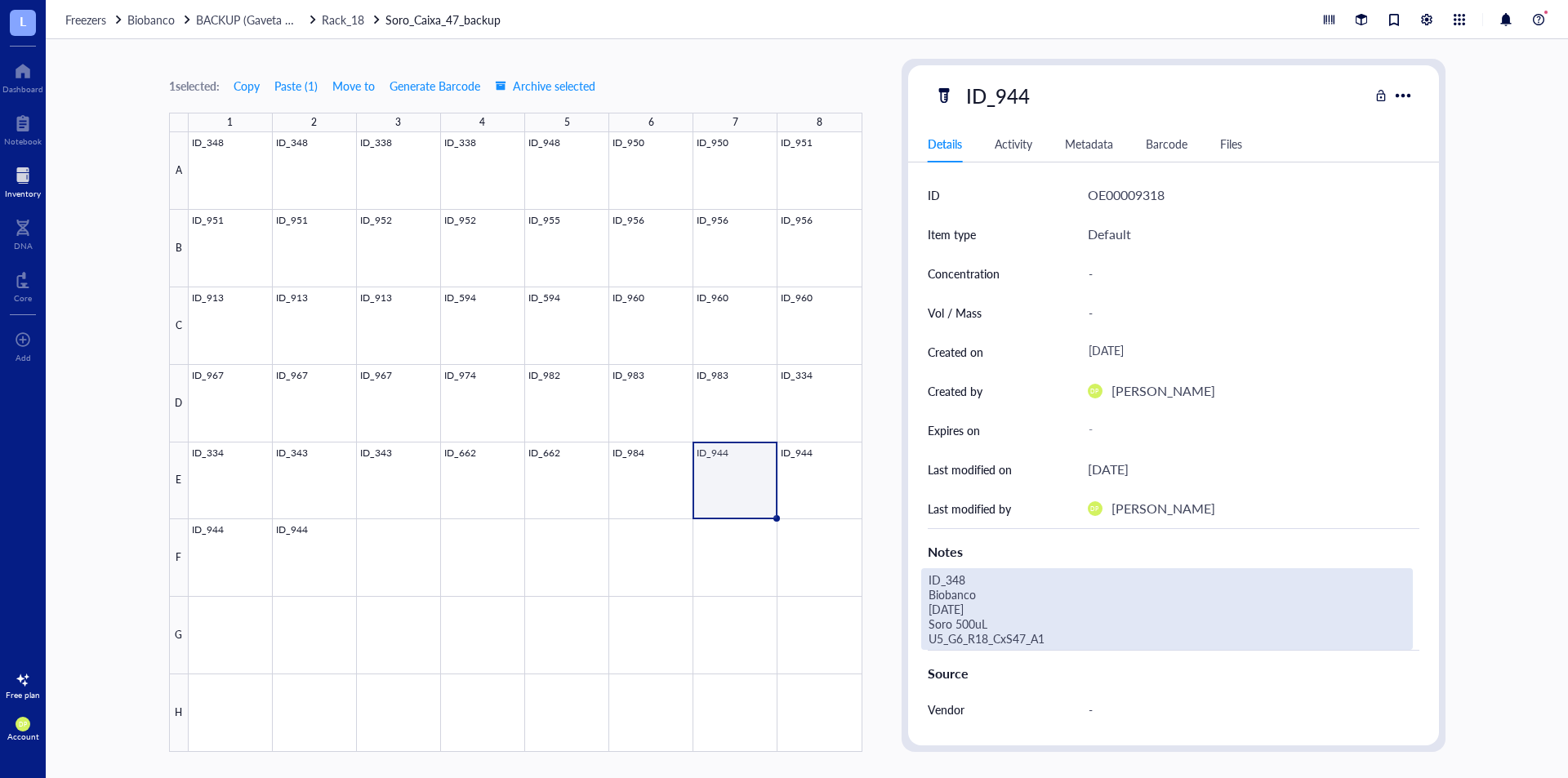
click at [985, 619] on div "ID_348 Biobanco [DATE] Soro 500uL U5_G6_R18_CxS47_A1" at bounding box center [1167, 609] width 492 height 82
drag, startPoint x: 1038, startPoint y: 631, endPoint x: 926, endPoint y: 565, distance: 130.0
click at [926, 565] on div "ID OE00009318 Item type Default Concentration - Vol / Mass - Created on [DATE] …" at bounding box center [1173, 550] width 531 height 750
type textarea "ID_984 Biobanco [DATE] Soro 500uL U5_G6_R18_CxS47_E7"
click at [883, 281] on div "1 selected: Copy Paste ( 1 ) Move to Generate Barcode Archive selected 1 2 3 4 …" at bounding box center [808, 408] width 1523 height 739
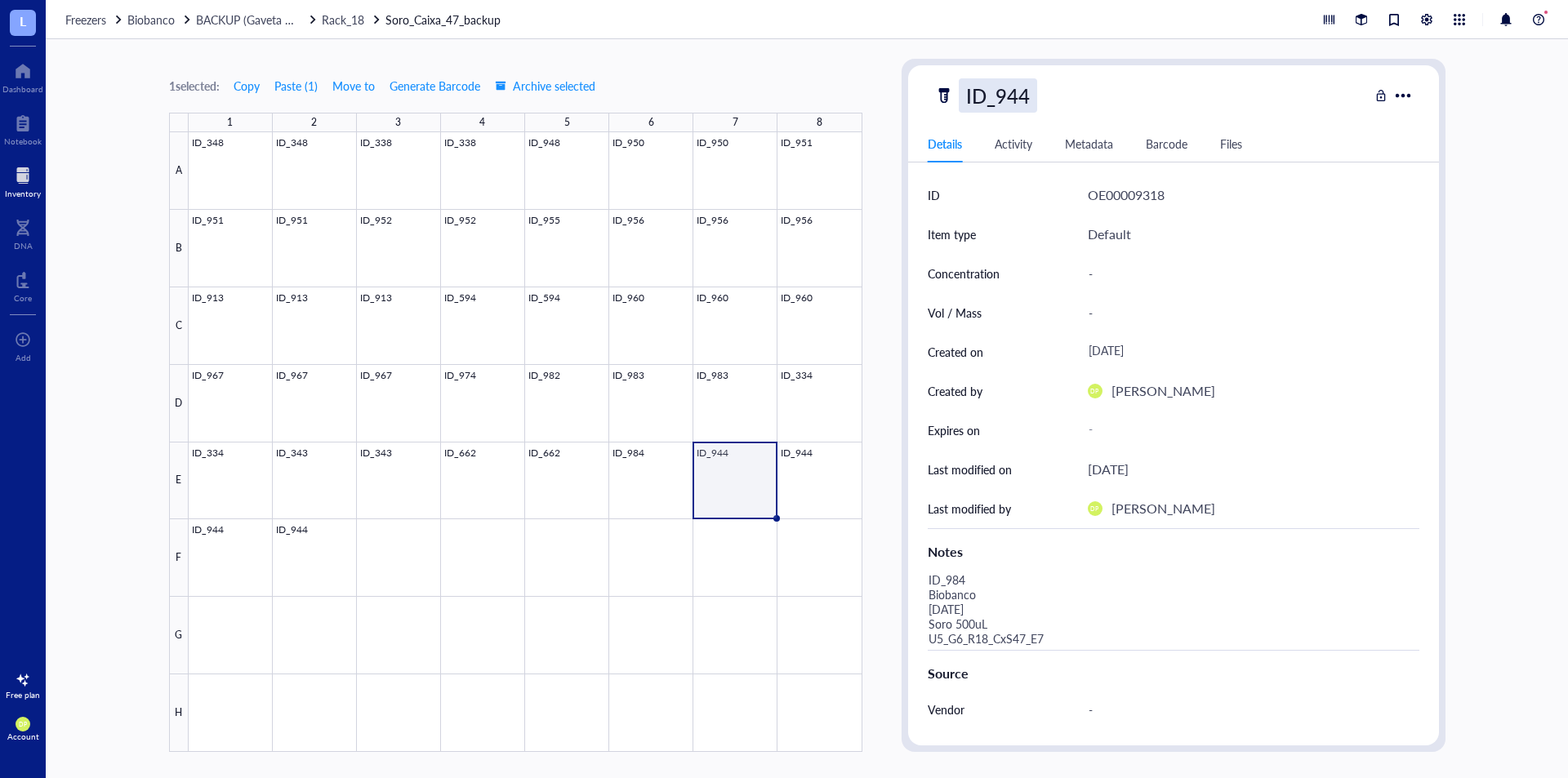
click at [1024, 109] on div "ID_944" at bounding box center [998, 95] width 78 height 34
drag, startPoint x: 1015, startPoint y: 95, endPoint x: 1061, endPoint y: 96, distance: 46.0
click at [1061, 96] on div "ID_944" at bounding box center [1152, 95] width 435 height 34
type input "ID_984"
click at [878, 90] on div "1 selected: Copy Paste ( 1 ) Move to Generate Barcode Archive selected 1 2 3 4 …" at bounding box center [808, 408] width 1523 height 739
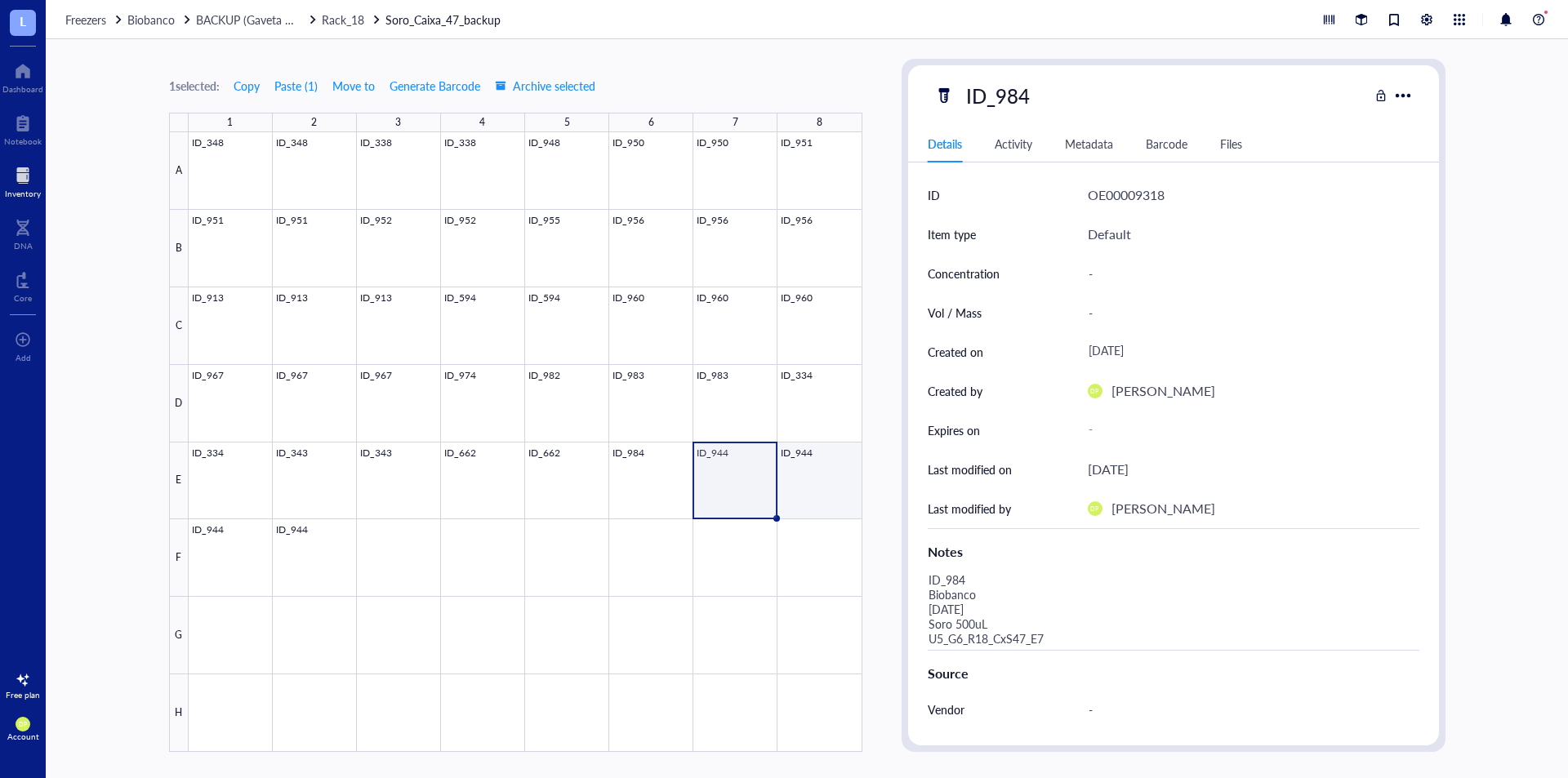
click at [836, 464] on div at bounding box center [525, 442] width 674 height 620
click at [1009, 103] on div "ID_944" at bounding box center [998, 95] width 78 height 34
drag, startPoint x: 1009, startPoint y: 93, endPoint x: 1081, endPoint y: 92, distance: 72.0
click at [1081, 92] on div "ID_944" at bounding box center [1152, 95] width 435 height 34
type input "ID_985"
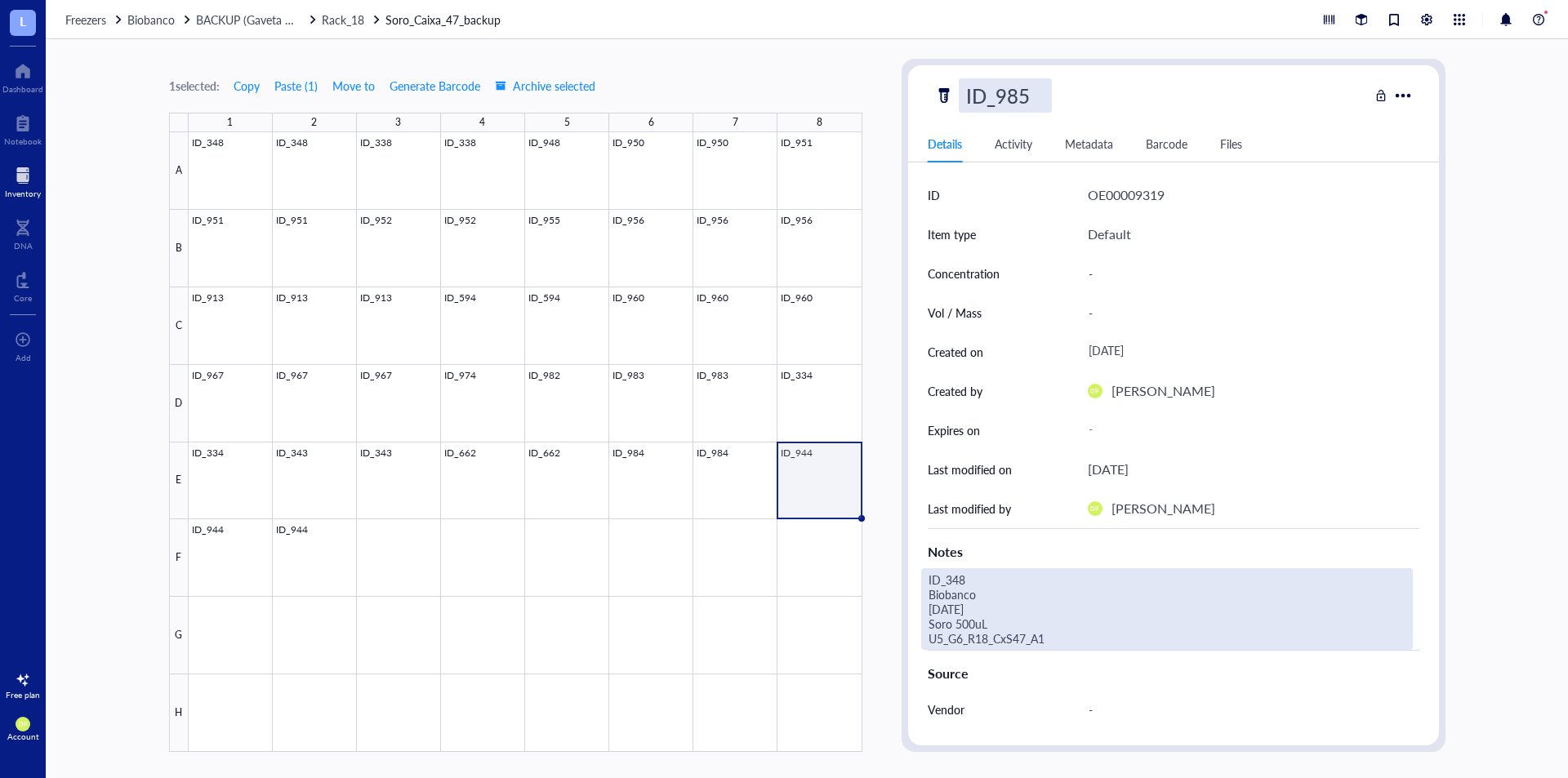
click at [998, 629] on div "ID_348 Biobanco [DATE] Soro 500uL U5_G6_R18_CxS47_A1" at bounding box center [1167, 609] width 492 height 82
click at [1067, 626] on div "ID_348 Biobanco [DATE] Soro 500uL U5_G6_R18_CxS47_A1" at bounding box center [1167, 609] width 492 height 82
drag, startPoint x: 1067, startPoint y: 626, endPoint x: 848, endPoint y: 559, distance: 229.0
click at [848, 559] on div "1 selected: Copy Paste ( 1 ) Move to Generate Barcode Archive selected 1 2 3 4 …" at bounding box center [808, 408] width 1523 height 739
click at [958, 616] on textarea "ID_984 Biobanco [DATE] Soro 500uL U5_G6_R18_CxS47_E8" at bounding box center [1143, 609] width 444 height 80
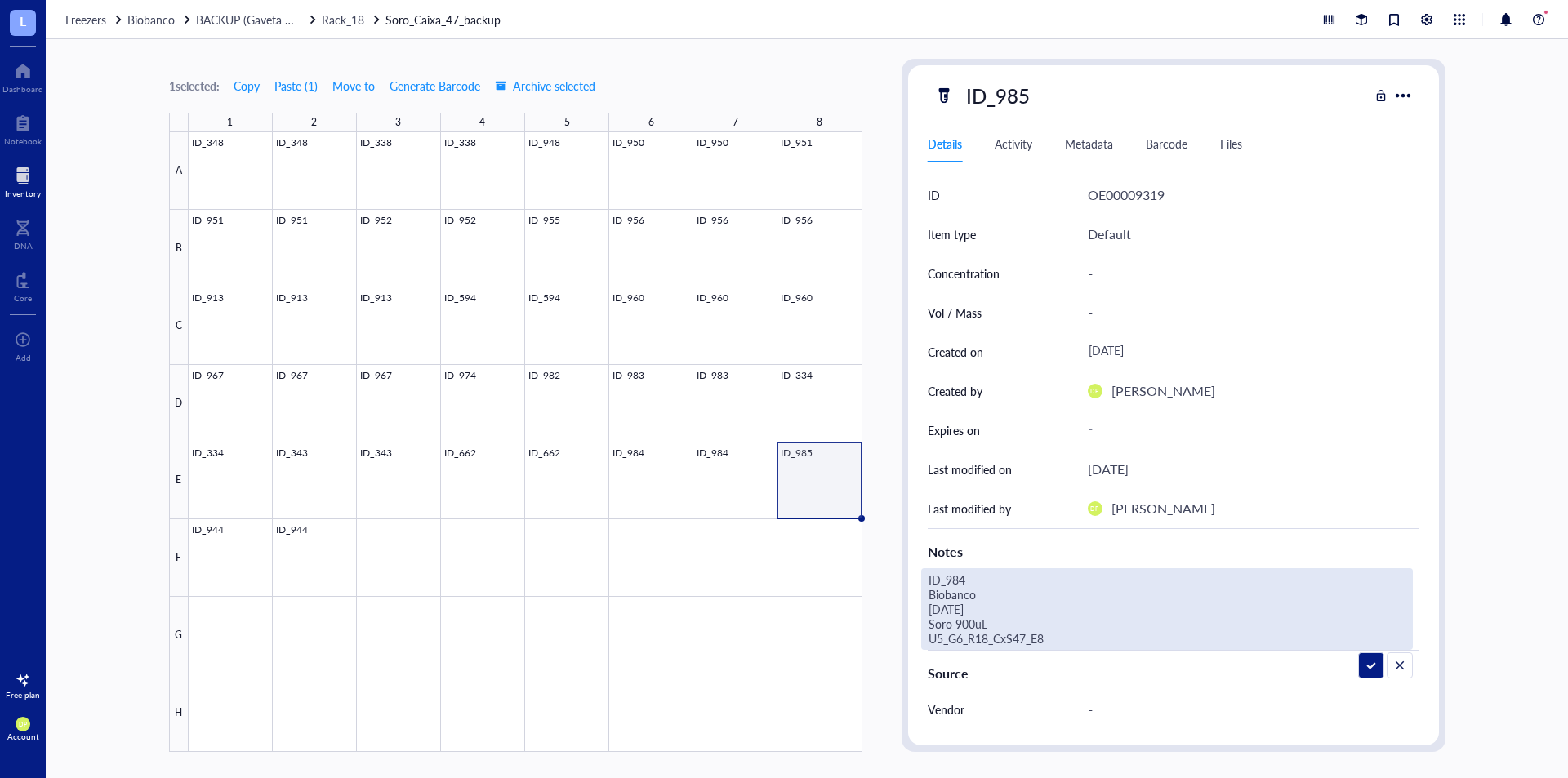
click at [970, 580] on textarea "ID_984 Biobanco [DATE] Soro 900uL U5_G6_R18_CxS47_E8" at bounding box center [1143, 609] width 444 height 80
type textarea "ID_985 Biobanco [DATE] Soro 900uL U5_G6_R18_CxS47_E8"
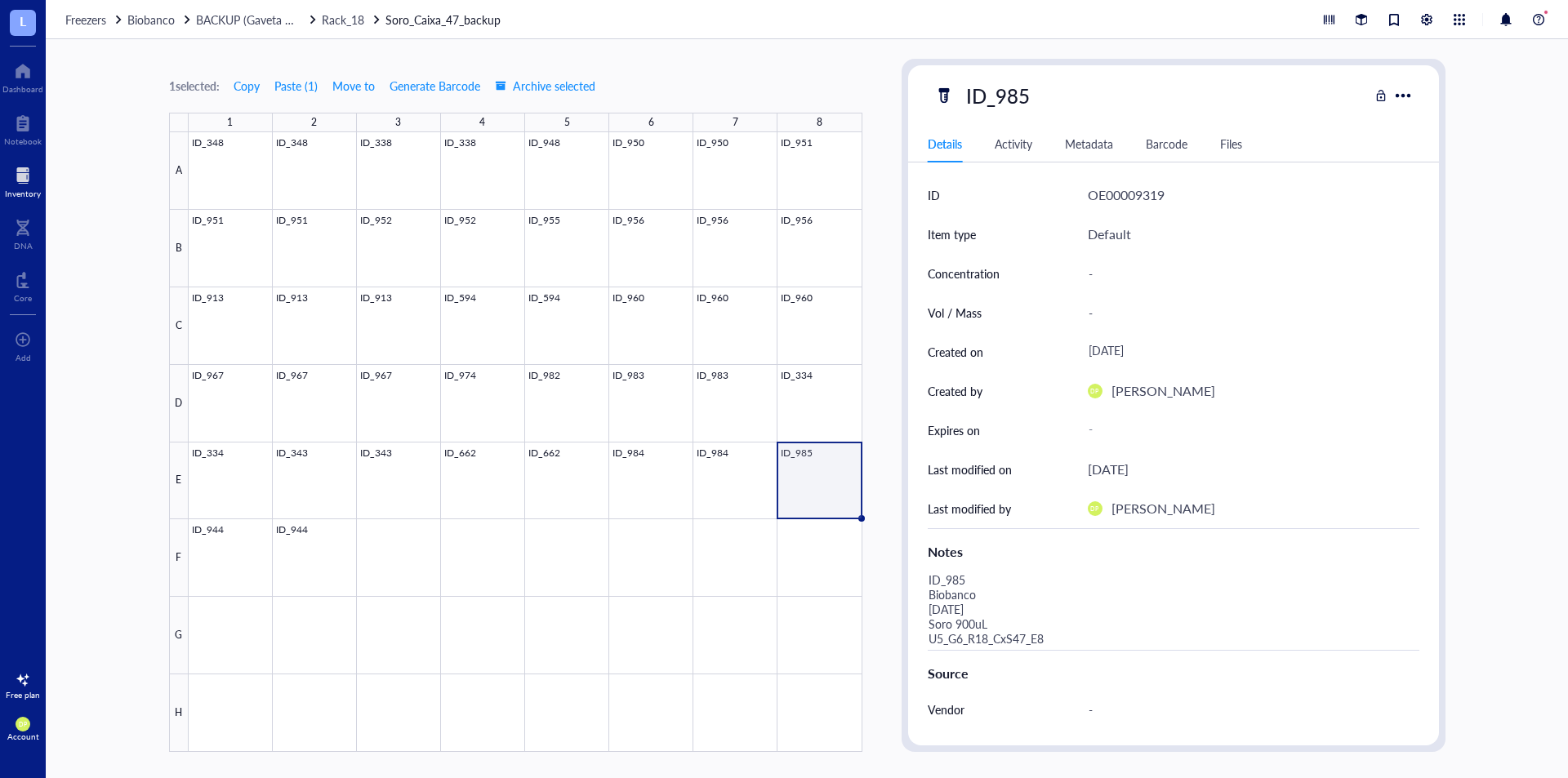
click at [838, 79] on div "1 selected: Copy Paste ( 1 ) Move to Generate Barcode Archive selected" at bounding box center [515, 86] width 693 height 15
click at [880, 536] on div "1 selected: Copy Paste ( 1 ) Move to Generate Barcode Archive selected 1 2 3 4 …" at bounding box center [808, 408] width 1523 height 739
click at [748, 487] on div at bounding box center [525, 442] width 674 height 620
click at [813, 485] on div at bounding box center [525, 442] width 674 height 620
click at [245, 90] on span "Copy" at bounding box center [246, 86] width 26 height 13
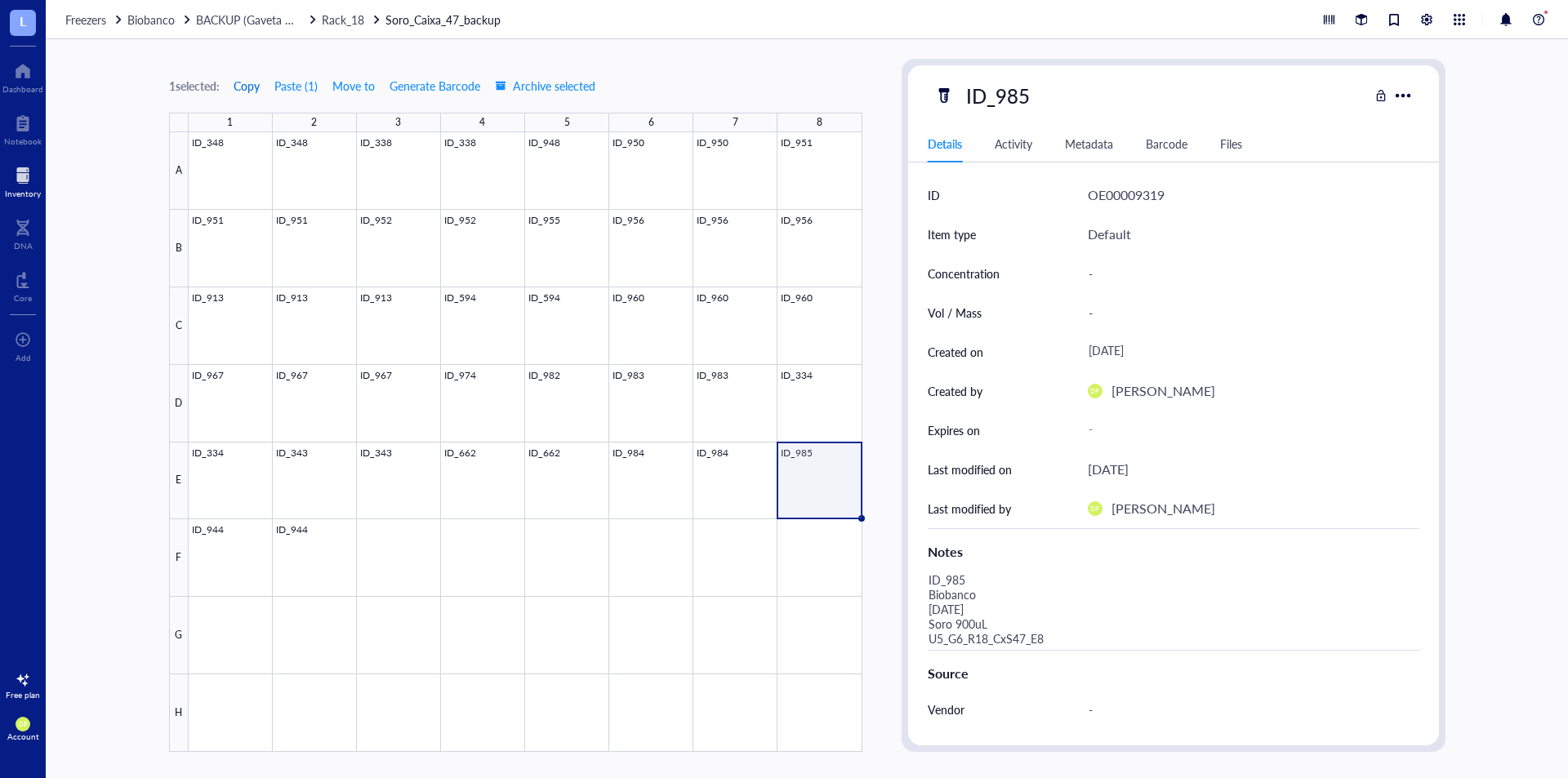
click at [246, 87] on span "Copy" at bounding box center [246, 86] width 26 height 13
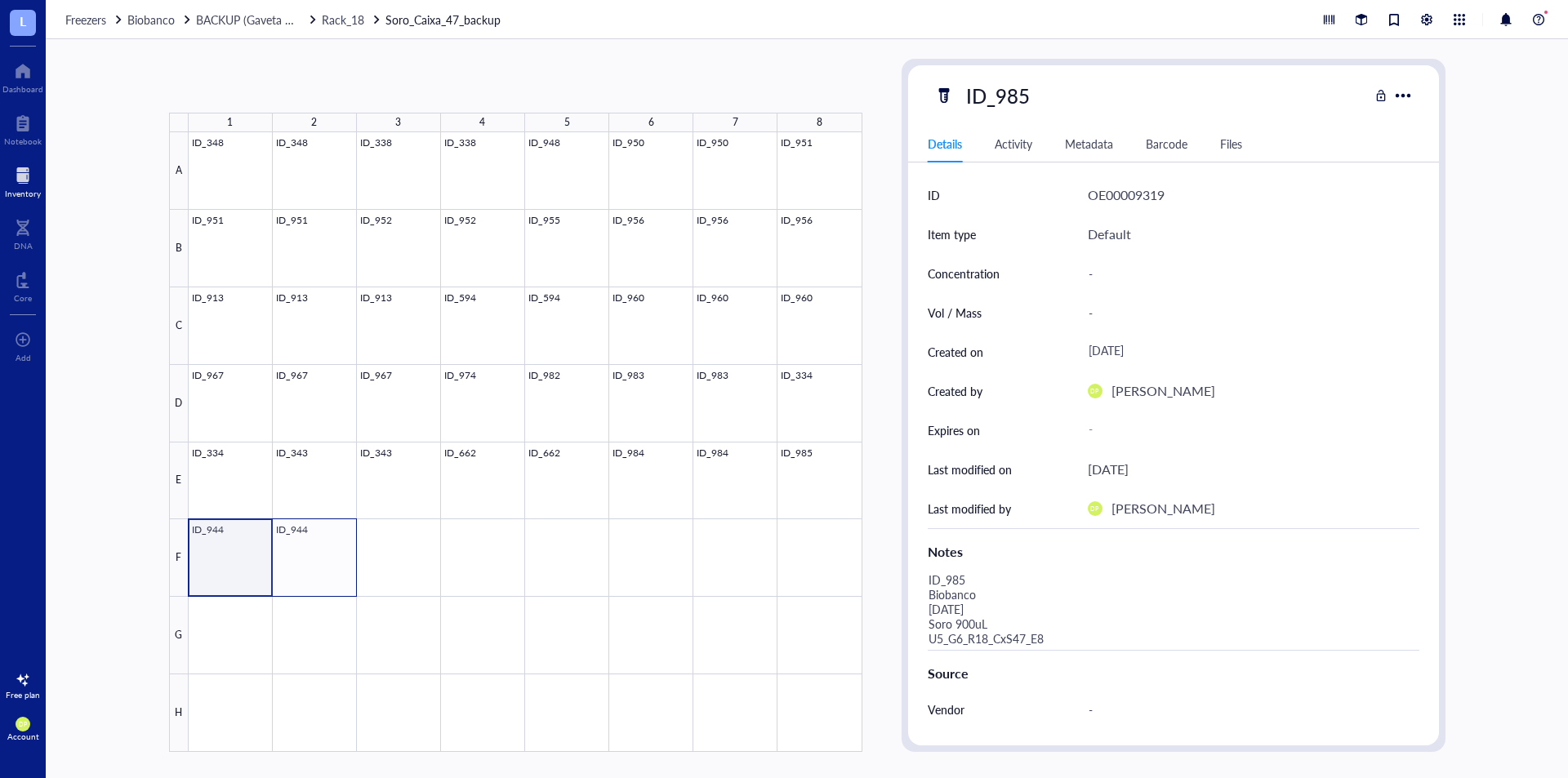
click at [349, 558] on div at bounding box center [525, 442] width 674 height 620
click at [273, 88] on div "2 selected: Copy Paste ( 1 ) Move to Generate Barcode Archive selected" at bounding box center [382, 86] width 427 height 26
click at [293, 86] on button "Paste ( 1 )" at bounding box center [296, 86] width 45 height 26
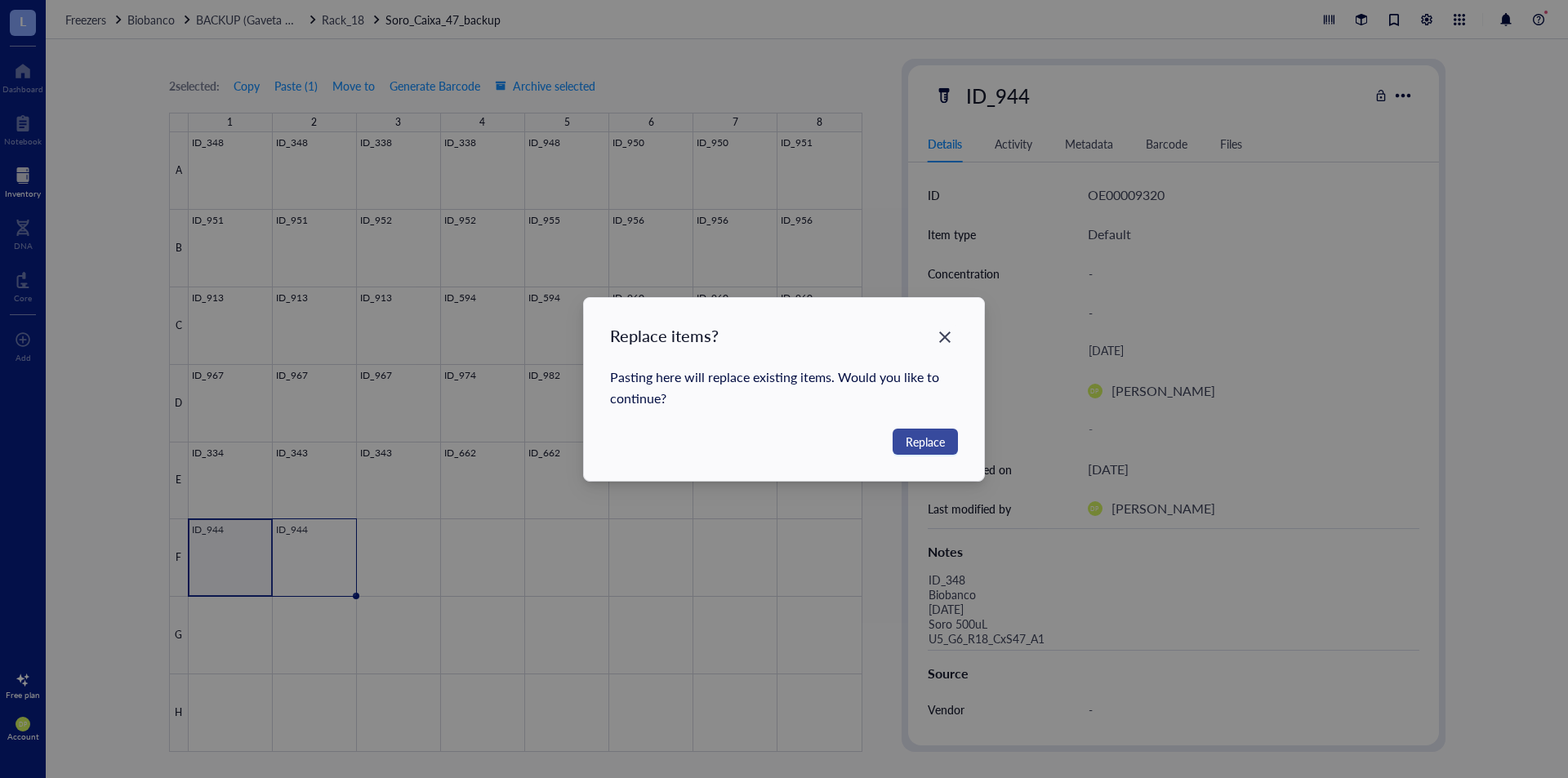
click at [923, 444] on span "Replace" at bounding box center [926, 441] width 39 height 18
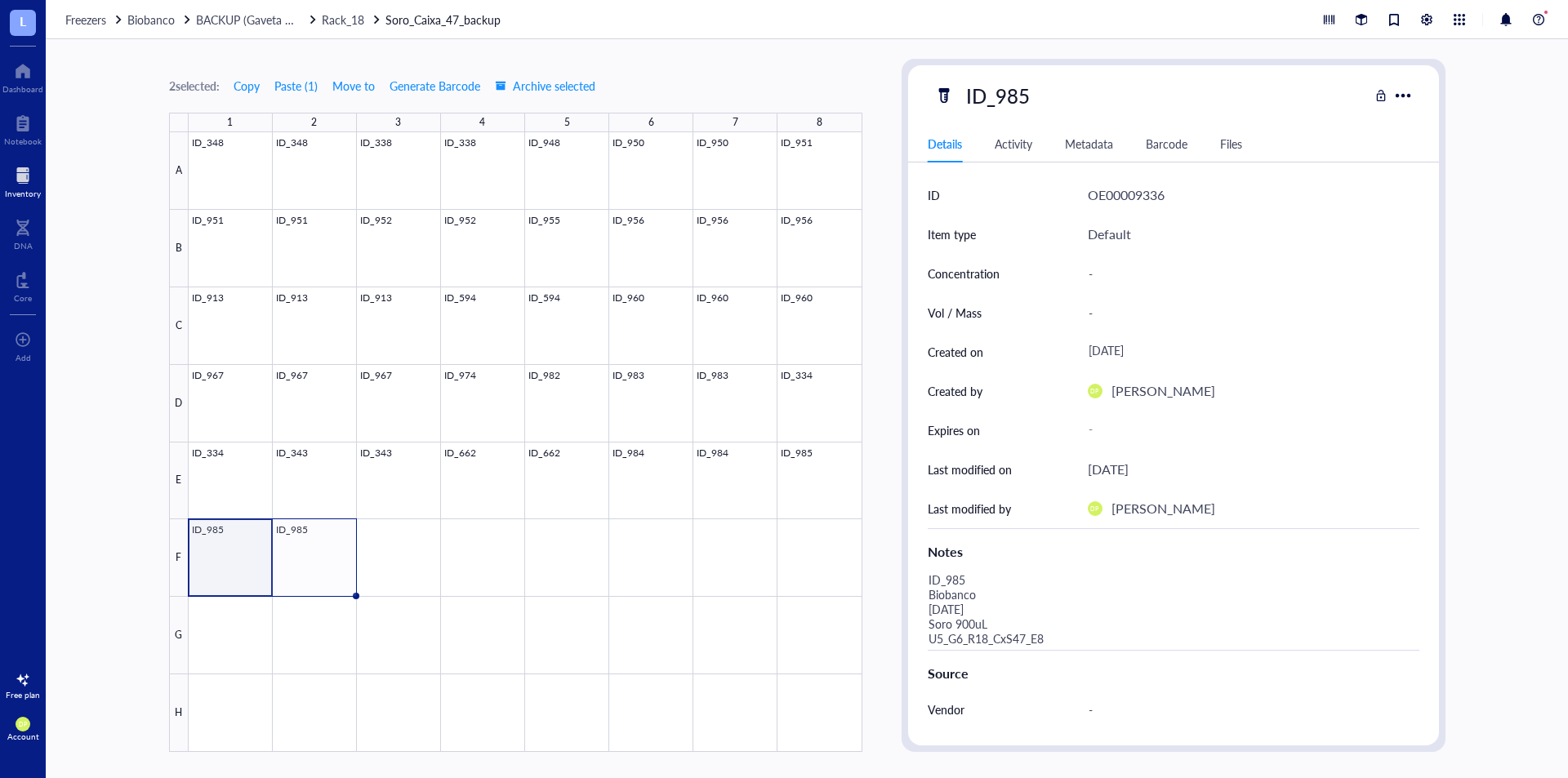
click at [221, 571] on div at bounding box center [525, 442] width 674 height 620
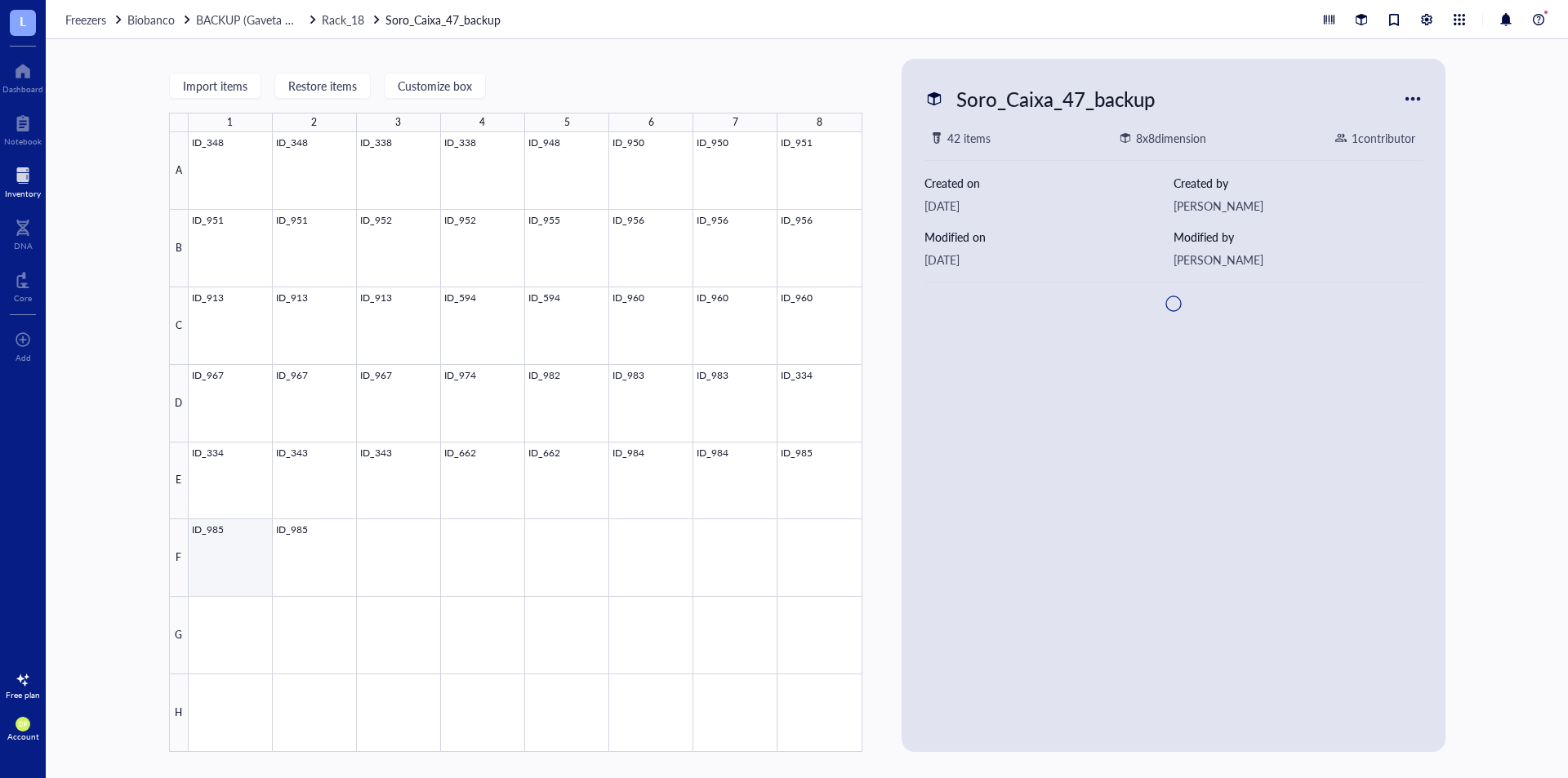
click at [224, 565] on div at bounding box center [525, 442] width 674 height 620
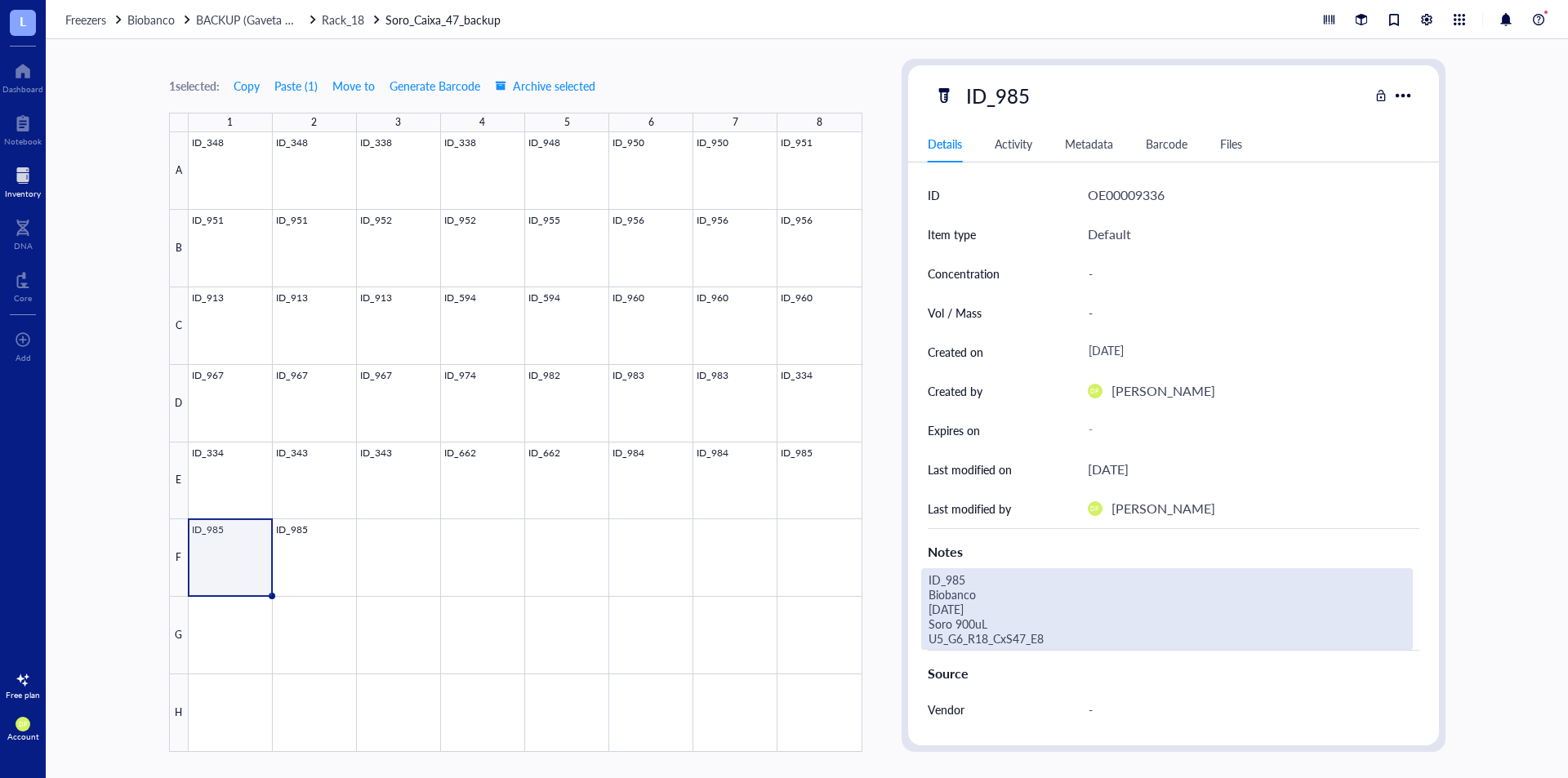
click at [1145, 635] on div "ID_985 Biobanco [DATE] Soro 900uL U5_G6_R18_CxS47_E8" at bounding box center [1167, 609] width 492 height 82
click at [1141, 638] on textarea "ID_985 Biobanco [DATE] Soro 900uL U5_G6_R18_CxS47_E8" at bounding box center [1143, 609] width 444 height 80
type textarea "ID_985 Biobanco [DATE] Soro 900uL U5_G6_R18_CxS47_F1"
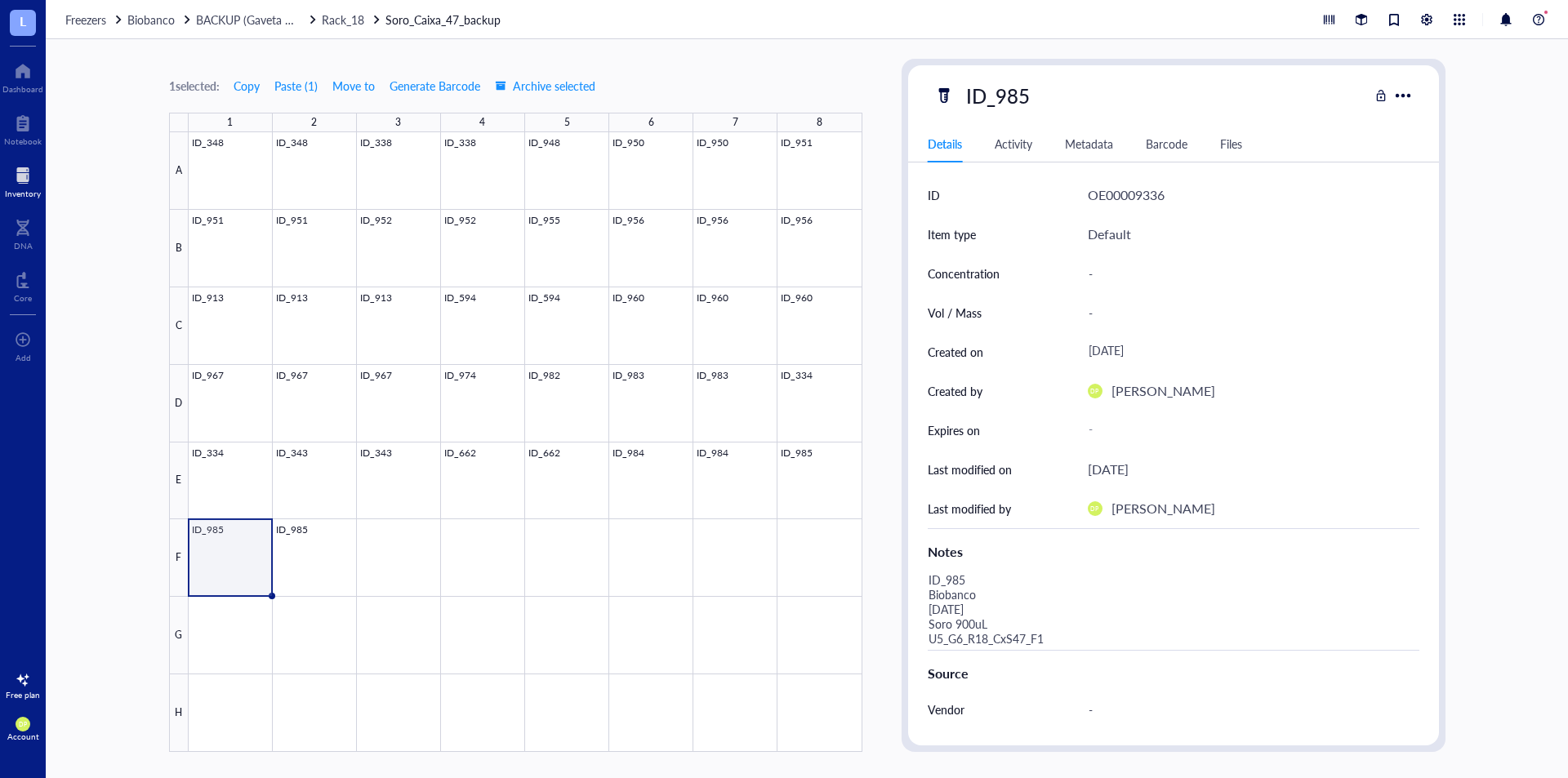
click at [871, 540] on div "1 selected: Copy Paste ( 1 ) Move to Generate Barcode Archive selected 1 2 3 4 …" at bounding box center [808, 408] width 1523 height 739
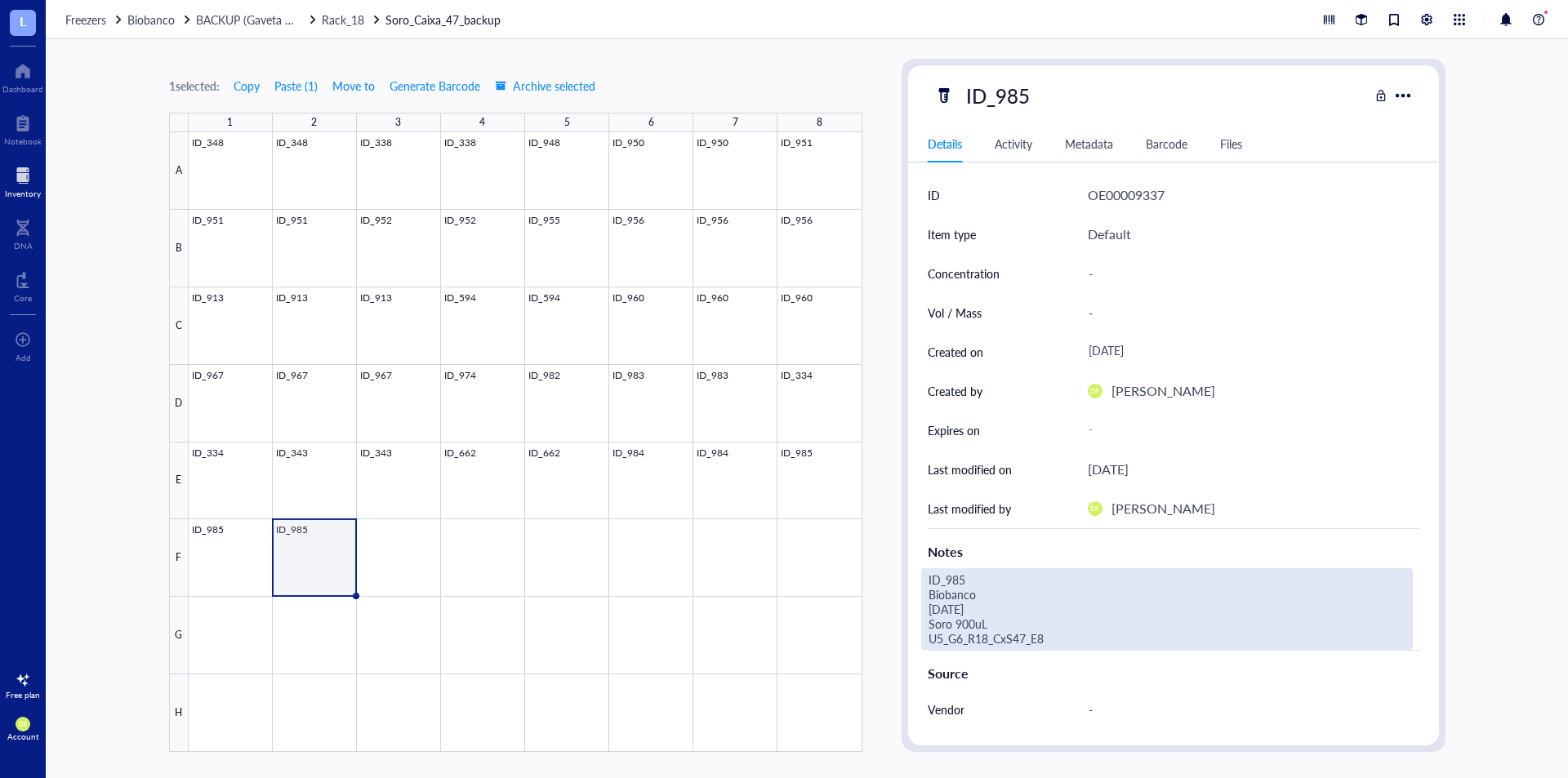
click at [1102, 645] on div "ID_985 Biobanco [DATE] Soro 900uL U5_G6_R18_CxS47_E8" at bounding box center [1167, 609] width 492 height 82
type textarea "ID_985 Biobanco [DATE] Soro 900uL U5_G6_R18_CxS47_F2"
click at [891, 377] on div "1 selected: Copy Paste ( 1 ) Move to Generate Barcode Archive selected 1 2 3 4 …" at bounding box center [808, 408] width 1523 height 739
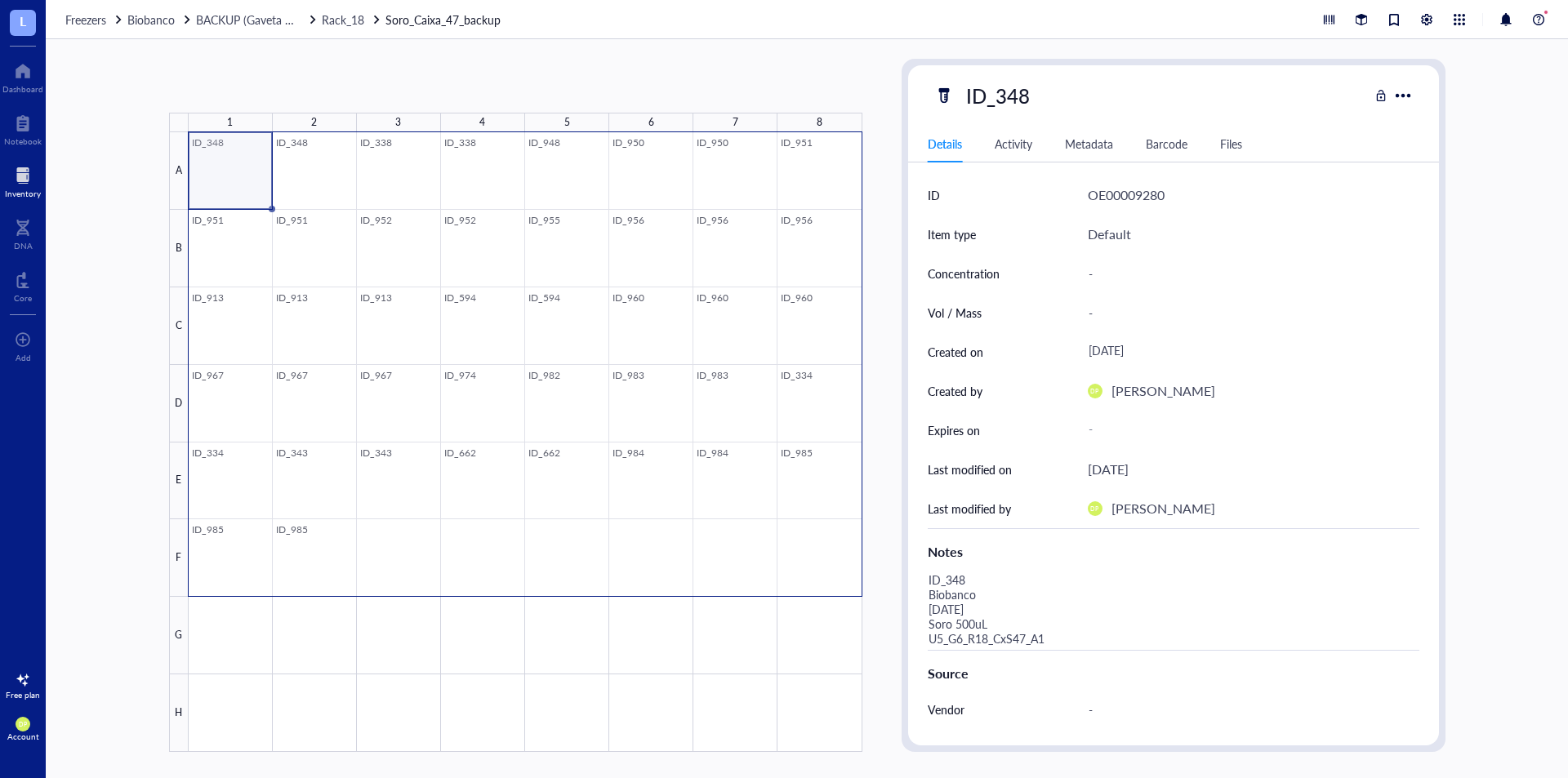
drag, startPoint x: 203, startPoint y: 162, endPoint x: 776, endPoint y: 556, distance: 695.4
click at [785, 560] on div at bounding box center [525, 442] width 674 height 620
click at [259, 92] on span "Copy" at bounding box center [253, 86] width 26 height 13
click at [257, 89] on span "Copy" at bounding box center [253, 86] width 26 height 13
click at [258, 89] on span "Copy" at bounding box center [253, 86] width 26 height 13
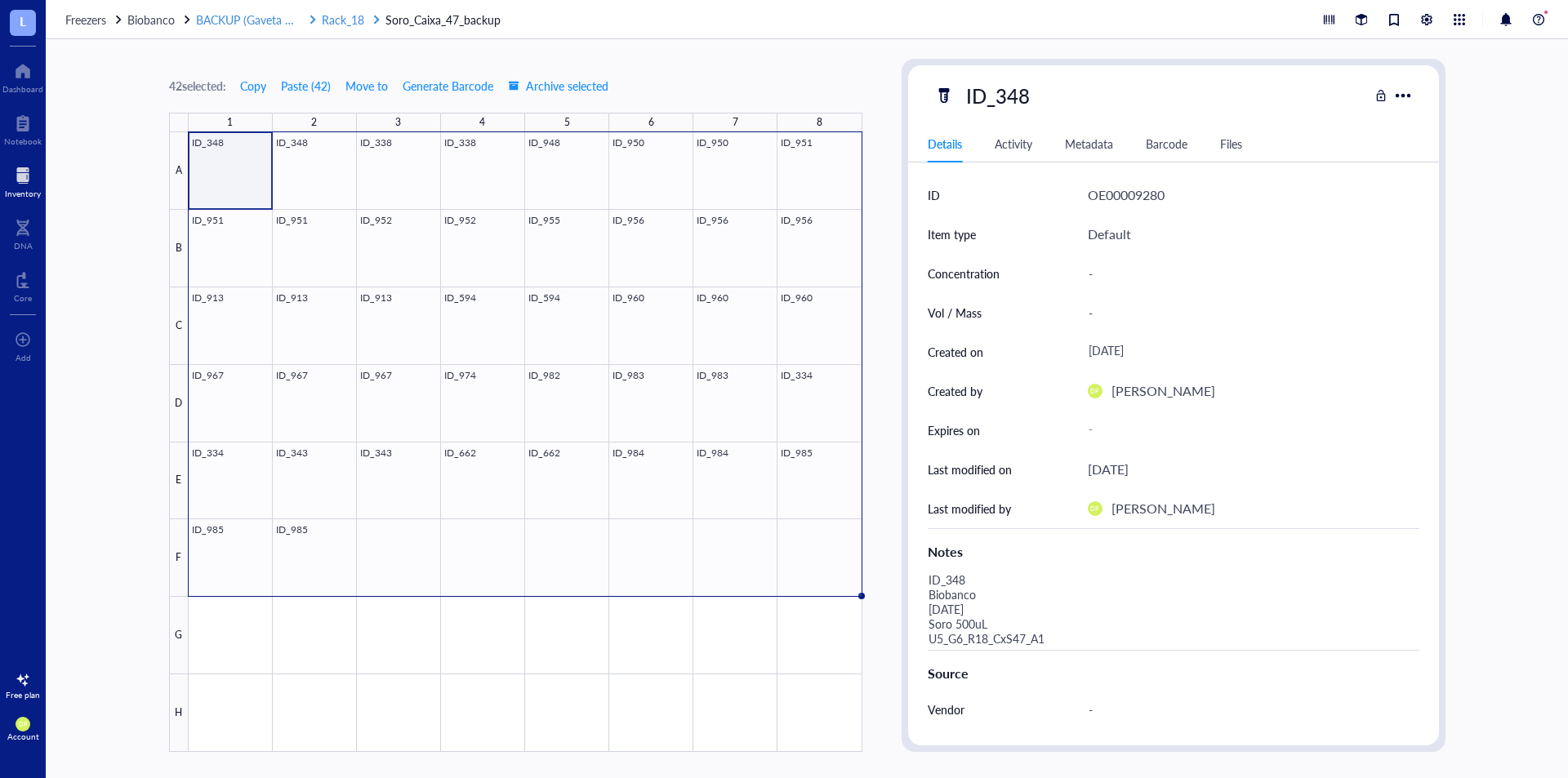
click at [251, 11] on span "BACKUP (Gaveta 5 e 6 - Soro)" at bounding box center [271, 19] width 152 height 17
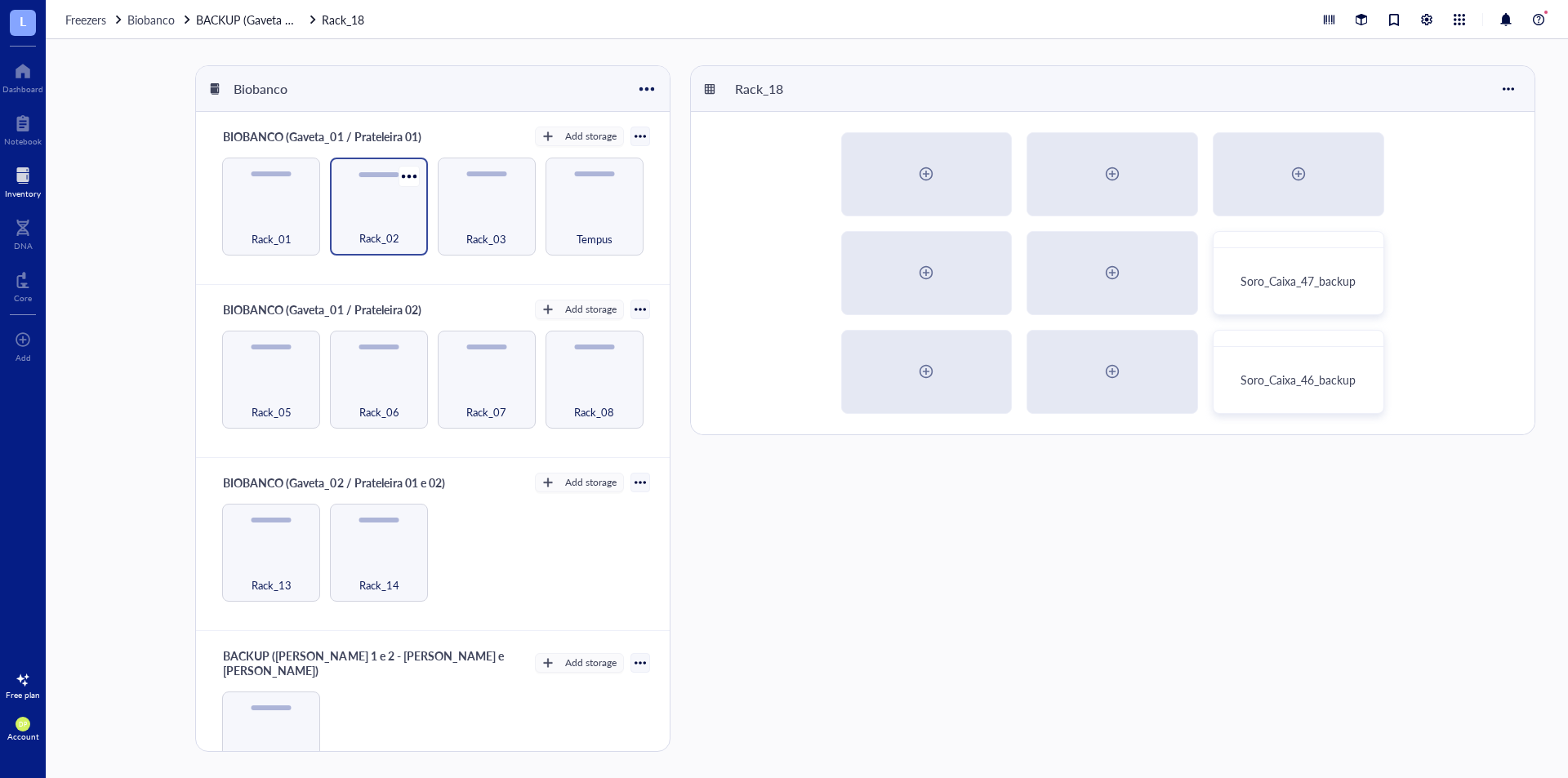
click at [360, 217] on div "Rack_02" at bounding box center [378, 229] width 82 height 36
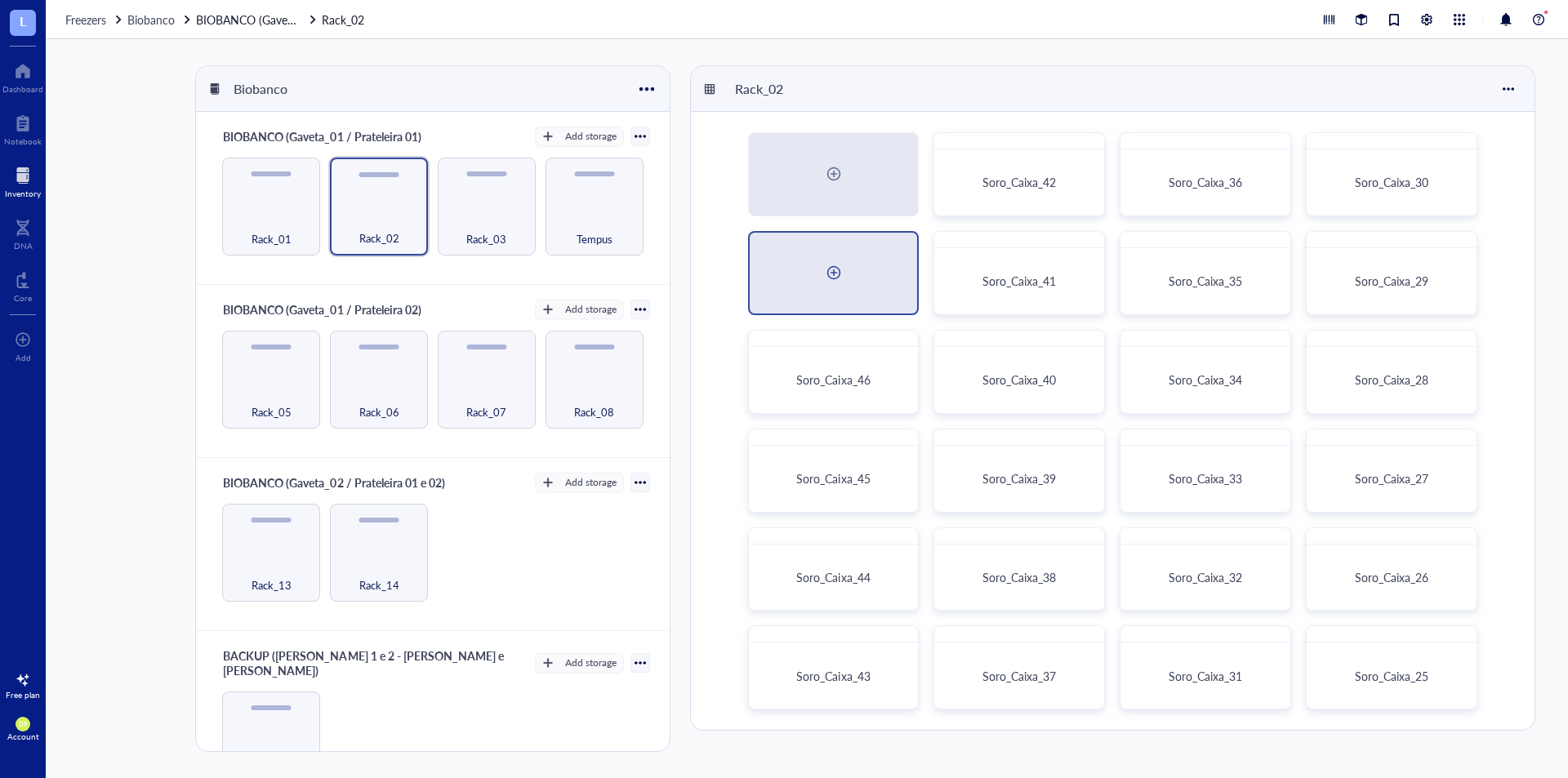
click at [835, 275] on div at bounding box center [834, 272] width 26 height 26
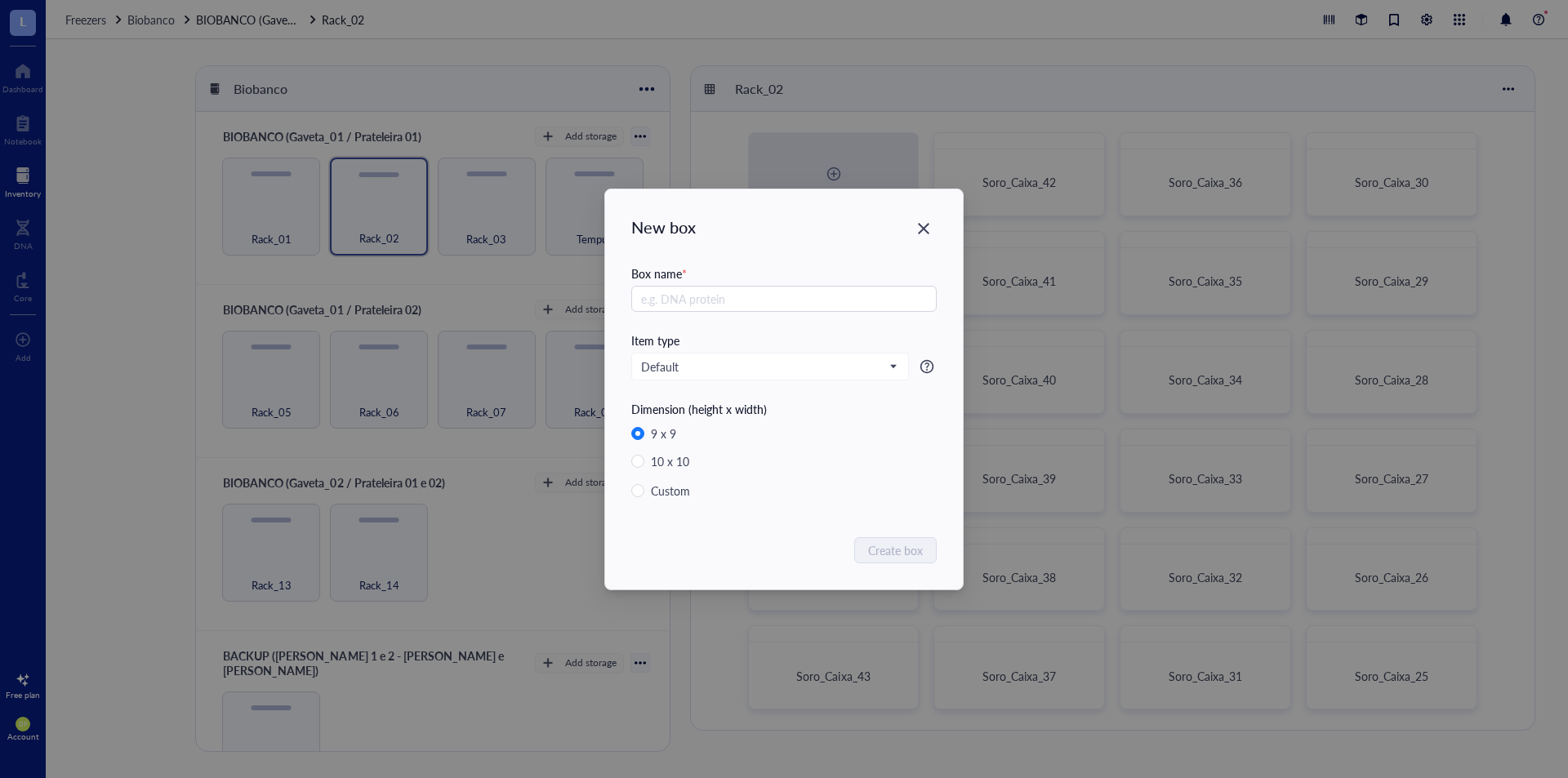
radio input "false"
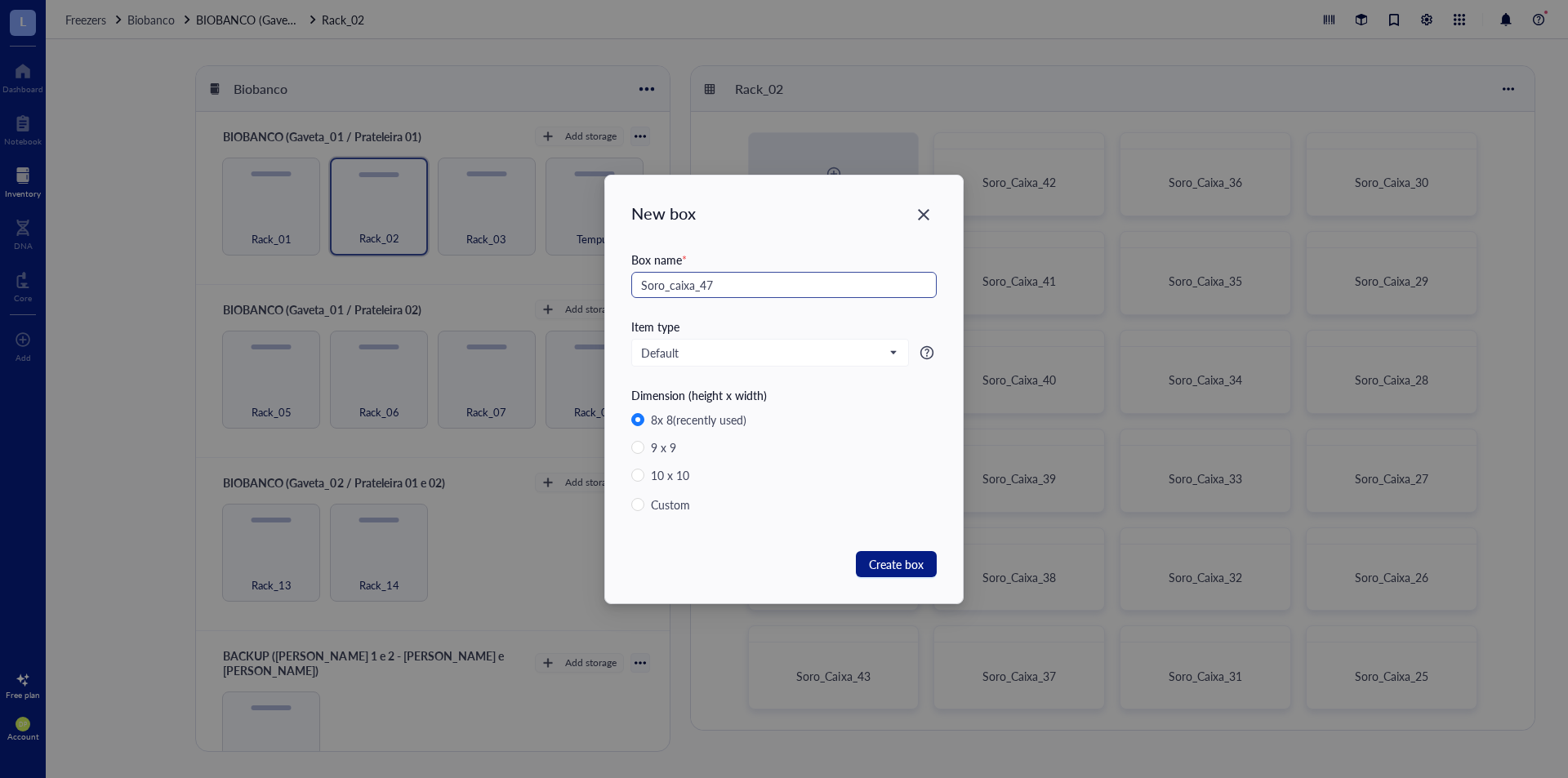
click at [679, 277] on input "Soro_caixa_47" at bounding box center [784, 285] width 305 height 26
type input "Soro_Caixa_47"
click at [892, 568] on span "Create box" at bounding box center [896, 564] width 54 height 18
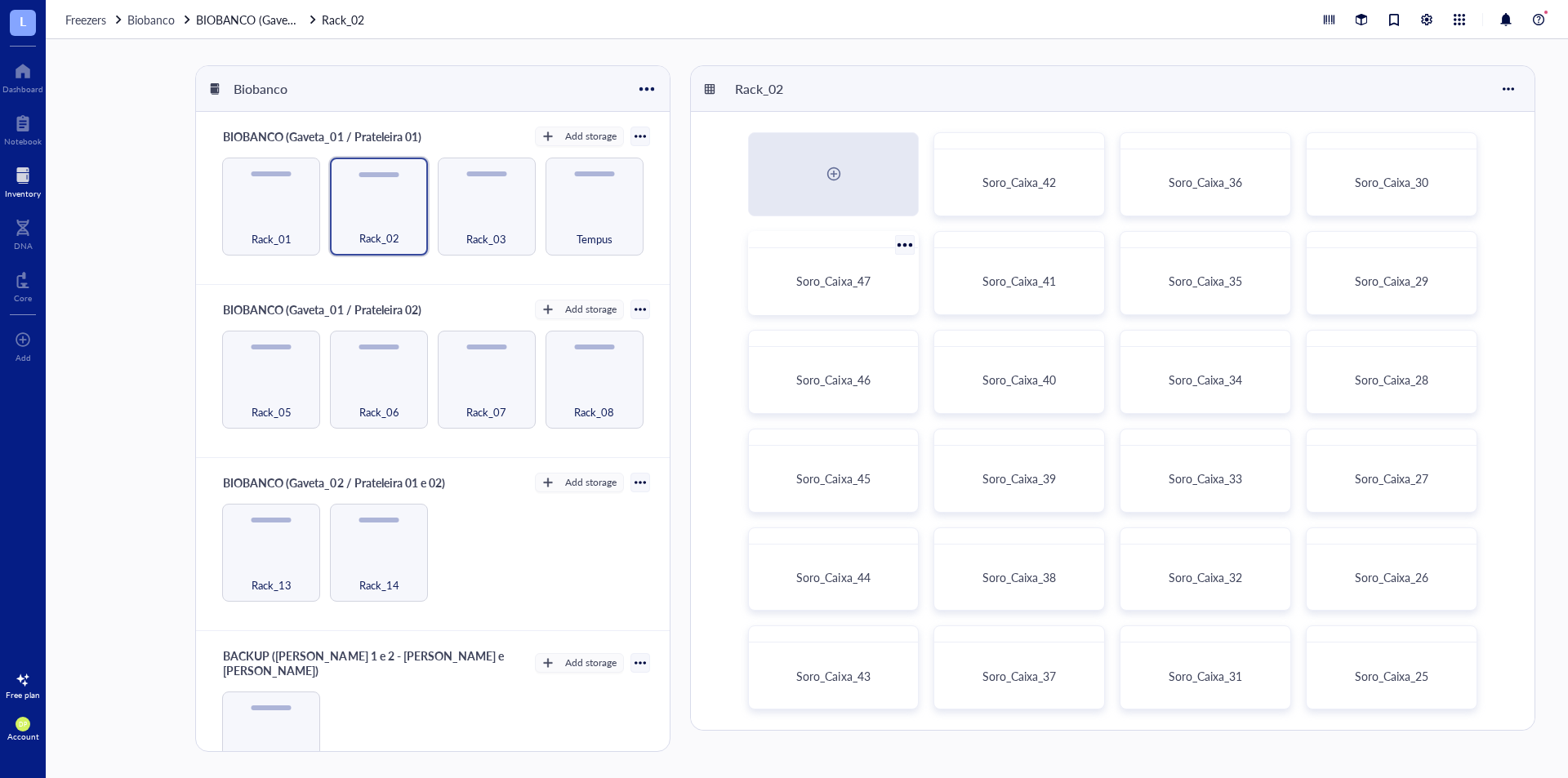
click at [838, 271] on div "Soro_Caixa_47" at bounding box center [834, 281] width 157 height 54
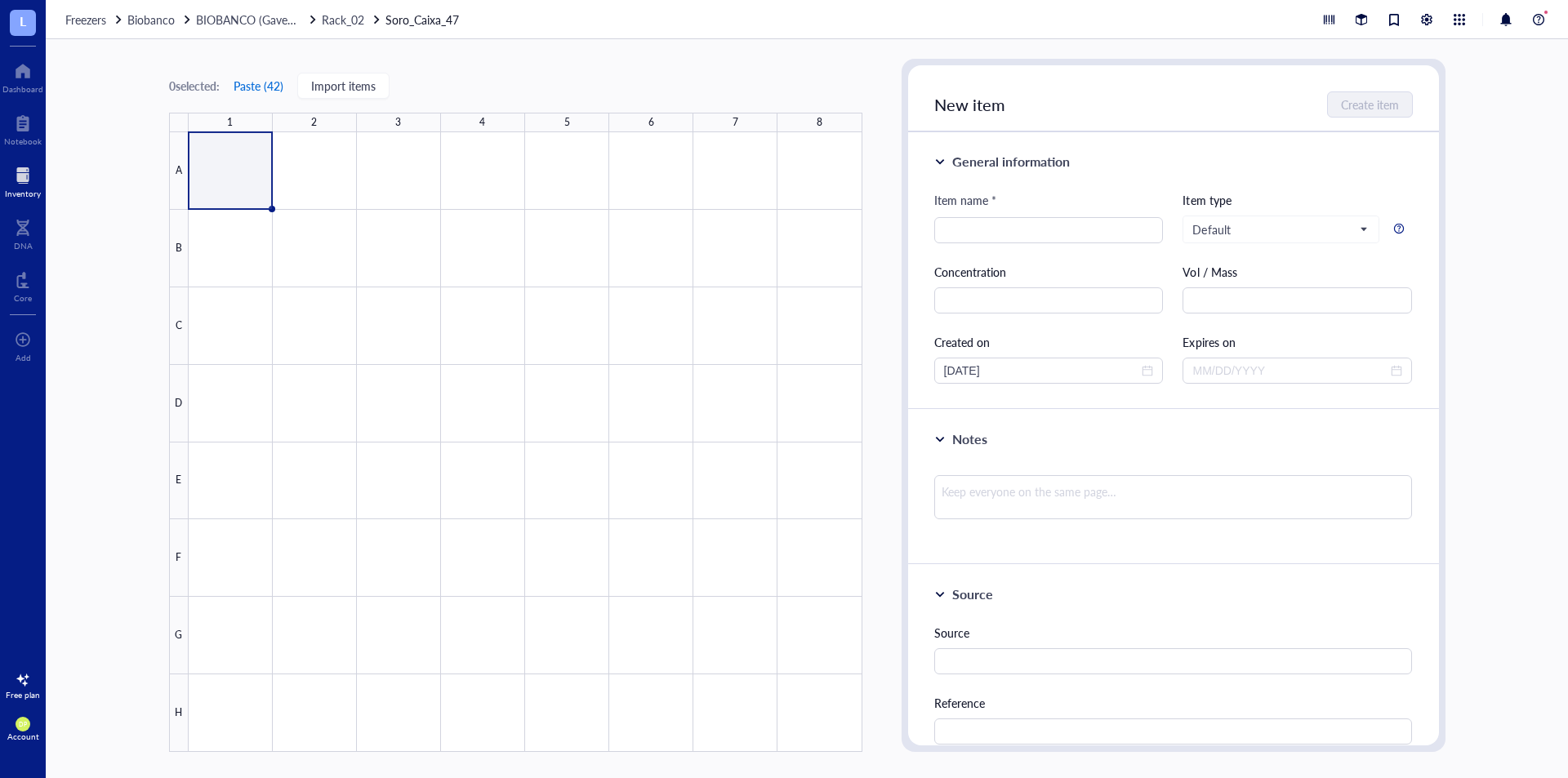
click at [263, 89] on button "Paste ( 42 )" at bounding box center [258, 86] width 52 height 26
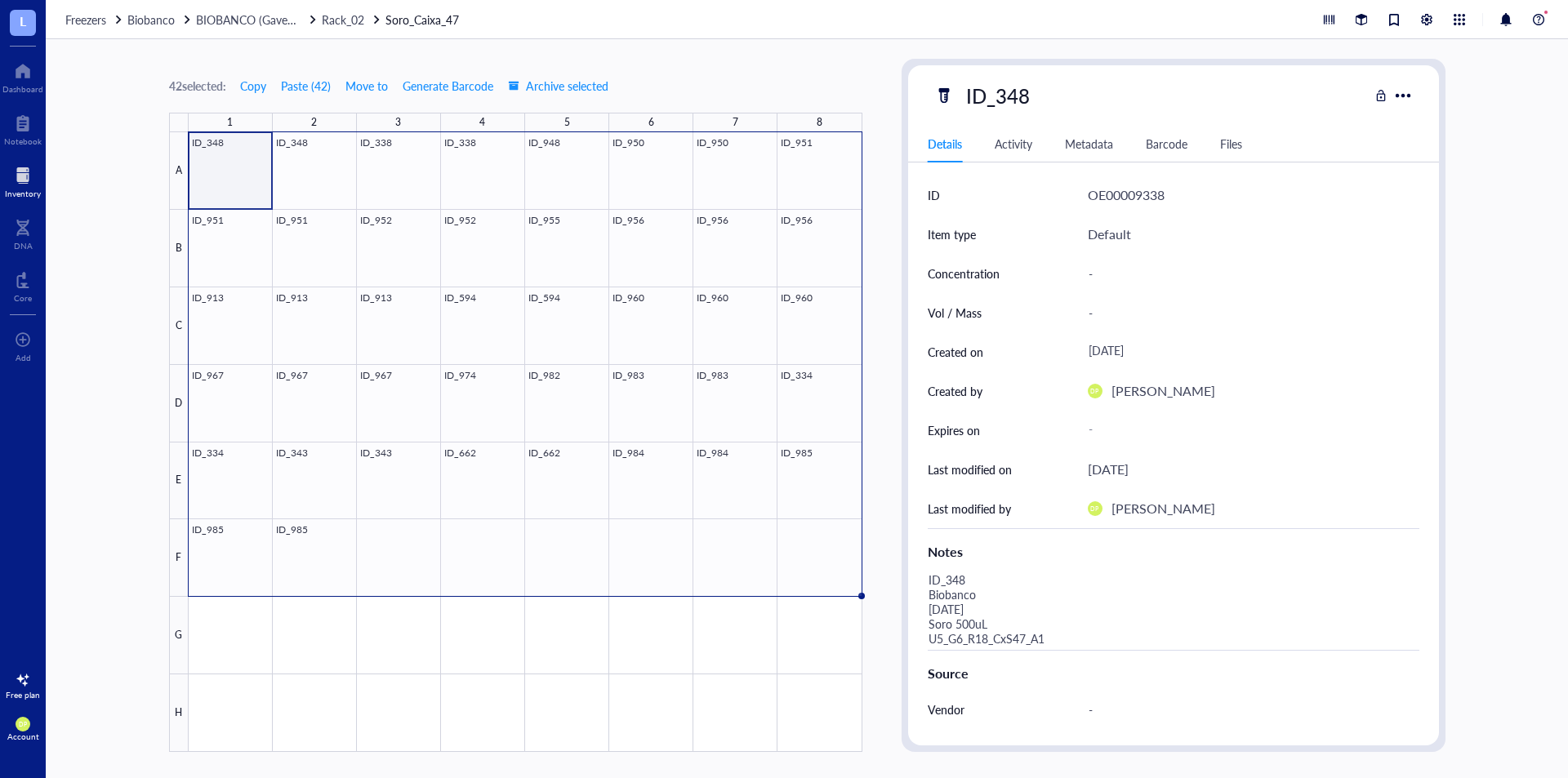
click at [110, 202] on div "42 selected: Copy Paste ( 42 ) Move to Generate Barcode Archive selected 1 2 3 …" at bounding box center [808, 408] width 1523 height 739
click at [887, 462] on div "42 selected: Copy Paste ( 42 ) Move to Generate Barcode Archive selected 1 2 3 …" at bounding box center [808, 408] width 1523 height 739
click at [355, 11] on span "Rack_02" at bounding box center [343, 19] width 42 height 17
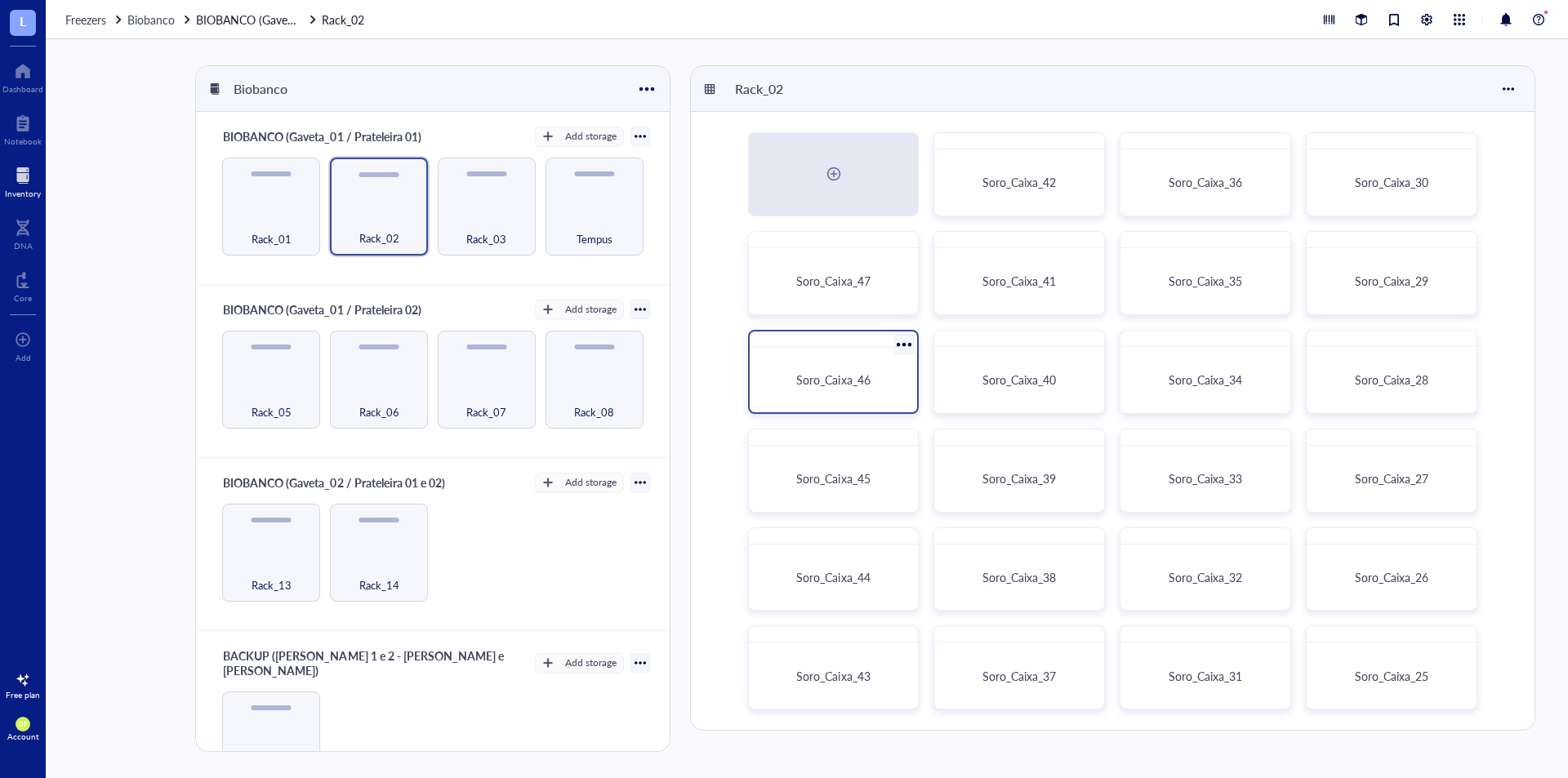
click at [845, 357] on div "Soro_Caixa_46" at bounding box center [834, 380] width 155 height 52
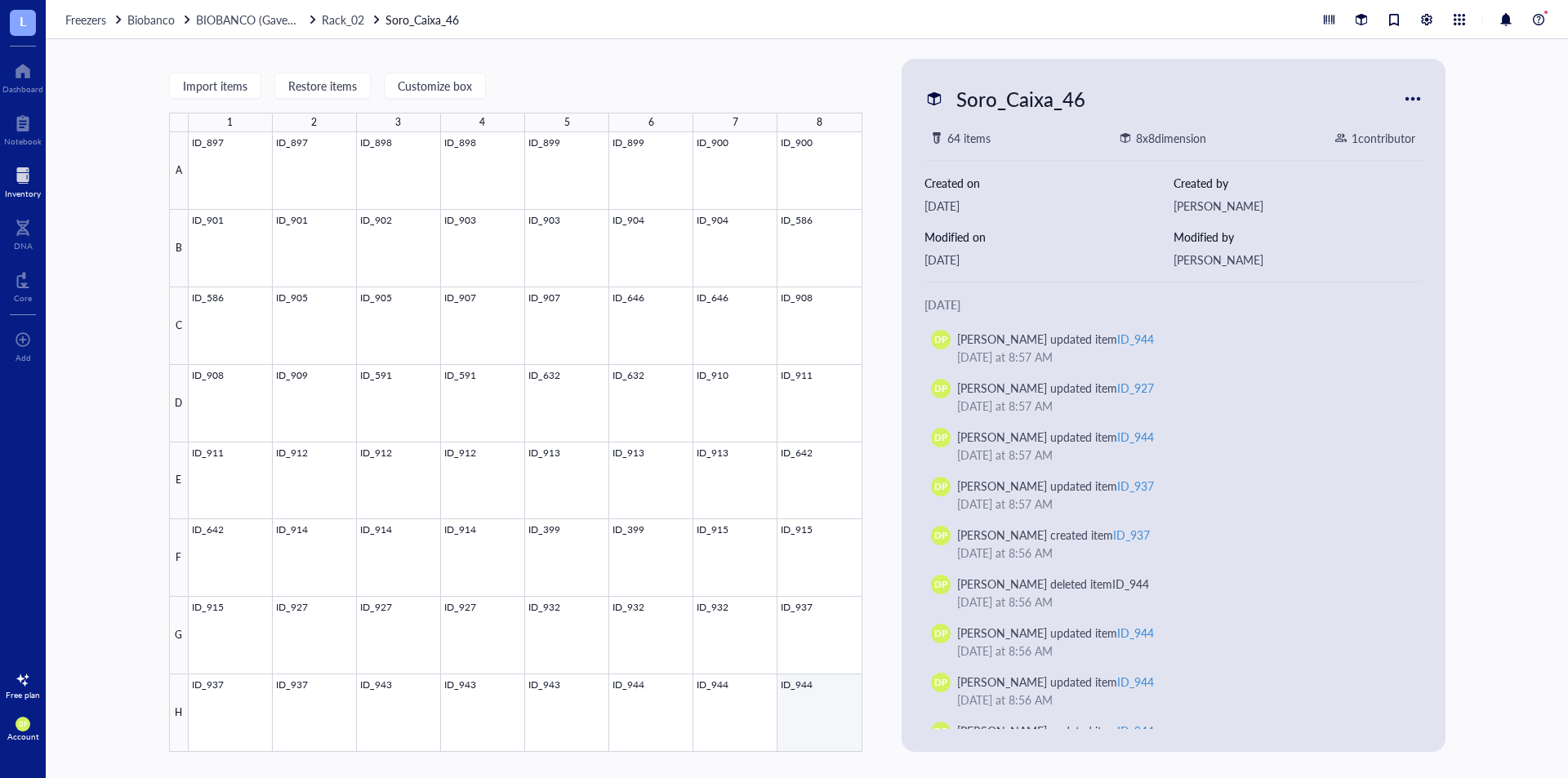
click at [807, 708] on div at bounding box center [525, 442] width 674 height 620
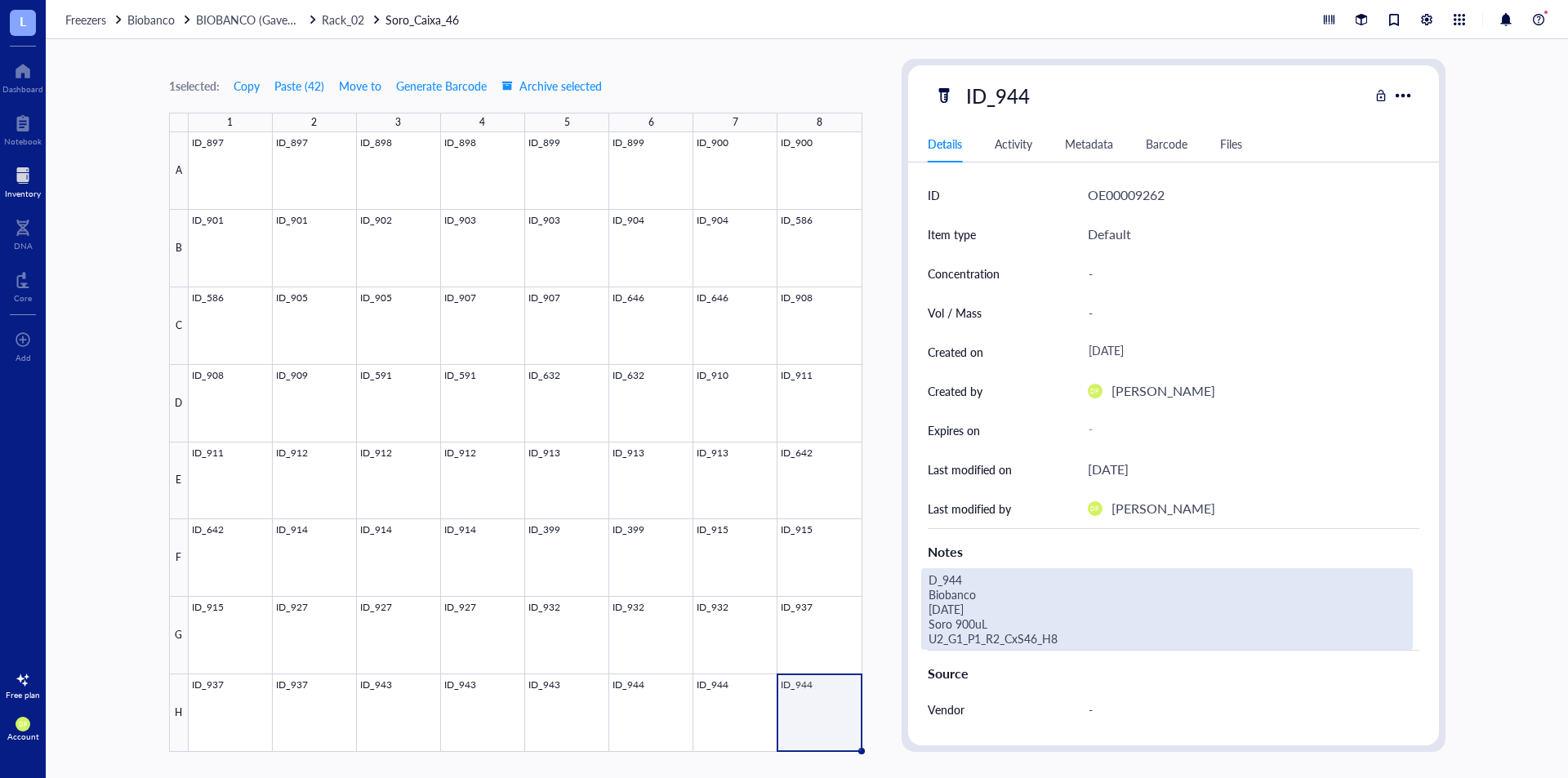
click at [1085, 645] on div "D_944 Biobanco [DATE] Soro 900uL U2_G1_P1_R2_CxS46_H8" at bounding box center [1167, 609] width 492 height 82
drag, startPoint x: 1087, startPoint y: 641, endPoint x: 865, endPoint y: 643, distance: 222.0
click at [865, 643] on div "1 selected: Copy Paste ( 42 ) Move to Generate Barcode Archive selected 1 2 3 4…" at bounding box center [808, 408] width 1523 height 739
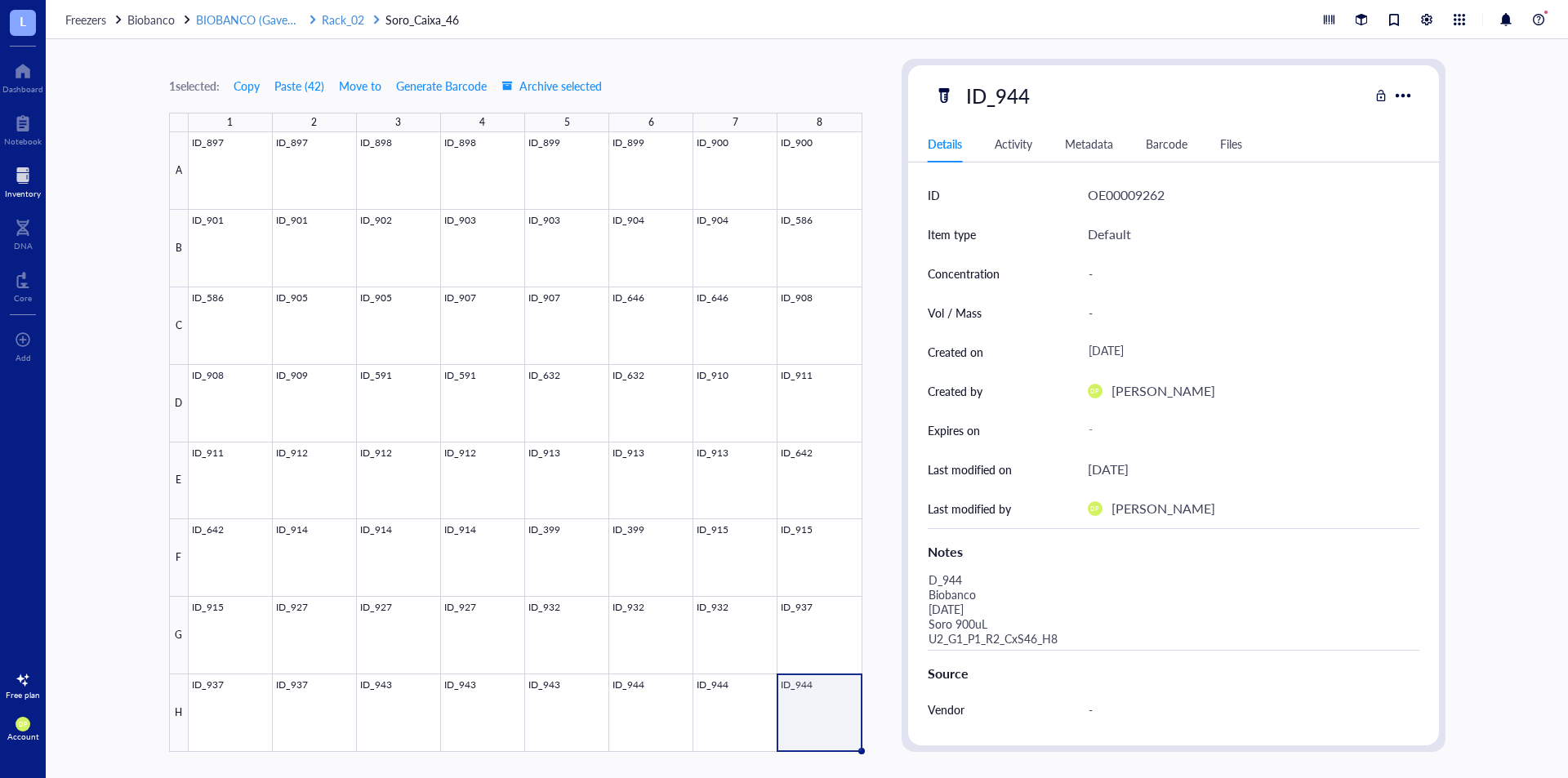
click at [346, 21] on span "Rack_02" at bounding box center [343, 19] width 42 height 17
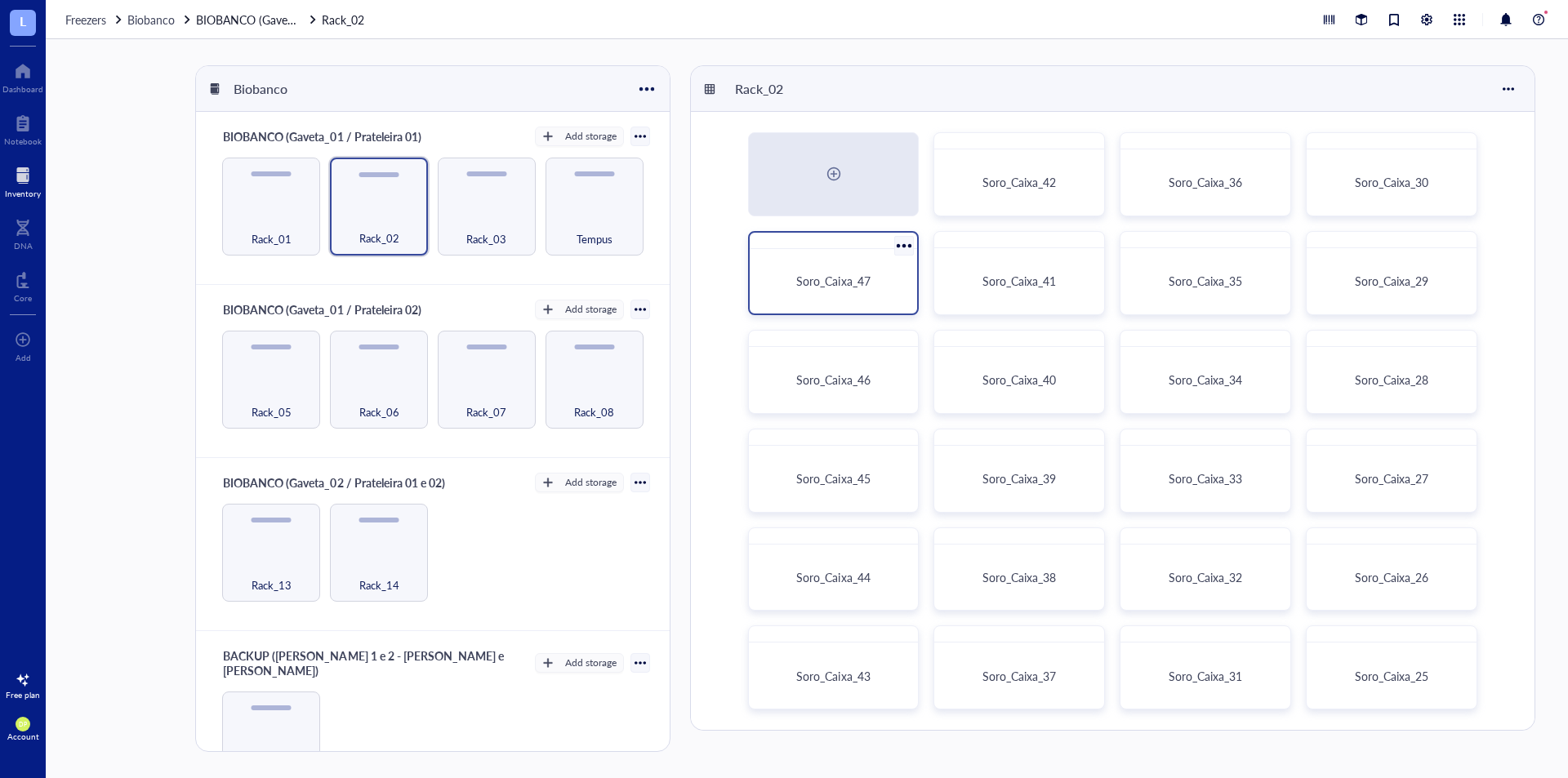
click at [822, 253] on div "Soro_Caixa_47" at bounding box center [834, 272] width 172 height 84
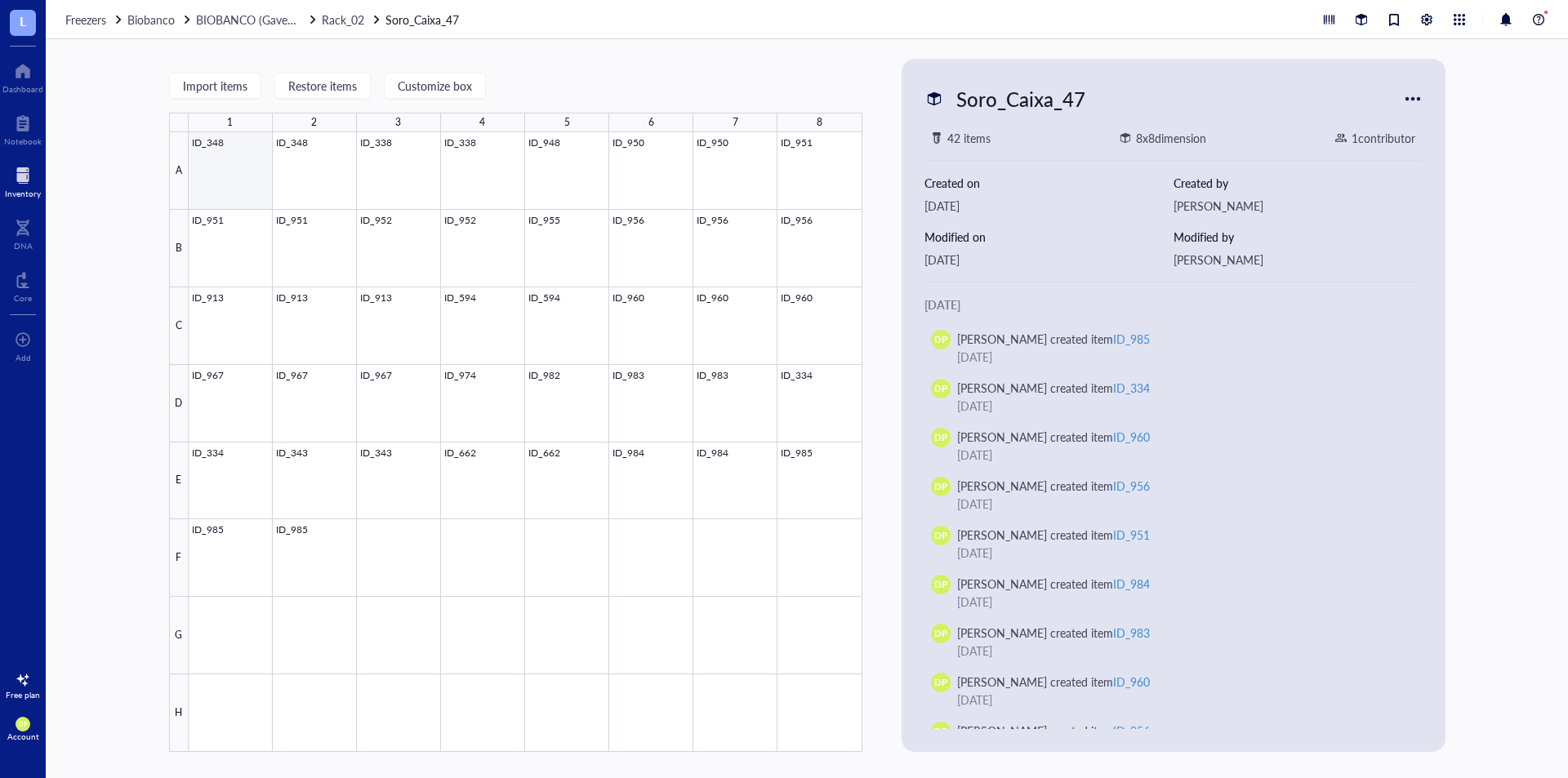
click at [221, 161] on div at bounding box center [525, 442] width 674 height 620
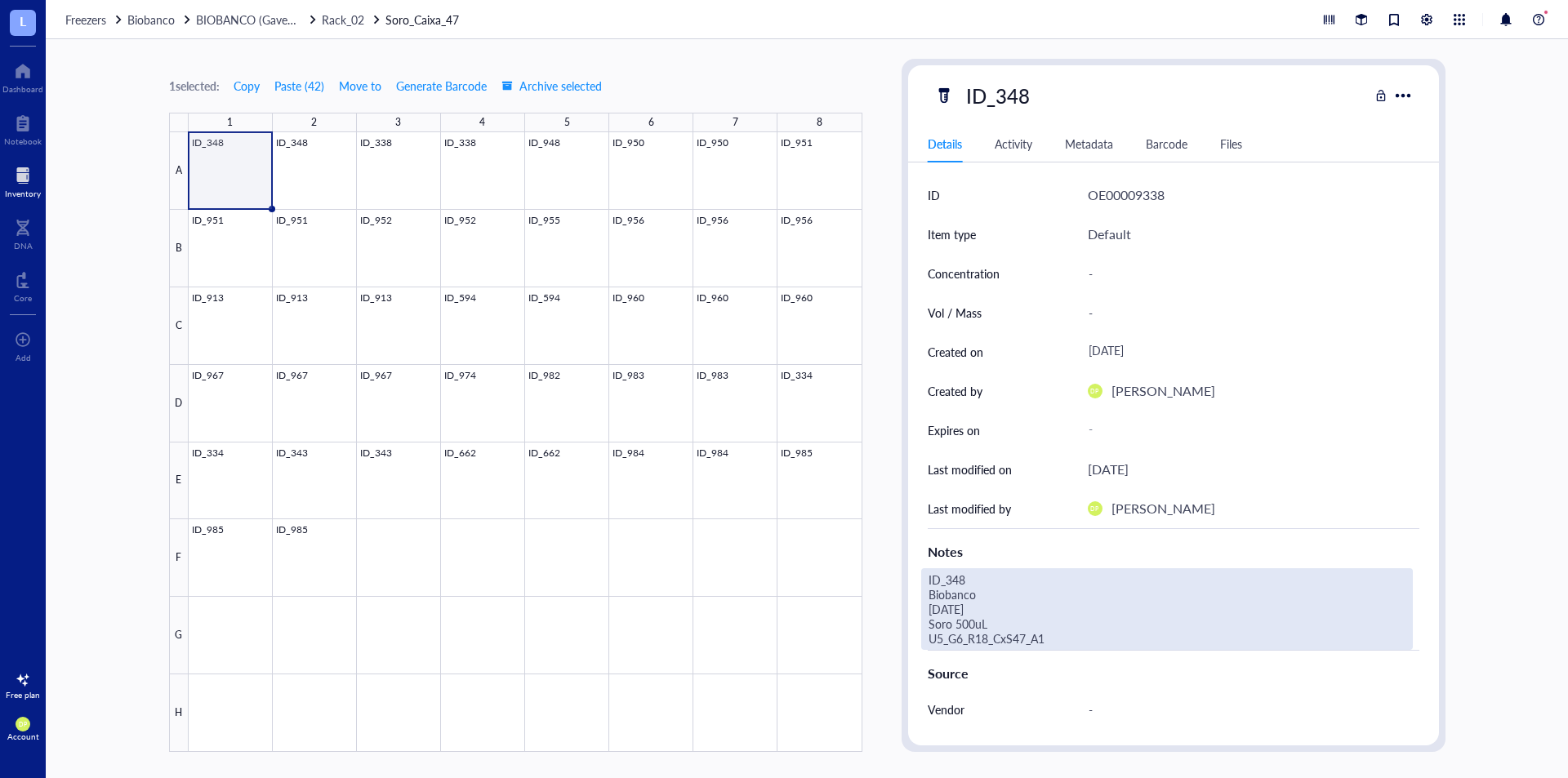
click at [1064, 640] on div "ID_348 Biobanco [DATE] Soro 500uL U5_G6_R18_CxS47_A1" at bounding box center [1167, 609] width 492 height 82
drag, startPoint x: 1062, startPoint y: 636, endPoint x: 927, endPoint y: 641, distance: 135.1
click at [927, 641] on textarea "ID_348 Biobanco [DATE] Soro 500uL U5_G6_R18_CxS47_A1" at bounding box center [1143, 609] width 444 height 80
type textarea "ID_348 Biobanco [DATE] Soro 500uL U2_G1_P1_R2_CxS47_A1"
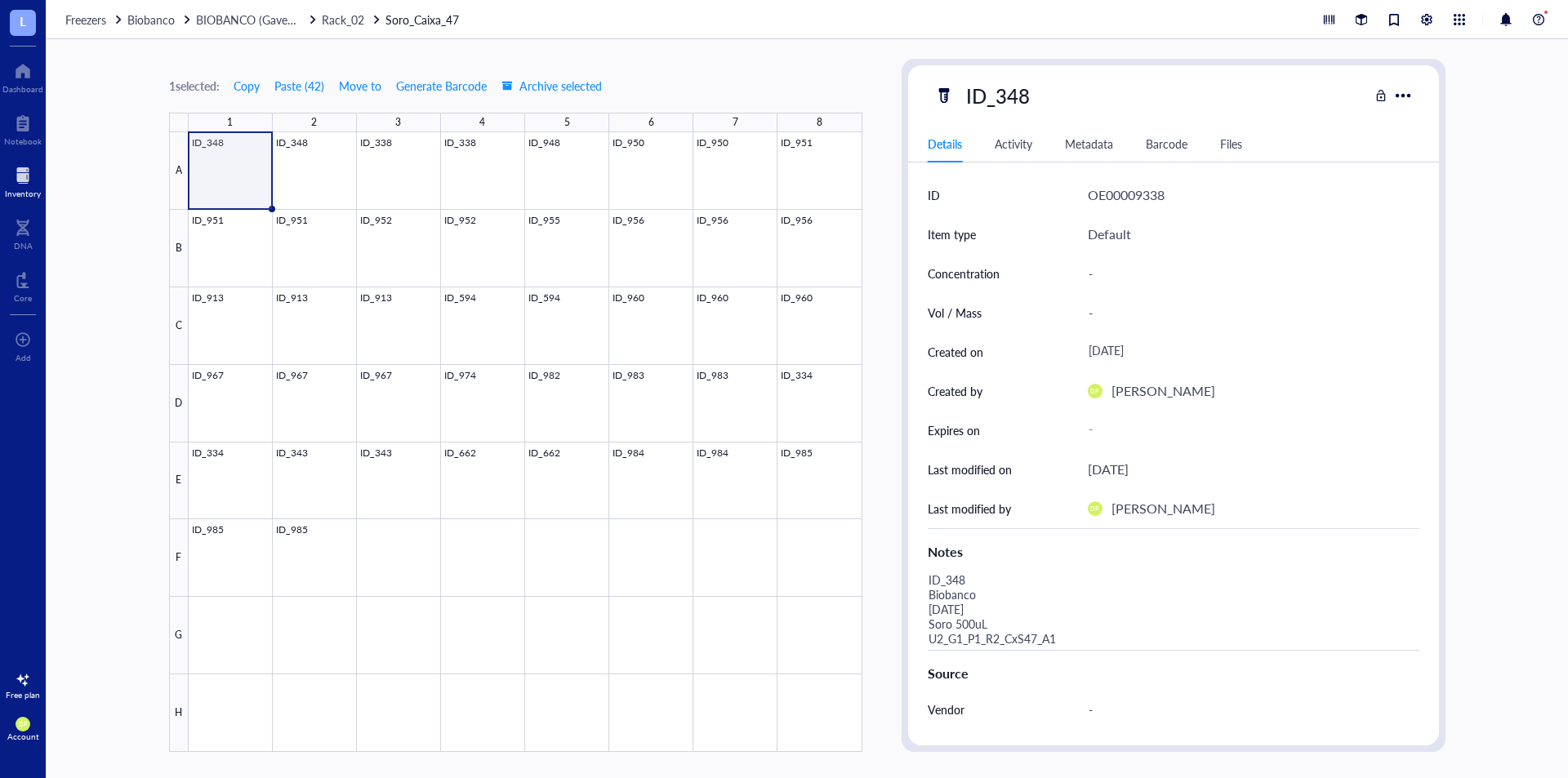
click at [712, 87] on div "1 selected: Copy Paste ( 42 ) Move to Generate Barcode Archive selected" at bounding box center [515, 86] width 693 height 15
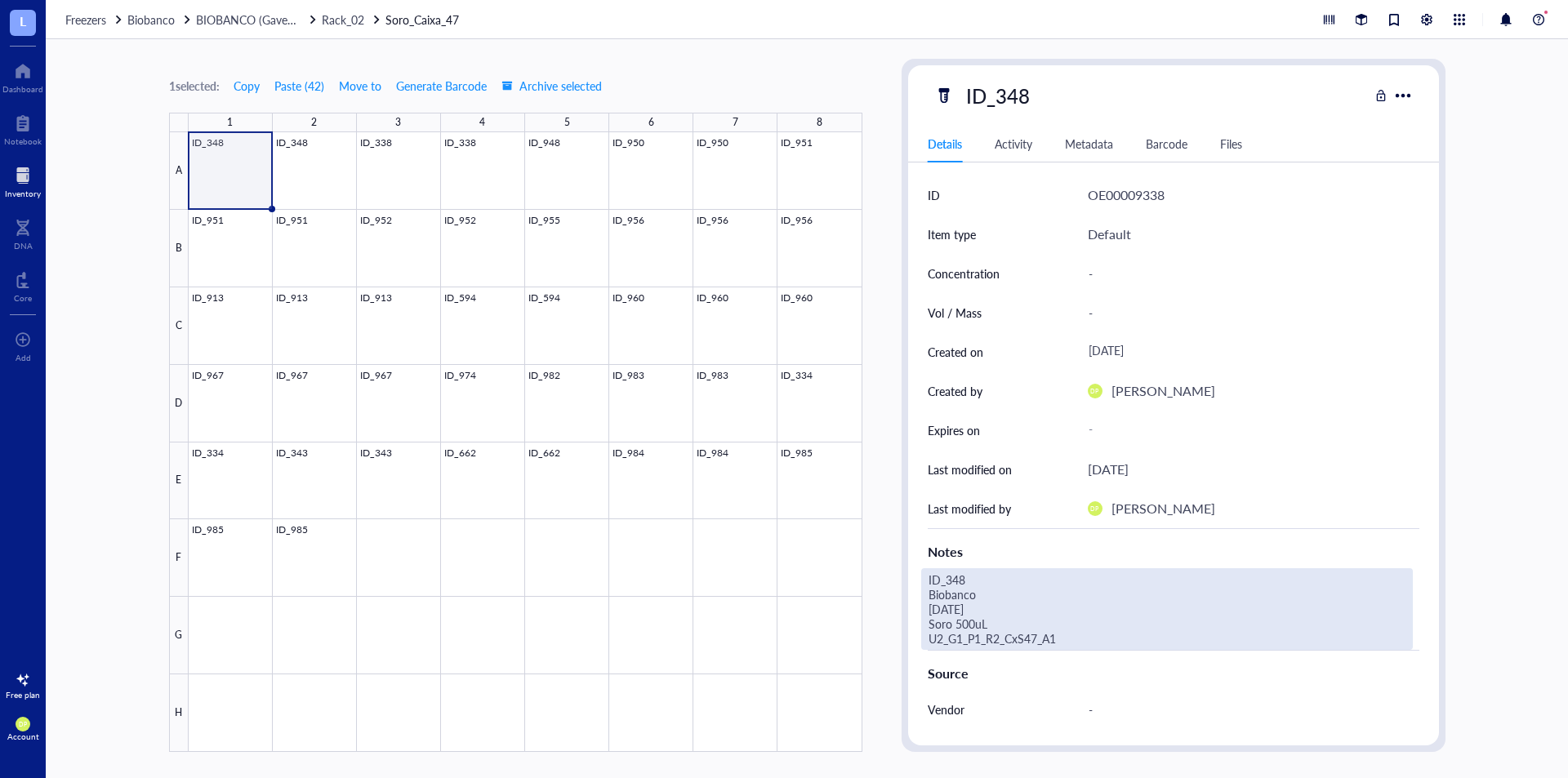
click at [1069, 630] on div "ID_348 Biobanco [DATE] Soro 500uL U2_G1_P1_R2_CxS47_A1" at bounding box center [1167, 609] width 492 height 82
drag, startPoint x: 1069, startPoint y: 630, endPoint x: 931, endPoint y: 644, distance: 138.7
click at [931, 644] on textarea "ID_348 Biobanco [DATE] Soro 500uL U2_G1_P1_R2_CxS47_A1" at bounding box center [1151, 609] width 458 height 80
click at [300, 158] on div at bounding box center [525, 442] width 674 height 620
click at [1056, 642] on div "ID_348 Biobanco [DATE] Soro 500uL U5_G6_R18_CxS47_A2" at bounding box center [1167, 609] width 492 height 82
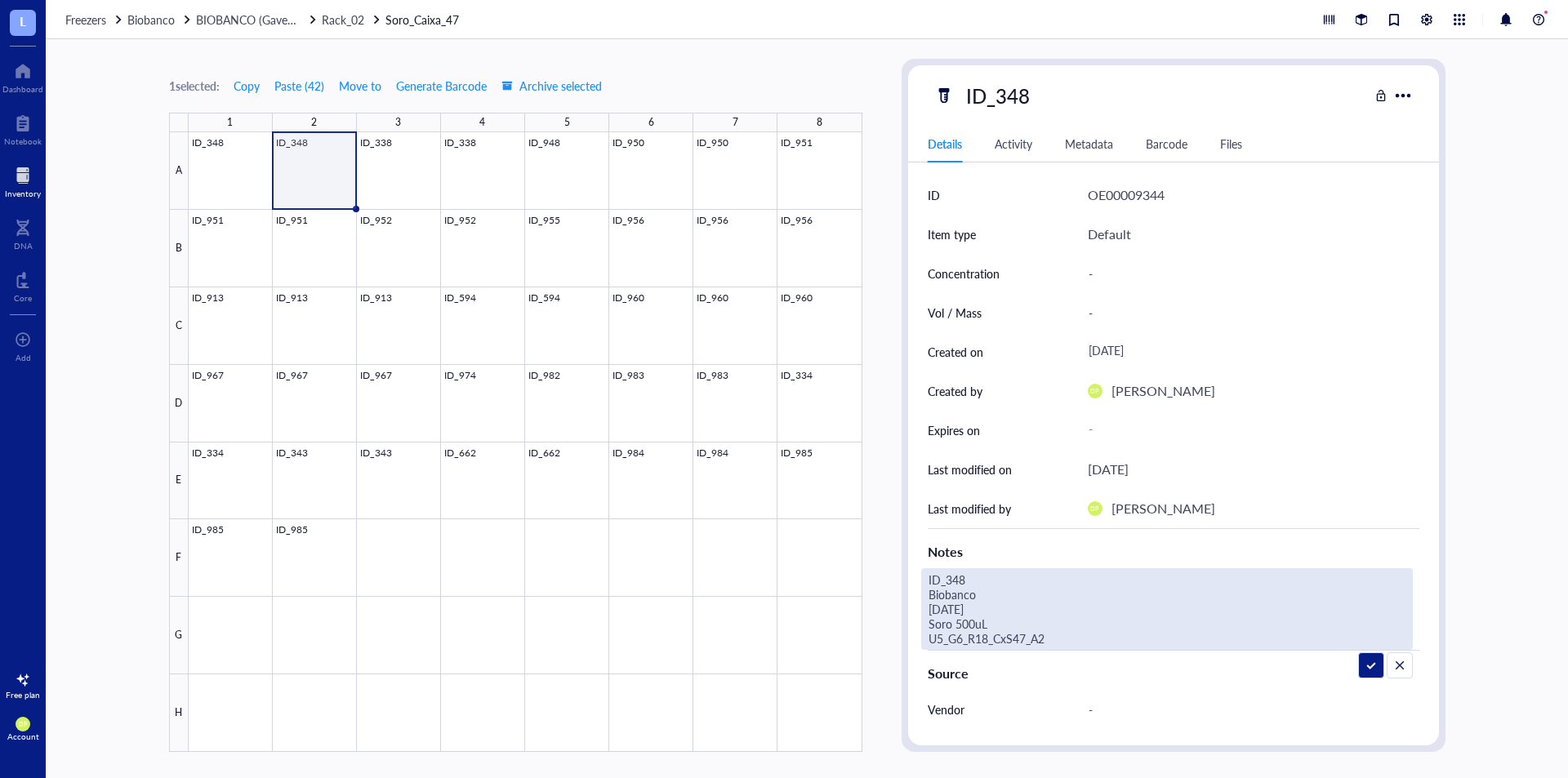
drag, startPoint x: 1056, startPoint y: 642, endPoint x: 914, endPoint y: 642, distance: 142.0
click at [914, 642] on div "ID OE00009344 Item type Default Concentration - Vol / Mass - Created on [DATE] …" at bounding box center [1173, 550] width 531 height 750
type textarea "ID_348 Biobanco [DATE] Soro 500uL U2_G1_P1_R2_CxS47_A2"
click at [787, 73] on div "1 selected: Copy Paste ( 42 ) Move to Generate Barcode Archive selected 1 2 3 4…" at bounding box center [515, 405] width 693 height 693
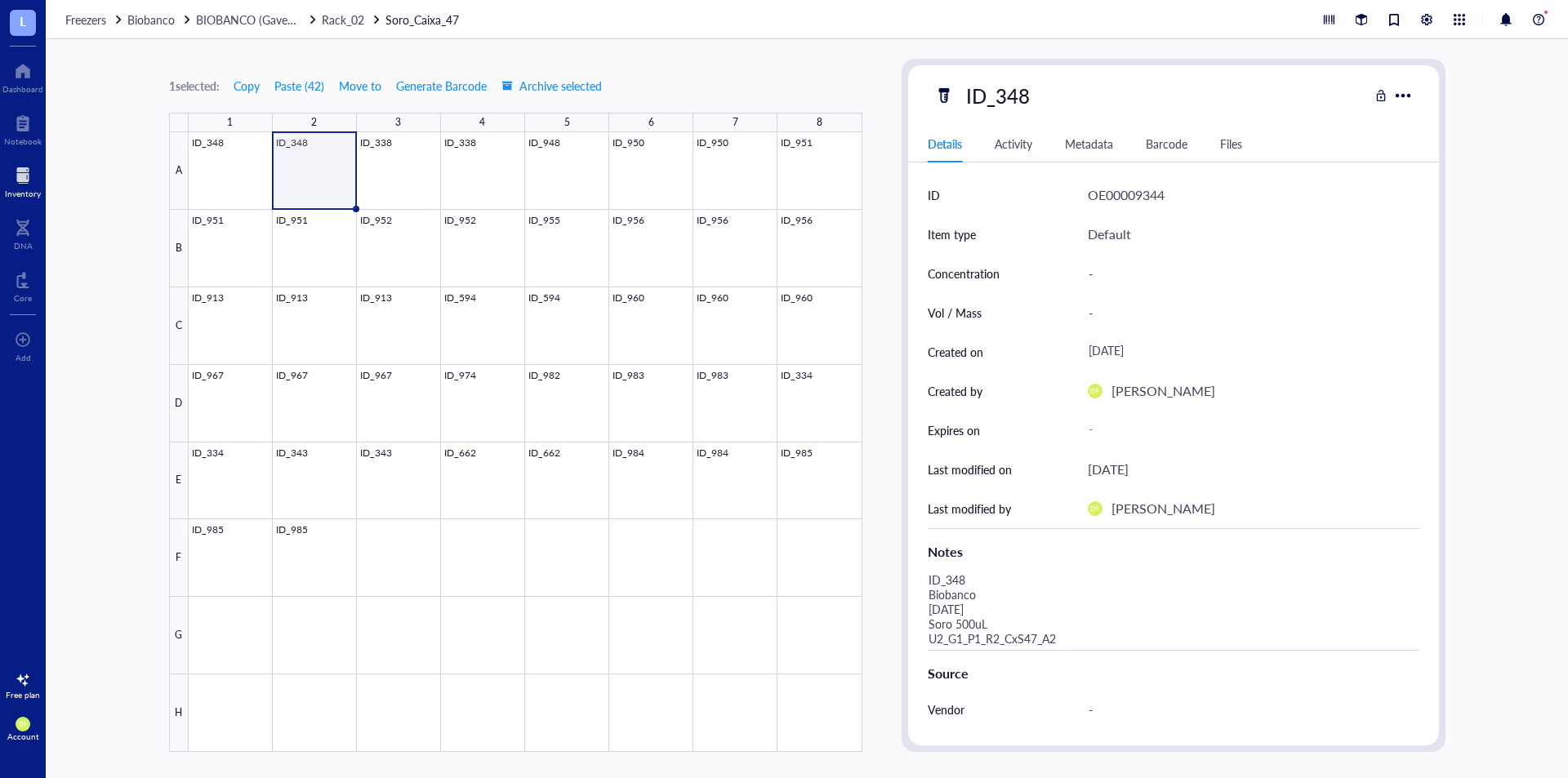
drag, startPoint x: 24, startPoint y: 175, endPoint x: 89, endPoint y: 177, distance: 65.0
click at [24, 177] on div at bounding box center [22, 175] width 36 height 26
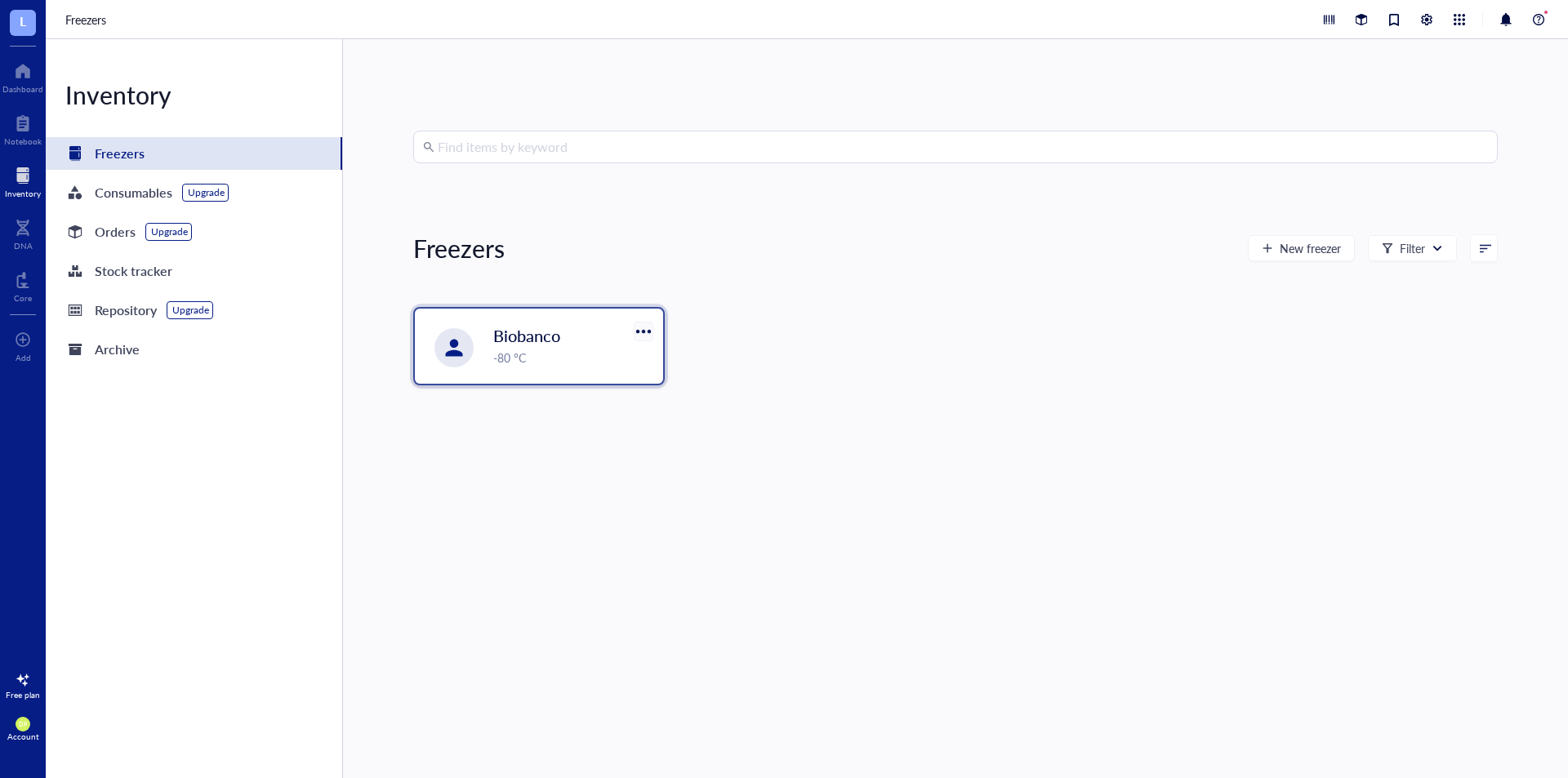
click at [651, 330] on div at bounding box center [643, 331] width 24 height 24
click at [693, 388] on div "Settings" at bounding box center [690, 386] width 93 height 15
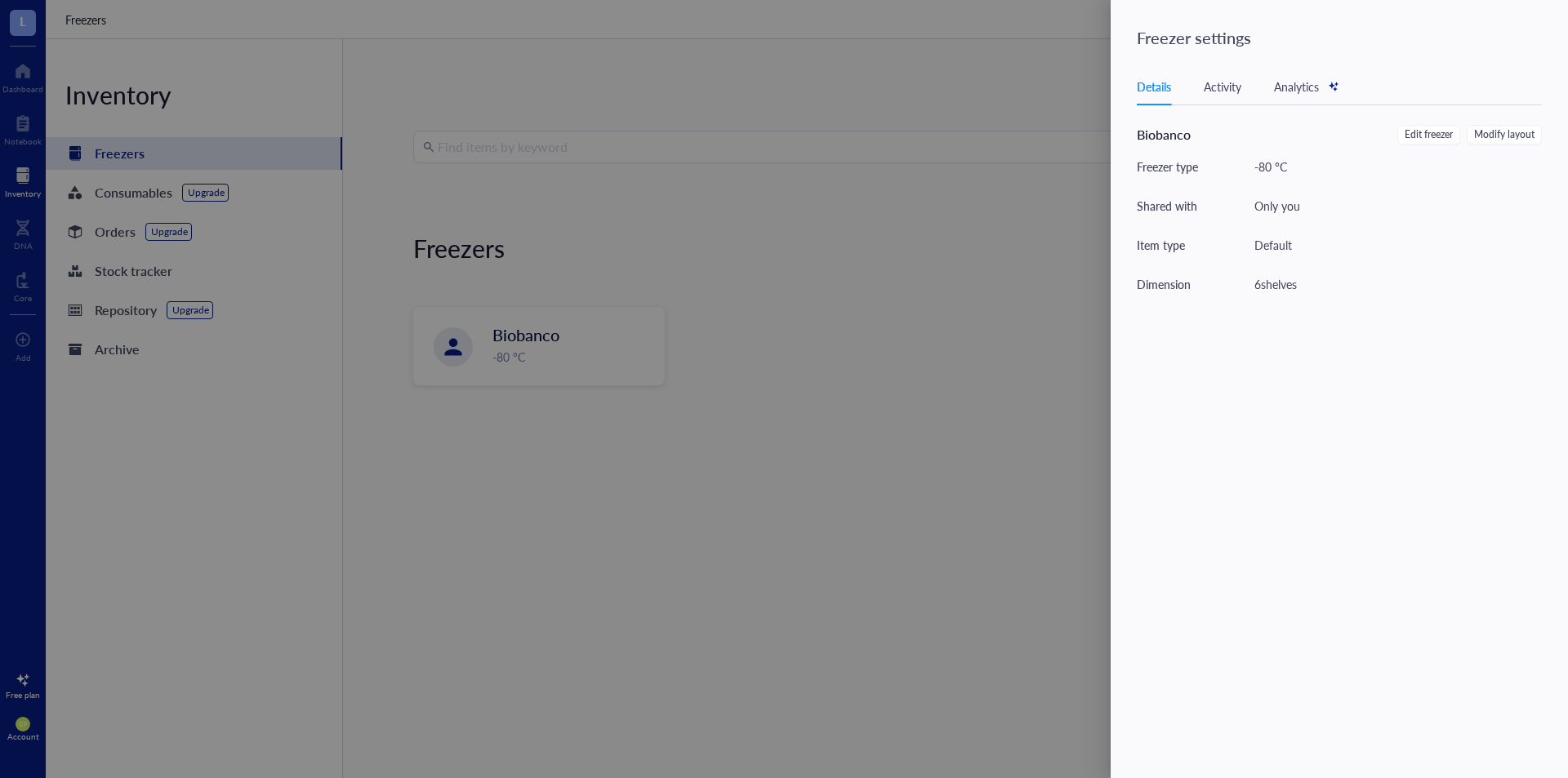
click at [1259, 90] on div "Details Activity Analytics" at bounding box center [1339, 87] width 405 height 37
click at [1255, 90] on div "Details Activity Analytics" at bounding box center [1339, 87] width 405 height 37
click at [1236, 89] on div "Activity" at bounding box center [1223, 86] width 38 height 18
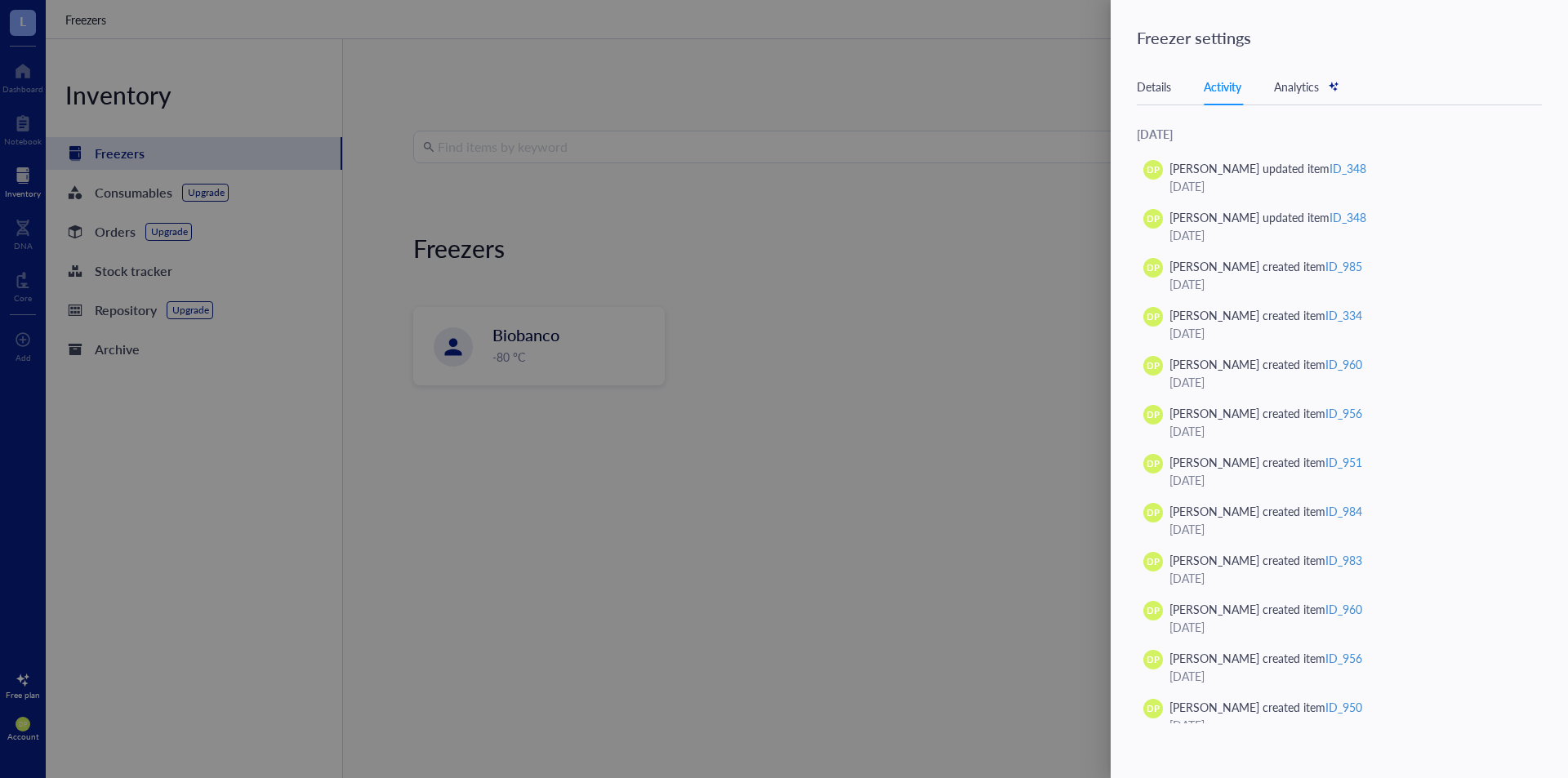
click at [892, 283] on div at bounding box center [784, 389] width 1568 height 778
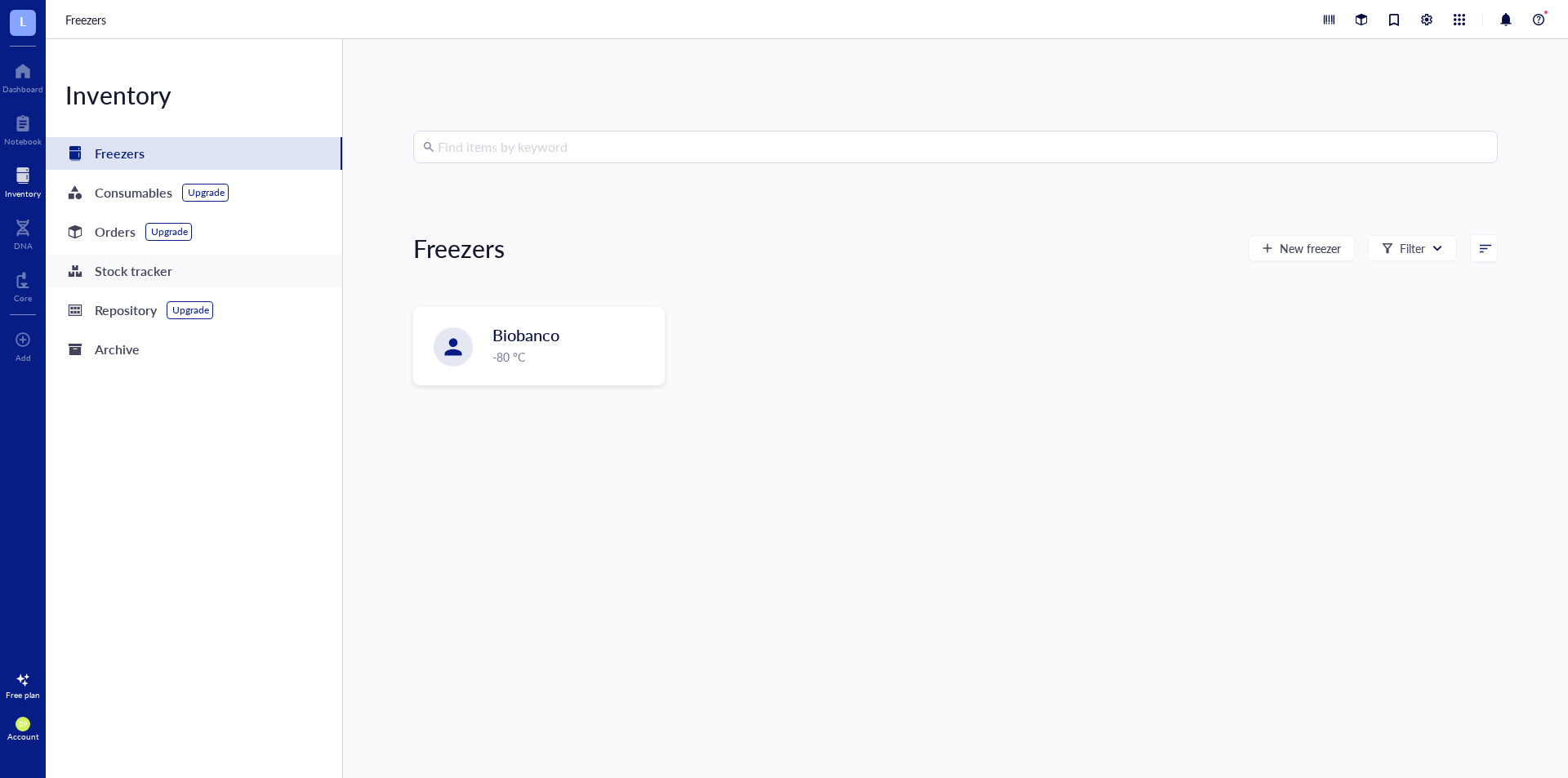
click at [111, 262] on div "Stock tracker" at bounding box center [134, 270] width 78 height 23
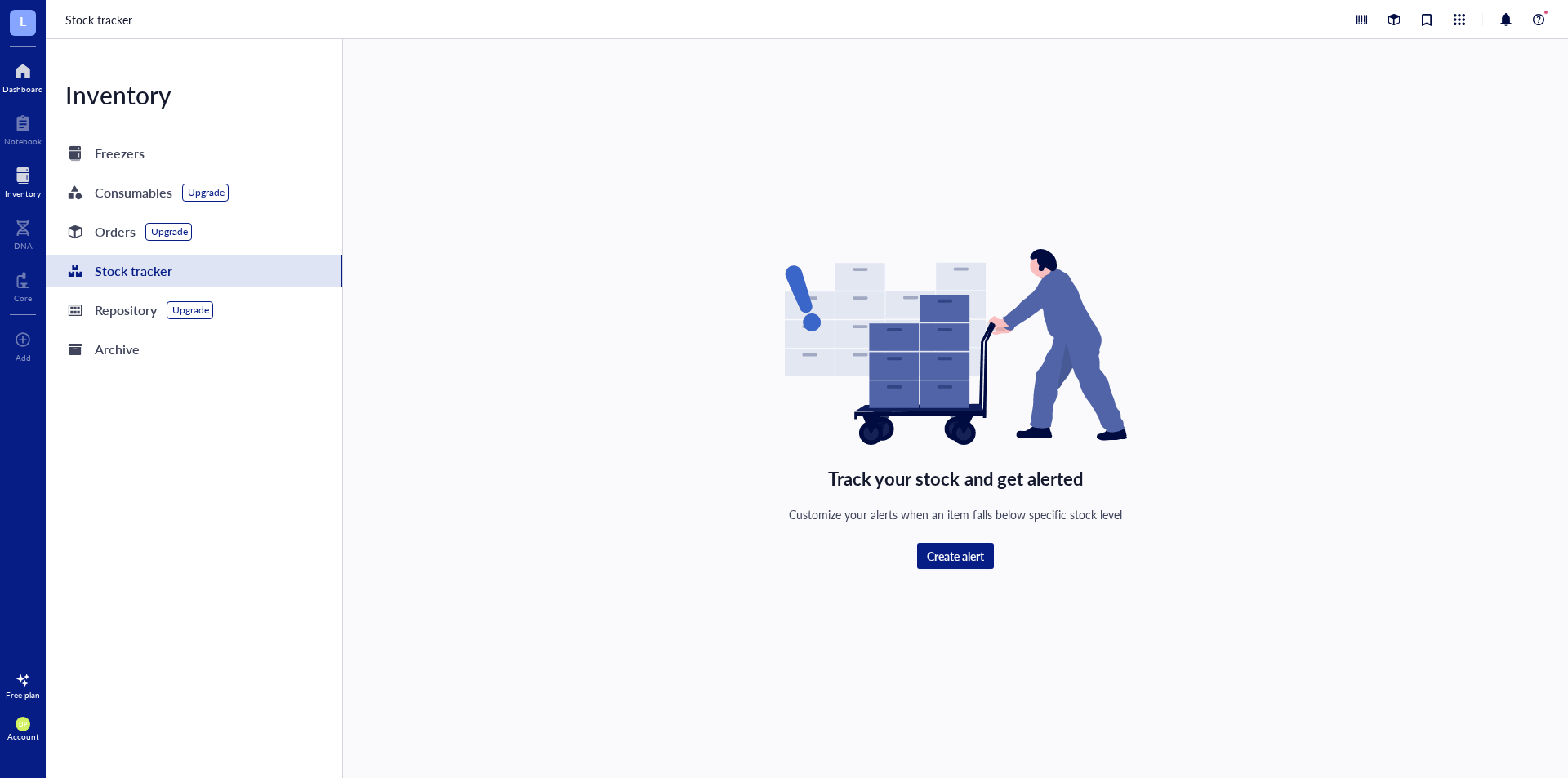
click at [25, 78] on div at bounding box center [23, 71] width 41 height 26
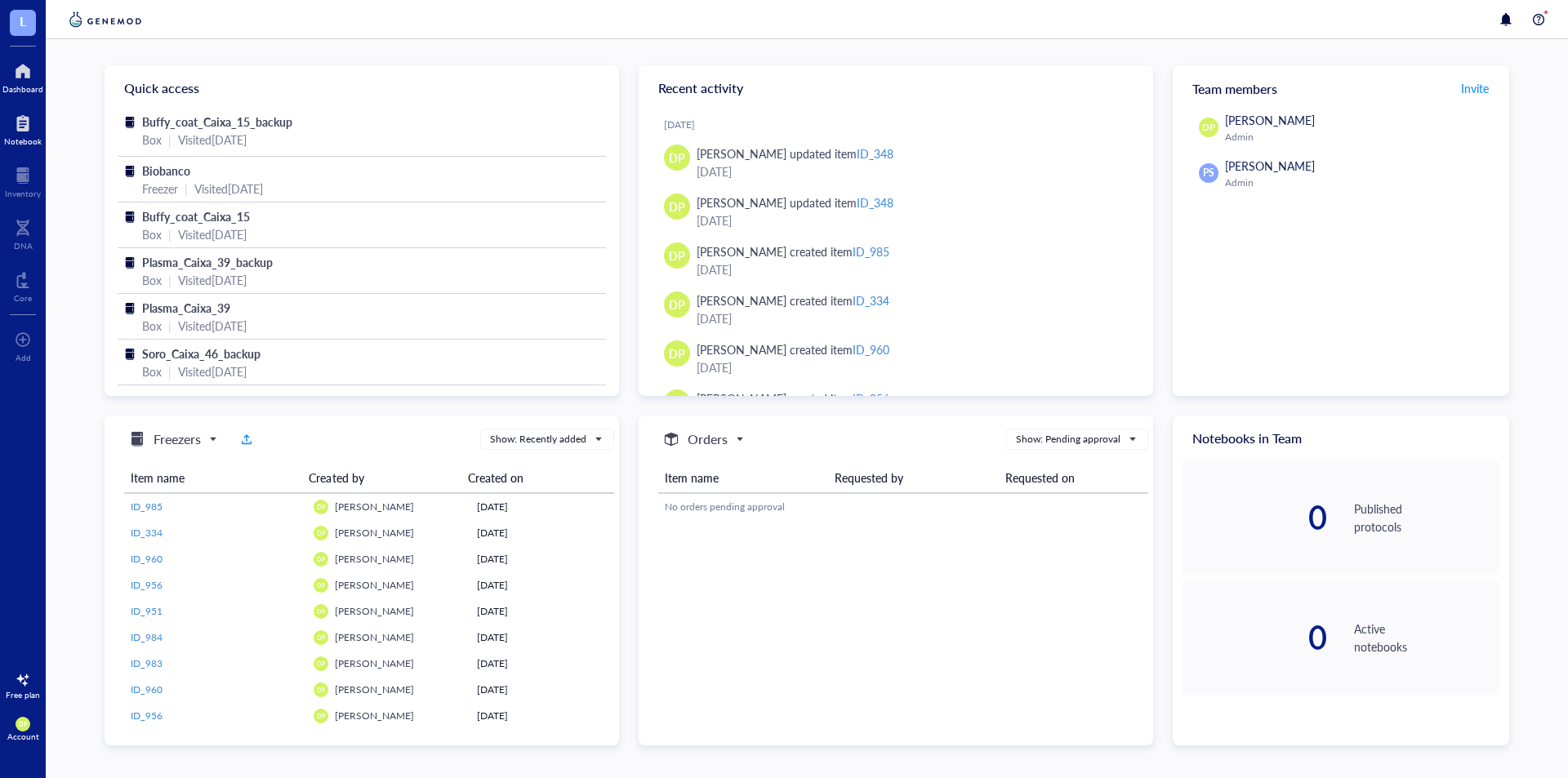
click at [21, 128] on div at bounding box center [22, 123] width 38 height 26
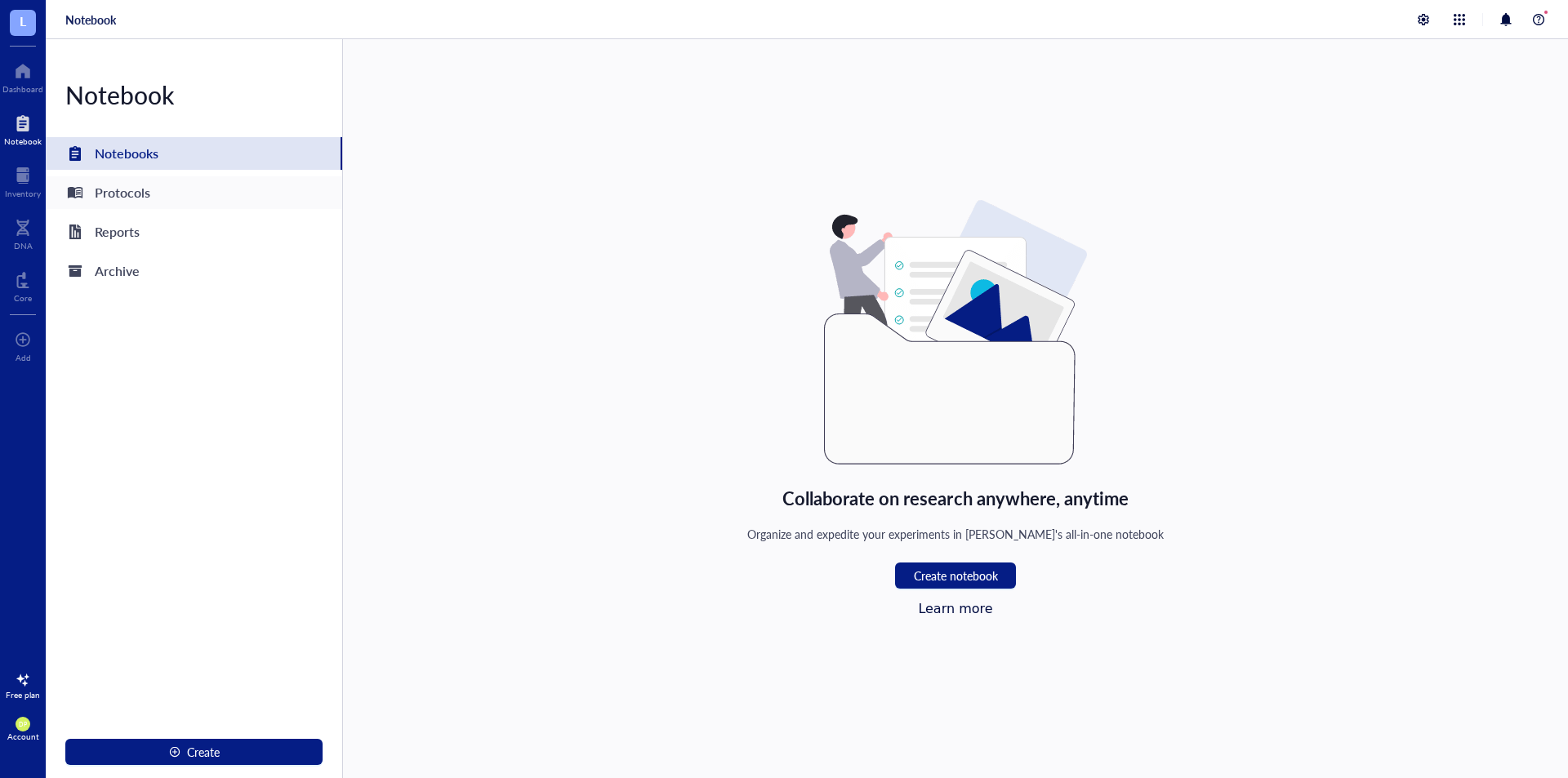
click at [258, 190] on div "Protocols" at bounding box center [194, 192] width 296 height 32
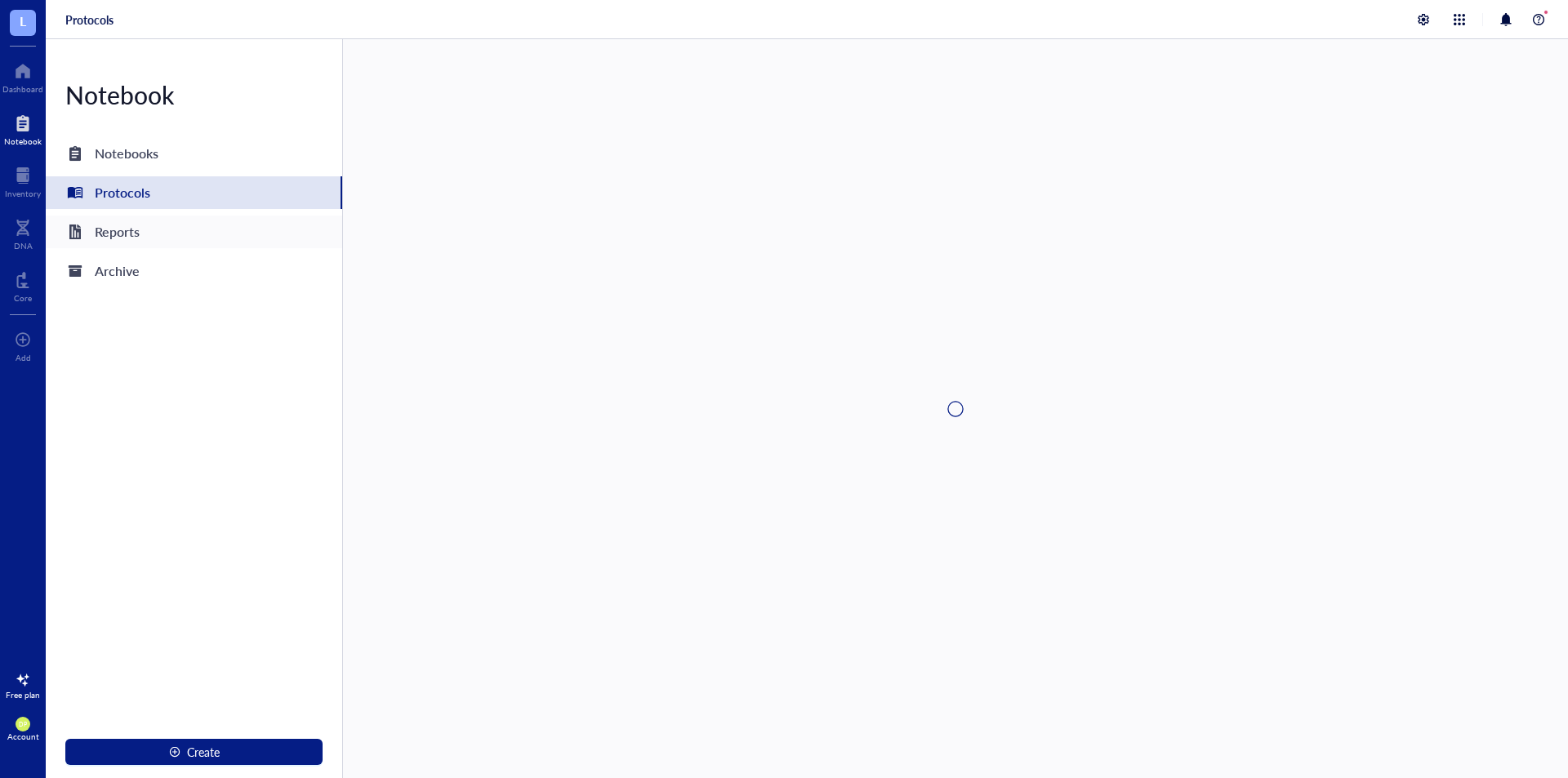
click at [181, 238] on div "Reports" at bounding box center [194, 232] width 296 height 32
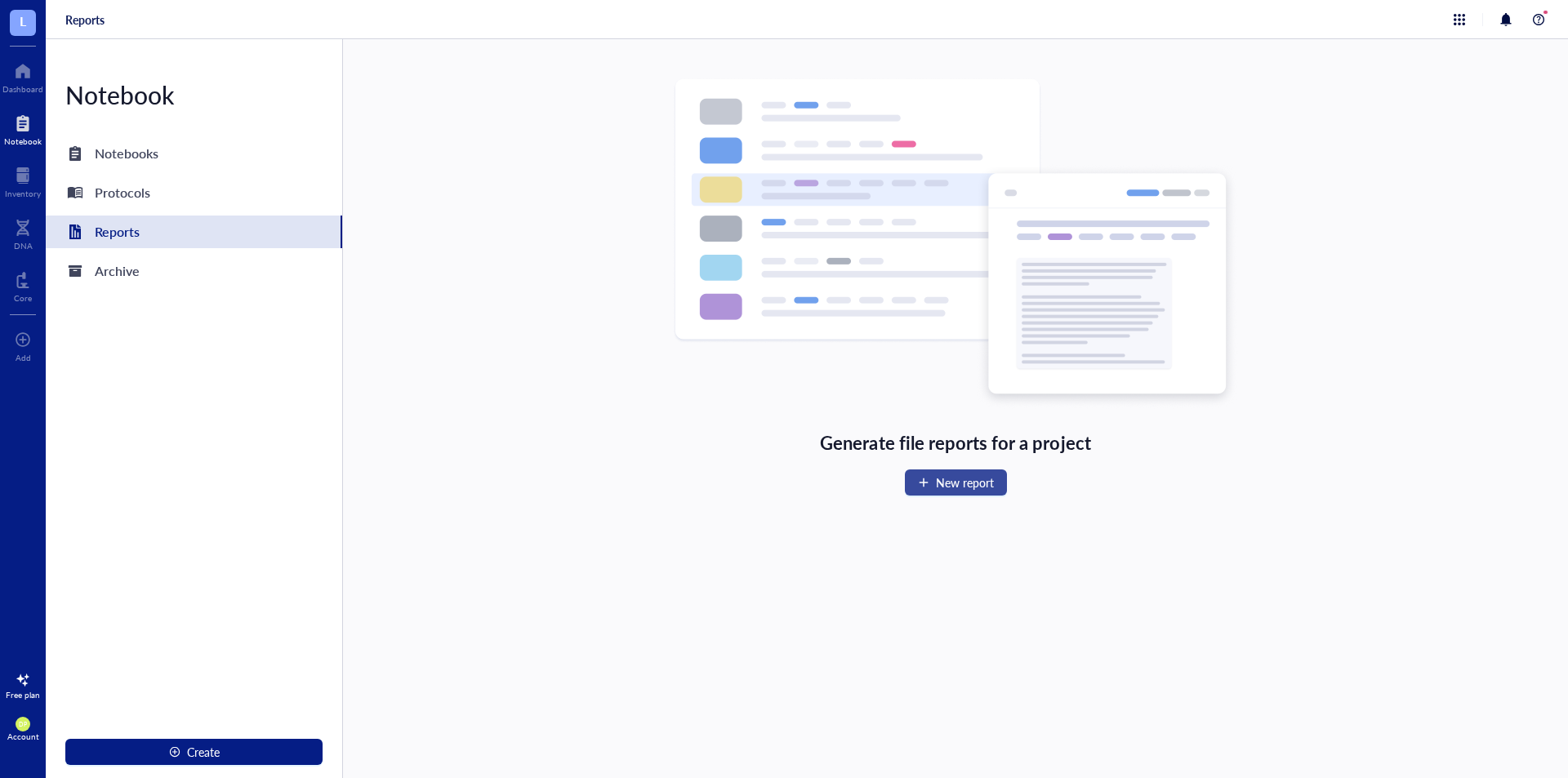
click at [977, 487] on span "New report" at bounding box center [964, 483] width 58 height 13
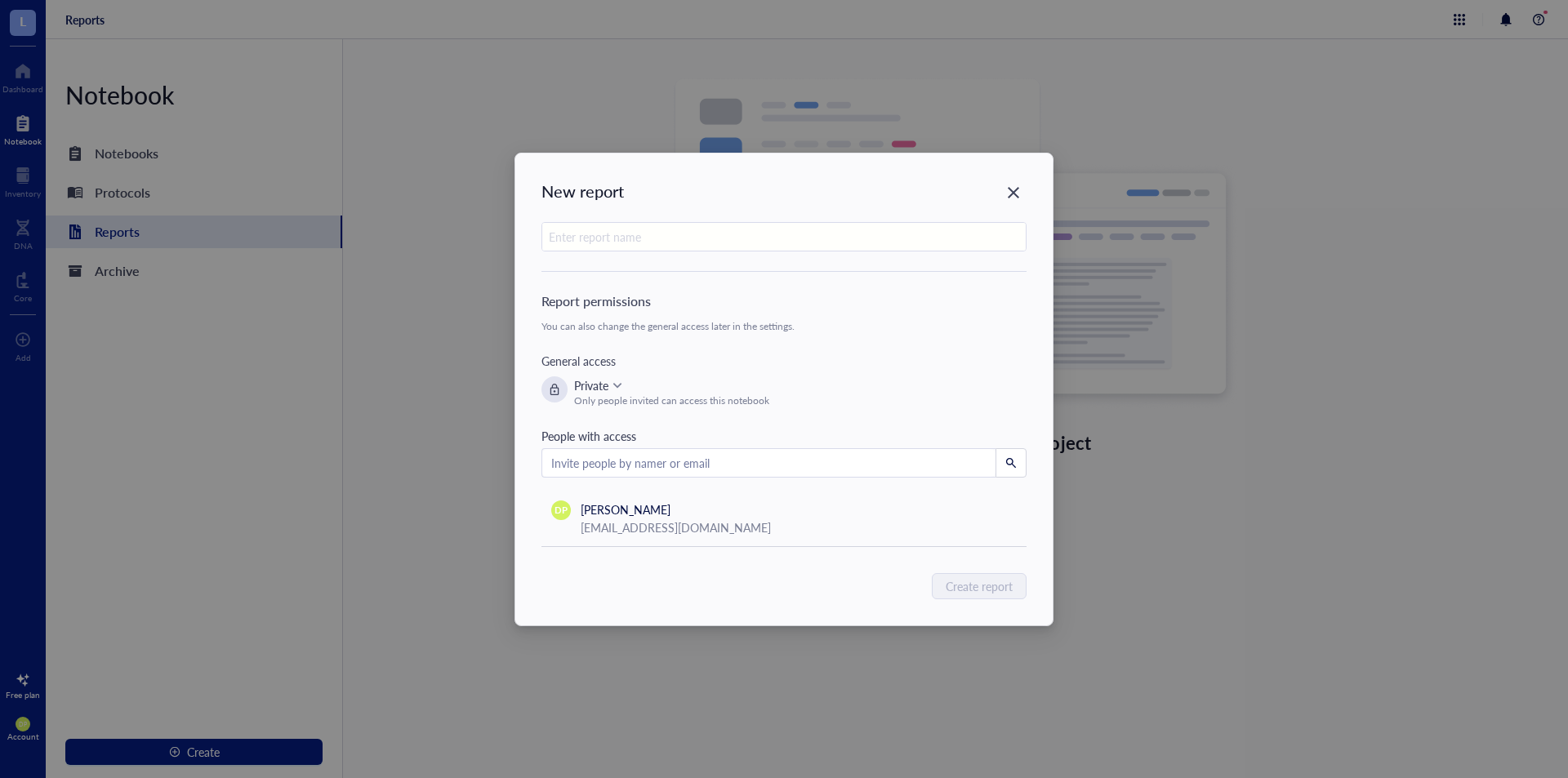
click at [615, 473] on input "search" at bounding box center [769, 463] width 436 height 25
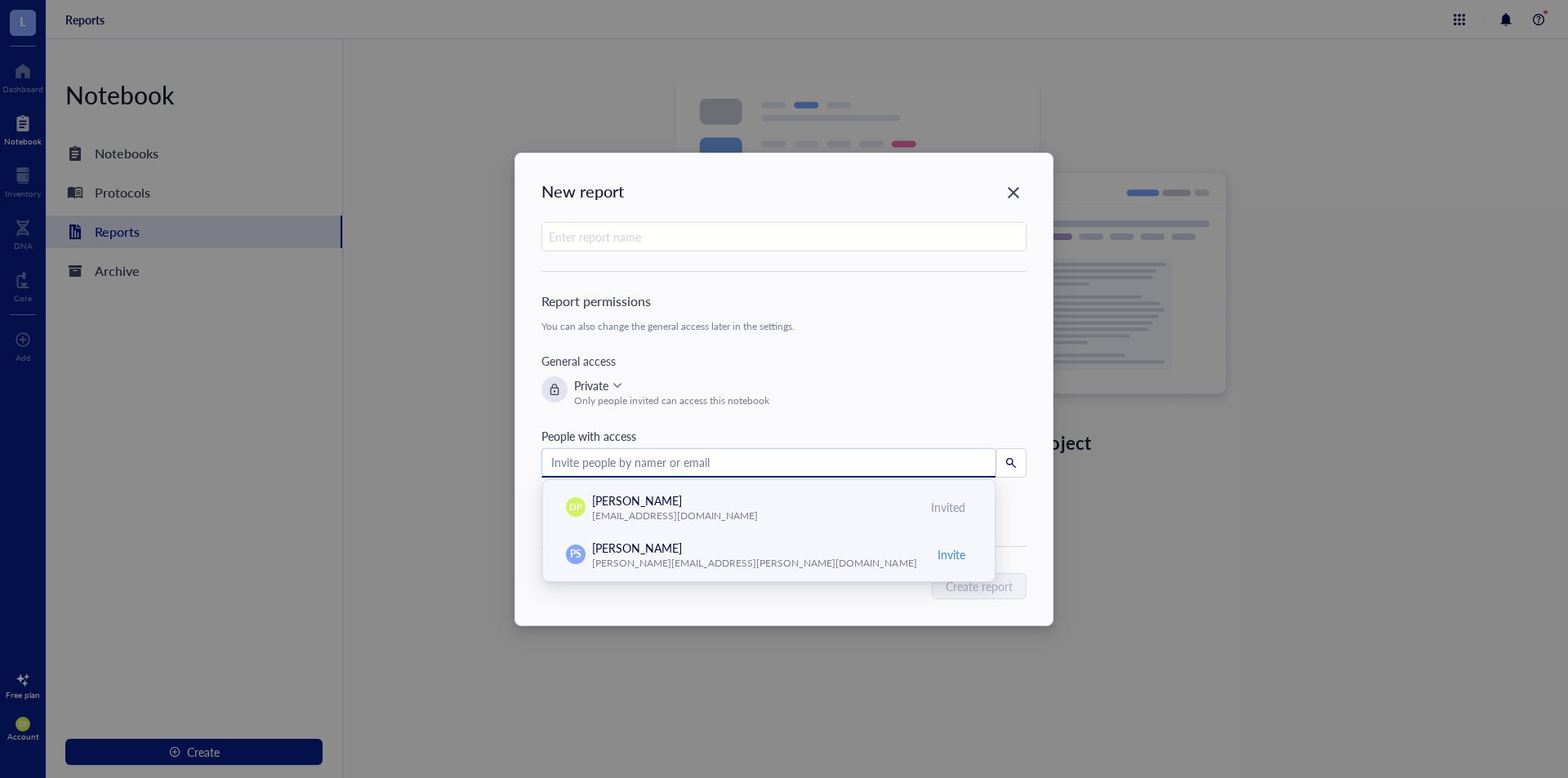
click at [874, 295] on div "Report permissions" at bounding box center [784, 301] width 485 height 19
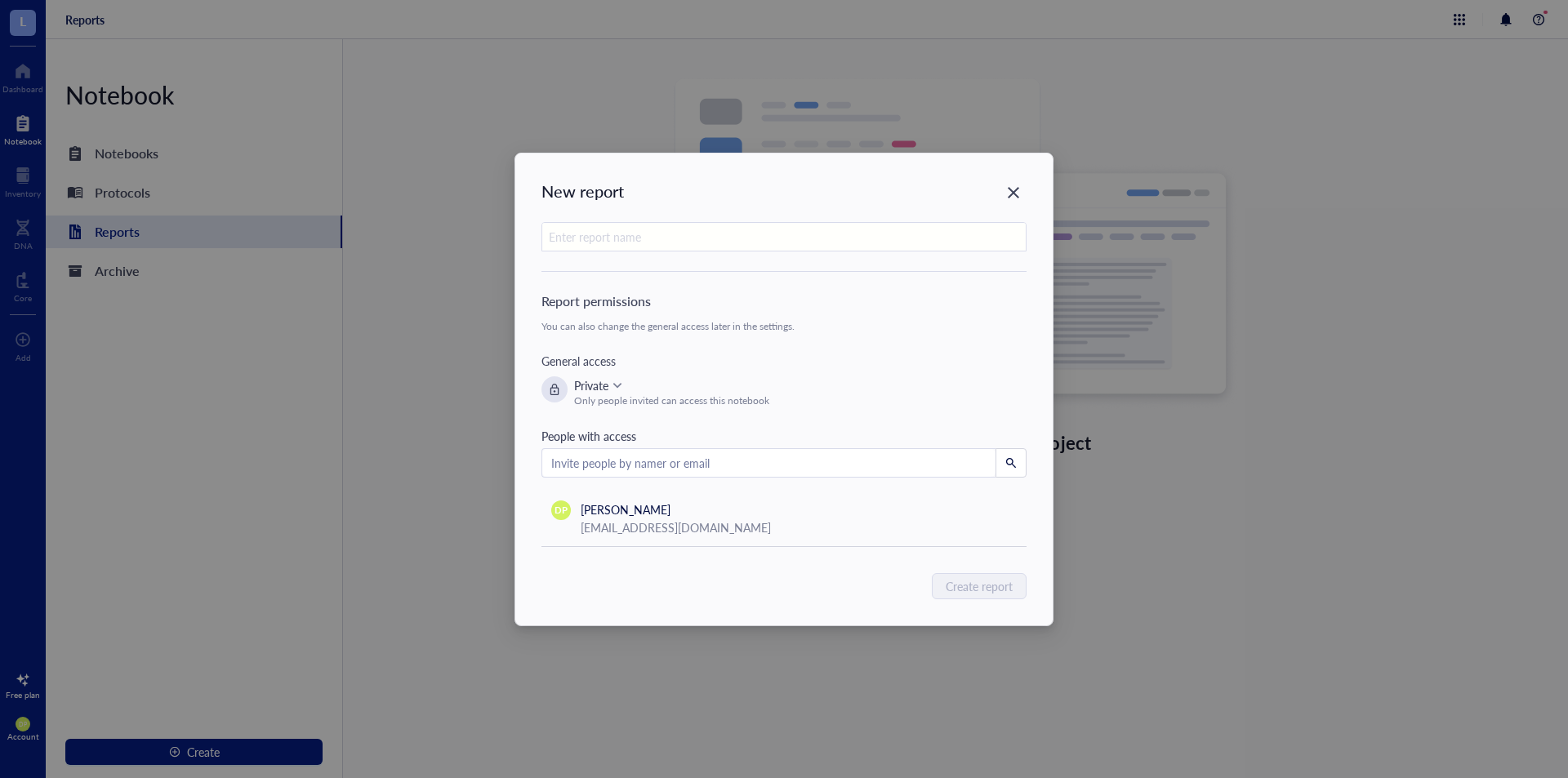
click at [699, 246] on input "text" at bounding box center [784, 238] width 484 height 30
click at [743, 333] on div "Report permissions You can also change the general access later in the settings…" at bounding box center [784, 423] width 485 height 262
click at [666, 228] on input "text" at bounding box center [784, 238] width 484 height 30
type input "bio"
click at [685, 514] on div "[PERSON_NAME]" at bounding box center [676, 509] width 190 height 18
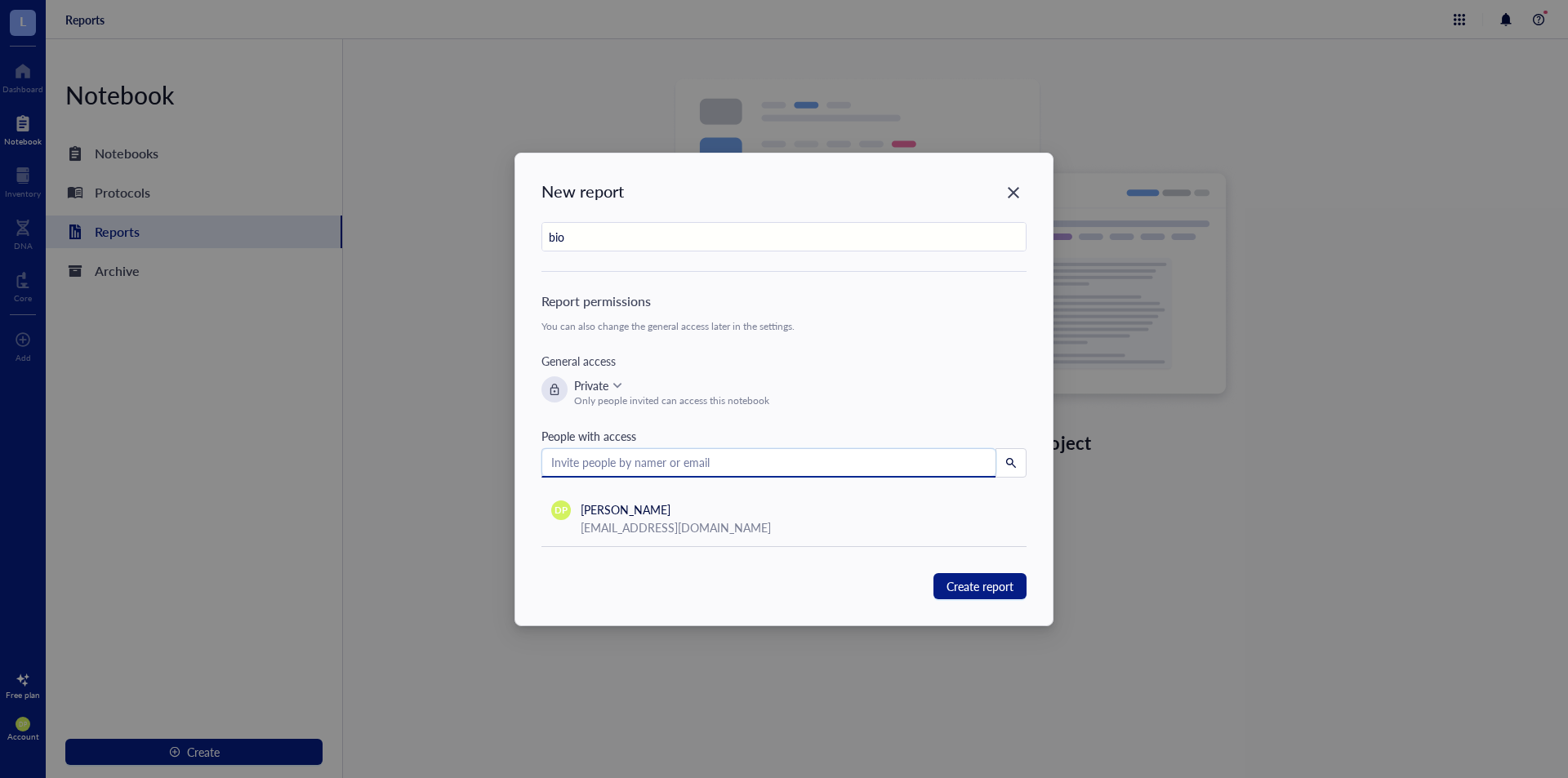
click at [691, 464] on input "search" at bounding box center [769, 462] width 436 height 25
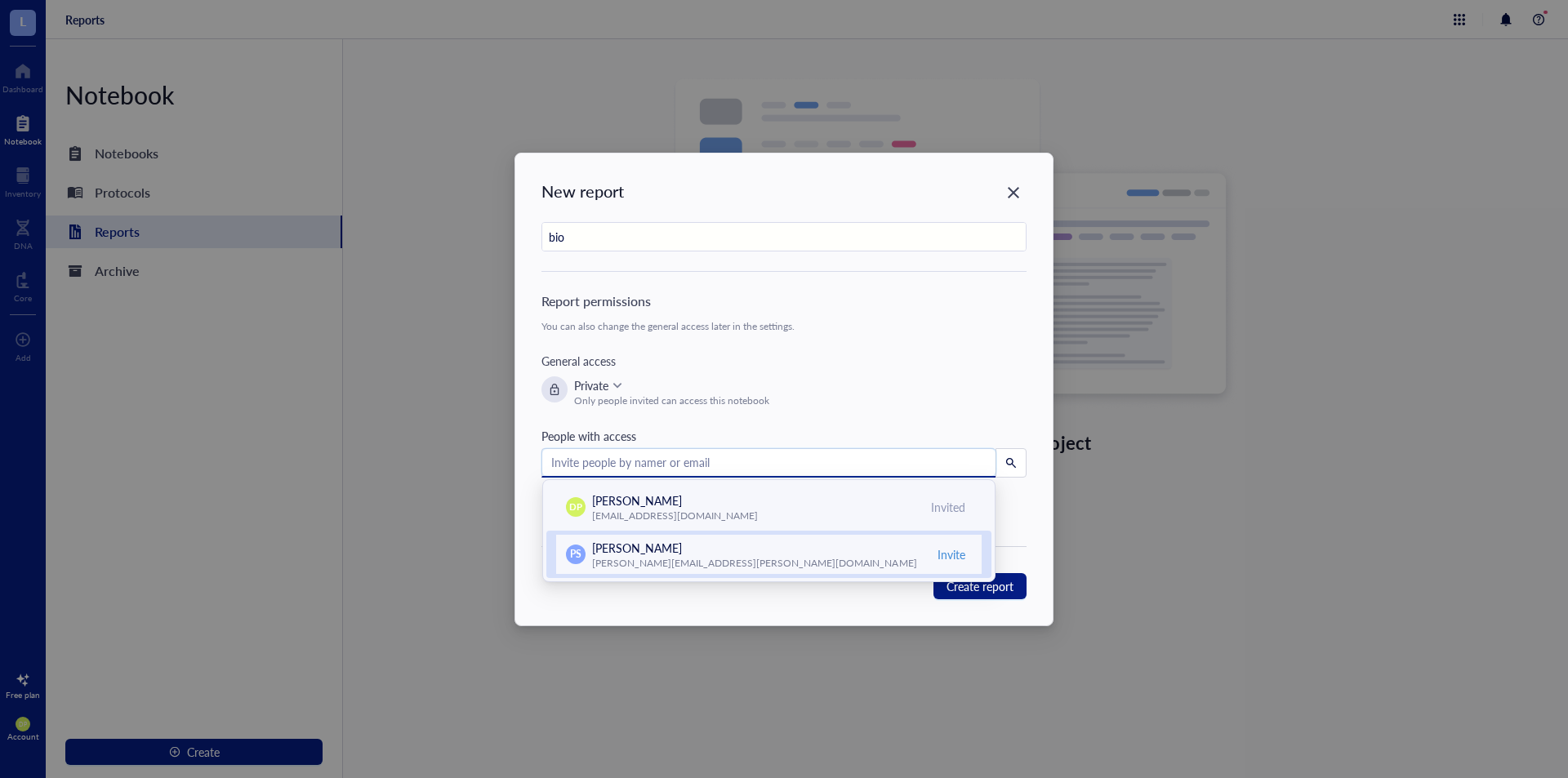
click at [689, 554] on div "[PERSON_NAME]" at bounding box center [707, 547] width 229 height 18
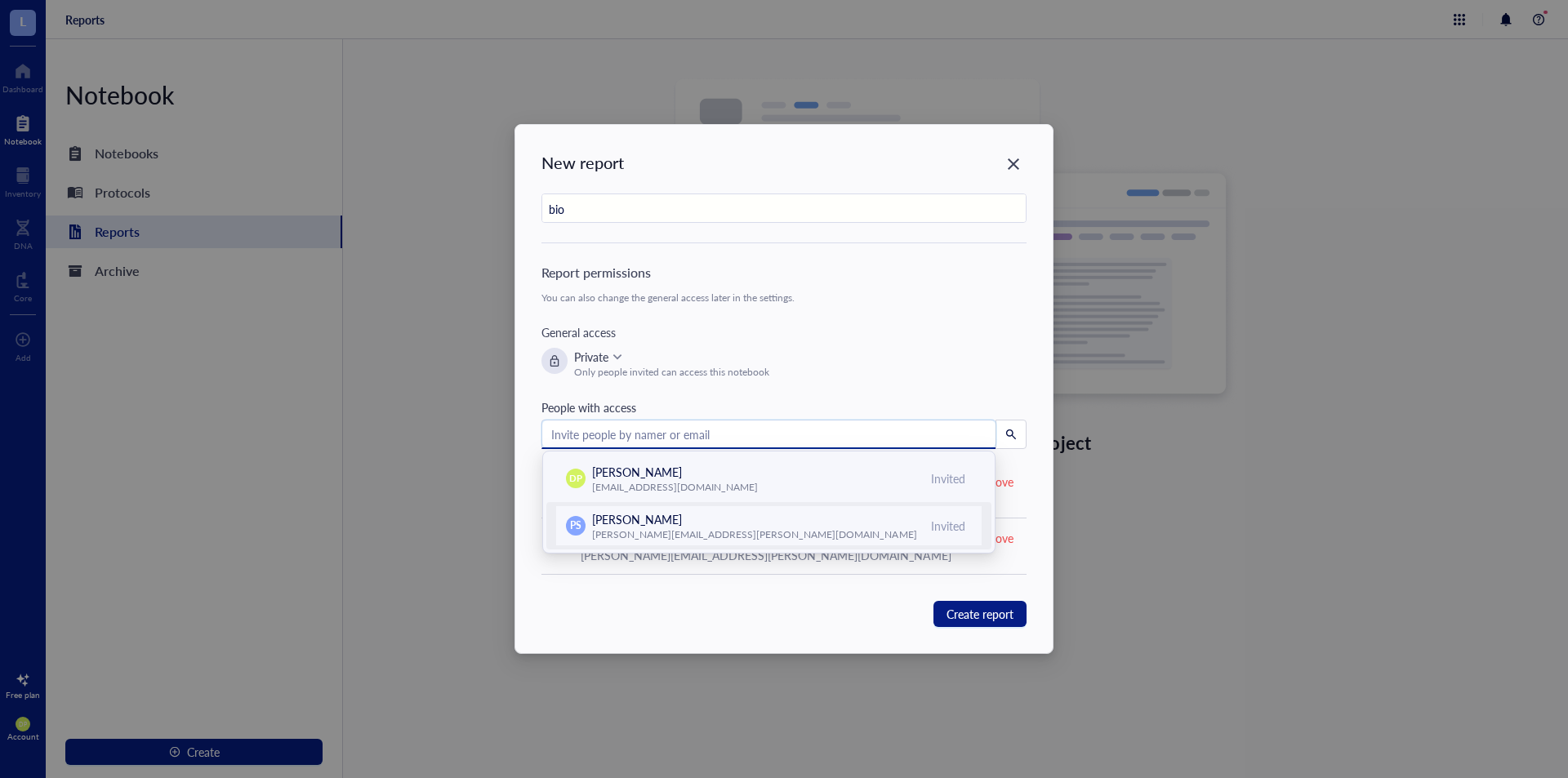
click at [917, 289] on div "Report permissions You can also change the general access later in the settings." at bounding box center [784, 283] width 485 height 41
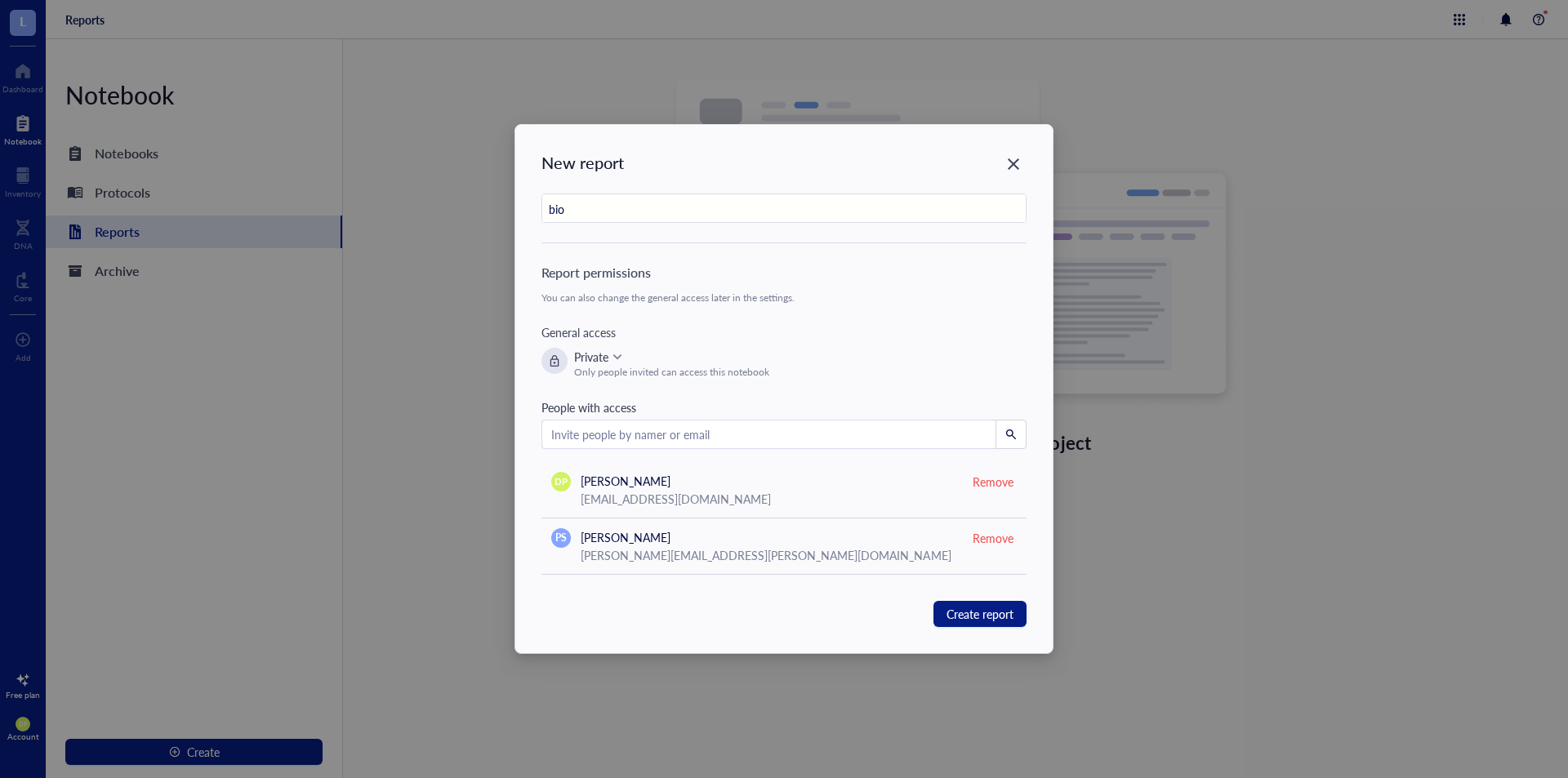
click at [1000, 485] on div "Remove" at bounding box center [993, 481] width 41 height 18
click at [991, 616] on span "Create report" at bounding box center [980, 614] width 67 height 18
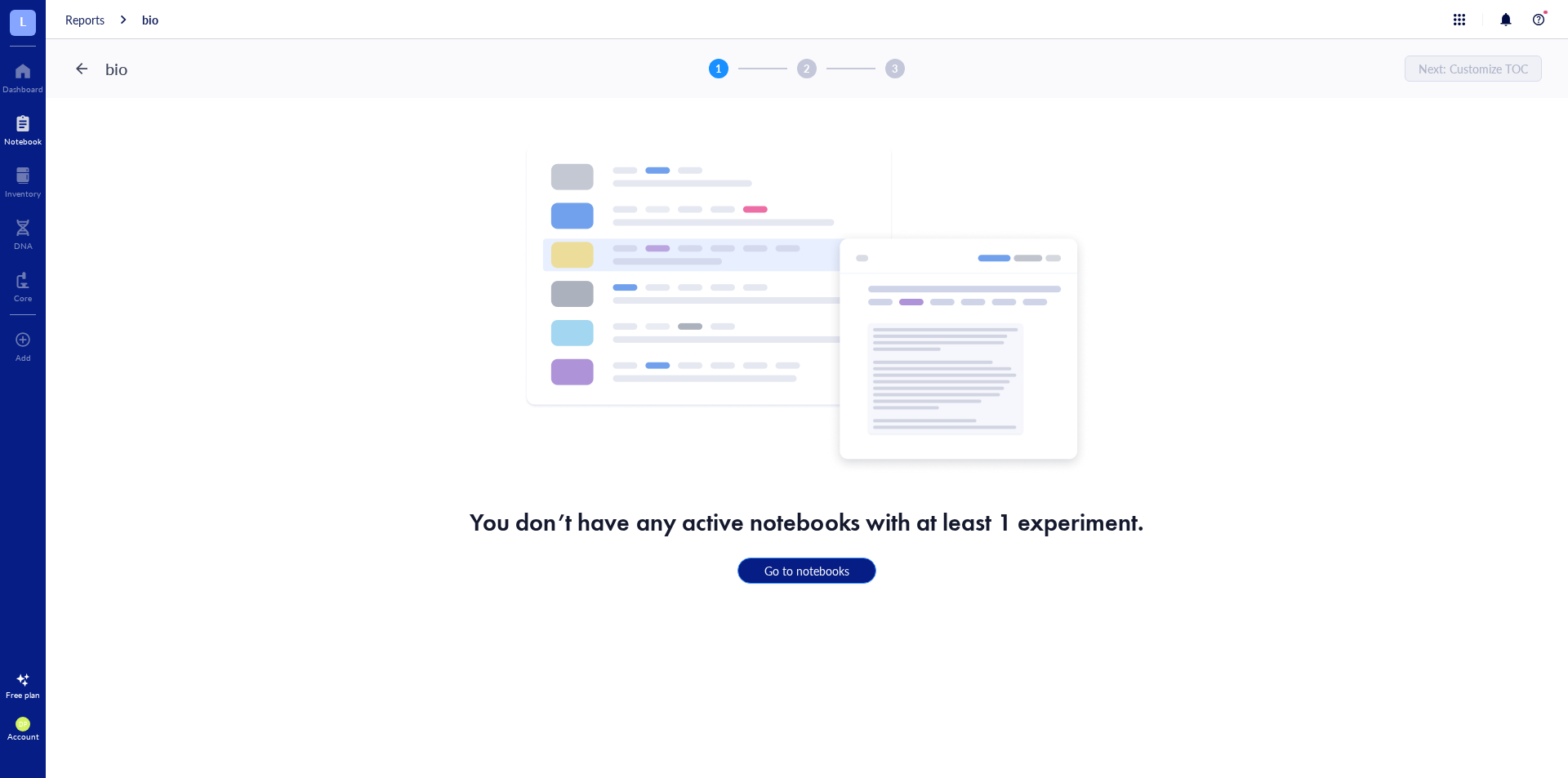
click at [821, 581] on button "Go to notebooks" at bounding box center [807, 571] width 138 height 26
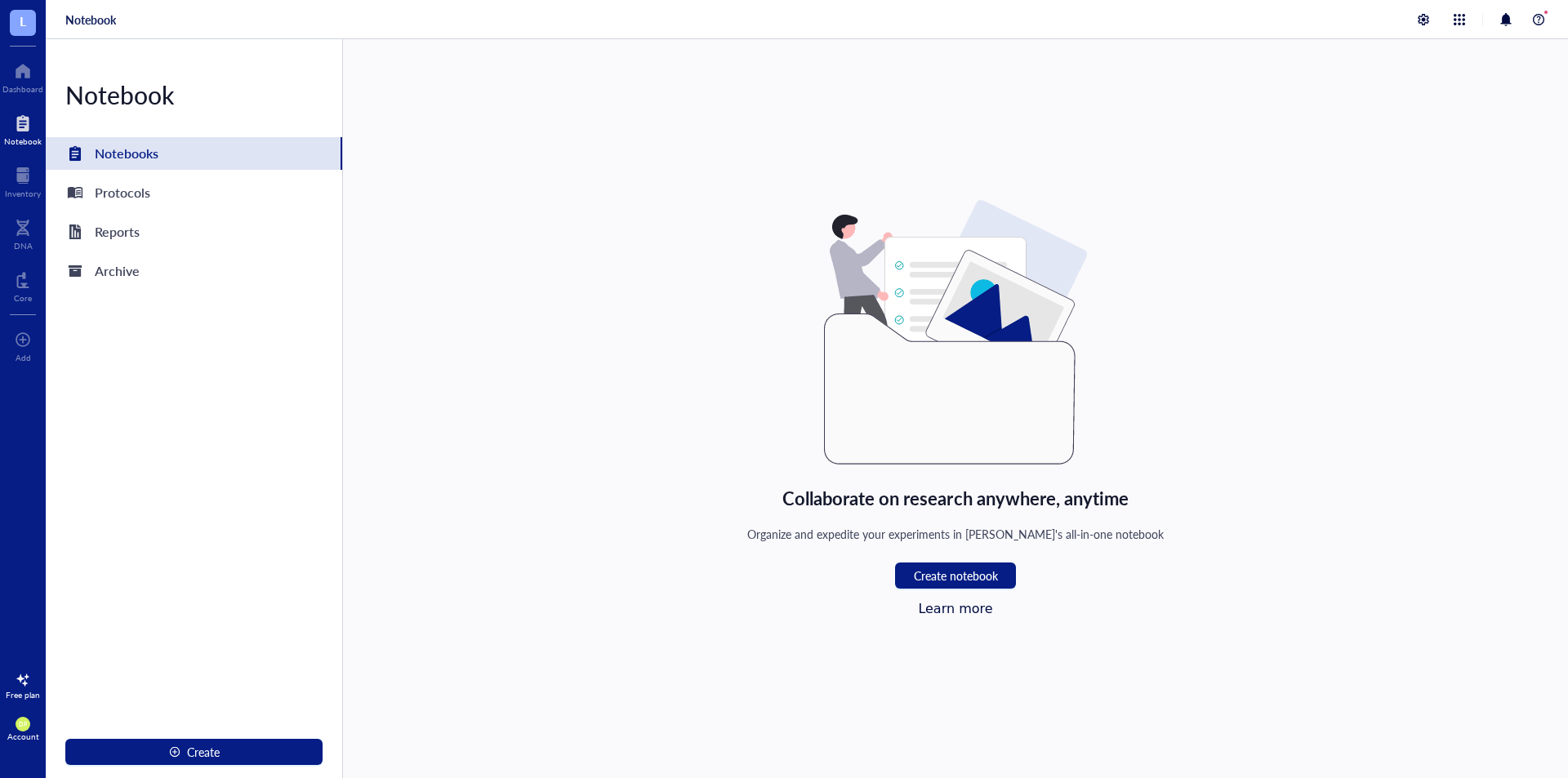
click at [916, 558] on div "Collaborate on research anywhere, anytime Organize and expedite your experiment…" at bounding box center [956, 408] width 417 height 416
click at [922, 588] on button "Create notebook" at bounding box center [955, 576] width 121 height 26
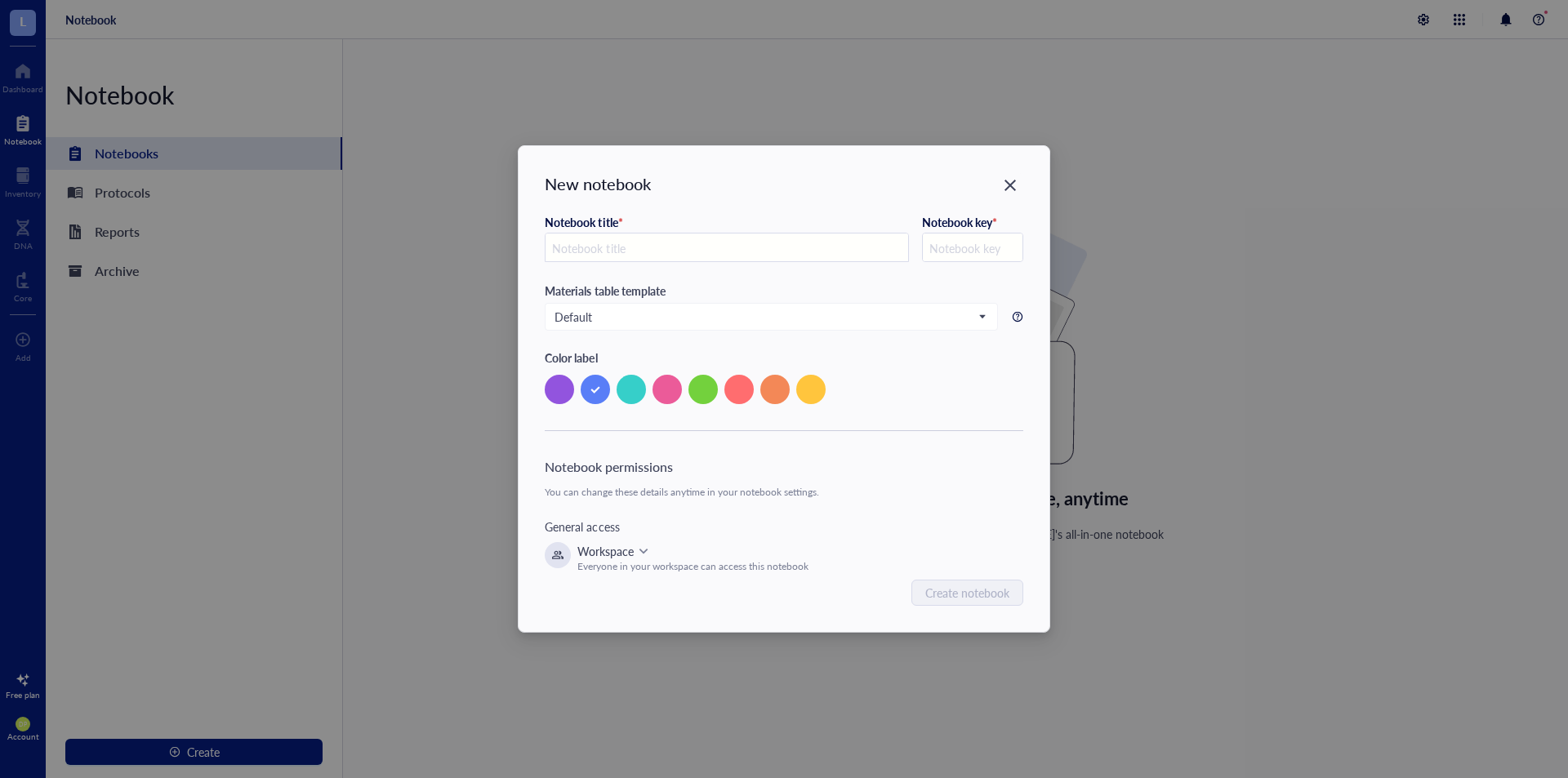
click at [650, 253] on input "text" at bounding box center [726, 248] width 363 height 30
click at [993, 176] on div "New notebook" at bounding box center [784, 184] width 478 height 23
drag, startPoint x: 1015, startPoint y: 182, endPoint x: 377, endPoint y: 174, distance: 638.1
click at [1017, 185] on icon "Close" at bounding box center [1010, 186] width 16 height 16
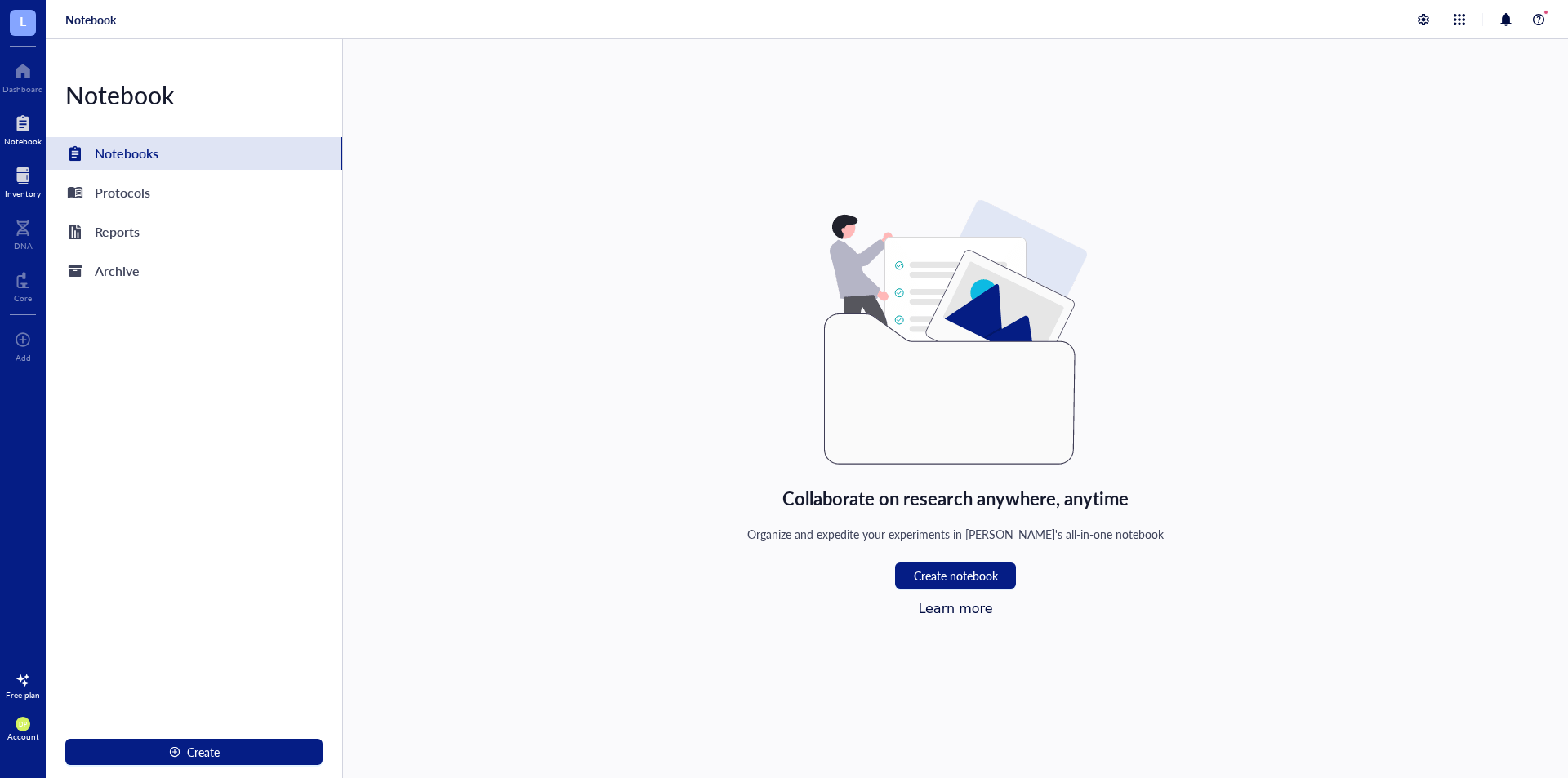
click at [25, 178] on div at bounding box center [22, 175] width 36 height 26
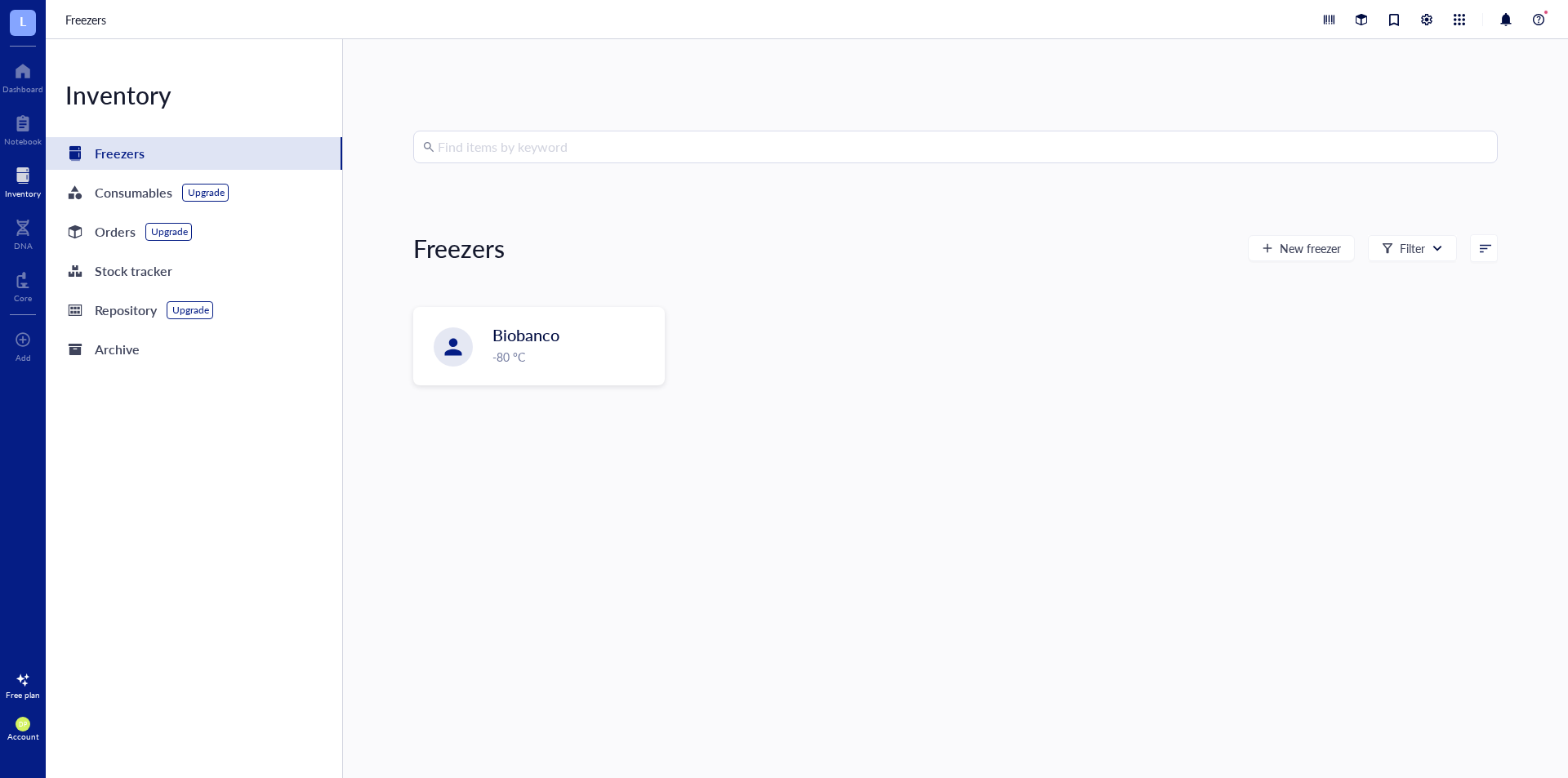
click at [26, 178] on div at bounding box center [22, 175] width 36 height 26
click at [1432, 252] on div at bounding box center [1438, 248] width 11 height 11
click at [1432, 251] on div at bounding box center [1438, 248] width 11 height 11
click at [530, 341] on span "Biobanco" at bounding box center [527, 335] width 67 height 23
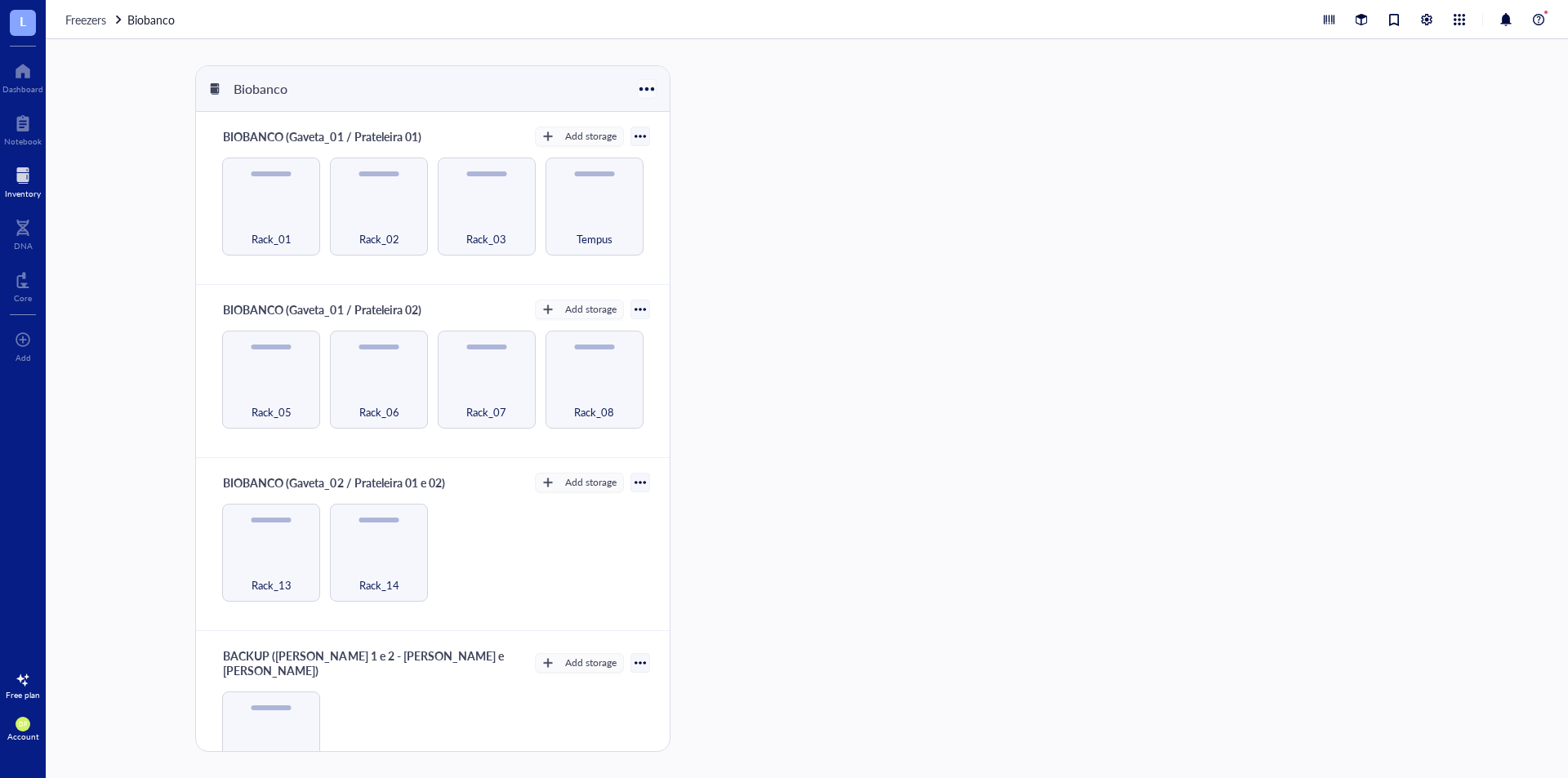
click at [653, 84] on div at bounding box center [647, 89] width 24 height 24
click at [472, 96] on div "Biobanco" at bounding box center [432, 90] width 473 height 46
drag, startPoint x: 277, startPoint y: 97, endPoint x: 1458, endPoint y: 18, distance: 1183.6
click at [1458, 18] on div at bounding box center [1459, 19] width 18 height 18
click at [1427, 18] on div at bounding box center [1427, 19] width 18 height 18
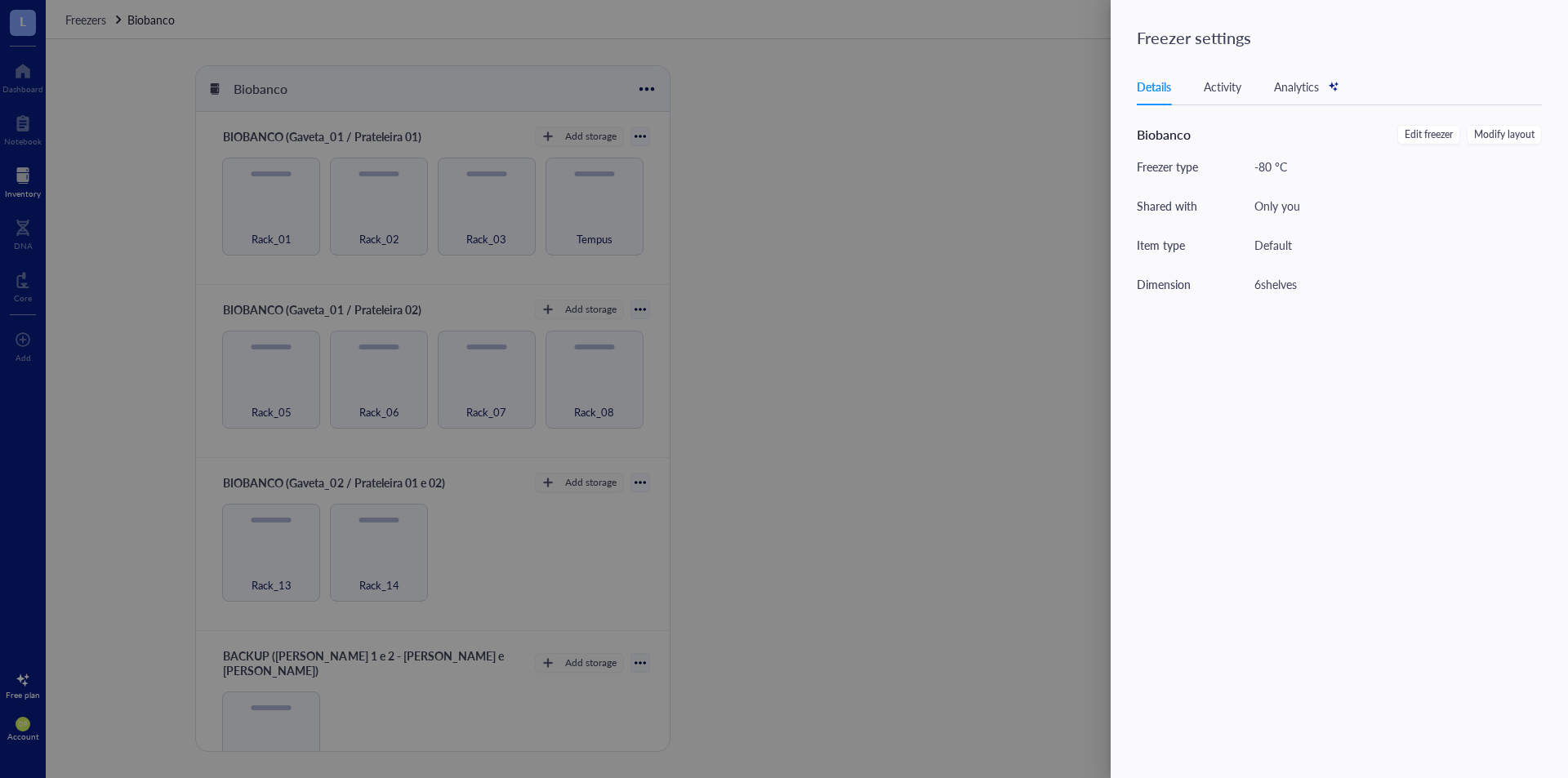
click at [1040, 120] on div at bounding box center [784, 389] width 1568 height 778
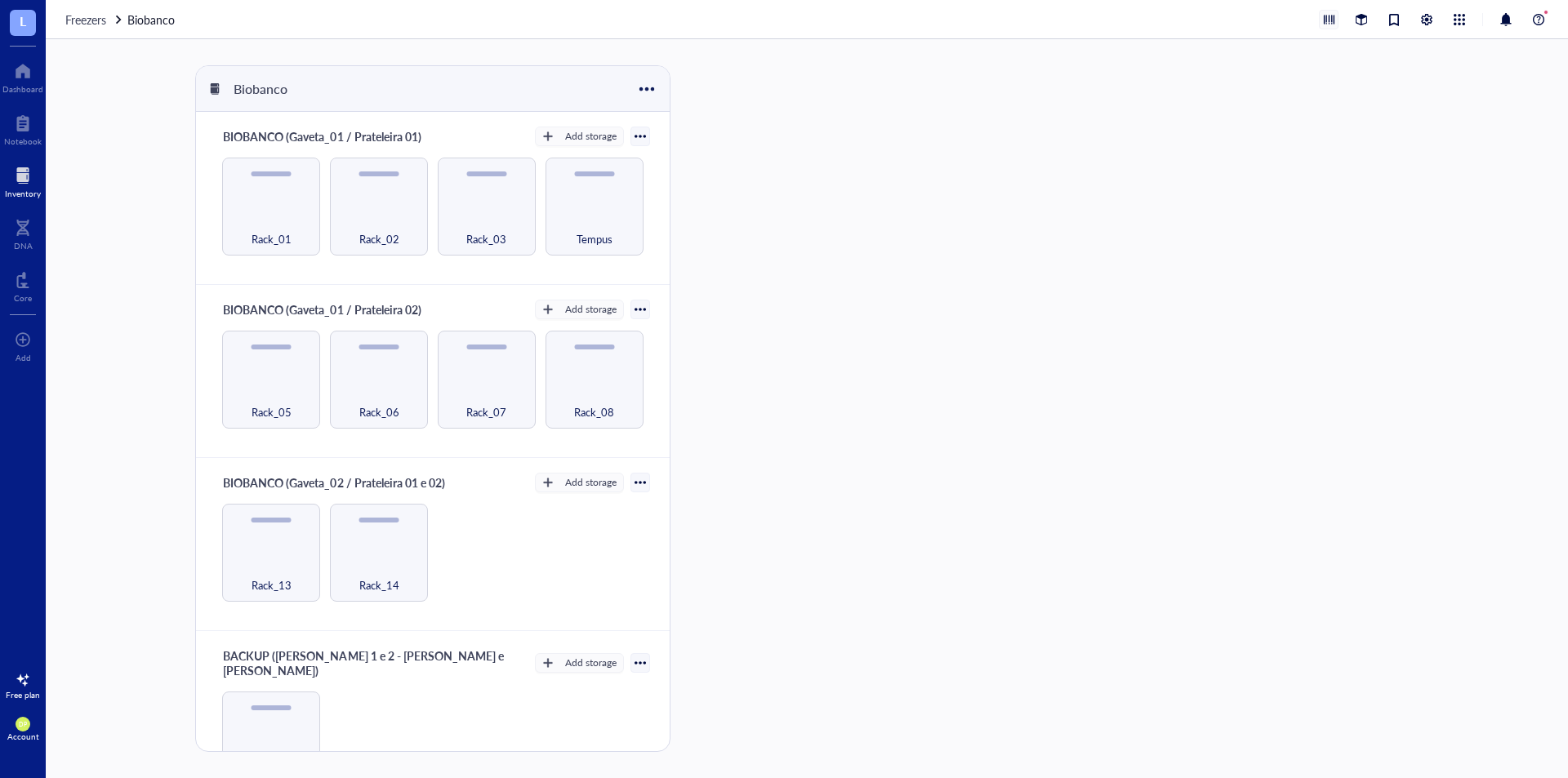
click at [1332, 17] on div at bounding box center [1328, 19] width 18 height 18
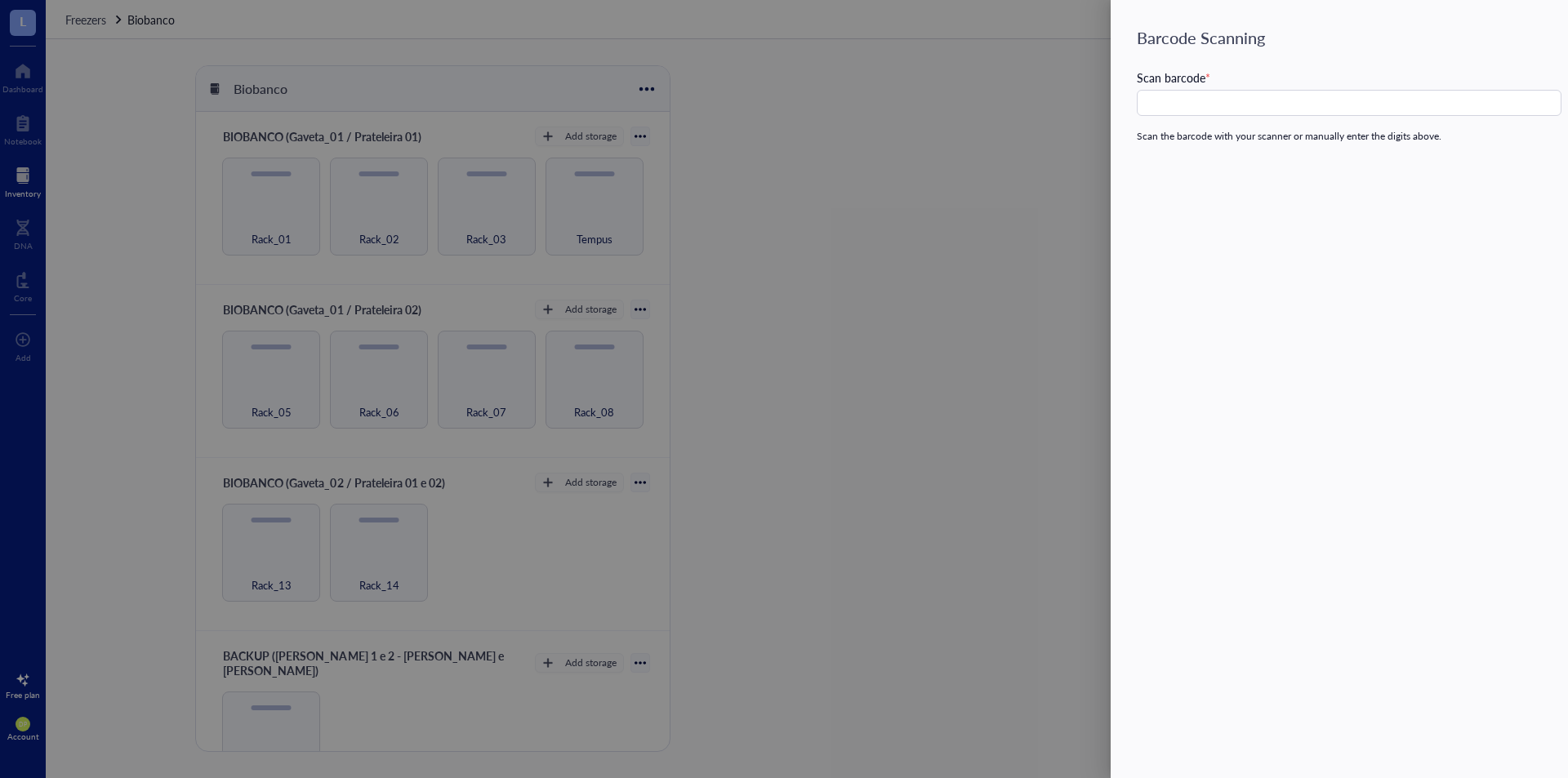
drag, startPoint x: 1076, startPoint y: 107, endPoint x: 1215, endPoint y: 70, distance: 143.8
click at [1077, 108] on div at bounding box center [784, 389] width 1568 height 778
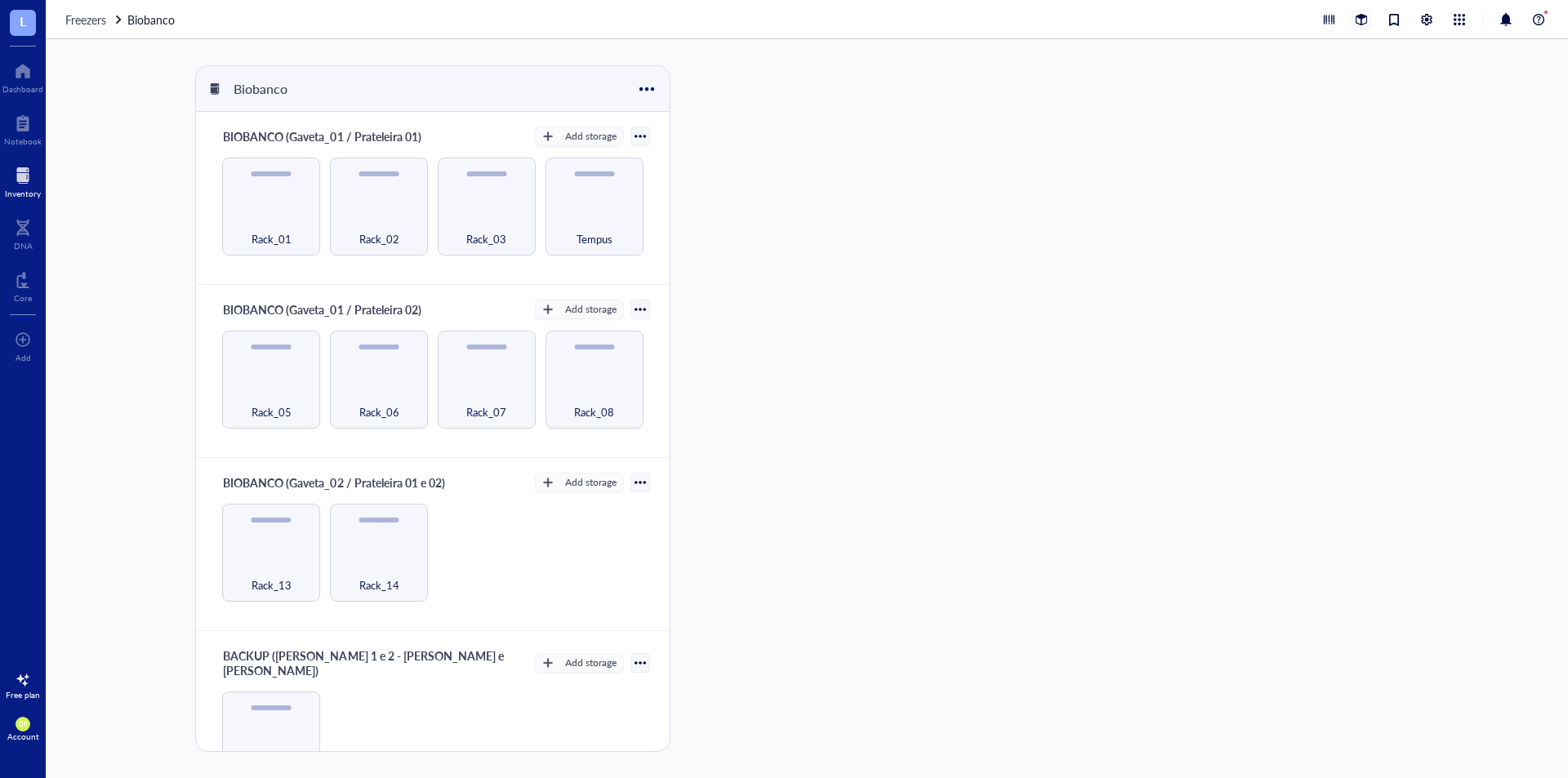
click at [1366, 20] on div at bounding box center [1361, 19] width 18 height 18
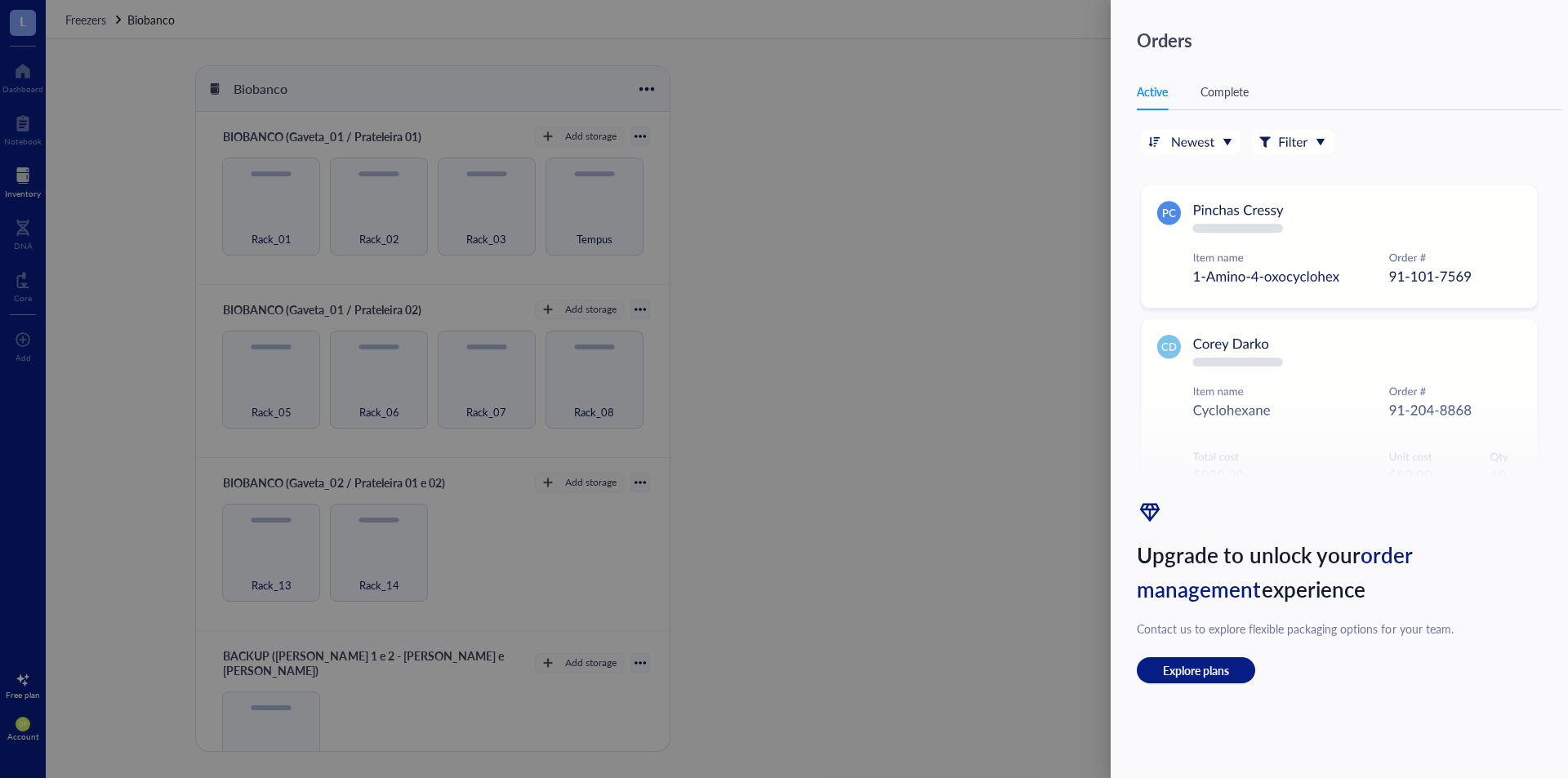
click at [1078, 124] on div at bounding box center [784, 389] width 1568 height 778
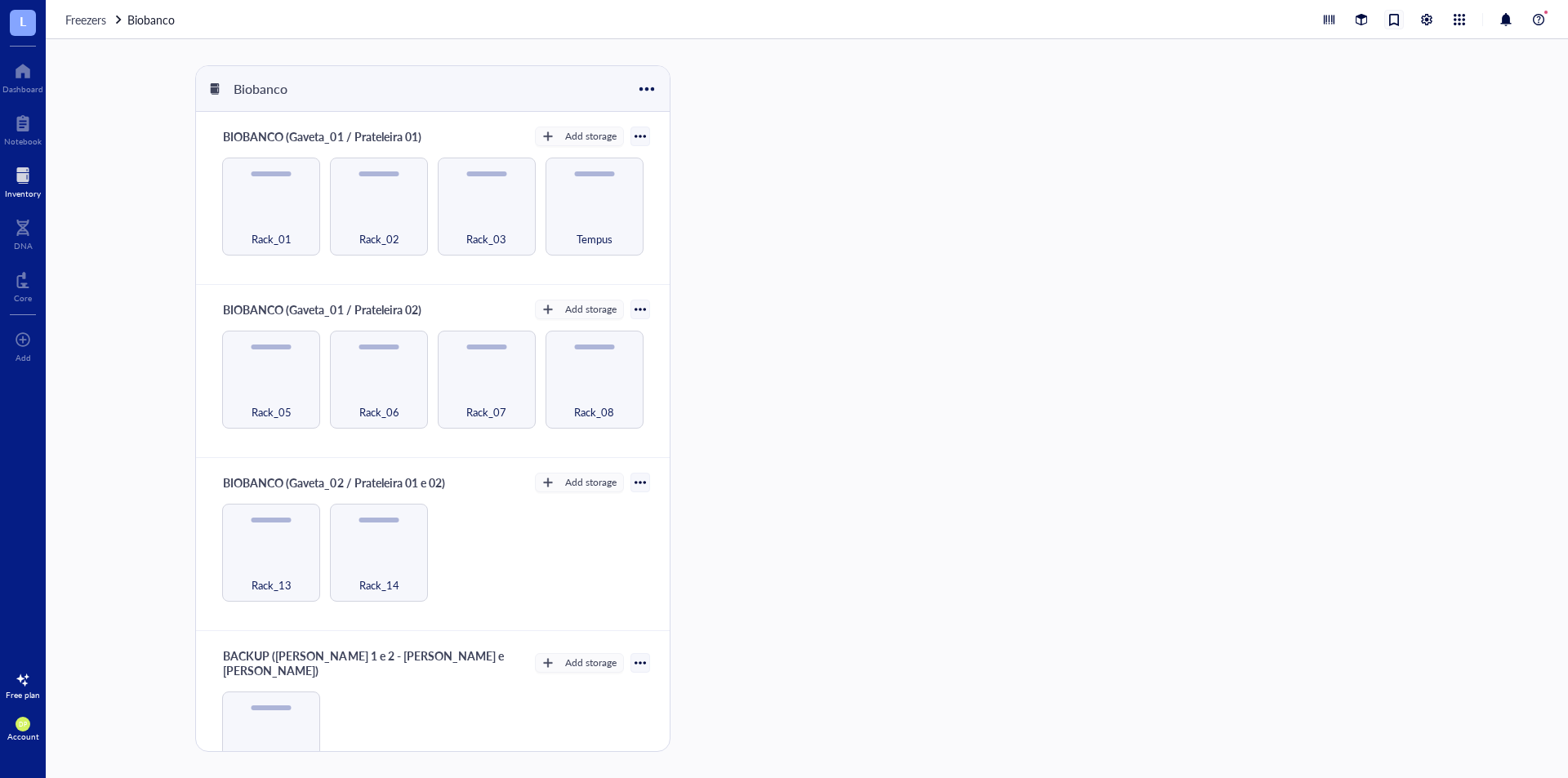
click at [1395, 23] on div at bounding box center [1394, 19] width 18 height 18
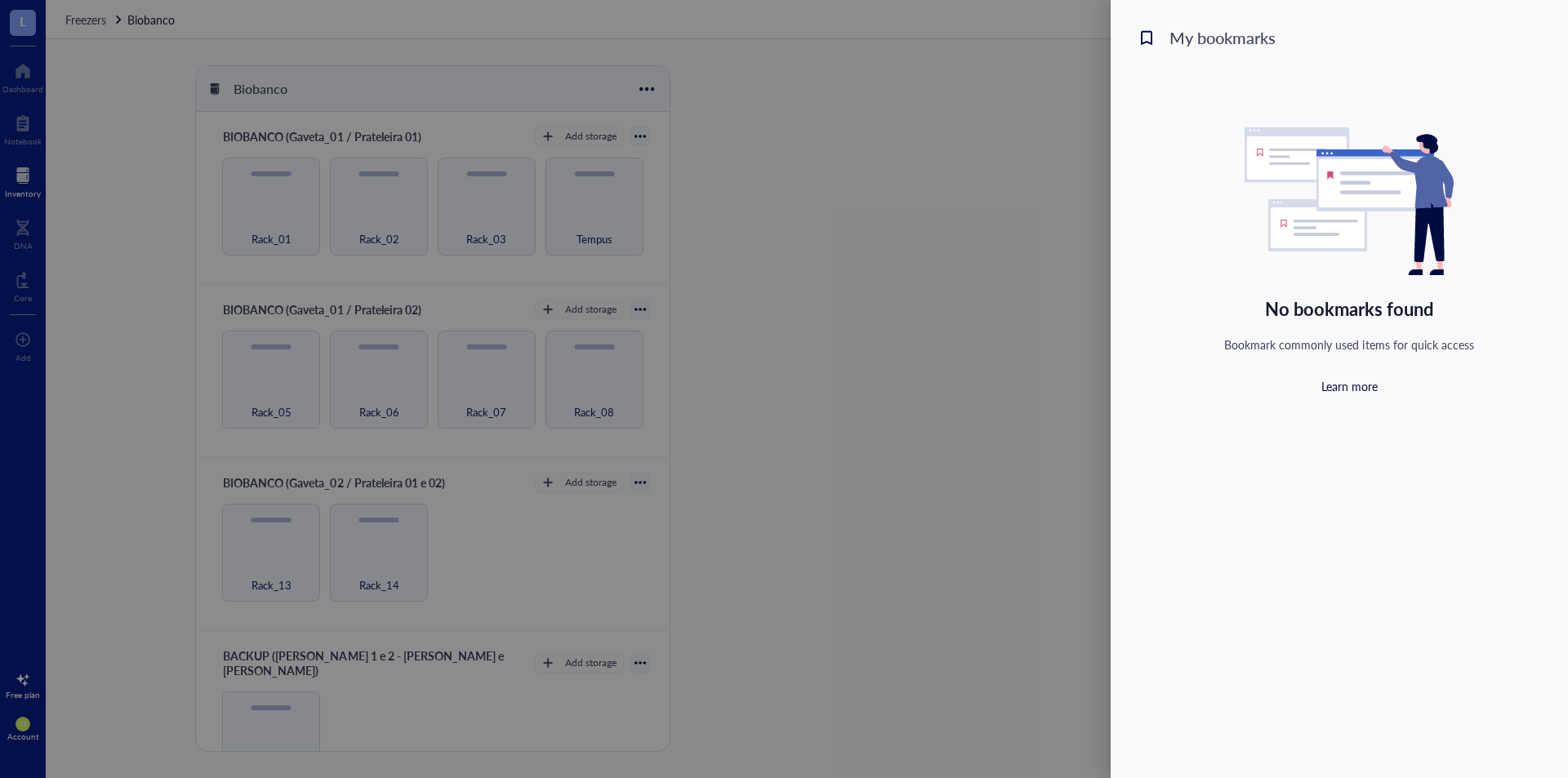
click at [1056, 125] on div at bounding box center [784, 389] width 1568 height 778
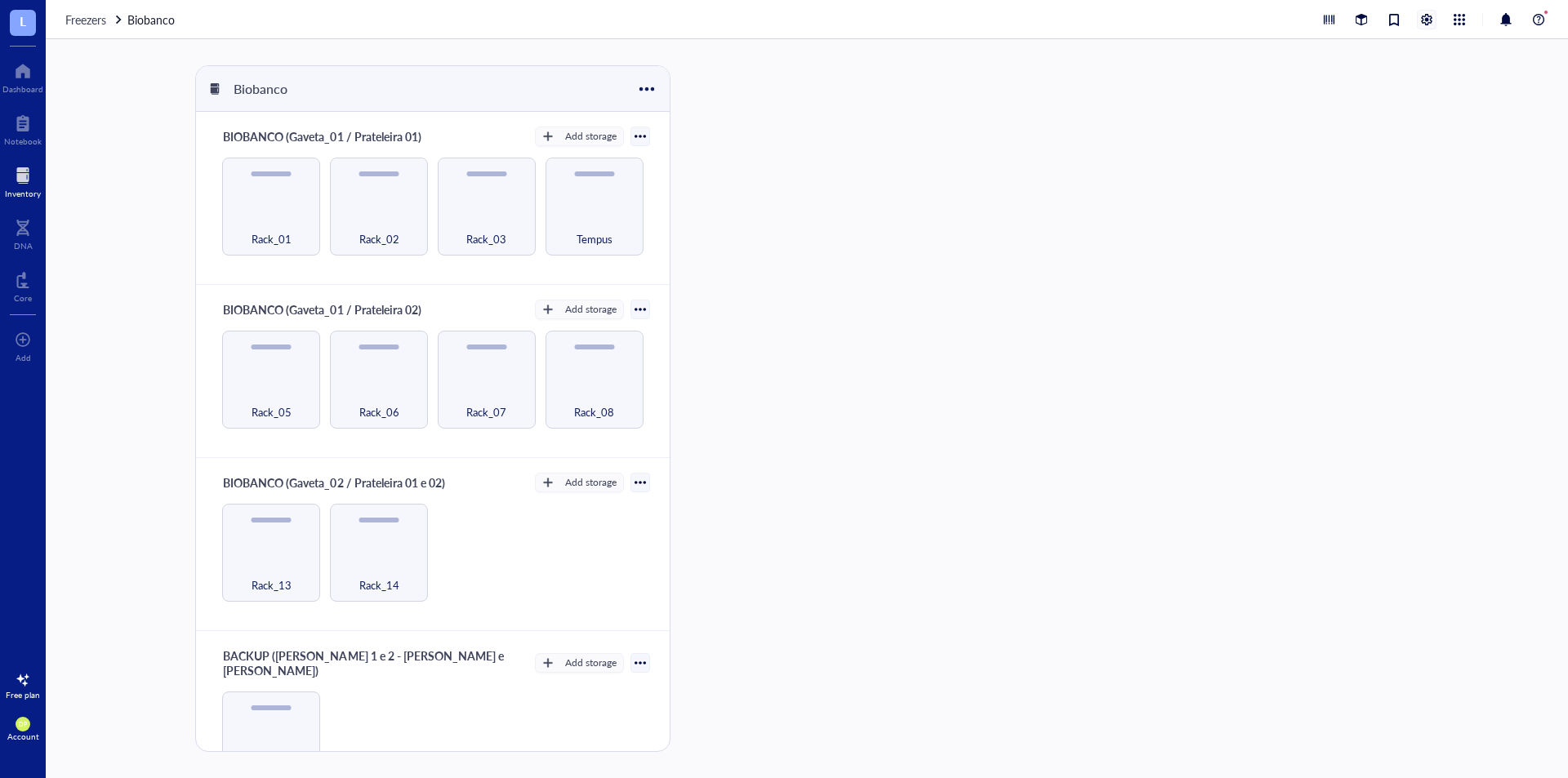
click at [1428, 19] on div at bounding box center [1427, 19] width 18 height 18
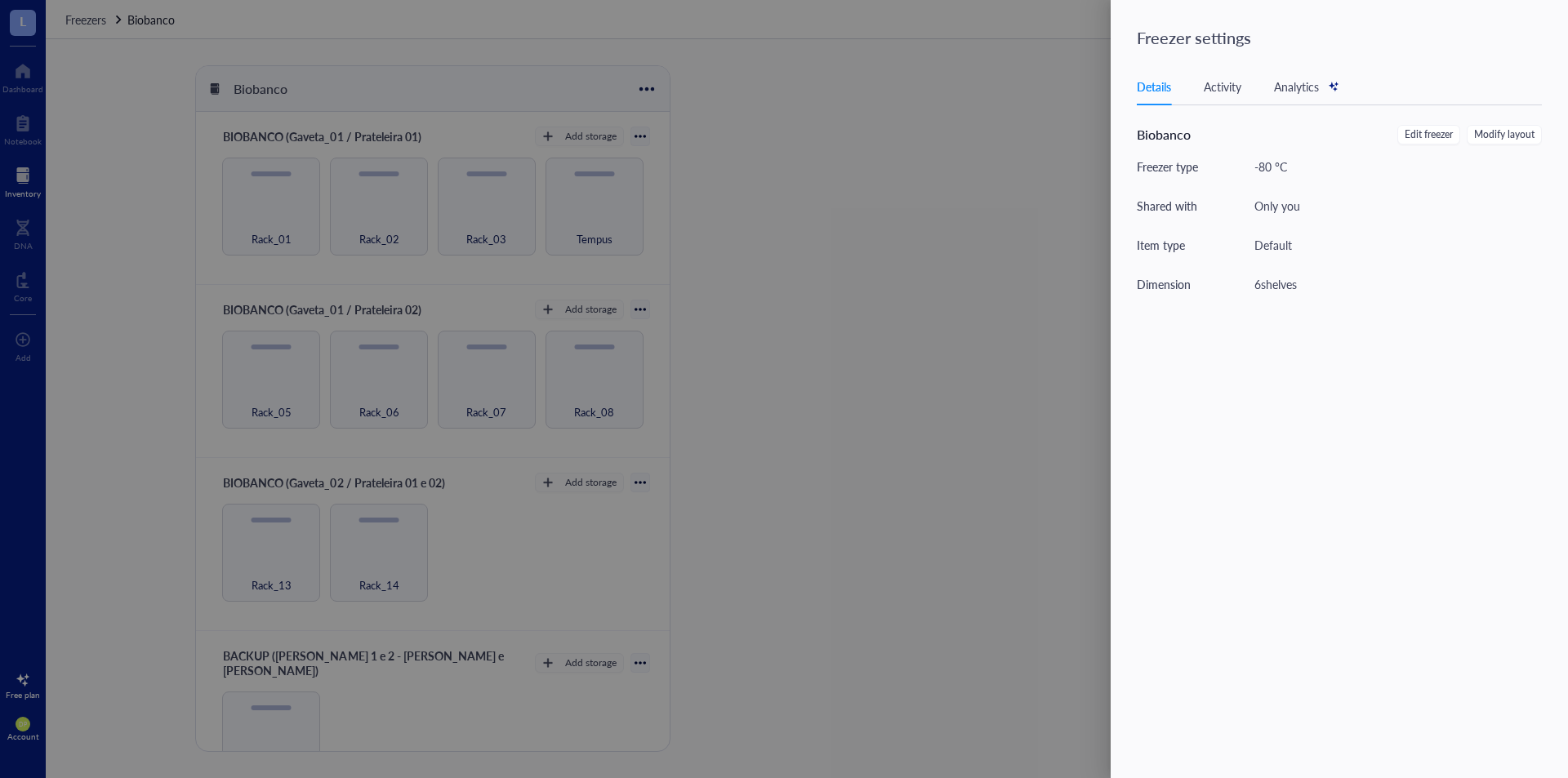
click at [1225, 90] on div "Activity" at bounding box center [1223, 86] width 38 height 18
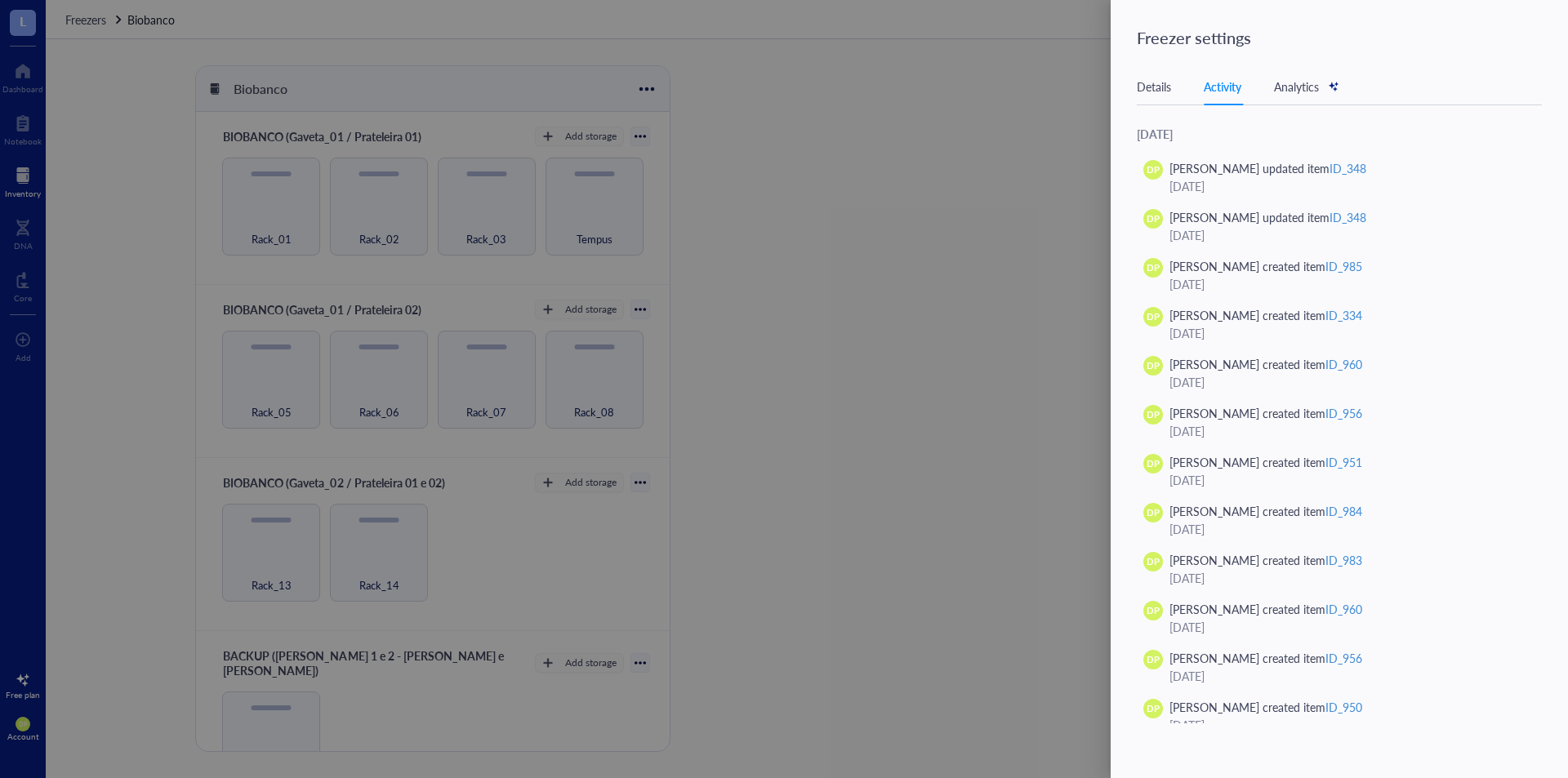
click at [1312, 80] on div "Analytics" at bounding box center [1307, 86] width 66 height 18
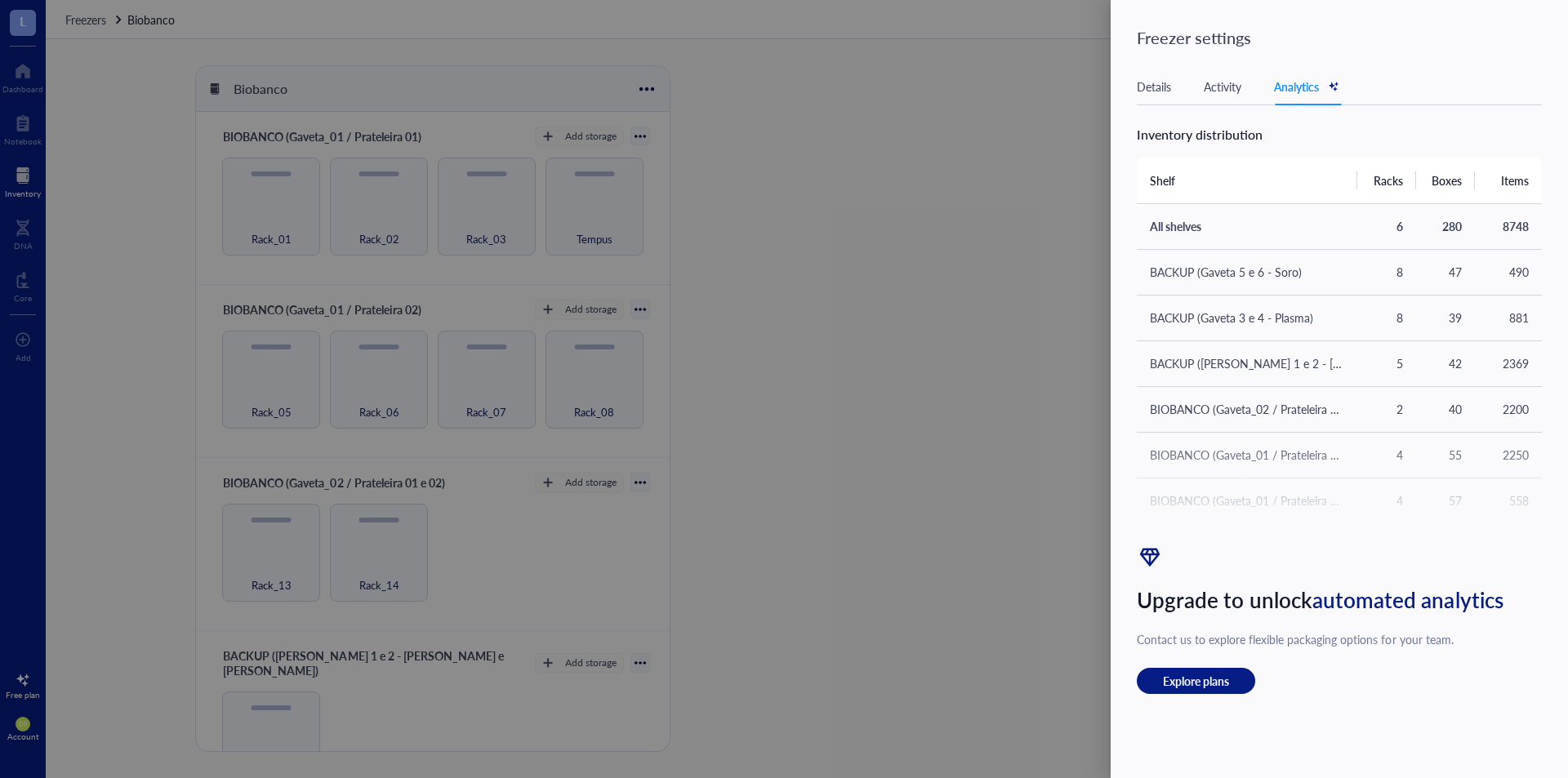
click at [942, 252] on div at bounding box center [784, 389] width 1568 height 778
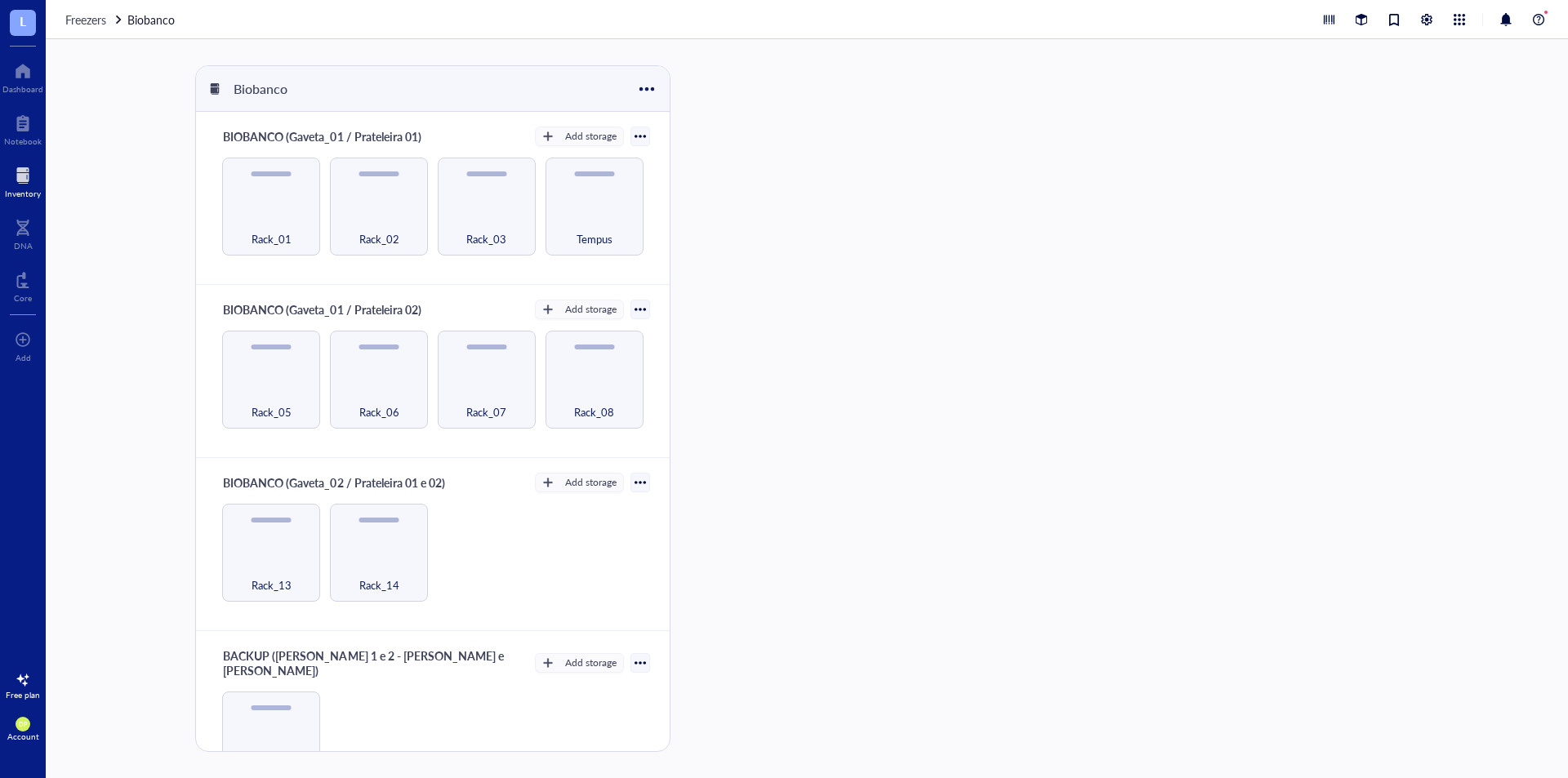
click at [1550, 23] on div "Freezers Biobanco" at bounding box center [808, 19] width 1523 height 39
click at [1540, 15] on div at bounding box center [1538, 19] width 19 height 19
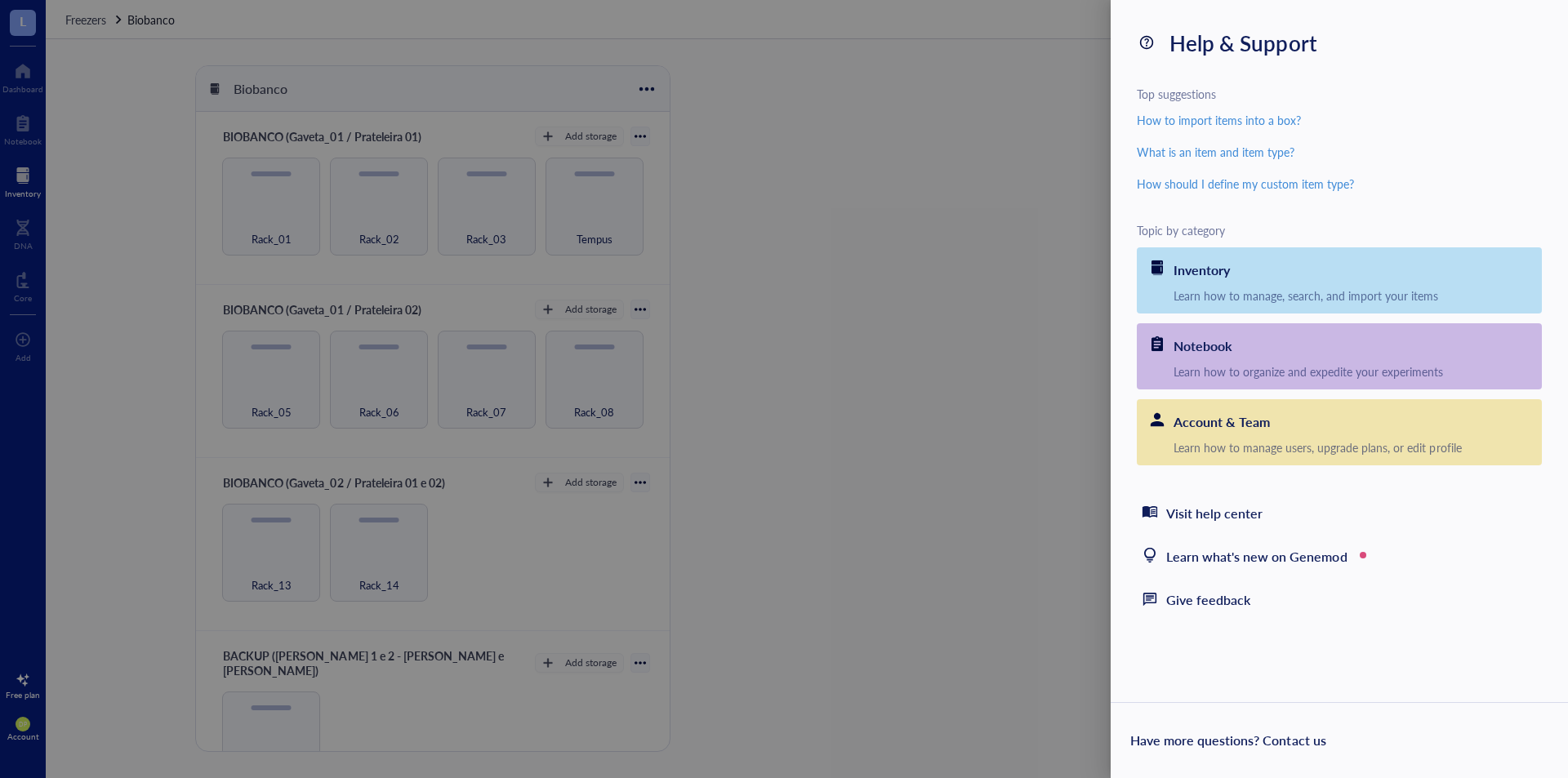
drag, startPoint x: 977, startPoint y: 441, endPoint x: 992, endPoint y: 418, distance: 27.5
click at [978, 441] on div at bounding box center [784, 389] width 1568 height 778
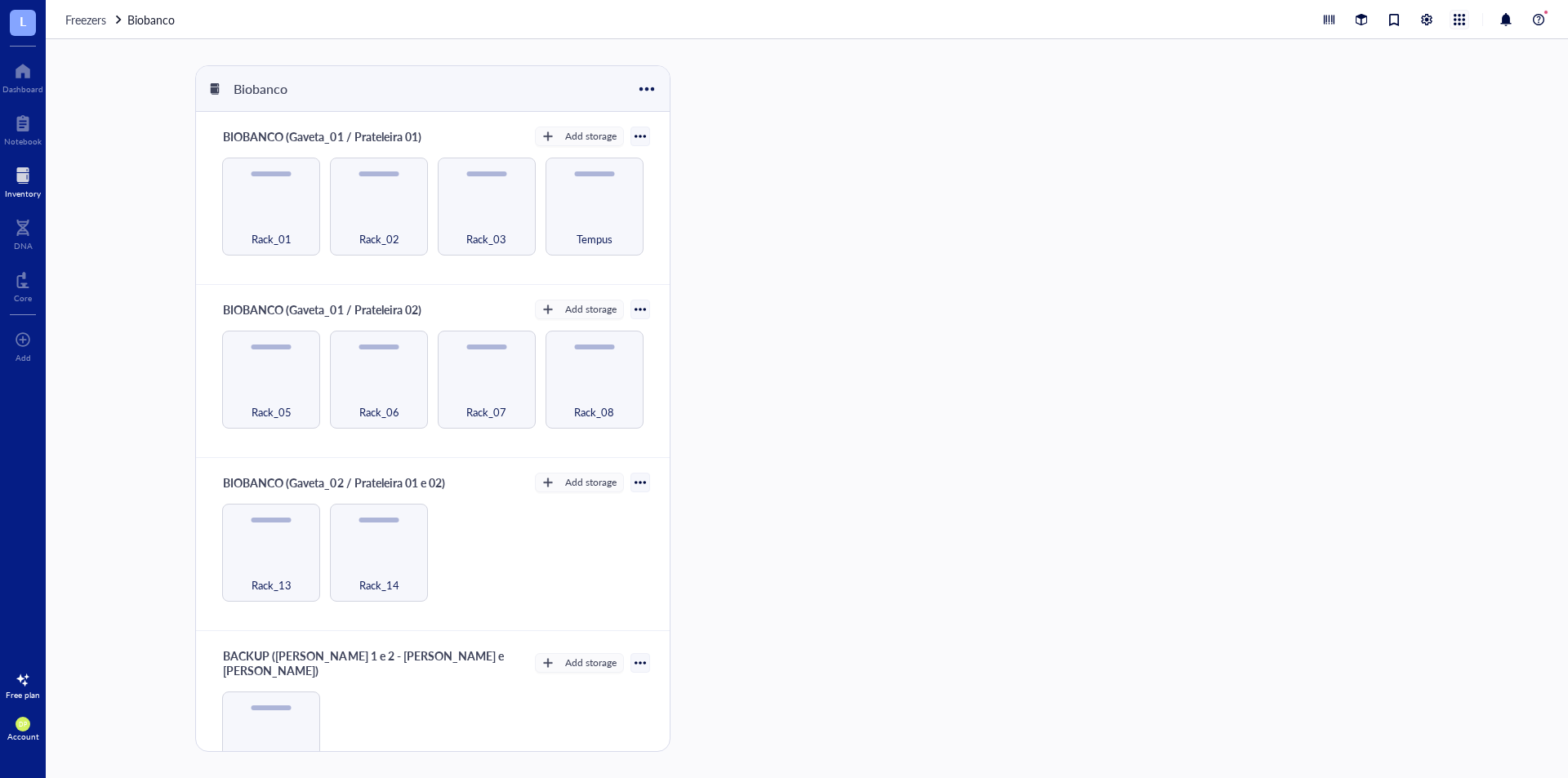
click at [1458, 20] on div at bounding box center [1459, 19] width 18 height 18
click at [29, 729] on div "DP Account" at bounding box center [23, 730] width 46 height 46
click at [130, 572] on div "Biobanco BIOBANCO (Gaveta_01 / Prateleira 01) Add storage Rack_01 Rack_02 Rack_…" at bounding box center [808, 408] width 1523 height 739
click at [19, 73] on div at bounding box center [23, 71] width 41 height 26
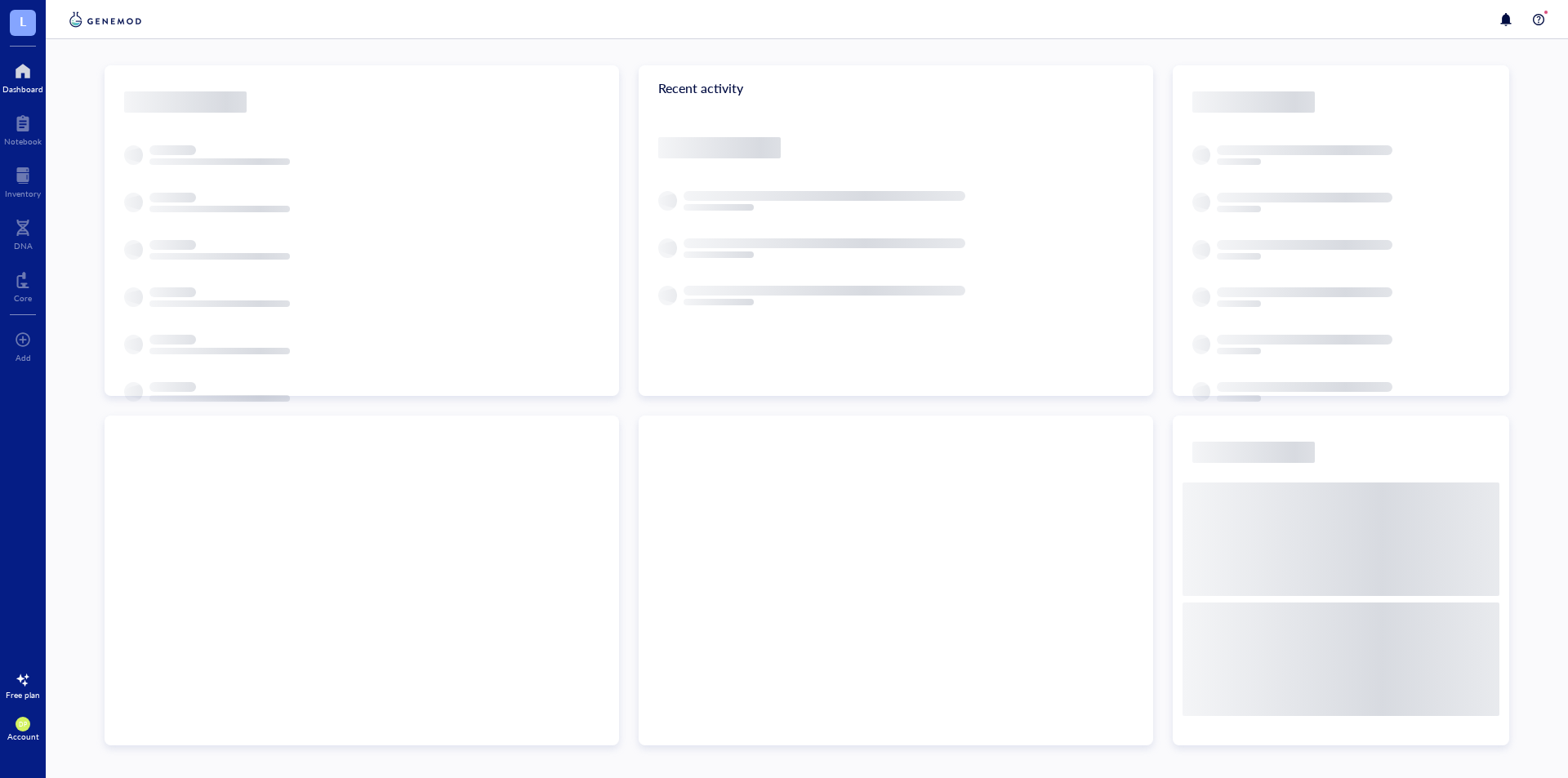
click at [24, 19] on span "L" at bounding box center [22, 21] width 6 height 20
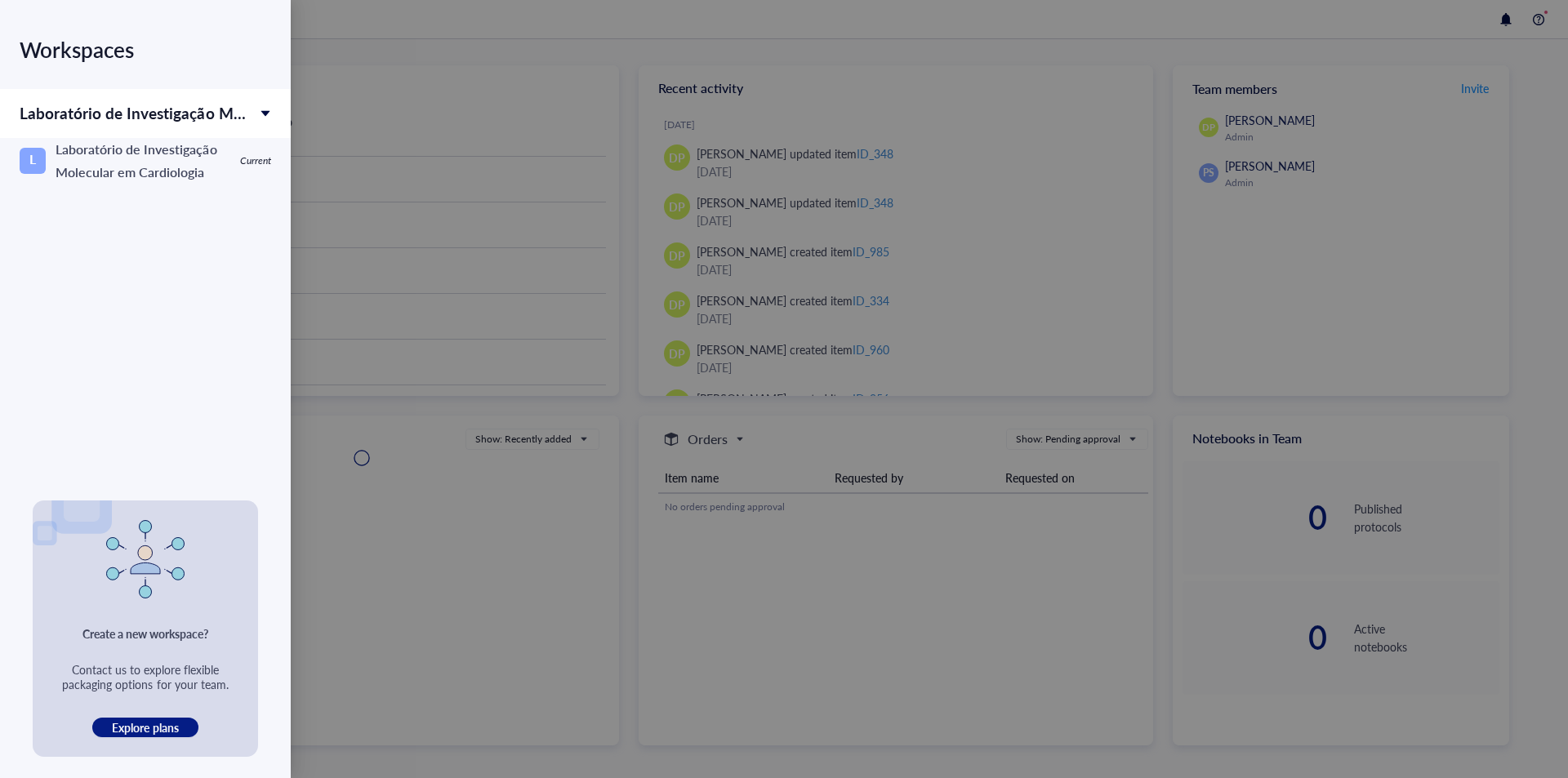
click at [473, 632] on div at bounding box center [784, 389] width 1568 height 778
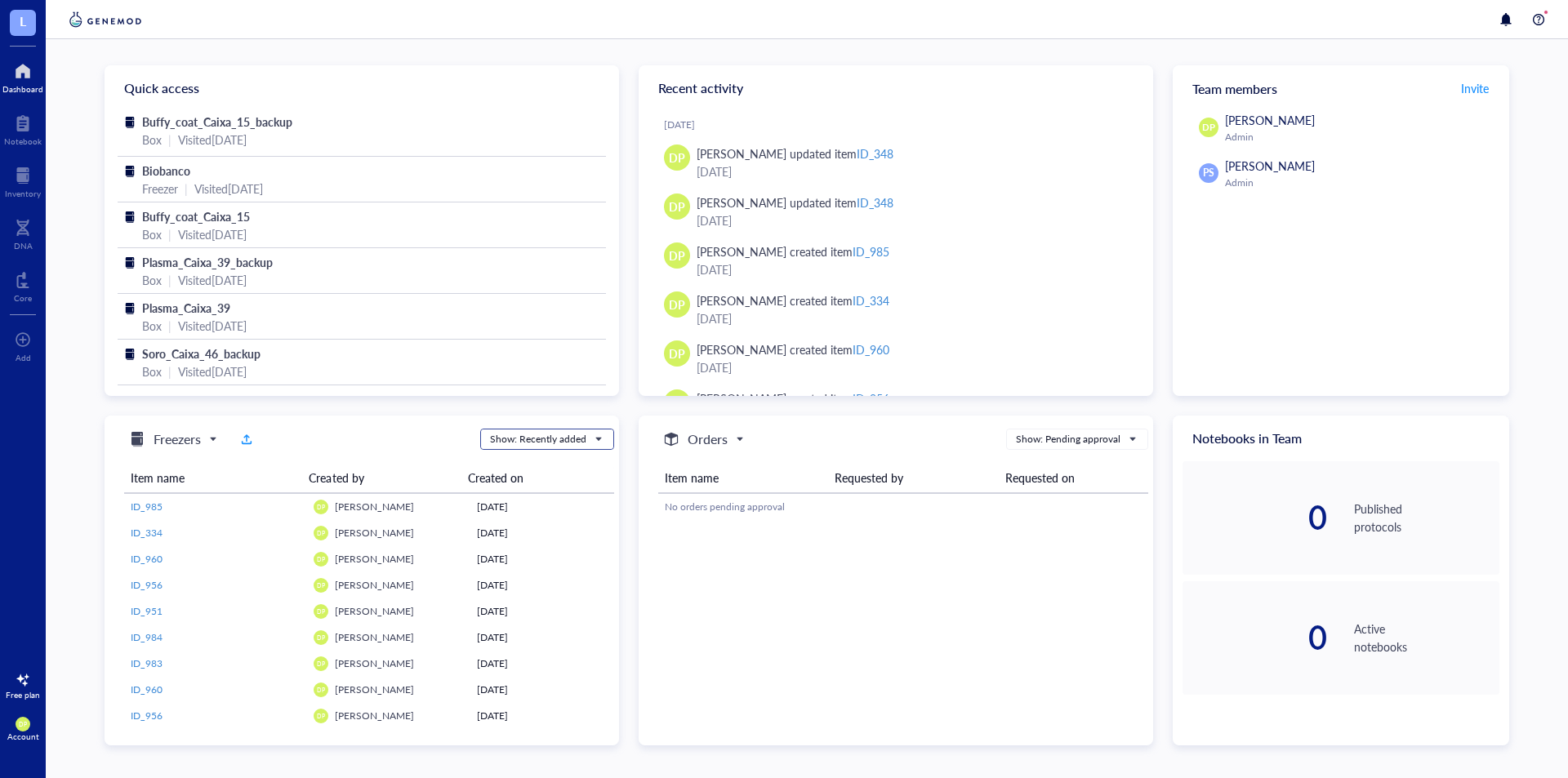
click at [601, 438] on span at bounding box center [547, 439] width 114 height 25
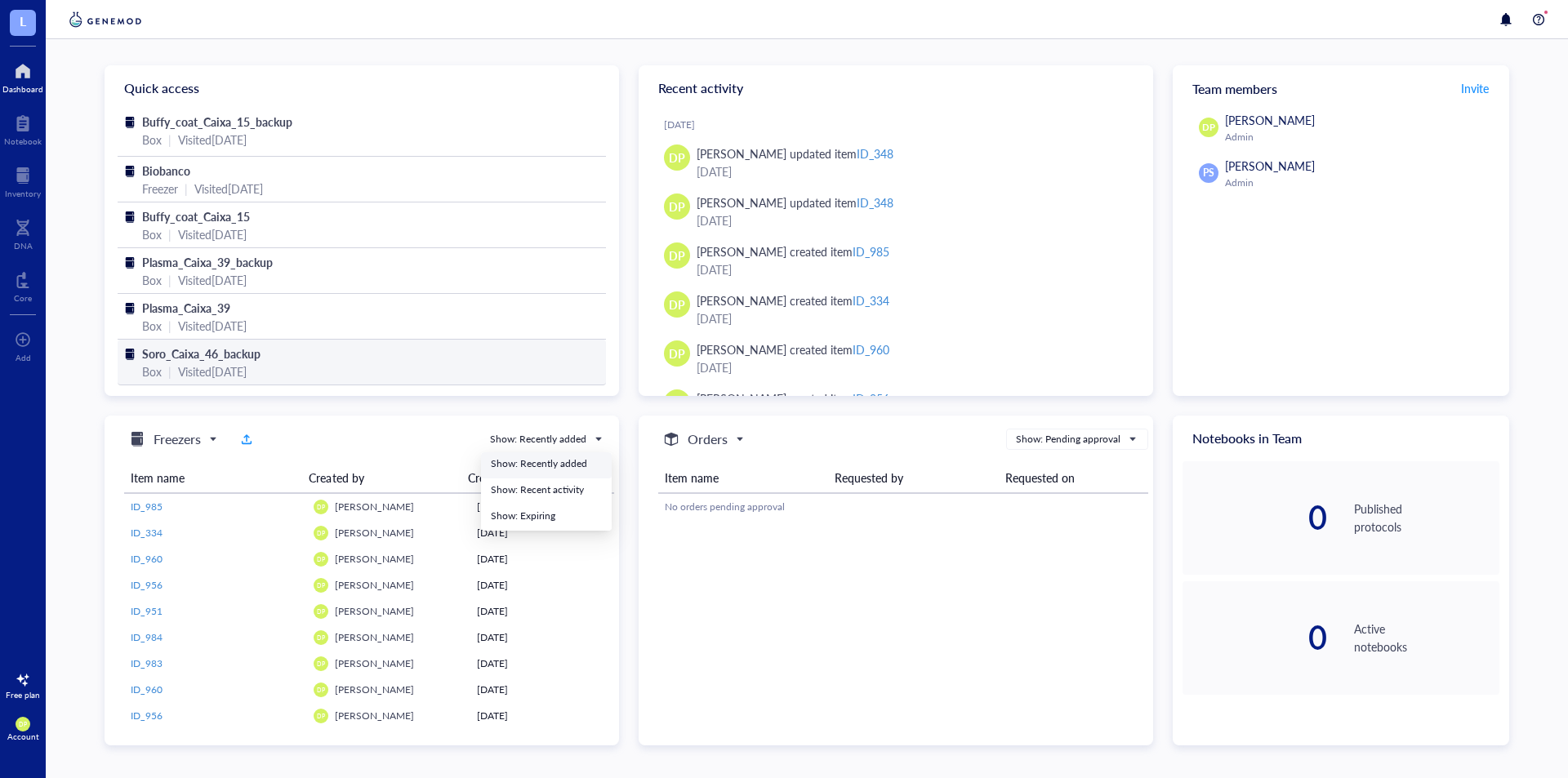
drag, startPoint x: 600, startPoint y: 437, endPoint x: 473, endPoint y: 385, distance: 137.2
click at [600, 437] on span "Show: Recently added" at bounding box center [545, 439] width 111 height 15
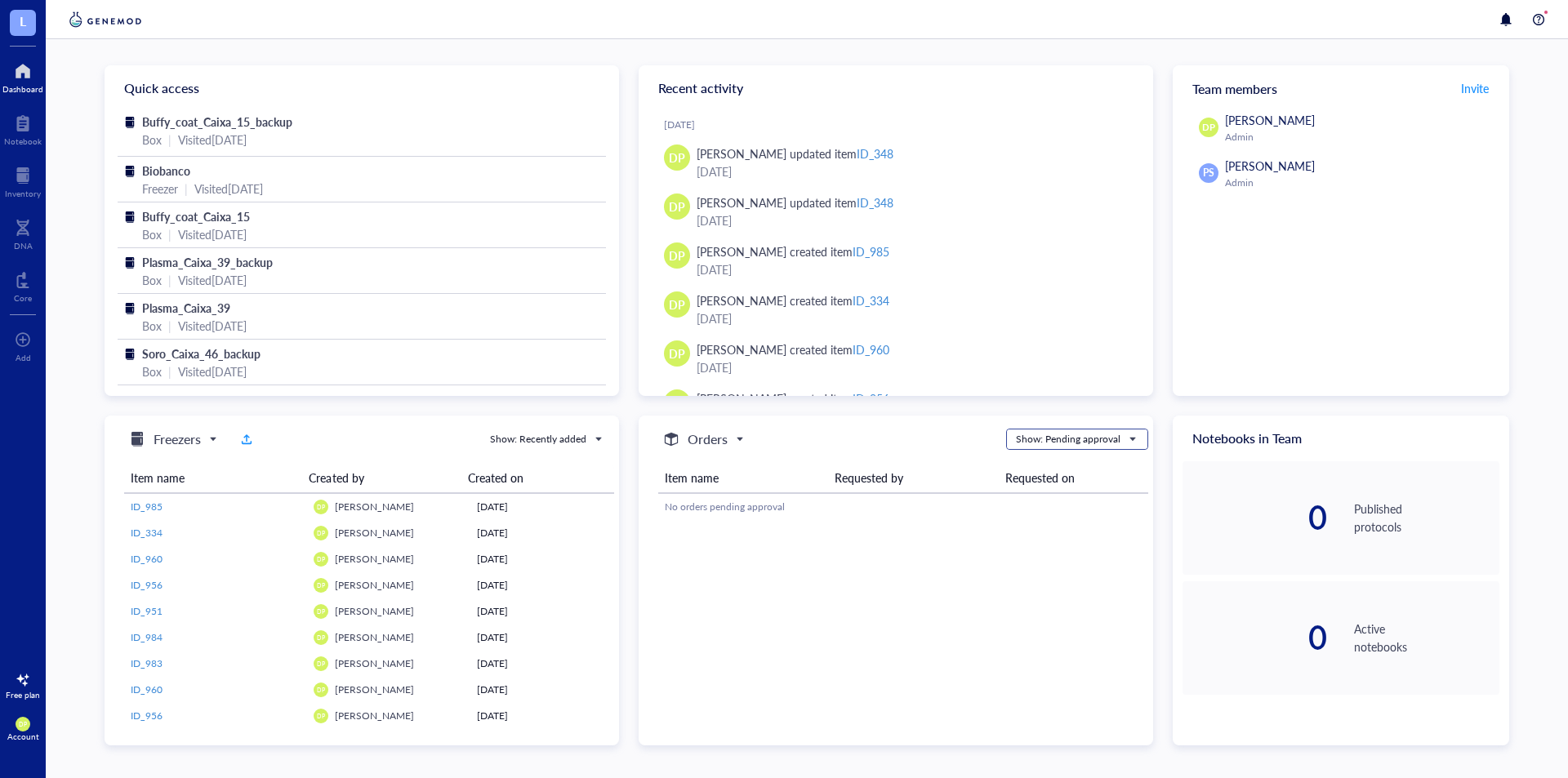
click at [1035, 450] on input "search" at bounding box center [1070, 439] width 108 height 25
click at [1042, 437] on div "Show: Pending approval" at bounding box center [1068, 439] width 104 height 15
click at [22, 130] on div at bounding box center [22, 123] width 38 height 26
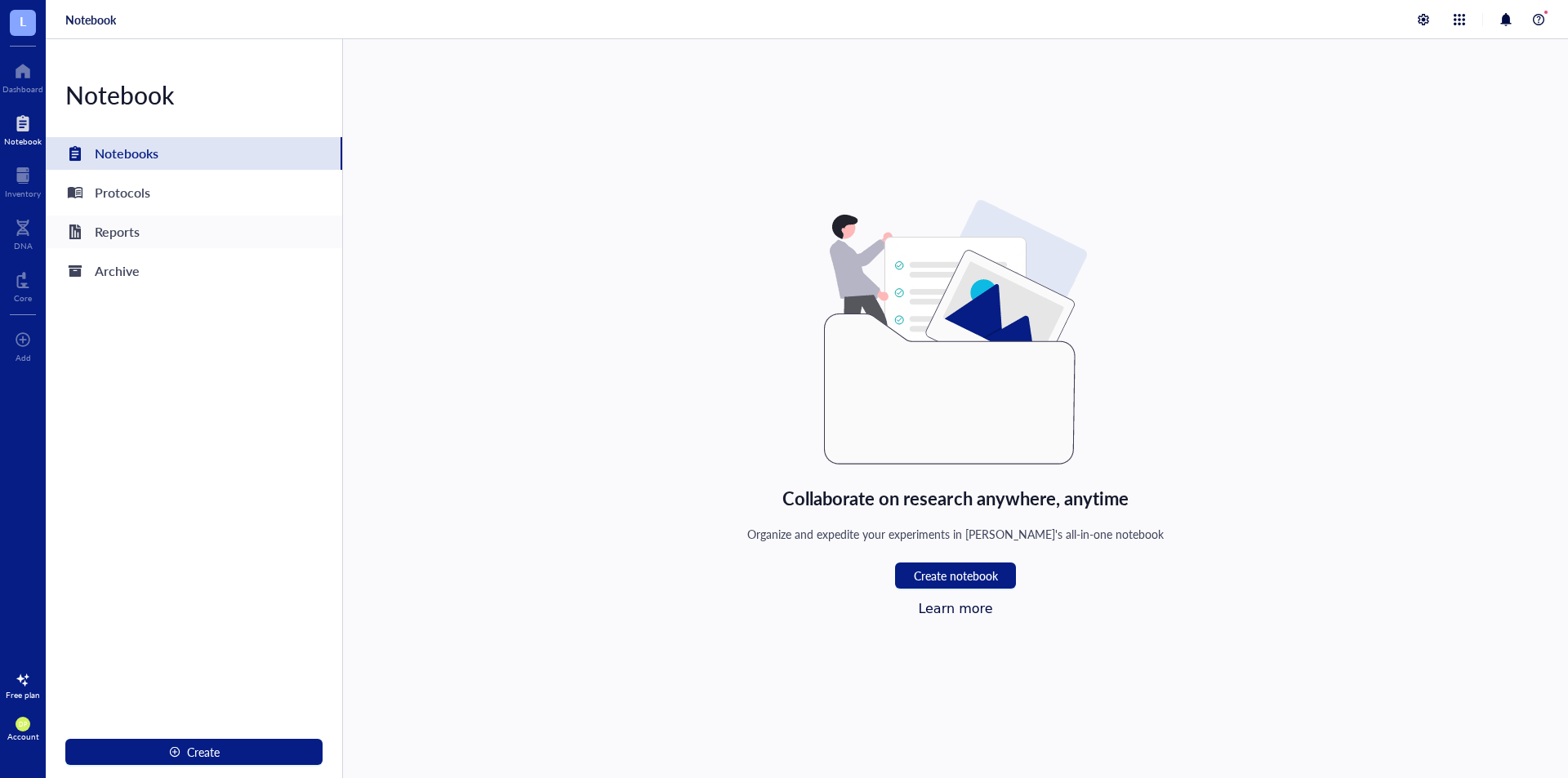
click at [91, 231] on div "Reports" at bounding box center [102, 232] width 75 height 23
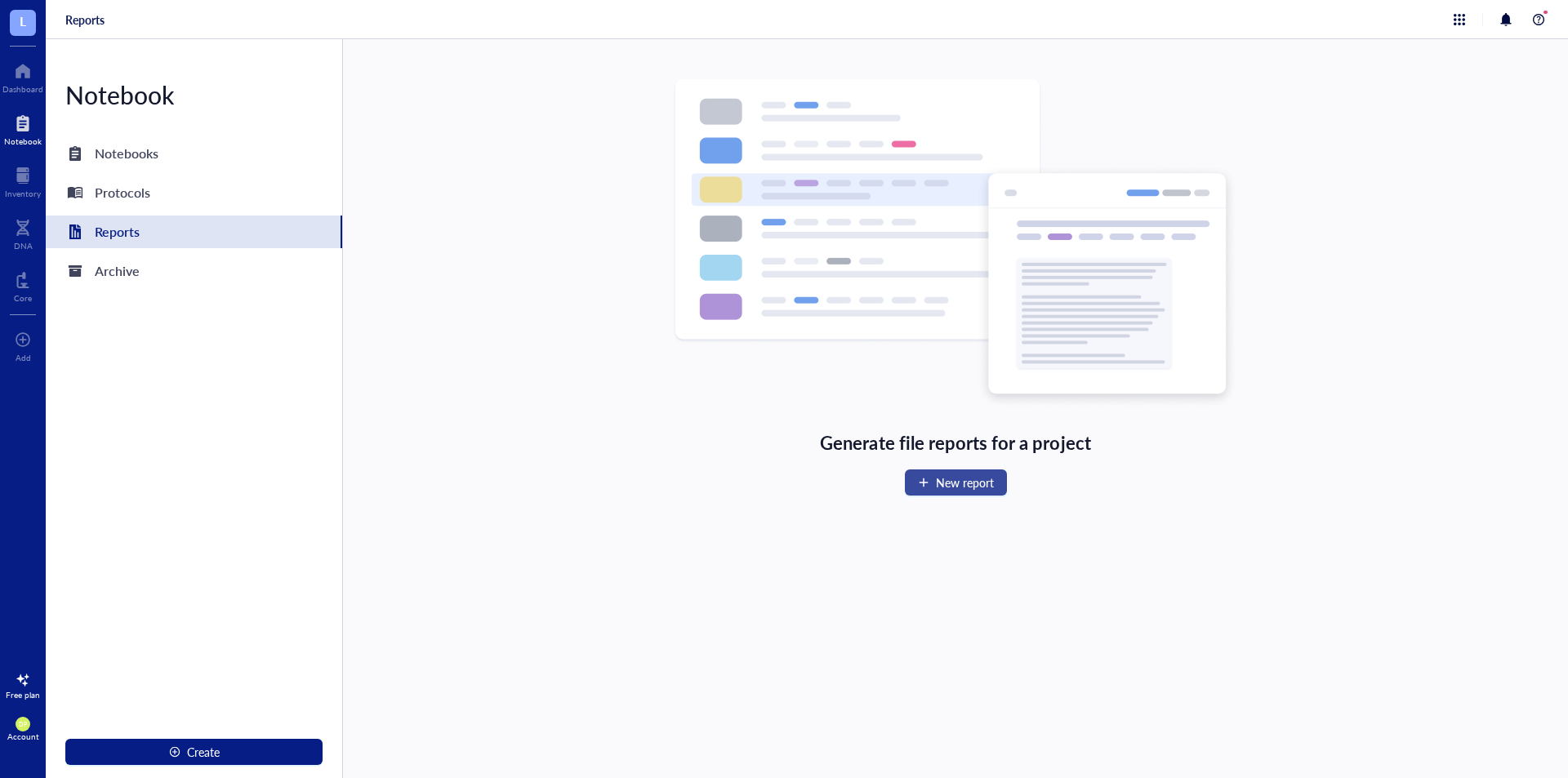
click at [971, 486] on span "New report" at bounding box center [964, 483] width 58 height 13
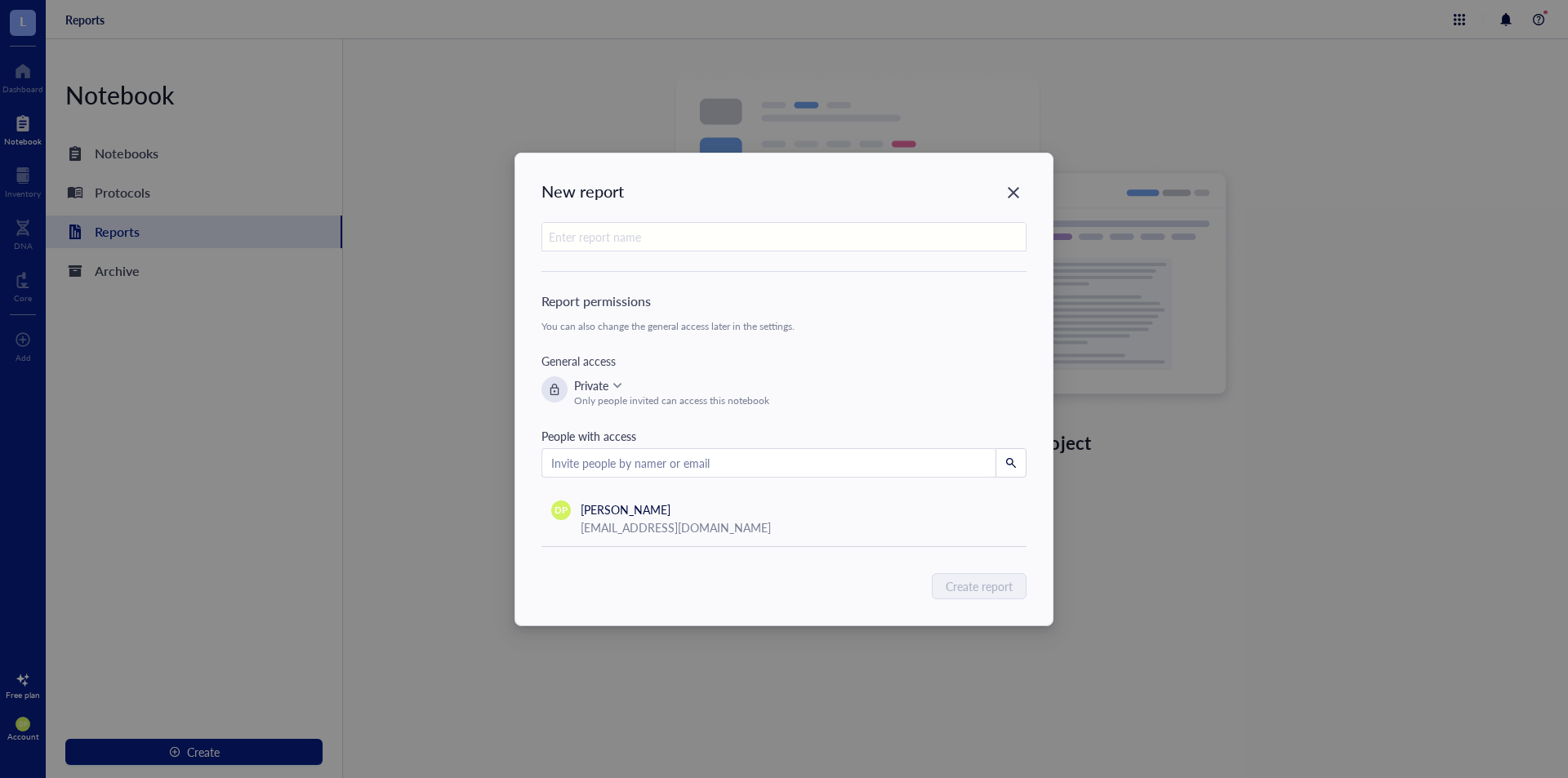
click at [730, 243] on input "text" at bounding box center [784, 238] width 484 height 30
click at [1008, 200] on icon "Close" at bounding box center [1013, 192] width 16 height 16
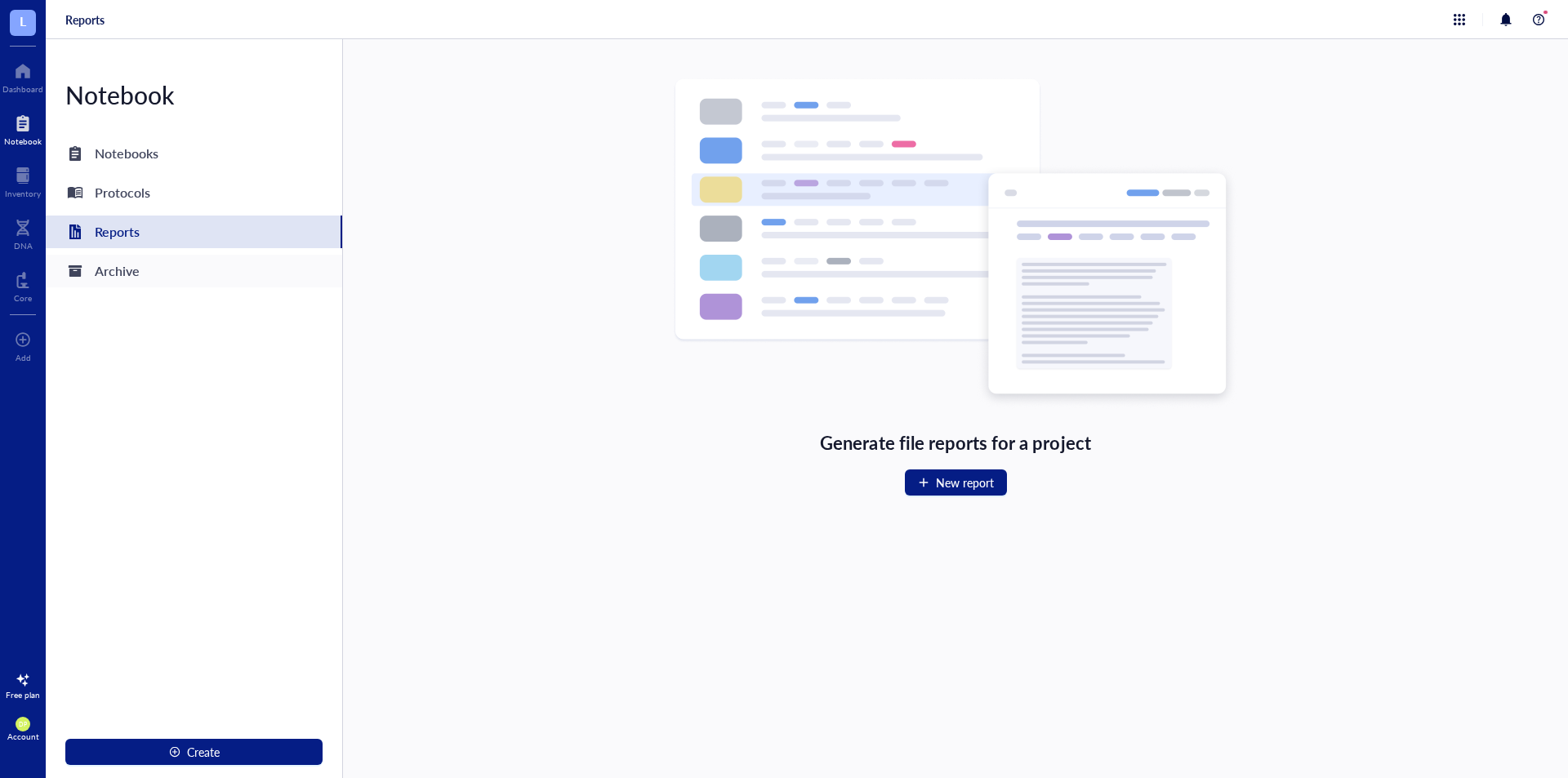
click at [145, 271] on div "Archive" at bounding box center [194, 270] width 296 height 32
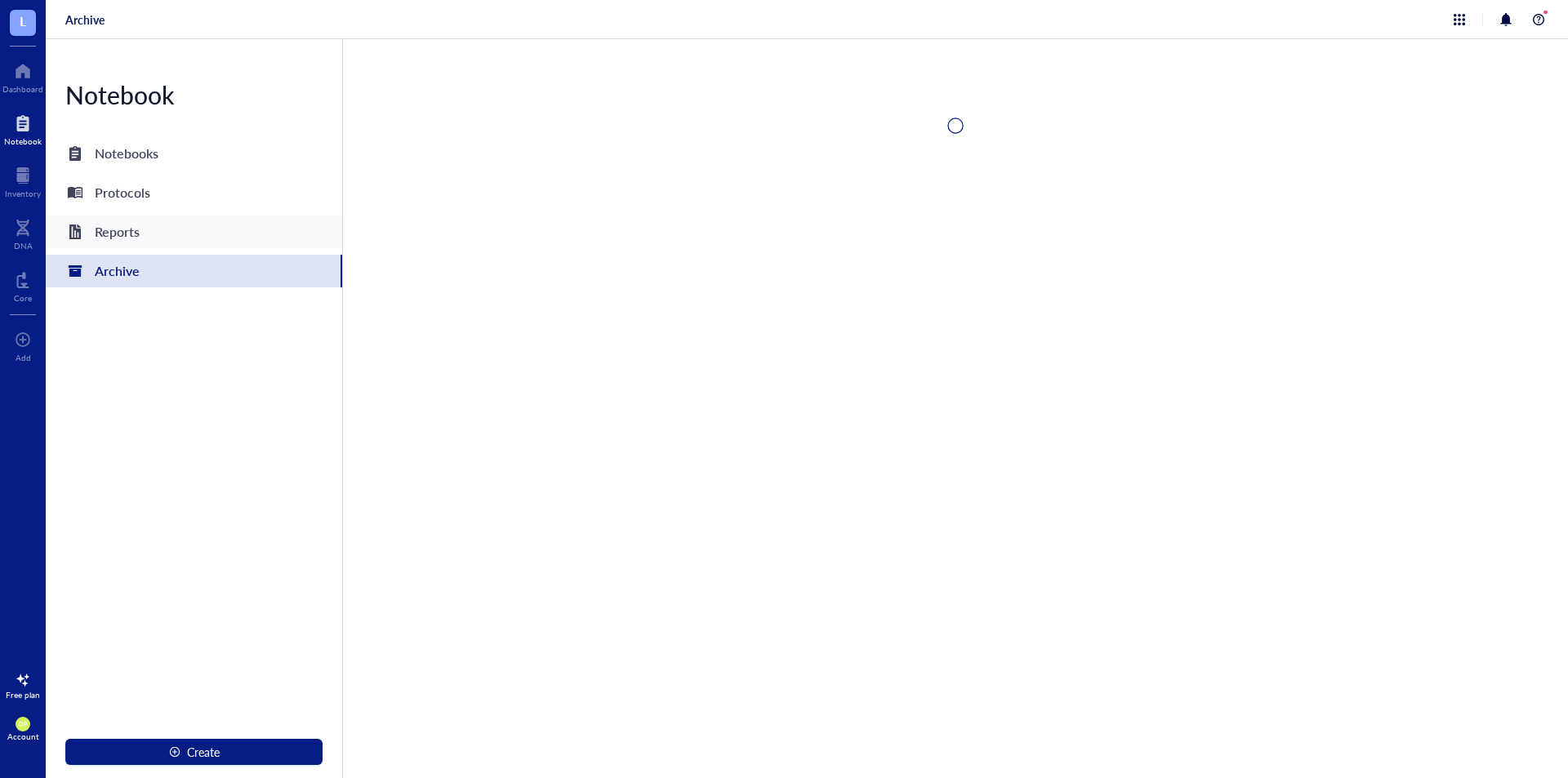
click at [164, 231] on div "Reports" at bounding box center [194, 232] width 296 height 32
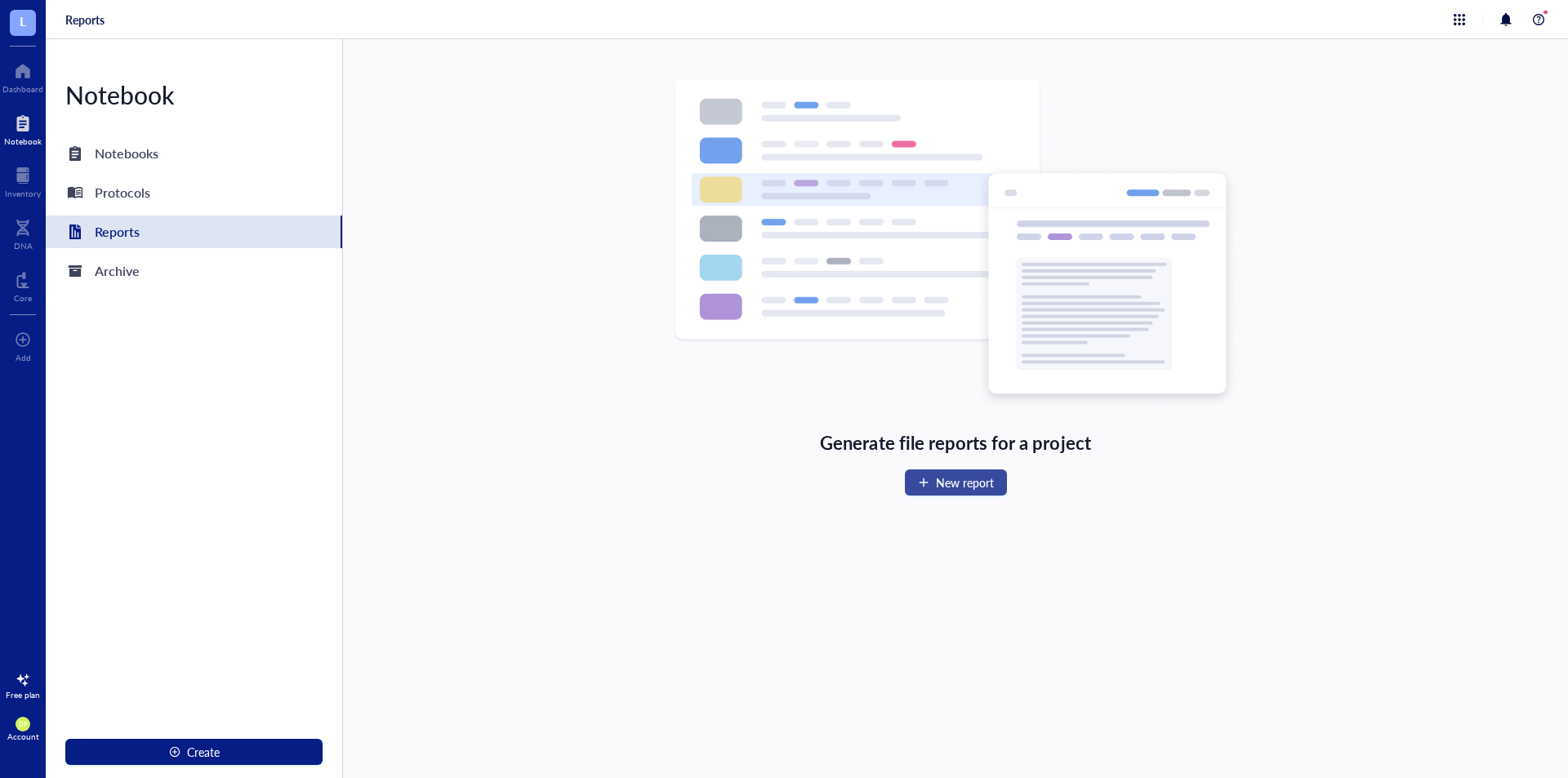
click at [942, 485] on span "New report" at bounding box center [964, 483] width 58 height 13
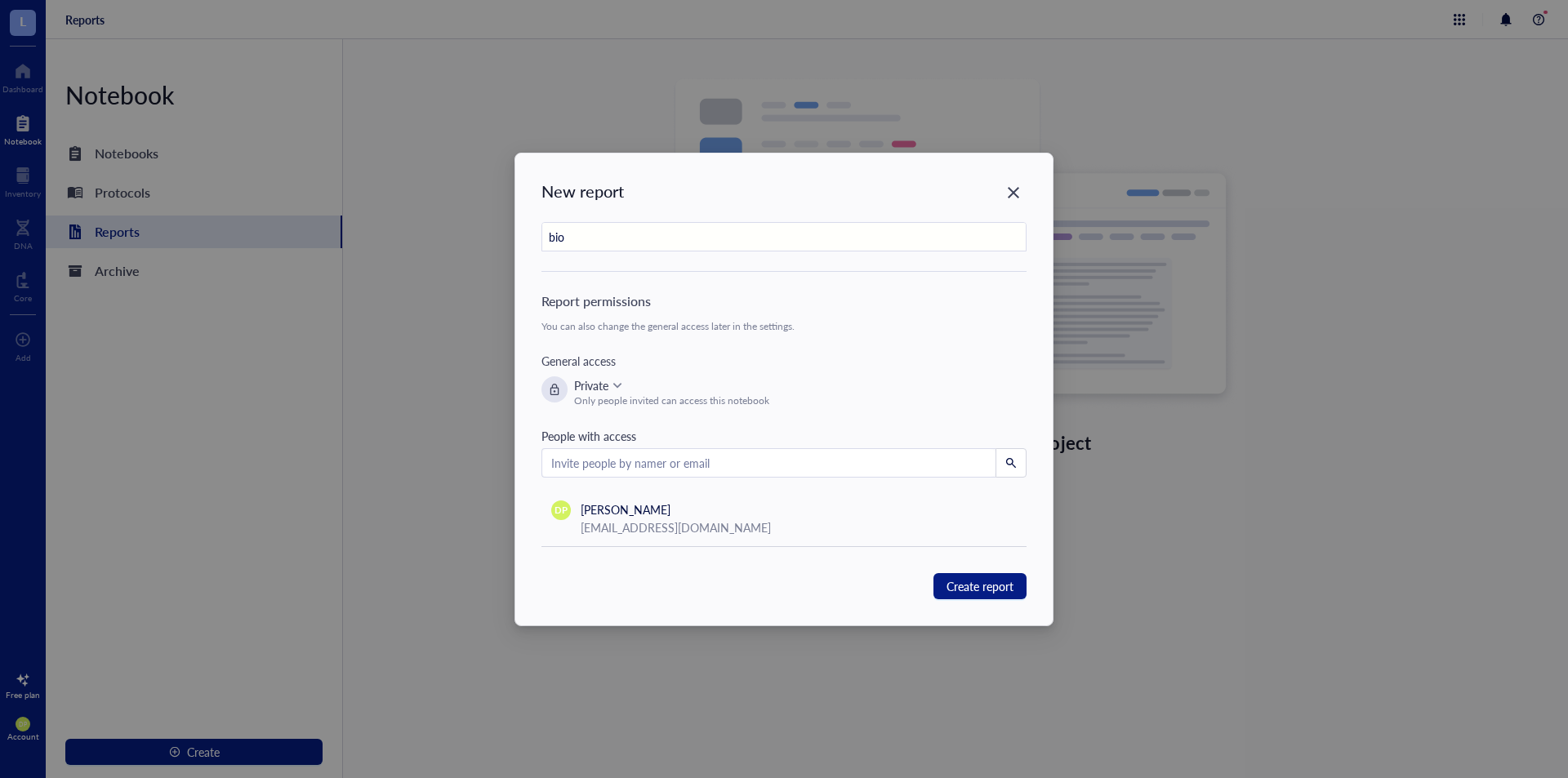
type input "bio"
click at [746, 403] on div "Only people invited can access this notebook" at bounding box center [672, 401] width 196 height 13
click at [652, 318] on div "Report permissions You can also change the general access later in the settings." at bounding box center [784, 312] width 485 height 41
click at [928, 461] on input "search" at bounding box center [769, 462] width 436 height 25
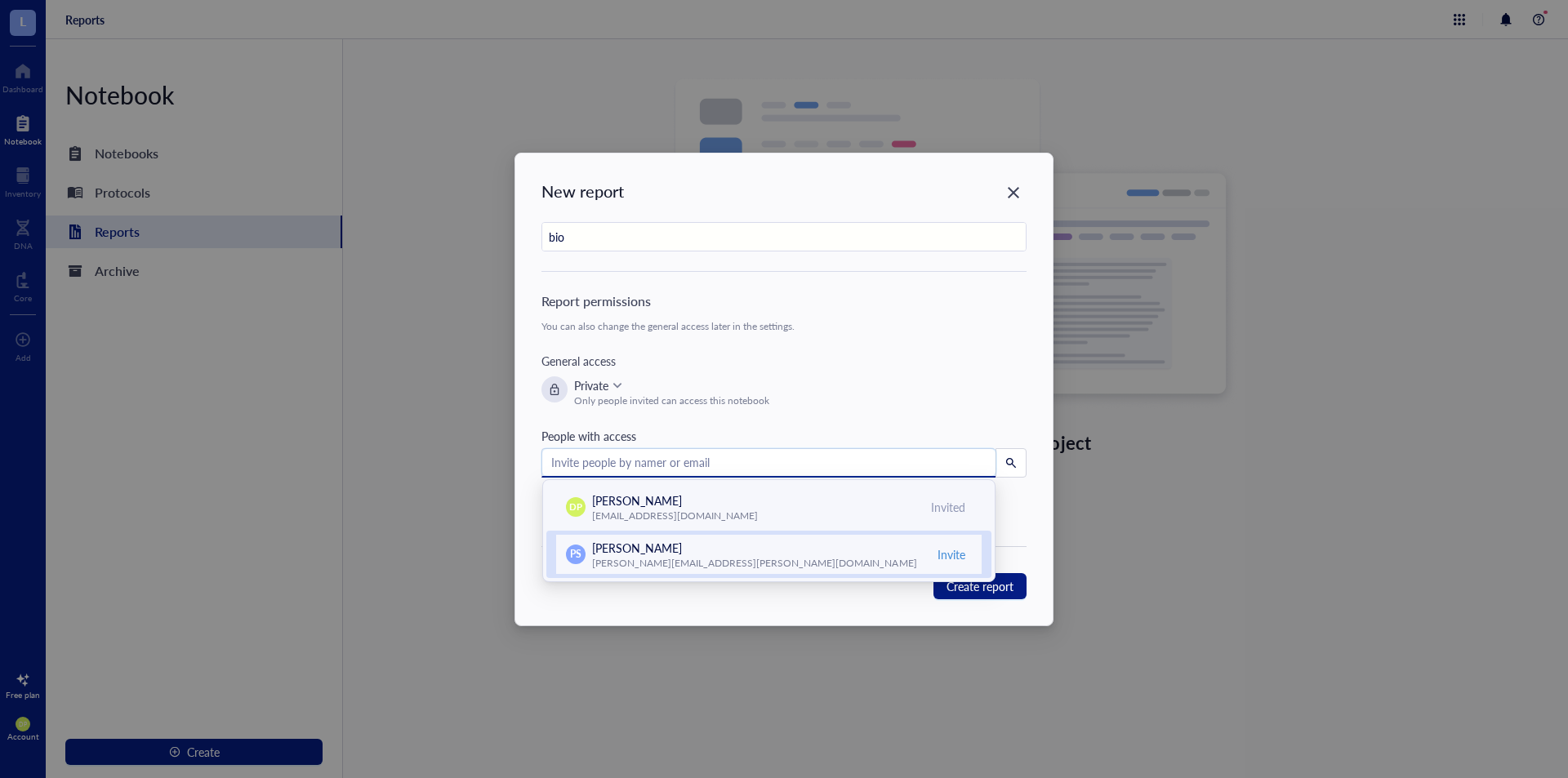
click at [712, 553] on div "[PERSON_NAME]" at bounding box center [707, 547] width 229 height 18
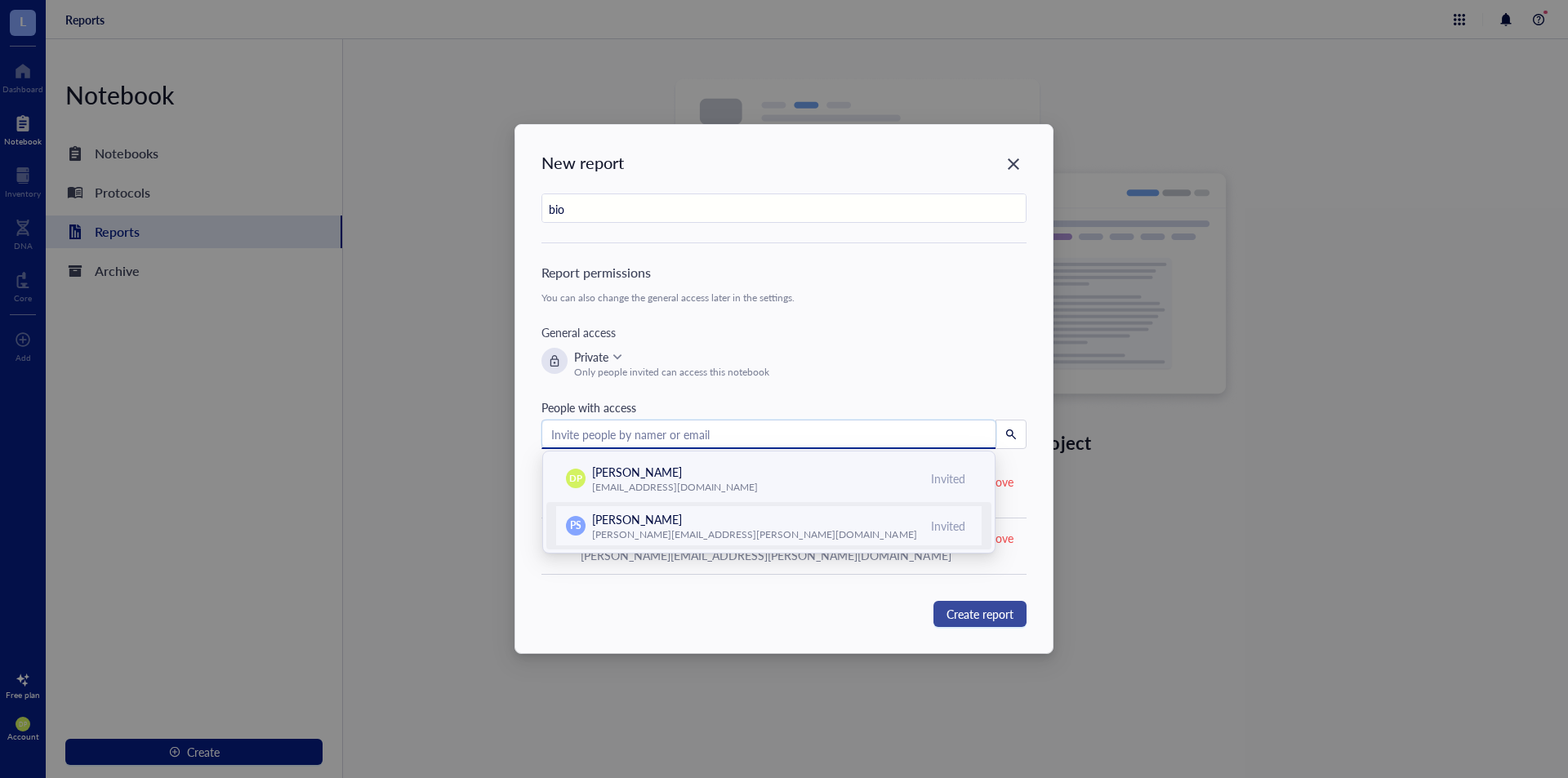
click at [978, 623] on button "Create report" at bounding box center [980, 614] width 93 height 26
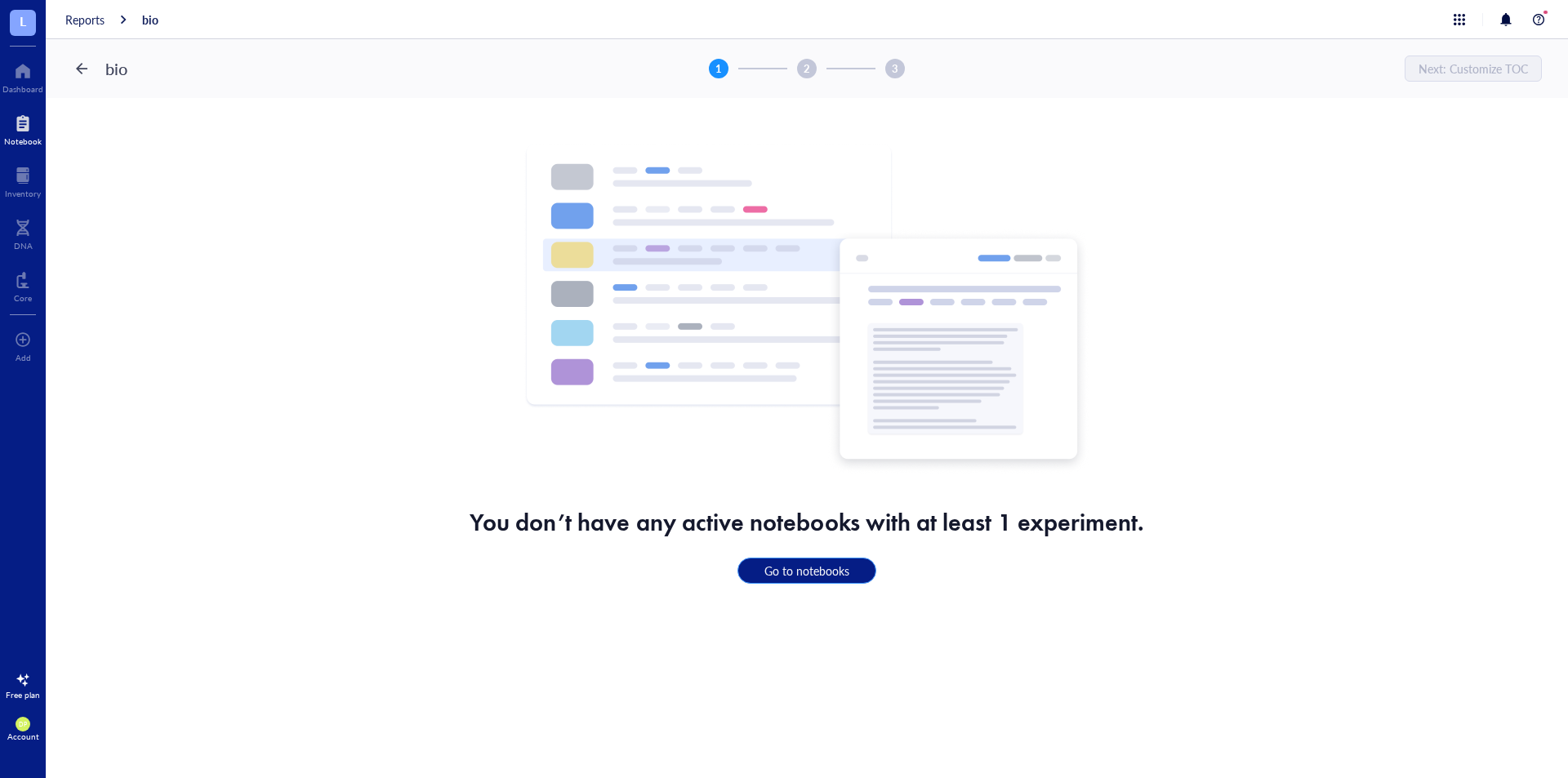
click at [792, 570] on span "Go to notebooks" at bounding box center [807, 571] width 85 height 15
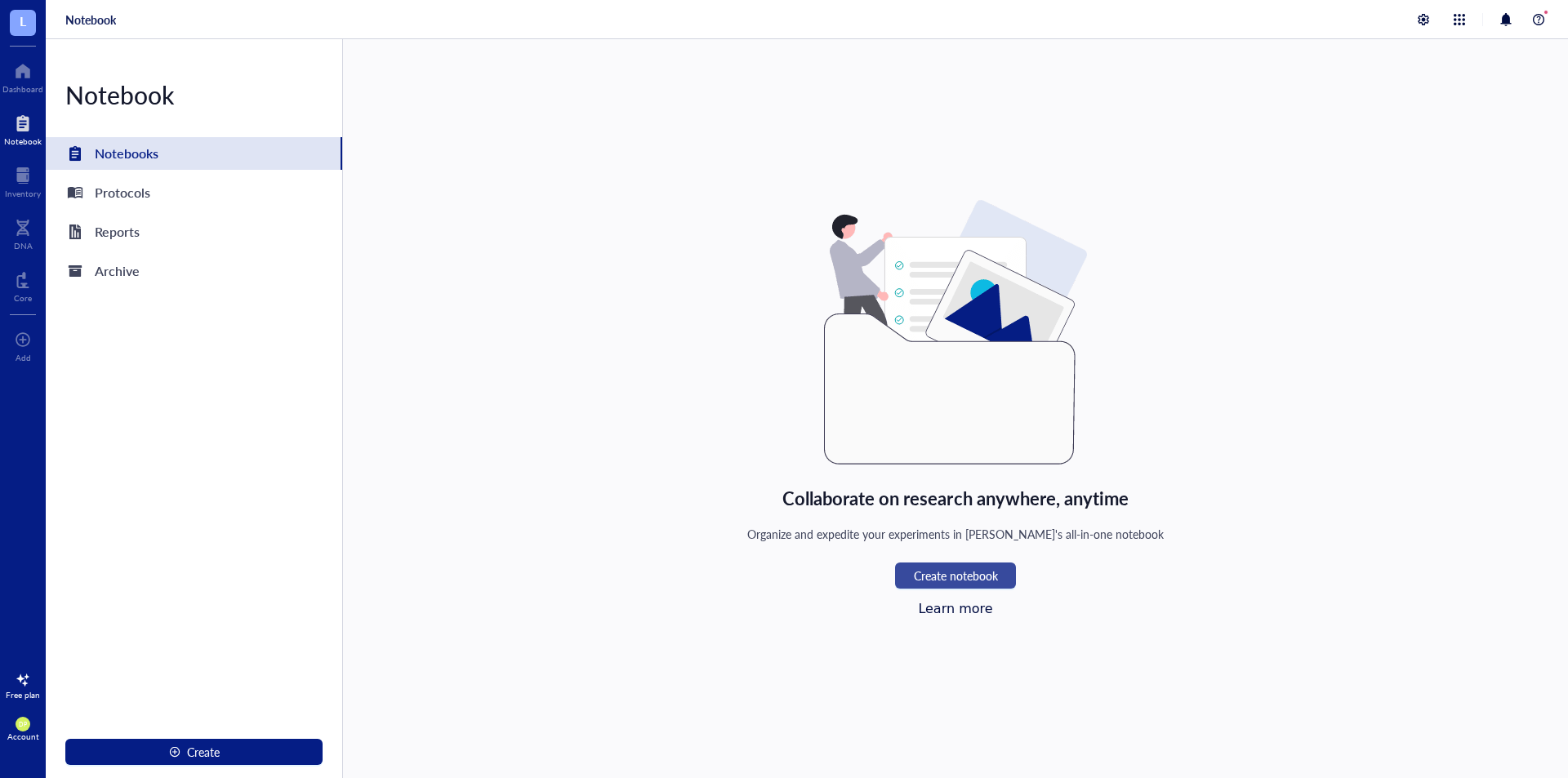
click at [988, 569] on span "Create notebook" at bounding box center [955, 576] width 84 height 13
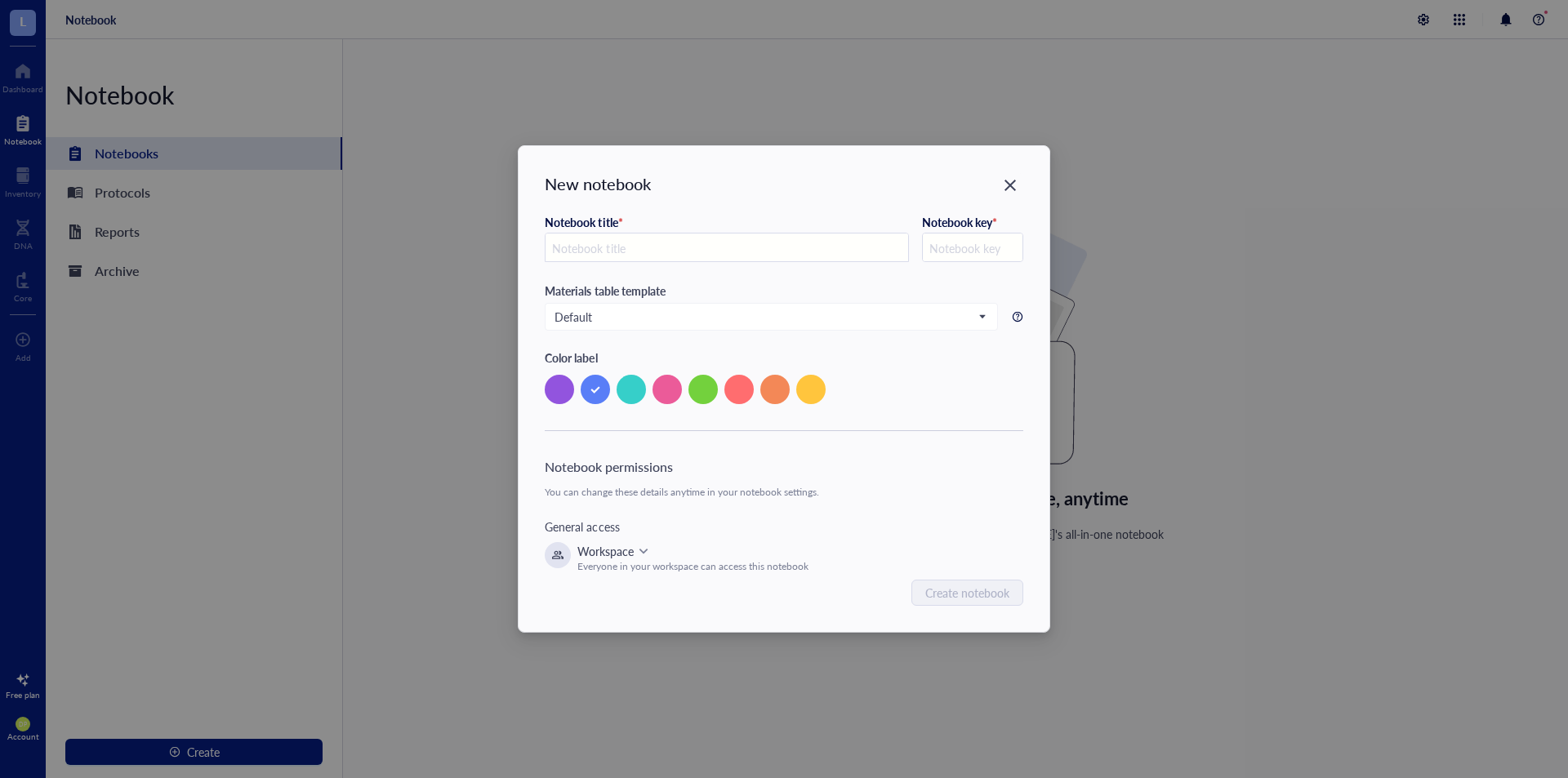
click at [667, 249] on input "text" at bounding box center [726, 248] width 363 height 30
type input "B"
type input "Bio"
type input "BIO"
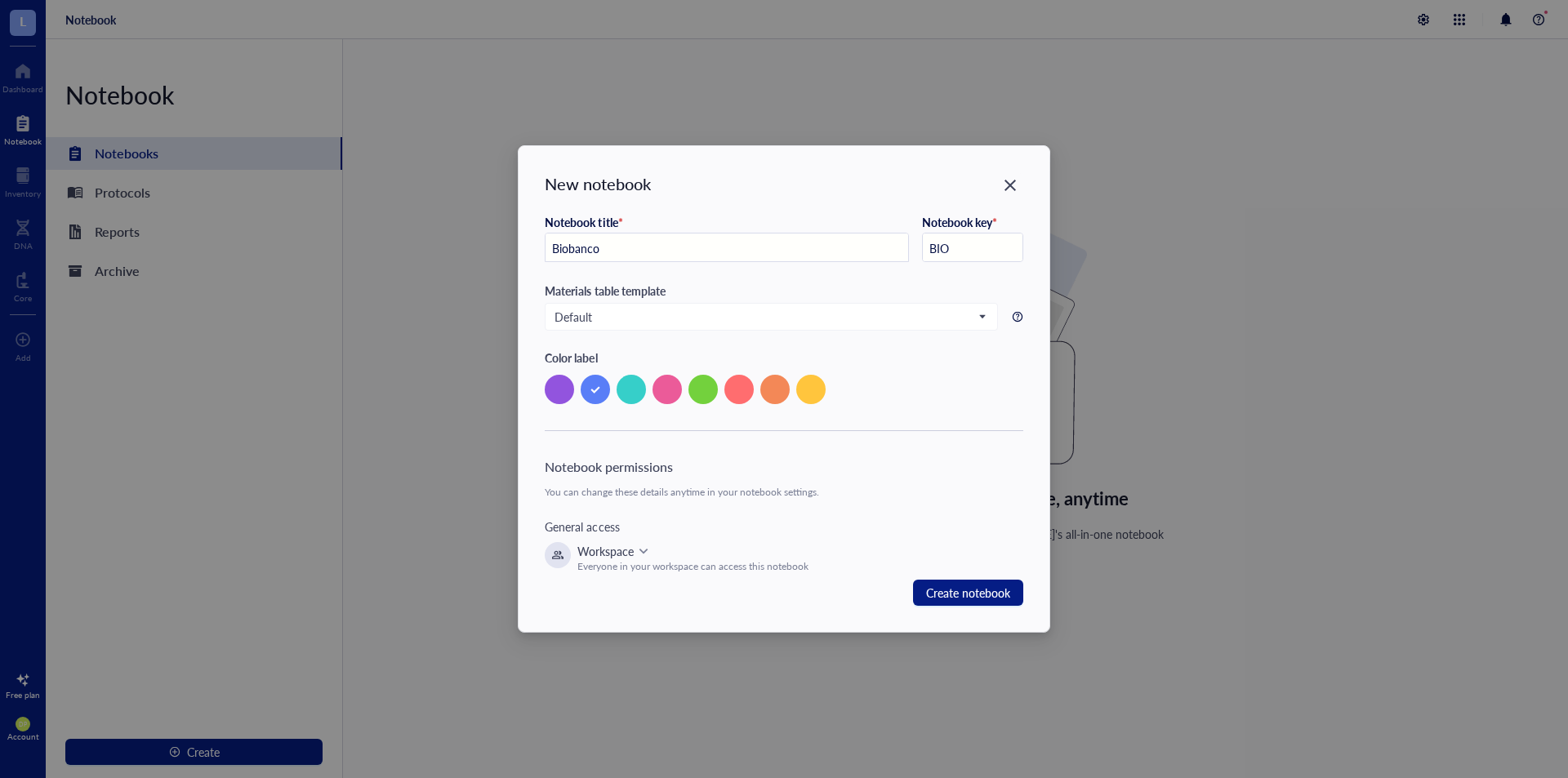
type input "Biobanco"
click at [904, 404] on div "Notebook title * Biobanco Notebook key * BIO Materials table template Default C…" at bounding box center [784, 411] width 478 height 391
click at [766, 329] on input "search" at bounding box center [763, 317] width 418 height 25
click at [764, 327] on input "search" at bounding box center [763, 317] width 418 height 25
click at [904, 401] on div at bounding box center [784, 389] width 478 height 30
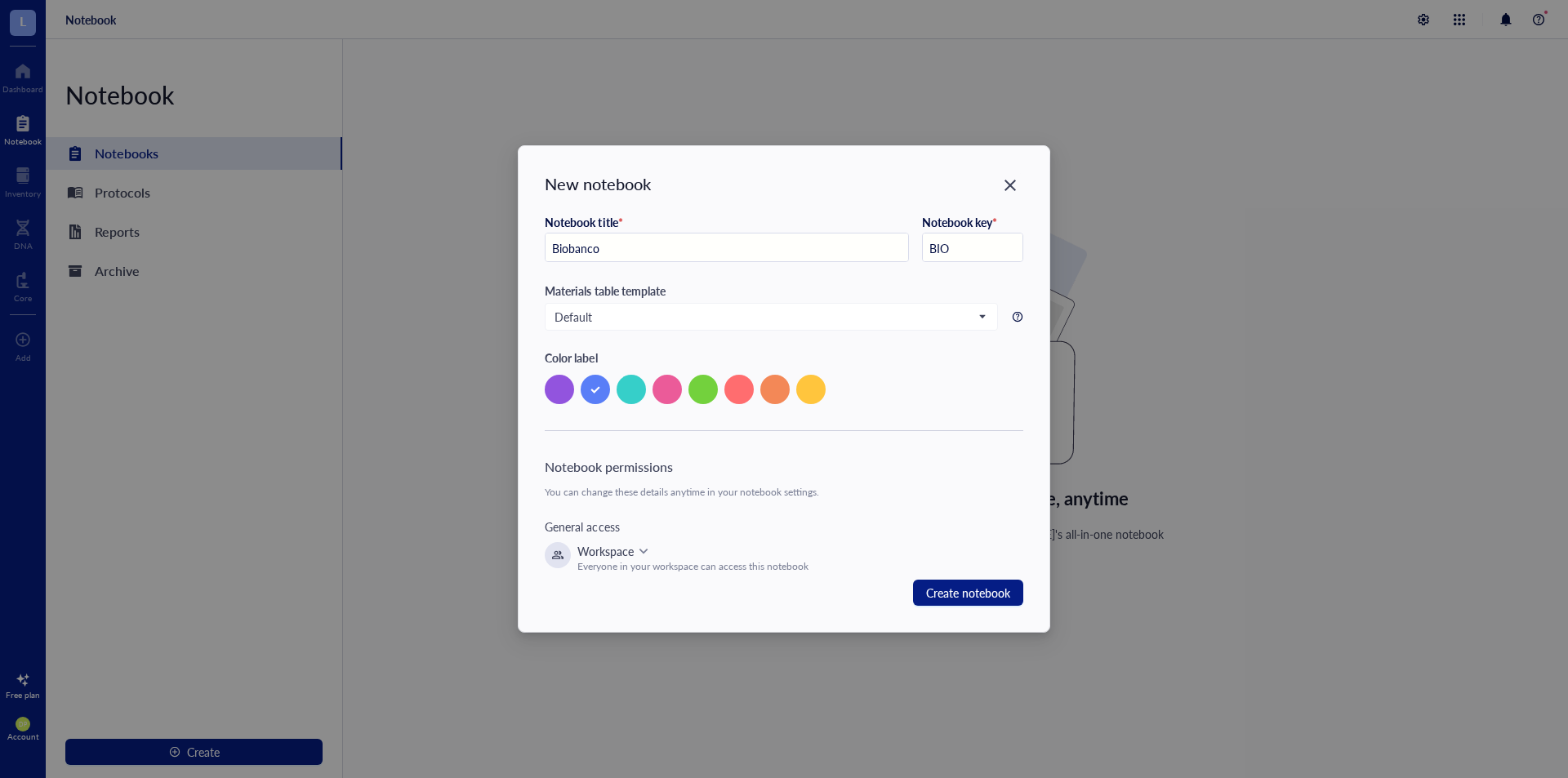
click at [700, 549] on div "Workspace" at bounding box center [693, 551] width 231 height 18
click at [700, 553] on div "Workspace" at bounding box center [693, 551] width 231 height 18
click at [993, 601] on span "Create notebook" at bounding box center [968, 592] width 84 height 21
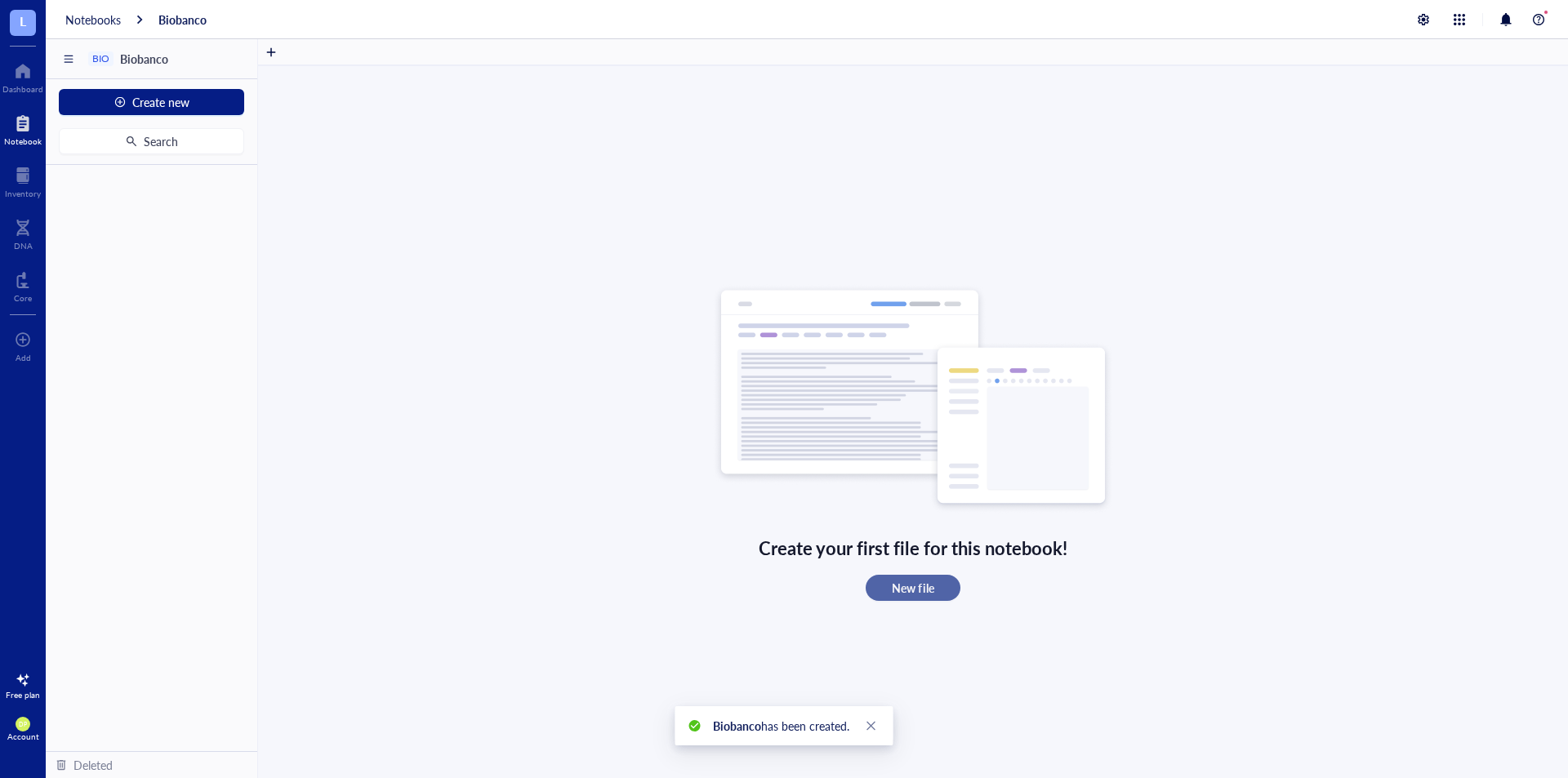
click at [892, 586] on span "New file" at bounding box center [913, 588] width 42 height 15
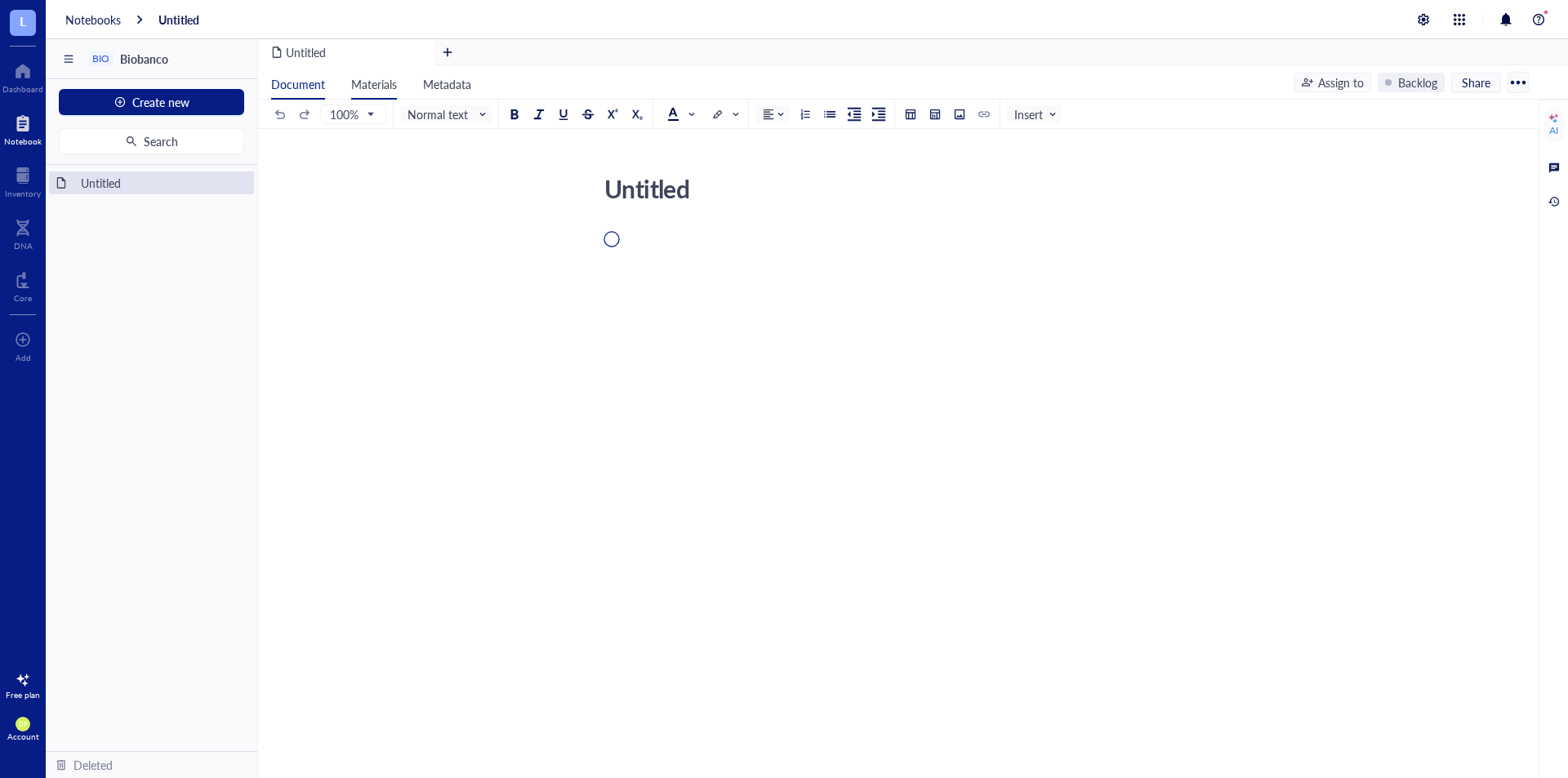
click at [385, 73] on li "Materials" at bounding box center [374, 82] width 72 height 34
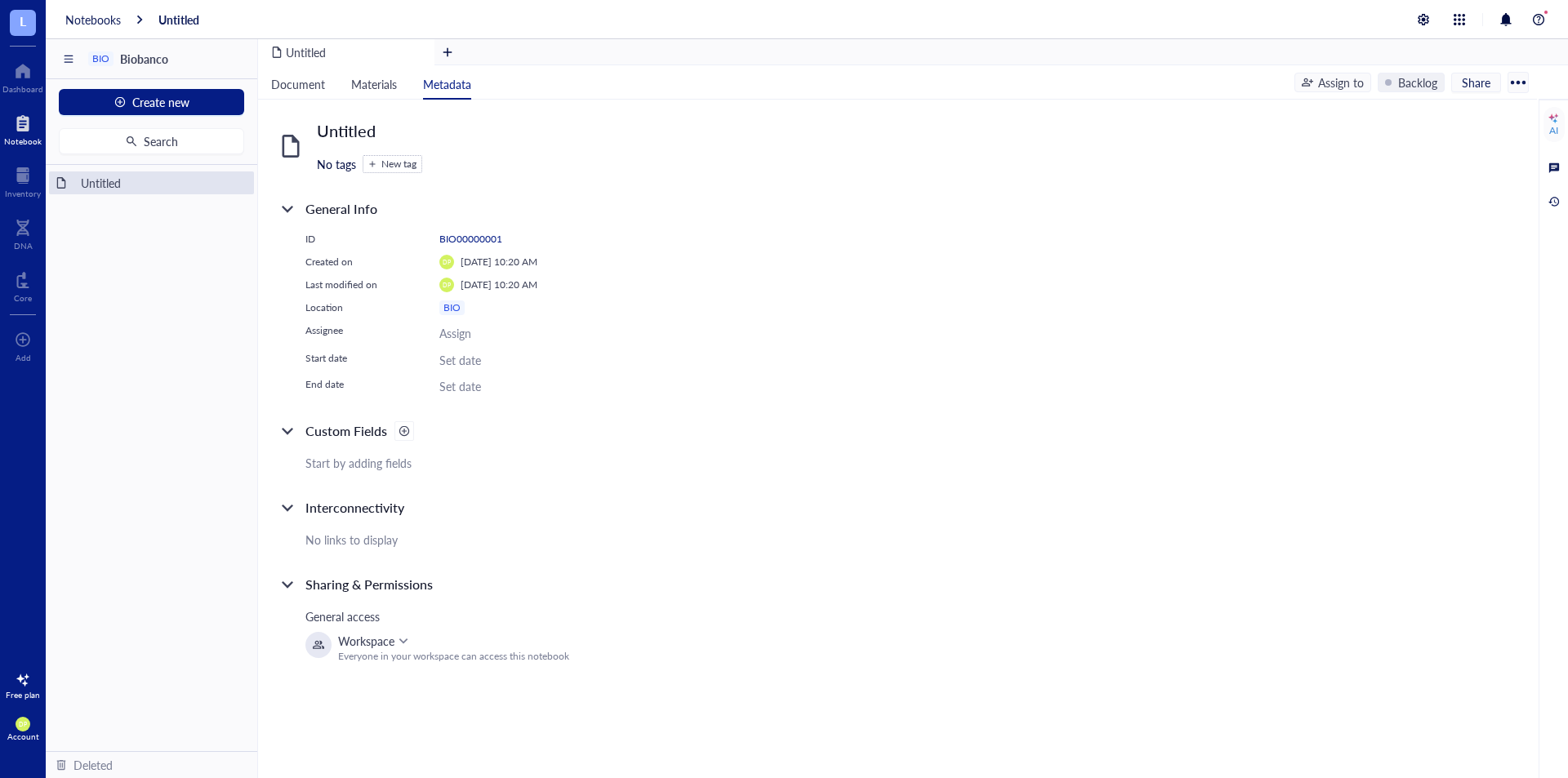
click at [1514, 77] on div at bounding box center [1518, 82] width 26 height 26
click at [1517, 82] on div at bounding box center [1518, 82] width 26 height 26
click at [1555, 174] on div at bounding box center [1554, 167] width 18 height 18
click at [504, 155] on div "Untitled No tags New tag" at bounding box center [564, 146] width 572 height 54
click at [371, 84] on span "Materials" at bounding box center [375, 84] width 46 height 17
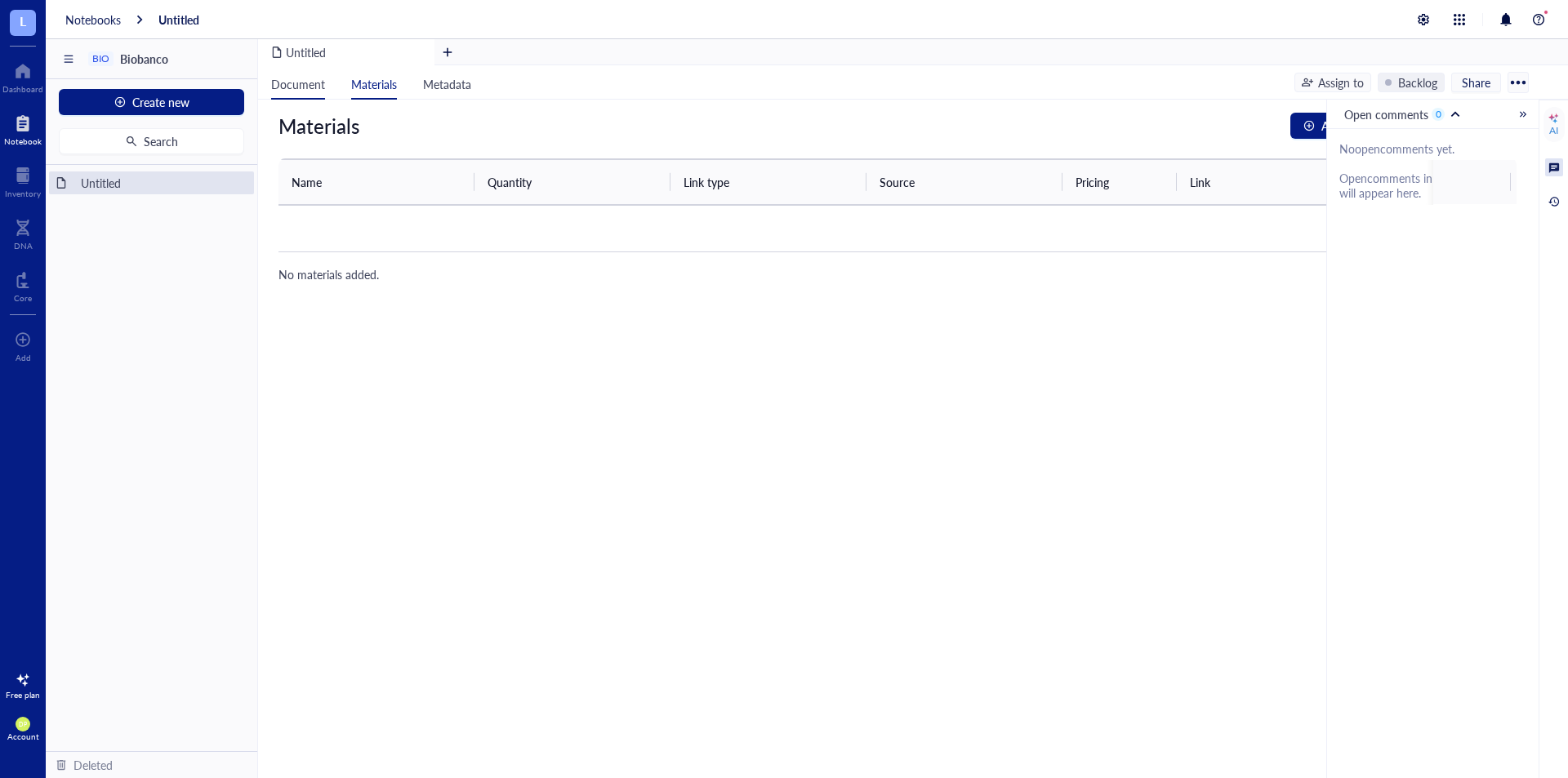
drag, startPoint x: 300, startPoint y: 85, endPoint x: 278, endPoint y: 92, distance: 23.1
click at [302, 86] on span "Document" at bounding box center [298, 84] width 54 height 17
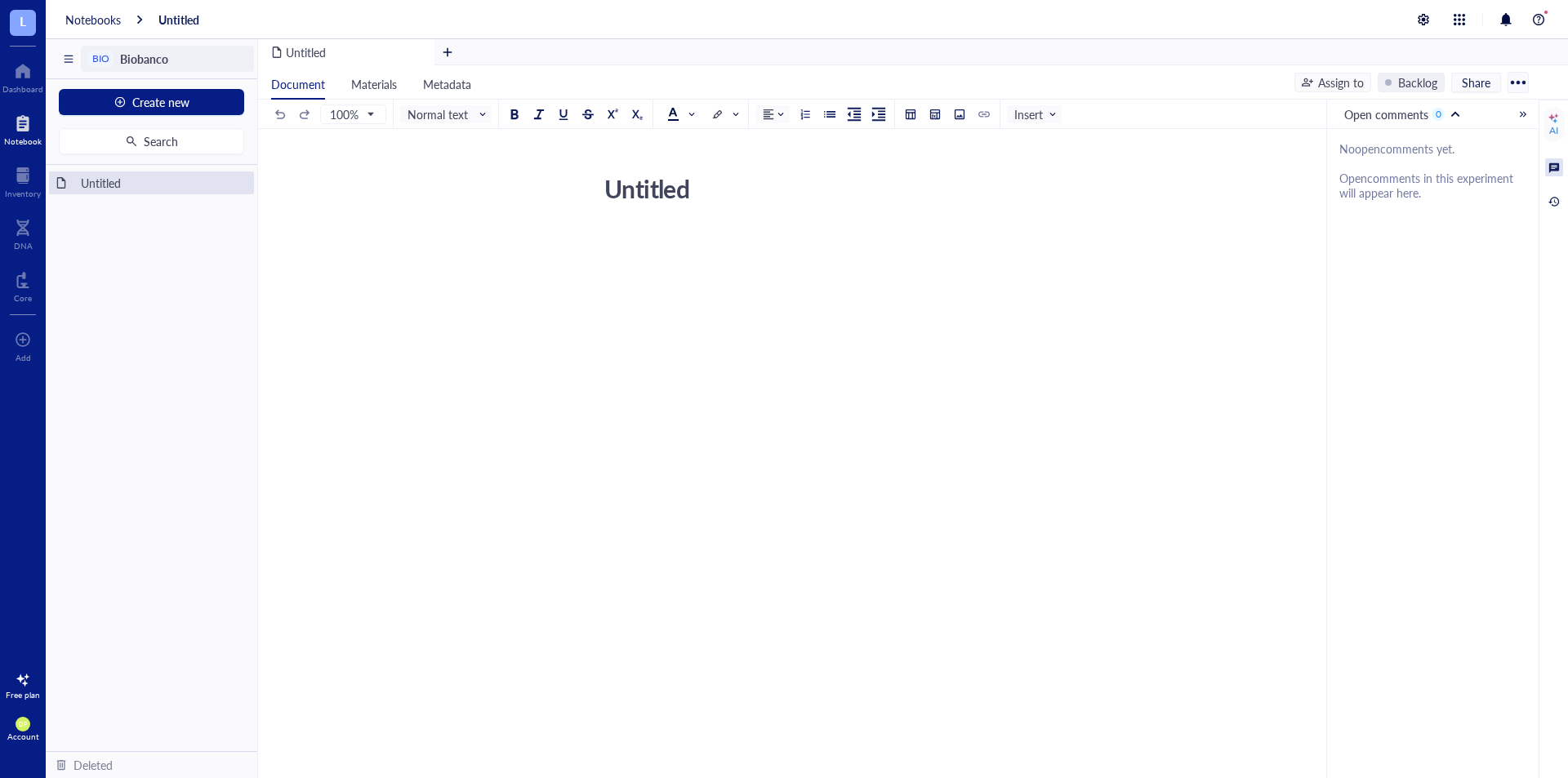
click at [148, 57] on span "Biobanco" at bounding box center [144, 59] width 48 height 17
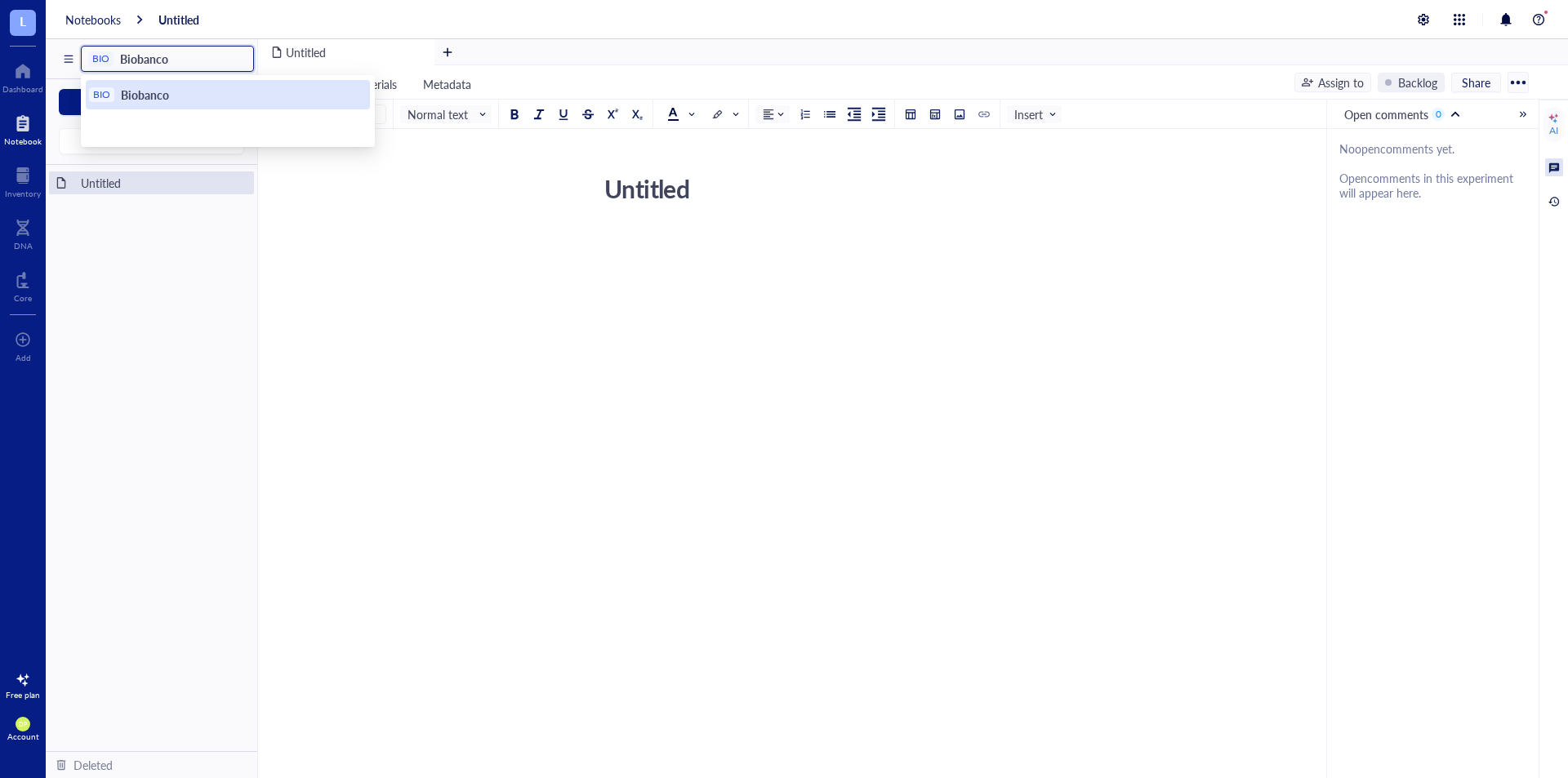
click at [154, 92] on span "Biobanco" at bounding box center [145, 95] width 48 height 17
click at [402, 198] on div "Untitled Untitled" at bounding box center [894, 354] width 1273 height 373
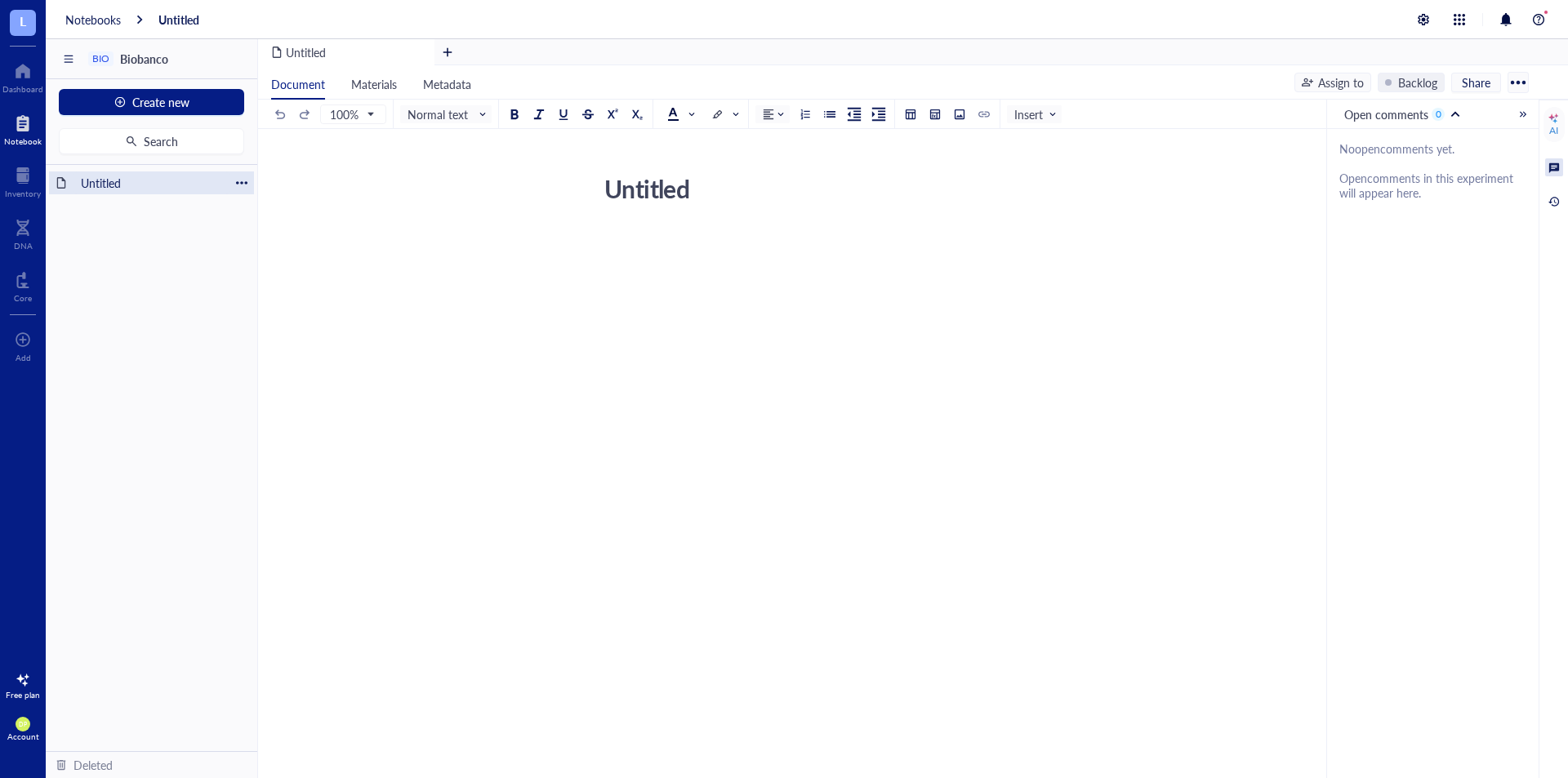
click at [110, 190] on div "Untitled" at bounding box center [151, 183] width 156 height 23
click at [382, 81] on span "Materials" at bounding box center [375, 84] width 46 height 17
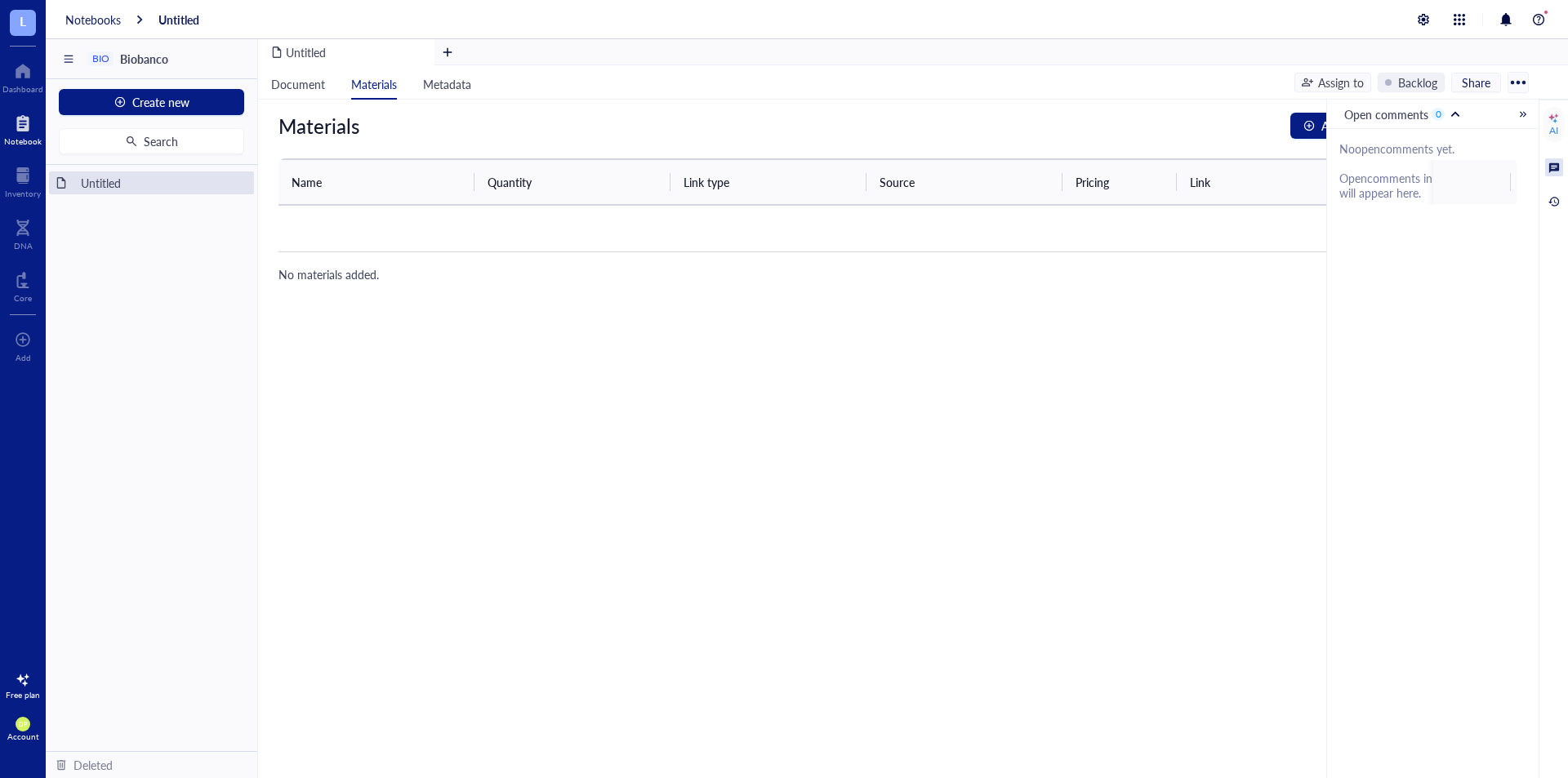
drag, startPoint x: 1306, startPoint y: 223, endPoint x: 1191, endPoint y: 224, distance: 115.0
click at [1304, 223] on div at bounding box center [911, 229] width 1239 height 26
click at [1190, 224] on div at bounding box center [911, 229] width 1239 height 26
click at [1458, 110] on span "Open comments 0" at bounding box center [1406, 114] width 122 height 18
click at [1517, 114] on div "Open comments 0 Open comments Resolved comments" at bounding box center [1432, 114] width 211 height 30
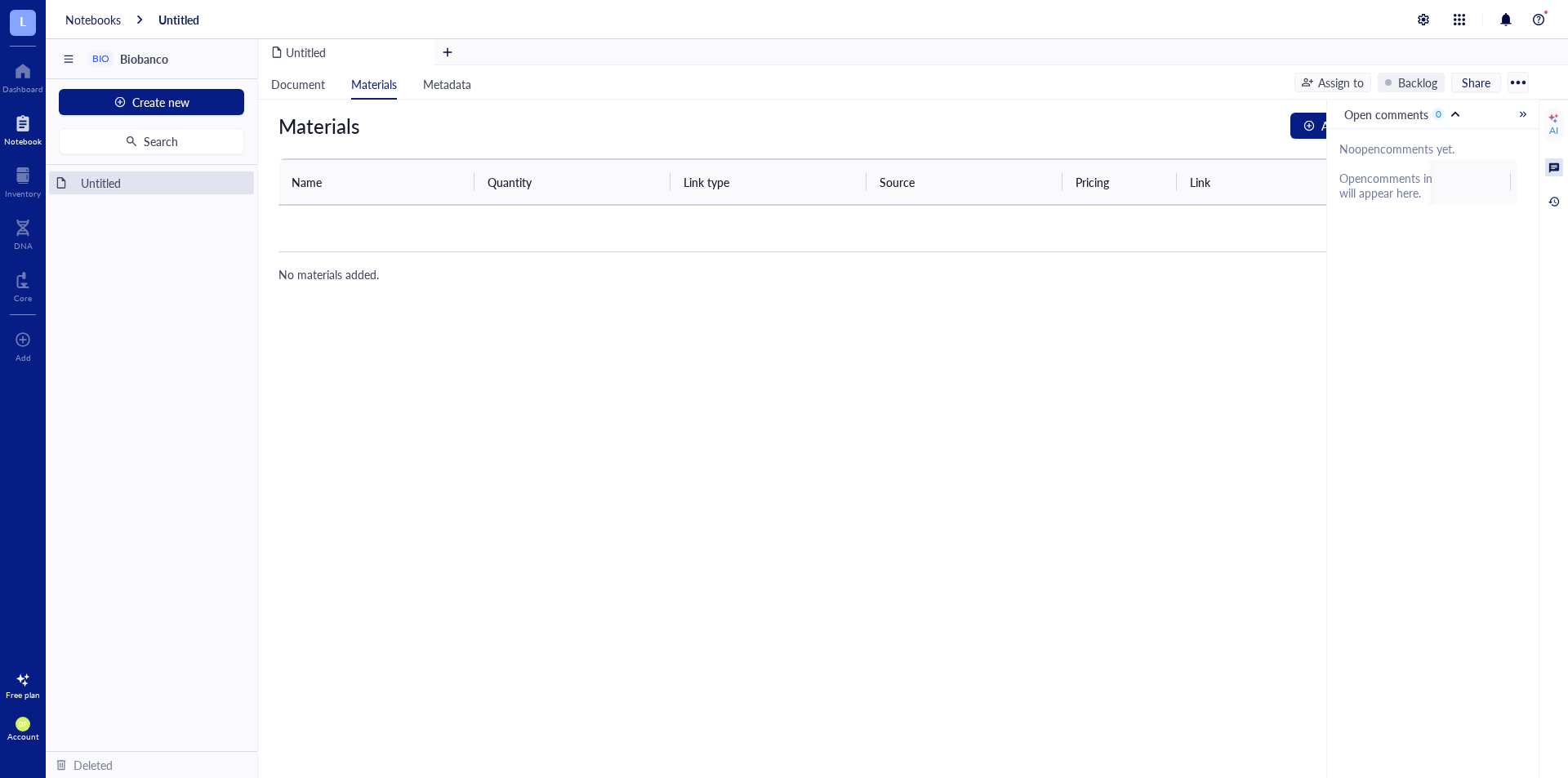
click at [1524, 117] on div at bounding box center [1524, 114] width 11 height 11
click at [1355, 129] on span "Add material" at bounding box center [1354, 126] width 65 height 18
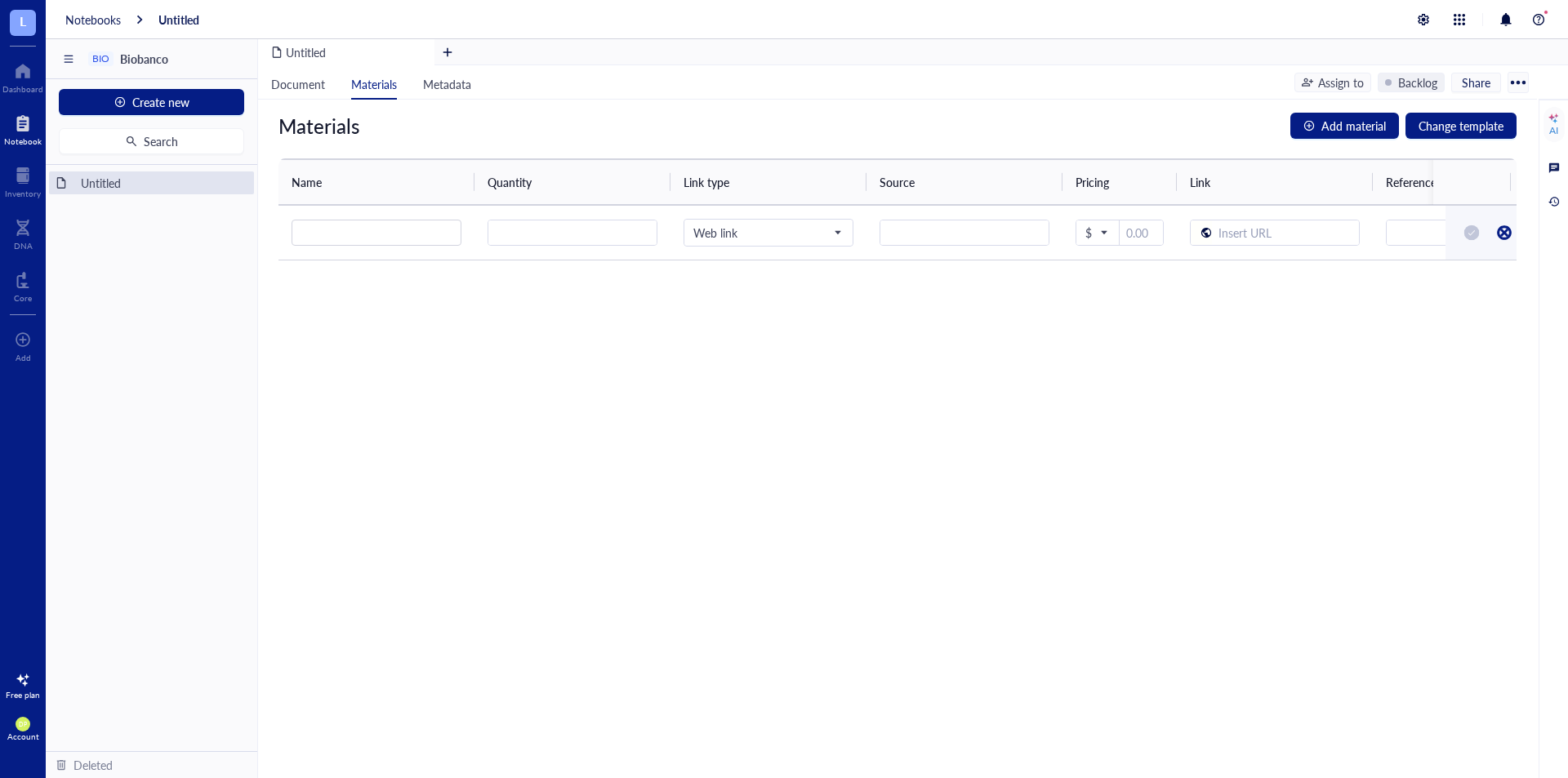
click at [1470, 84] on span "Share" at bounding box center [1476, 82] width 29 height 15
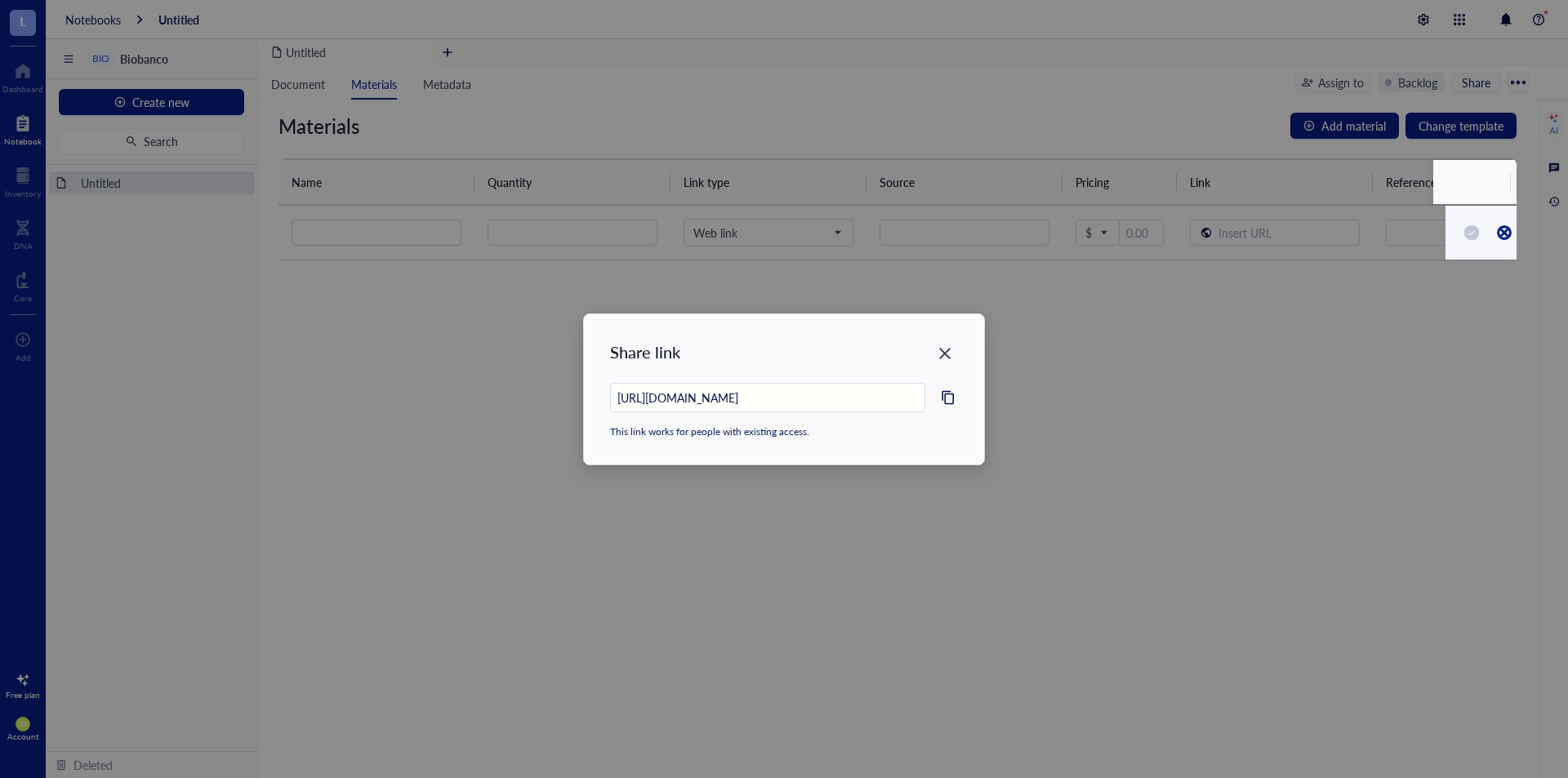
click at [946, 355] on icon "Close" at bounding box center [945, 353] width 11 height 11
type input "[URL][DOMAIN_NAME]"
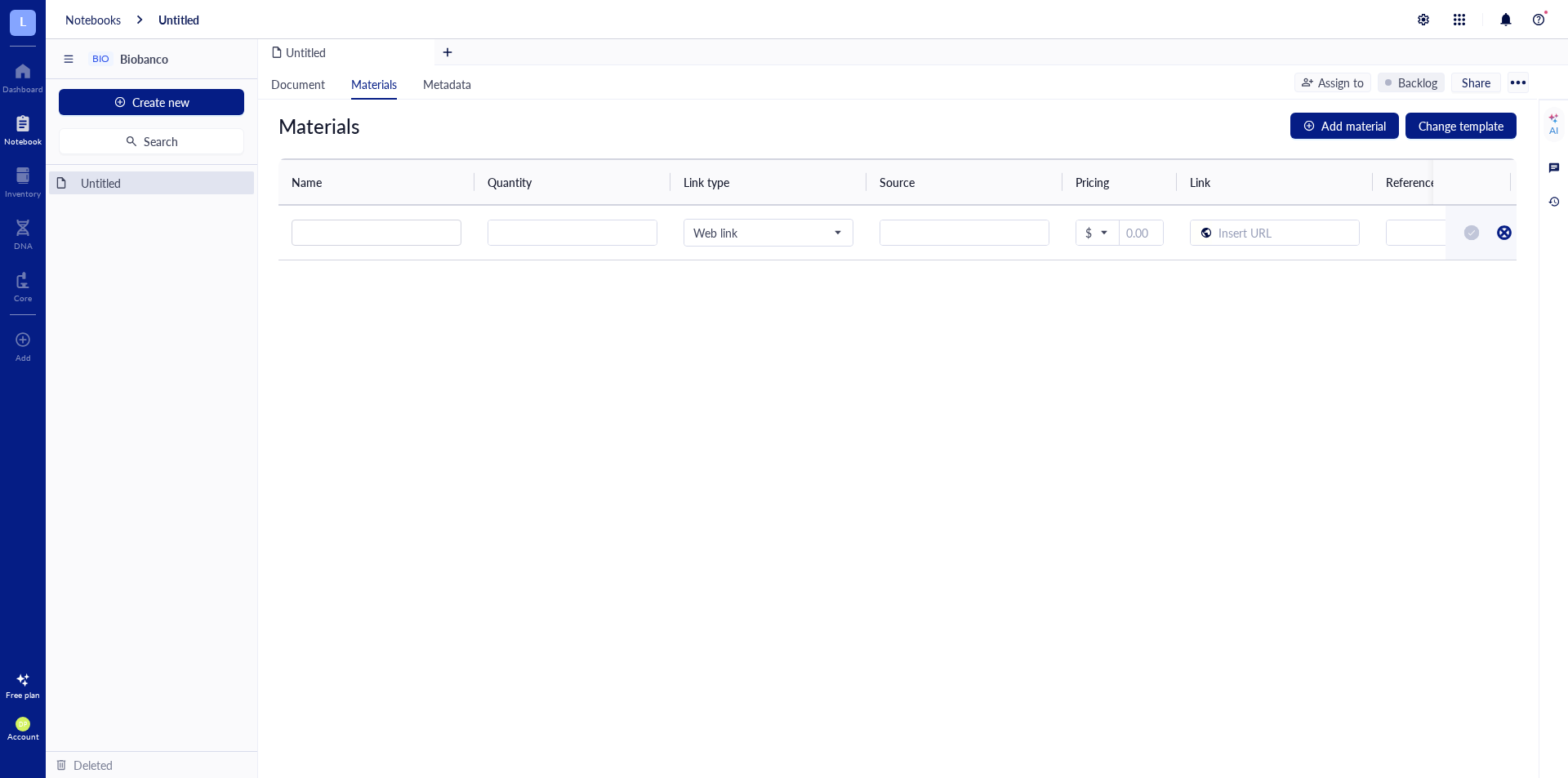
click at [1518, 89] on div at bounding box center [1518, 82] width 26 height 26
click at [1472, 146] on li "Download" at bounding box center [1469, 137] width 114 height 26
click at [22, 189] on div "Inventory" at bounding box center [22, 193] width 36 height 10
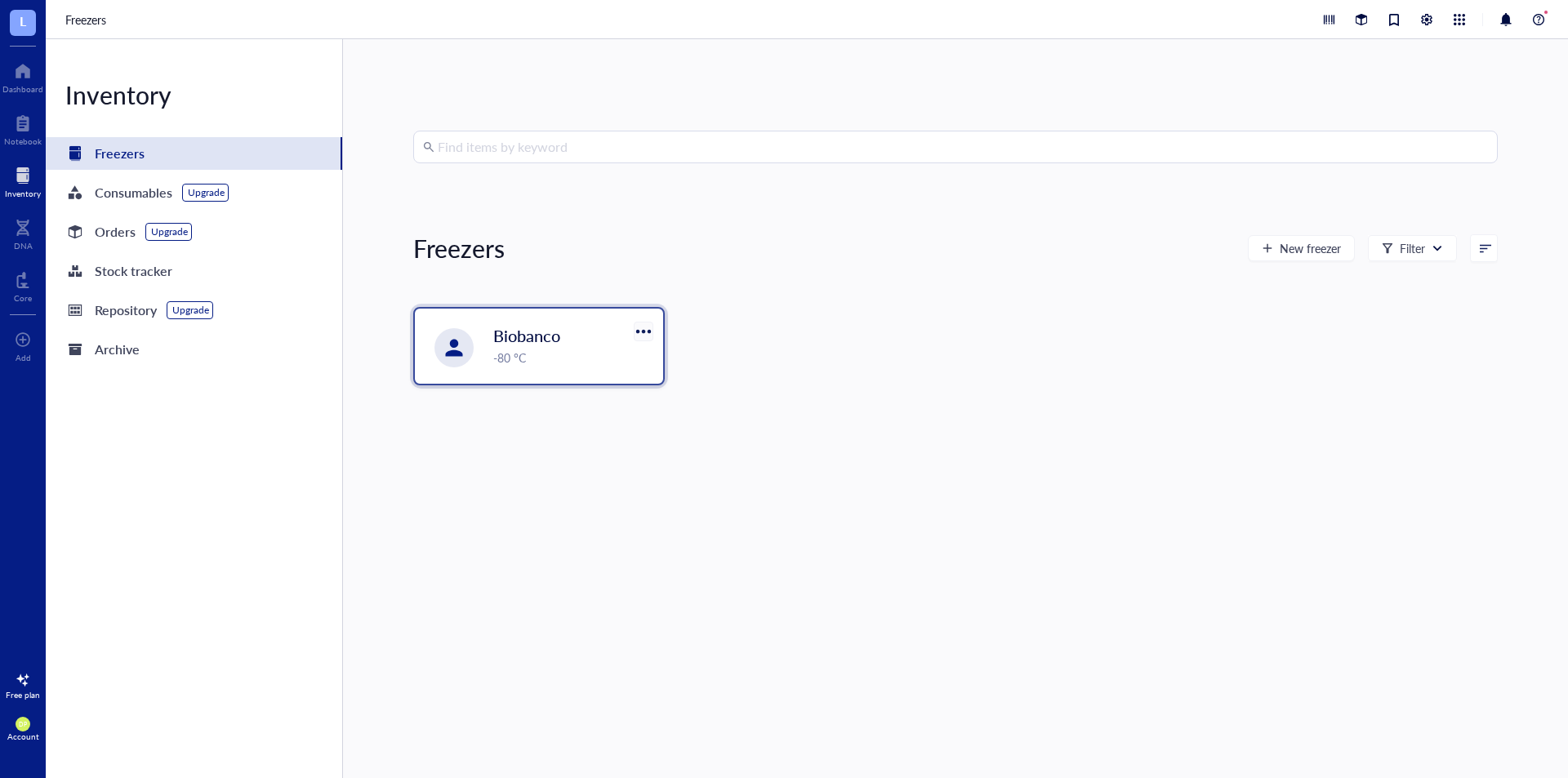
click at [649, 330] on div at bounding box center [643, 331] width 24 height 24
click at [680, 365] on div "View last created" at bounding box center [687, 359] width 86 height 15
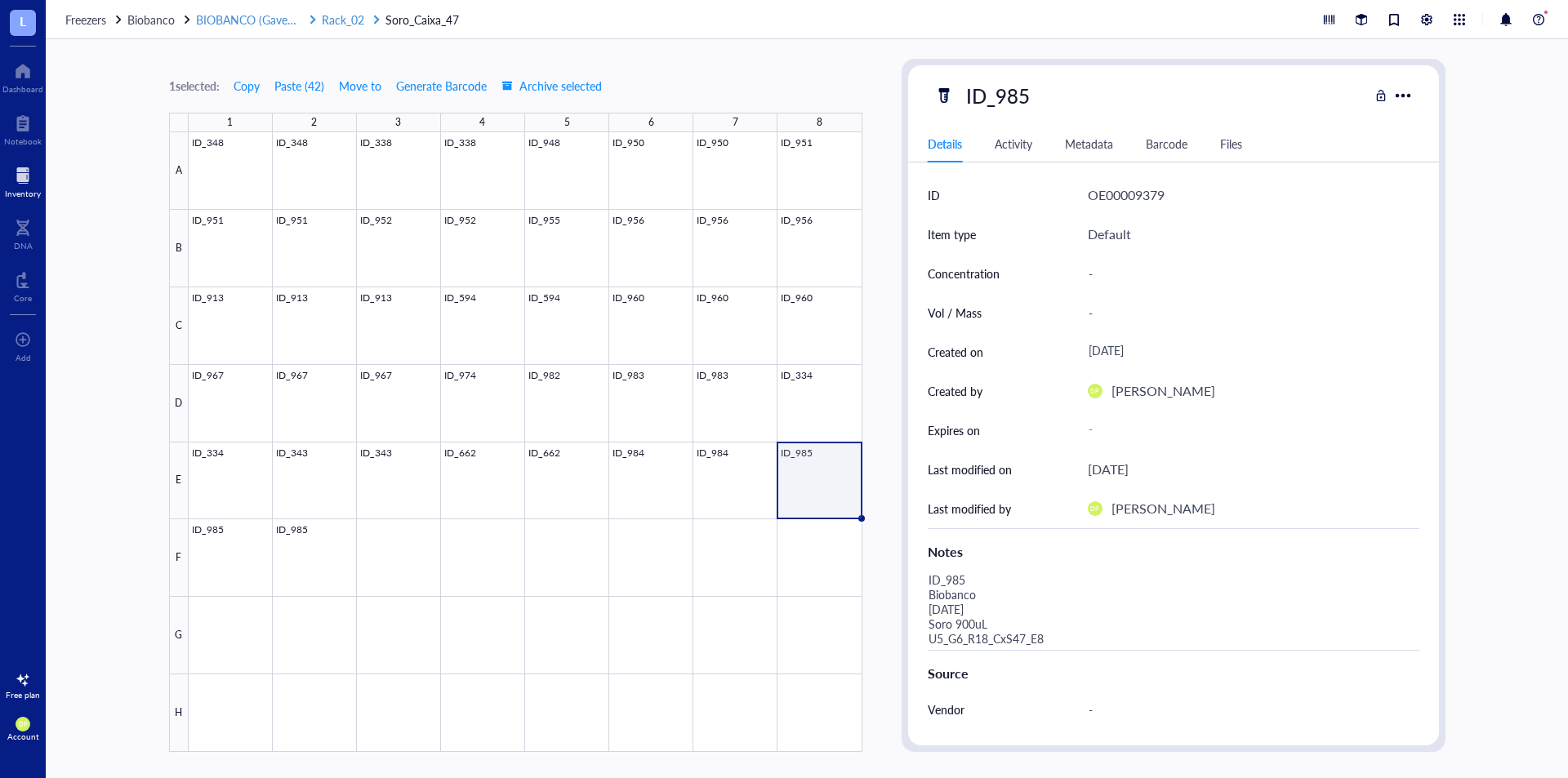
click at [233, 24] on span "BIOBANCO (Gaveta_01 / Prateleira 01)" at bounding box center [293, 19] width 197 height 17
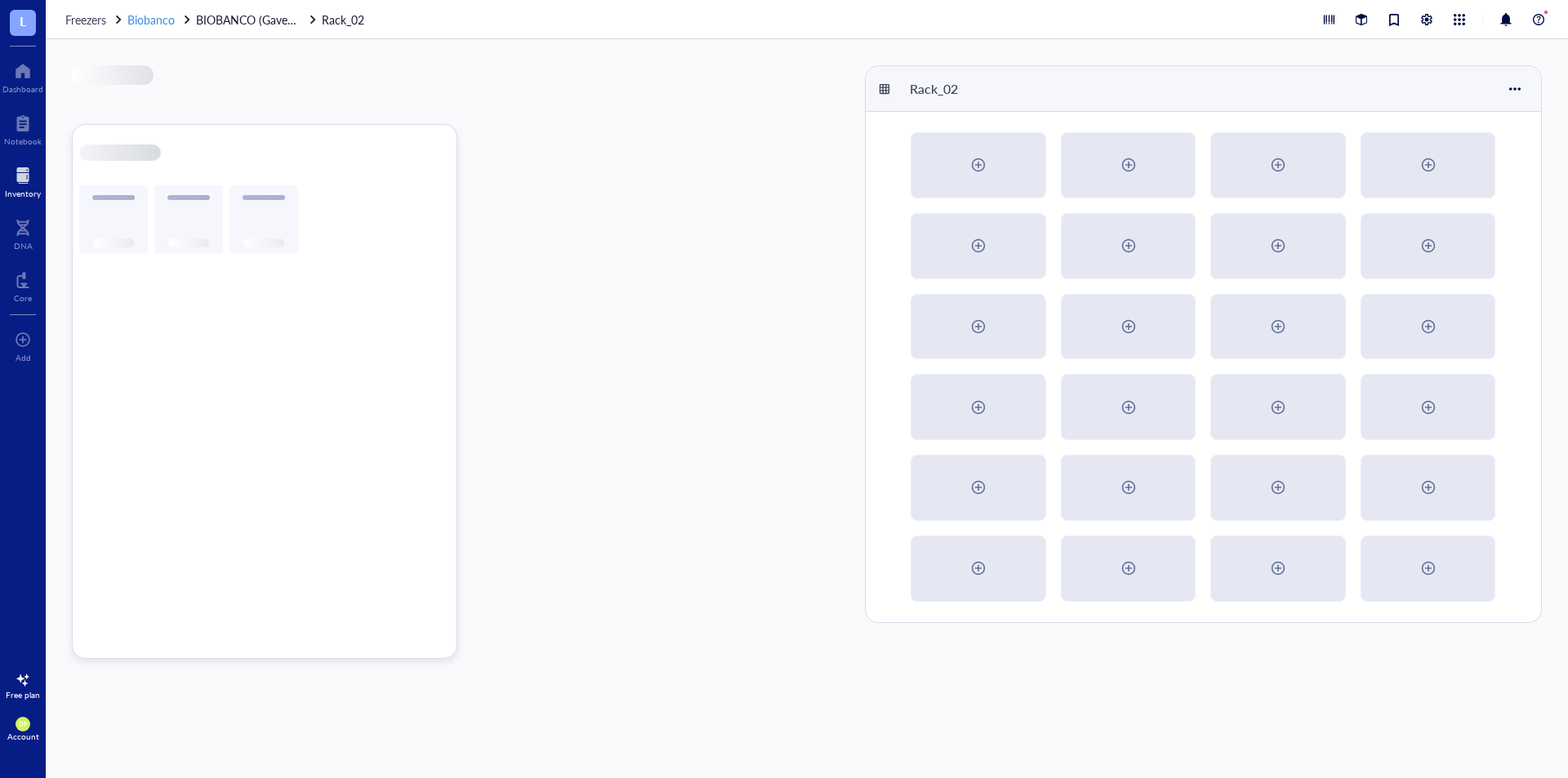
click at [162, 15] on span "Biobanco" at bounding box center [150, 19] width 47 height 17
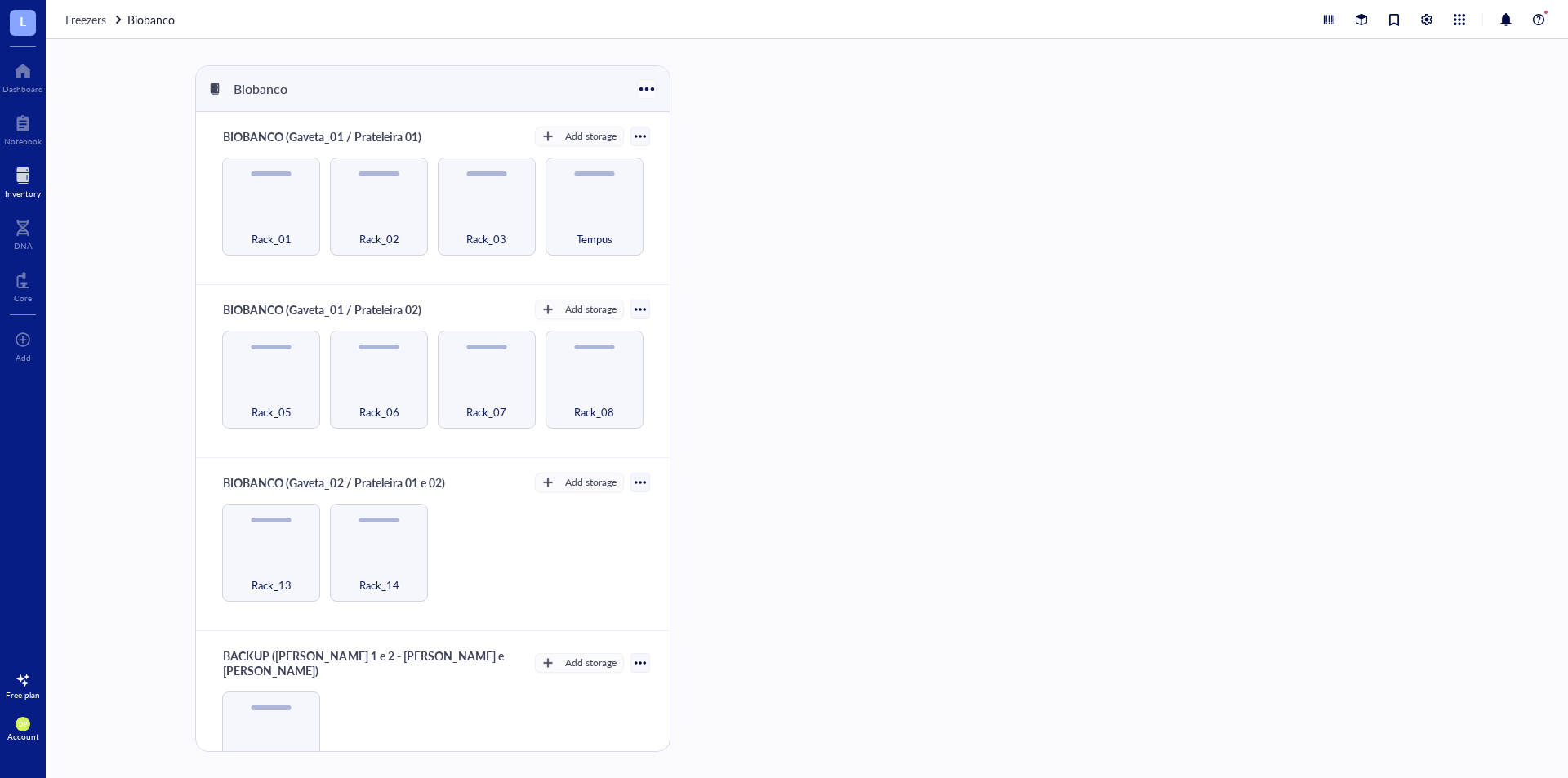
click at [652, 95] on div at bounding box center [647, 89] width 24 height 24
click at [673, 142] on div "Settings" at bounding box center [669, 143] width 40 height 15
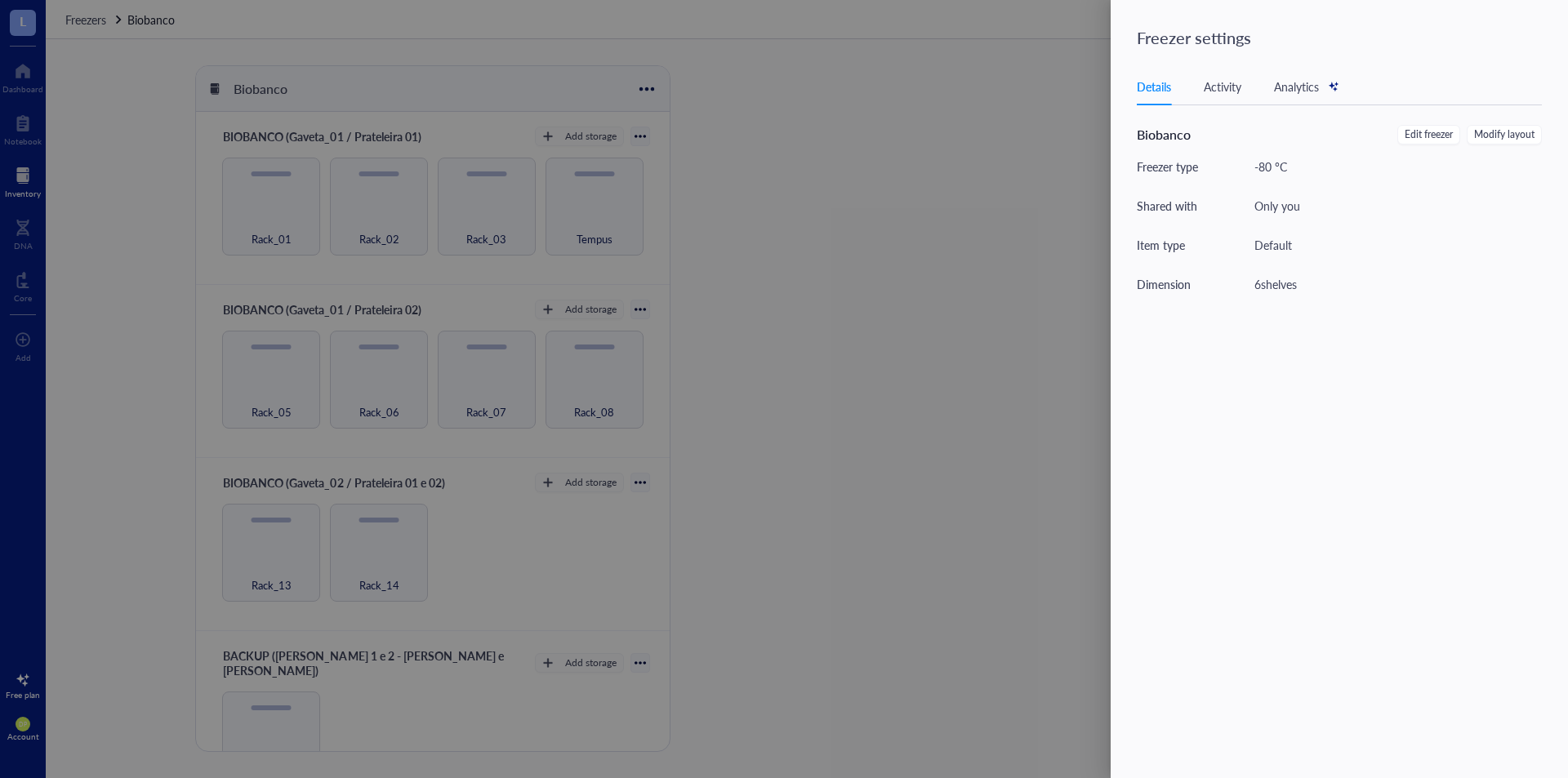
click at [1219, 96] on div "Details Activity Analytics" at bounding box center [1339, 87] width 405 height 37
click at [1297, 85] on div "Analytics" at bounding box center [1307, 86] width 66 height 18
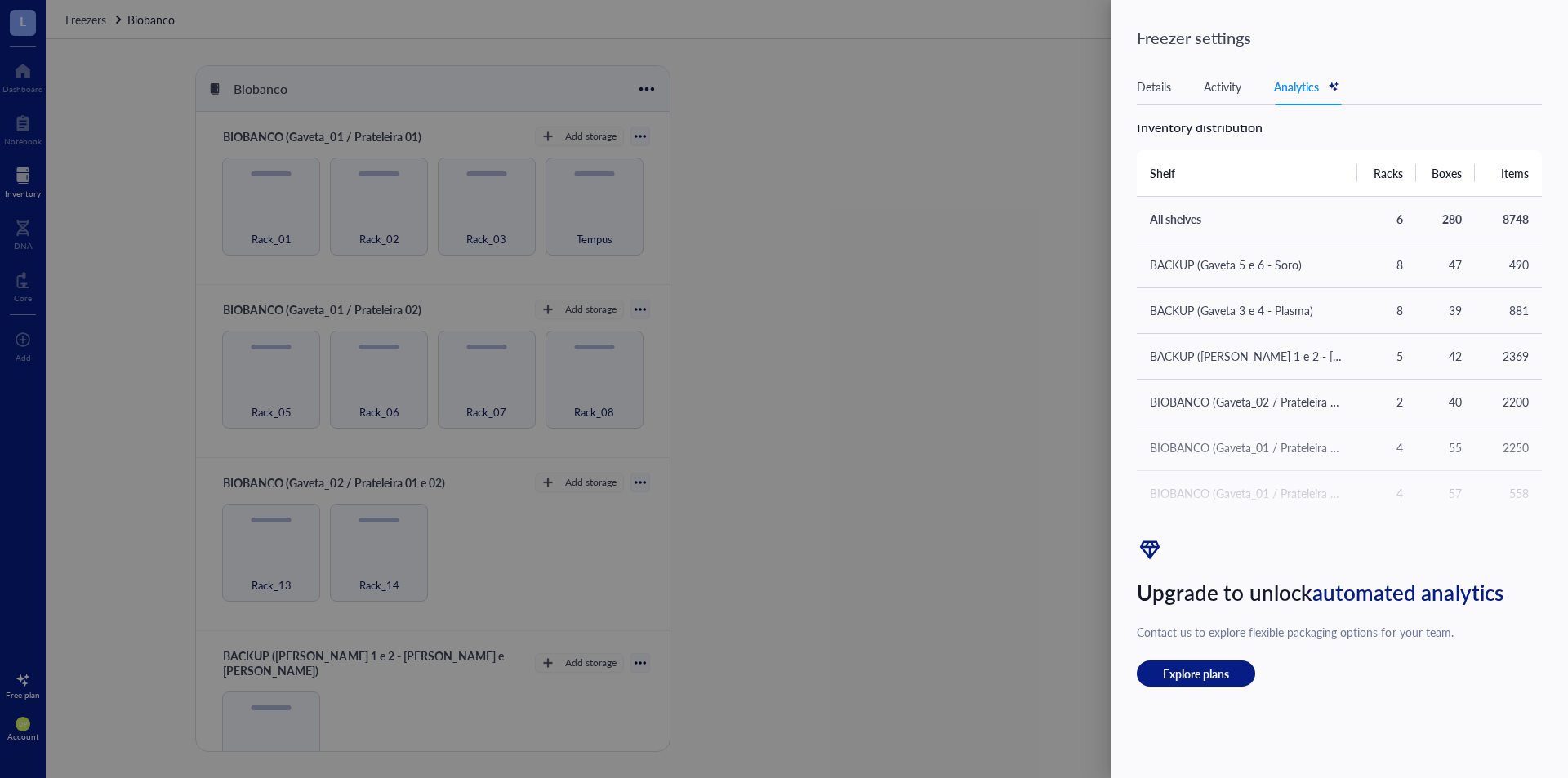
scroll to position [10, 0]
click at [114, 156] on div at bounding box center [784, 389] width 1568 height 778
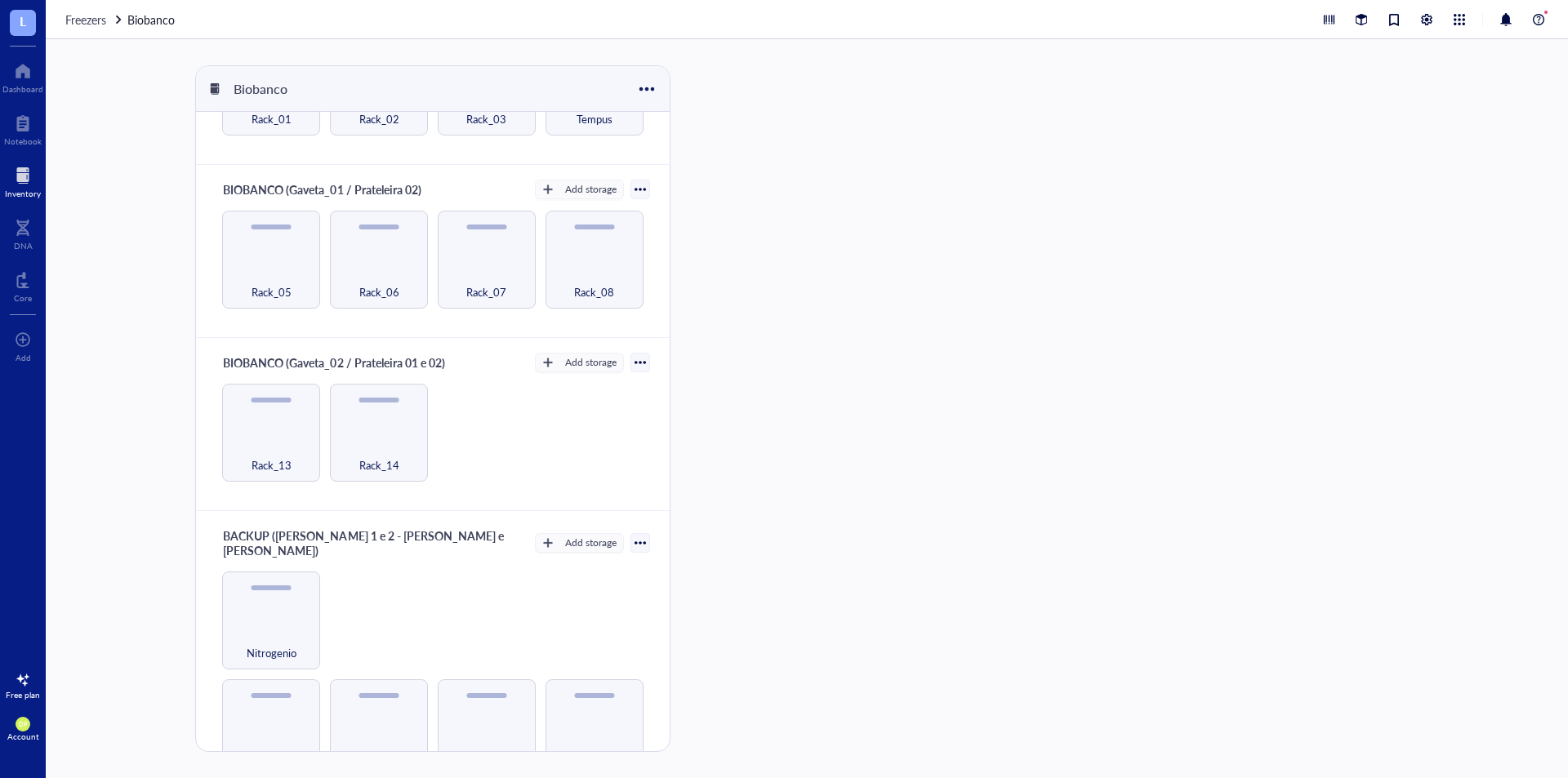
scroll to position [652, 0]
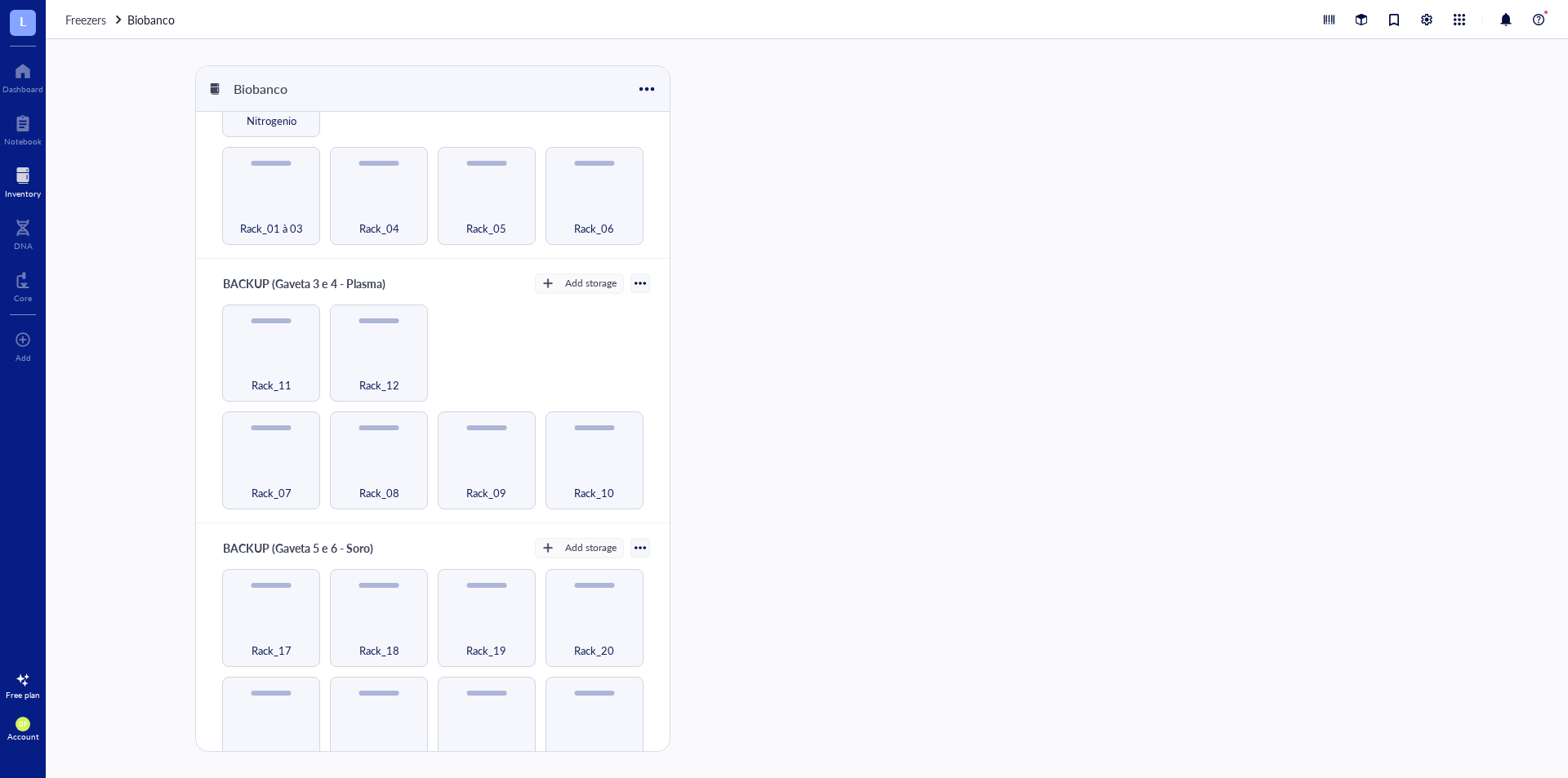
click at [14, 736] on div "Account" at bounding box center [23, 736] width 32 height 10
click at [119, 666] on link "Account settings" at bounding box center [115, 669] width 107 height 30
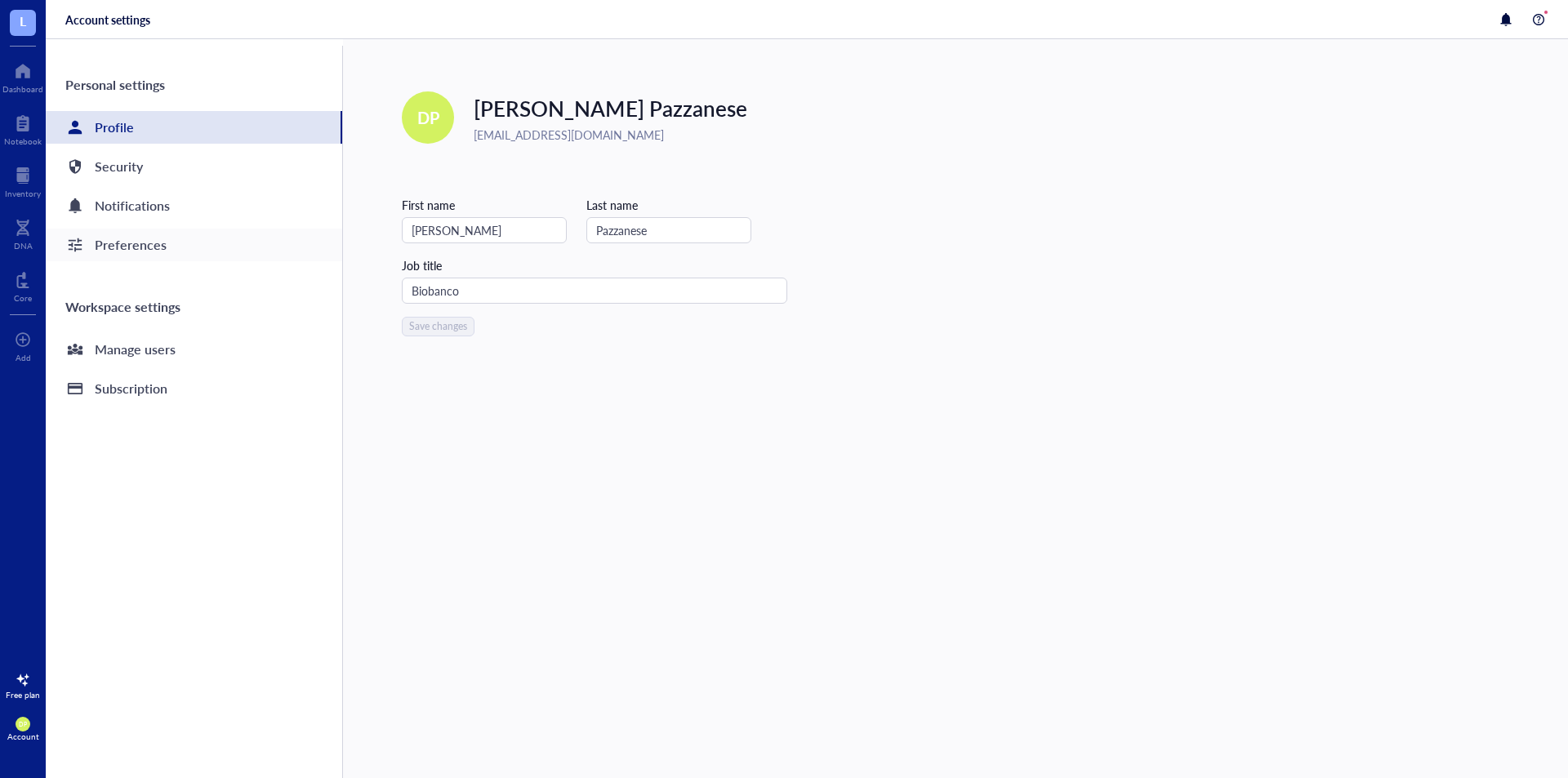
click at [245, 236] on div "Preferences" at bounding box center [194, 245] width 296 height 32
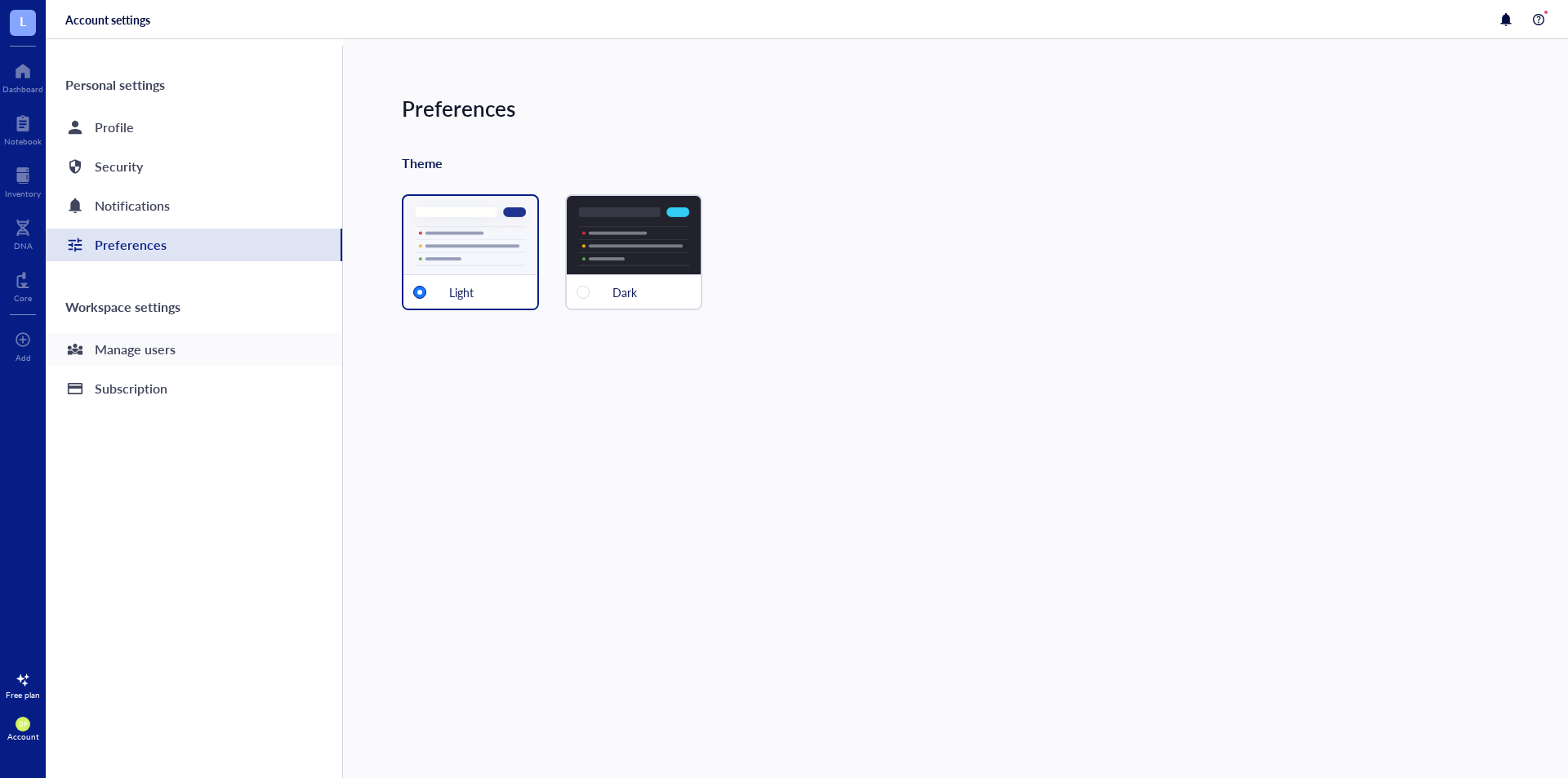
click at [235, 354] on div "Manage users" at bounding box center [194, 349] width 296 height 32
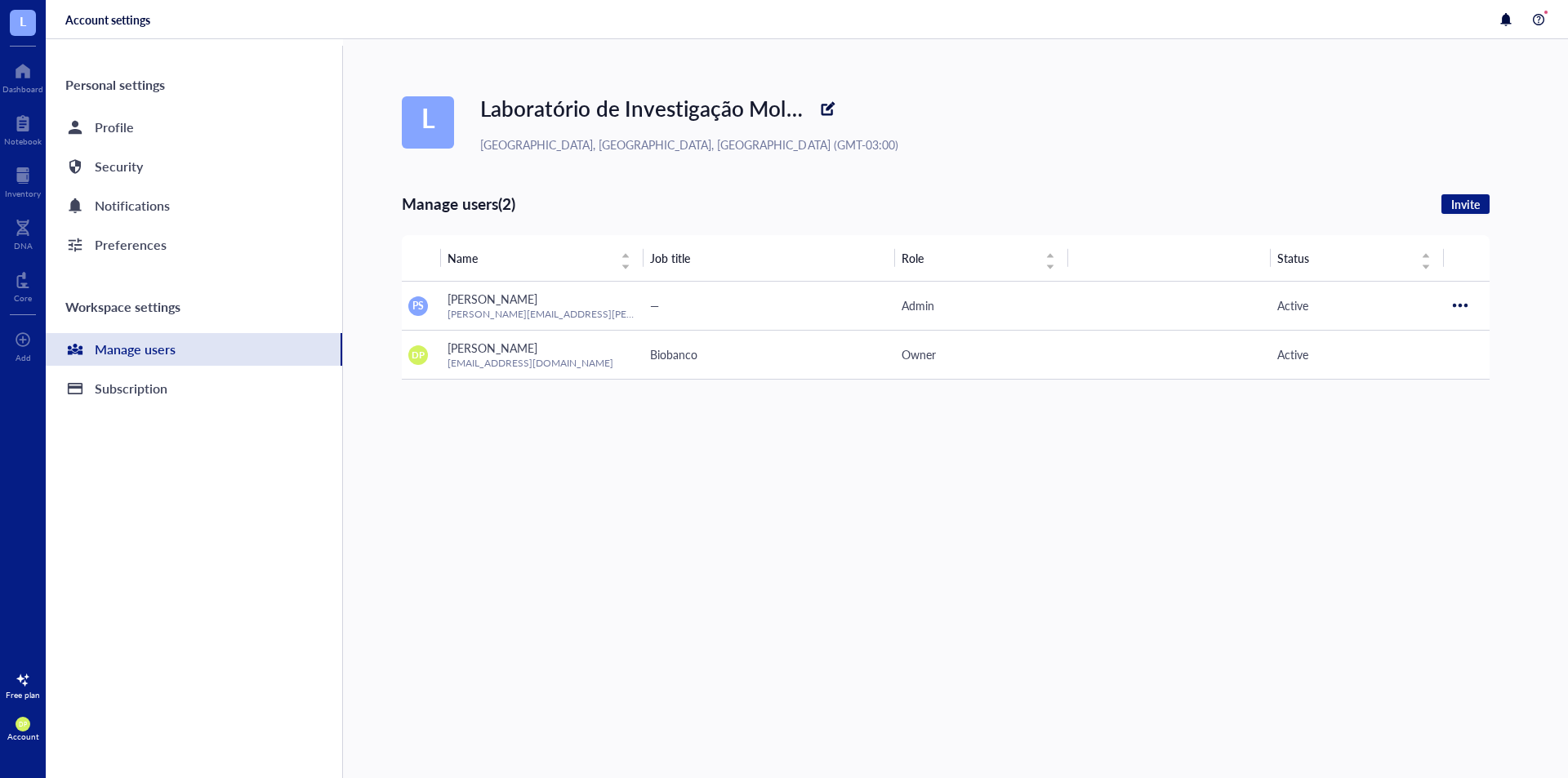
click at [131, 413] on div "Personal settings Profile Security Notifications Preferences Workspace settings…" at bounding box center [195, 413] width 297 height 733
click at [124, 398] on div "Subscription" at bounding box center [131, 389] width 73 height 23
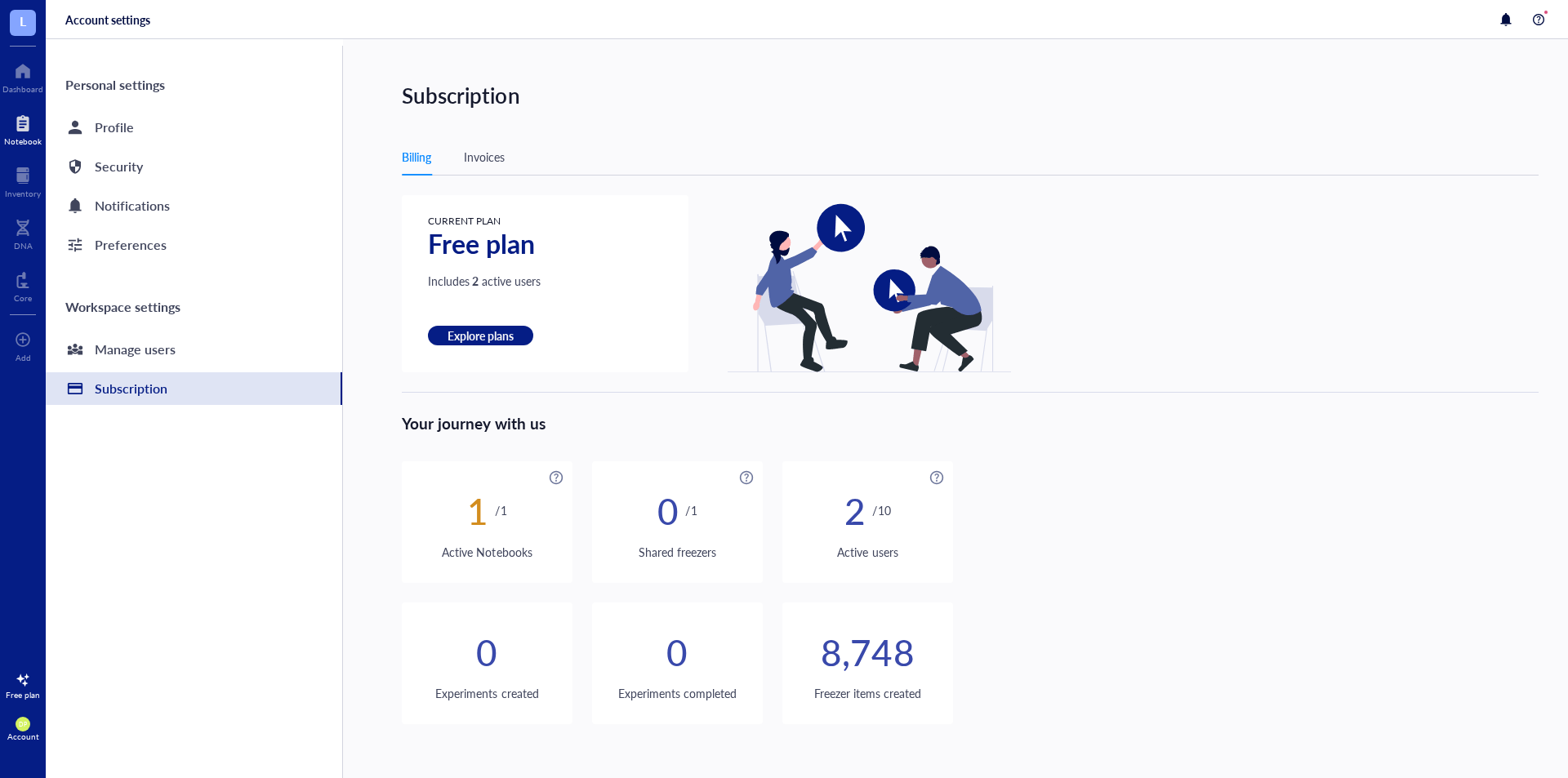
click at [30, 121] on div at bounding box center [22, 123] width 38 height 26
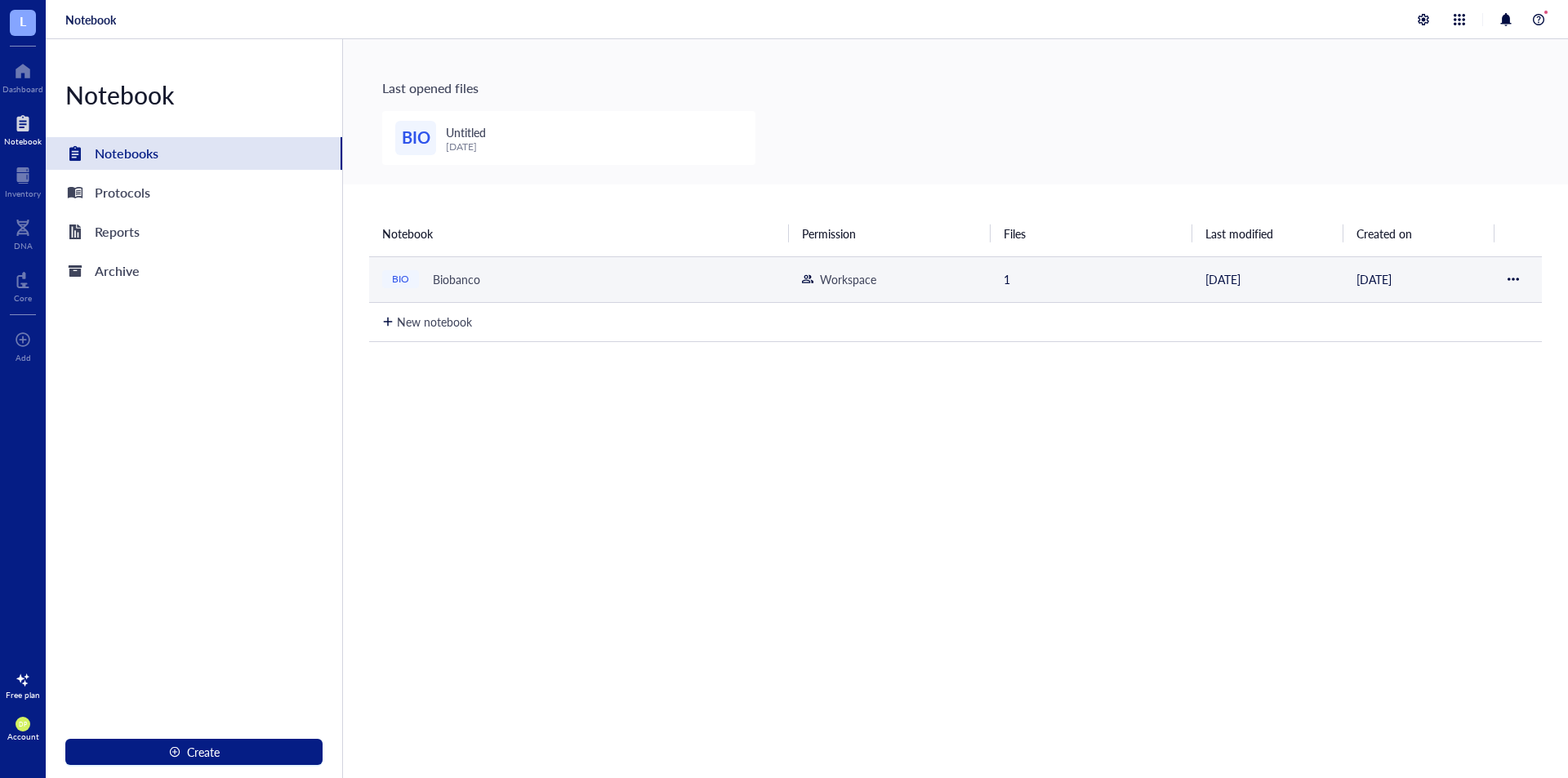
click at [1518, 281] on div at bounding box center [1518, 280] width 21 height 11
click at [1508, 283] on div at bounding box center [1514, 280] width 11 height 11
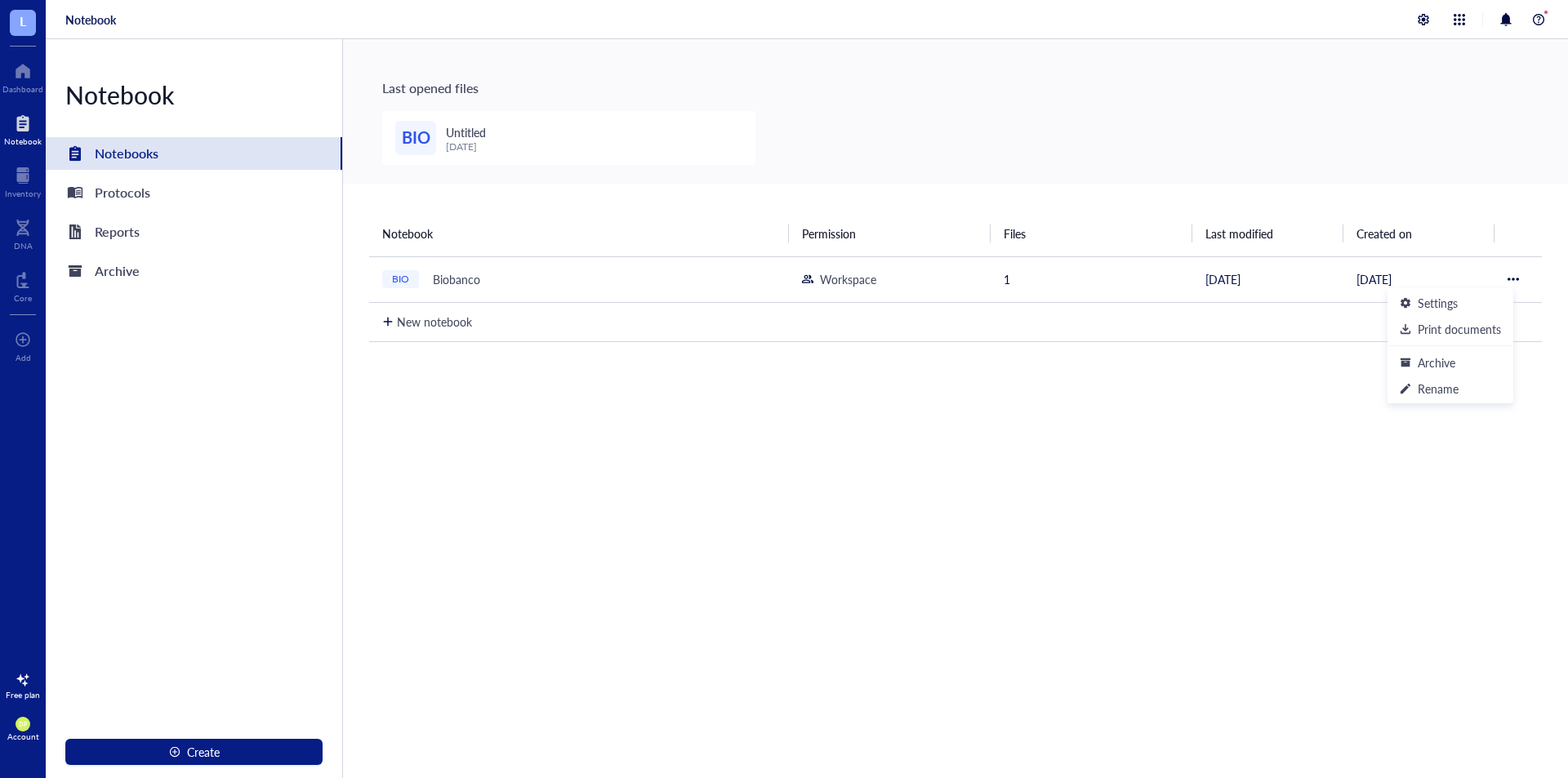
click at [443, 352] on div "Notebook Permission Files Last modified Created on BIO Biobanco Workspace [DATE…" at bounding box center [956, 554] width 1226 height 739
click at [187, 198] on div "Protocols" at bounding box center [194, 192] width 296 height 32
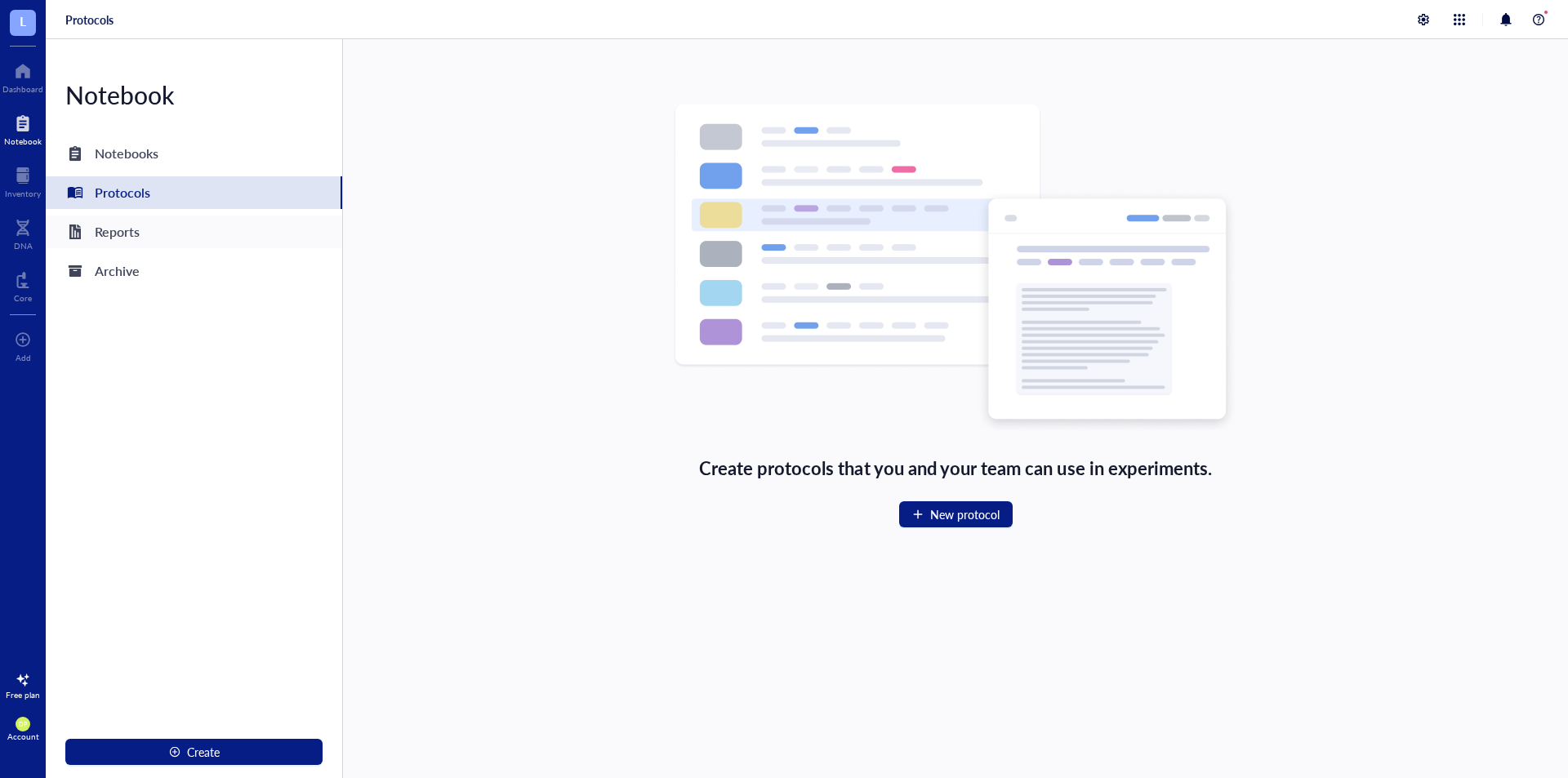
click at [169, 239] on div "Reports" at bounding box center [194, 232] width 296 height 32
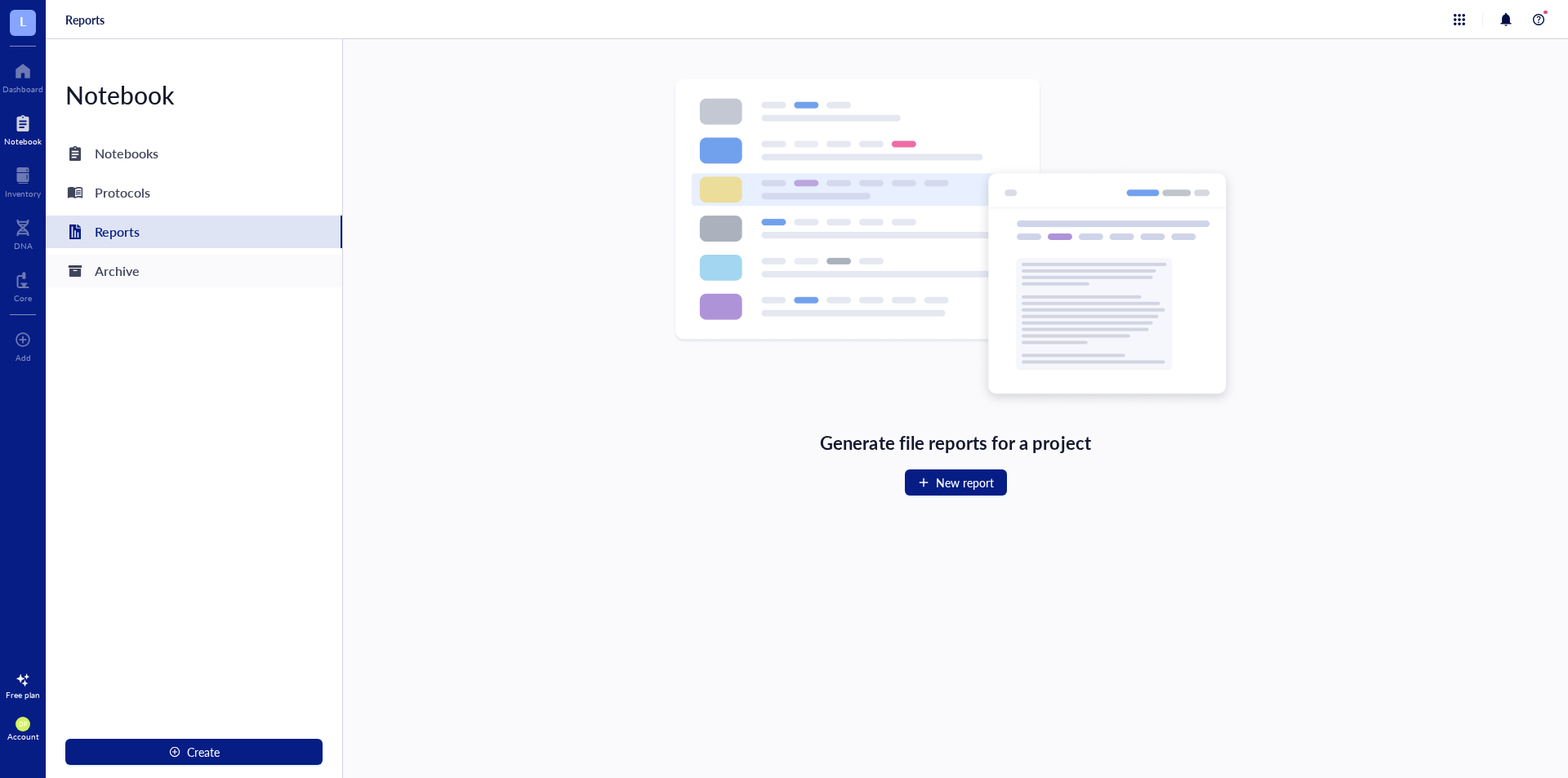
click at [146, 277] on div "Archive" at bounding box center [194, 270] width 296 height 32
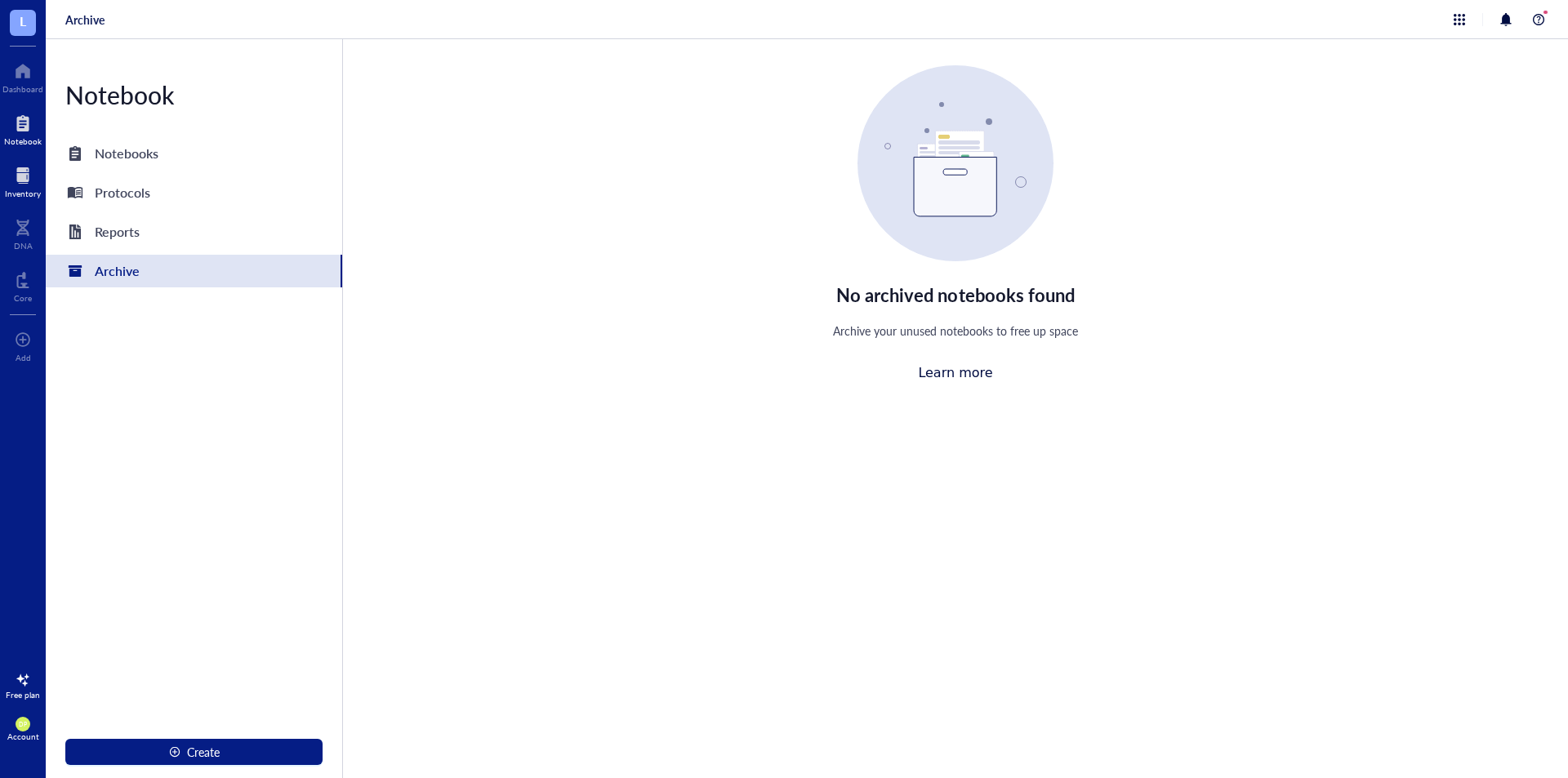
click at [26, 198] on div "Inventory" at bounding box center [22, 193] width 36 height 10
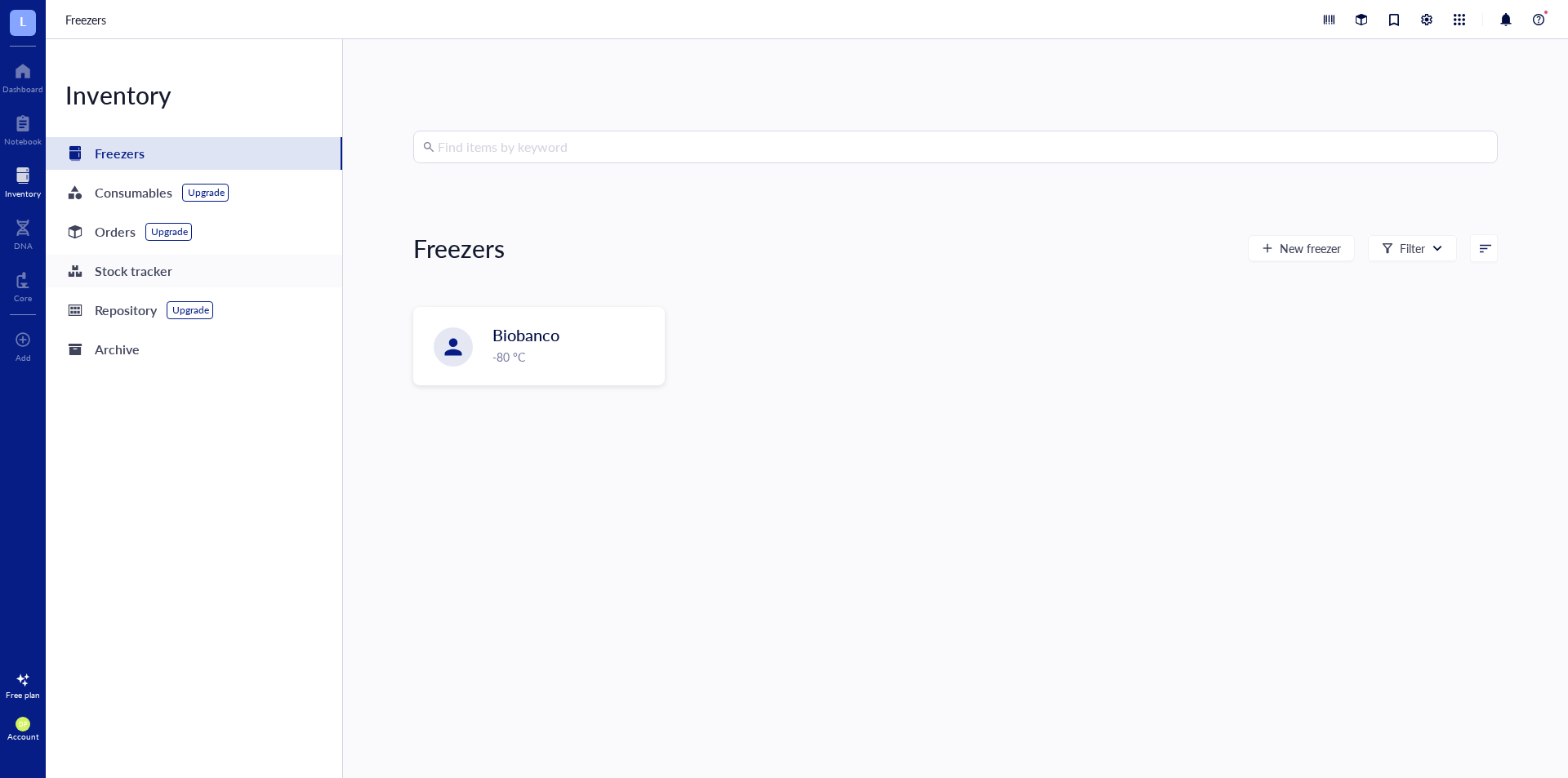
click at [237, 277] on div "Stock tracker" at bounding box center [194, 270] width 296 height 32
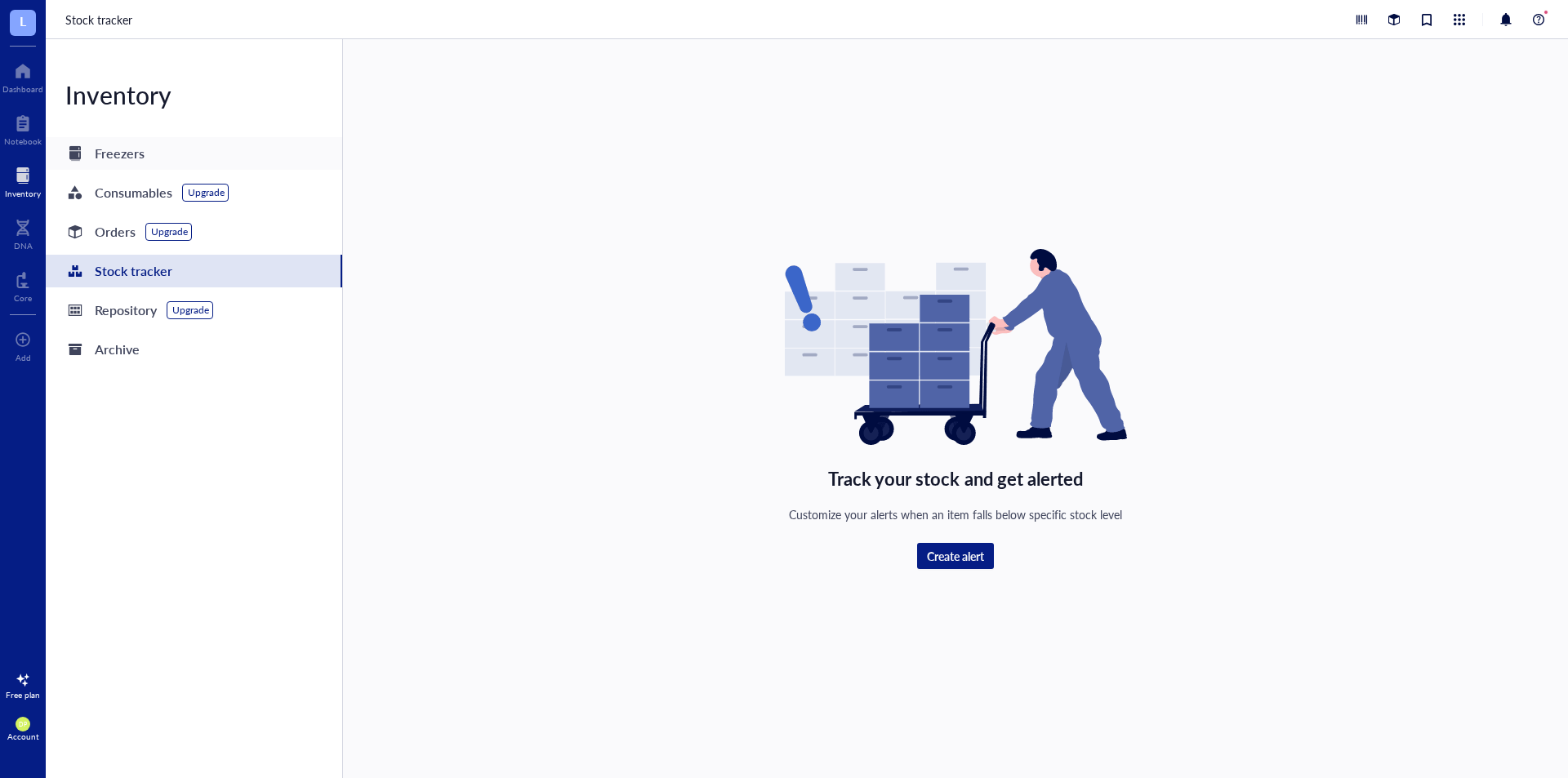
click at [203, 158] on div "Freezers" at bounding box center [194, 153] width 296 height 32
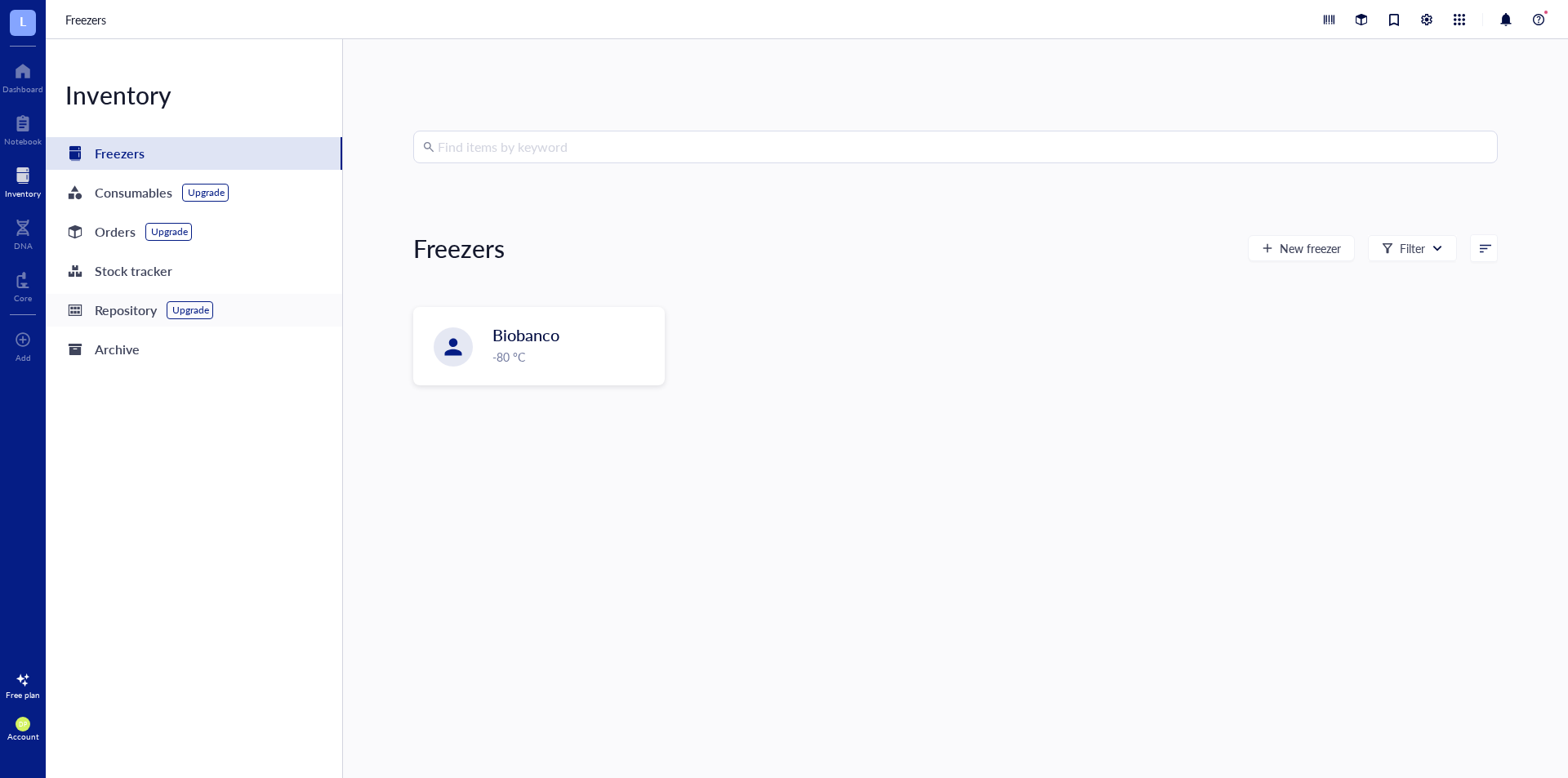
click at [131, 317] on div "Repository" at bounding box center [126, 310] width 62 height 23
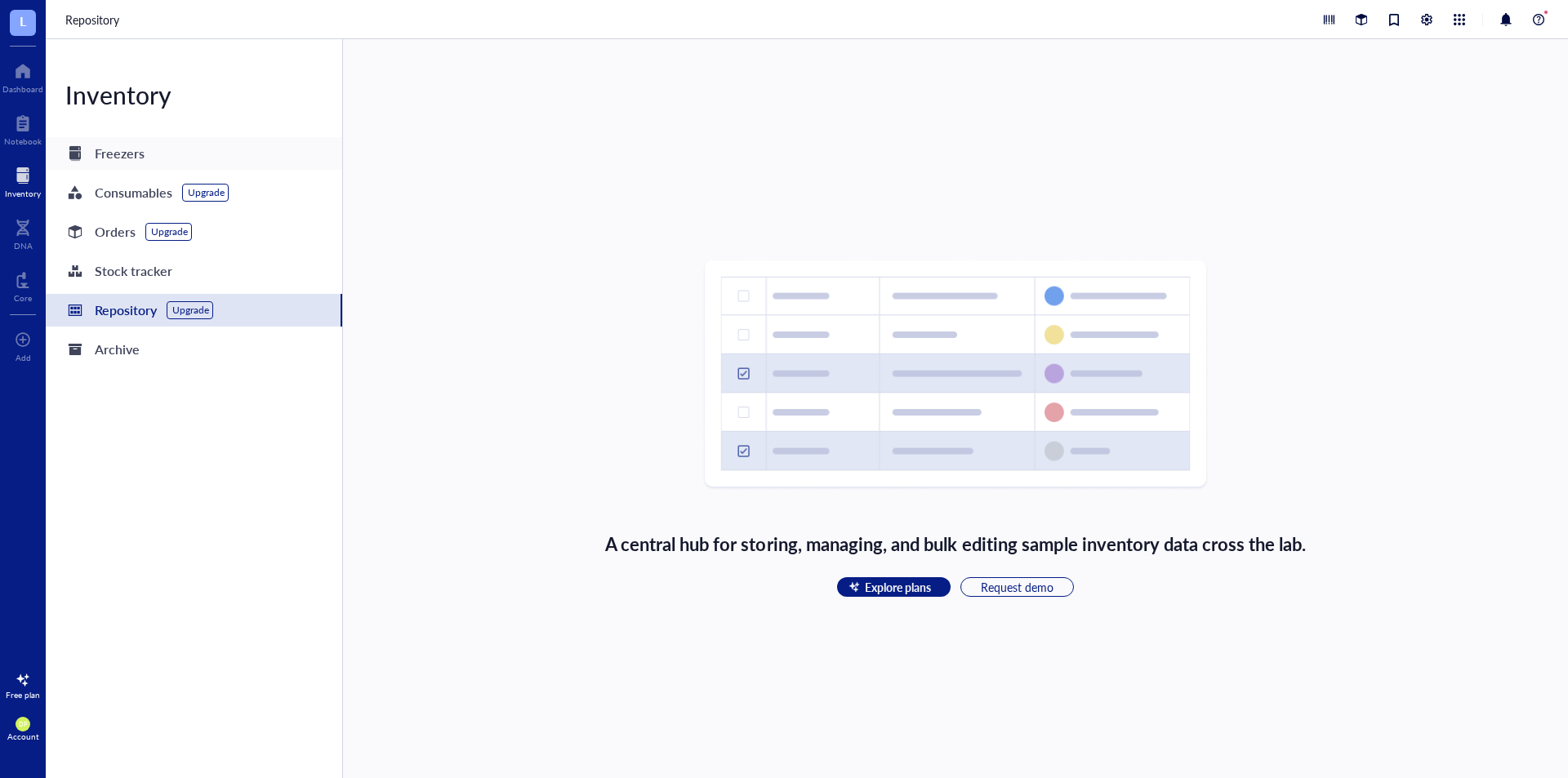
click at [212, 146] on div "Freezers" at bounding box center [194, 153] width 296 height 32
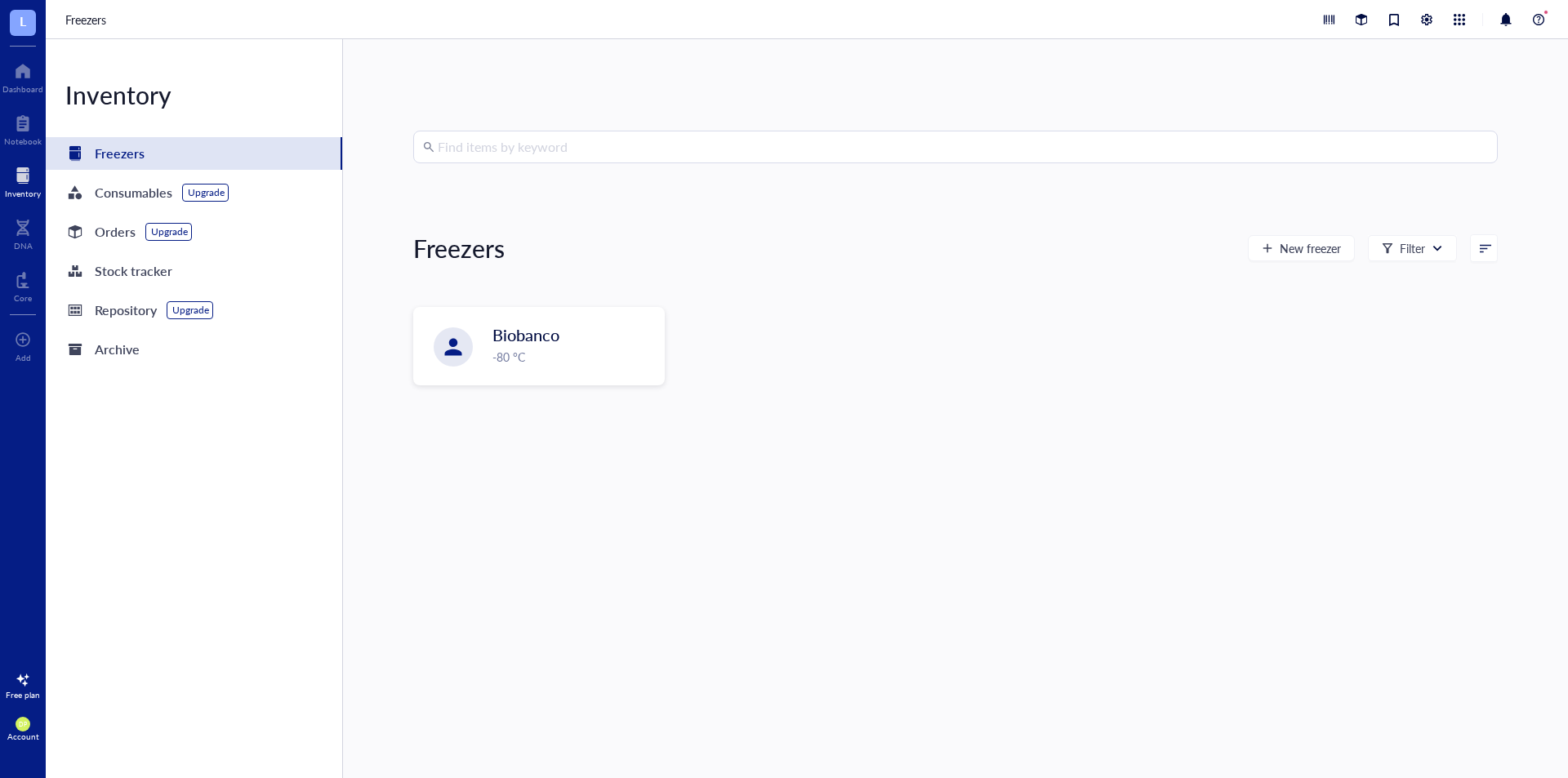
click at [1484, 250] on div at bounding box center [1486, 248] width 11 height 11
click at [733, 276] on div "Find items by keyword Freezers New freezer Filter 0 Recently created Freezer na…" at bounding box center [955, 409] width 1084 height 557
click at [640, 334] on div at bounding box center [643, 331] width 24 height 24
click at [547, 359] on div "-80 °C" at bounding box center [573, 357] width 160 height 18
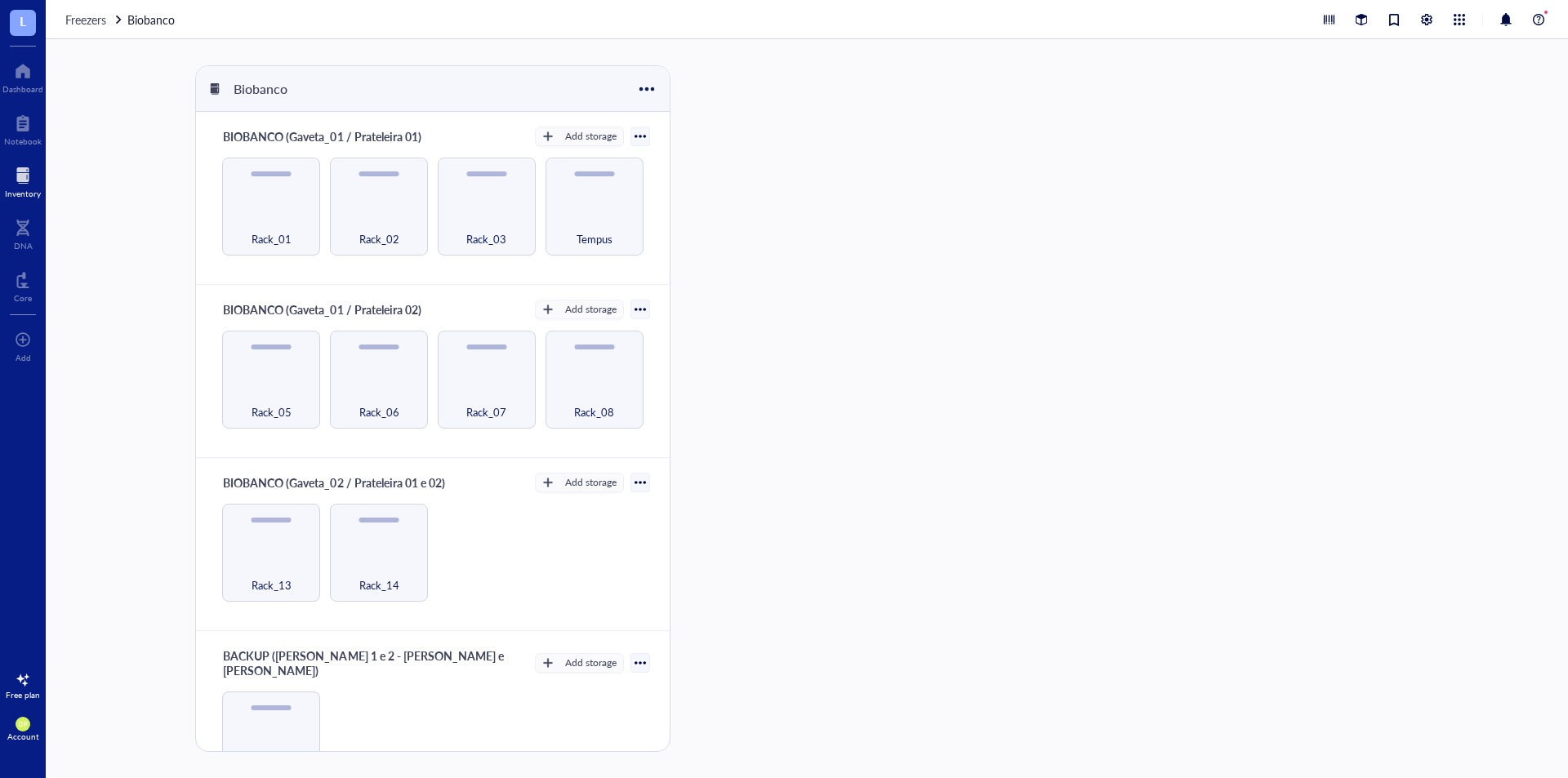
click at [101, 30] on div "Freezers Biobanco" at bounding box center [808, 19] width 1523 height 39
click at [93, 17] on span "Freezers" at bounding box center [86, 19] width 41 height 17
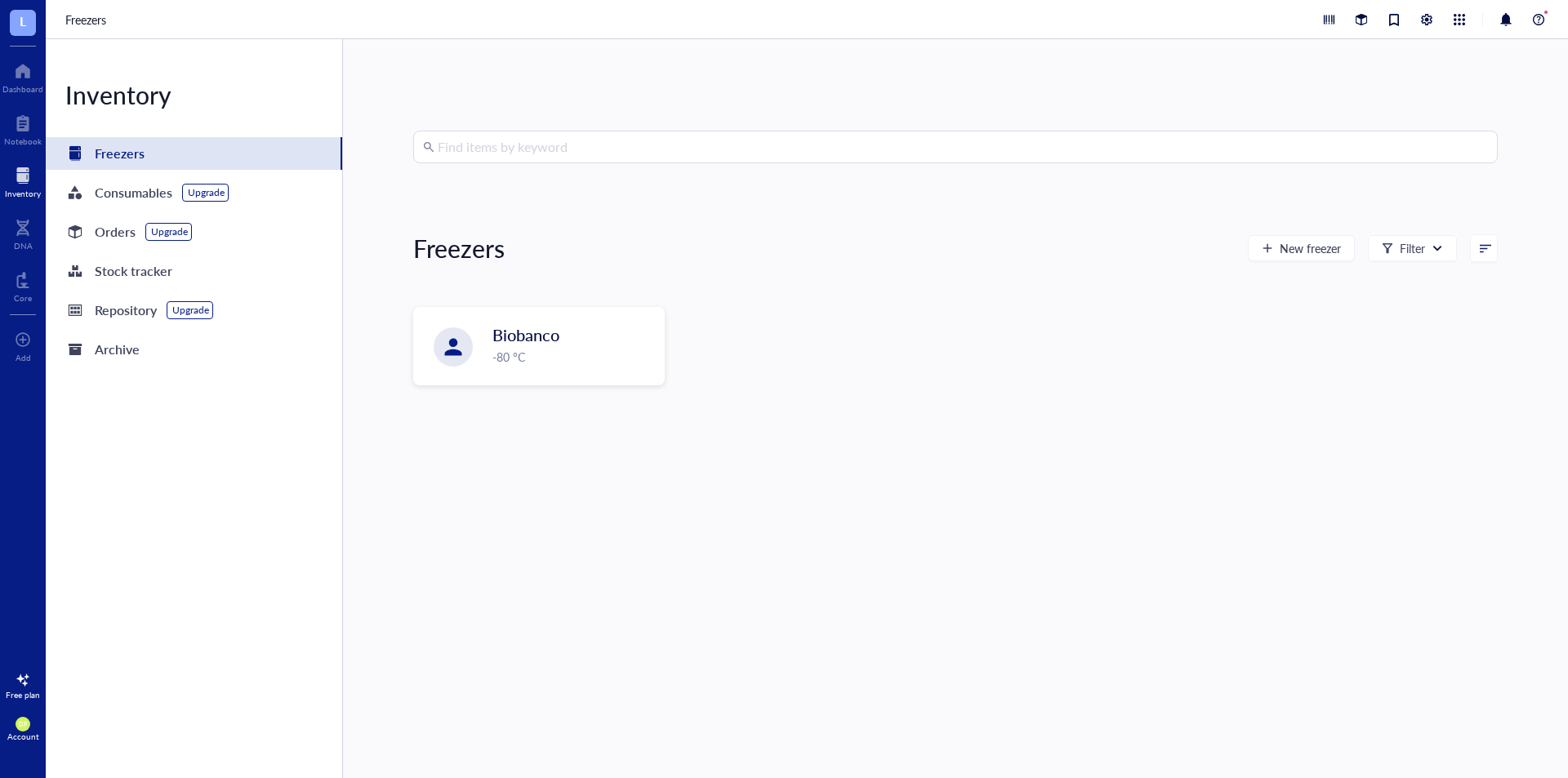
drag, startPoint x: 515, startPoint y: 348, endPoint x: 699, endPoint y: 305, distance: 189.0
click at [722, 288] on div "Find items by keyword Freezers New freezer Filter Biobanco -80 °C" at bounding box center [955, 409] width 1084 height 557
click at [550, 348] on div "Biobanco -80 °C" at bounding box center [573, 345] width 160 height 42
